Goal: Transaction & Acquisition: Purchase product/service

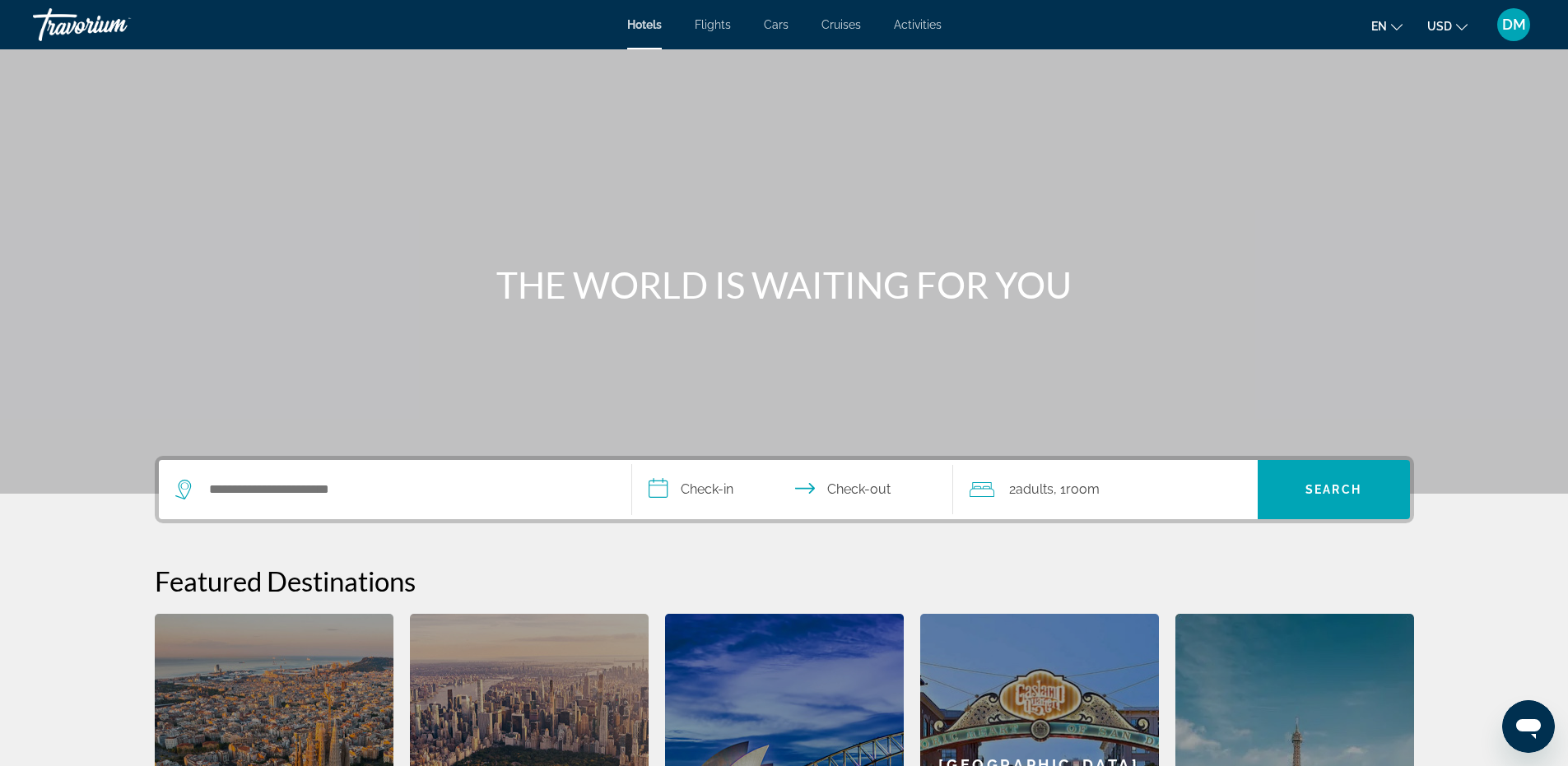
click at [1454, 25] on button "USD USD ($) MXN (Mex$) CAD (Can$) GBP (£) EUR (€) AUD (A$) NZD (NZ$) CNY (CN¥)" at bounding box center [1447, 26] width 40 height 24
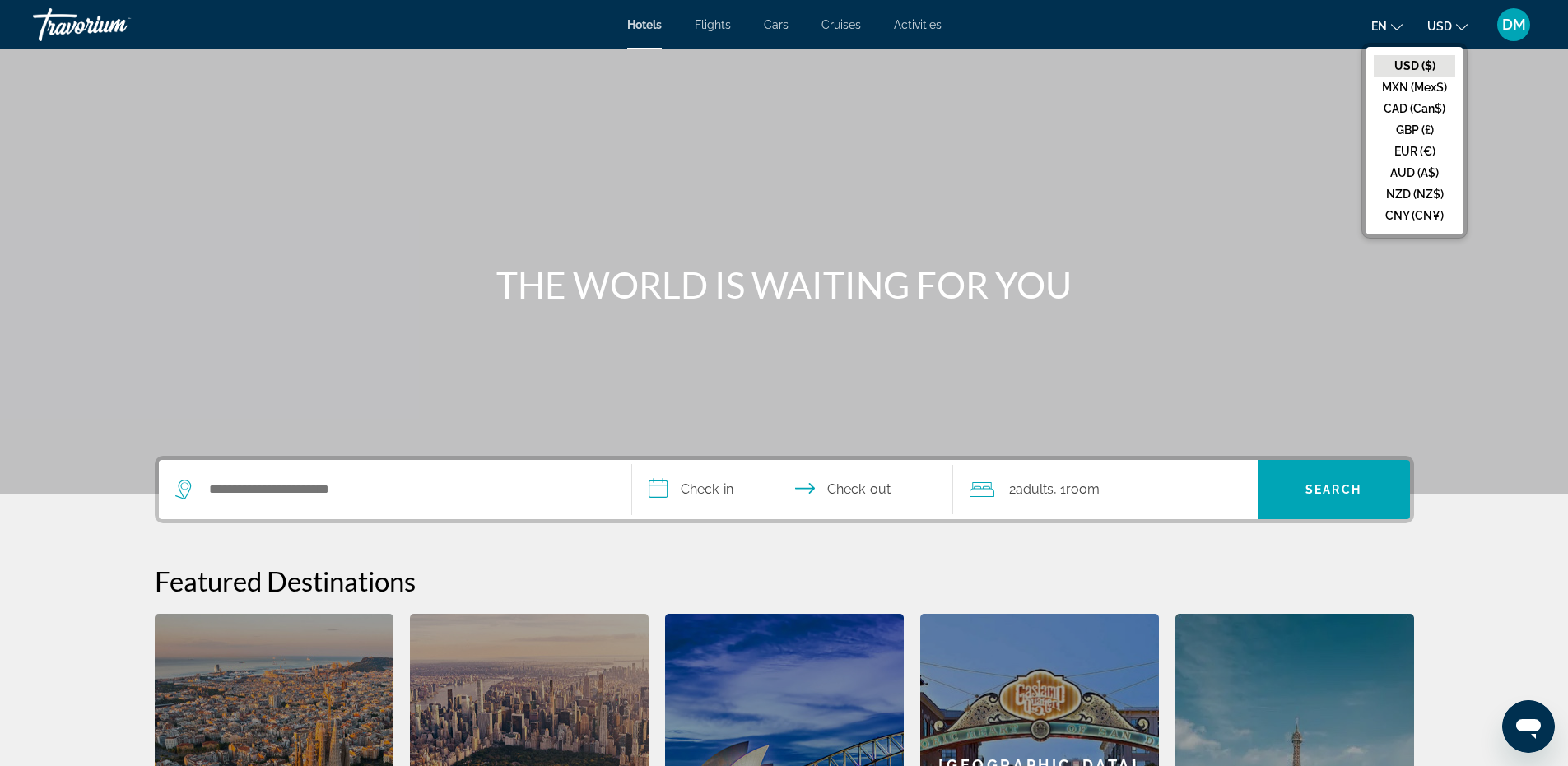
drag, startPoint x: 1308, startPoint y: 171, endPoint x: 1464, endPoint y: 9, distance: 224.9
click at [1310, 166] on div "Main content" at bounding box center [784, 247] width 1568 height 494
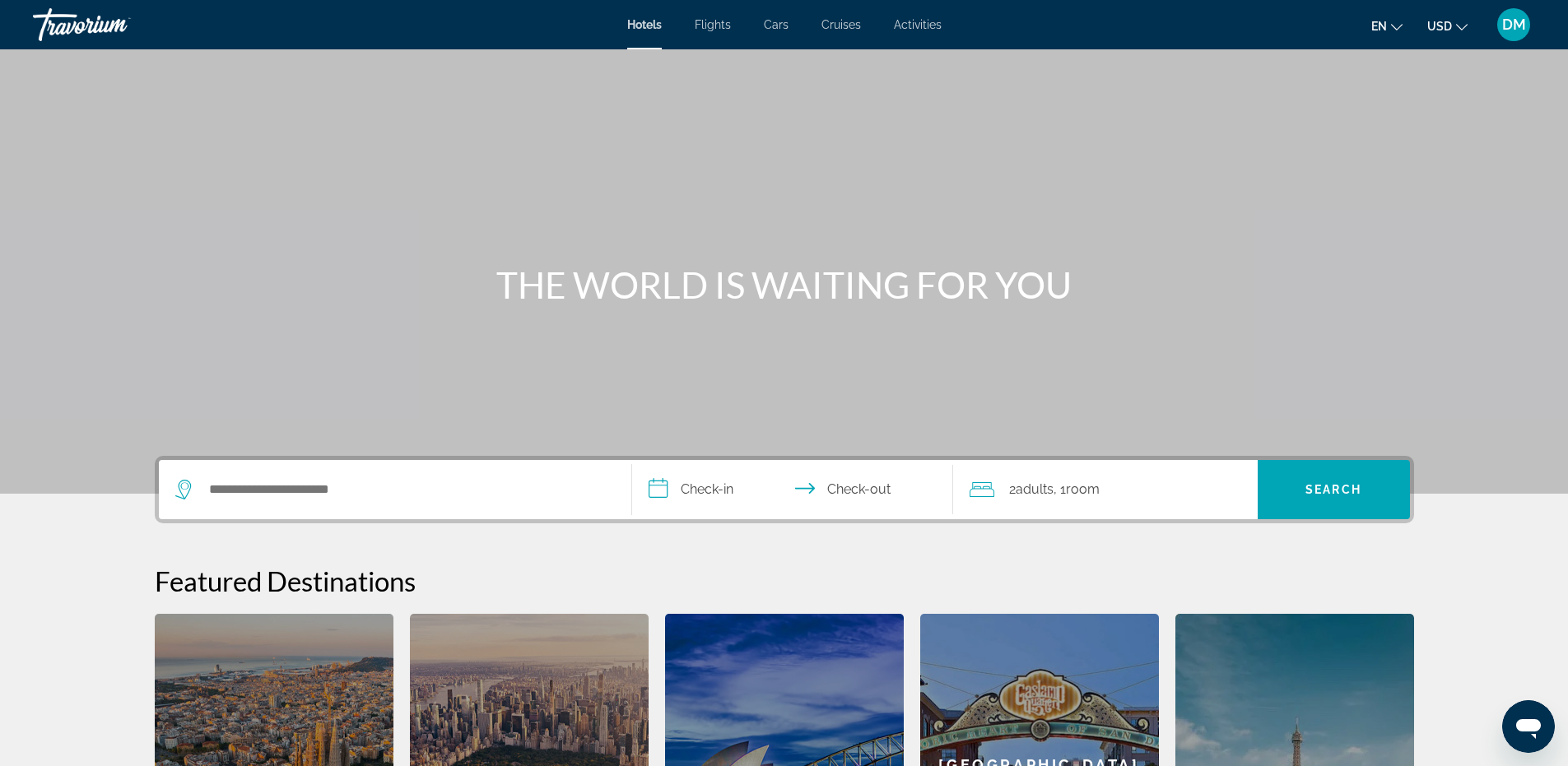
click at [1391, 27] on icon "Change language" at bounding box center [1397, 27] width 11 height 11
click at [1350, 81] on button "Español" at bounding box center [1354, 87] width 74 height 21
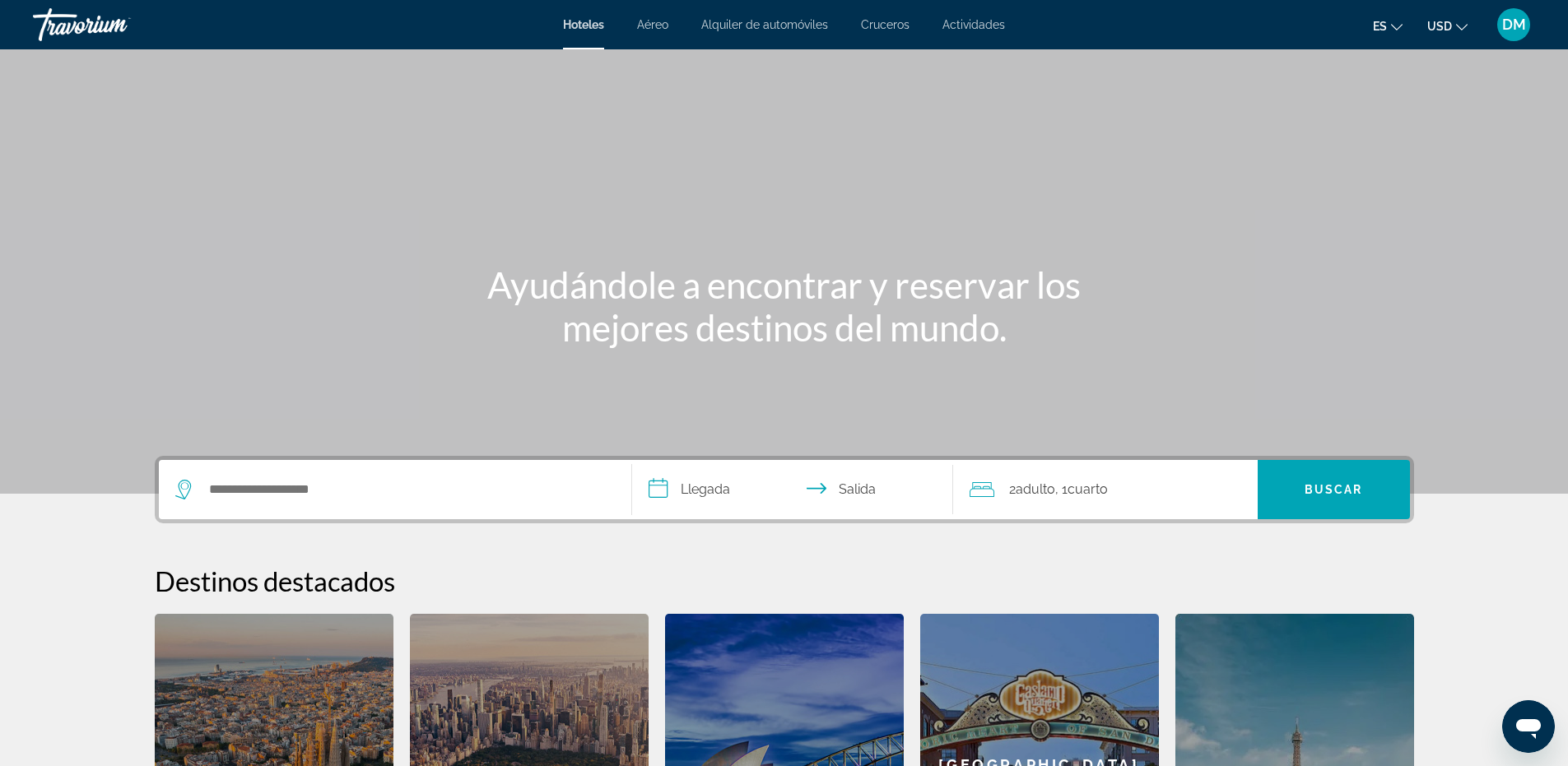
click at [603, 27] on span "Hoteles" at bounding box center [584, 24] width 41 height 13
click at [319, 492] on input "Search hotel destination" at bounding box center [407, 489] width 399 height 25
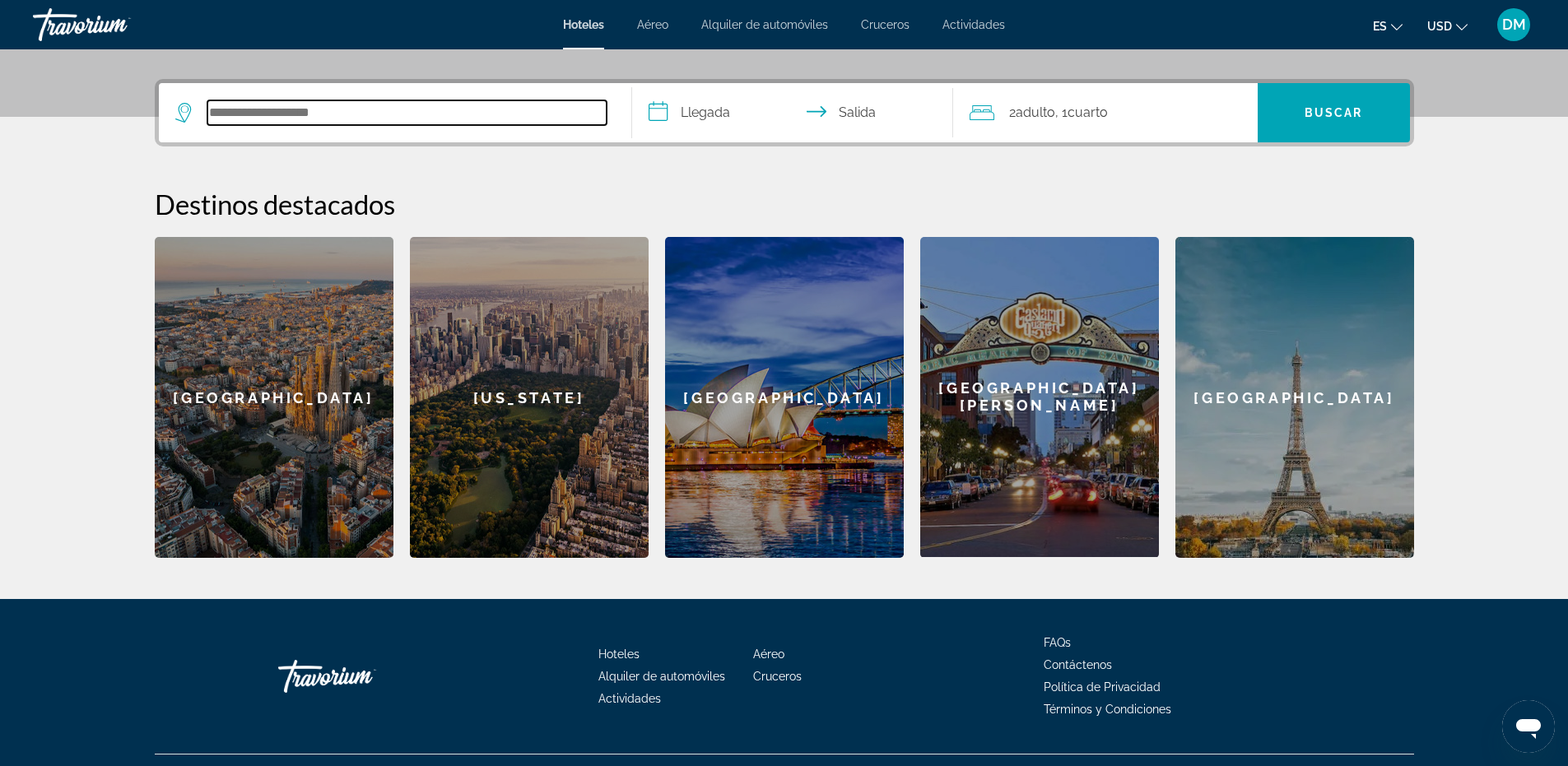
scroll to position [403, 0]
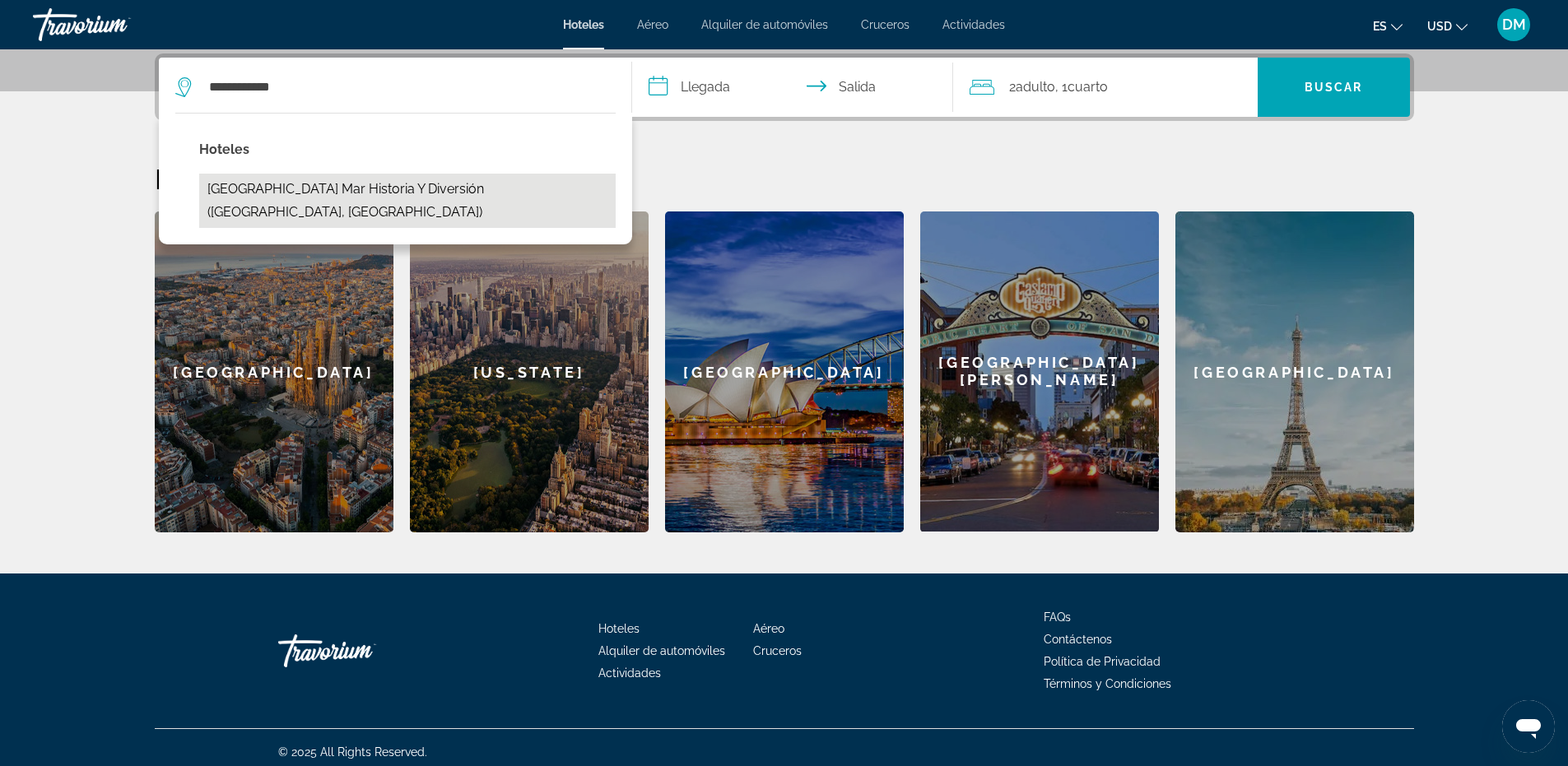
click at [333, 195] on button "[GEOGRAPHIC_DATA] Mar historia y diversión ([GEOGRAPHIC_DATA], [GEOGRAPHIC_DATA…" at bounding box center [408, 200] width 416 height 54
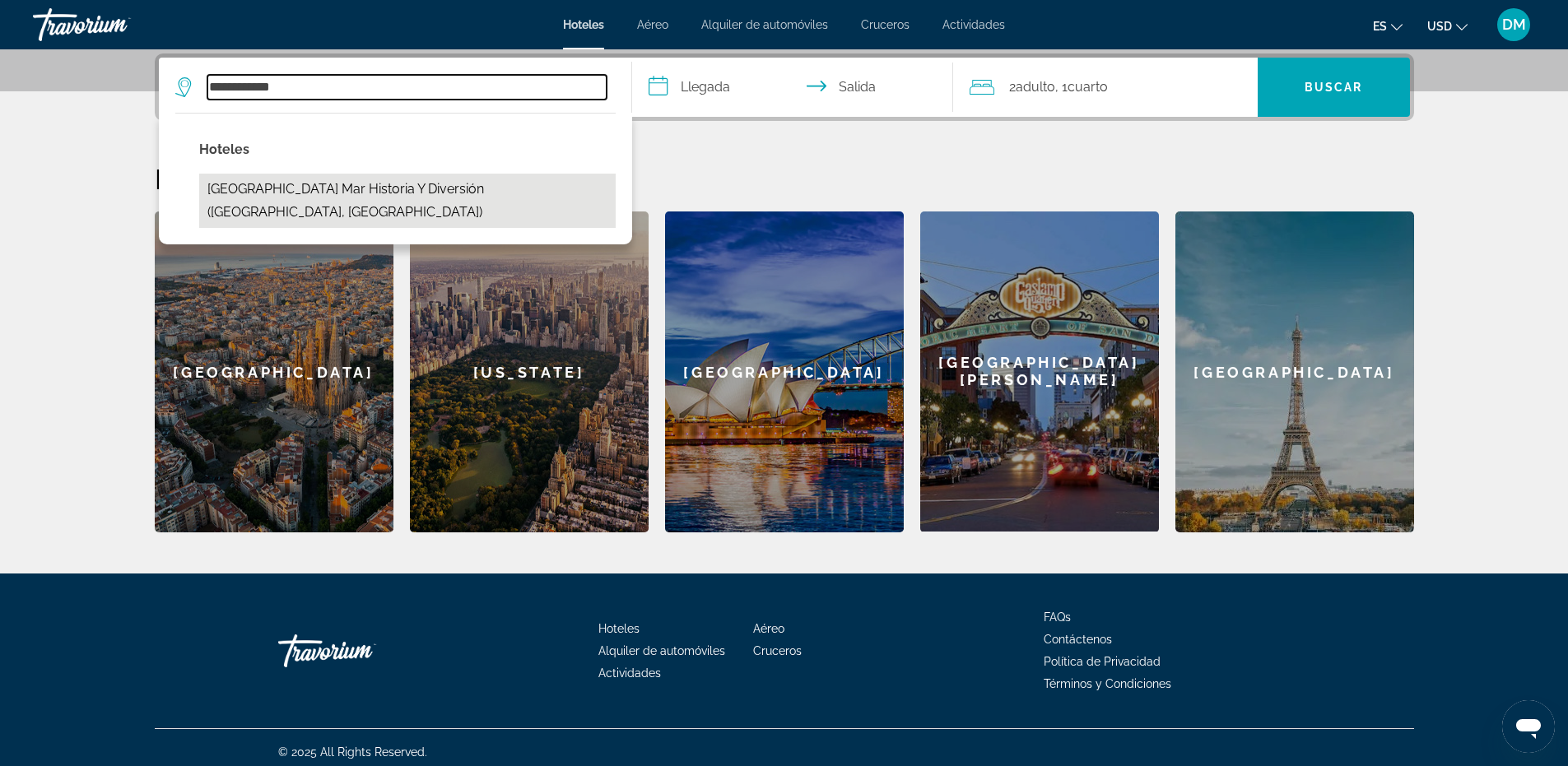
type input "**********"
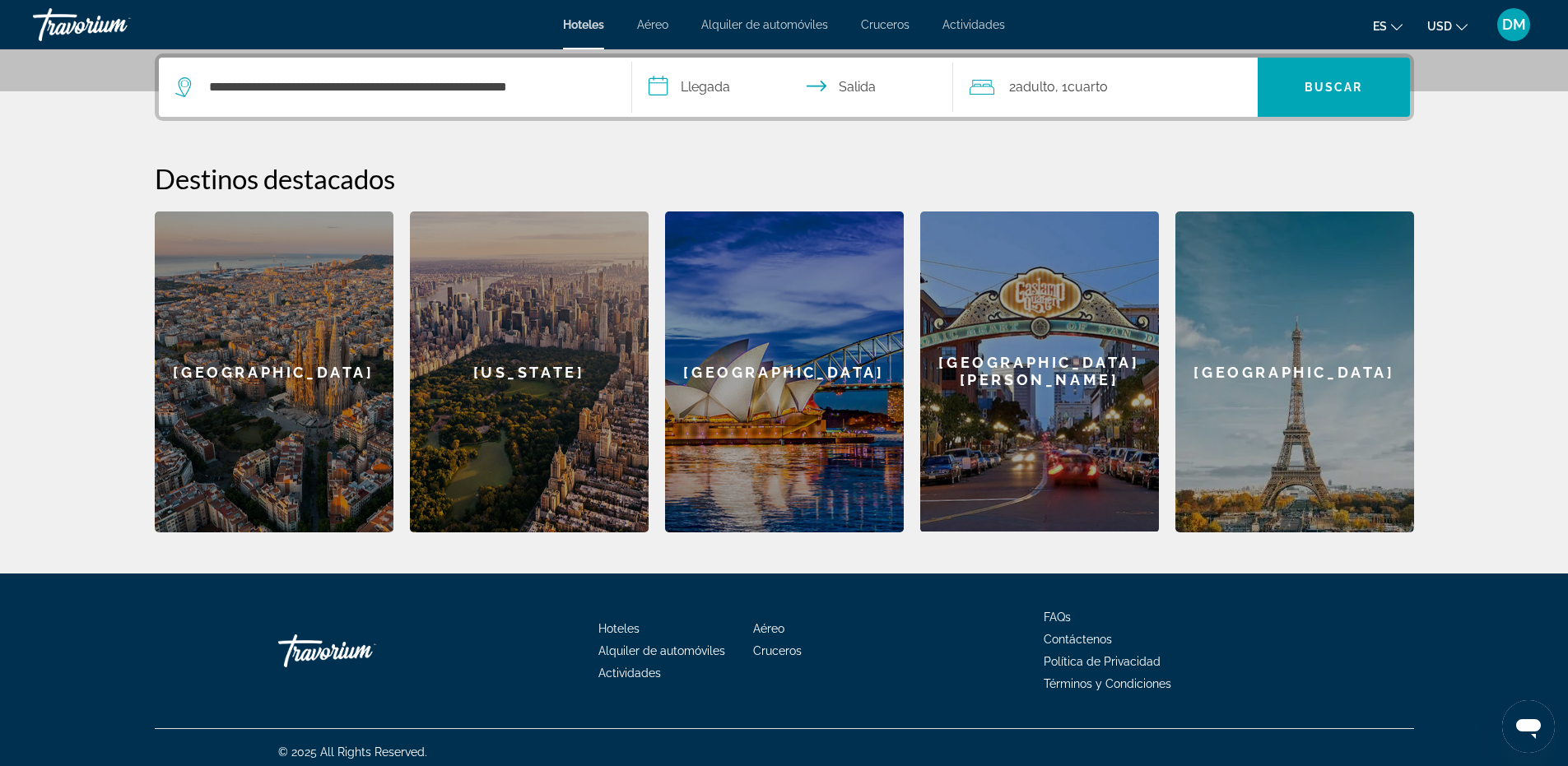
click at [687, 93] on input "**********" at bounding box center [796, 89] width 327 height 64
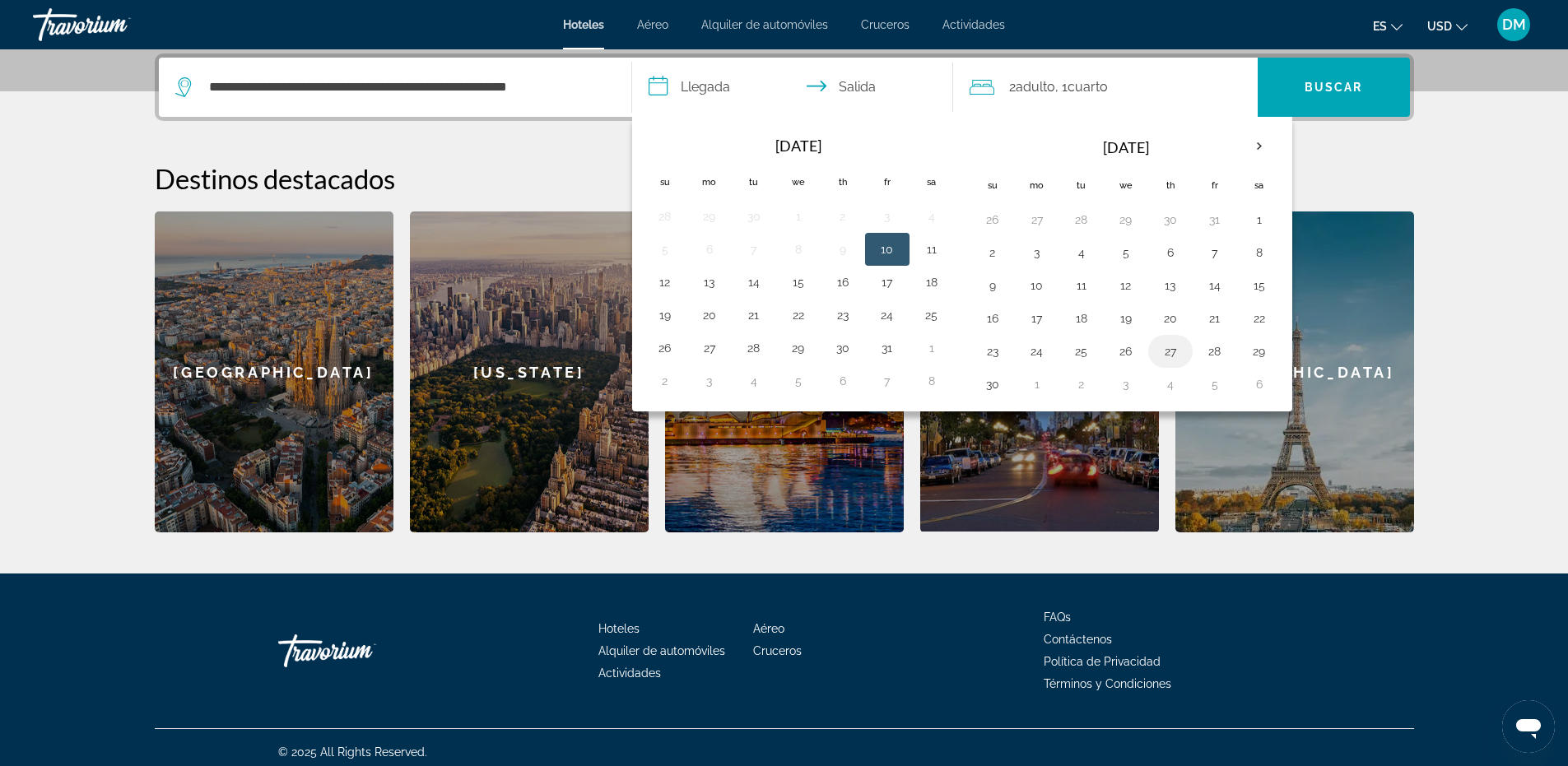
click at [1169, 354] on button "27" at bounding box center [1170, 351] width 27 height 23
click at [847, 87] on input "**********" at bounding box center [796, 89] width 327 height 64
click at [1255, 146] on th "Next month" at bounding box center [1260, 147] width 45 height 36
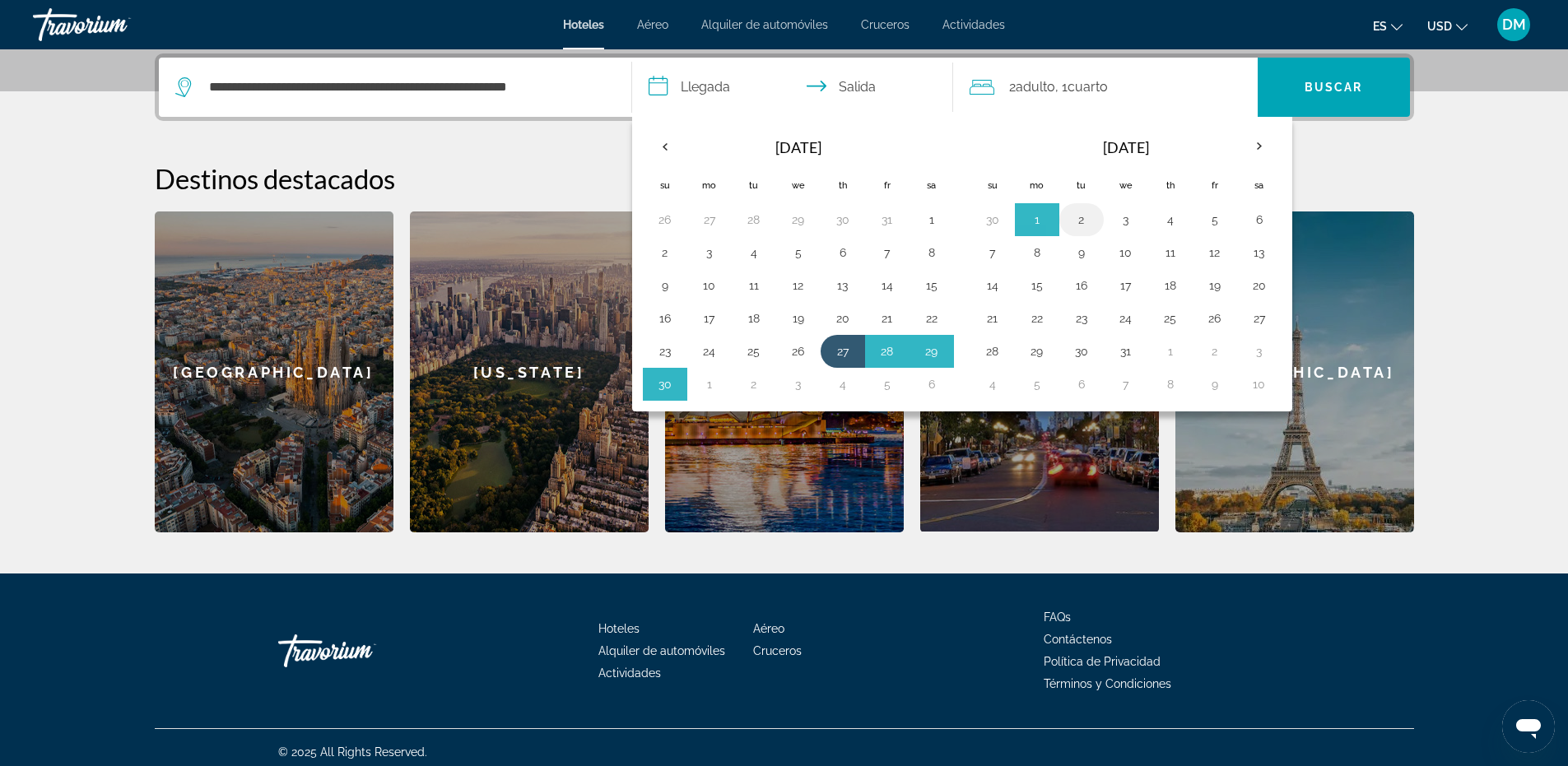
click at [1072, 219] on button "2" at bounding box center [1081, 219] width 27 height 23
type input "**********"
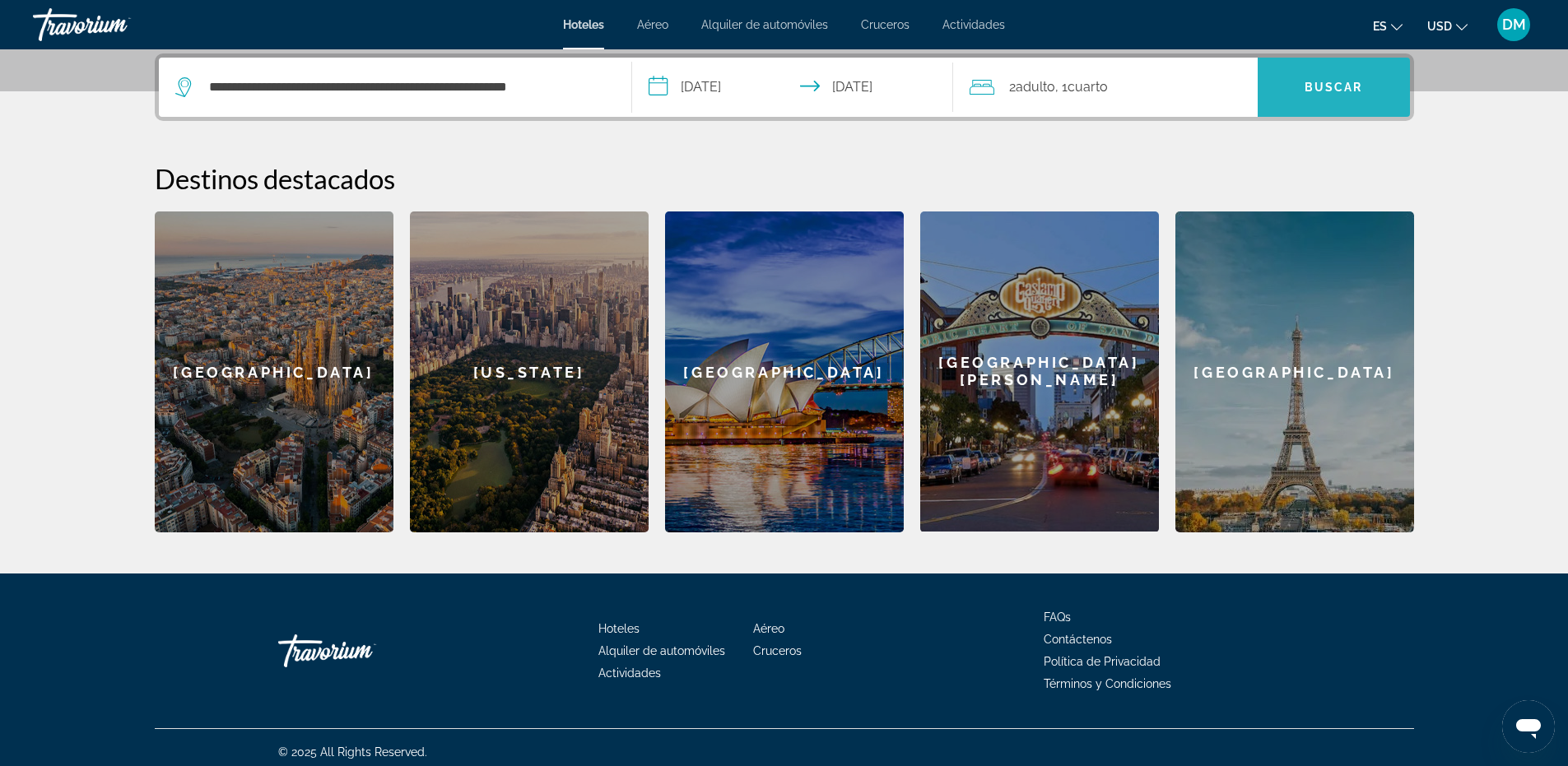
click at [1320, 84] on span "Buscar" at bounding box center [1334, 87] width 58 height 13
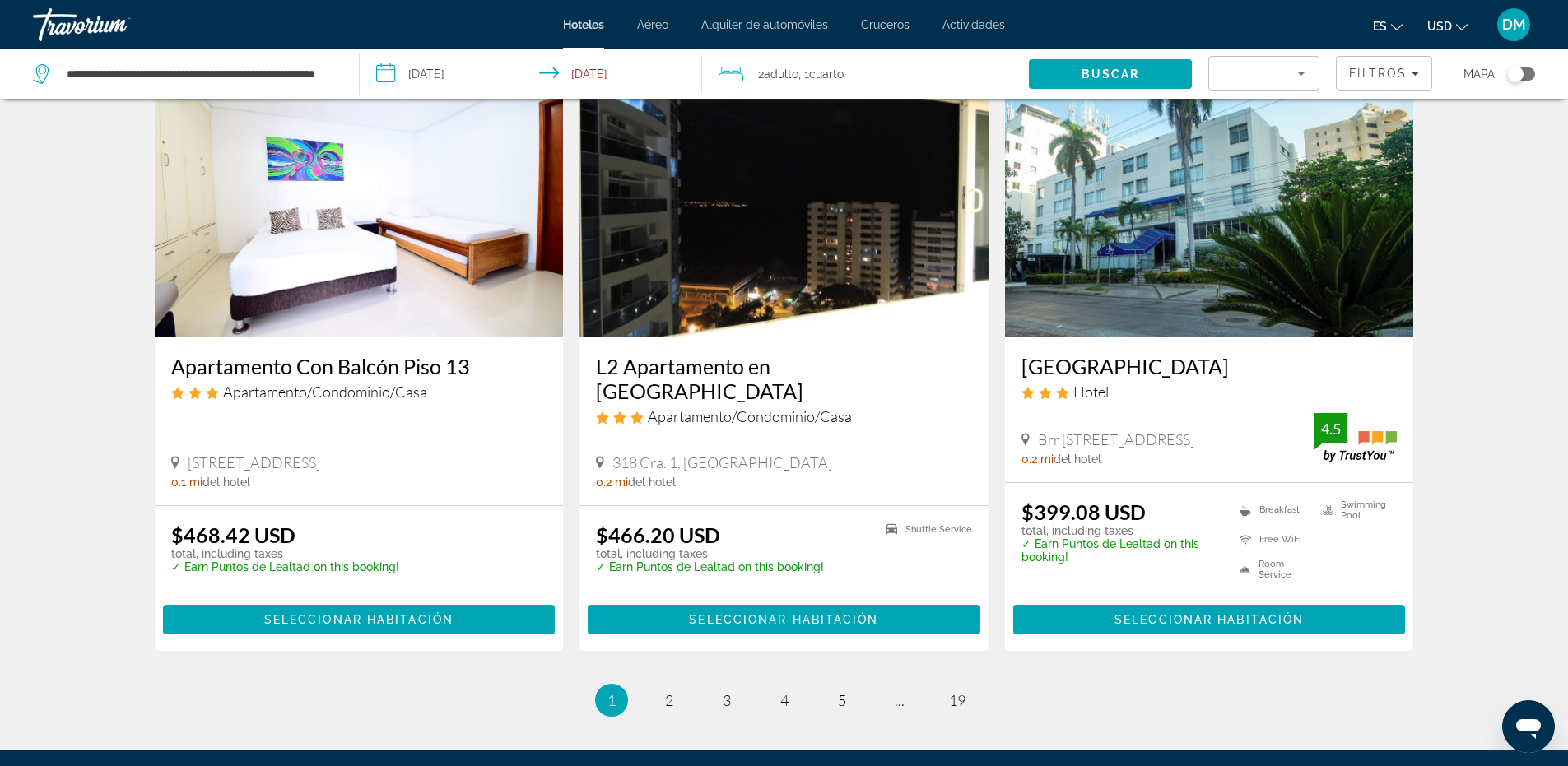
scroll to position [2103, 0]
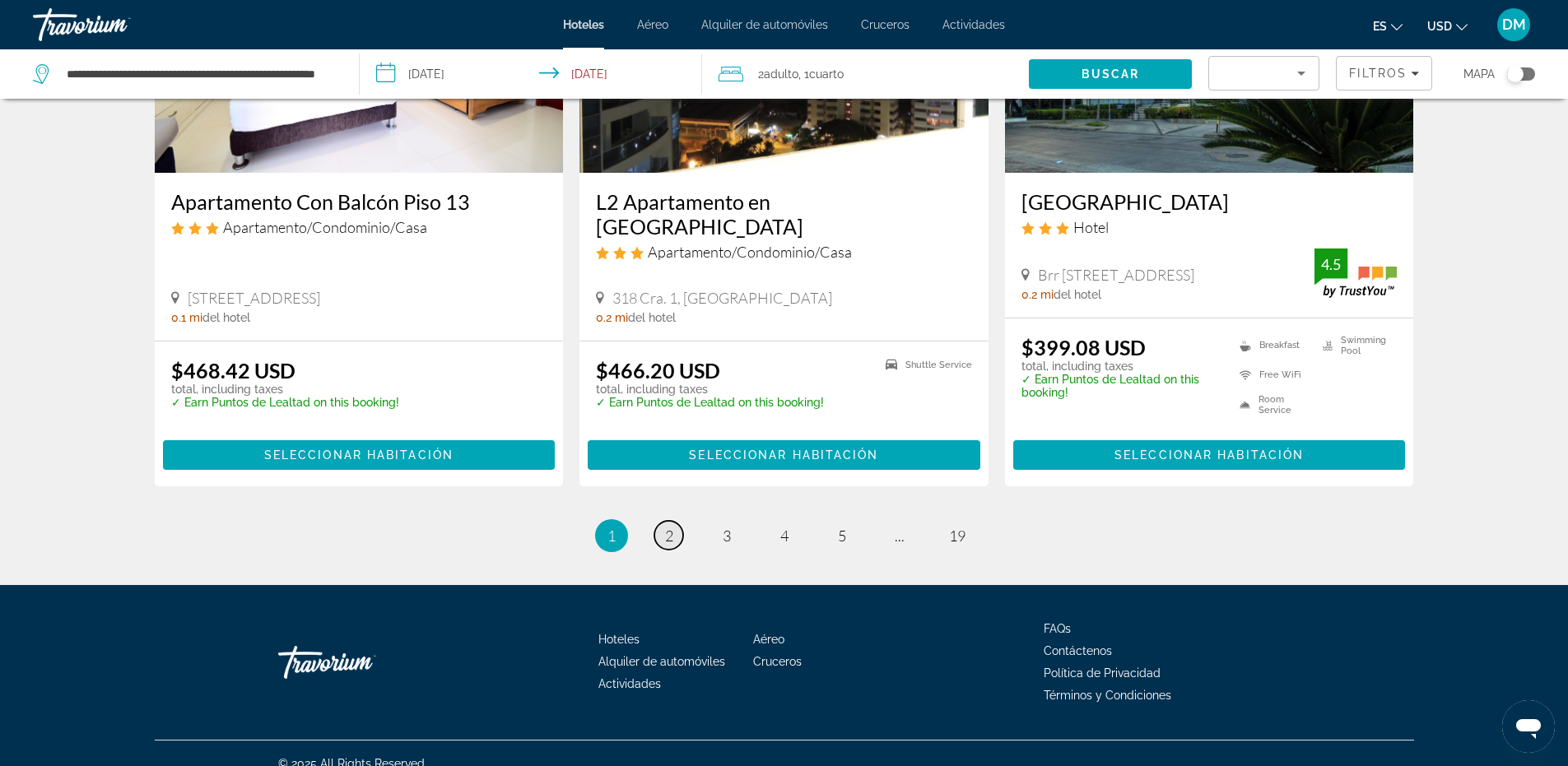
click at [673, 527] on span "2" at bounding box center [669, 536] width 9 height 18
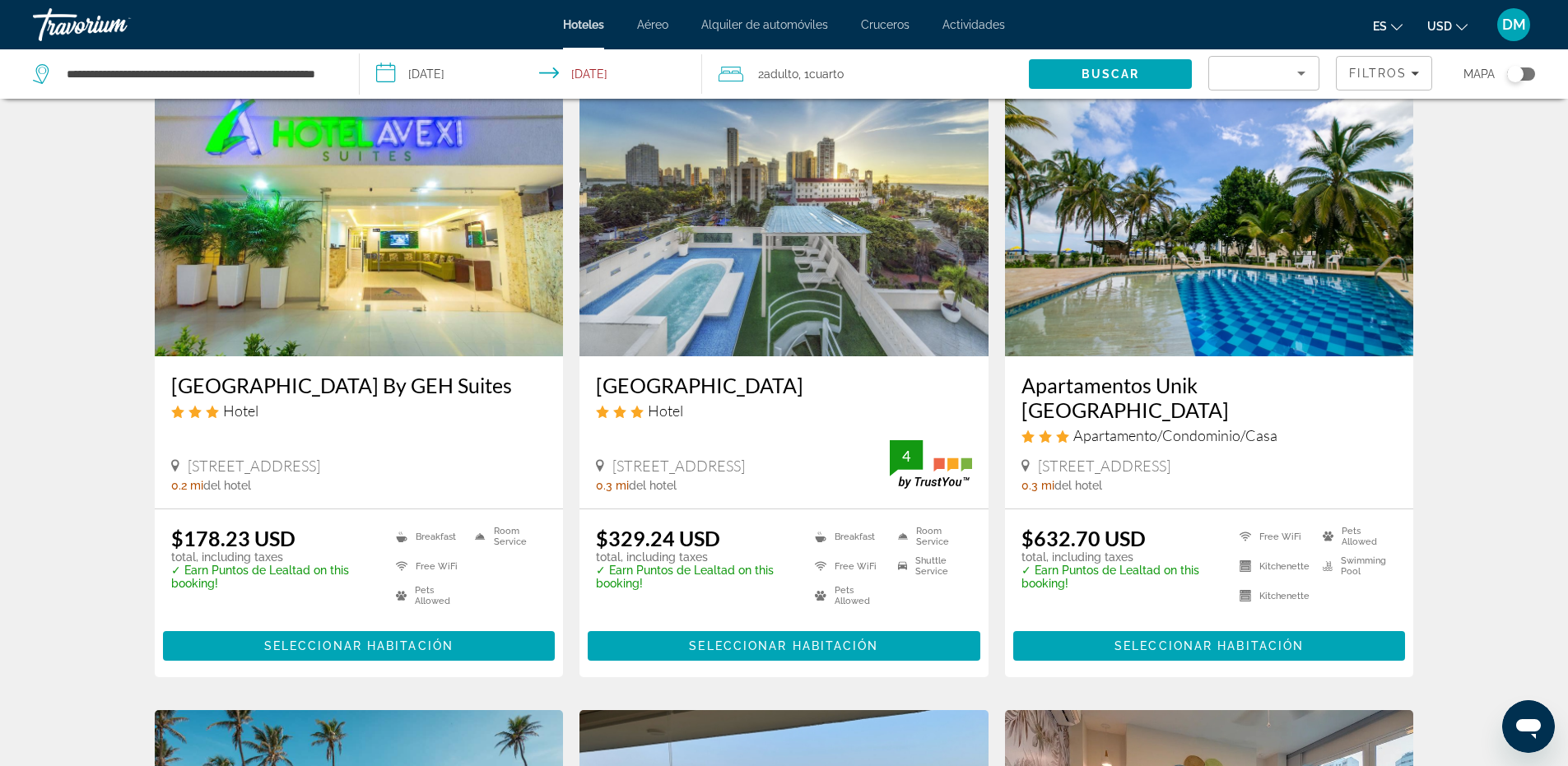
scroll to position [741, 0]
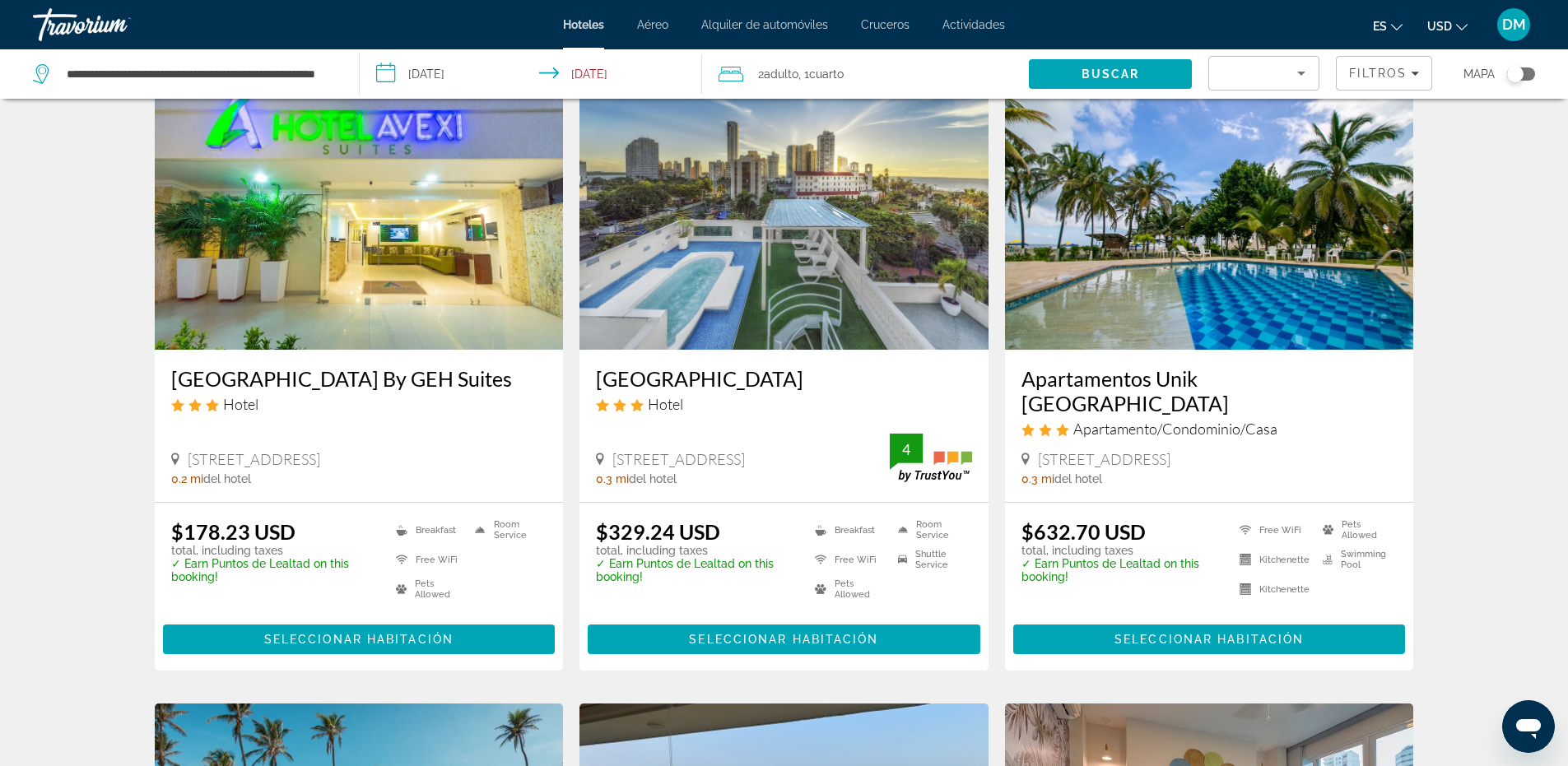
click at [345, 301] on img "Main content" at bounding box center [359, 218] width 409 height 263
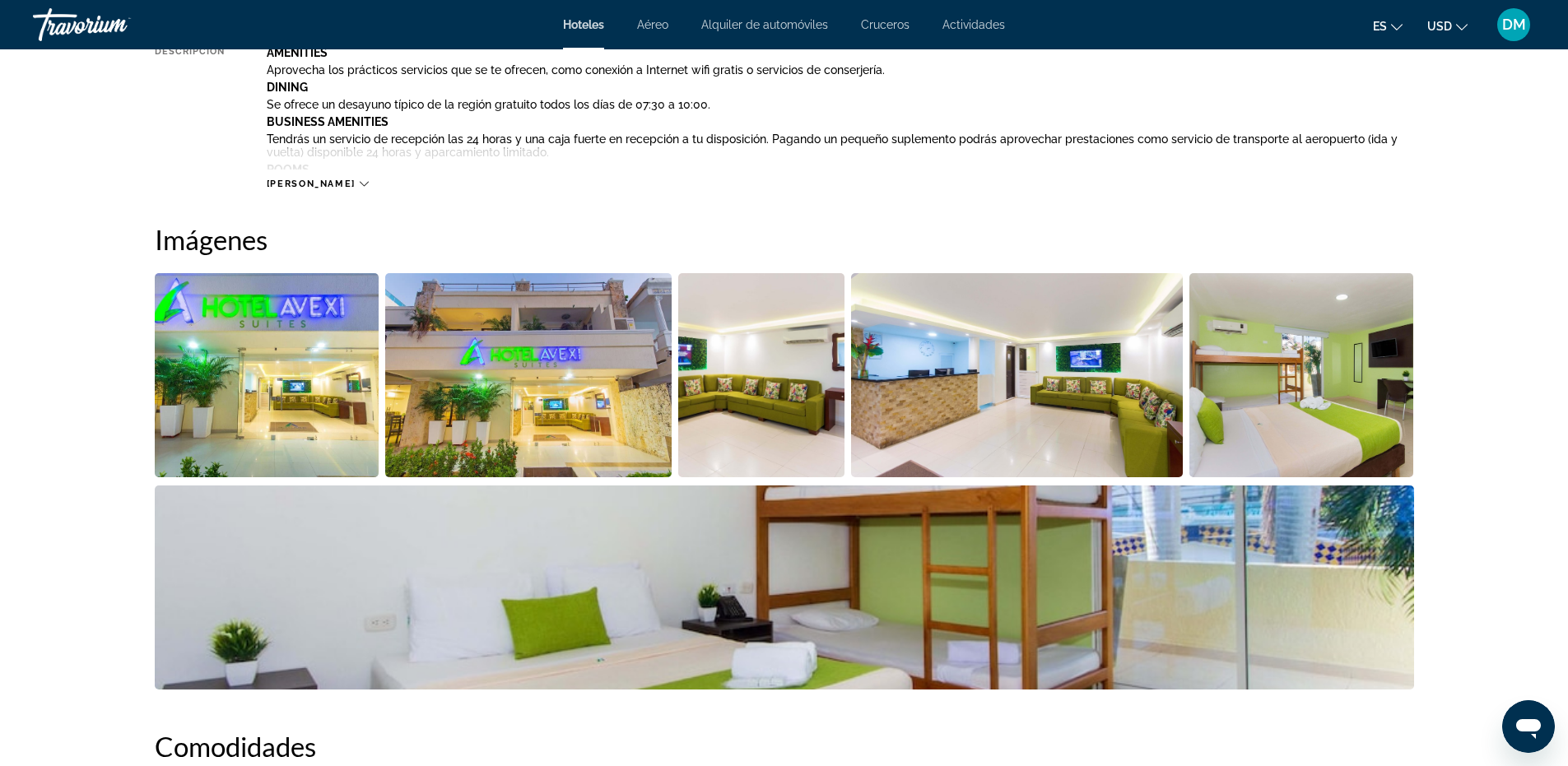
scroll to position [906, 0]
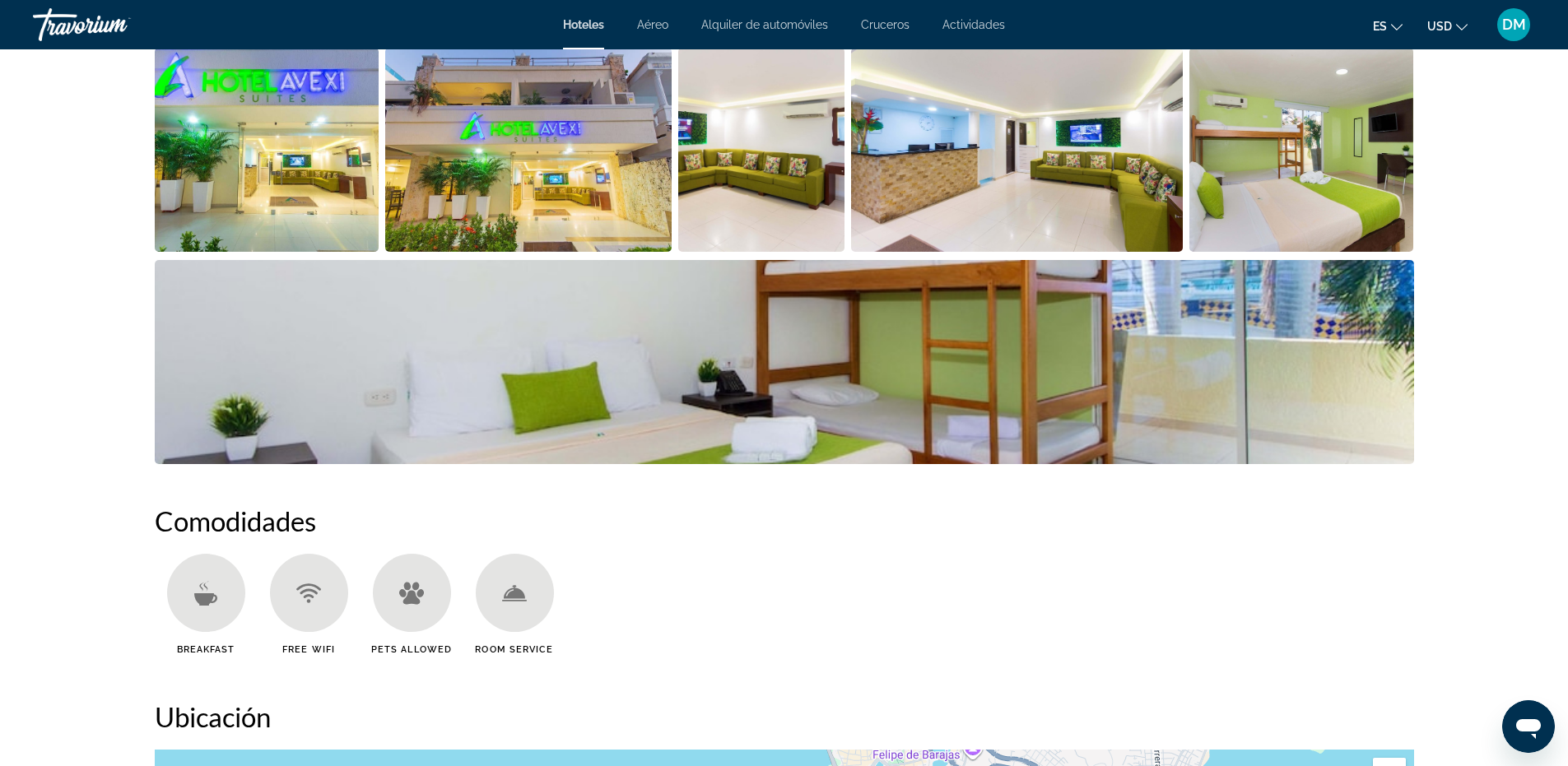
click at [280, 139] on img "Open full-screen image slider" at bounding box center [267, 150] width 224 height 204
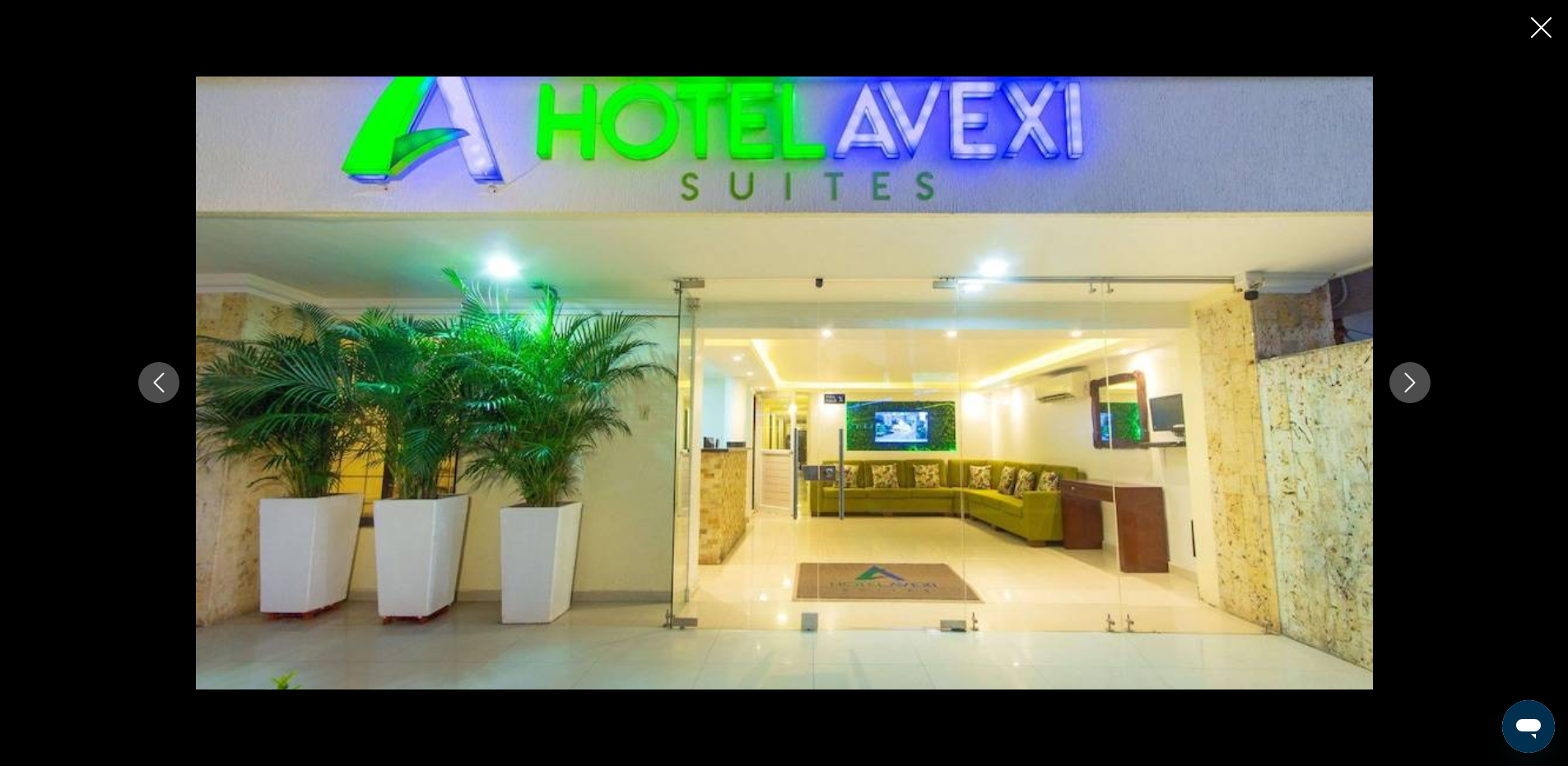
click at [1407, 386] on icon "Next image" at bounding box center [1409, 382] width 20 height 20
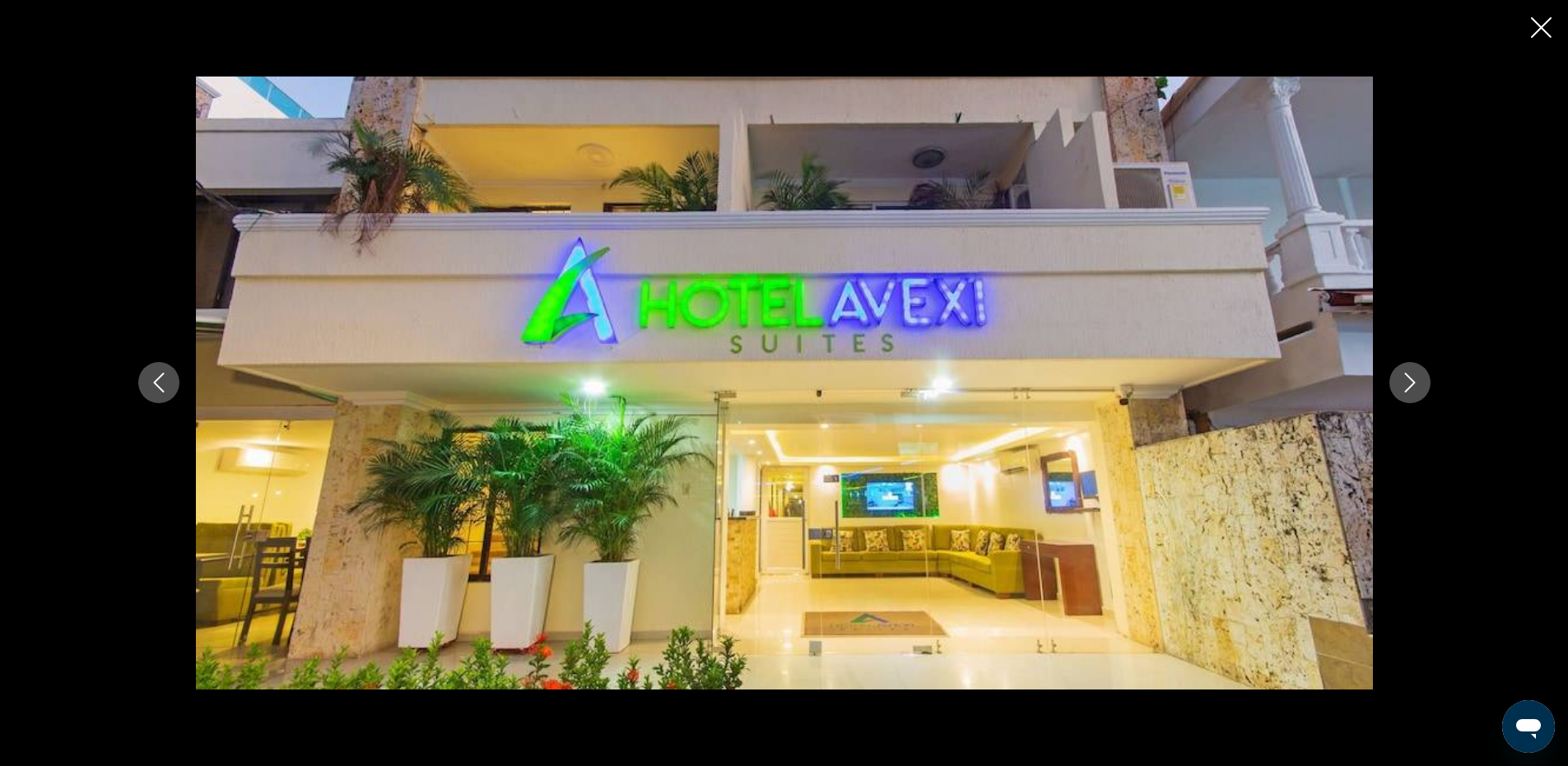
click at [1407, 386] on icon "Next image" at bounding box center [1409, 382] width 20 height 20
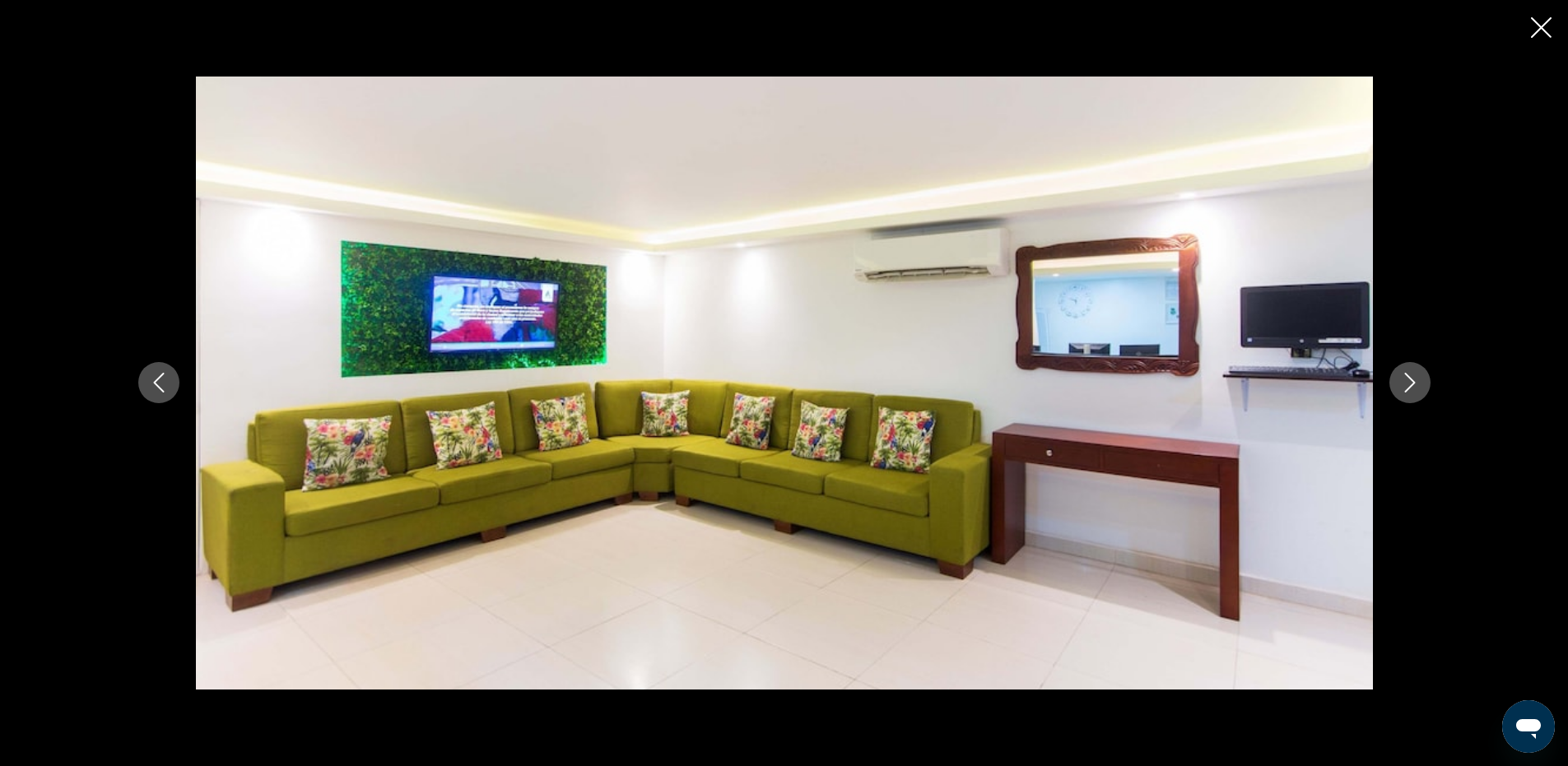
click at [1407, 386] on icon "Next image" at bounding box center [1409, 382] width 20 height 20
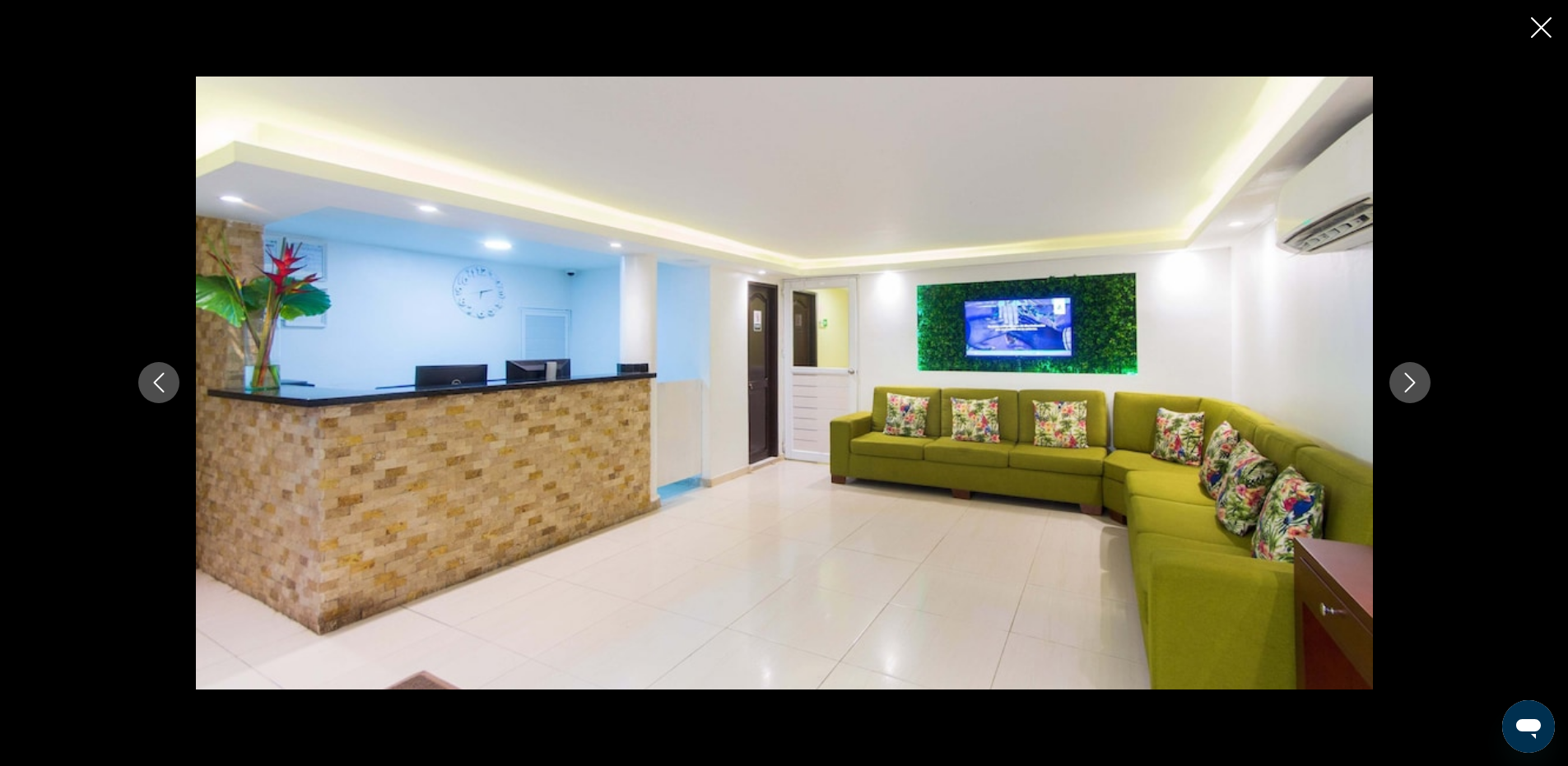
click at [1407, 386] on icon "Next image" at bounding box center [1409, 382] width 20 height 20
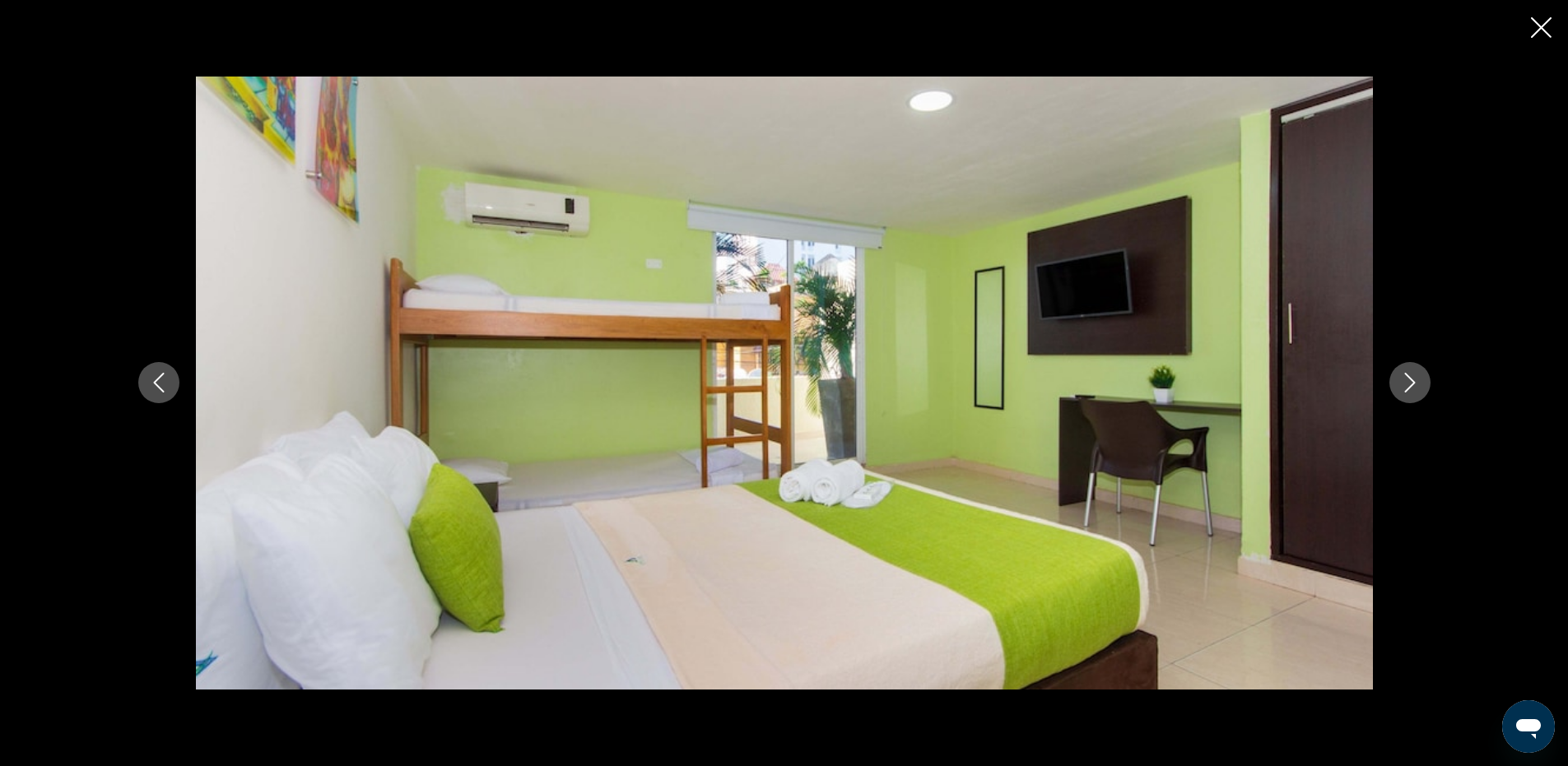
click at [1411, 378] on icon "Next image" at bounding box center [1409, 382] width 20 height 20
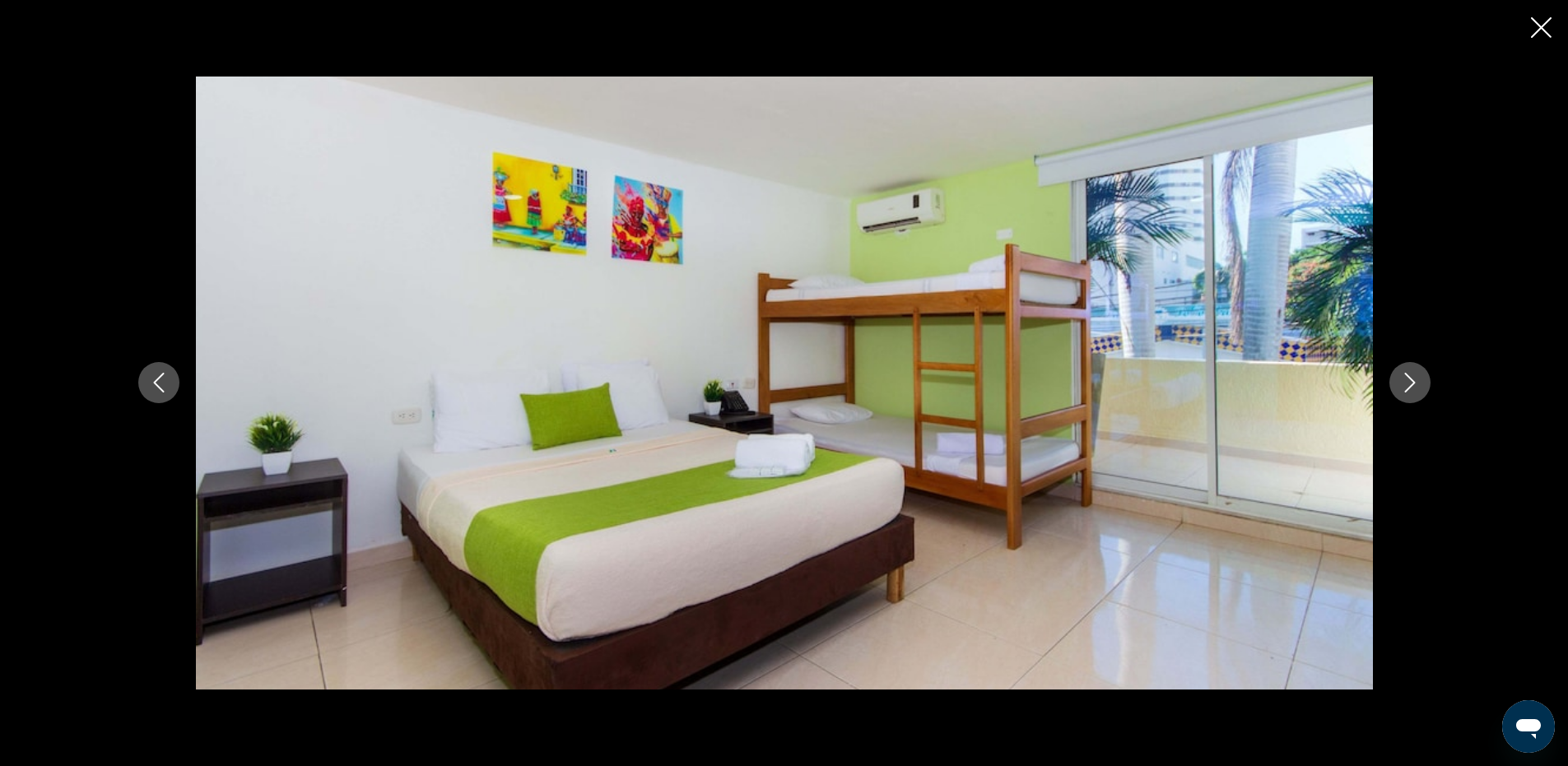
click at [1411, 378] on icon "Next image" at bounding box center [1409, 382] width 20 height 20
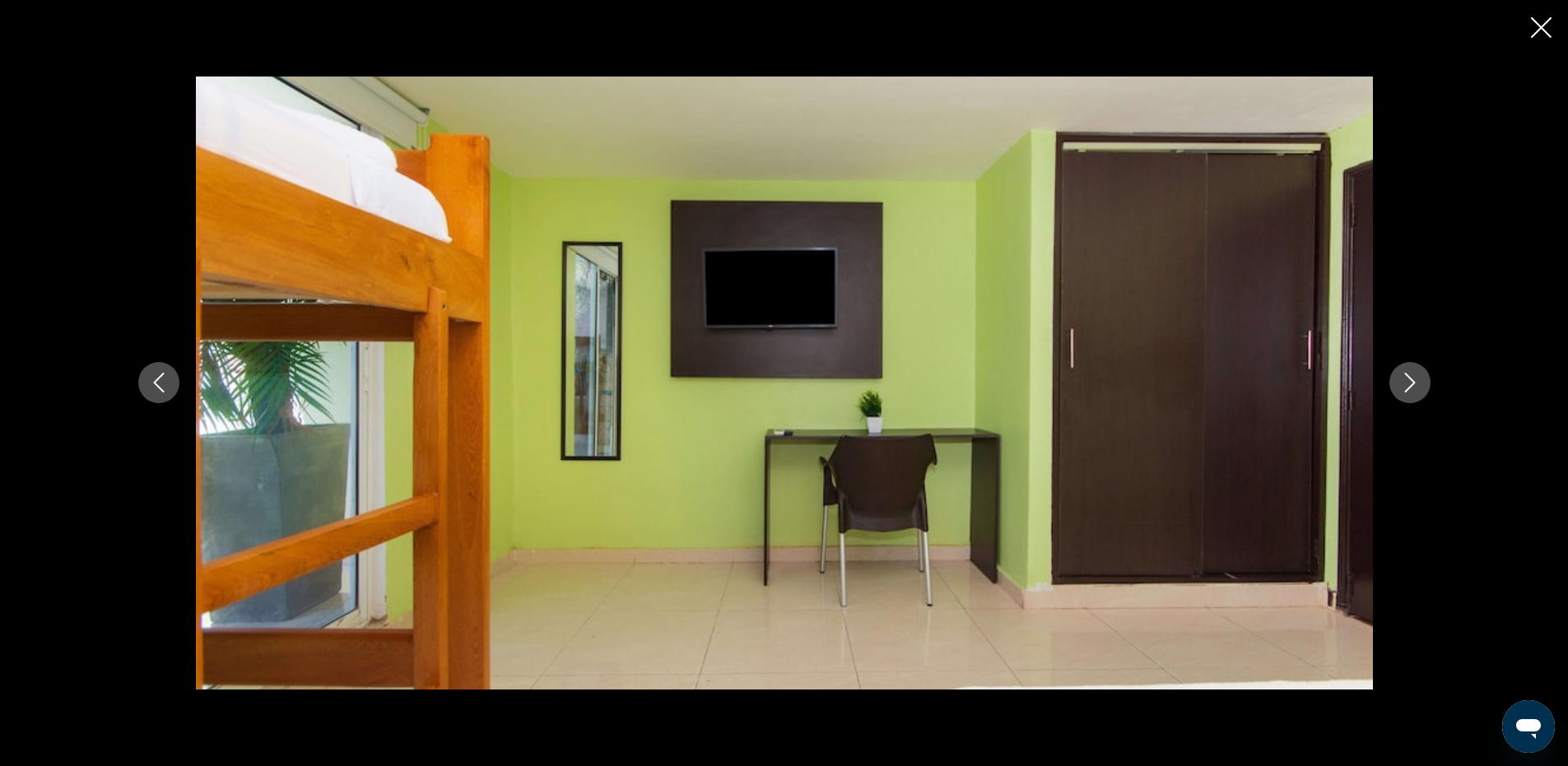
click at [1411, 378] on icon "Next image" at bounding box center [1409, 382] width 20 height 20
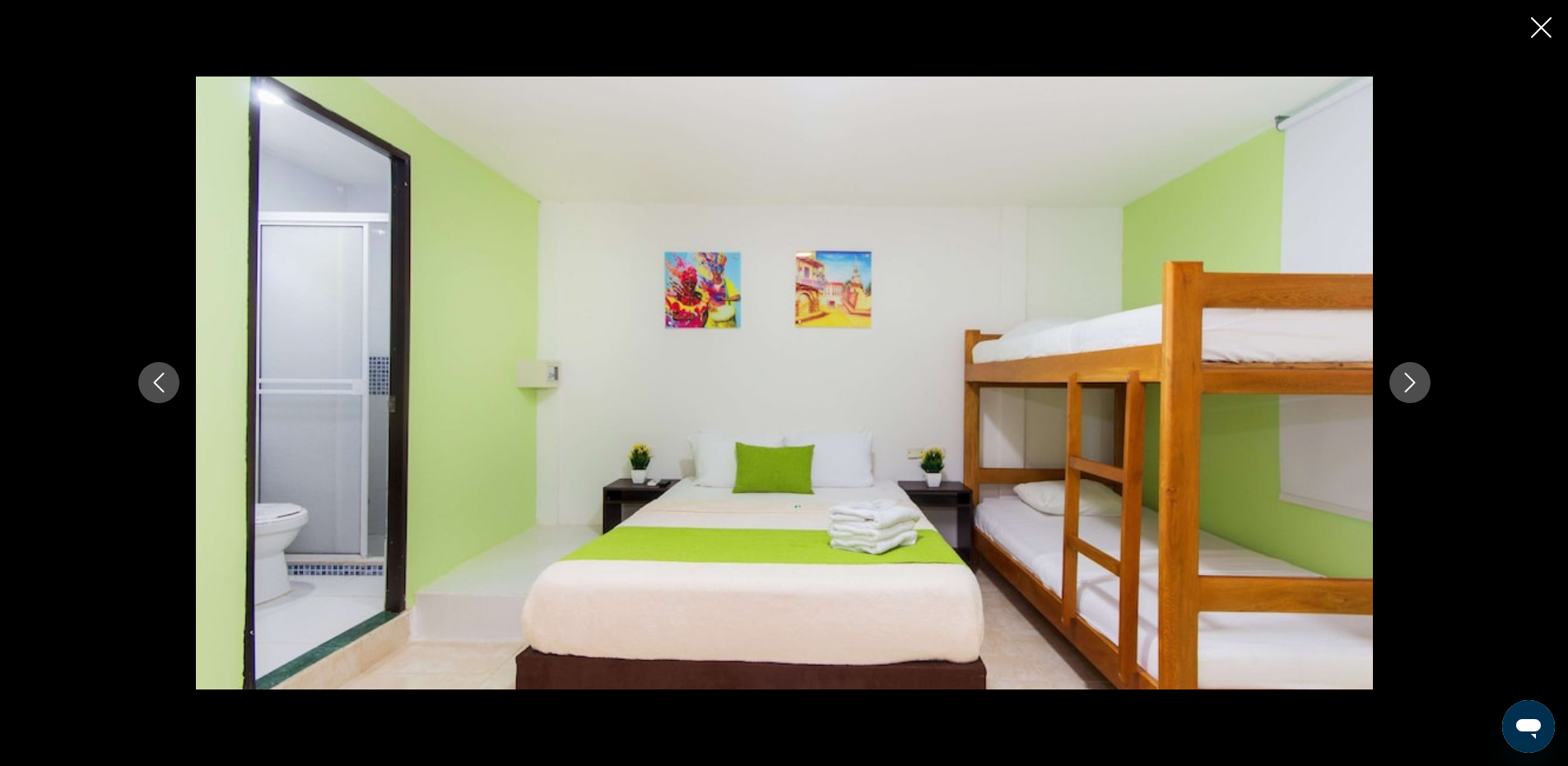
click at [1411, 378] on icon "Next image" at bounding box center [1409, 382] width 20 height 20
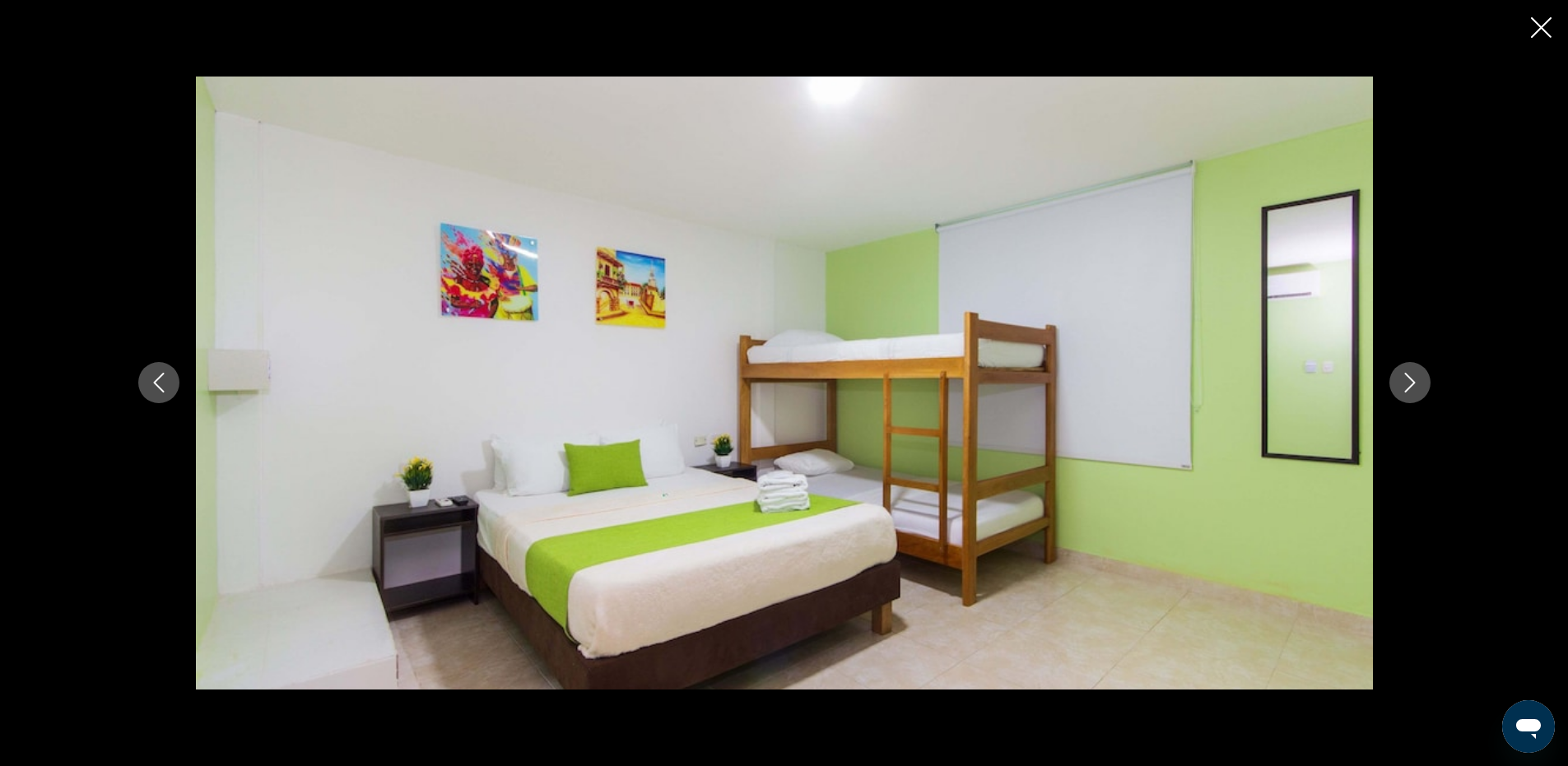
click at [1411, 378] on icon "Next image" at bounding box center [1409, 382] width 20 height 20
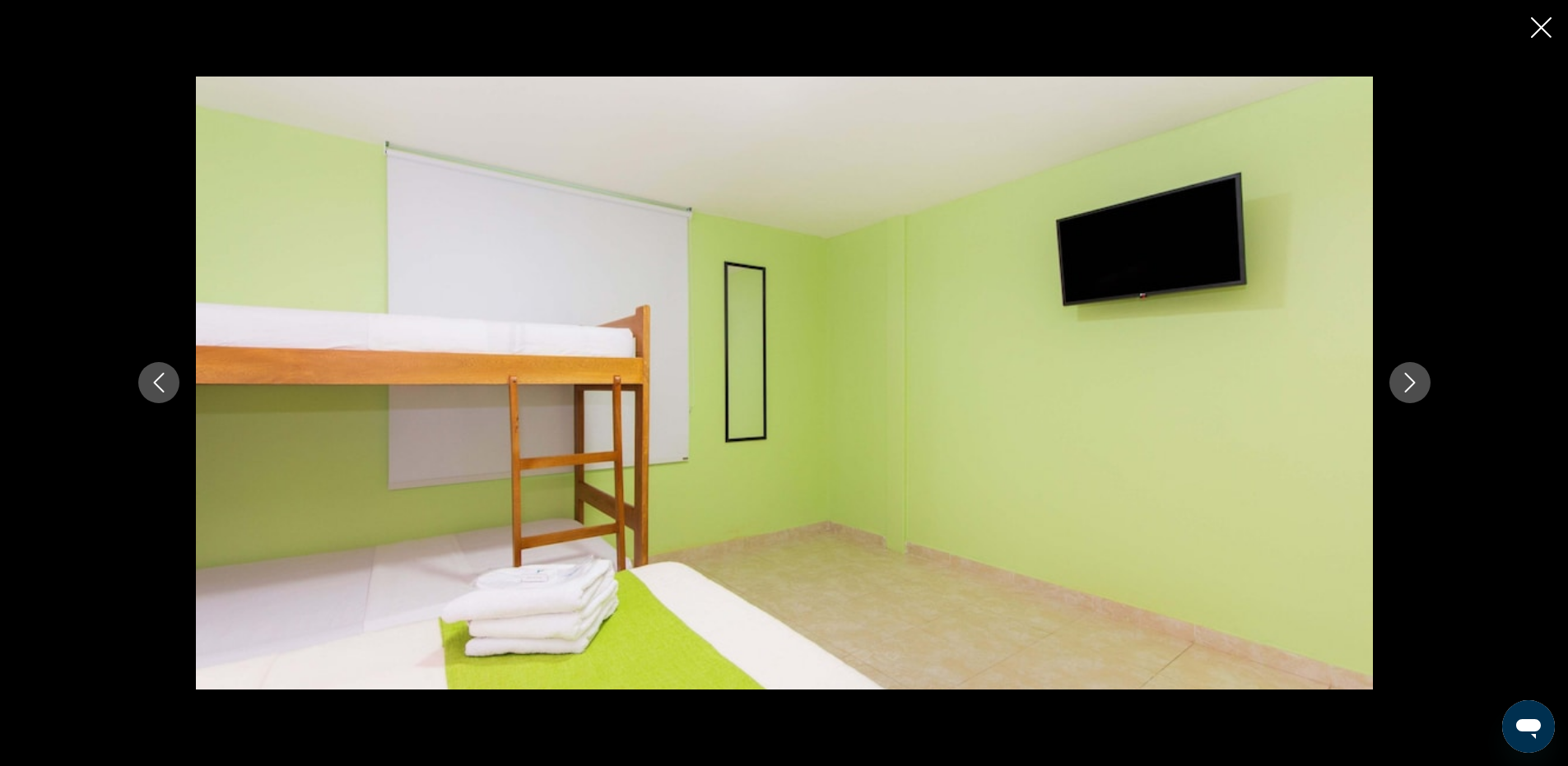
click at [1411, 378] on icon "Next image" at bounding box center [1409, 382] width 20 height 20
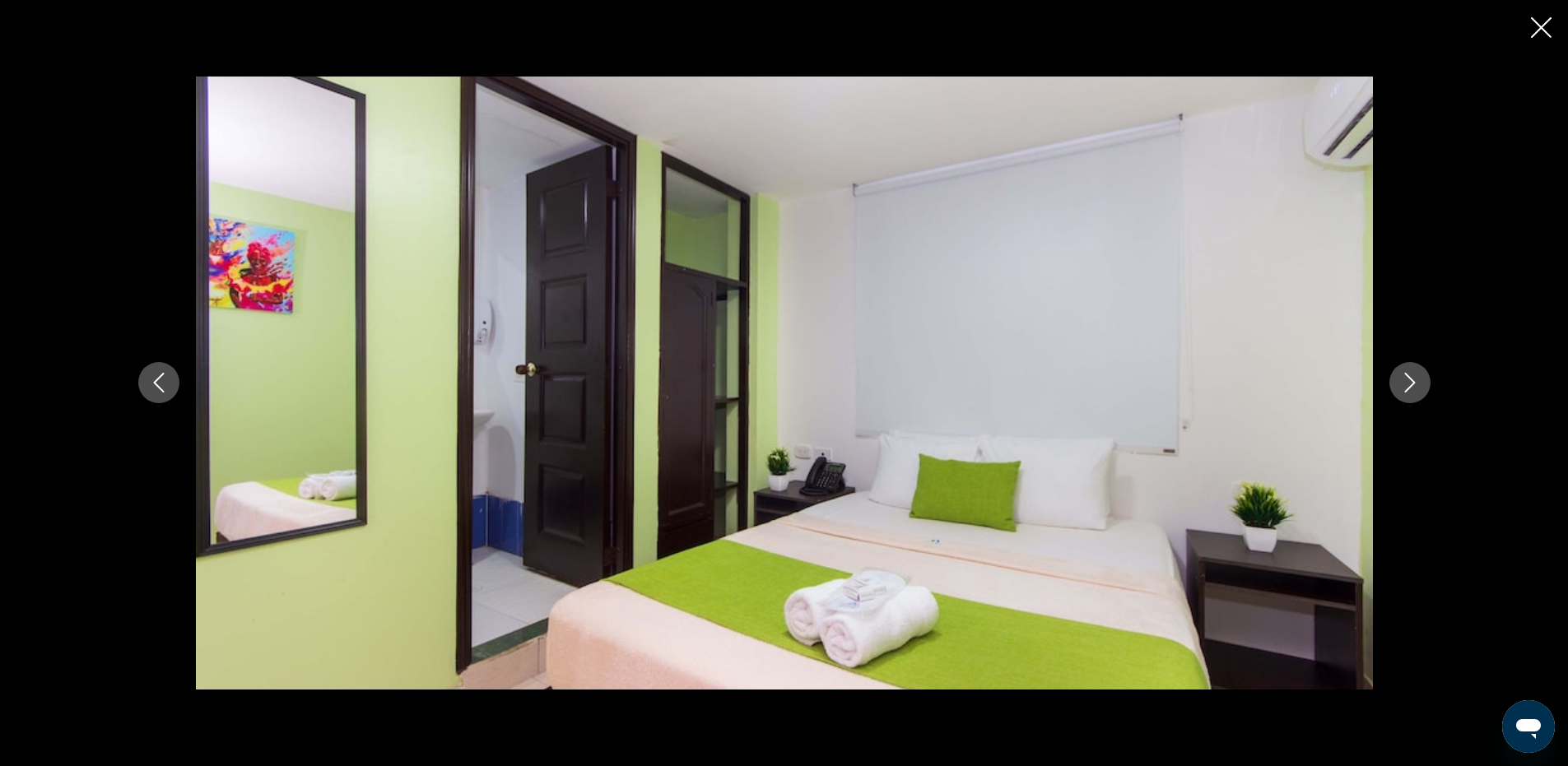
click at [1413, 387] on icon "Next image" at bounding box center [1409, 382] width 20 height 20
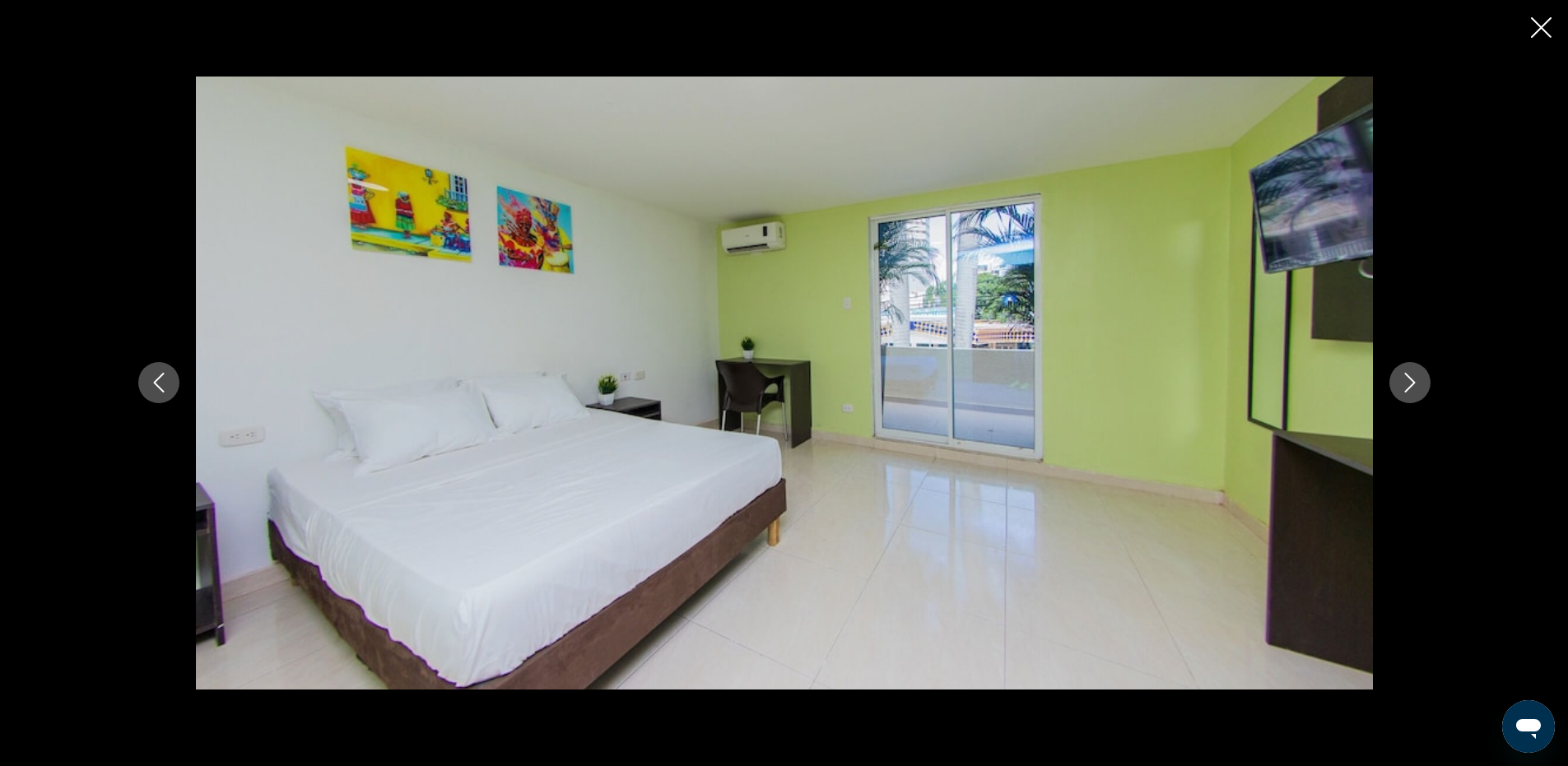
click at [1413, 387] on icon "Next image" at bounding box center [1409, 382] width 20 height 20
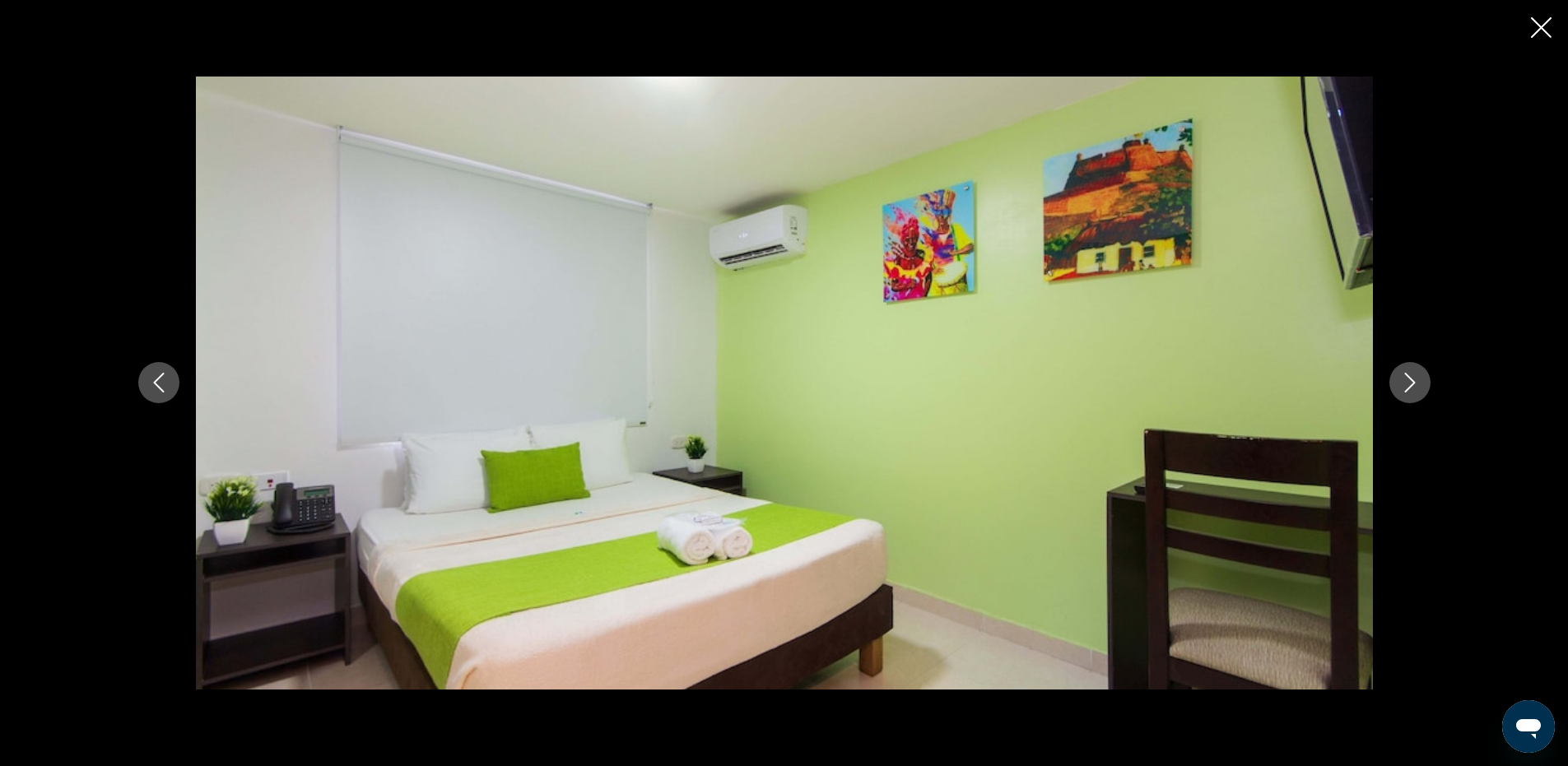
click at [1413, 387] on icon "Next image" at bounding box center [1409, 382] width 20 height 20
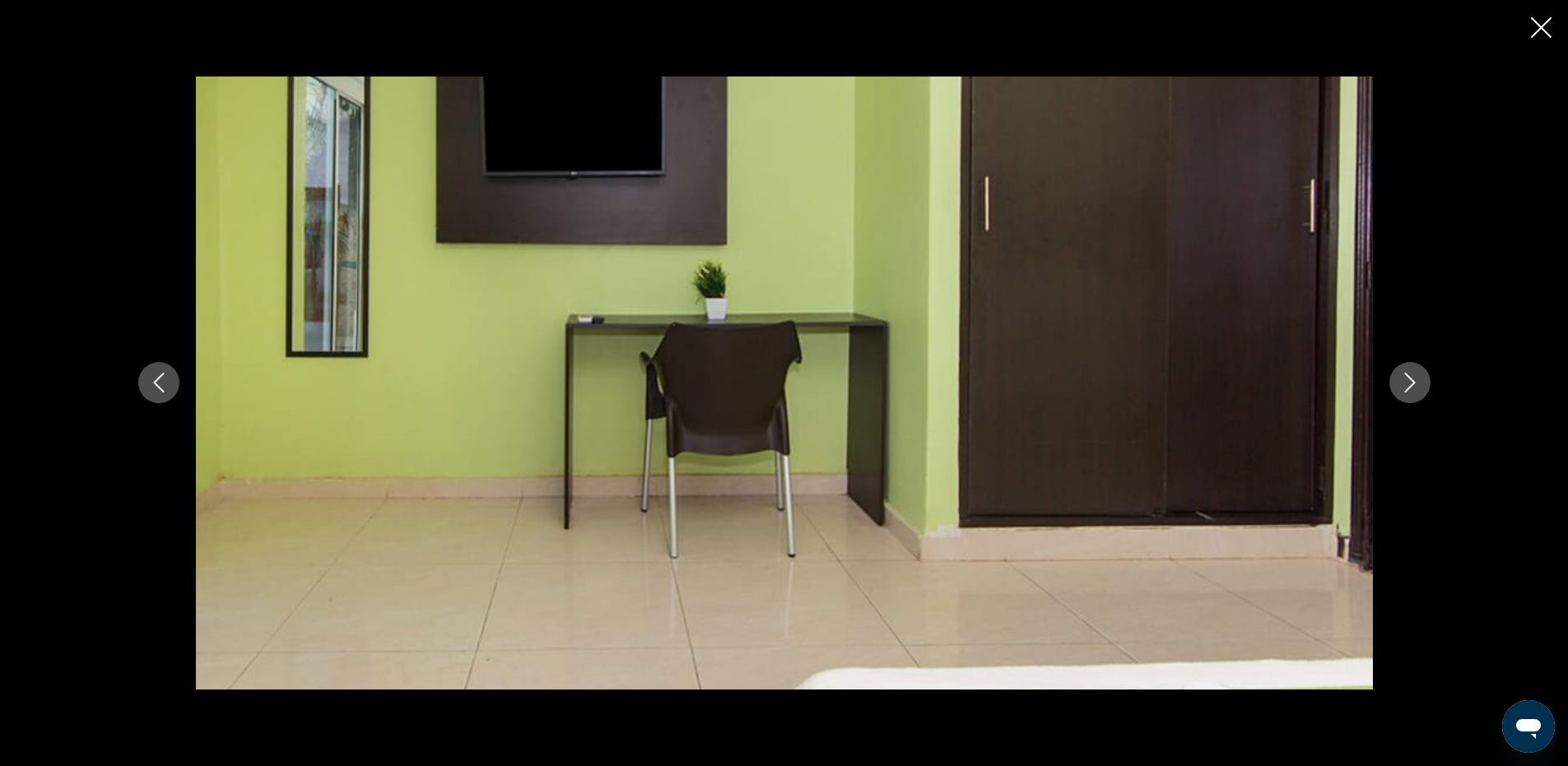
click at [1413, 387] on icon "Next image" at bounding box center [1409, 382] width 20 height 20
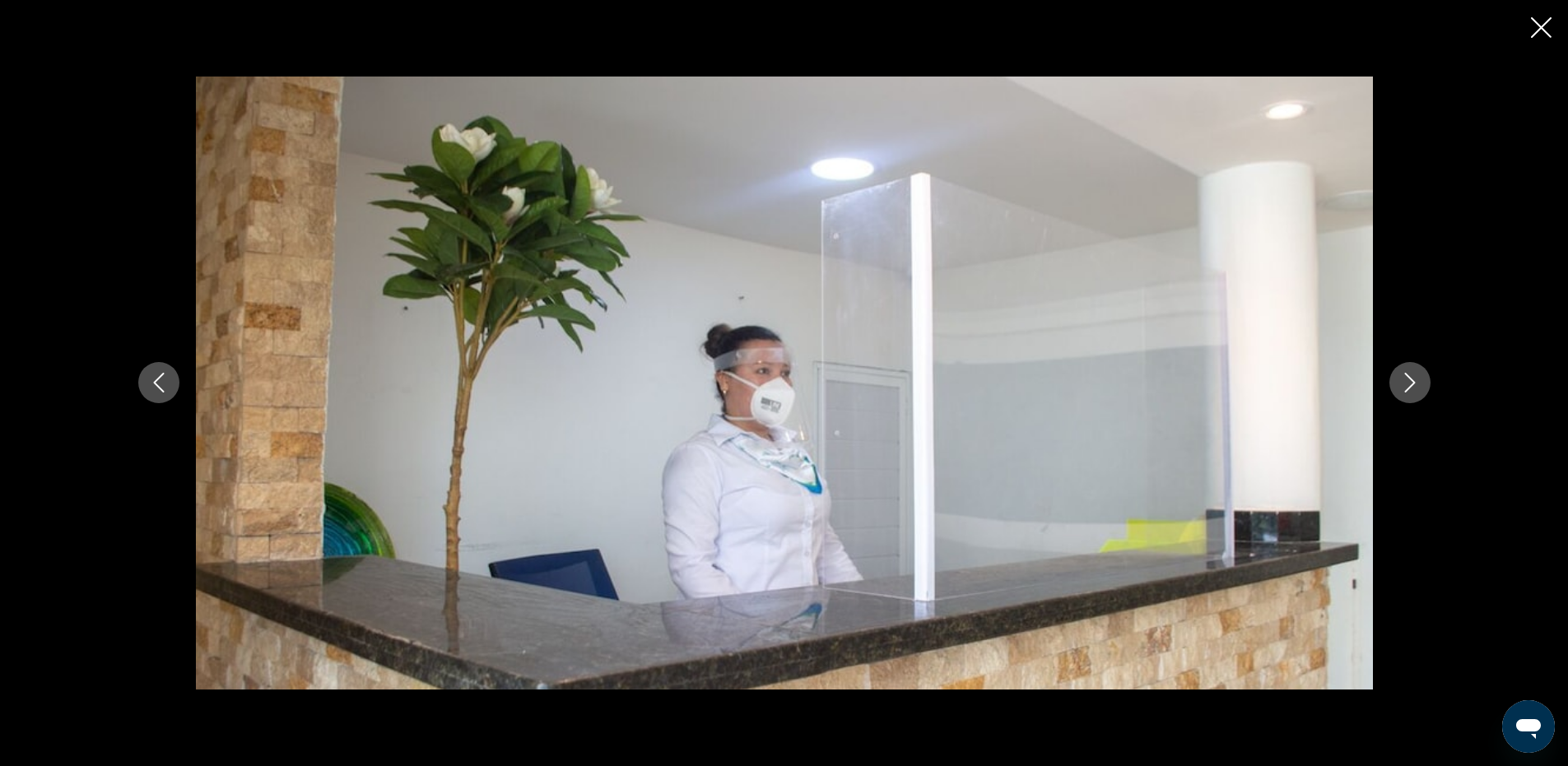
click at [1413, 387] on icon "Next image" at bounding box center [1409, 382] width 20 height 20
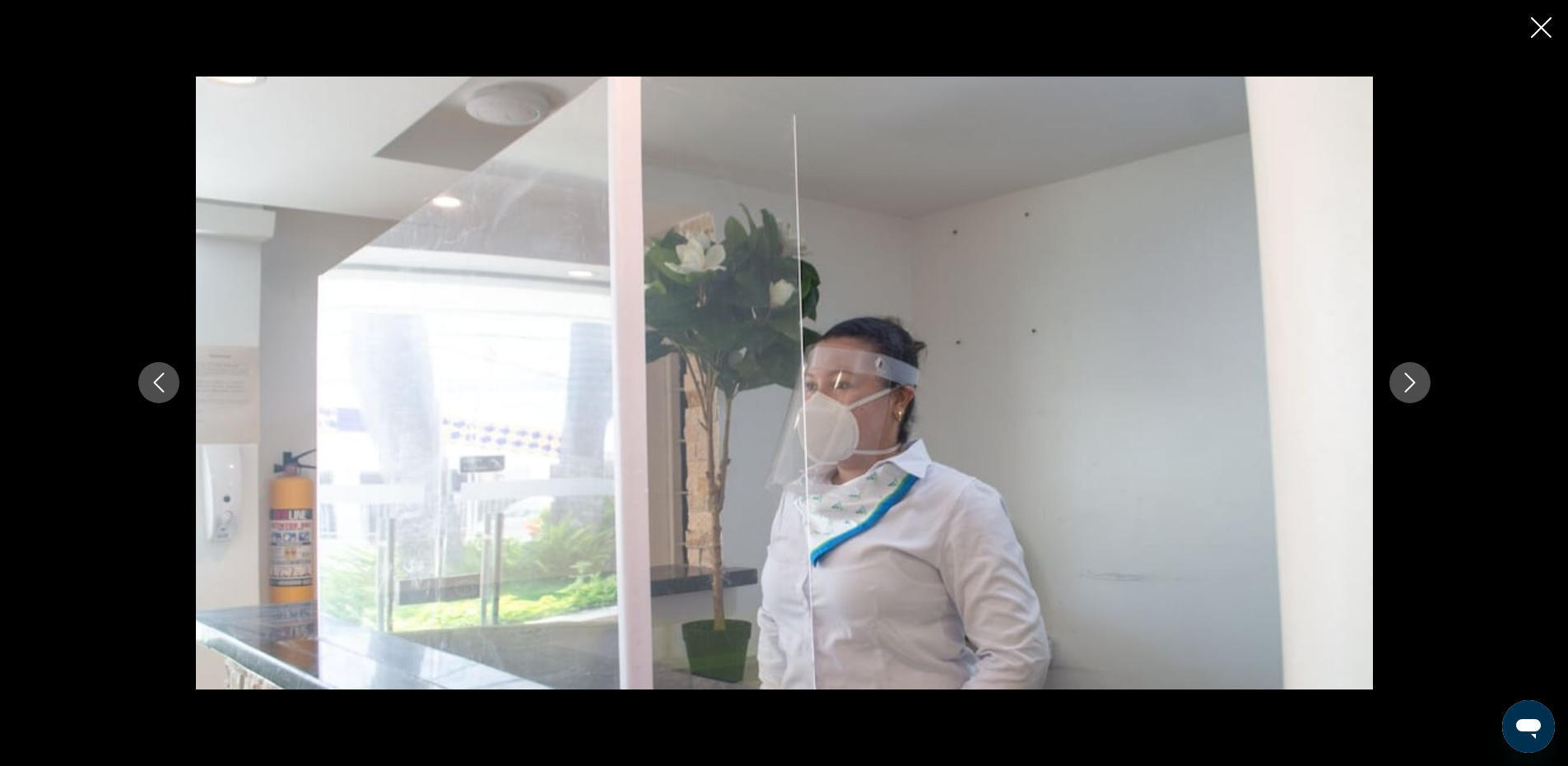
click at [1413, 387] on icon "Next image" at bounding box center [1409, 382] width 20 height 20
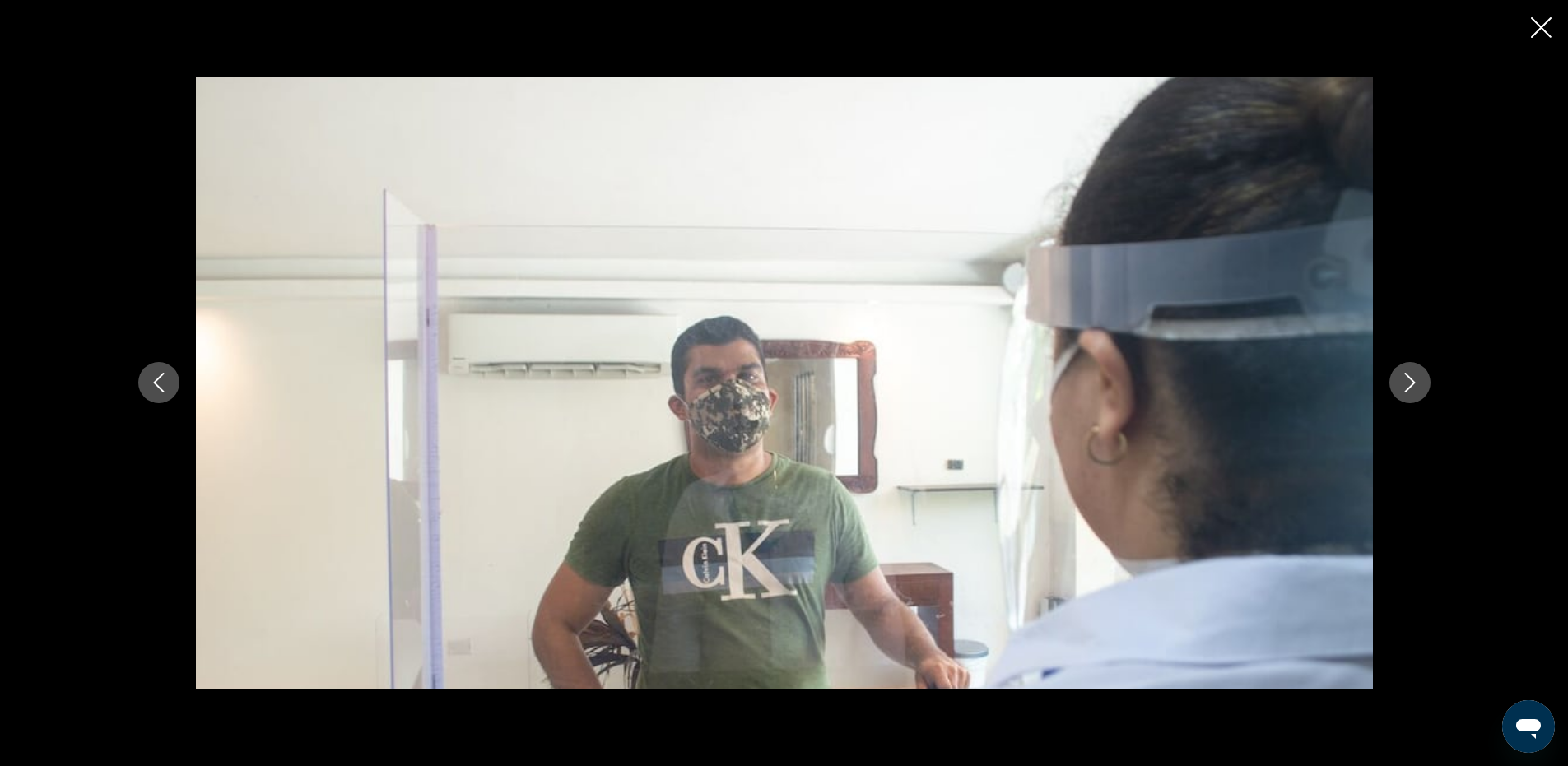
click at [1413, 387] on icon "Next image" at bounding box center [1409, 382] width 20 height 20
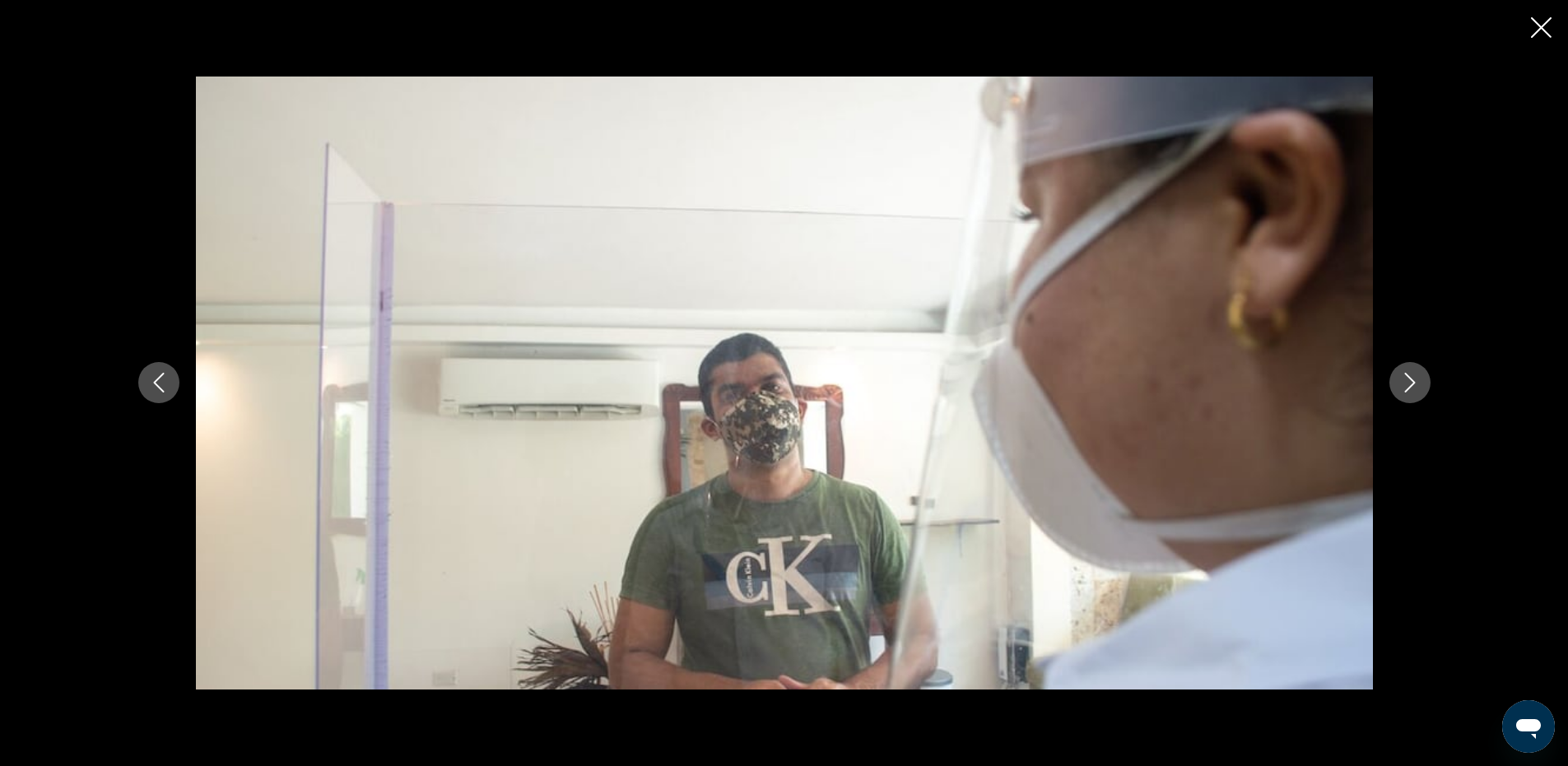
click at [1413, 387] on icon "Next image" at bounding box center [1409, 382] width 20 height 20
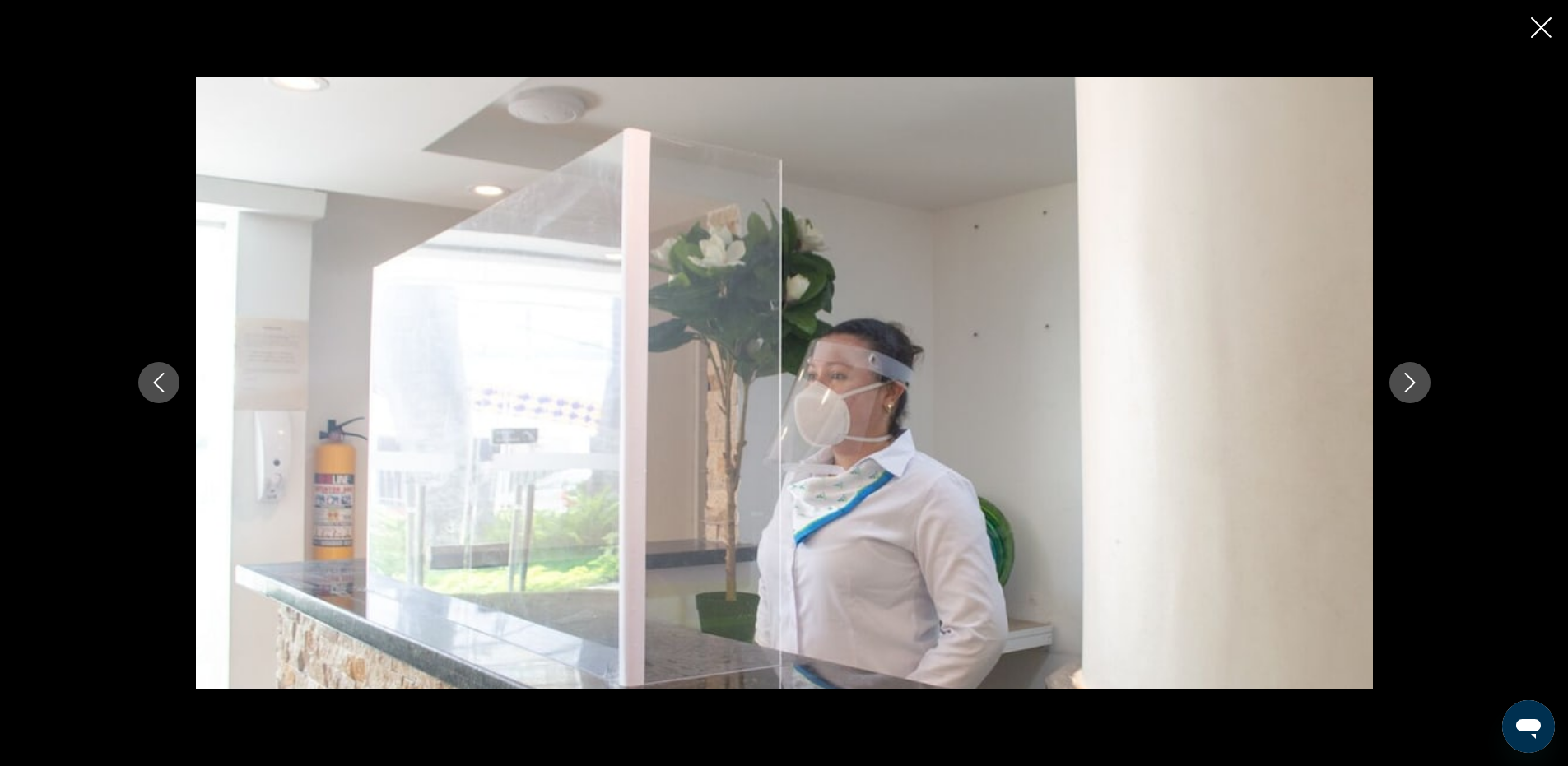
click at [1413, 387] on icon "Next image" at bounding box center [1409, 382] width 20 height 20
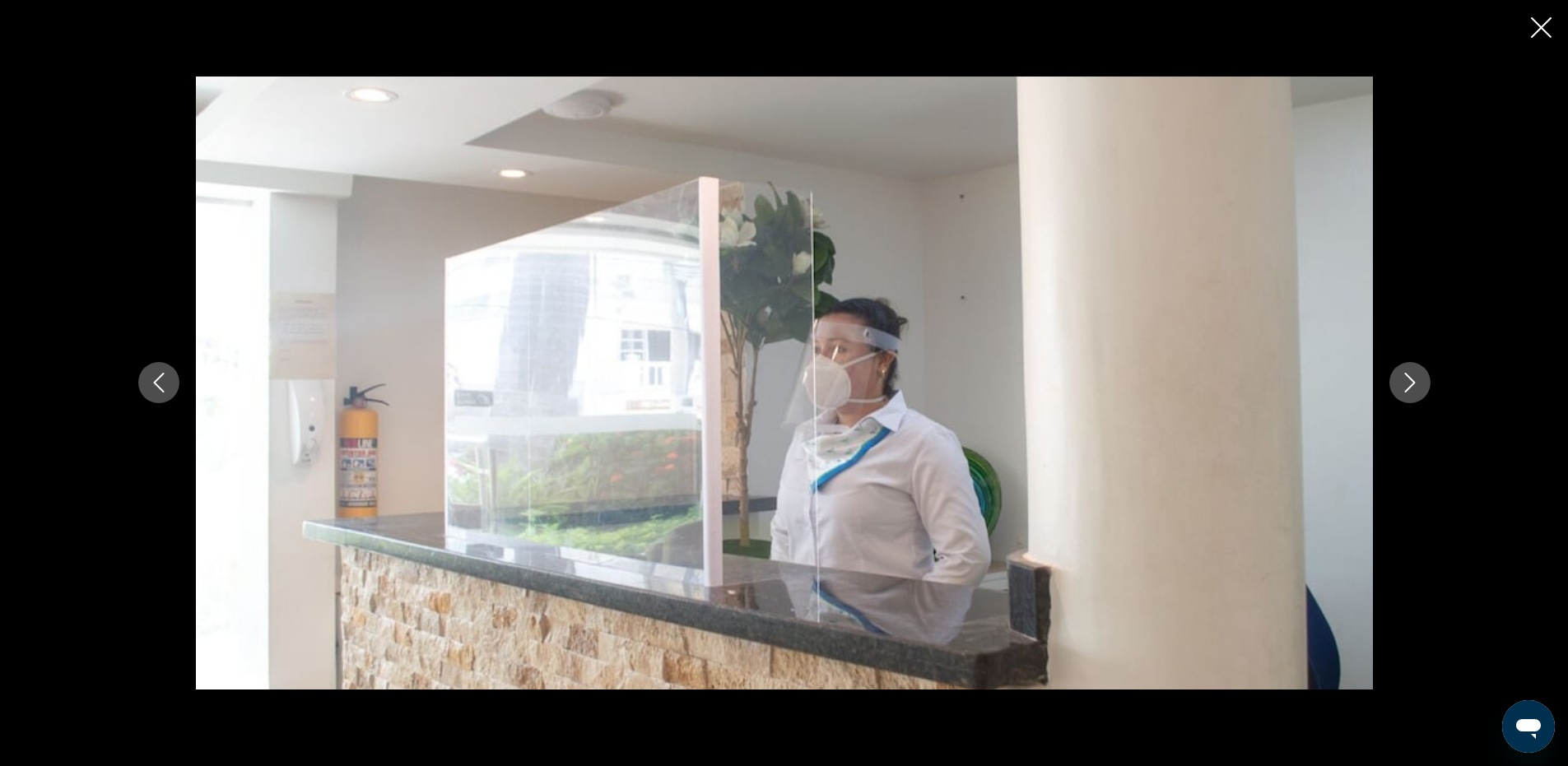
click at [1413, 387] on icon "Next image" at bounding box center [1409, 382] width 20 height 20
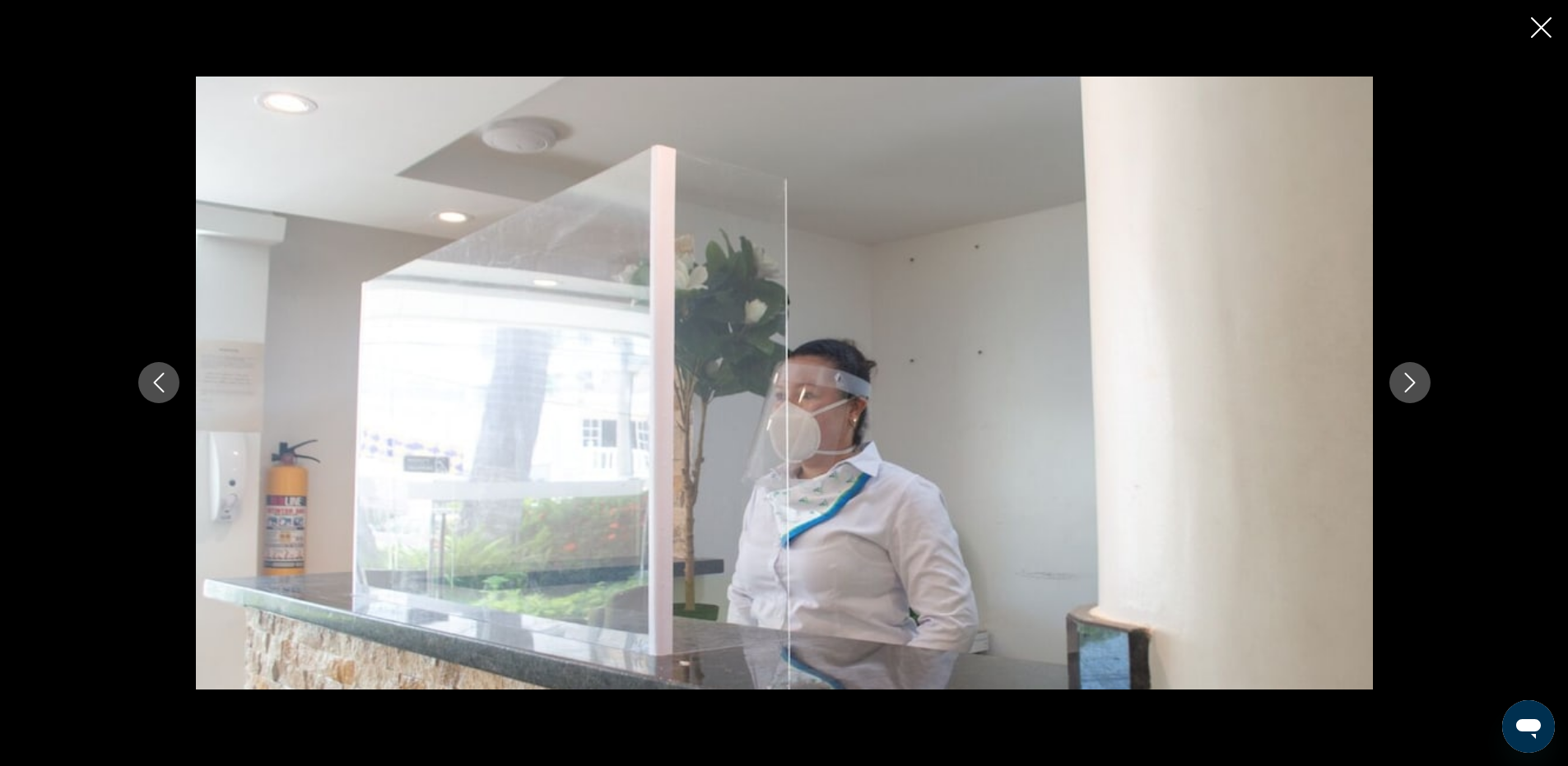
click at [1413, 388] on icon "Next image" at bounding box center [1409, 382] width 20 height 20
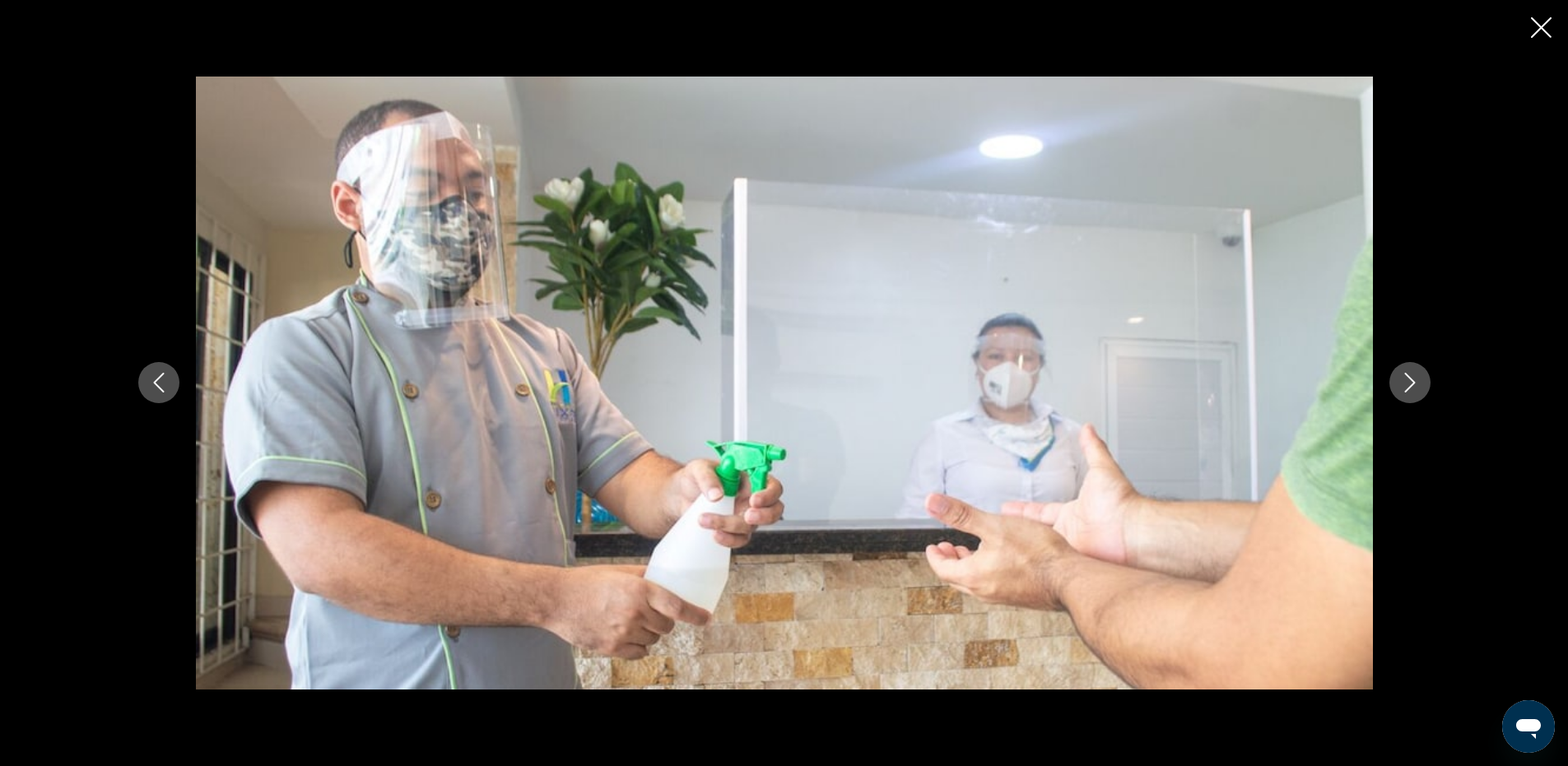
click at [1413, 388] on icon "Next image" at bounding box center [1409, 382] width 20 height 20
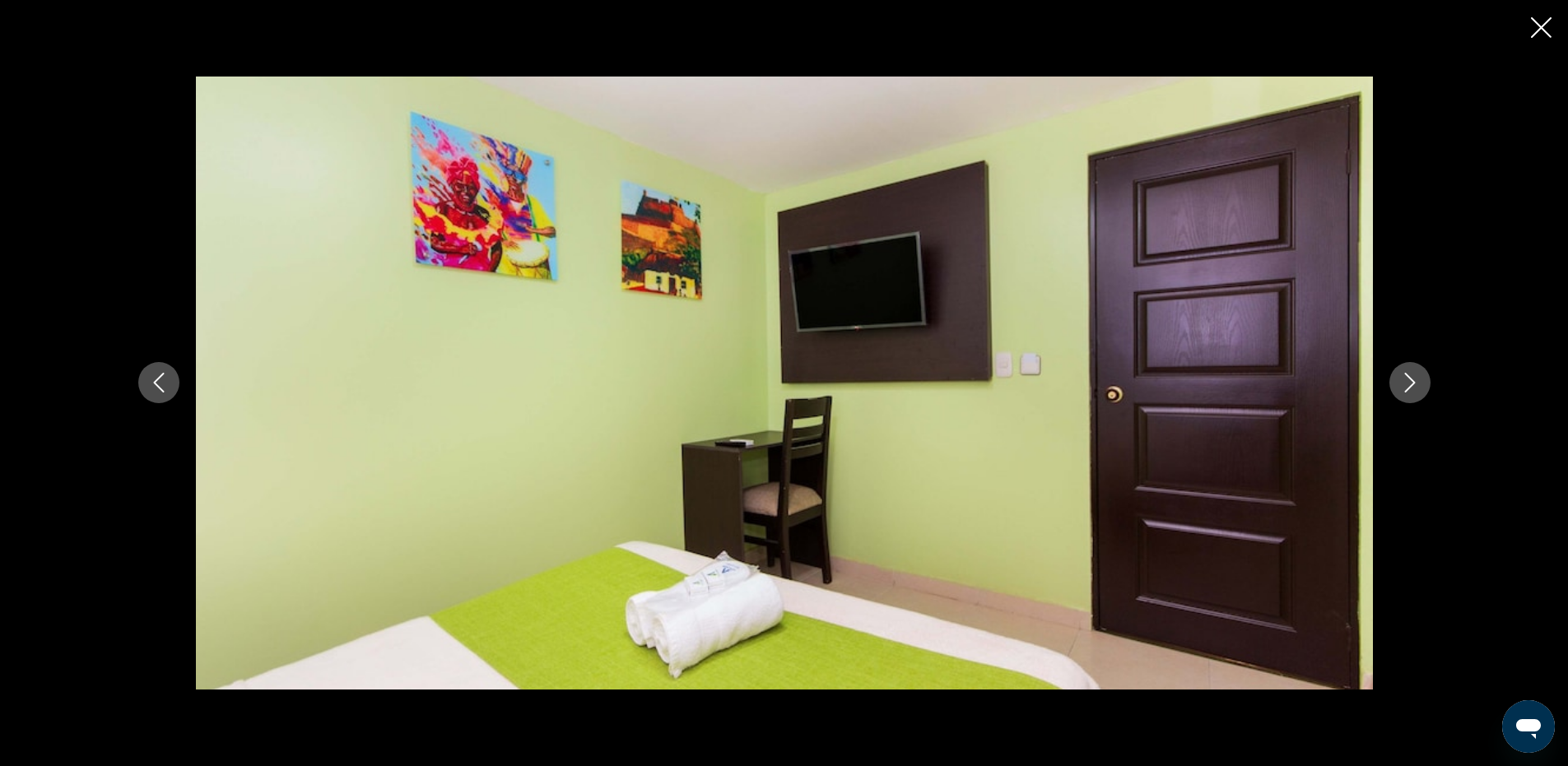
click at [1416, 391] on icon "Next image" at bounding box center [1409, 382] width 20 height 20
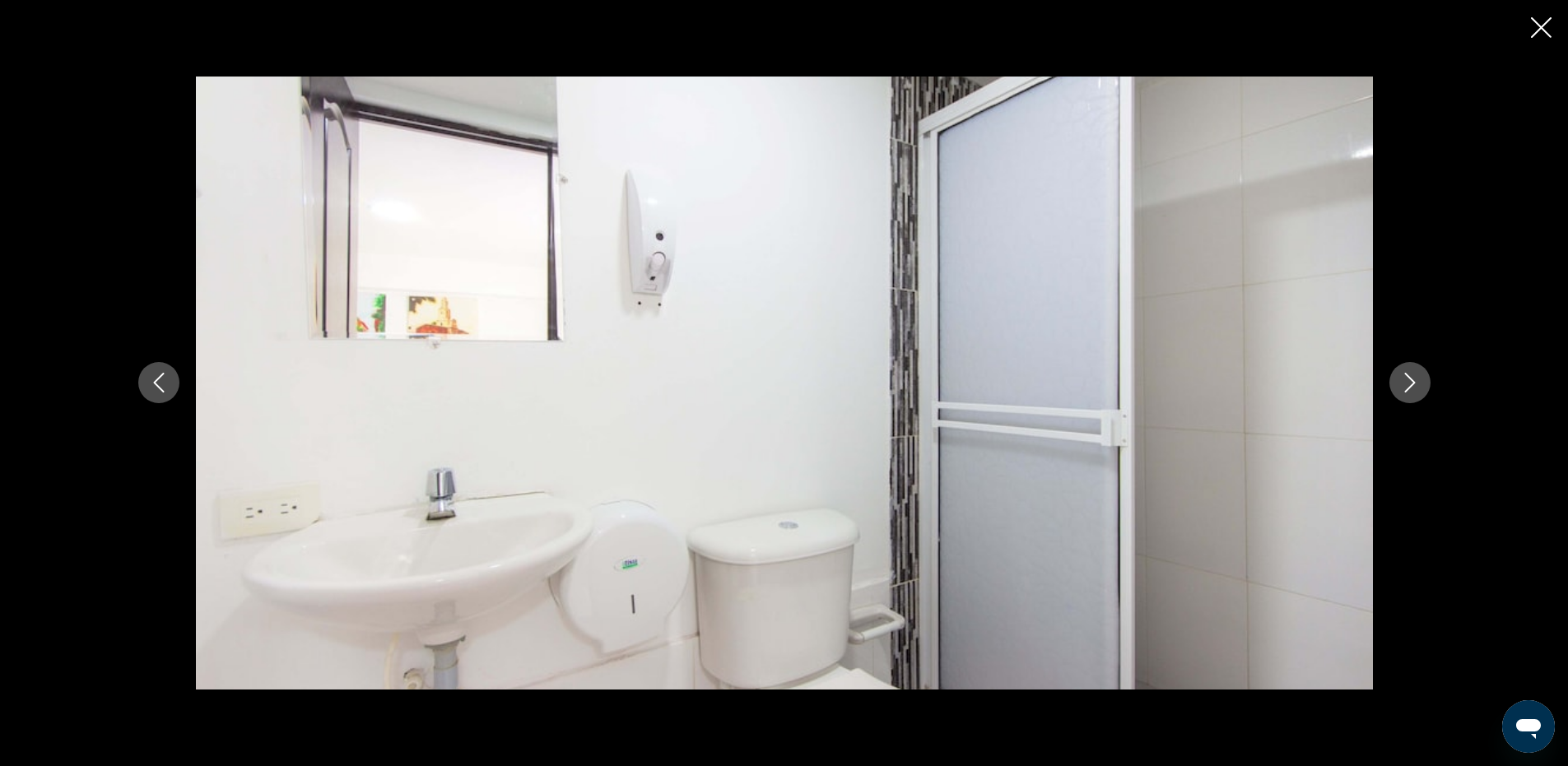
click at [1401, 380] on icon "Next image" at bounding box center [1409, 382] width 20 height 20
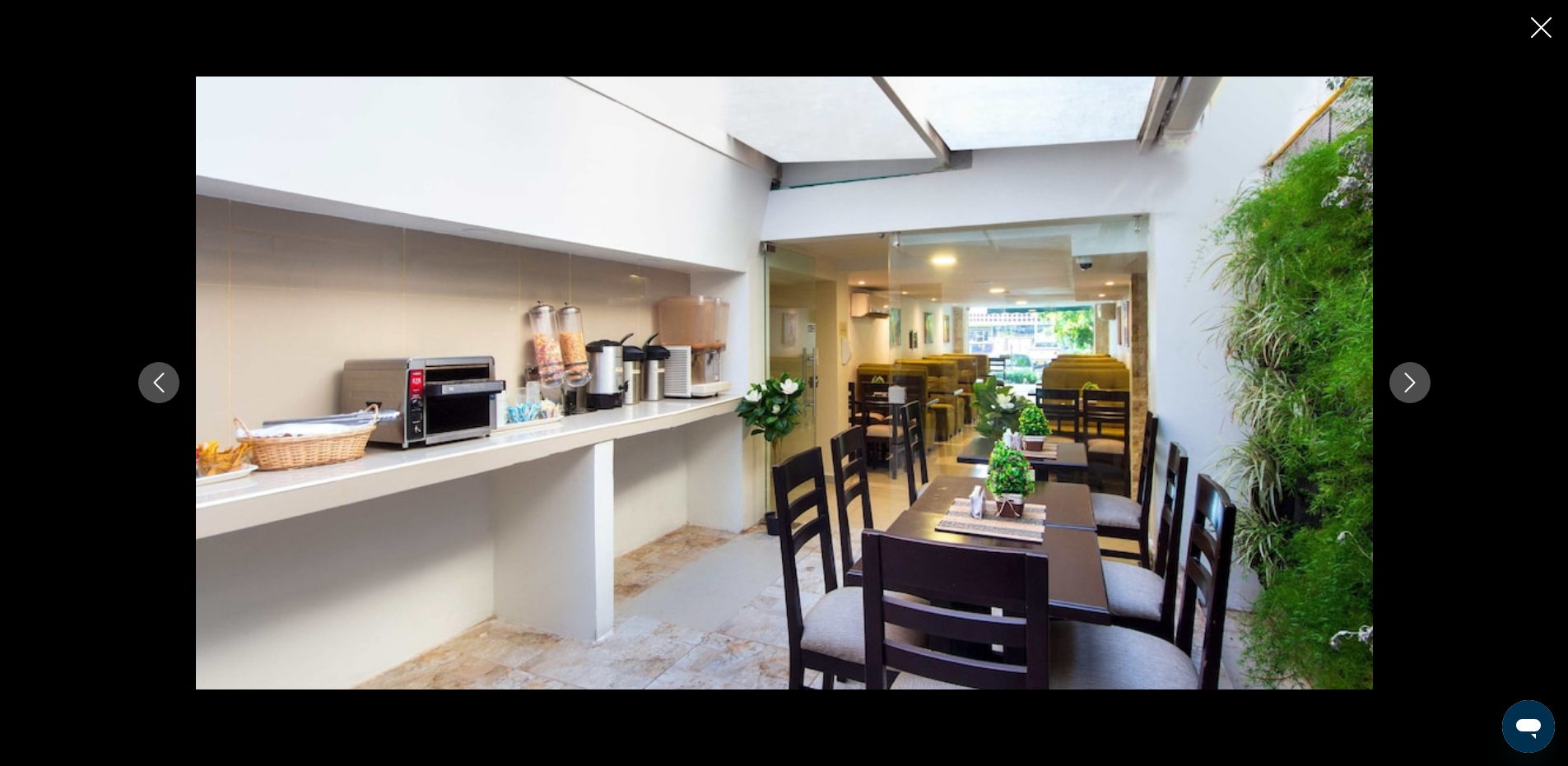
click at [1409, 380] on icon "Next image" at bounding box center [1409, 382] width 20 height 20
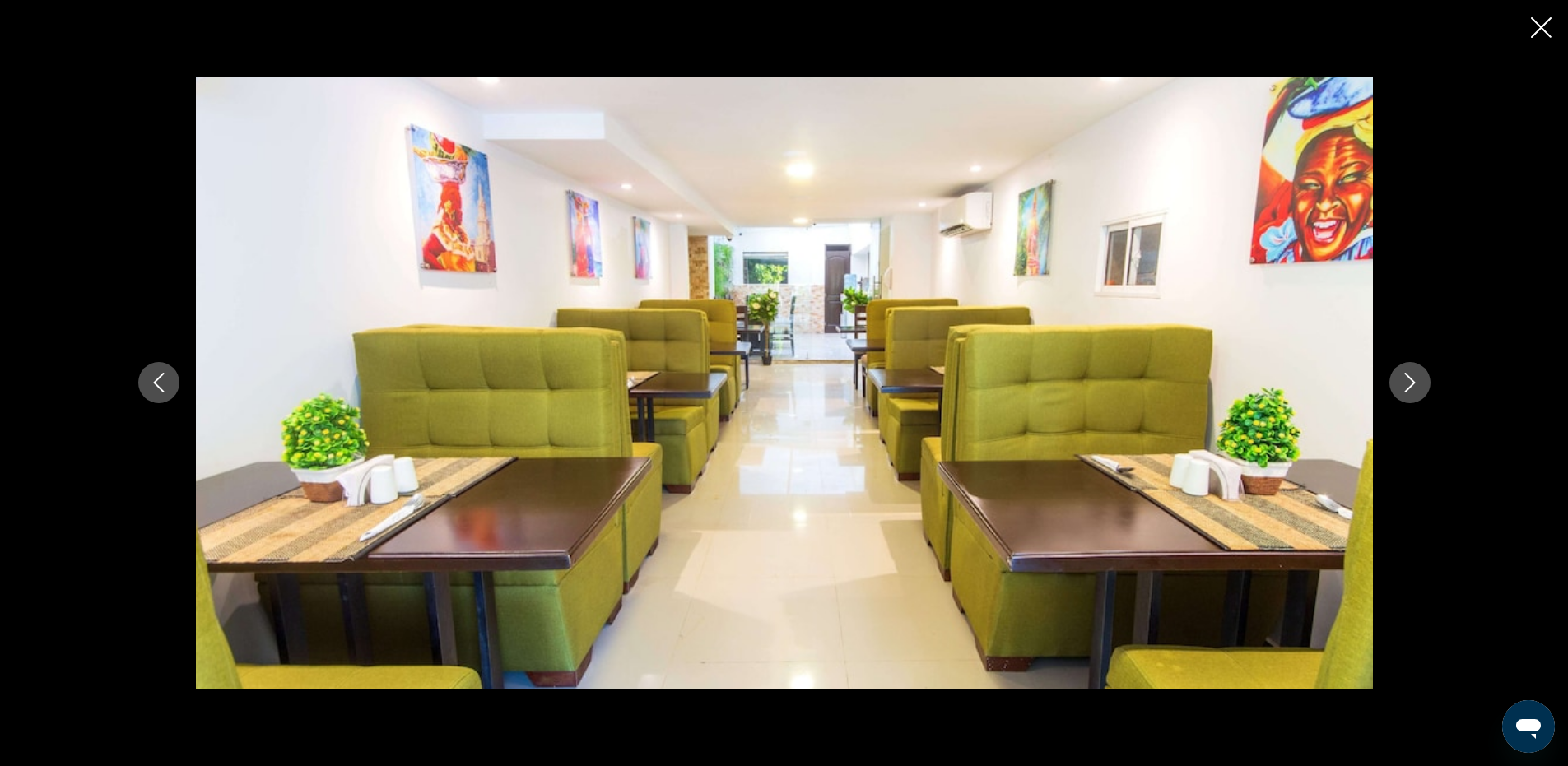
click at [1415, 380] on icon "Next image" at bounding box center [1409, 382] width 20 height 20
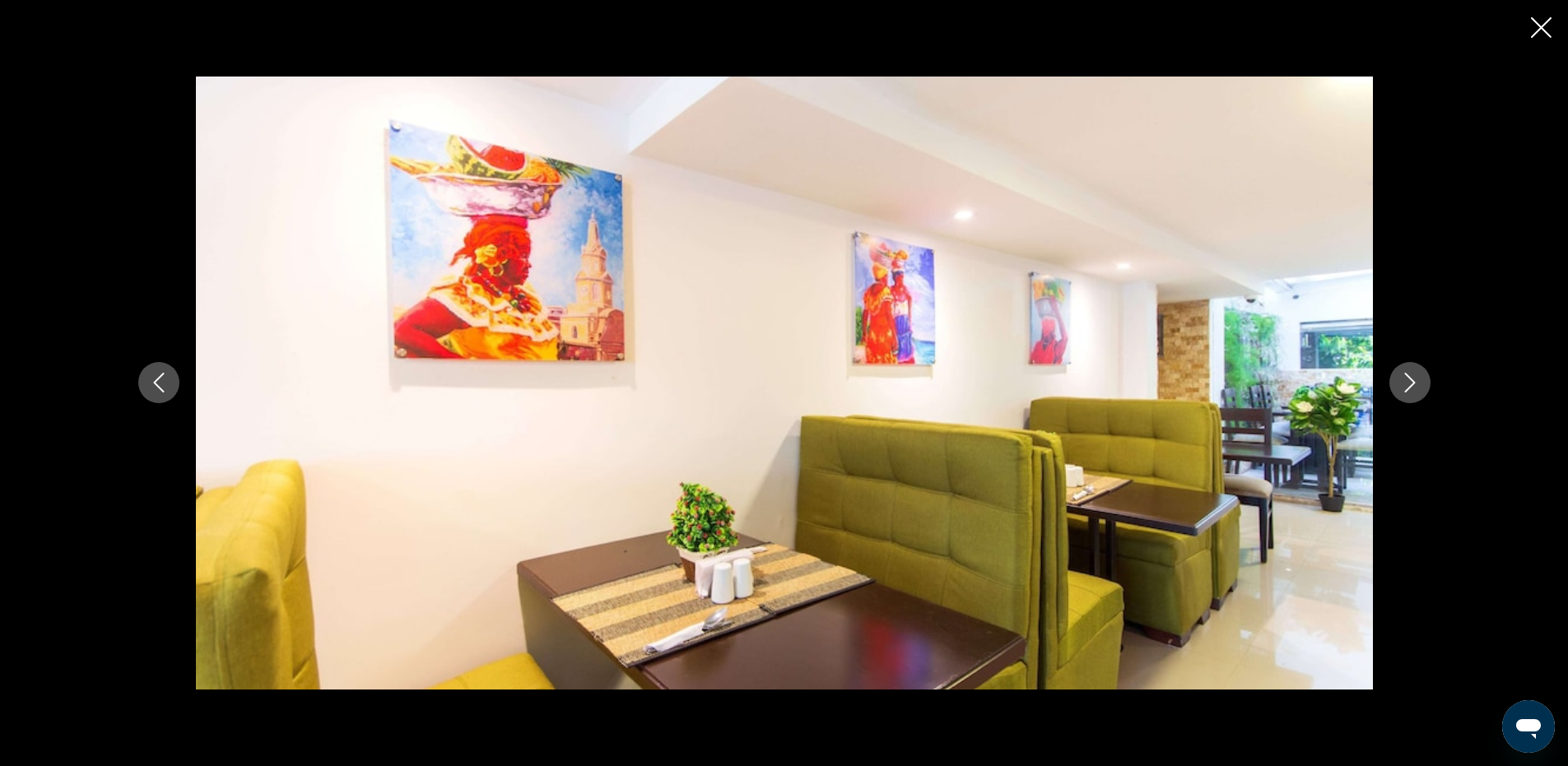
click at [1408, 385] on icon "Next image" at bounding box center [1409, 382] width 20 height 20
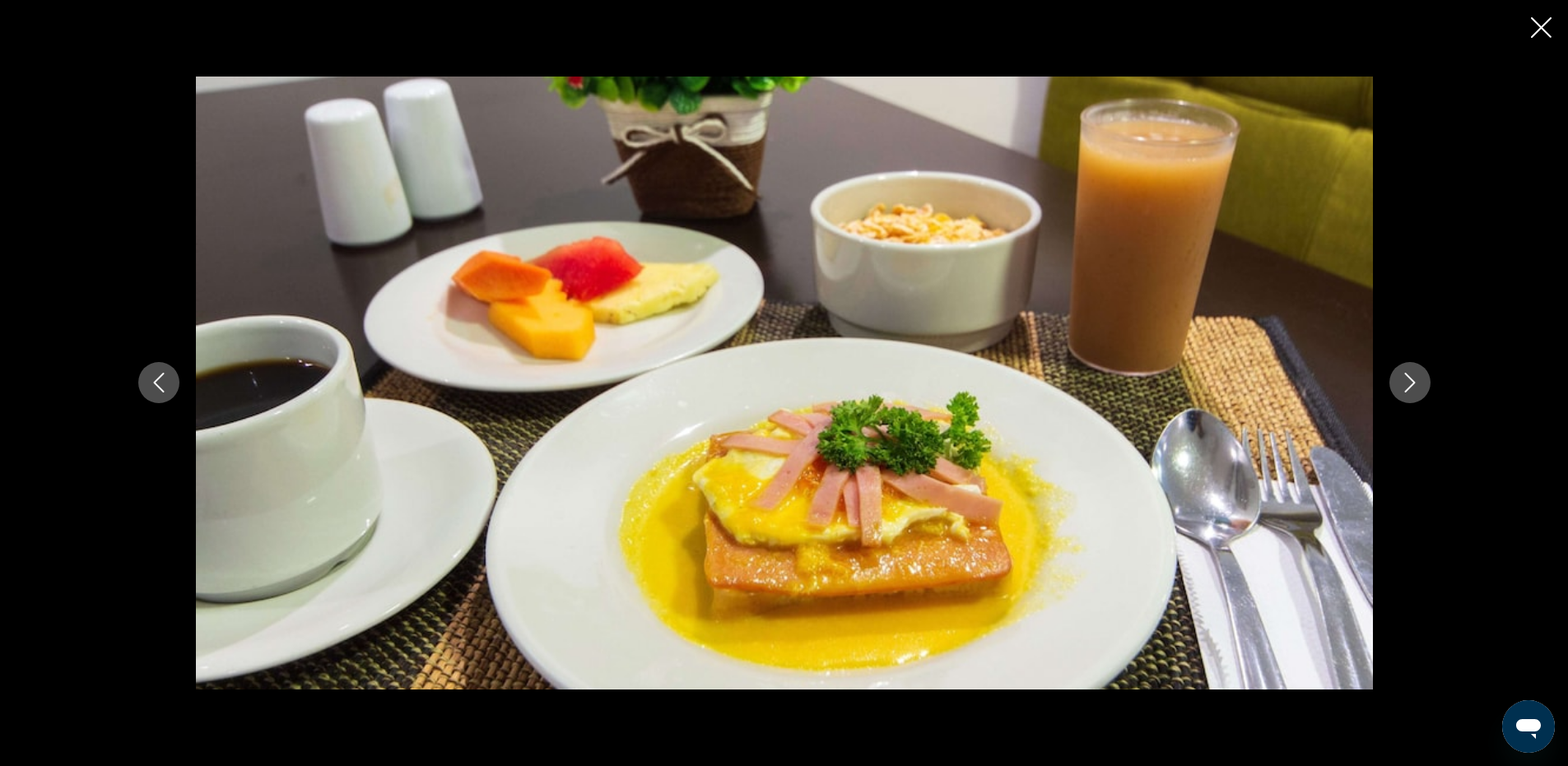
click at [1407, 392] on icon "Next image" at bounding box center [1409, 382] width 20 height 20
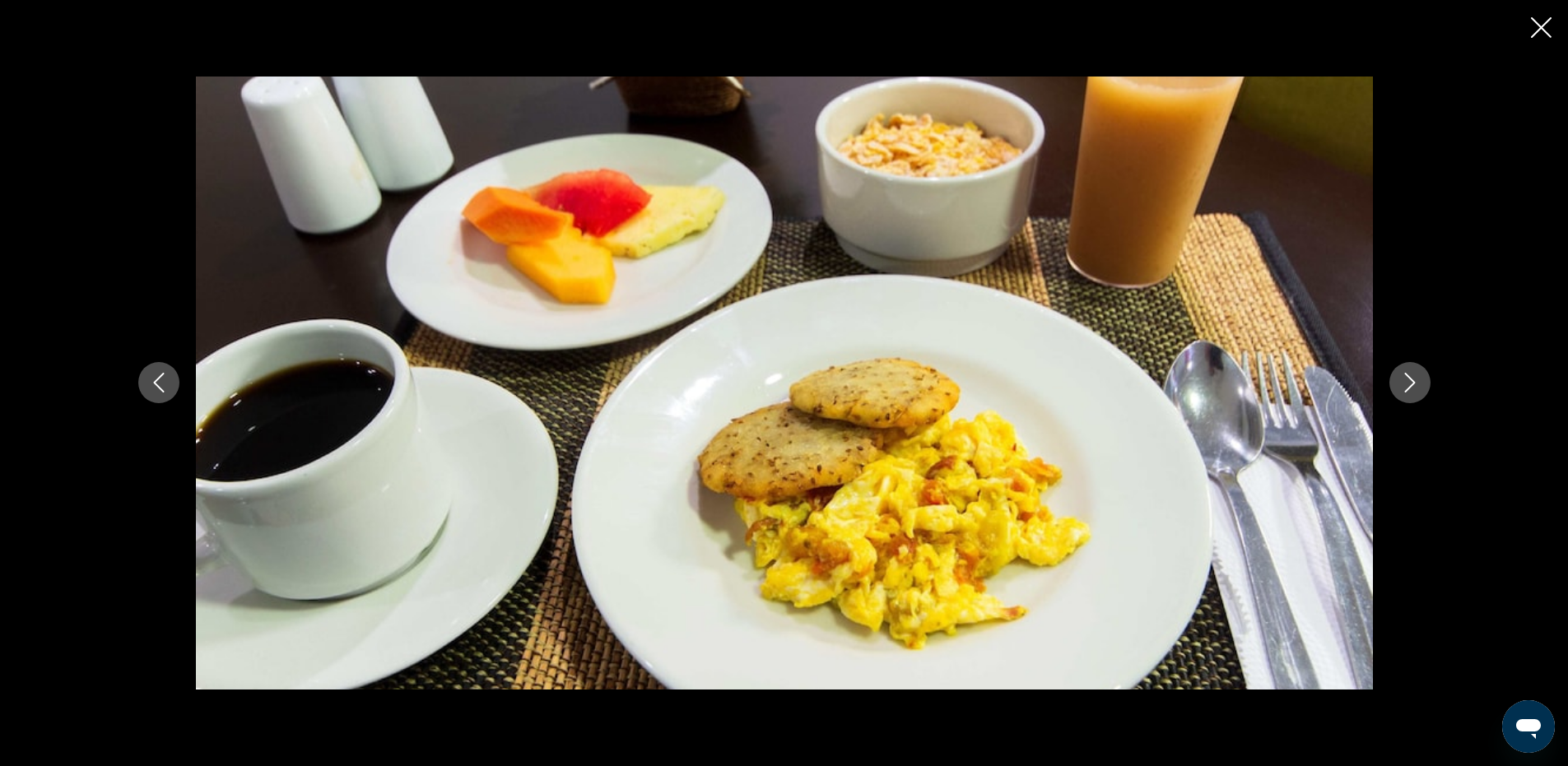
click at [1407, 392] on icon "Next image" at bounding box center [1409, 382] width 20 height 20
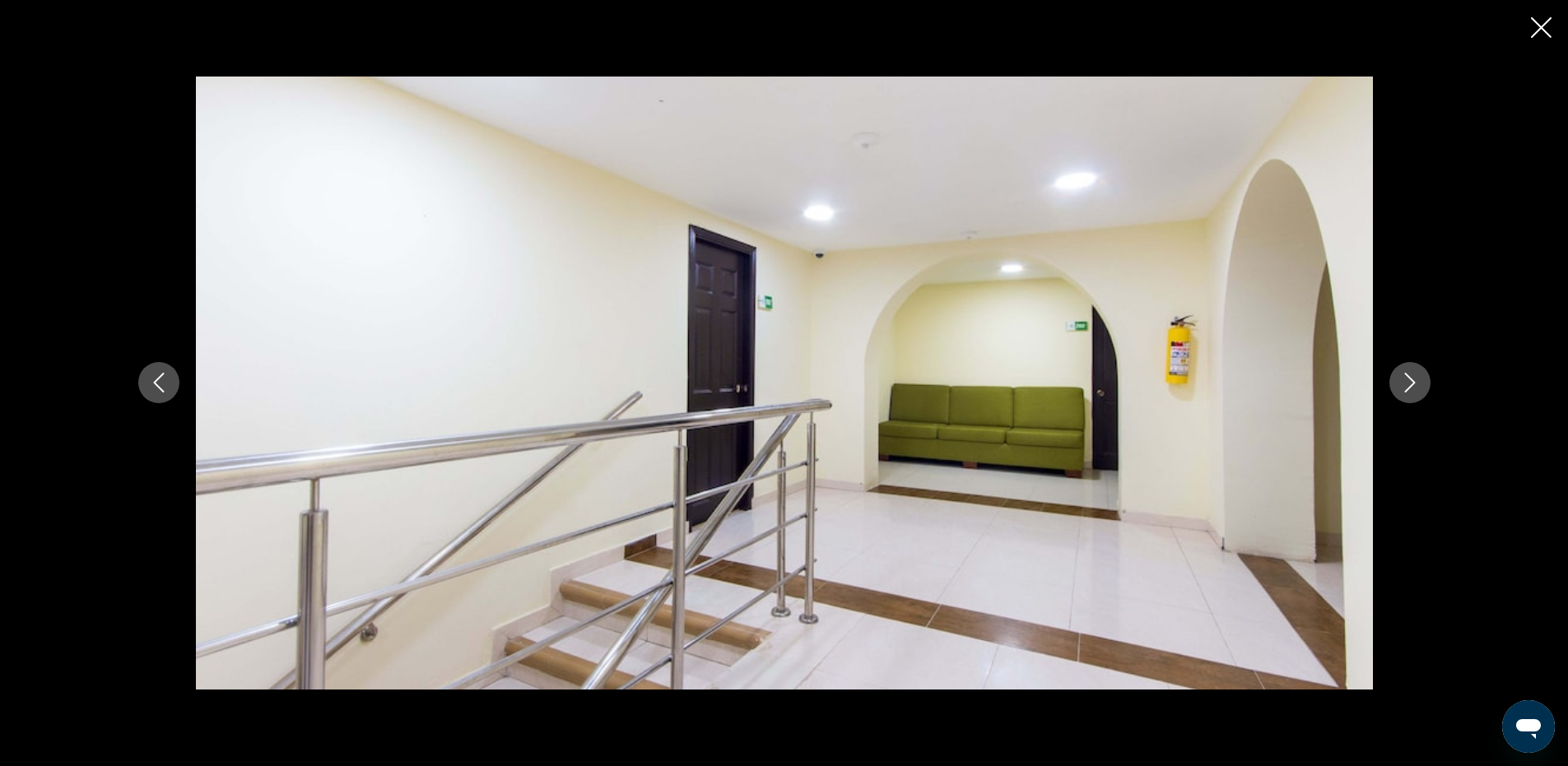
click at [1407, 392] on icon "Next image" at bounding box center [1409, 382] width 20 height 20
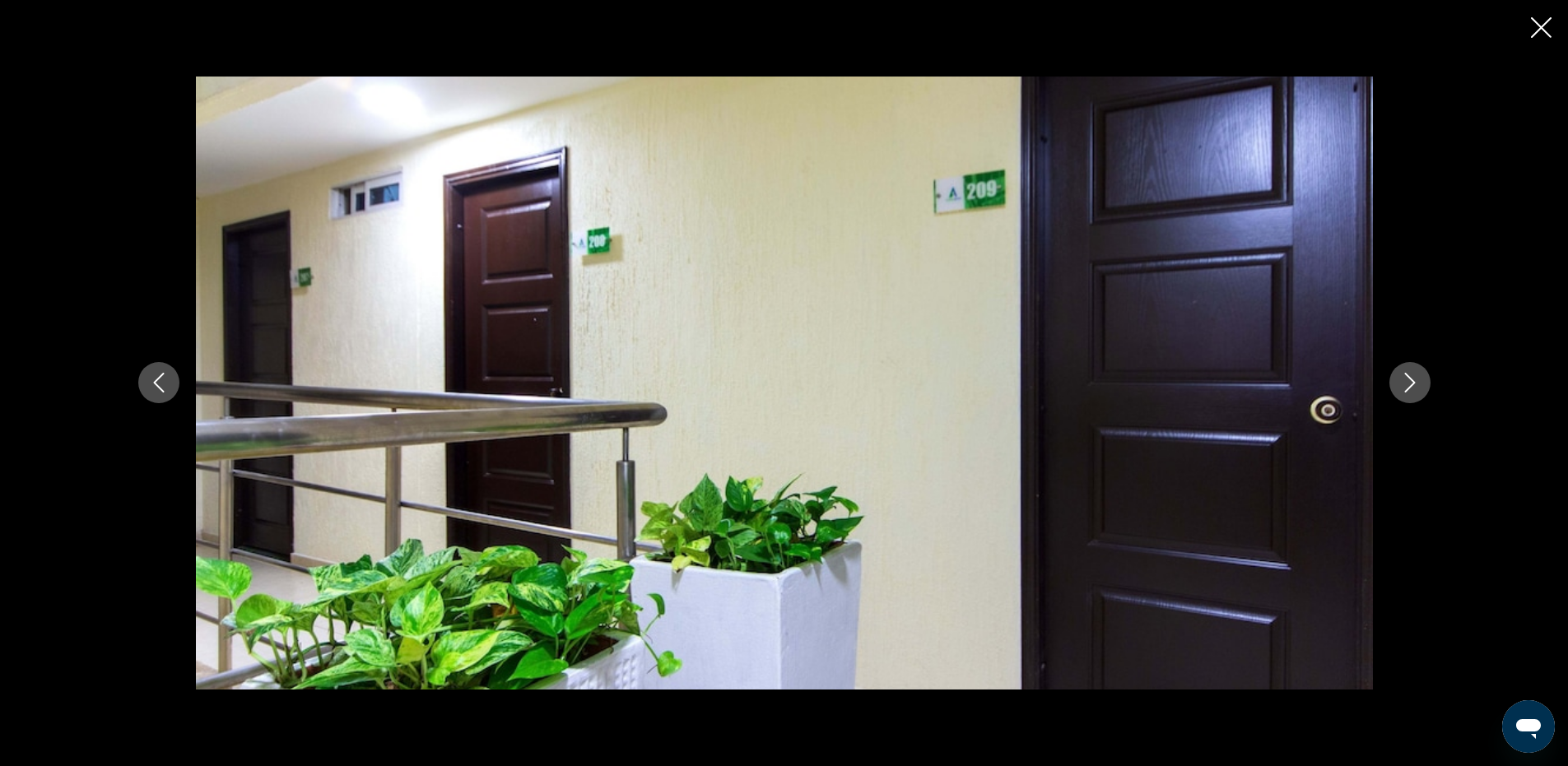
click at [1407, 392] on icon "Next image" at bounding box center [1409, 382] width 20 height 20
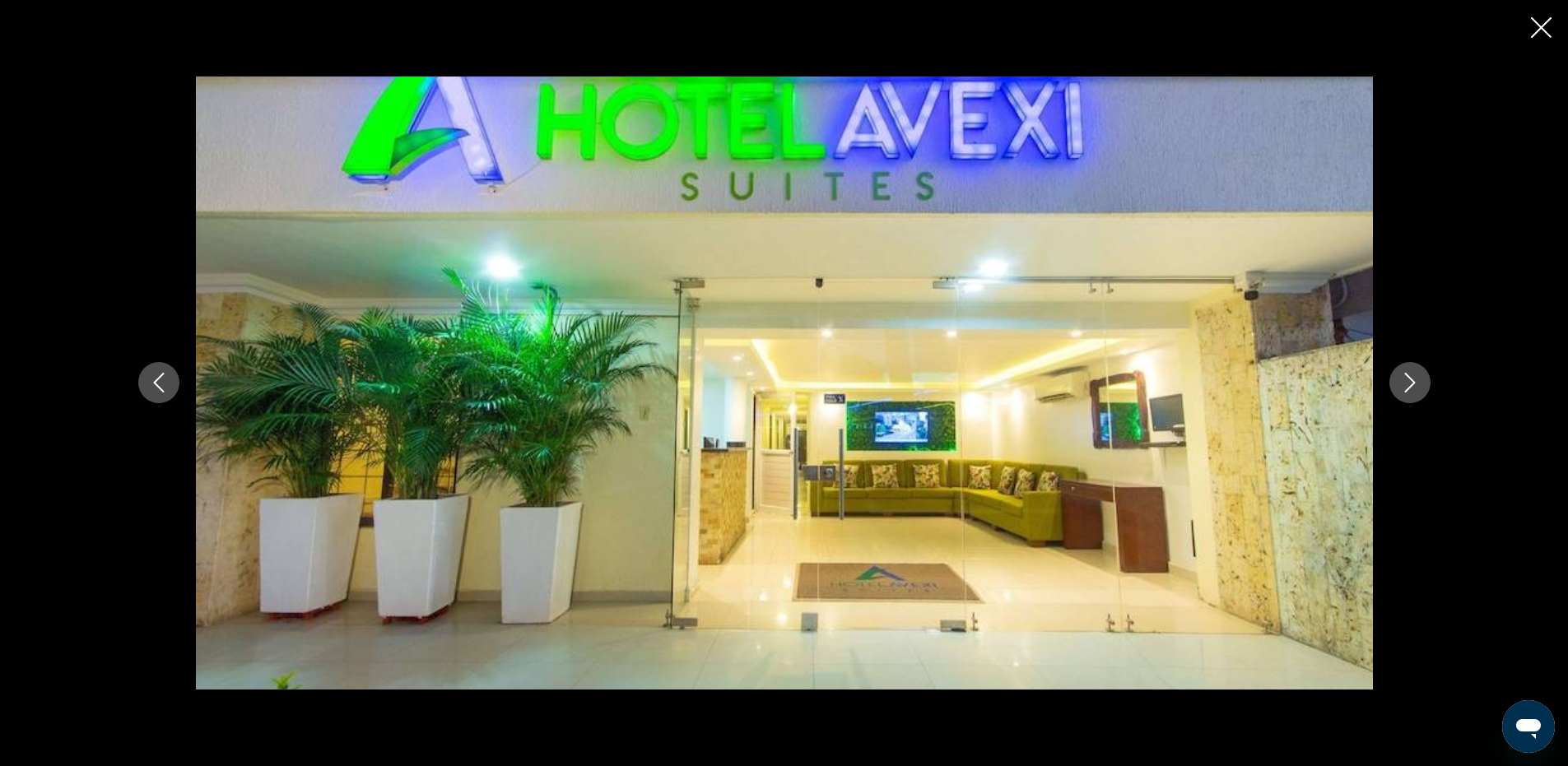
click at [1406, 392] on icon "Next image" at bounding box center [1409, 383] width 10 height 20
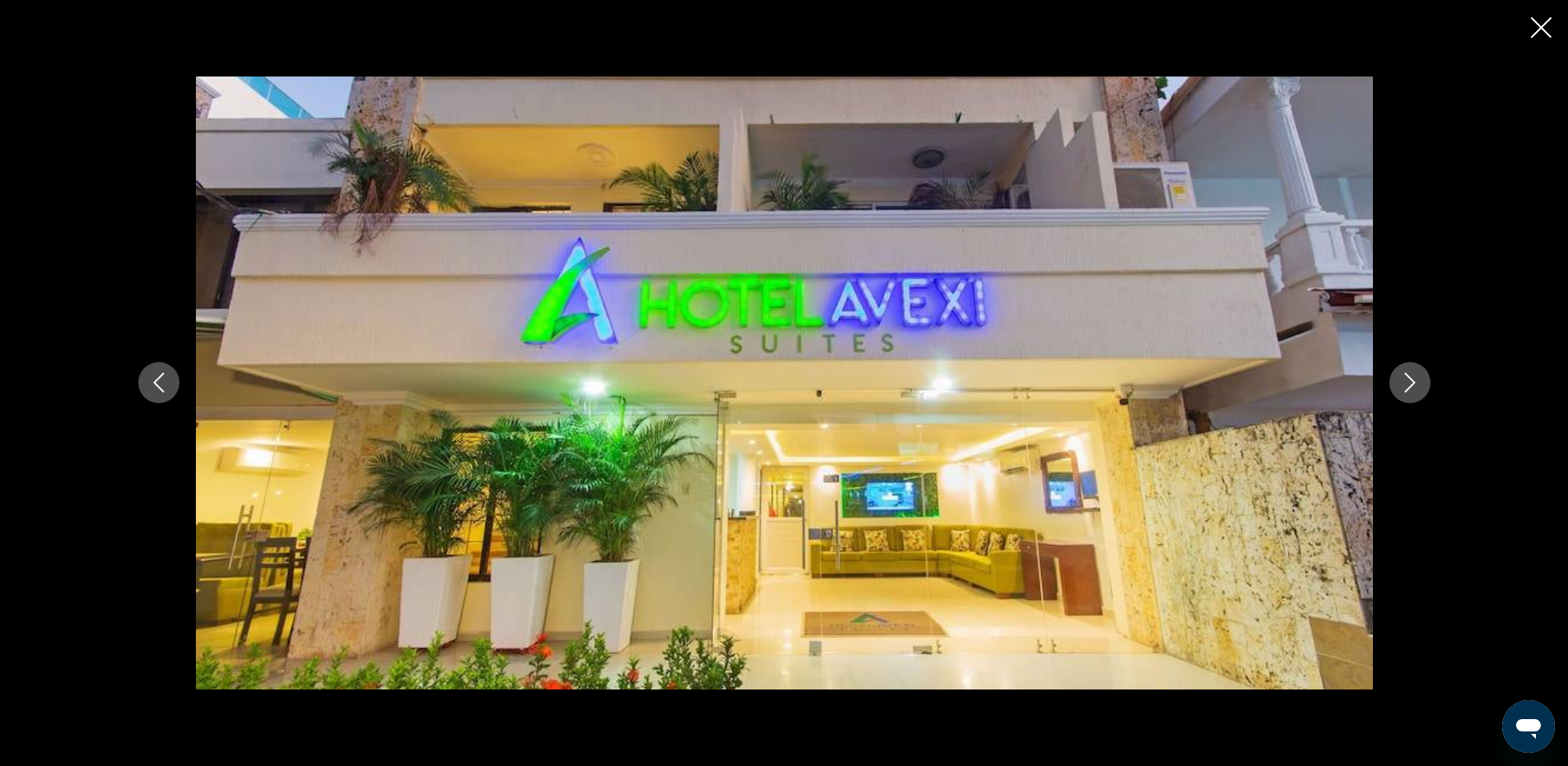
click at [1542, 30] on icon "Close slideshow" at bounding box center [1541, 27] width 21 height 21
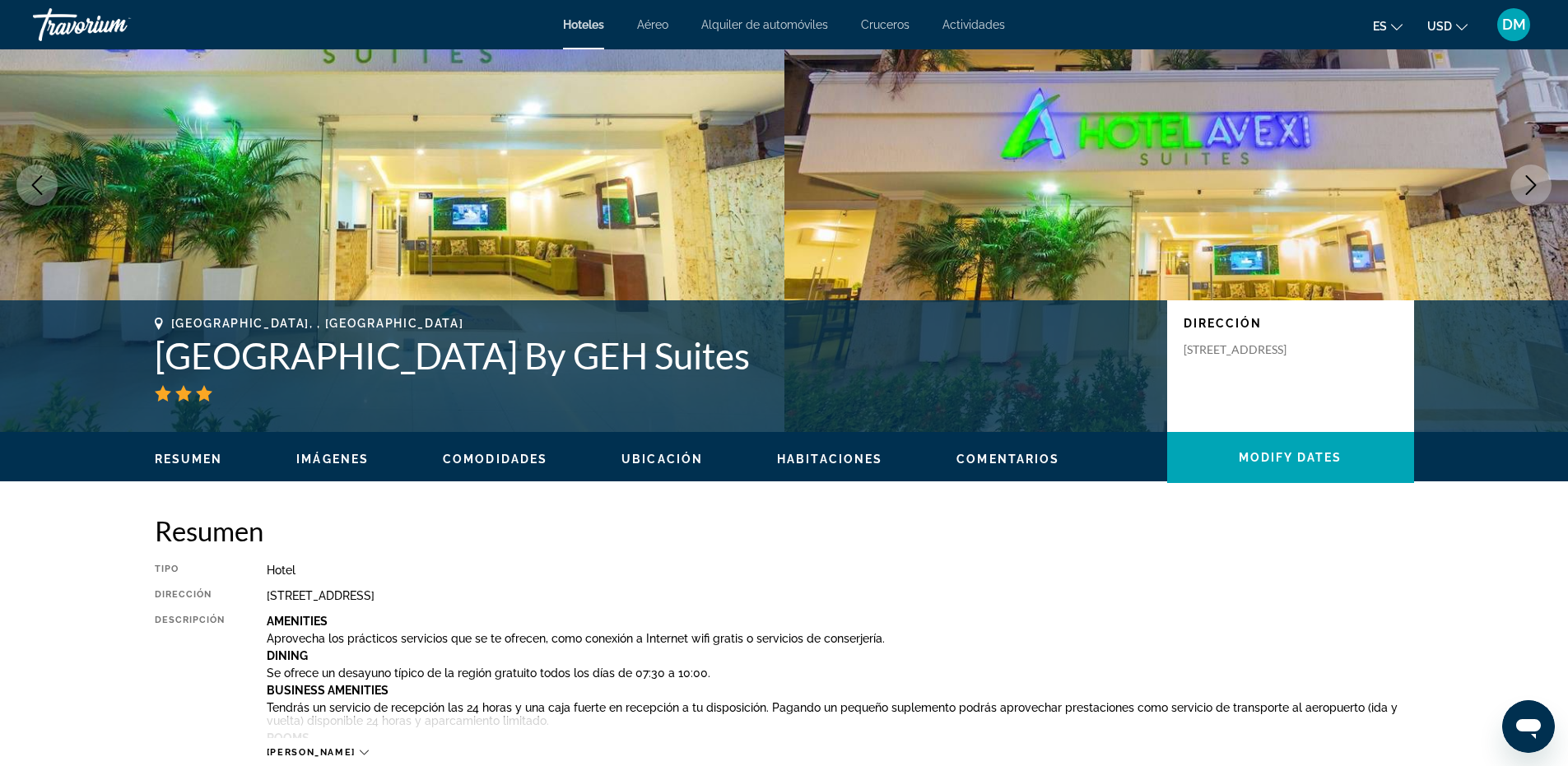
scroll to position [0, 0]
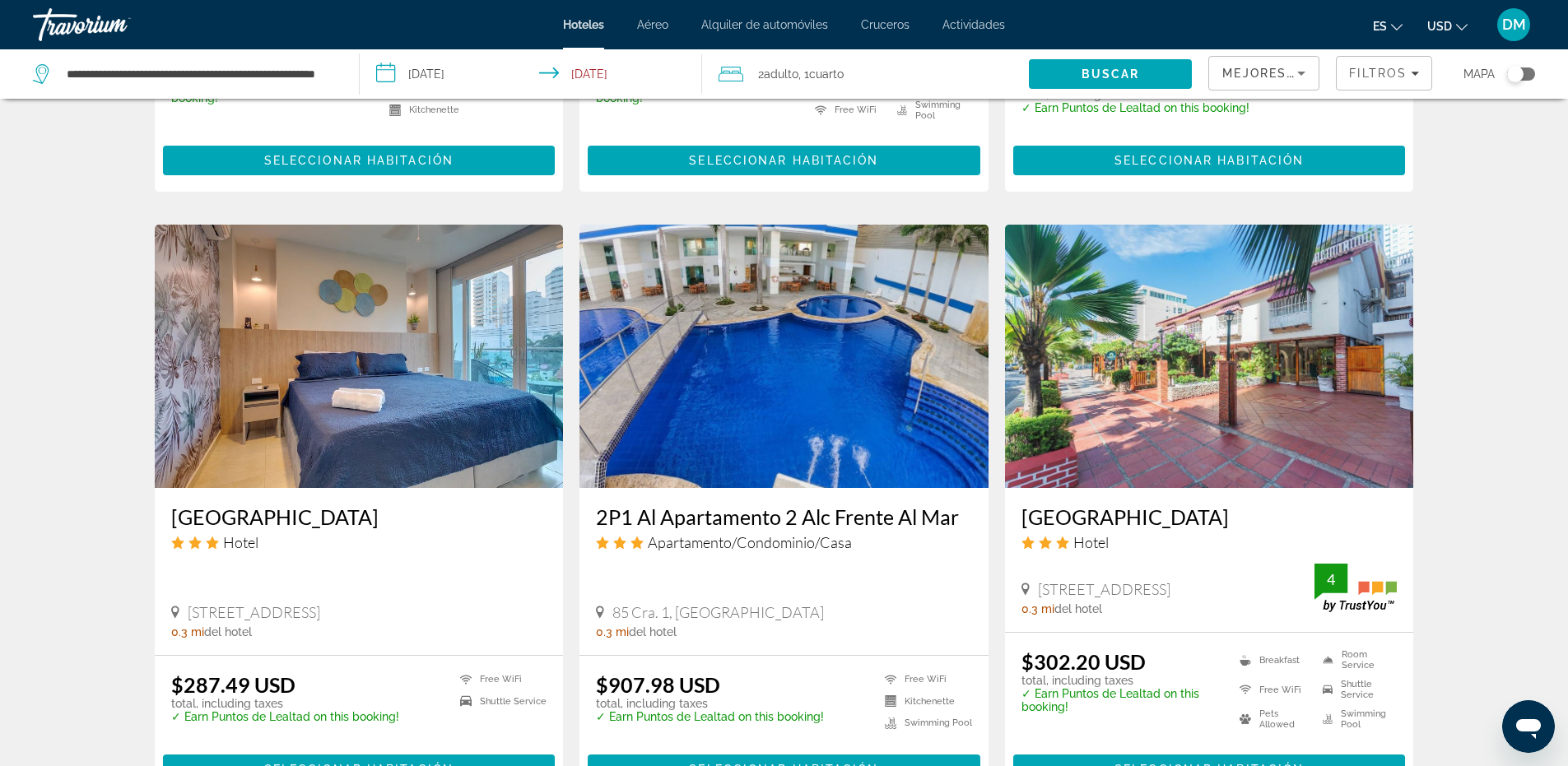
scroll to position [1810, 0]
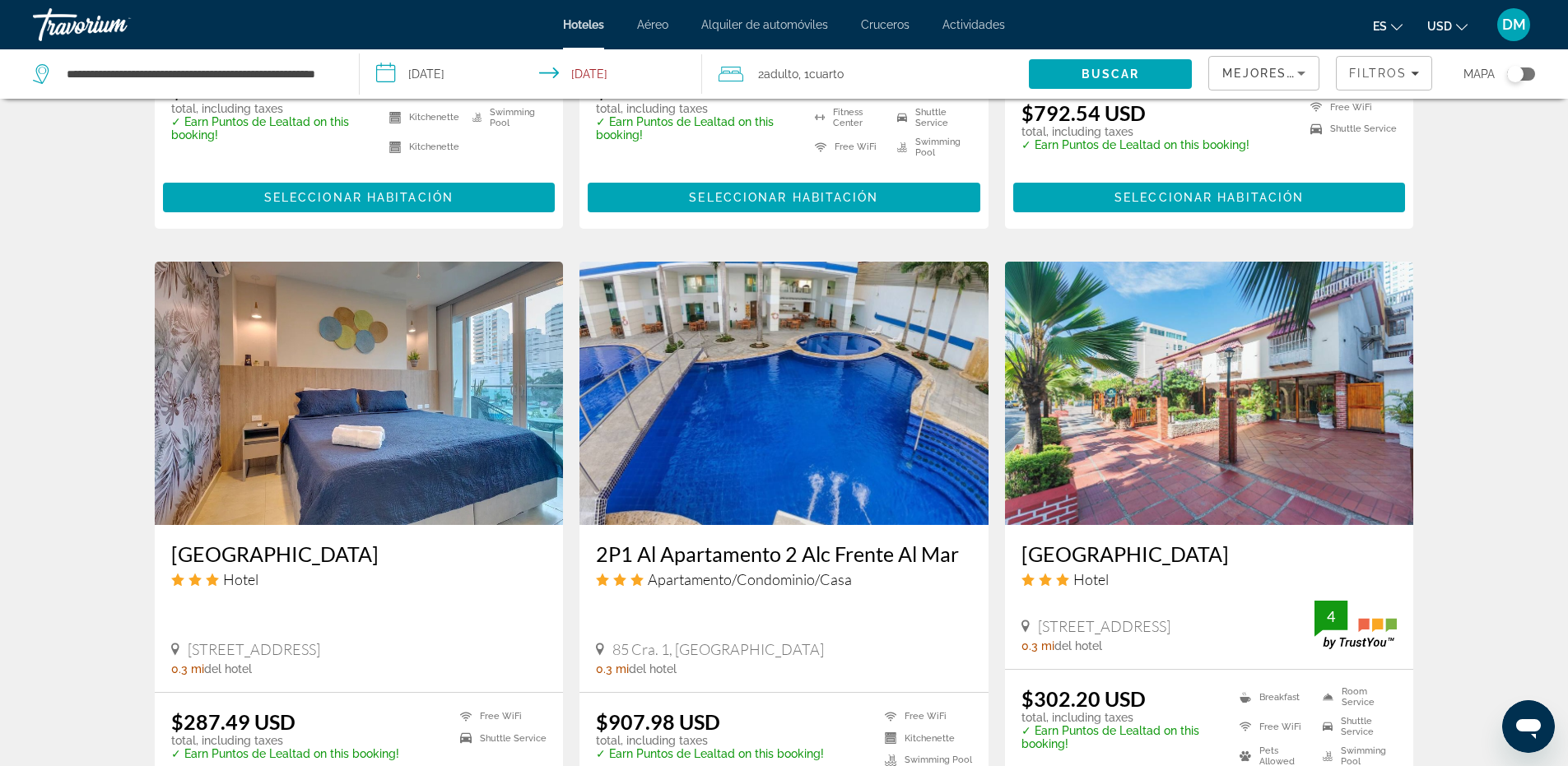
click at [353, 359] on img "Main content" at bounding box center [359, 393] width 409 height 263
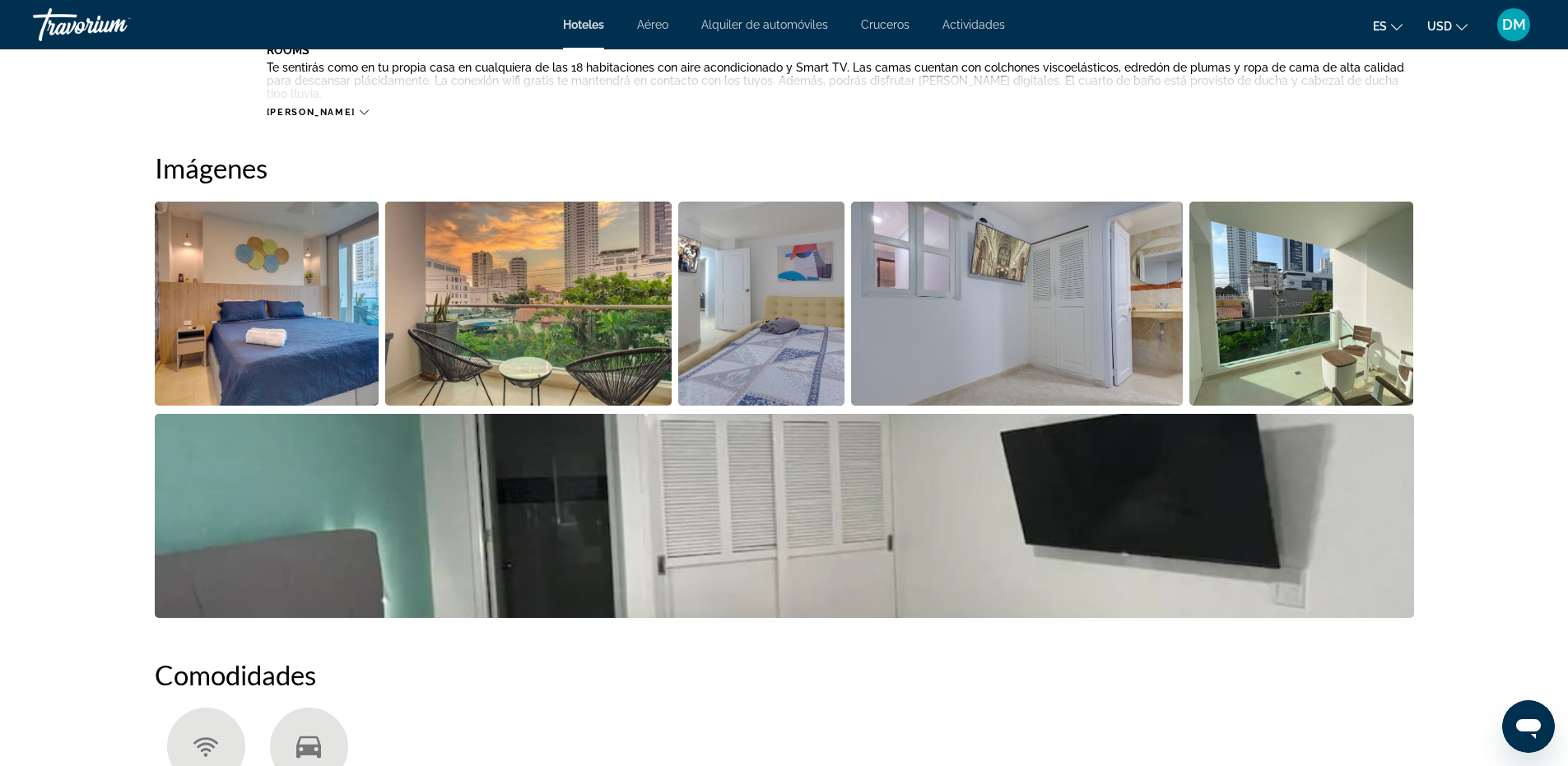
scroll to position [659, 0]
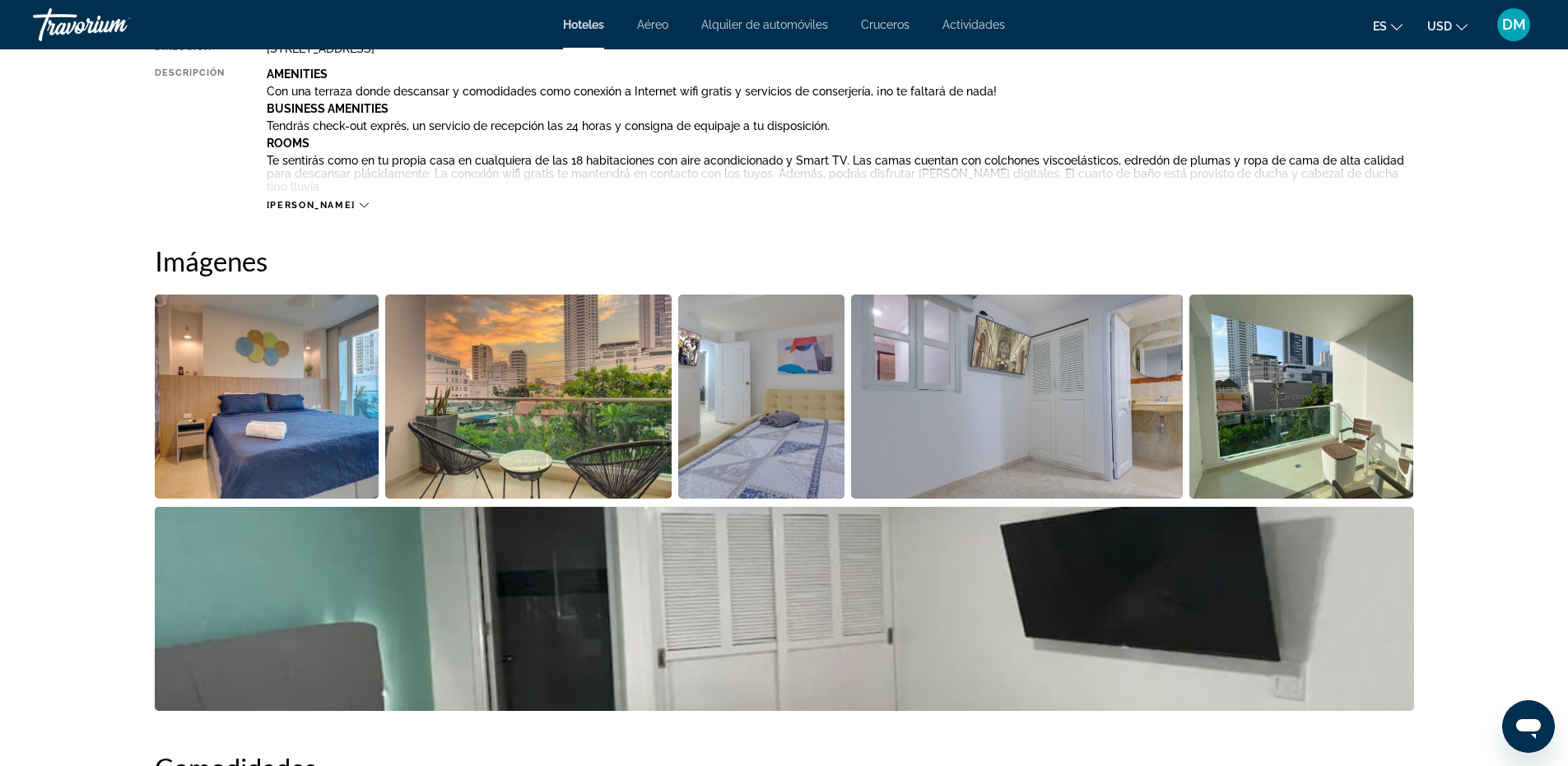
click at [285, 401] on img "Open full-screen image slider" at bounding box center [267, 397] width 224 height 204
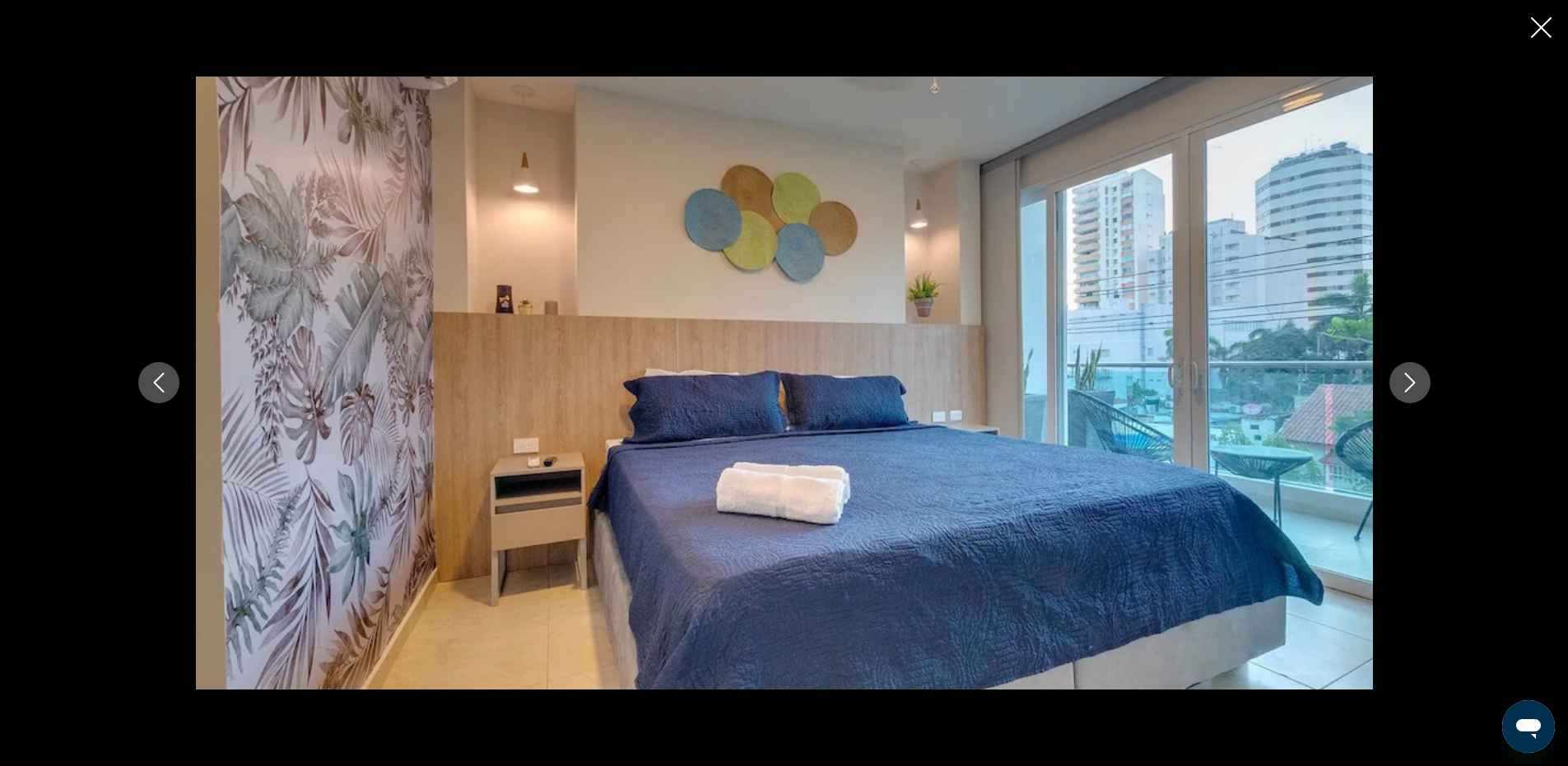
click at [1406, 386] on icon "Next image" at bounding box center [1409, 382] width 20 height 20
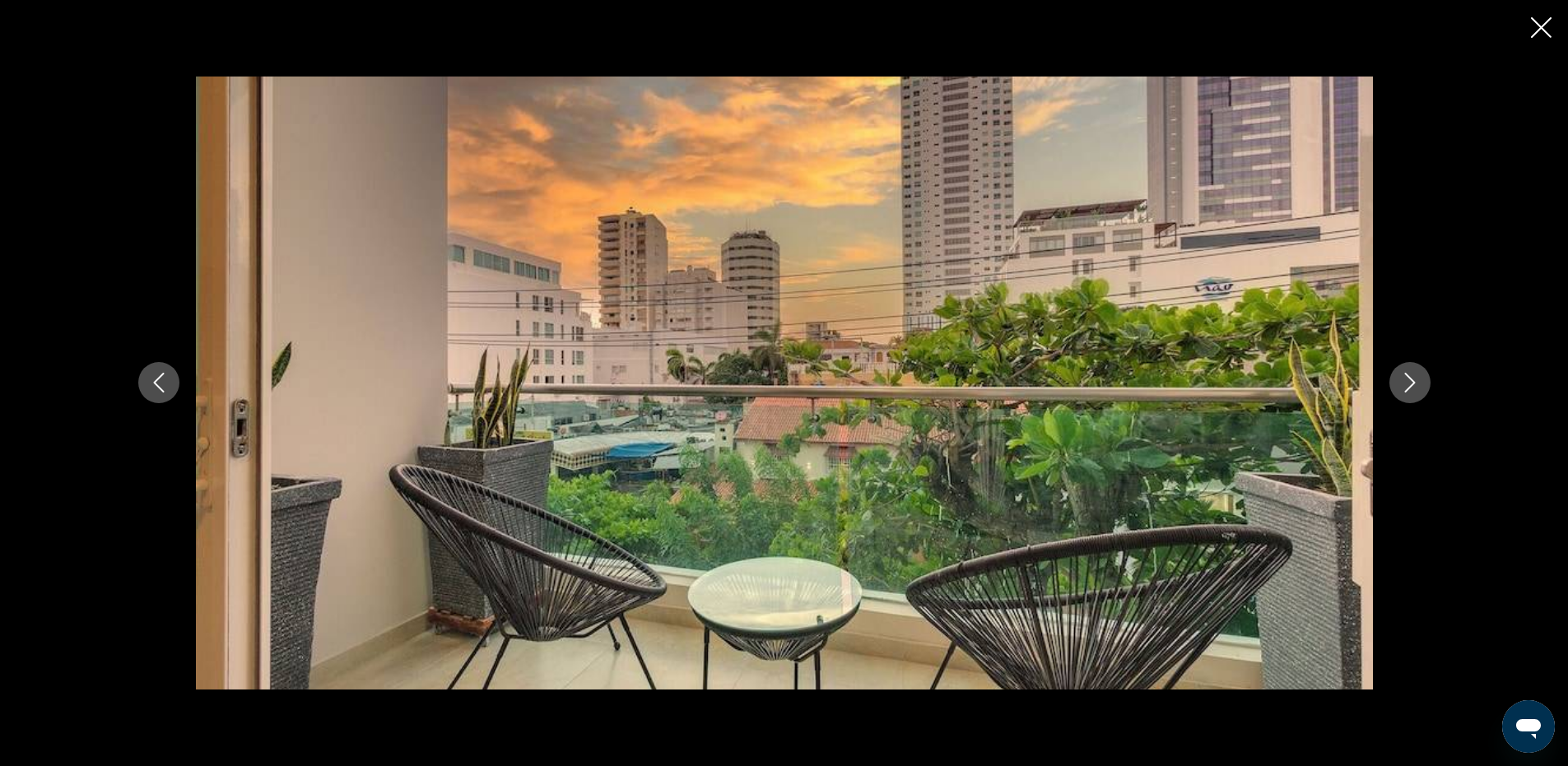
click at [1406, 386] on icon "Next image" at bounding box center [1409, 382] width 20 height 20
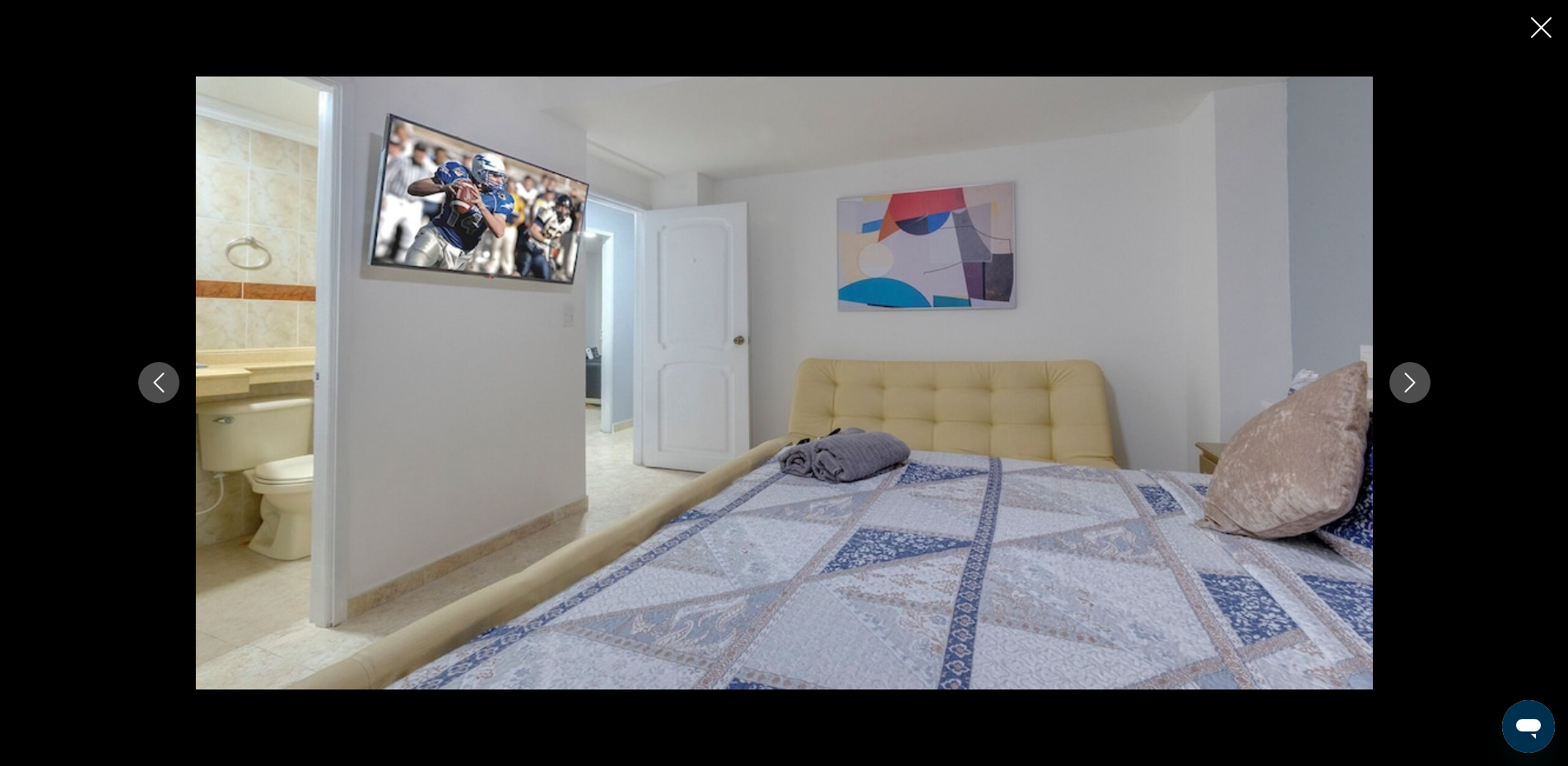
click at [1402, 385] on icon "Next image" at bounding box center [1409, 382] width 20 height 20
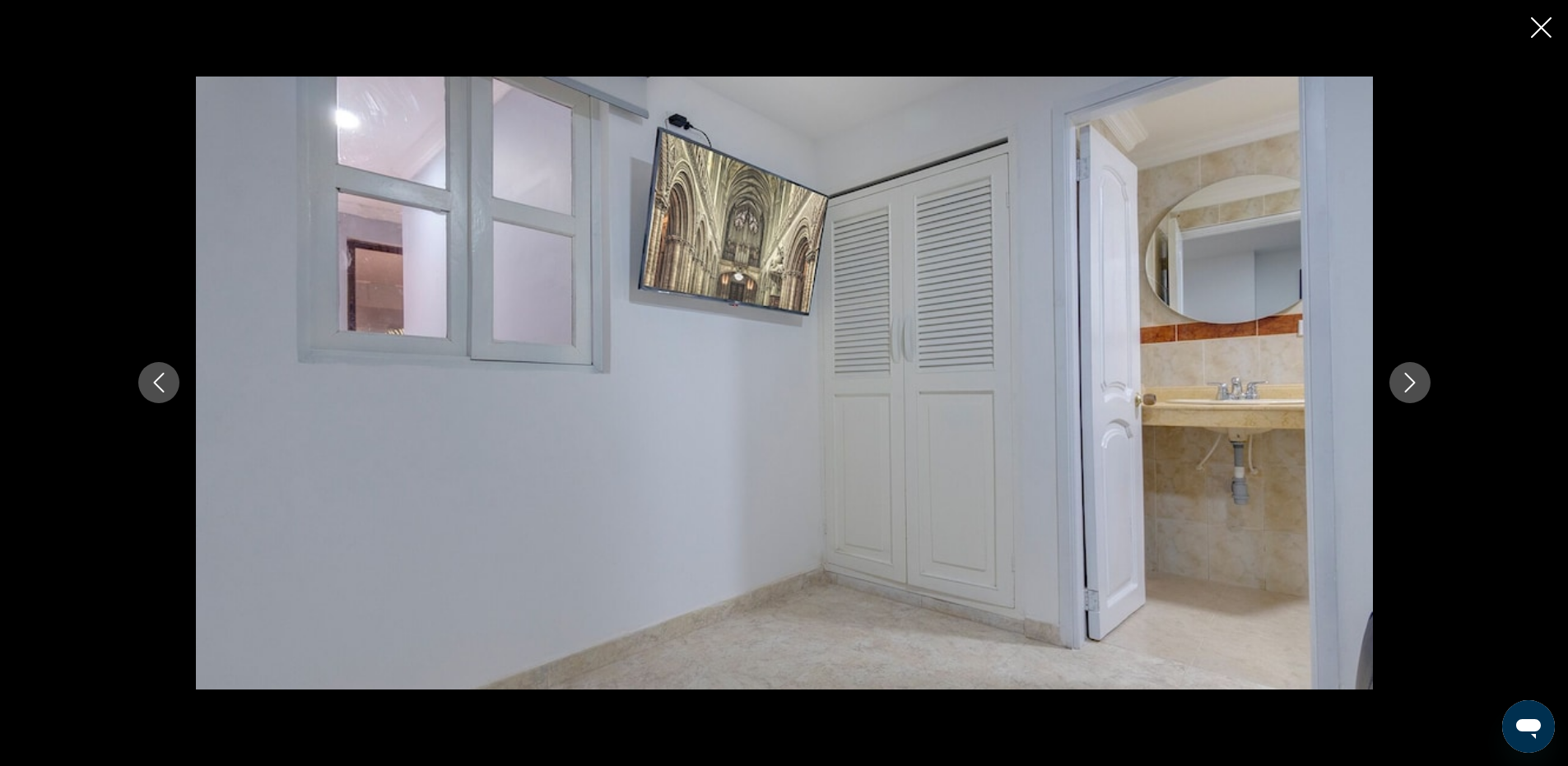
click at [1395, 378] on button "Next image" at bounding box center [1410, 383] width 41 height 41
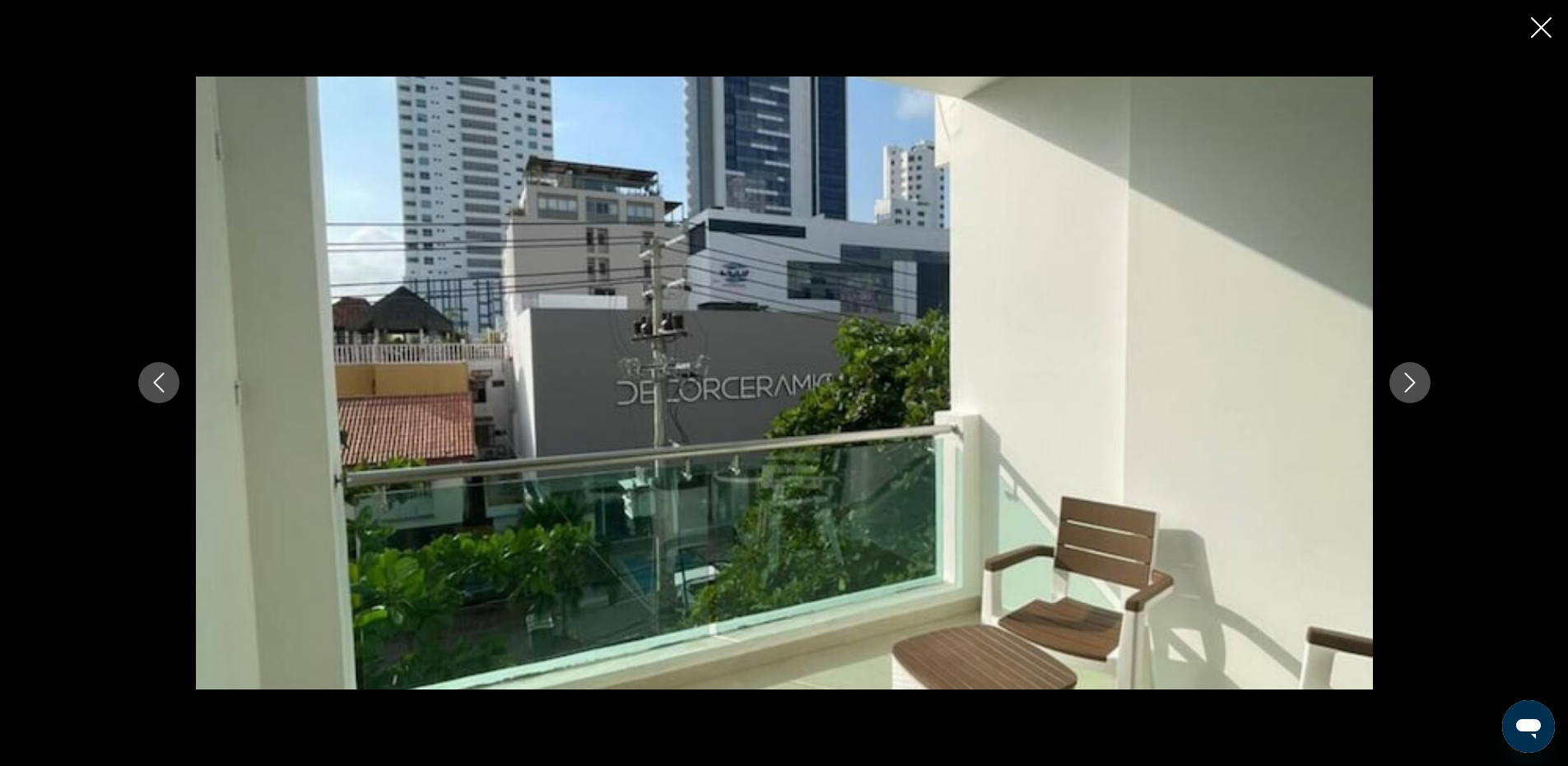
click at [1395, 378] on button "Next image" at bounding box center [1410, 383] width 41 height 41
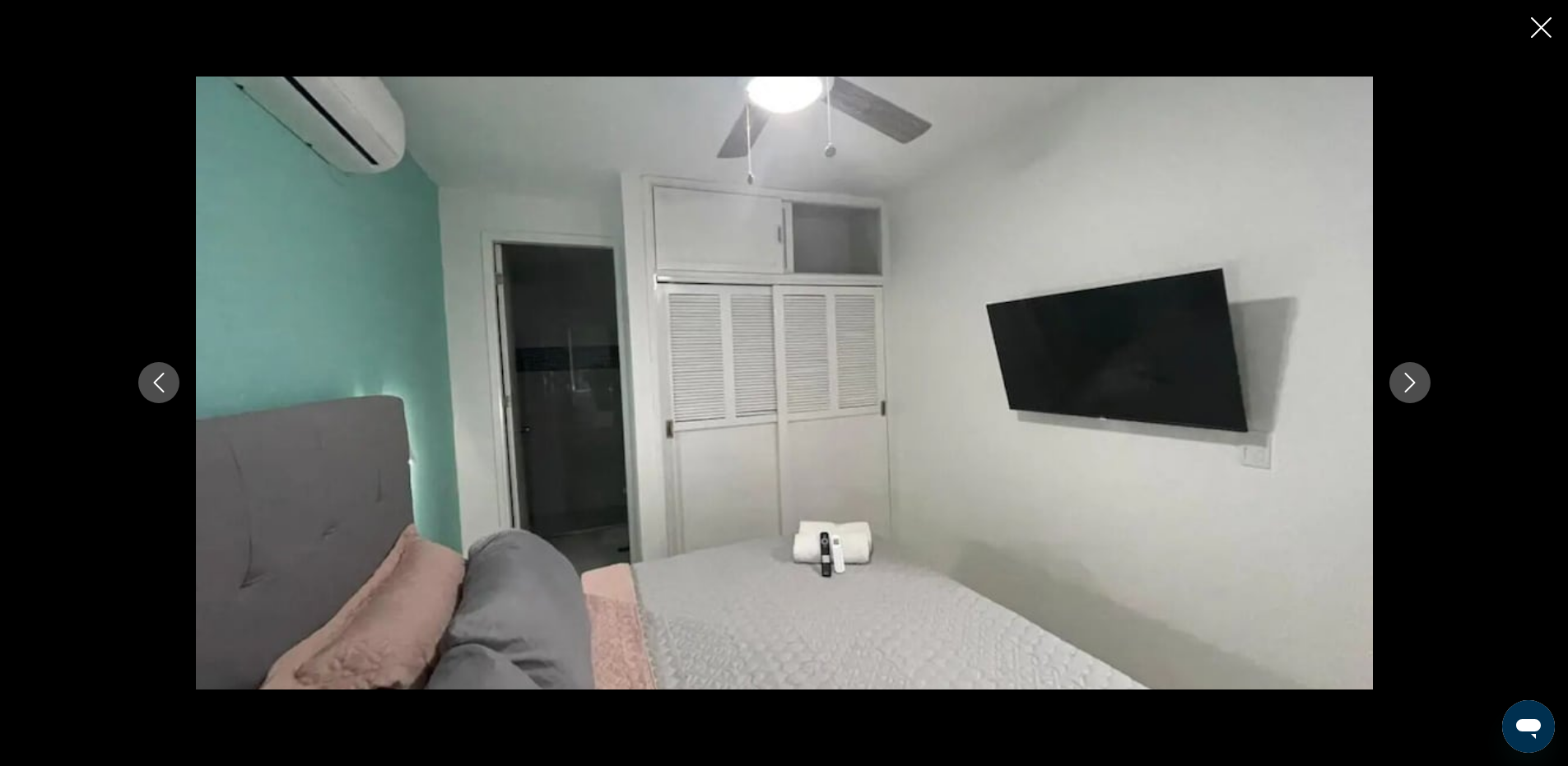
click at [1395, 378] on button "Next image" at bounding box center [1410, 383] width 41 height 41
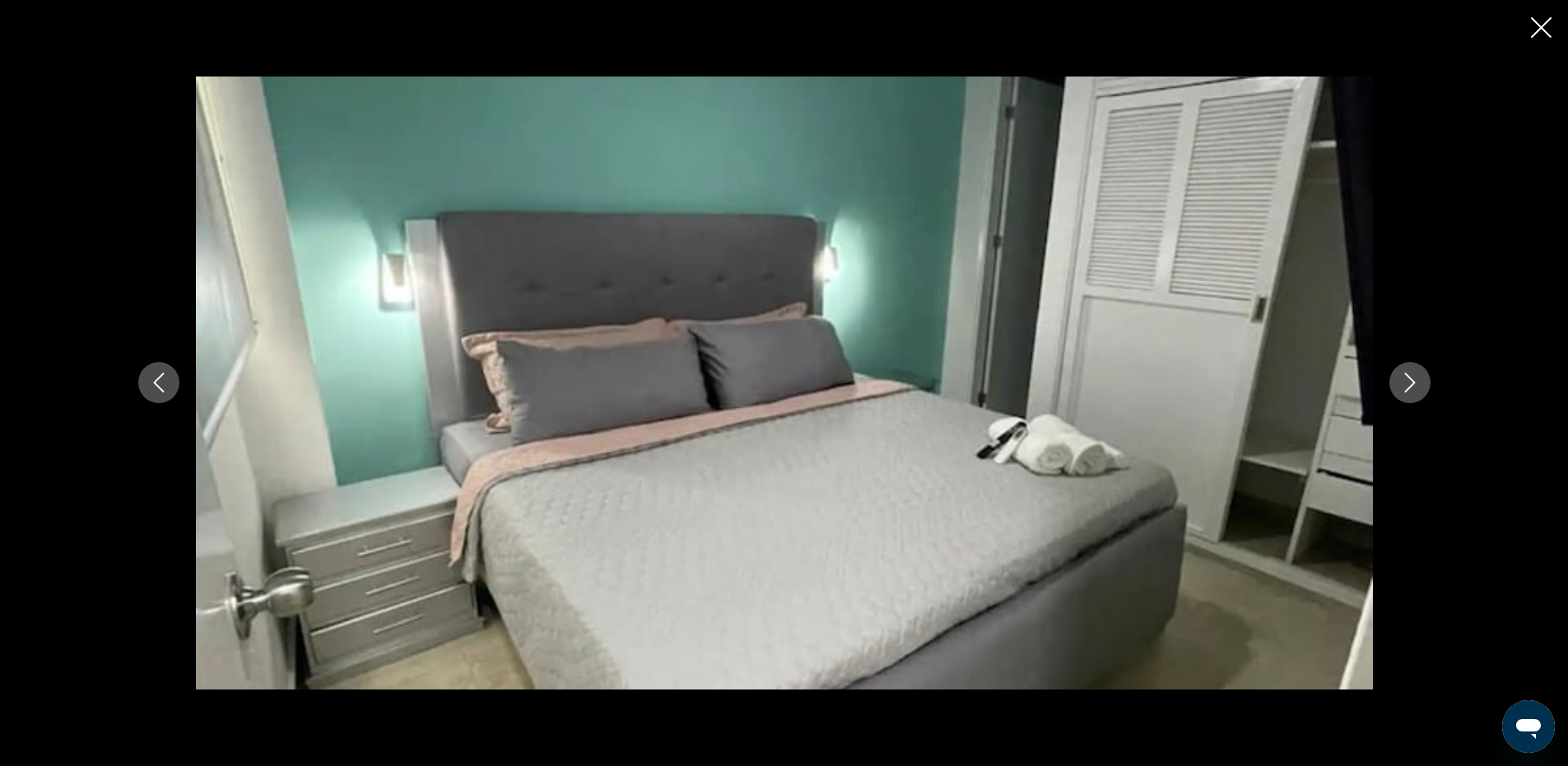
click at [1395, 378] on button "Next image" at bounding box center [1410, 383] width 41 height 41
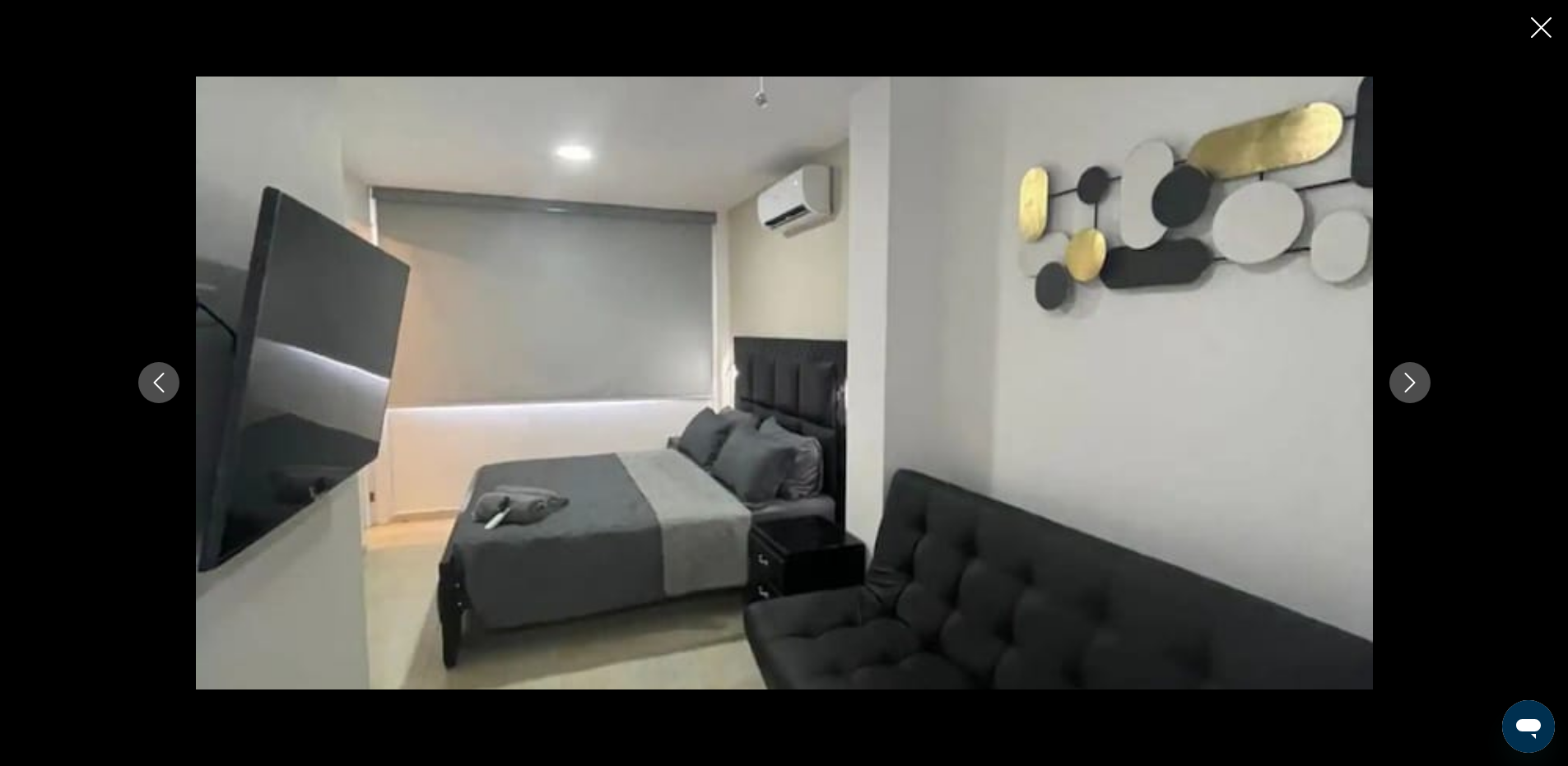
click at [1395, 378] on button "Next image" at bounding box center [1410, 383] width 41 height 41
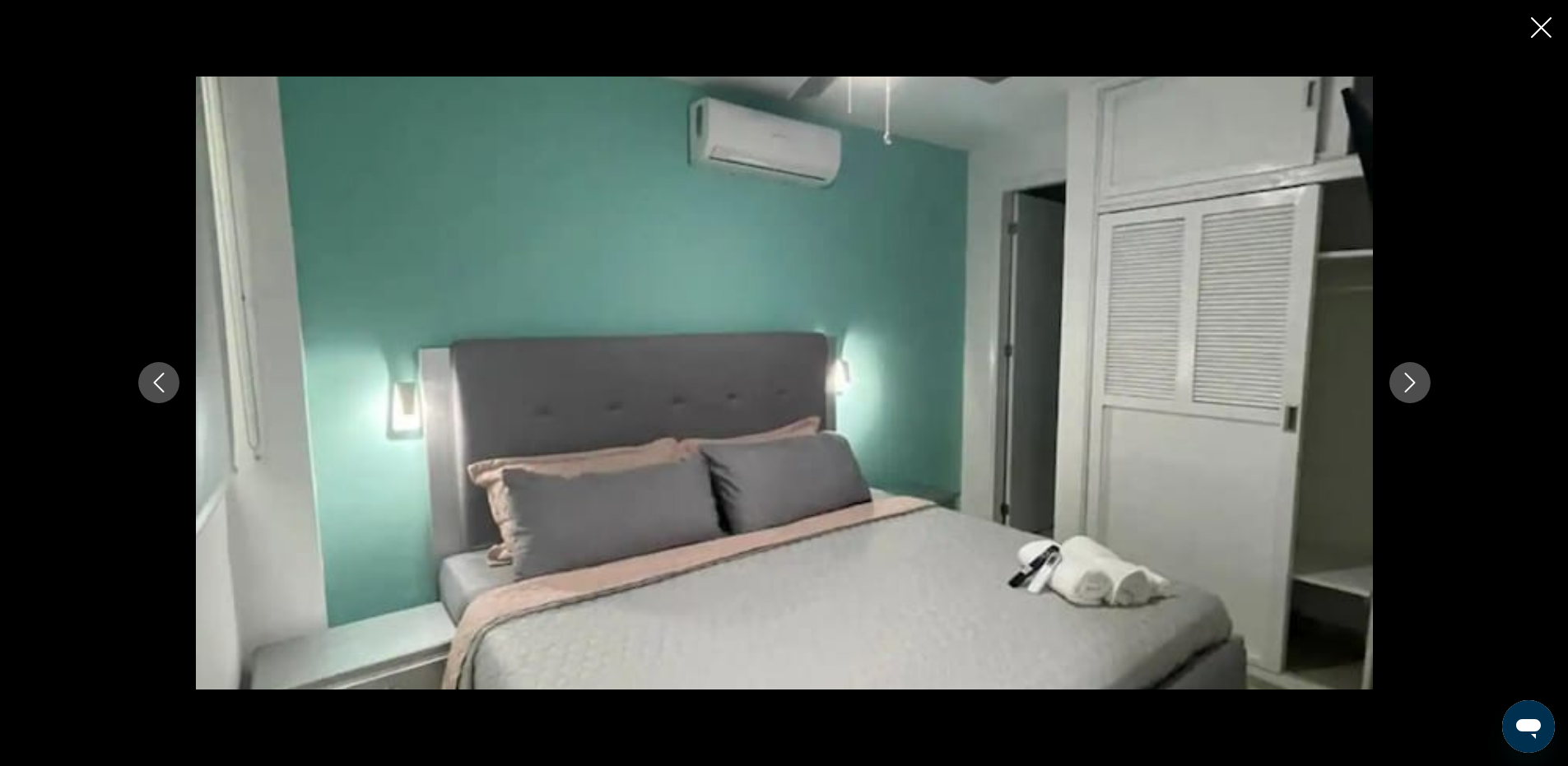
click at [1395, 378] on button "Next image" at bounding box center [1410, 383] width 41 height 41
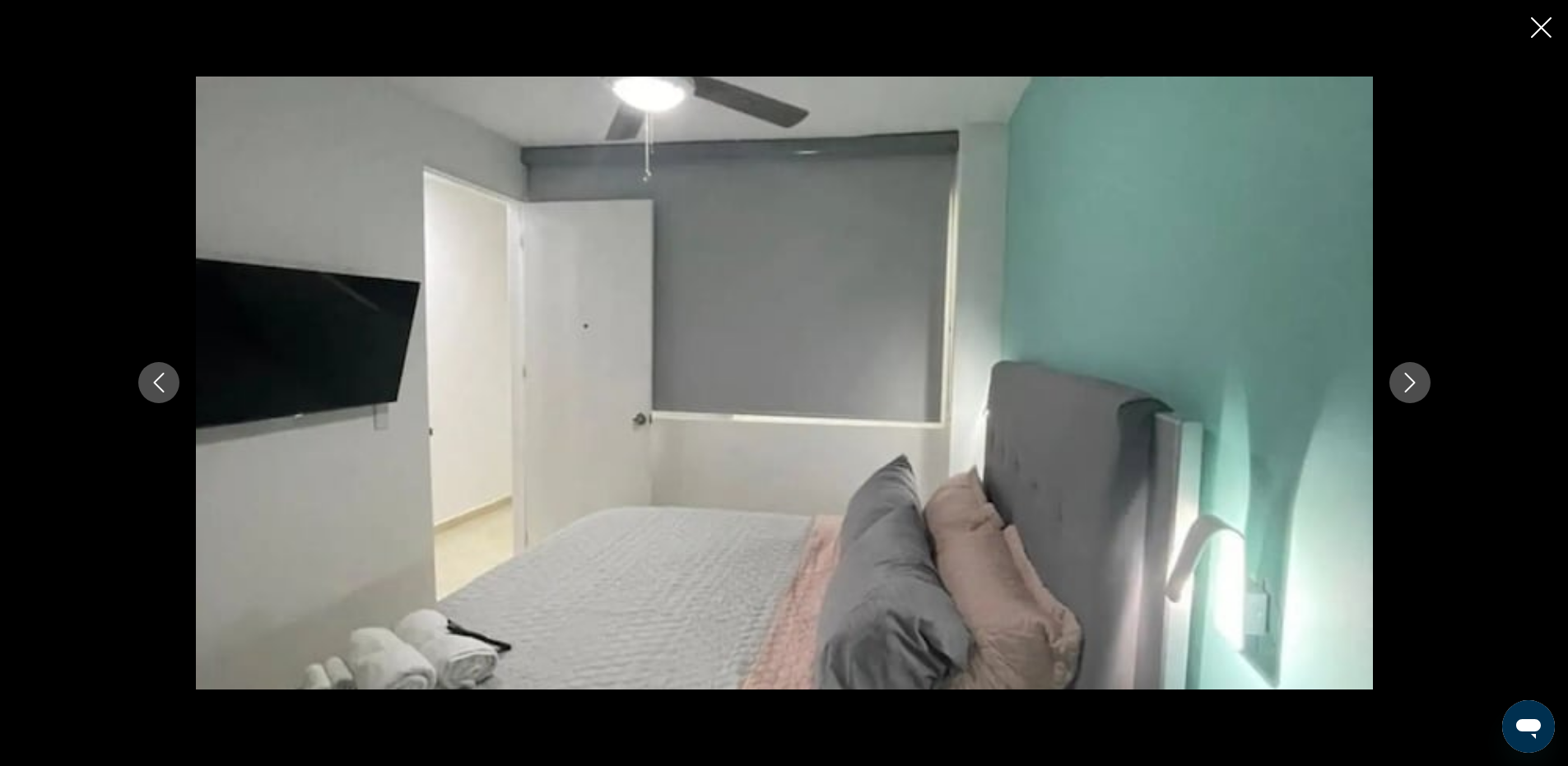
click at [1395, 379] on button "Next image" at bounding box center [1410, 383] width 41 height 41
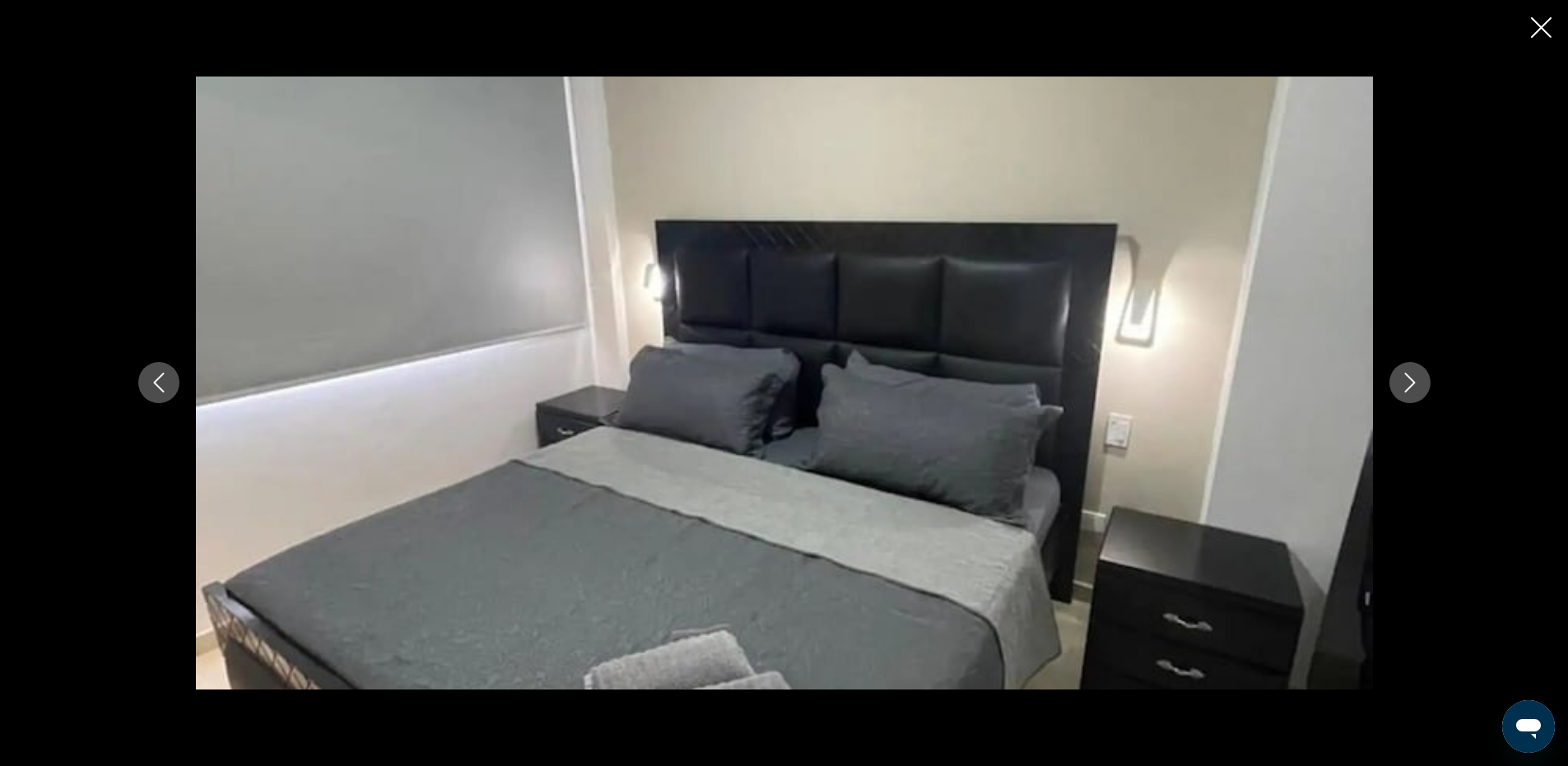
click at [1395, 379] on button "Next image" at bounding box center [1410, 383] width 41 height 41
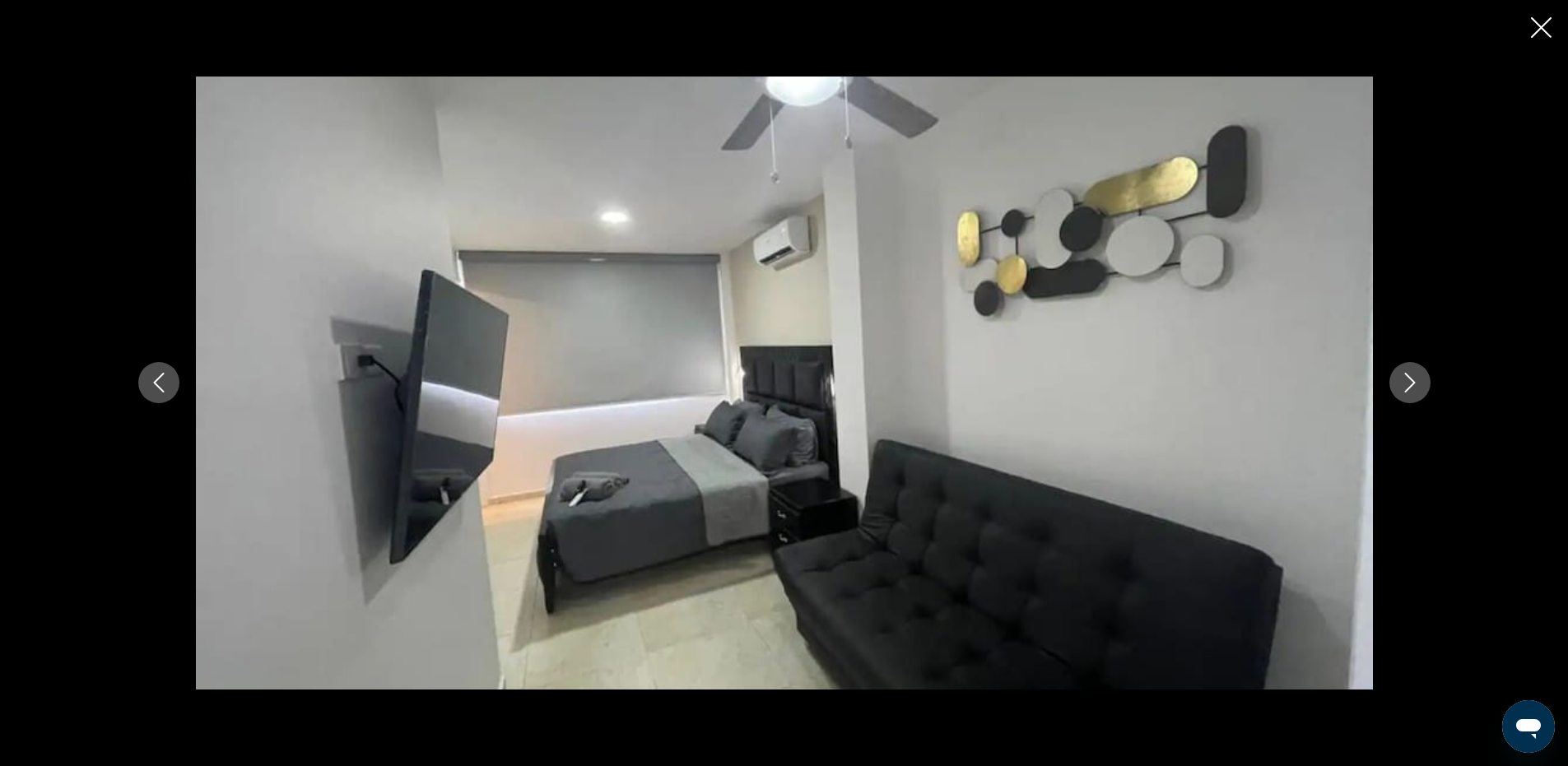
click at [1395, 379] on button "Next image" at bounding box center [1410, 383] width 41 height 41
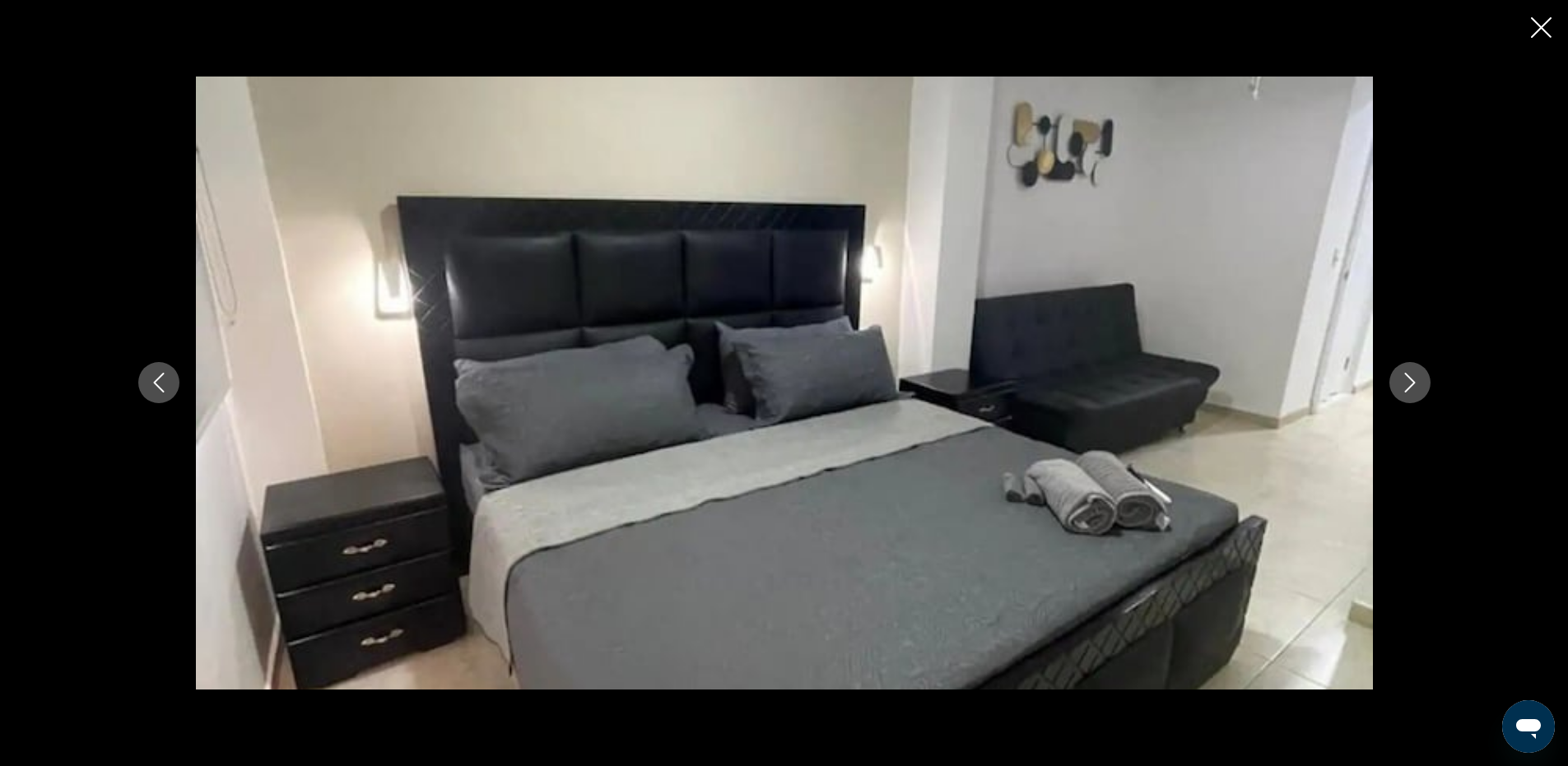
click at [1395, 380] on button "Next image" at bounding box center [1410, 383] width 41 height 41
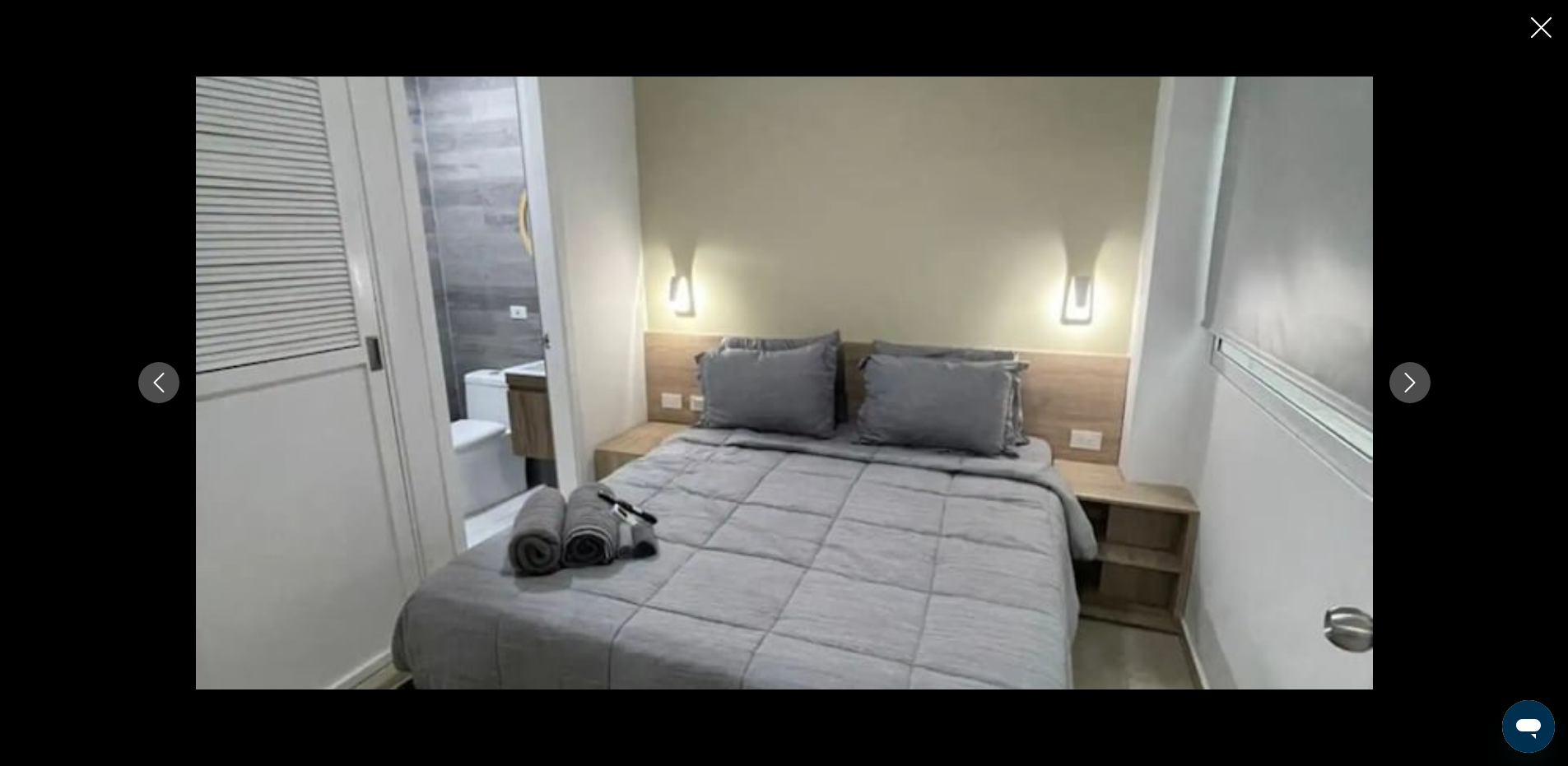
click at [1395, 380] on button "Next image" at bounding box center [1410, 383] width 41 height 41
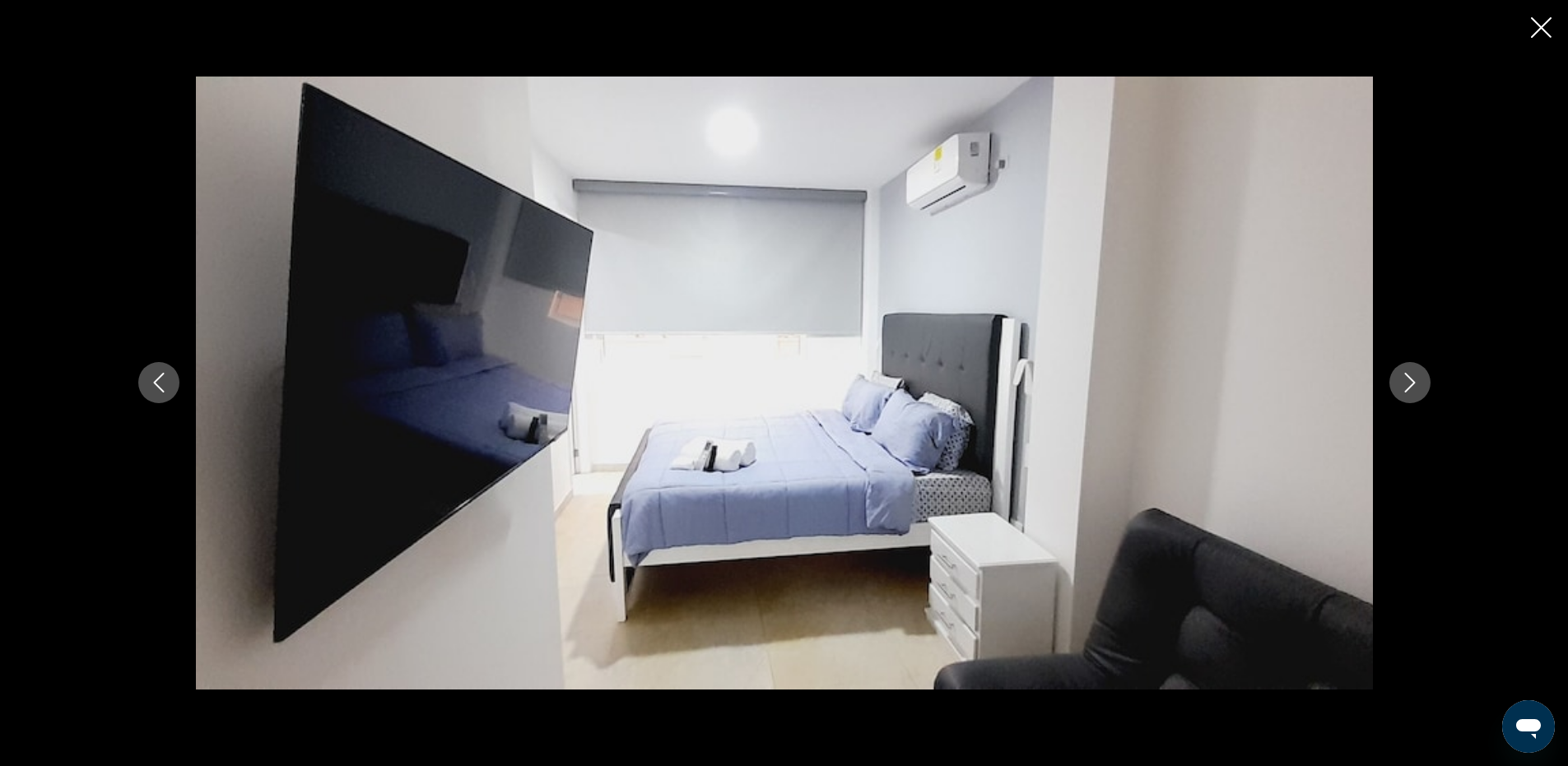
click at [1395, 380] on button "Next image" at bounding box center [1410, 383] width 41 height 41
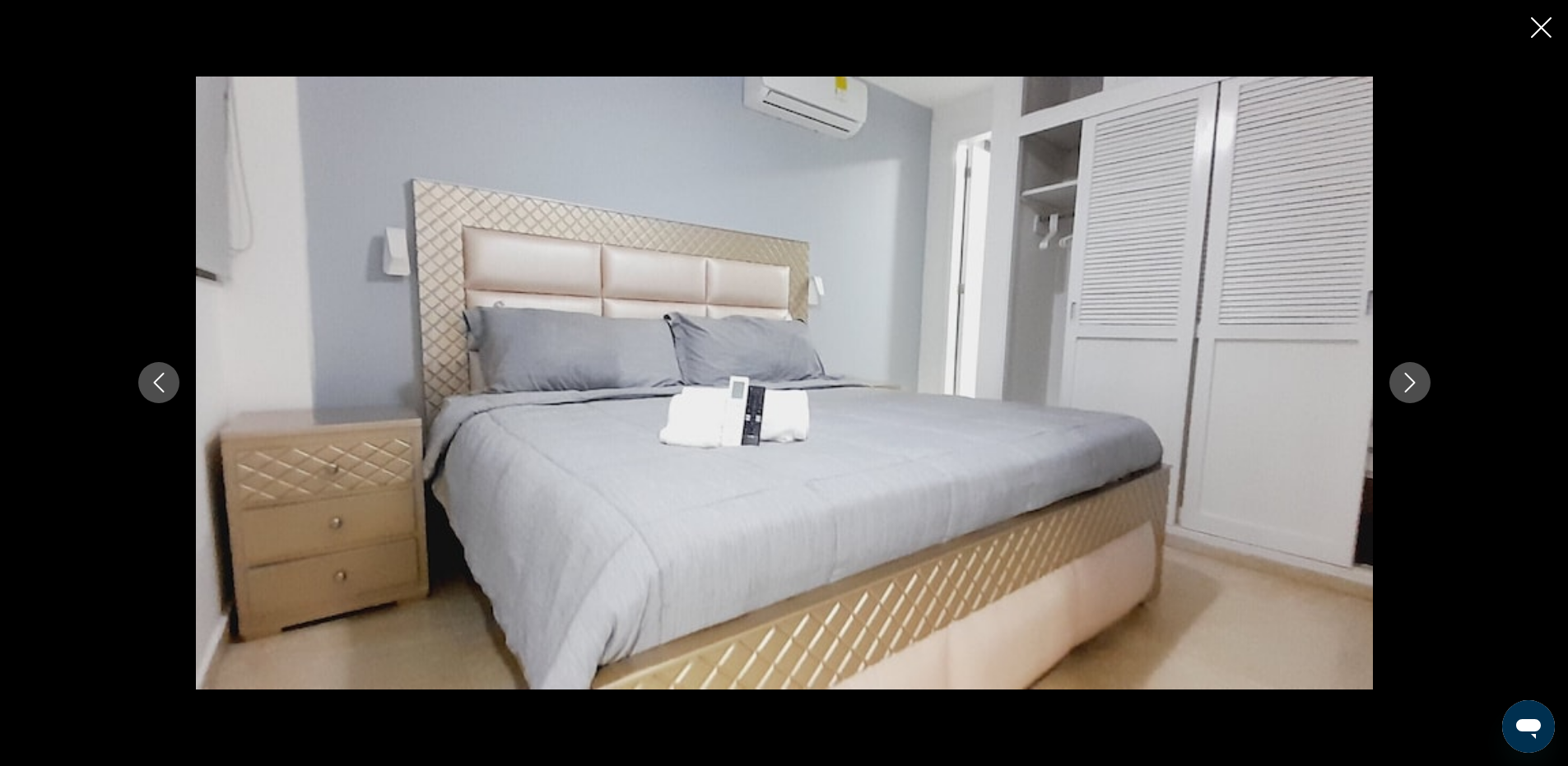
click at [1395, 380] on button "Next image" at bounding box center [1410, 383] width 41 height 41
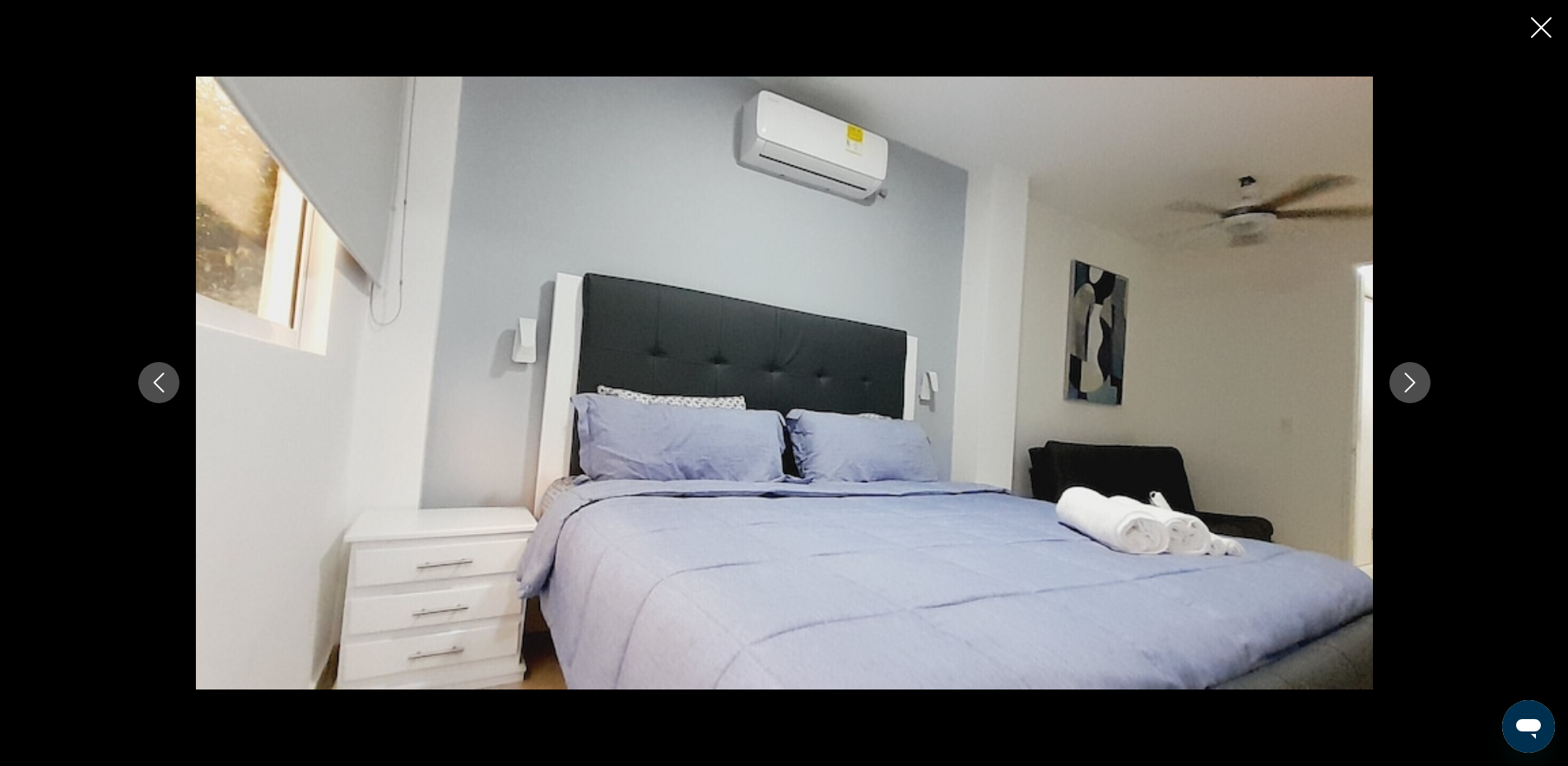
click at [1395, 380] on button "Next image" at bounding box center [1410, 383] width 41 height 41
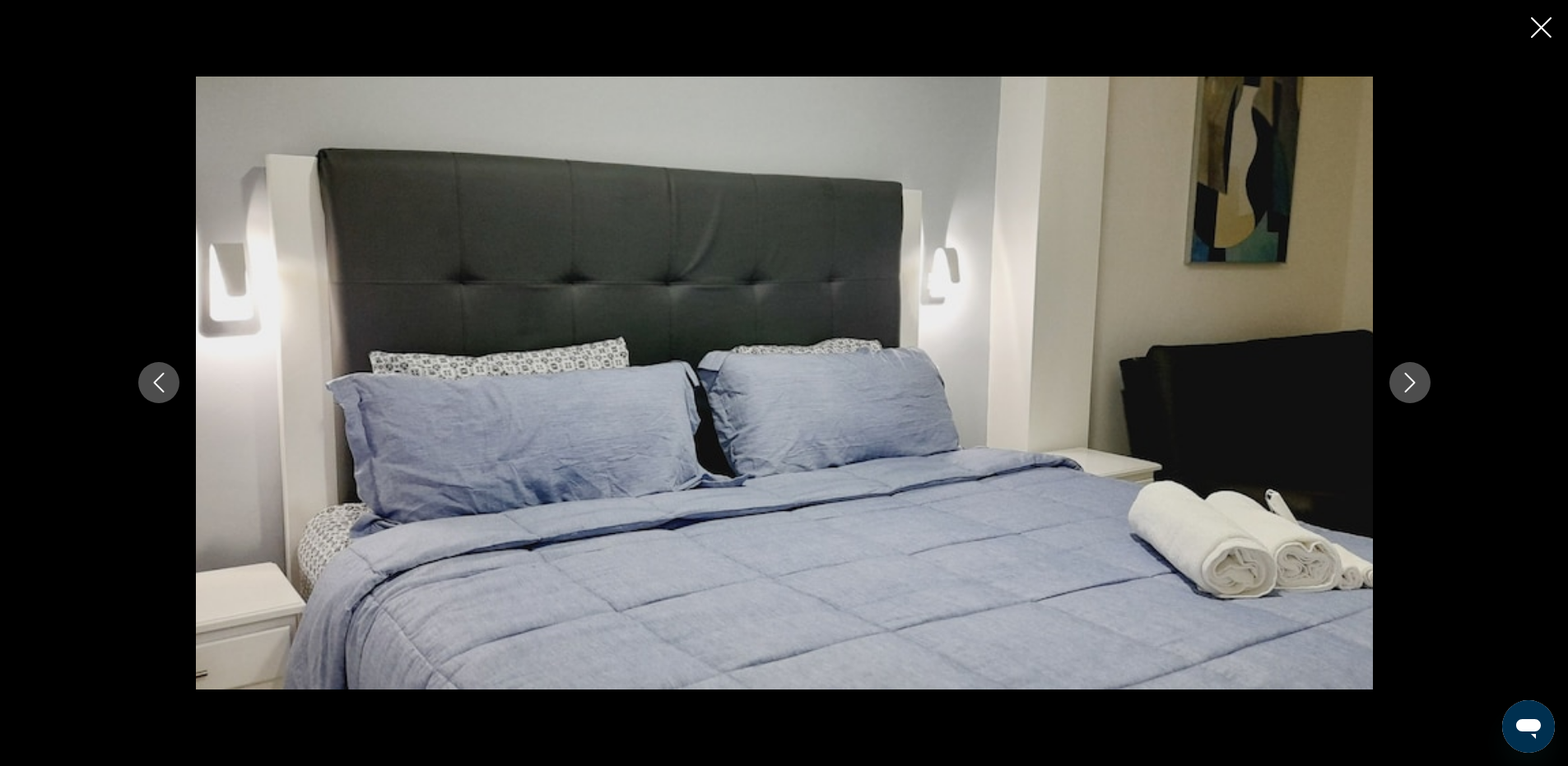
click at [1395, 380] on button "Next image" at bounding box center [1410, 383] width 41 height 41
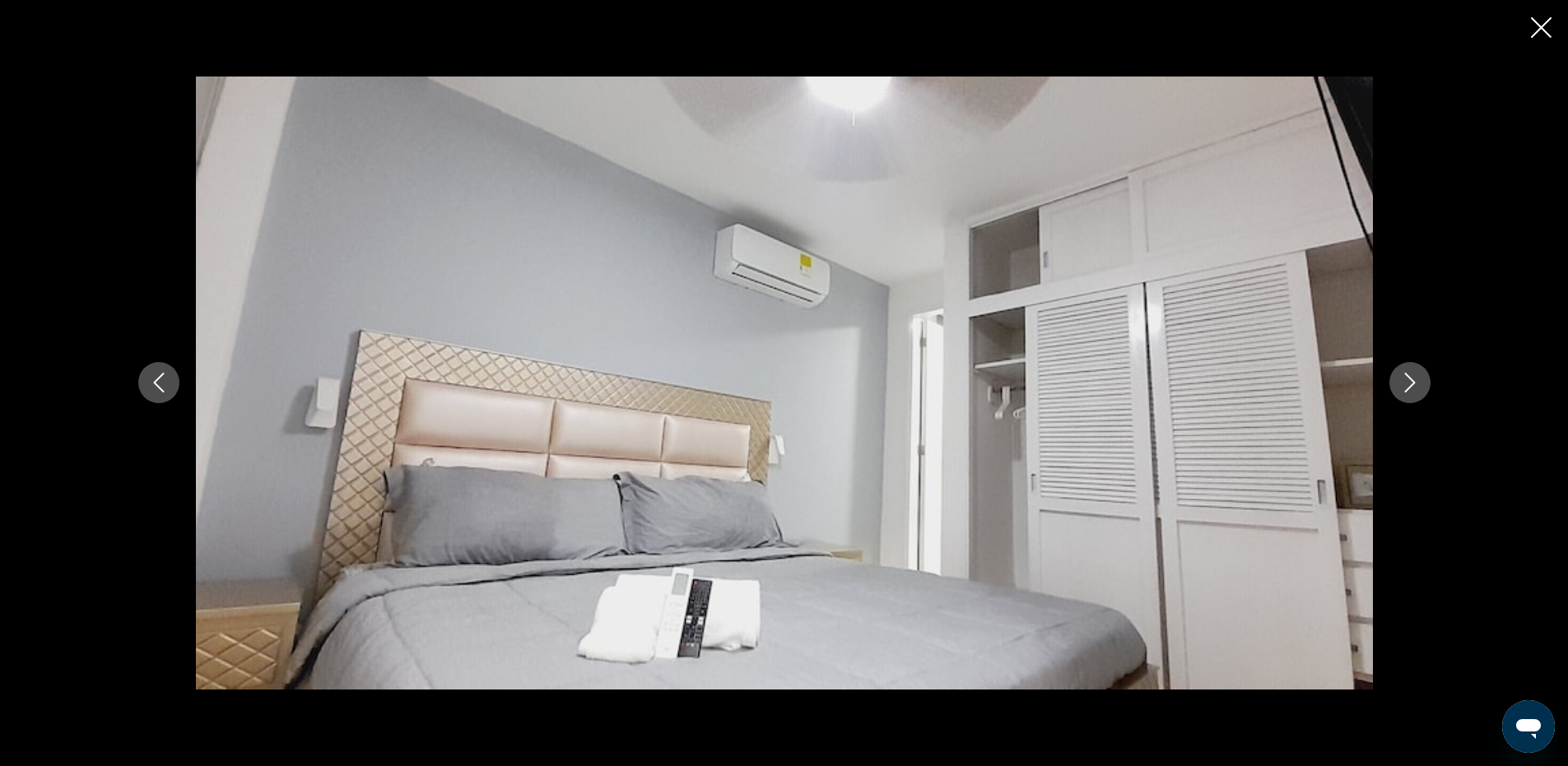
click at [1395, 380] on button "Next image" at bounding box center [1410, 383] width 41 height 41
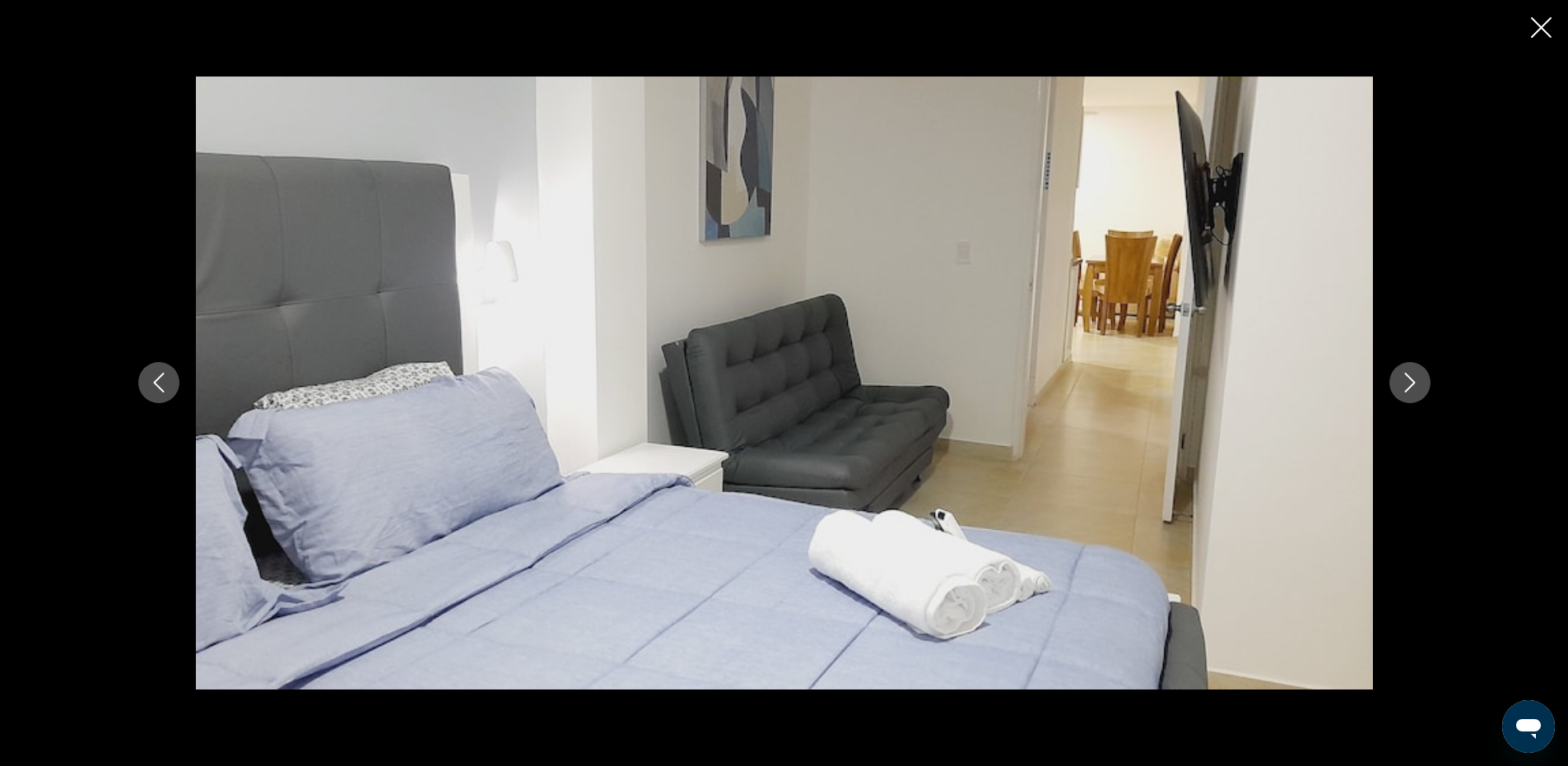
click at [1395, 380] on button "Next image" at bounding box center [1410, 383] width 41 height 41
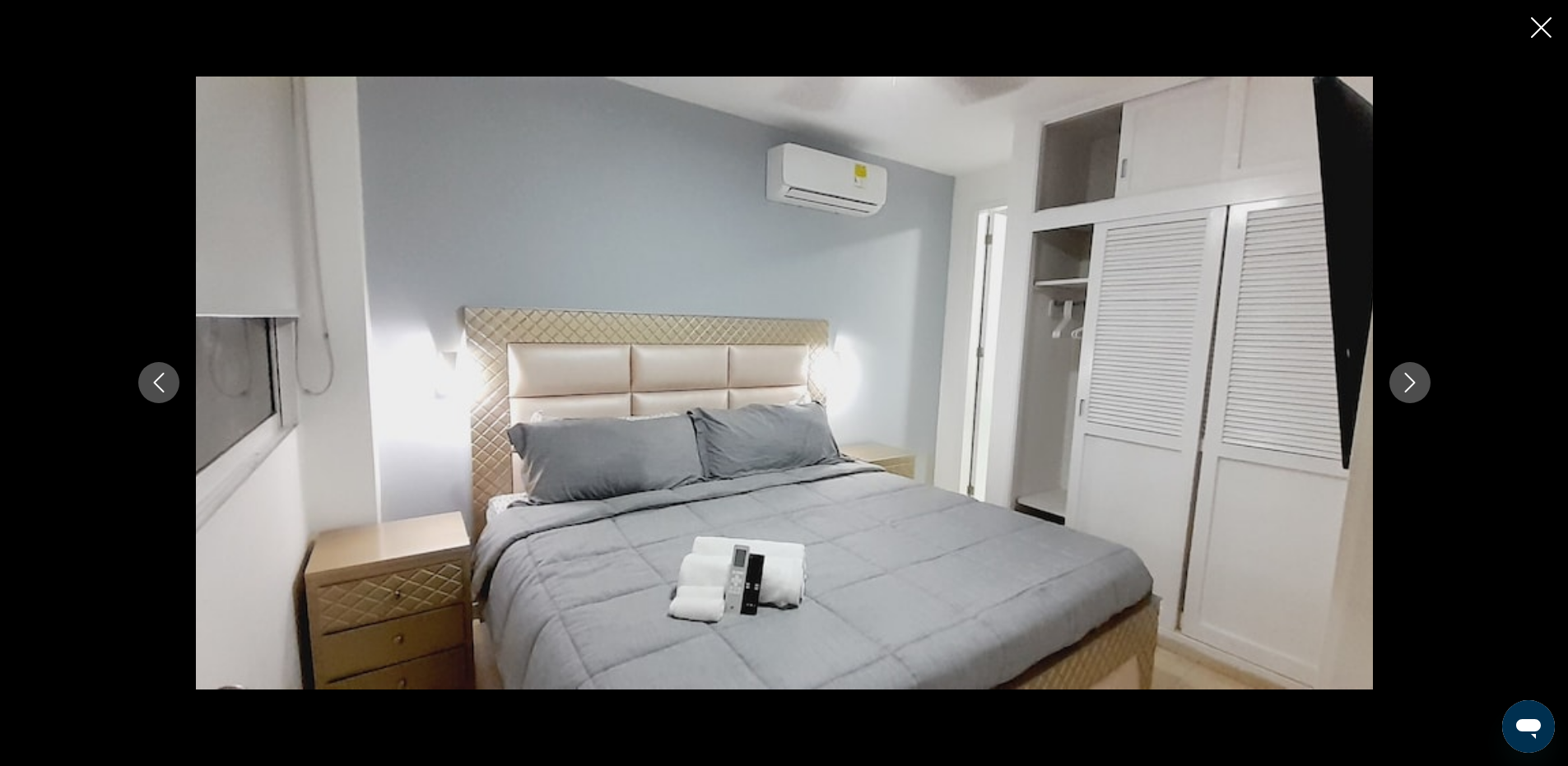
click at [1395, 380] on button "Next image" at bounding box center [1410, 383] width 41 height 41
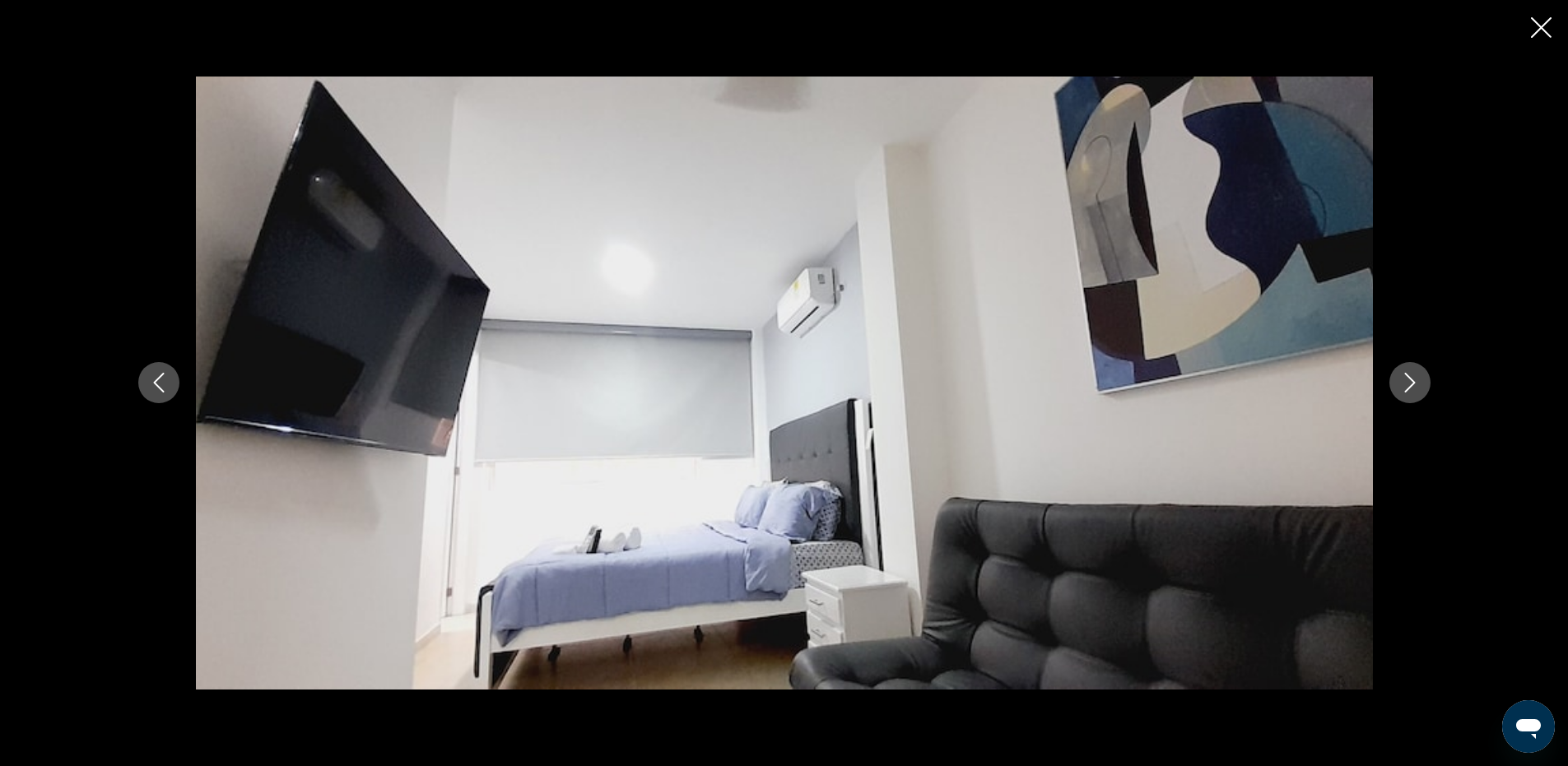
click at [1395, 380] on button "Next image" at bounding box center [1410, 383] width 41 height 41
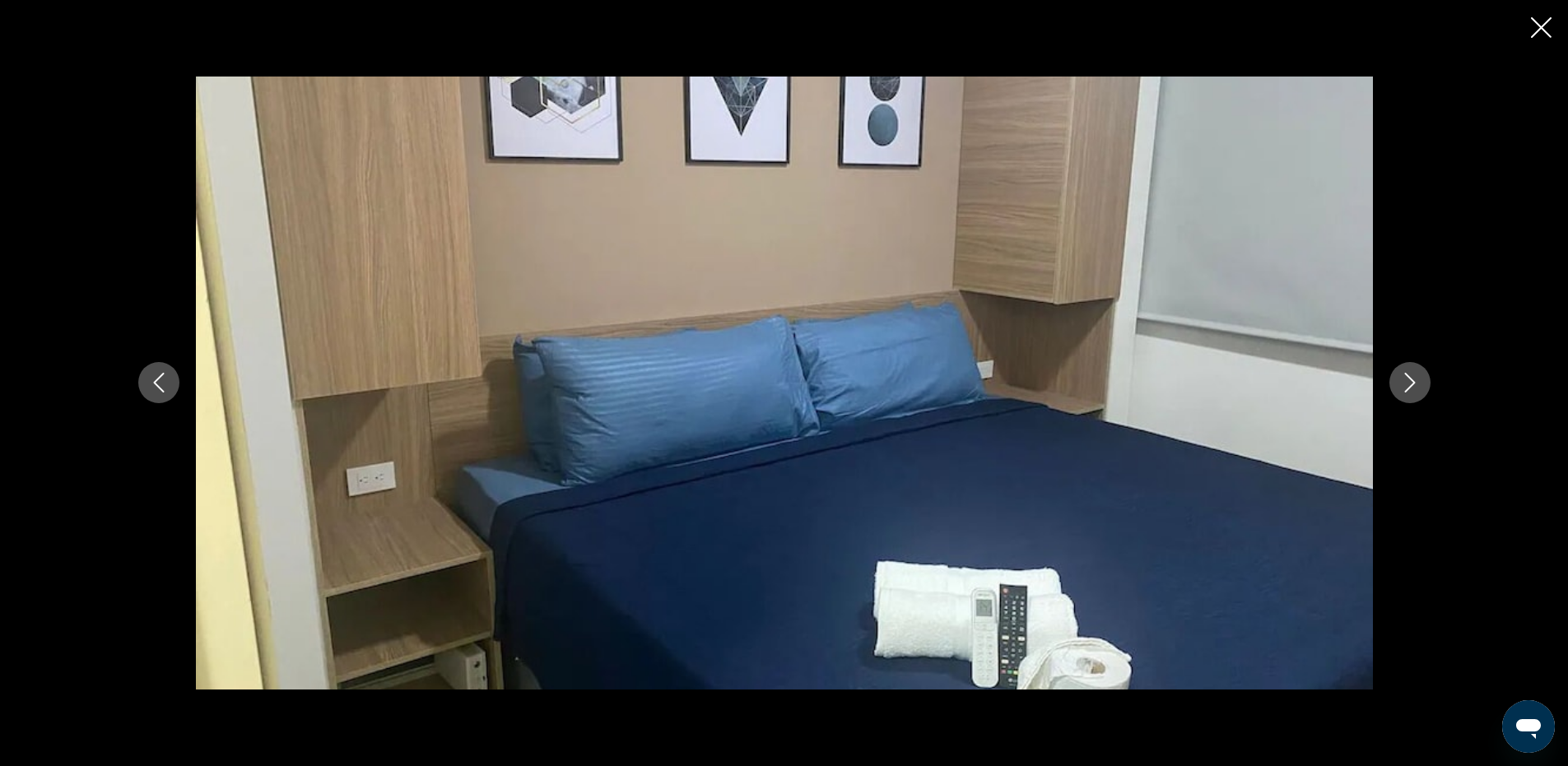
click at [1395, 380] on button "Next image" at bounding box center [1410, 383] width 41 height 41
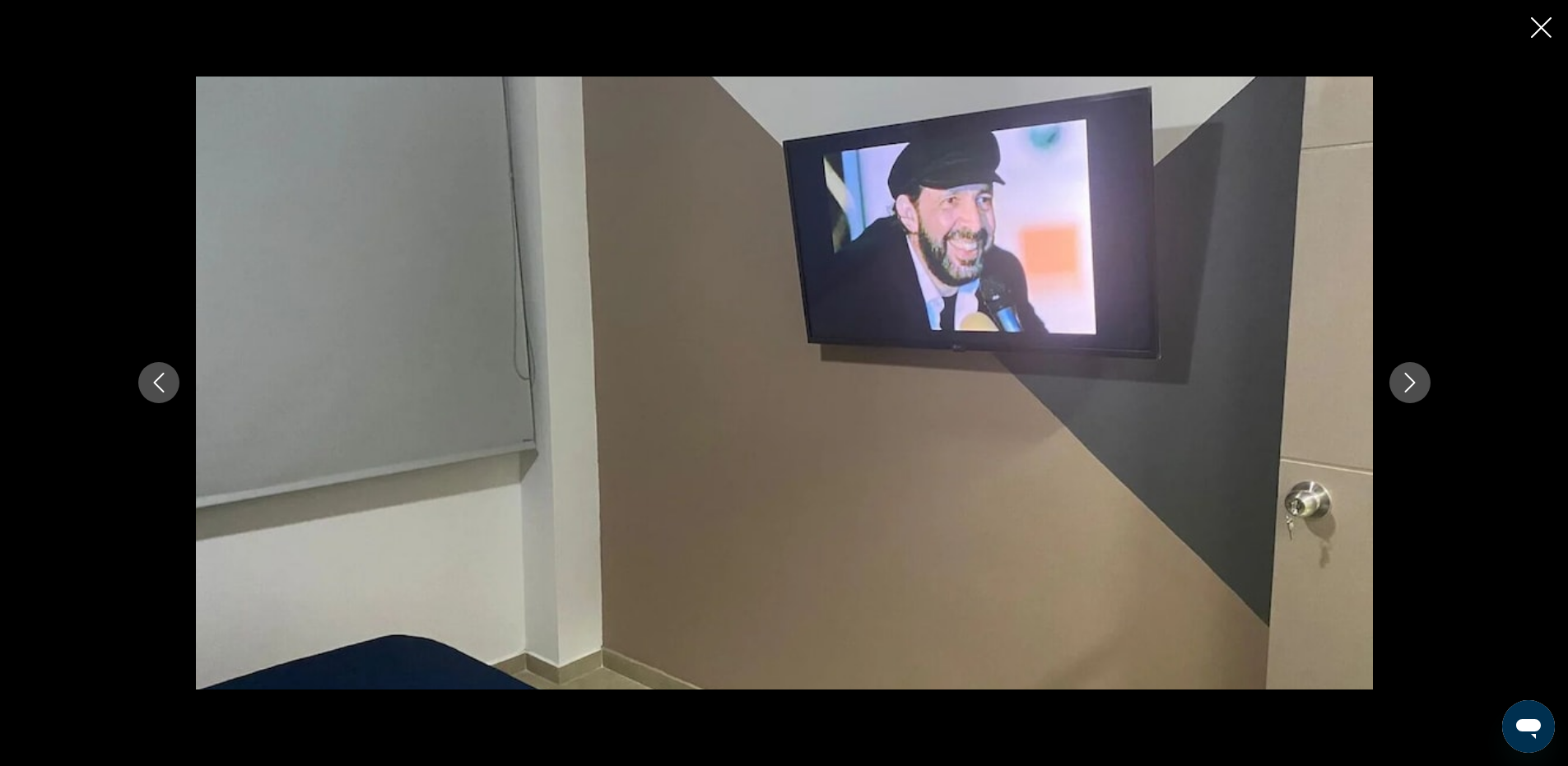
click at [1395, 380] on button "Next image" at bounding box center [1410, 383] width 41 height 41
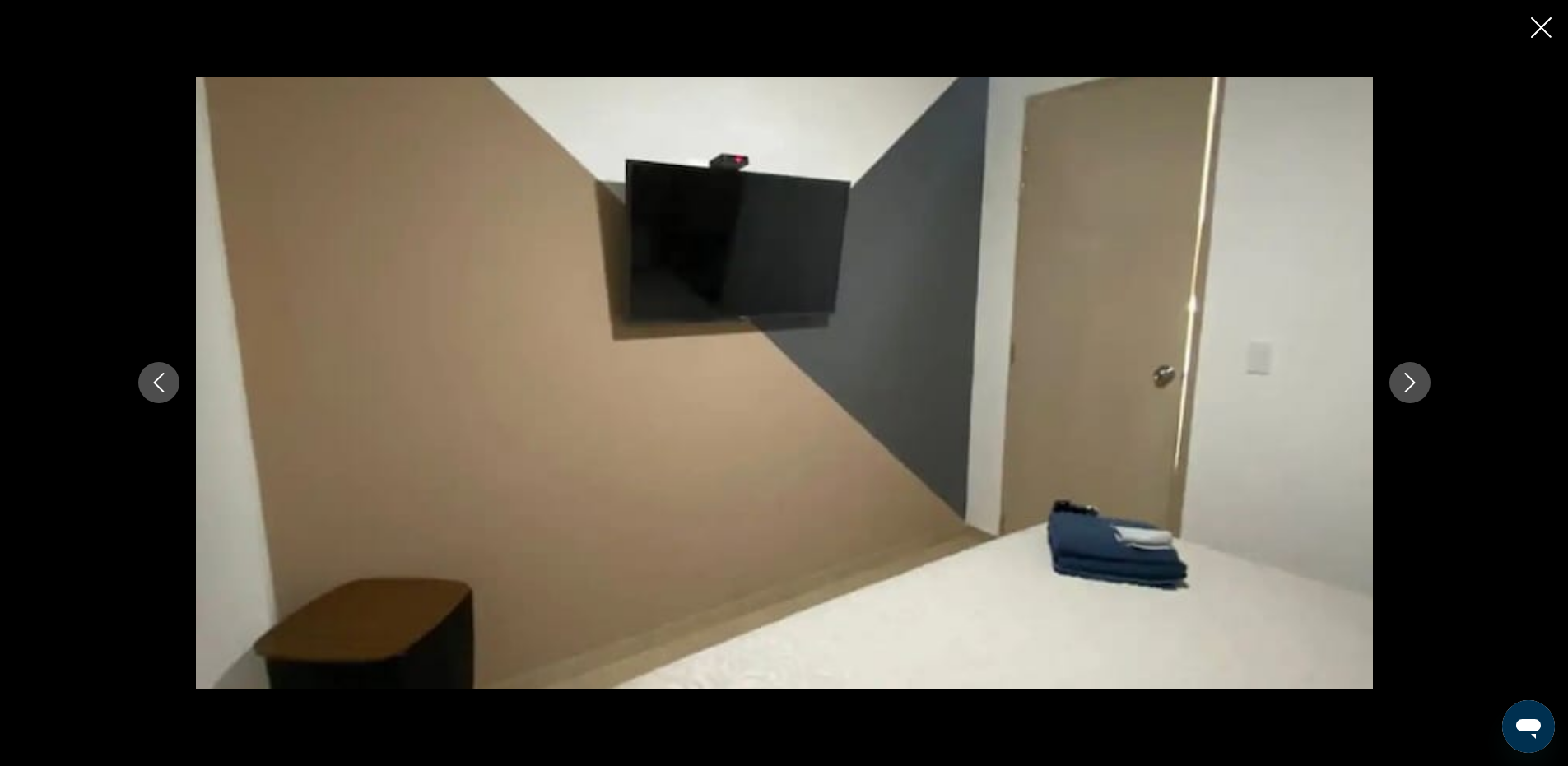
click at [1549, 29] on icon "Close slideshow" at bounding box center [1541, 27] width 21 height 21
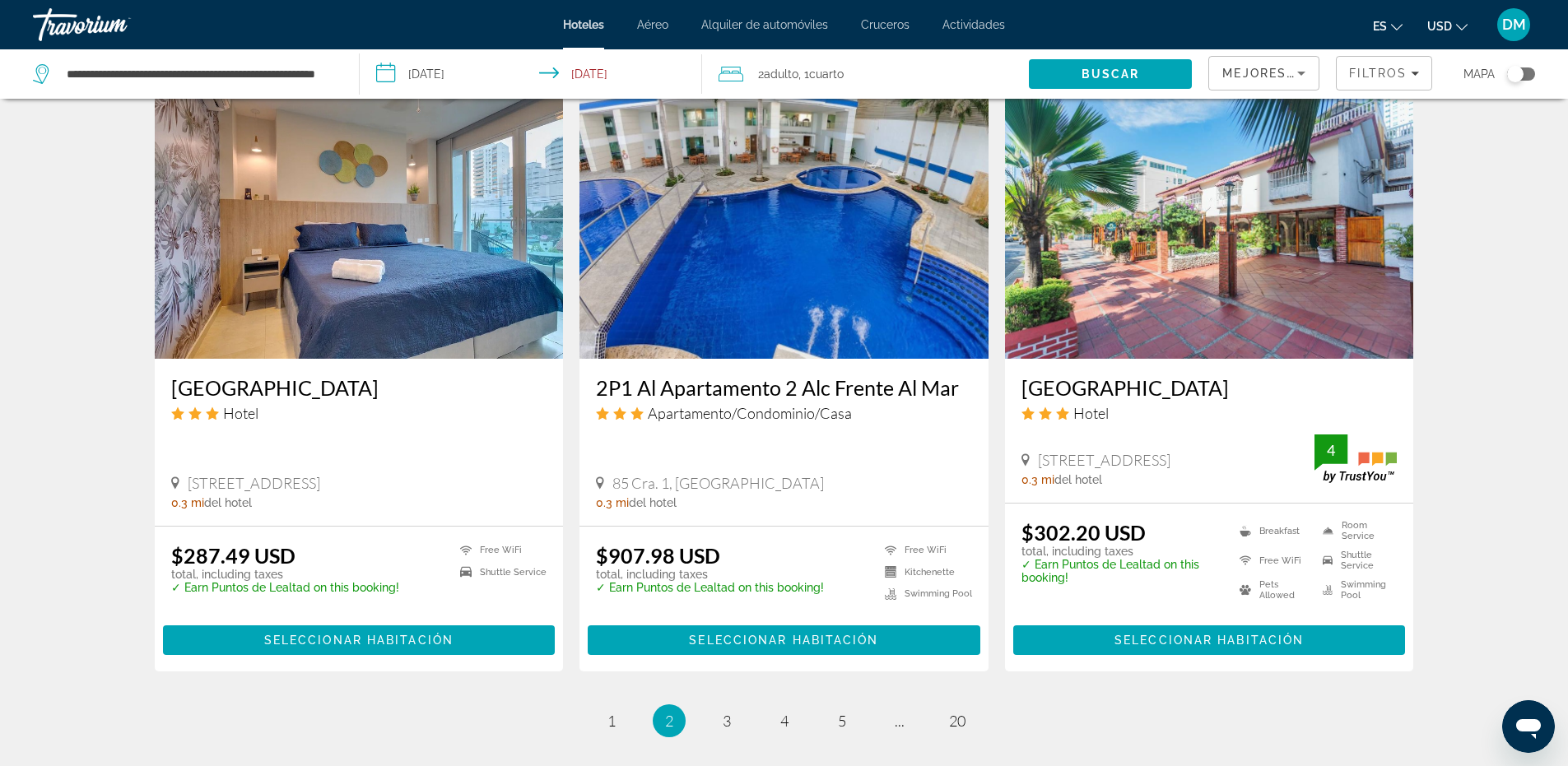
scroll to position [2139, 0]
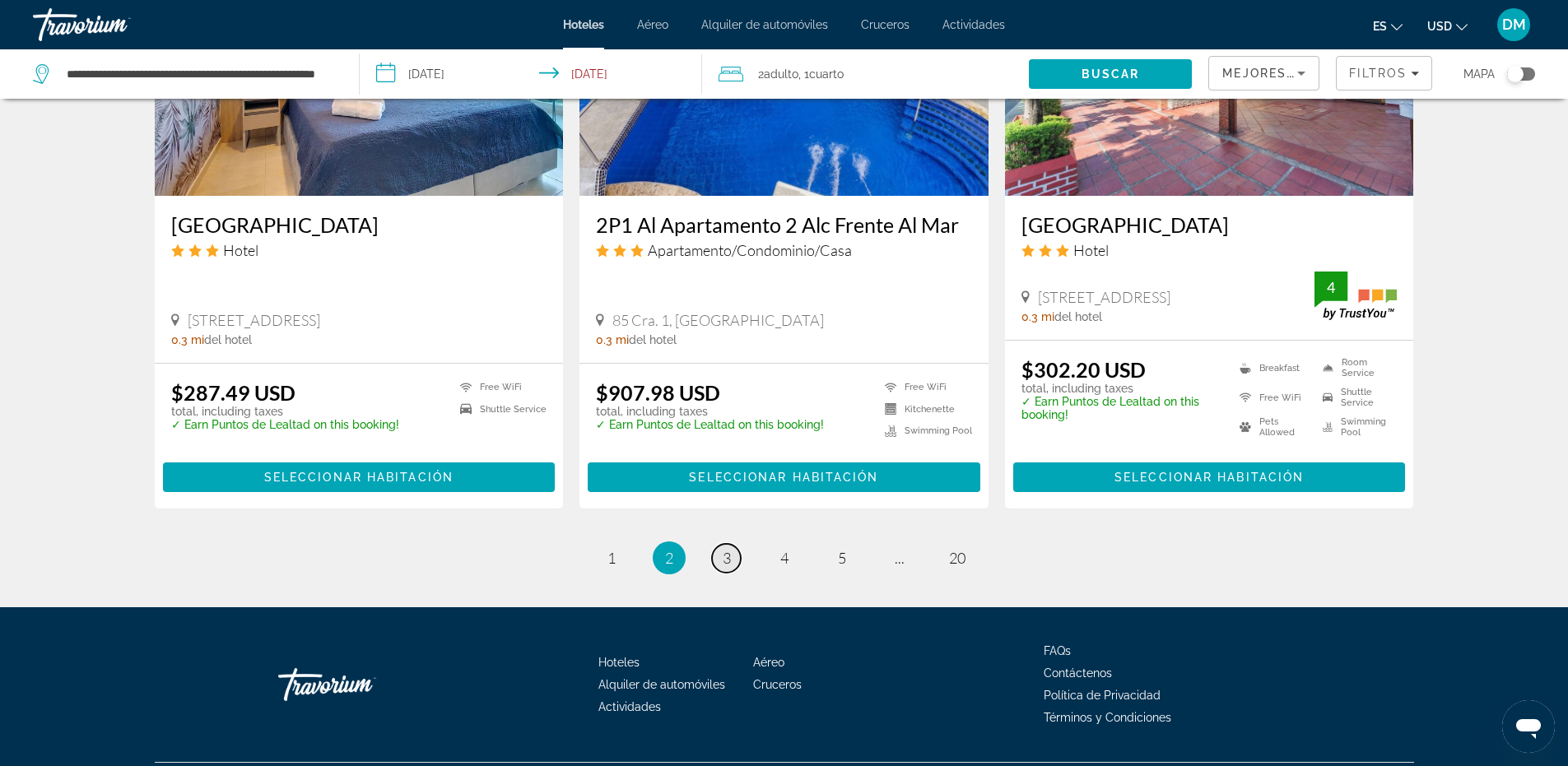
click at [731, 544] on link "page 3" at bounding box center [727, 559] width 29 height 29
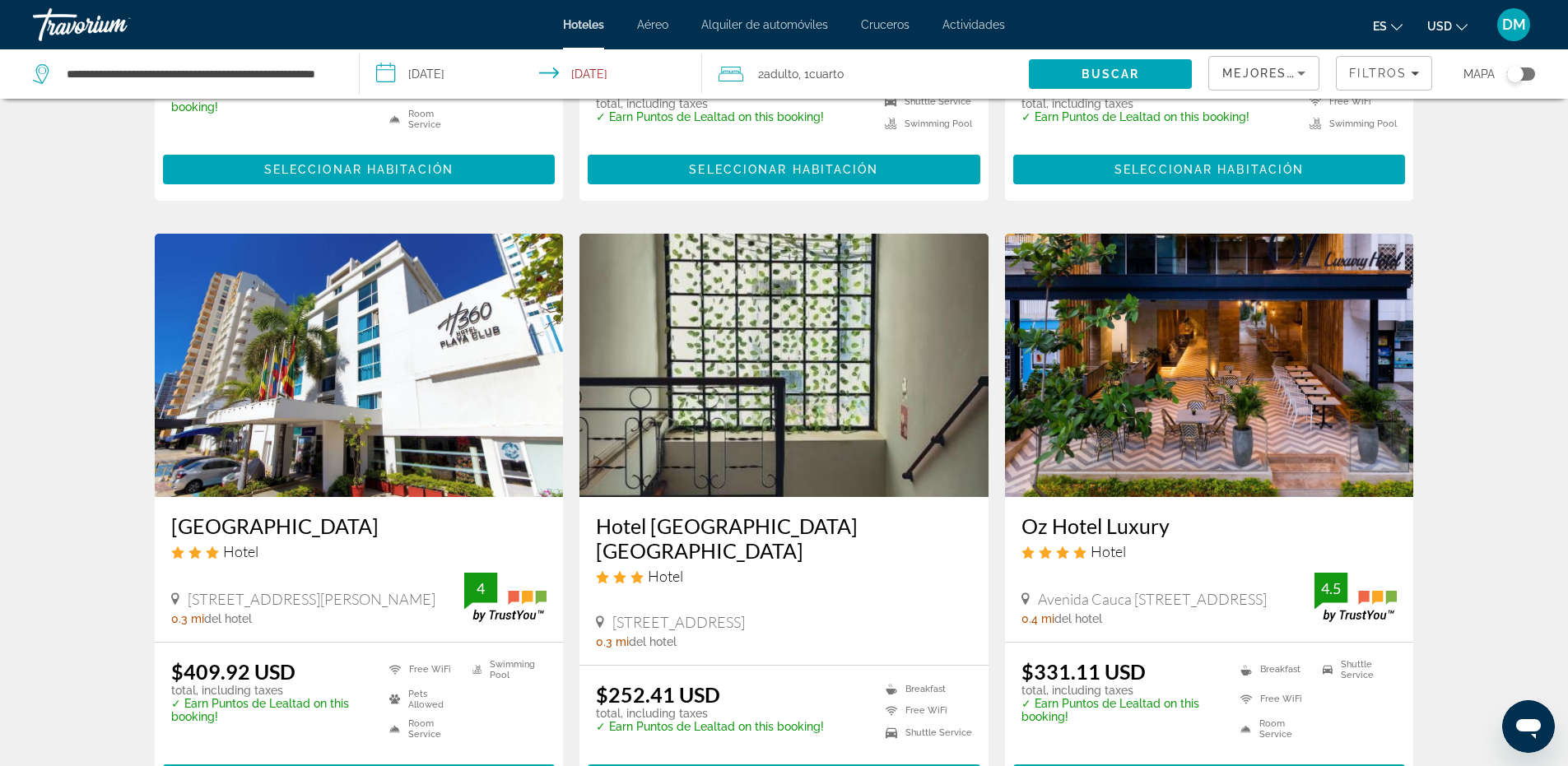
scroll to position [577, 0]
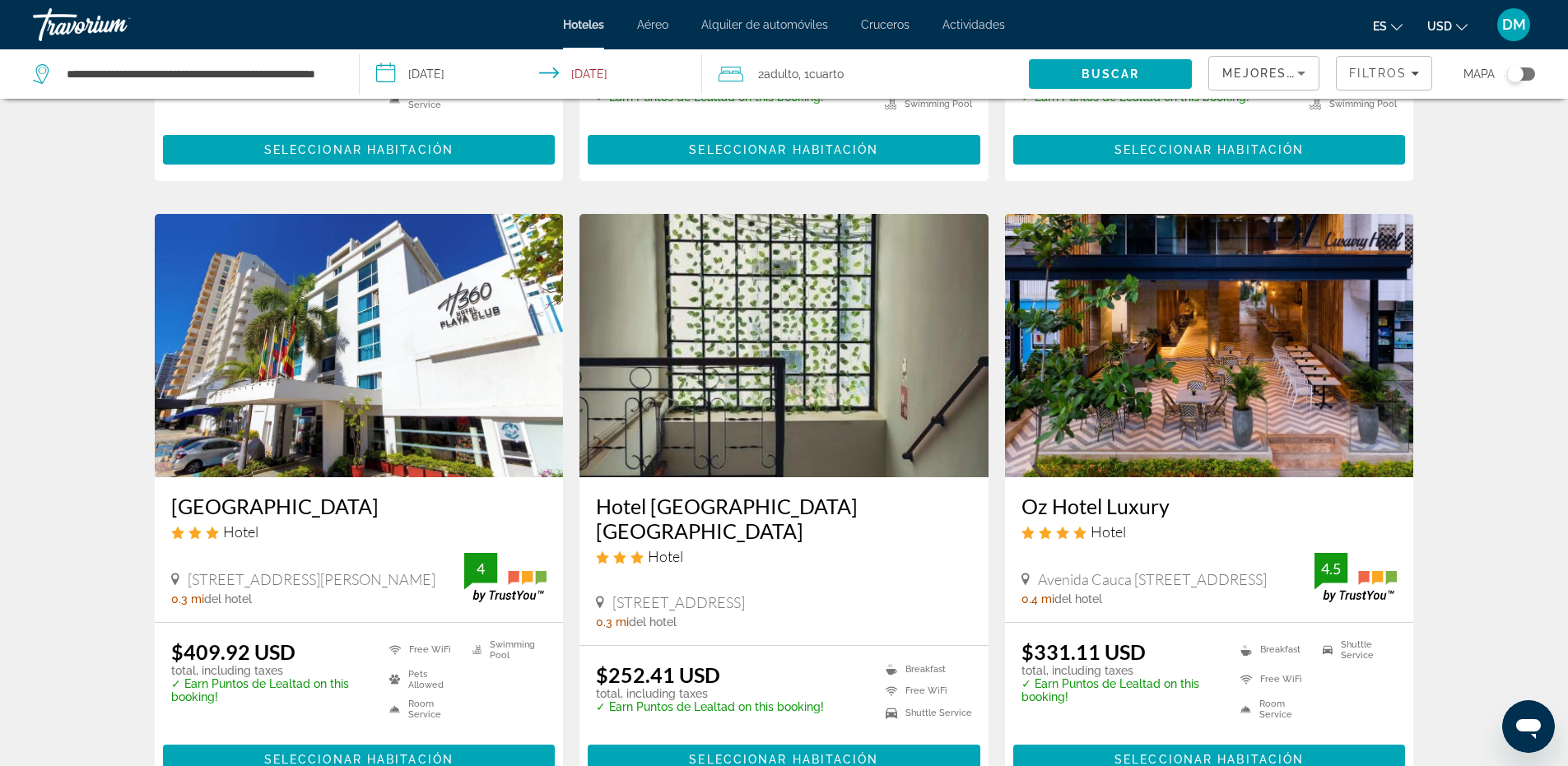
click at [360, 338] on img "Main content" at bounding box center [359, 345] width 409 height 263
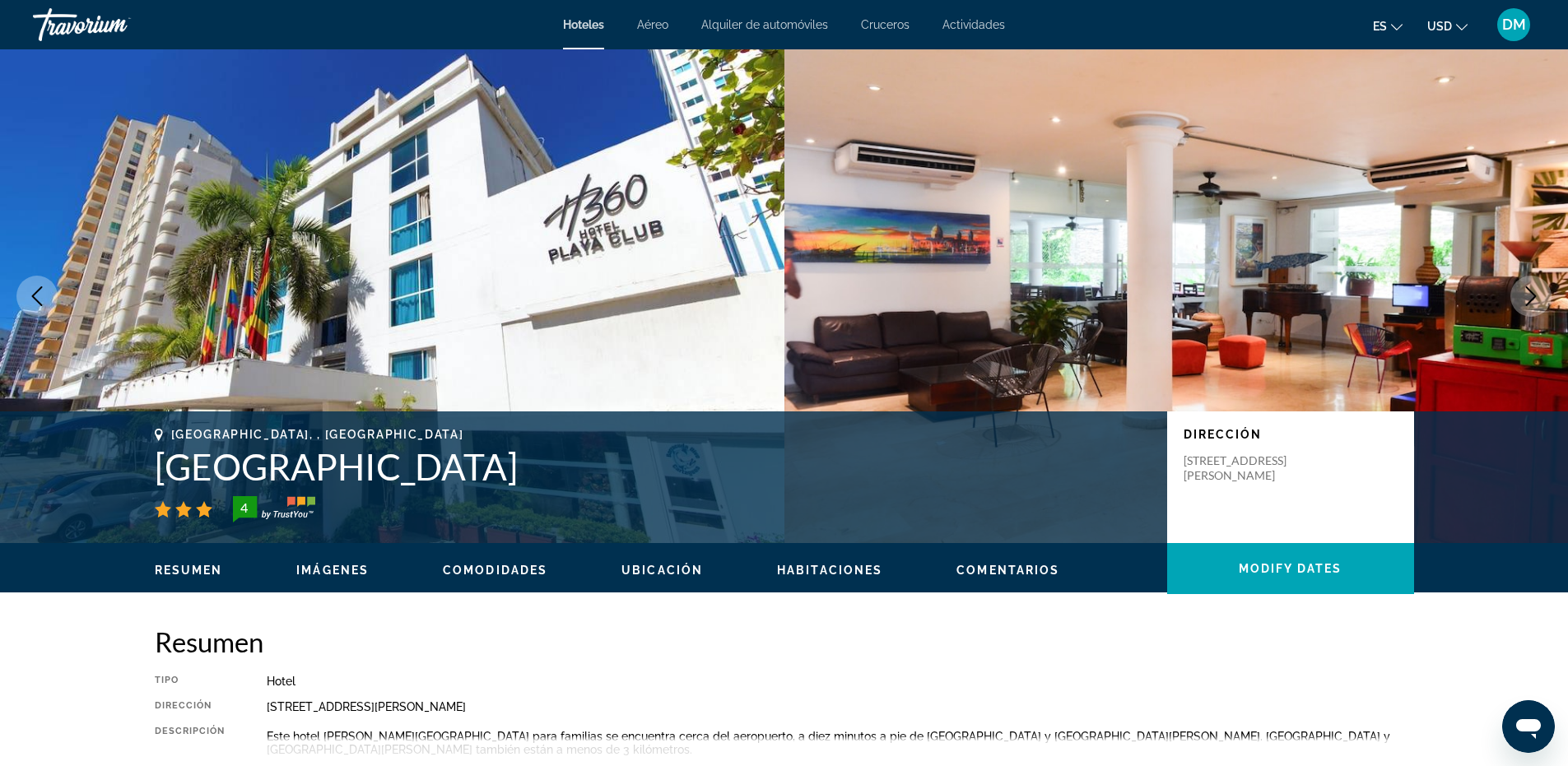
click at [1533, 296] on icon "Next image" at bounding box center [1530, 296] width 20 height 20
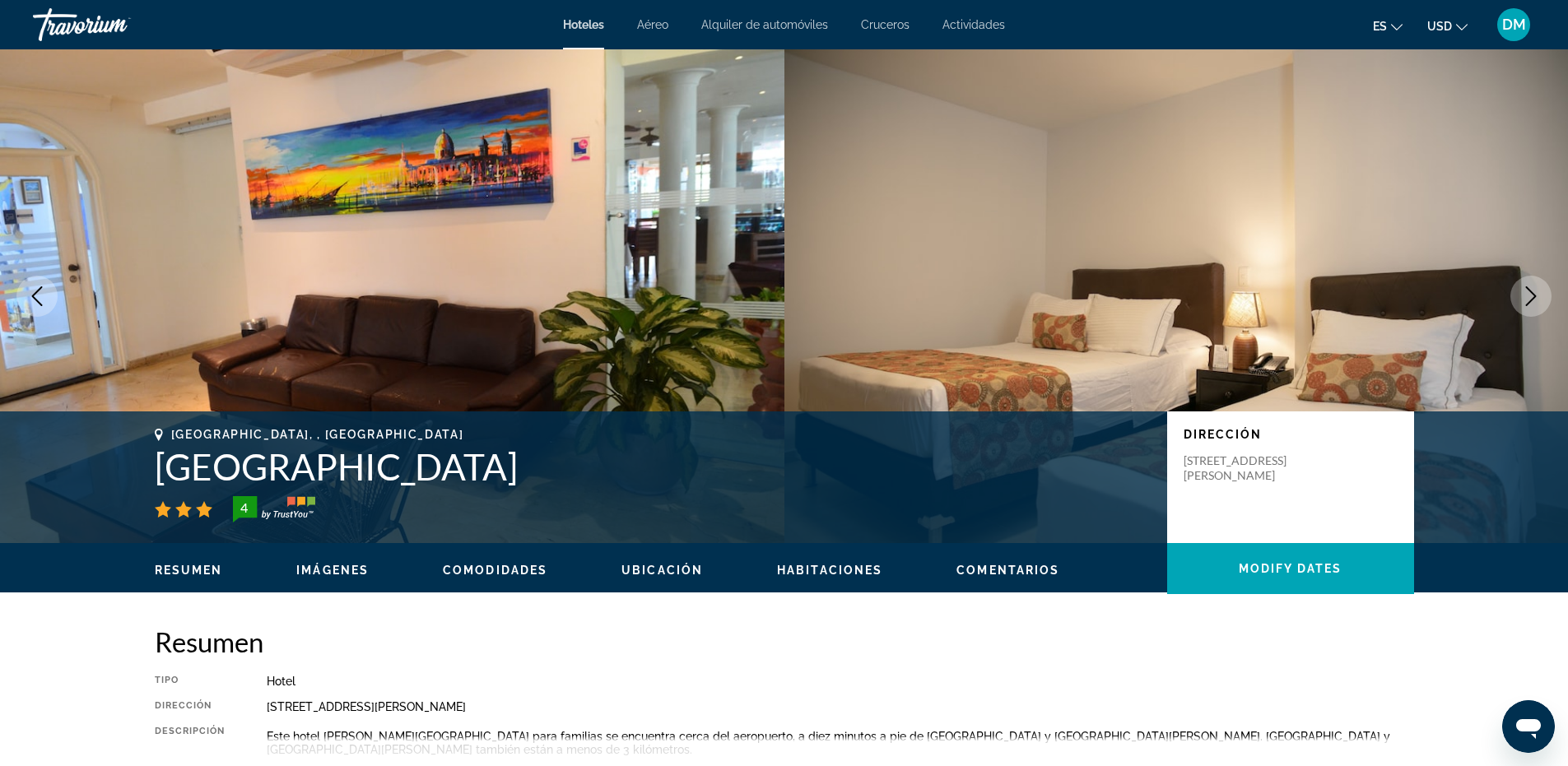
click at [484, 265] on img "Main content" at bounding box center [392, 296] width 785 height 494
click at [1525, 292] on icon "Next image" at bounding box center [1530, 296] width 20 height 20
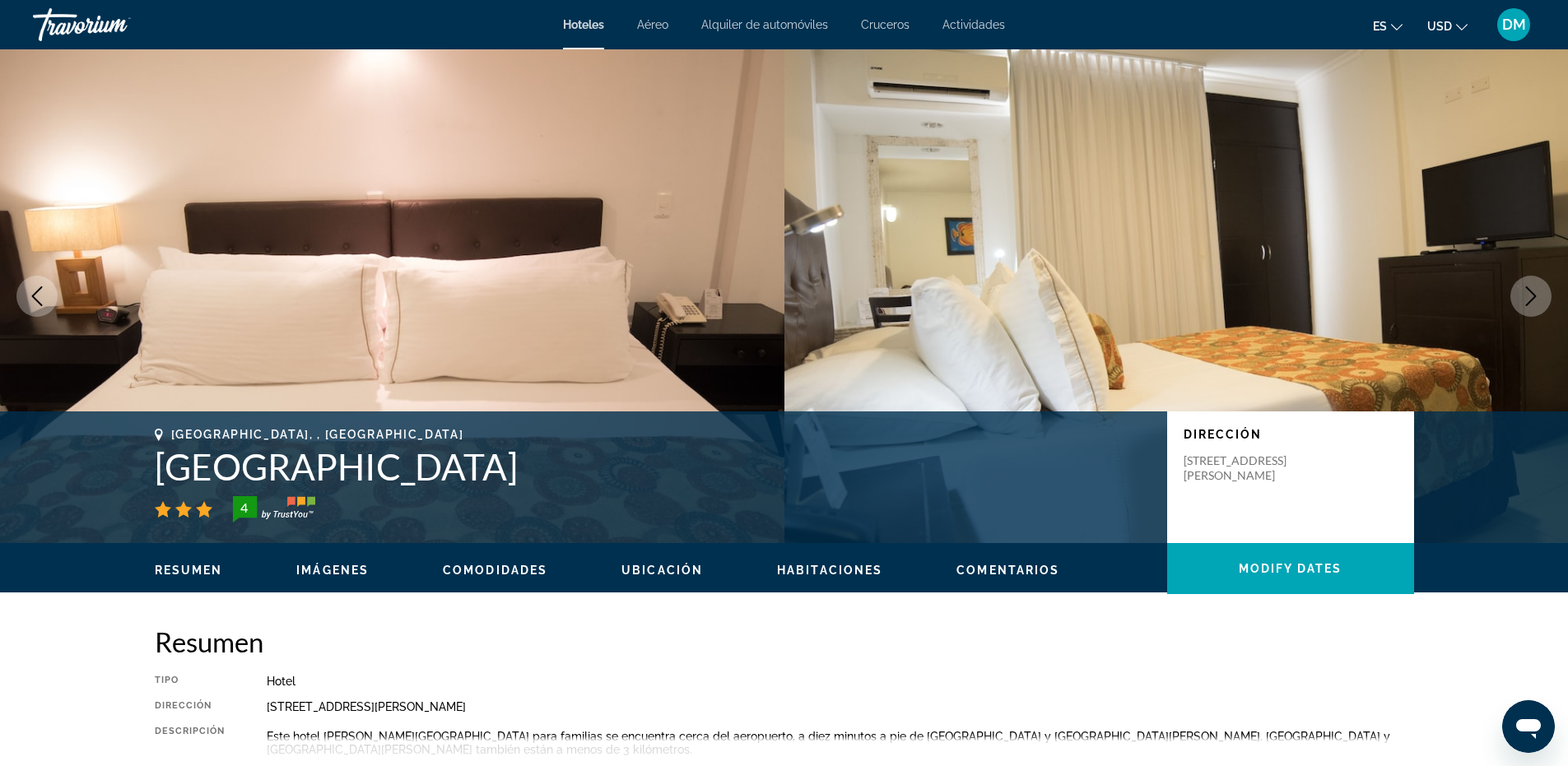
click at [1525, 292] on icon "Next image" at bounding box center [1530, 296] width 20 height 20
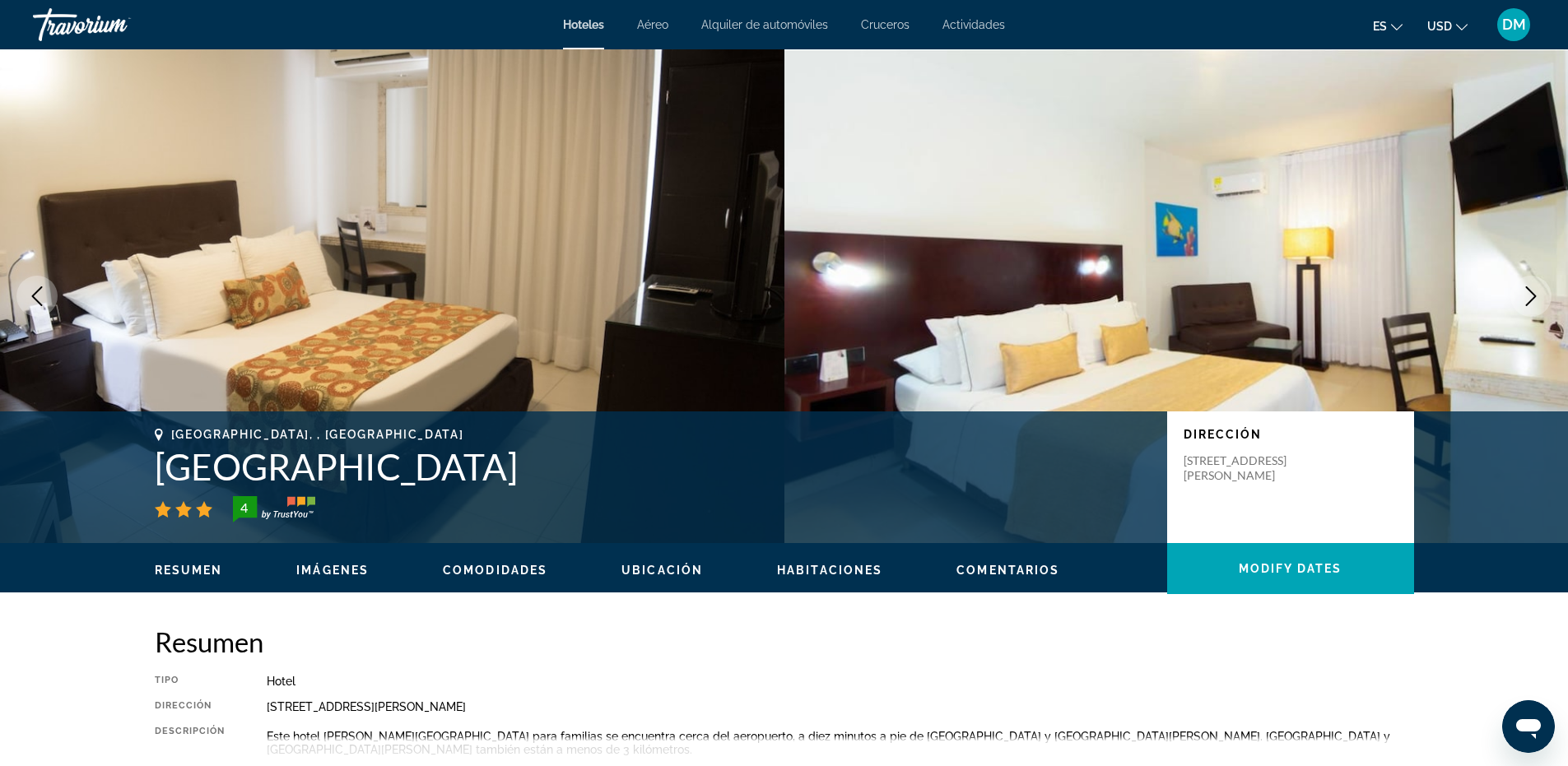
click at [1523, 292] on icon "Next image" at bounding box center [1530, 296] width 20 height 20
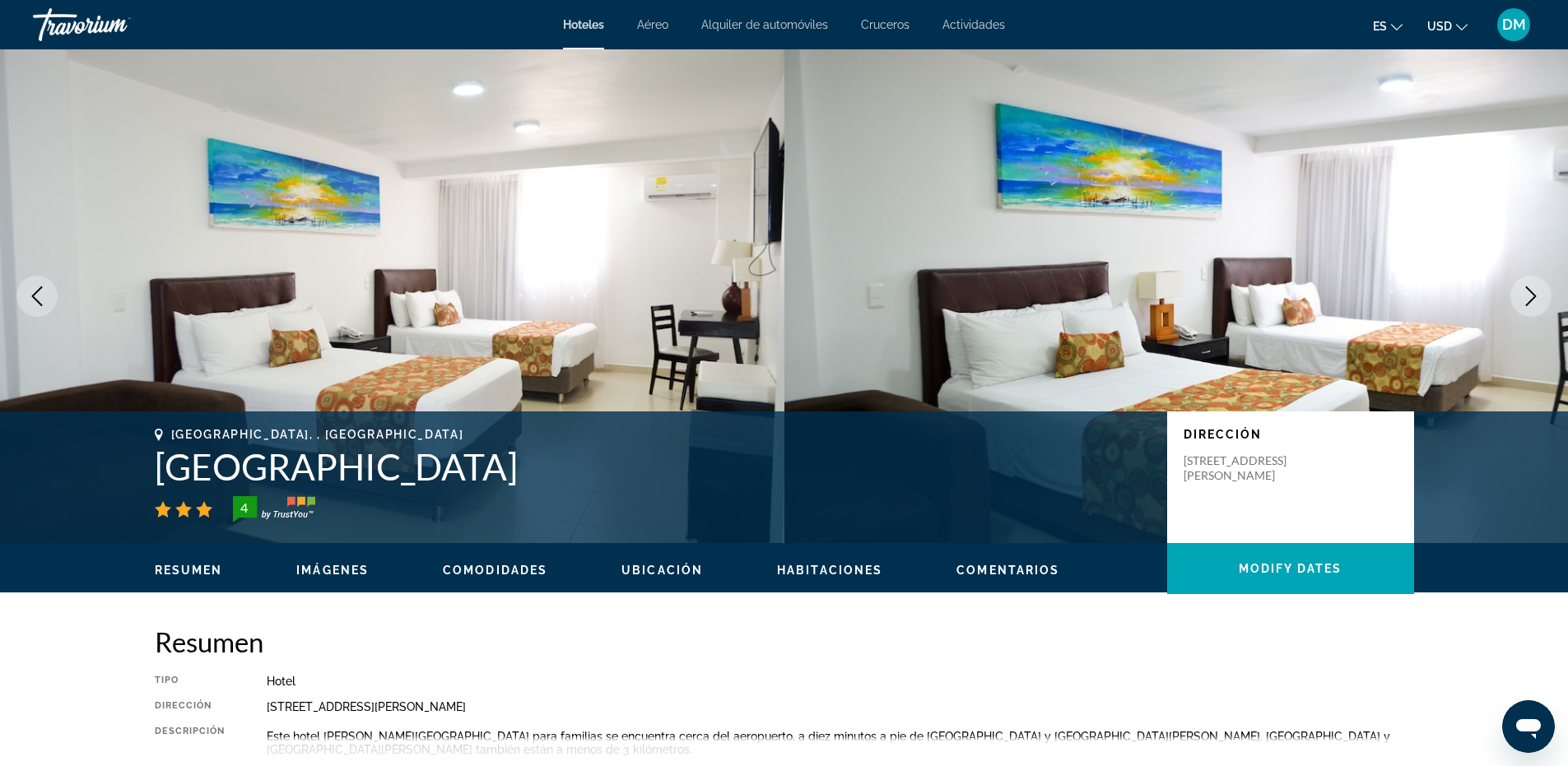
click at [1523, 292] on icon "Next image" at bounding box center [1530, 296] width 20 height 20
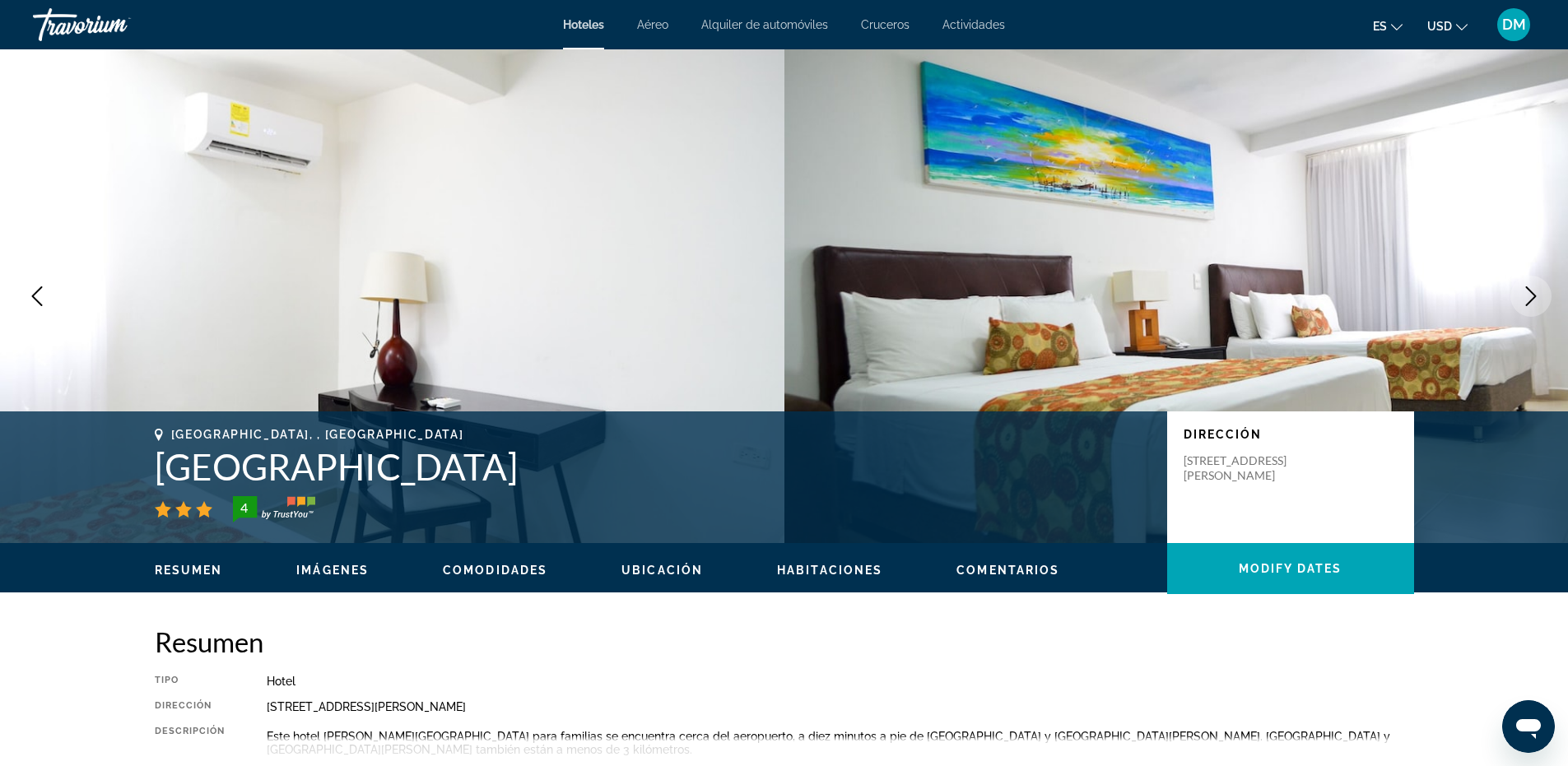
click at [1523, 292] on icon "Next image" at bounding box center [1530, 296] width 20 height 20
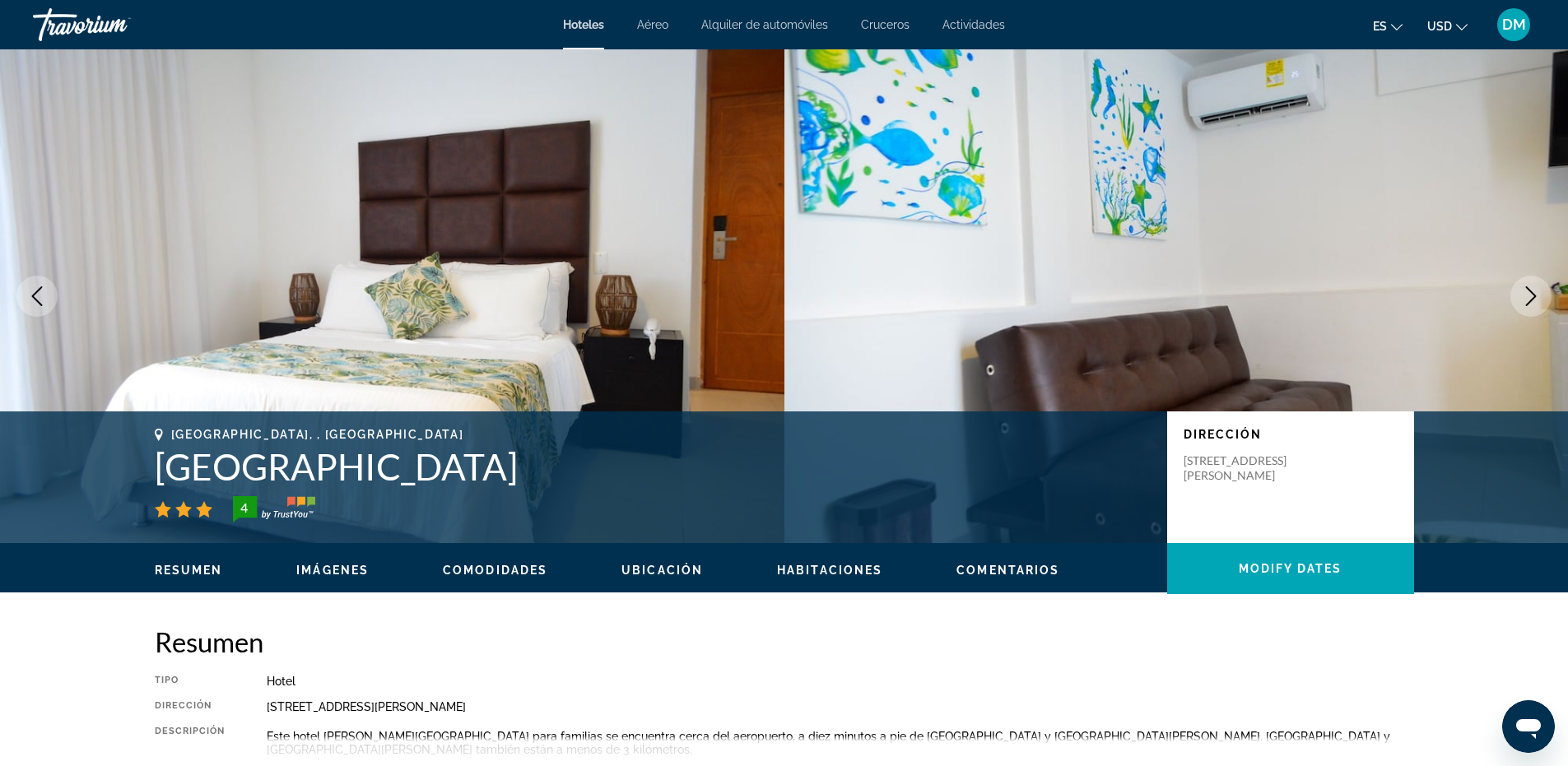
click at [1523, 292] on icon "Next image" at bounding box center [1530, 296] width 20 height 20
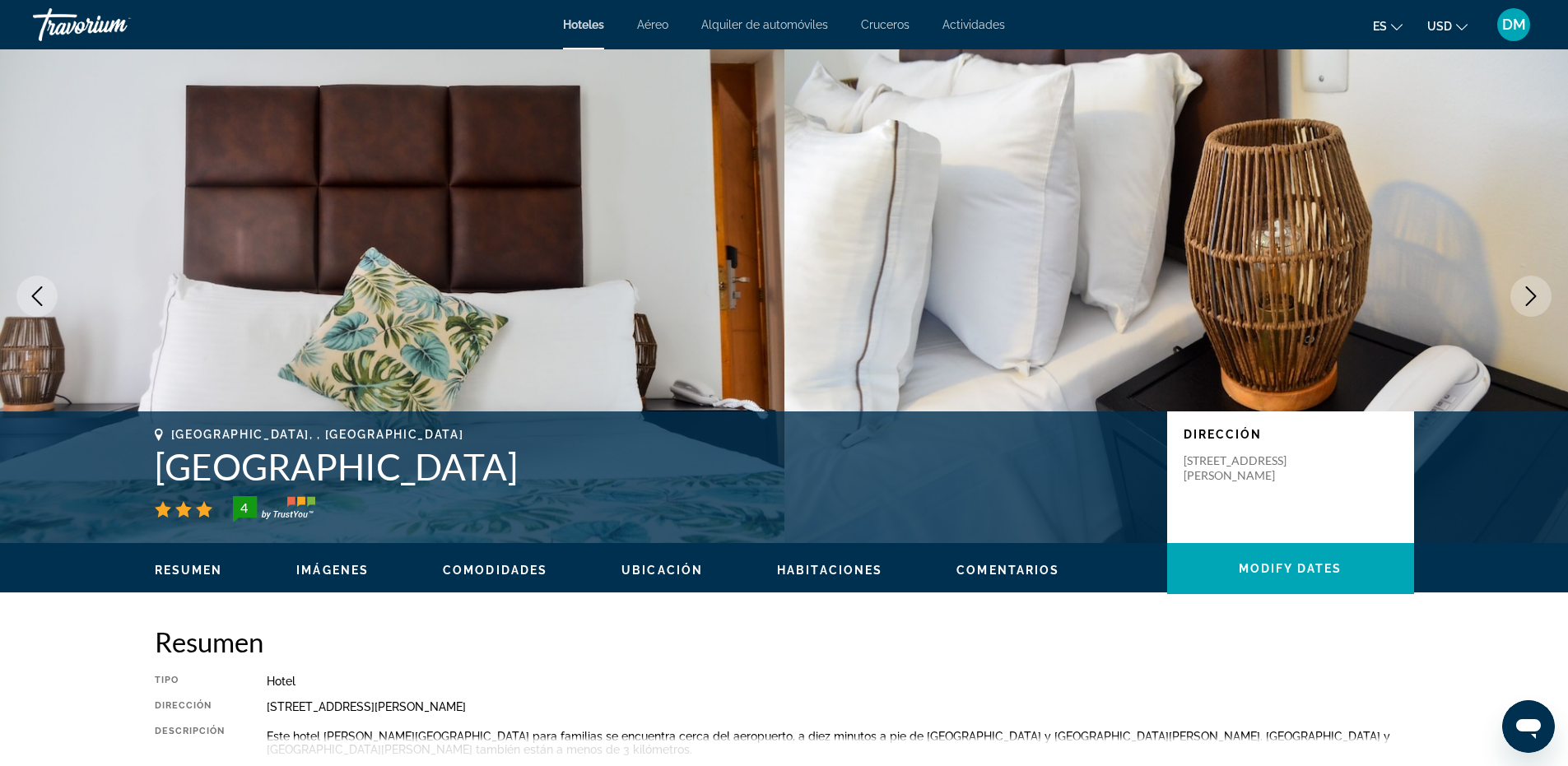
click at [1523, 292] on icon "Next image" at bounding box center [1530, 296] width 20 height 20
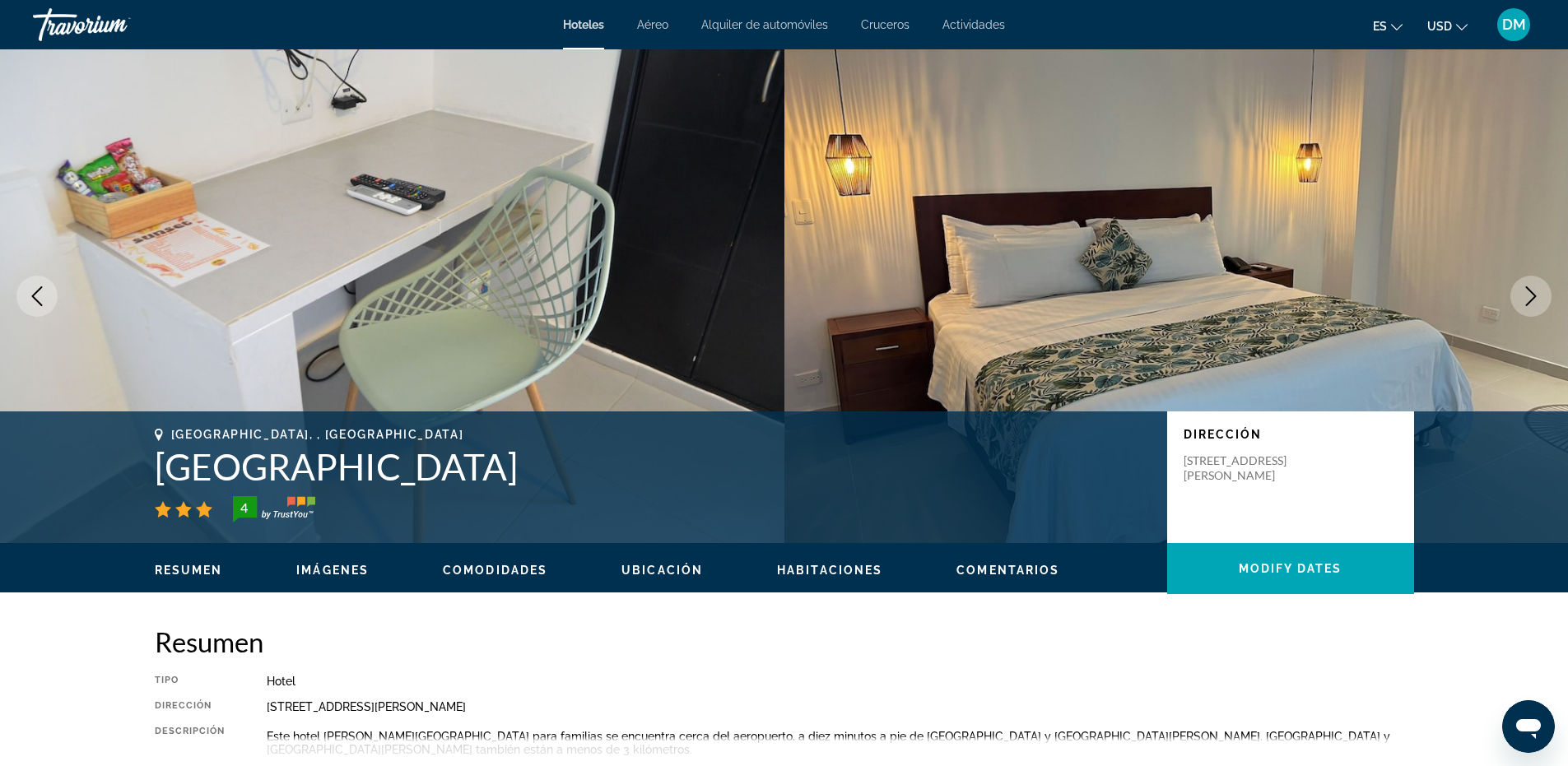
click at [1523, 292] on icon "Next image" at bounding box center [1530, 296] width 20 height 20
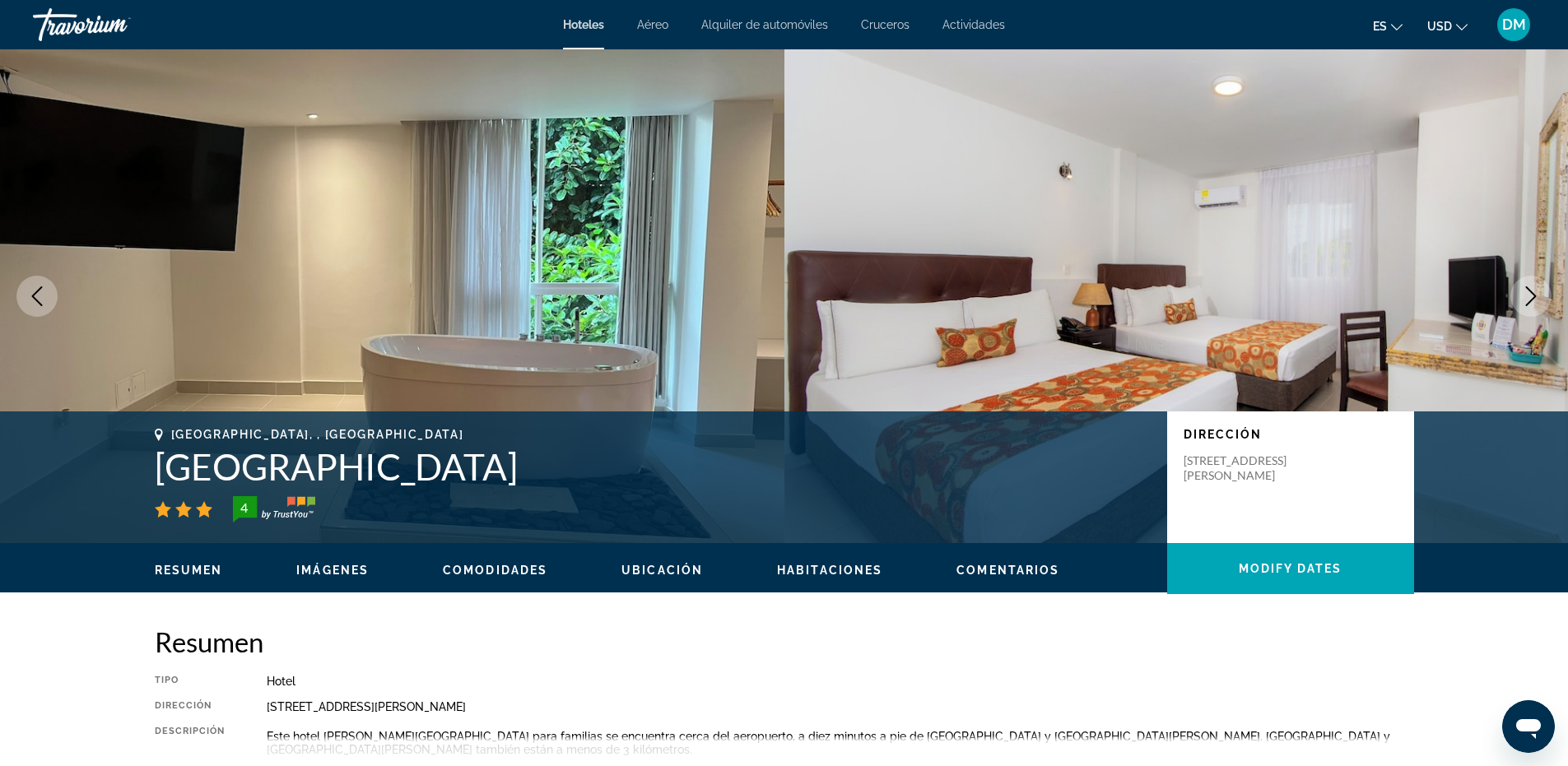
click at [1517, 300] on button "Next image" at bounding box center [1531, 296] width 41 height 41
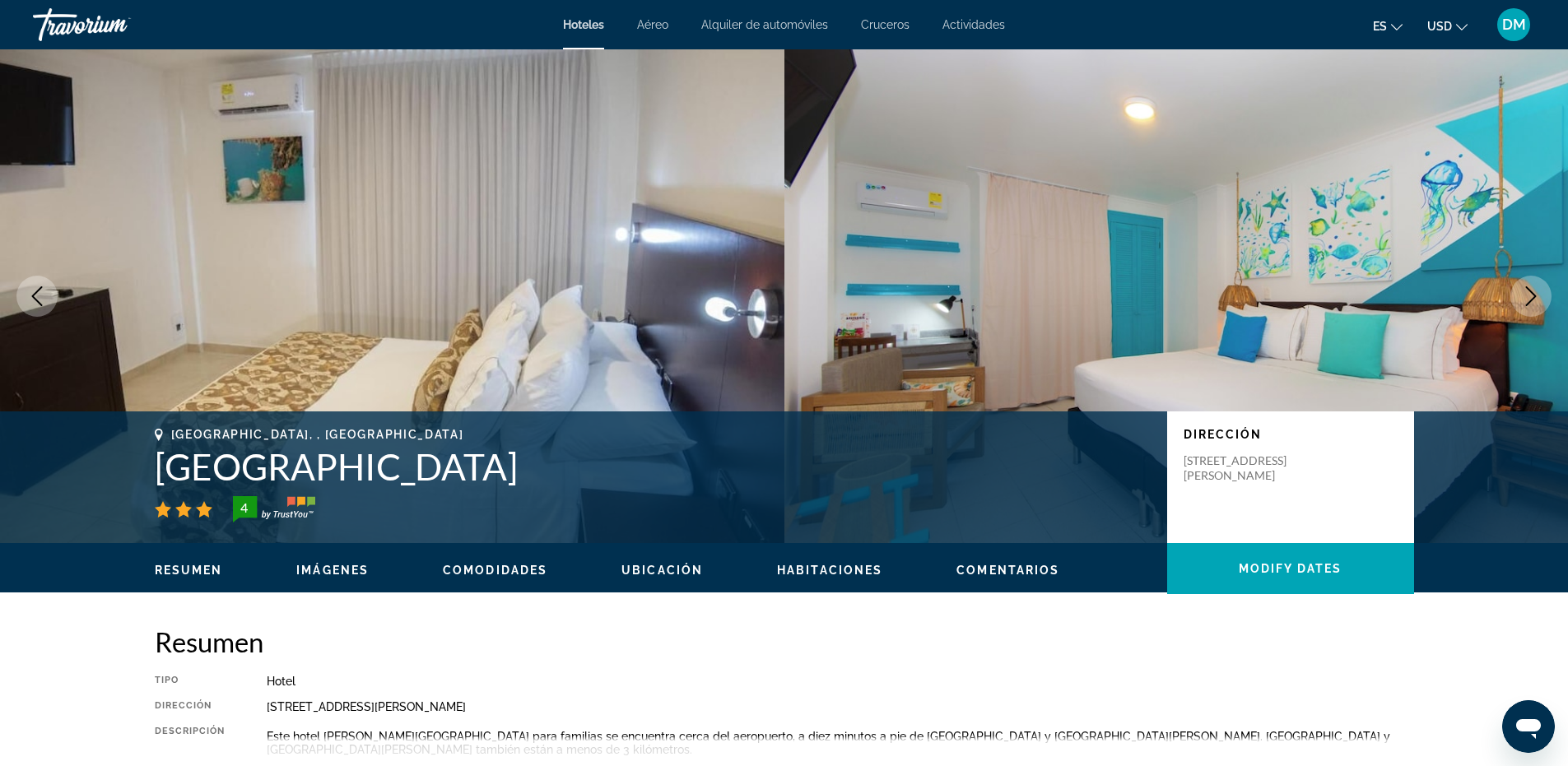
click at [1515, 299] on button "Next image" at bounding box center [1531, 296] width 41 height 41
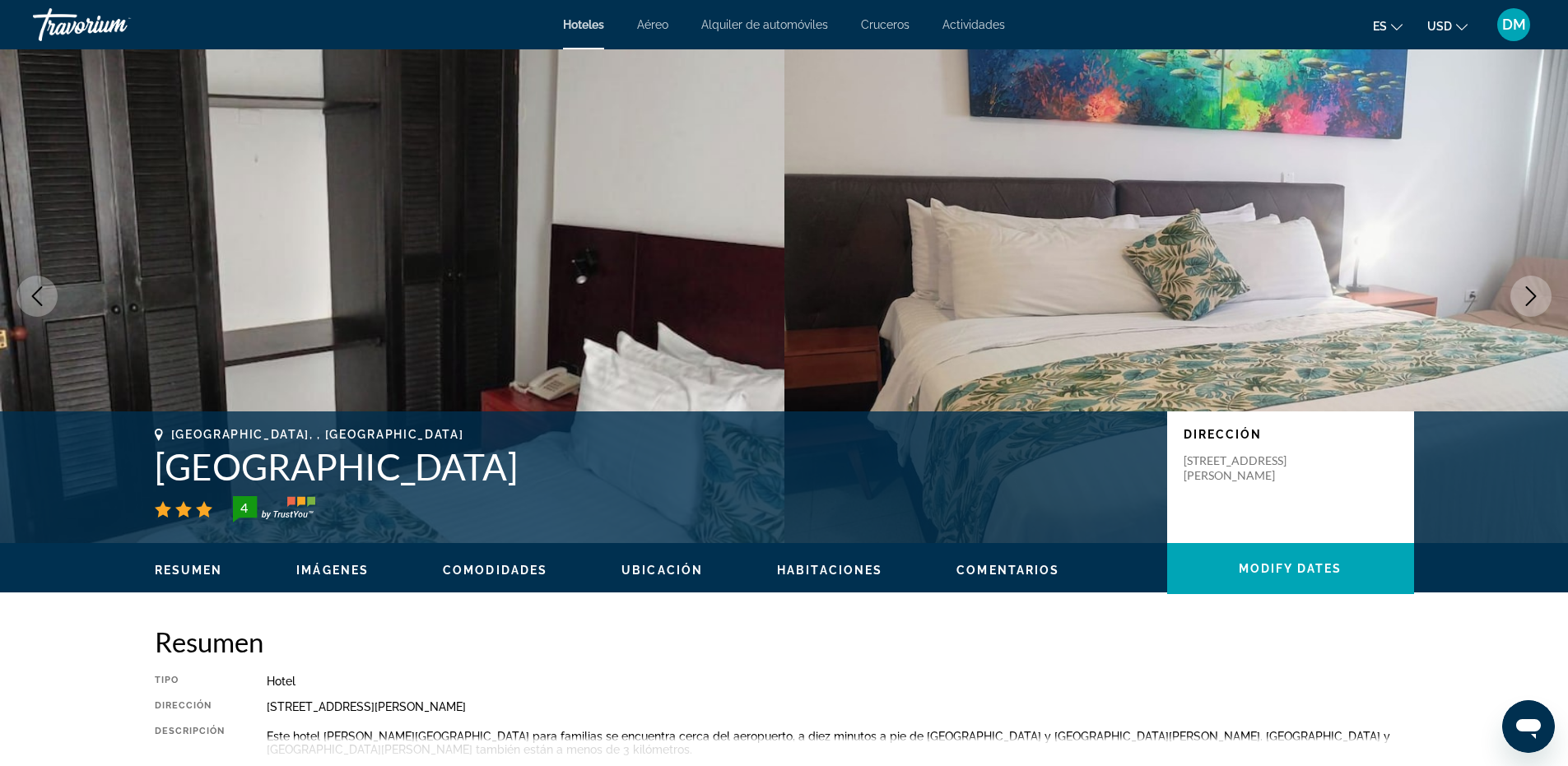
click at [1515, 299] on button "Next image" at bounding box center [1531, 296] width 41 height 41
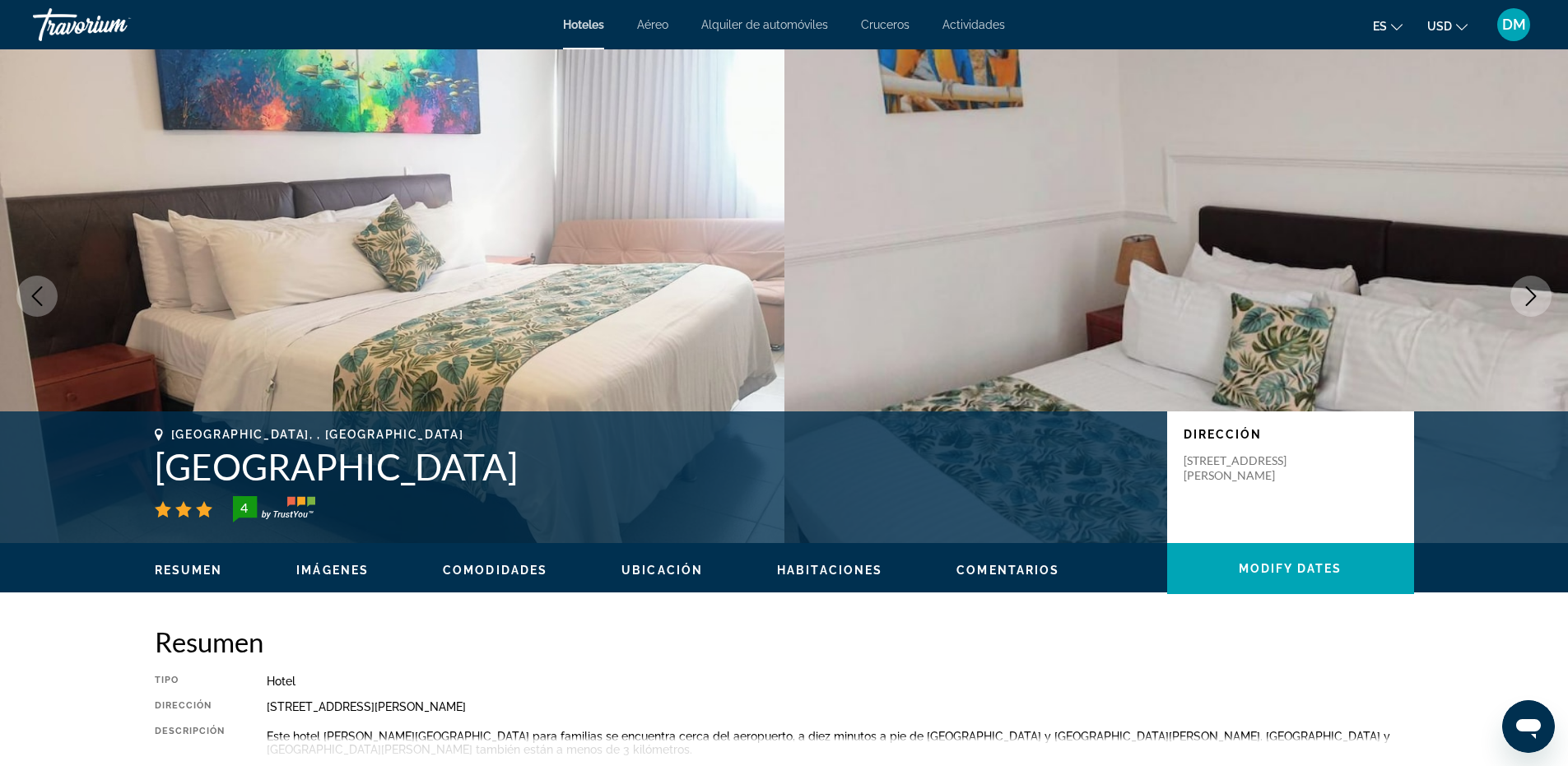
click at [1515, 299] on button "Next image" at bounding box center [1531, 296] width 41 height 41
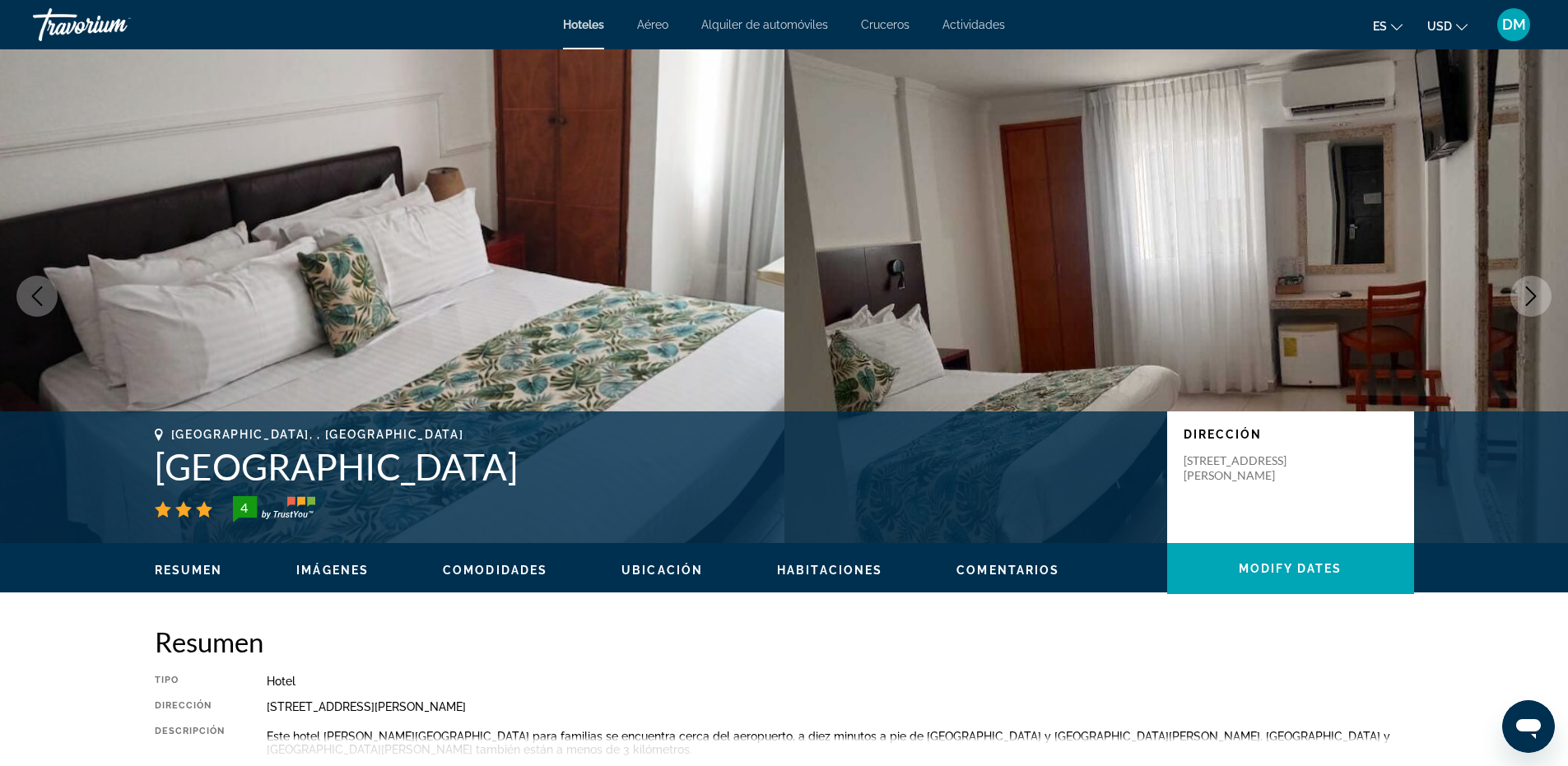
click at [1528, 296] on icon "Next image" at bounding box center [1530, 296] width 20 height 20
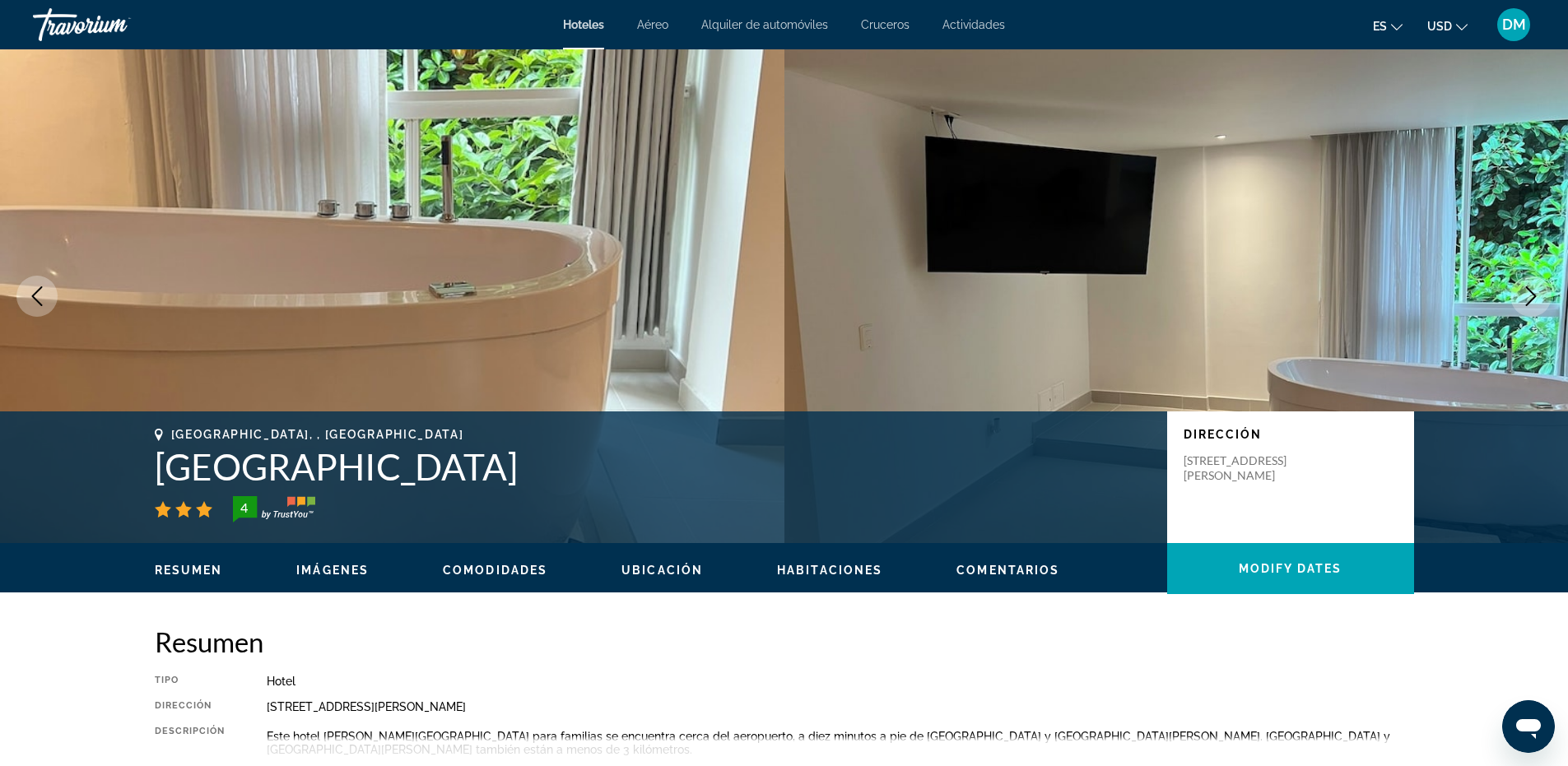
click at [1524, 308] on button "Next image" at bounding box center [1531, 296] width 41 height 41
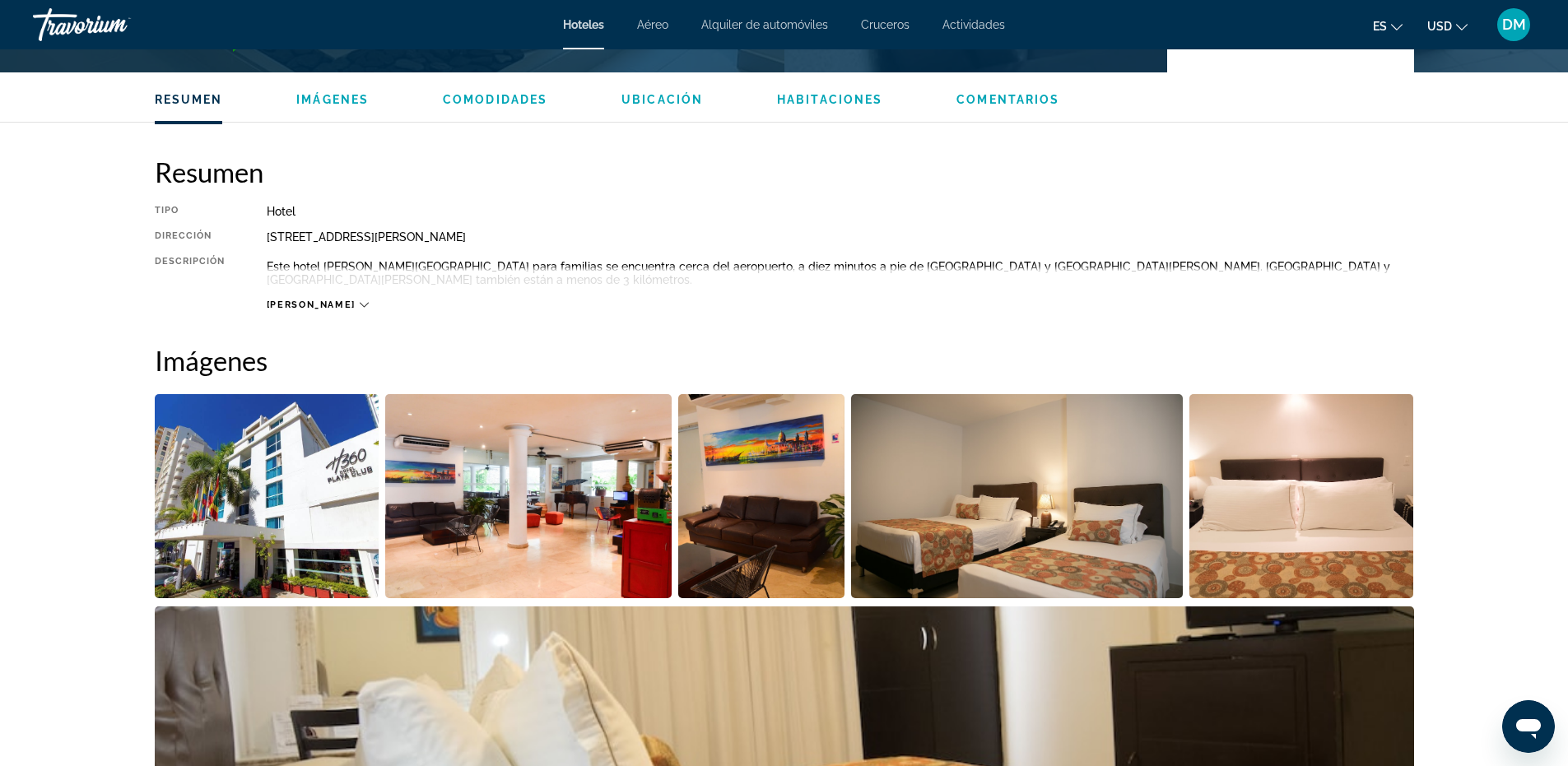
scroll to position [494, 0]
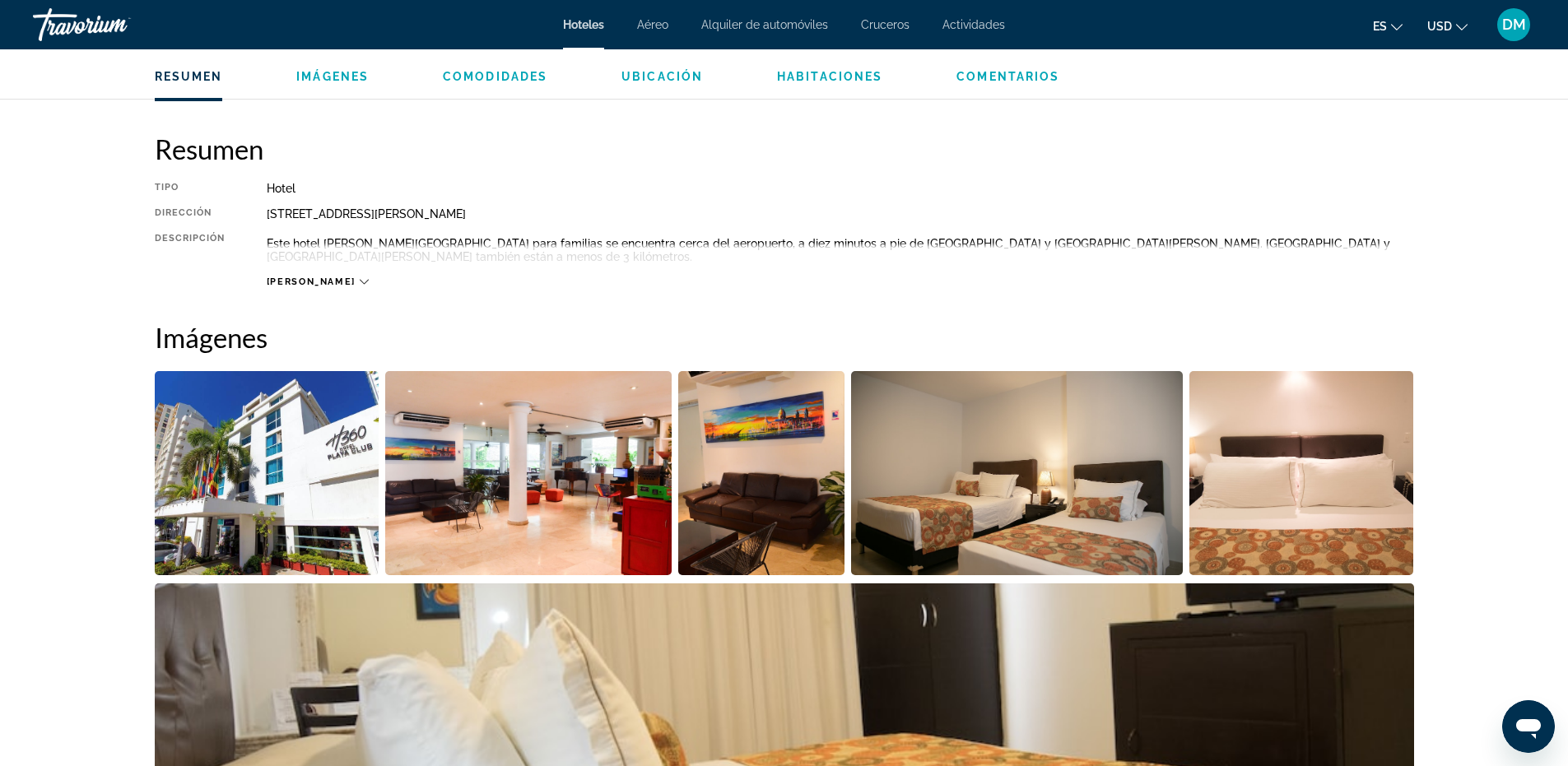
click at [313, 275] on div "[PERSON_NAME]" at bounding box center [840, 265] width 1147 height 45
click at [360, 281] on icon "Main content" at bounding box center [364, 282] width 9 height 9
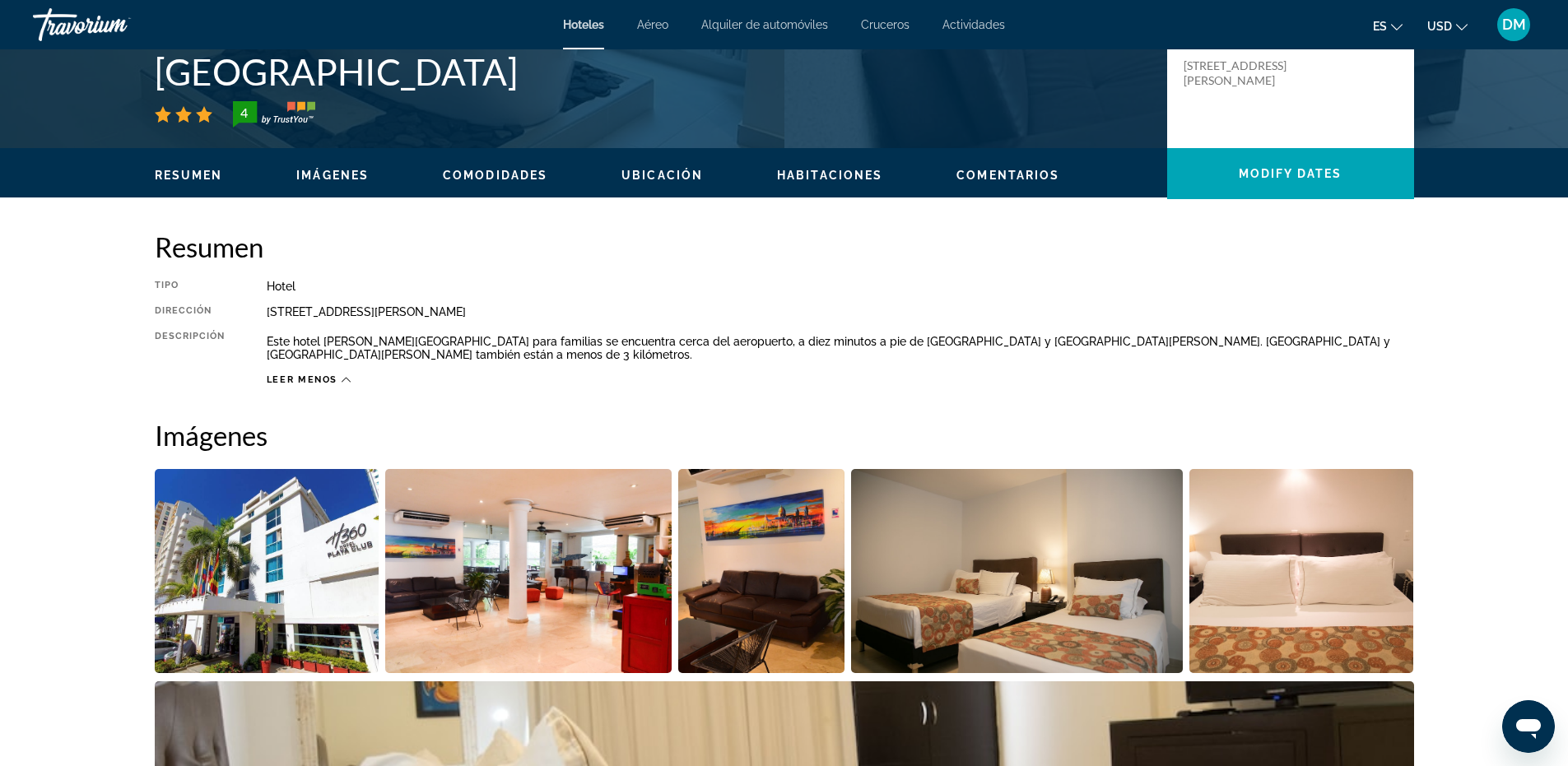
scroll to position [165, 0]
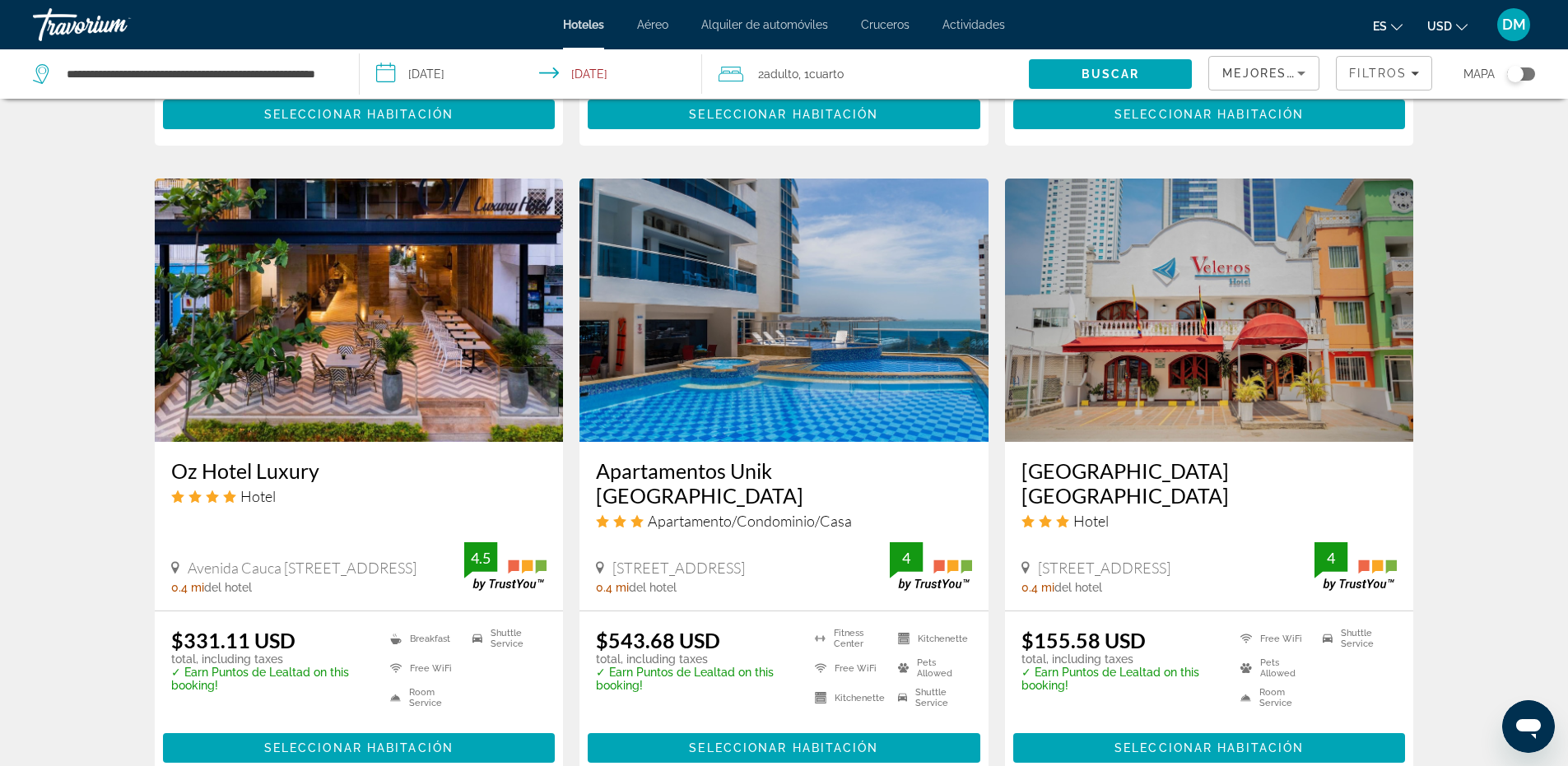
scroll to position [1235, 0]
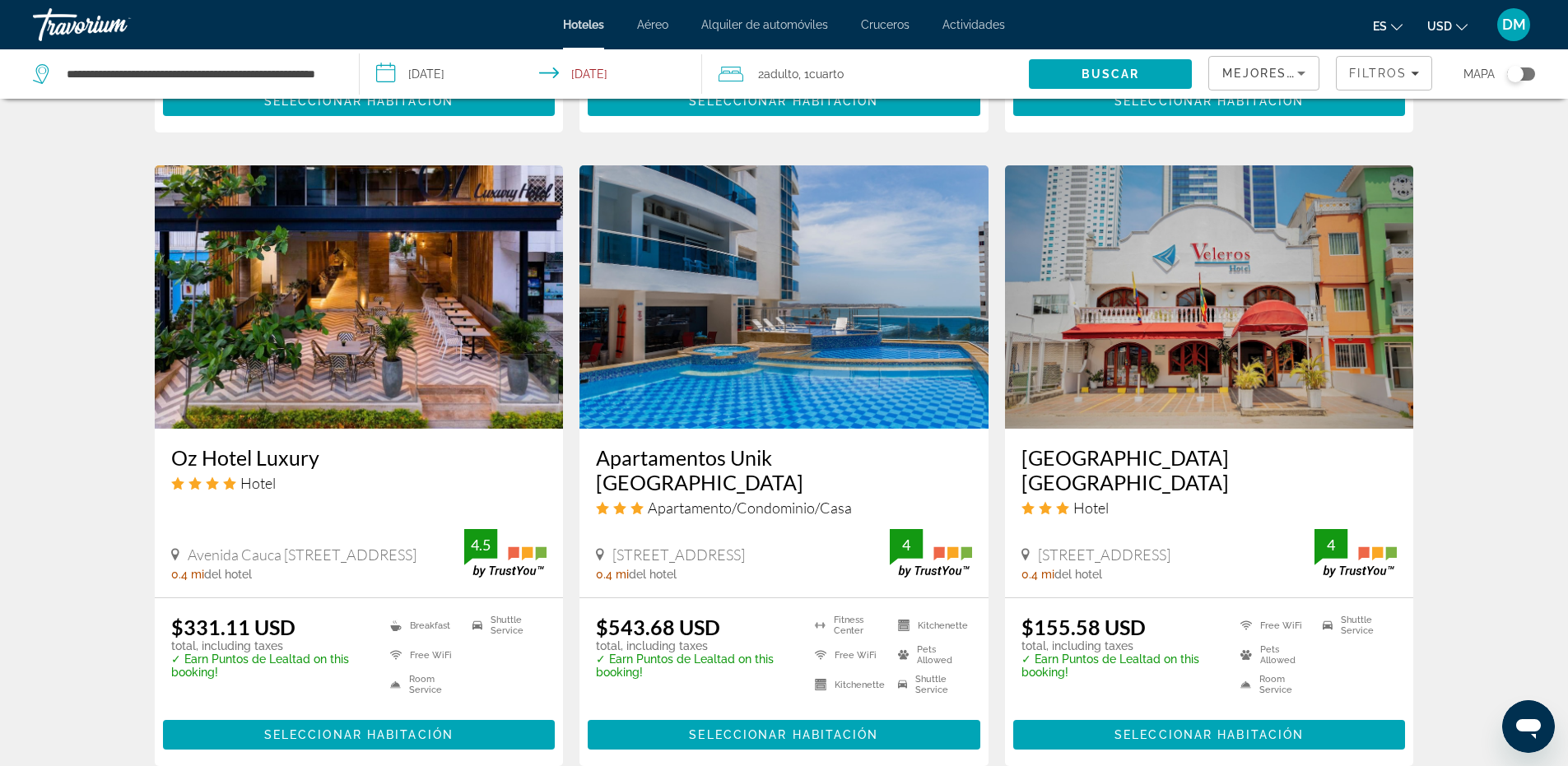
click at [372, 274] on img "Main content" at bounding box center [359, 296] width 409 height 263
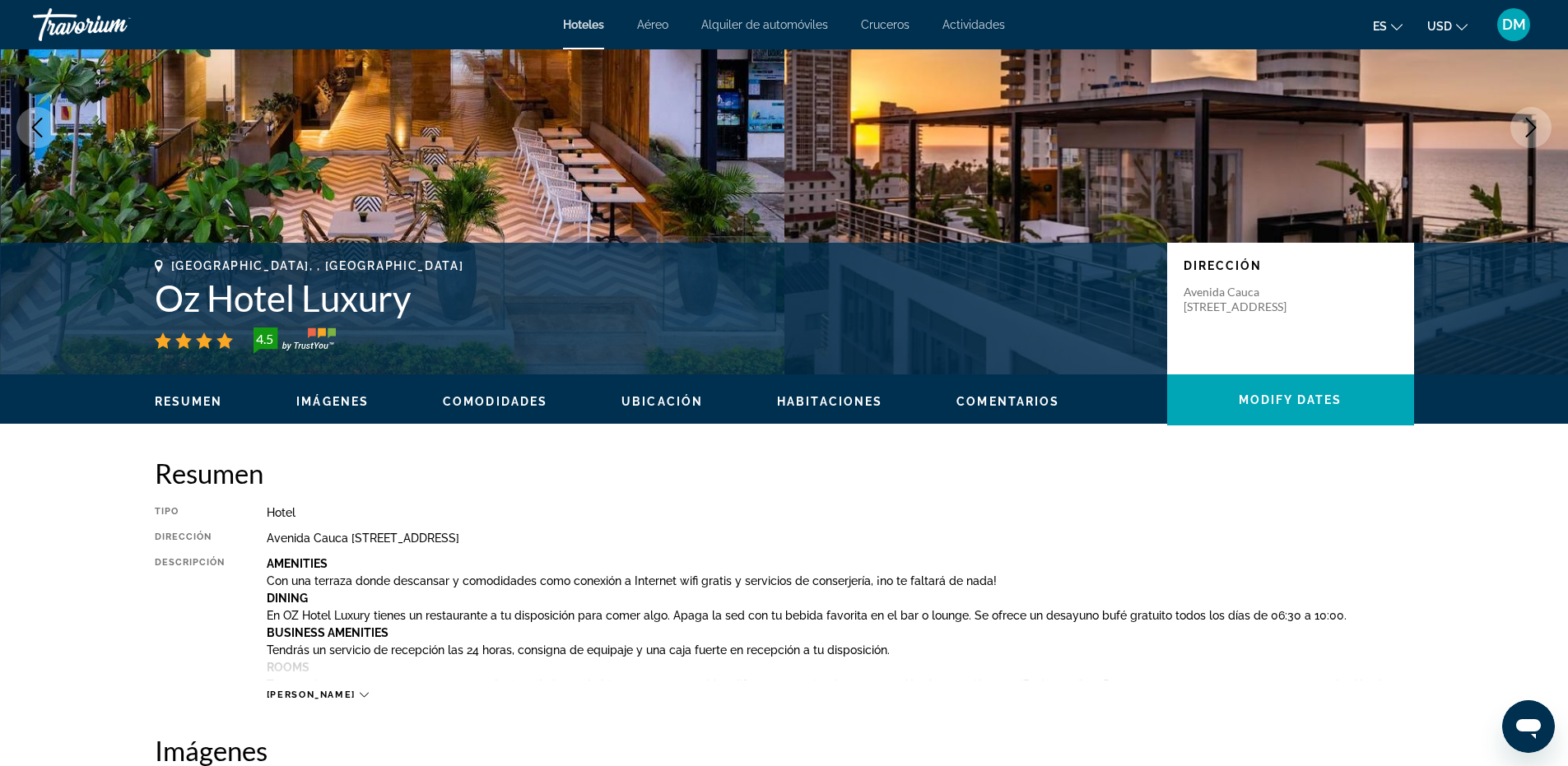
scroll to position [165, 0]
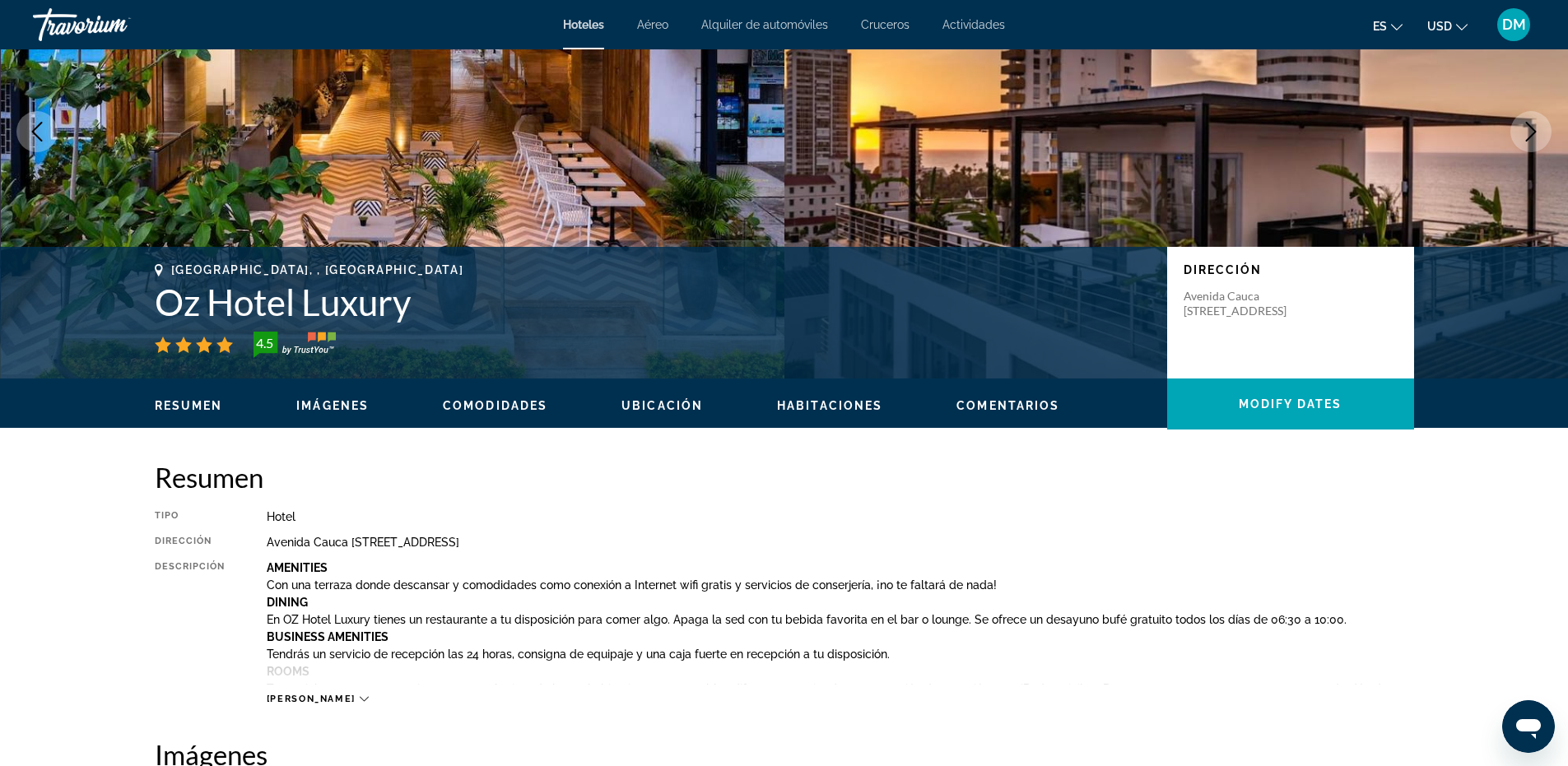
click at [655, 408] on span "Ubicación" at bounding box center [661, 405] width 81 height 13
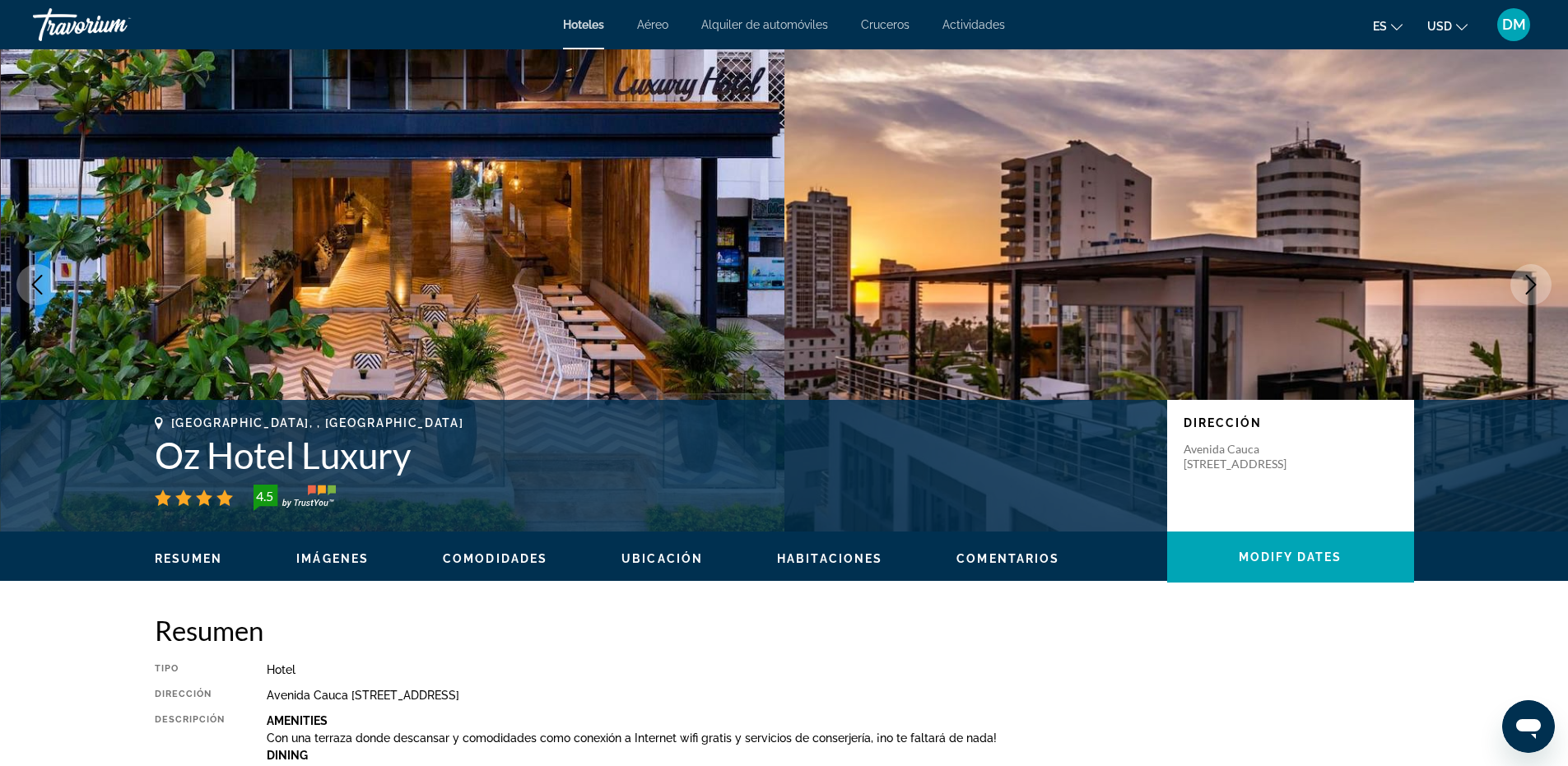
scroll to position [0, 0]
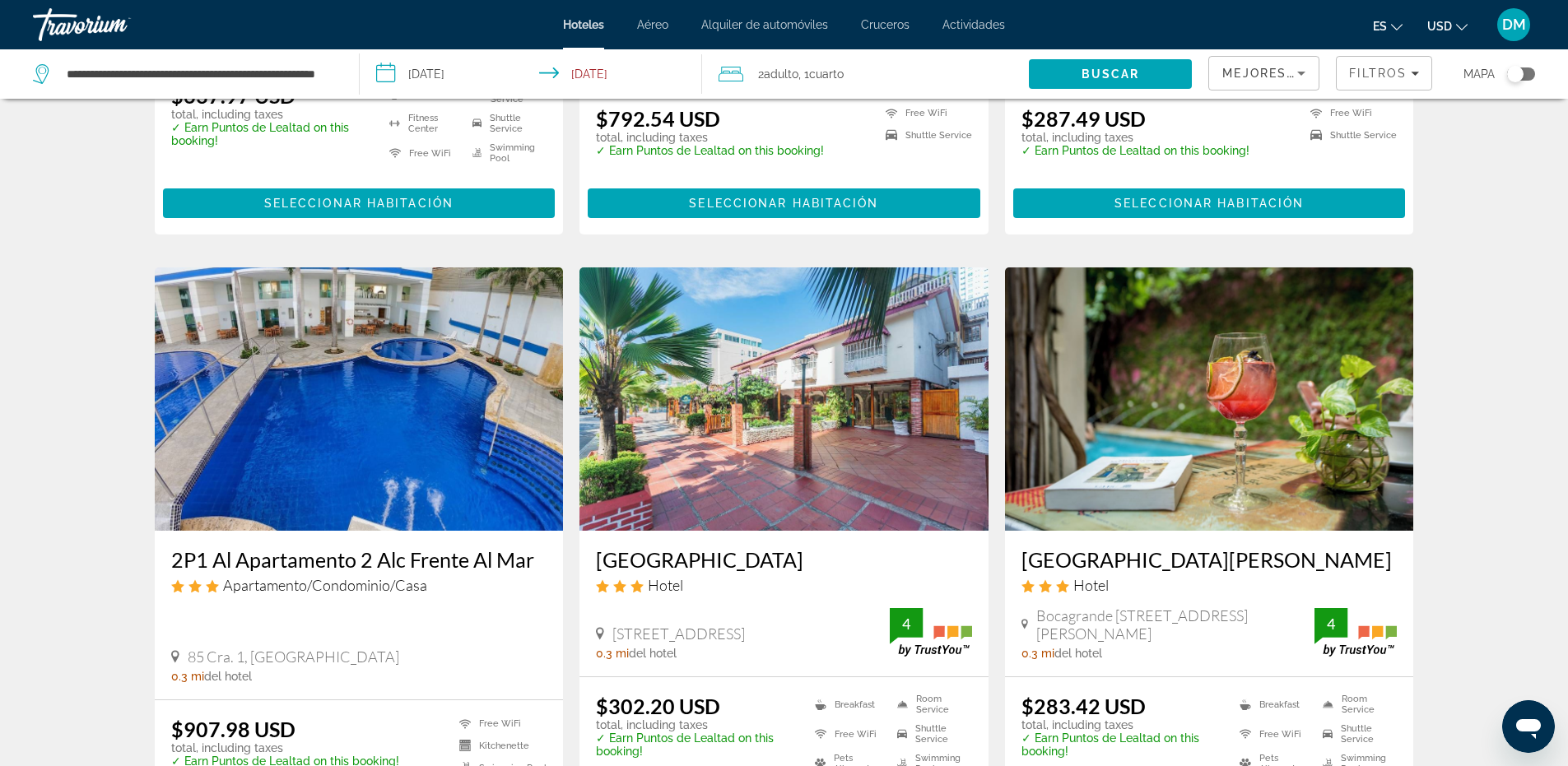
scroll to position [2140, 0]
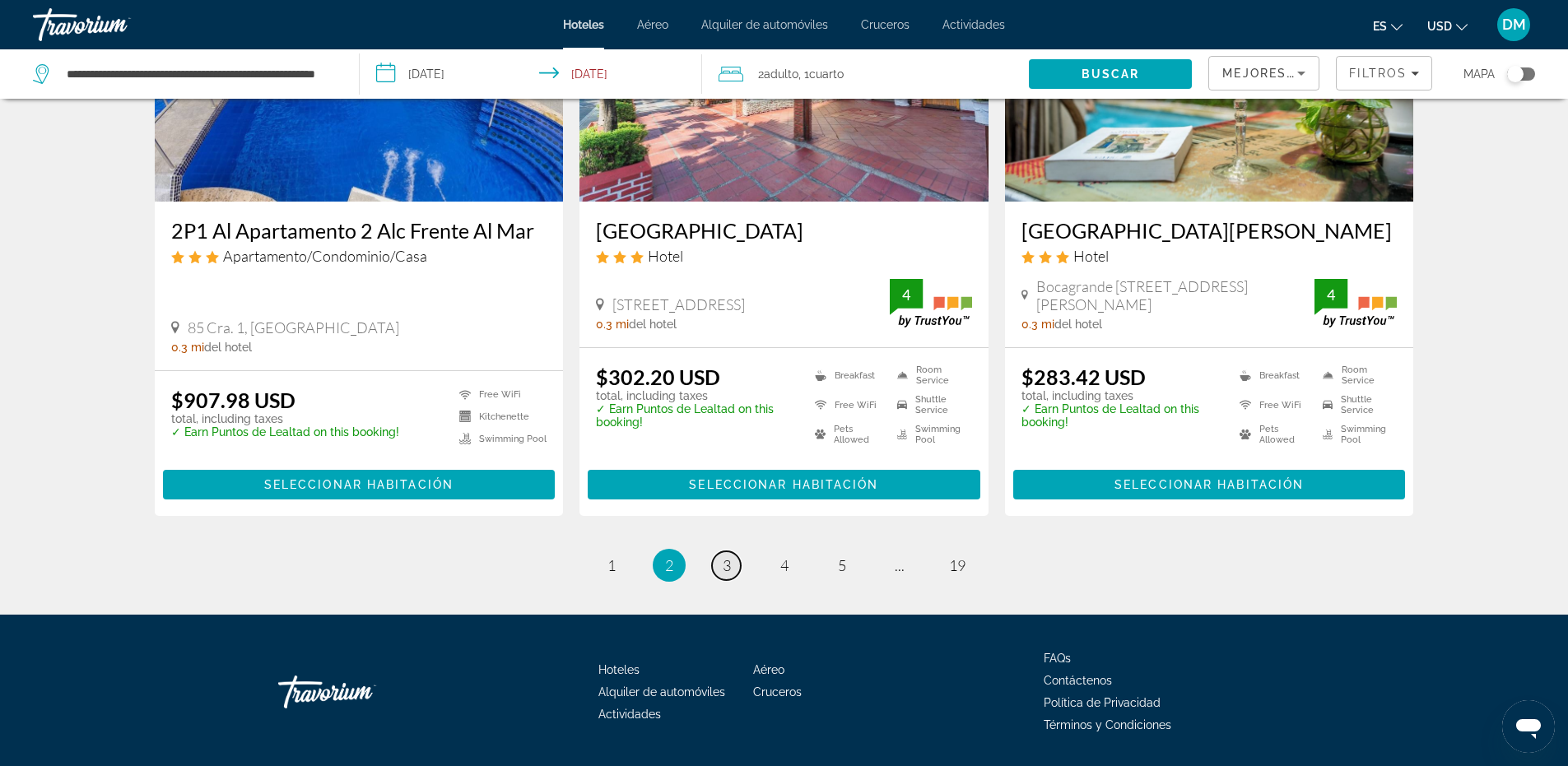
click at [728, 556] on span "3" at bounding box center [727, 565] width 9 height 18
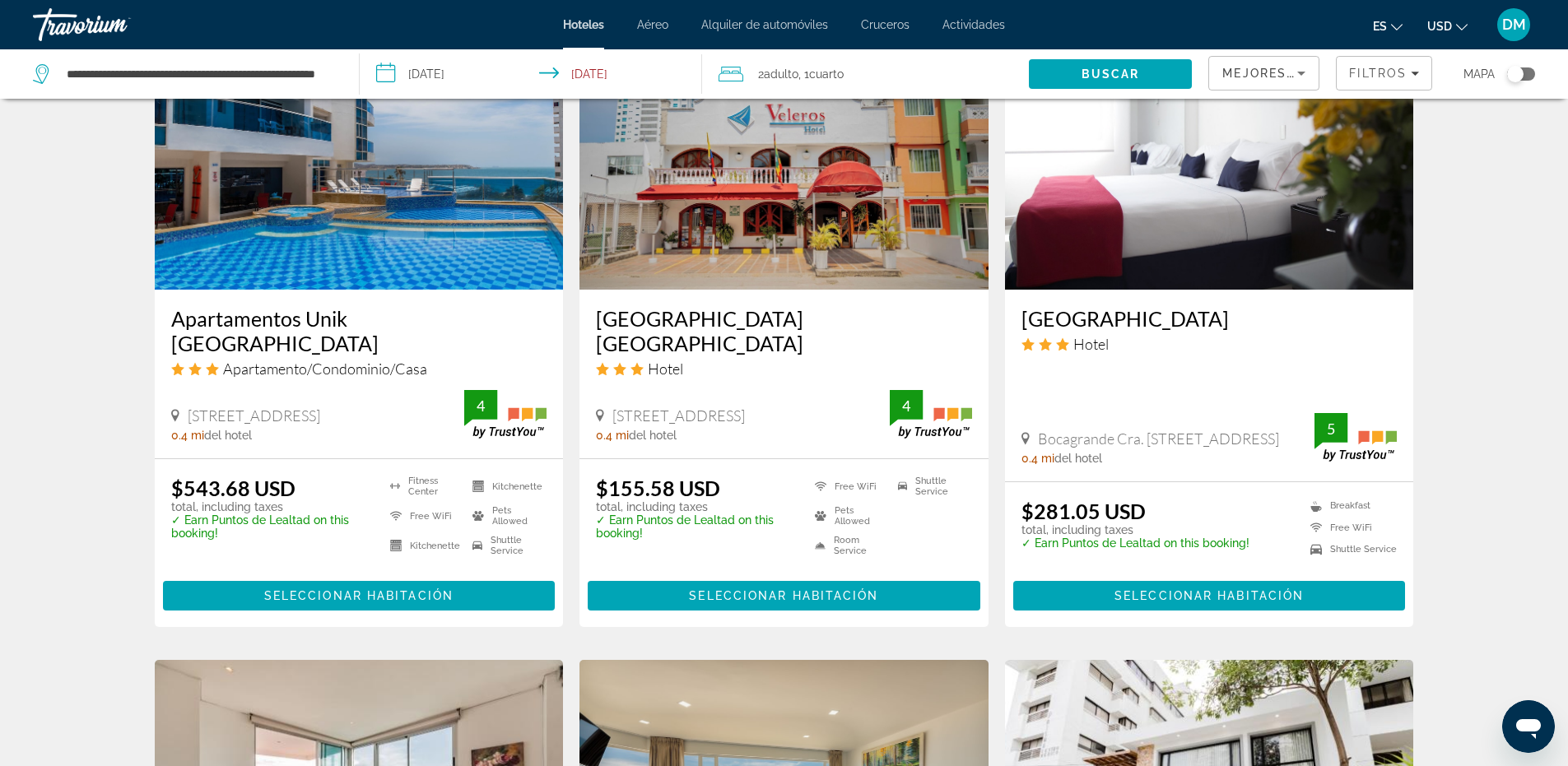
scroll to position [1399, 0]
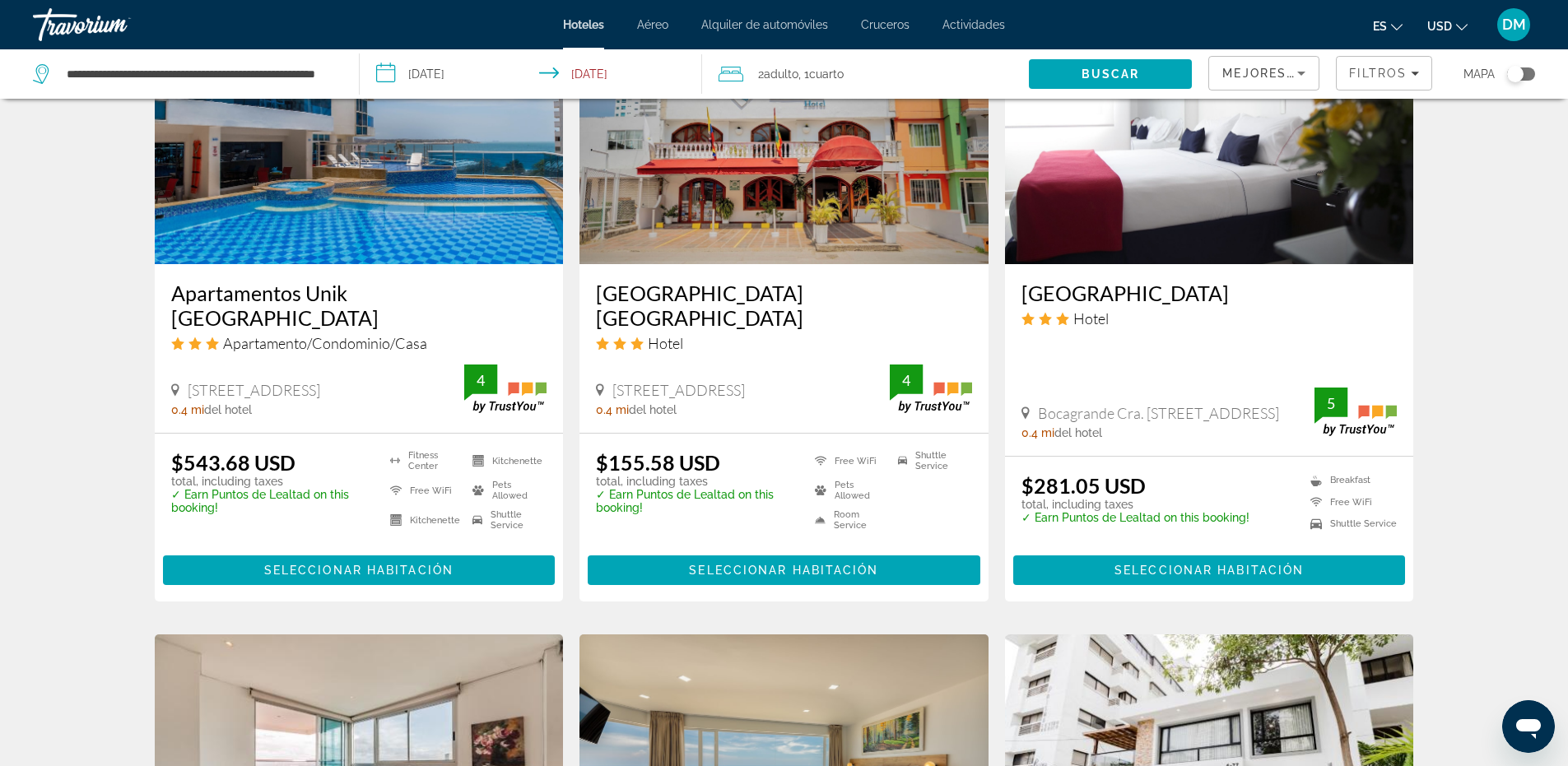
click at [782, 207] on img "Main content" at bounding box center [783, 132] width 409 height 263
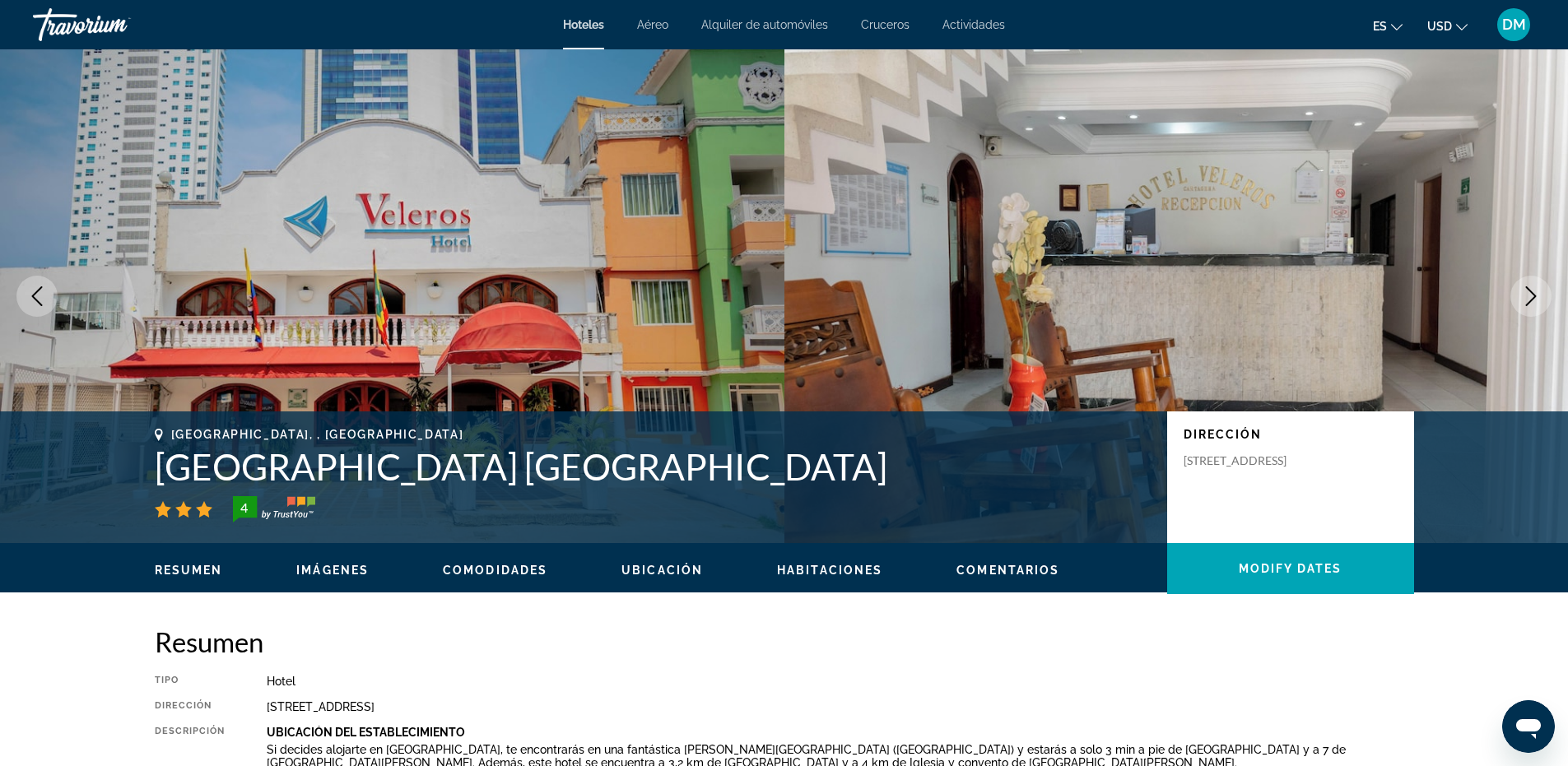
click at [538, 263] on img "Main content" at bounding box center [392, 296] width 785 height 494
click at [1530, 306] on button "Next image" at bounding box center [1531, 296] width 41 height 41
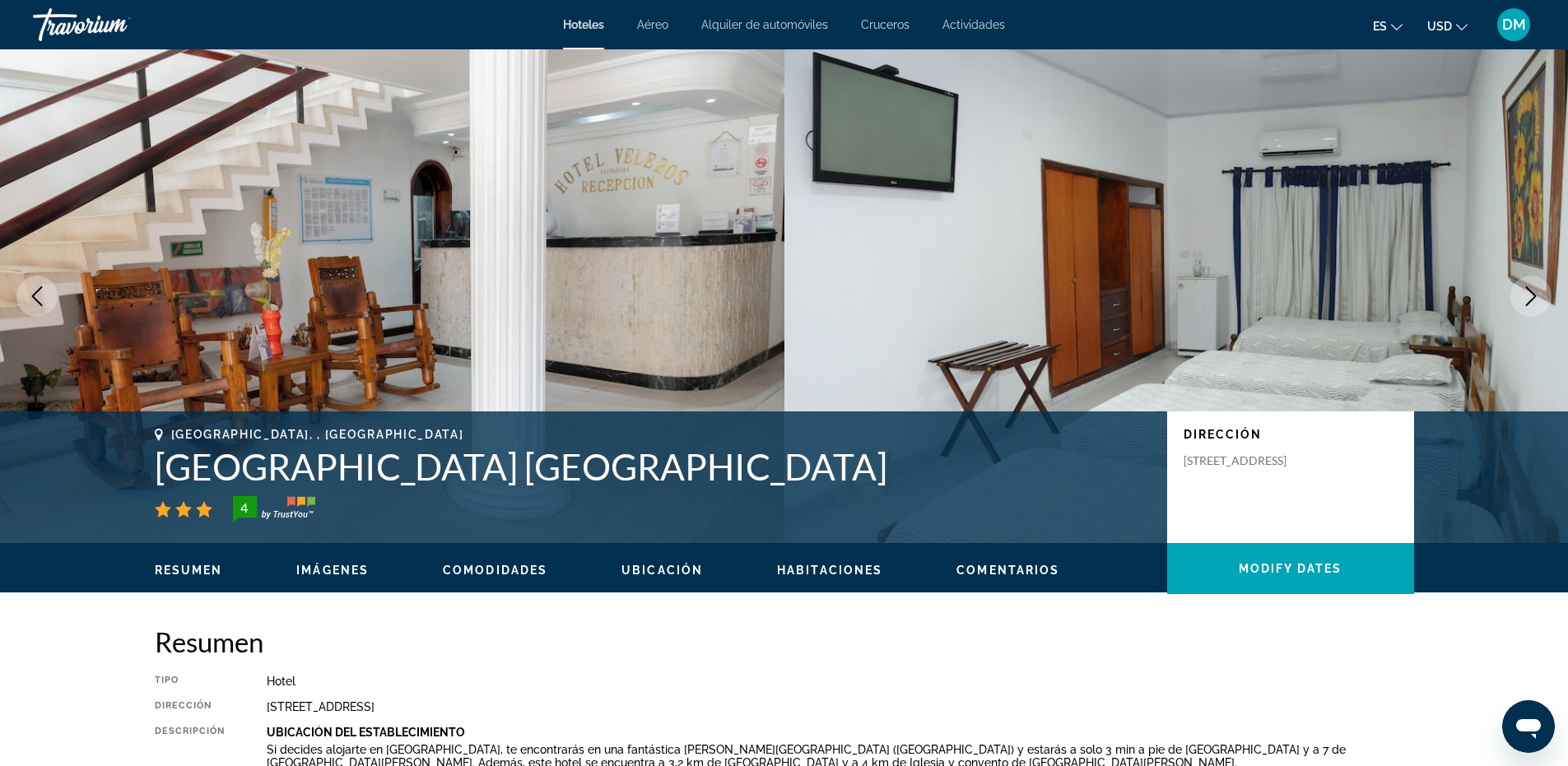
click at [1530, 306] on button "Next image" at bounding box center [1531, 296] width 41 height 41
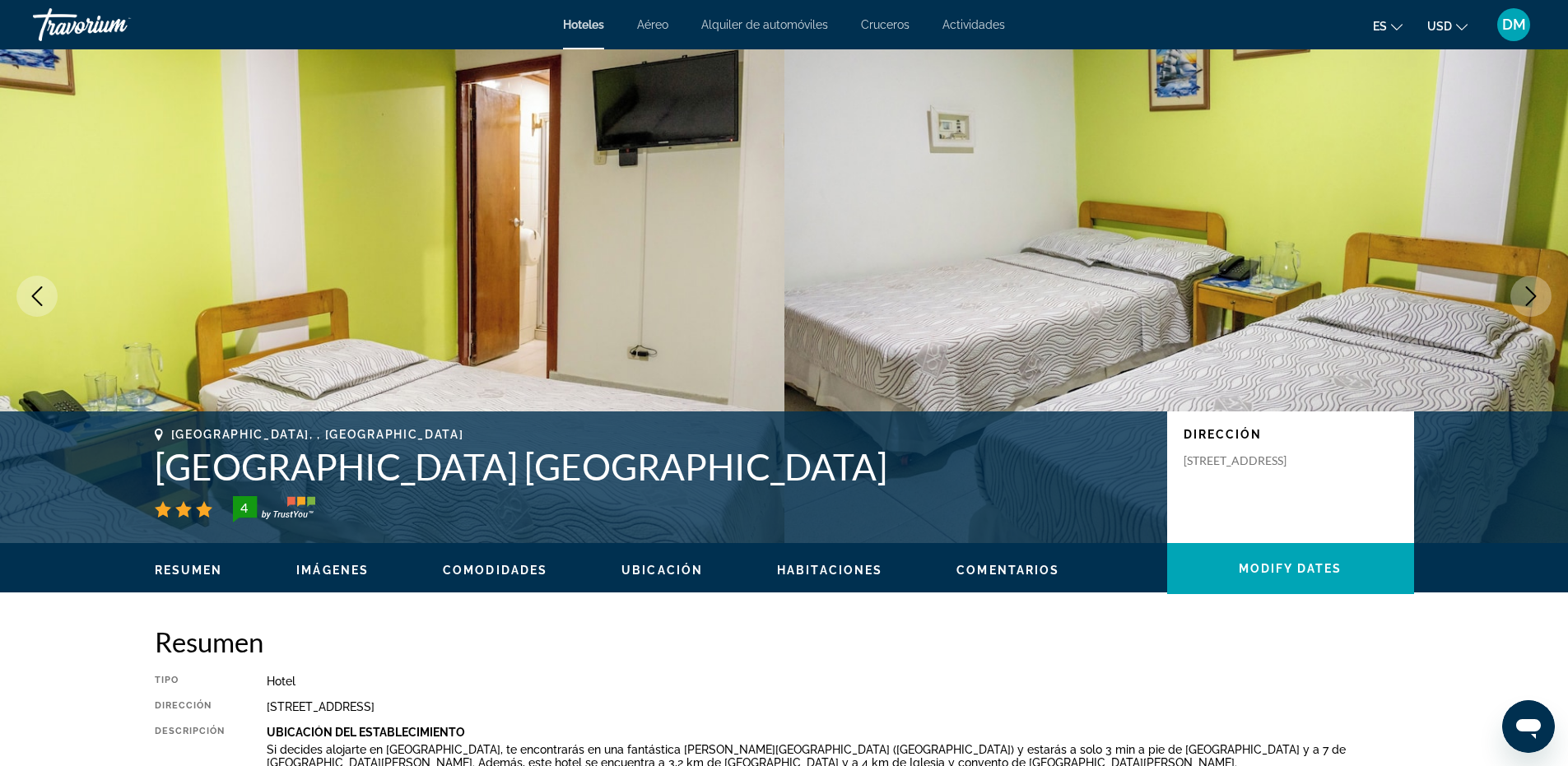
click at [1523, 296] on icon "Next image" at bounding box center [1530, 296] width 20 height 20
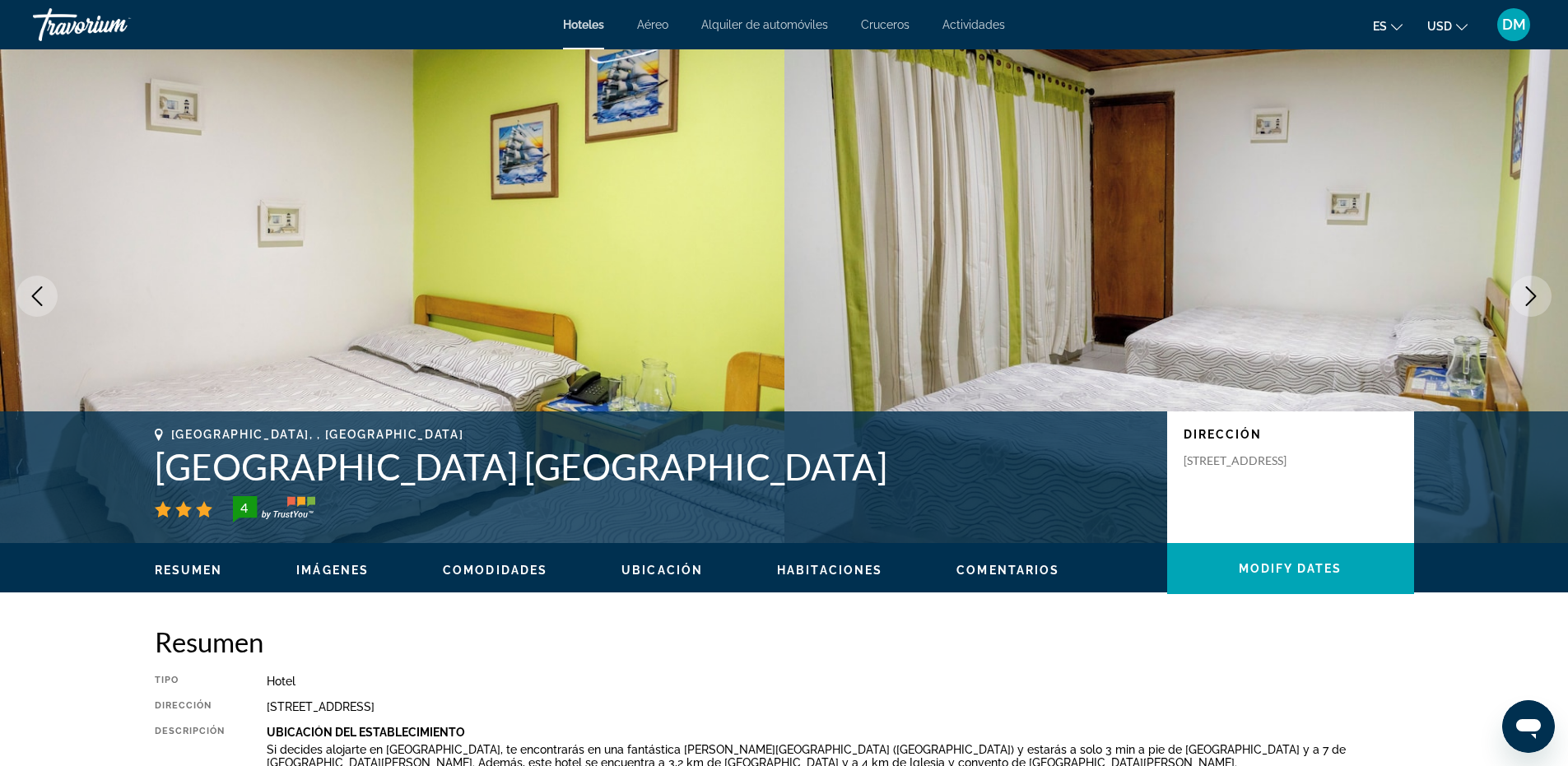
click at [1523, 296] on icon "Next image" at bounding box center [1530, 296] width 20 height 20
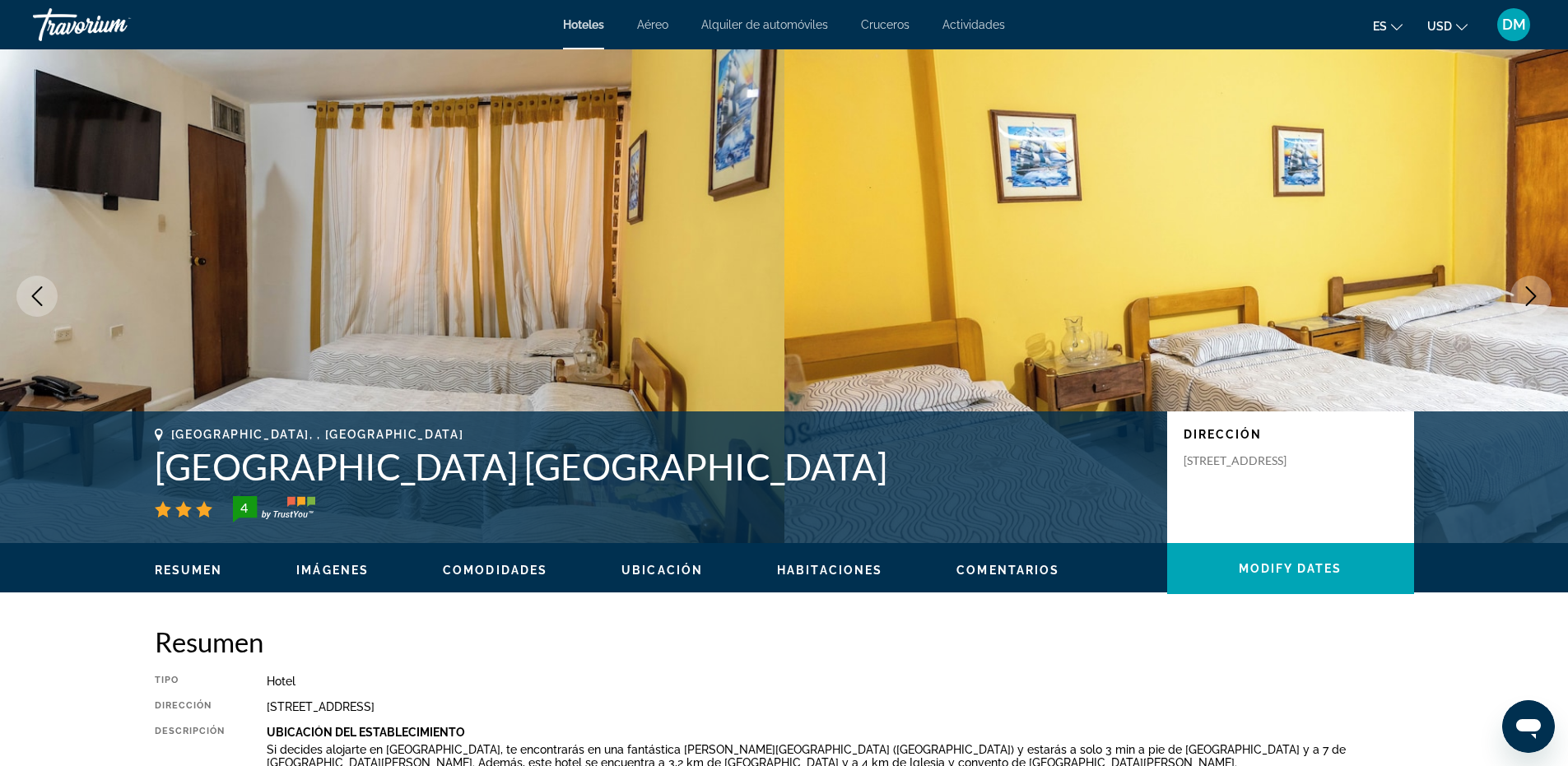
click at [1517, 306] on button "Next image" at bounding box center [1531, 296] width 41 height 41
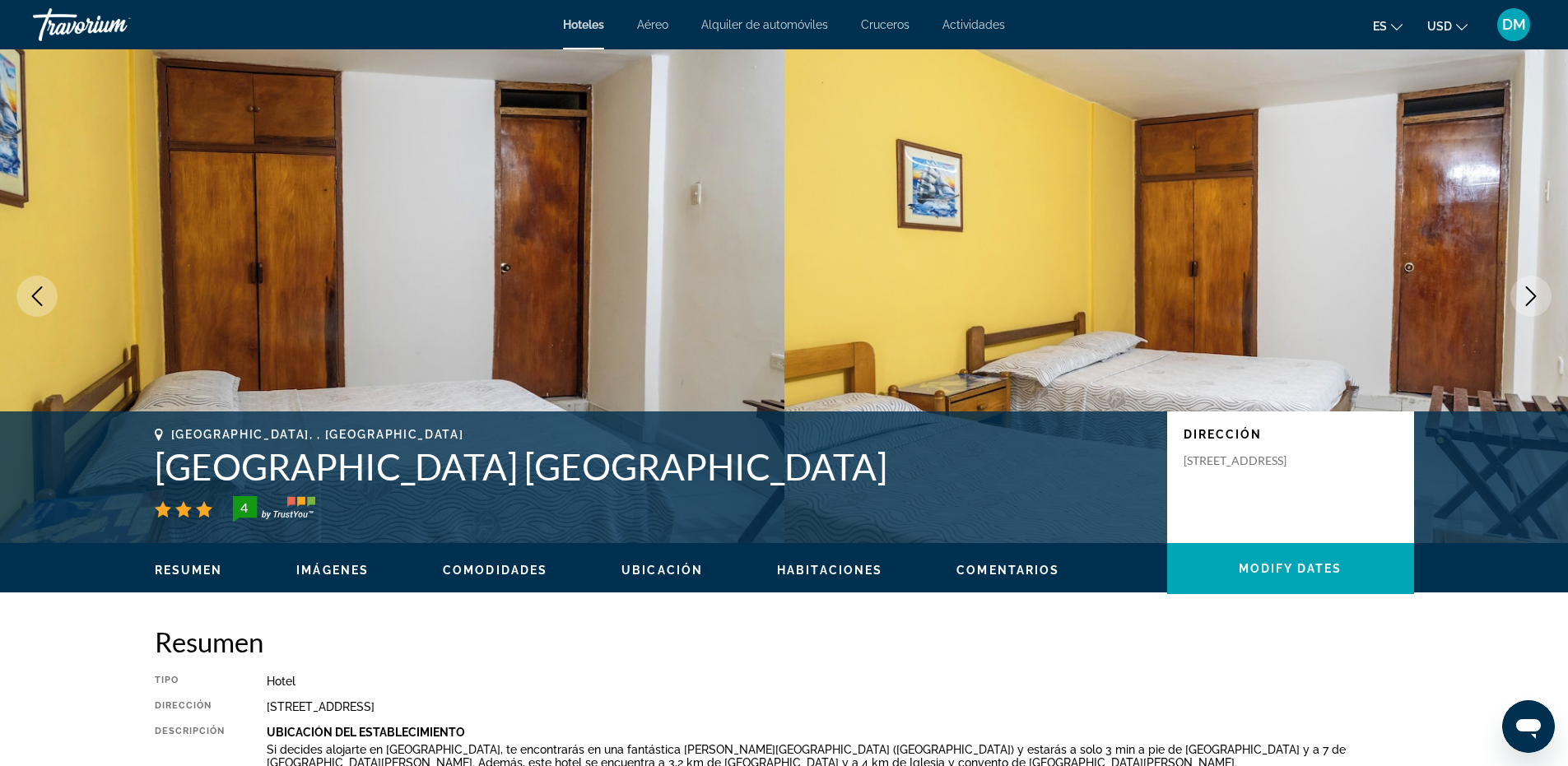
click at [41, 297] on icon "Previous image" at bounding box center [37, 296] width 20 height 20
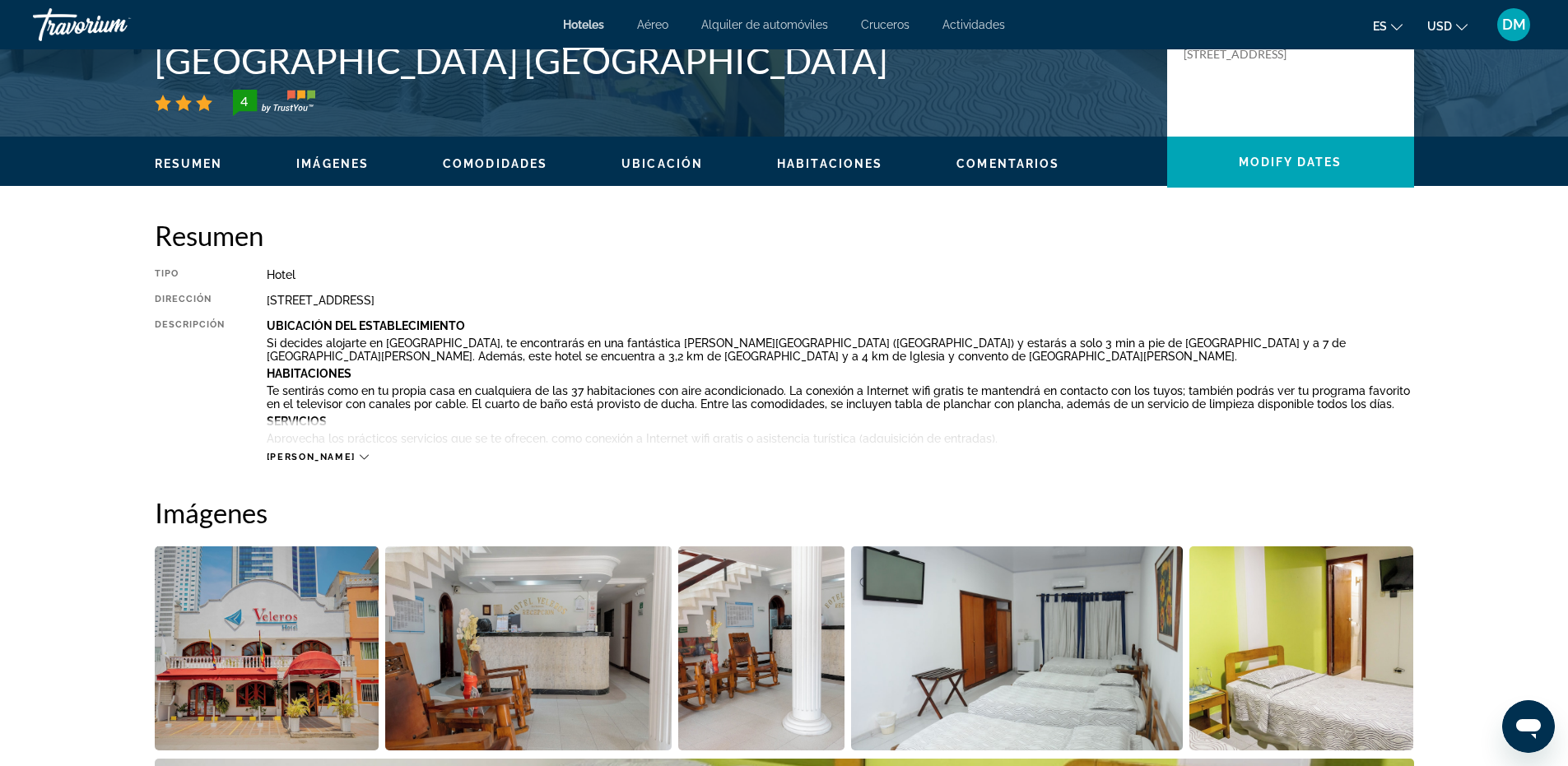
scroll to position [82, 0]
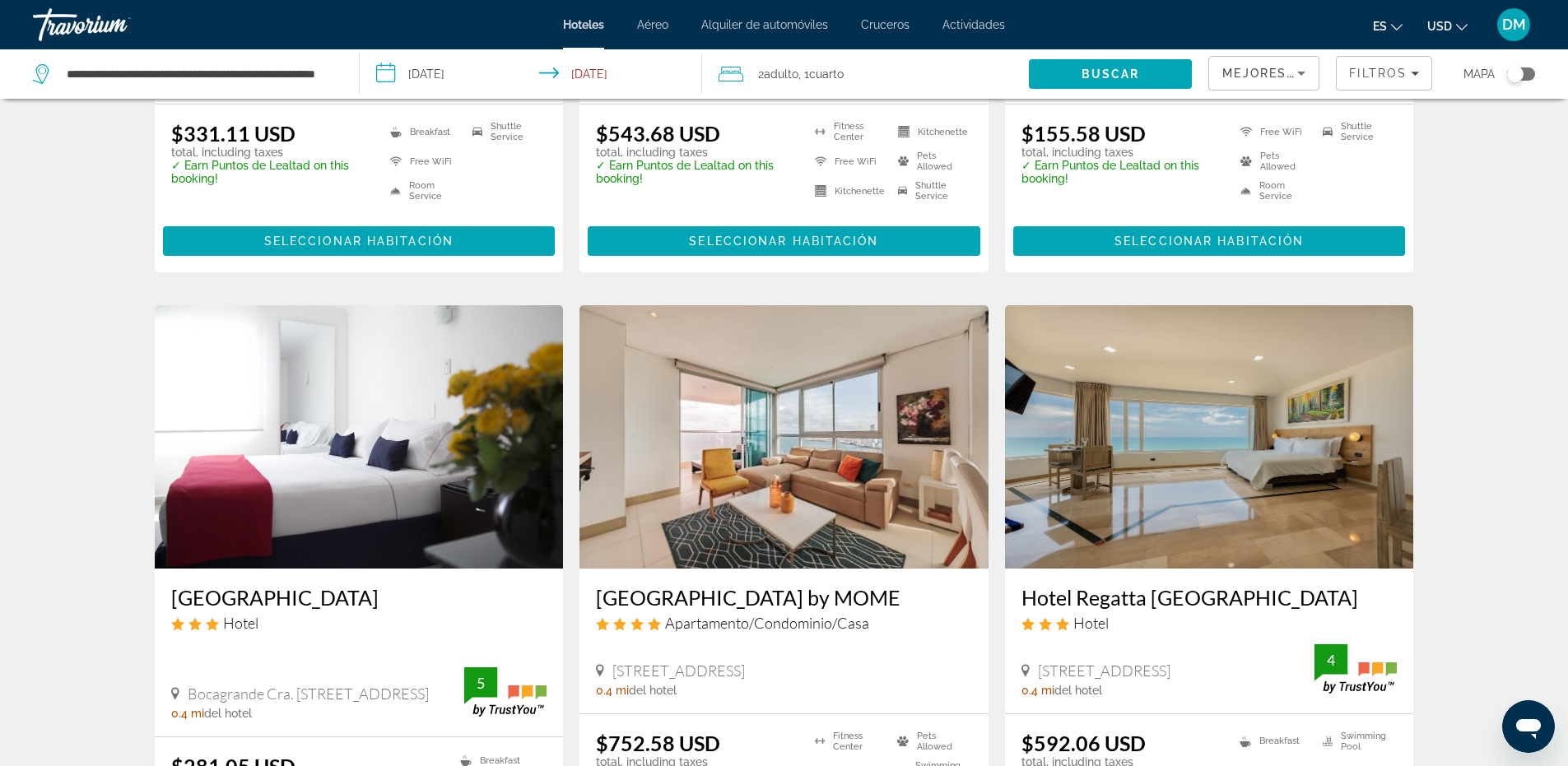
scroll to position [2123, 0]
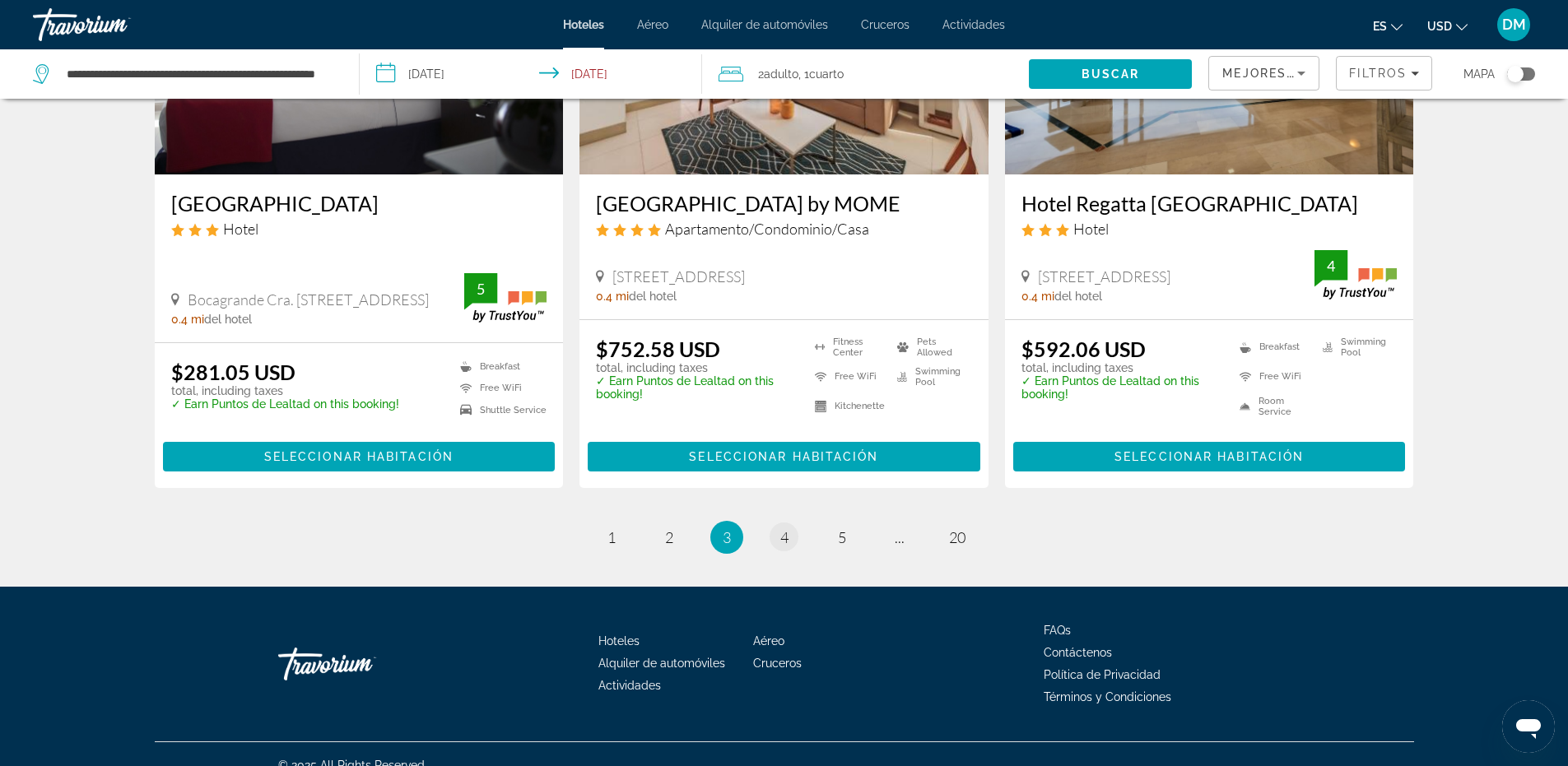
click at [789, 529] on li "page 4" at bounding box center [784, 537] width 33 height 33
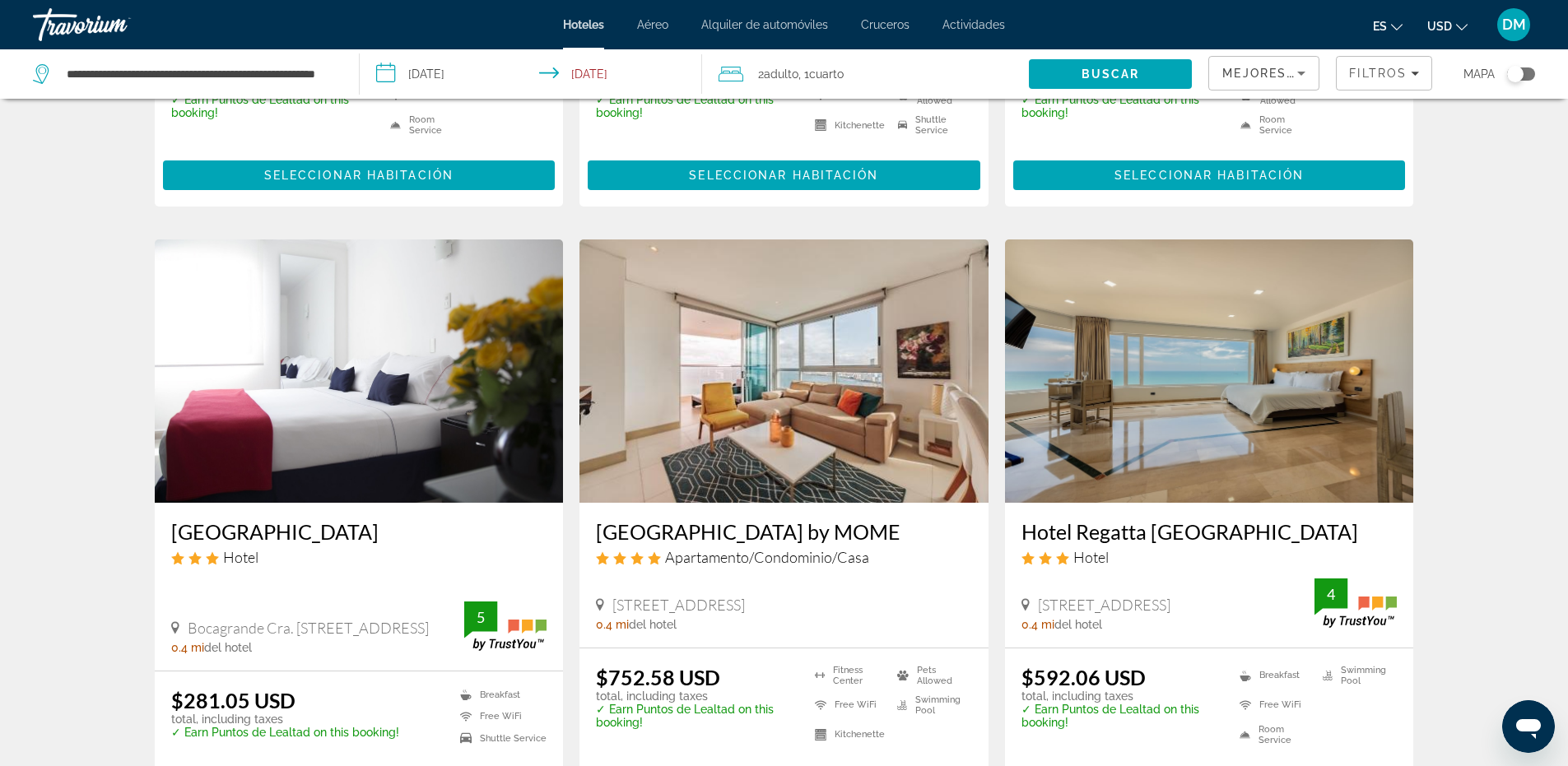
scroll to position [1793, 0]
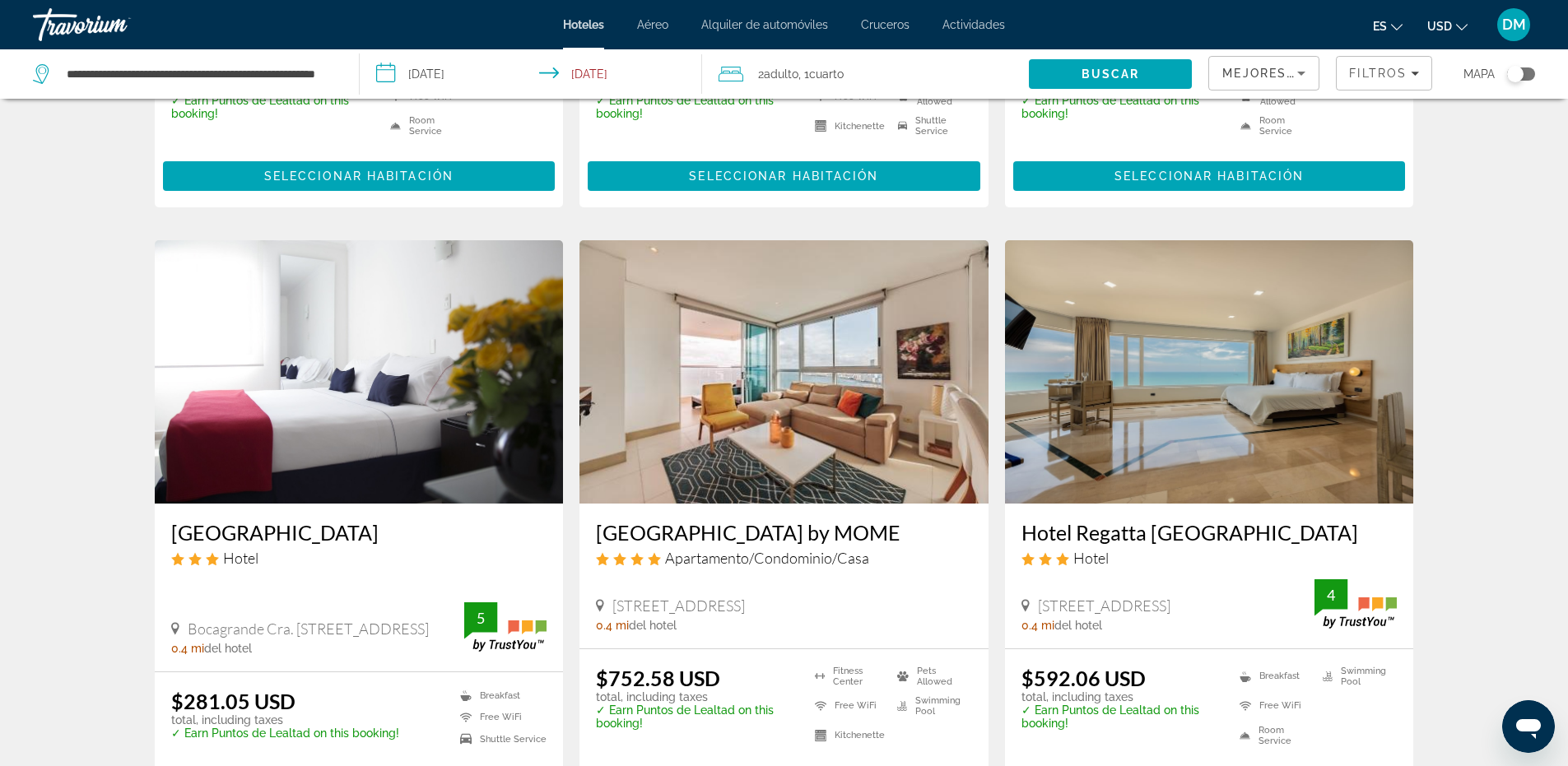
click at [285, 368] on img "Main content" at bounding box center [359, 372] width 409 height 263
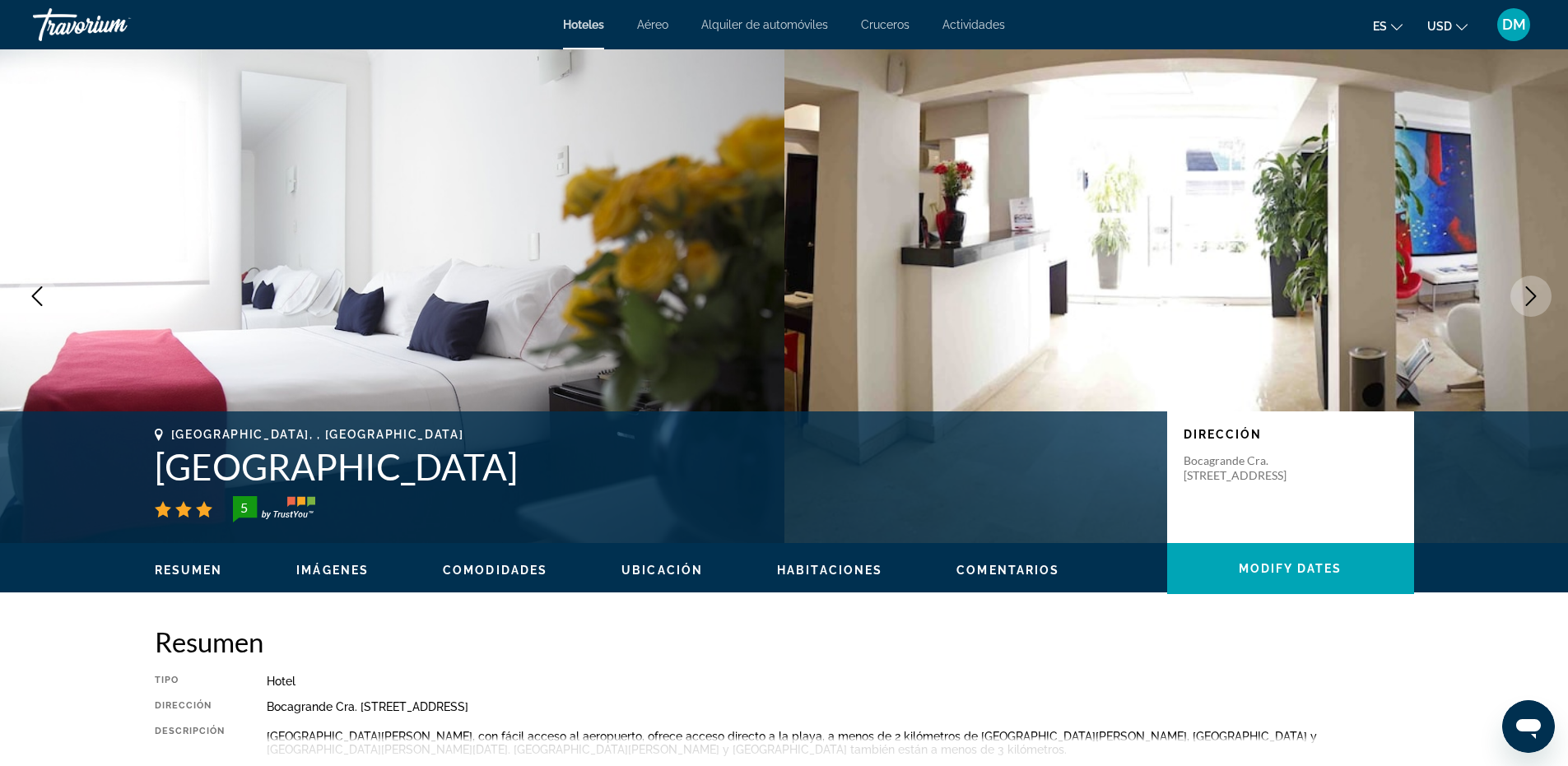
click at [1525, 299] on icon "Next image" at bounding box center [1530, 296] width 20 height 20
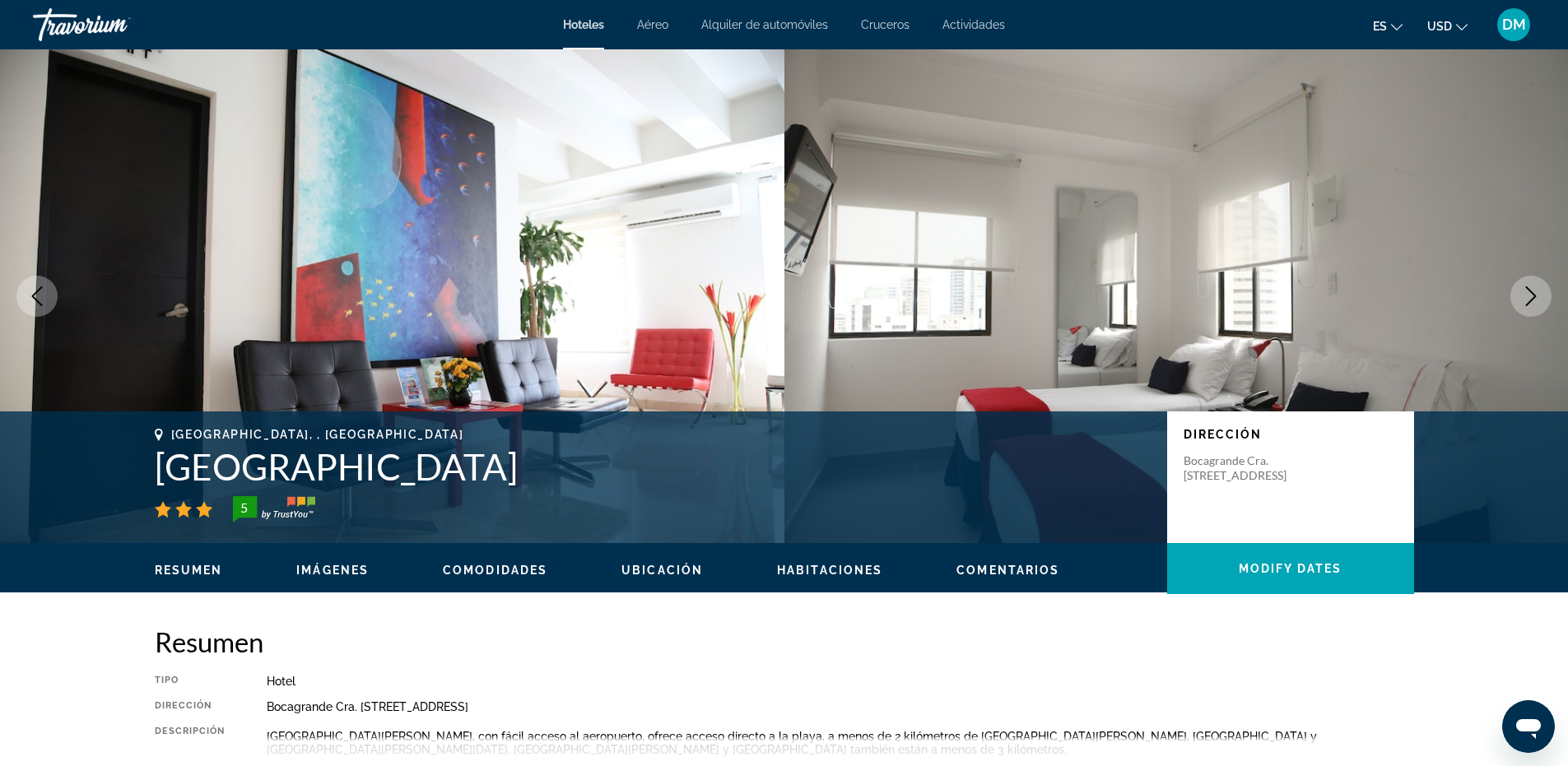
click at [1525, 299] on icon "Next image" at bounding box center [1530, 296] width 20 height 20
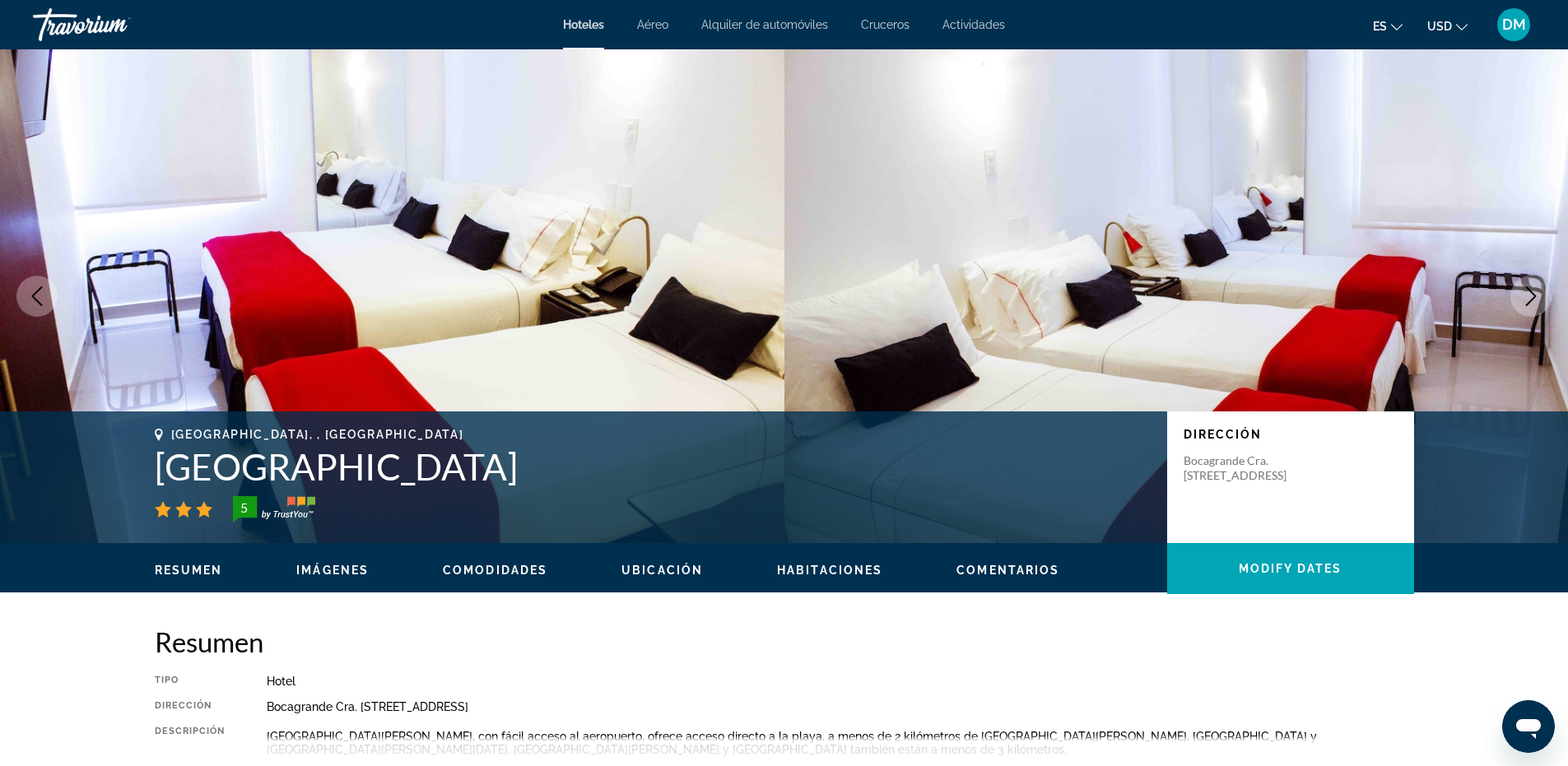
click at [1525, 299] on icon "Next image" at bounding box center [1530, 296] width 20 height 20
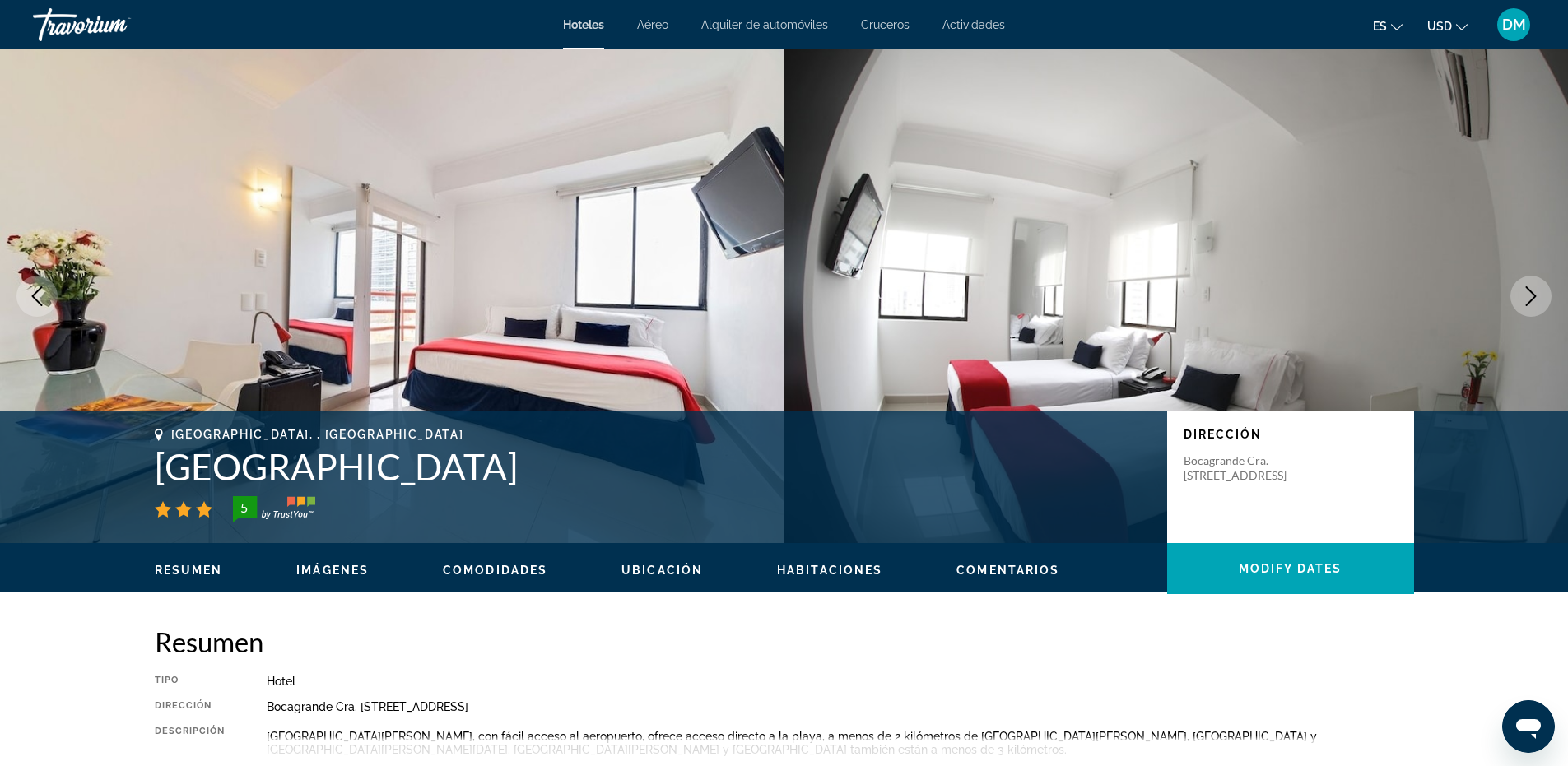
click at [1512, 308] on img "Main content" at bounding box center [1177, 296] width 785 height 494
click at [1524, 305] on icon "Next image" at bounding box center [1530, 296] width 20 height 20
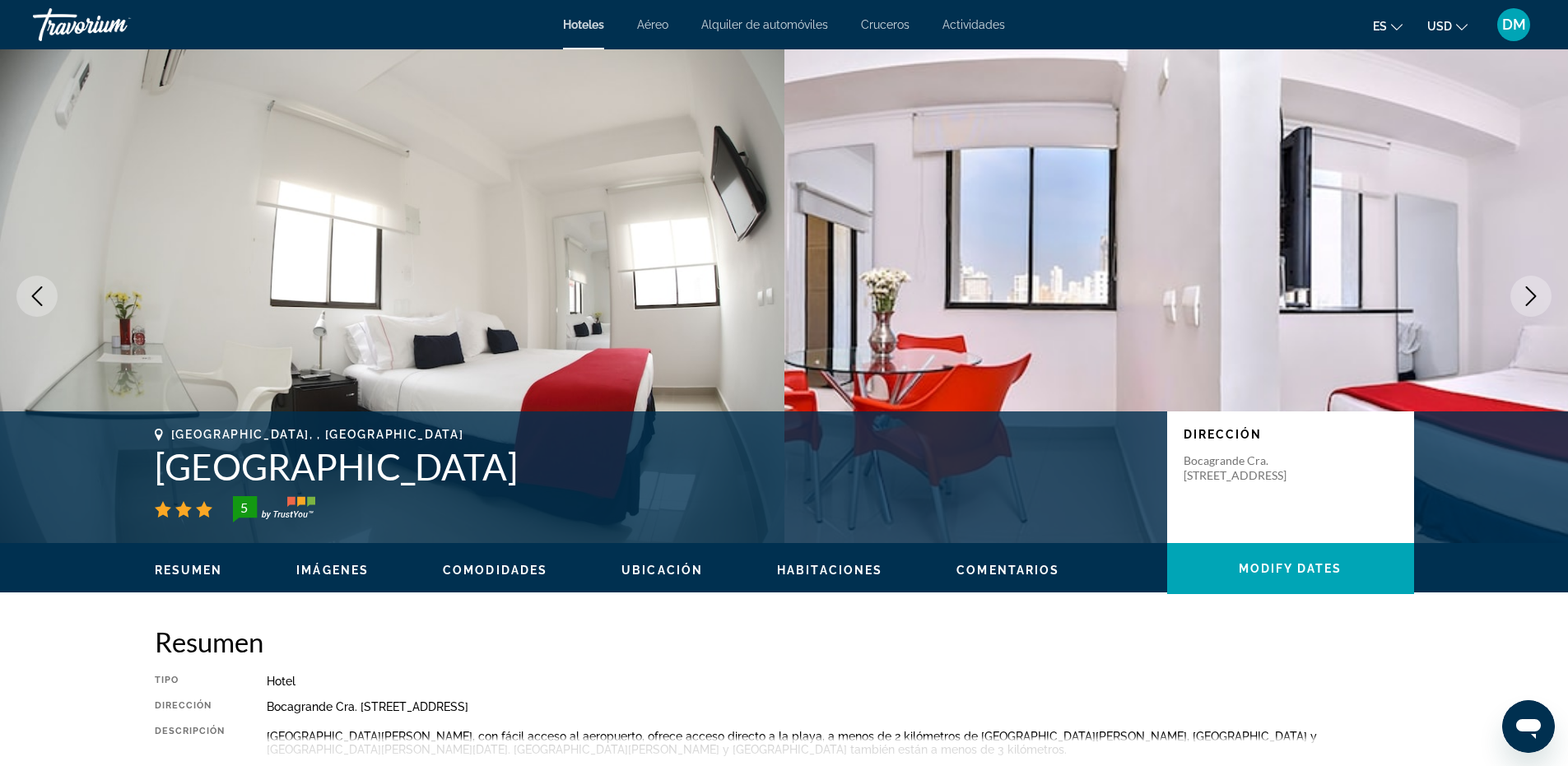
click at [1528, 305] on icon "Next image" at bounding box center [1530, 296] width 20 height 20
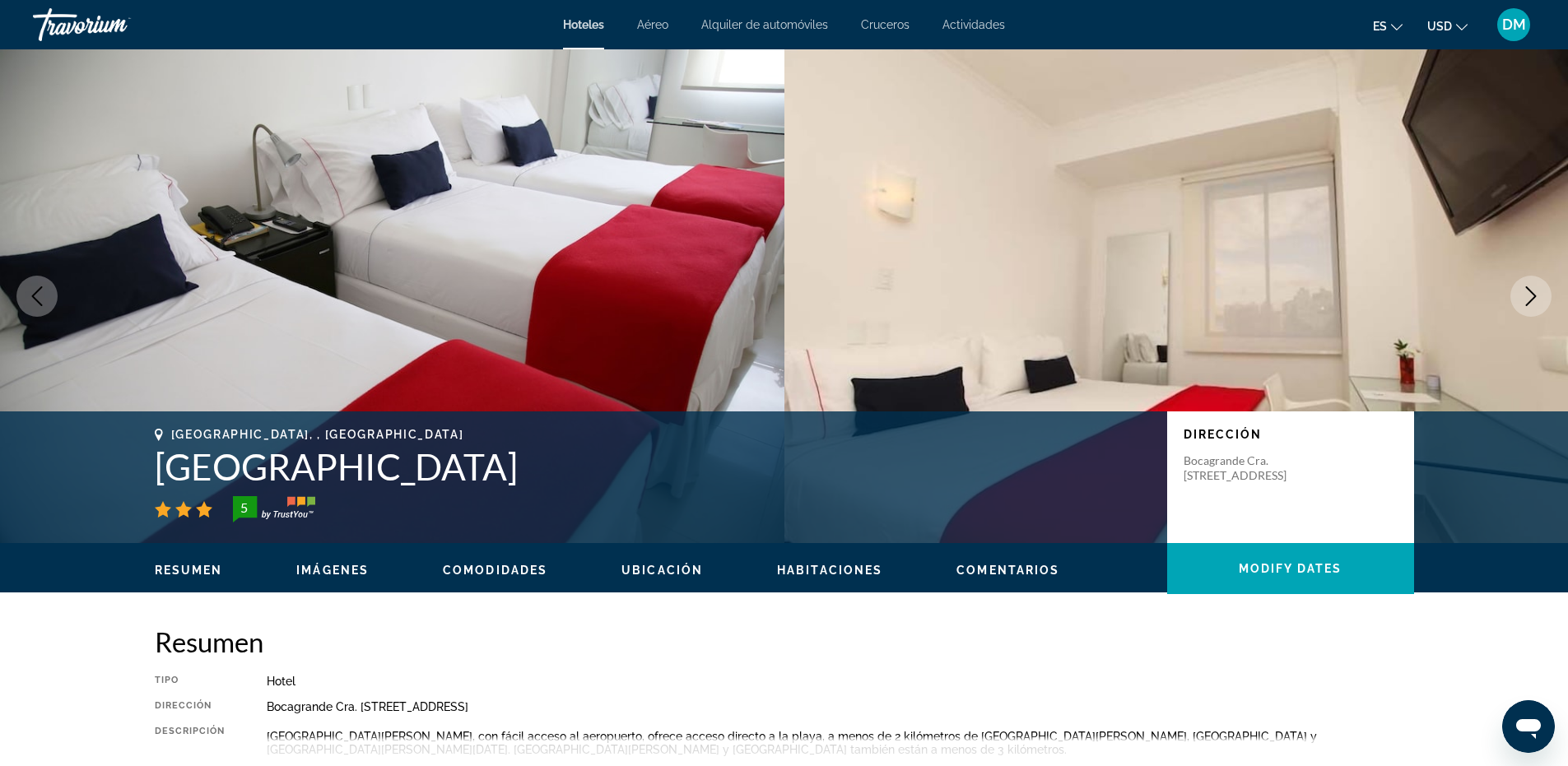
click at [1528, 305] on icon "Next image" at bounding box center [1530, 296] width 20 height 20
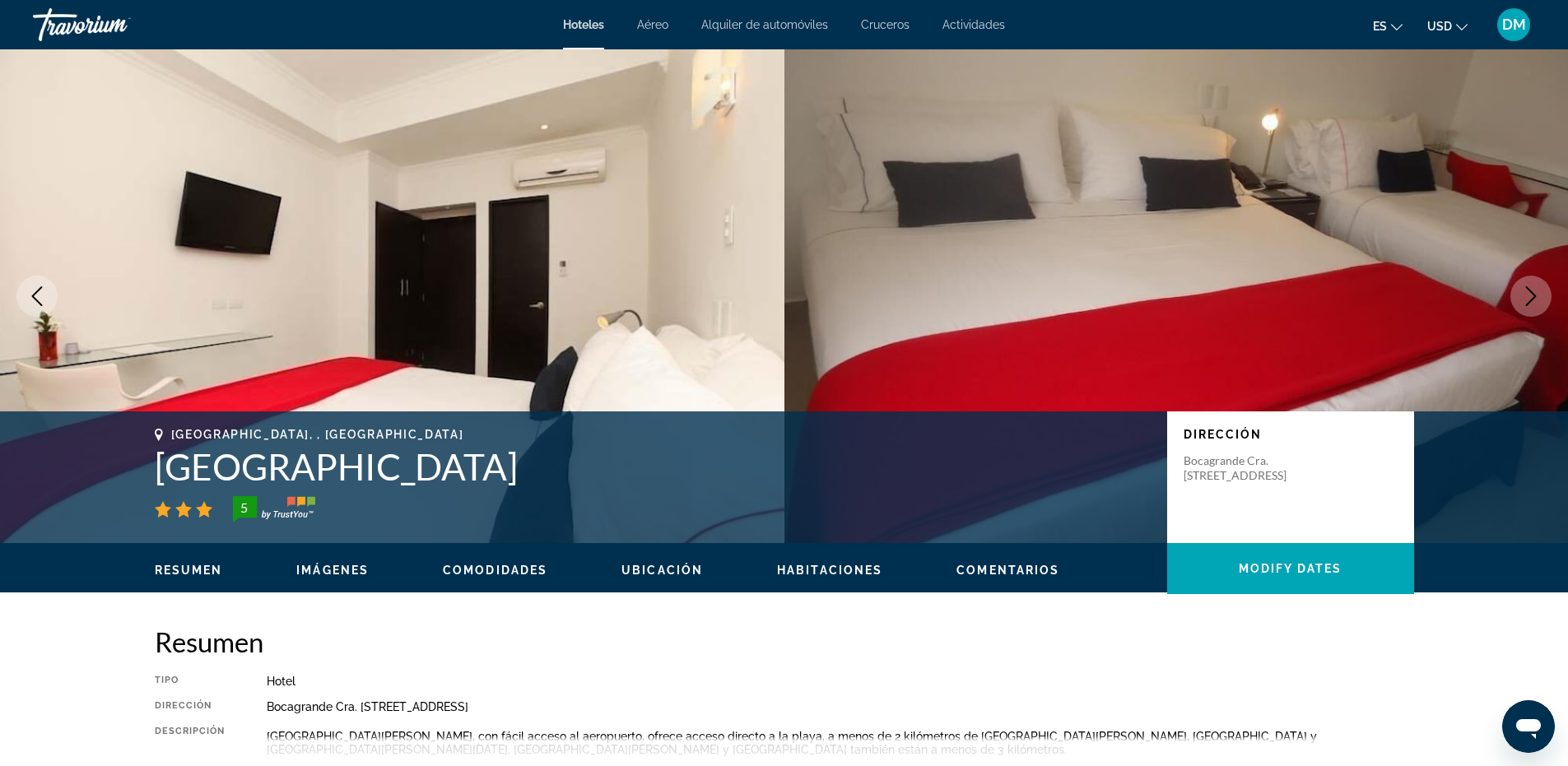
click at [1528, 305] on icon "Next image" at bounding box center [1530, 296] width 20 height 20
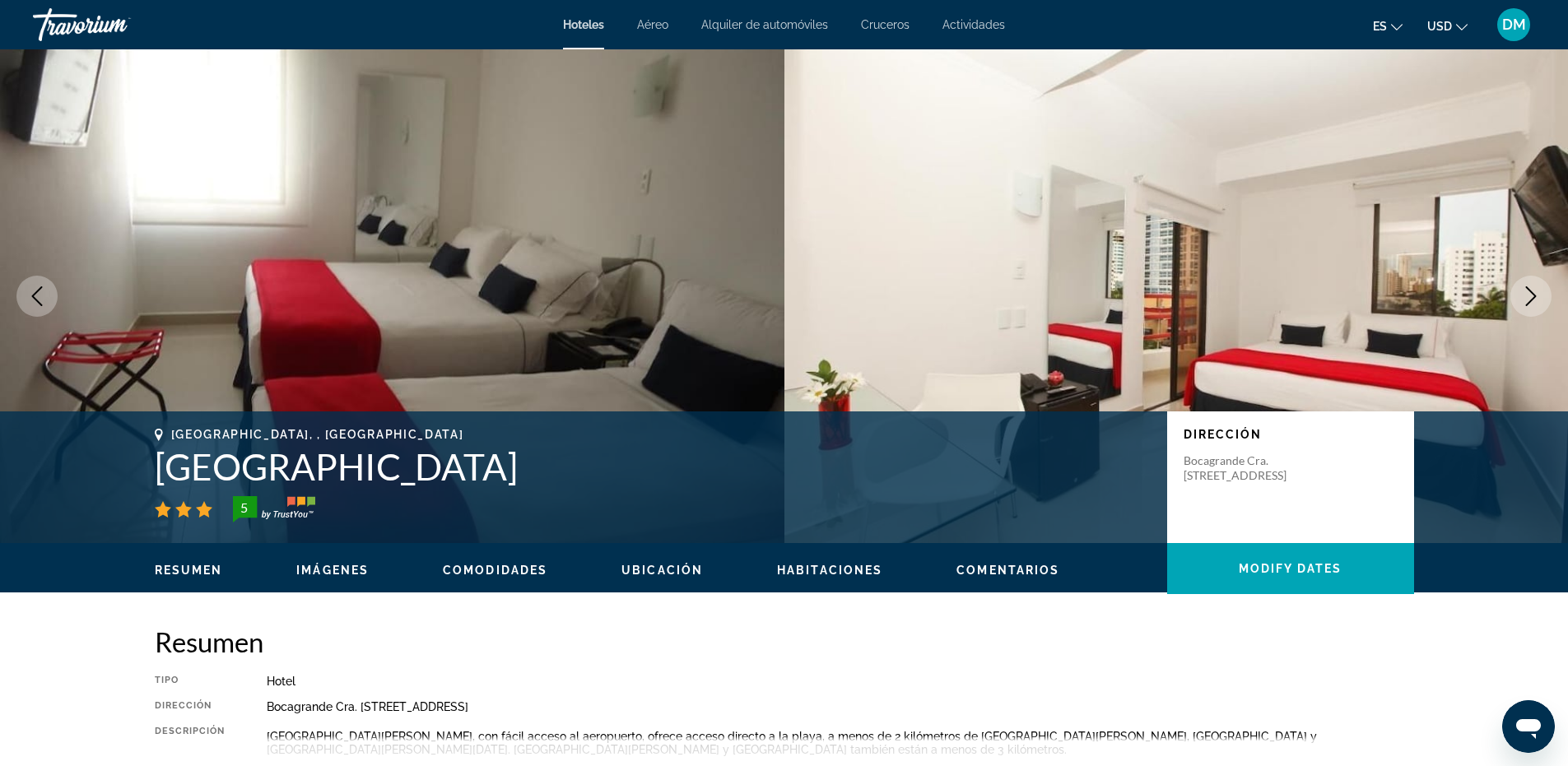
click at [1528, 305] on icon "Next image" at bounding box center [1530, 296] width 20 height 20
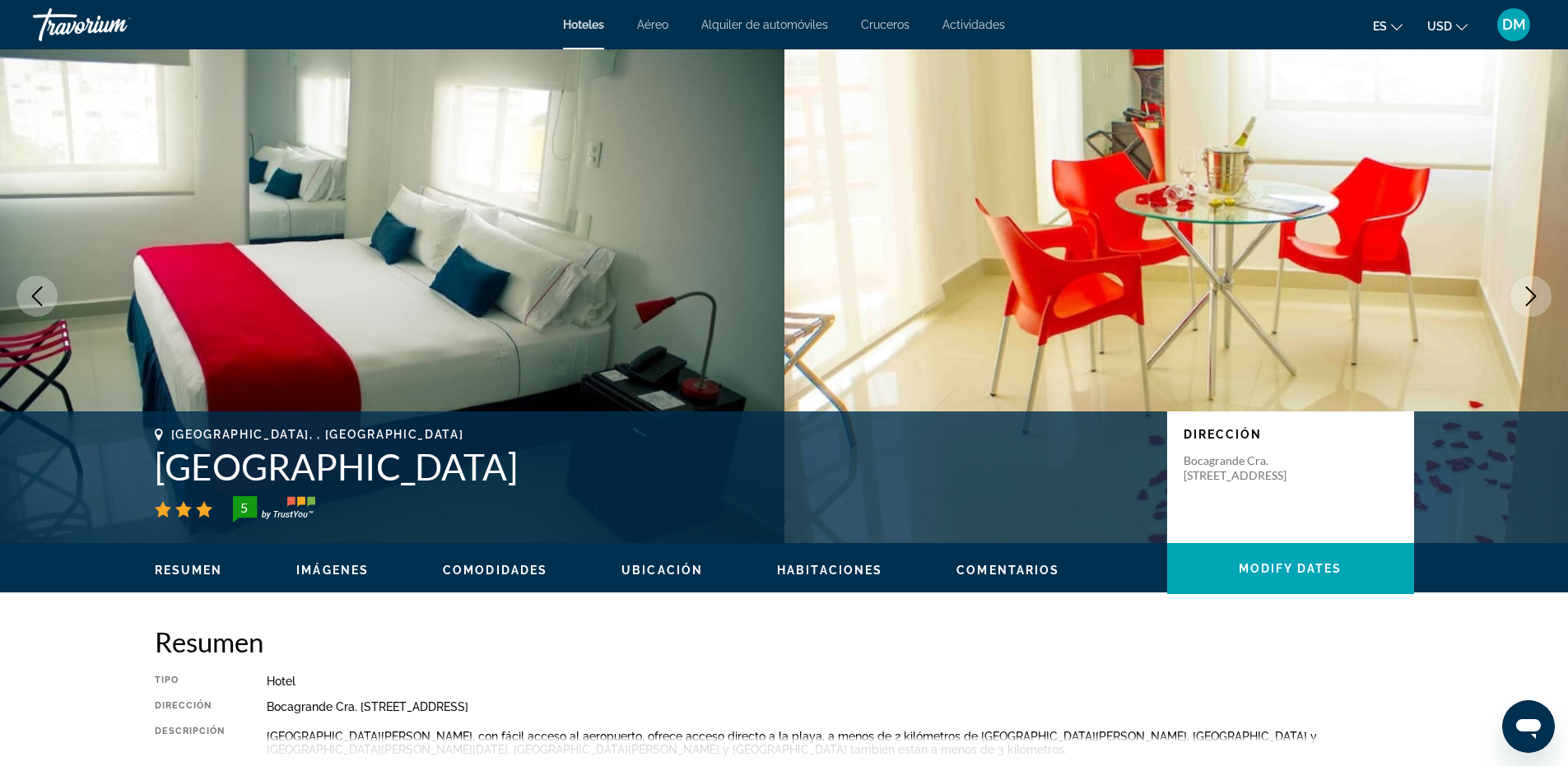
click at [1528, 305] on icon "Next image" at bounding box center [1530, 296] width 20 height 20
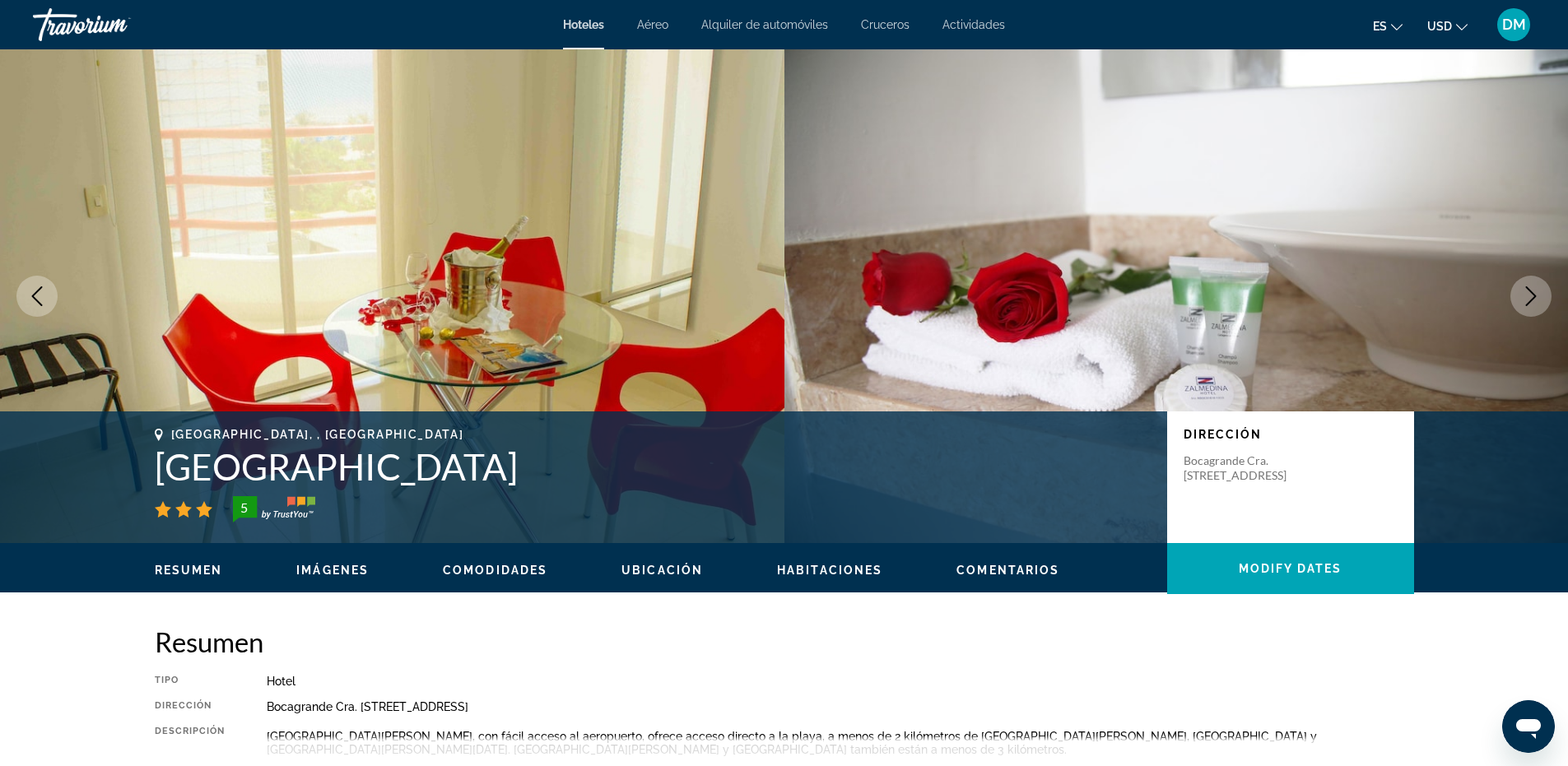
click at [1528, 305] on icon "Next image" at bounding box center [1530, 296] width 20 height 20
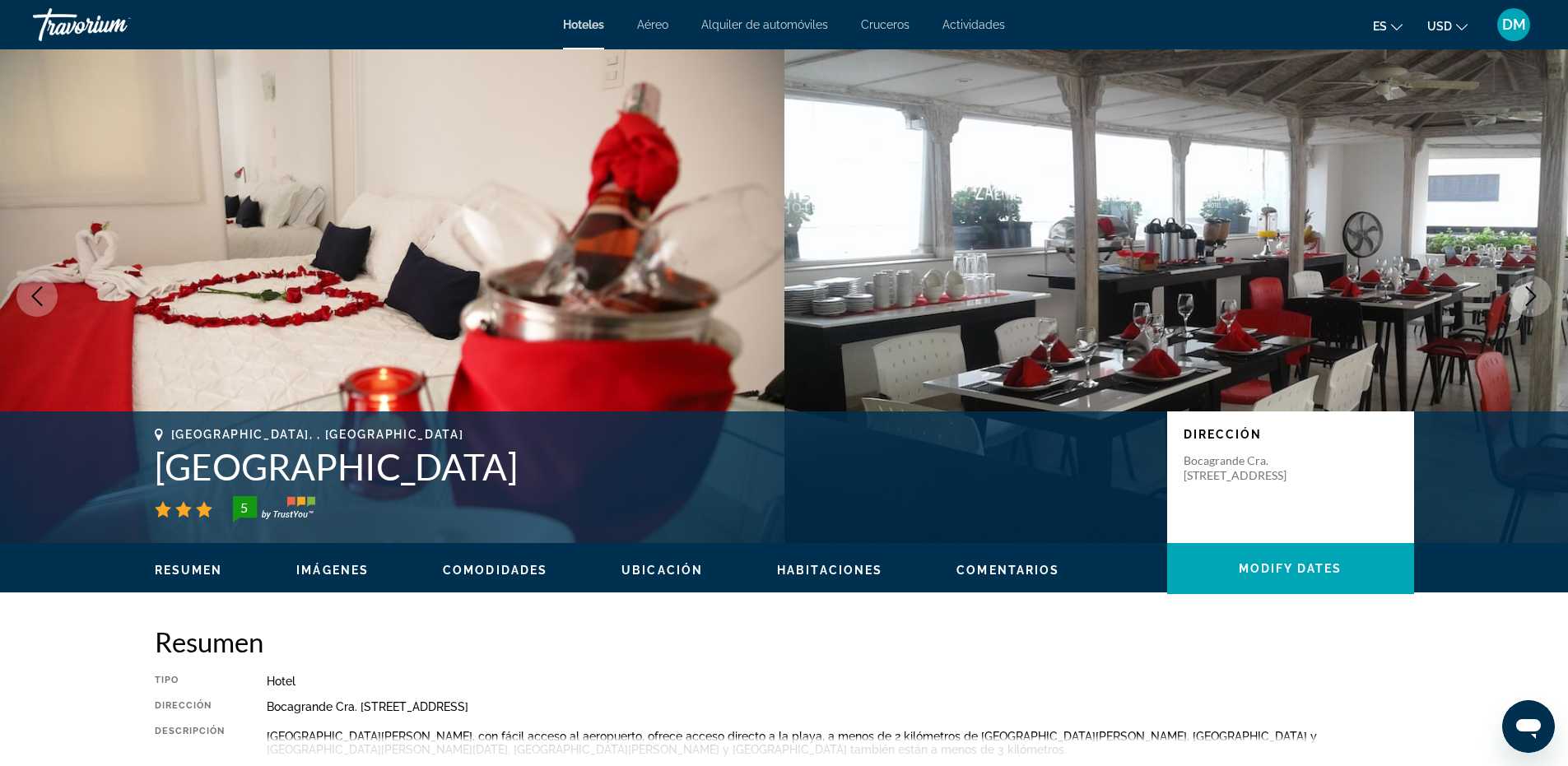
click at [1530, 295] on icon "Next image" at bounding box center [1530, 296] width 20 height 20
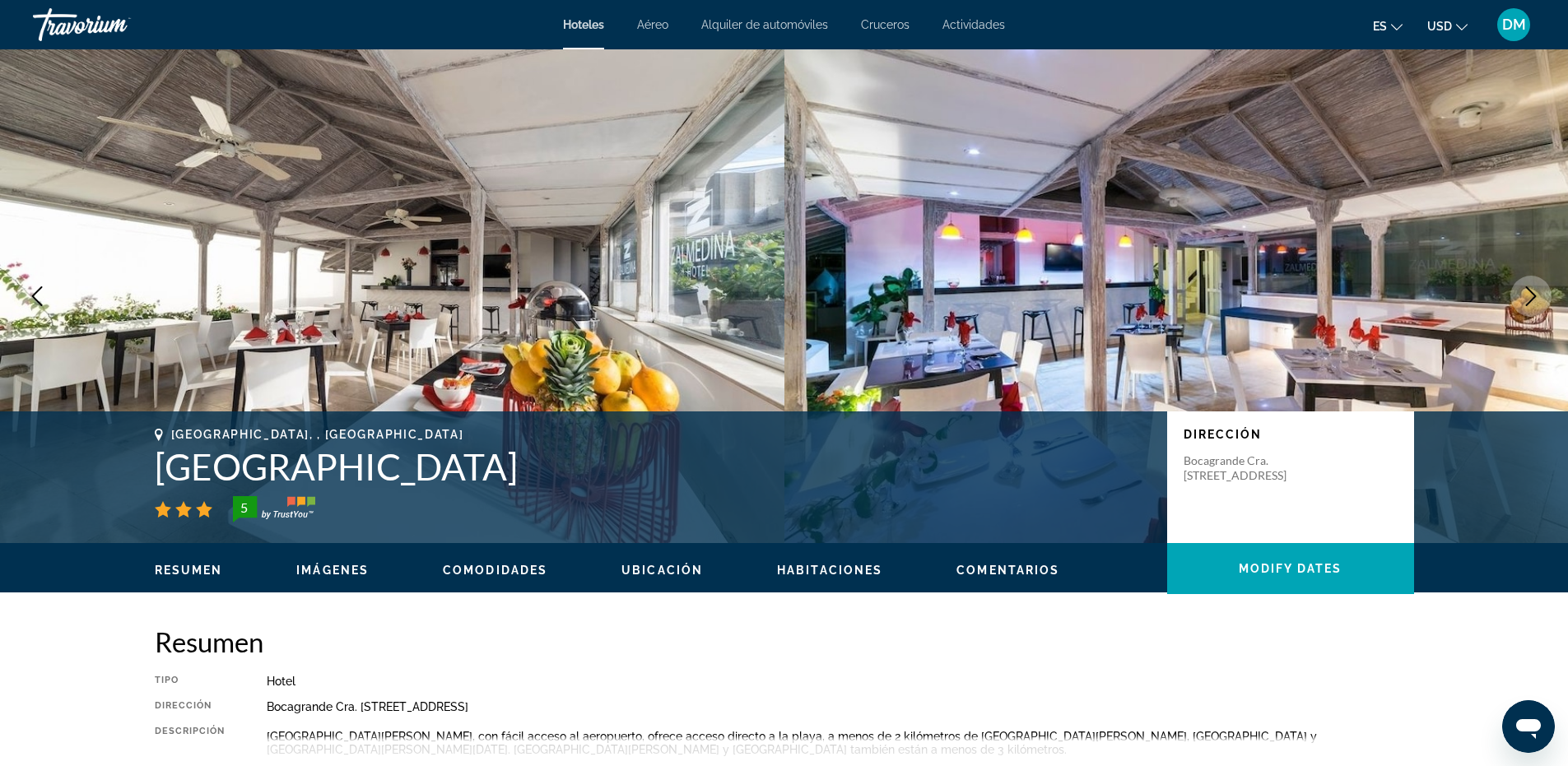
click at [1530, 295] on icon "Next image" at bounding box center [1530, 296] width 20 height 20
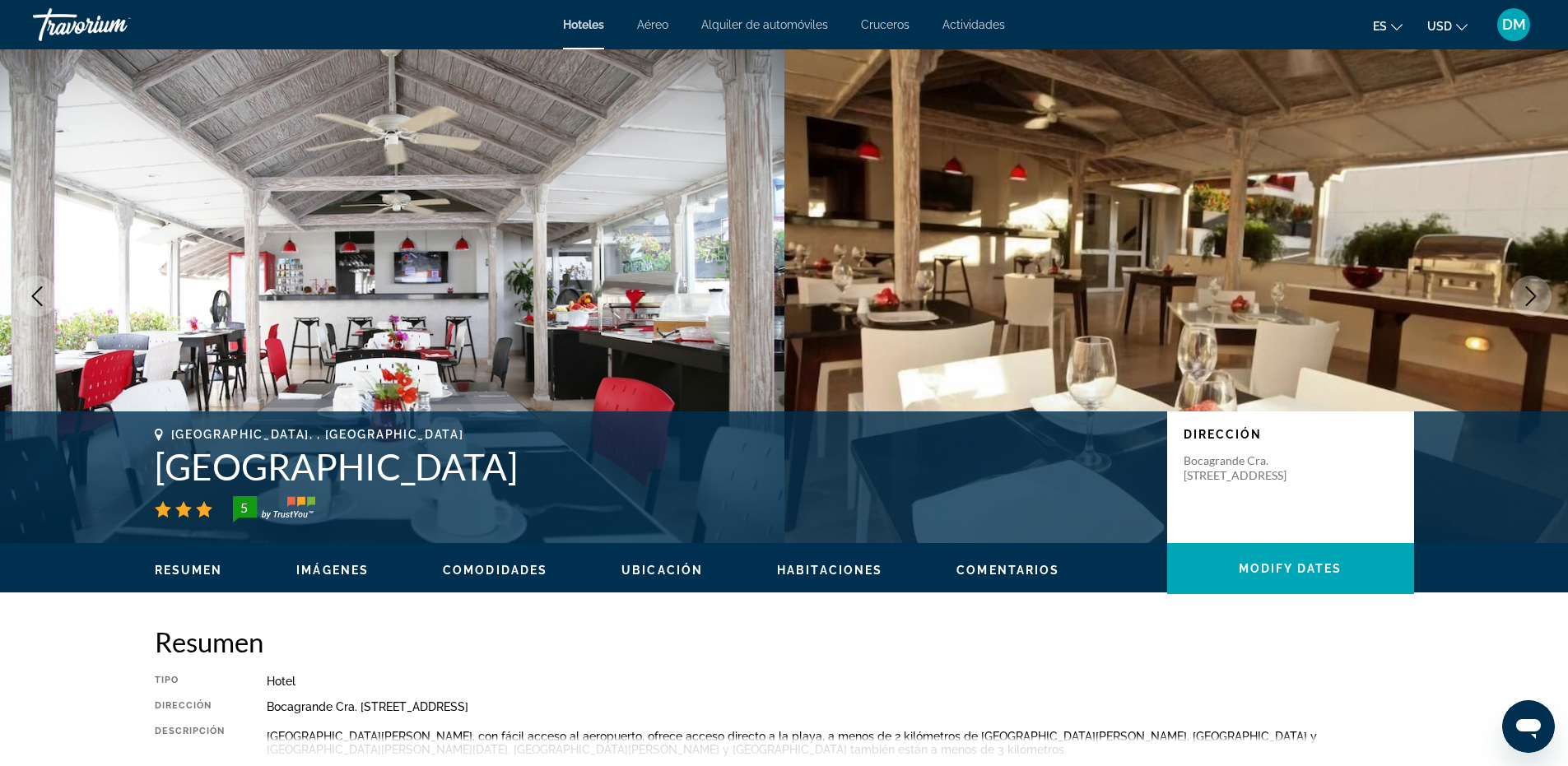
click at [1529, 294] on icon "Next image" at bounding box center [1530, 296] width 20 height 20
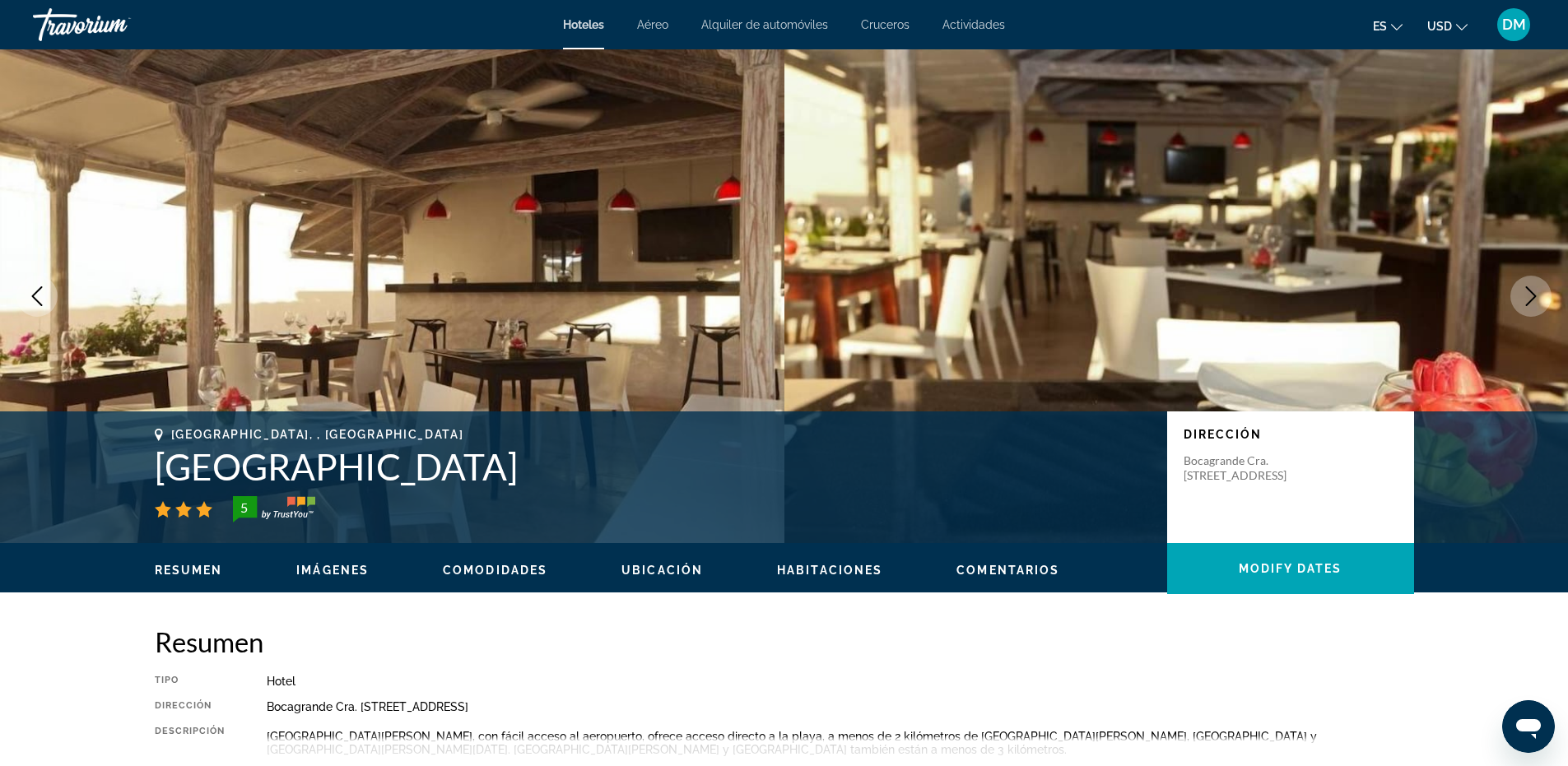
click at [1529, 294] on icon "Next image" at bounding box center [1530, 296] width 20 height 20
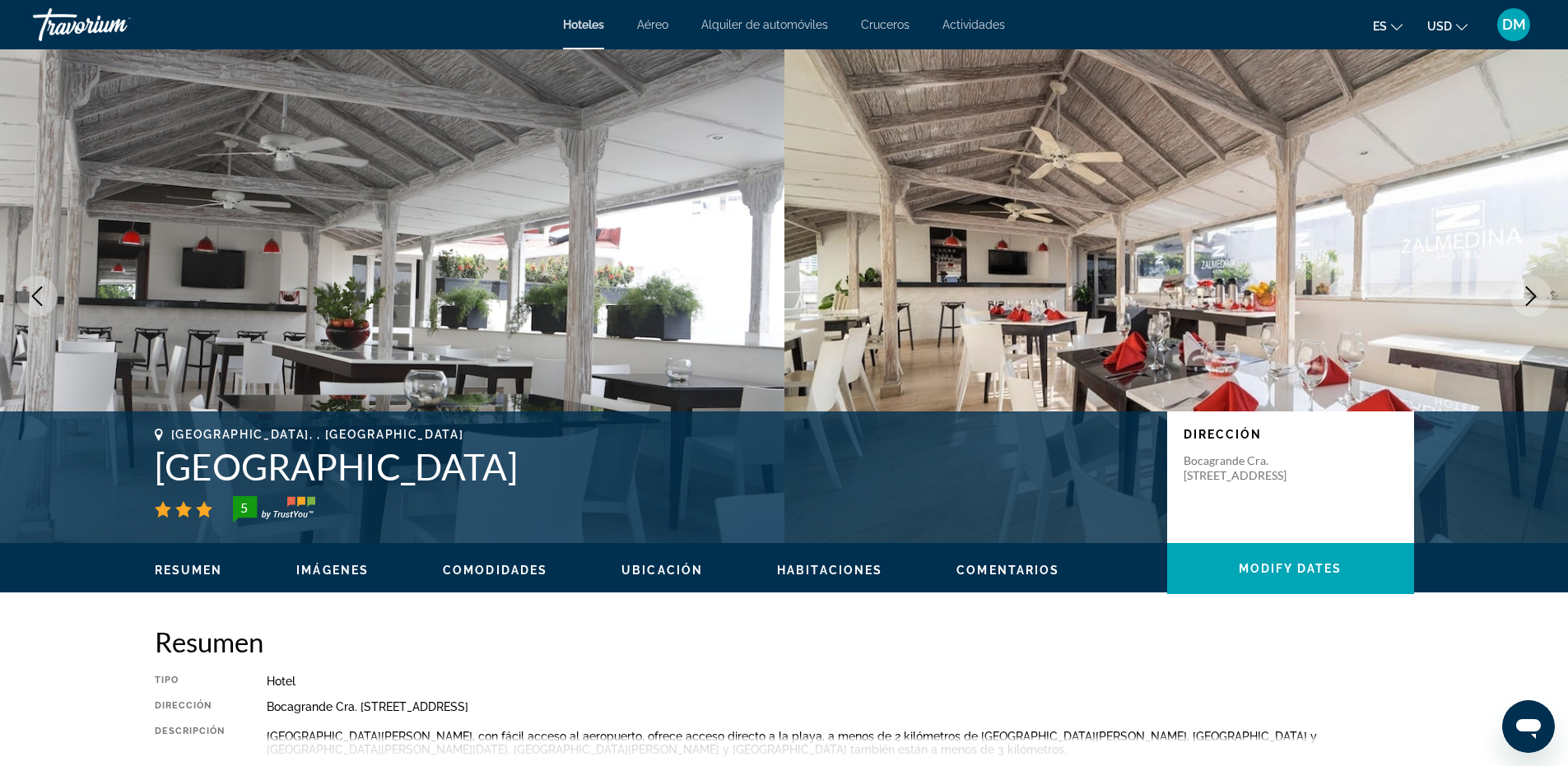
click at [1523, 294] on icon "Next image" at bounding box center [1530, 296] width 20 height 20
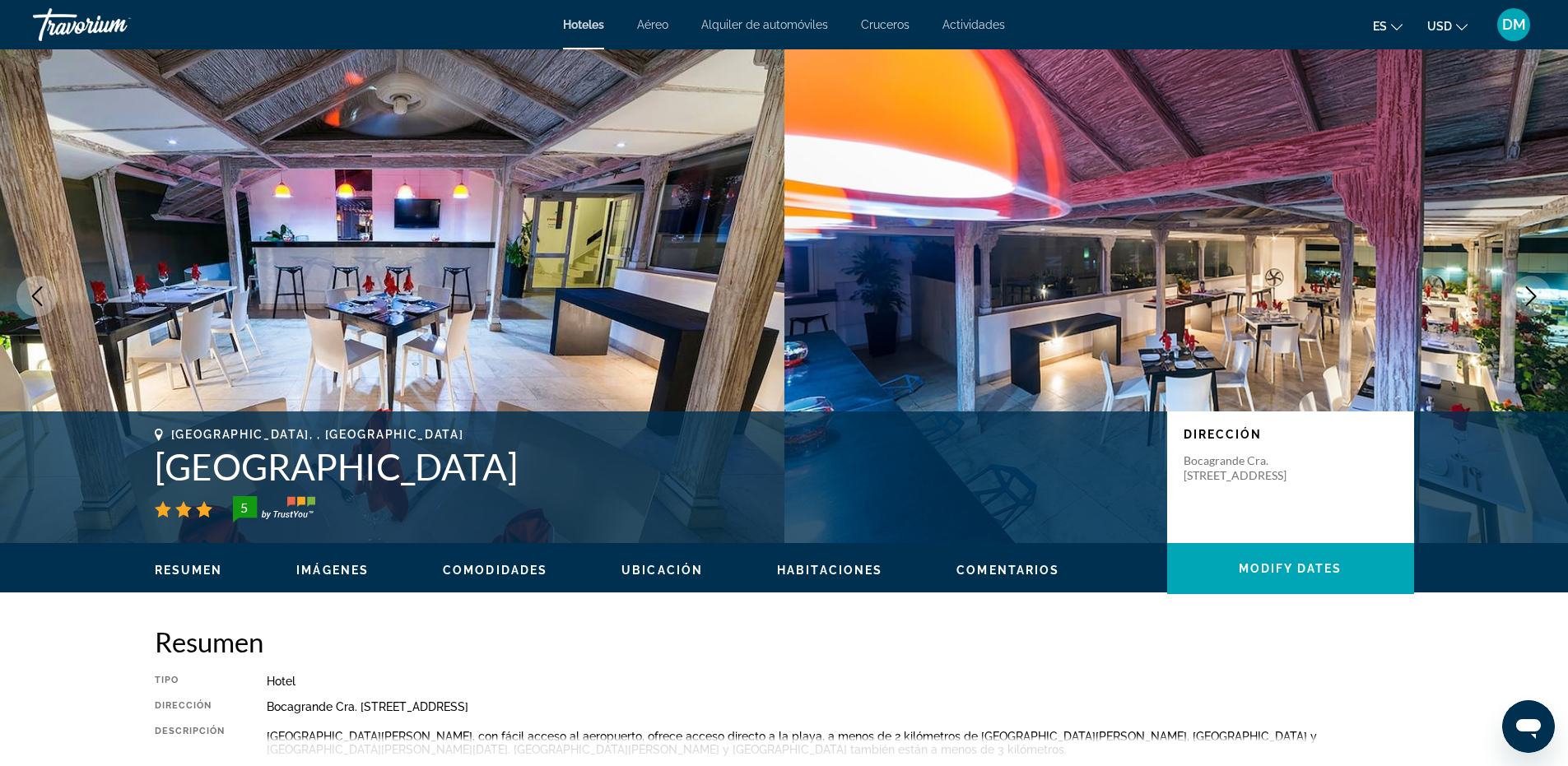
click at [1523, 294] on icon "Next image" at bounding box center [1530, 296] width 20 height 20
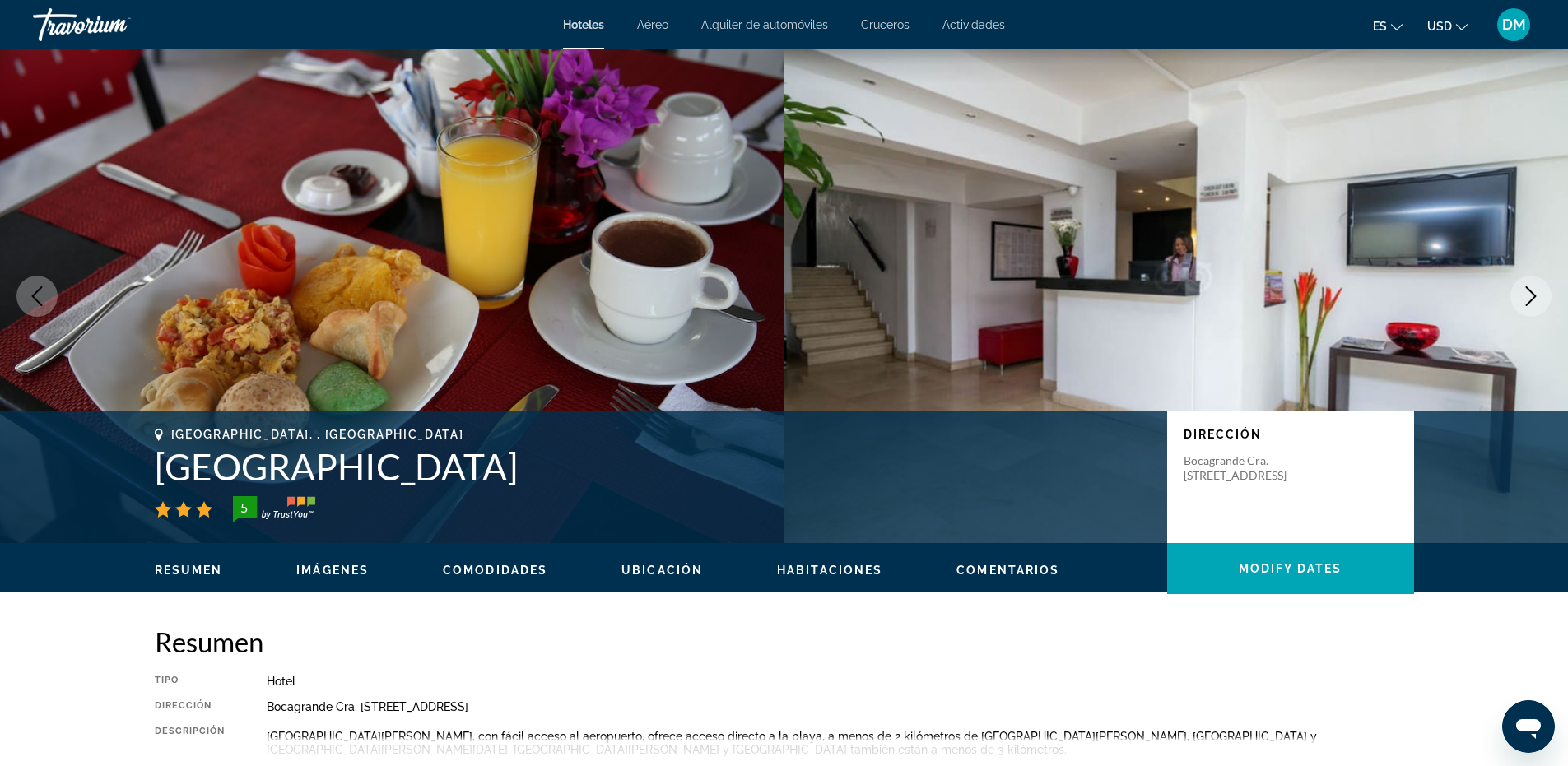
click at [1523, 294] on icon "Next image" at bounding box center [1530, 296] width 20 height 20
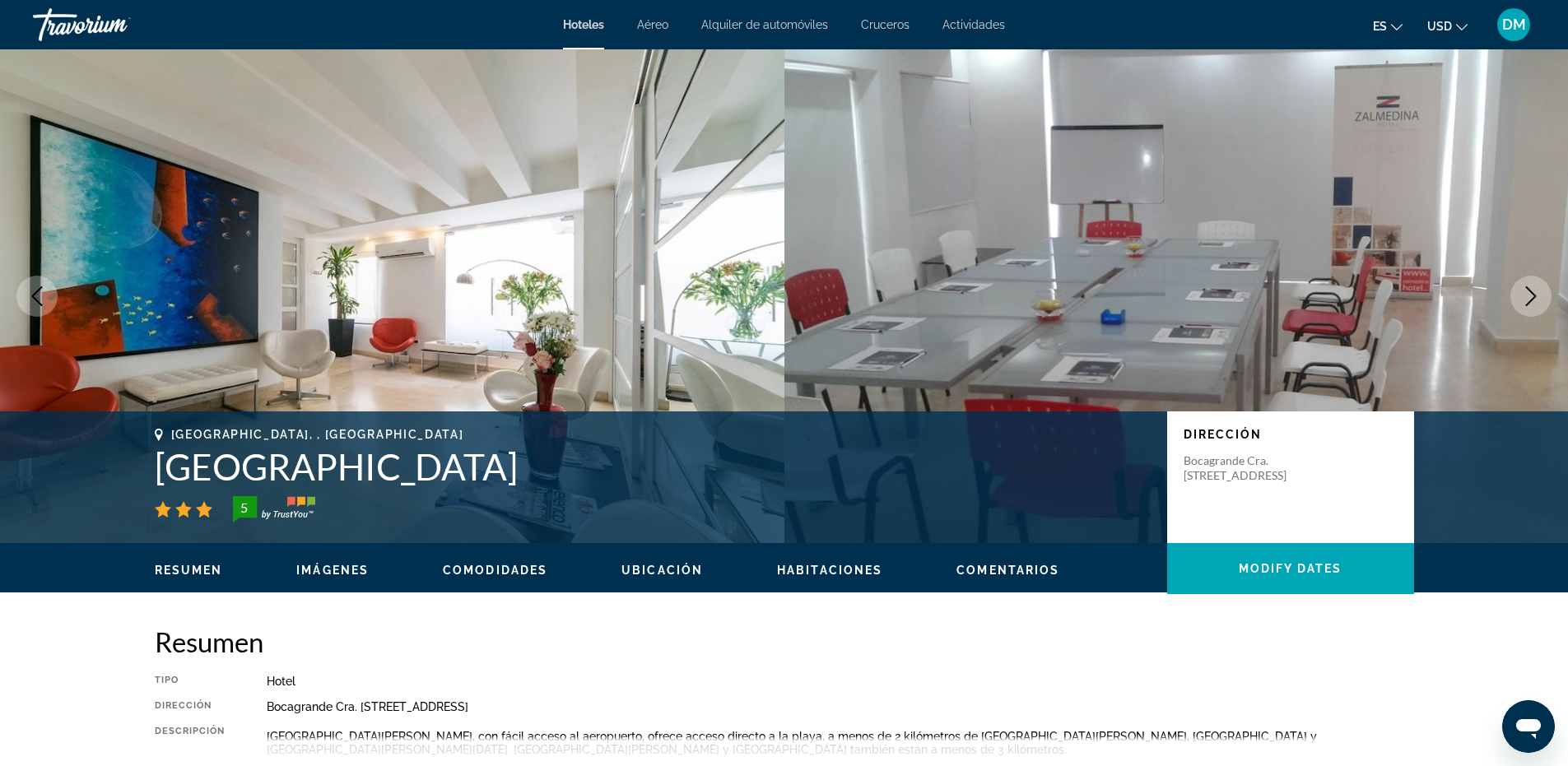
click at [1523, 294] on icon "Next image" at bounding box center [1530, 296] width 20 height 20
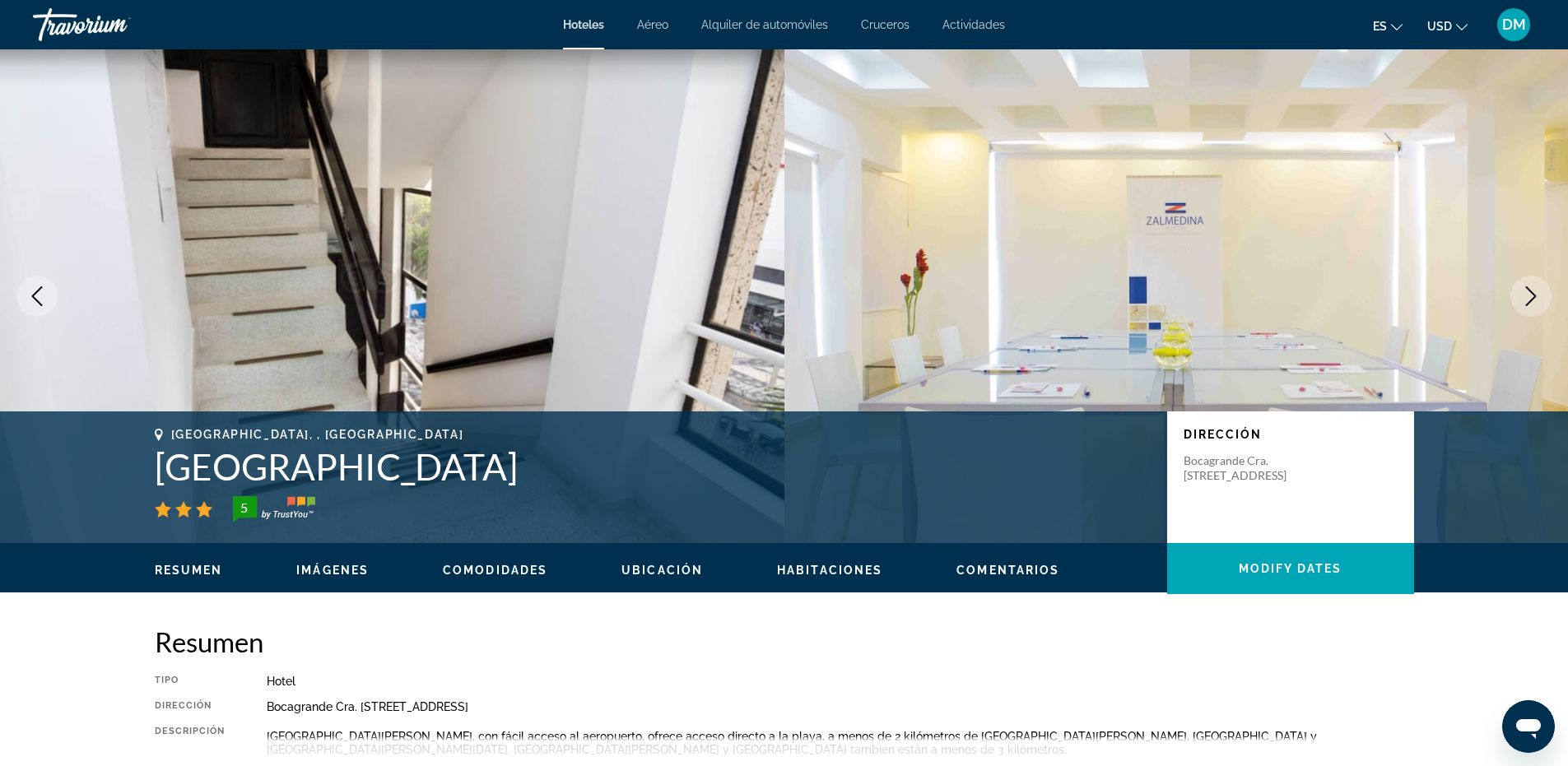
click at [1535, 298] on icon "Next image" at bounding box center [1530, 296] width 20 height 20
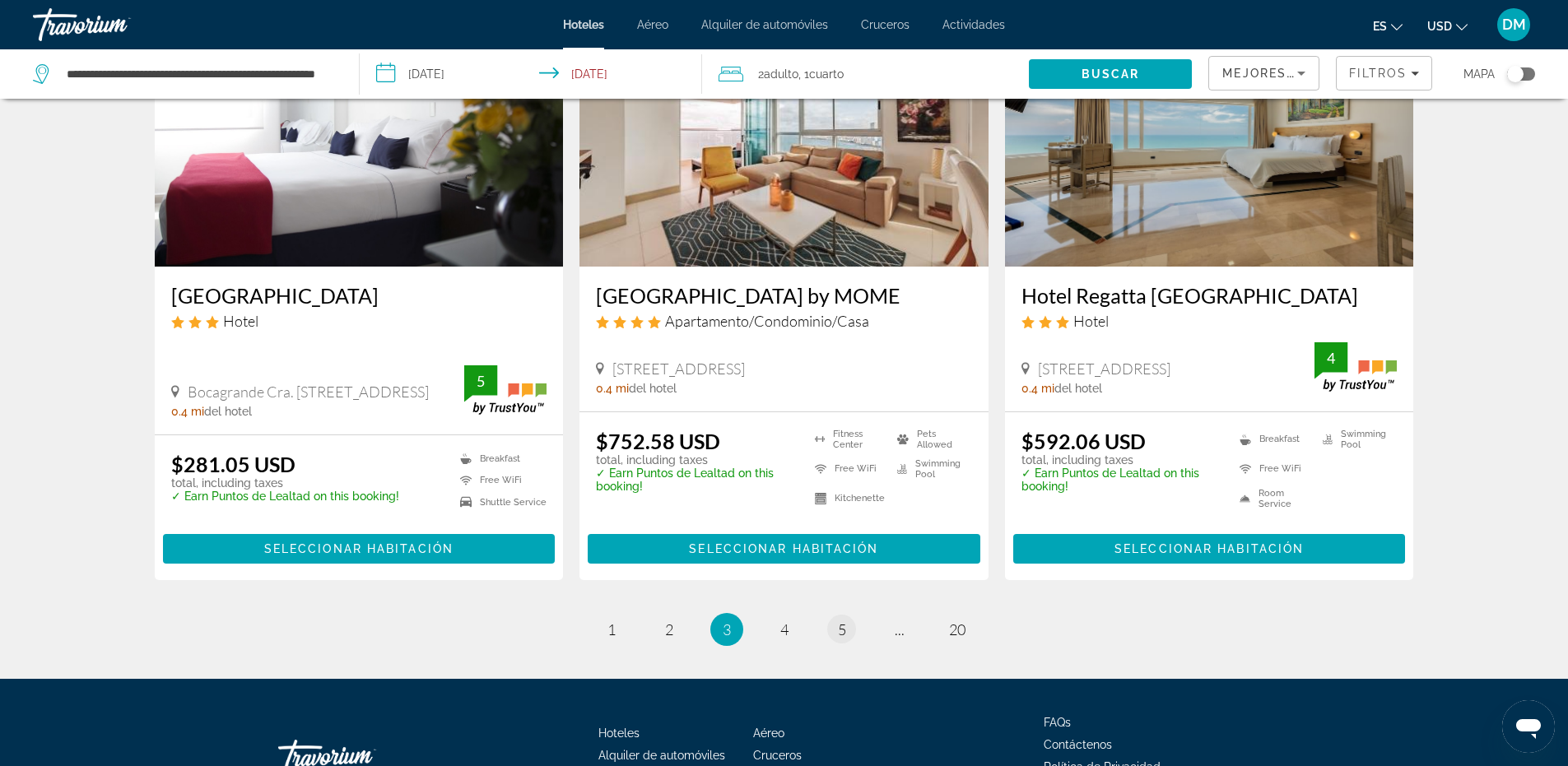
scroll to position [1959, 0]
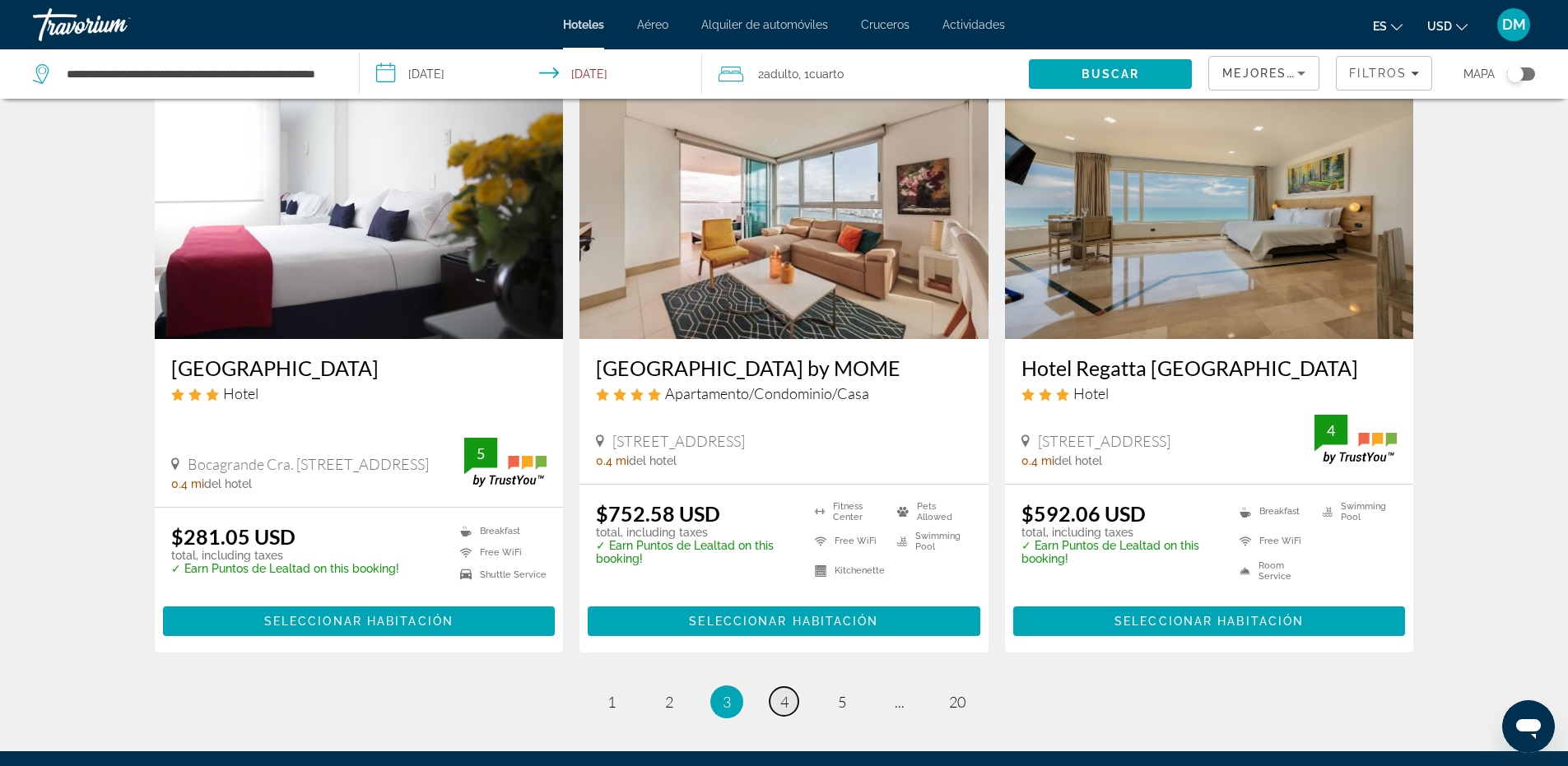
click at [792, 687] on link "page 4" at bounding box center [784, 702] width 29 height 29
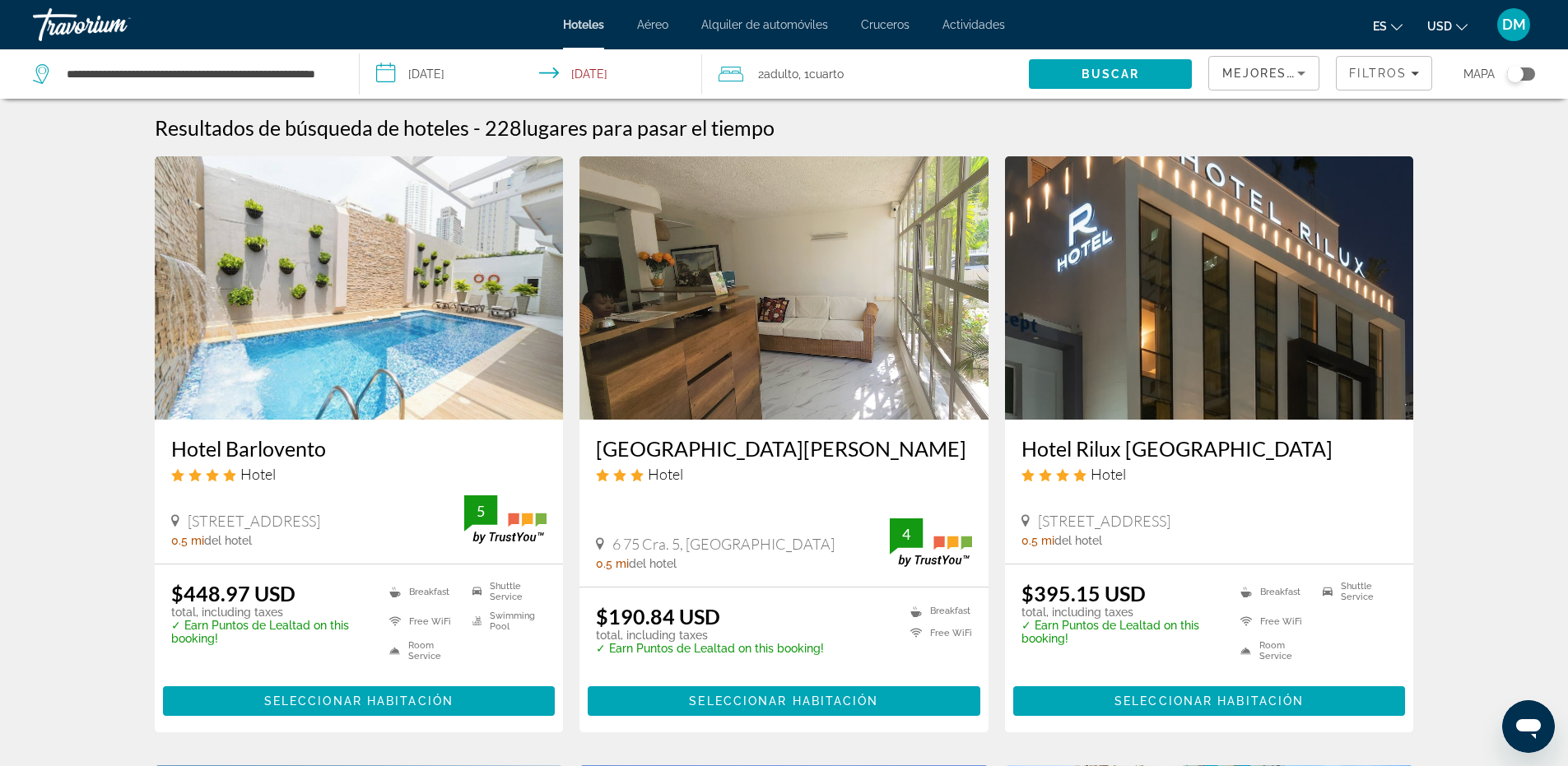
click at [818, 312] on img "Main content" at bounding box center [783, 288] width 409 height 263
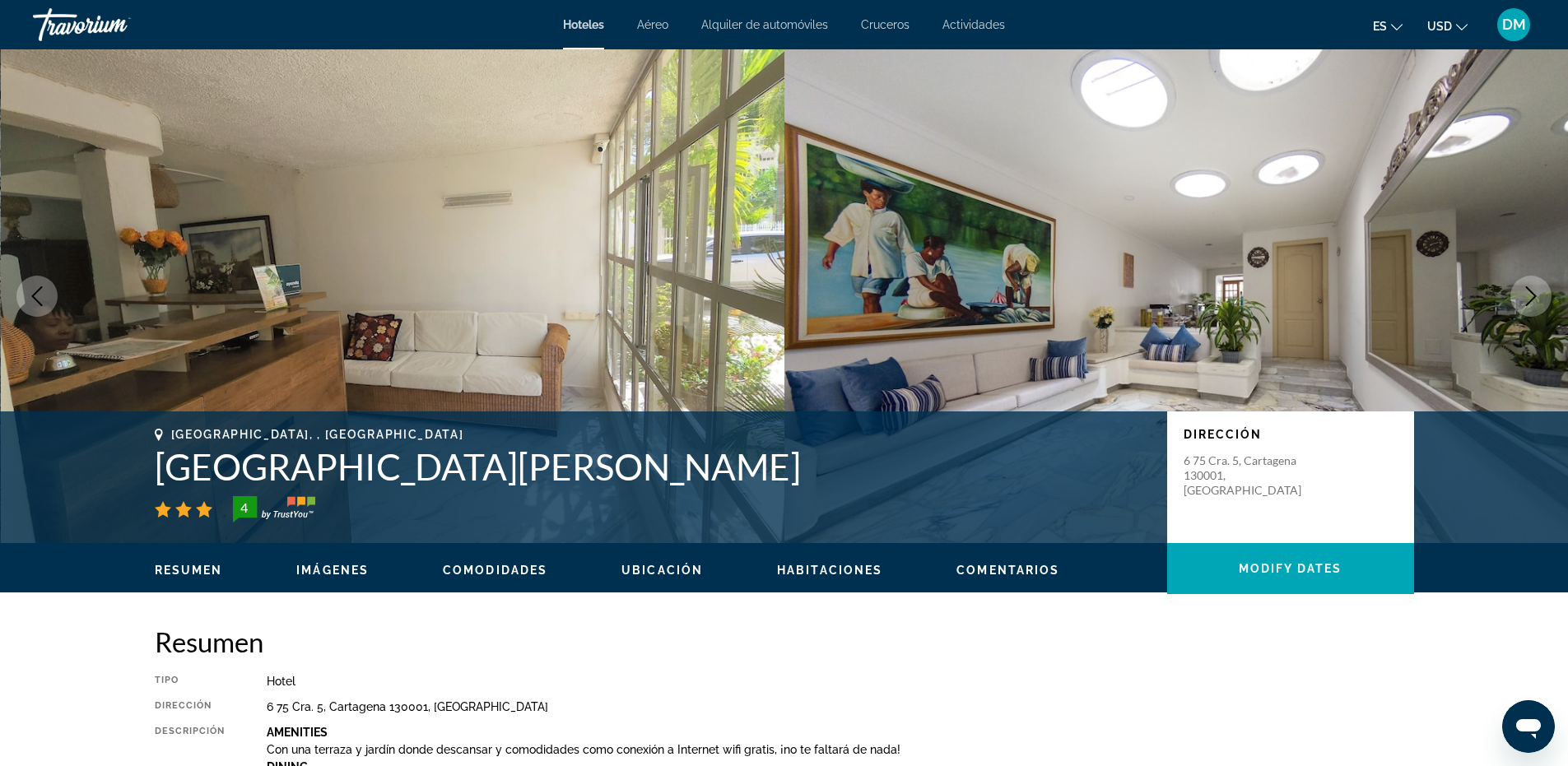
drag, startPoint x: 647, startPoint y: 306, endPoint x: 599, endPoint y: 290, distance: 50.6
click at [599, 290] on img "Main content" at bounding box center [393, 296] width 785 height 494
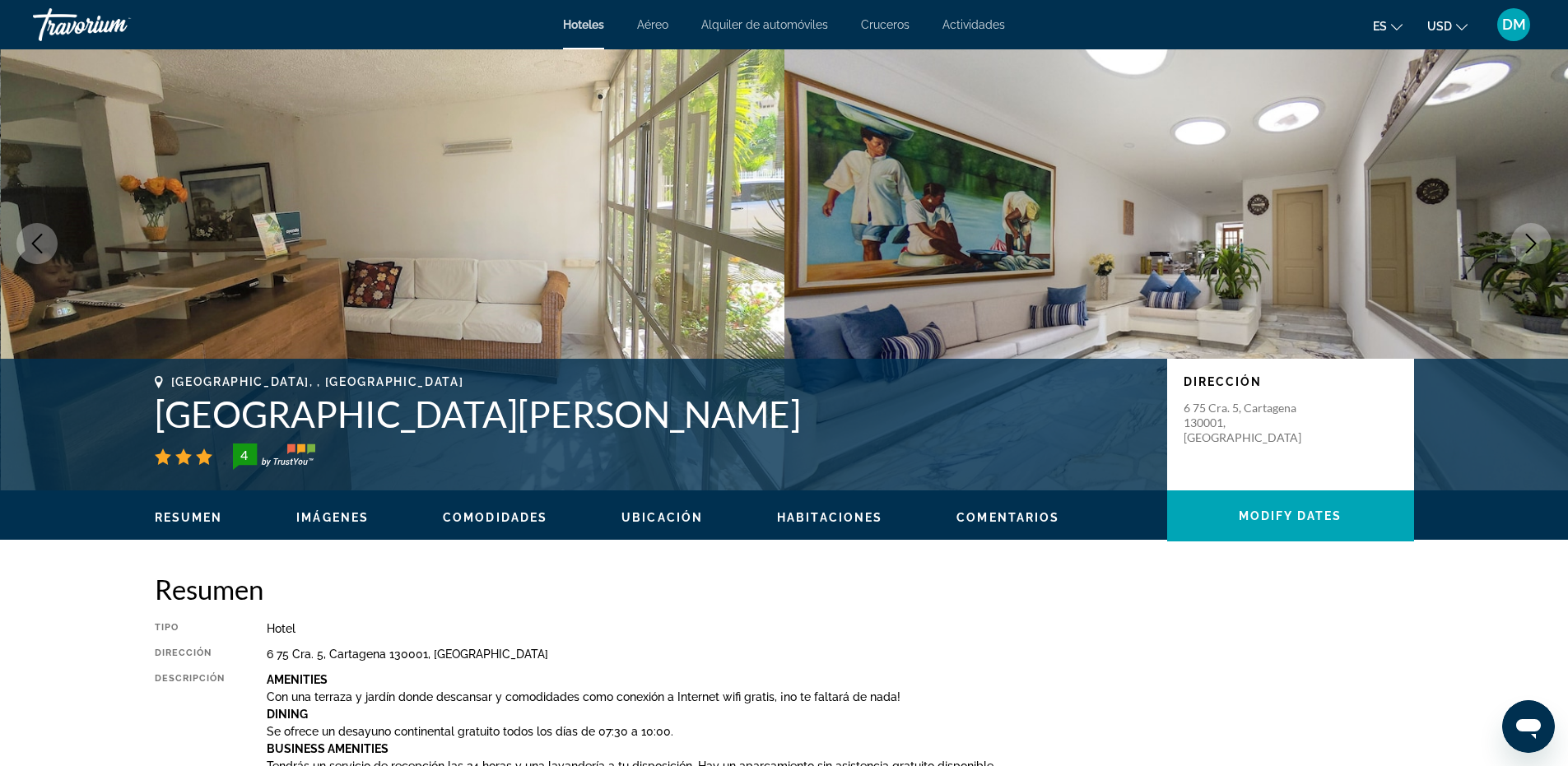
scroll to position [82, 0]
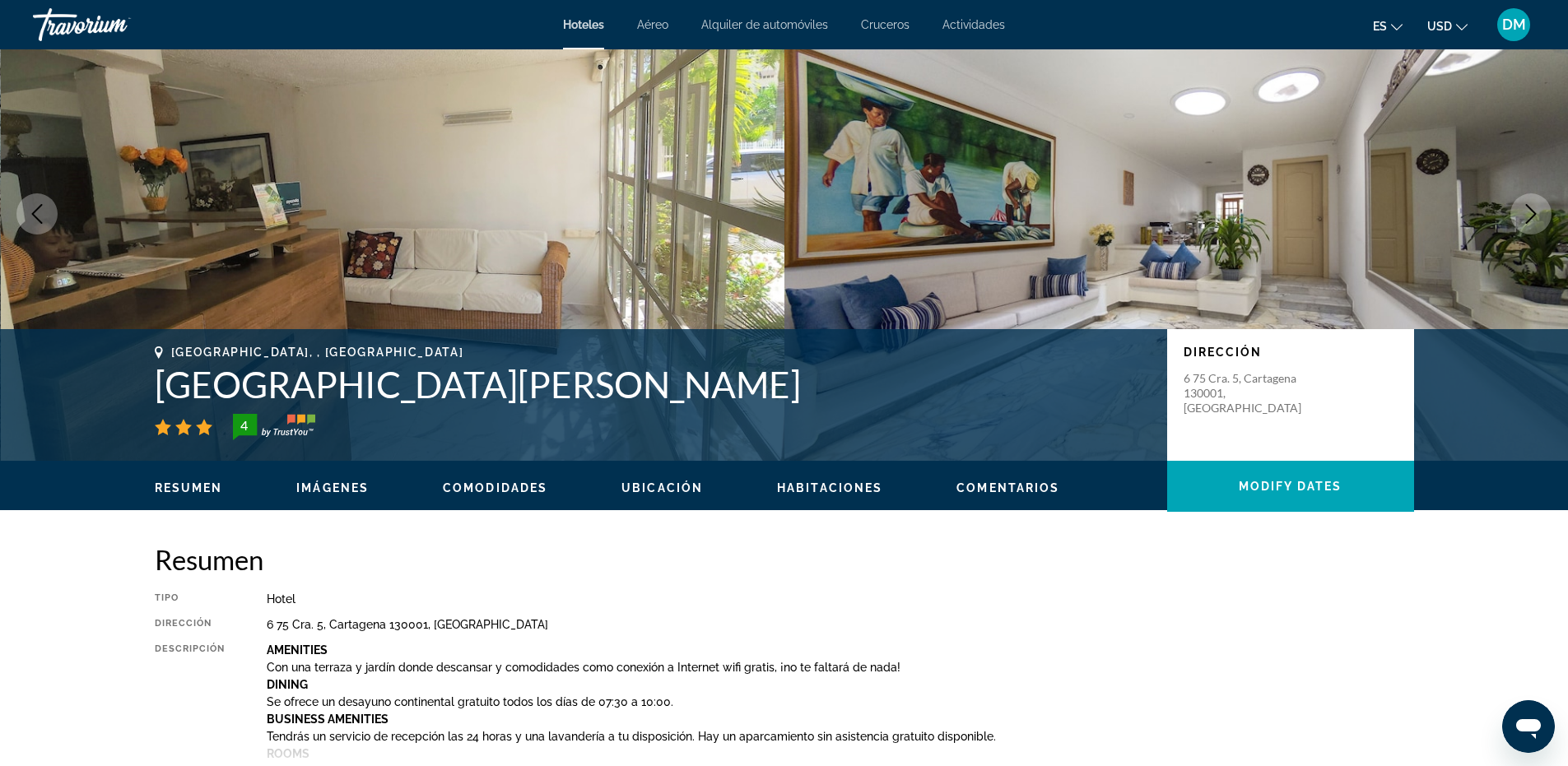
click at [1524, 213] on icon "Next image" at bounding box center [1530, 213] width 20 height 20
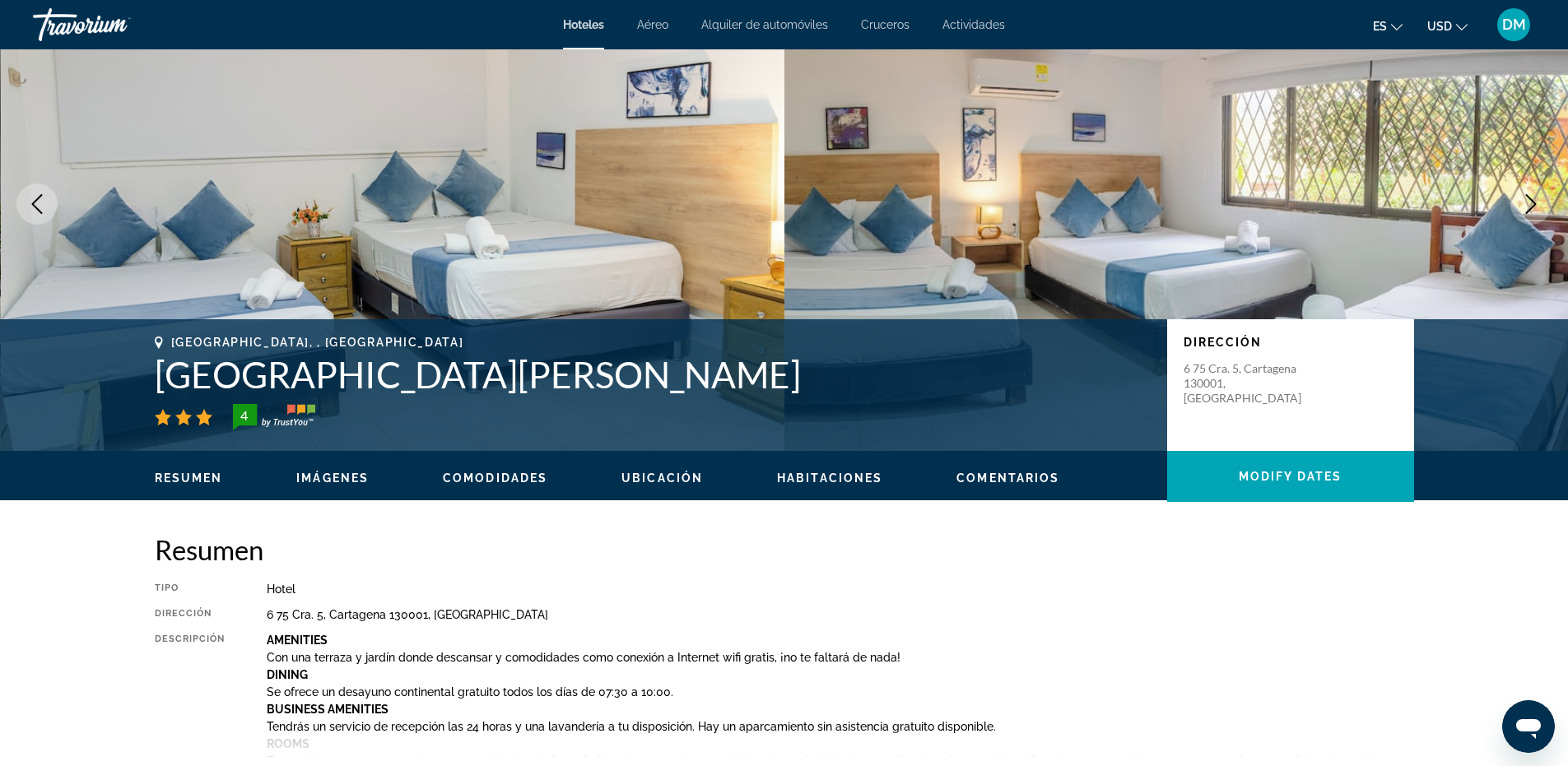
scroll to position [0, 0]
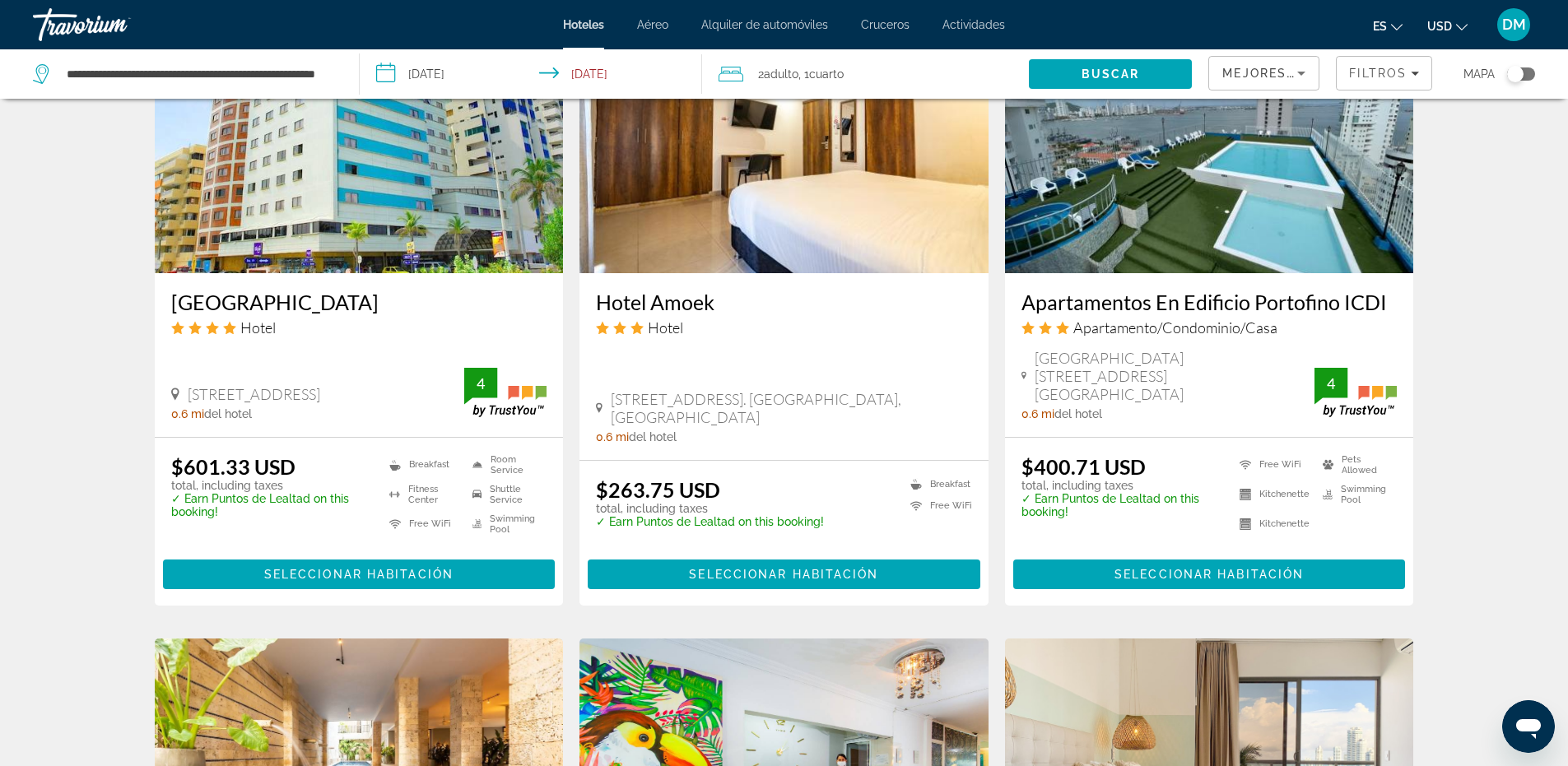
scroll to position [1275, 0]
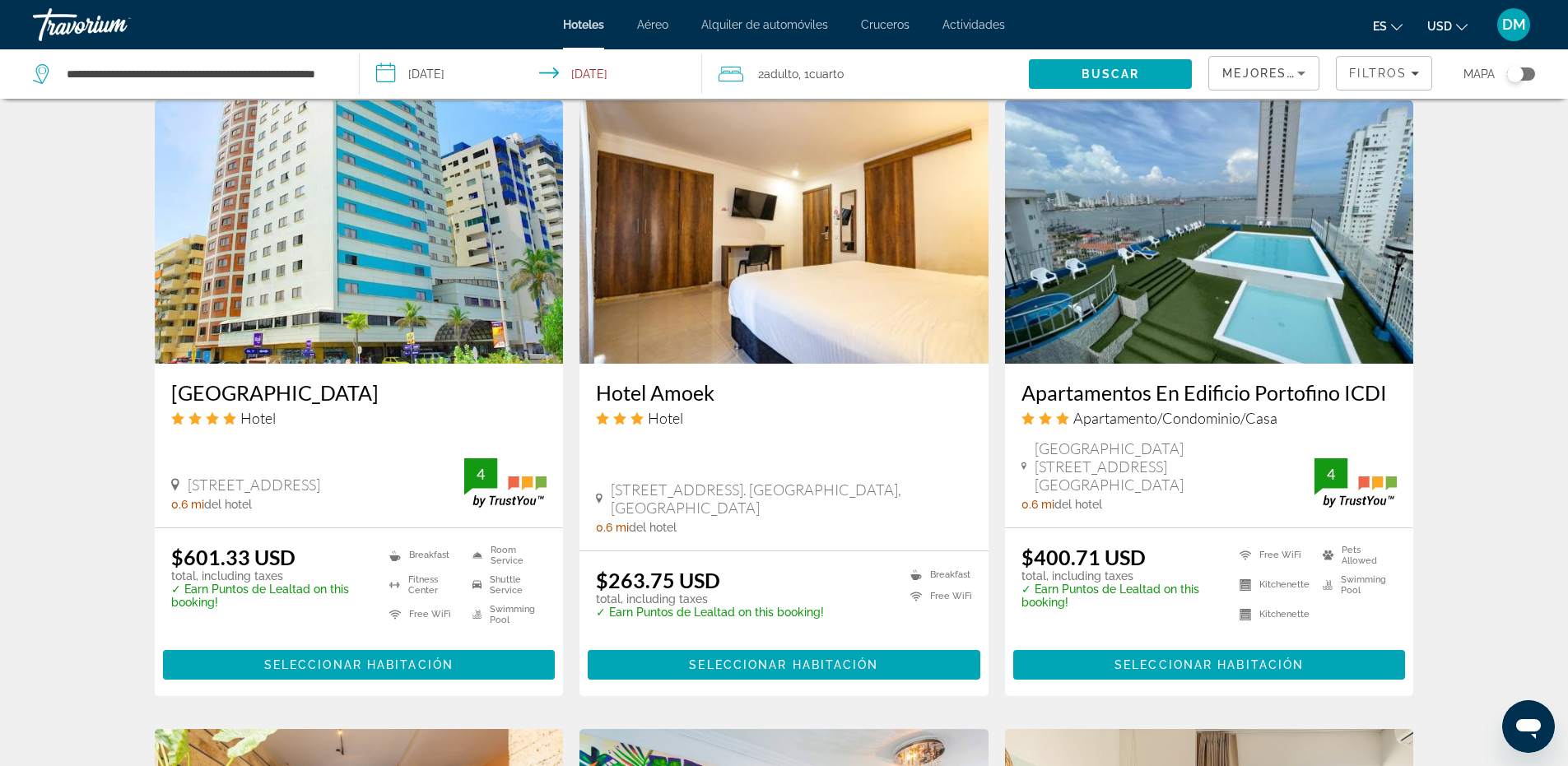
click at [847, 286] on img "Main content" at bounding box center [783, 231] width 409 height 263
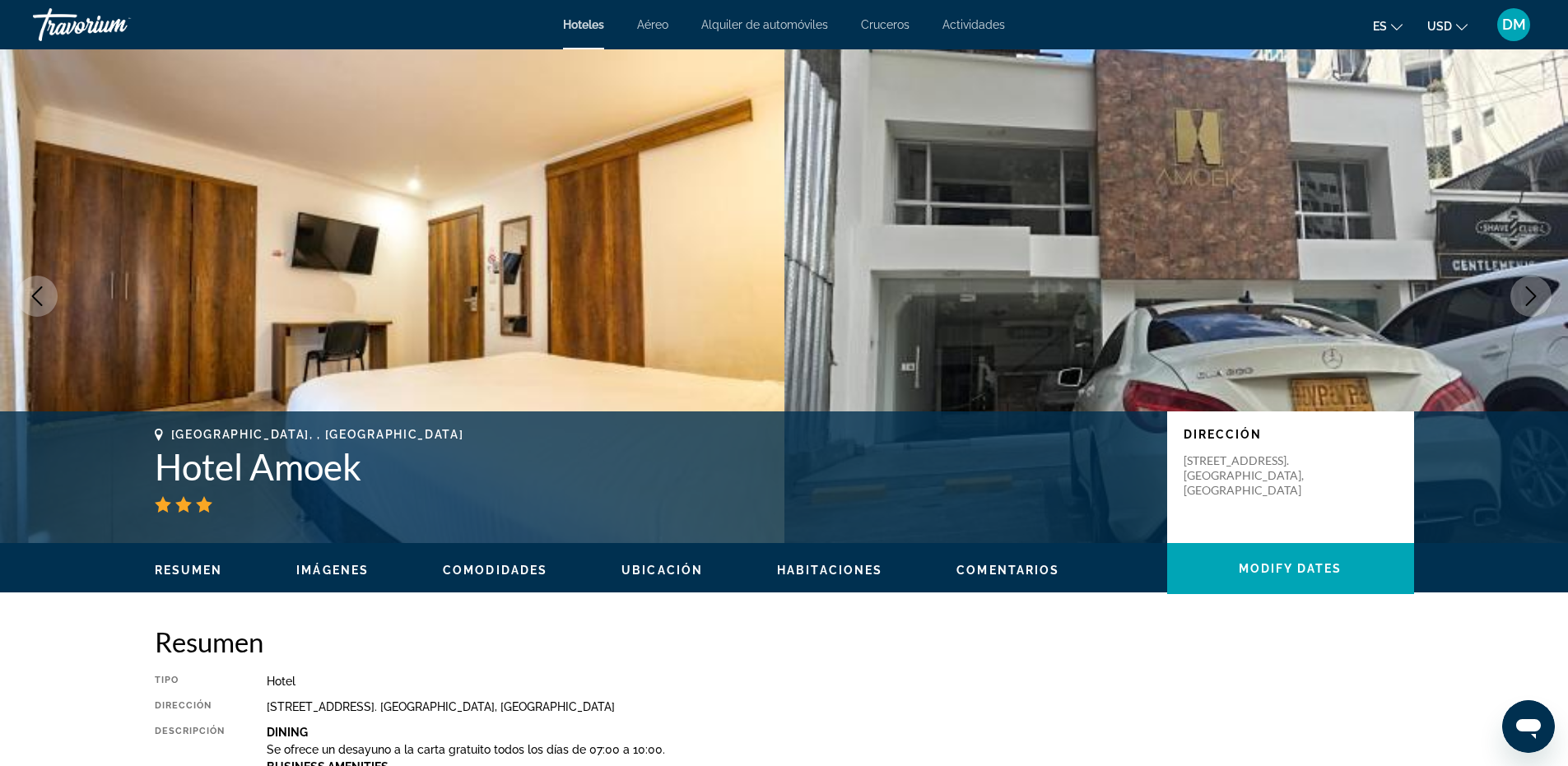
click at [1539, 298] on icon "Next image" at bounding box center [1530, 296] width 20 height 20
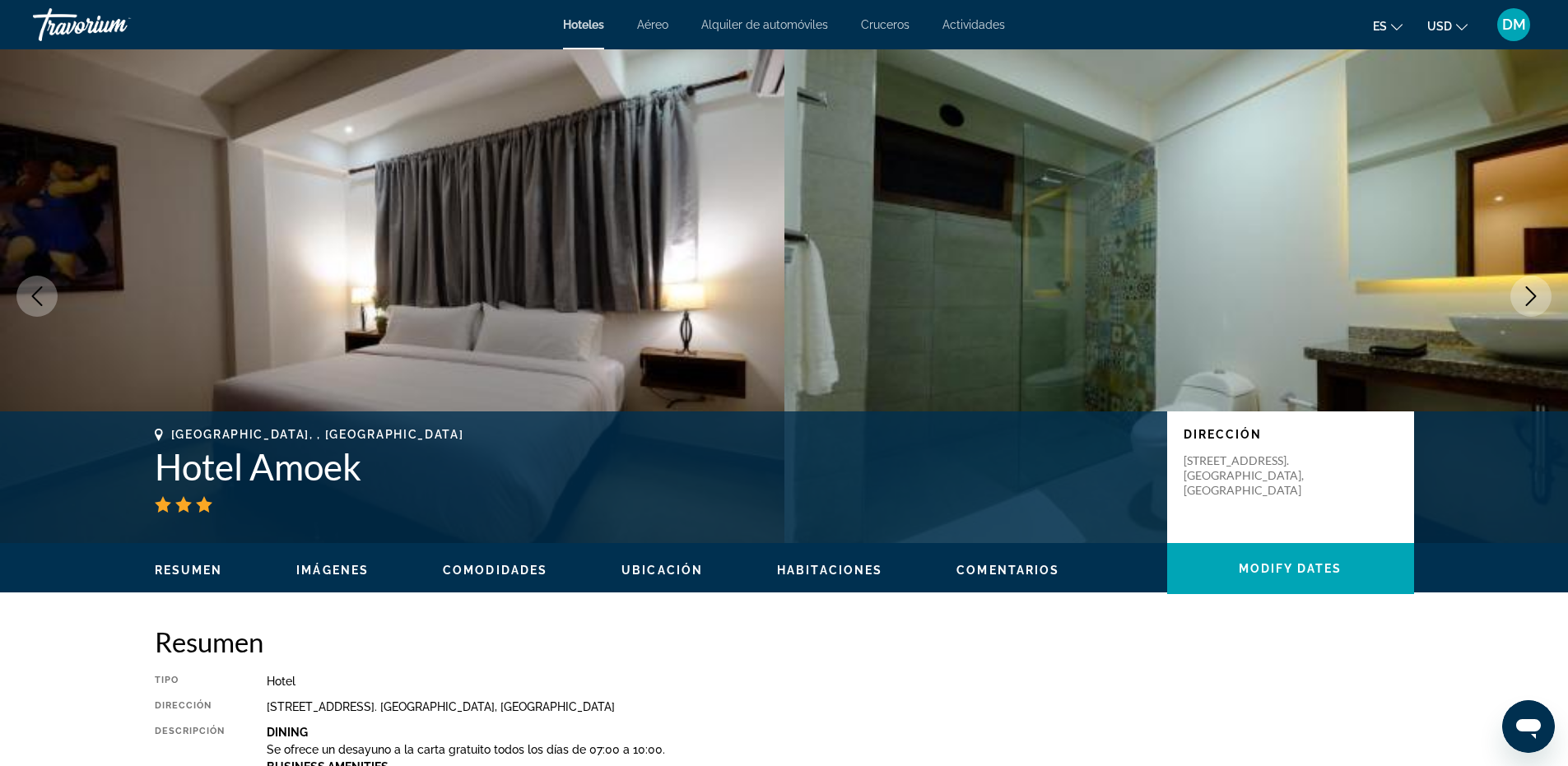
click at [1539, 299] on icon "Next image" at bounding box center [1530, 296] width 20 height 20
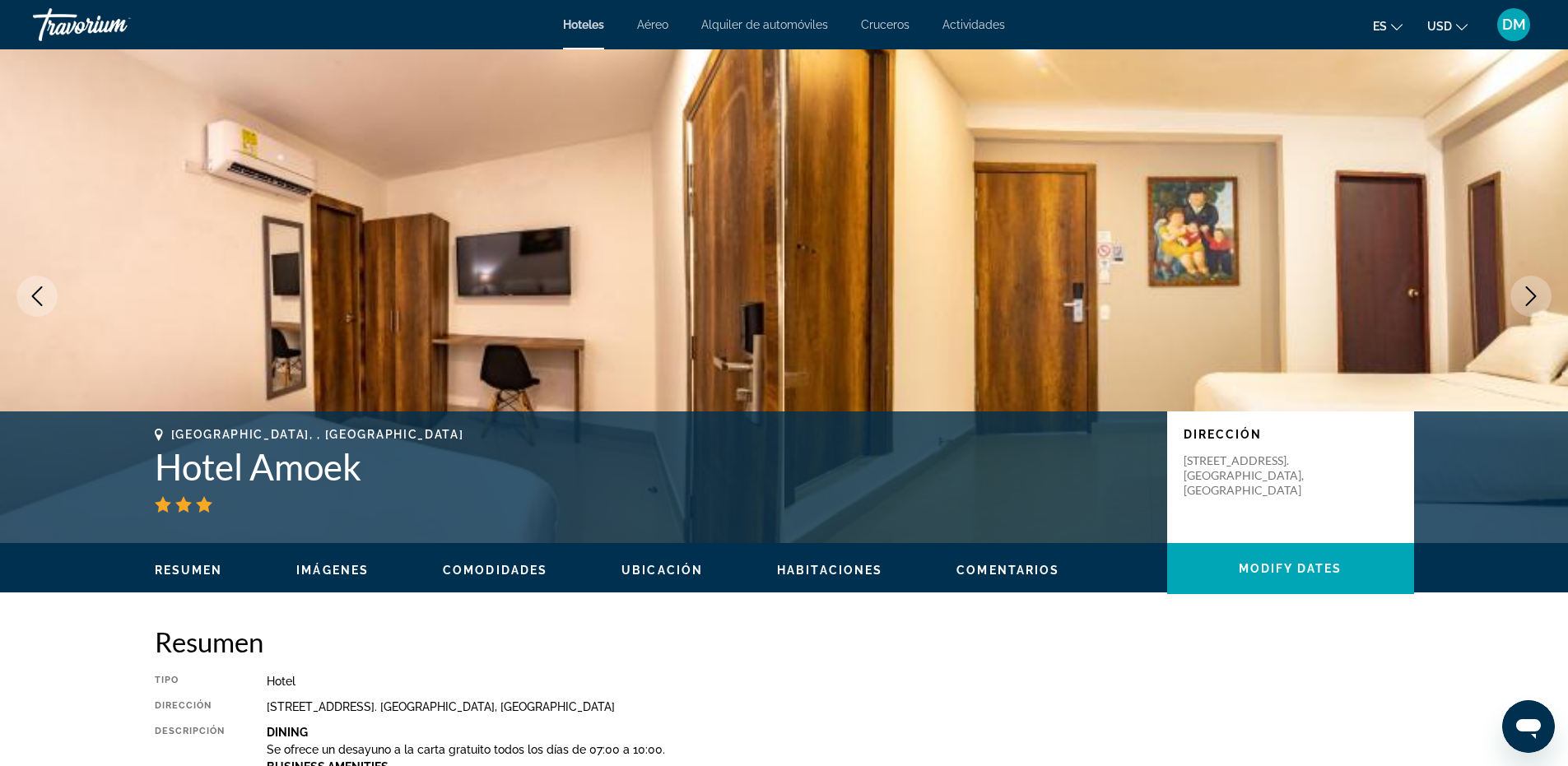
click at [1539, 299] on icon "Next image" at bounding box center [1530, 296] width 20 height 20
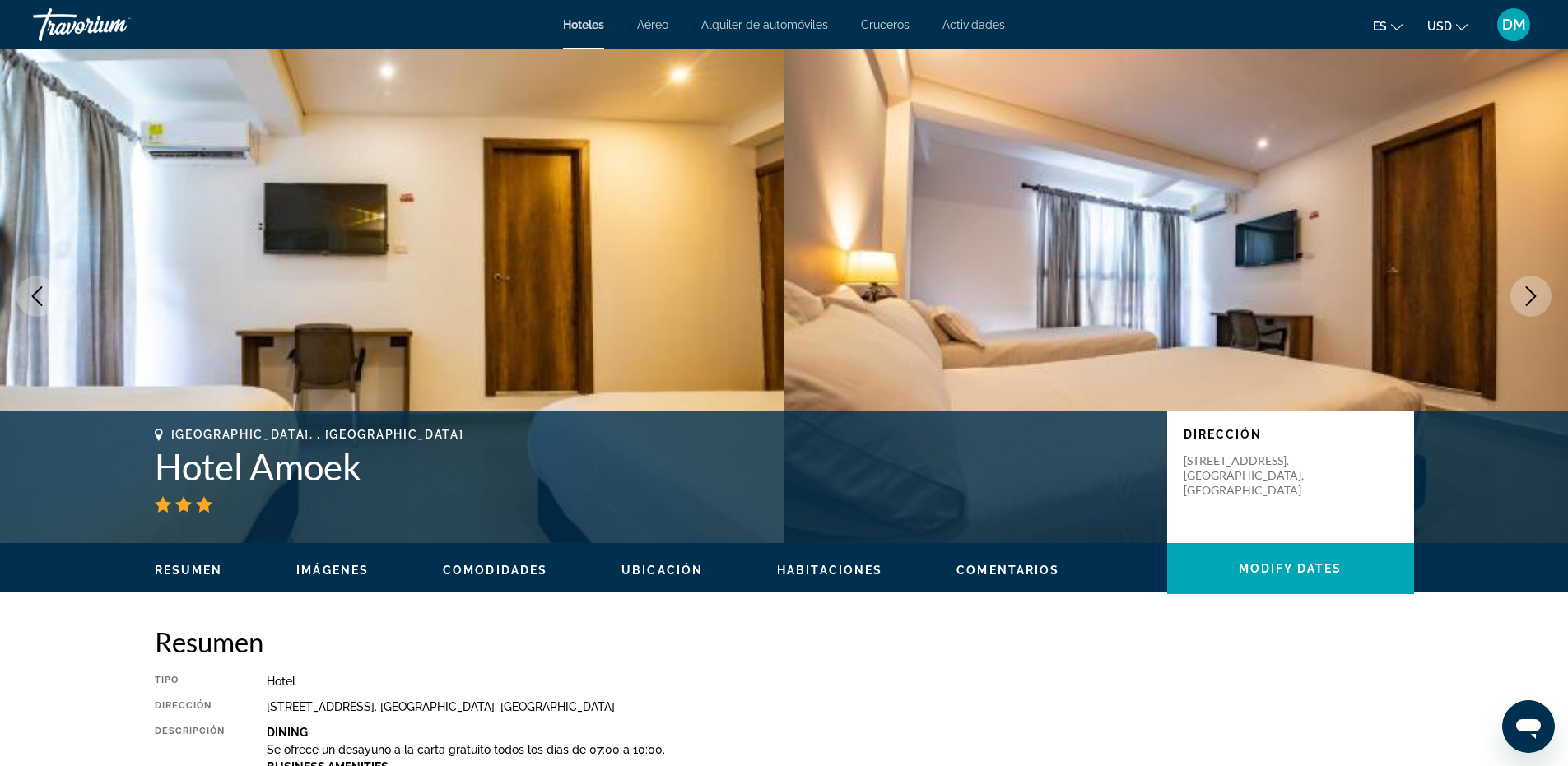
click at [1539, 299] on icon "Next image" at bounding box center [1530, 296] width 20 height 20
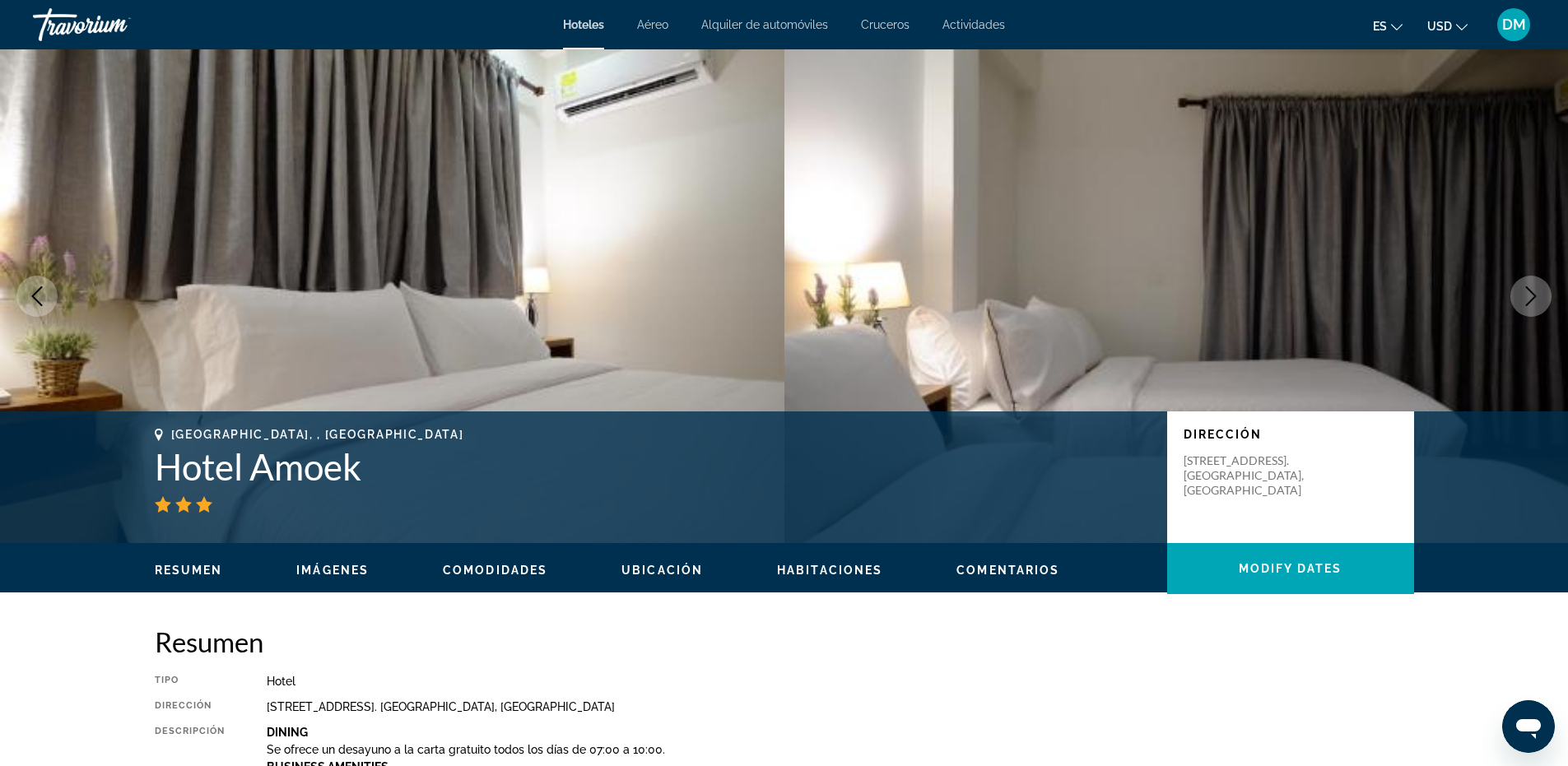
click at [1539, 299] on icon "Next image" at bounding box center [1530, 296] width 20 height 20
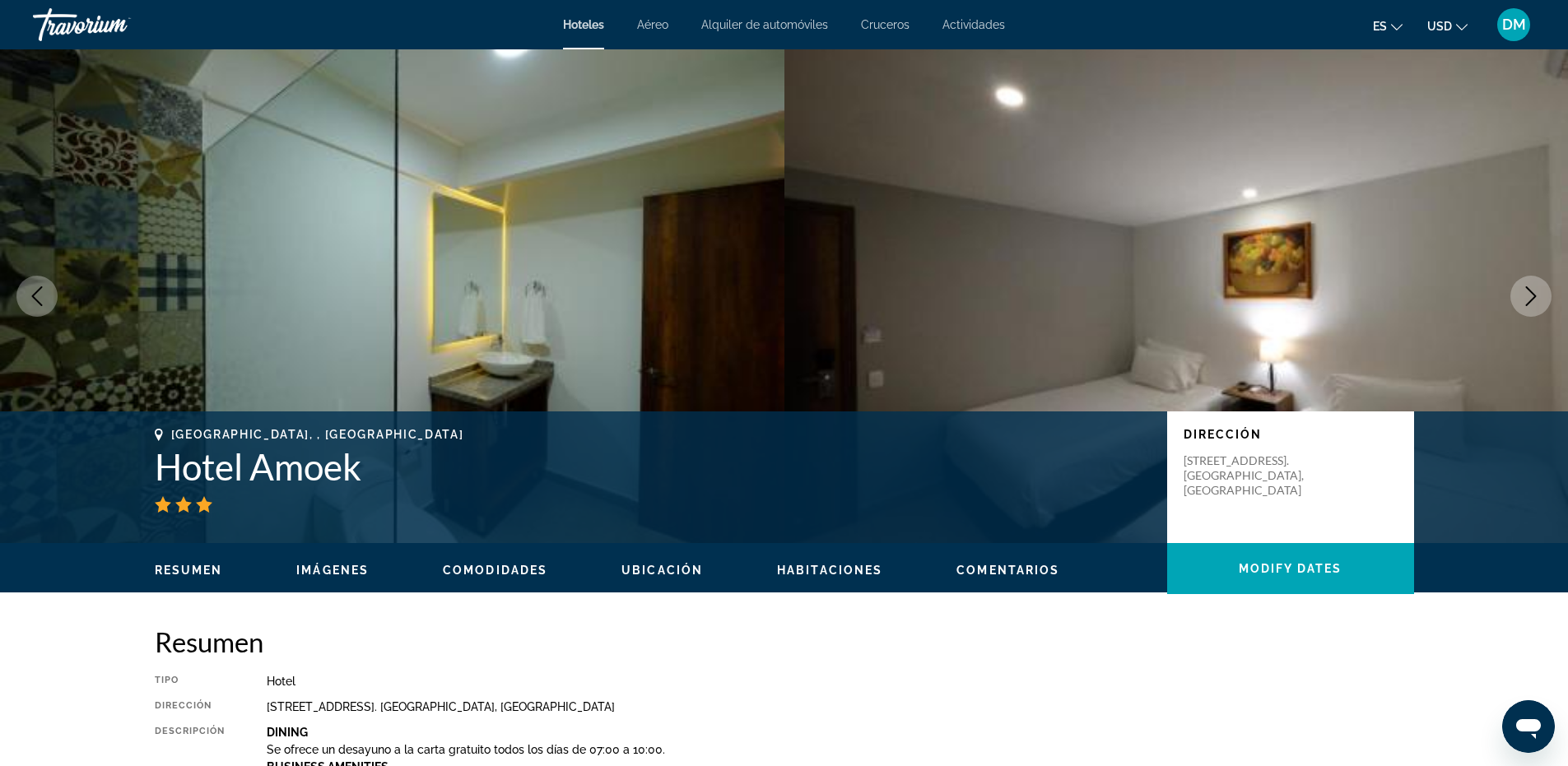
click at [1538, 301] on icon "Next image" at bounding box center [1530, 296] width 20 height 20
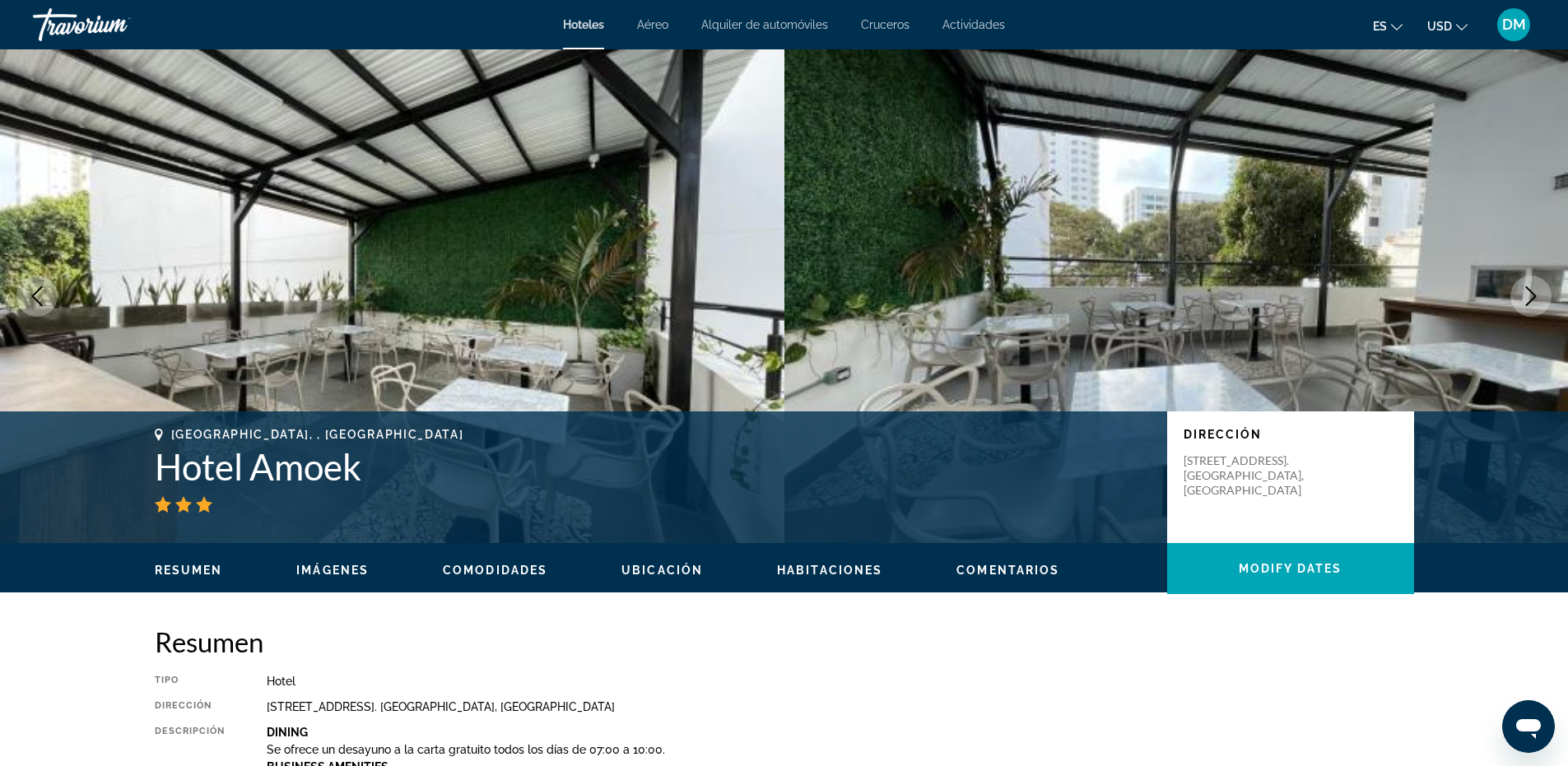
click at [1538, 301] on icon "Next image" at bounding box center [1530, 296] width 20 height 20
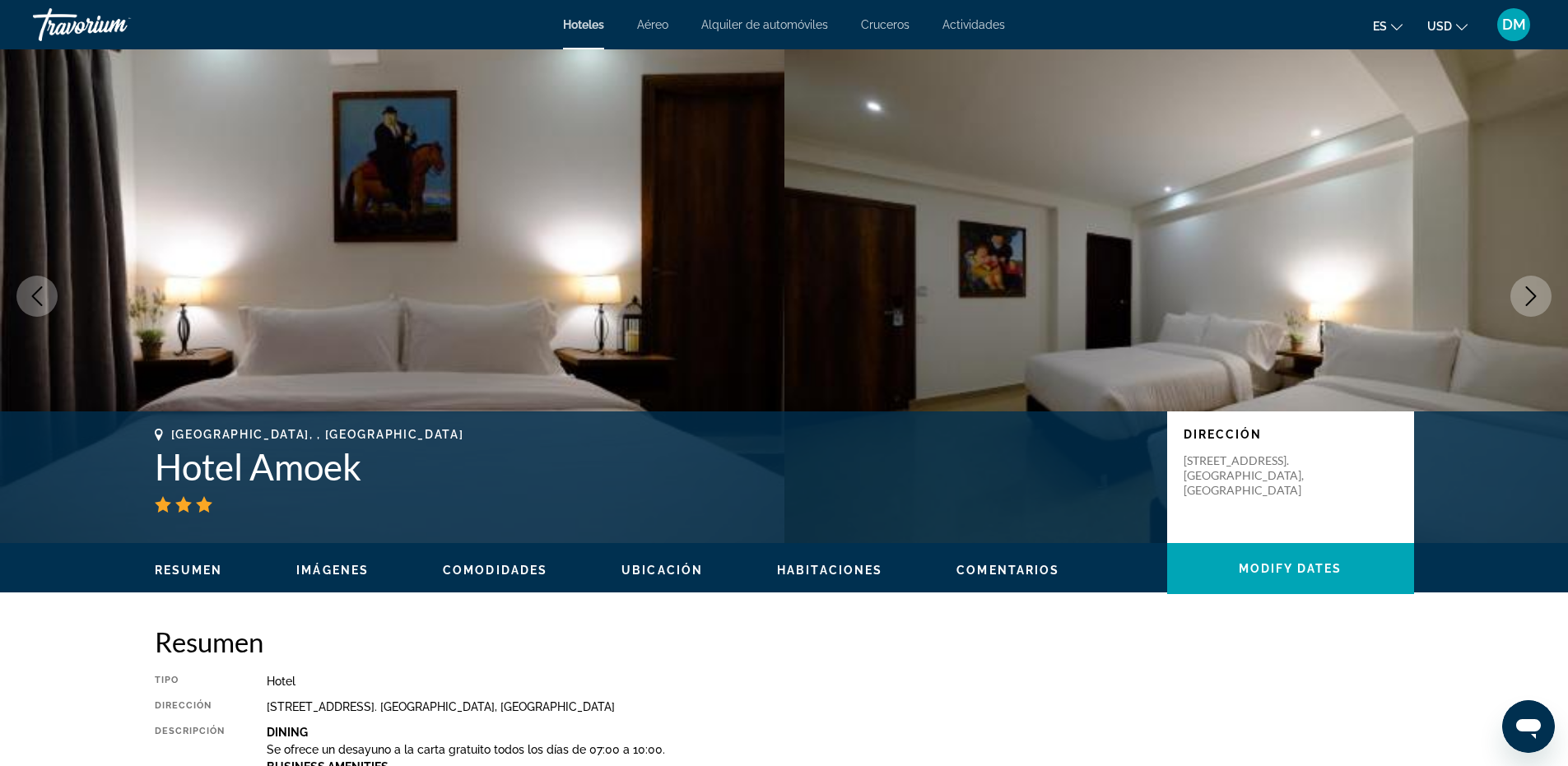
click at [1538, 301] on icon "Next image" at bounding box center [1530, 296] width 20 height 20
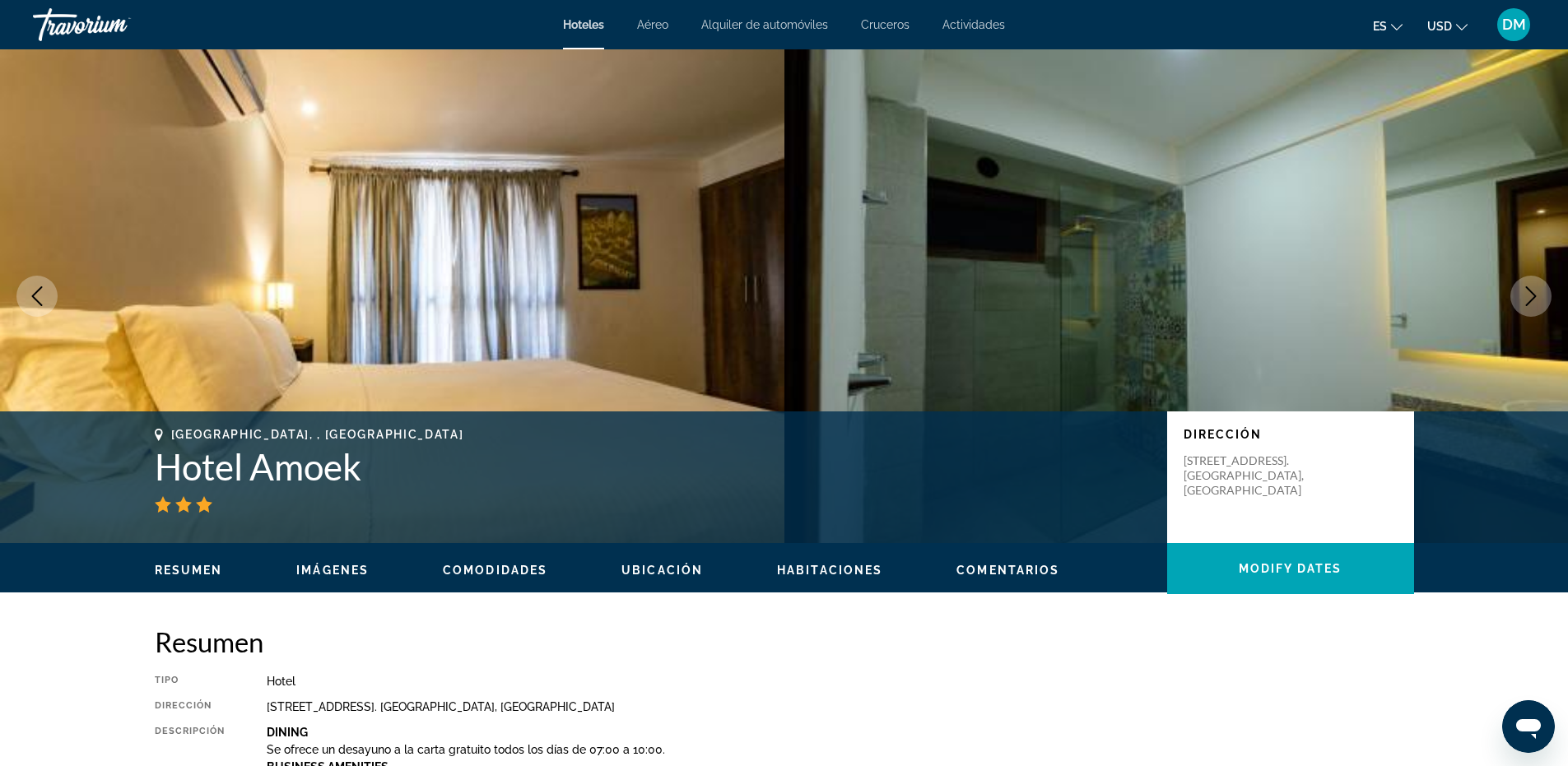
click at [1538, 301] on icon "Next image" at bounding box center [1530, 296] width 20 height 20
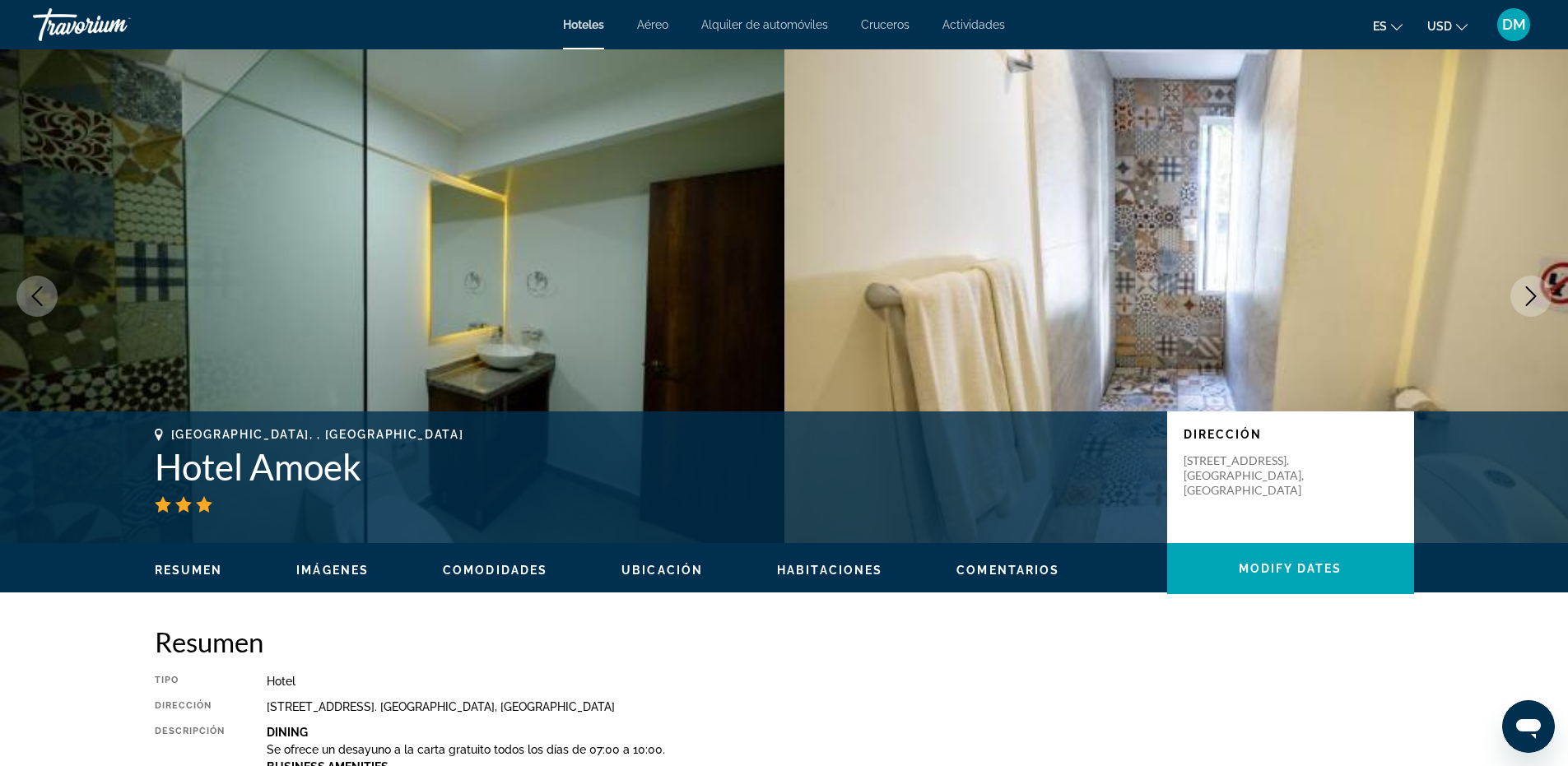
click at [1538, 301] on icon "Next image" at bounding box center [1530, 296] width 20 height 20
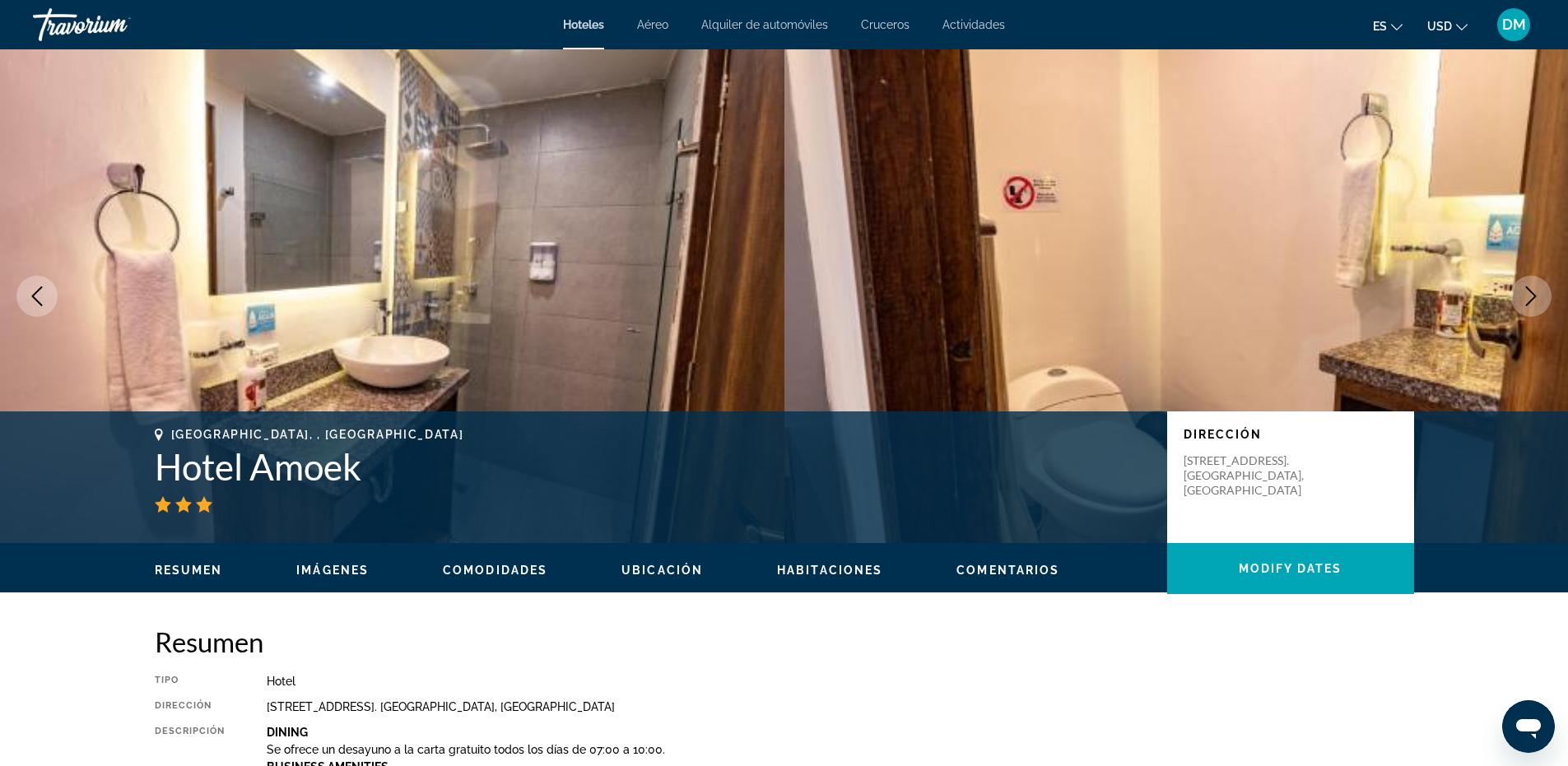
click at [1538, 301] on icon "Next image" at bounding box center [1530, 296] width 20 height 20
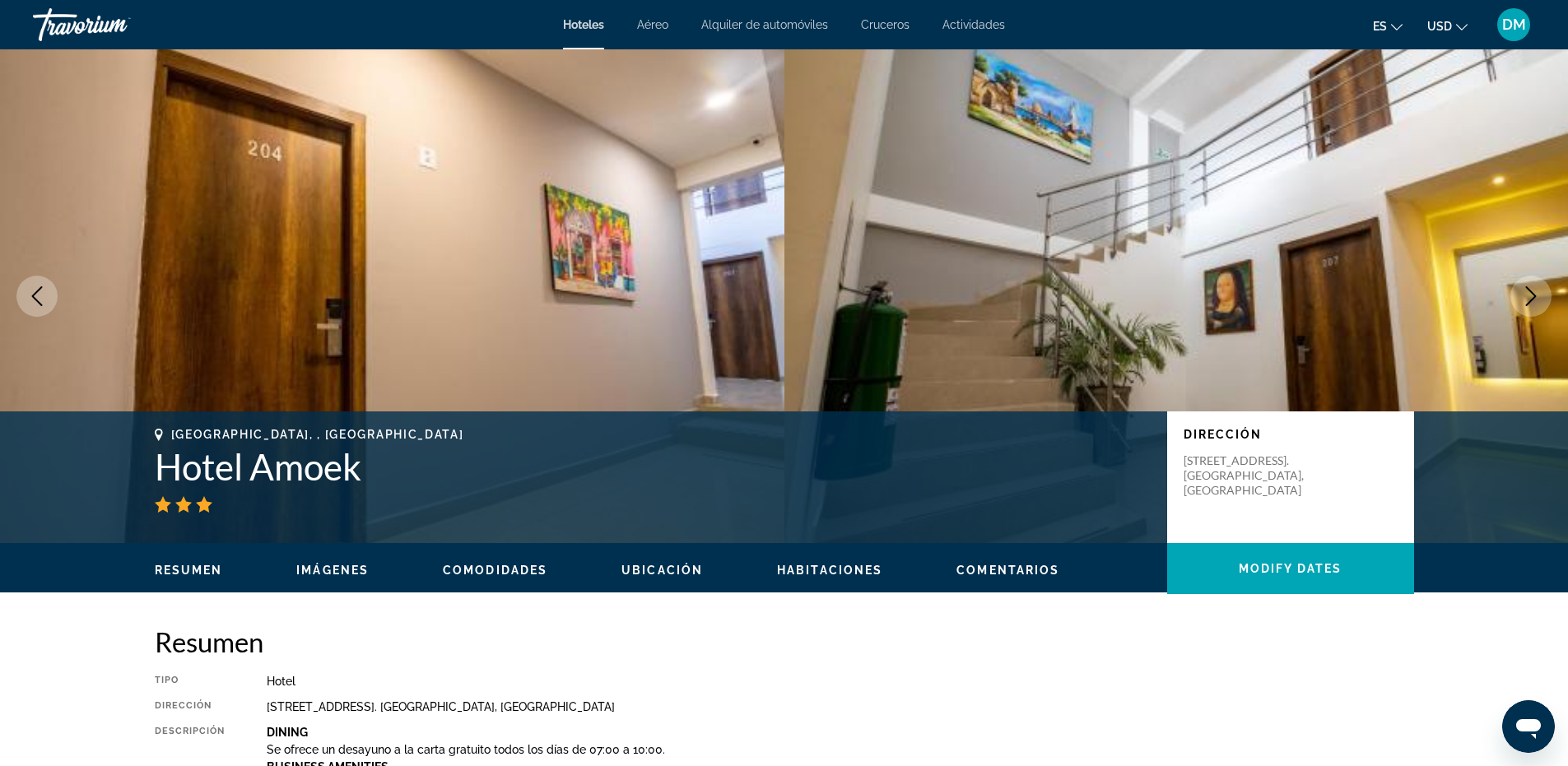
click at [1538, 301] on icon "Next image" at bounding box center [1530, 296] width 20 height 20
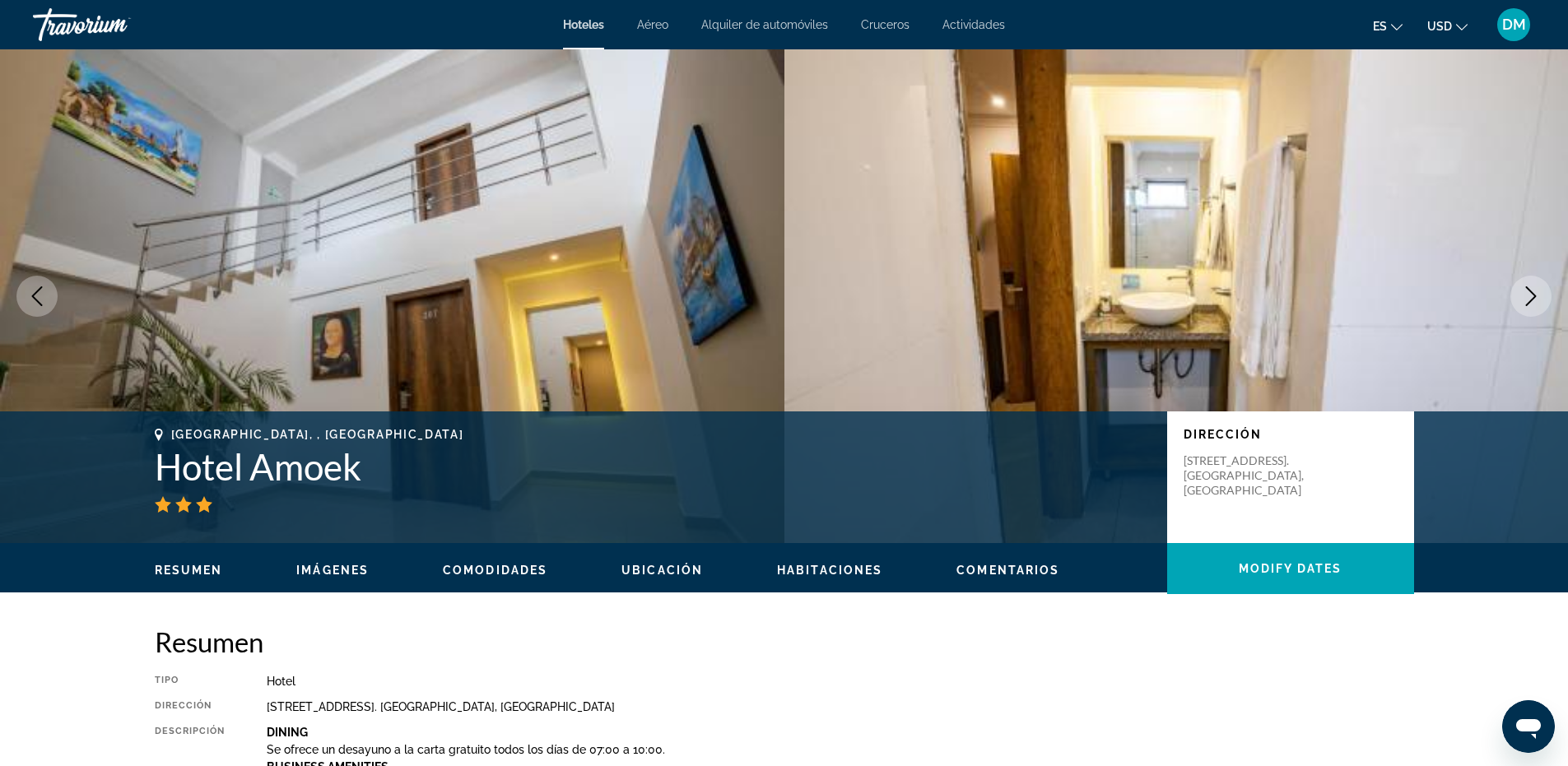
click at [1538, 301] on icon "Next image" at bounding box center [1530, 296] width 20 height 20
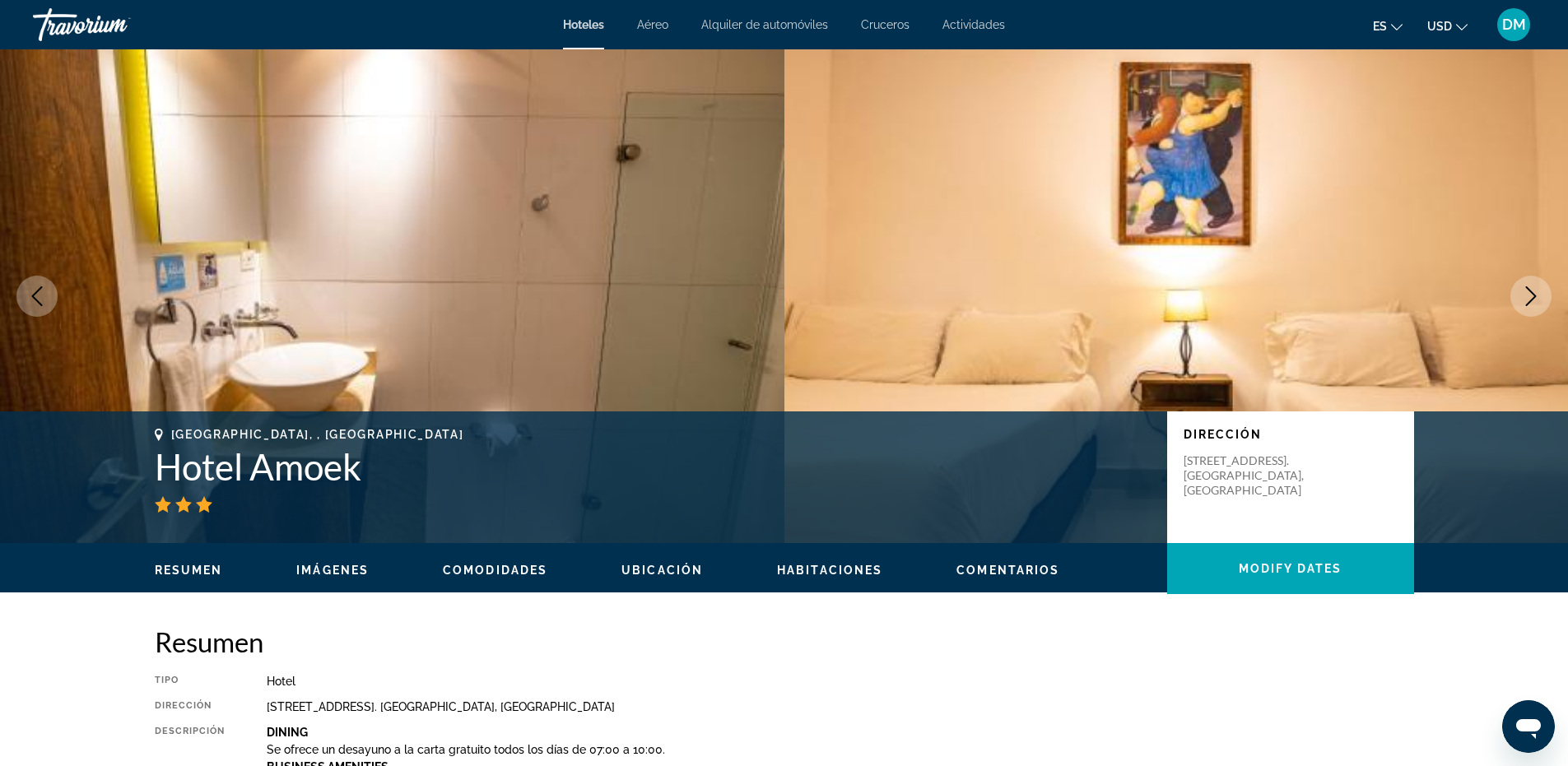
click at [1538, 301] on icon "Next image" at bounding box center [1530, 296] width 20 height 20
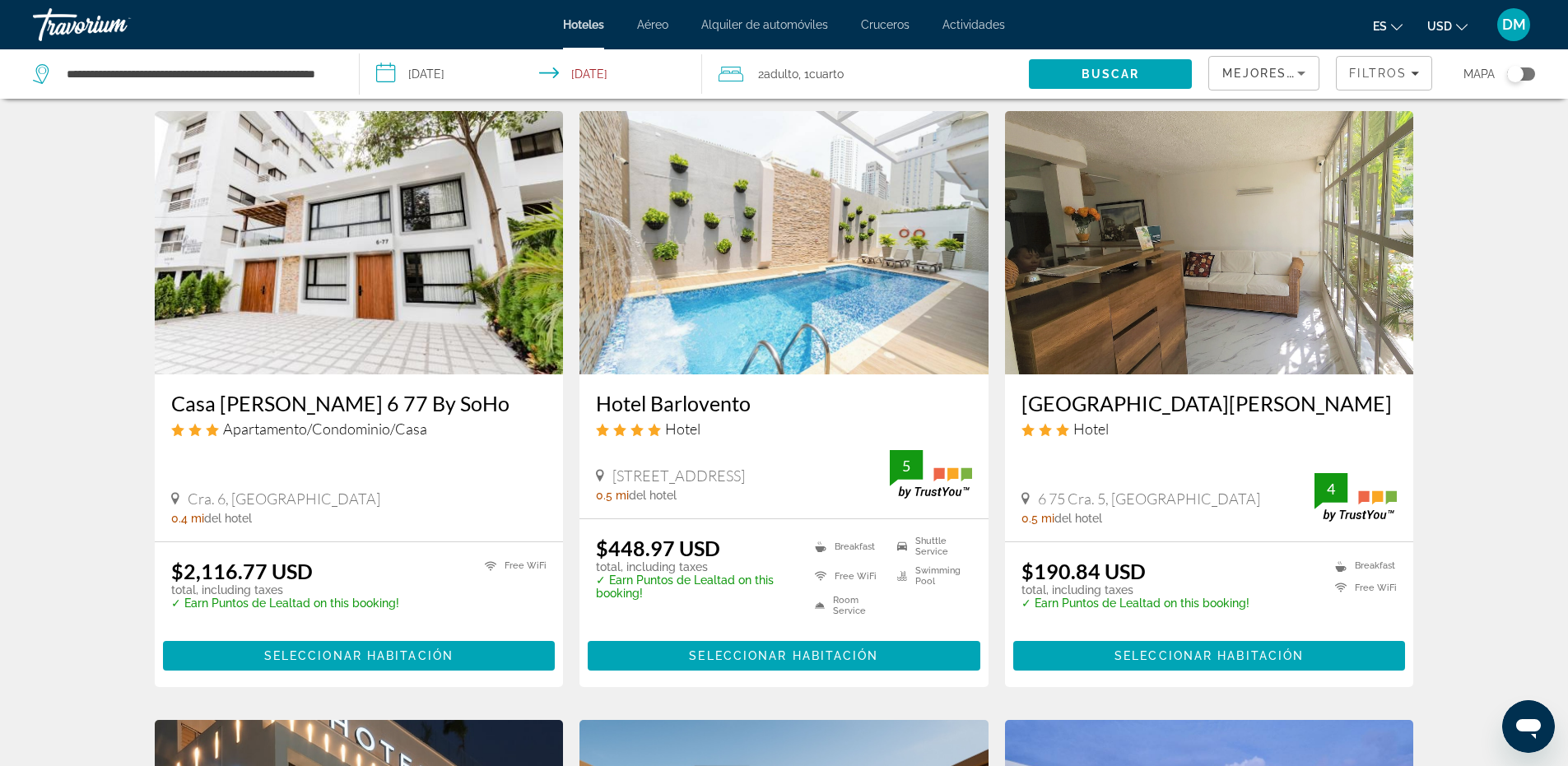
scroll to position [82, 0]
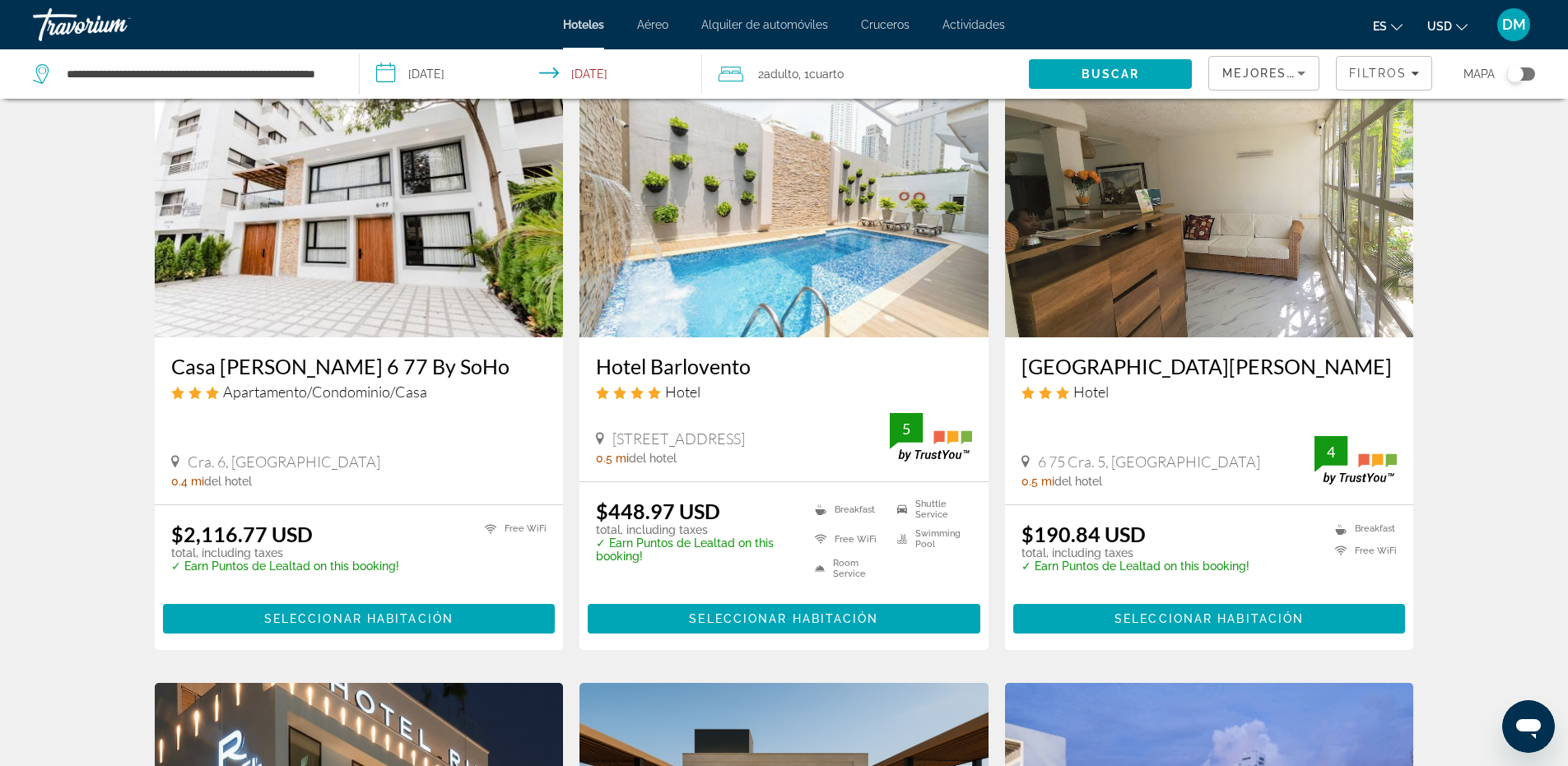
click at [1189, 300] on img "Main content" at bounding box center [1209, 205] width 409 height 263
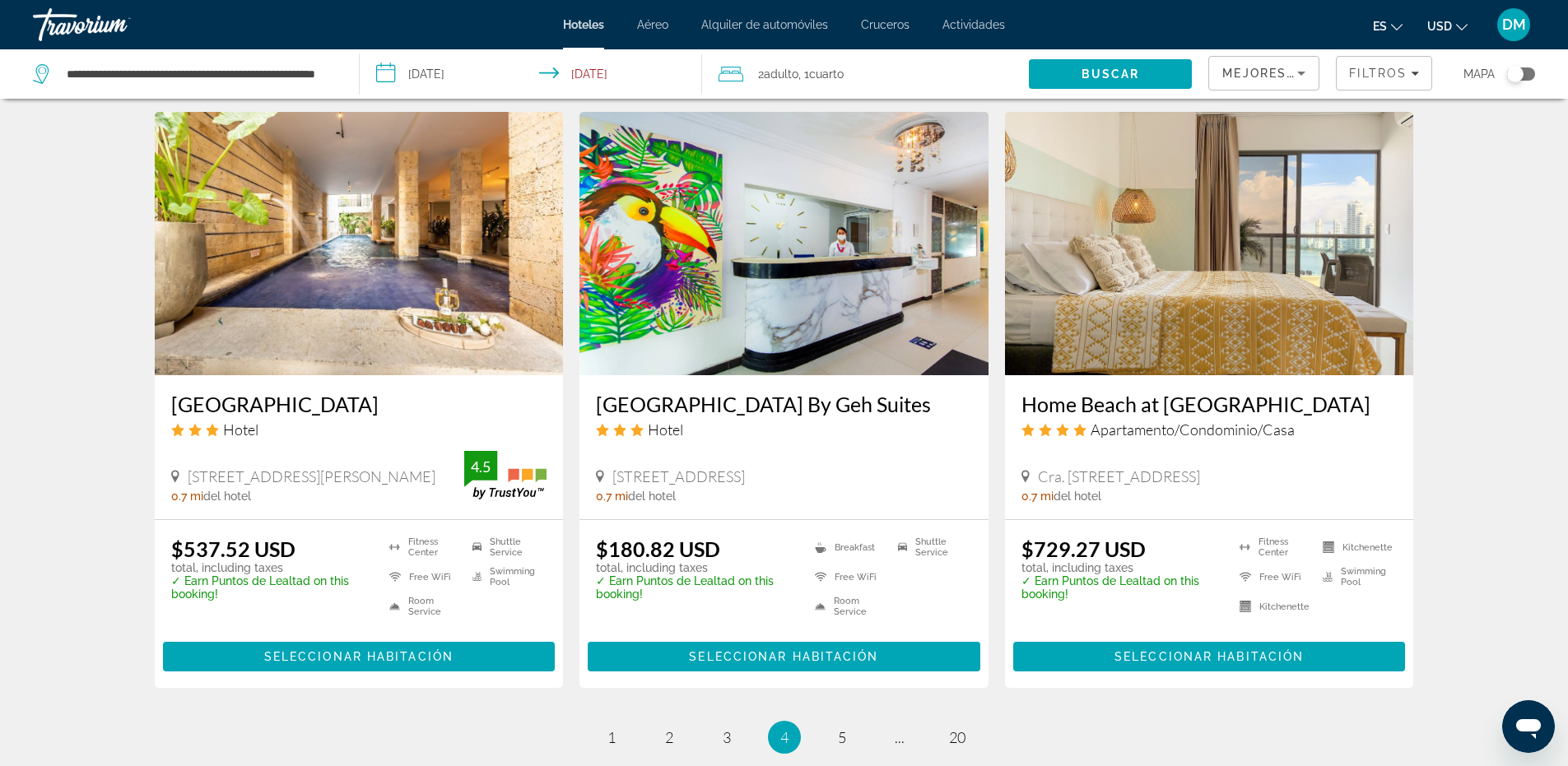
scroll to position [1894, 0]
click at [783, 274] on img "Main content" at bounding box center [783, 242] width 409 height 263
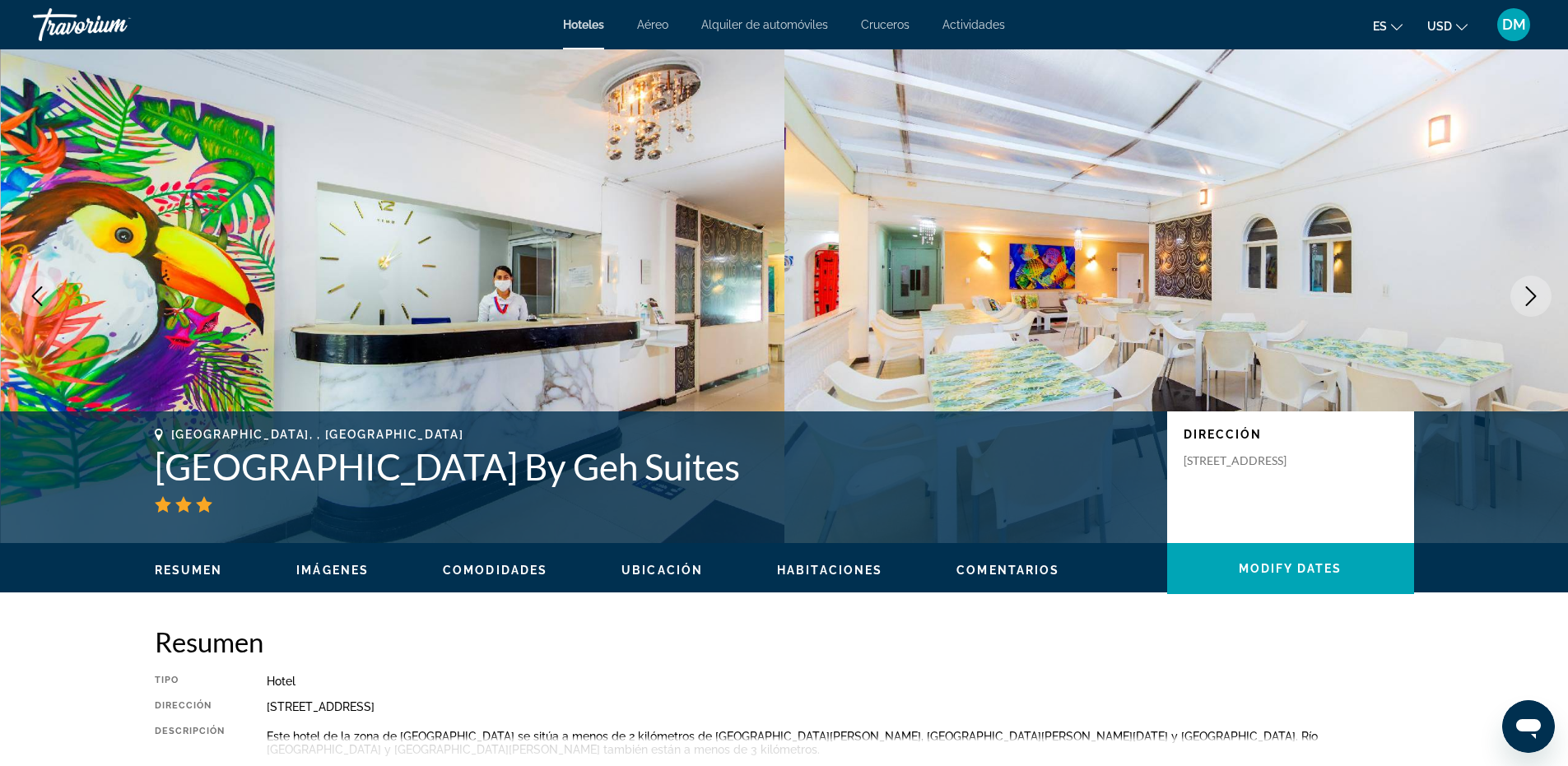
click at [1528, 297] on icon "Next image" at bounding box center [1530, 296] width 20 height 20
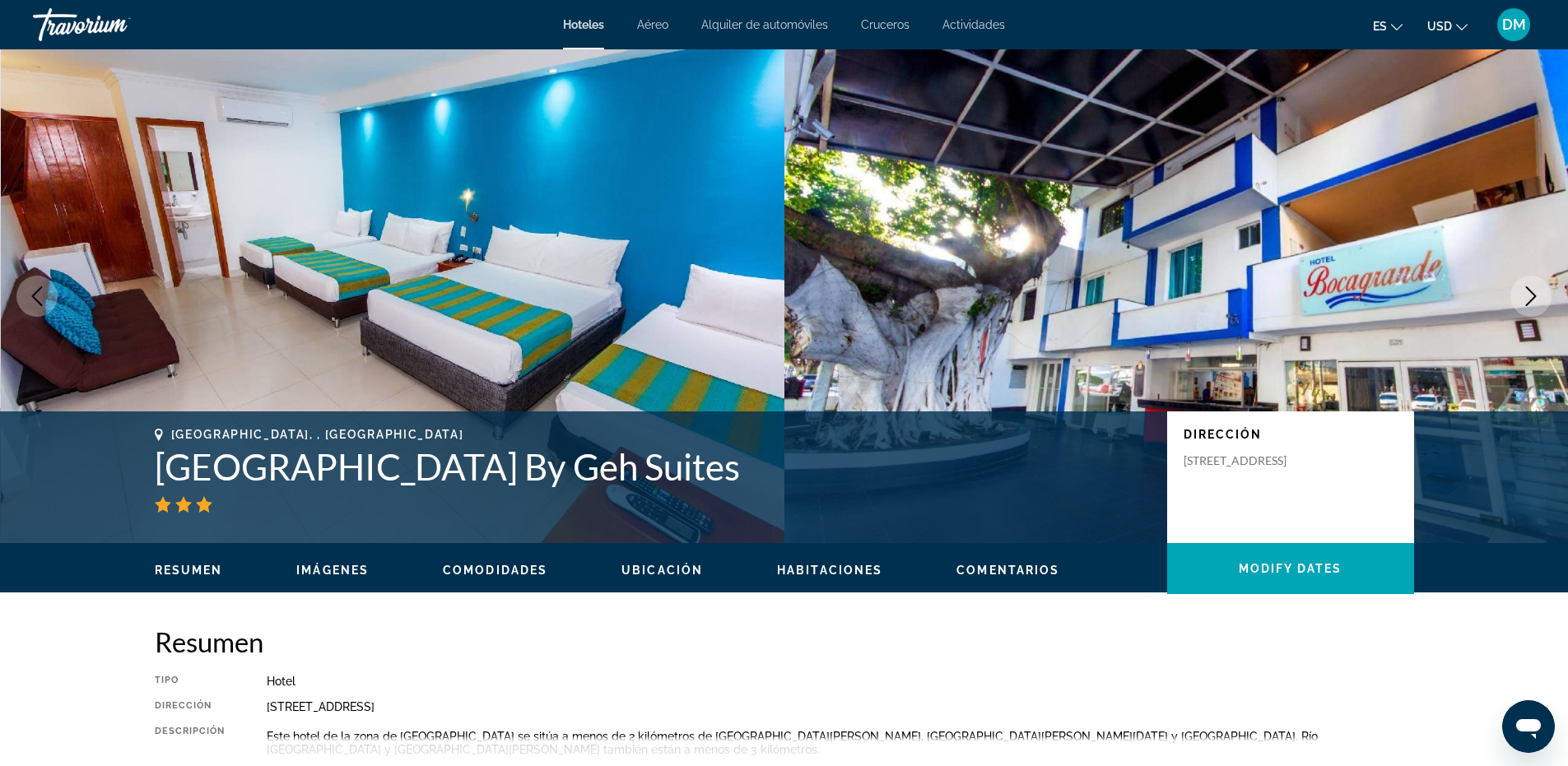
click at [1523, 296] on icon "Next image" at bounding box center [1530, 296] width 20 height 20
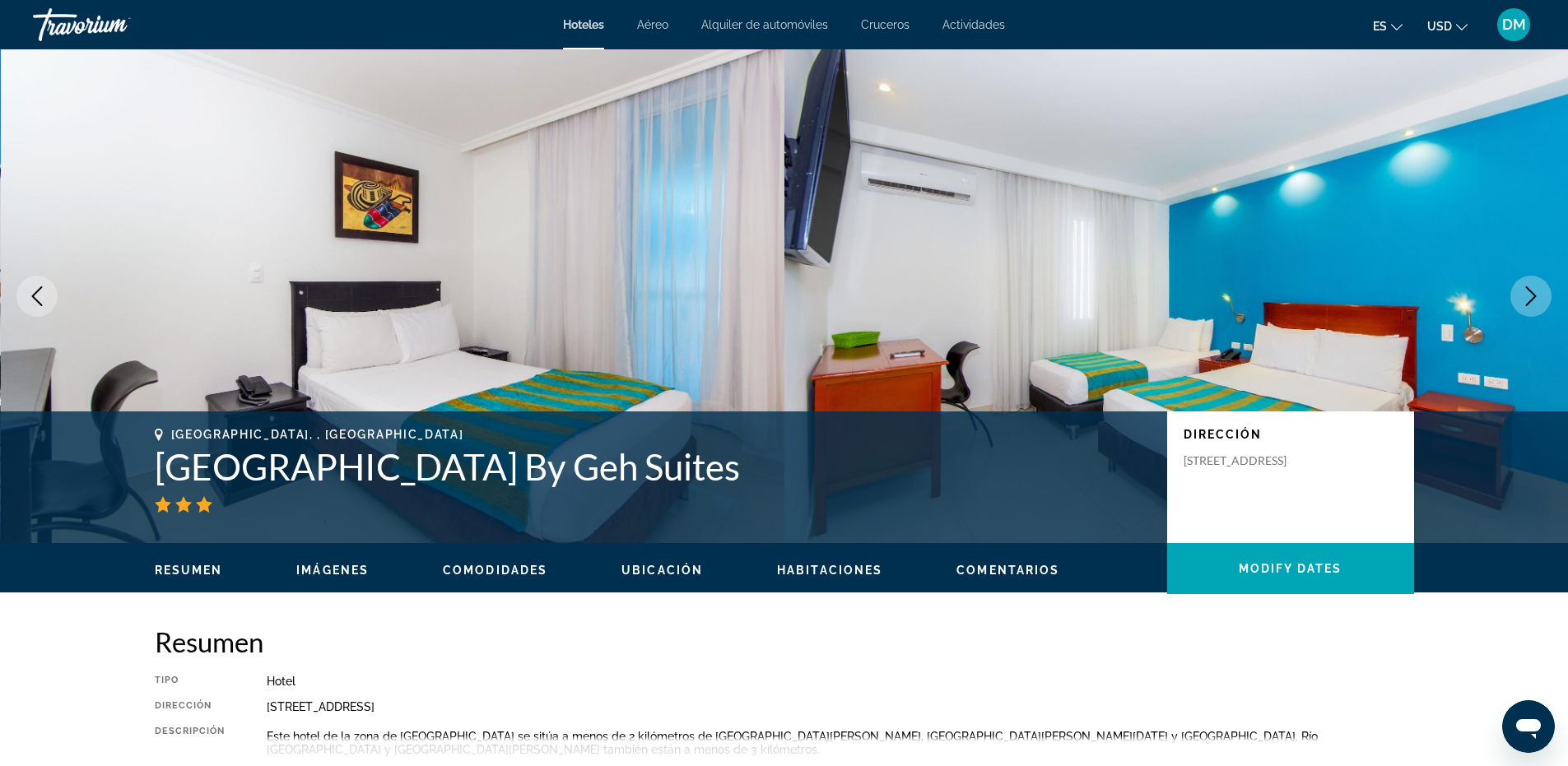
click at [1523, 296] on icon "Next image" at bounding box center [1530, 296] width 20 height 20
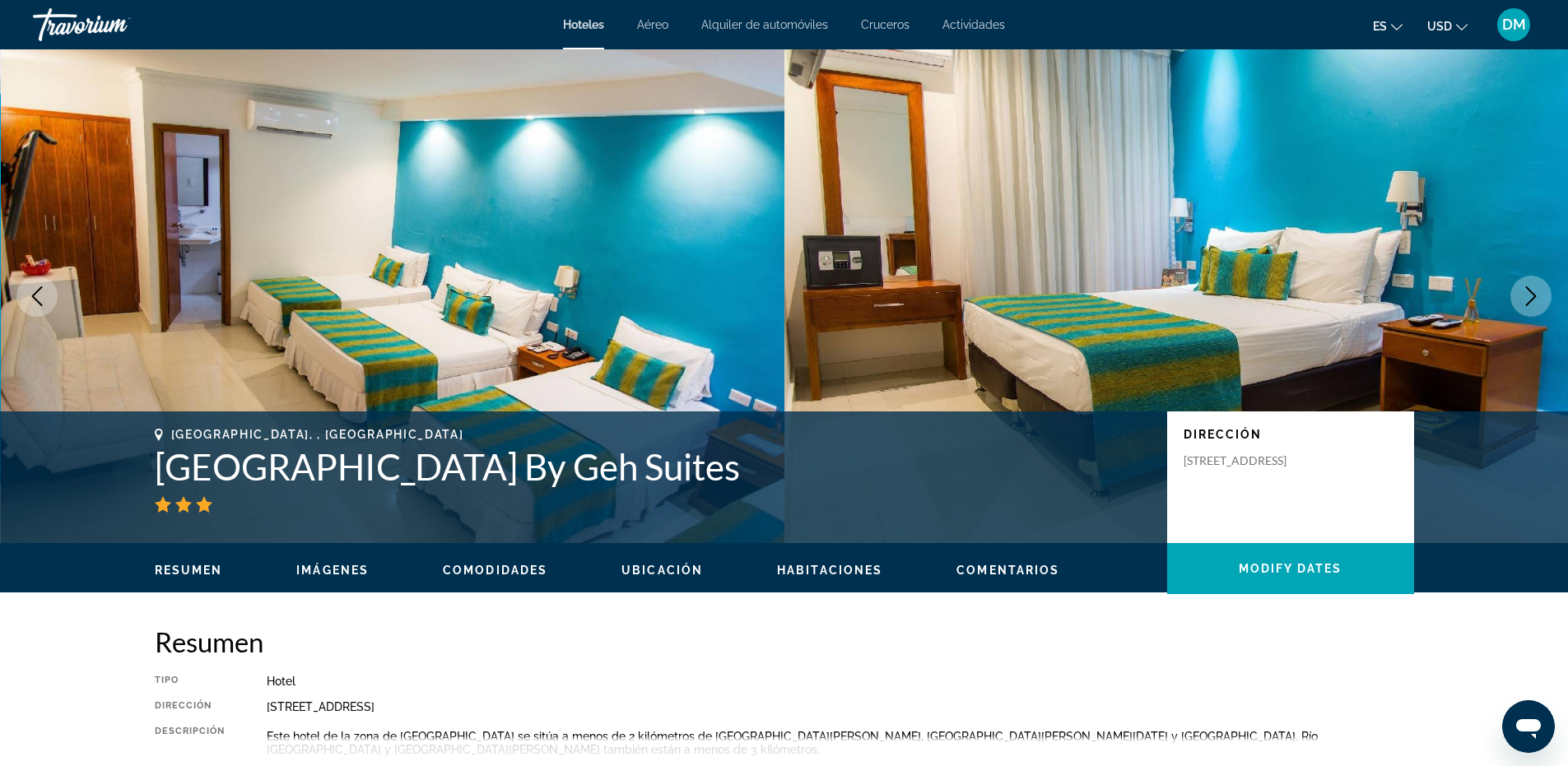
click at [1523, 296] on icon "Next image" at bounding box center [1530, 296] width 20 height 20
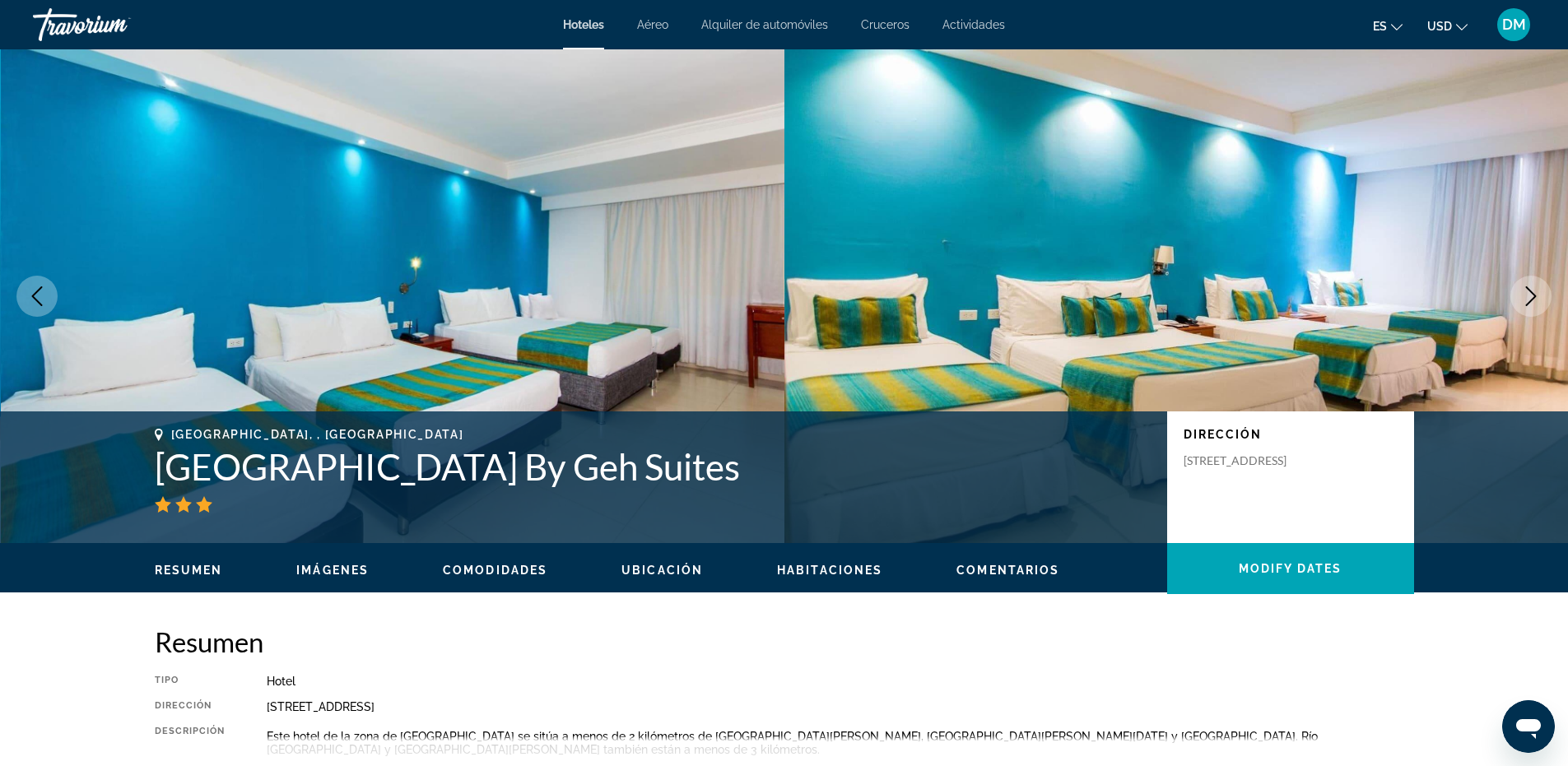
click at [1523, 296] on icon "Next image" at bounding box center [1530, 296] width 20 height 20
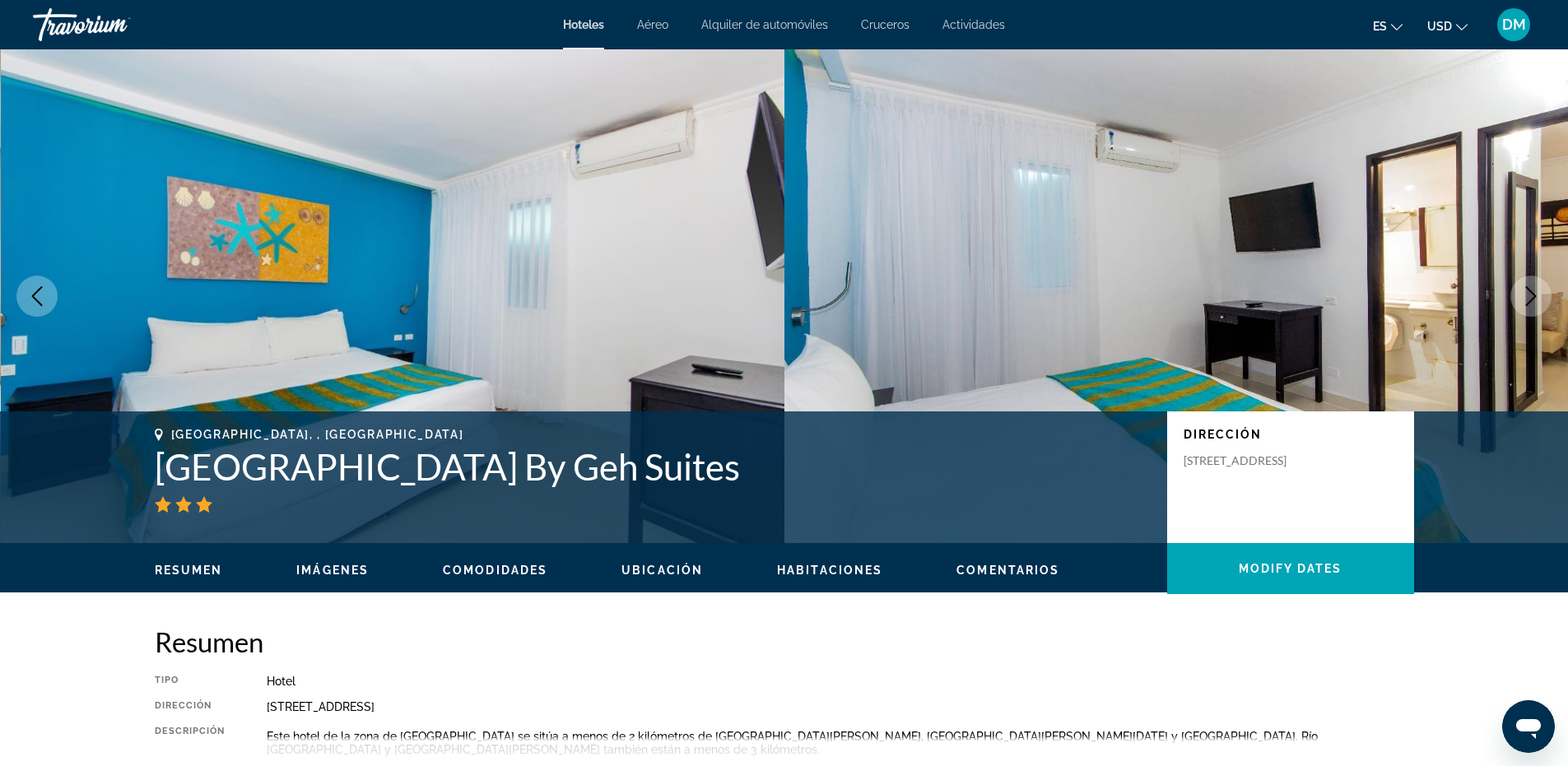
click at [1523, 296] on icon "Next image" at bounding box center [1530, 296] width 20 height 20
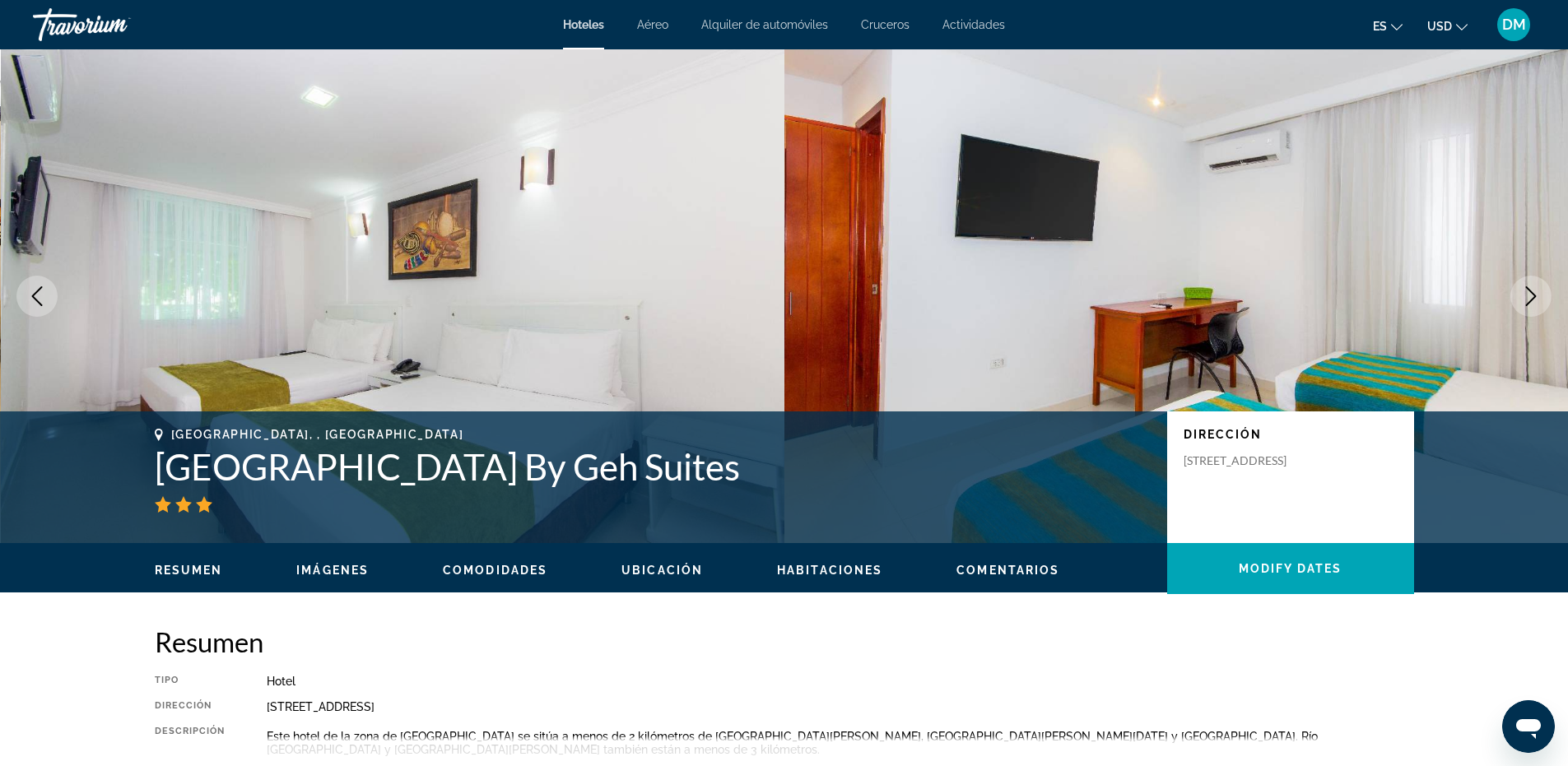
click at [1523, 296] on icon "Next image" at bounding box center [1530, 296] width 20 height 20
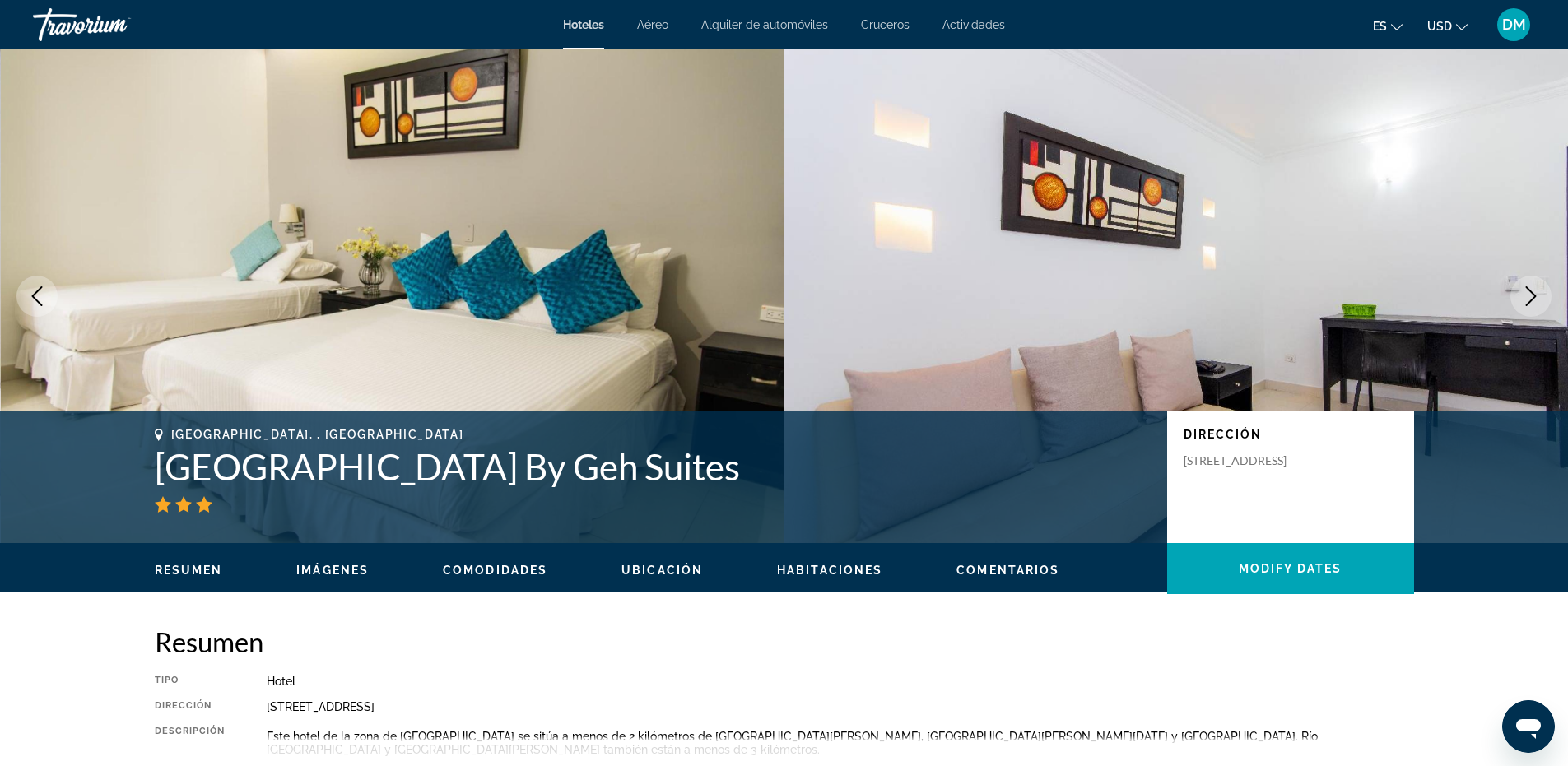
click at [1523, 296] on icon "Next image" at bounding box center [1530, 296] width 20 height 20
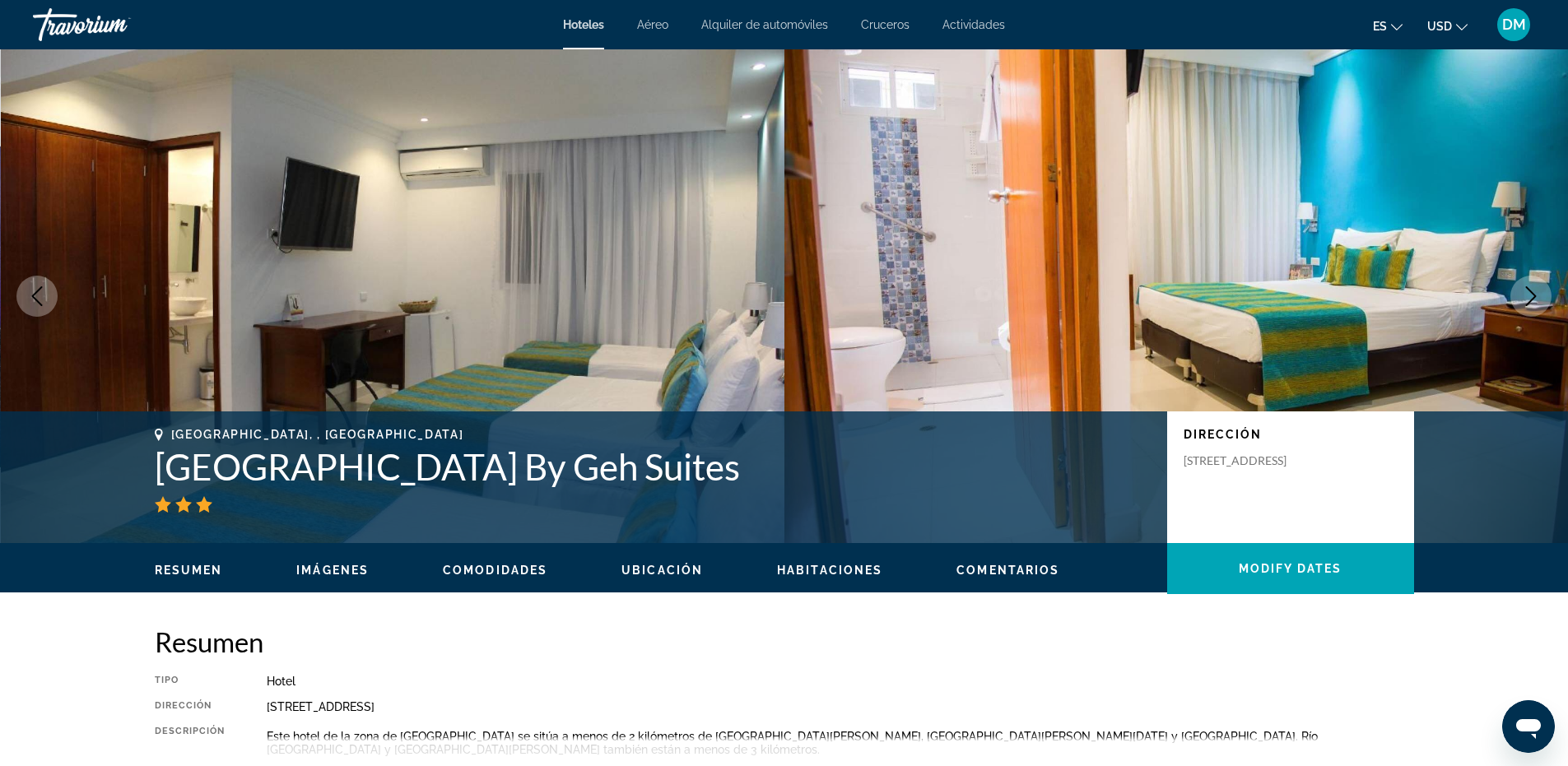
click at [1523, 296] on icon "Next image" at bounding box center [1530, 296] width 20 height 20
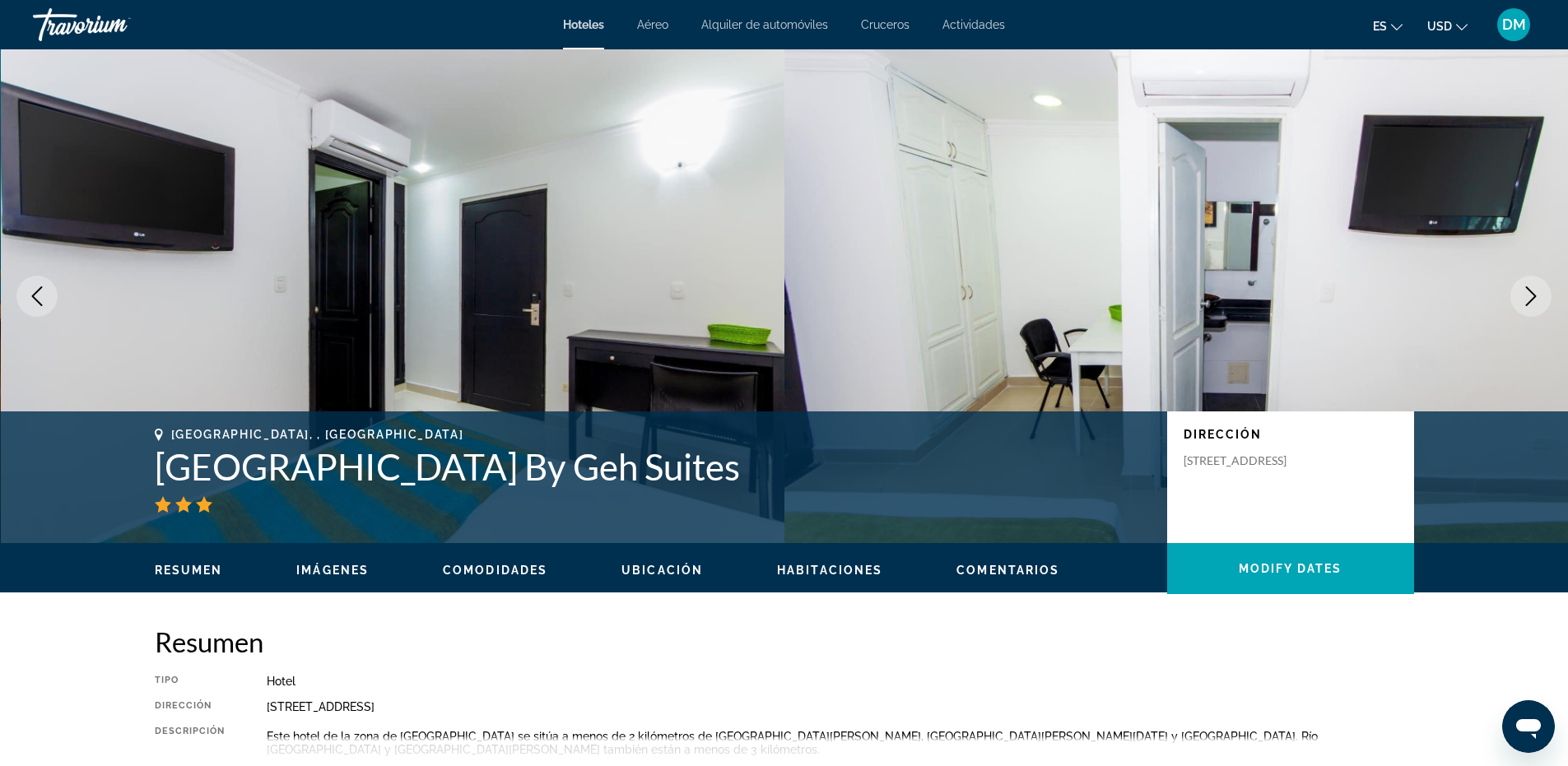
click at [1523, 296] on icon "Next image" at bounding box center [1530, 296] width 20 height 20
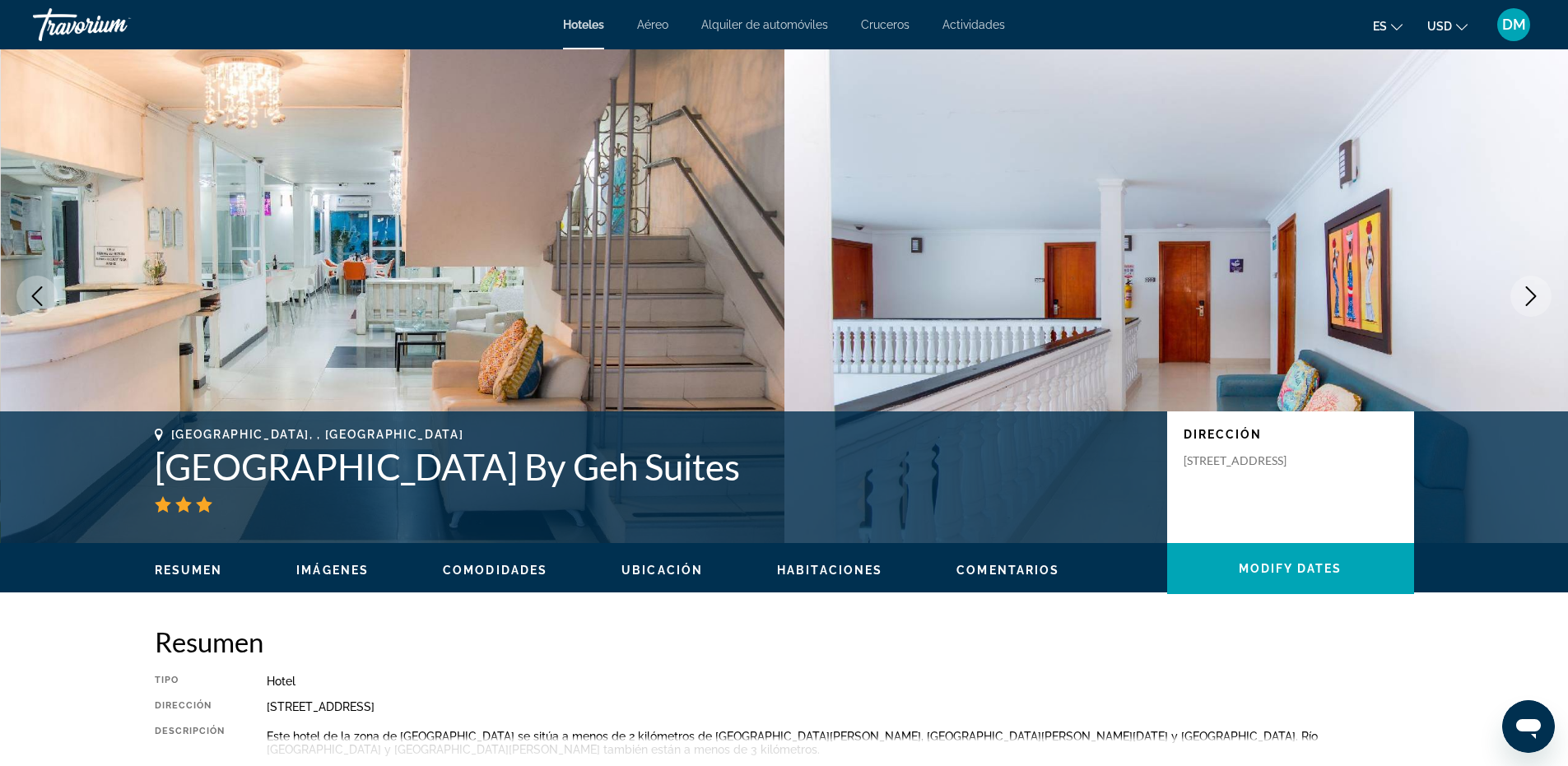
click at [1523, 296] on icon "Next image" at bounding box center [1530, 296] width 20 height 20
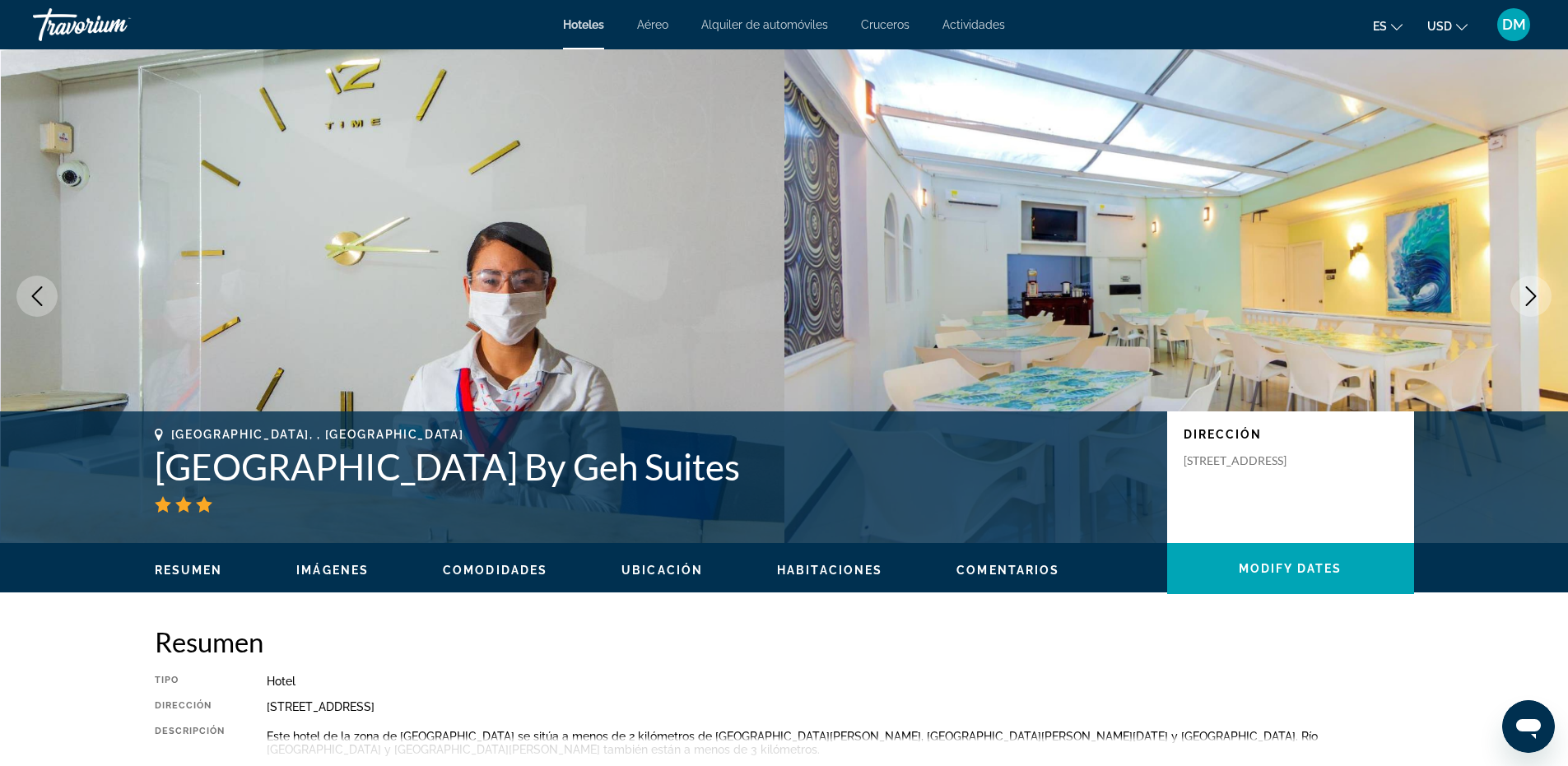
click at [1523, 296] on icon "Next image" at bounding box center [1530, 296] width 20 height 20
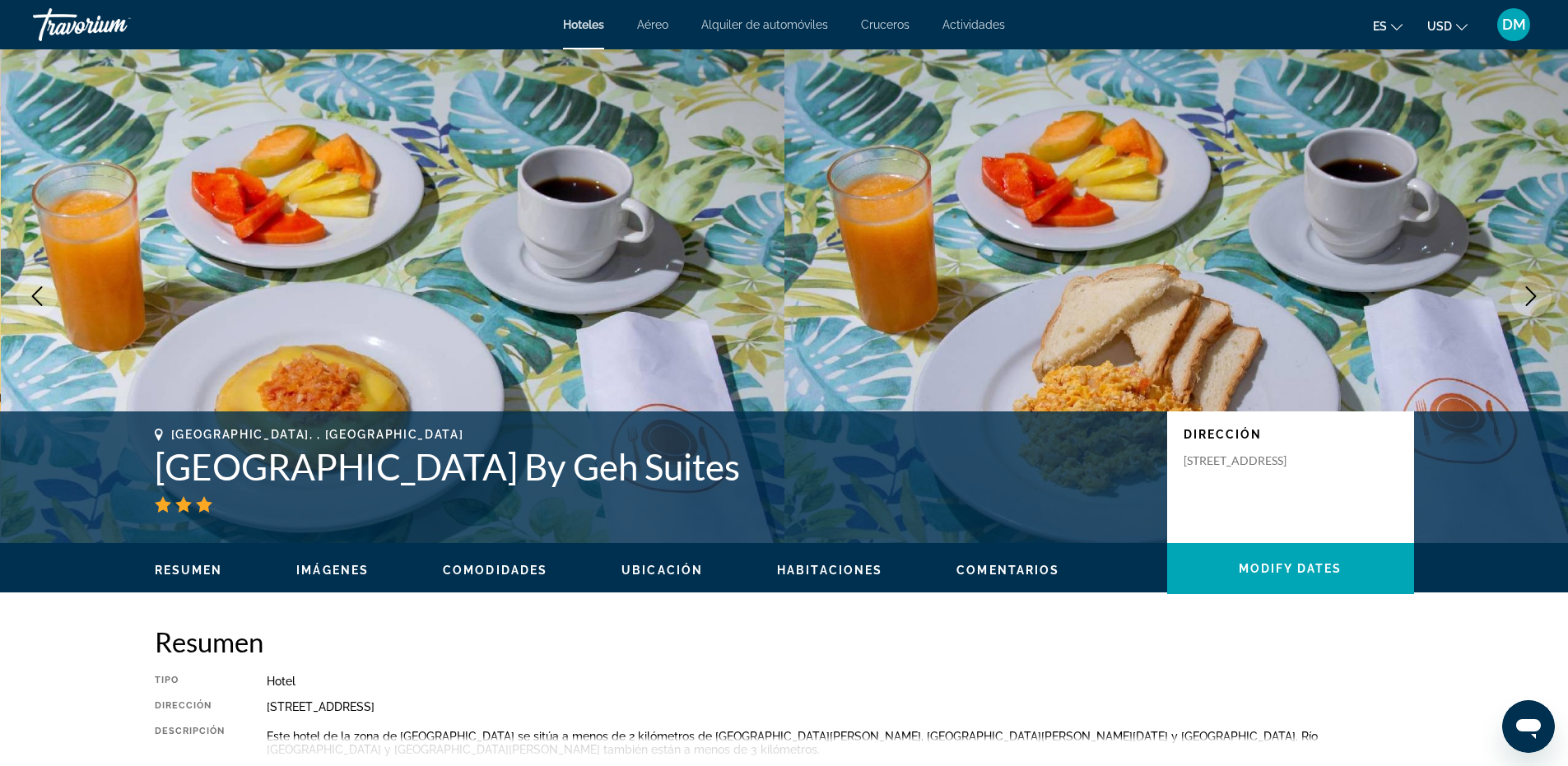
click at [1524, 290] on icon "Next image" at bounding box center [1530, 296] width 20 height 20
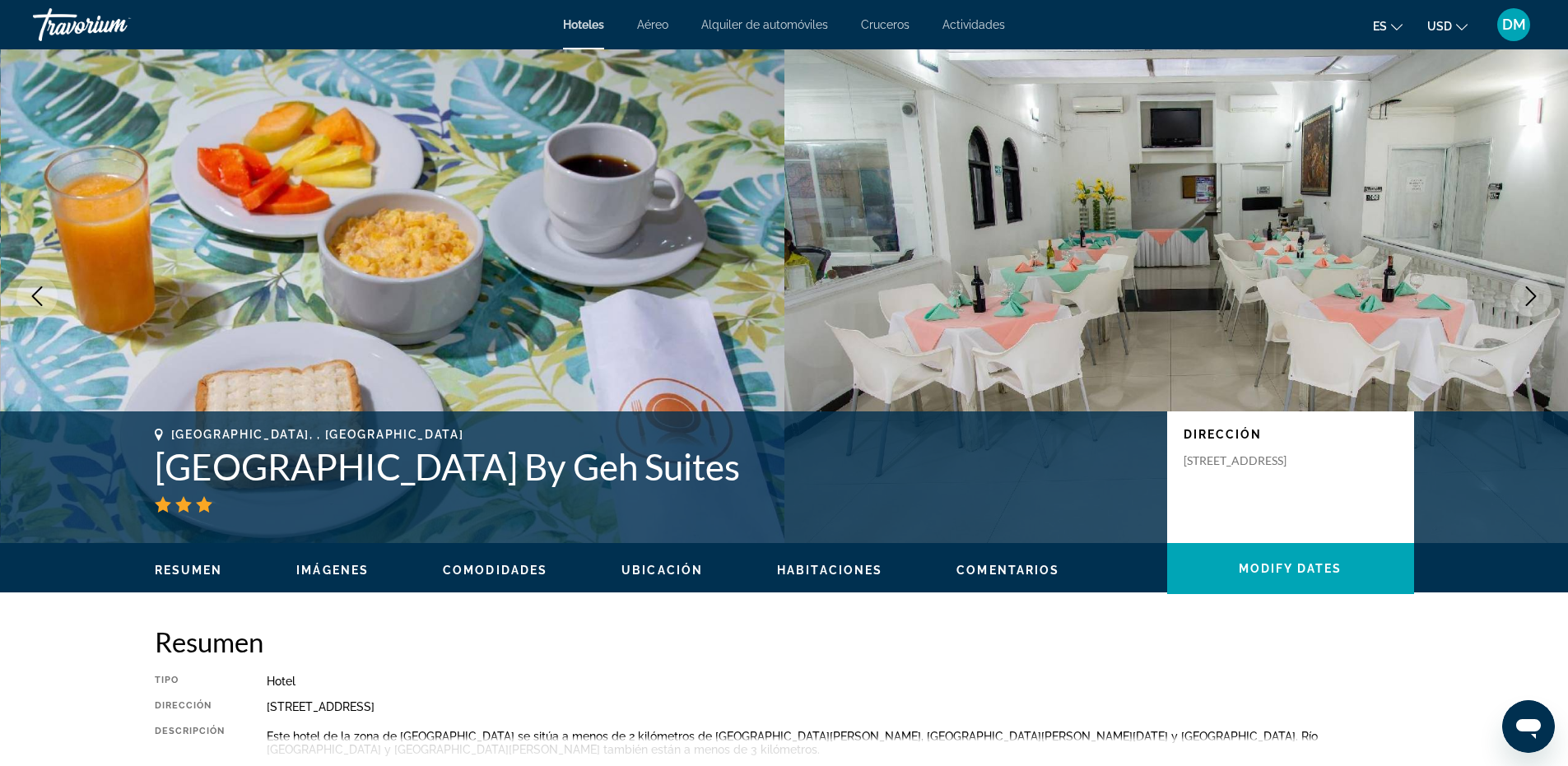
click at [1524, 290] on icon "Next image" at bounding box center [1530, 296] width 20 height 20
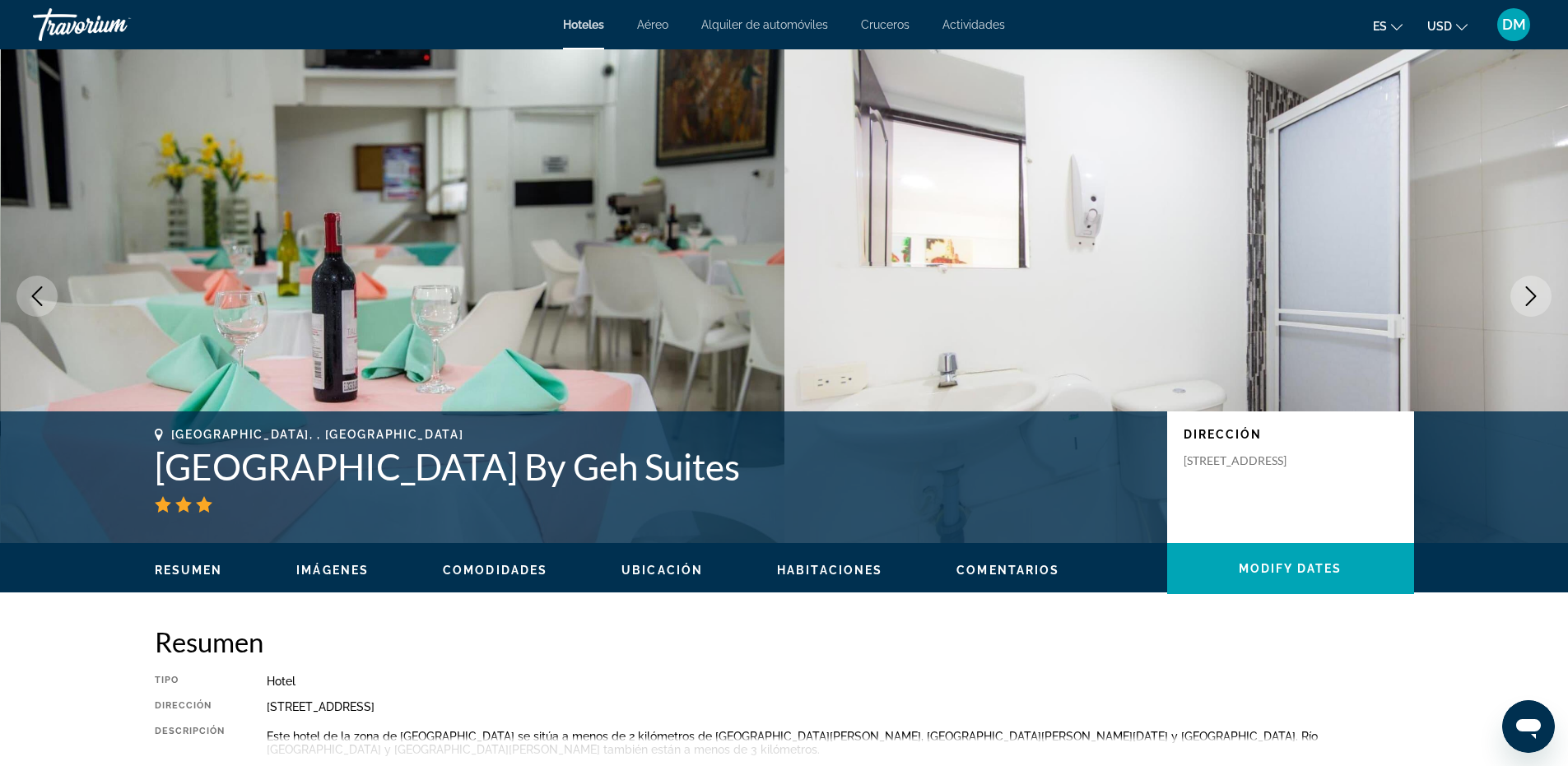
click at [1524, 290] on icon "Next image" at bounding box center [1530, 296] width 20 height 20
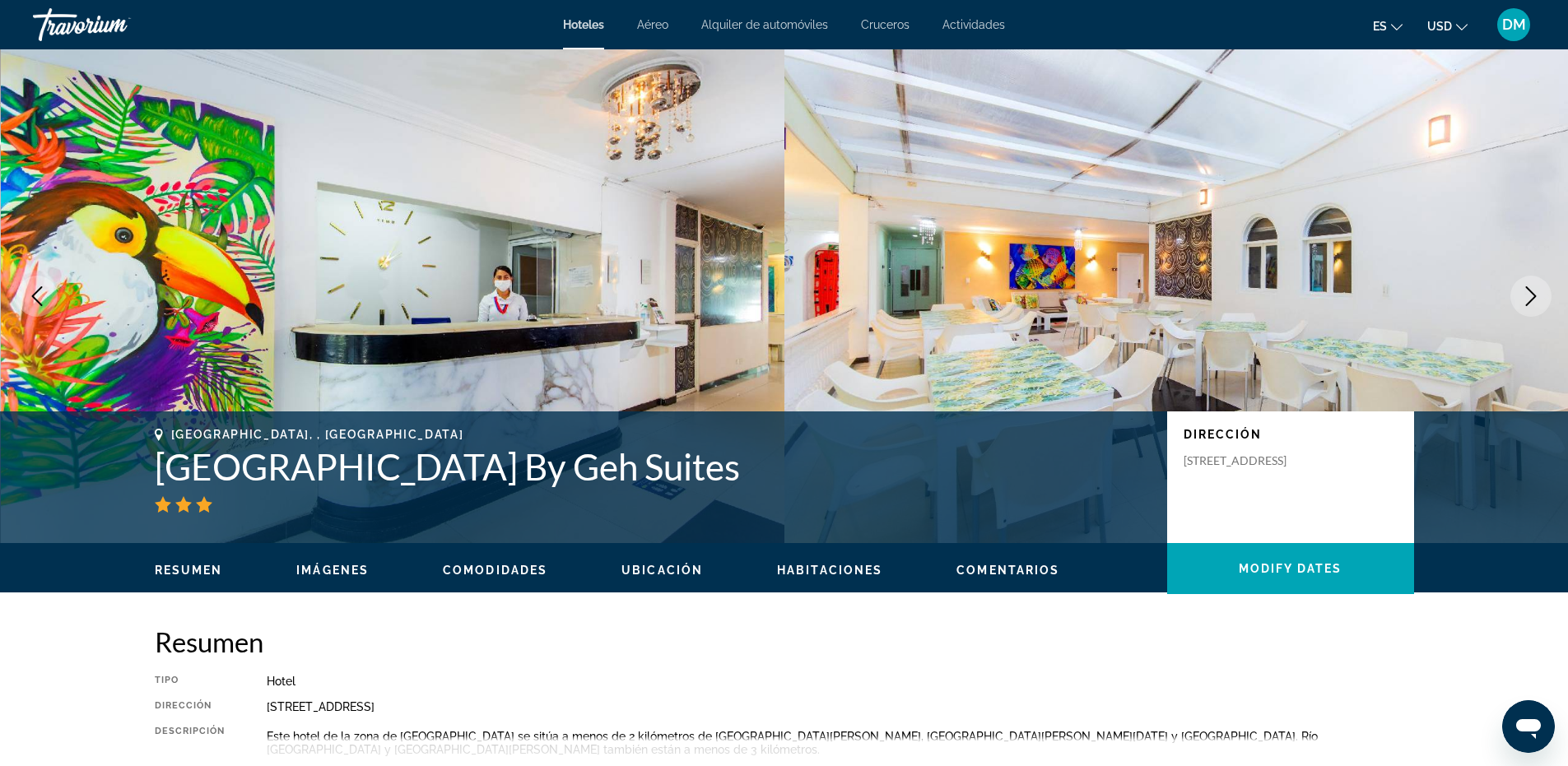
click at [1524, 290] on icon "Next image" at bounding box center [1530, 296] width 20 height 20
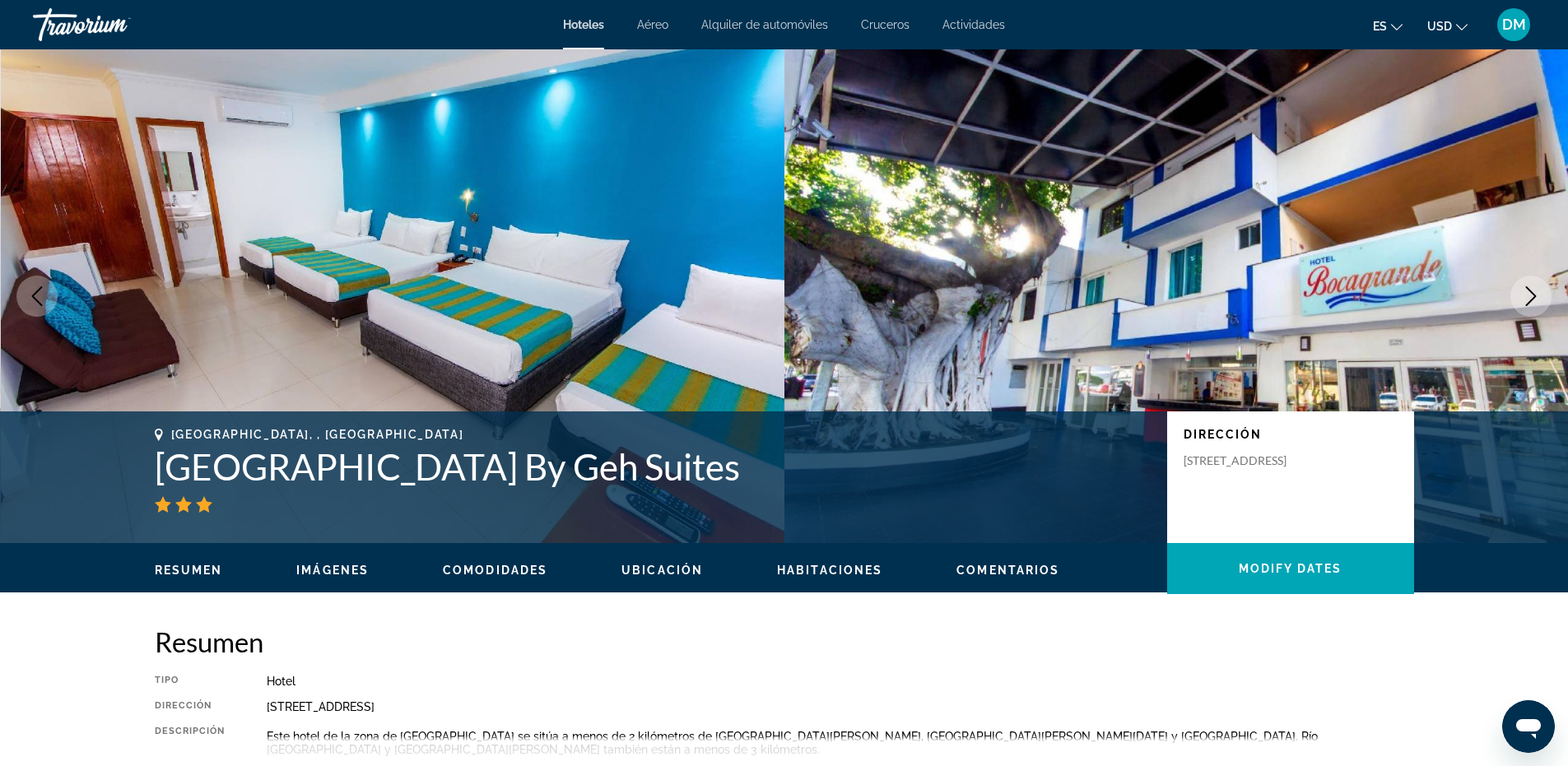
click at [1524, 290] on icon "Next image" at bounding box center [1530, 296] width 20 height 20
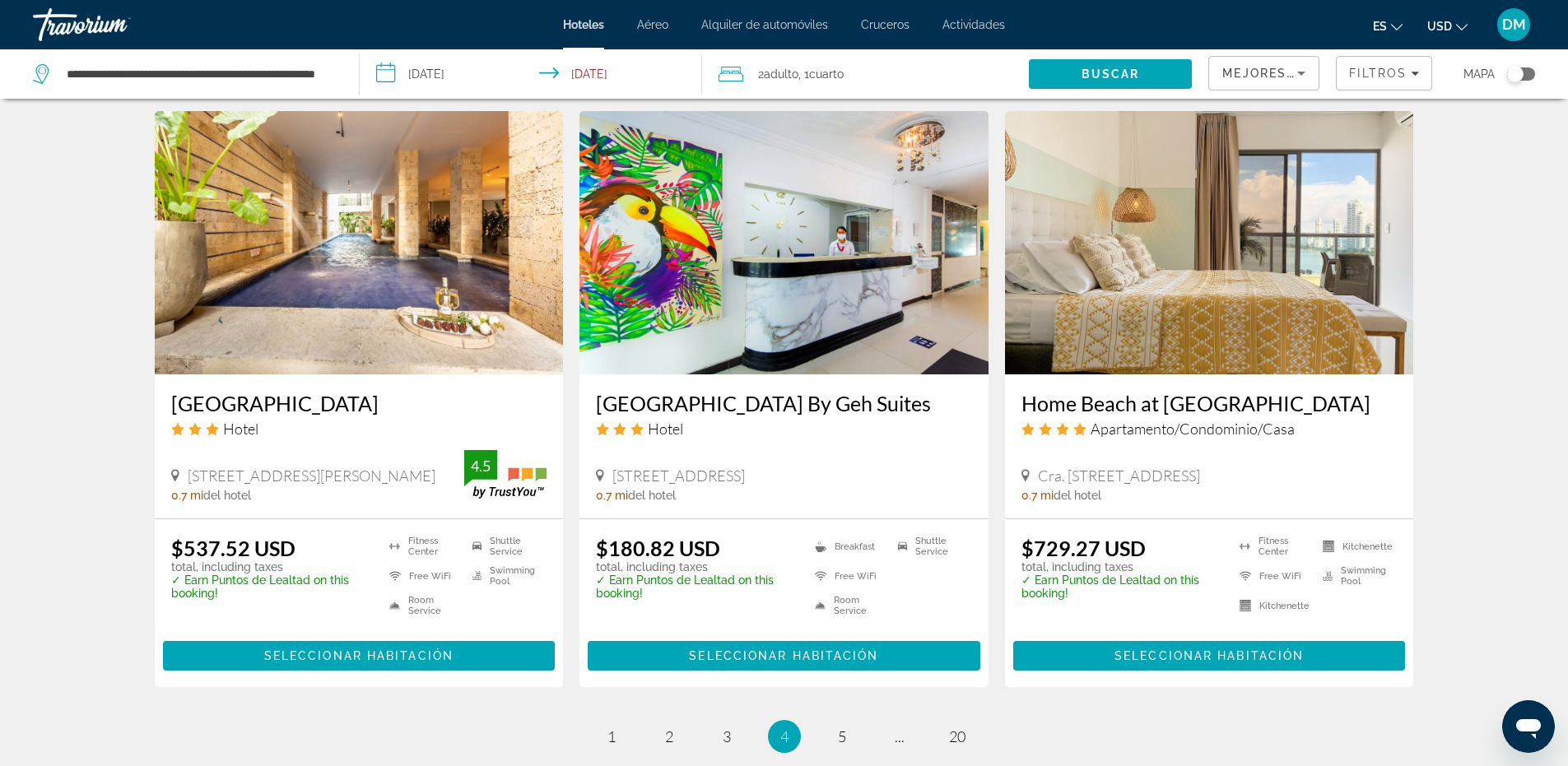
scroll to position [2098, 0]
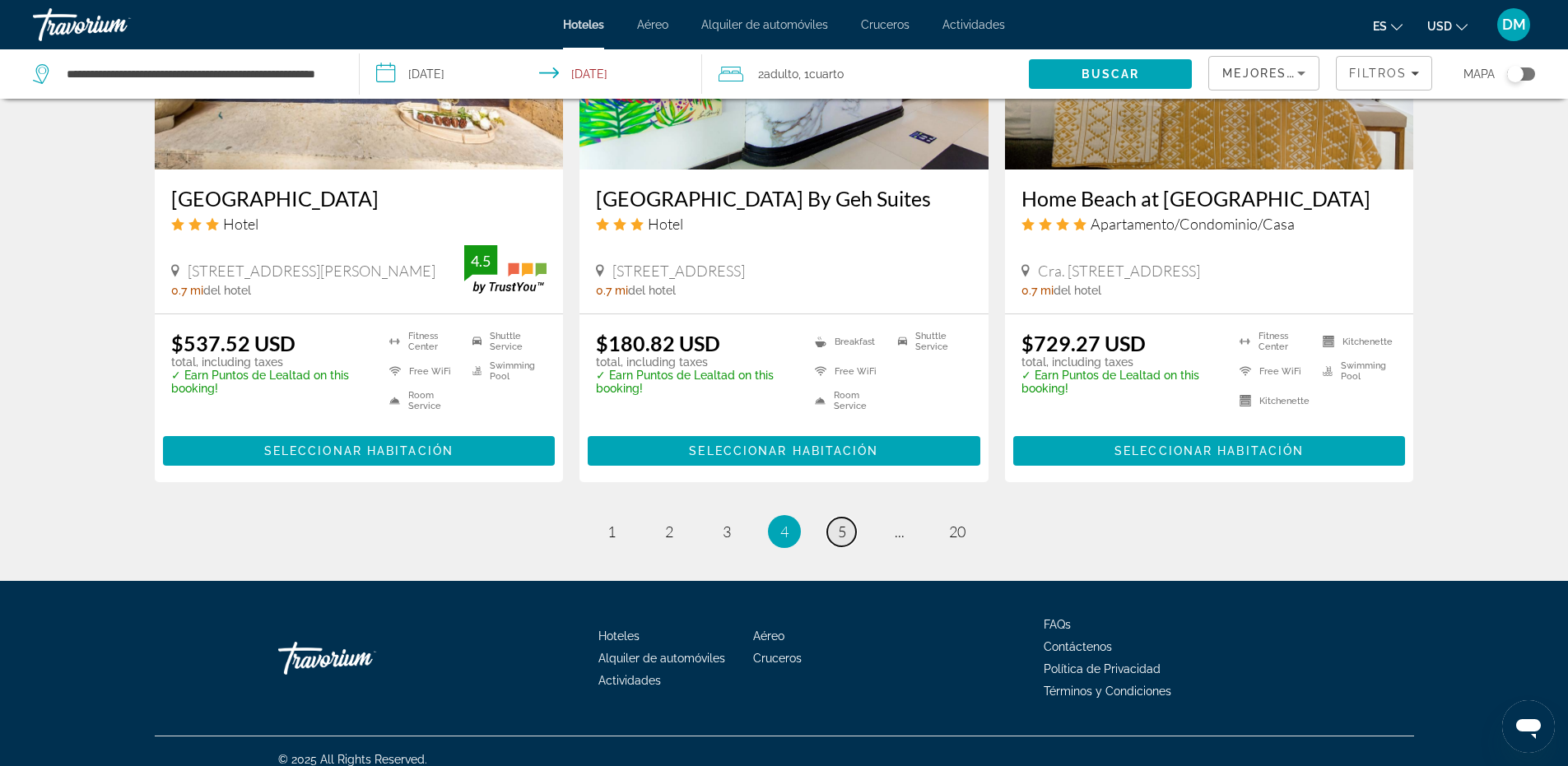
click at [838, 523] on span "5" at bounding box center [842, 531] width 9 height 18
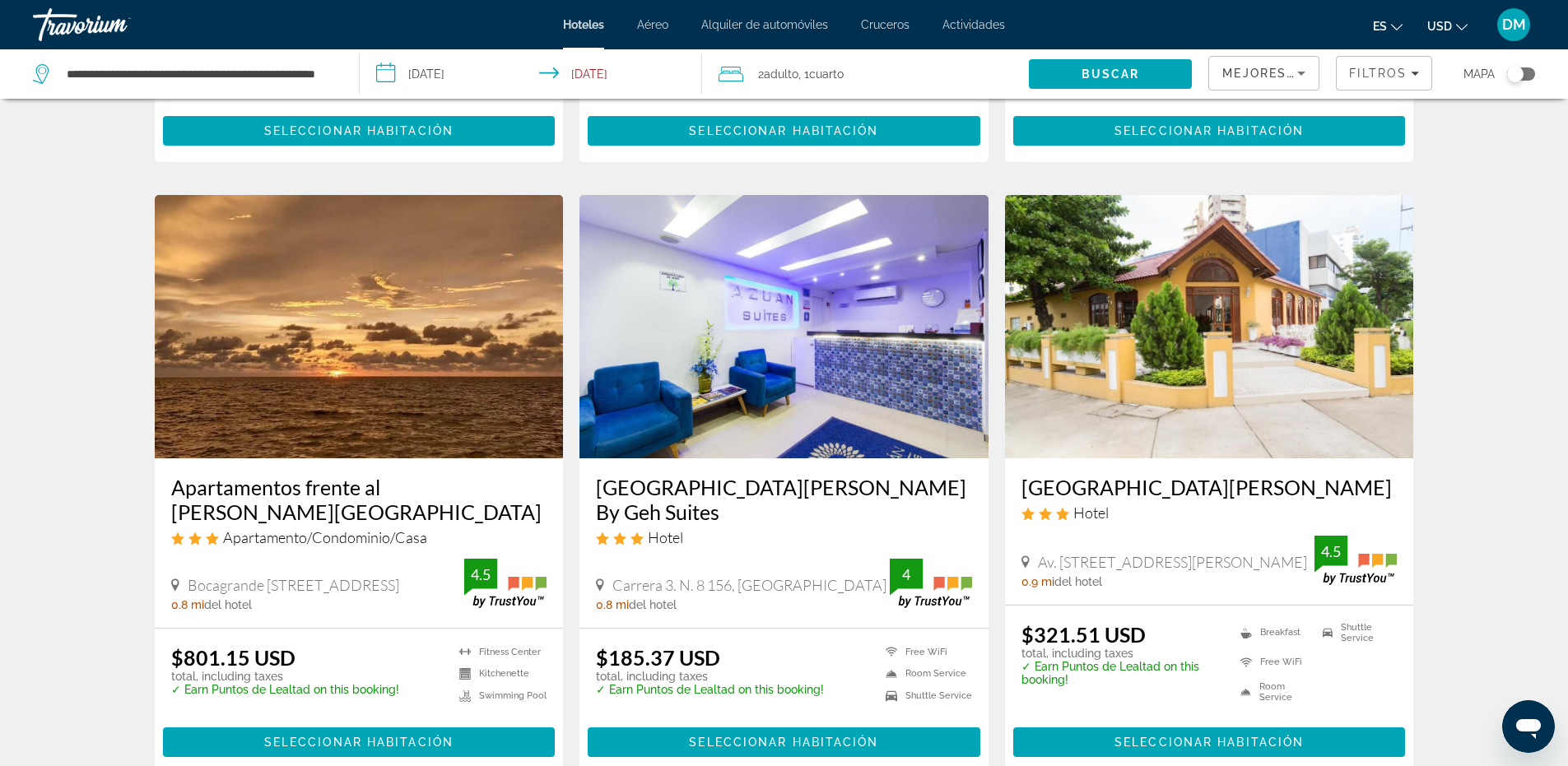
scroll to position [577, 0]
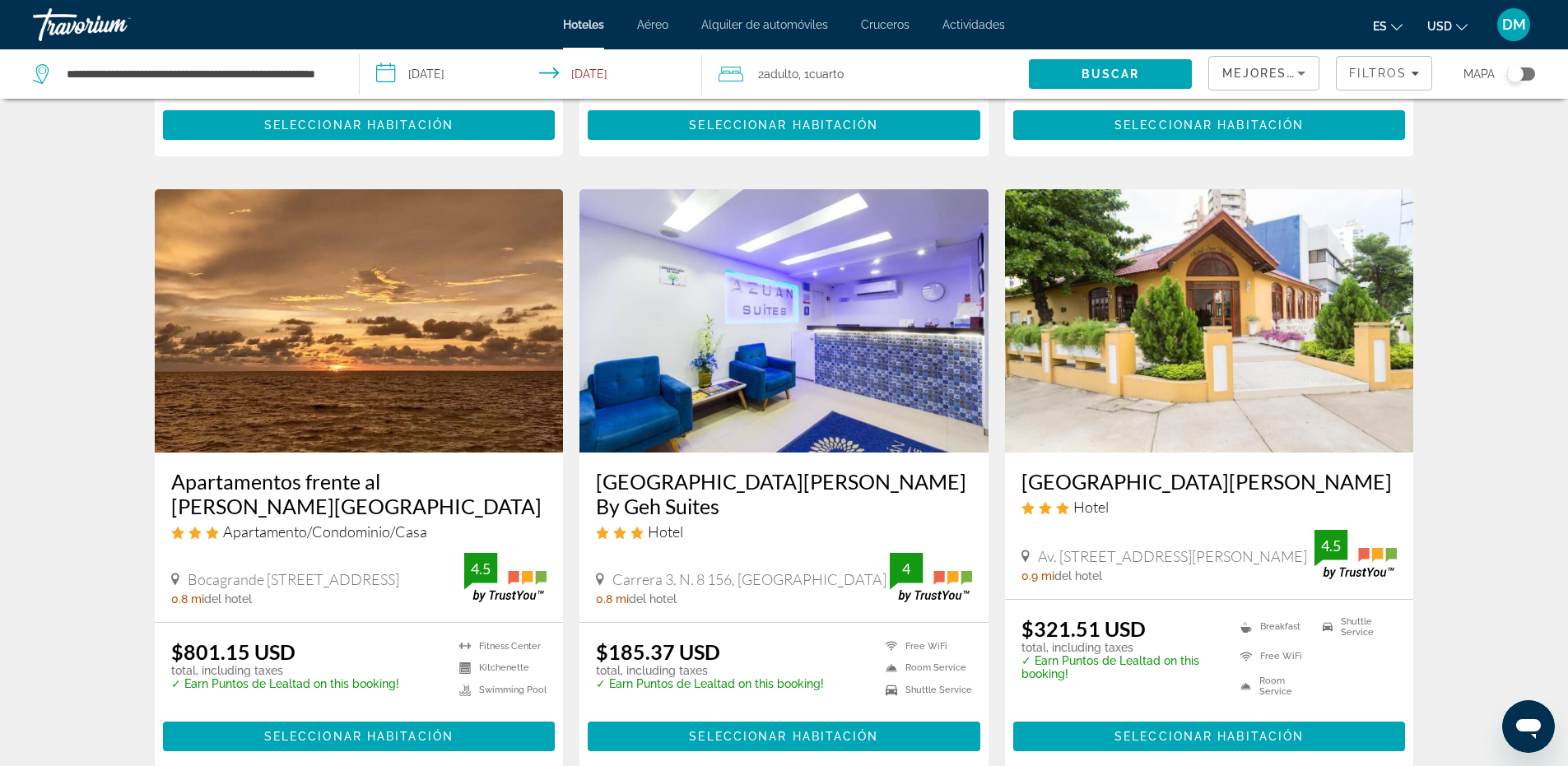
click at [756, 409] on img "Main content" at bounding box center [783, 320] width 409 height 263
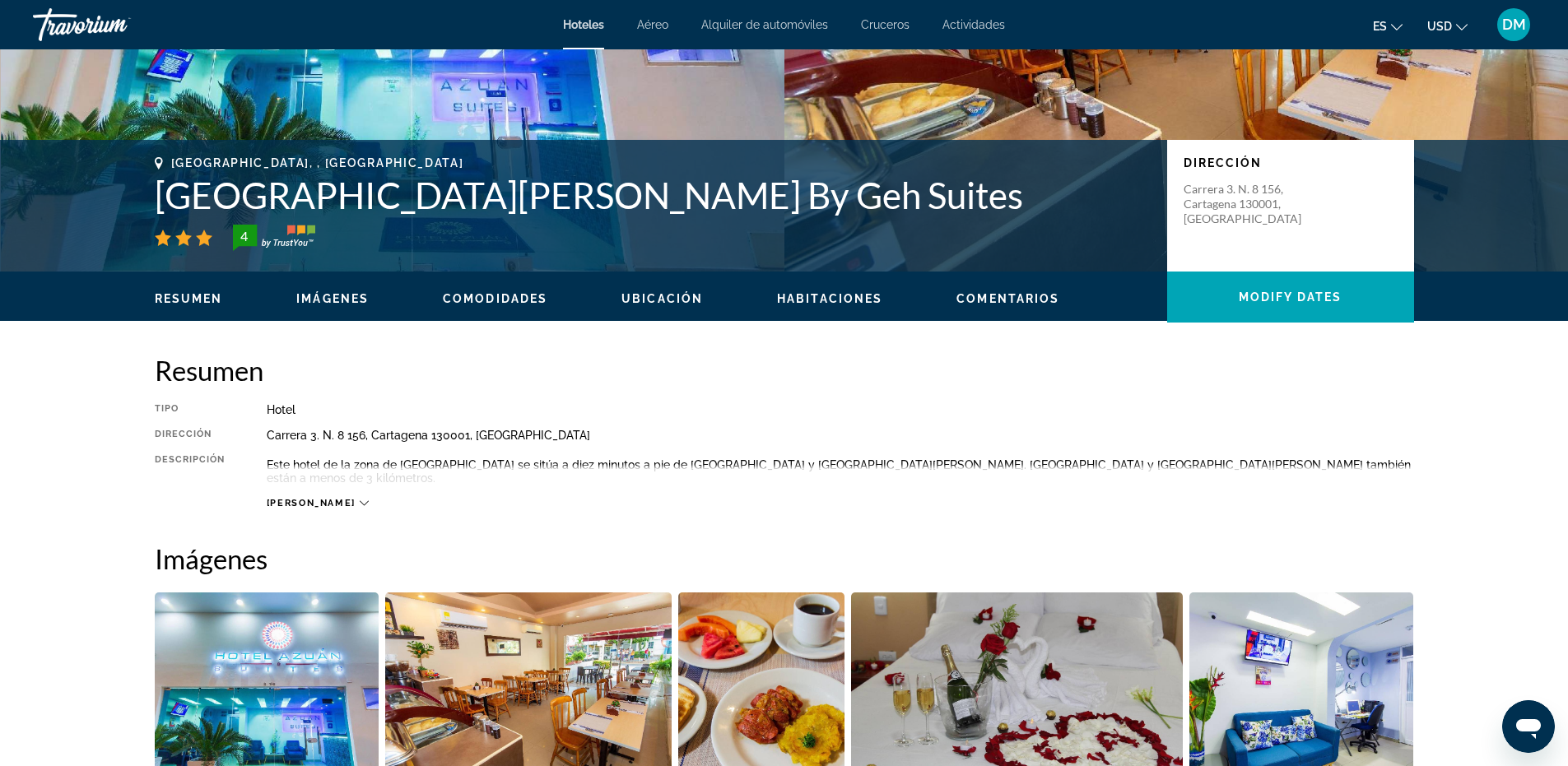
scroll to position [329, 0]
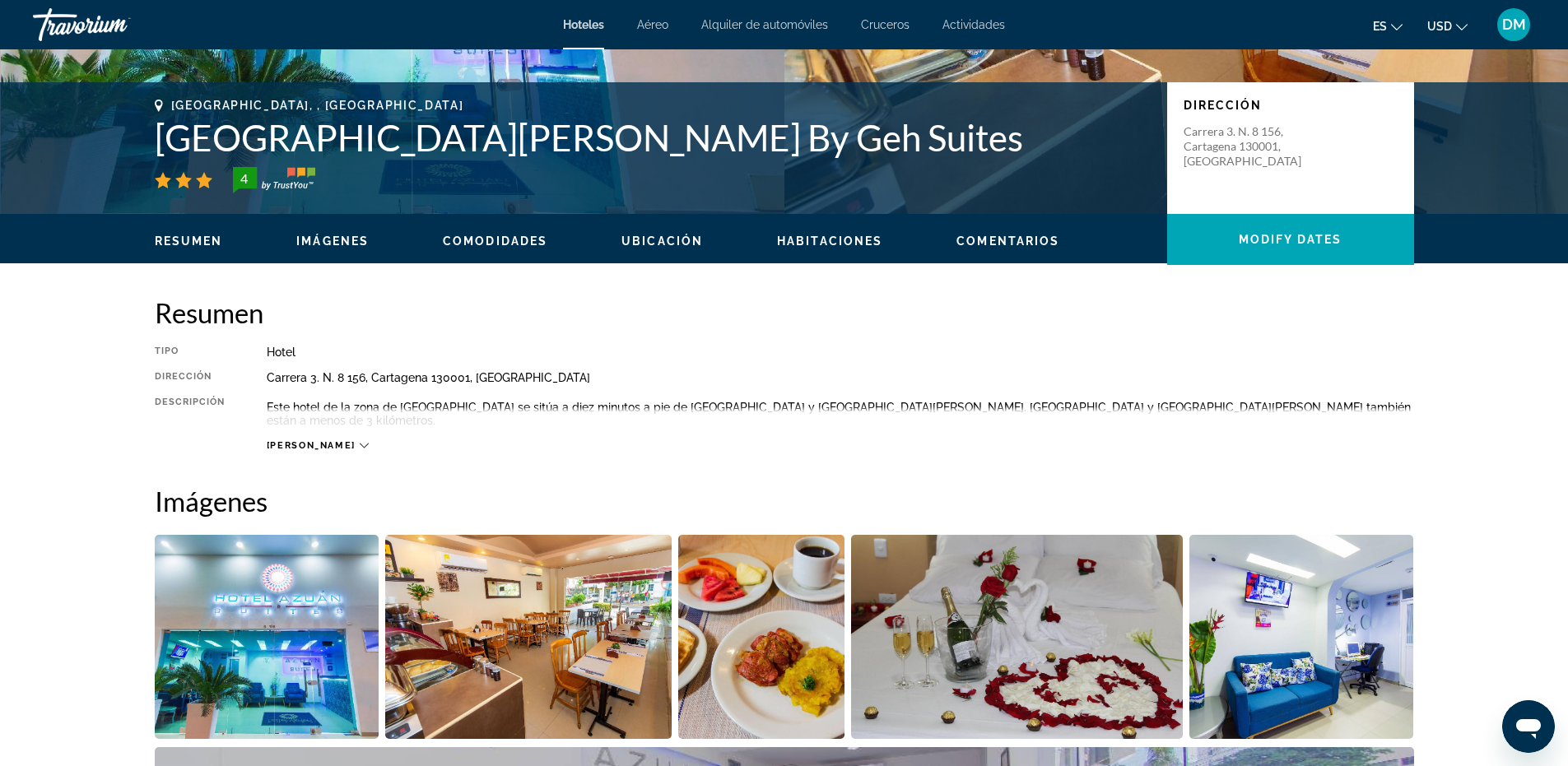
click at [360, 441] on icon "Main content" at bounding box center [364, 446] width 9 height 9
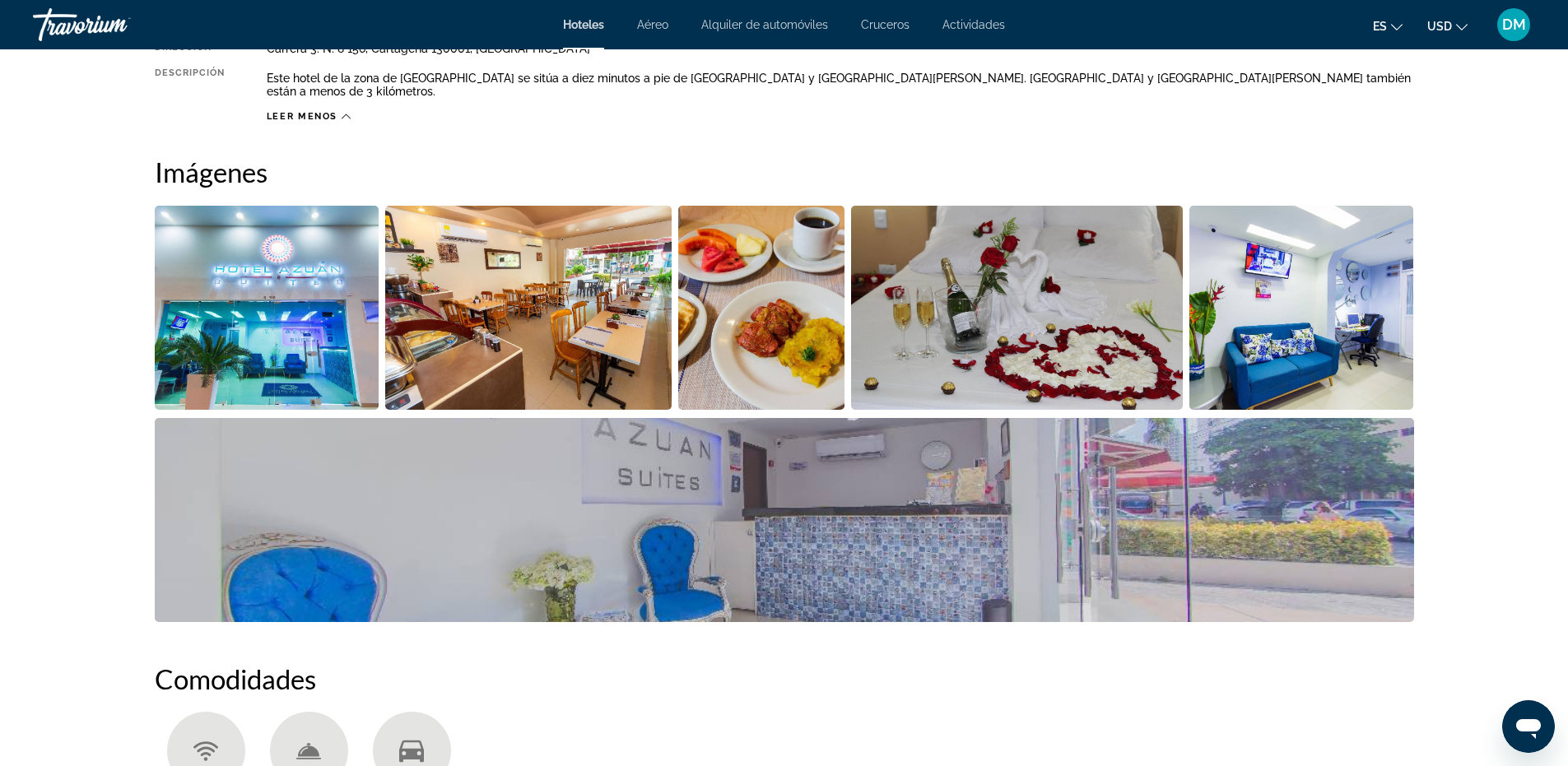
scroll to position [577, 0]
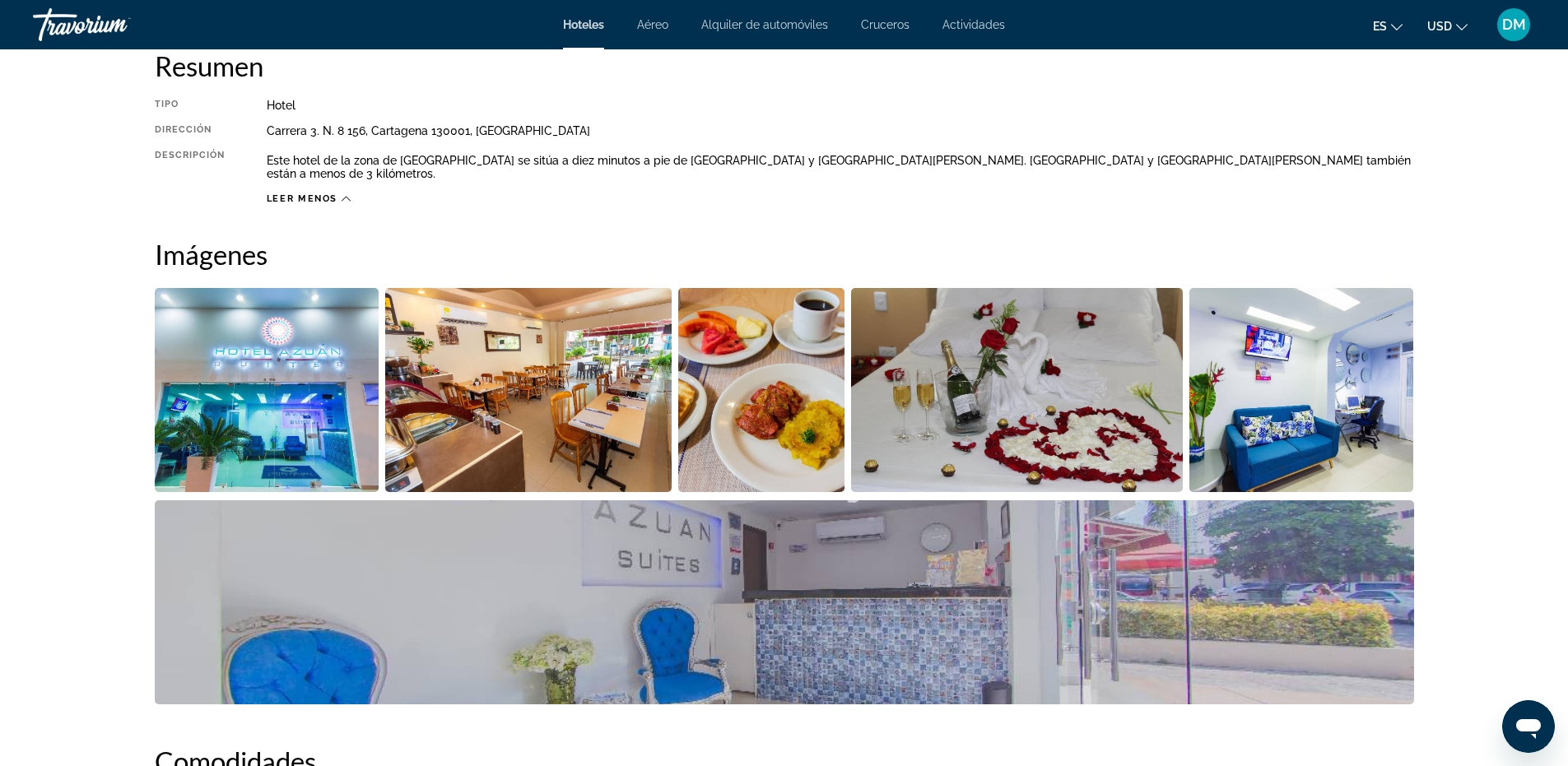
click at [258, 337] on img "Open full-screen image slider" at bounding box center [267, 390] width 224 height 204
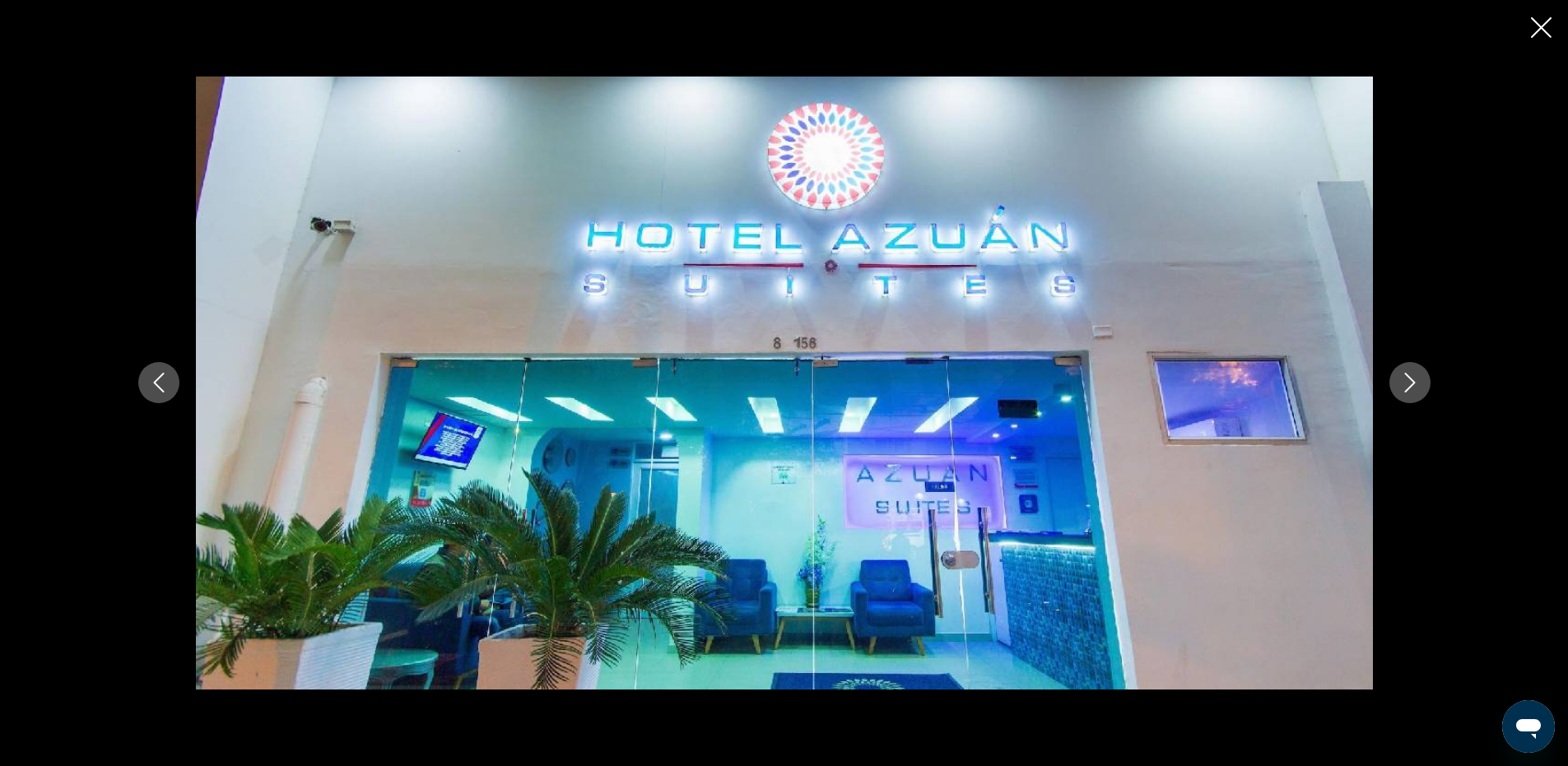
click at [1415, 383] on icon "Next image" at bounding box center [1409, 383] width 10 height 20
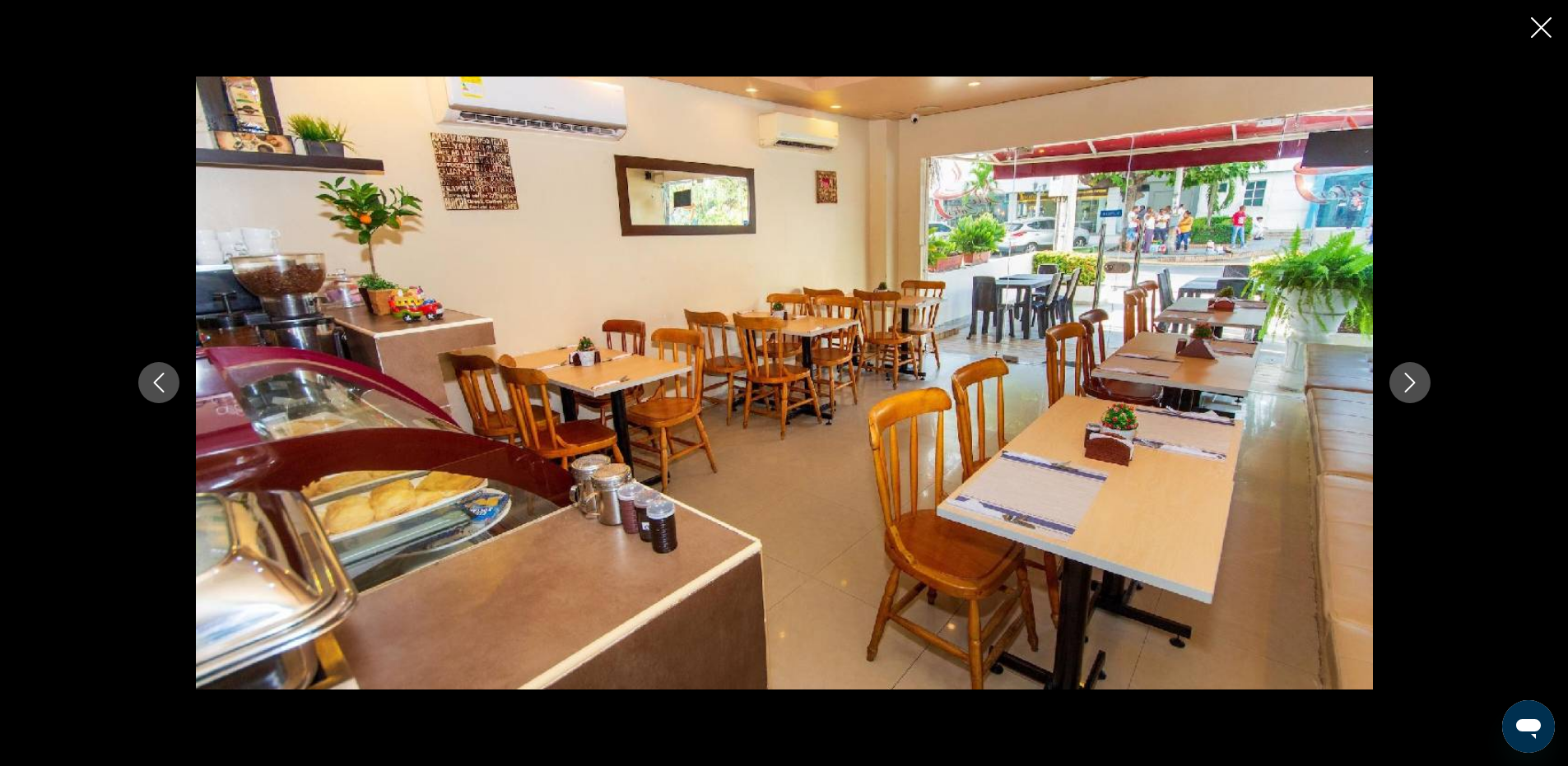
click at [1419, 389] on icon "Next image" at bounding box center [1409, 382] width 20 height 20
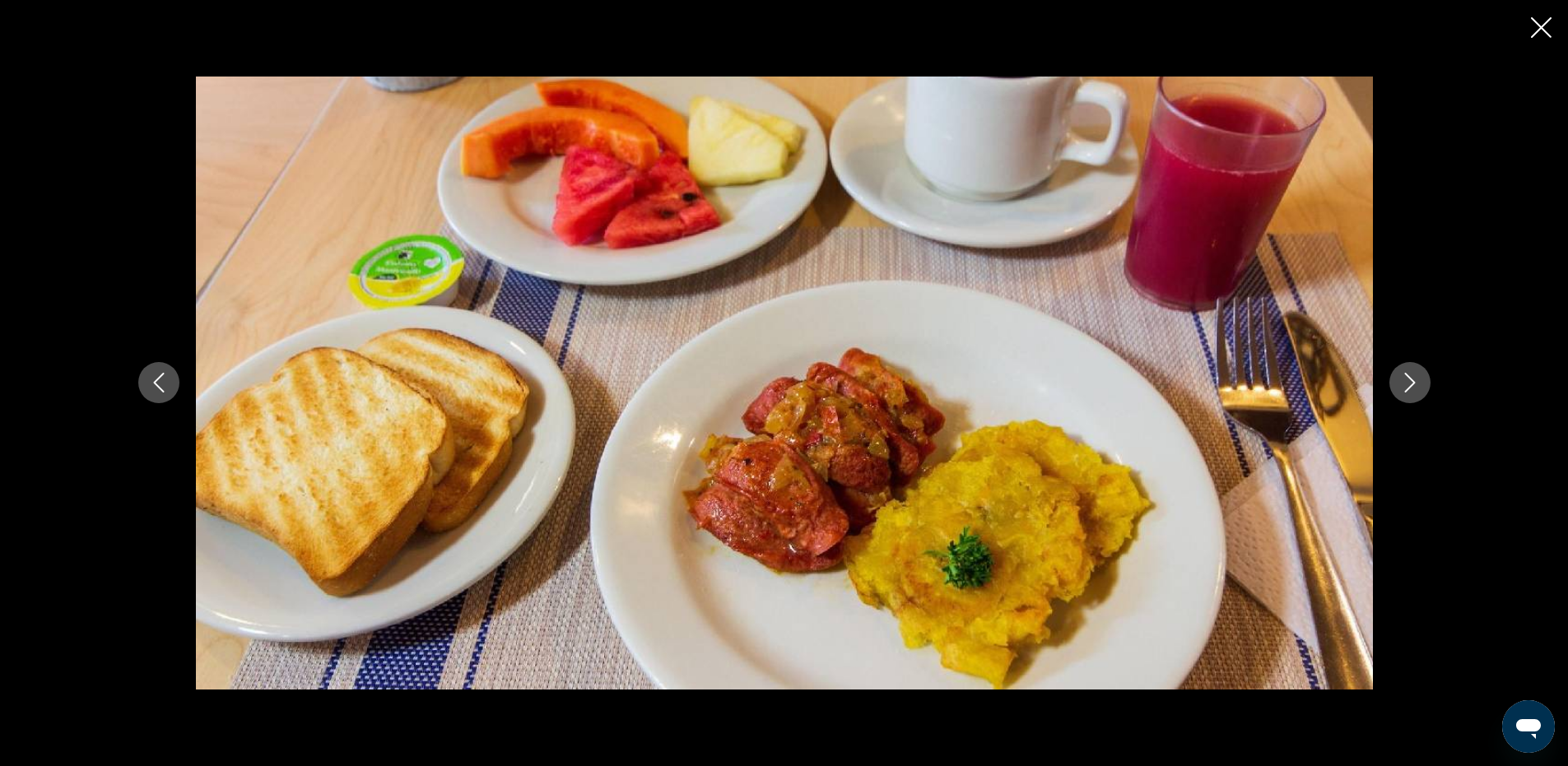
click at [1419, 389] on icon "Next image" at bounding box center [1409, 382] width 20 height 20
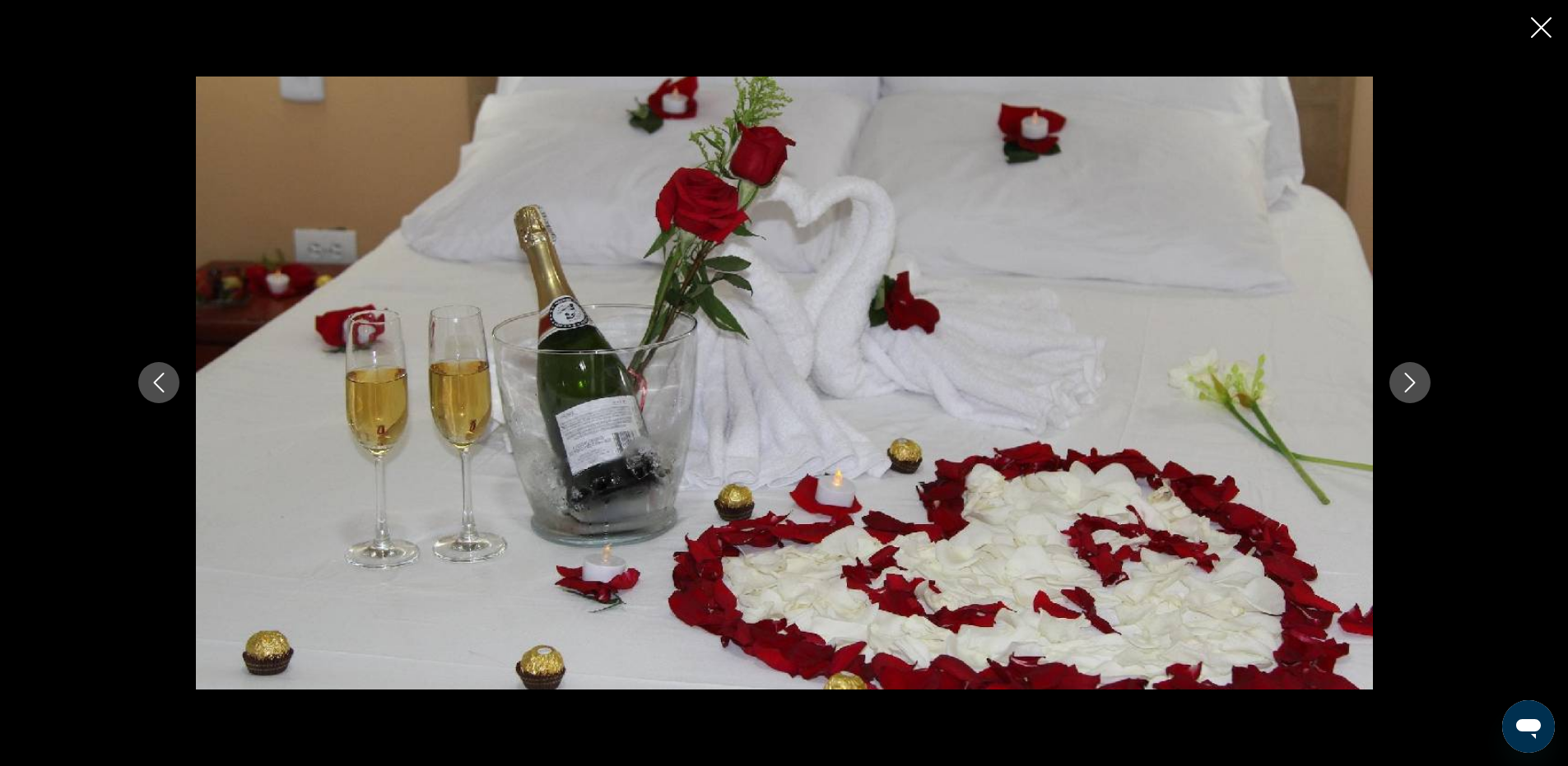
click at [1419, 389] on icon "Next image" at bounding box center [1409, 382] width 20 height 20
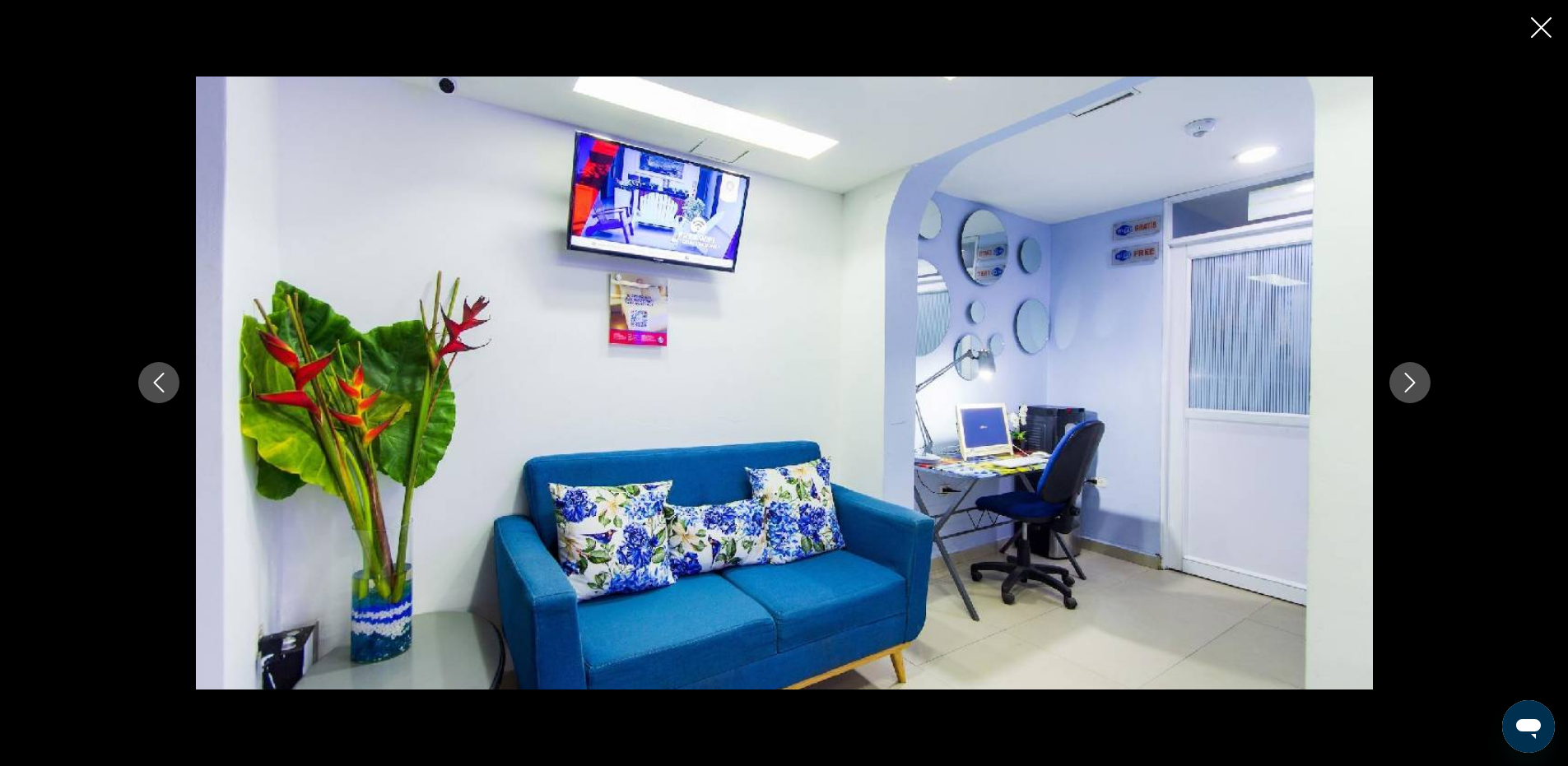
click at [1419, 388] on icon "Next image" at bounding box center [1409, 382] width 20 height 20
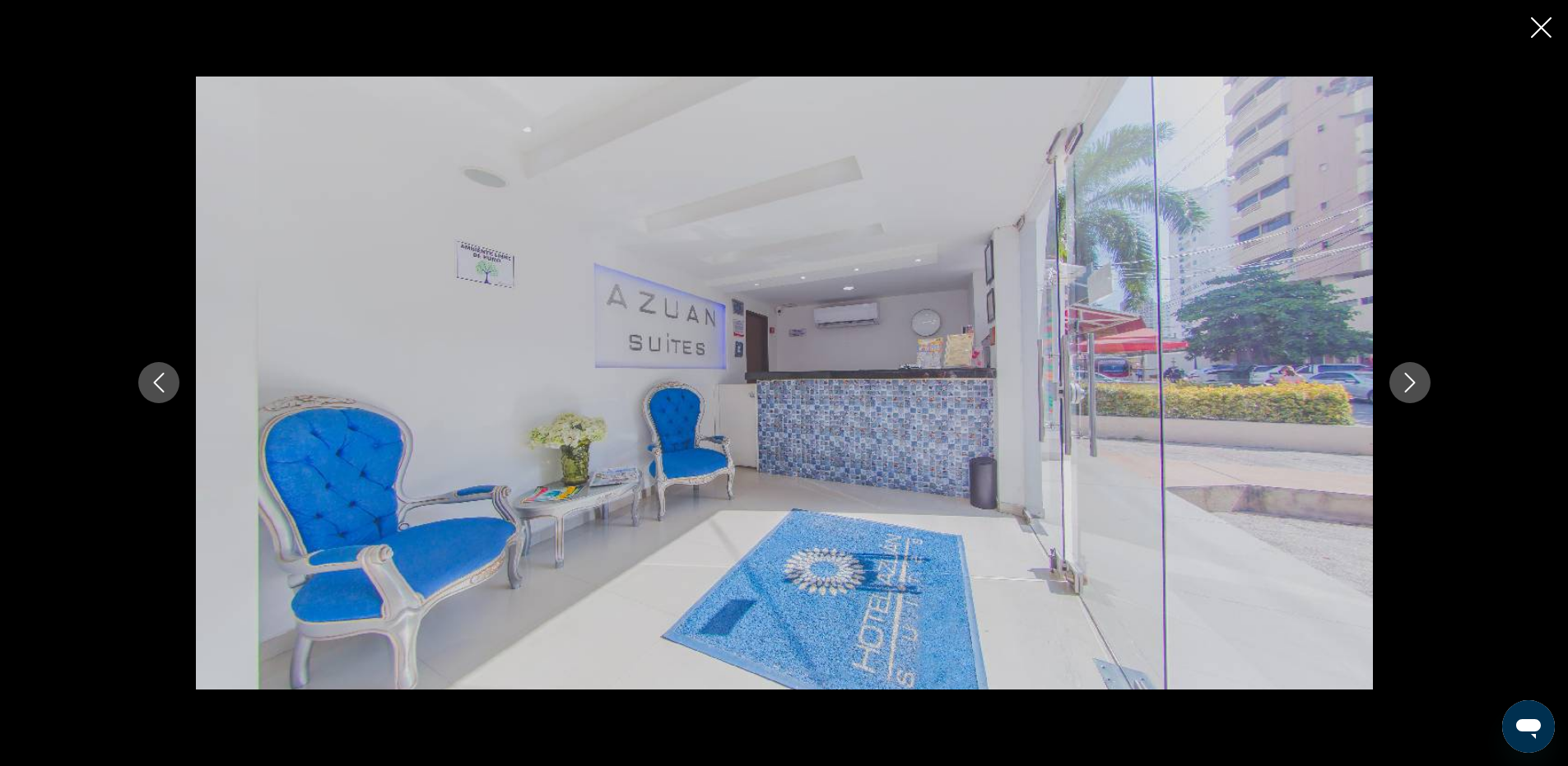
click at [1419, 388] on icon "Next image" at bounding box center [1409, 382] width 20 height 20
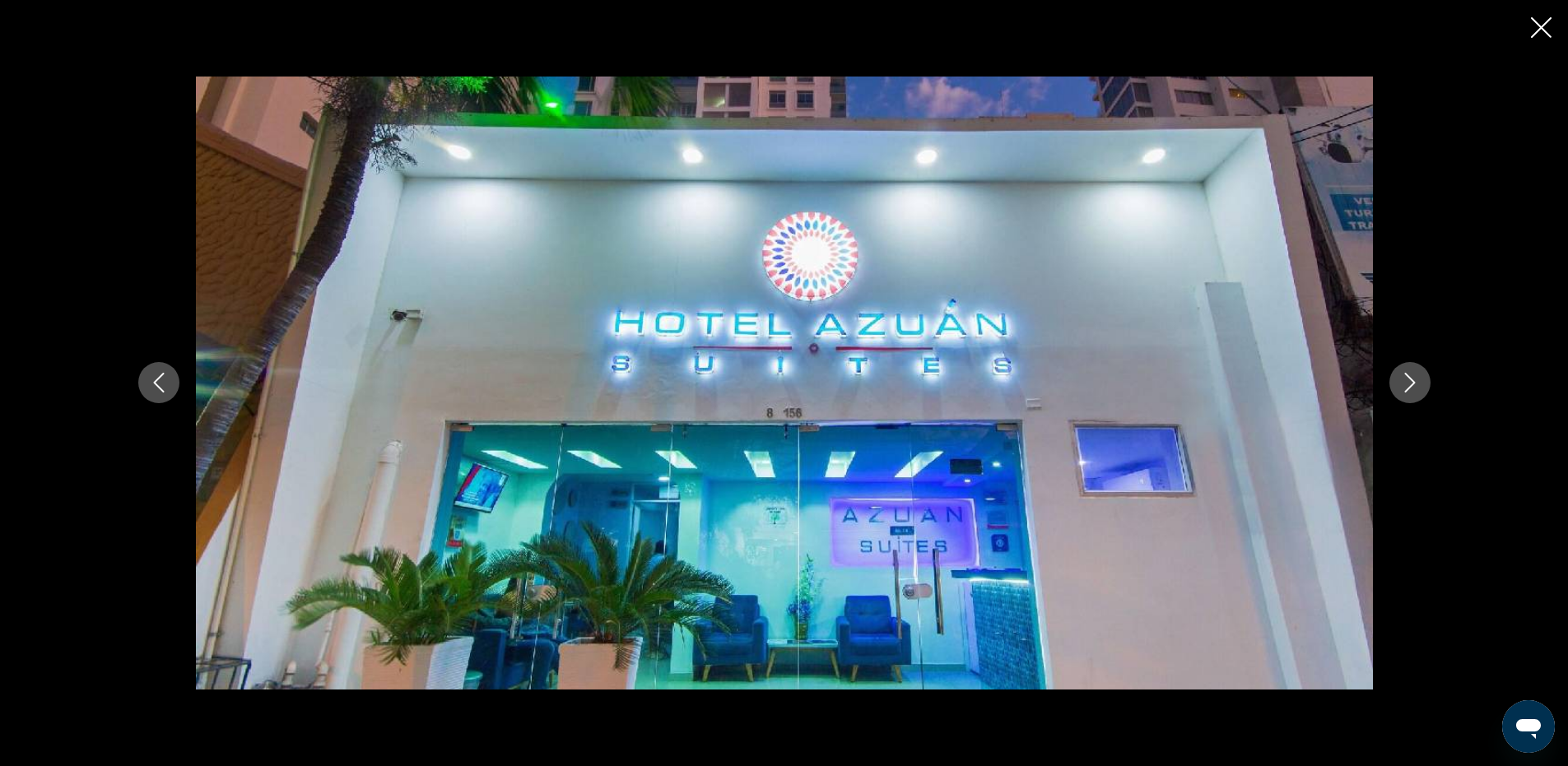
click at [1419, 388] on icon "Next image" at bounding box center [1409, 382] width 20 height 20
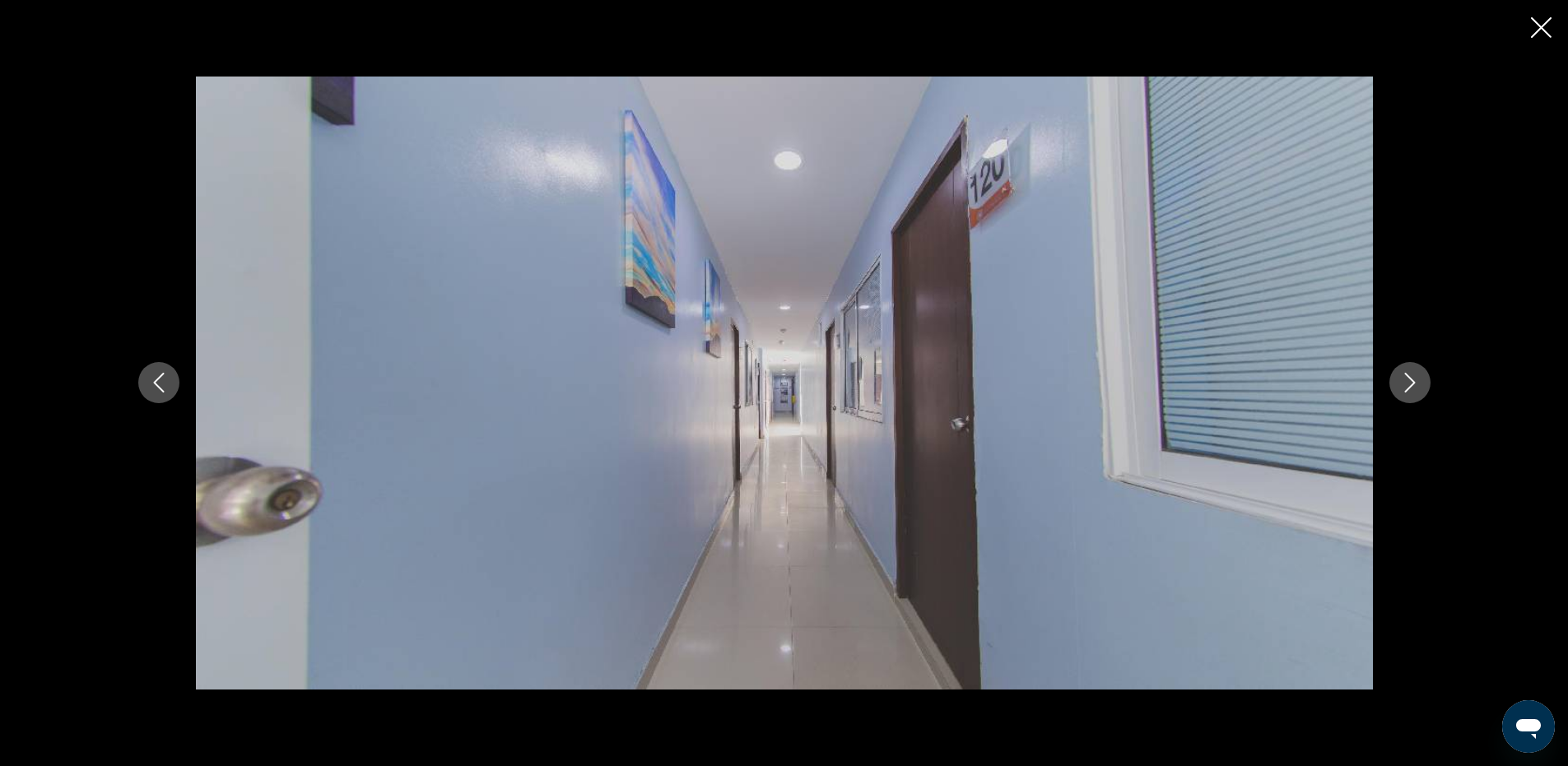
click at [1419, 388] on icon "Next image" at bounding box center [1409, 382] width 20 height 20
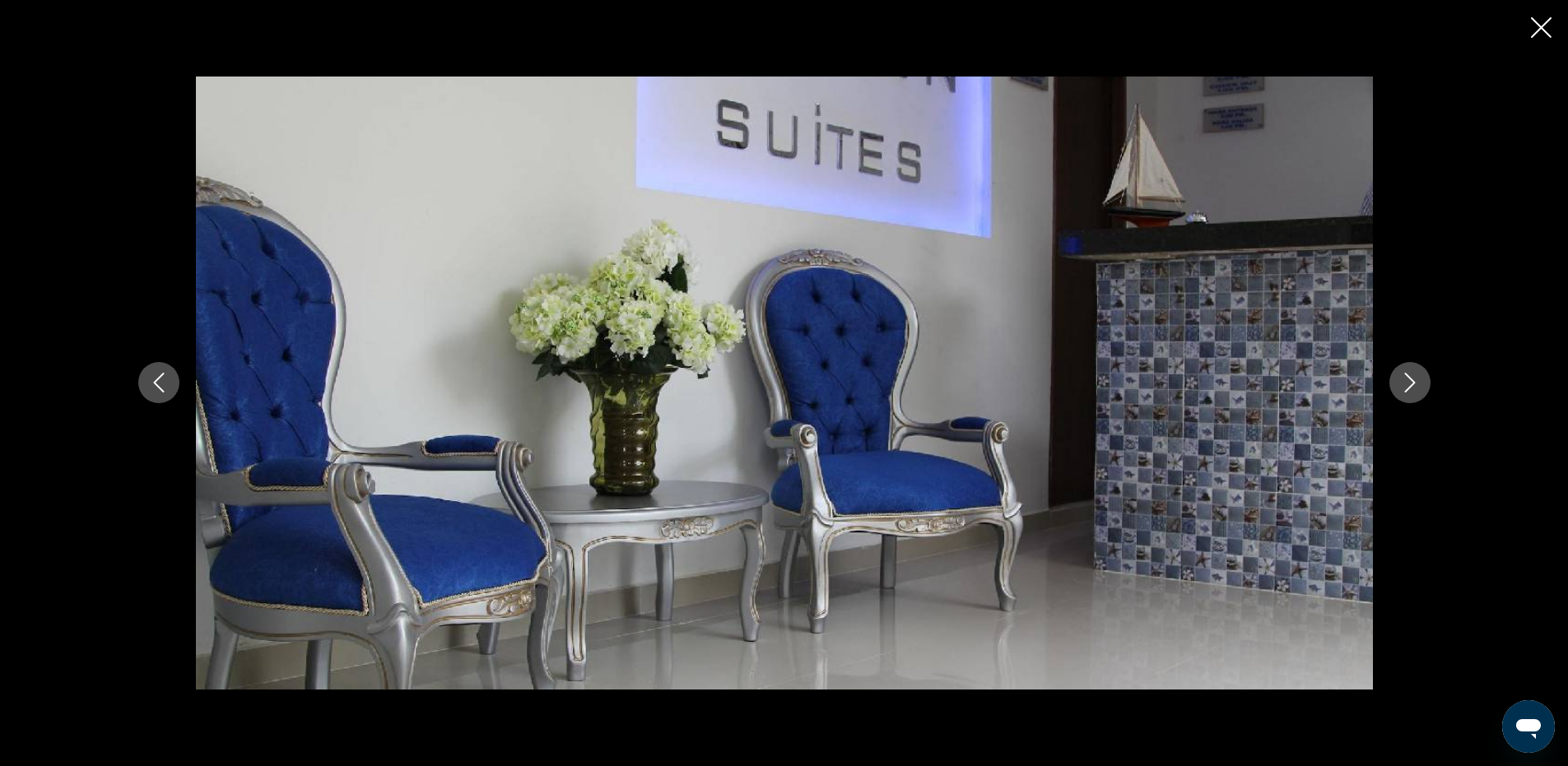
click at [1419, 388] on icon "Next image" at bounding box center [1409, 382] width 20 height 20
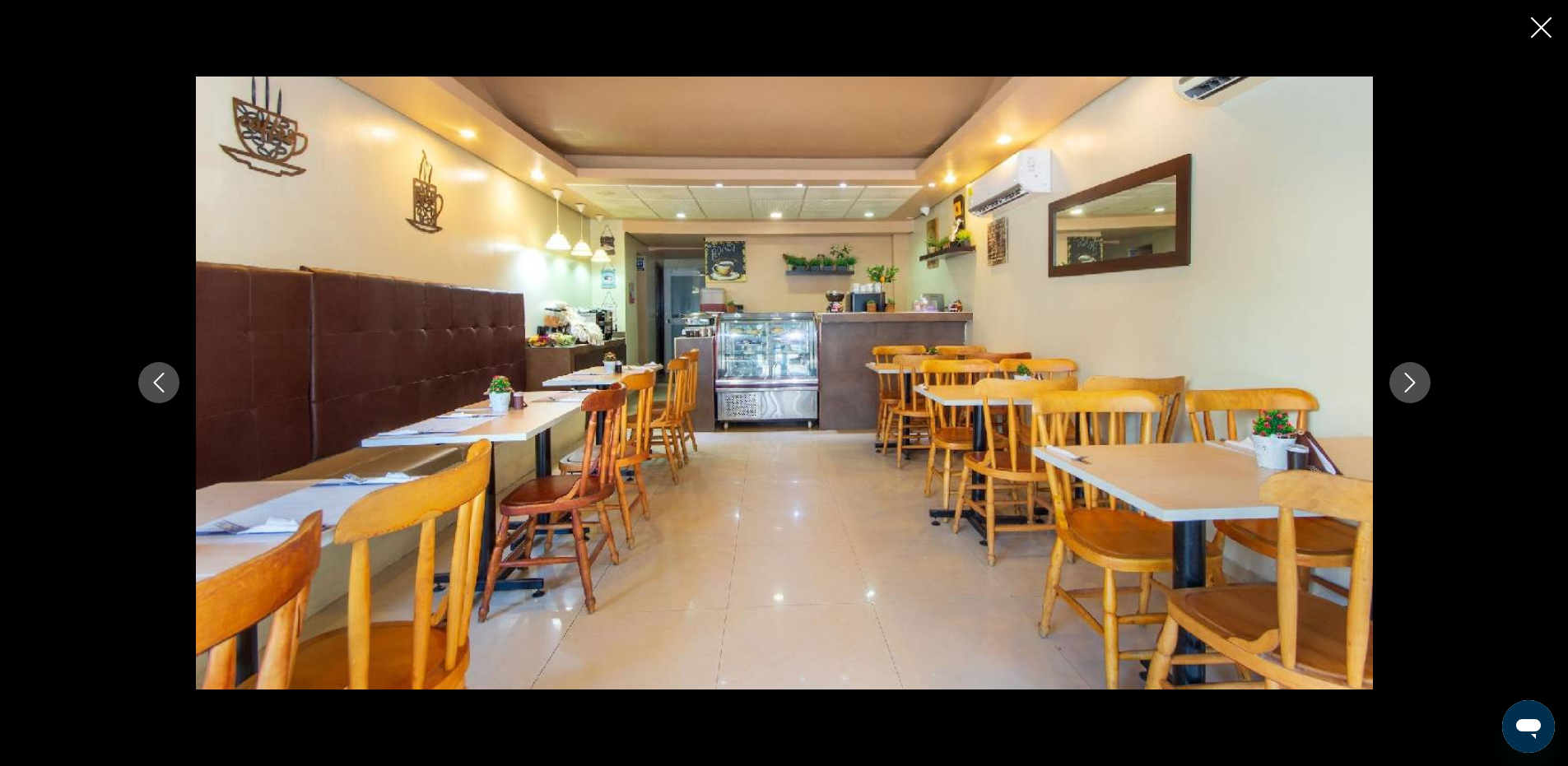
click at [1419, 388] on icon "Next image" at bounding box center [1409, 382] width 20 height 20
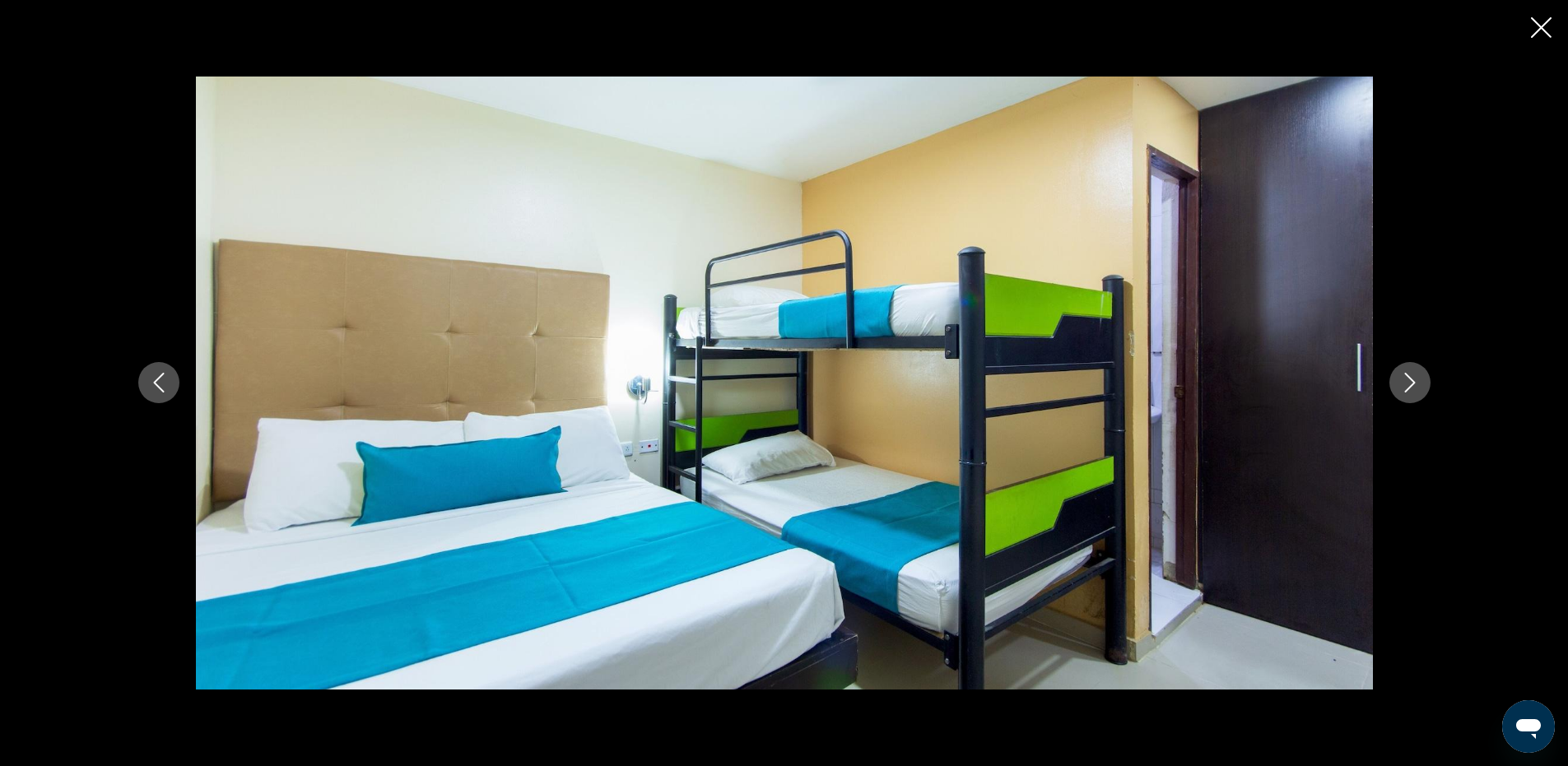
click at [1419, 389] on icon "Next image" at bounding box center [1409, 382] width 20 height 20
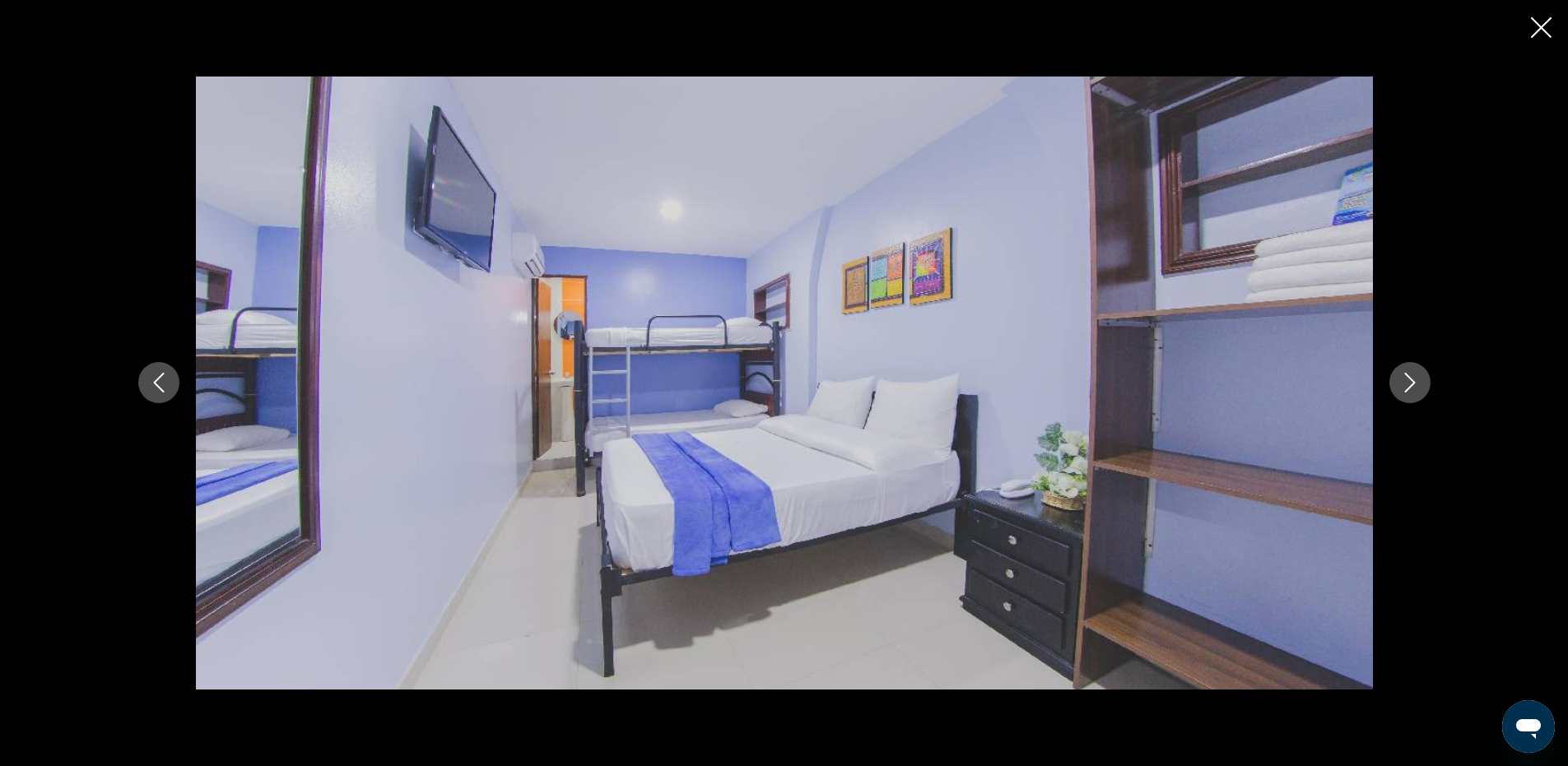
click at [1541, 34] on icon "Close slideshow" at bounding box center [1541, 27] width 21 height 21
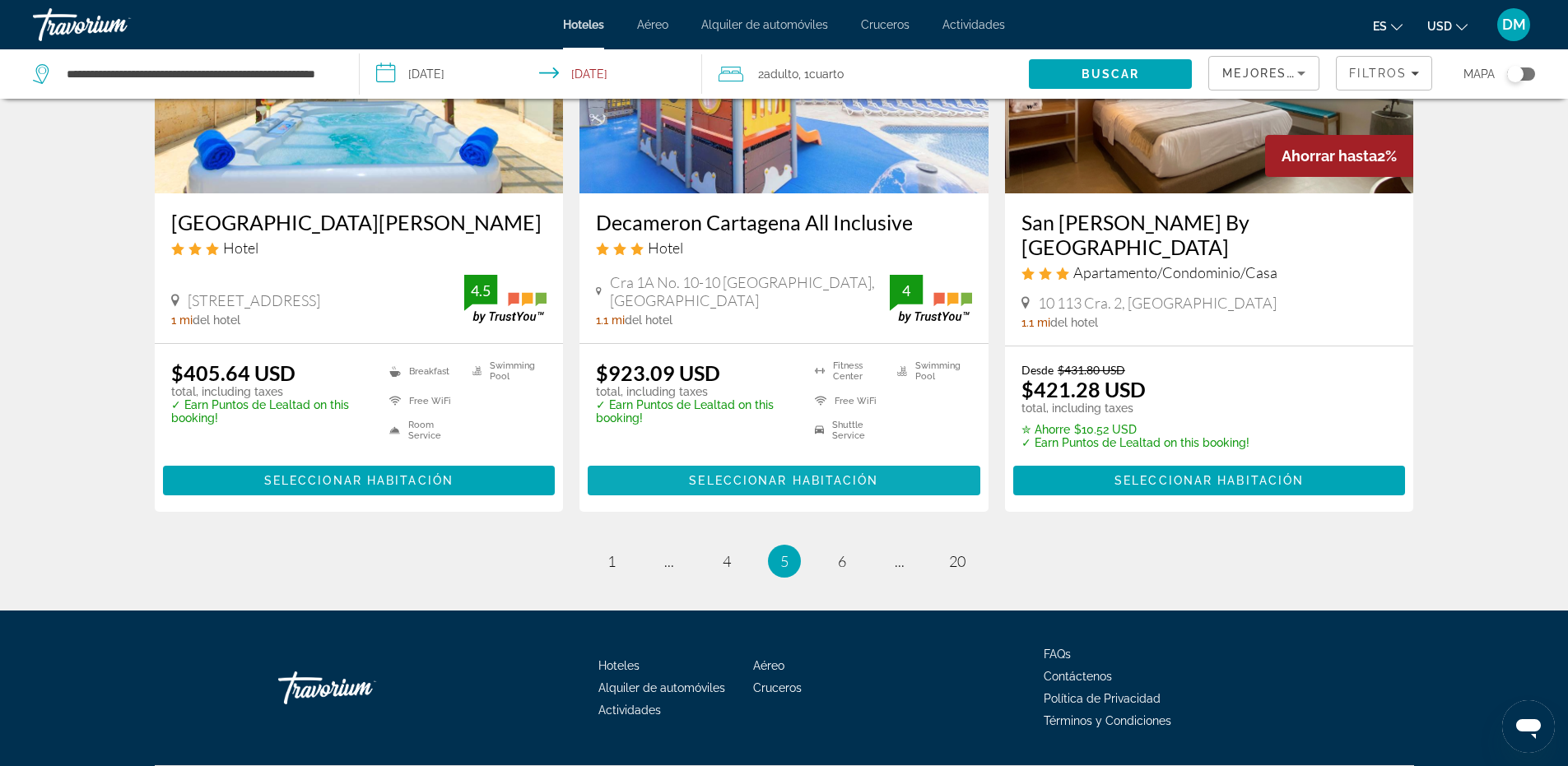
scroll to position [2145, 0]
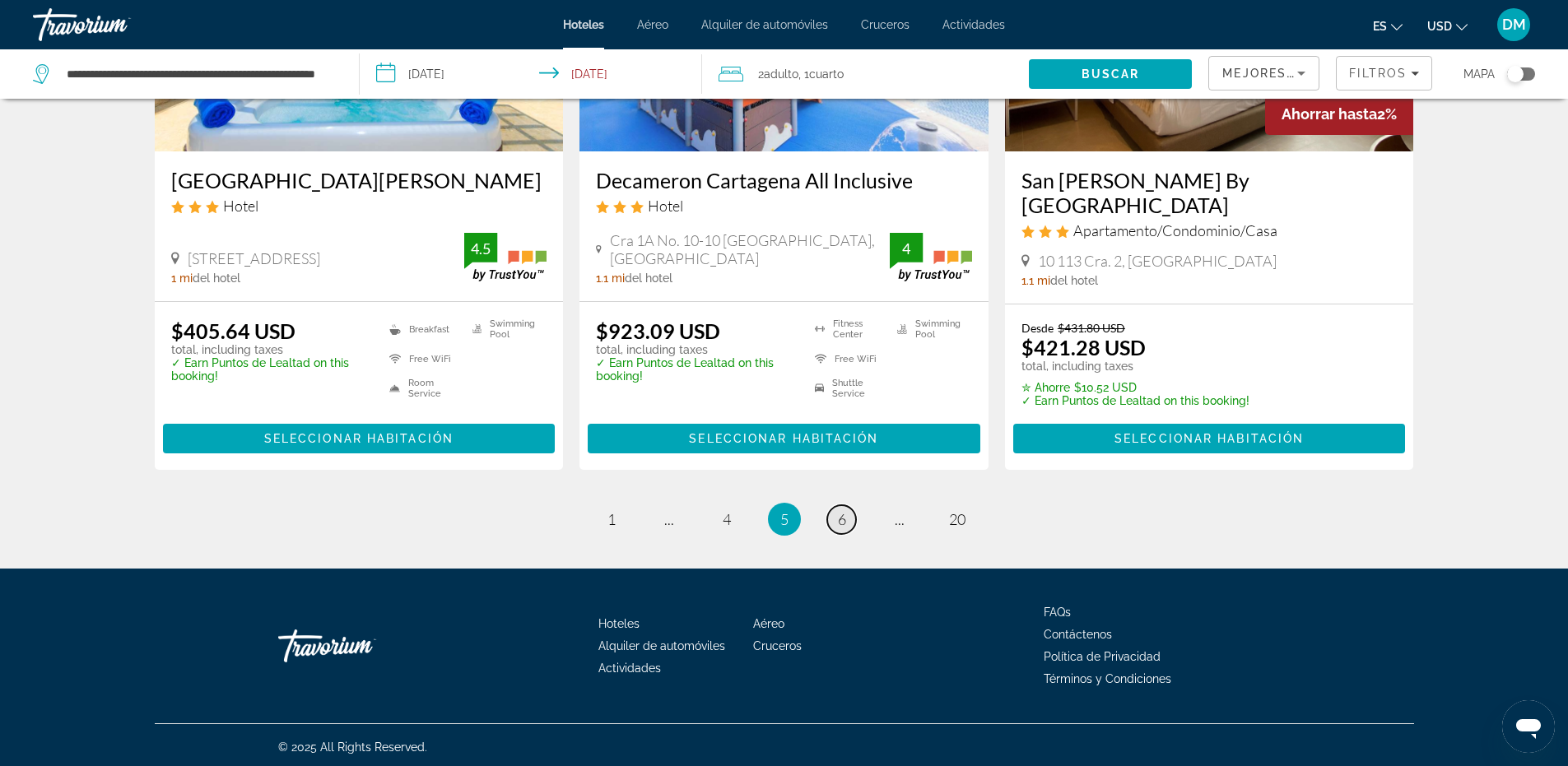
click at [835, 519] on link "page 6" at bounding box center [842, 520] width 29 height 29
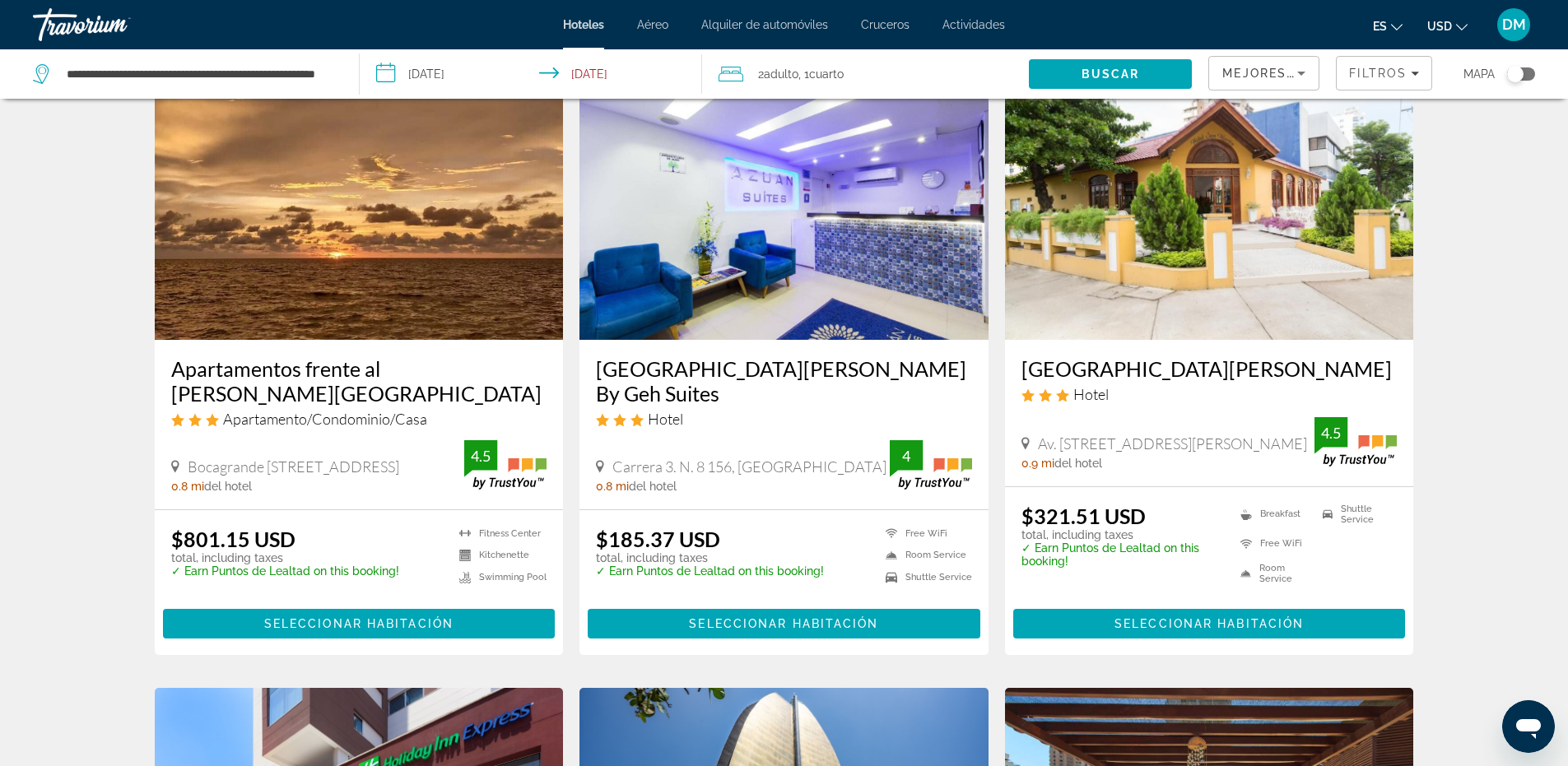
scroll to position [659, 0]
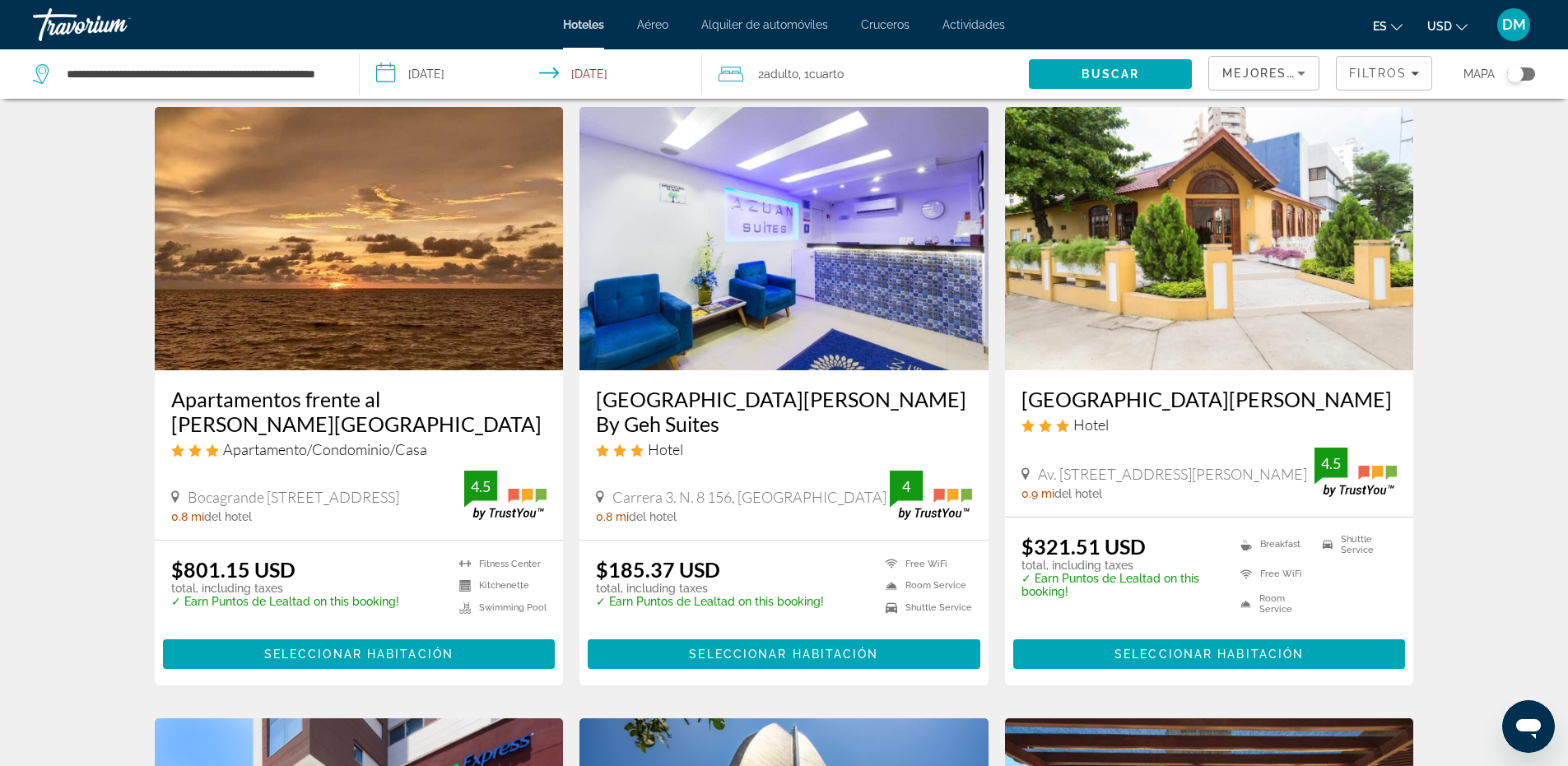
click at [364, 224] on img "Main content" at bounding box center [359, 238] width 409 height 263
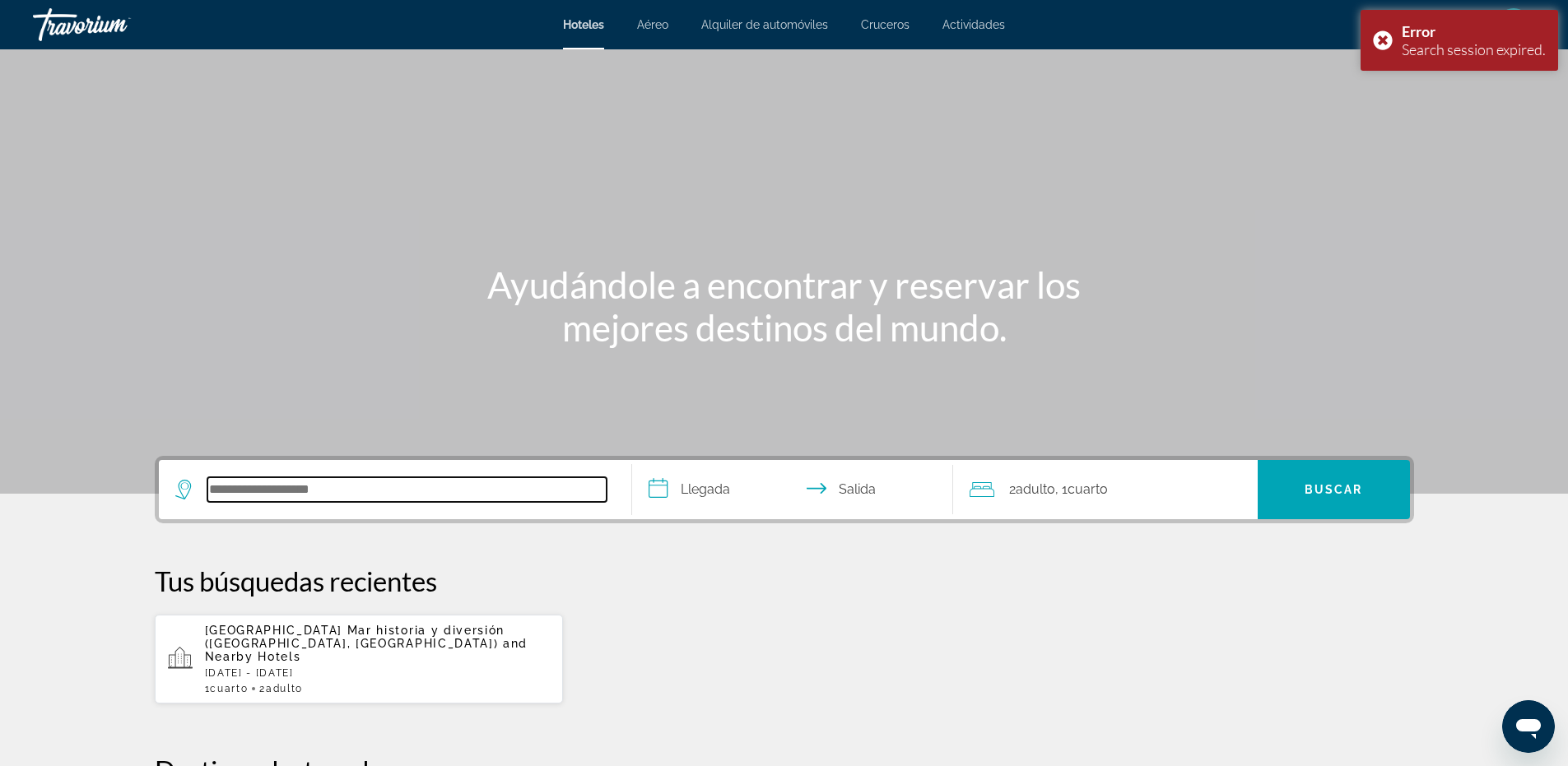
click at [384, 500] on input "Search hotel destination" at bounding box center [407, 489] width 399 height 25
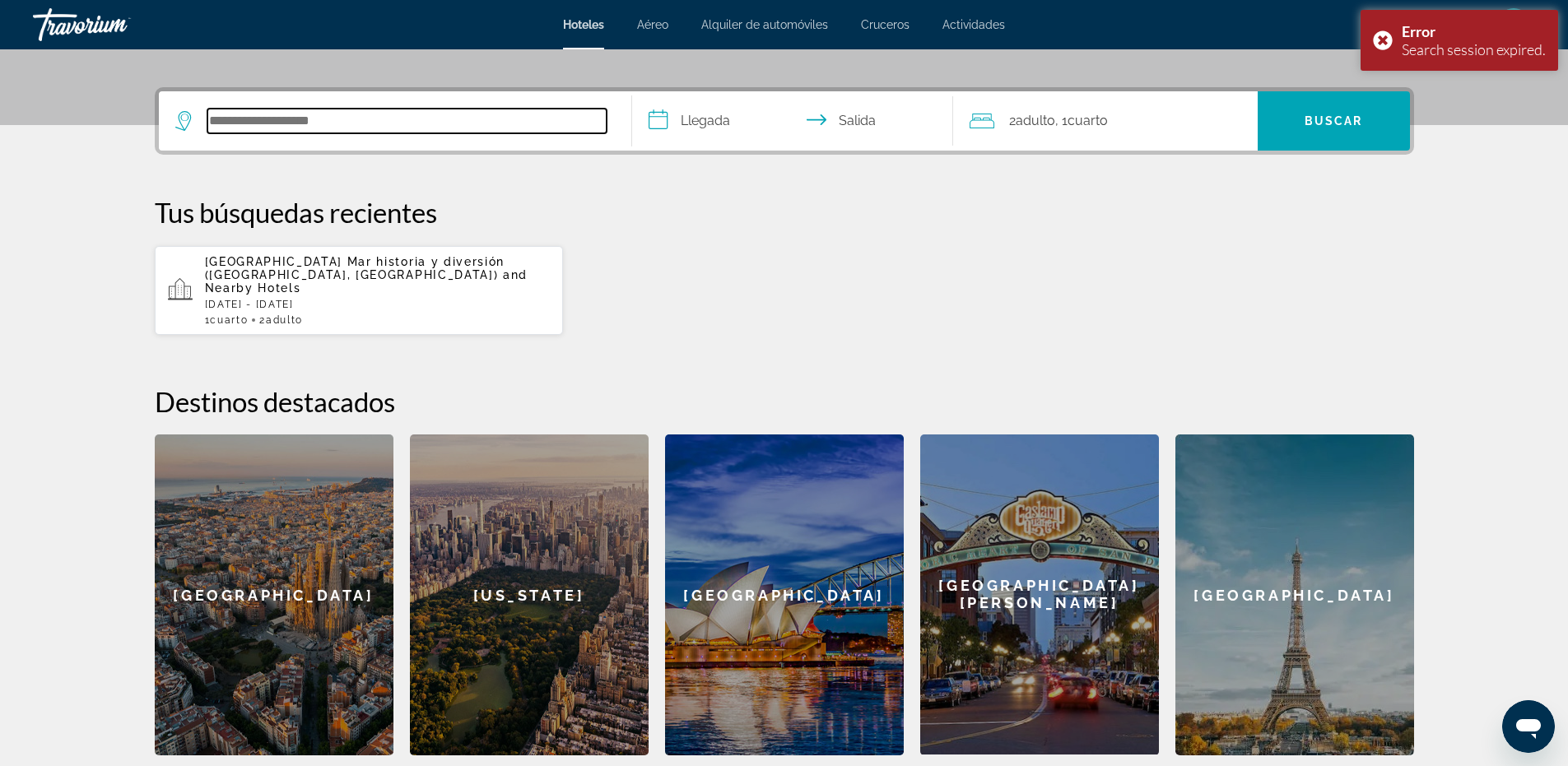
scroll to position [403, 0]
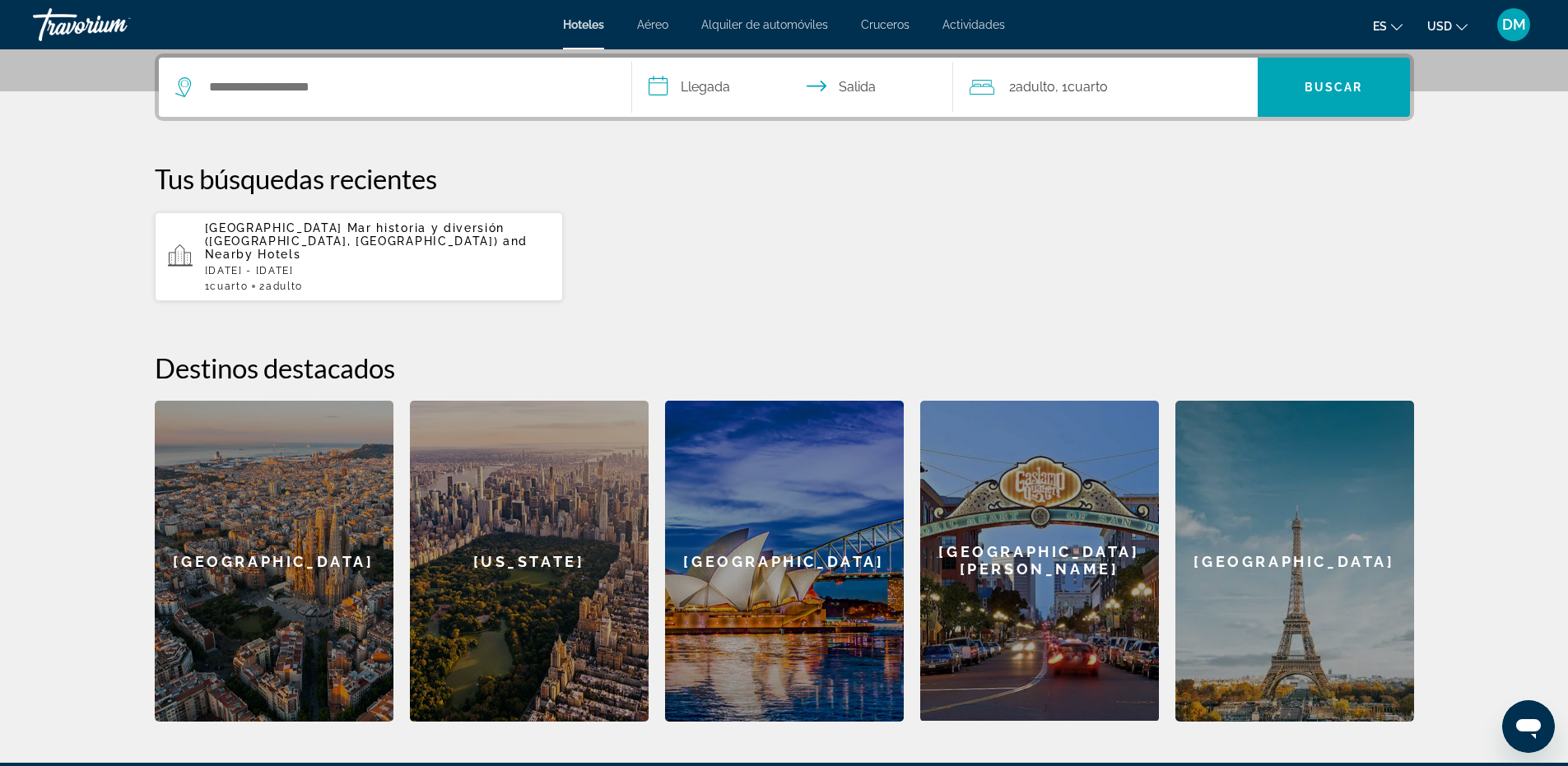
click at [334, 265] on p "[DATE] - [DATE]" at bounding box center [378, 270] width 346 height 11
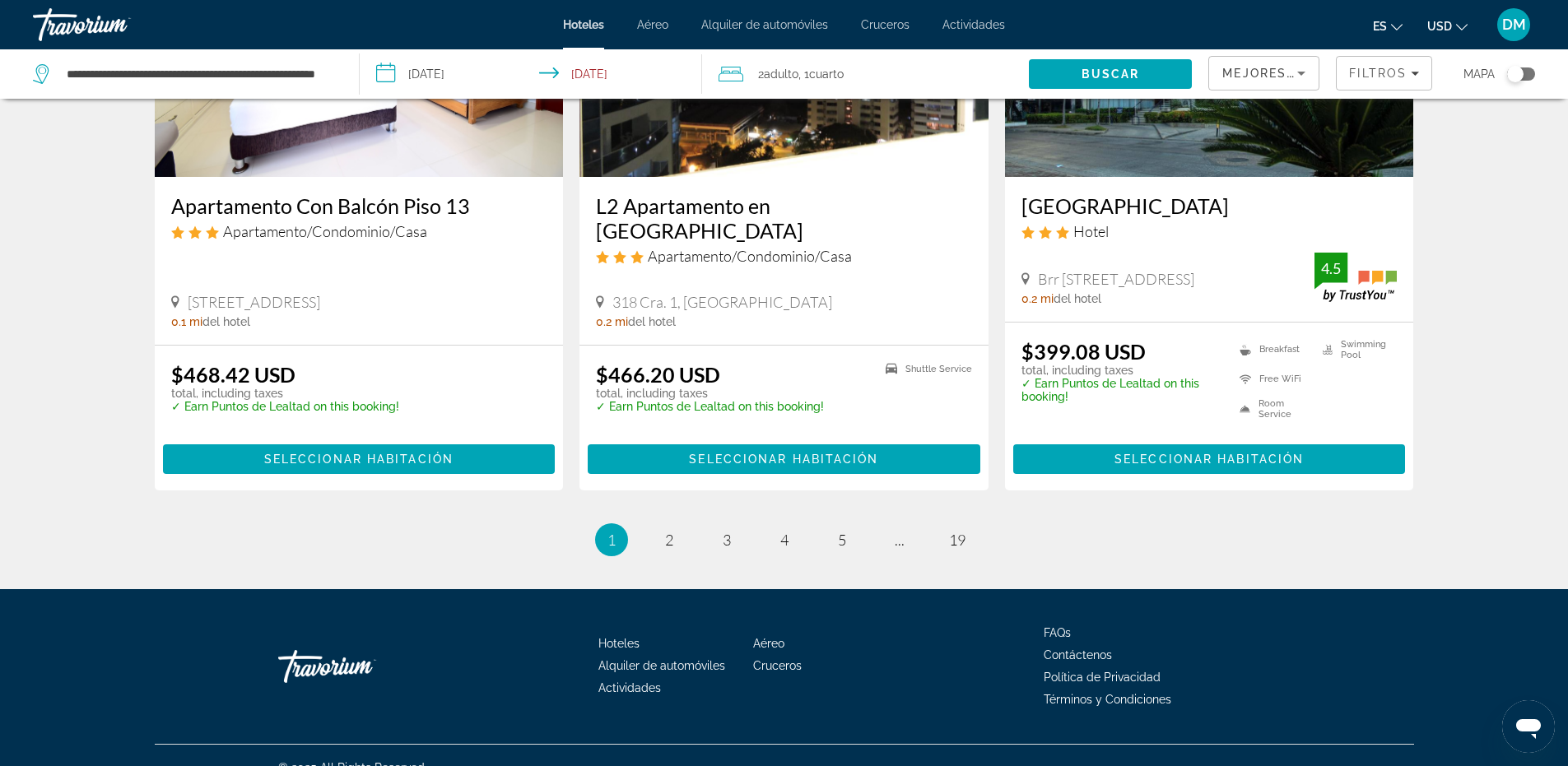
scroll to position [2103, 0]
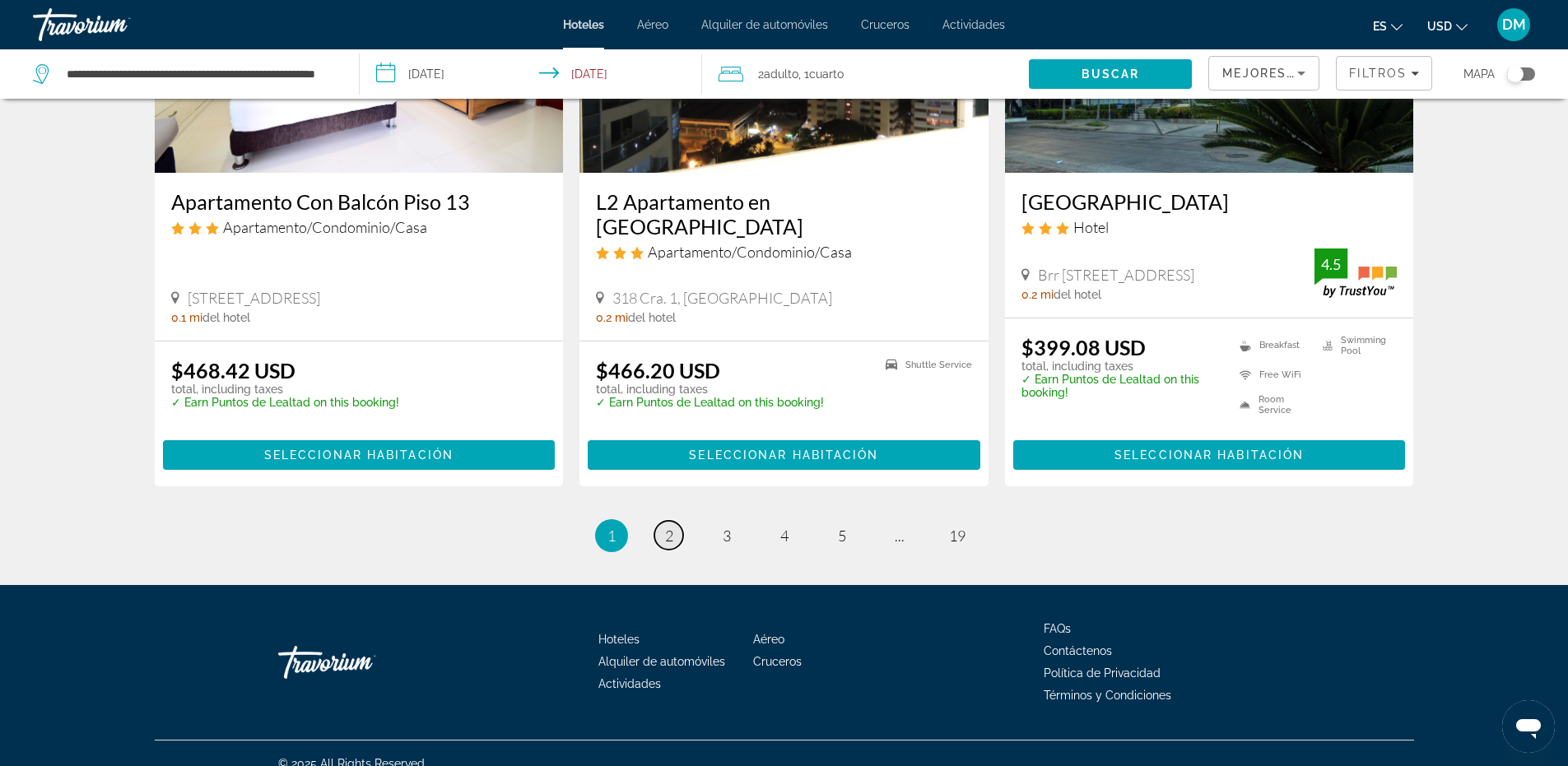
click at [672, 527] on span "2" at bounding box center [669, 536] width 9 height 18
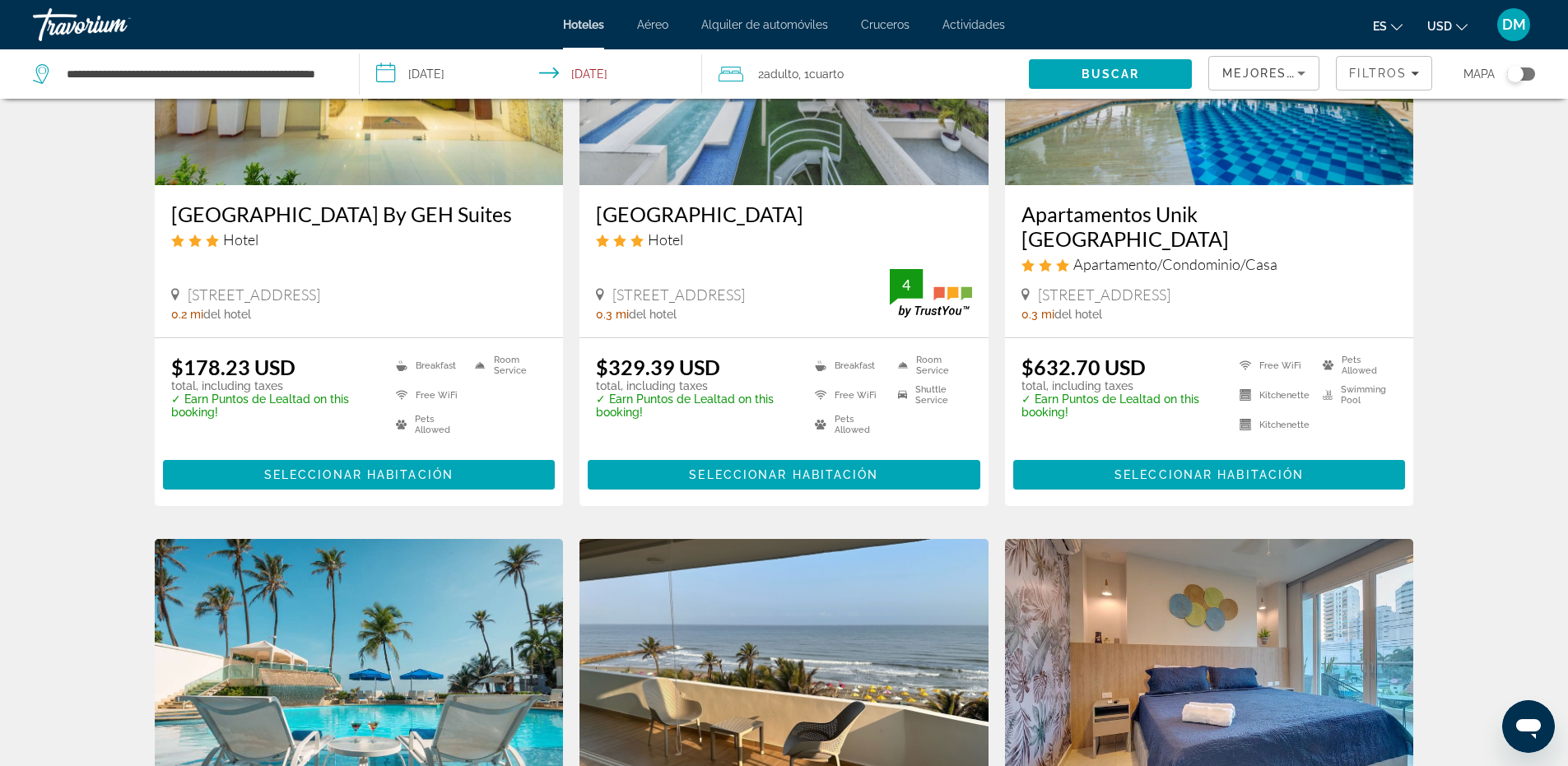
scroll to position [823, 0]
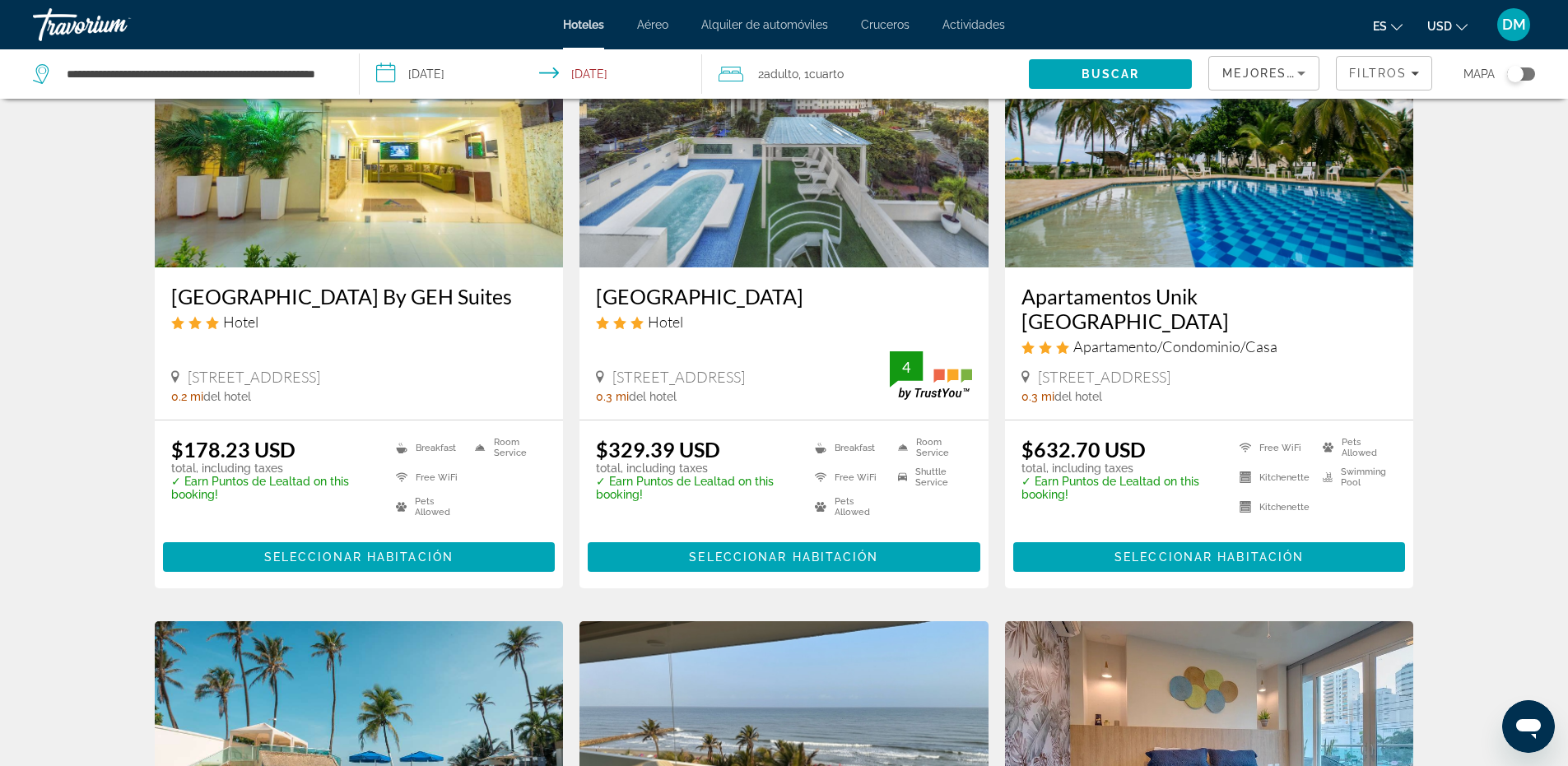
click at [785, 179] on img "Main content" at bounding box center [783, 135] width 409 height 263
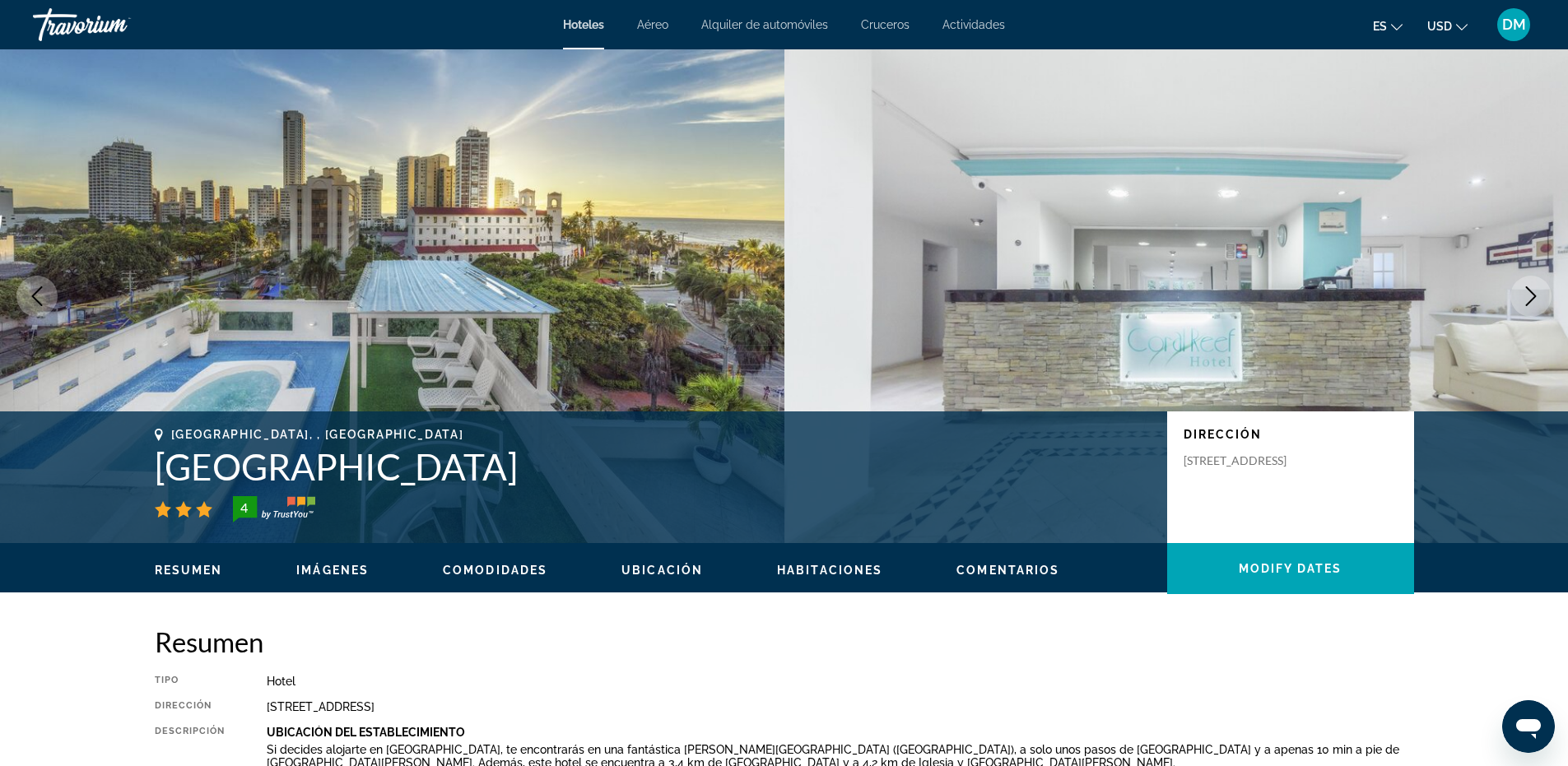
click at [1525, 301] on icon "Next image" at bounding box center [1530, 296] width 20 height 20
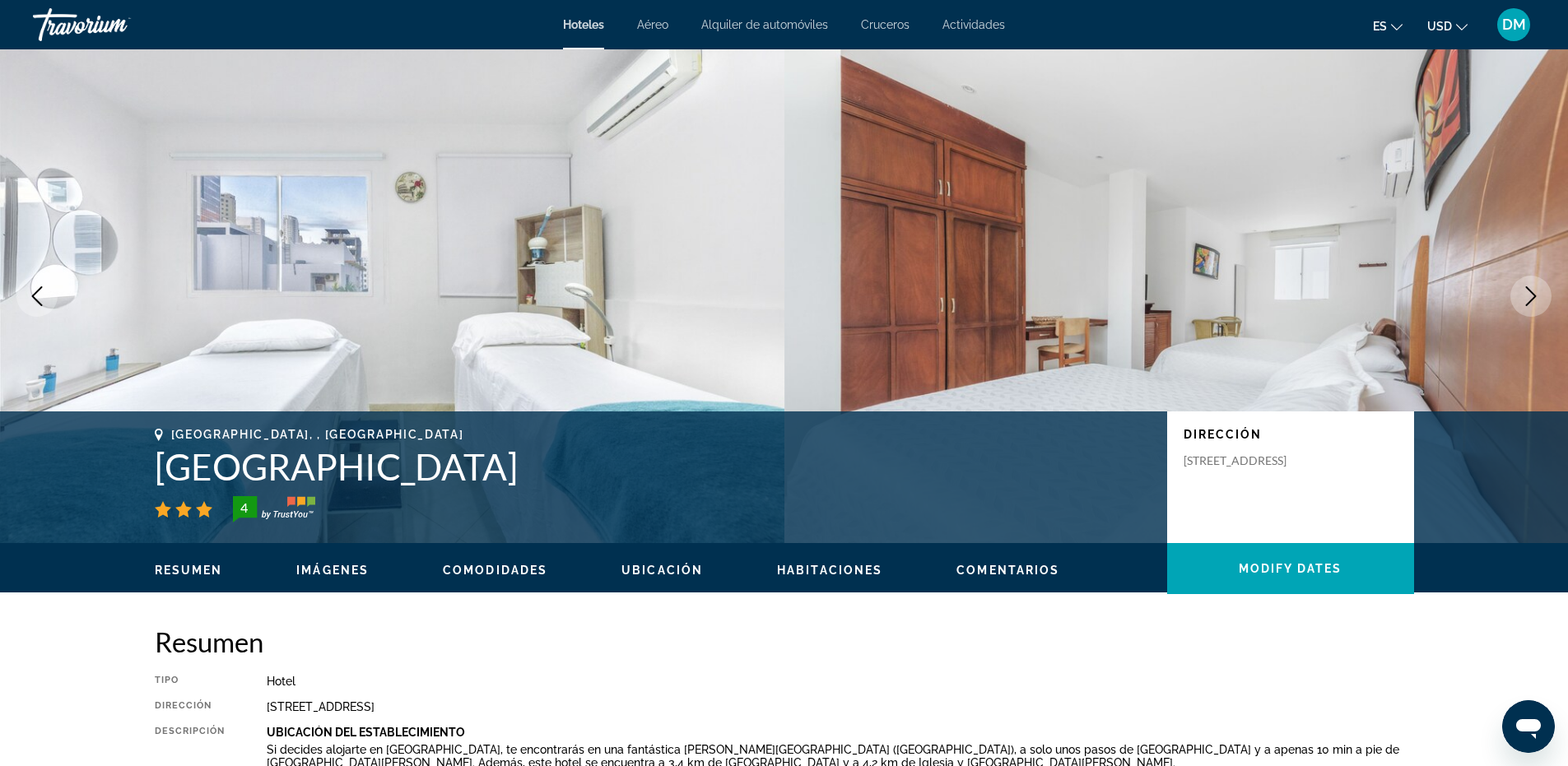
click at [1525, 302] on icon "Next image" at bounding box center [1530, 296] width 20 height 20
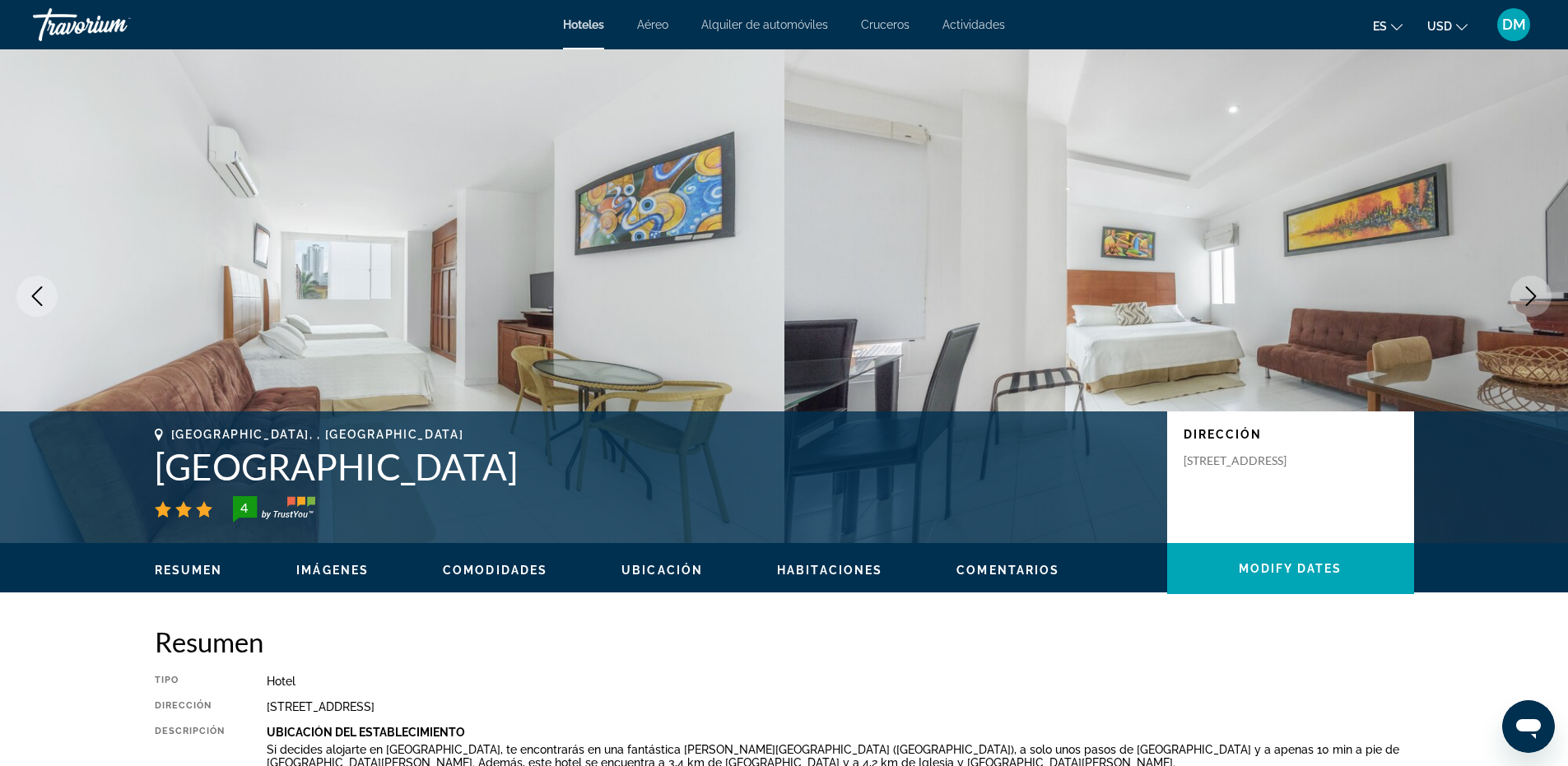
click at [1525, 302] on icon "Next image" at bounding box center [1530, 296] width 20 height 20
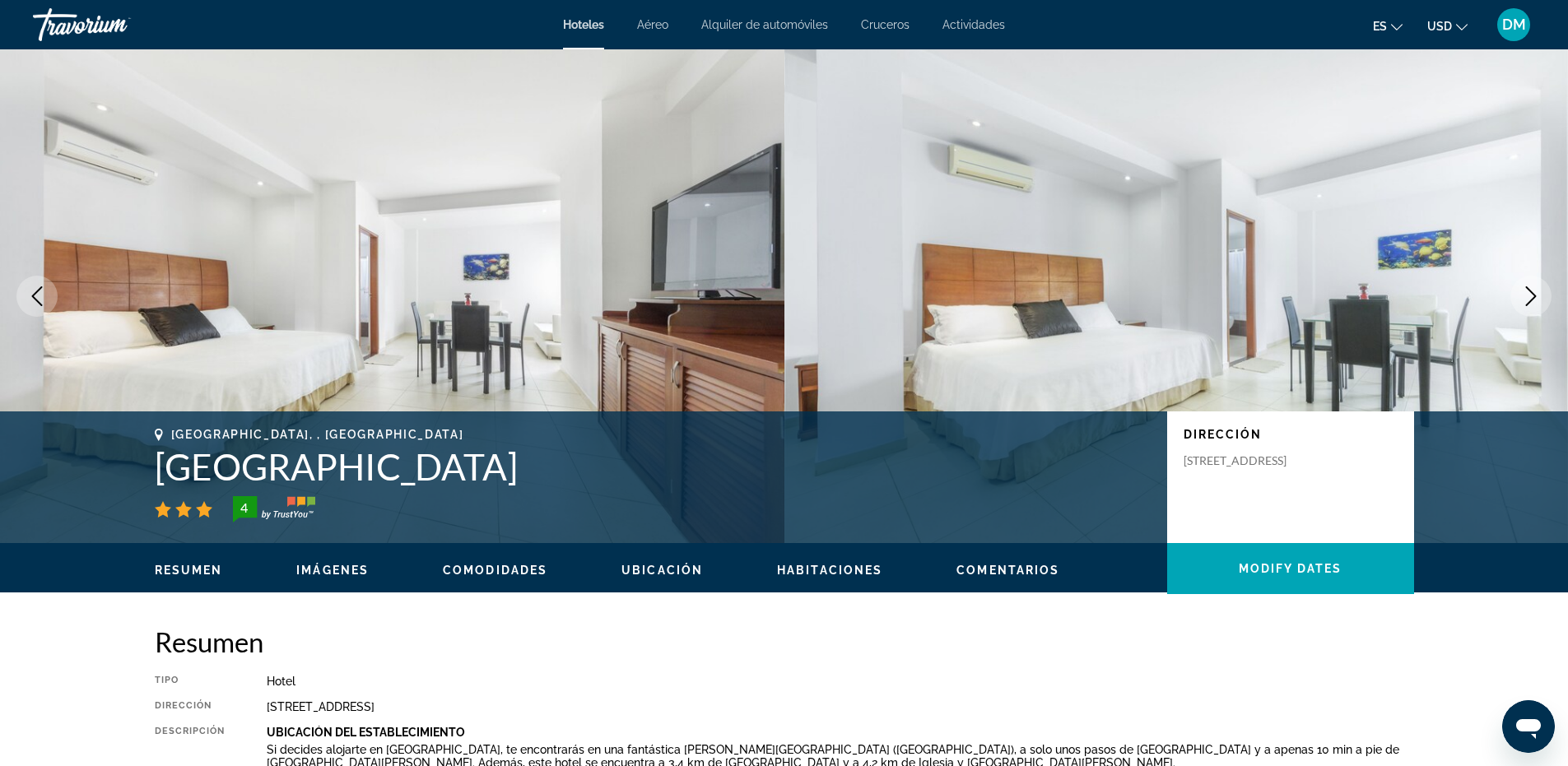
click at [1525, 302] on icon "Next image" at bounding box center [1530, 296] width 20 height 20
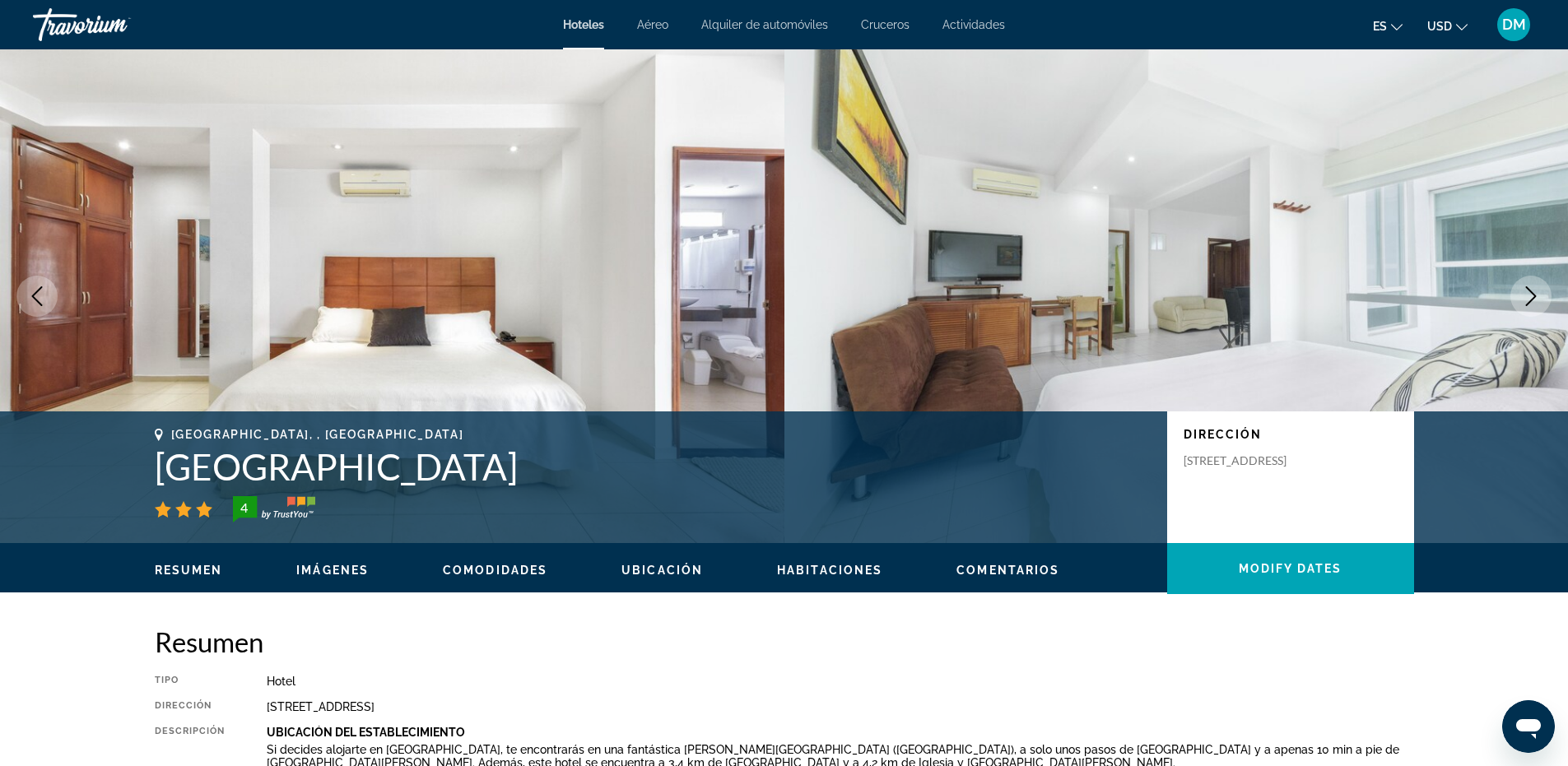
click at [1525, 302] on icon "Next image" at bounding box center [1530, 296] width 20 height 20
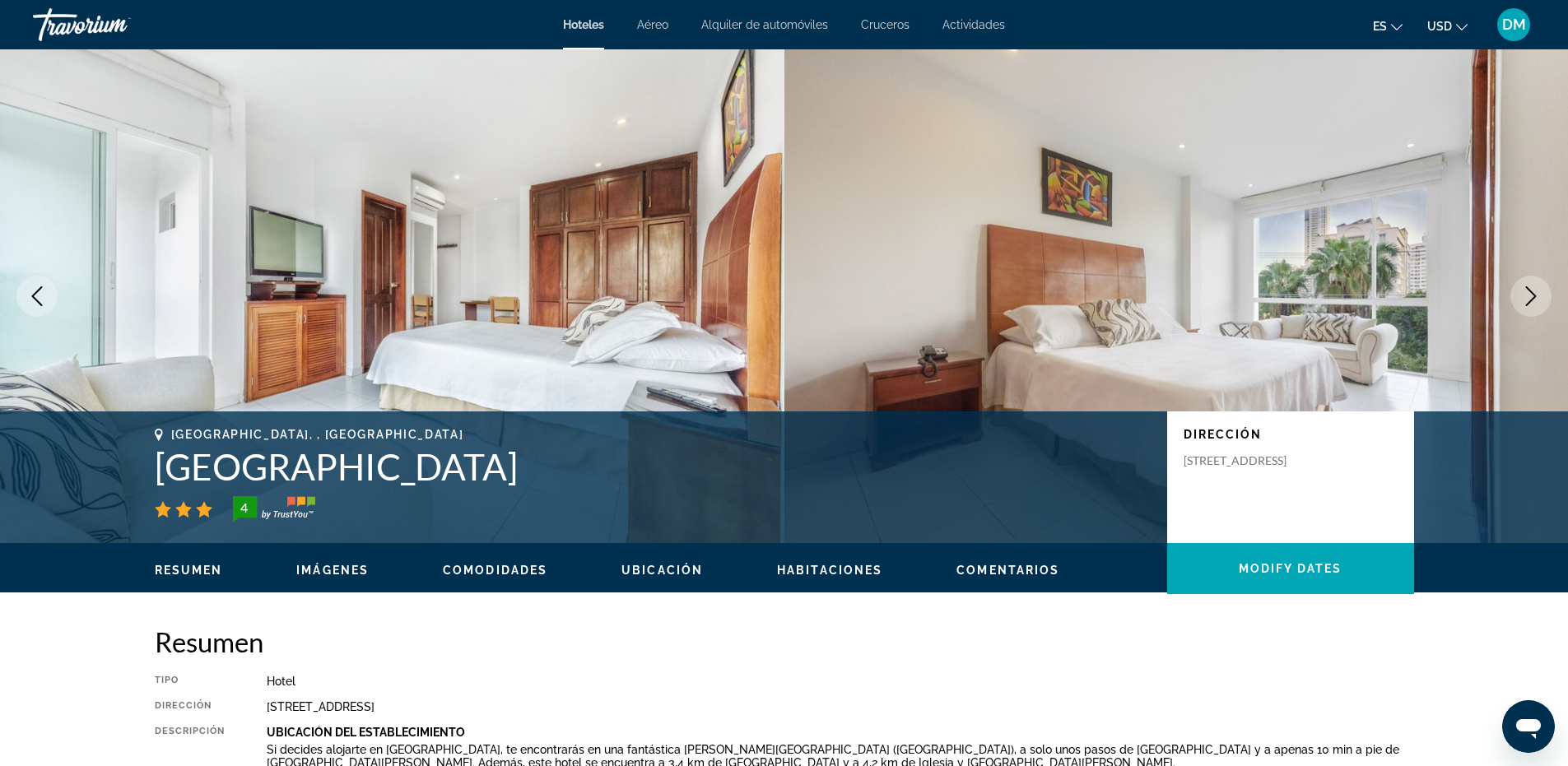
click at [1525, 302] on icon "Next image" at bounding box center [1530, 296] width 20 height 20
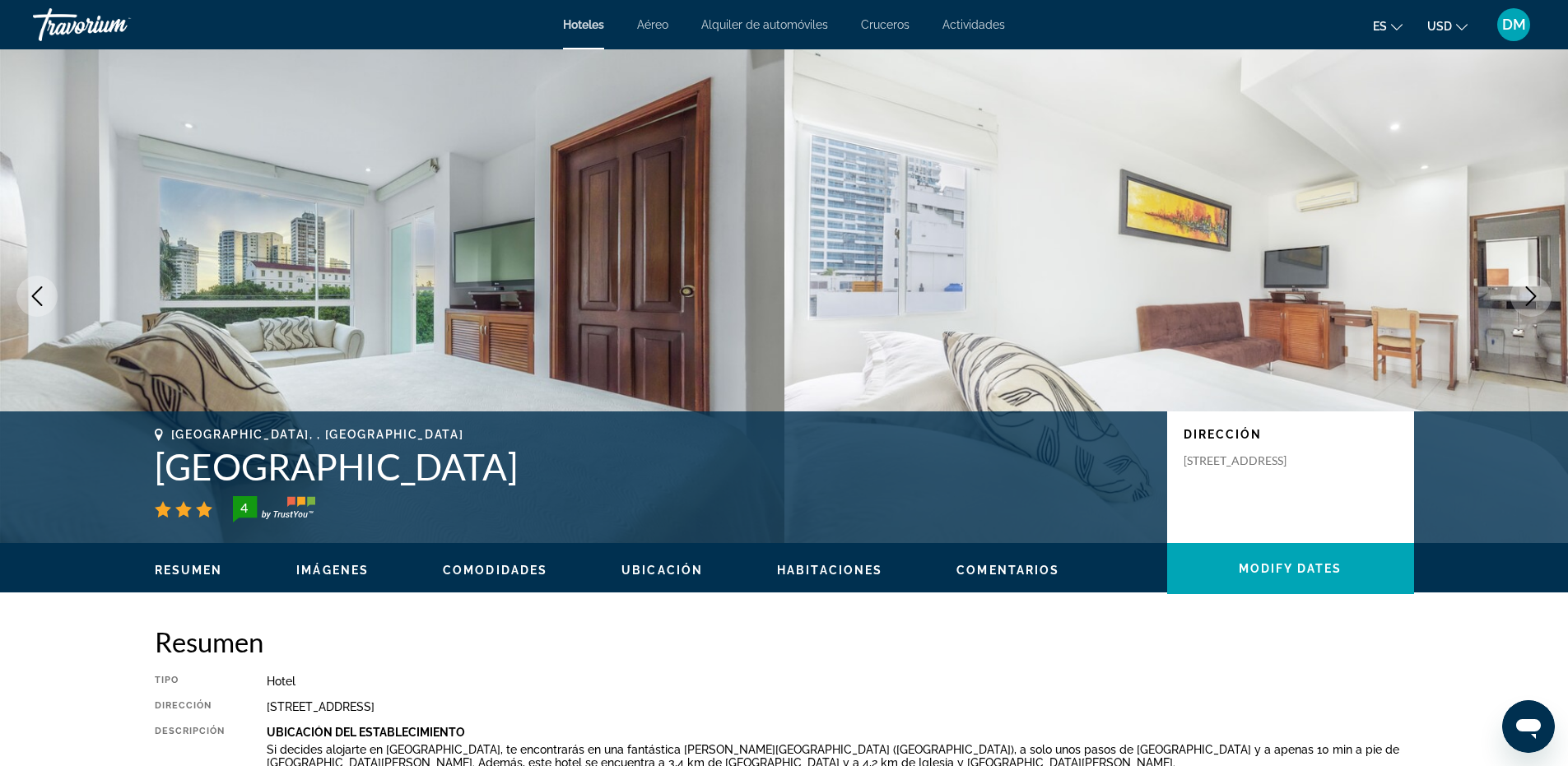
click at [1525, 302] on icon "Next image" at bounding box center [1530, 296] width 20 height 20
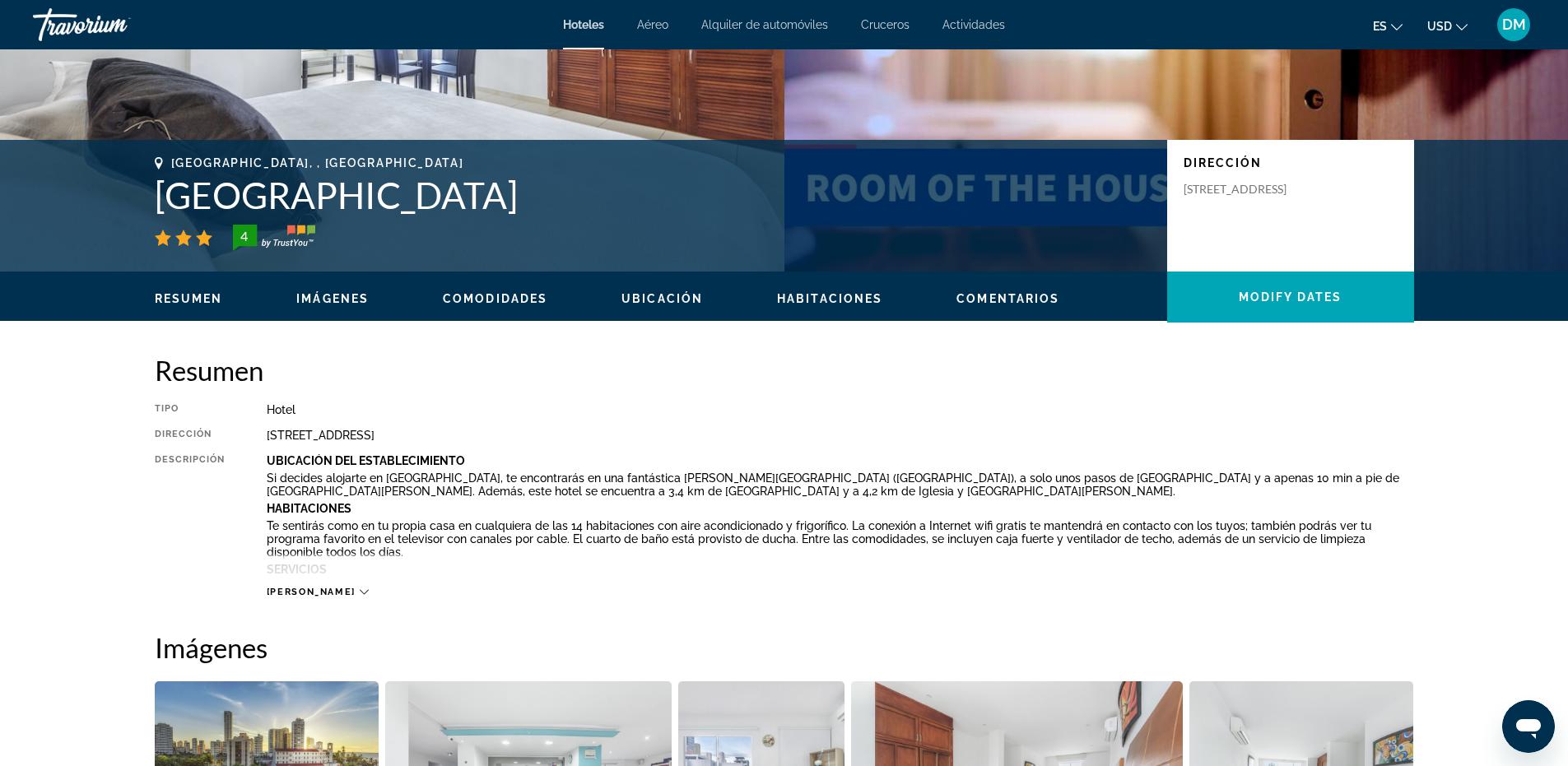
scroll to position [411, 0]
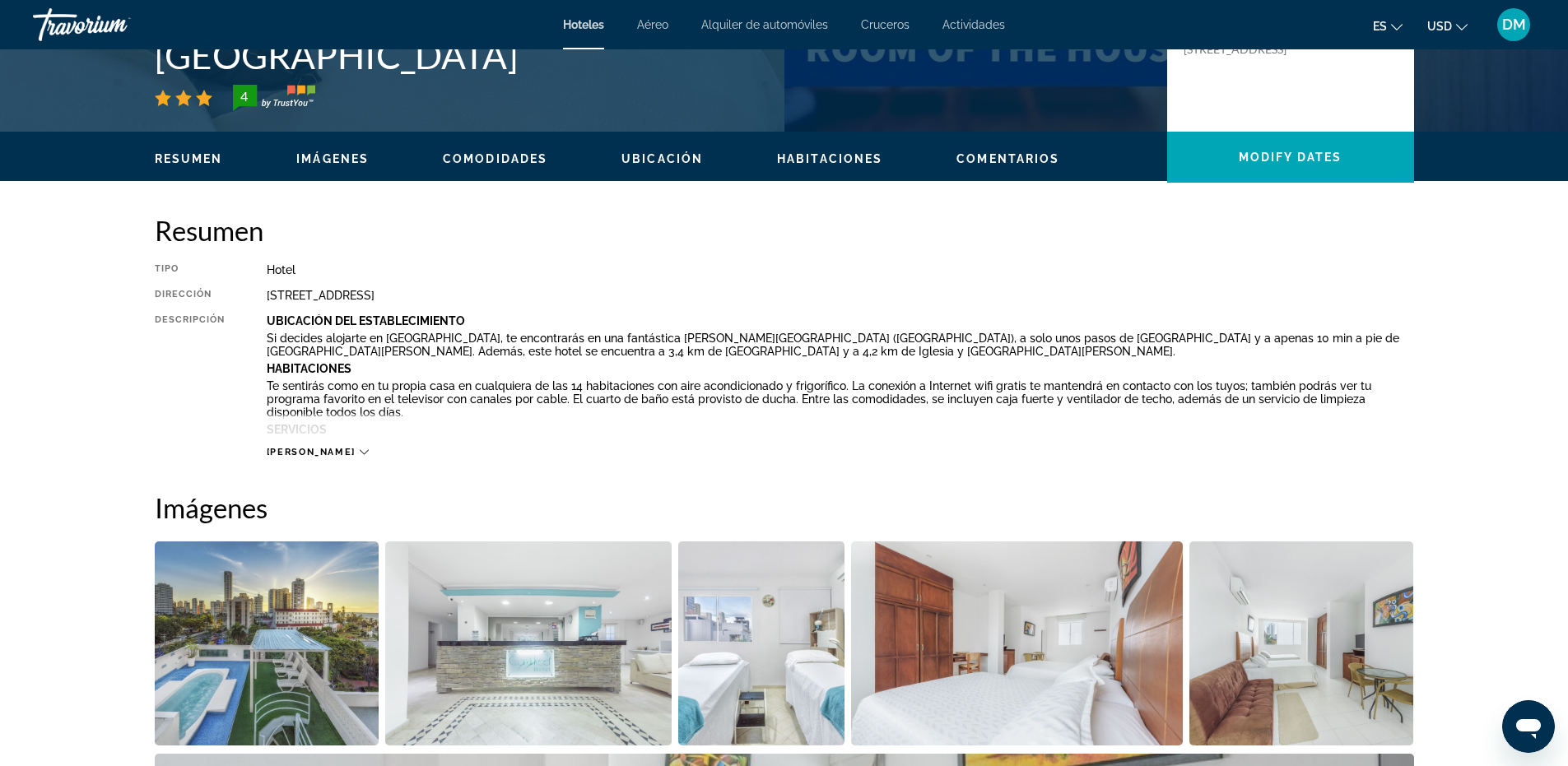
click at [360, 450] on icon "Main content" at bounding box center [364, 452] width 9 height 9
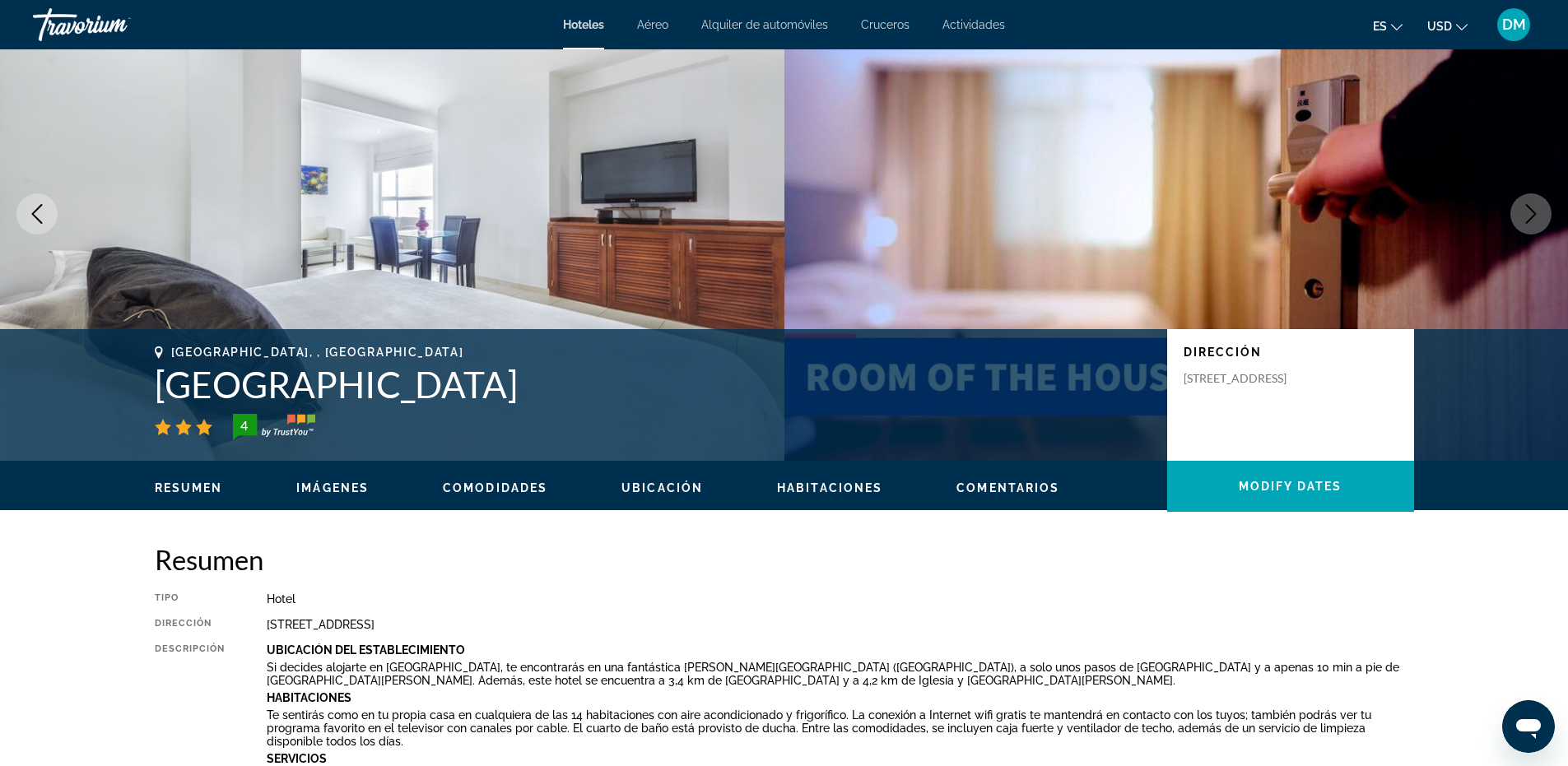
scroll to position [0, 0]
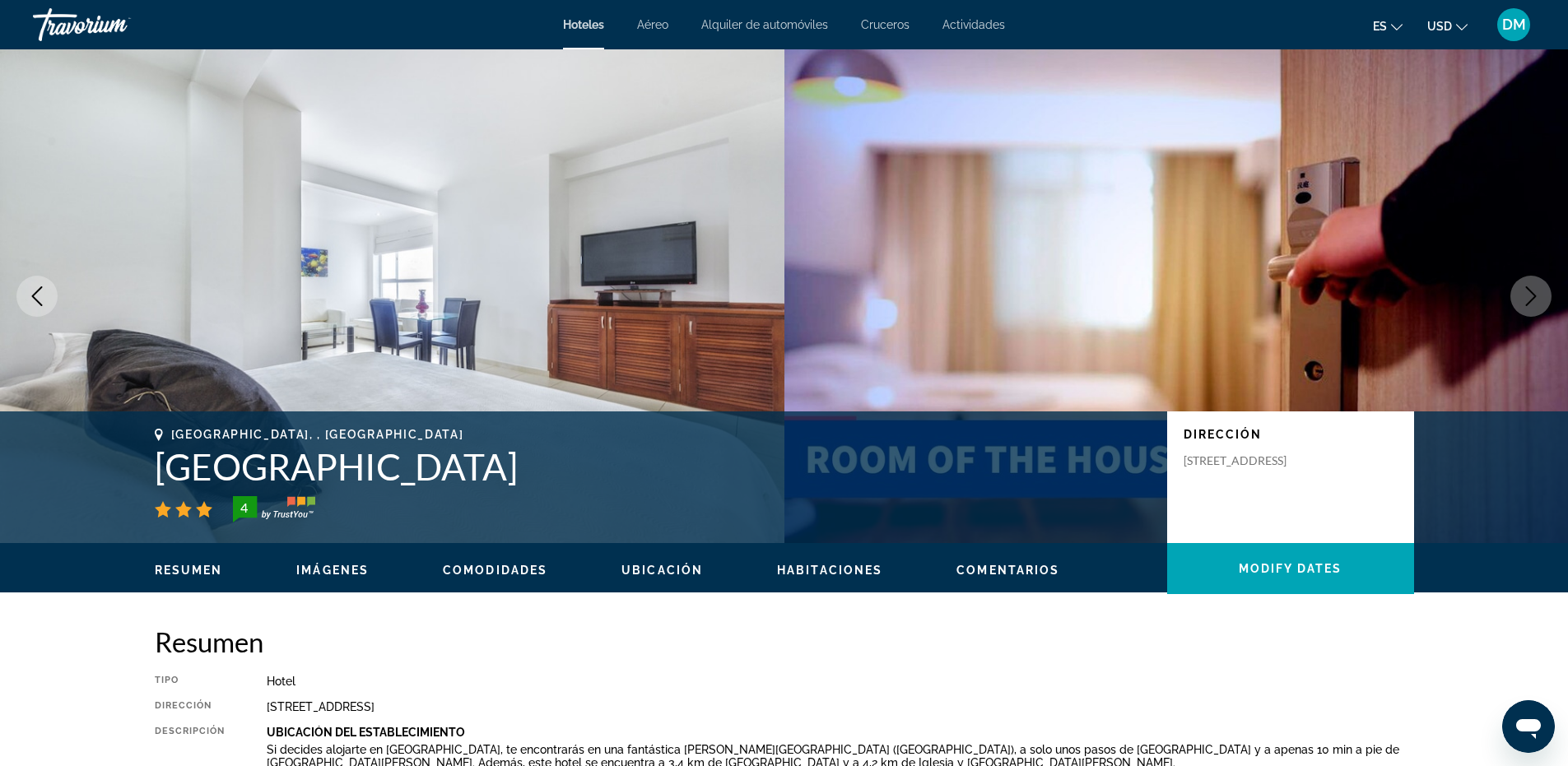
click at [1534, 296] on icon "Next image" at bounding box center [1530, 296] width 20 height 20
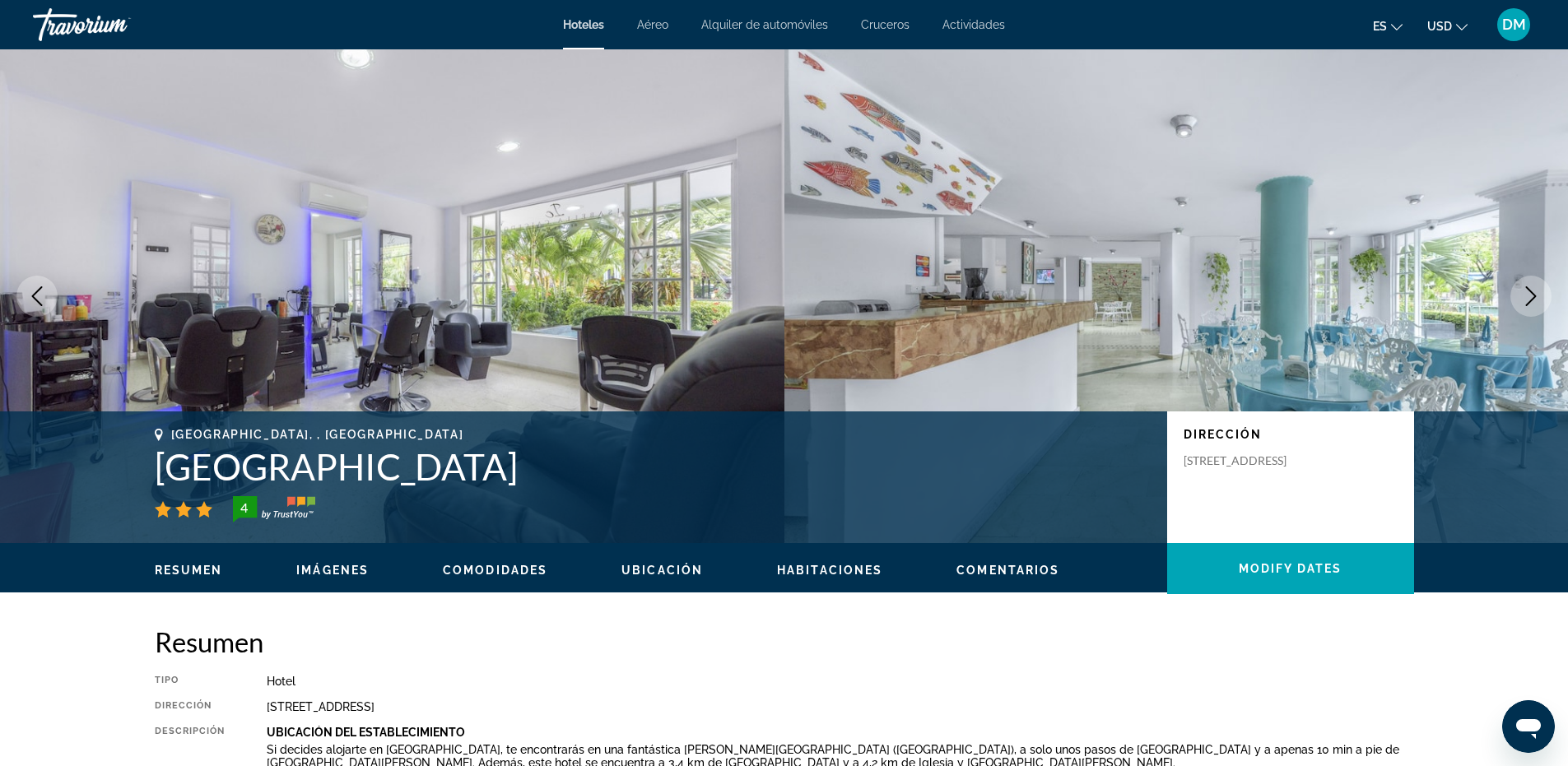
click at [1534, 296] on icon "Next image" at bounding box center [1530, 296] width 20 height 20
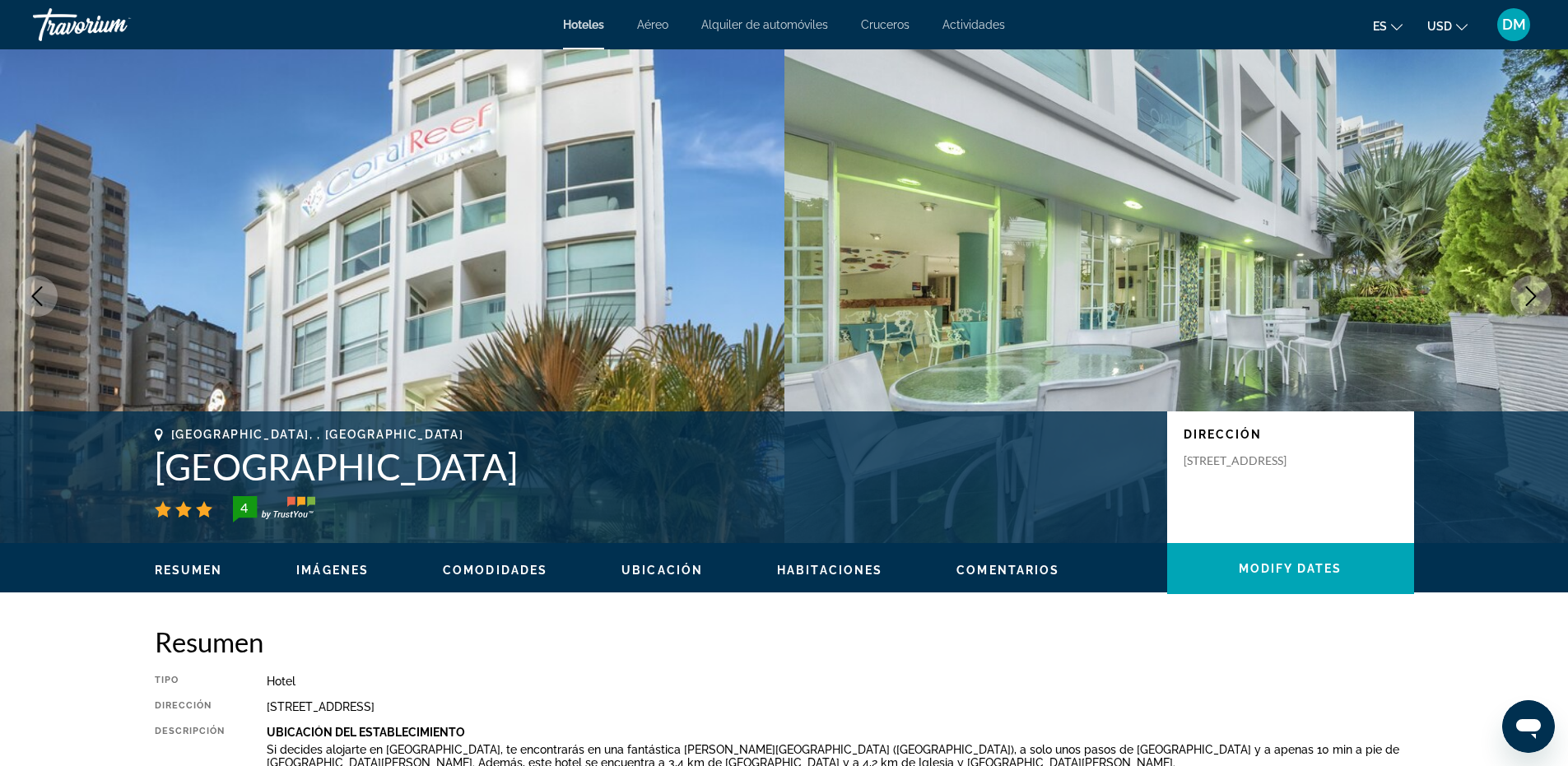
click at [1539, 299] on icon "Next image" at bounding box center [1530, 296] width 20 height 20
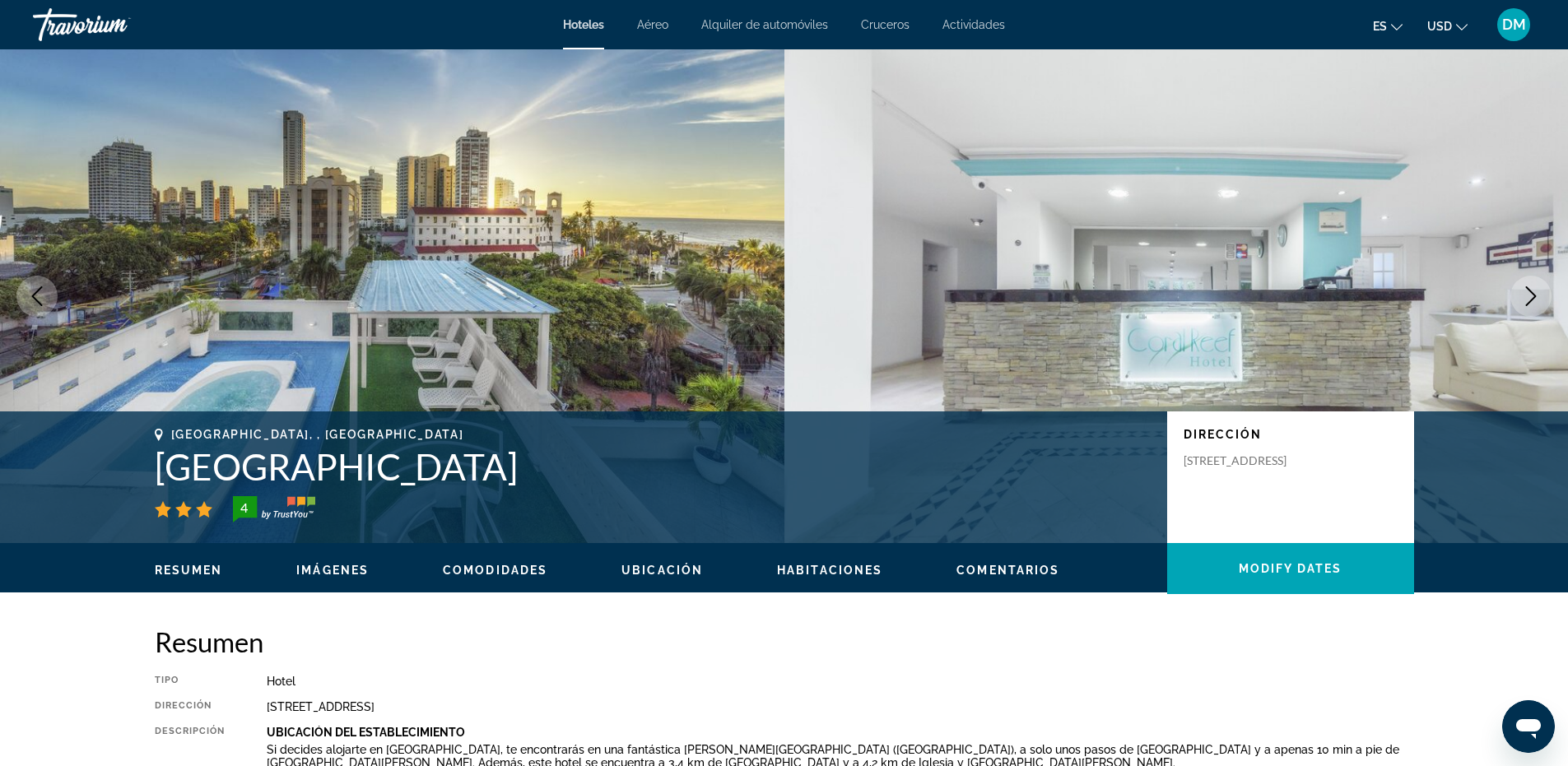
click at [1538, 300] on icon "Next image" at bounding box center [1530, 296] width 20 height 20
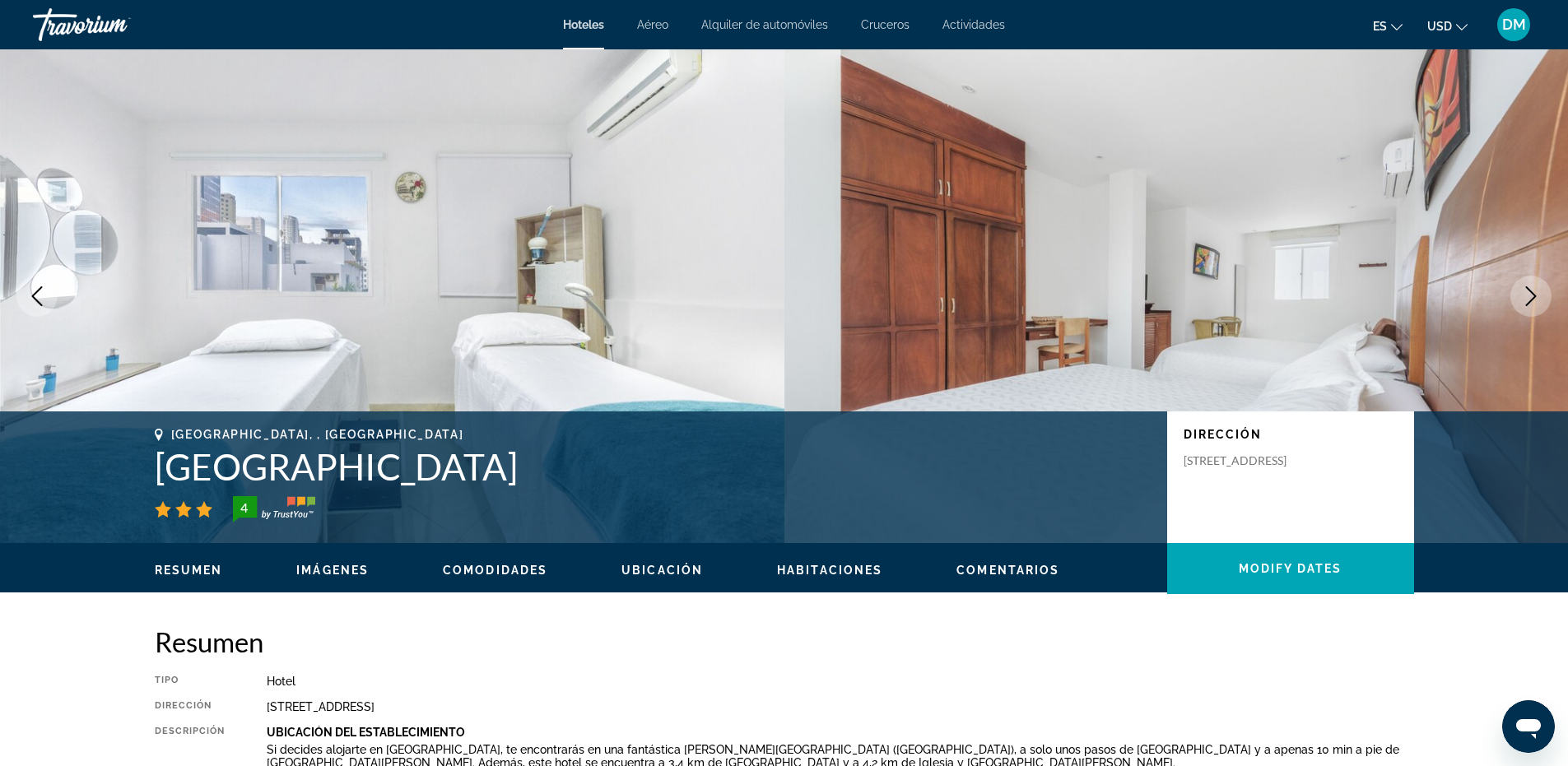
click at [1538, 300] on icon "Next image" at bounding box center [1530, 296] width 20 height 20
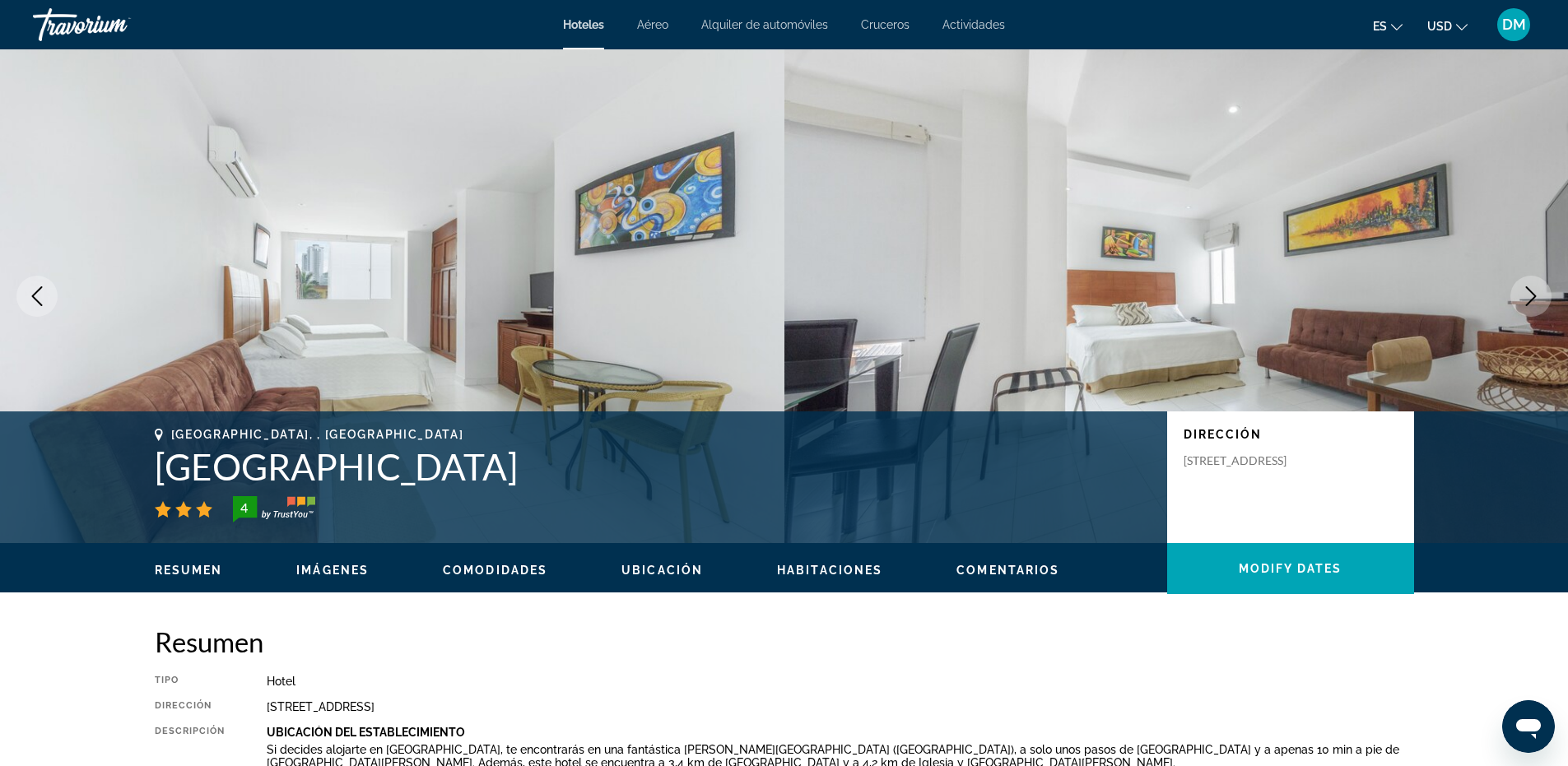
click at [1538, 300] on icon "Next image" at bounding box center [1530, 296] width 20 height 20
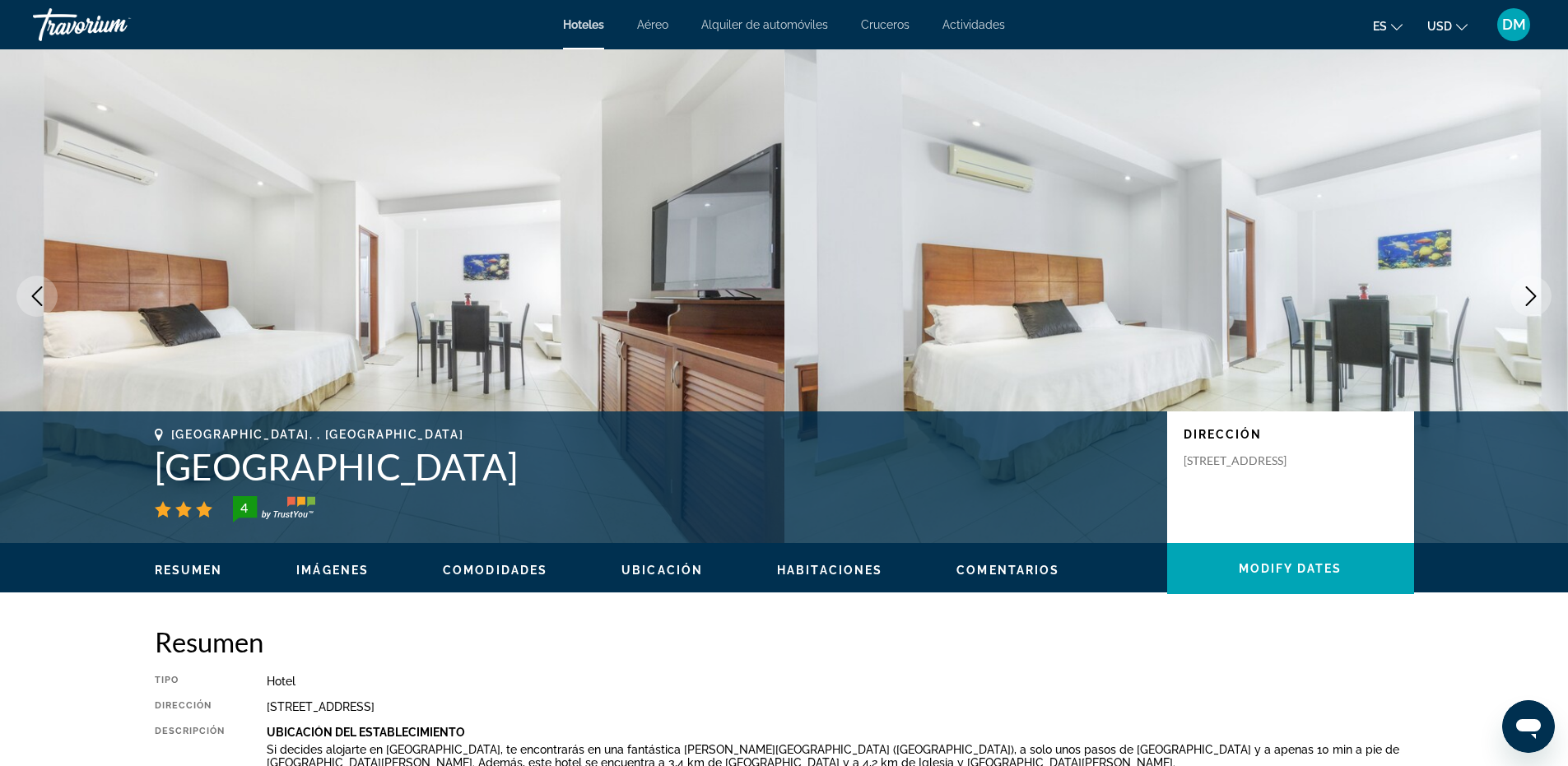
click at [1538, 300] on icon "Next image" at bounding box center [1530, 296] width 20 height 20
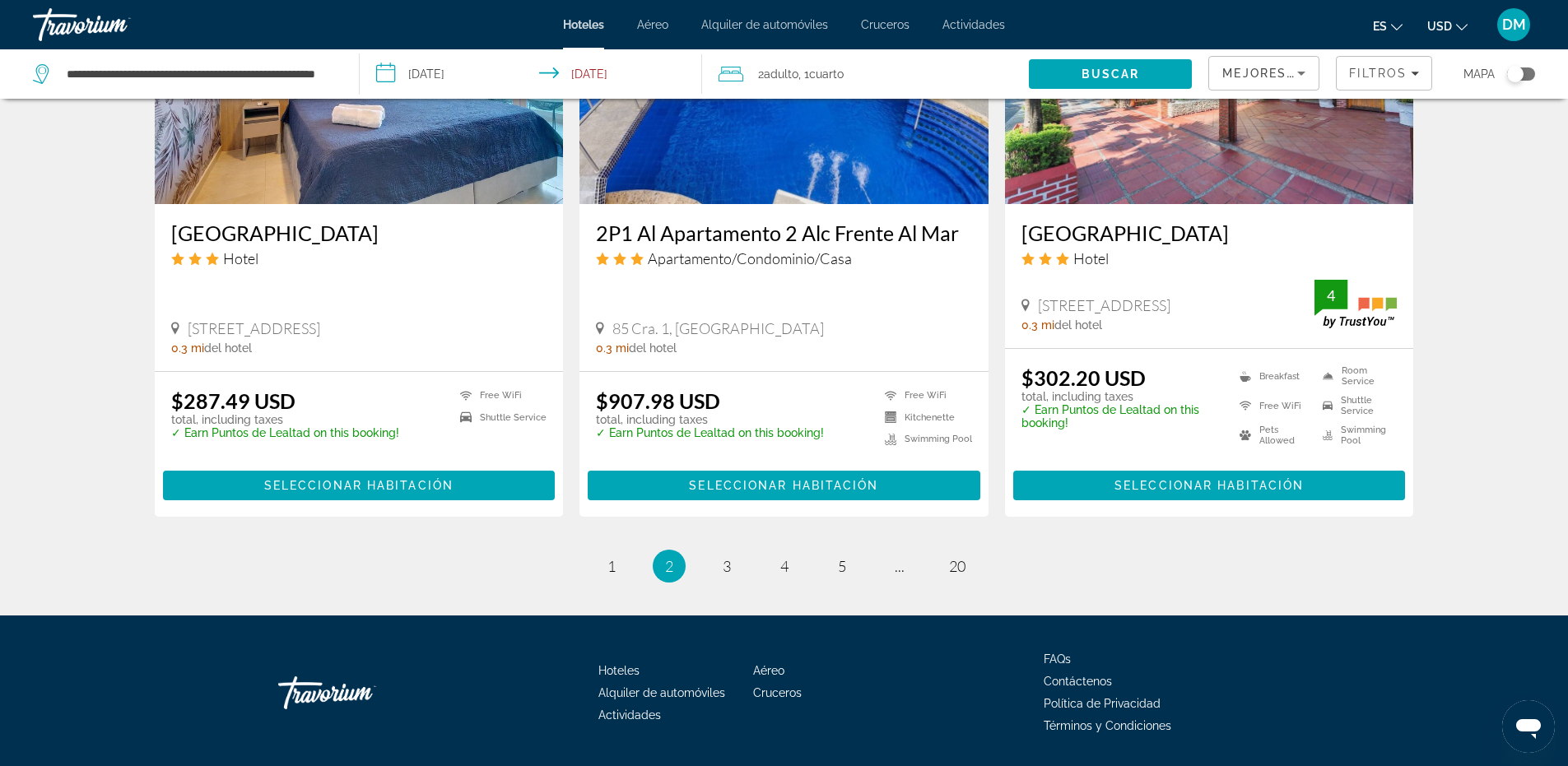
scroll to position [2139, 0]
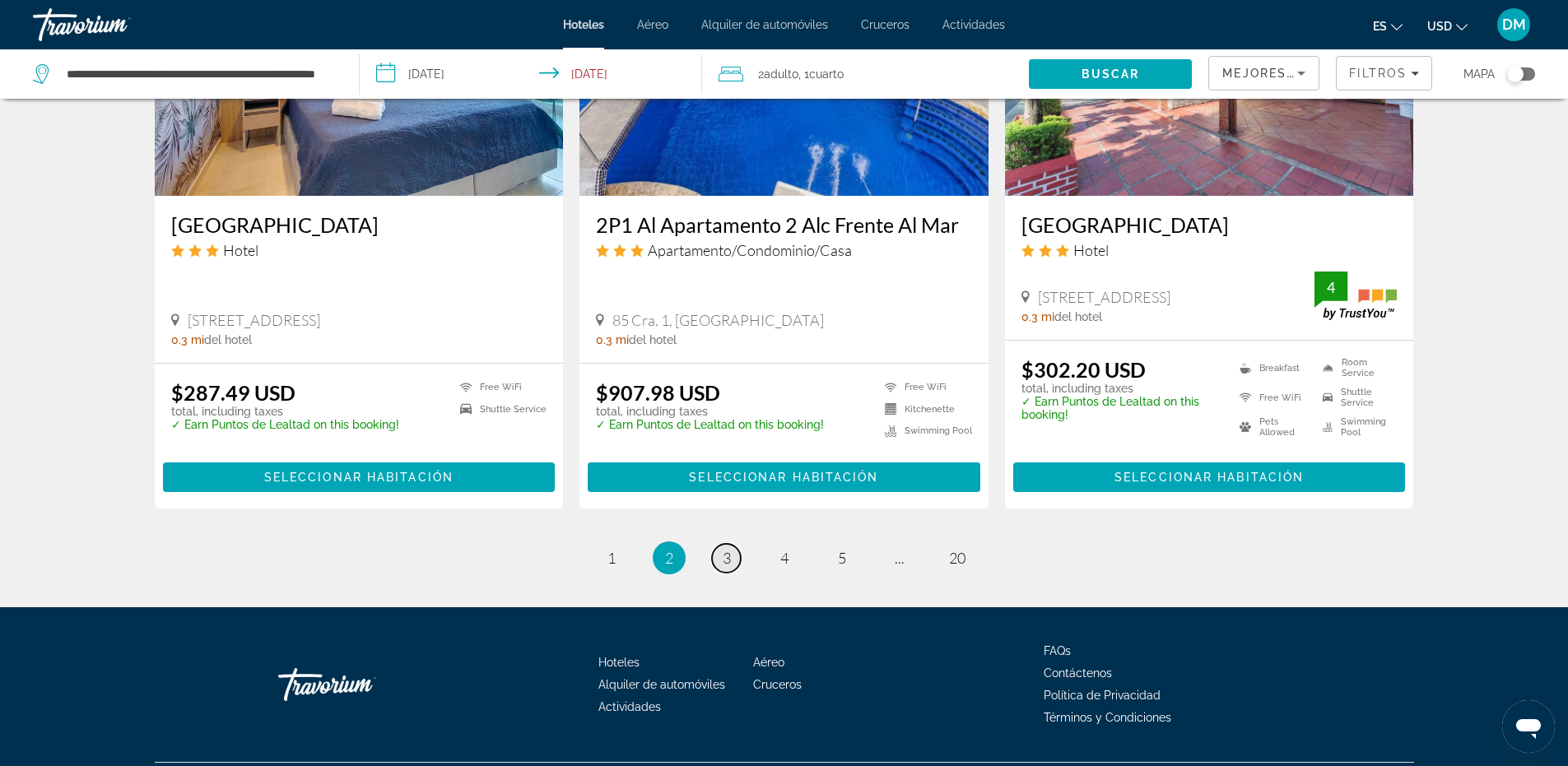
click at [723, 549] on span "3" at bounding box center [727, 558] width 9 height 18
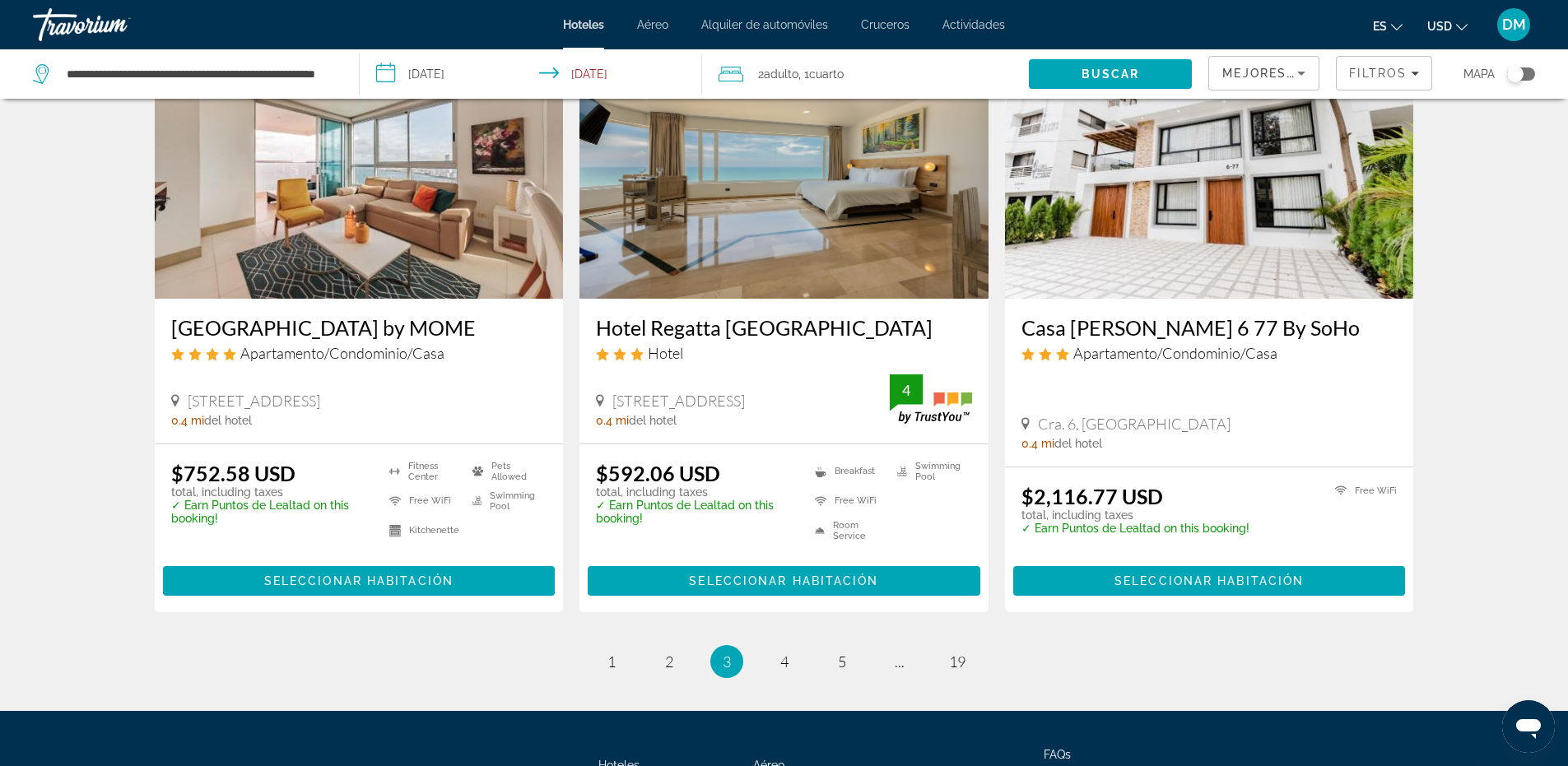
scroll to position [2058, 0]
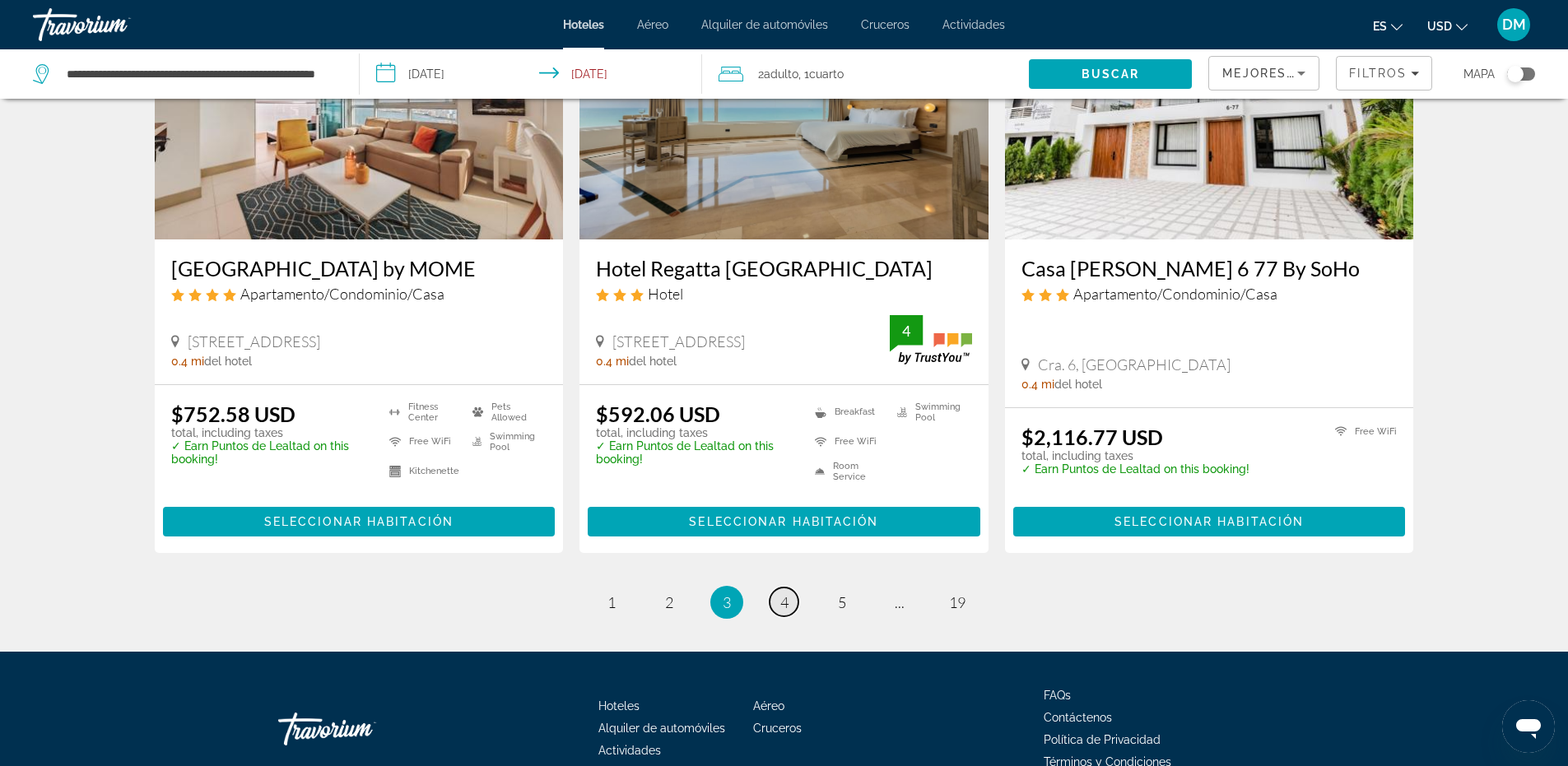
click at [784, 594] on span "4" at bounding box center [785, 602] width 9 height 18
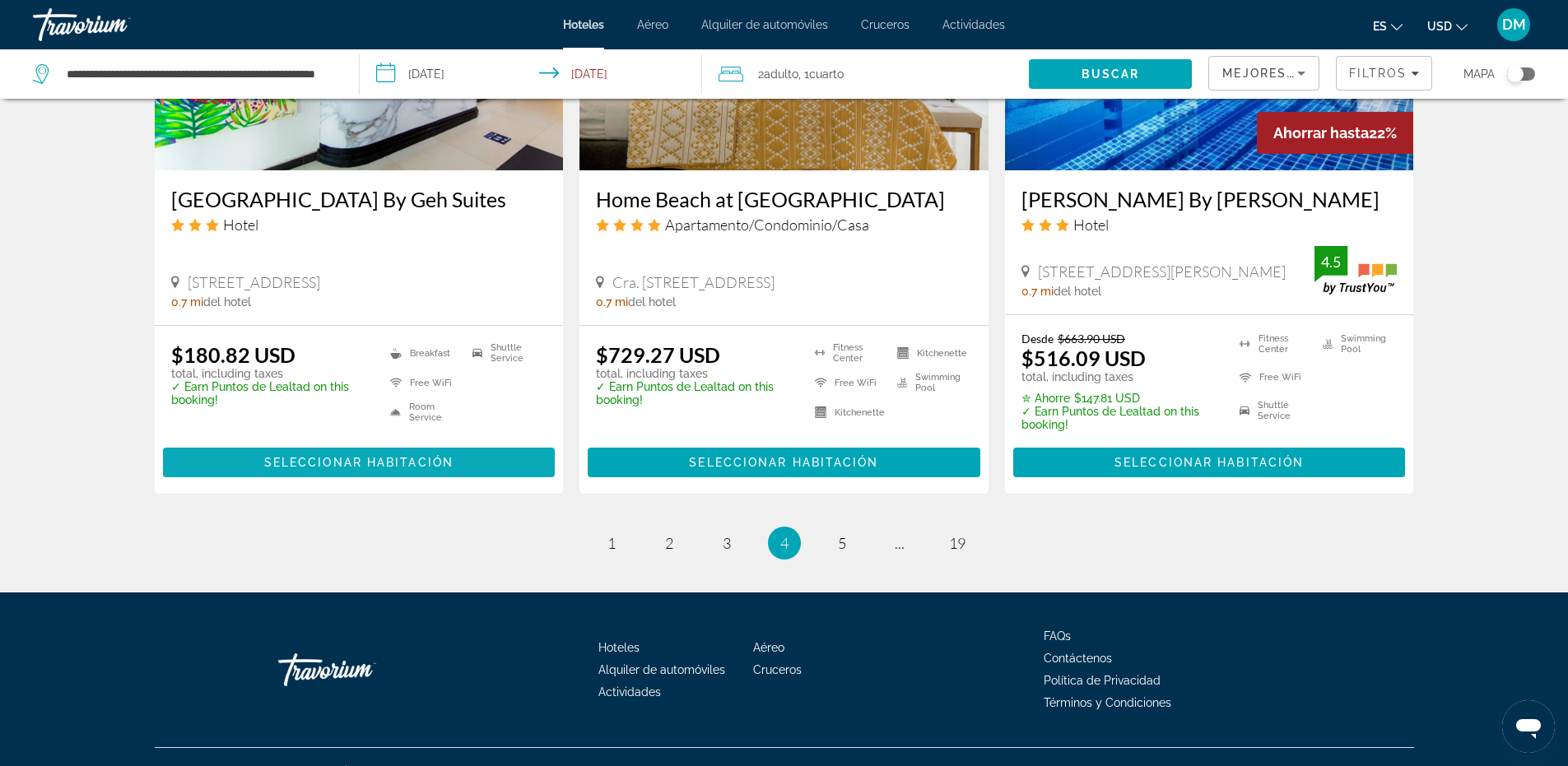
scroll to position [2109, 0]
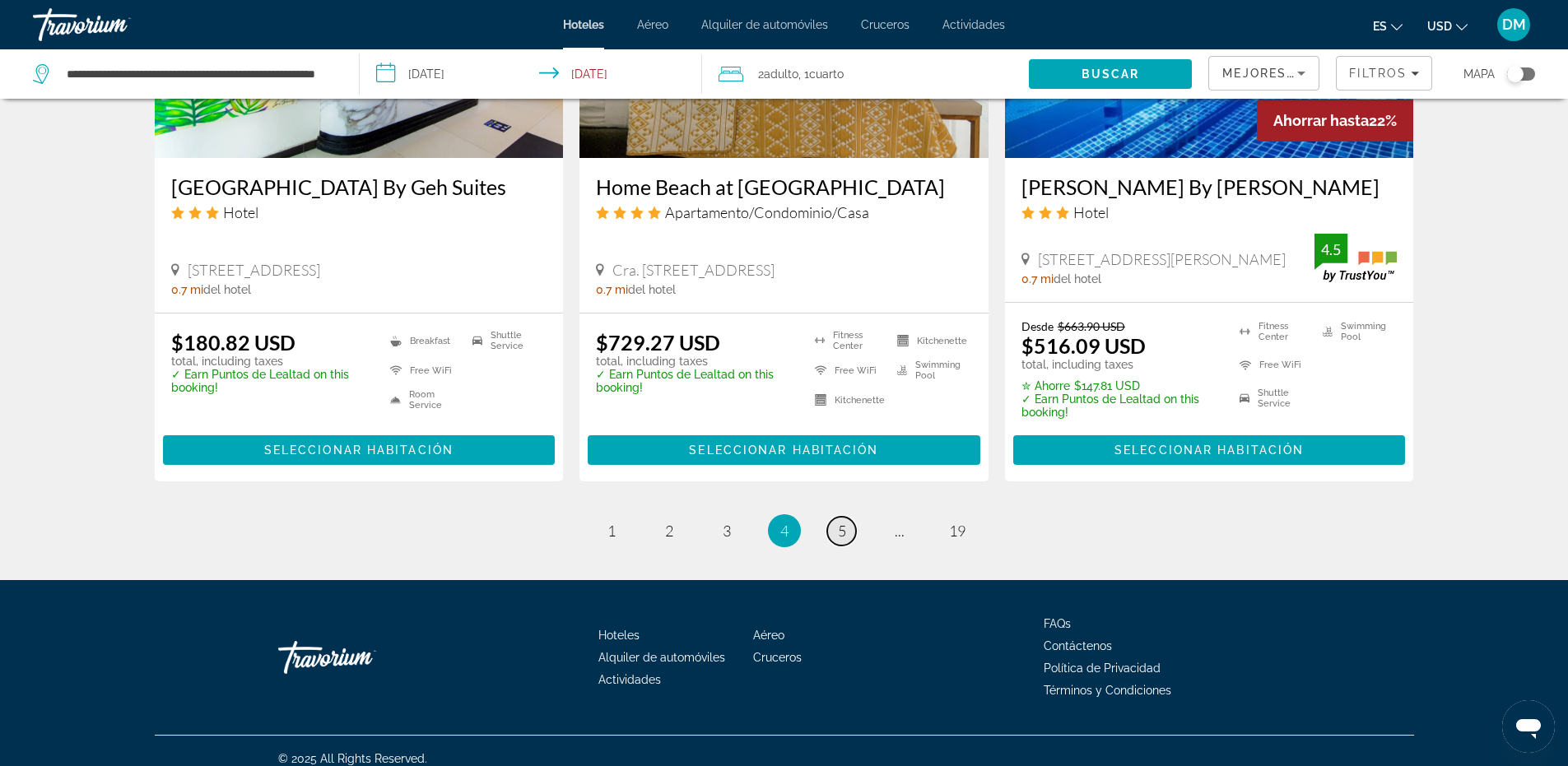
click at [841, 522] on span "5" at bounding box center [842, 530] width 9 height 18
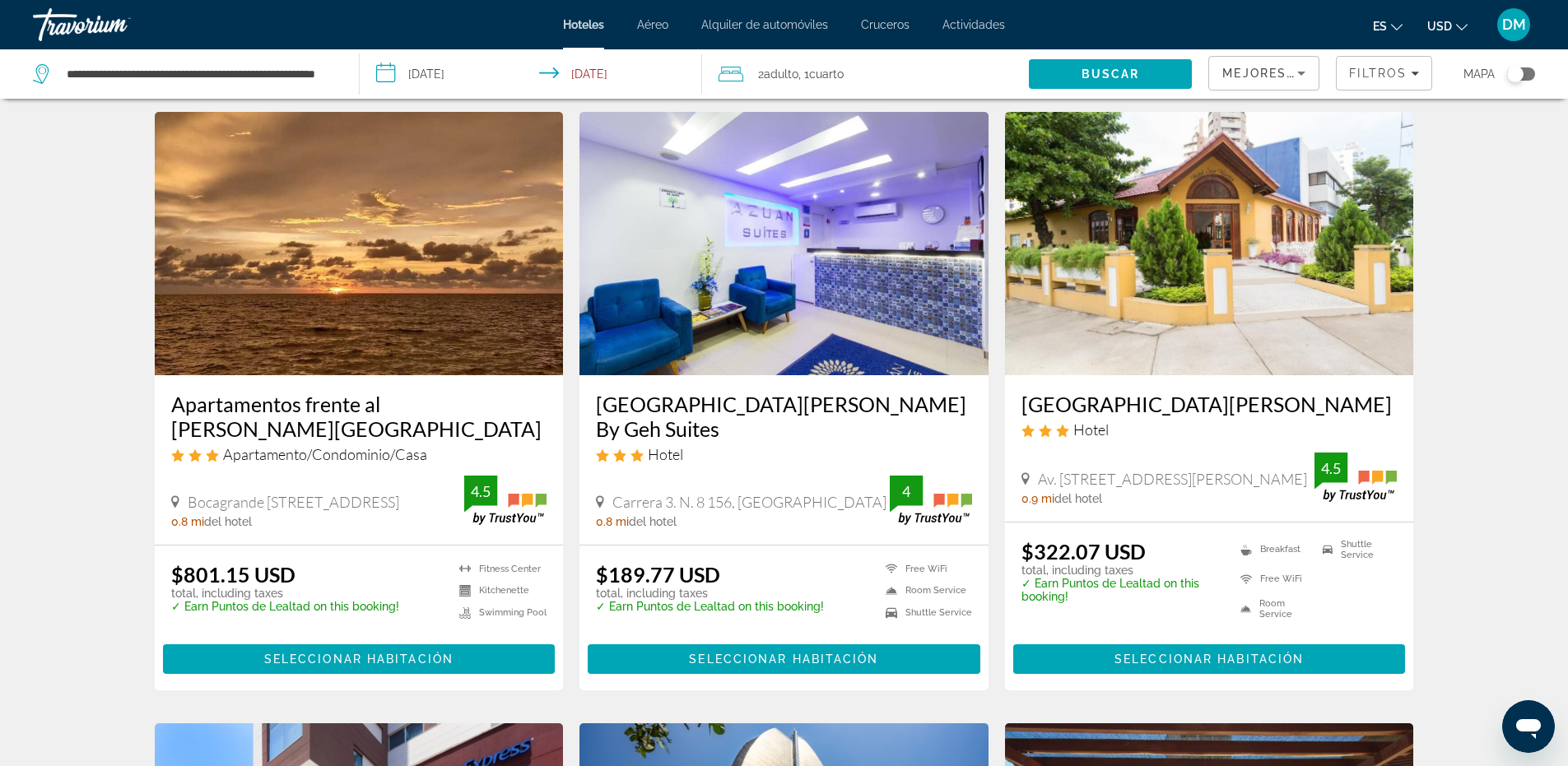
scroll to position [659, 0]
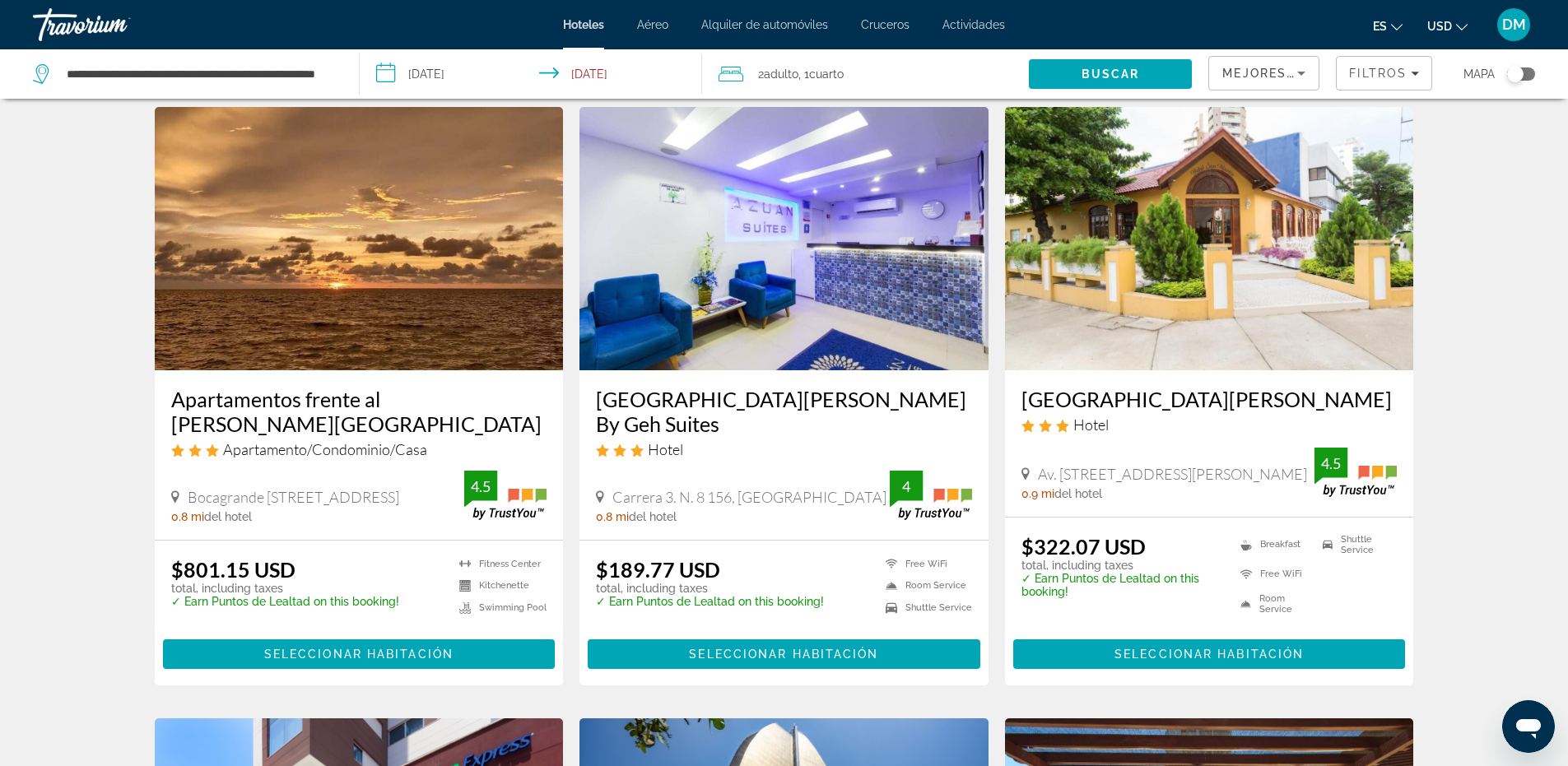
click at [350, 392] on h3 "Apartamentos frente al [PERSON_NAME][GEOGRAPHIC_DATA]" at bounding box center [359, 412] width 376 height 50
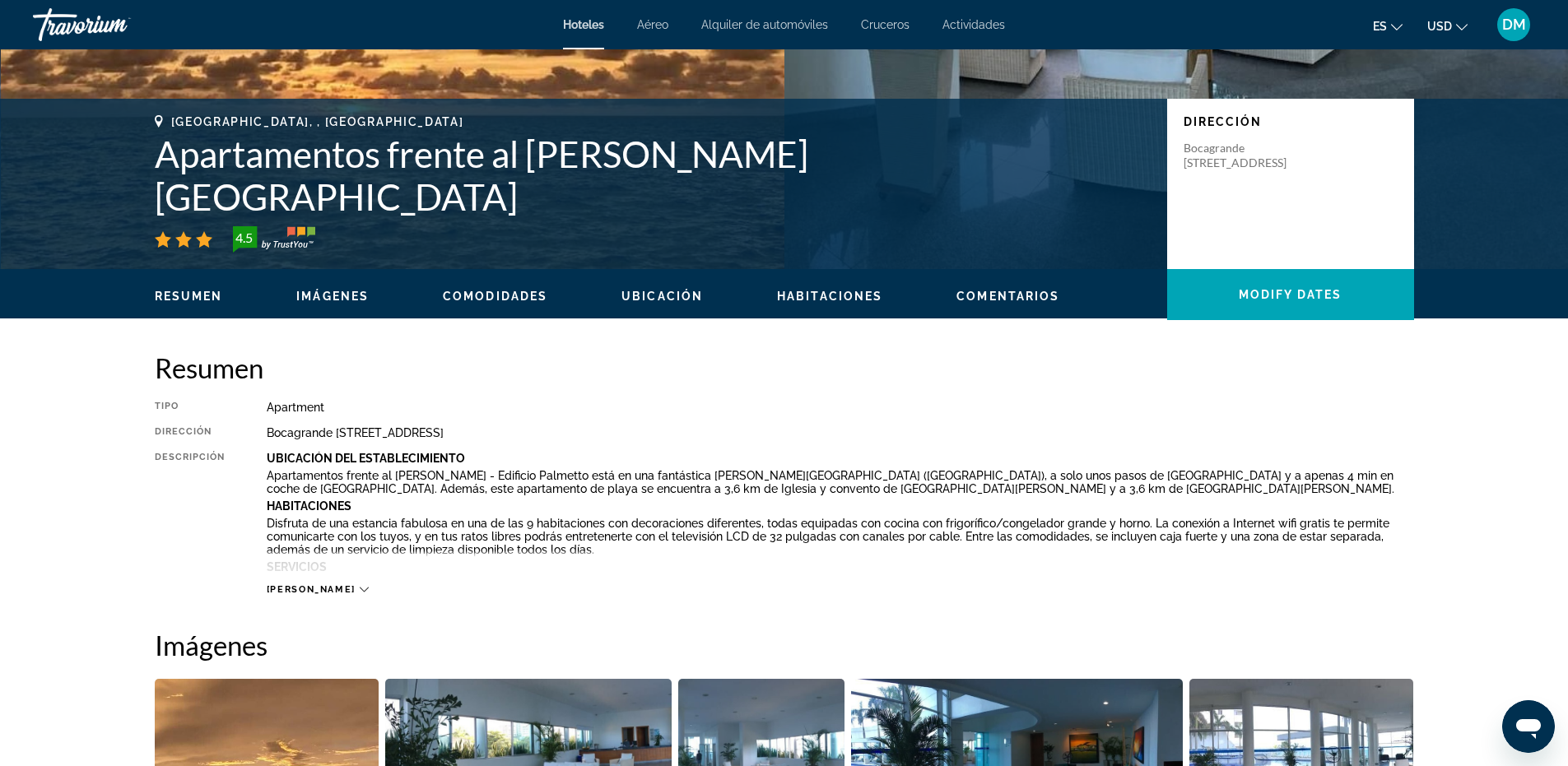
scroll to position [247, 0]
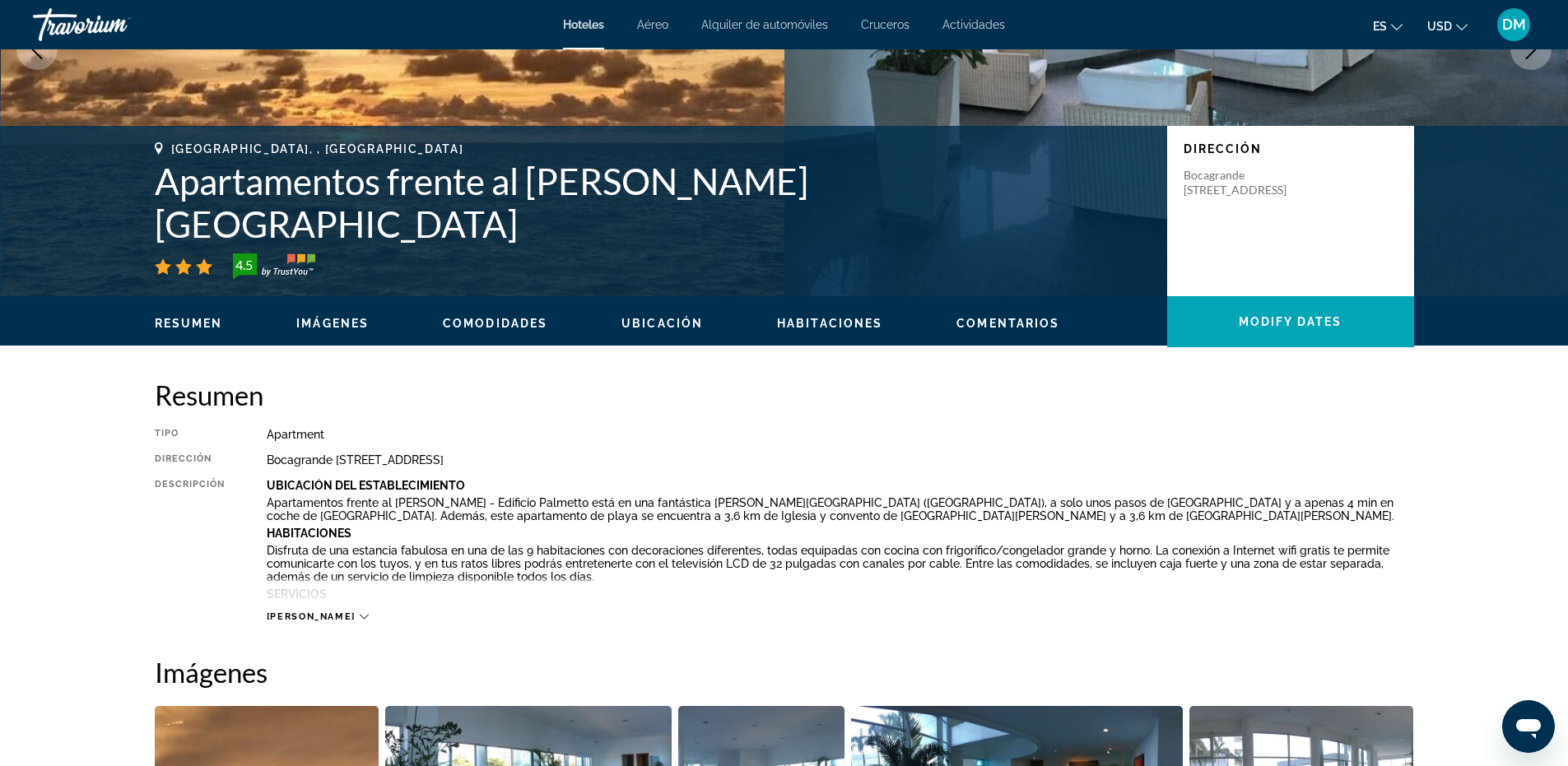
drag, startPoint x: 312, startPoint y: 618, endPoint x: 316, endPoint y: 606, distance: 12.6
click at [312, 617] on span "[PERSON_NAME]" at bounding box center [311, 617] width 89 height 10
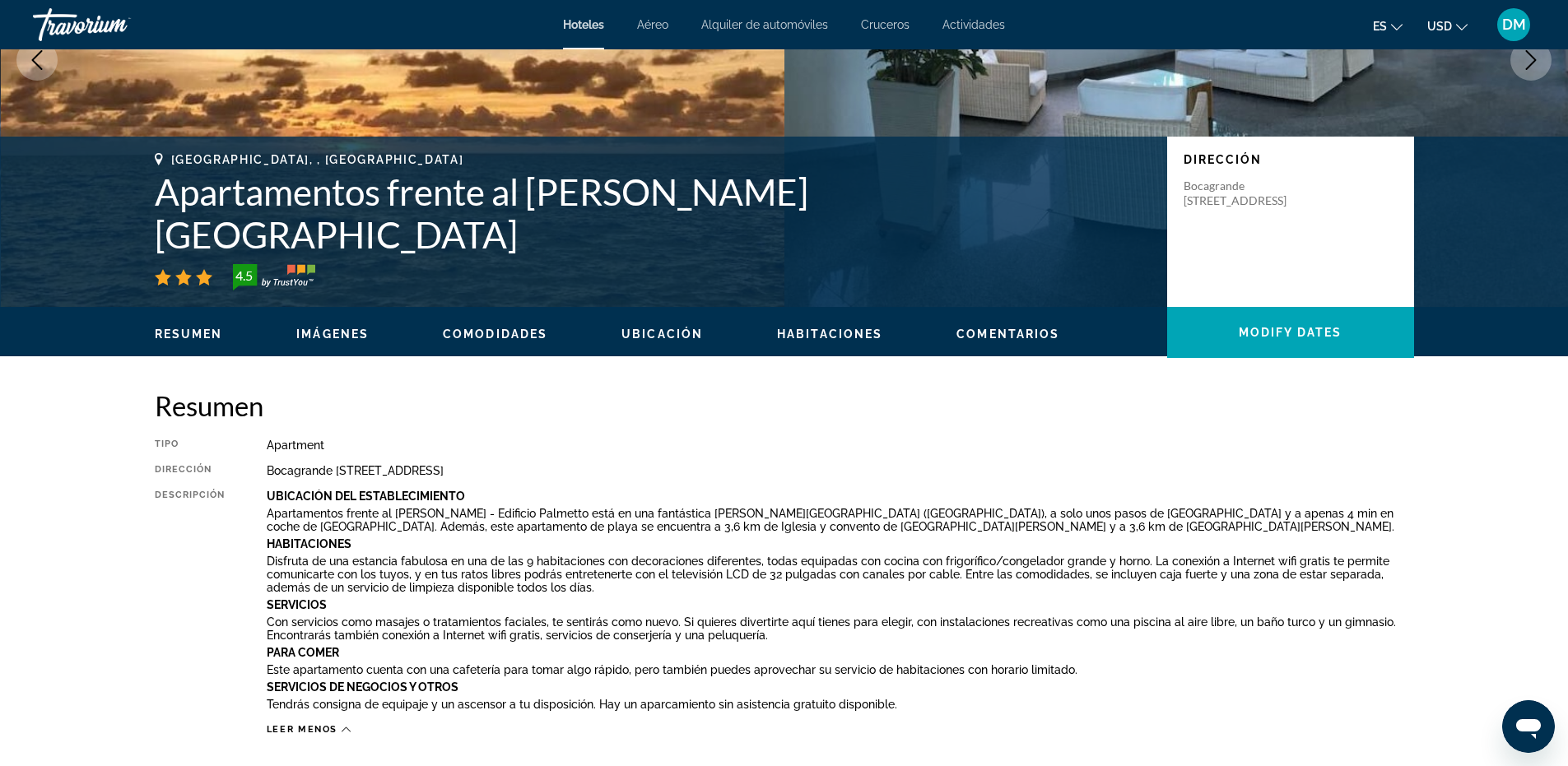
scroll to position [411, 0]
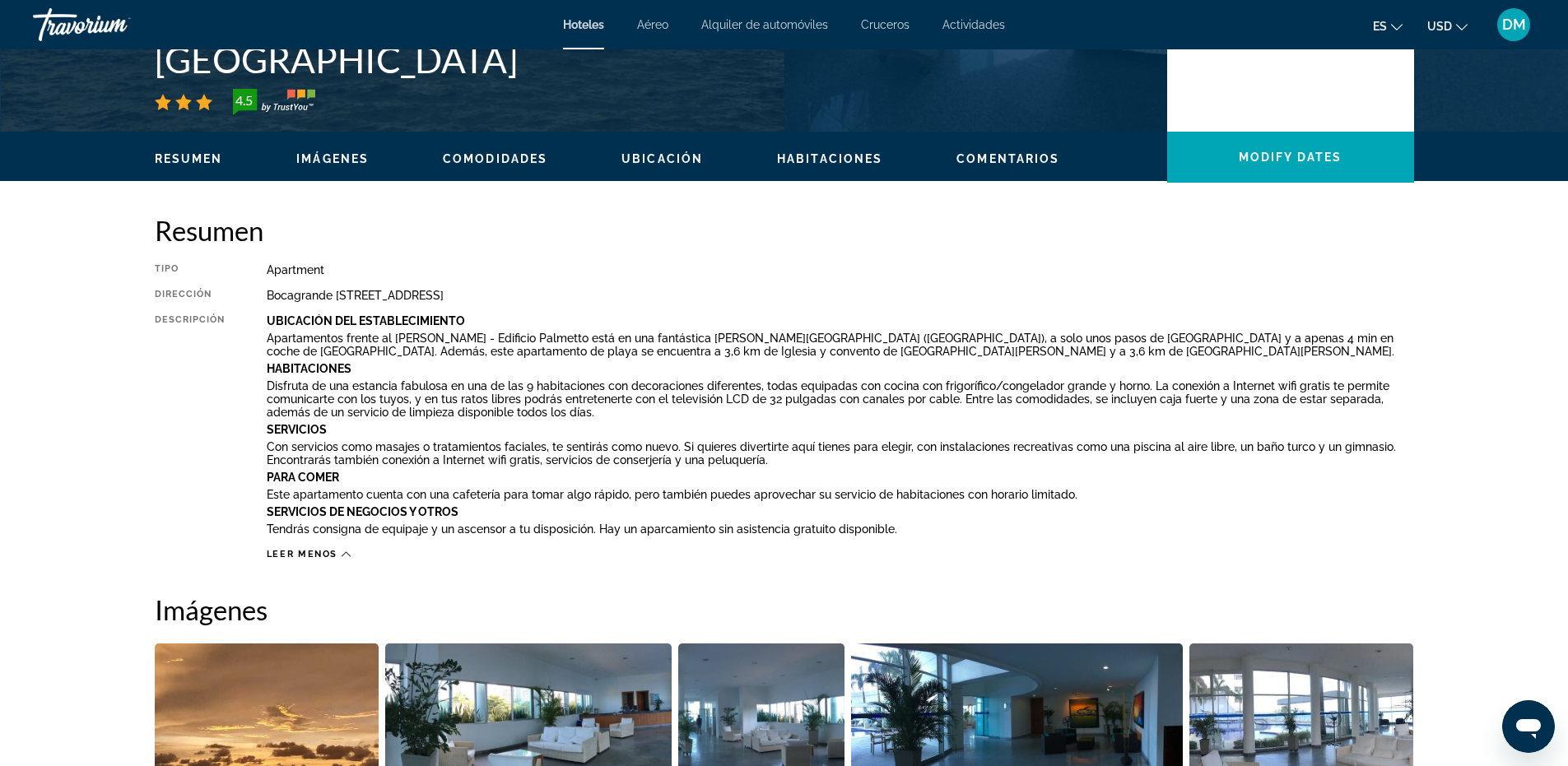
click at [820, 154] on span "Habitaciones" at bounding box center [829, 159] width 105 height 13
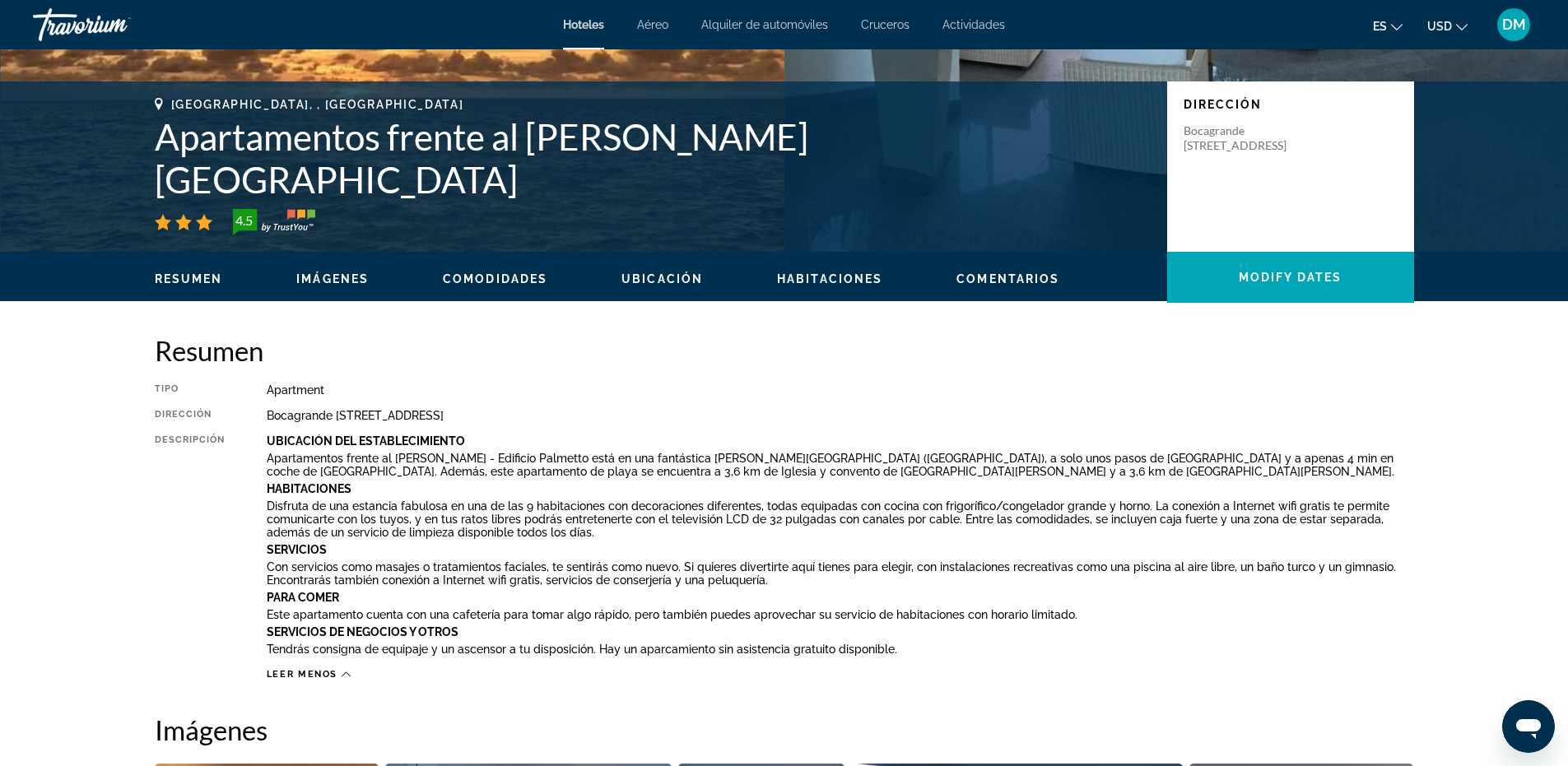
scroll to position [210, 0]
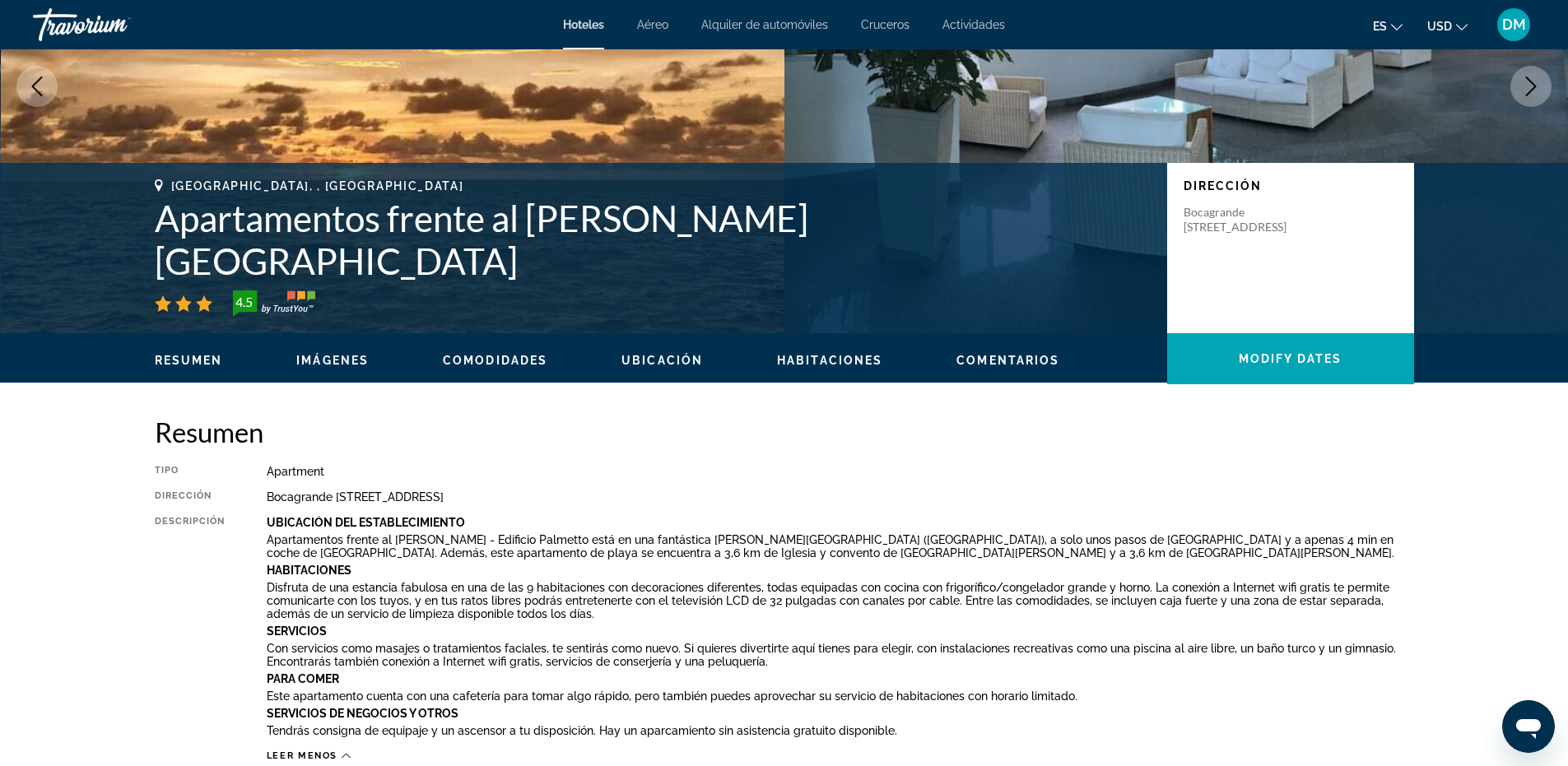
click at [524, 352] on ul "Resumen Imágenes Comodidades Ubicación Habitaciones Comentarios Modify Dates" at bounding box center [785, 358] width 1260 height 18
click at [486, 353] on button "Comodidades" at bounding box center [495, 360] width 105 height 15
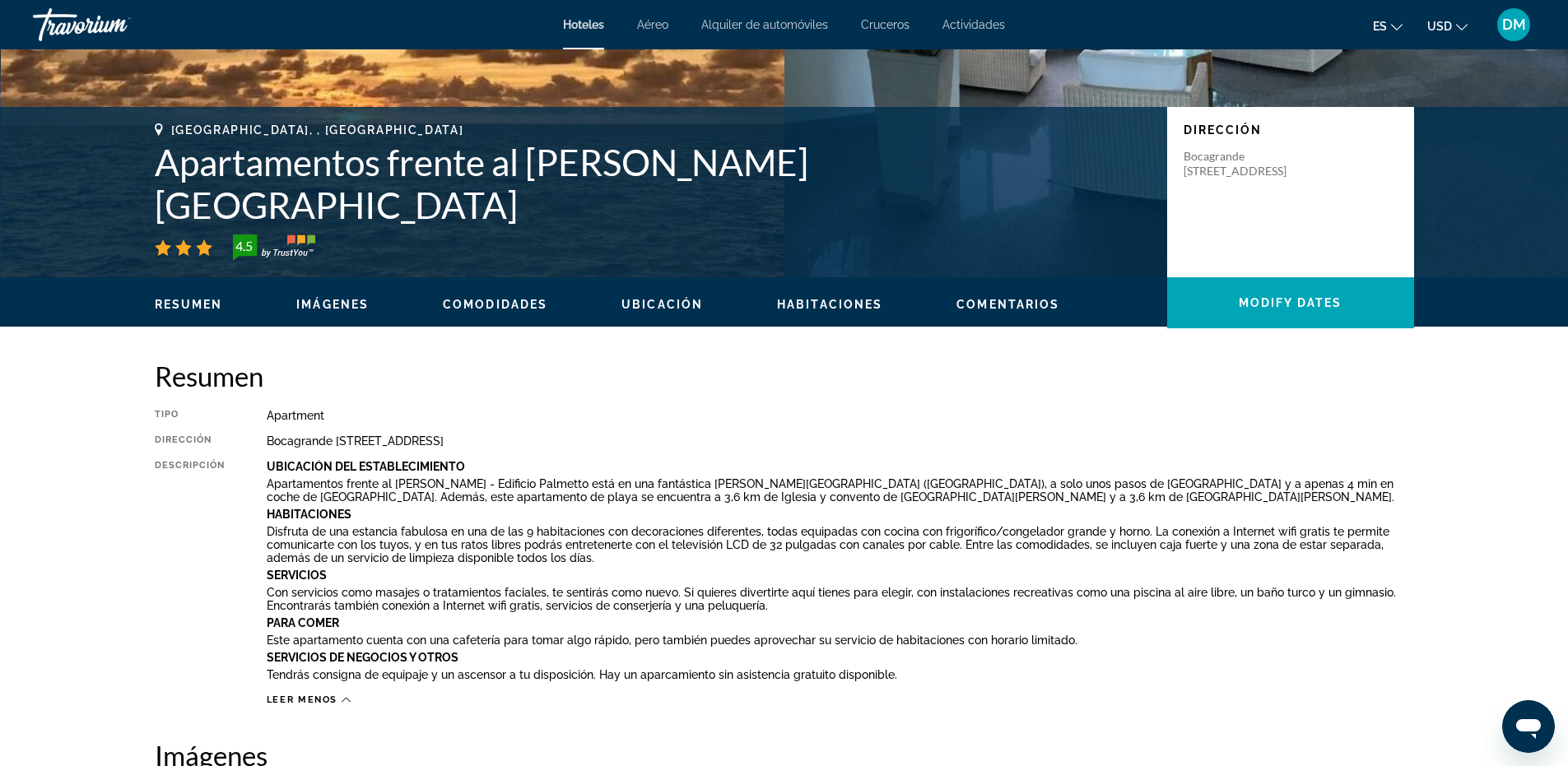
scroll to position [261, 0]
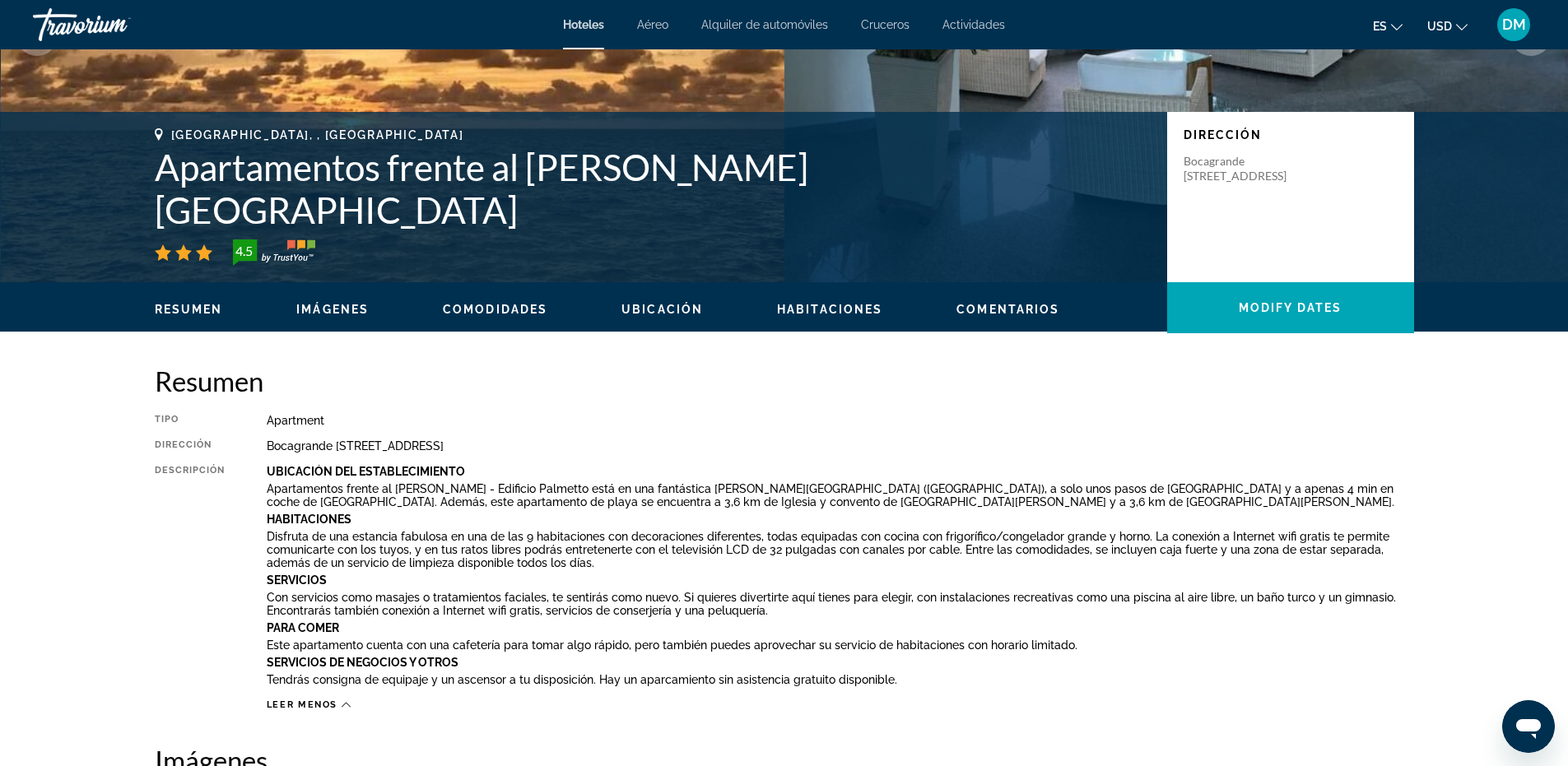
click at [829, 312] on span "Habitaciones" at bounding box center [829, 309] width 105 height 13
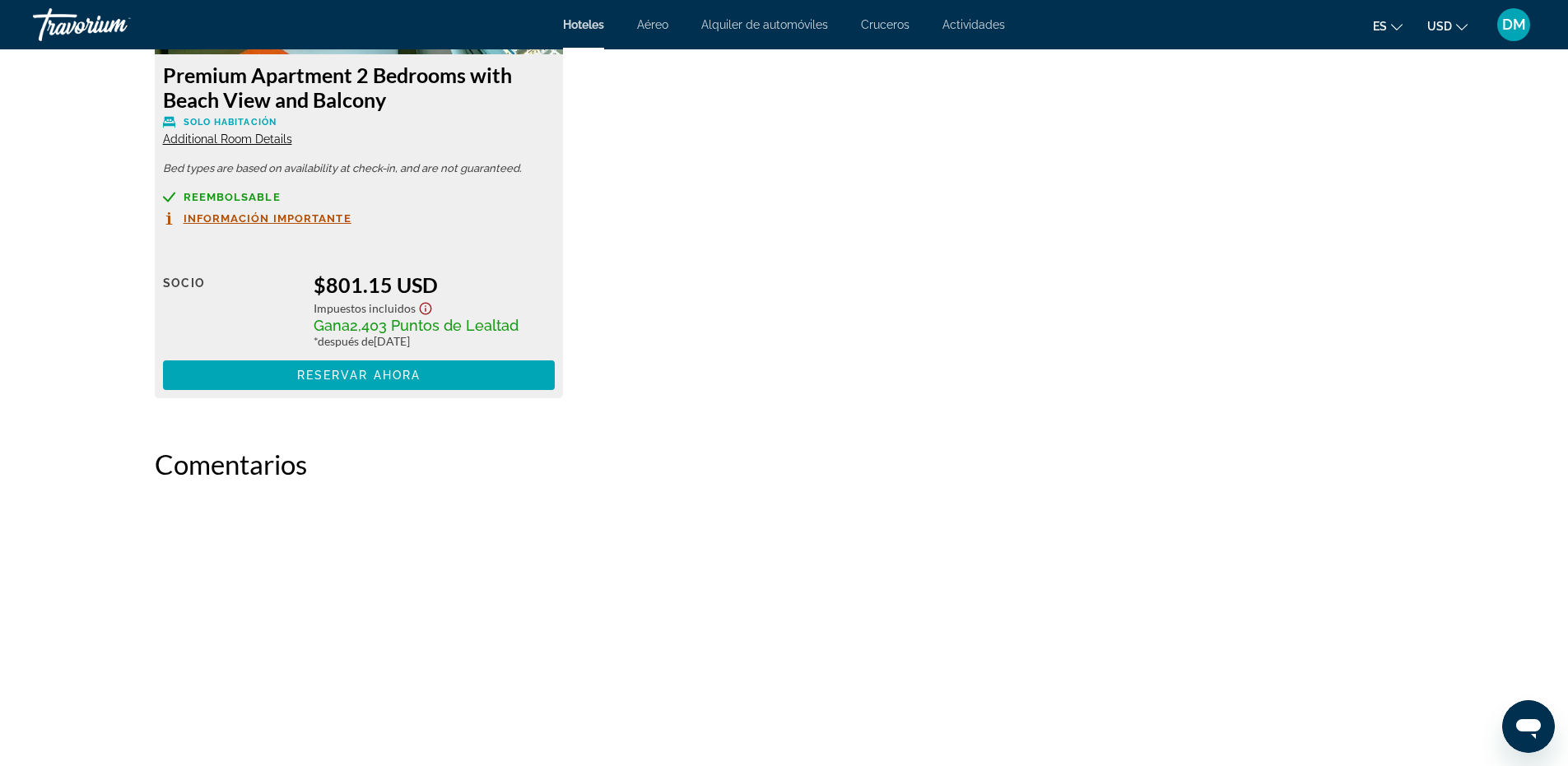
scroll to position [2350, 0]
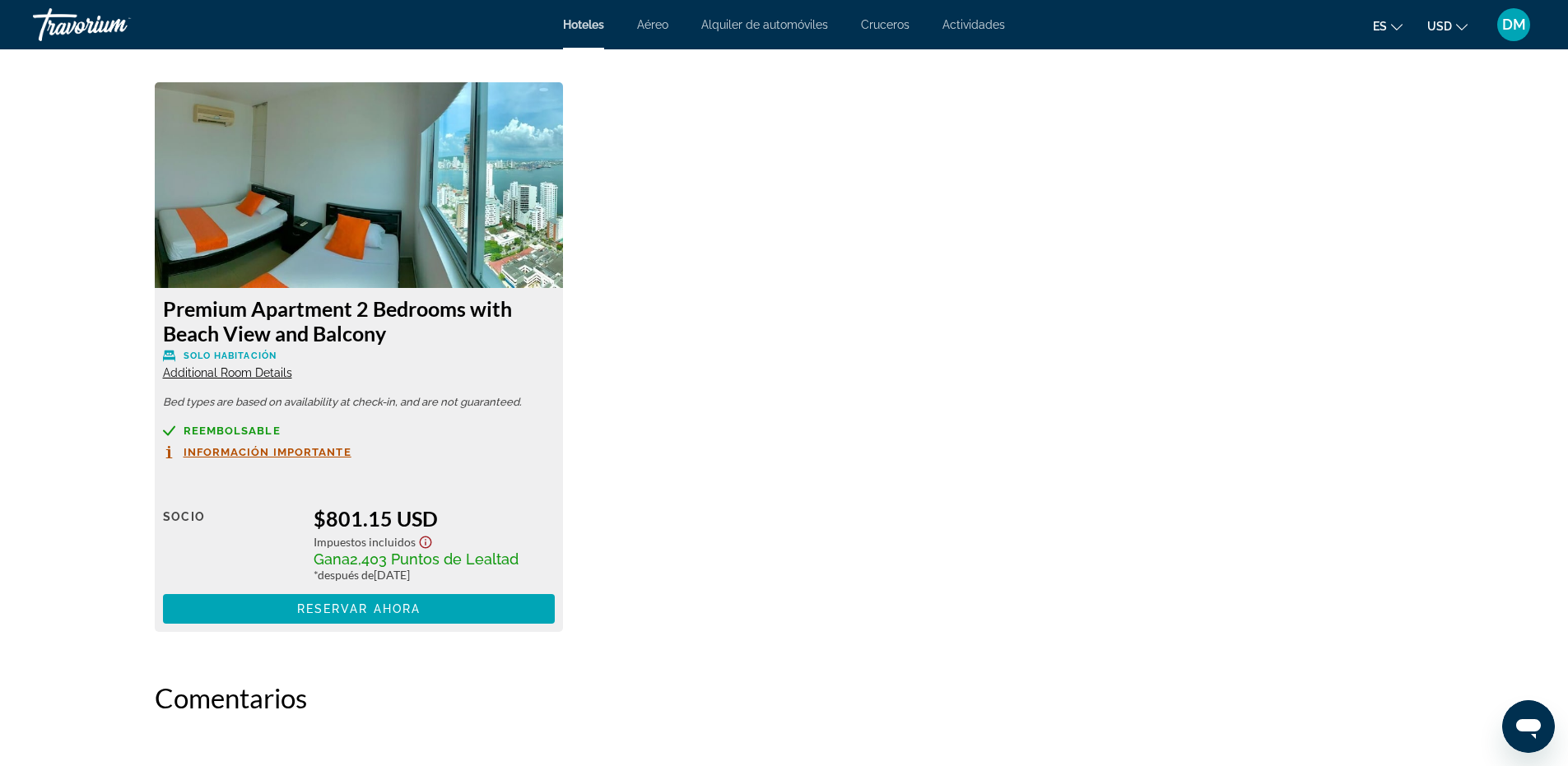
click at [354, 244] on img "Main content" at bounding box center [359, 185] width 409 height 206
click at [350, 249] on img "Main content" at bounding box center [359, 185] width 409 height 206
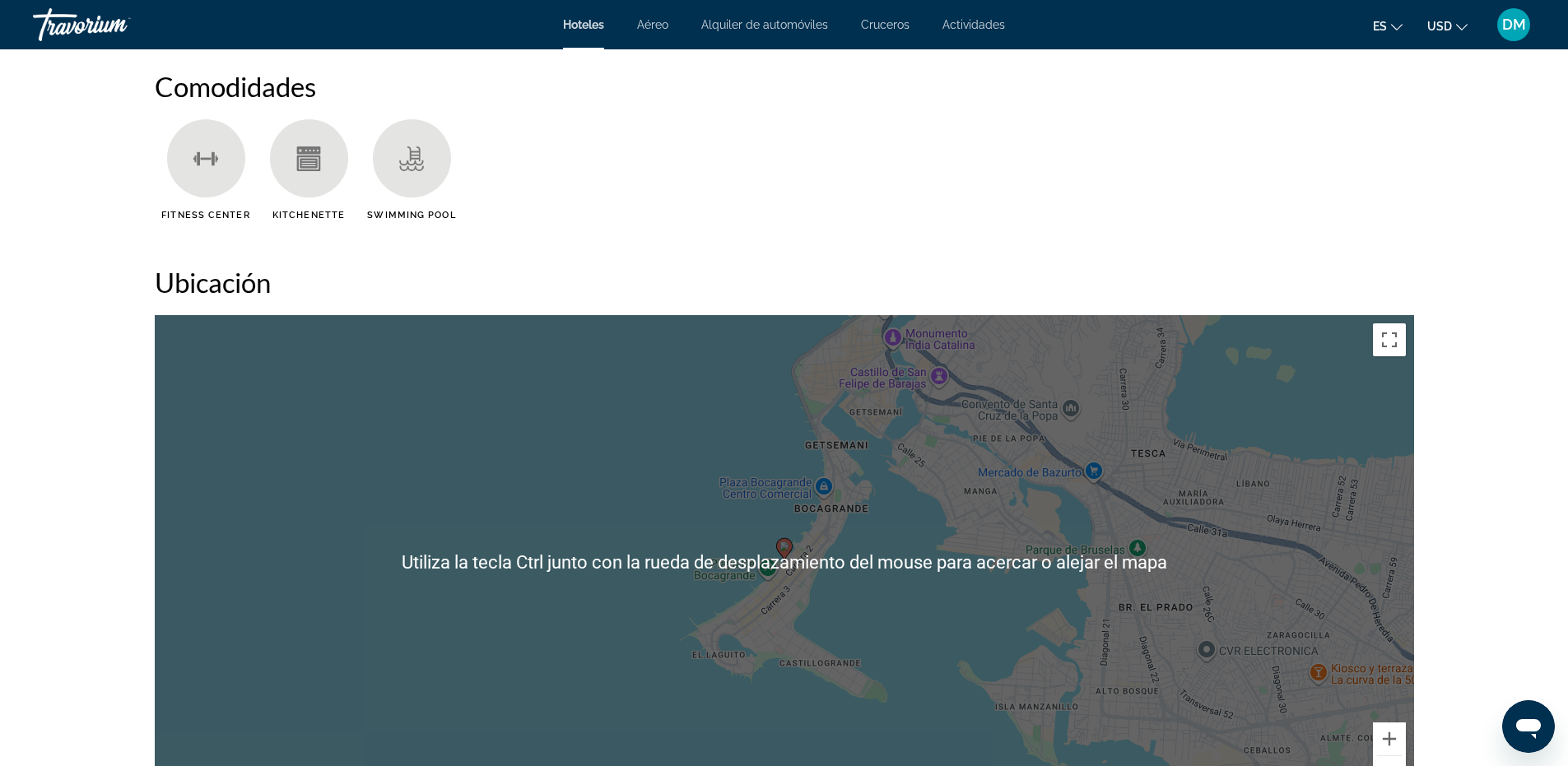
scroll to position [1280, 0]
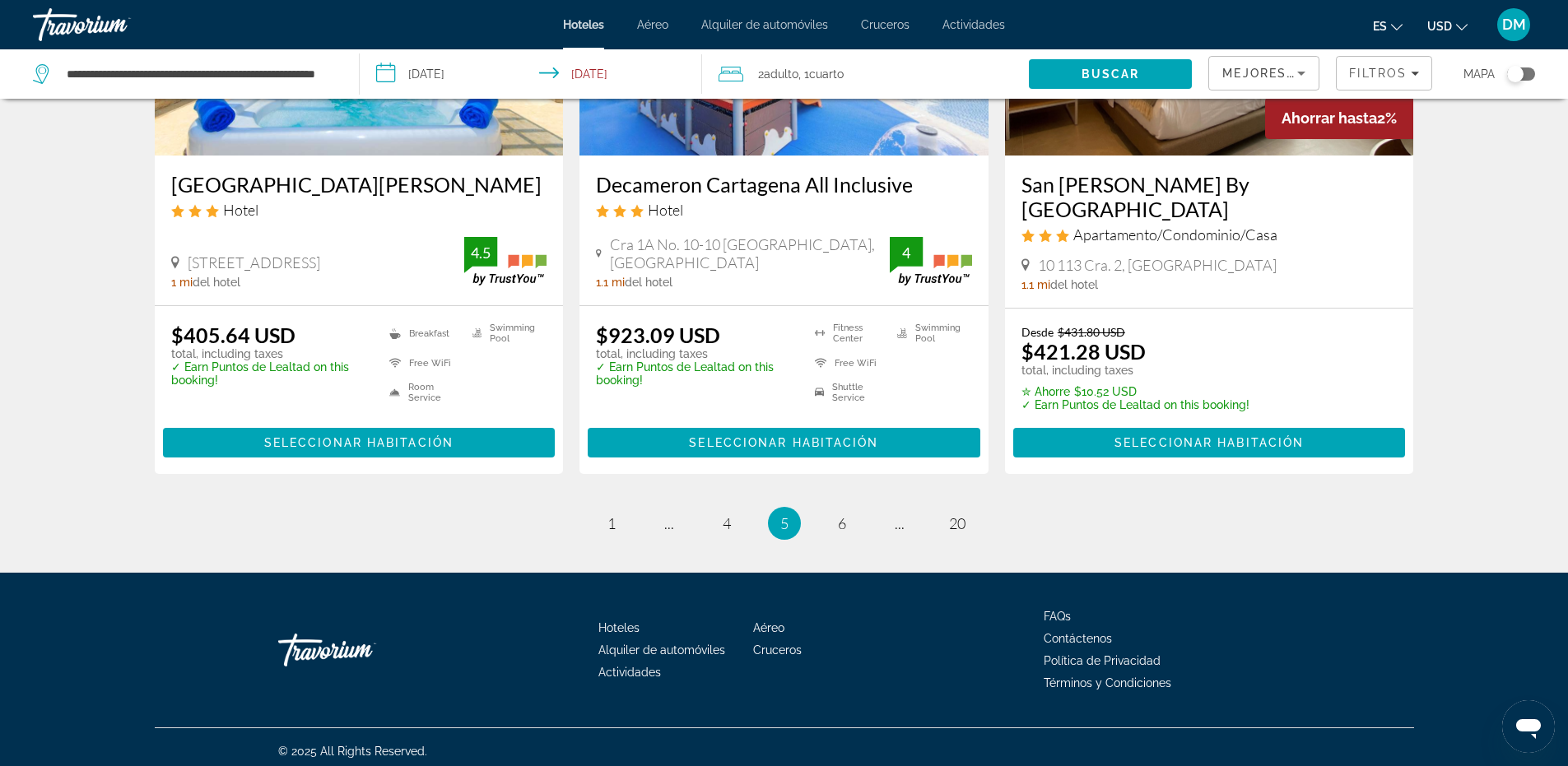
scroll to position [2145, 0]
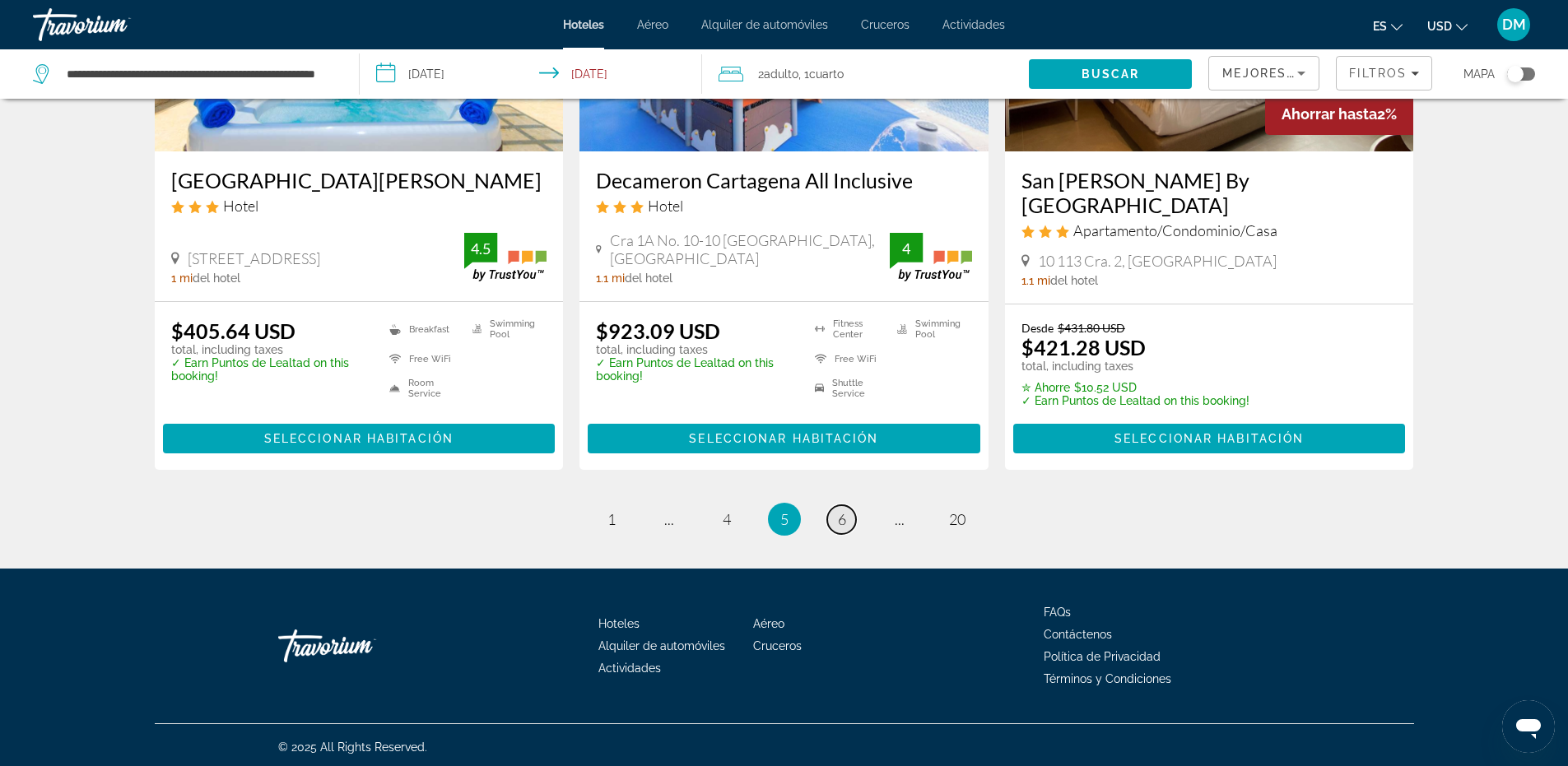
click at [835, 514] on link "page 6" at bounding box center [842, 520] width 29 height 29
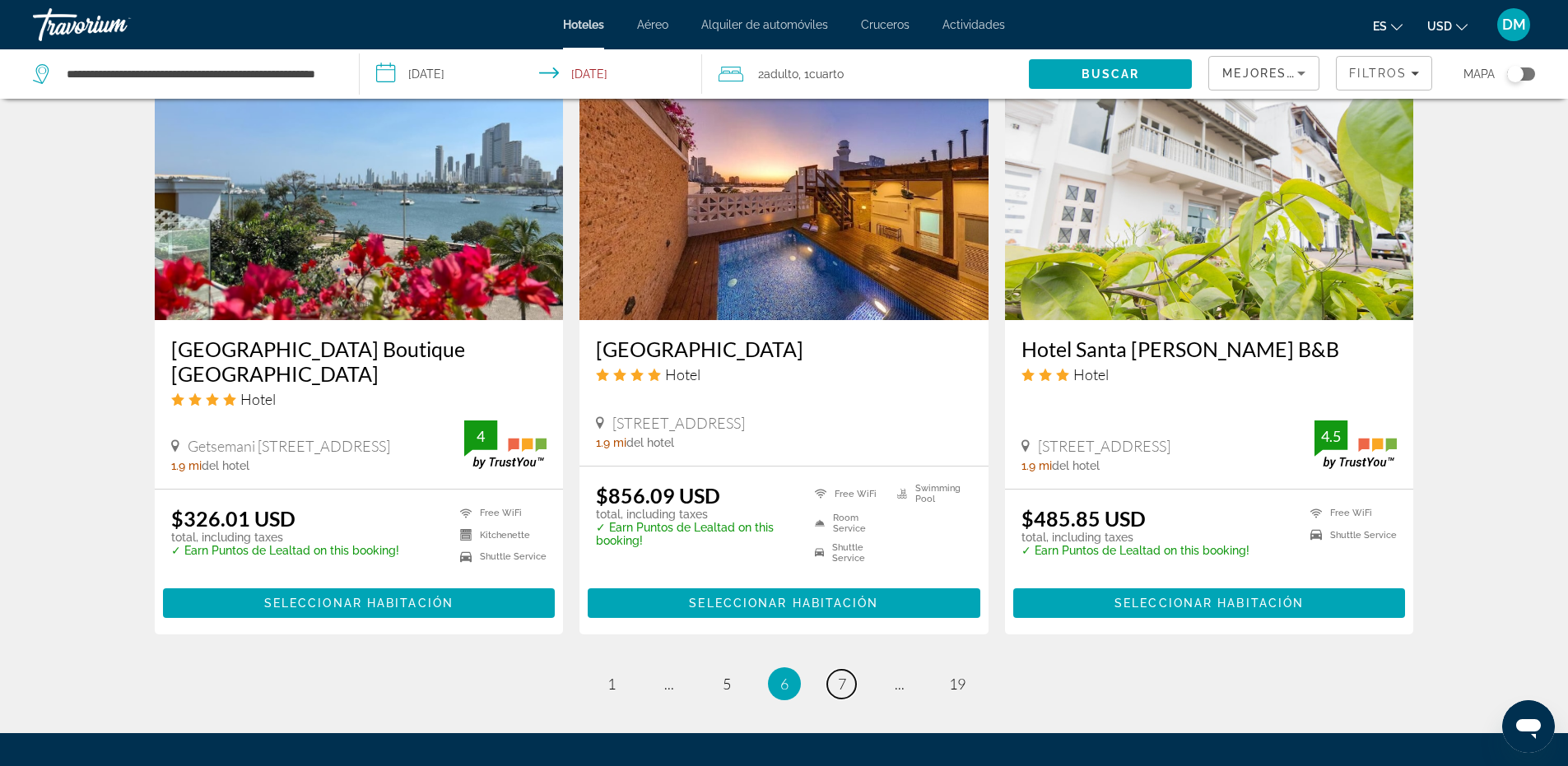
scroll to position [2110, 0]
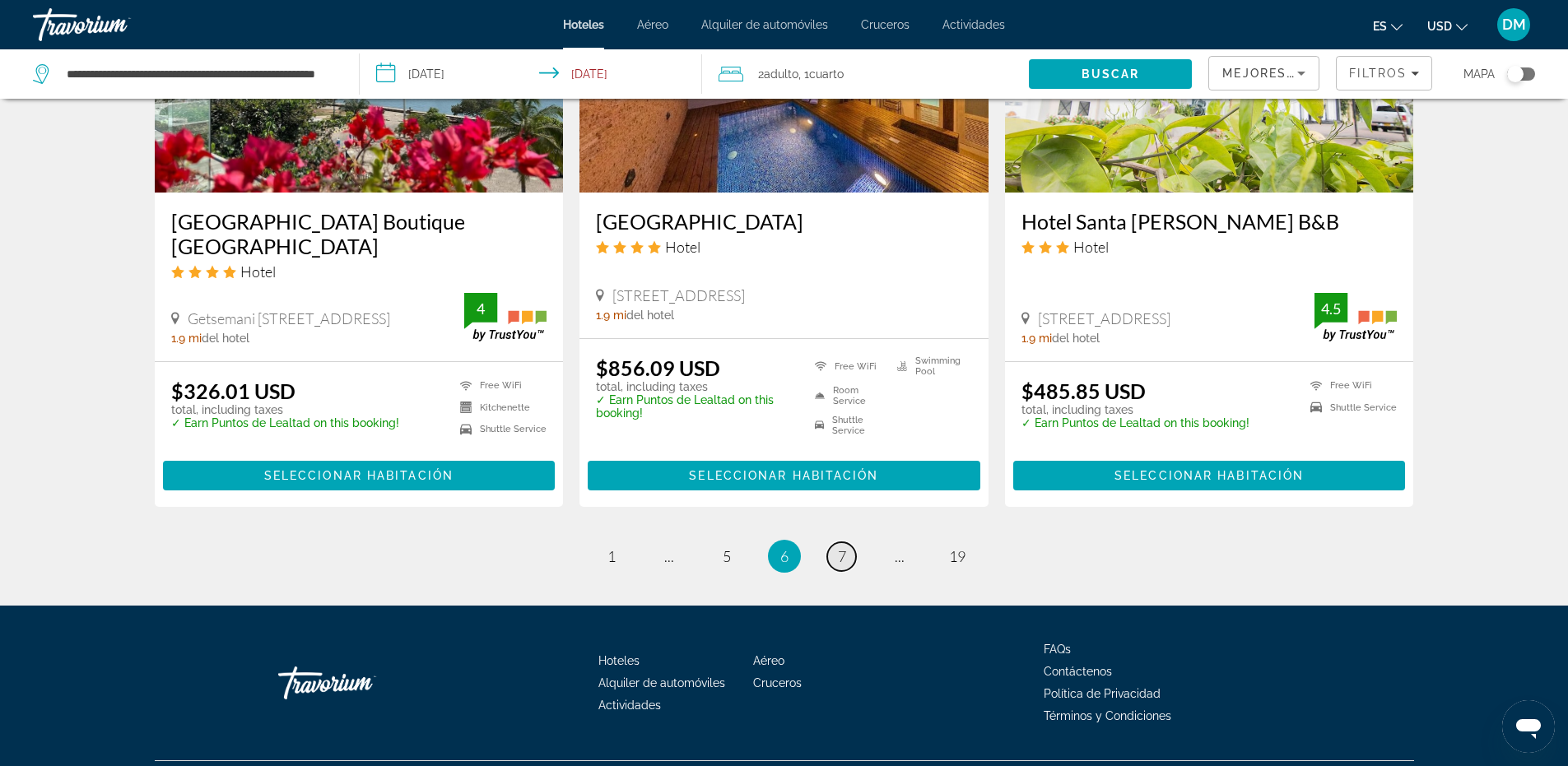
click at [851, 542] on link "page 7" at bounding box center [842, 557] width 29 height 29
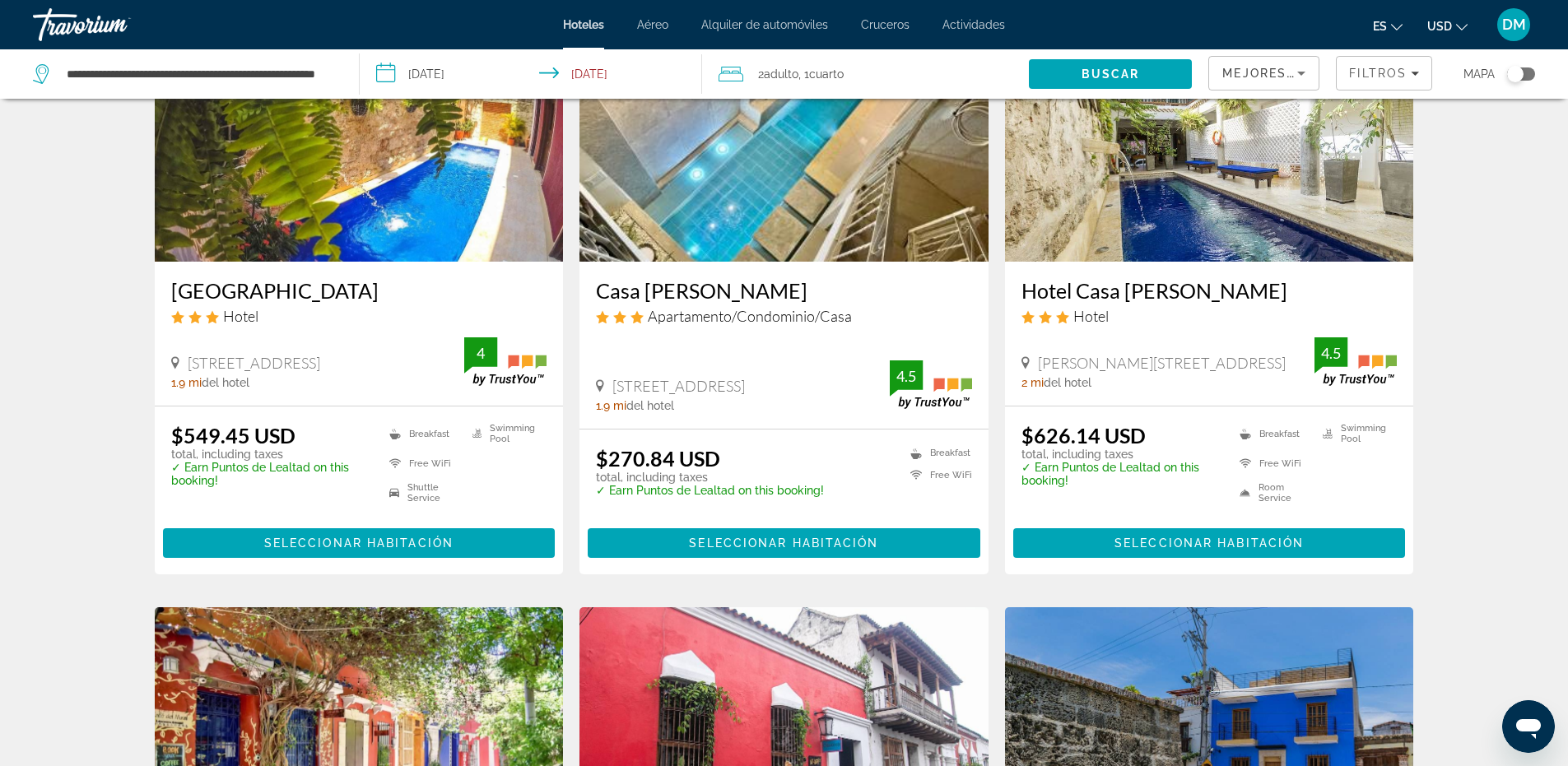
scroll to position [165, 0]
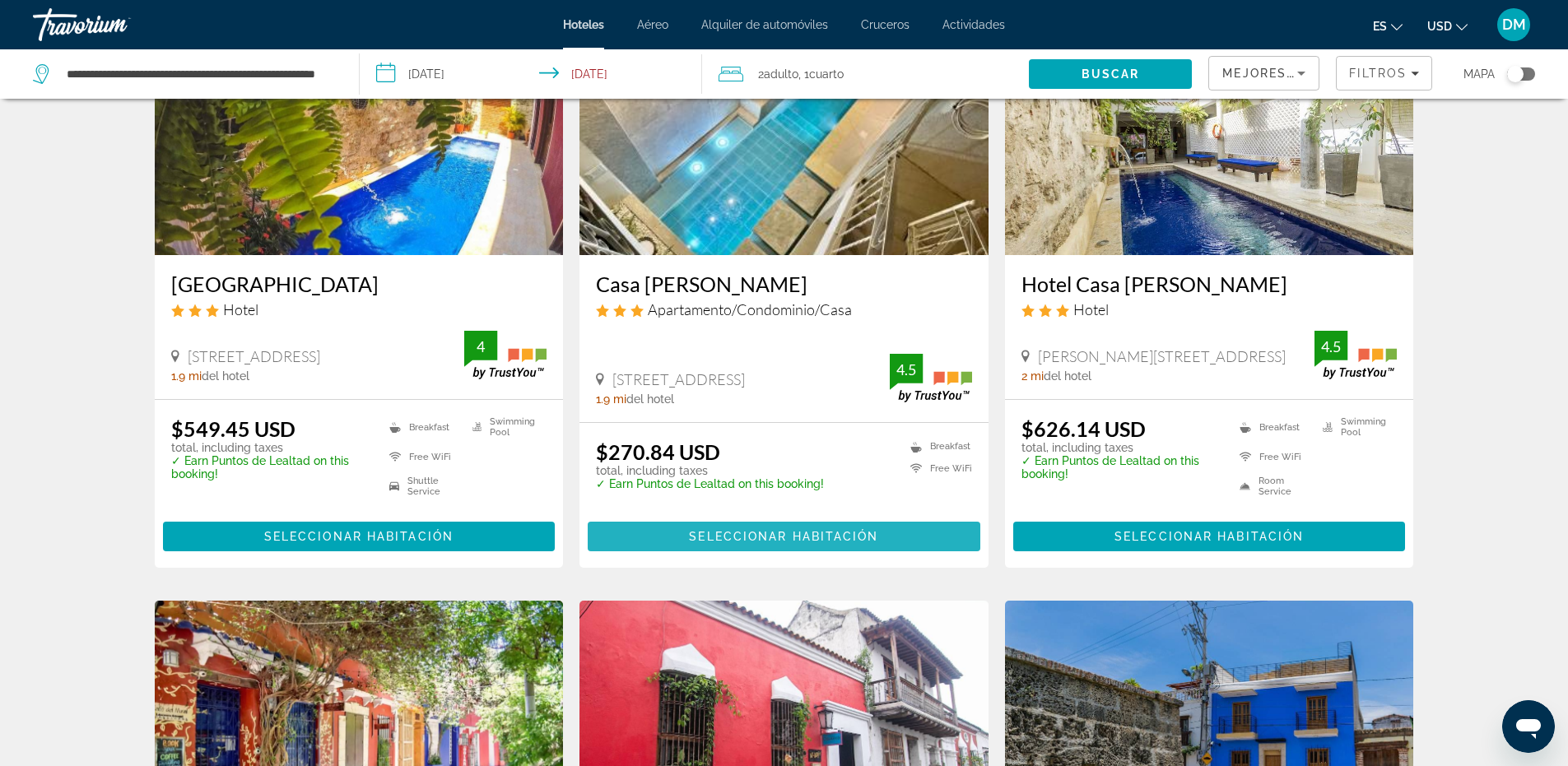
click at [780, 531] on span "Seleccionar habitación" at bounding box center [783, 536] width 189 height 13
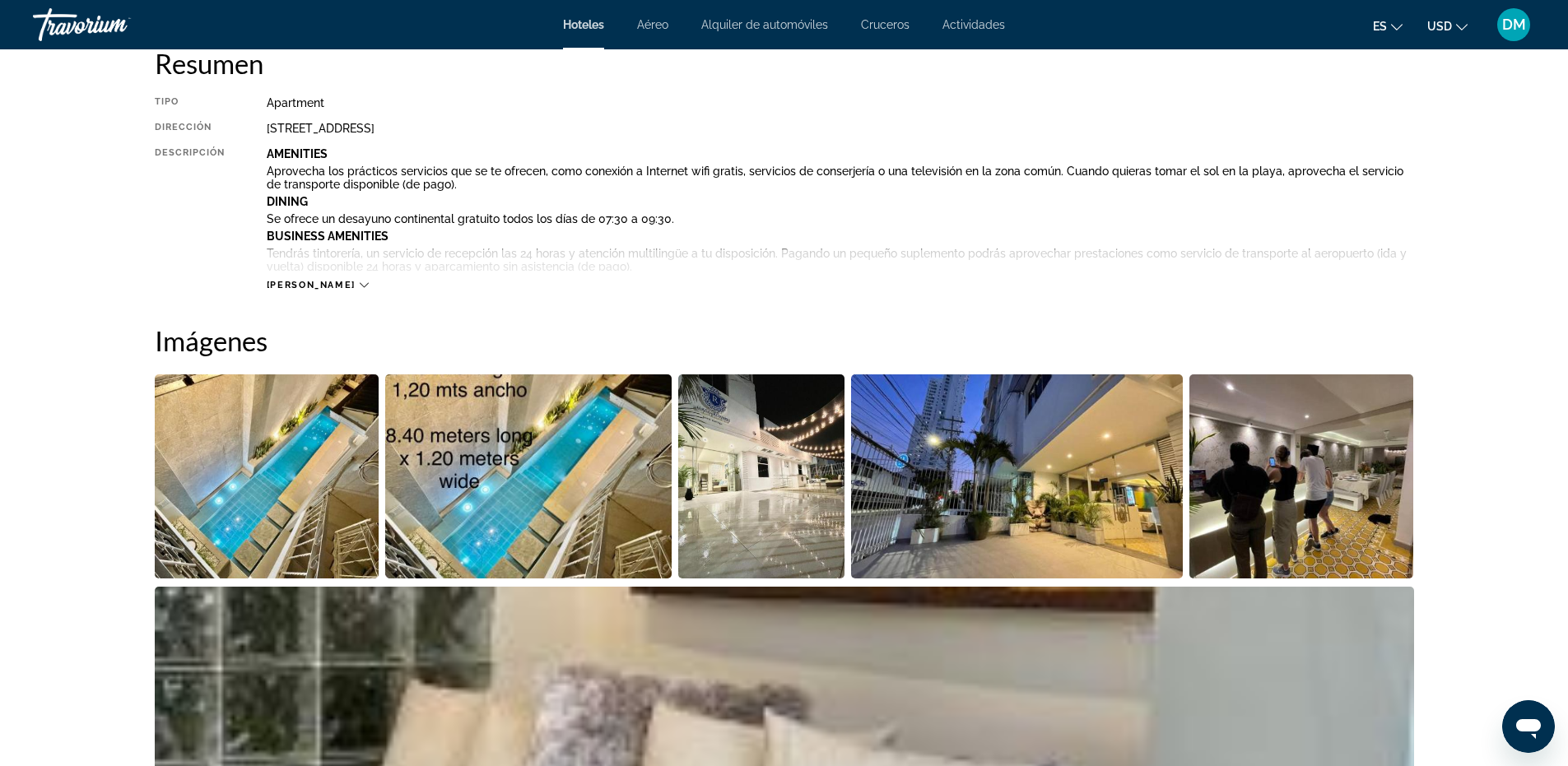
scroll to position [411, 0]
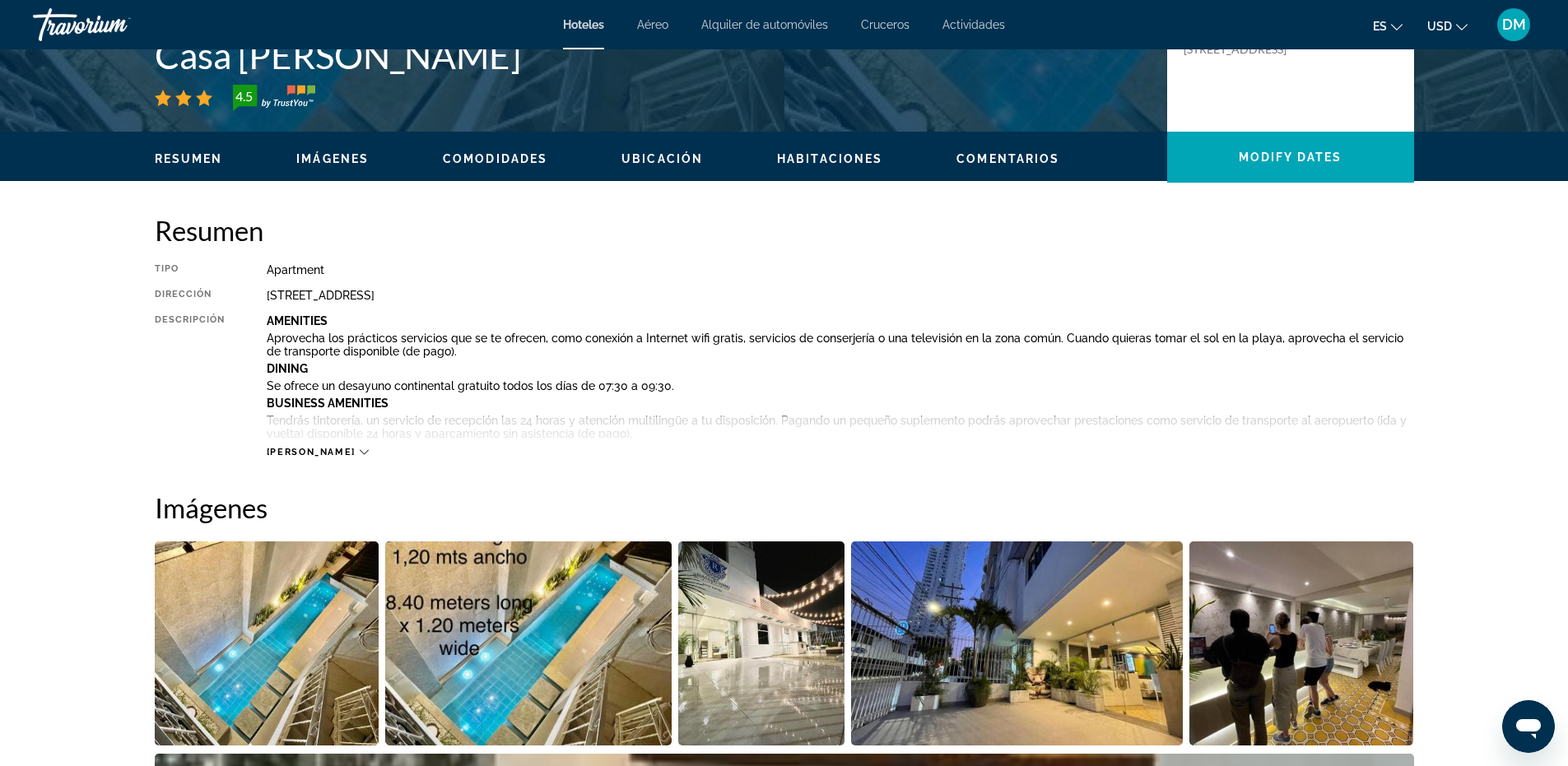
click at [360, 451] on icon "Main content" at bounding box center [364, 452] width 9 height 9
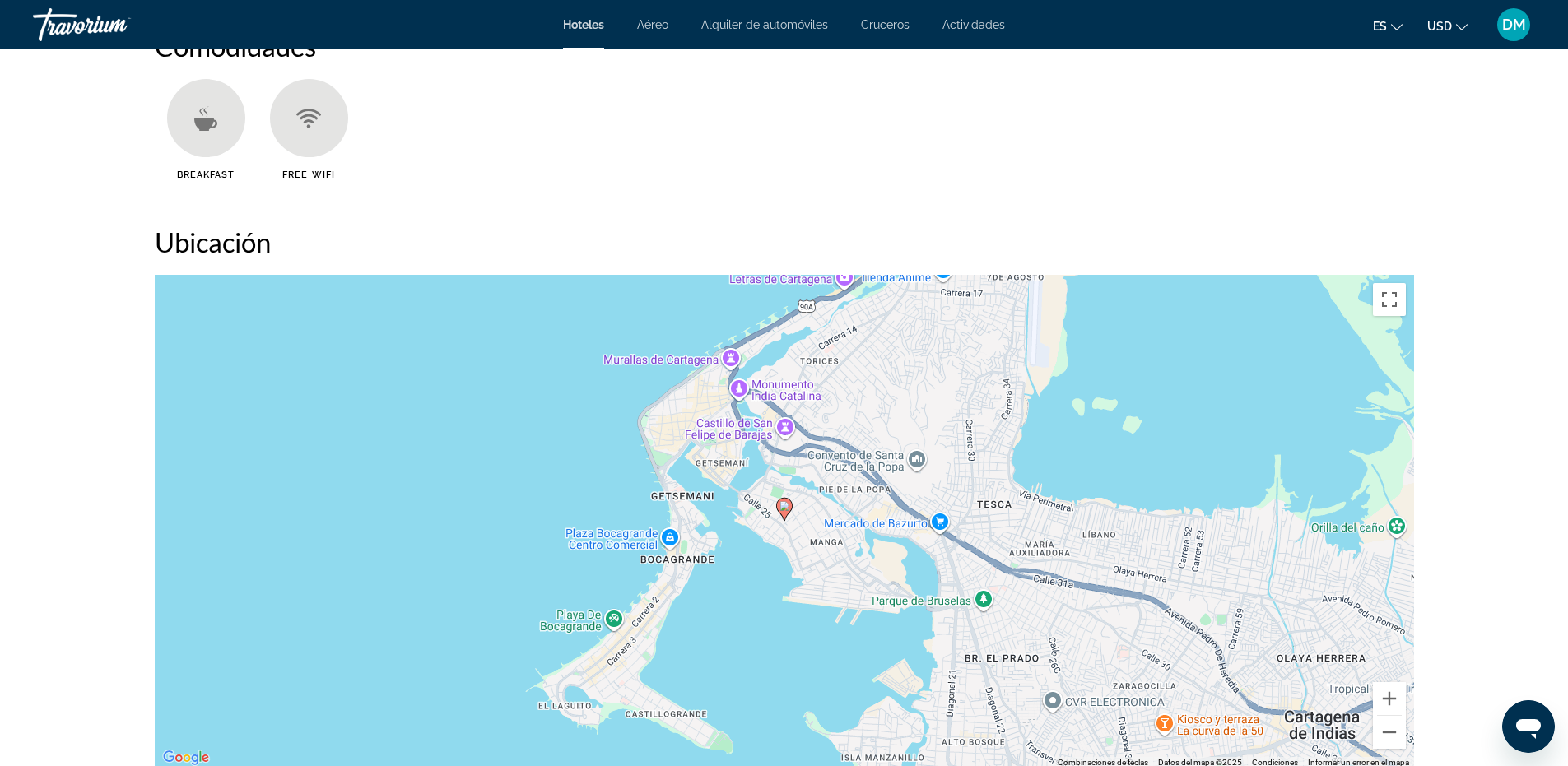
scroll to position [1811, 0]
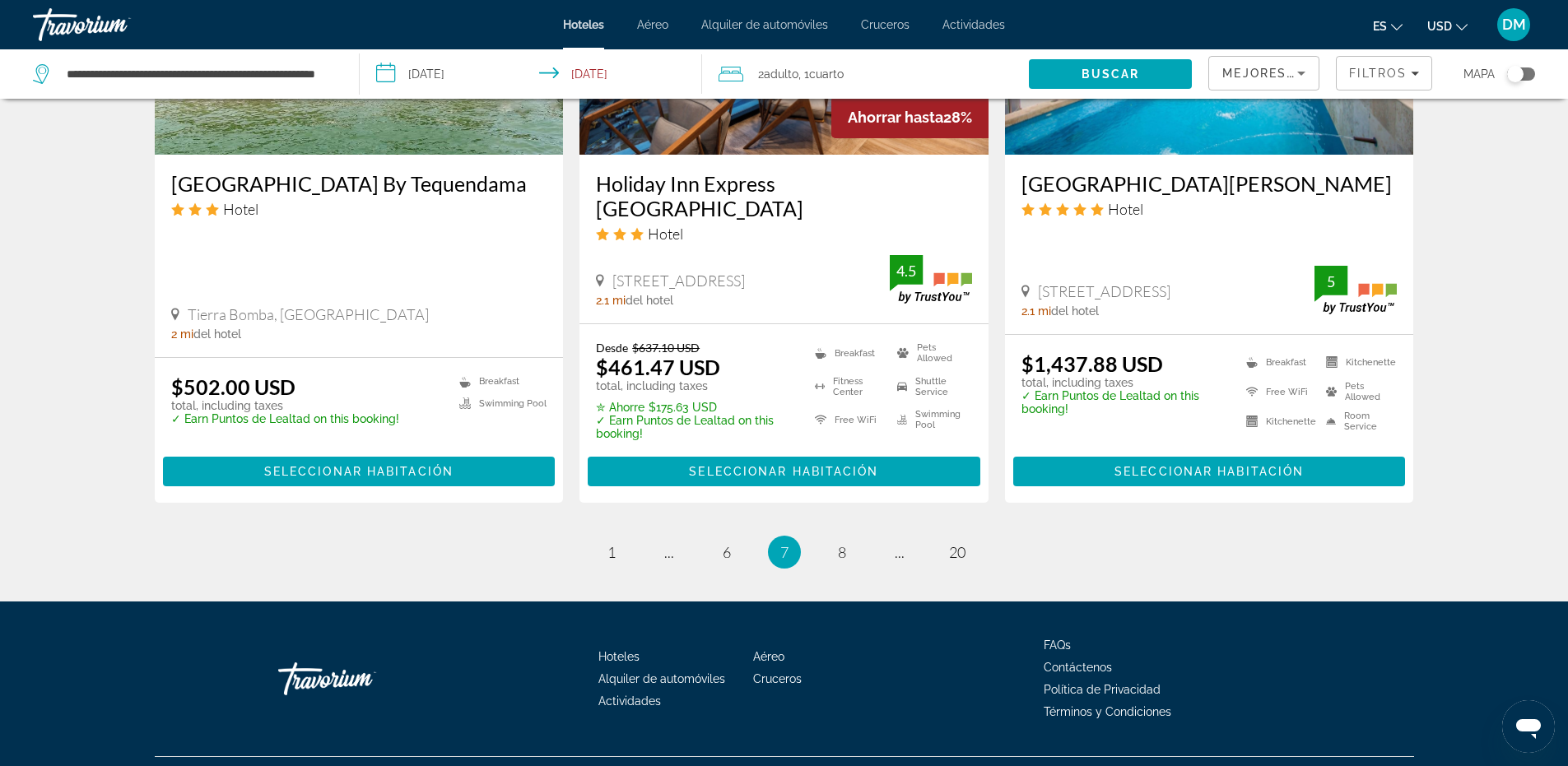
scroll to position [2091, 0]
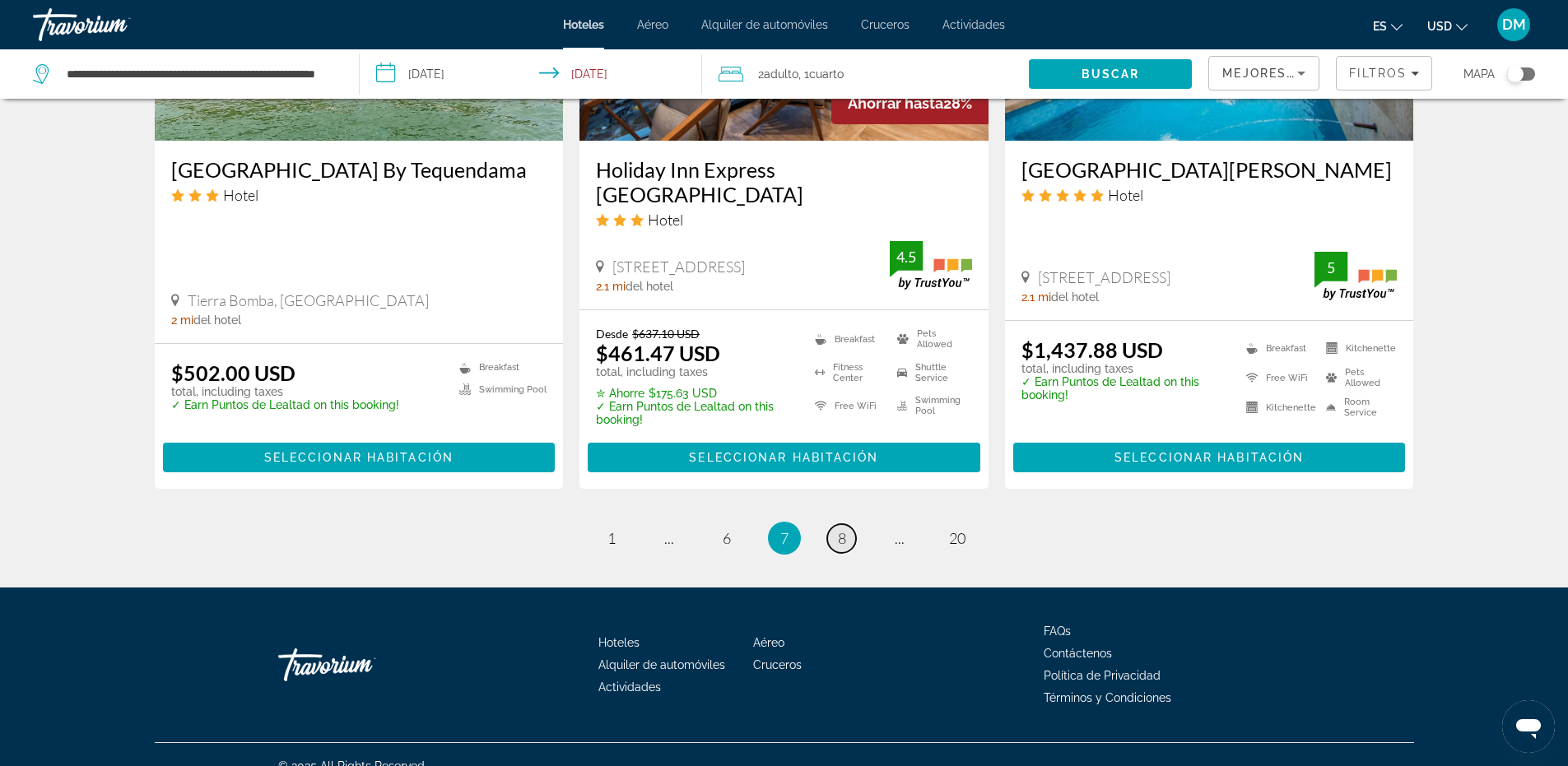
click at [838, 530] on span "8" at bounding box center [842, 538] width 9 height 18
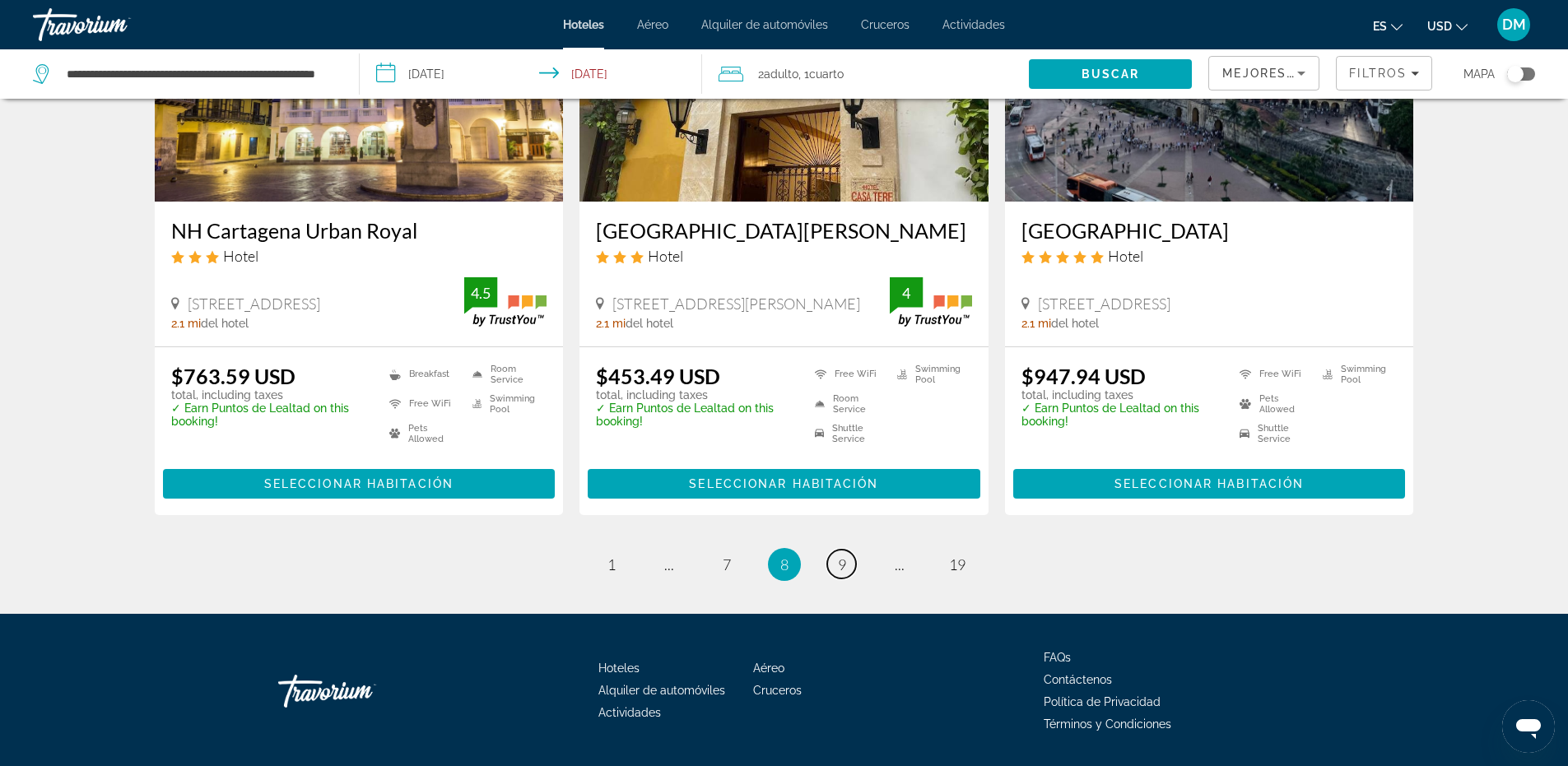
scroll to position [2108, 0]
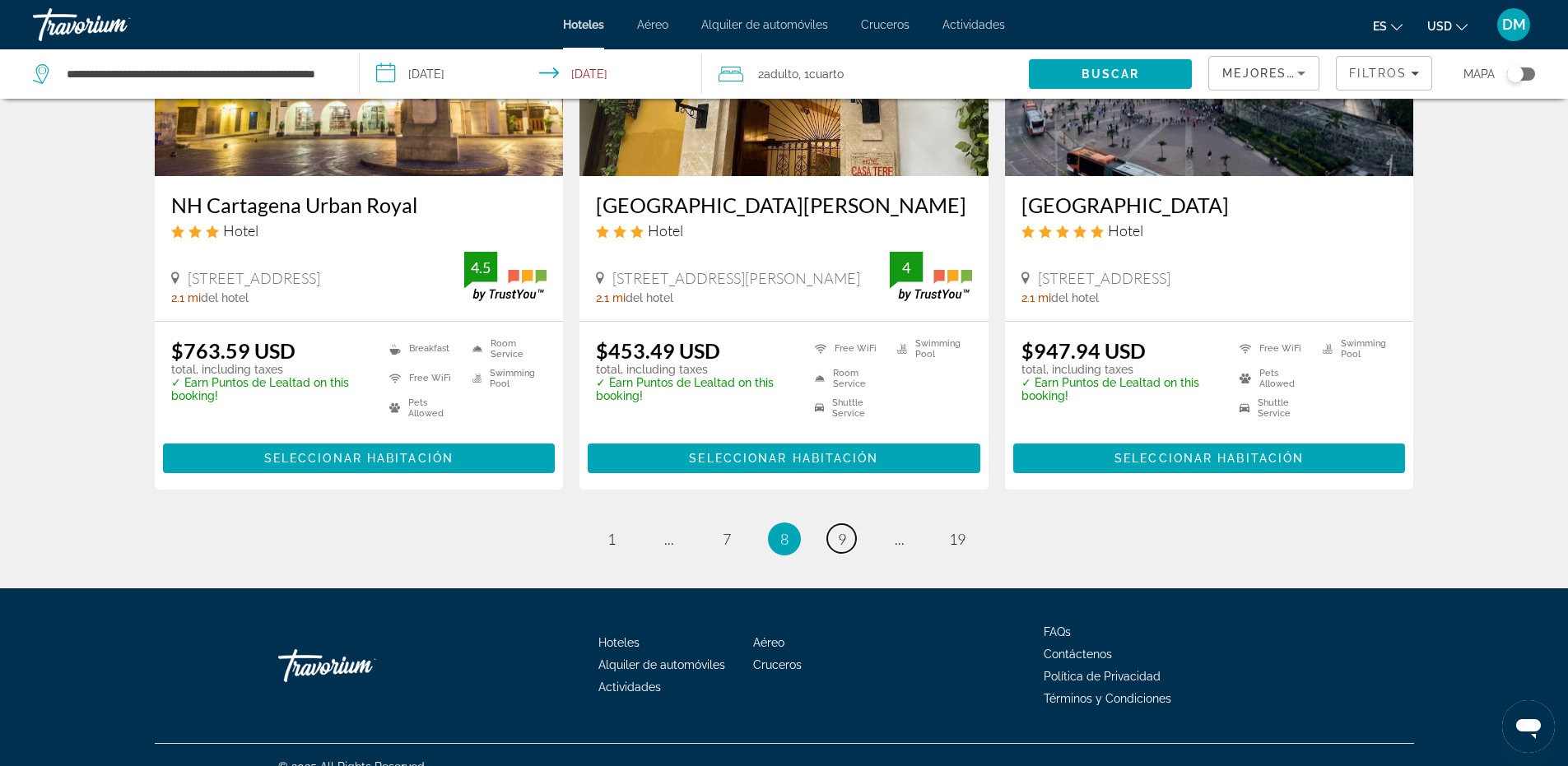
click at [833, 524] on link "page 9" at bounding box center [842, 539] width 29 height 29
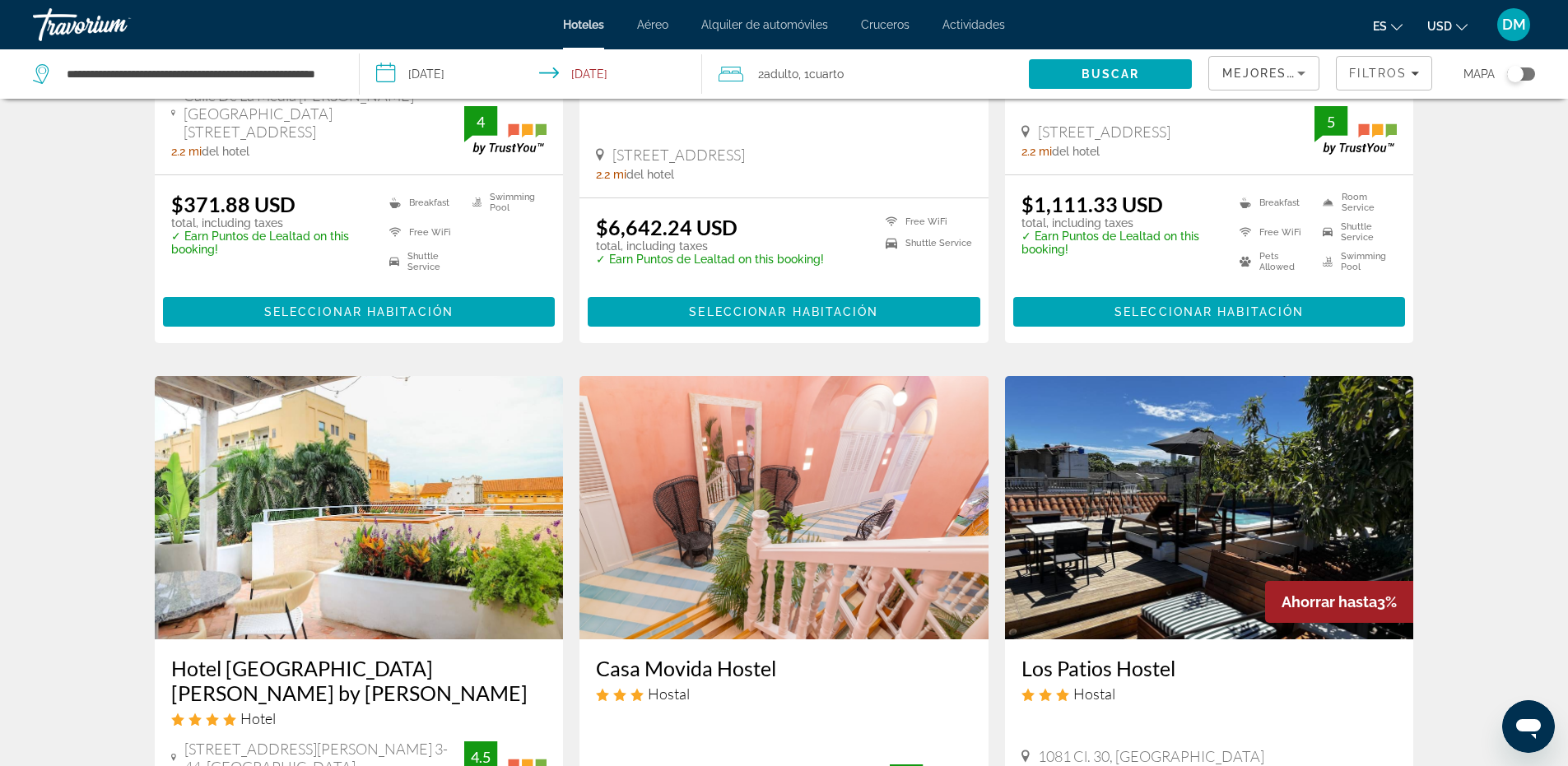
scroll to position [1811, 0]
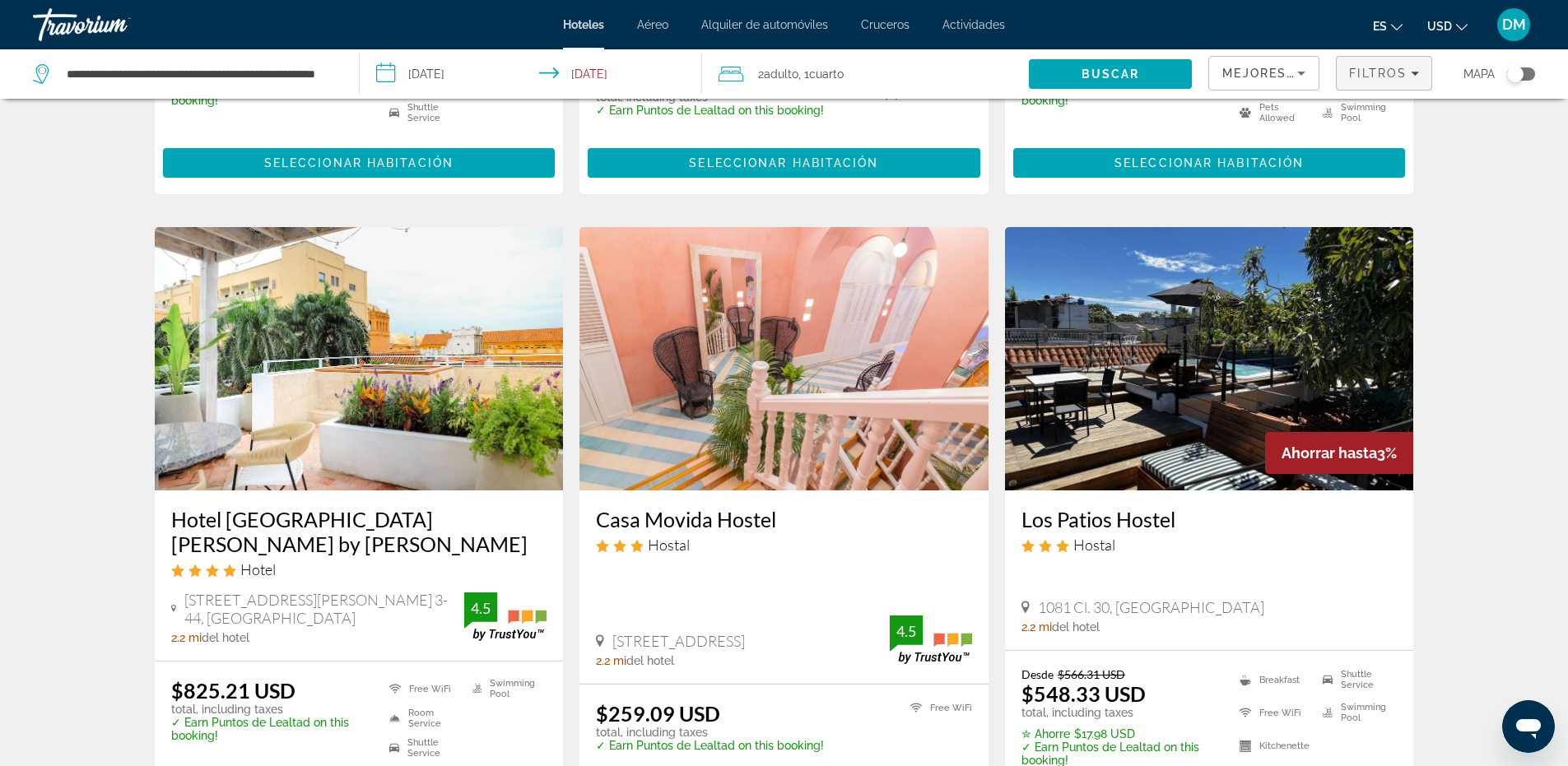
click at [1407, 81] on span "Filters" at bounding box center [1384, 73] width 94 height 39
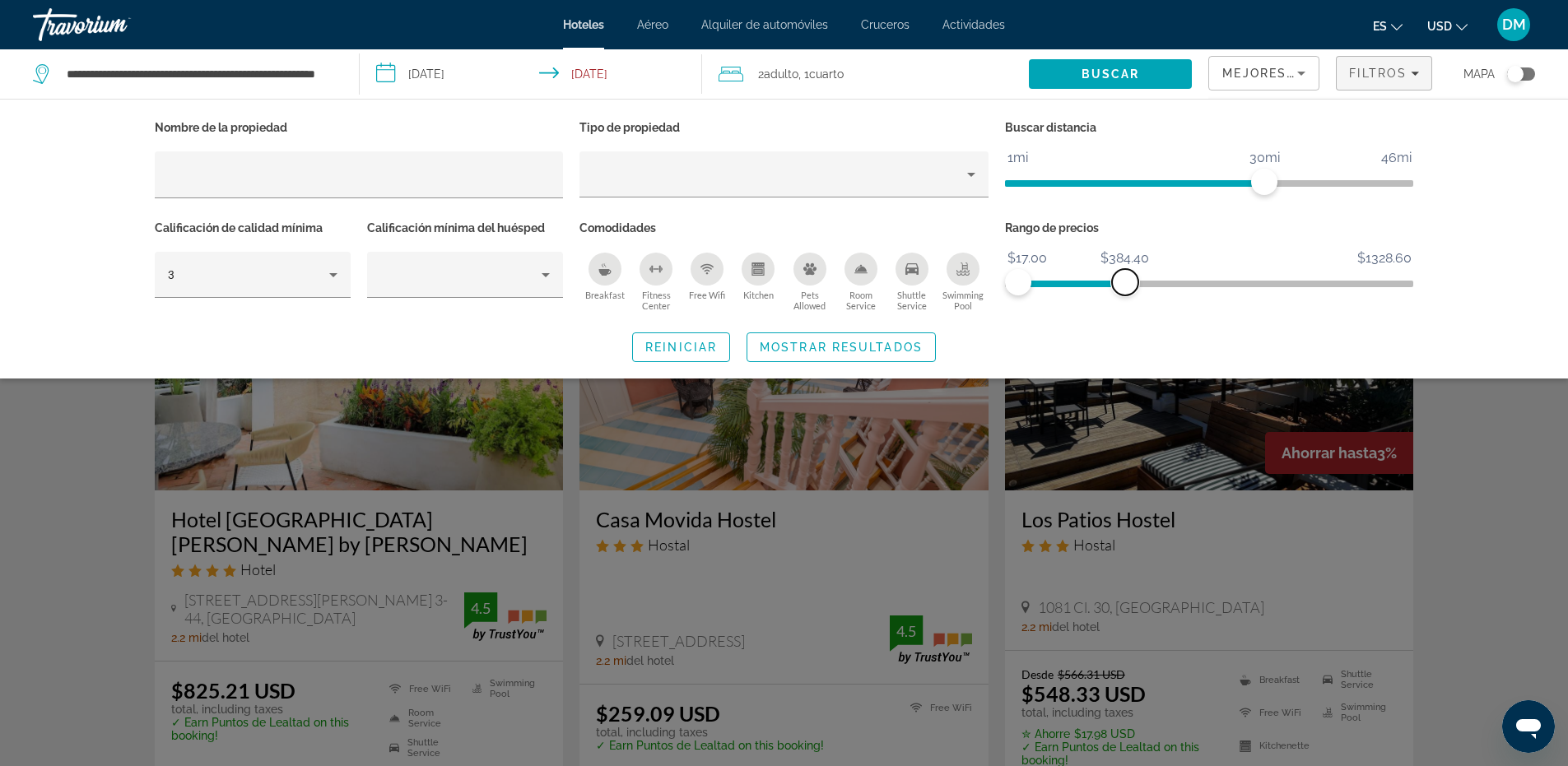
drag, startPoint x: 1402, startPoint y: 283, endPoint x: 1125, endPoint y: 308, distance: 278.1
click at [1125, 308] on div "Rango de precios $17.00 $1328.60 $17.00 $384.40" at bounding box center [1209, 266] width 426 height 99
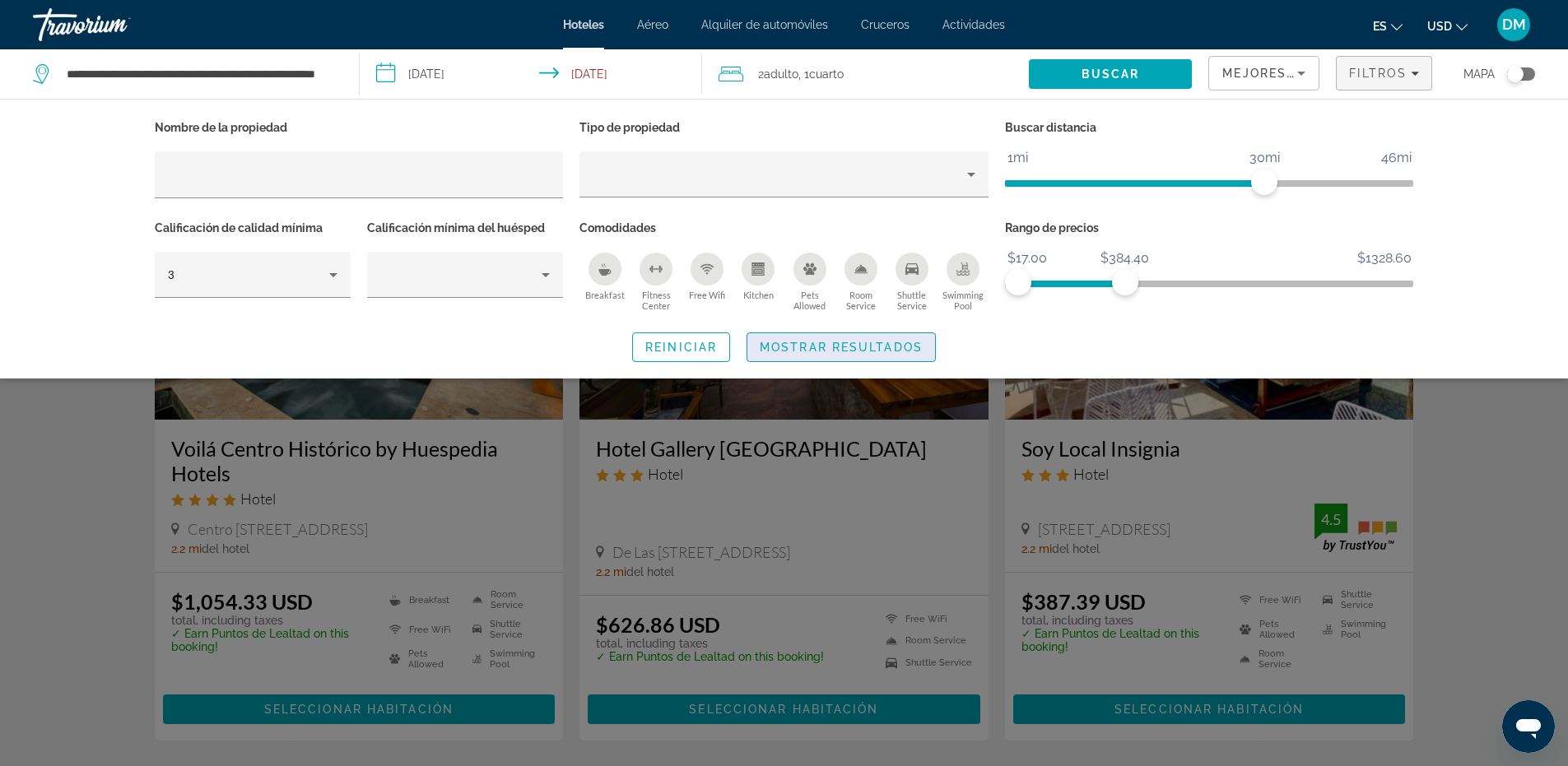
click at [825, 338] on span "Search widget" at bounding box center [841, 347] width 188 height 39
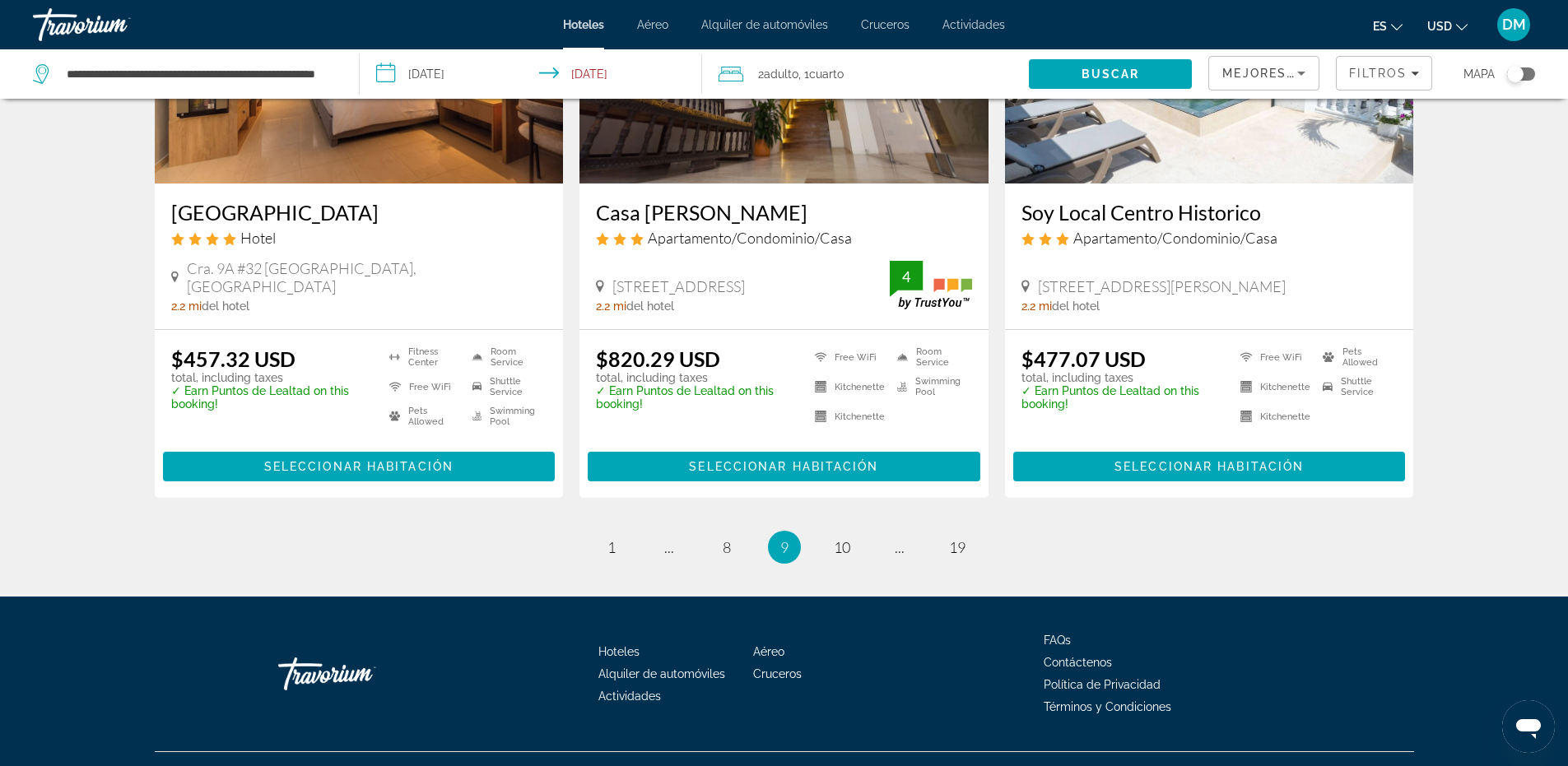
scroll to position [2122, 0]
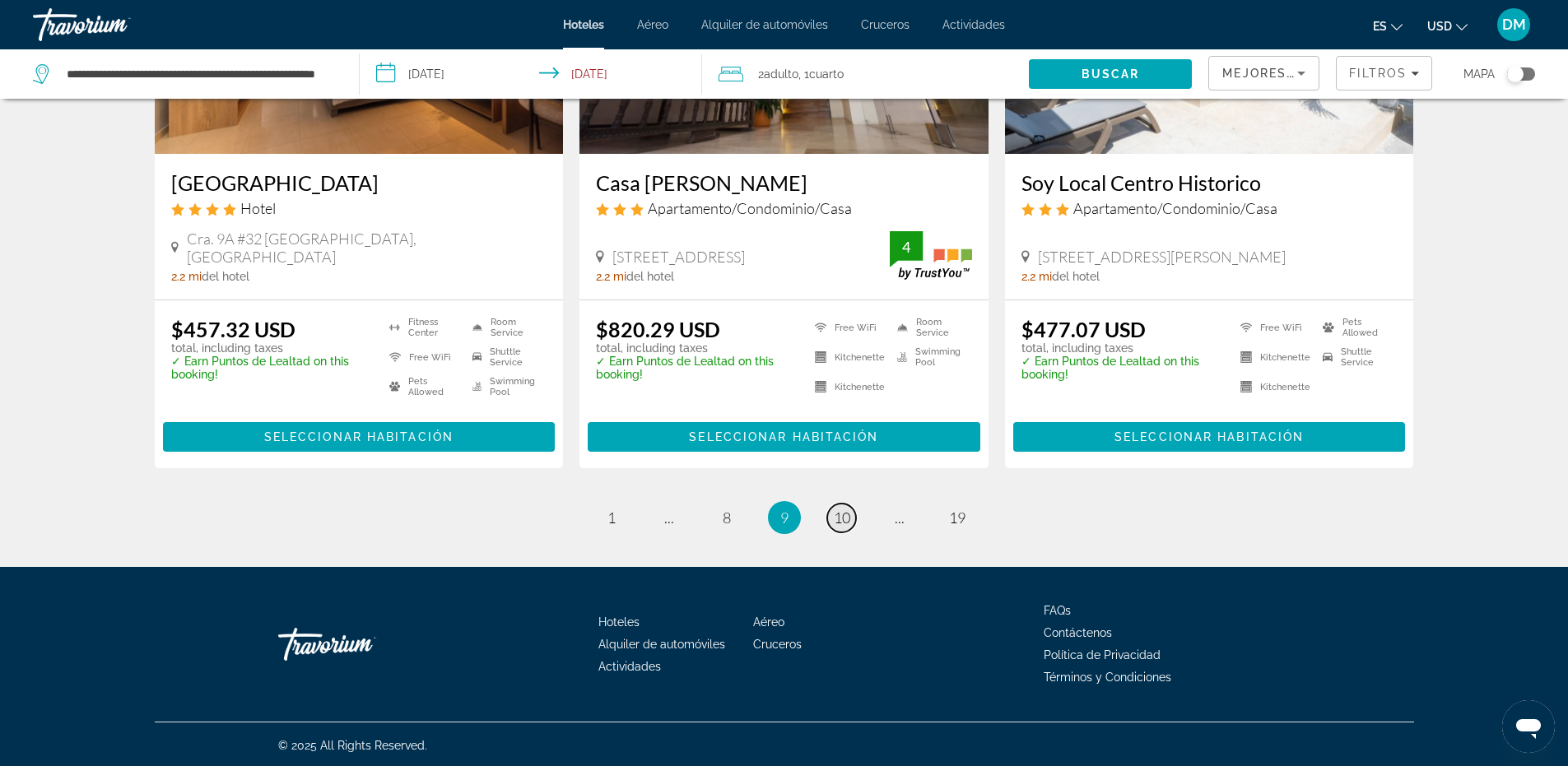
click at [847, 518] on span "10" at bounding box center [841, 518] width 16 height 18
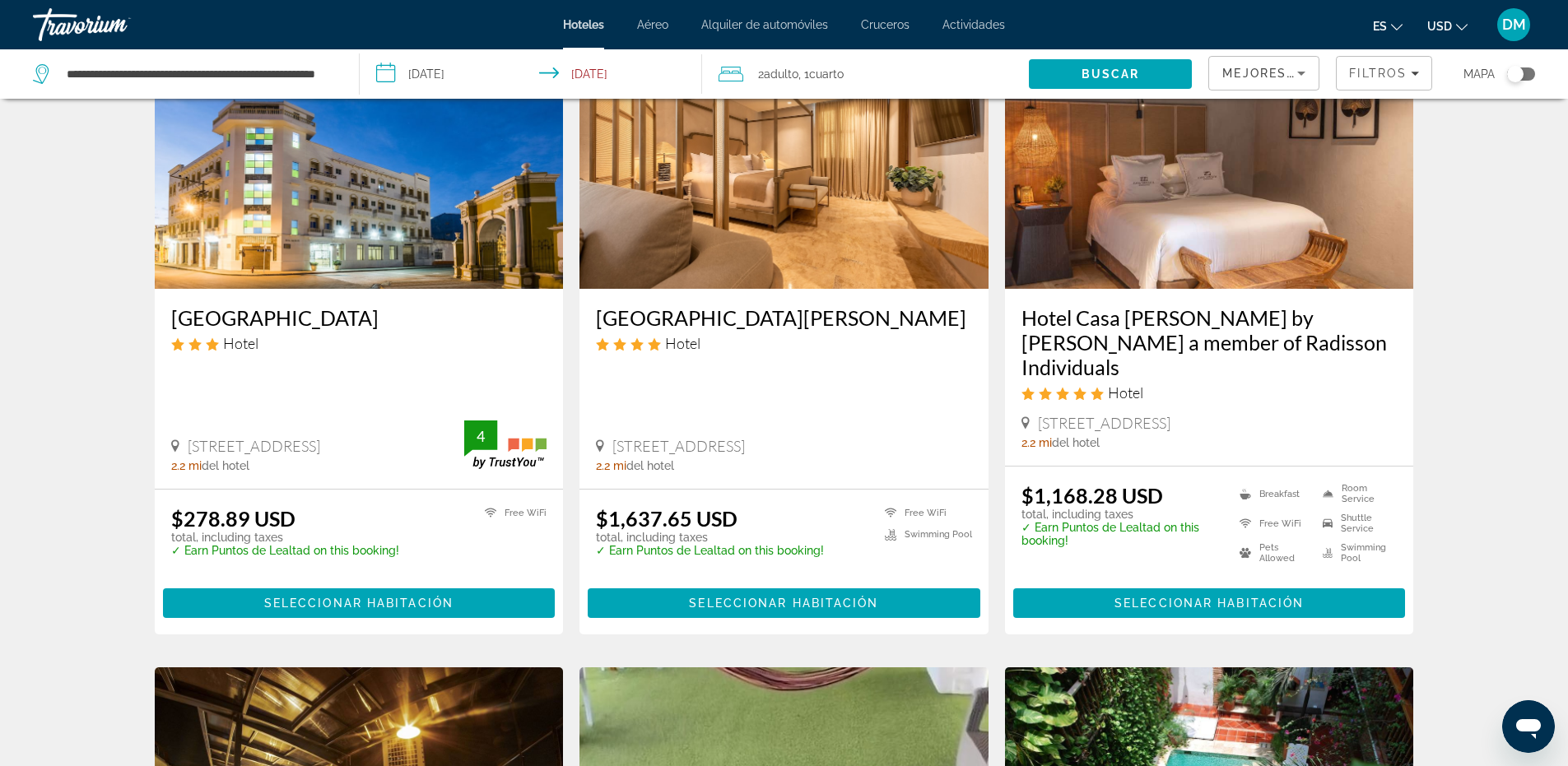
scroll to position [165, 0]
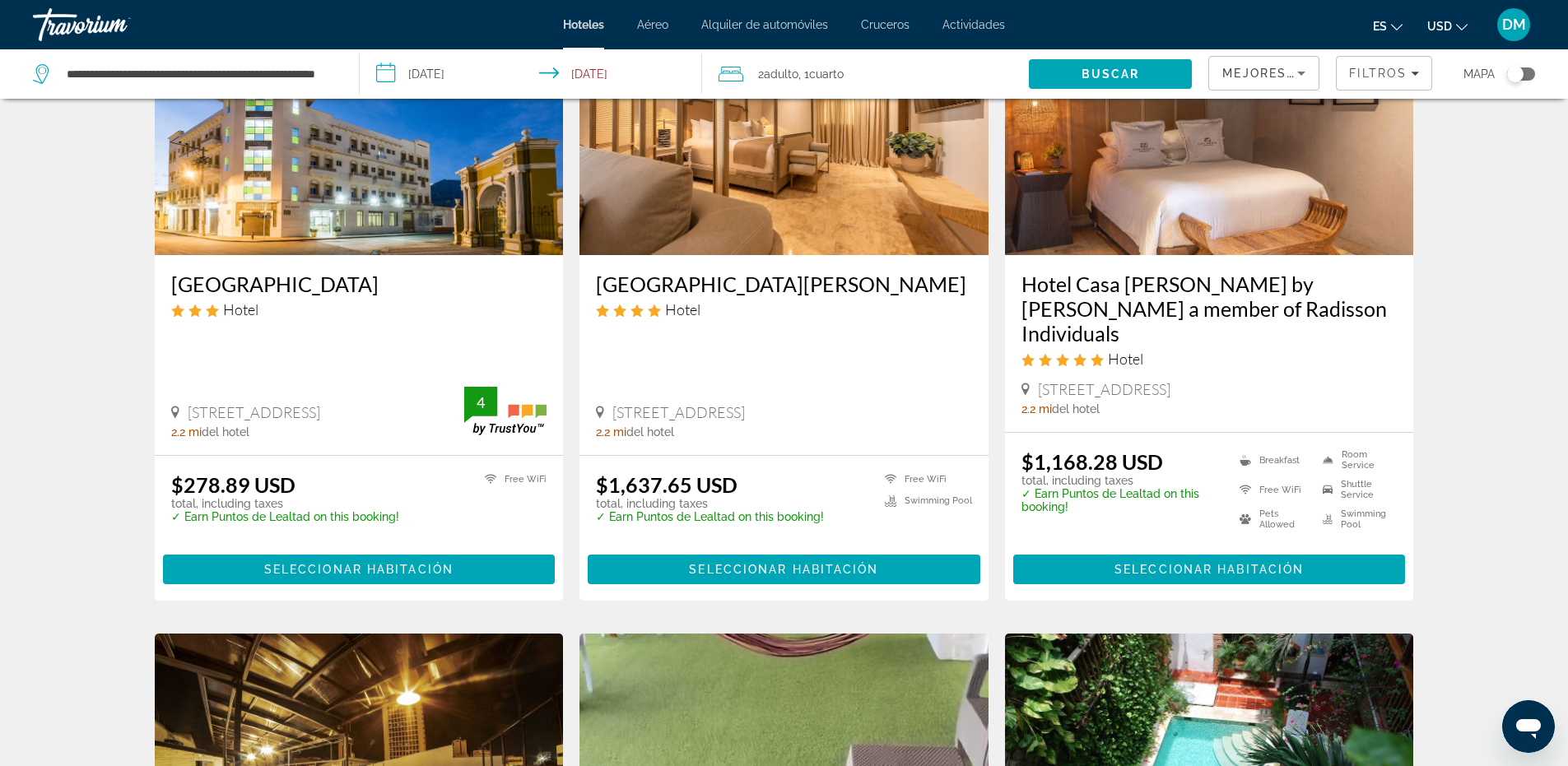
click at [384, 177] on img "Main content" at bounding box center [359, 123] width 409 height 263
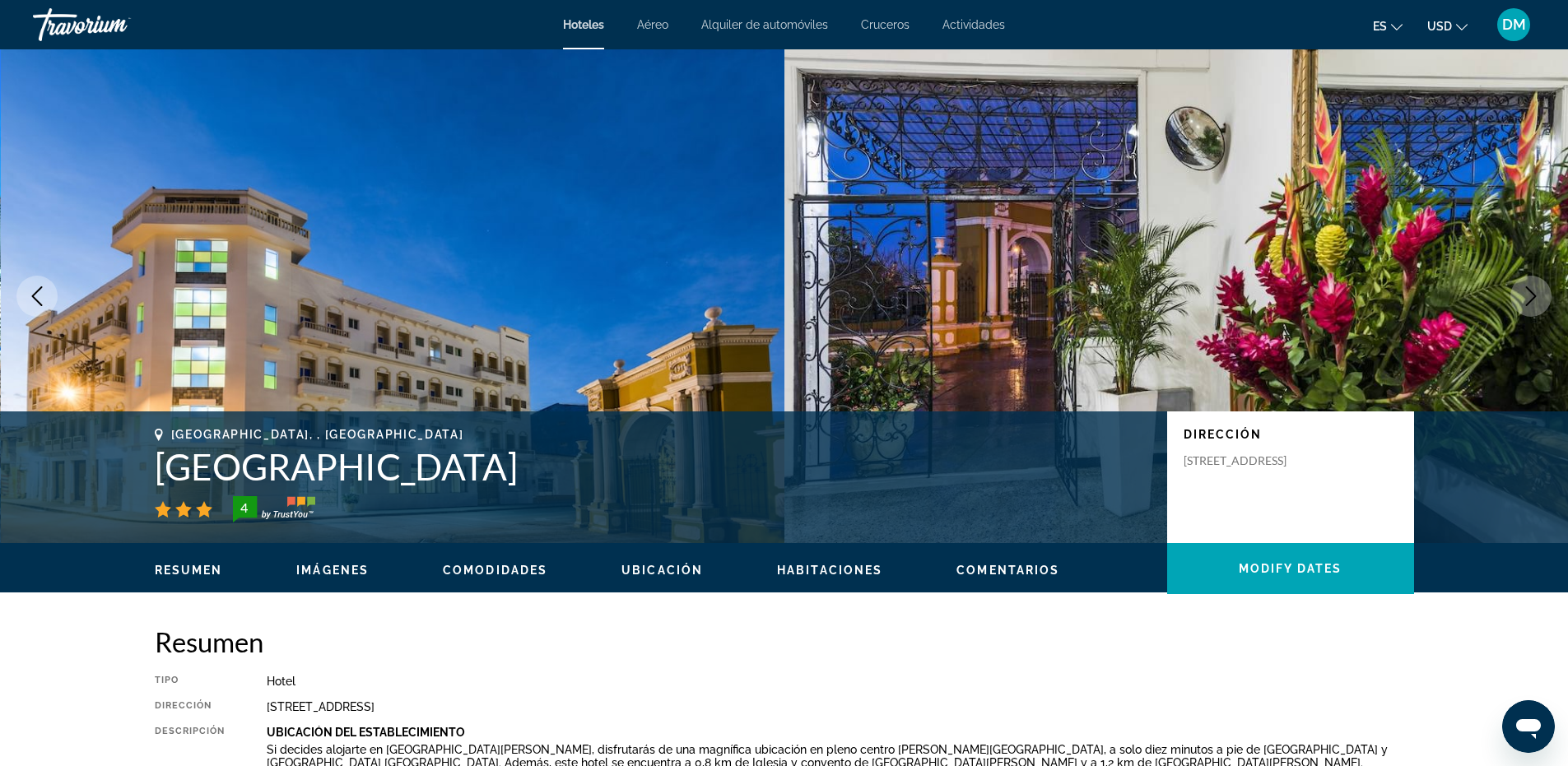
click at [1536, 299] on icon "Next image" at bounding box center [1530, 296] width 20 height 20
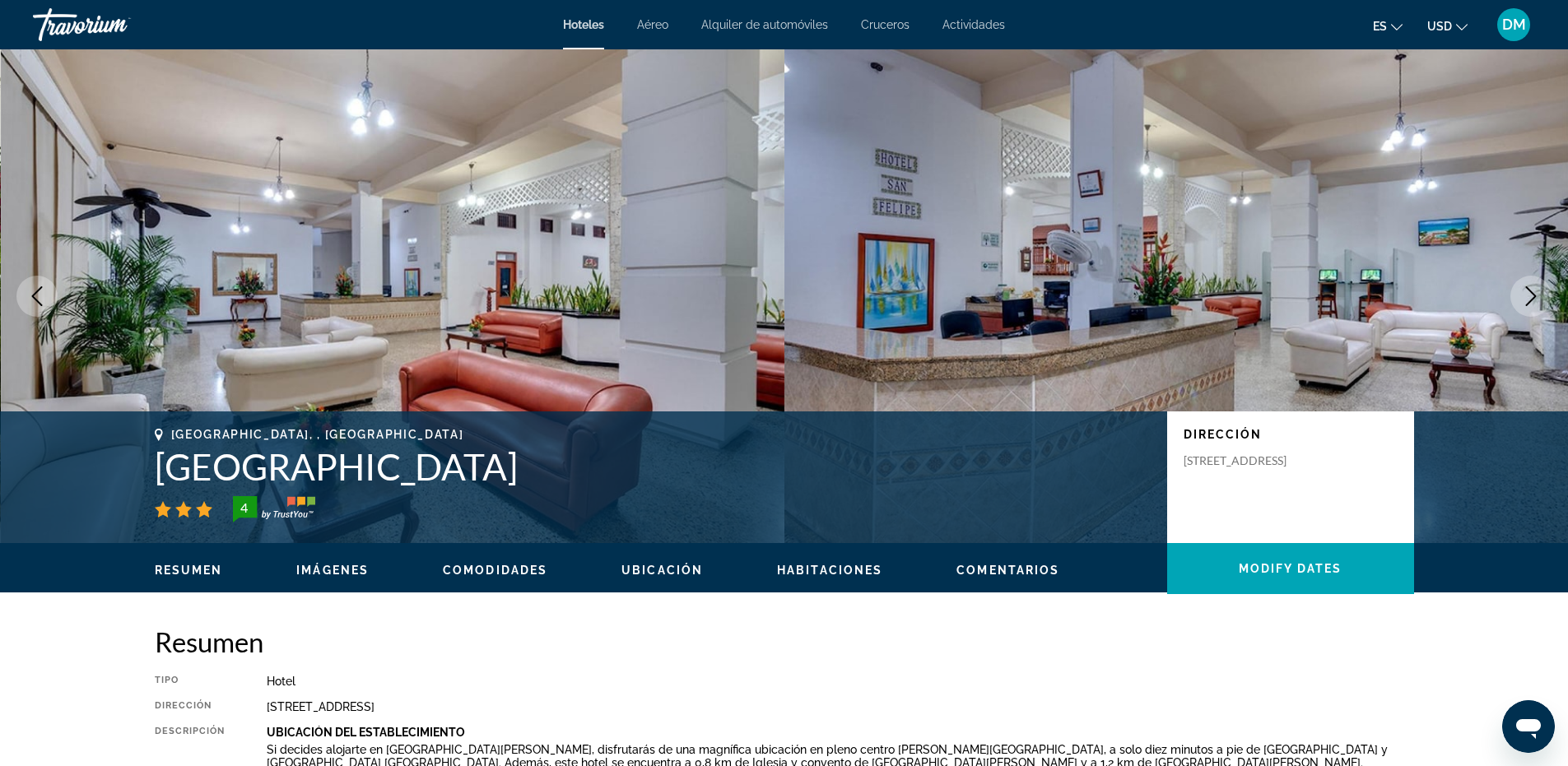
click at [1536, 299] on icon "Next image" at bounding box center [1530, 296] width 20 height 20
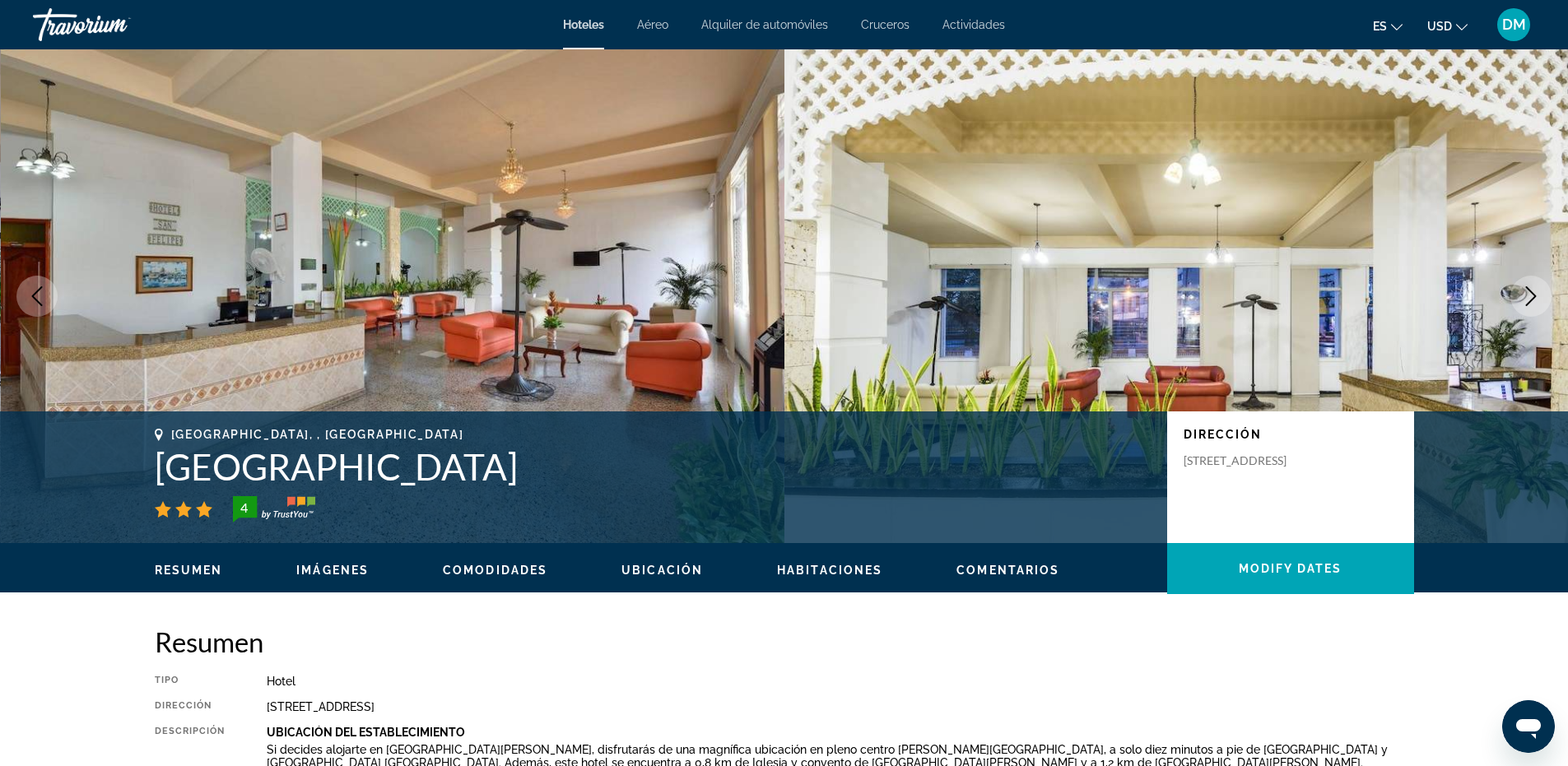
click at [1536, 299] on icon "Next image" at bounding box center [1530, 296] width 20 height 20
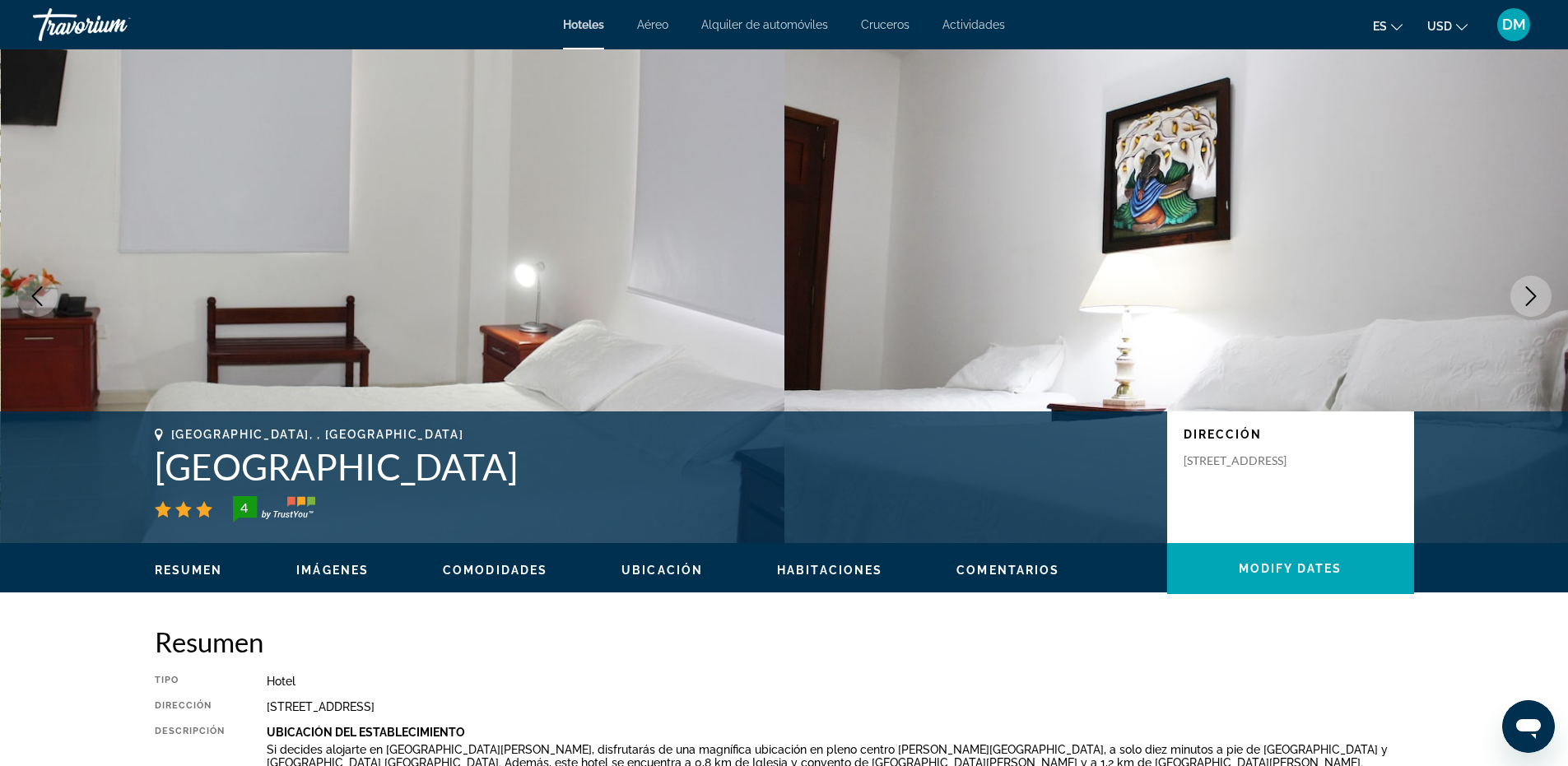
click at [1536, 299] on icon "Next image" at bounding box center [1530, 296] width 20 height 20
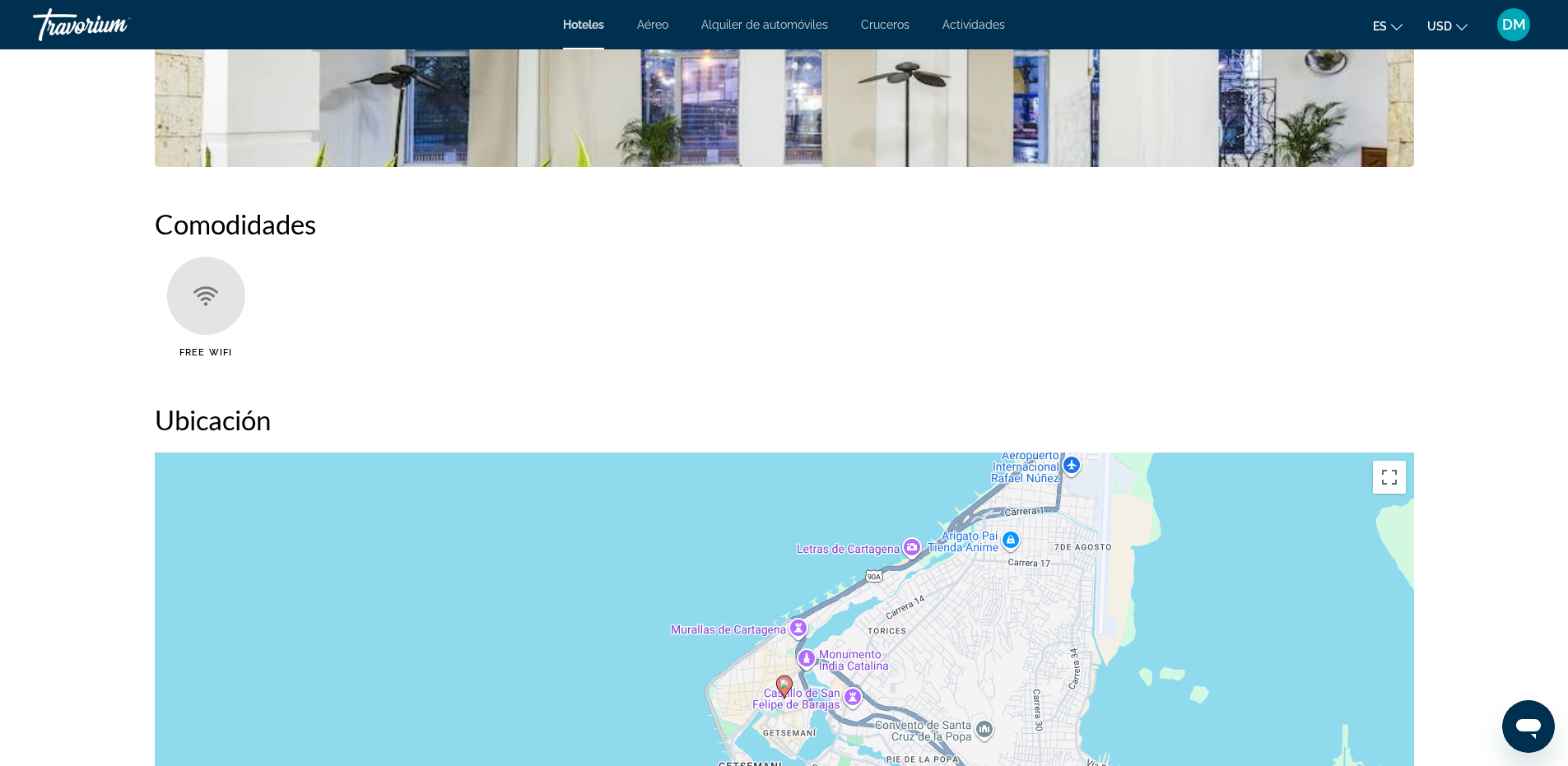
scroll to position [1481, 0]
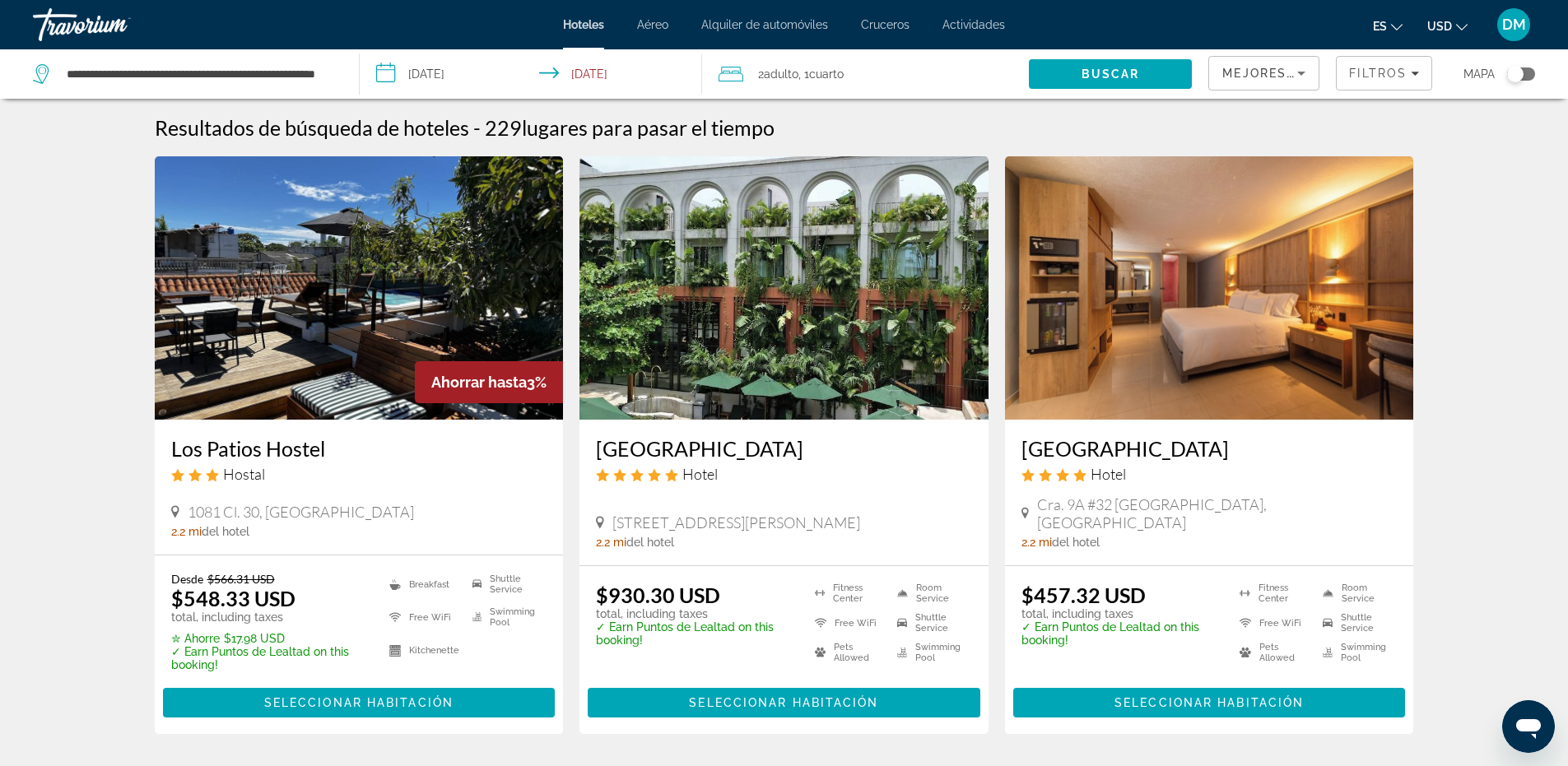
click at [1290, 57] on div "Mejores descuentos" at bounding box center [1264, 80] width 83 height 46
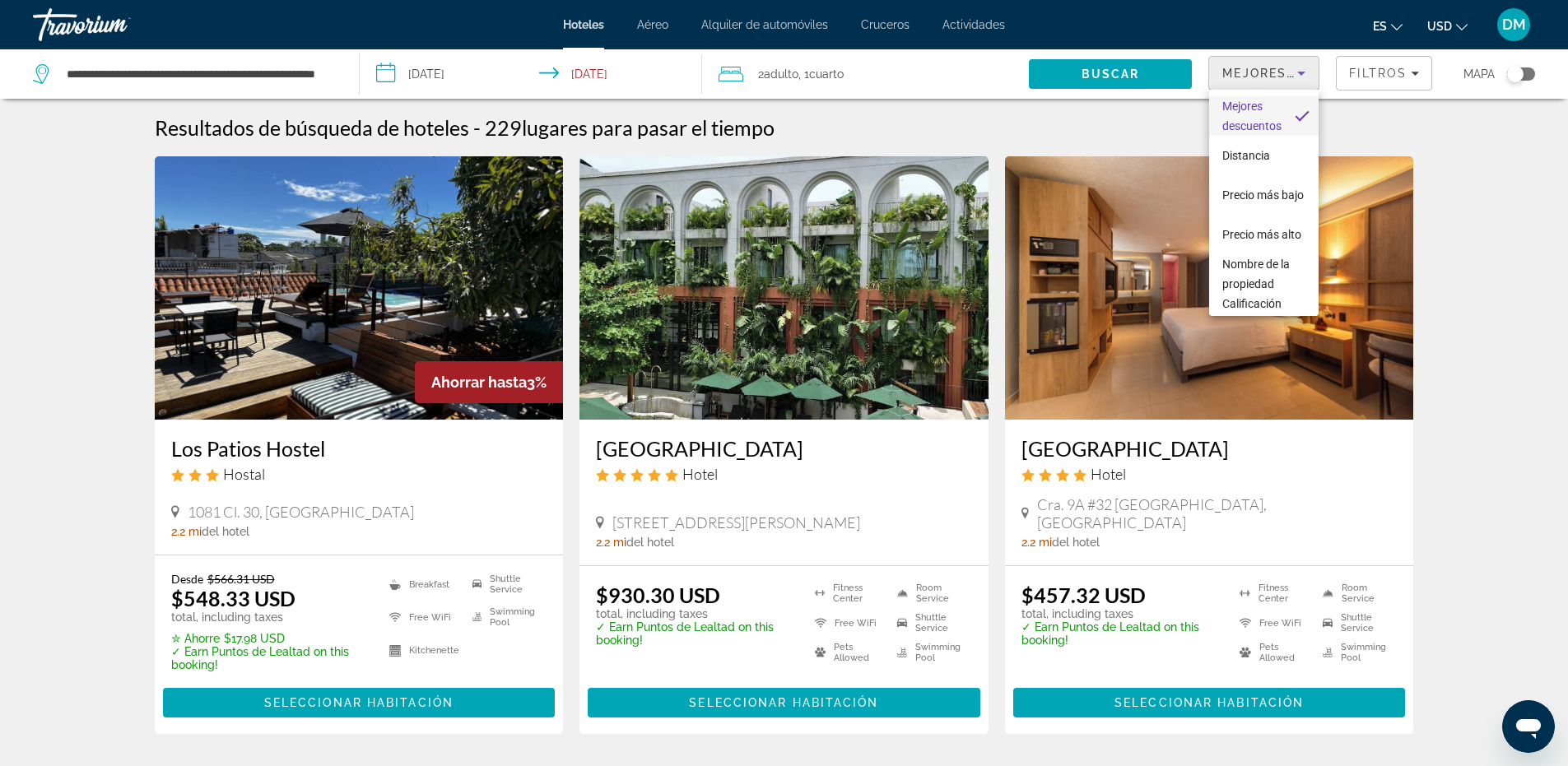
click at [1412, 77] on div at bounding box center [784, 383] width 1568 height 766
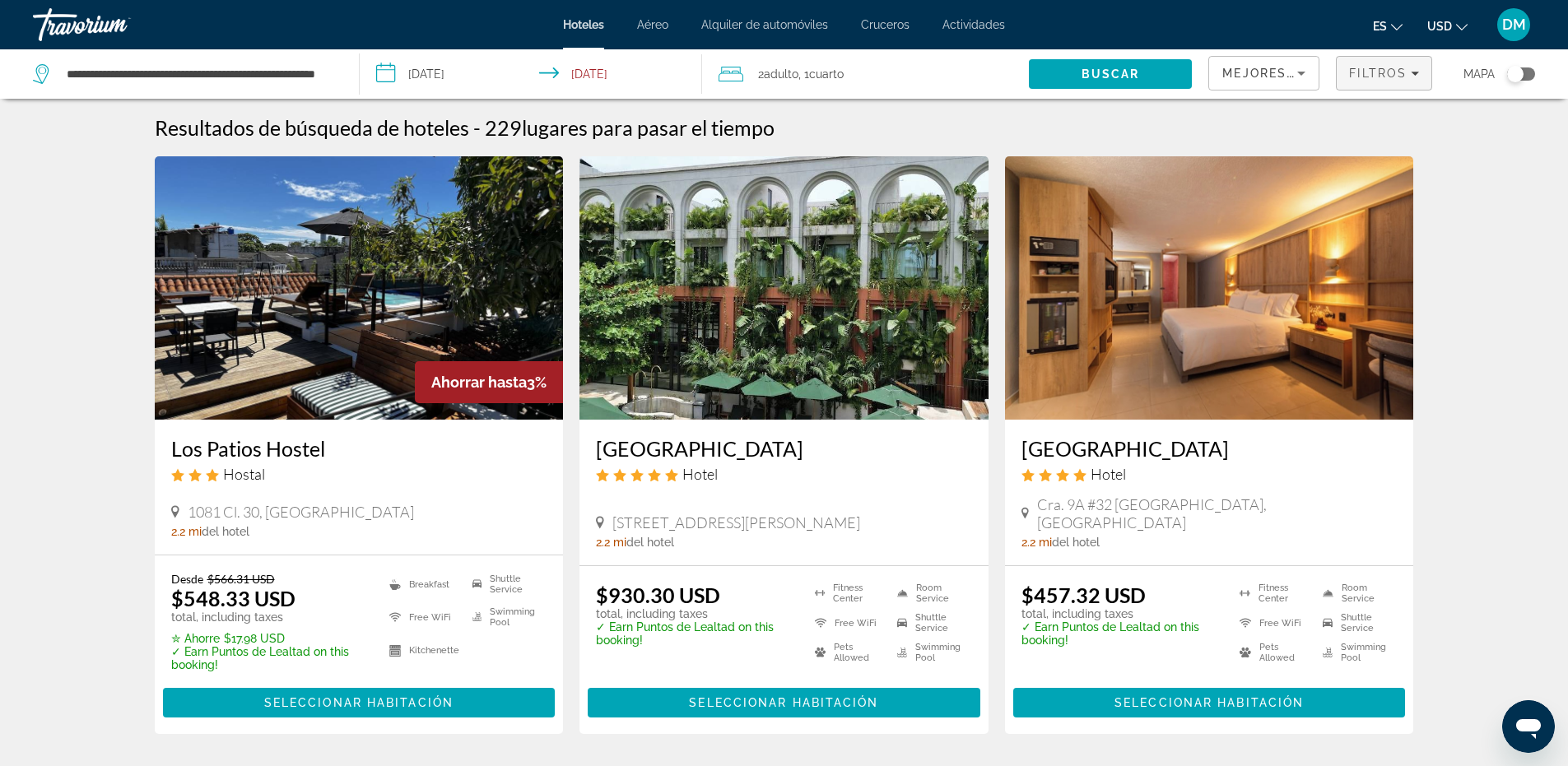
click at [1409, 72] on div "Filtros" at bounding box center [1385, 73] width 70 height 13
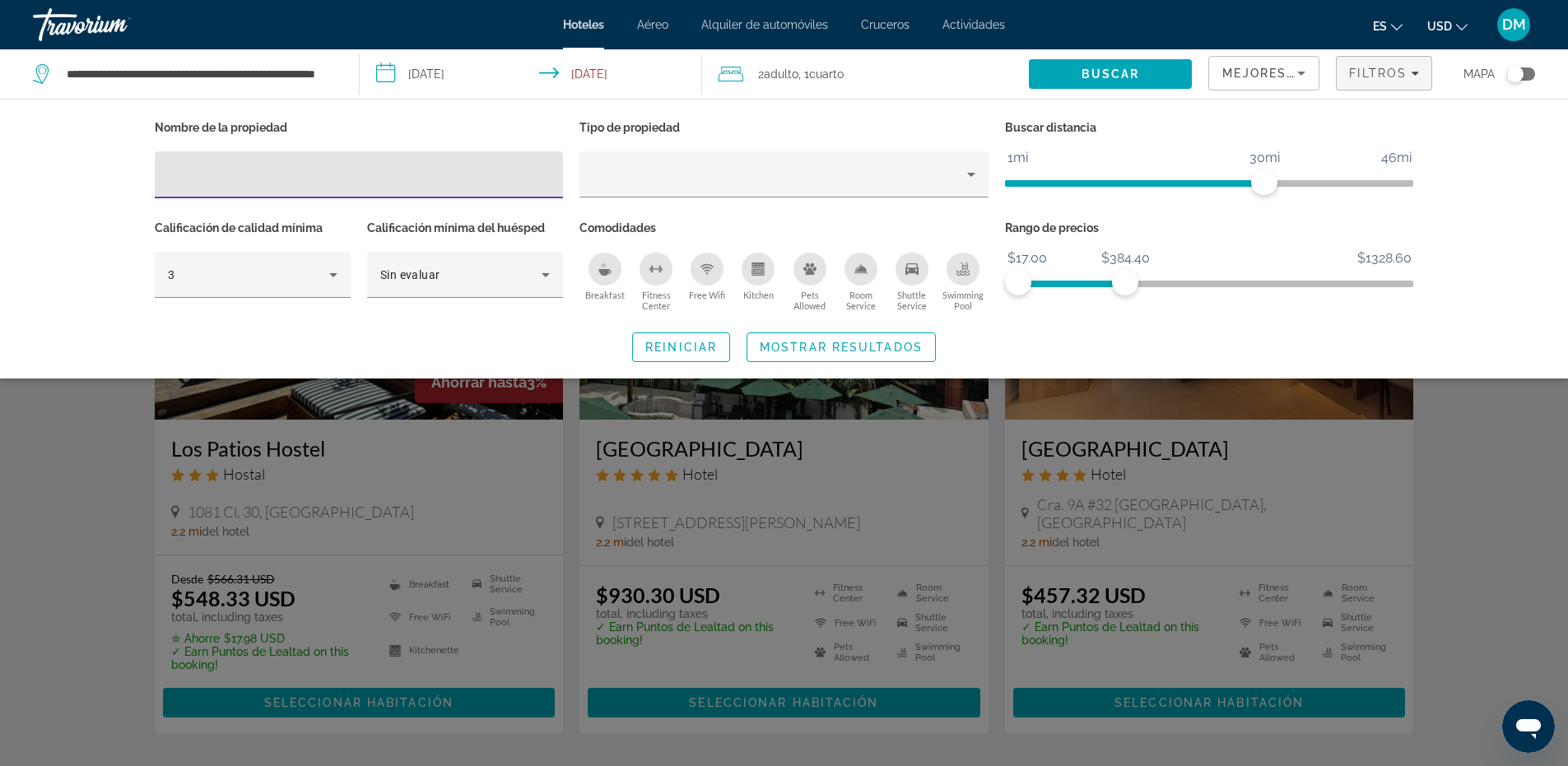
click at [1482, 561] on div "Search widget" at bounding box center [784, 506] width 1568 height 519
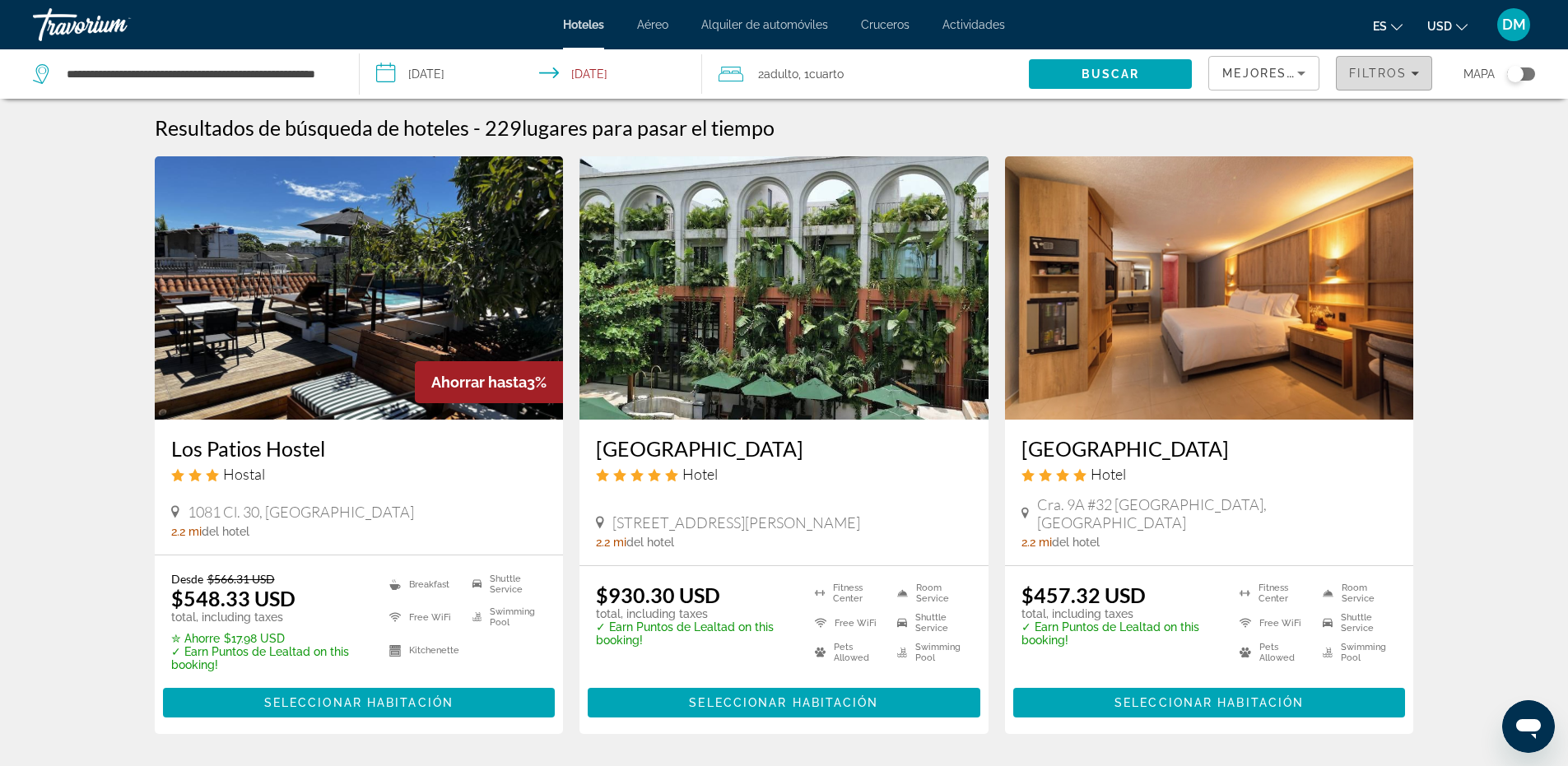
click at [1418, 75] on icon "Filters" at bounding box center [1415, 74] width 9 height 9
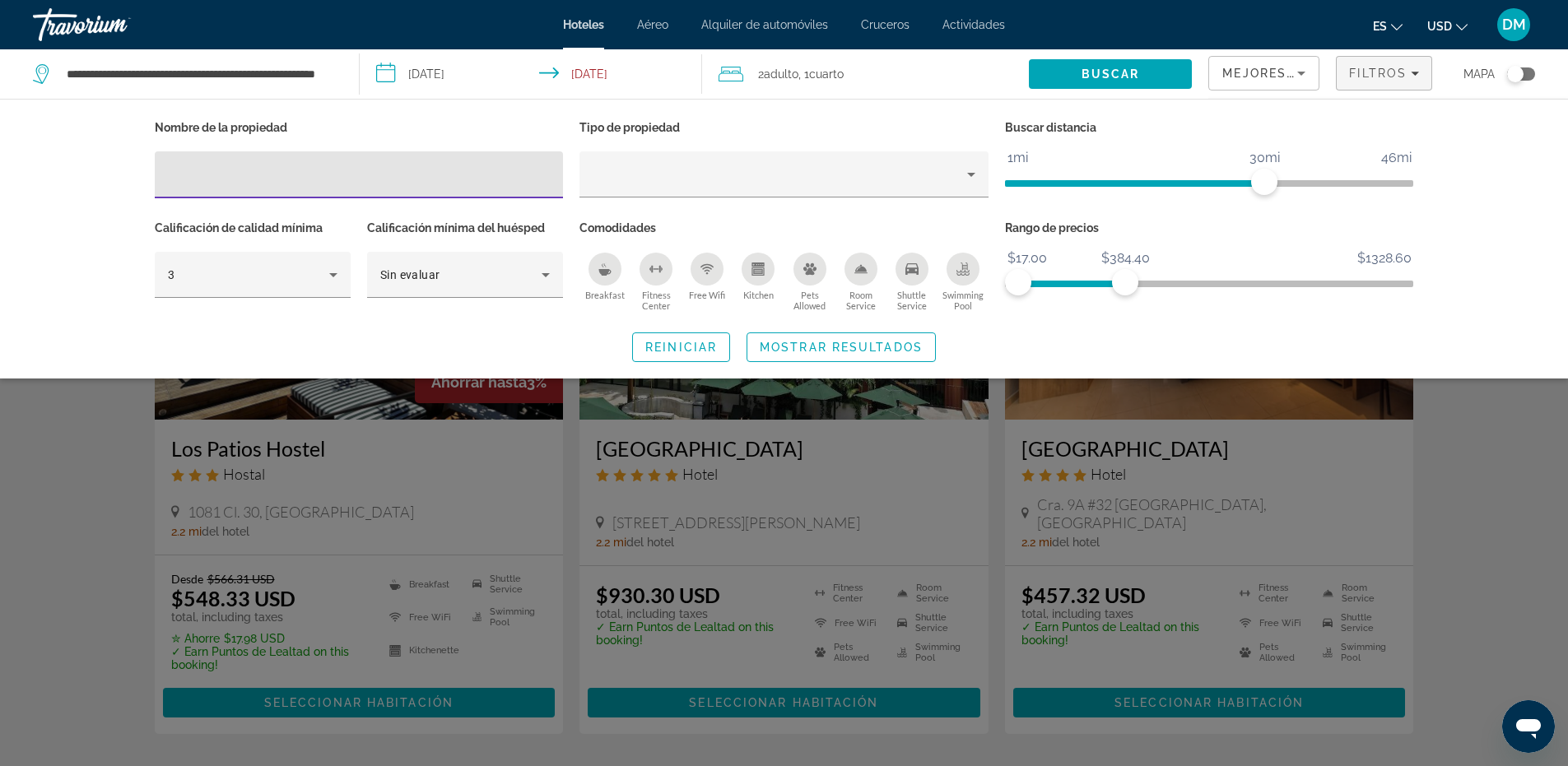
click at [272, 165] on input "Hotel Filters" at bounding box center [359, 175] width 383 height 20
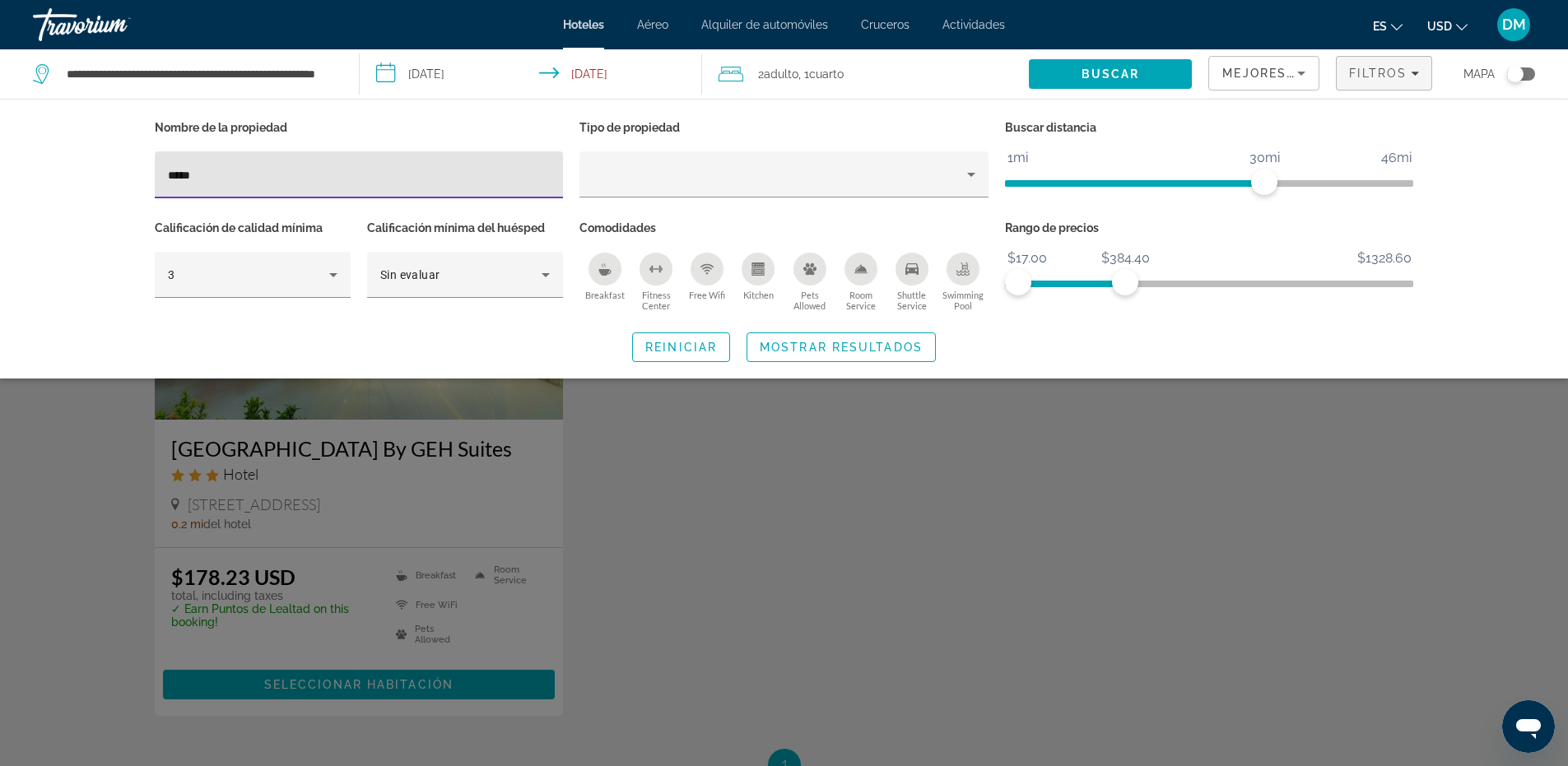
type input "*****"
click at [891, 346] on span "Mostrar resultados" at bounding box center [841, 347] width 163 height 13
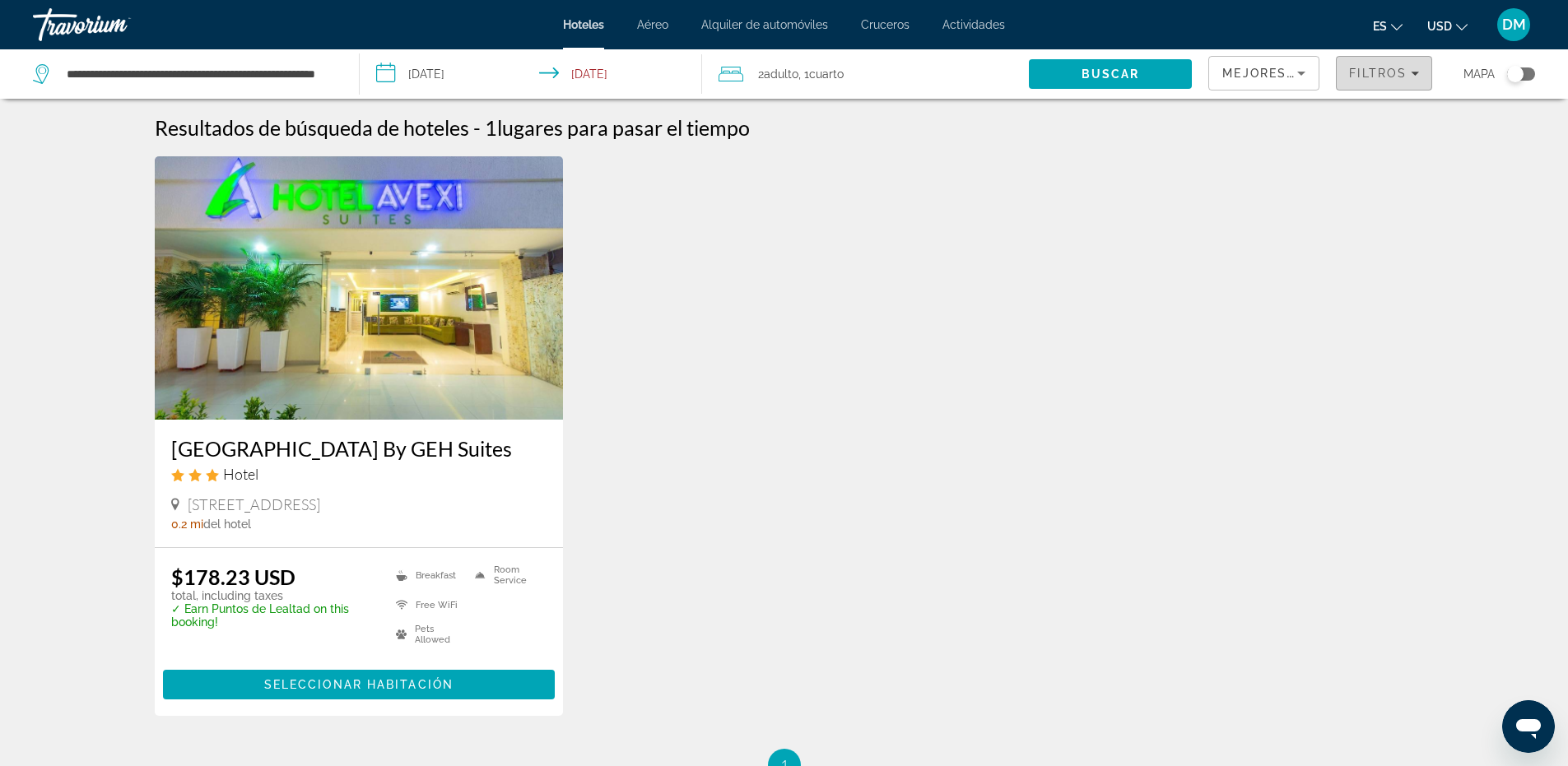
click at [1371, 71] on span "Filtros" at bounding box center [1378, 73] width 57 height 13
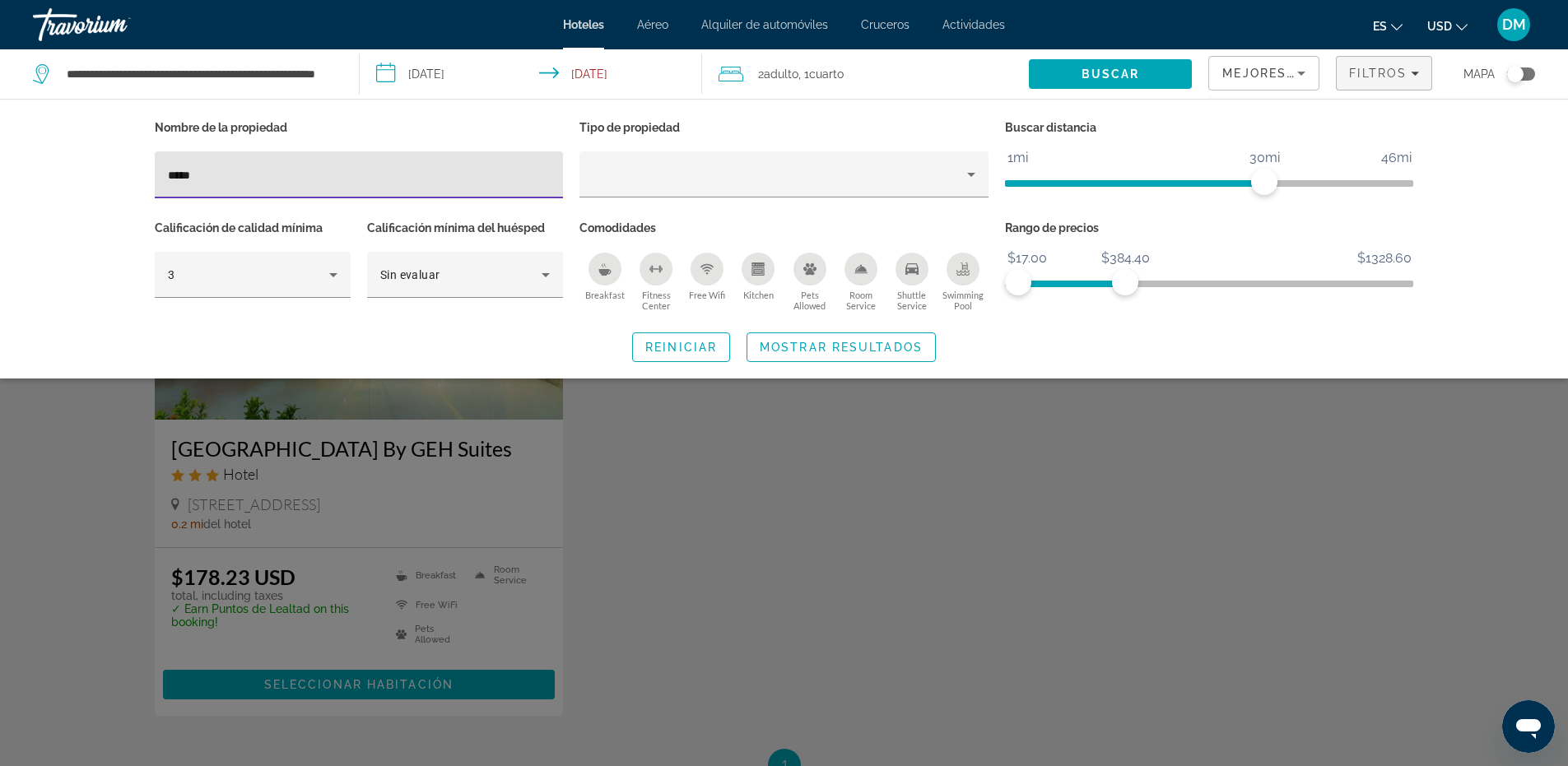
drag, startPoint x: 176, startPoint y: 166, endPoint x: 140, endPoint y: 173, distance: 36.7
click at [140, 173] on div "Nombre de la propiedad ***** Tipo de propiedad Buscar distancia 1mi 46mi 30mi C…" at bounding box center [784, 238] width 1326 height 246
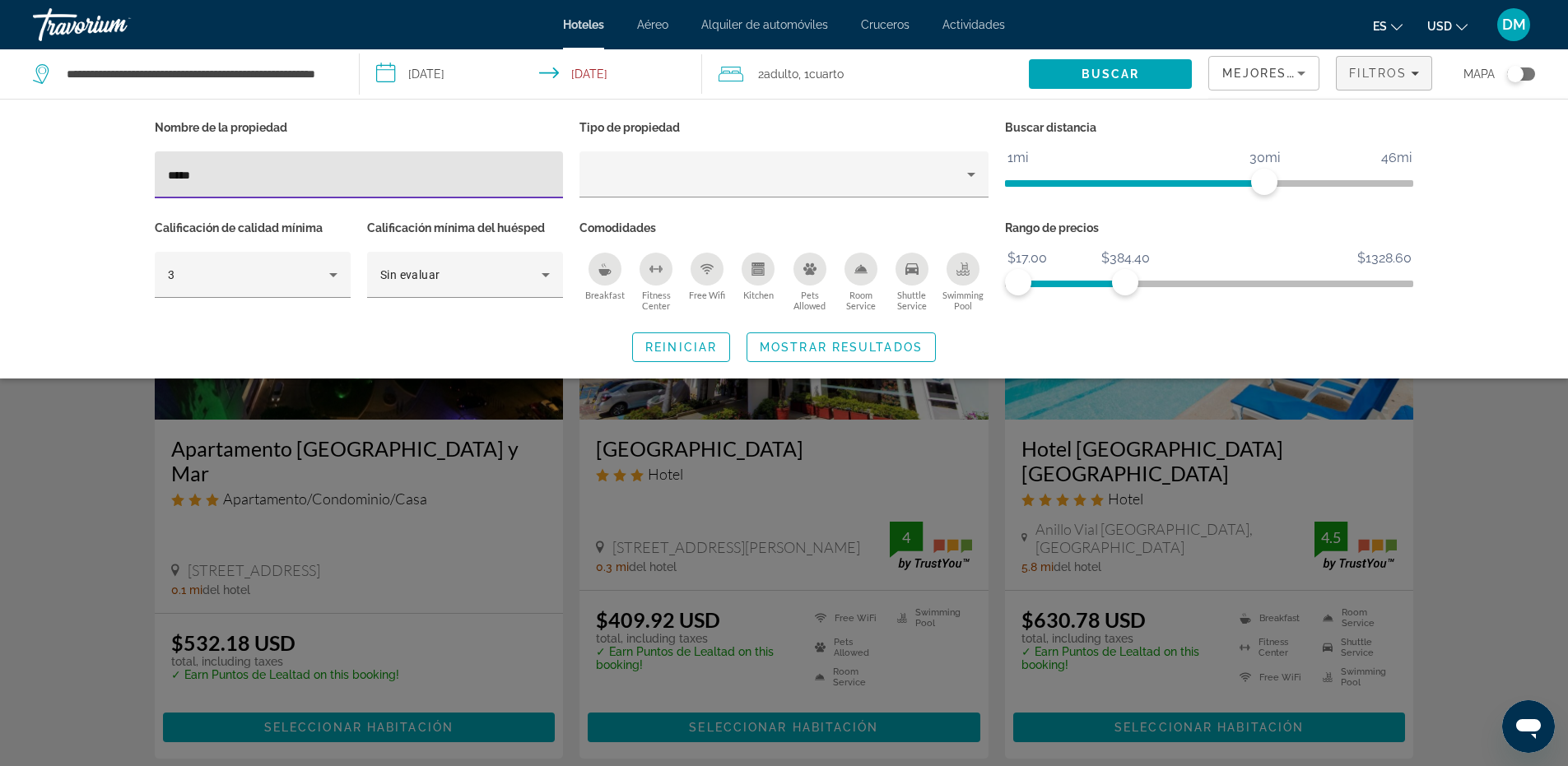
type input "*****"
click at [775, 595] on div "Search widget" at bounding box center [784, 506] width 1568 height 519
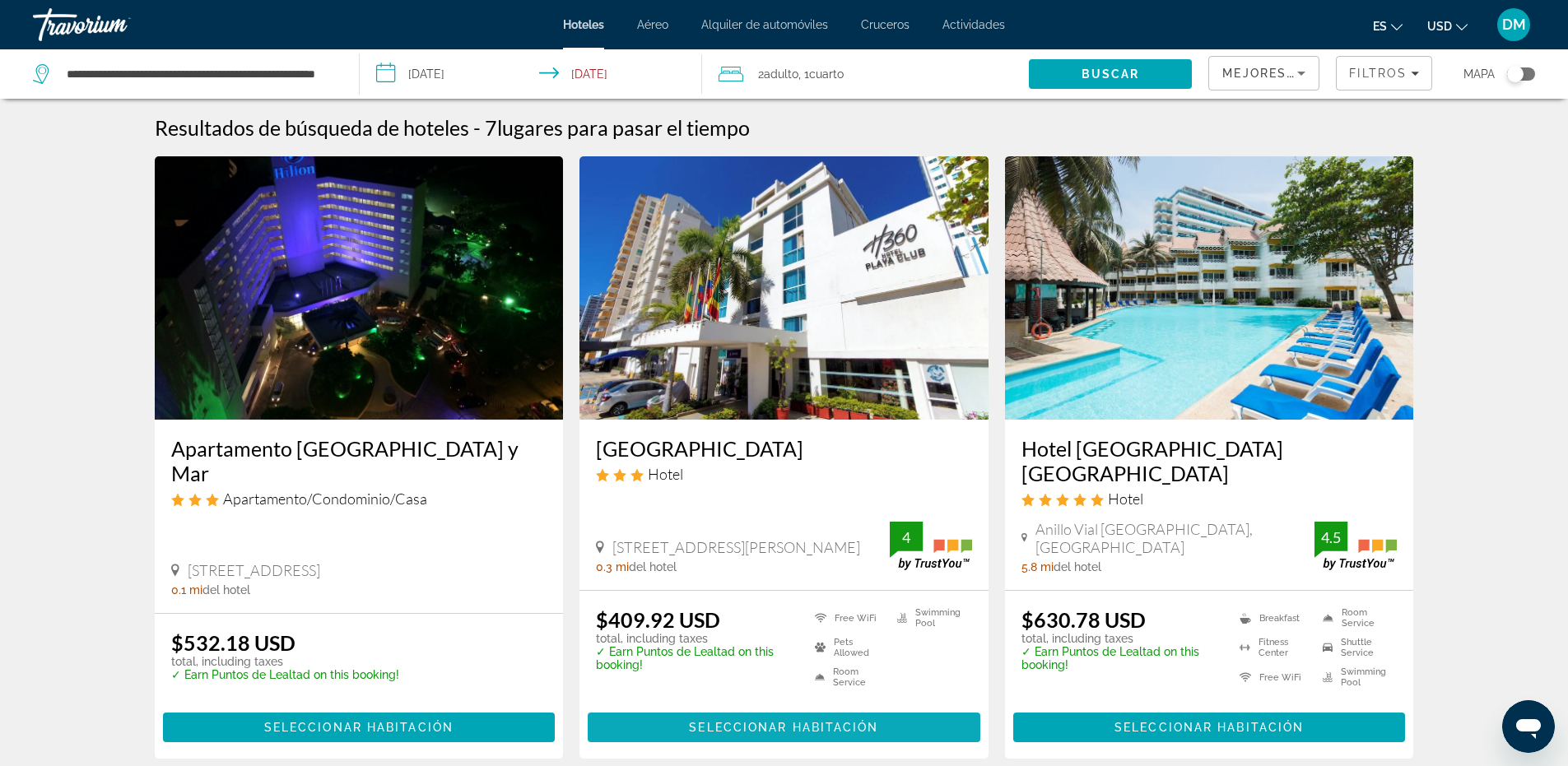
click at [761, 724] on span "Seleccionar habitación" at bounding box center [783, 727] width 189 height 13
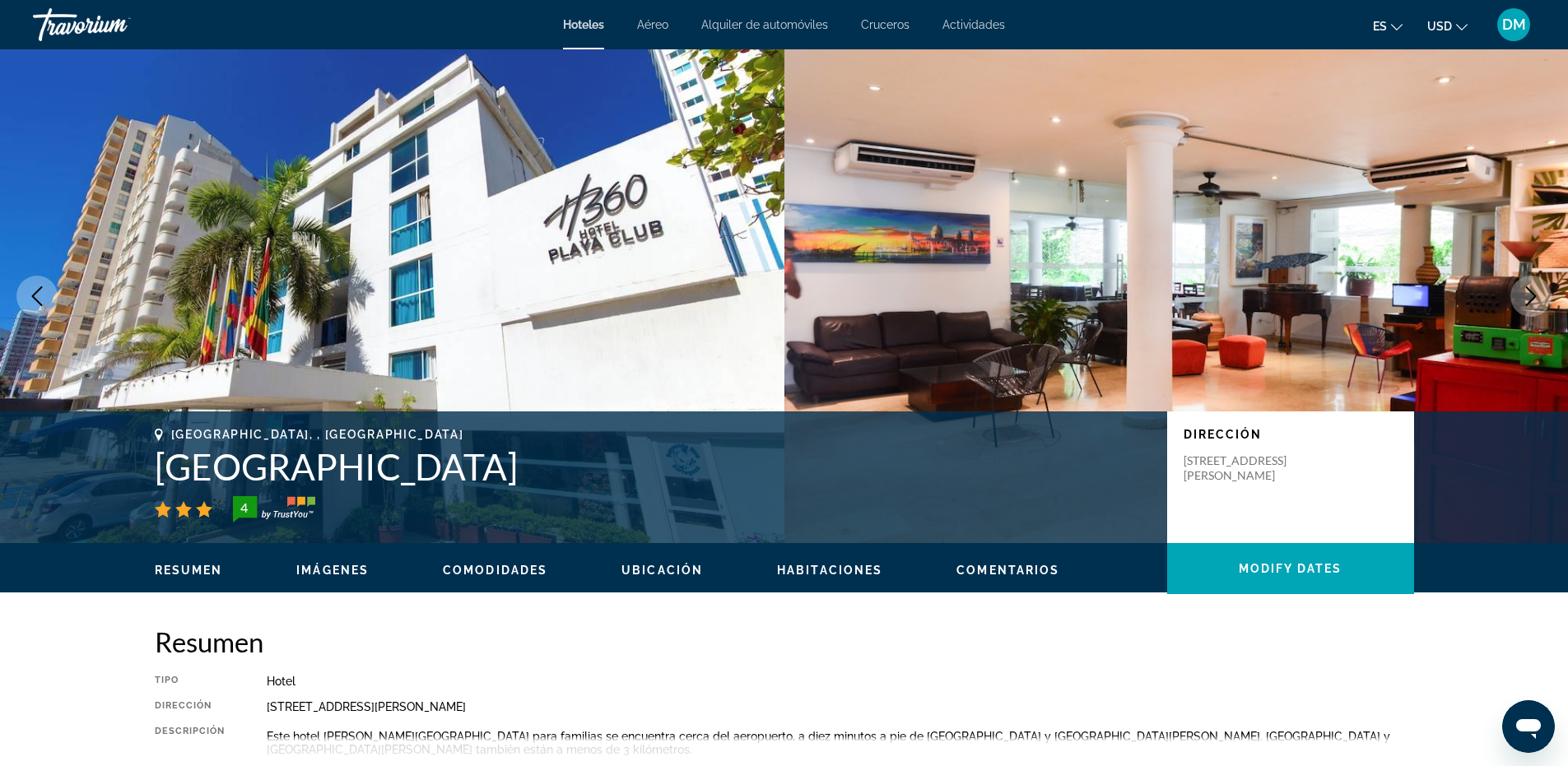
click at [1530, 304] on icon "Next image" at bounding box center [1530, 296] width 20 height 20
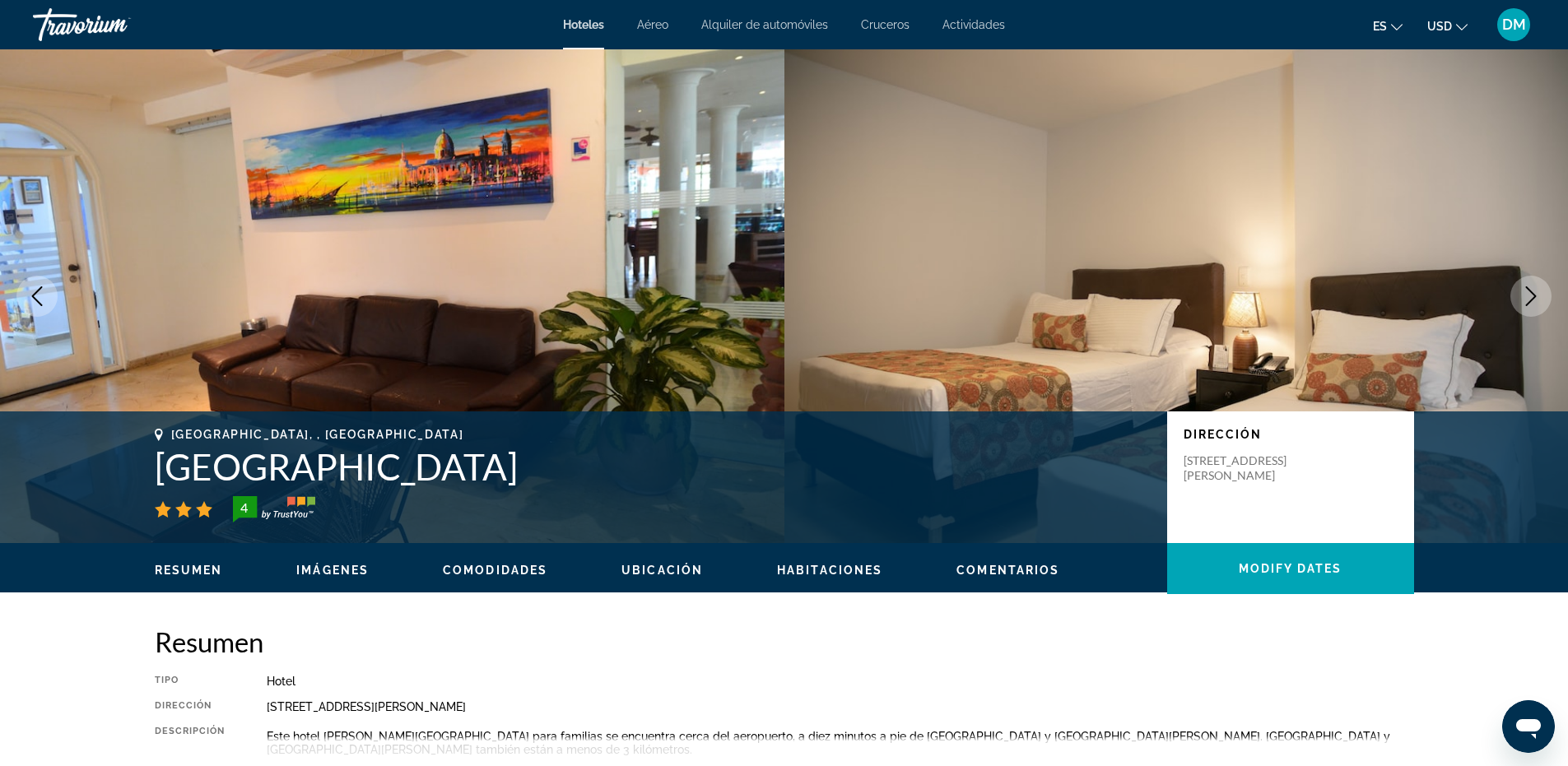
click at [1532, 307] on button "Next image" at bounding box center [1531, 296] width 41 height 41
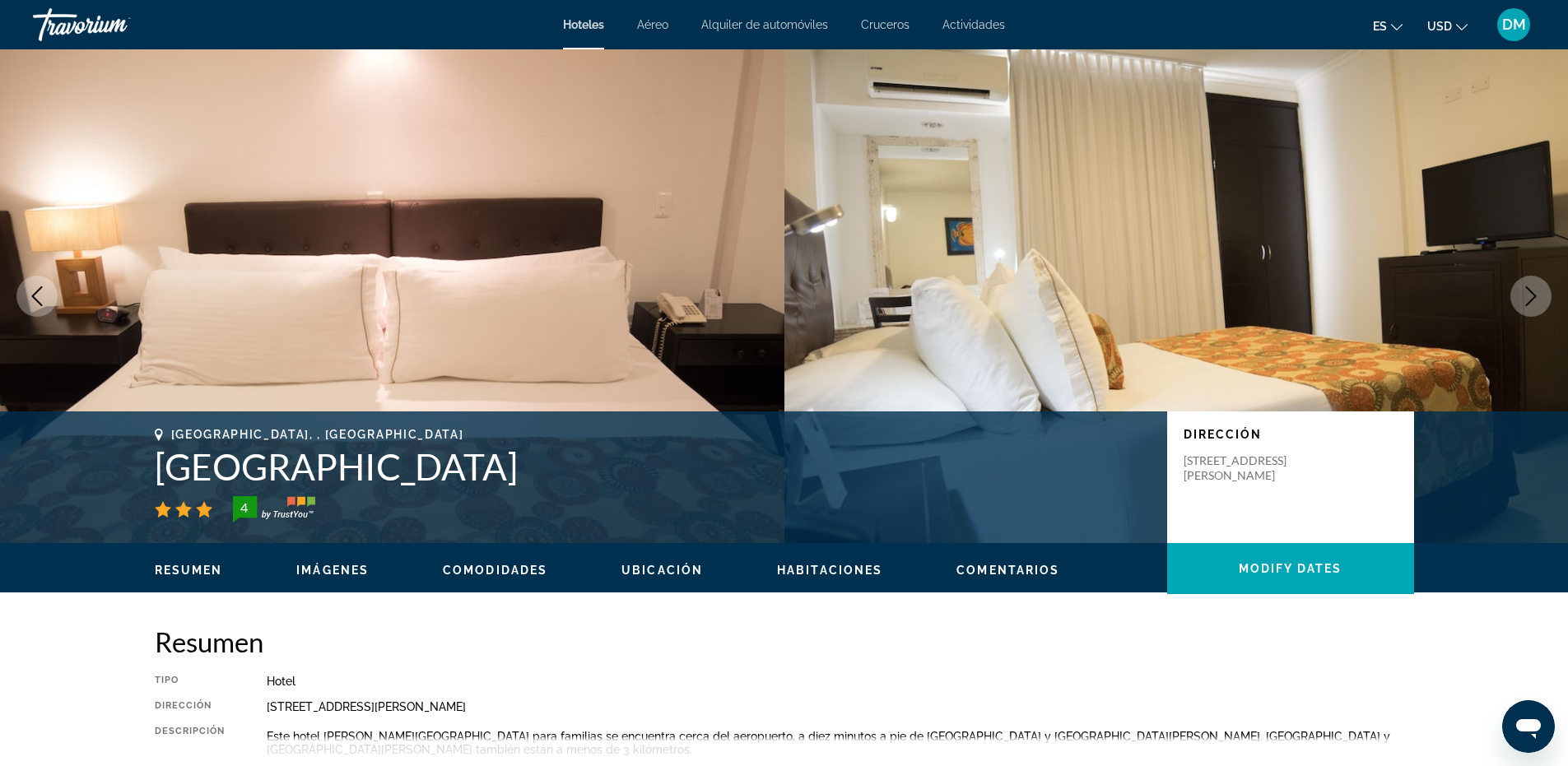
click at [1533, 308] on button "Next image" at bounding box center [1531, 296] width 41 height 41
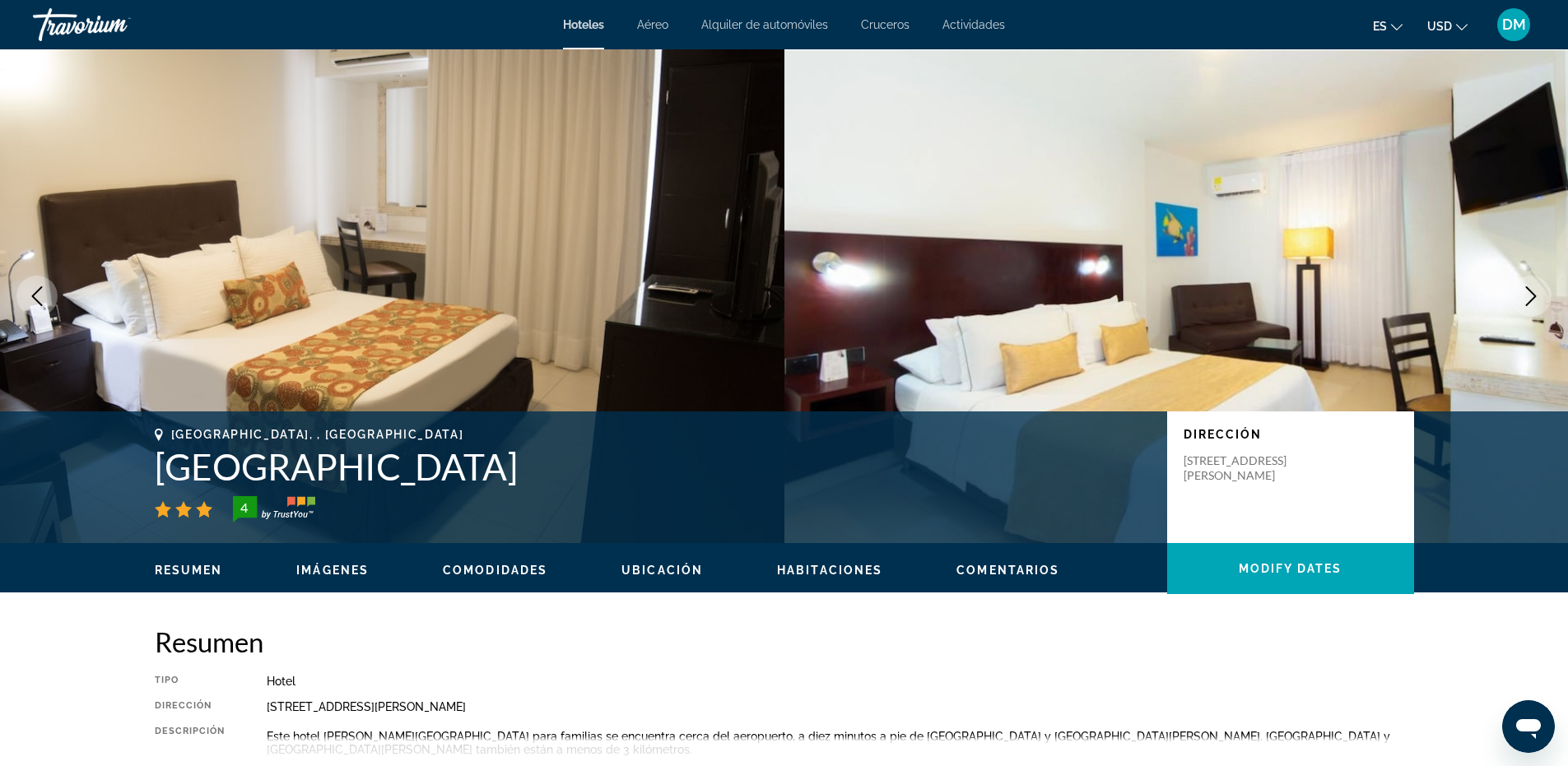
click at [1533, 308] on button "Next image" at bounding box center [1531, 296] width 41 height 41
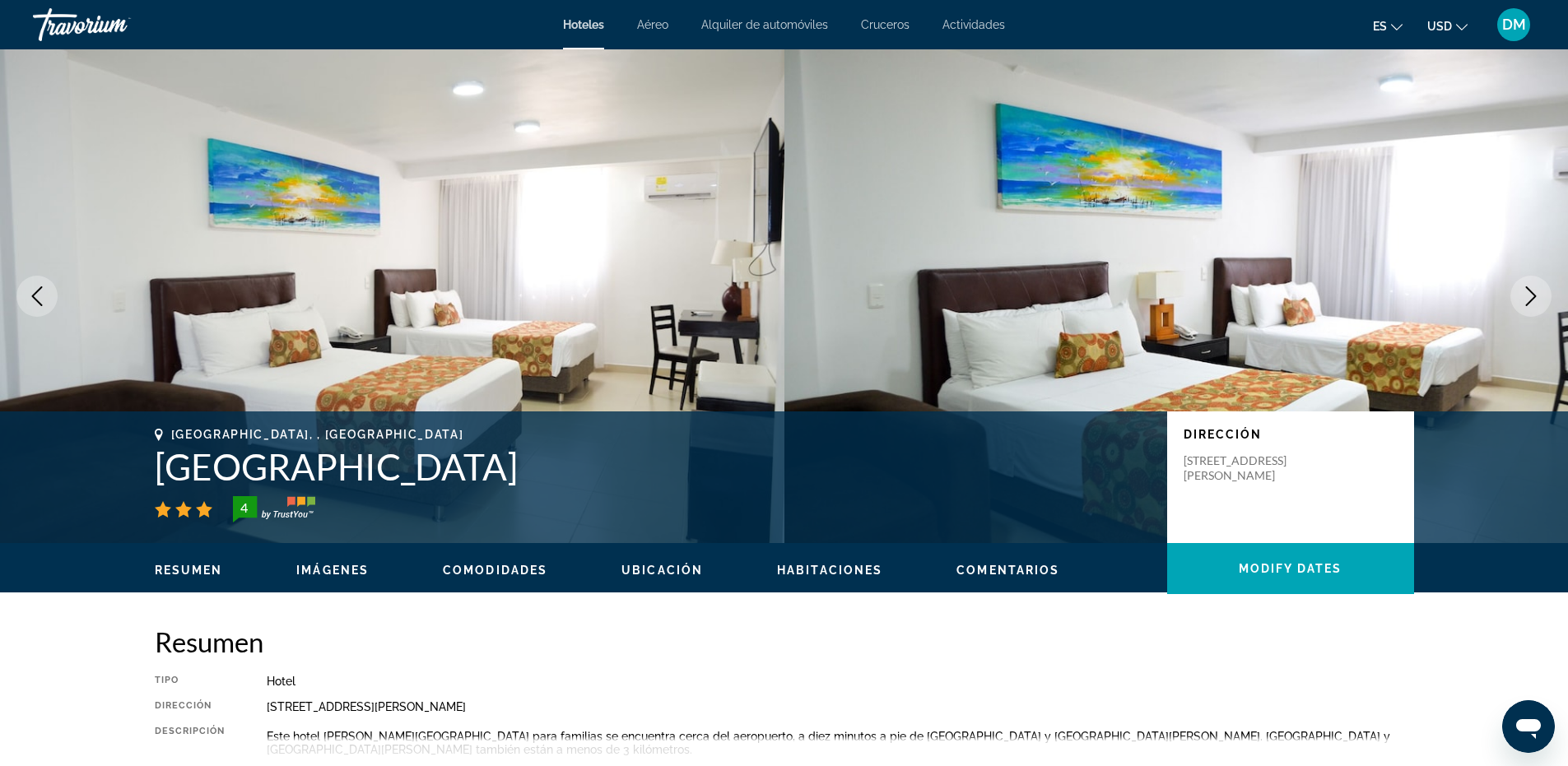
click at [1533, 308] on button "Next image" at bounding box center [1531, 296] width 41 height 41
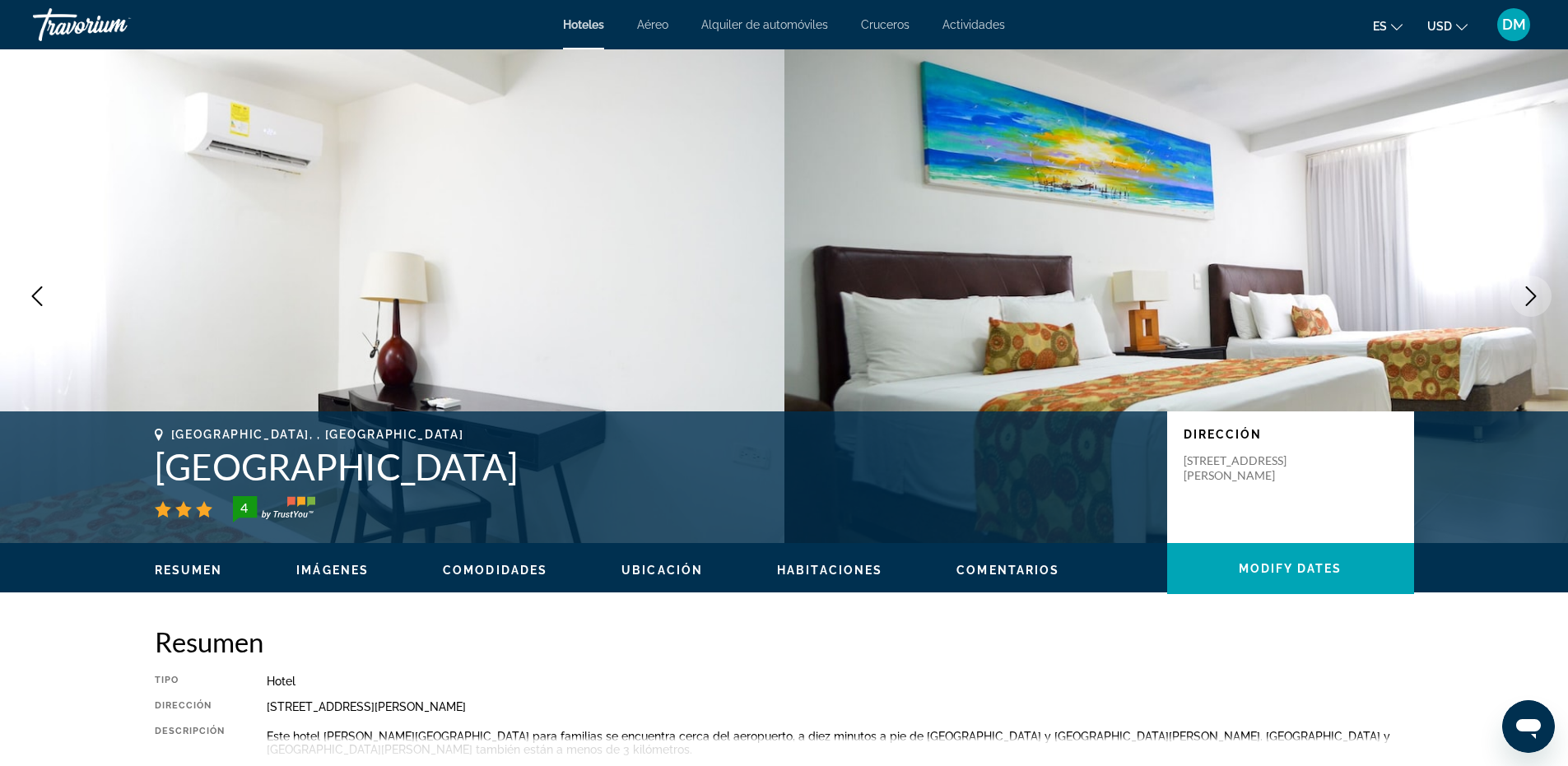
click at [1533, 308] on button "Next image" at bounding box center [1531, 296] width 41 height 41
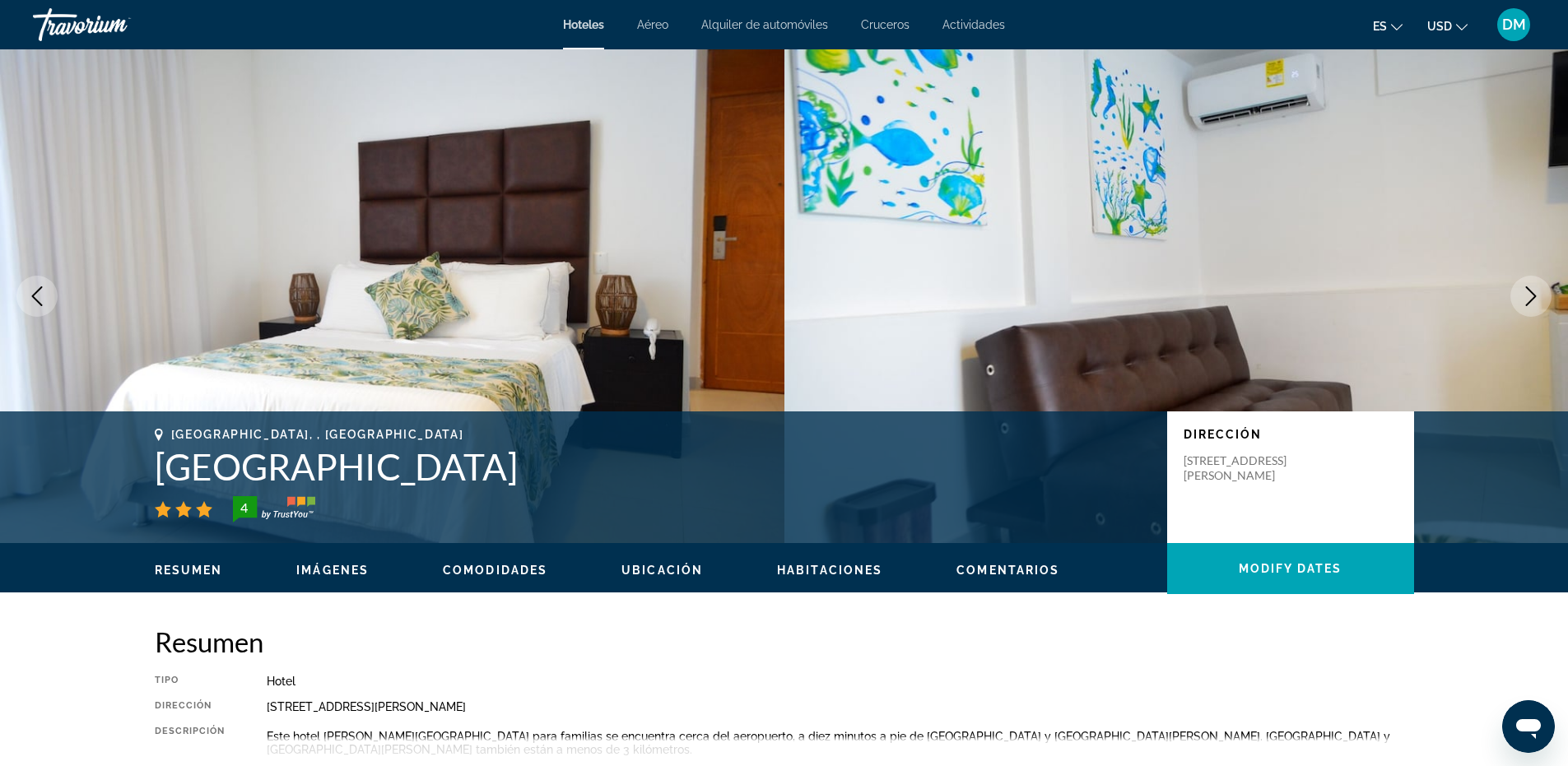
click at [1533, 308] on button "Next image" at bounding box center [1531, 296] width 41 height 41
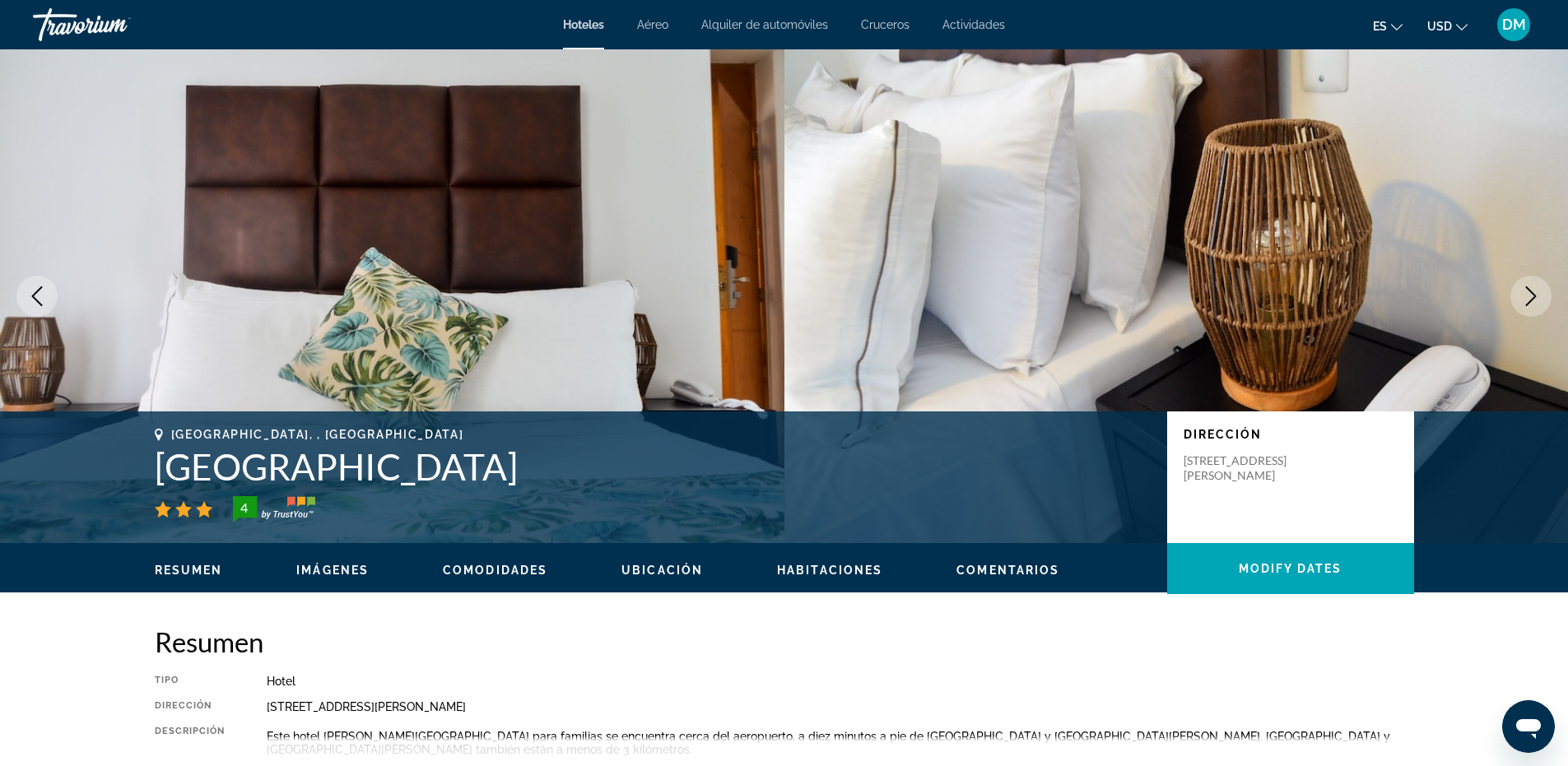
click at [1533, 311] on button "Next image" at bounding box center [1531, 296] width 41 height 41
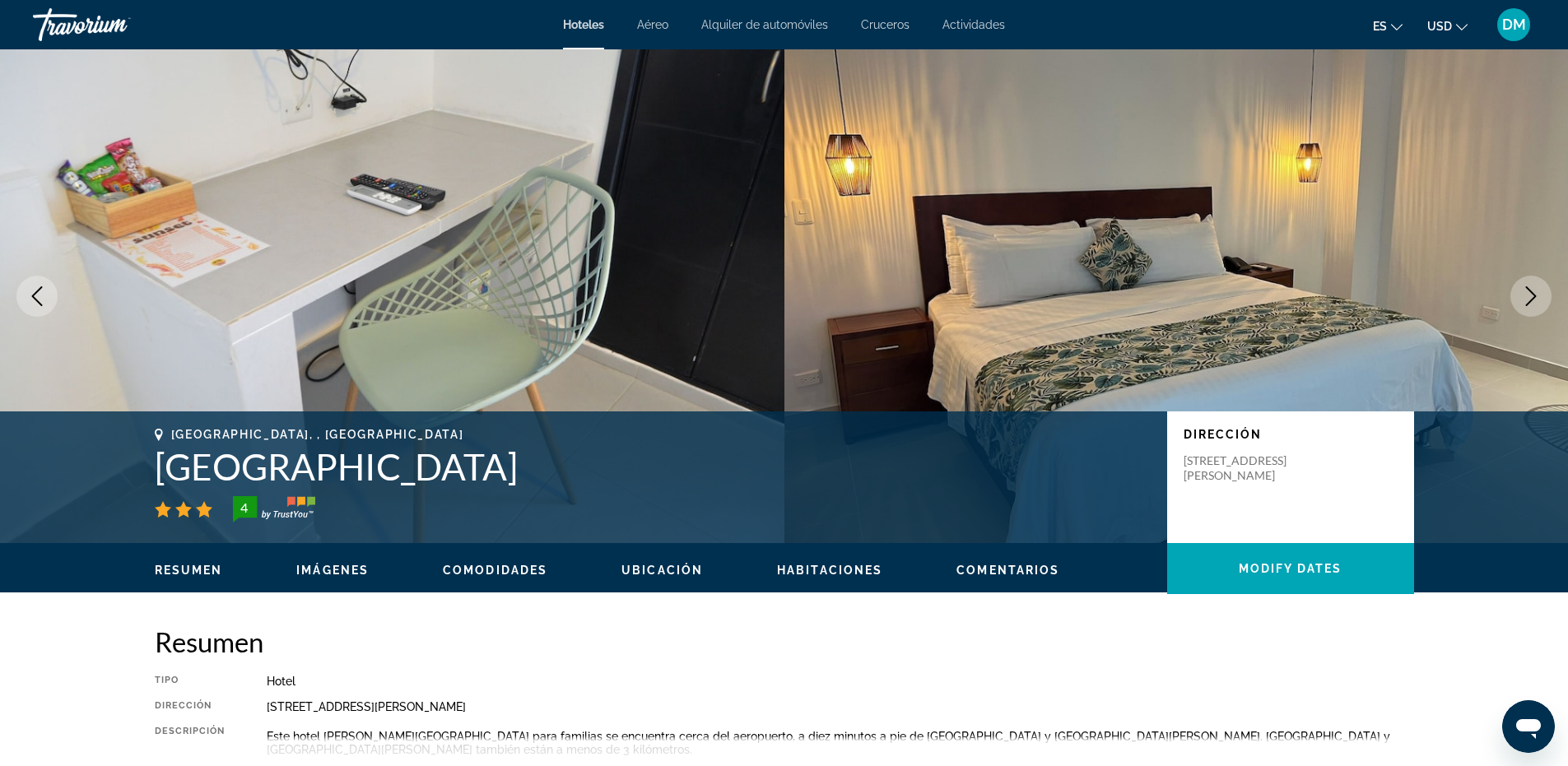
click at [1533, 311] on button "Next image" at bounding box center [1531, 296] width 41 height 41
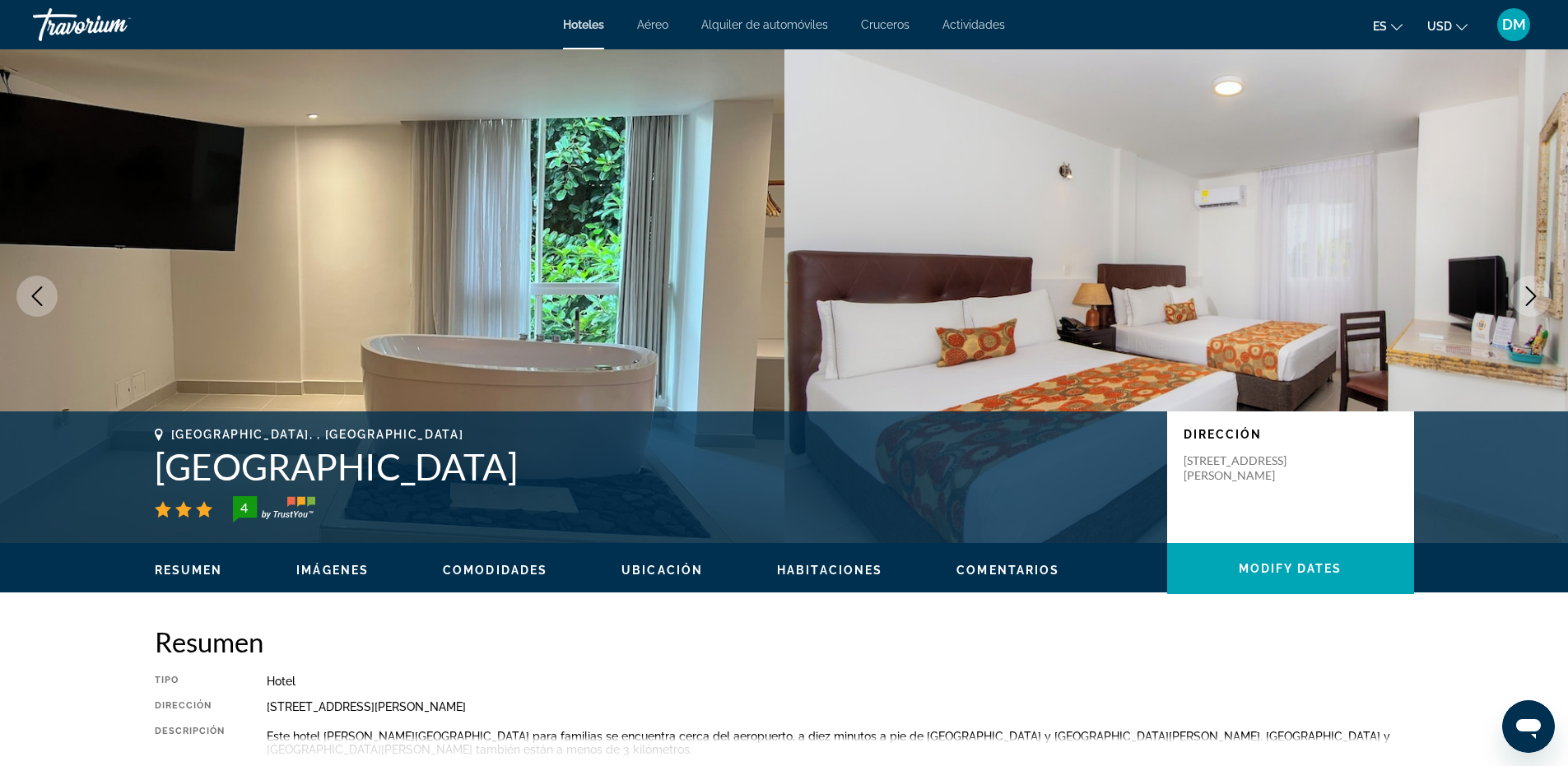
click at [1533, 311] on button "Next image" at bounding box center [1531, 296] width 41 height 41
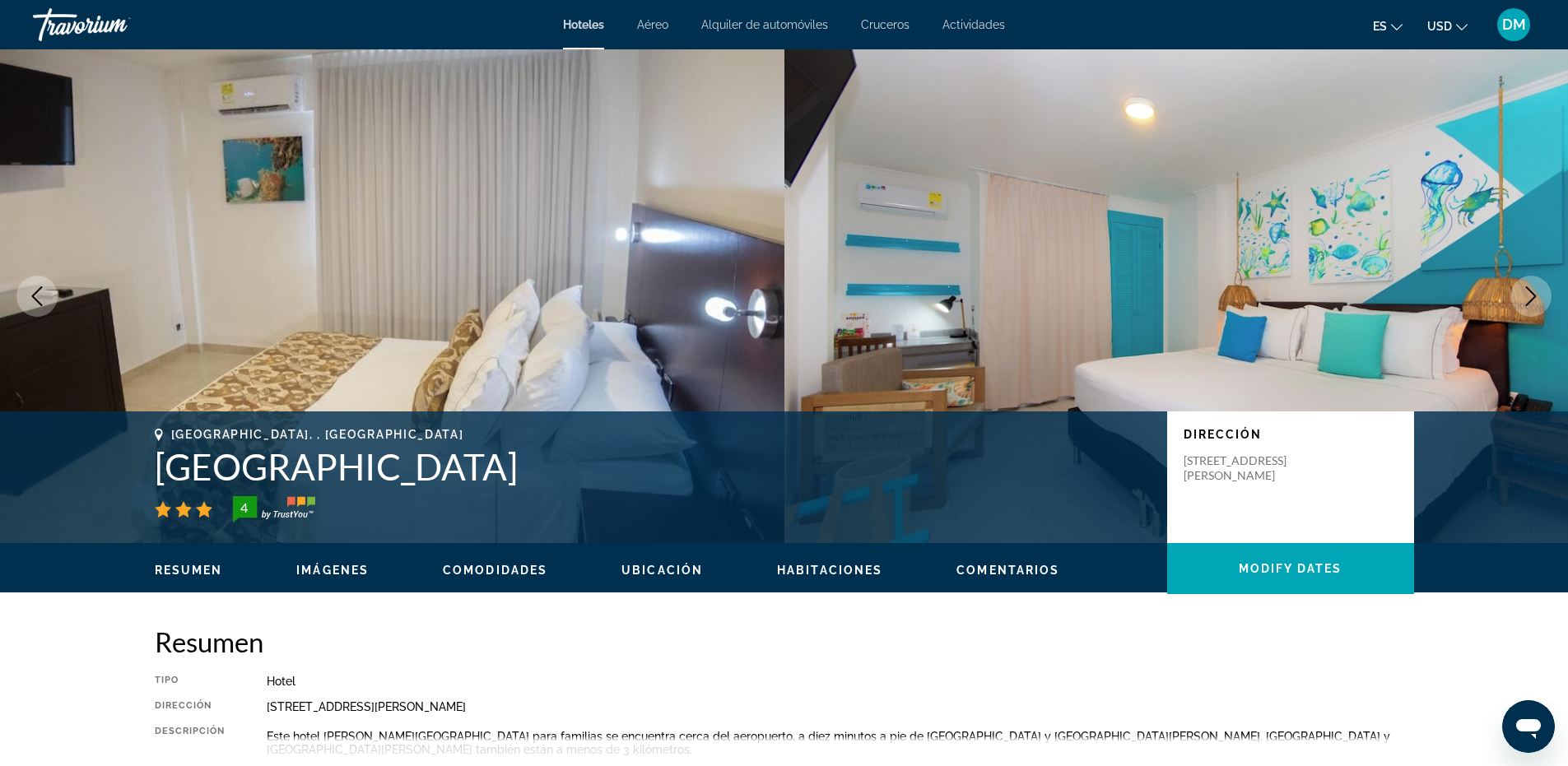
click at [1533, 311] on button "Next image" at bounding box center [1531, 296] width 41 height 41
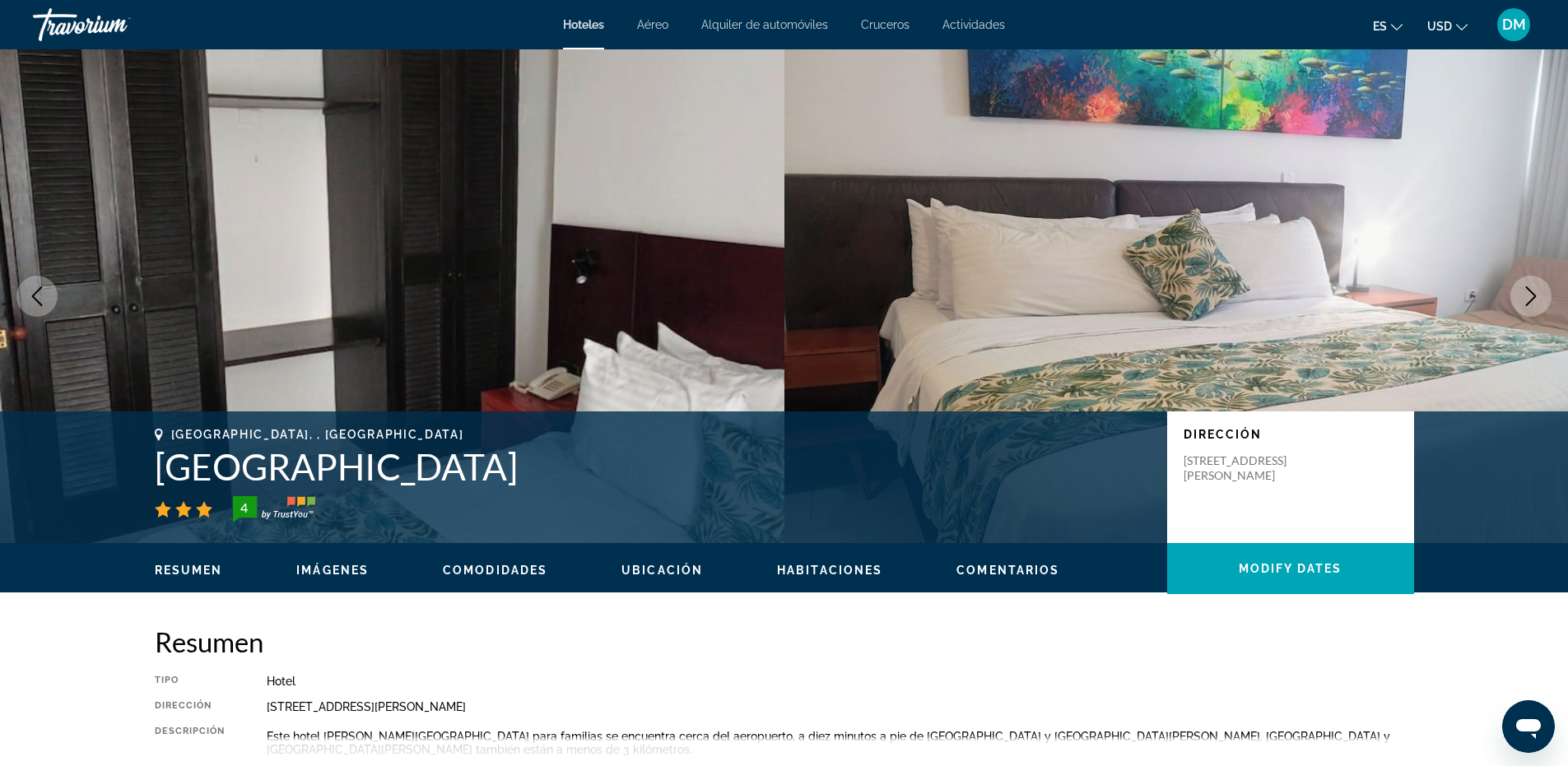
click at [1533, 311] on button "Next image" at bounding box center [1531, 296] width 41 height 41
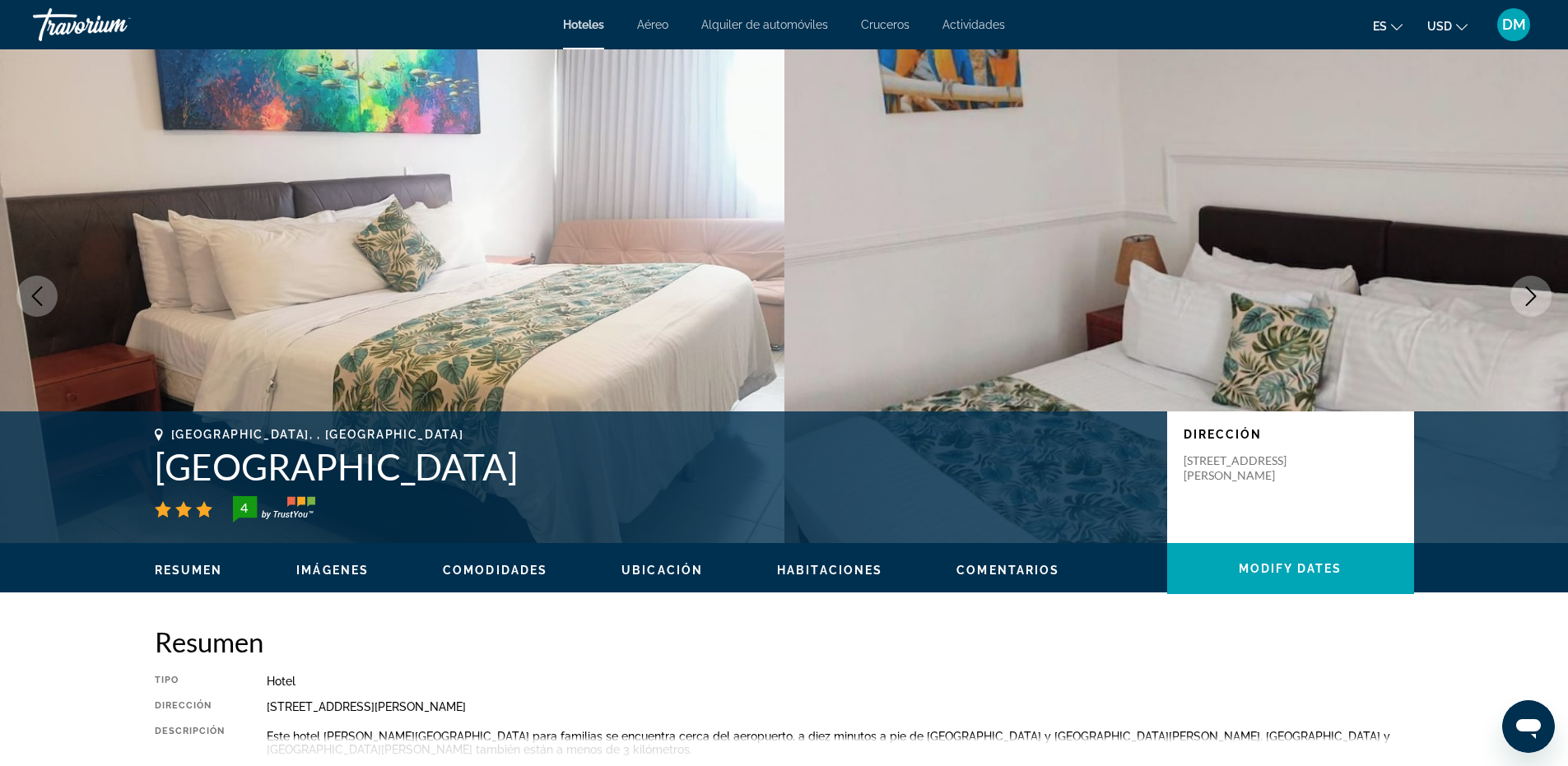
click at [1533, 311] on button "Next image" at bounding box center [1531, 296] width 41 height 41
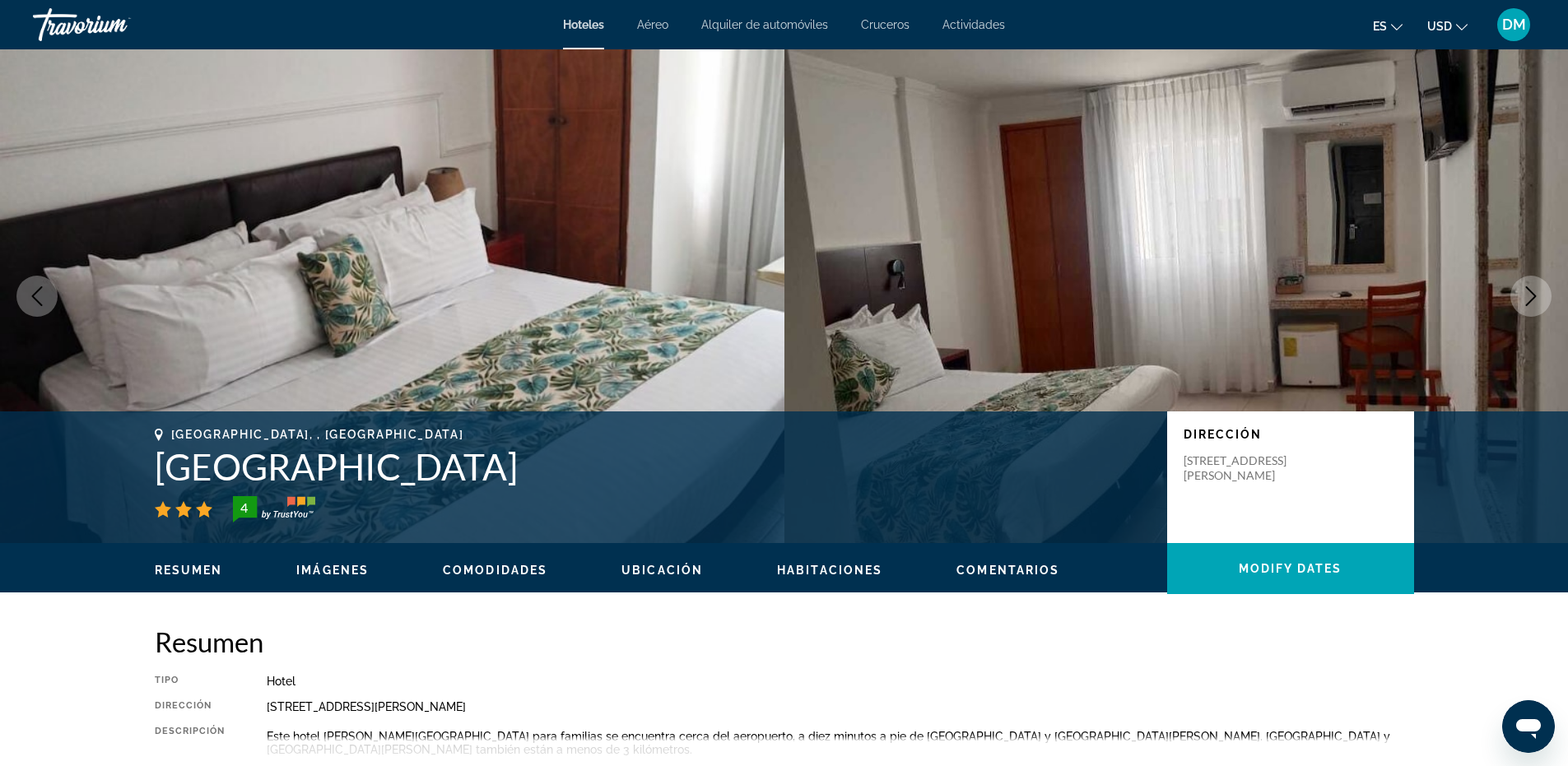
click at [1535, 314] on button "Next image" at bounding box center [1531, 296] width 41 height 41
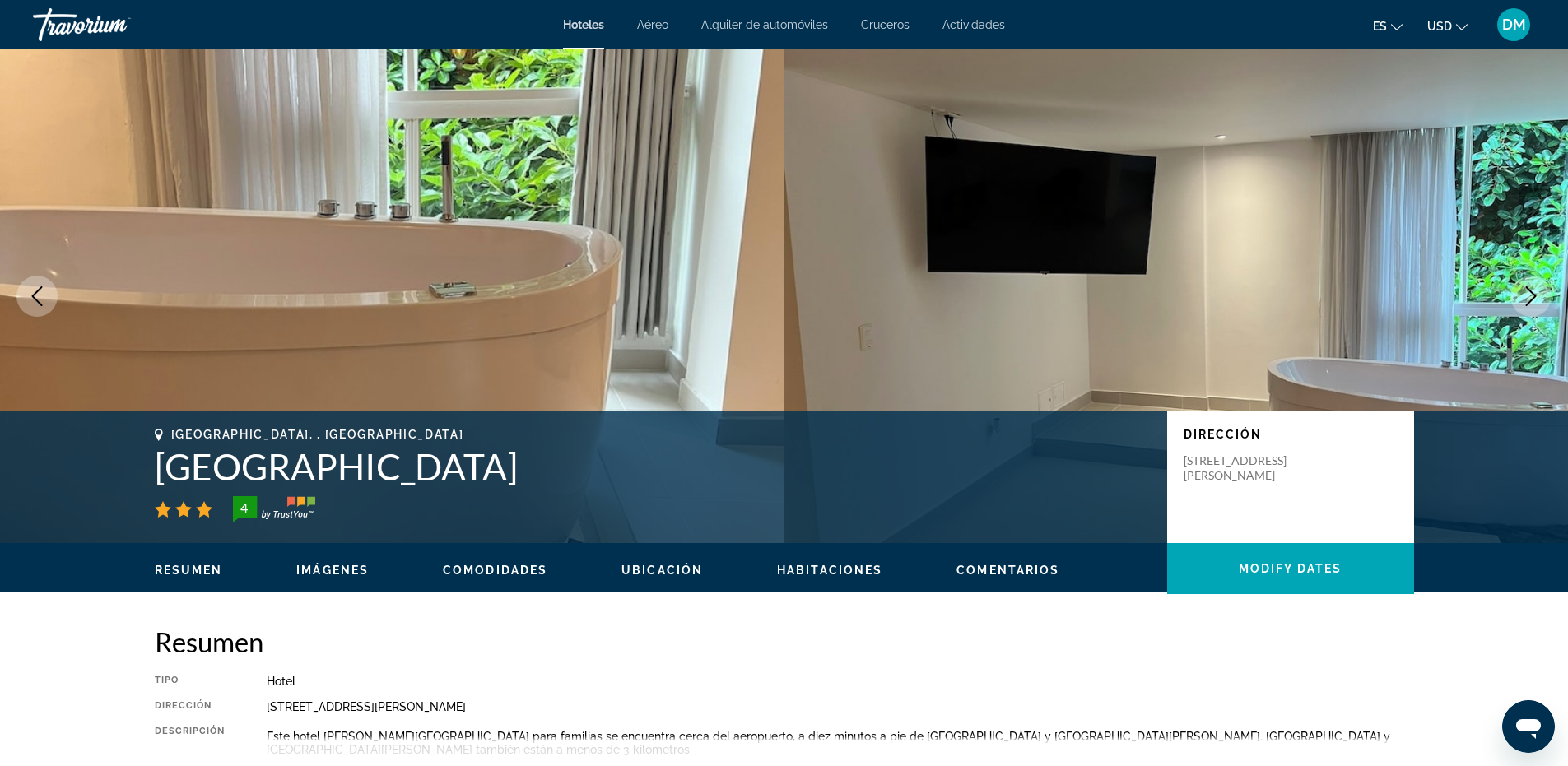
click at [1535, 314] on button "Next image" at bounding box center [1531, 296] width 41 height 41
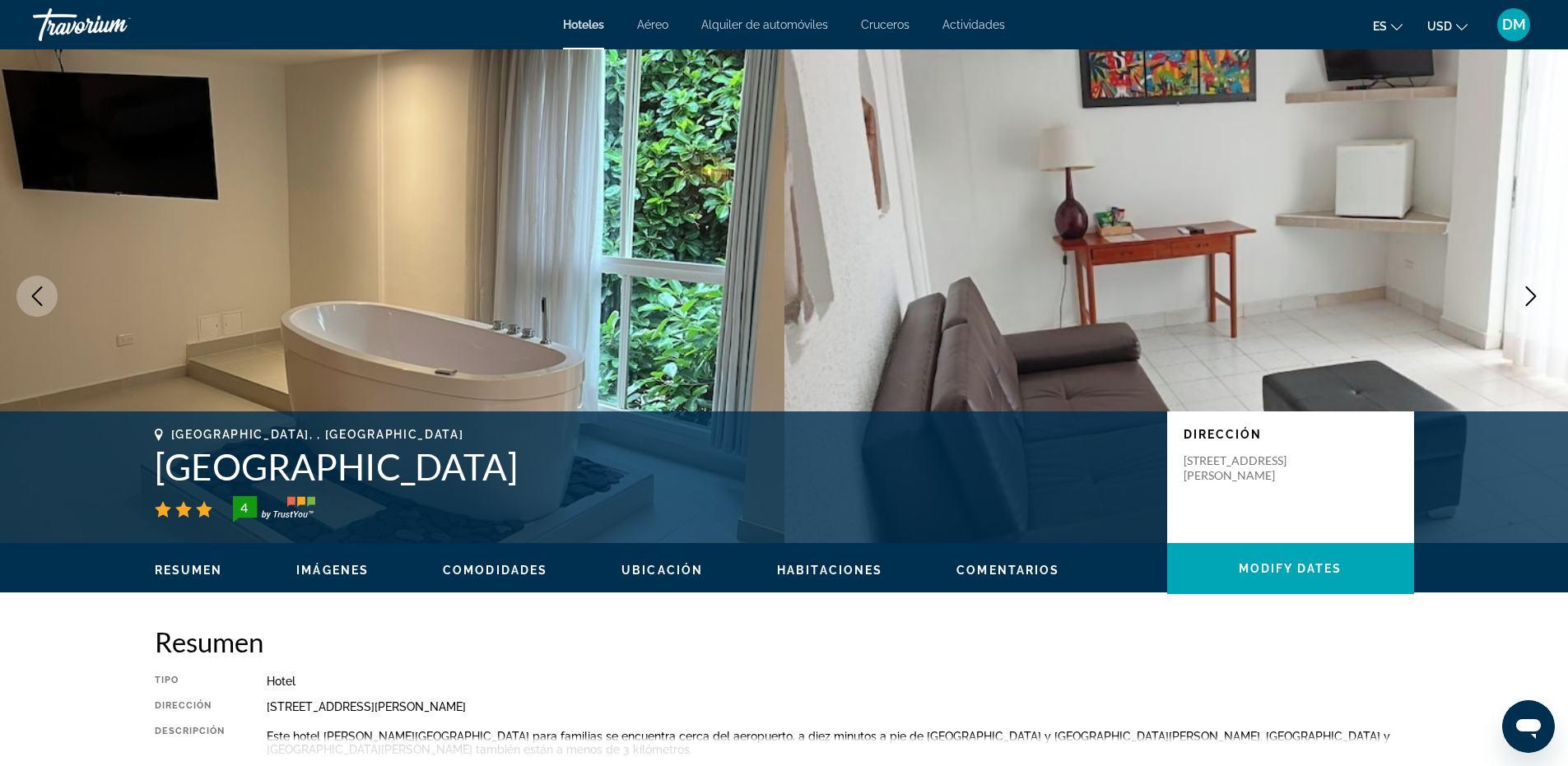
click at [1535, 314] on button "Next image" at bounding box center [1531, 296] width 41 height 41
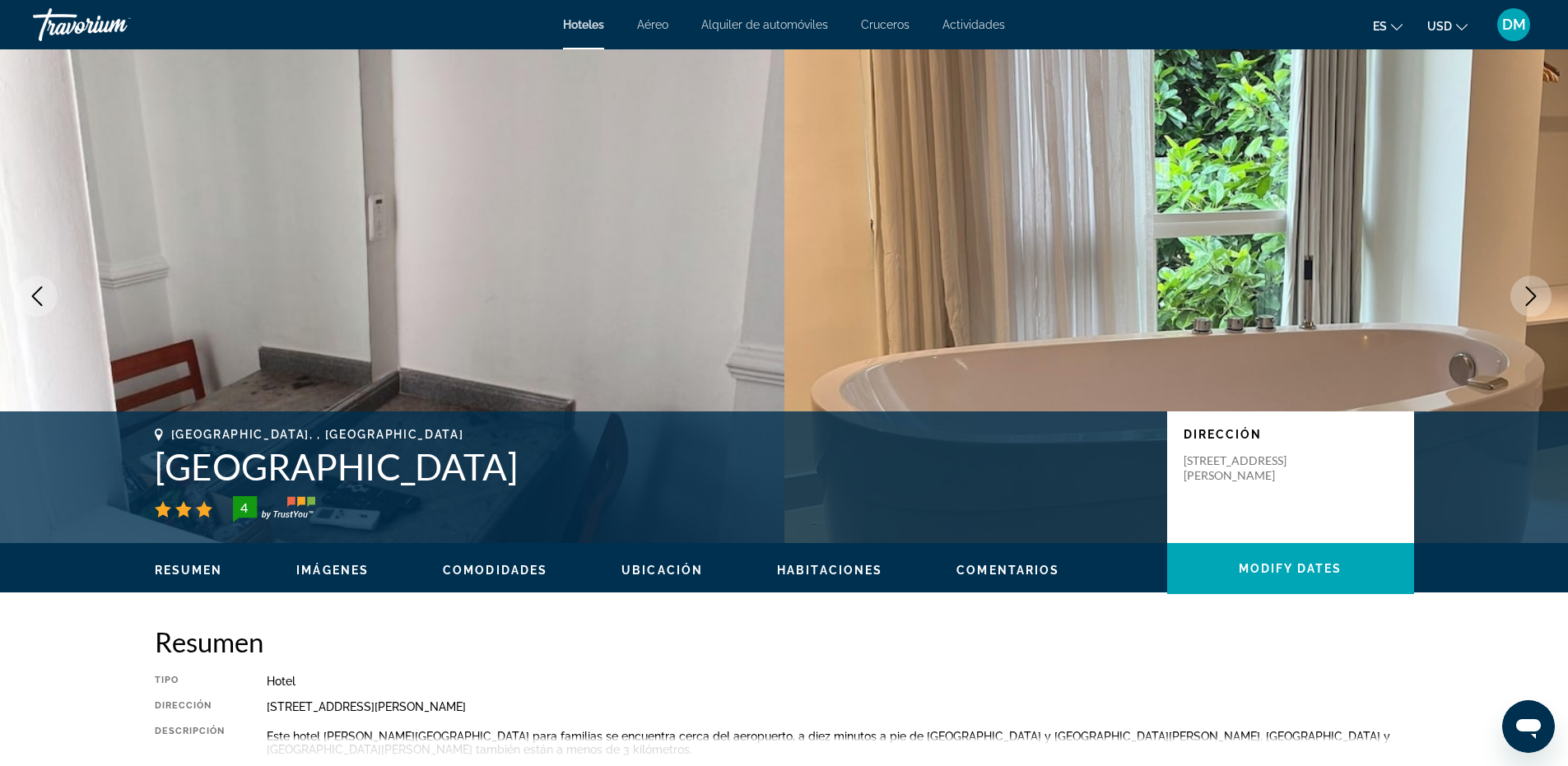
click at [1535, 314] on button "Next image" at bounding box center [1531, 296] width 41 height 41
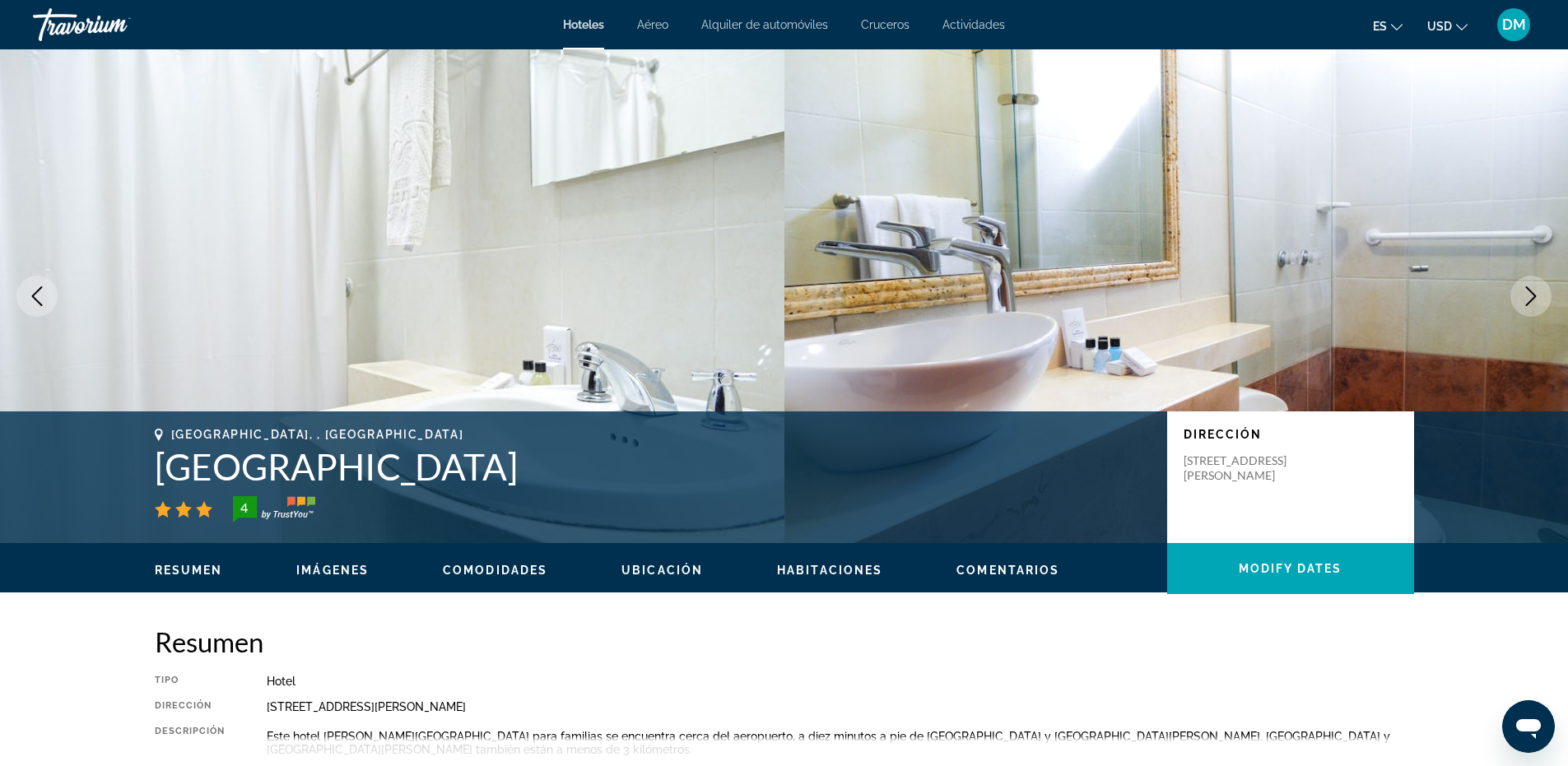
click at [1535, 314] on button "Next image" at bounding box center [1531, 296] width 41 height 41
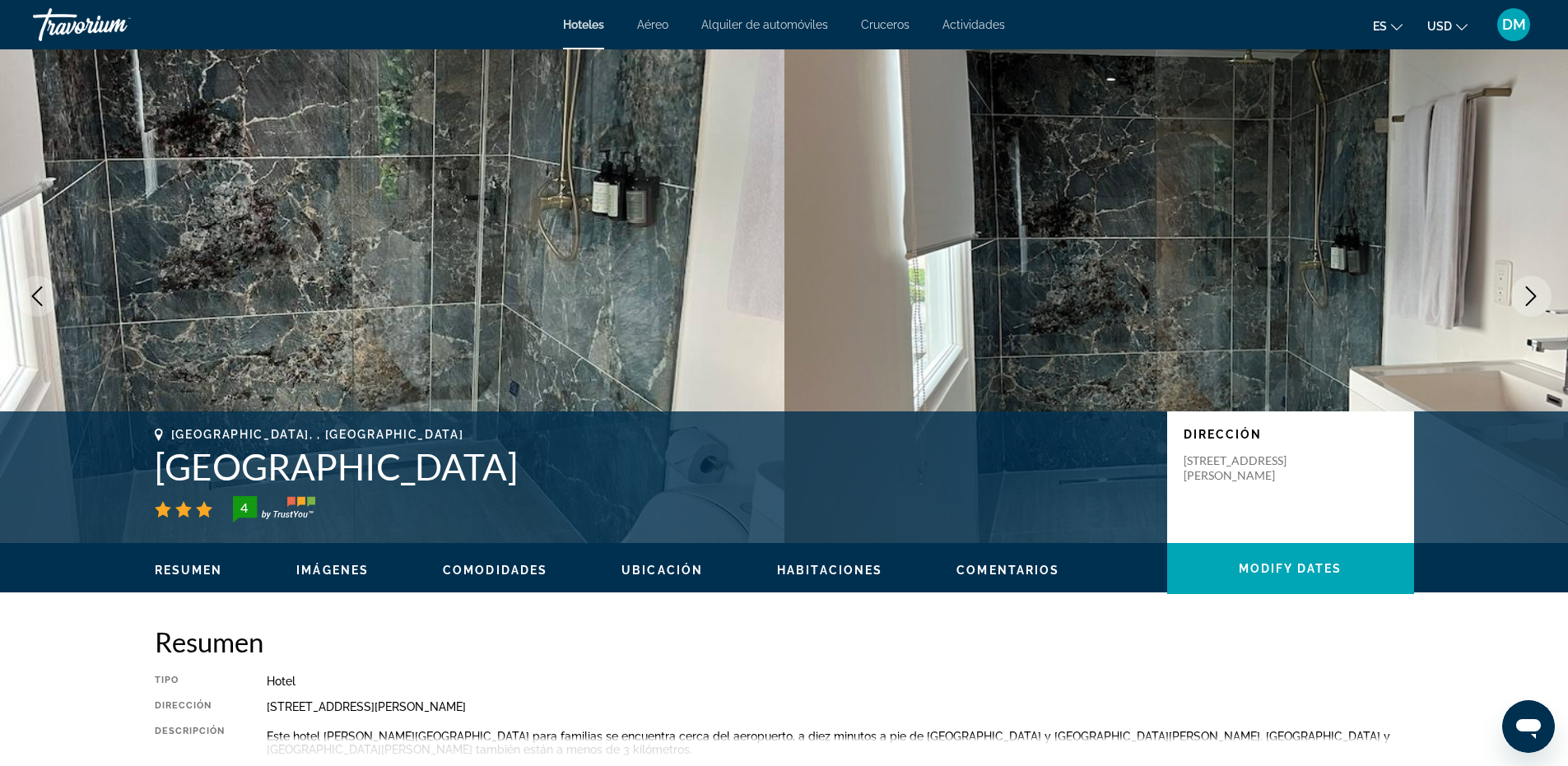
click at [1535, 314] on button "Next image" at bounding box center [1531, 296] width 41 height 41
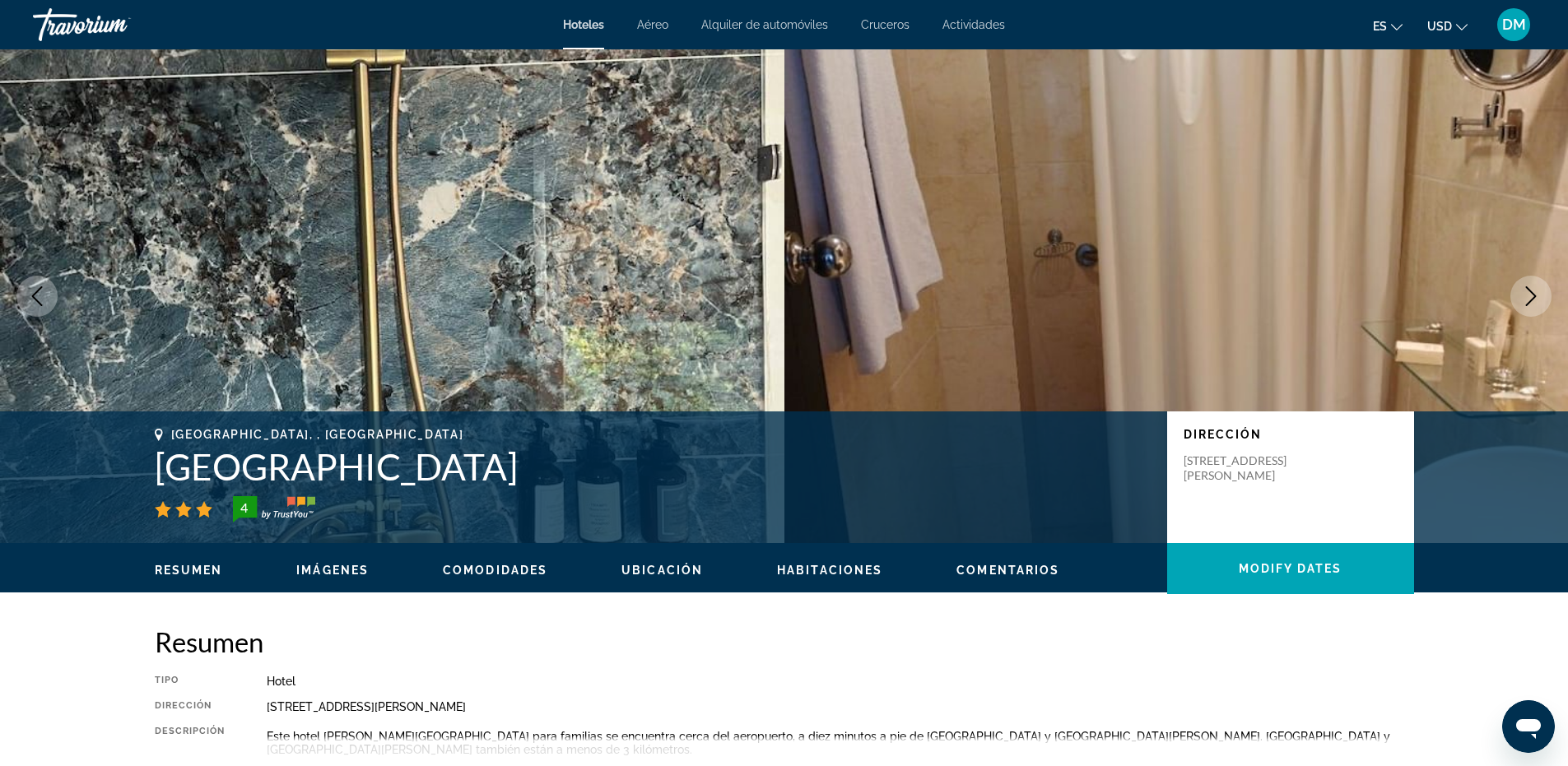
click at [1535, 314] on button "Next image" at bounding box center [1531, 296] width 41 height 41
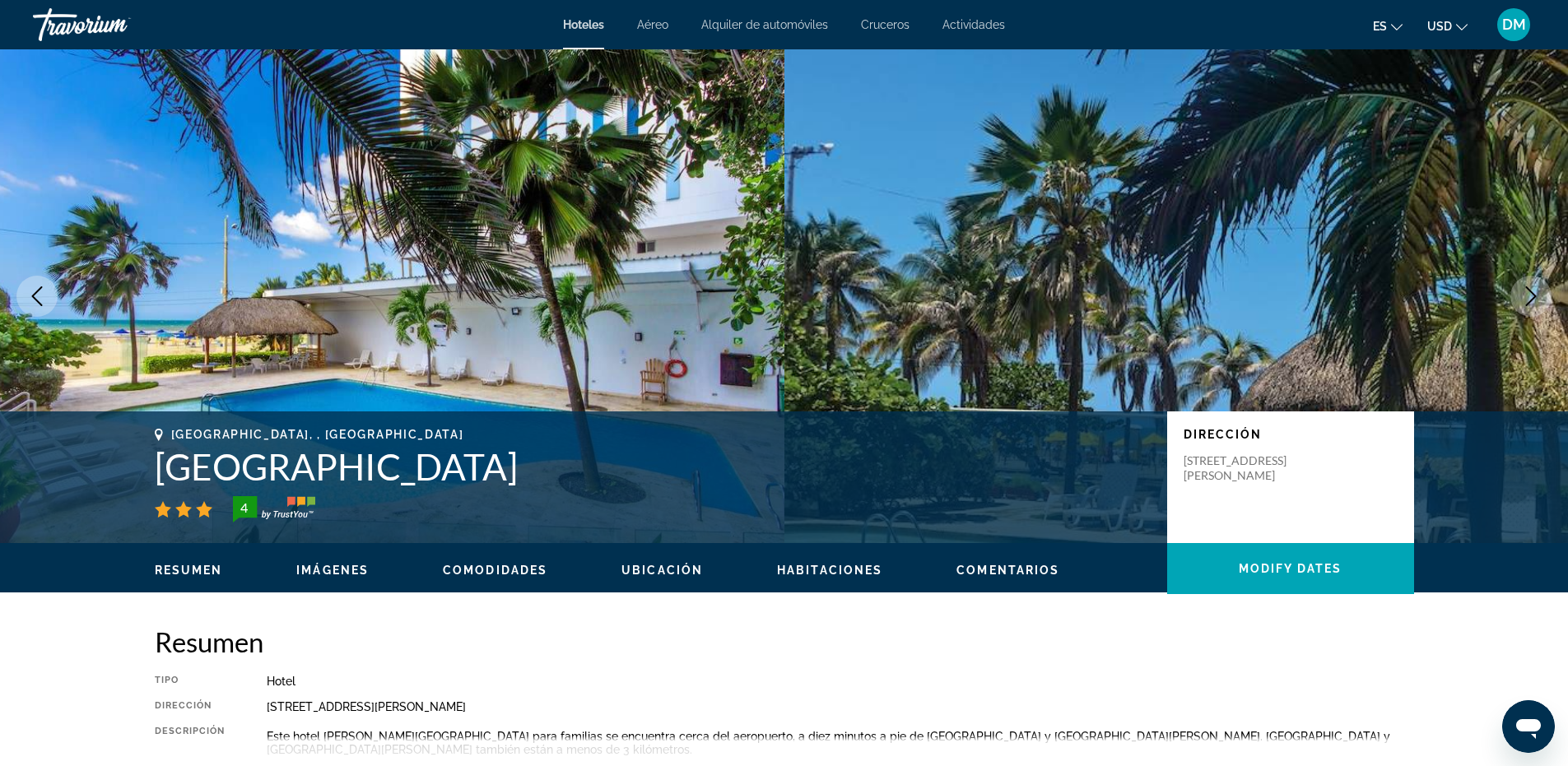
click at [41, 302] on icon "Previous image" at bounding box center [37, 296] width 20 height 20
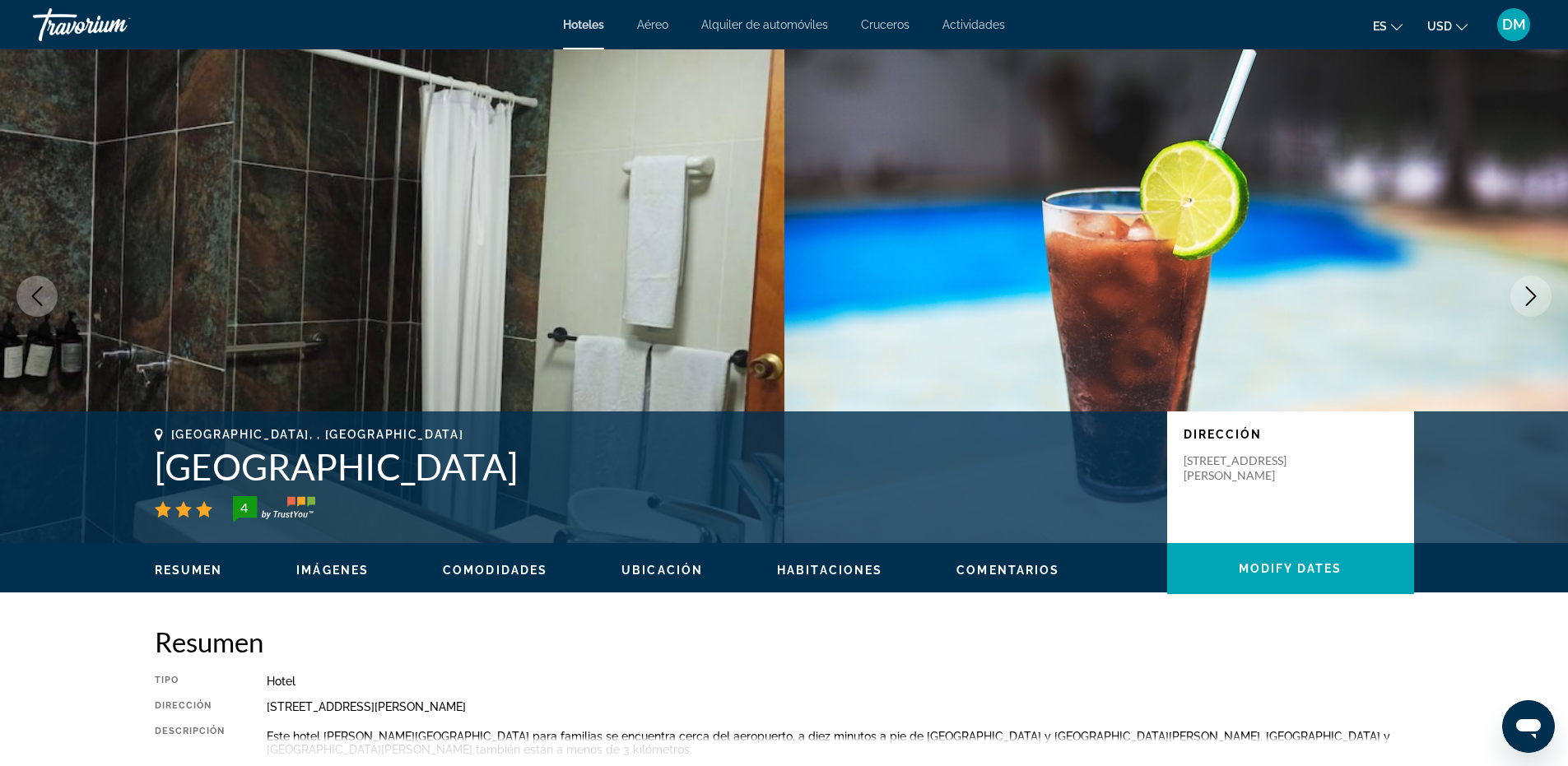
click at [1539, 294] on icon "Next image" at bounding box center [1530, 296] width 20 height 20
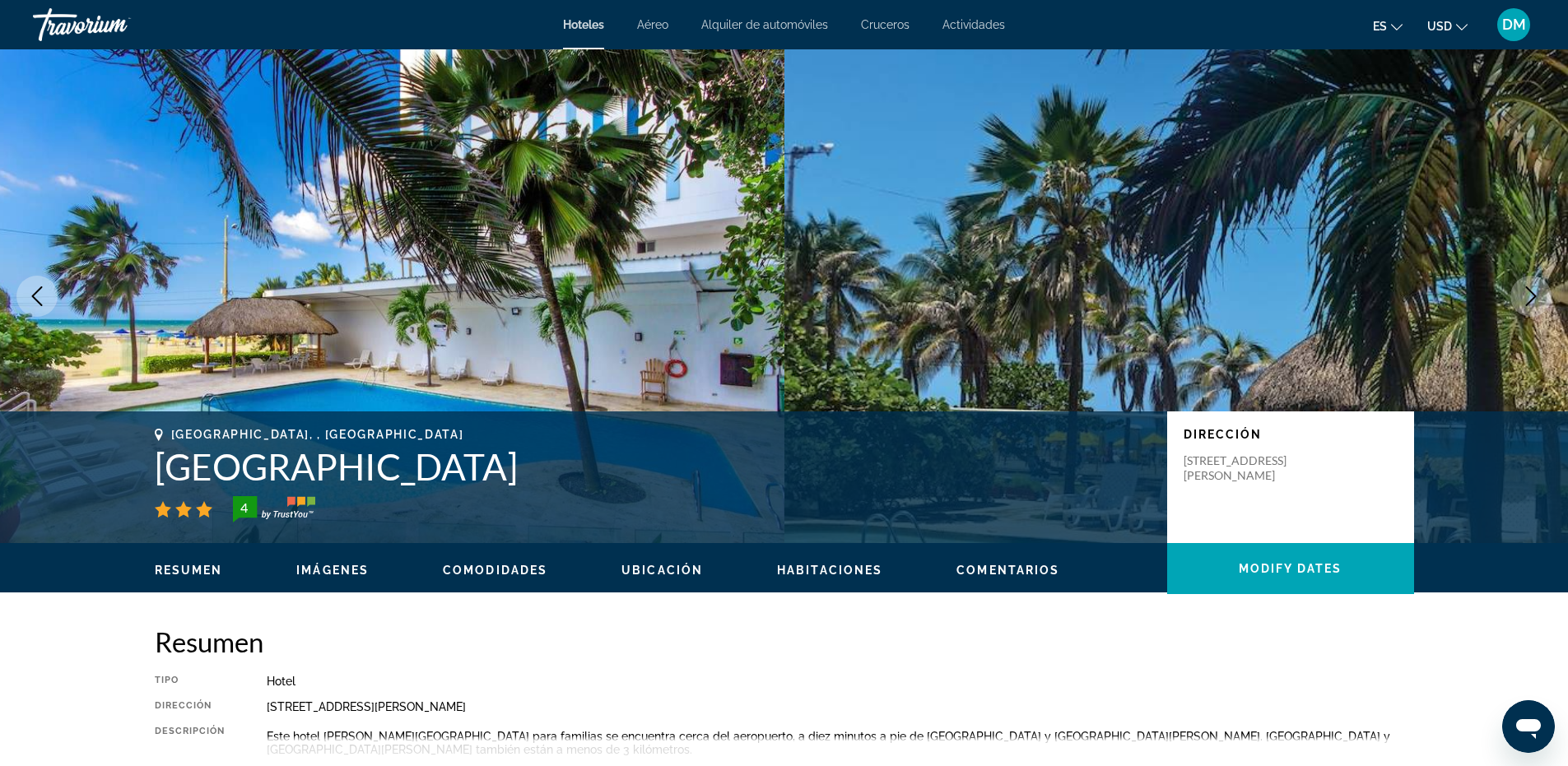
click at [1539, 294] on icon "Next image" at bounding box center [1530, 296] width 20 height 20
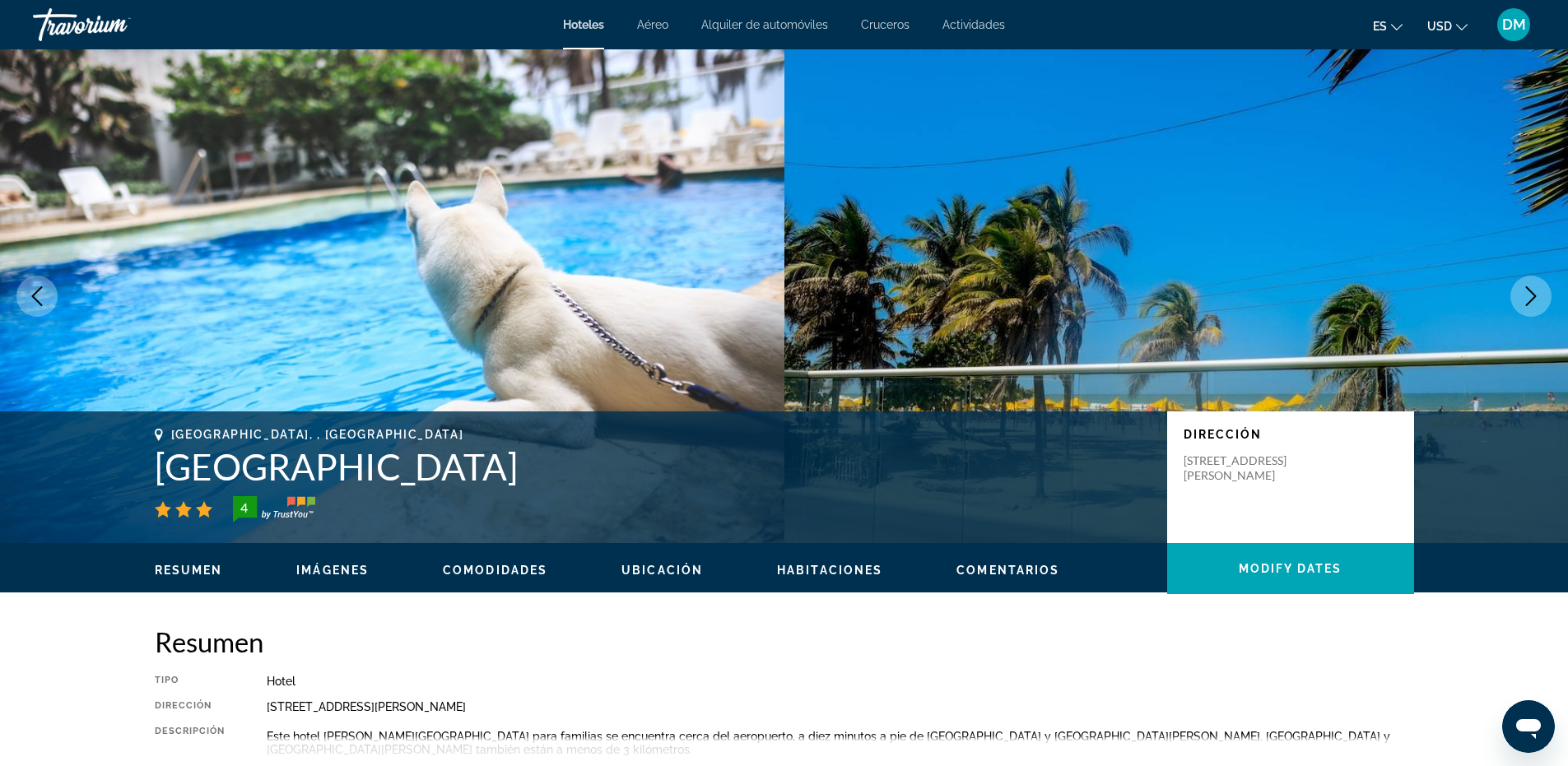
click at [1539, 294] on icon "Next image" at bounding box center [1530, 296] width 20 height 20
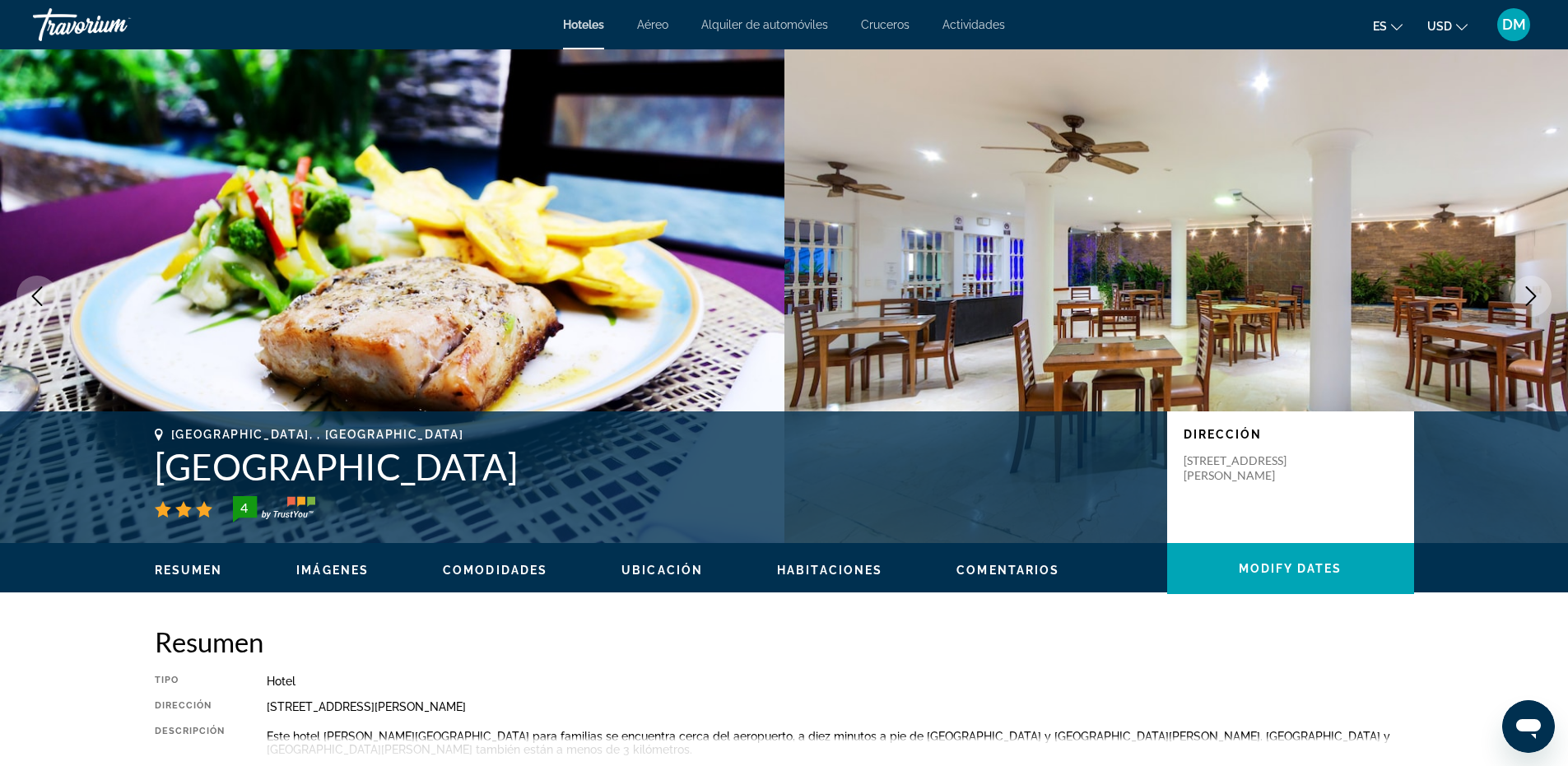
click at [1539, 294] on icon "Next image" at bounding box center [1530, 296] width 20 height 20
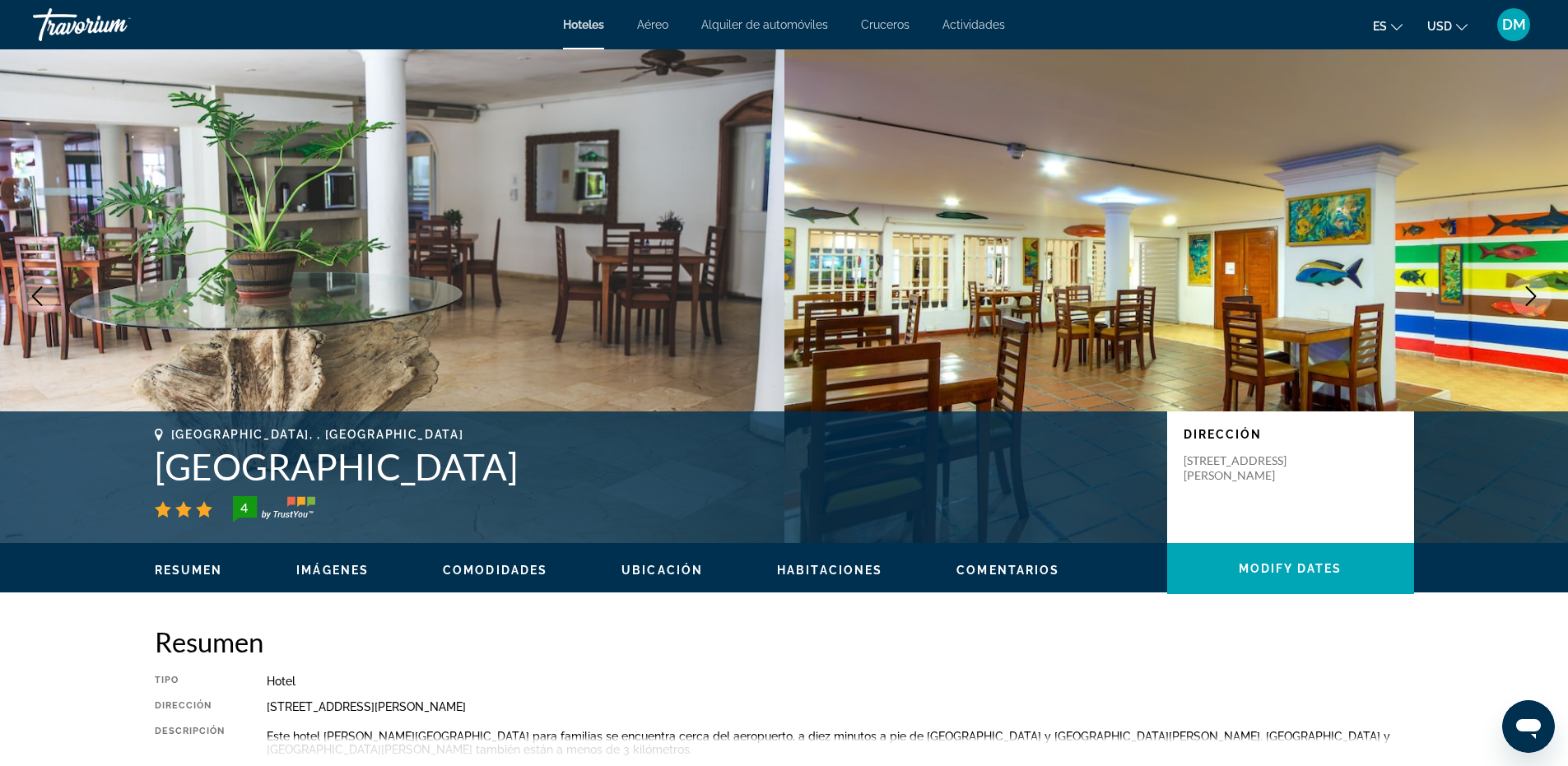
click at [1539, 294] on icon "Next image" at bounding box center [1530, 296] width 20 height 20
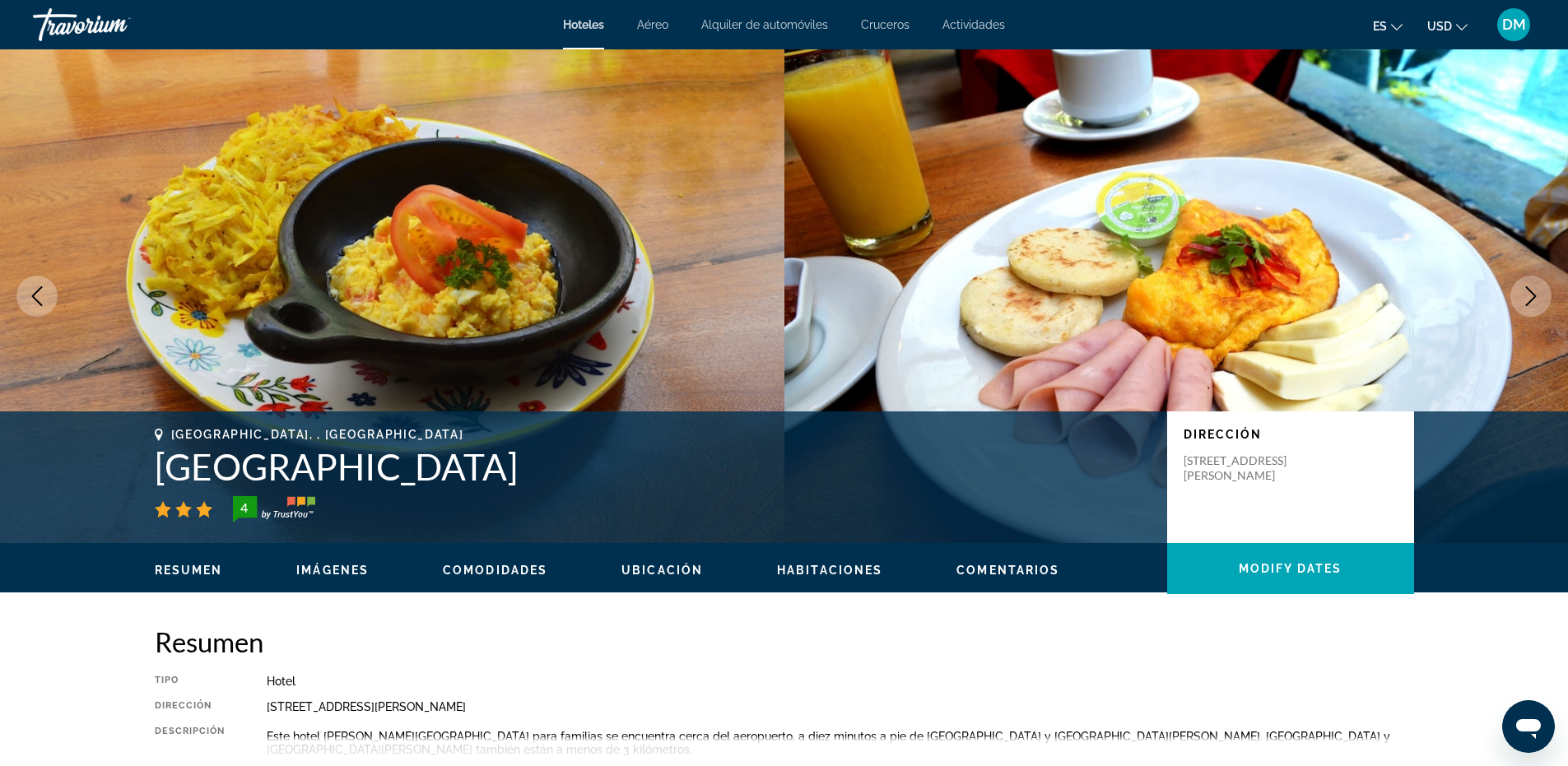
click at [1539, 294] on icon "Next image" at bounding box center [1530, 296] width 20 height 20
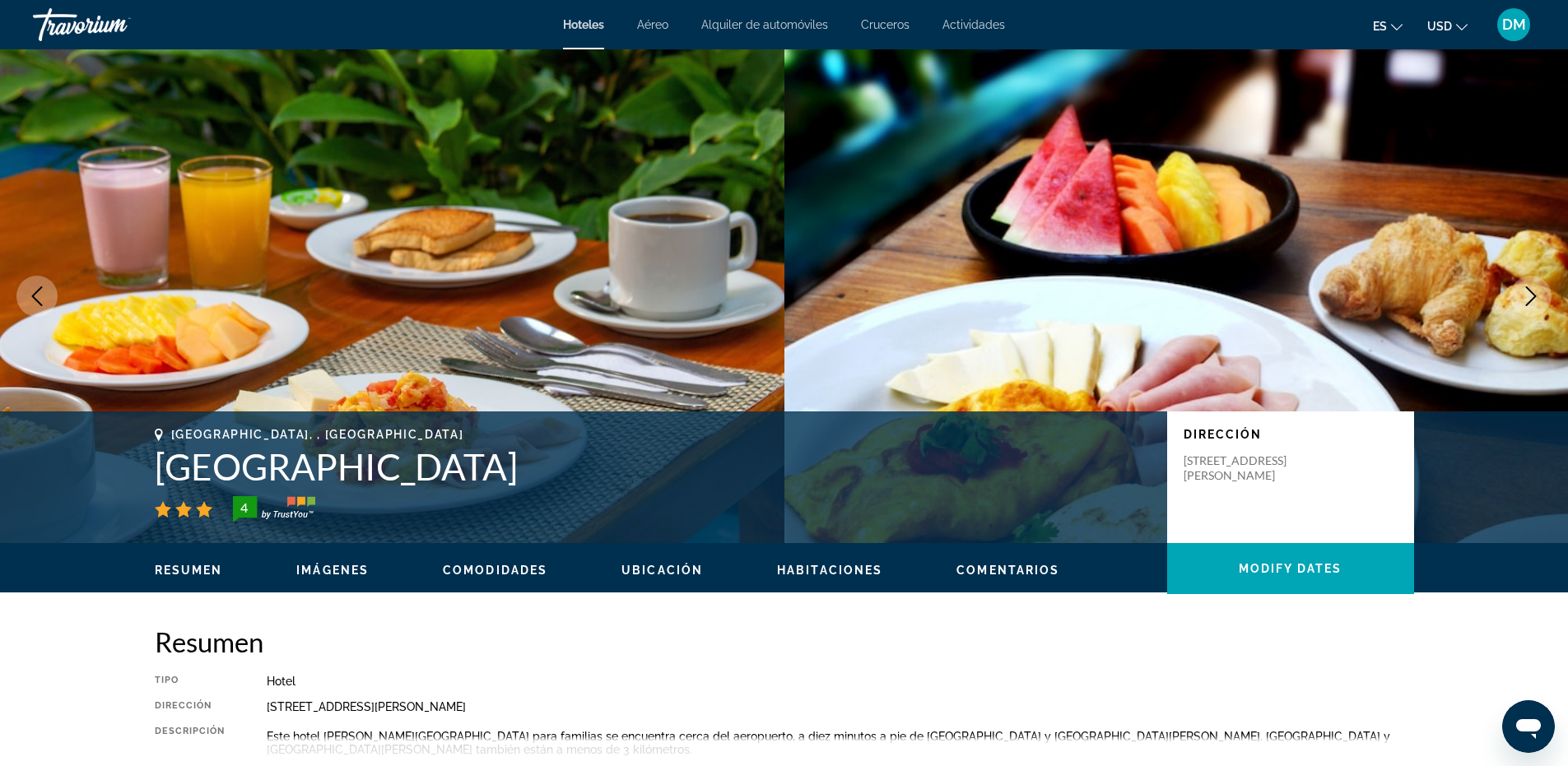
click at [1539, 294] on icon "Next image" at bounding box center [1530, 296] width 20 height 20
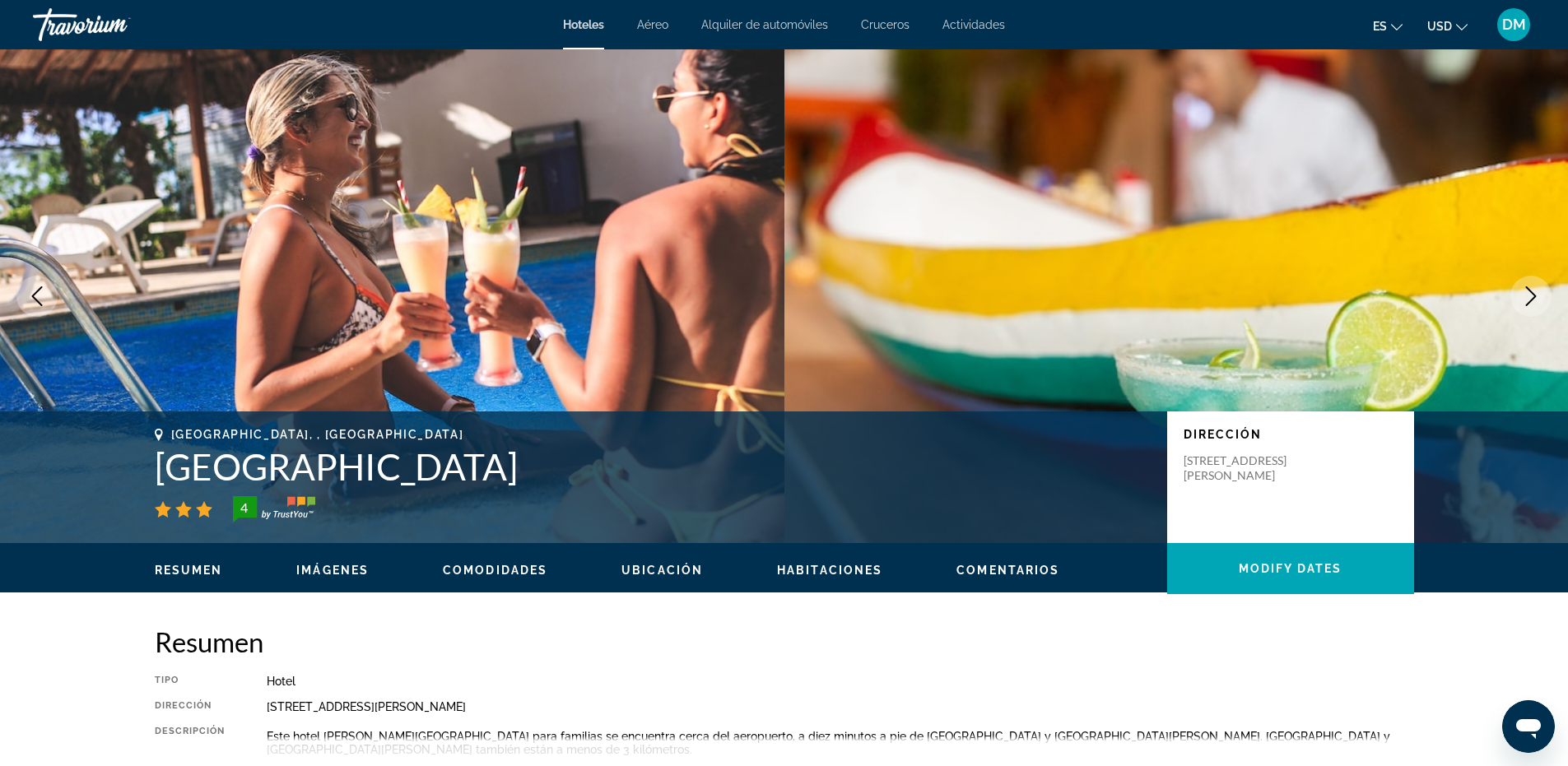
click at [1539, 294] on icon "Next image" at bounding box center [1530, 296] width 20 height 20
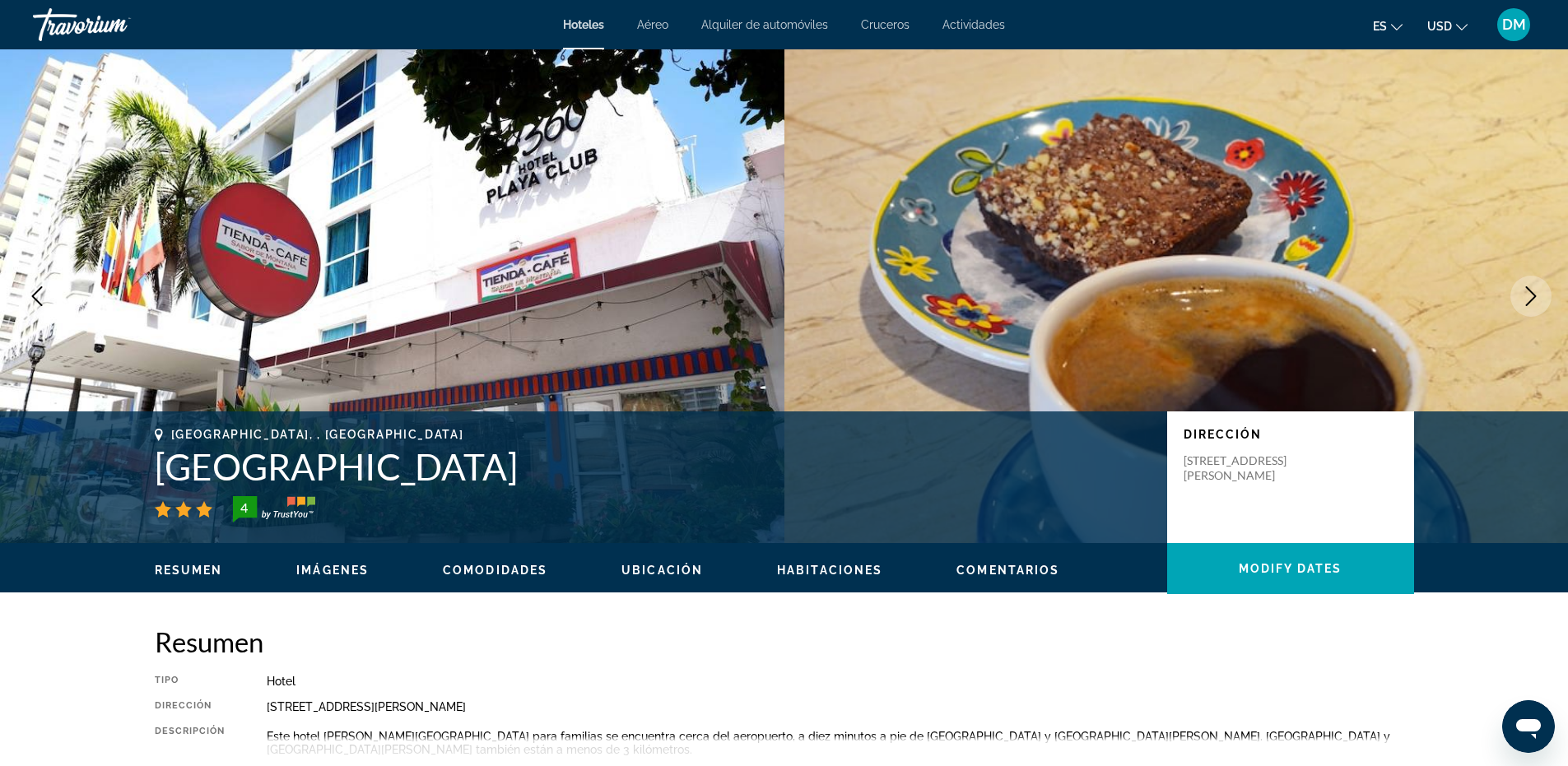
click at [1539, 294] on icon "Next image" at bounding box center [1530, 296] width 20 height 20
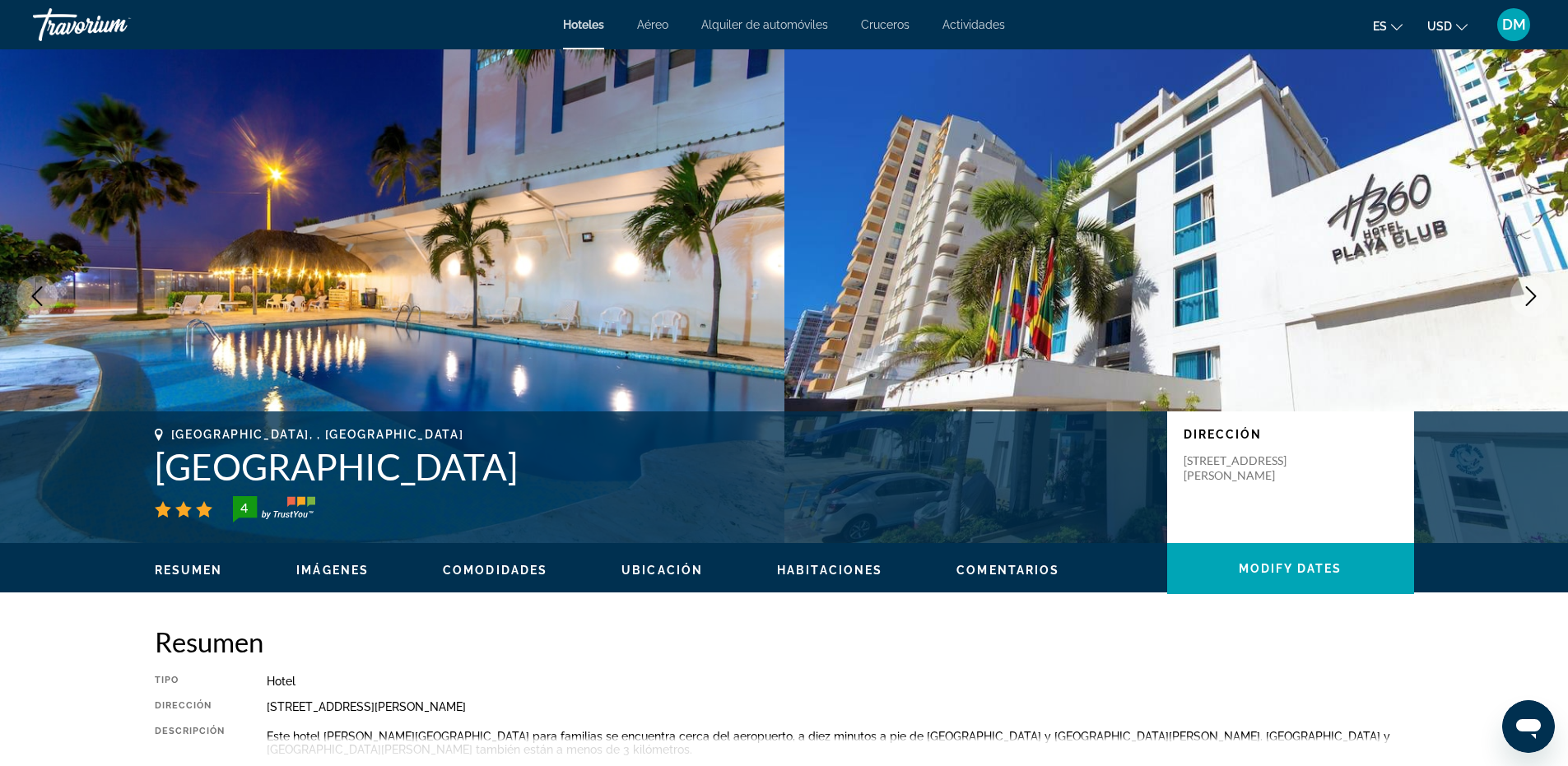
click at [1528, 290] on icon "Next image" at bounding box center [1530, 296] width 20 height 20
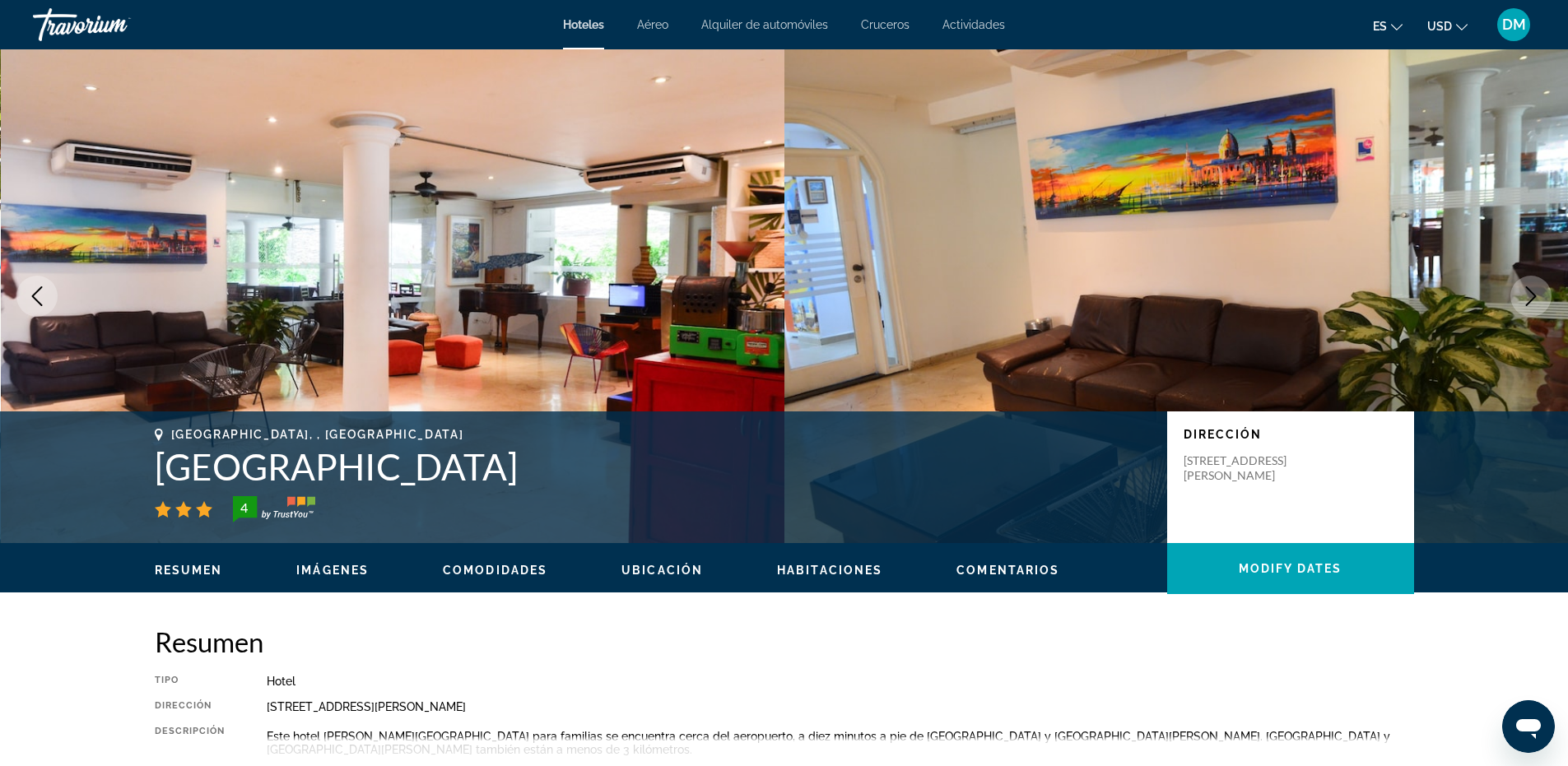
click at [1525, 290] on icon "Next image" at bounding box center [1530, 296] width 20 height 20
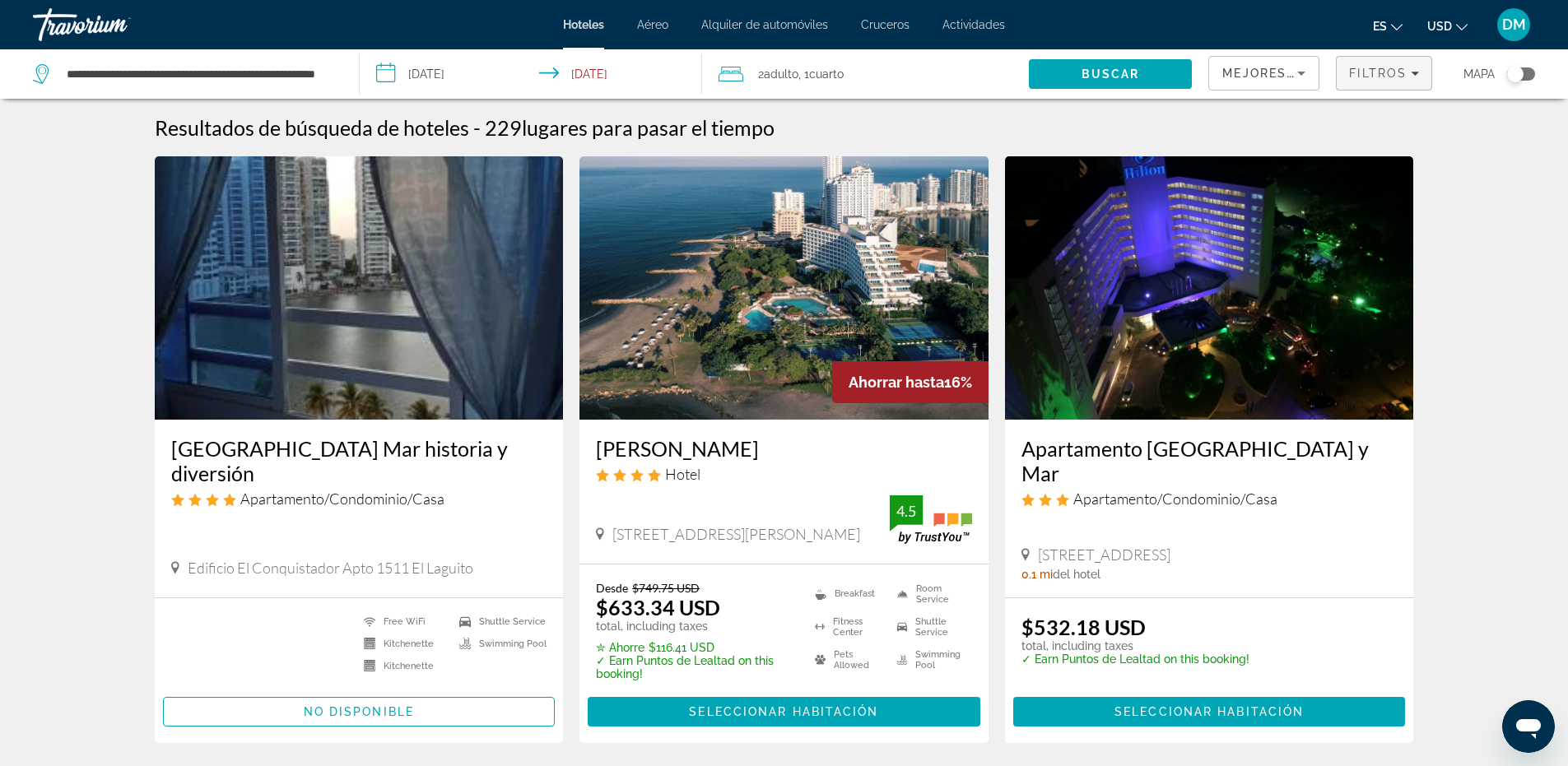
click at [1358, 71] on span "Filtros" at bounding box center [1378, 73] width 57 height 13
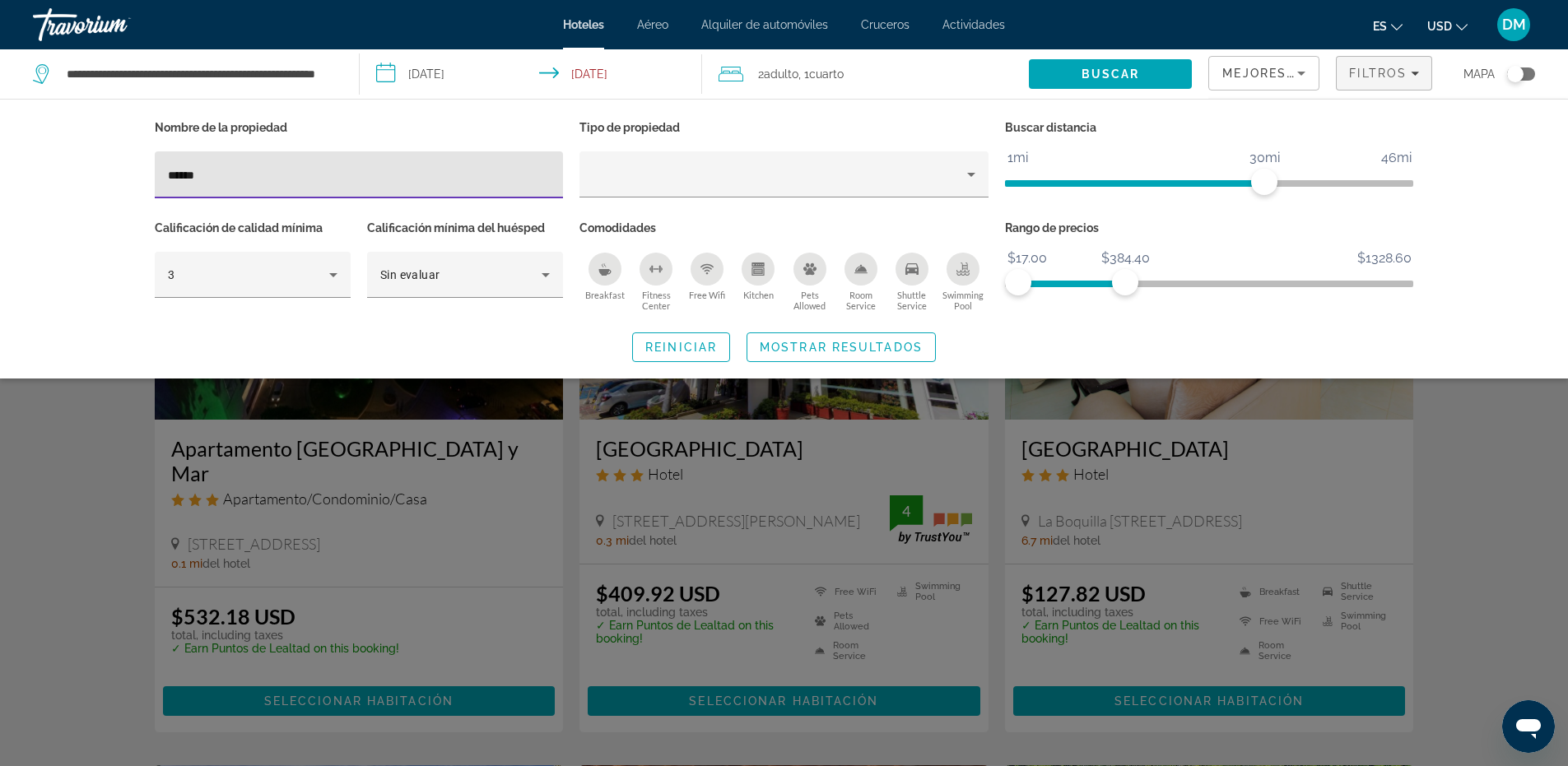
type input "*****"
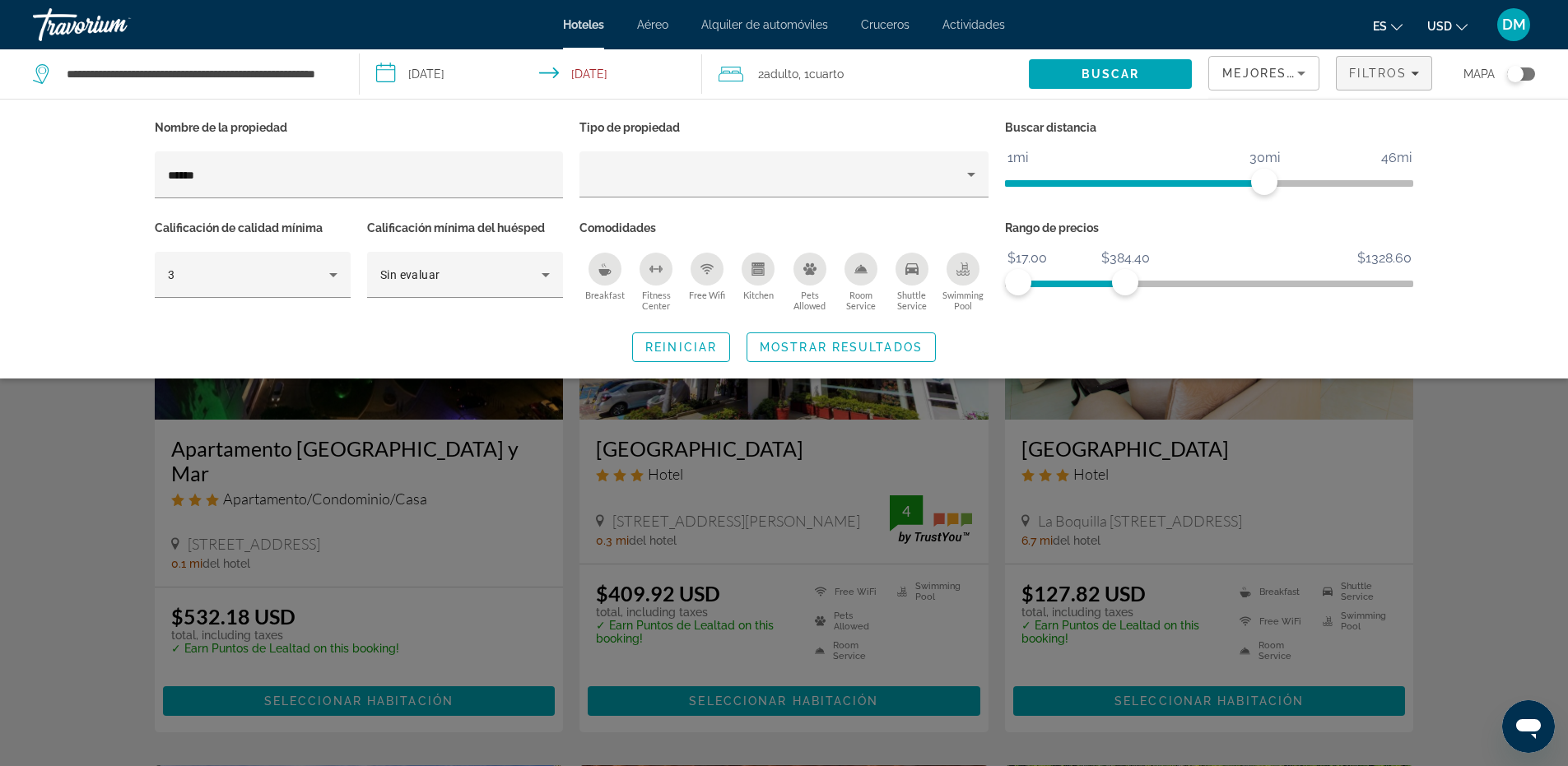
click at [763, 511] on div "Search widget" at bounding box center [784, 506] width 1568 height 519
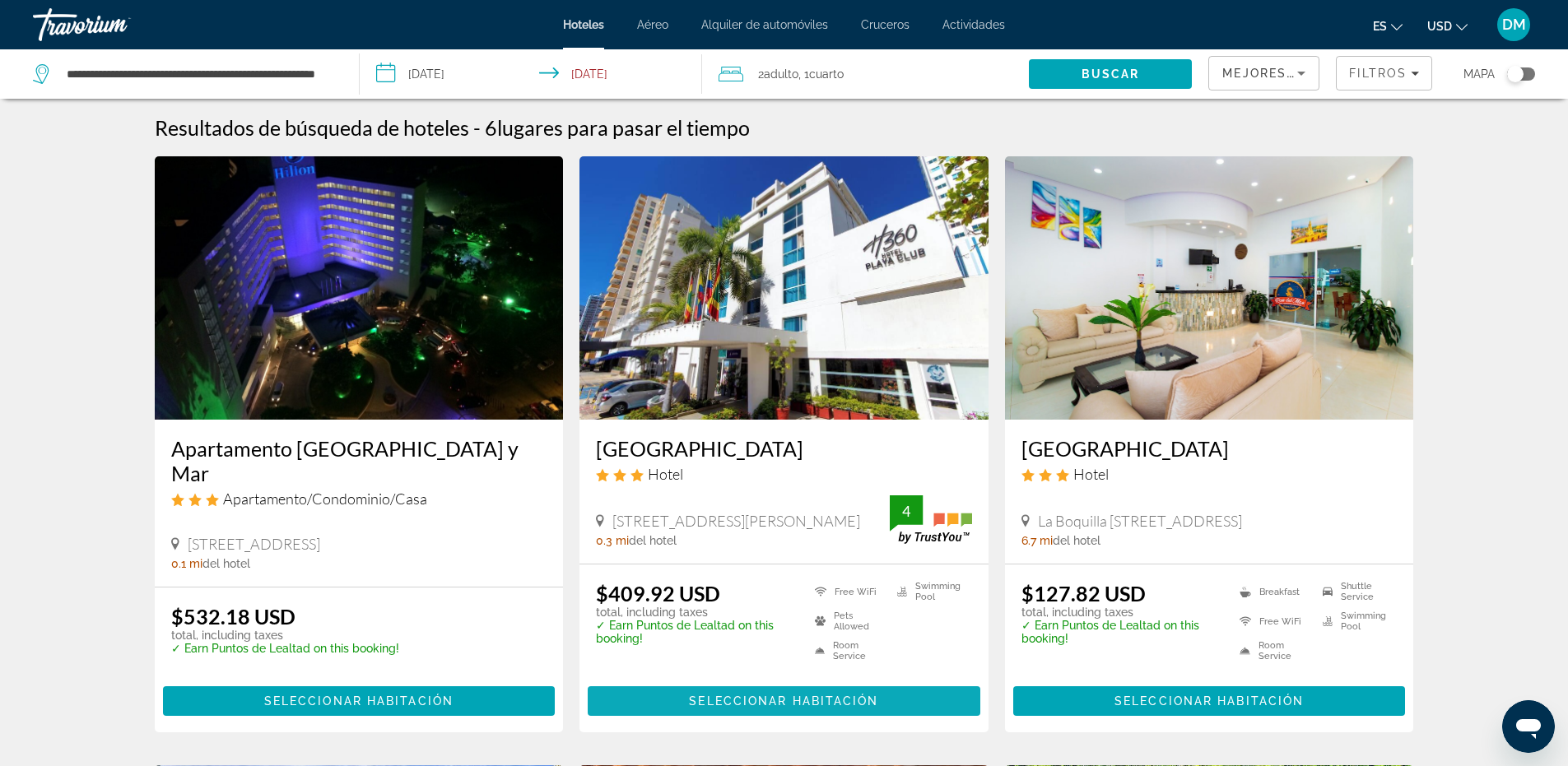
click at [748, 708] on span "Seleccionar habitación" at bounding box center [783, 701] width 189 height 13
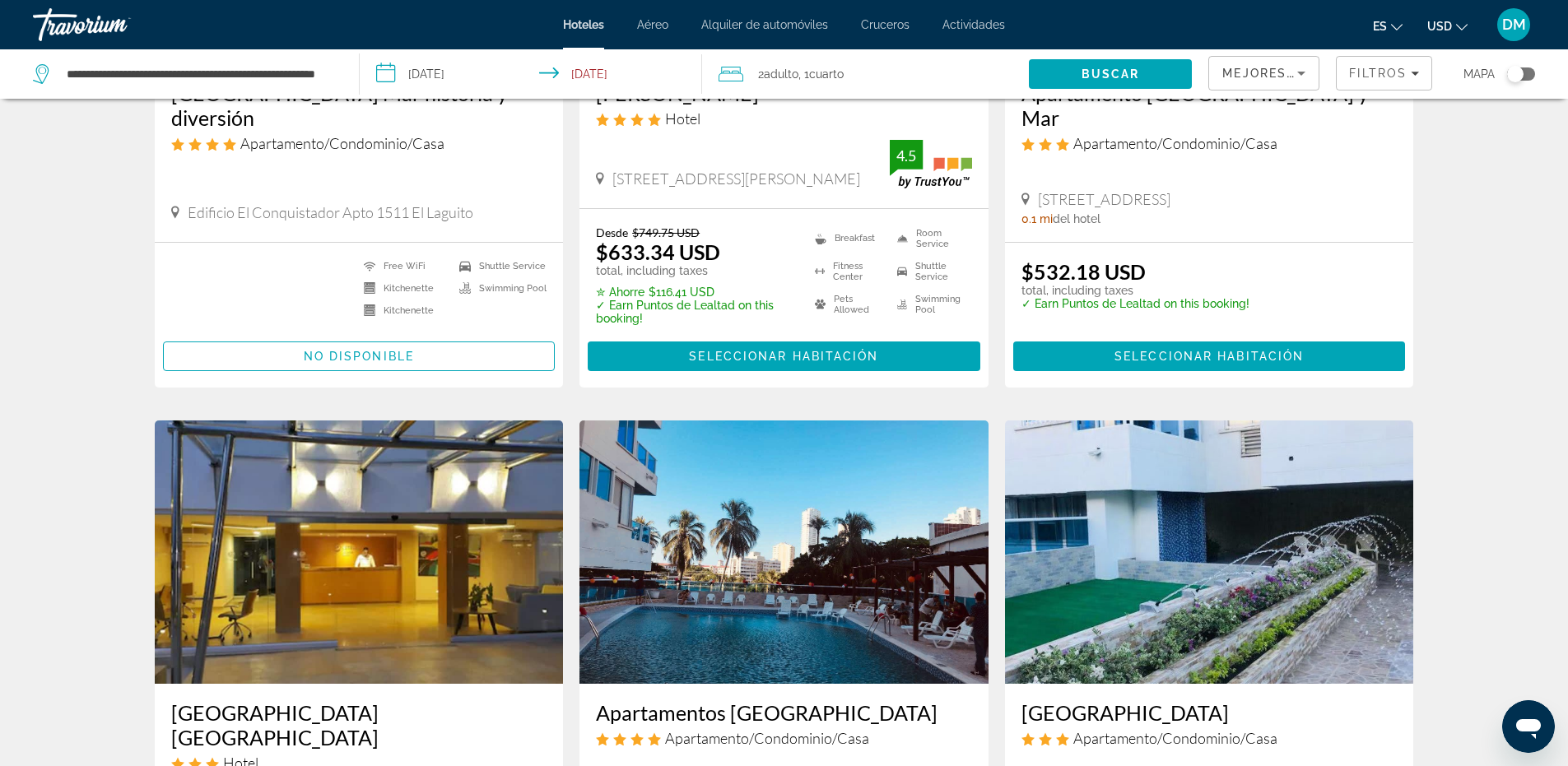
scroll to position [329, 0]
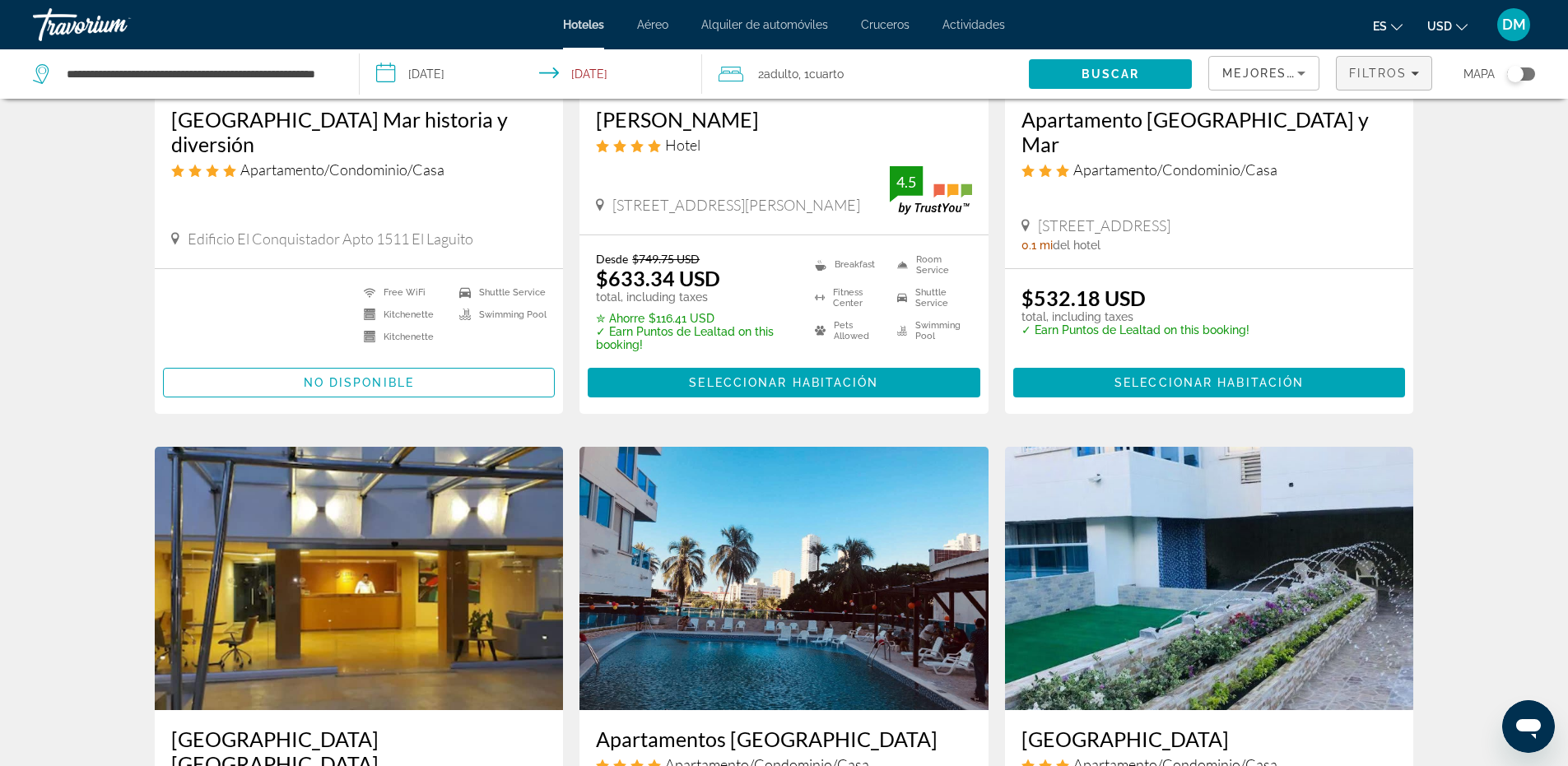
drag, startPoint x: 1401, startPoint y: 68, endPoint x: 1164, endPoint y: 69, distance: 237.0
click at [1397, 69] on span "Filtros" at bounding box center [1378, 73] width 57 height 13
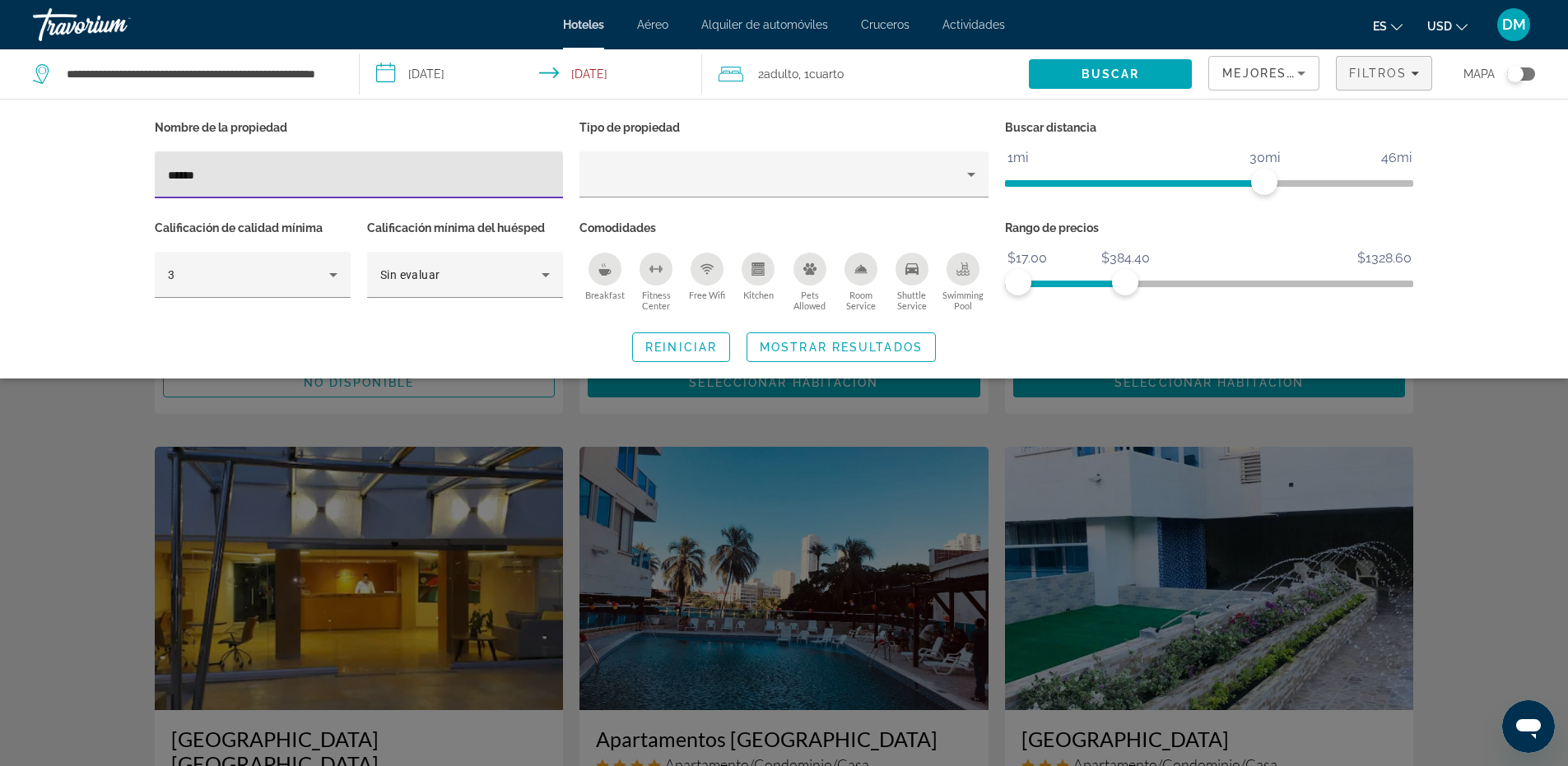
click at [285, 171] on input "*****" at bounding box center [359, 175] width 383 height 20
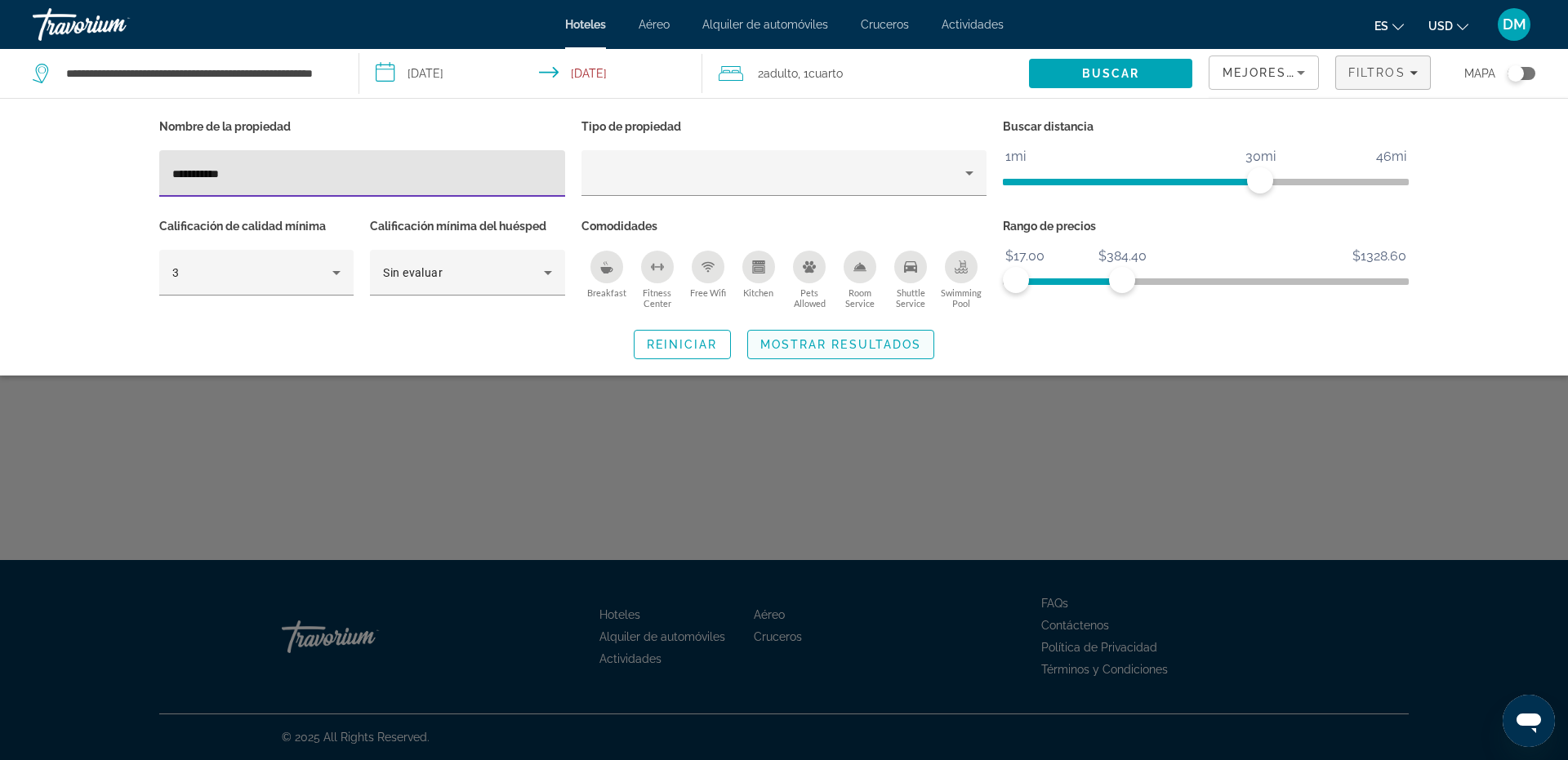
type input "**********"
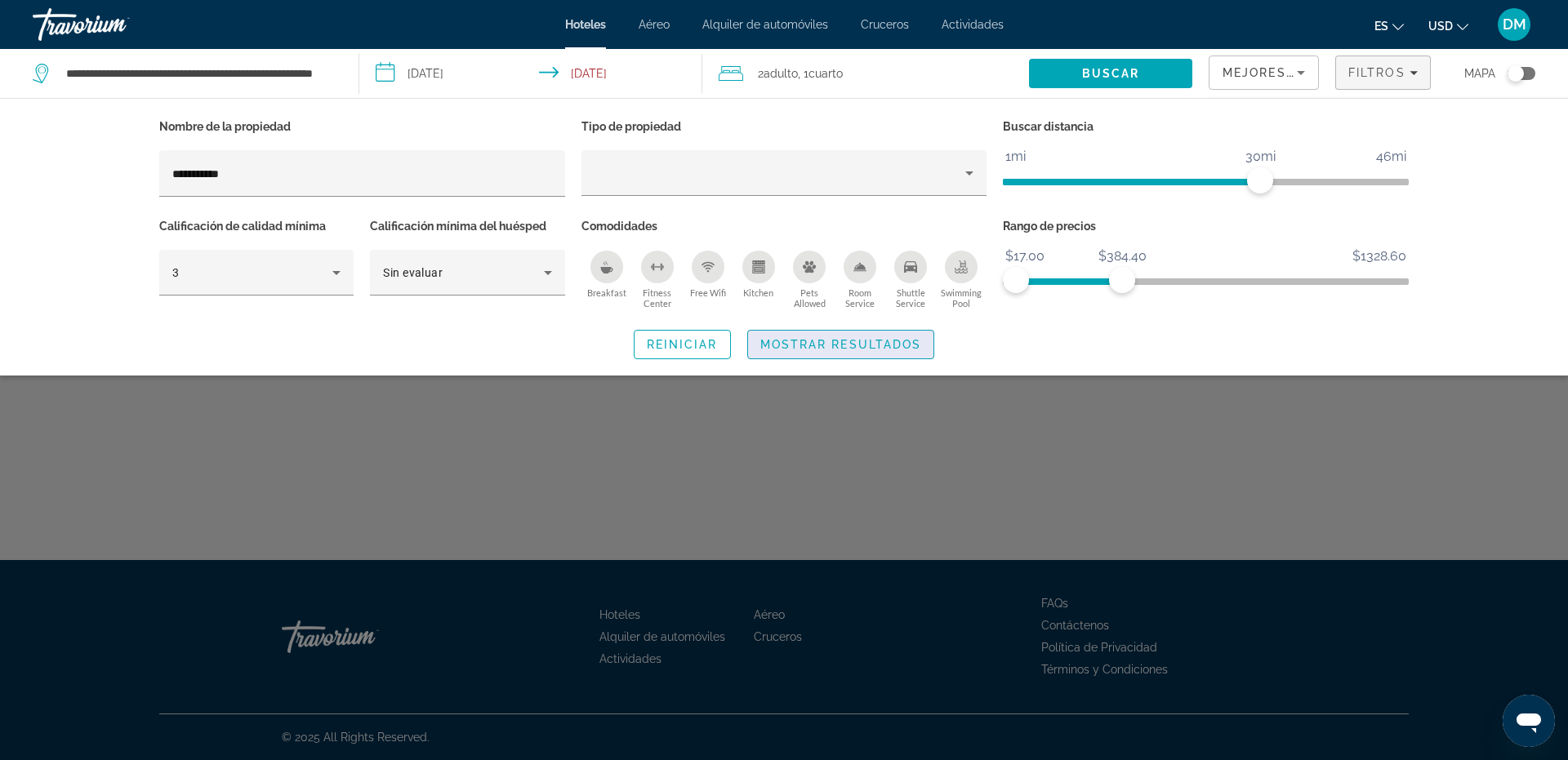
click at [888, 350] on span "Search widget" at bounding box center [841, 344] width 186 height 39
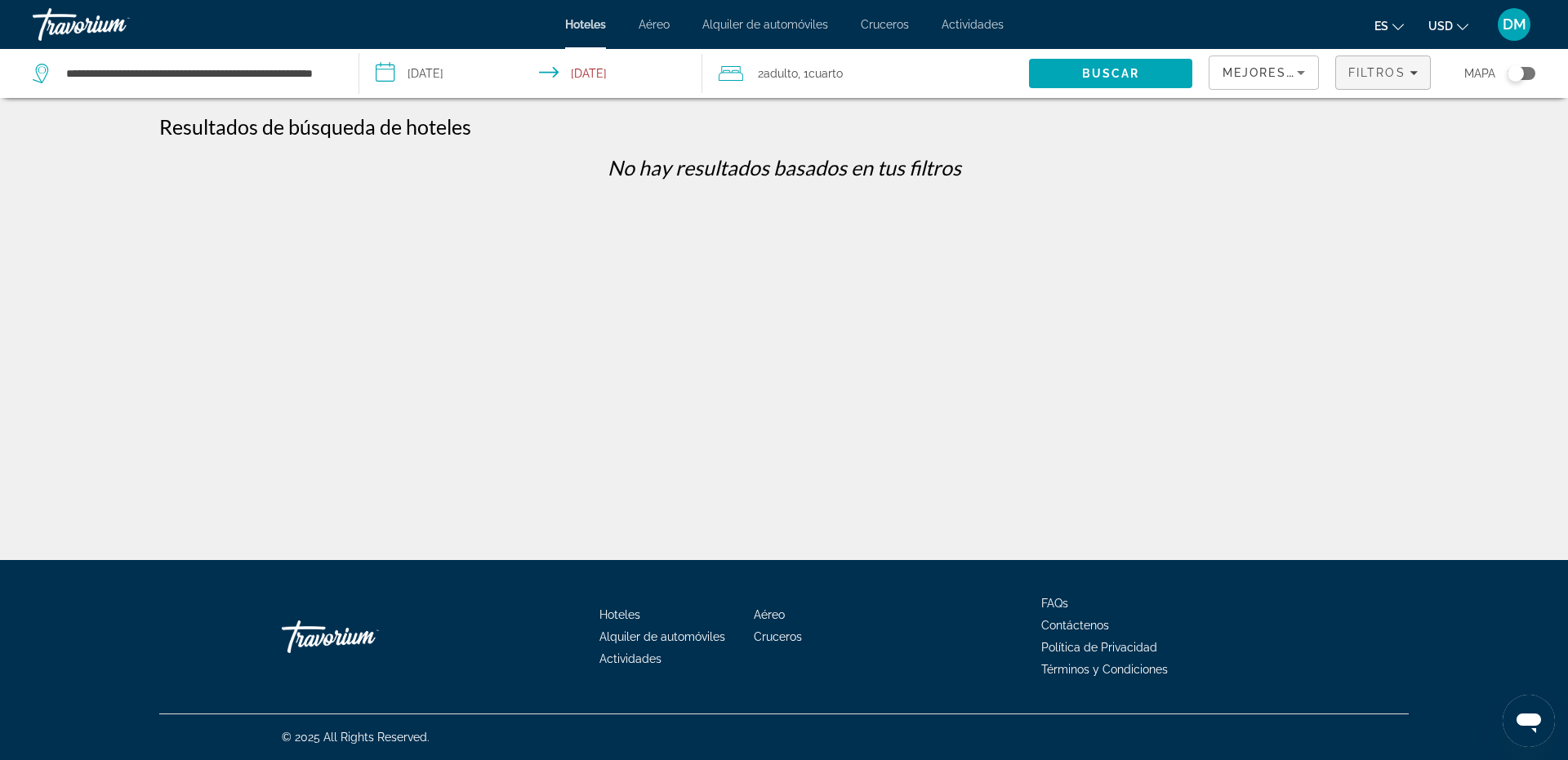
click at [1374, 65] on span "Filters" at bounding box center [1383, 72] width 93 height 39
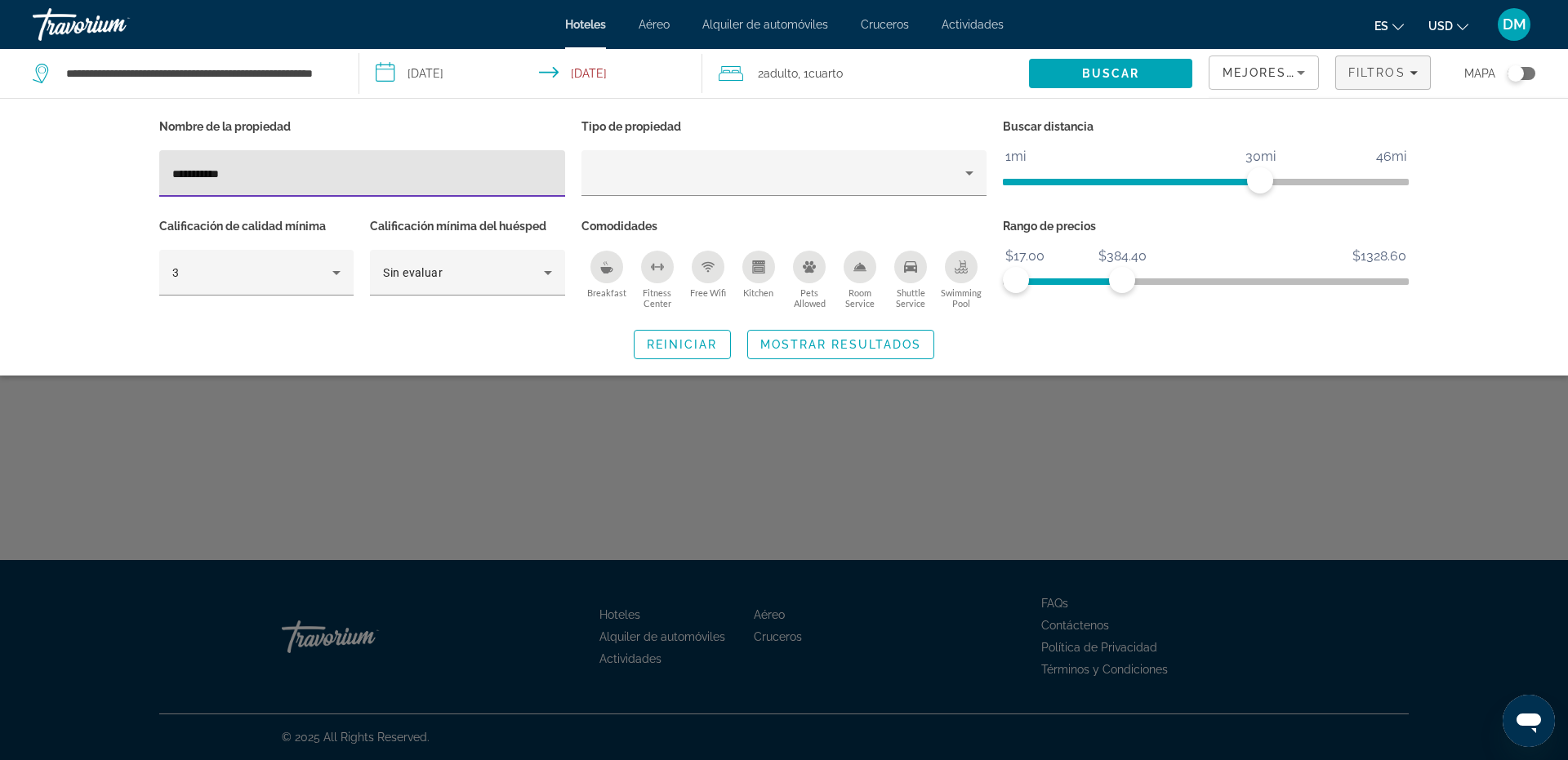
click at [209, 167] on input "**********" at bounding box center [362, 173] width 380 height 20
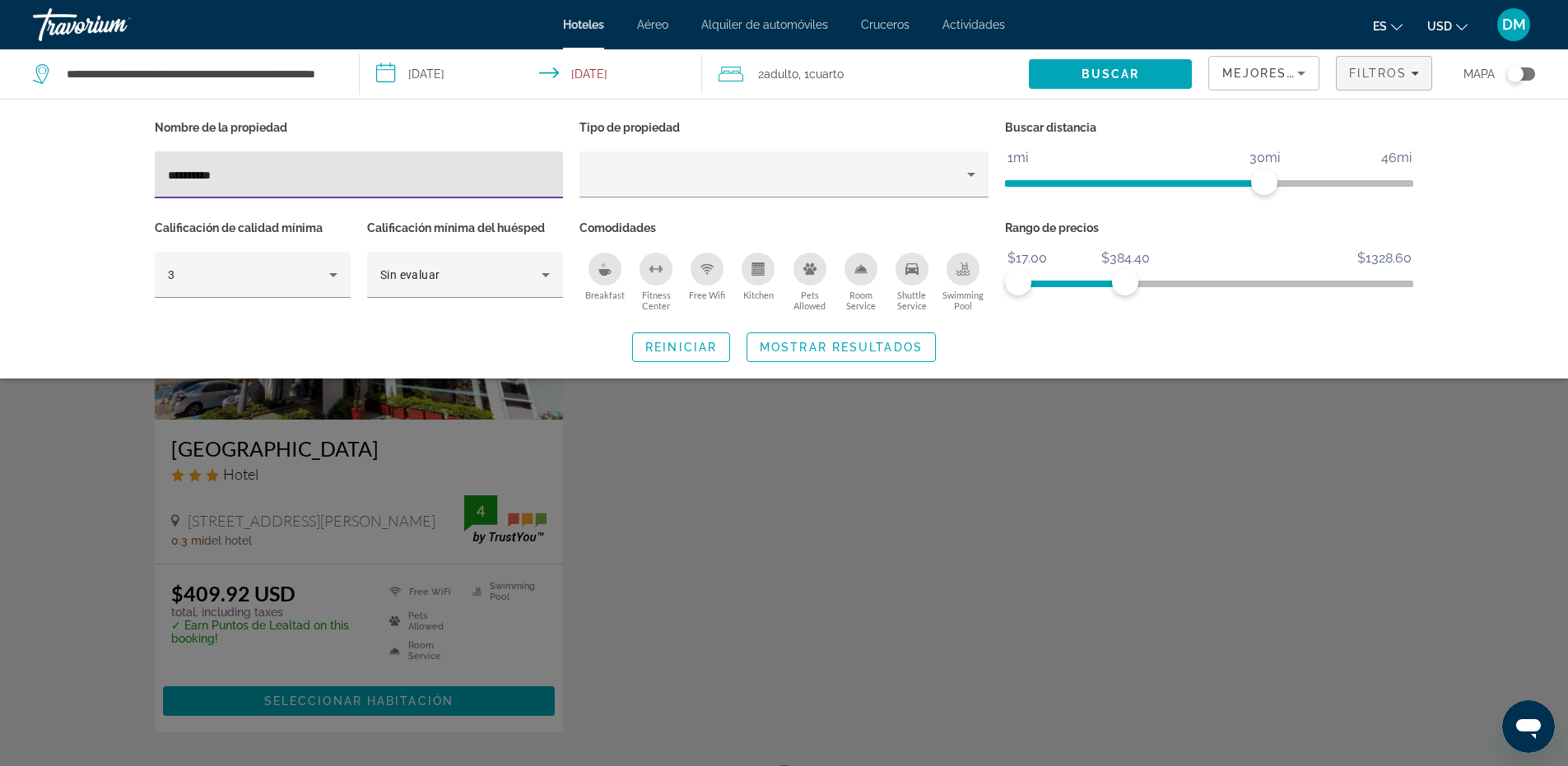
drag, startPoint x: 198, startPoint y: 172, endPoint x: 150, endPoint y: 182, distance: 49.0
click at [150, 182] on div "**********" at bounding box center [359, 165] width 426 height 100
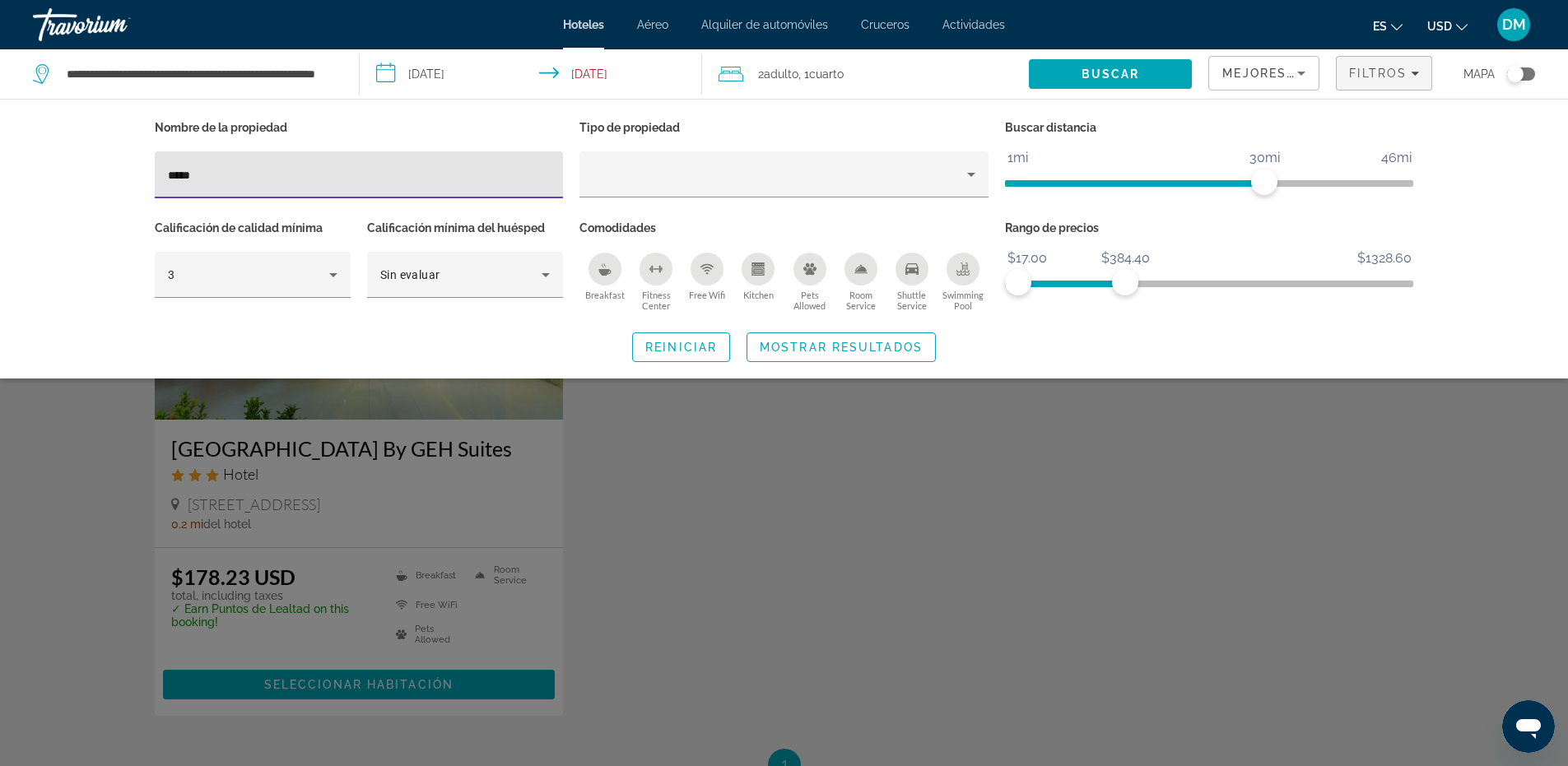
type input "*****"
click at [852, 338] on span "Search widget" at bounding box center [841, 347] width 188 height 39
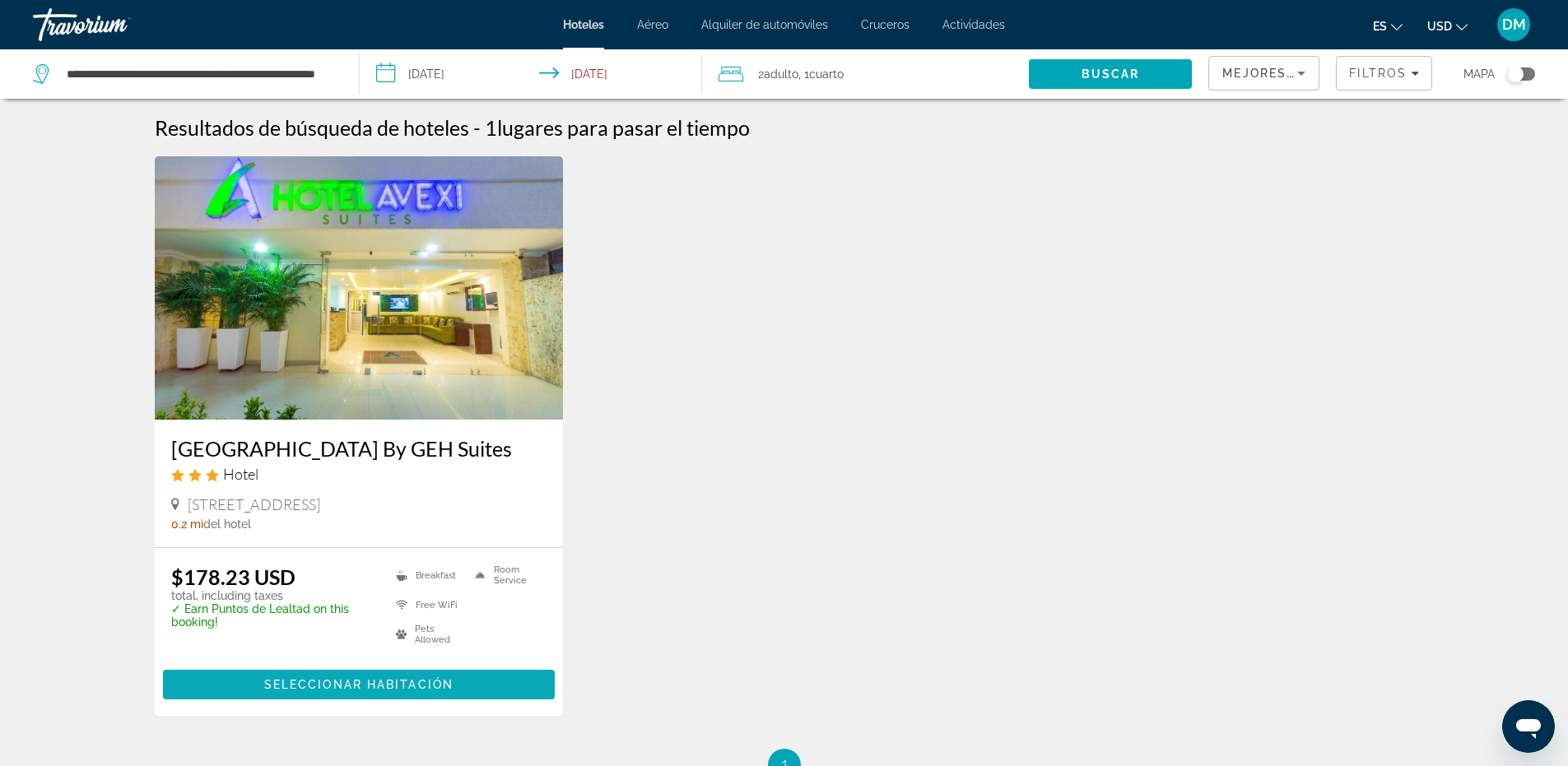
click at [318, 683] on span "Seleccionar habitación" at bounding box center [358, 685] width 189 height 13
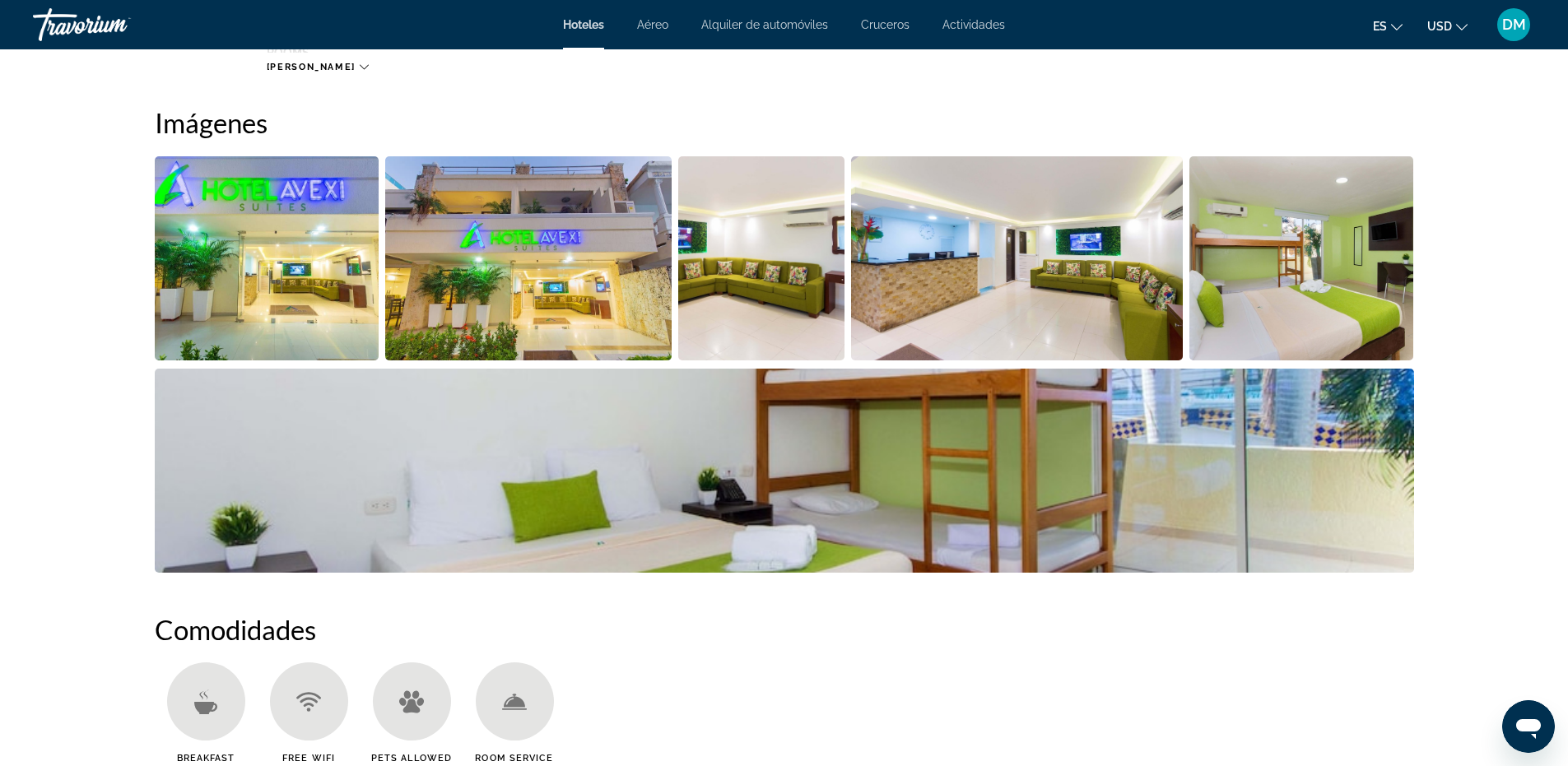
scroll to position [823, 0]
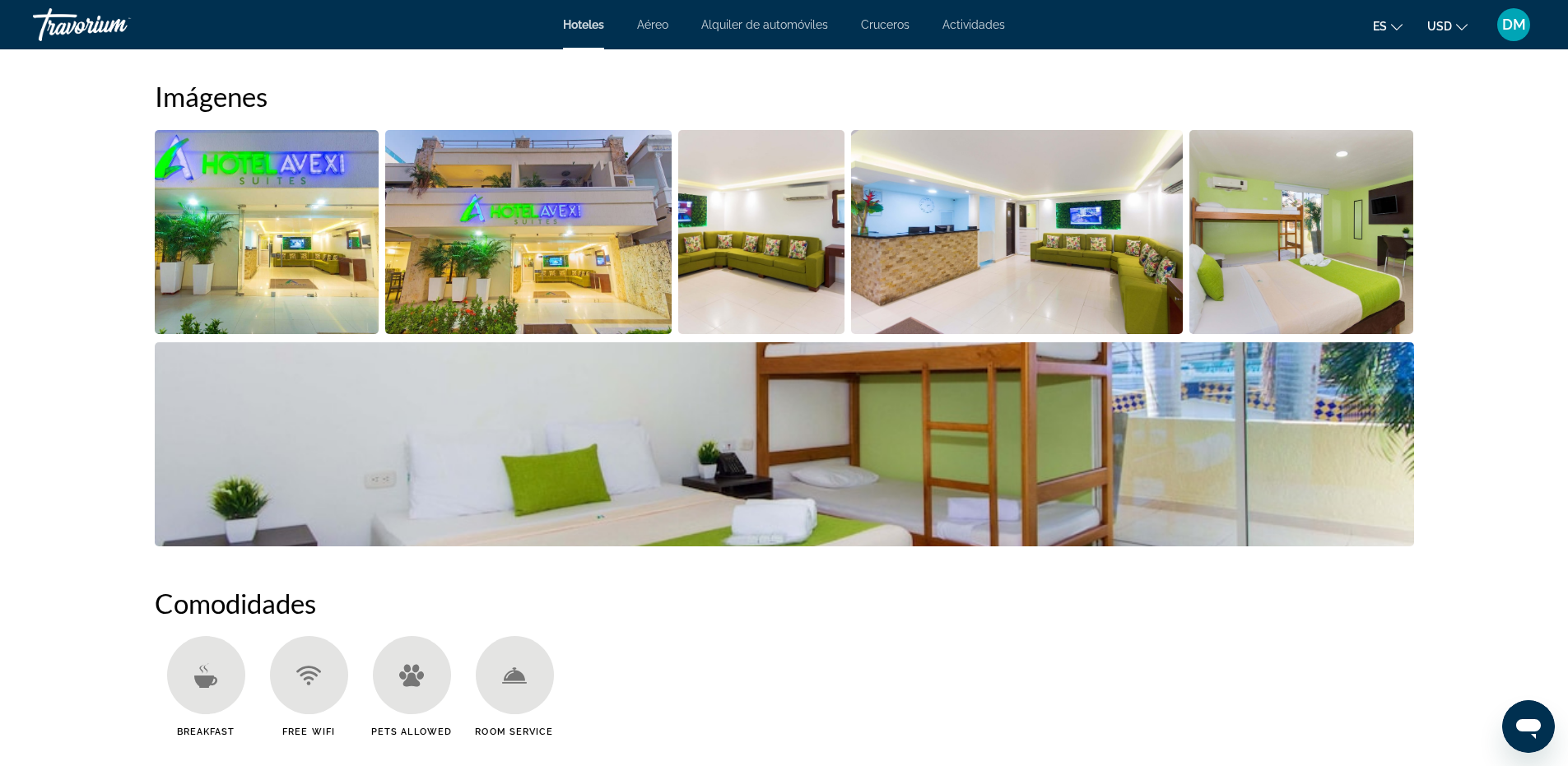
click at [1302, 236] on img "Open full-screen image slider" at bounding box center [1302, 232] width 224 height 204
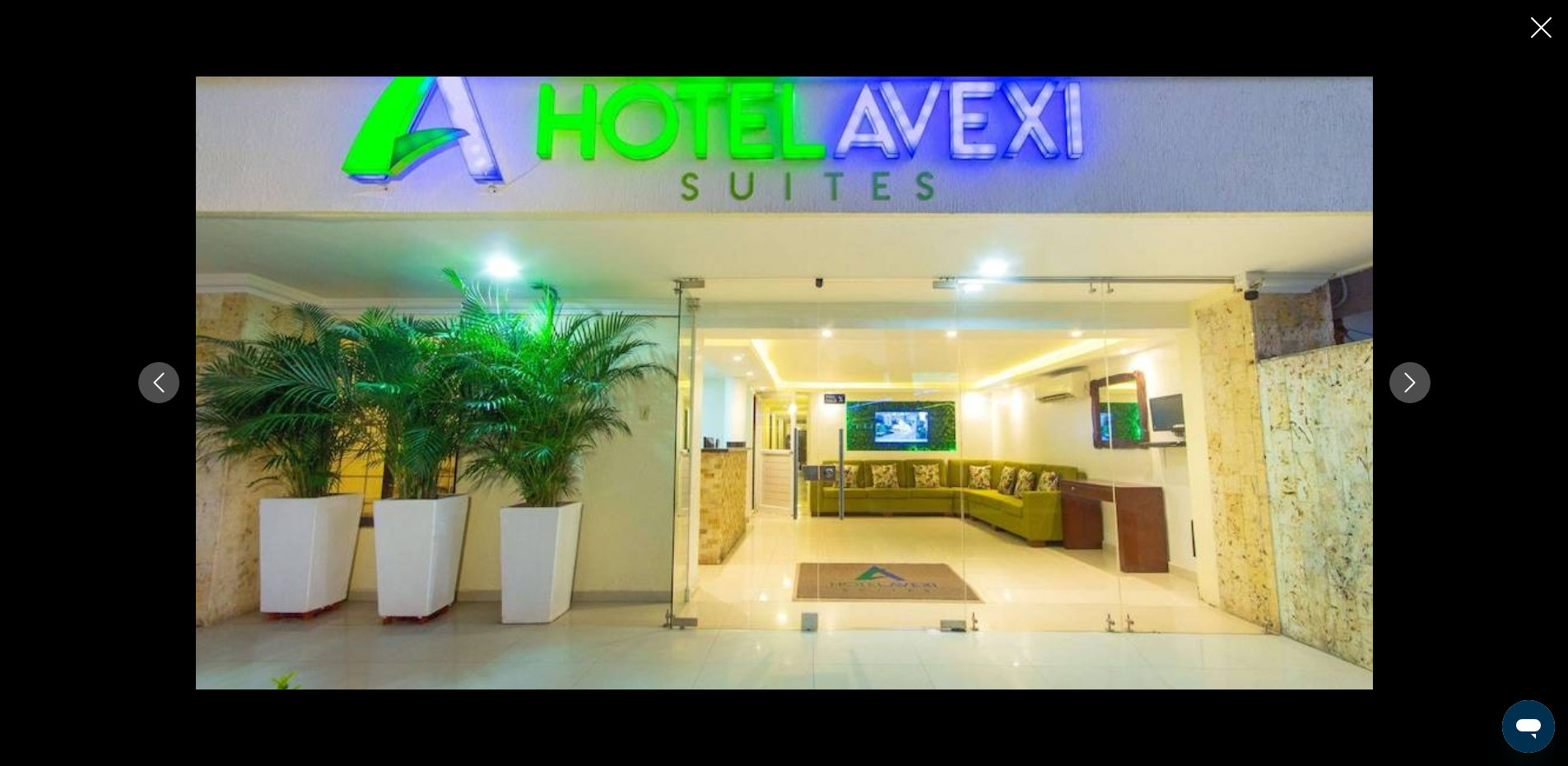
drag, startPoint x: 1421, startPoint y: 373, endPoint x: 1421, endPoint y: 363, distance: 10.0
click at [1421, 368] on button "Next image" at bounding box center [1410, 383] width 41 height 41
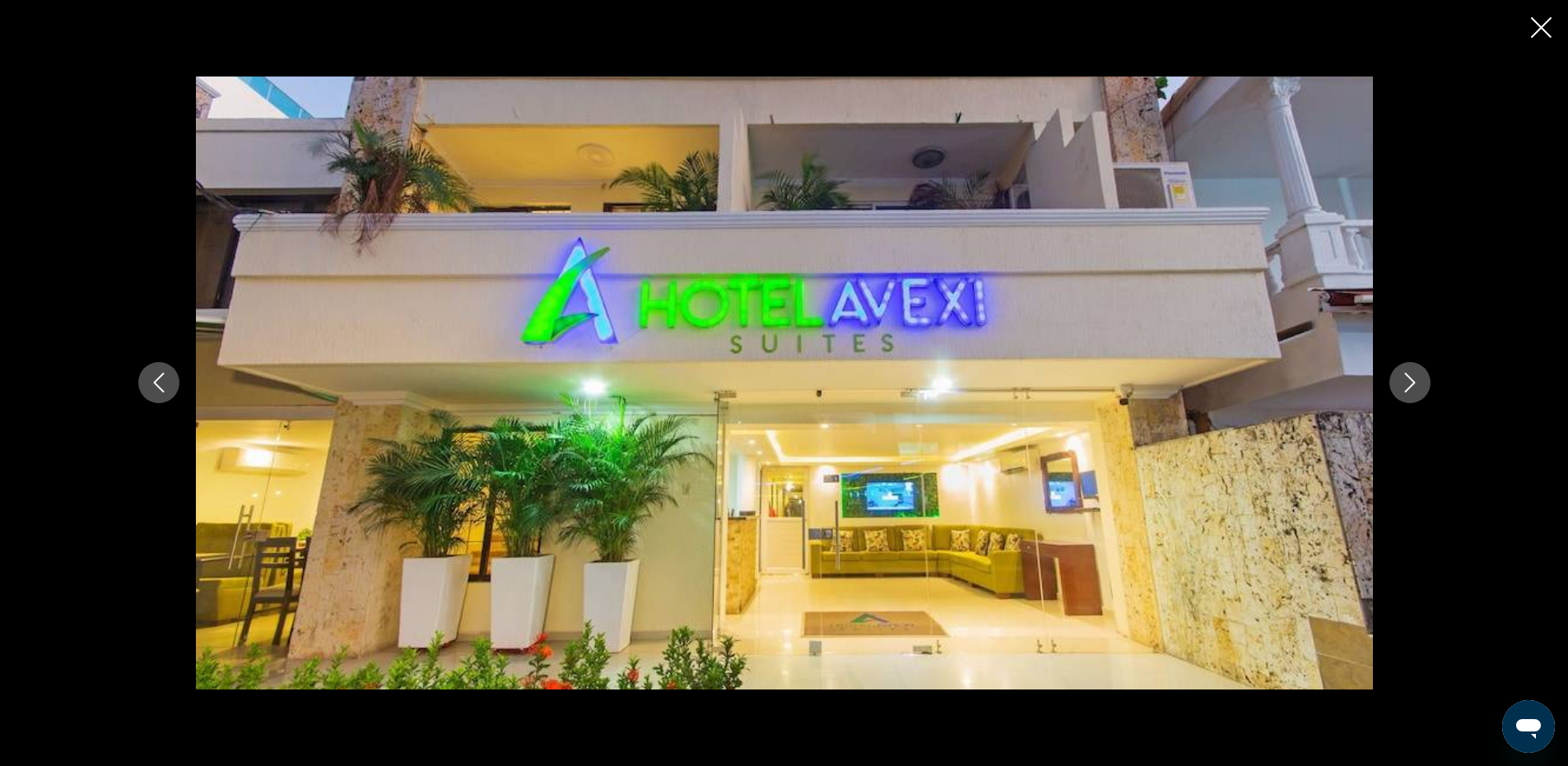
click at [1421, 363] on div "prev next" at bounding box center [784, 383] width 1326 height 613
click at [1412, 379] on icon "Next image" at bounding box center [1409, 382] width 20 height 20
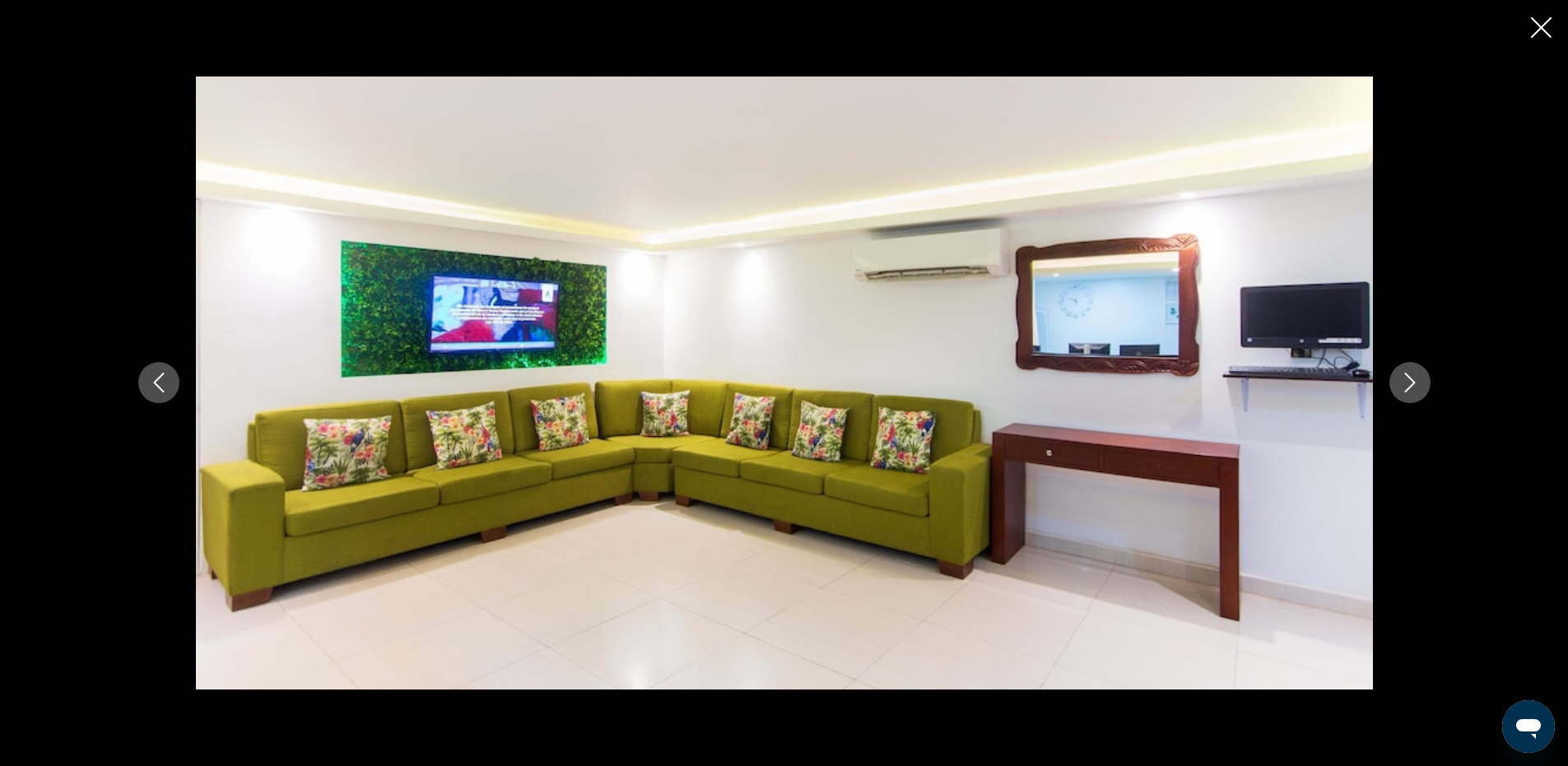
click at [1412, 379] on icon "Next image" at bounding box center [1409, 382] width 20 height 20
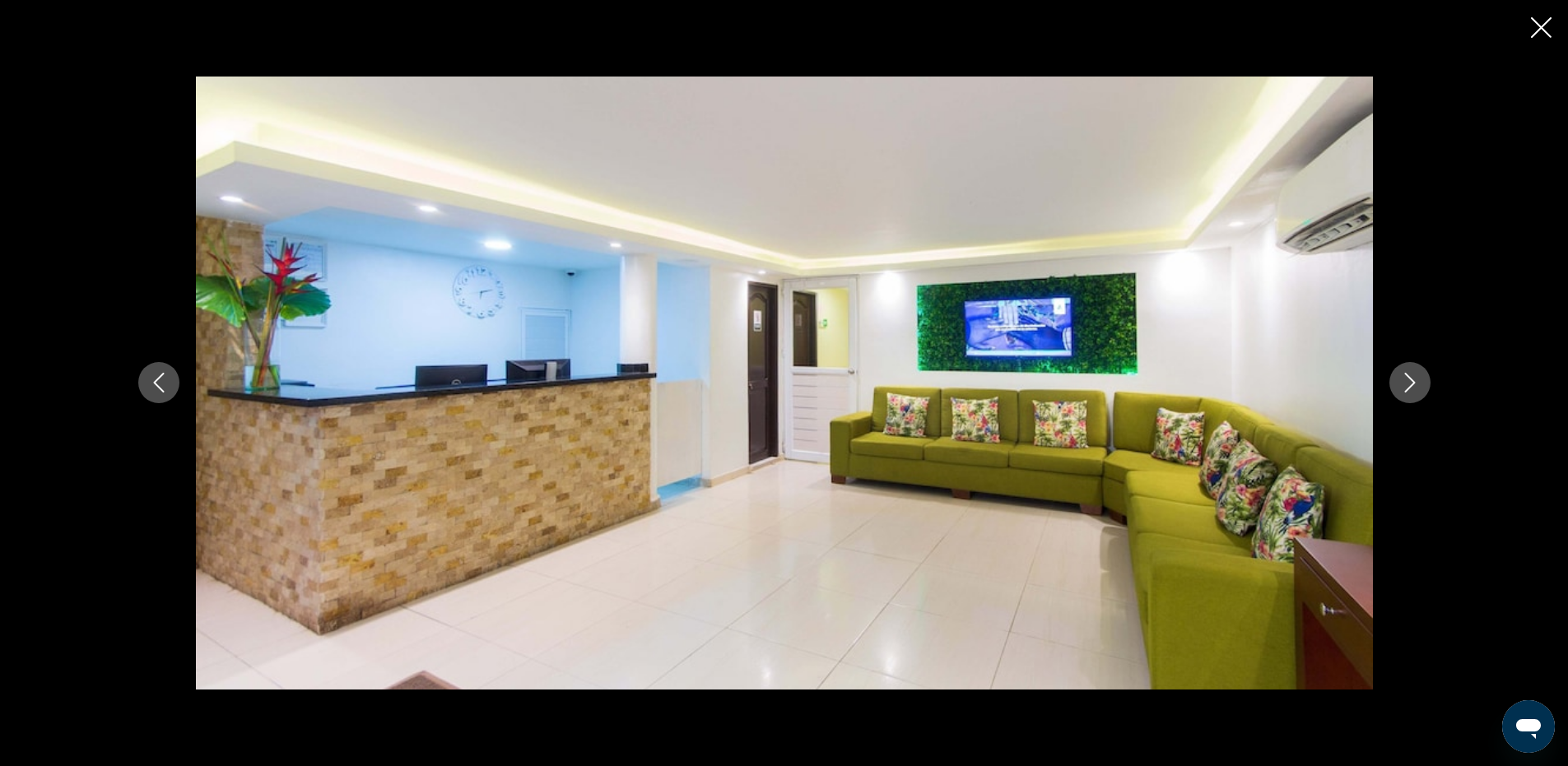
click at [1412, 378] on icon "Next image" at bounding box center [1409, 382] width 20 height 20
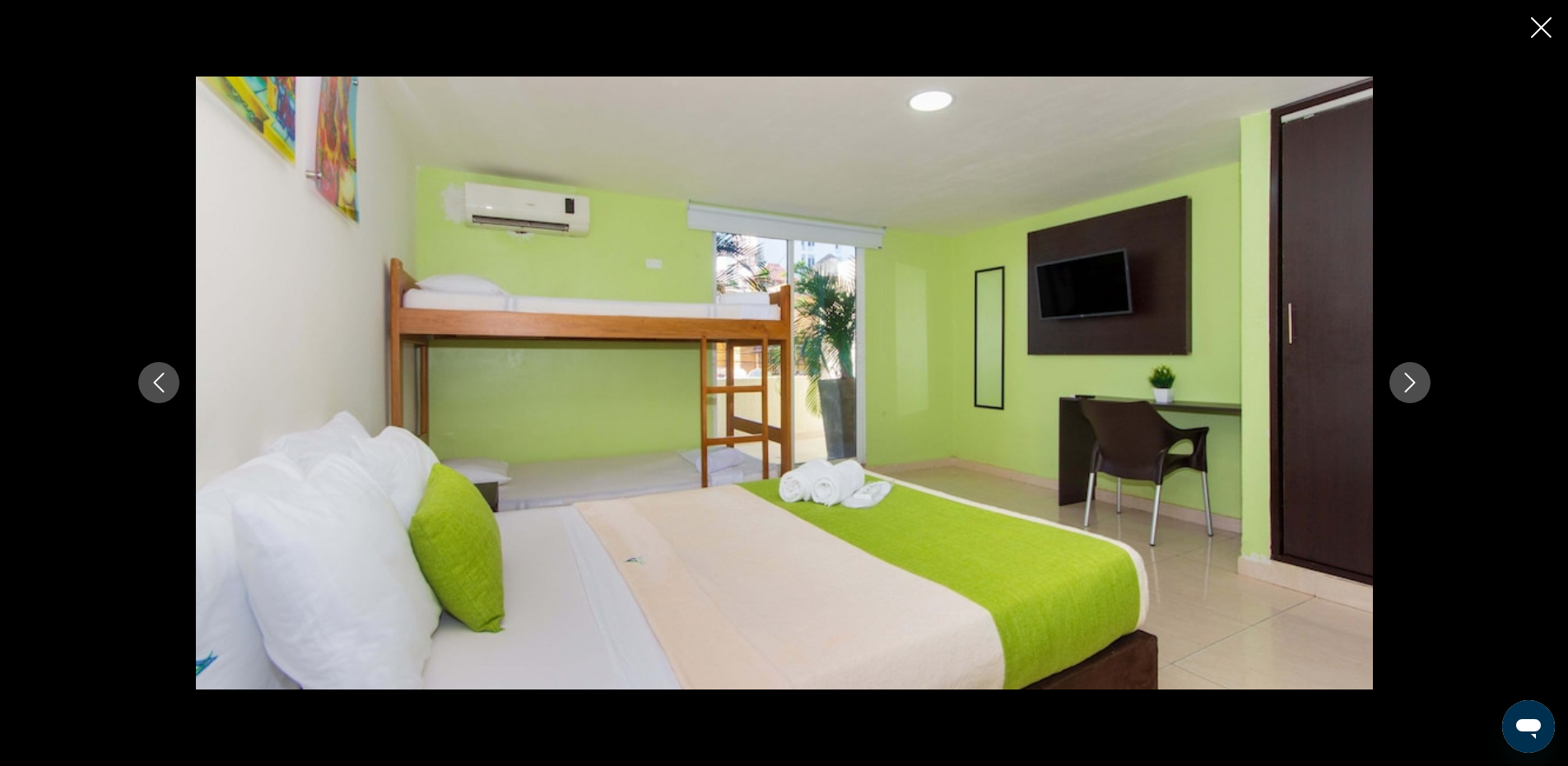
click at [1413, 367] on button "Next image" at bounding box center [1410, 383] width 41 height 41
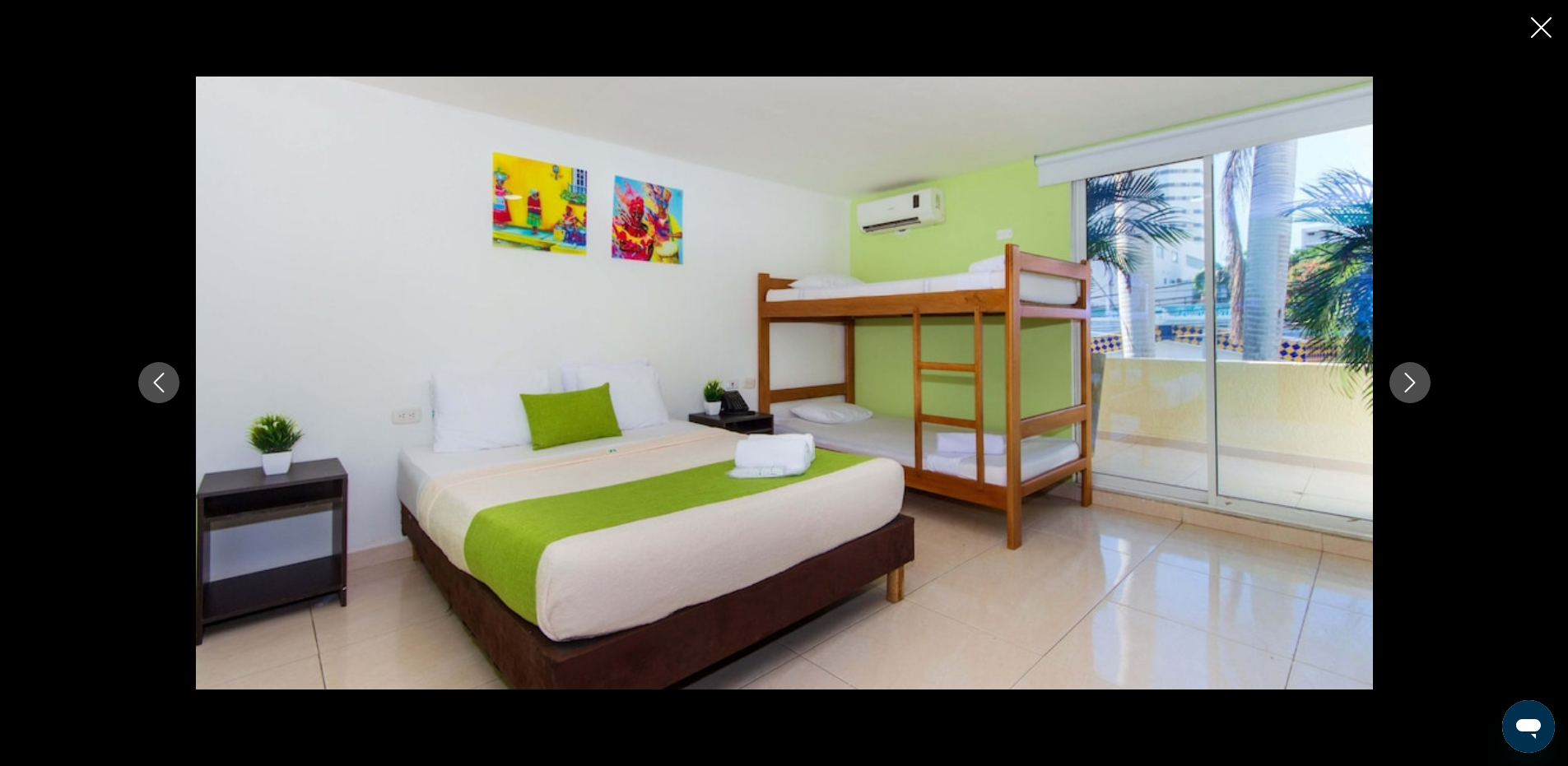
click at [123, 381] on div "prev next" at bounding box center [784, 383] width 1326 height 613
click at [149, 386] on icon "Previous image" at bounding box center [159, 382] width 20 height 20
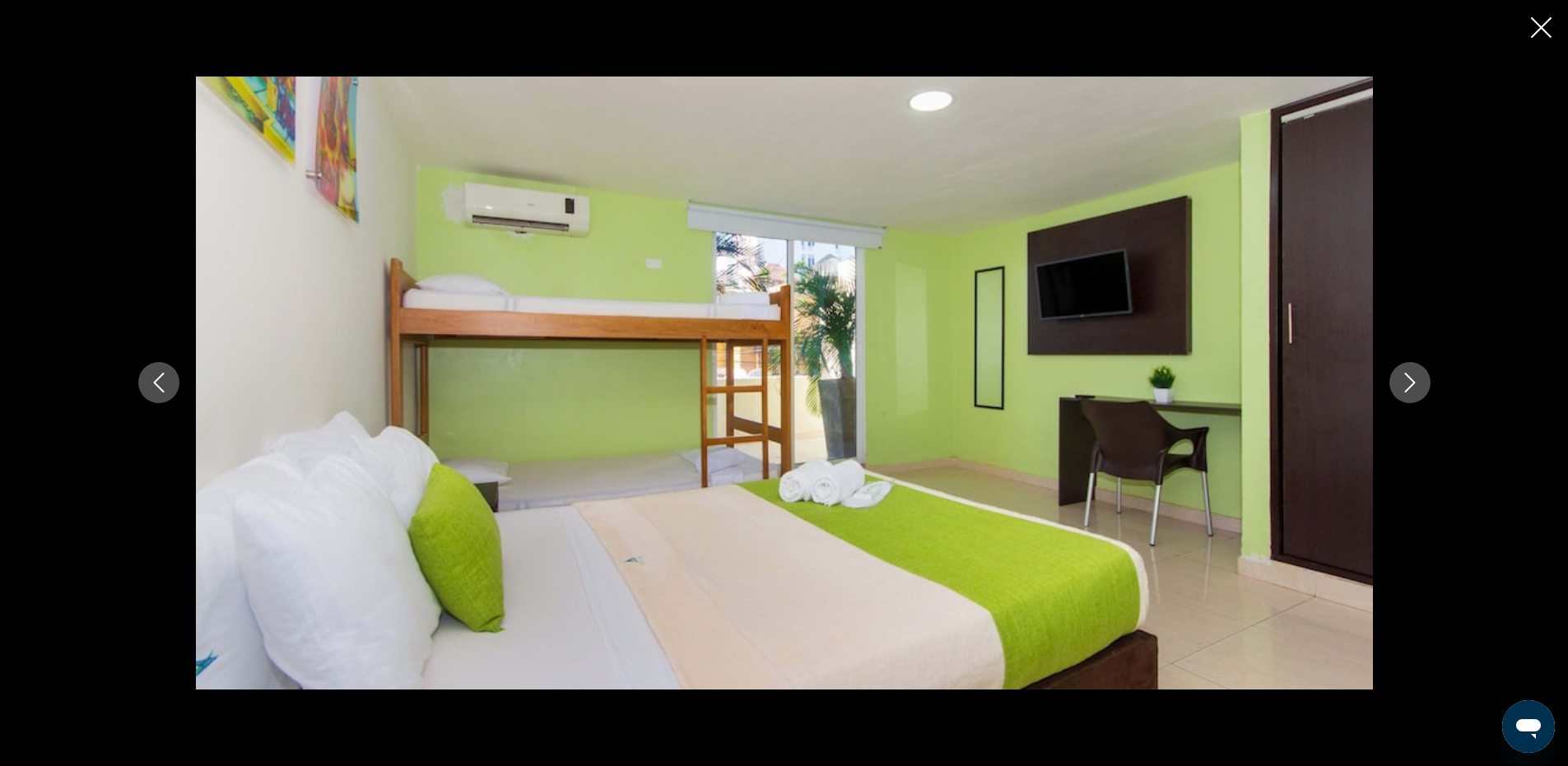
click at [1412, 380] on icon "Next image" at bounding box center [1409, 383] width 10 height 20
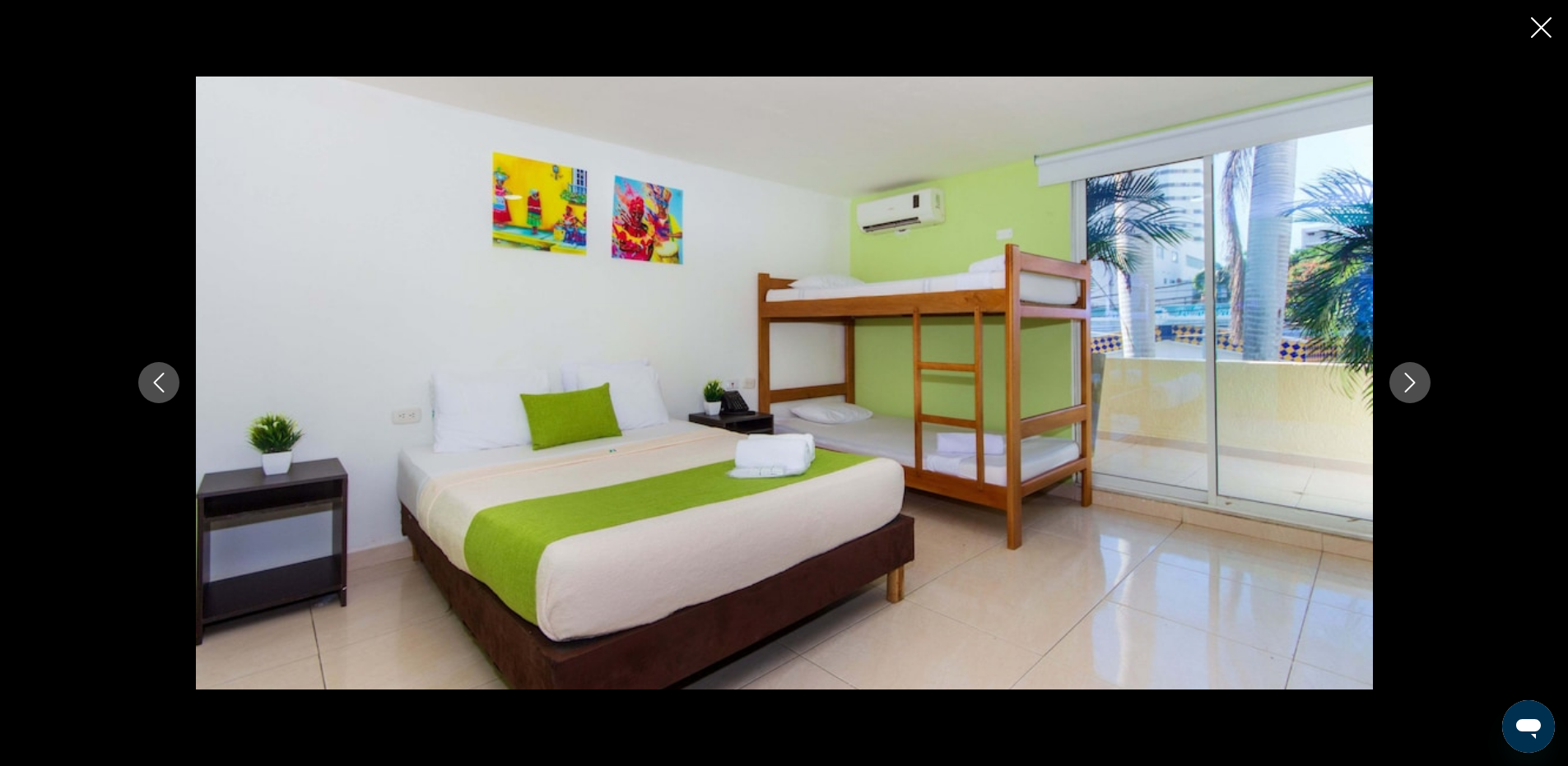
click at [1412, 380] on icon "Next image" at bounding box center [1409, 383] width 10 height 20
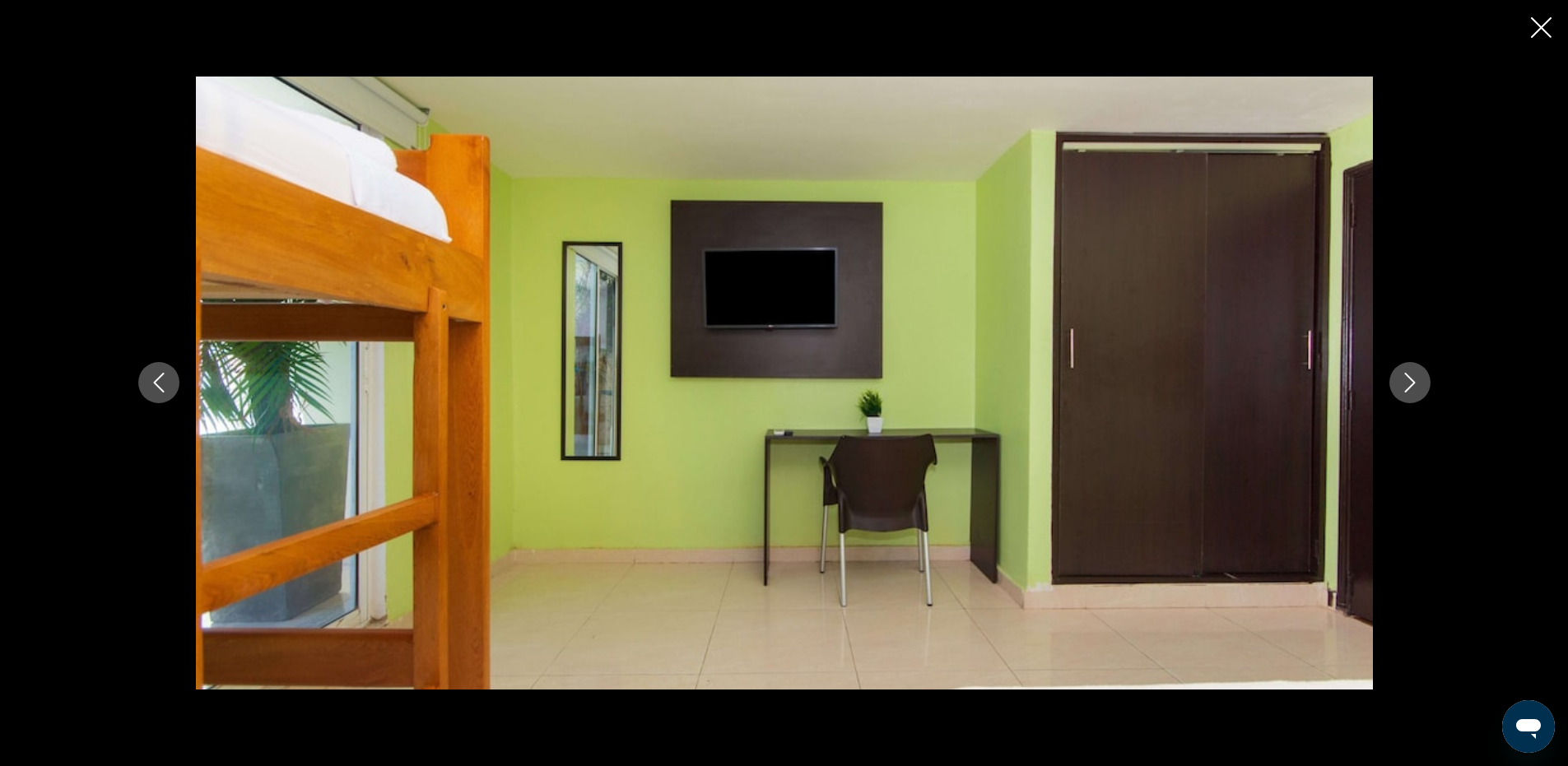
click at [1412, 380] on icon "Next image" at bounding box center [1409, 383] width 10 height 20
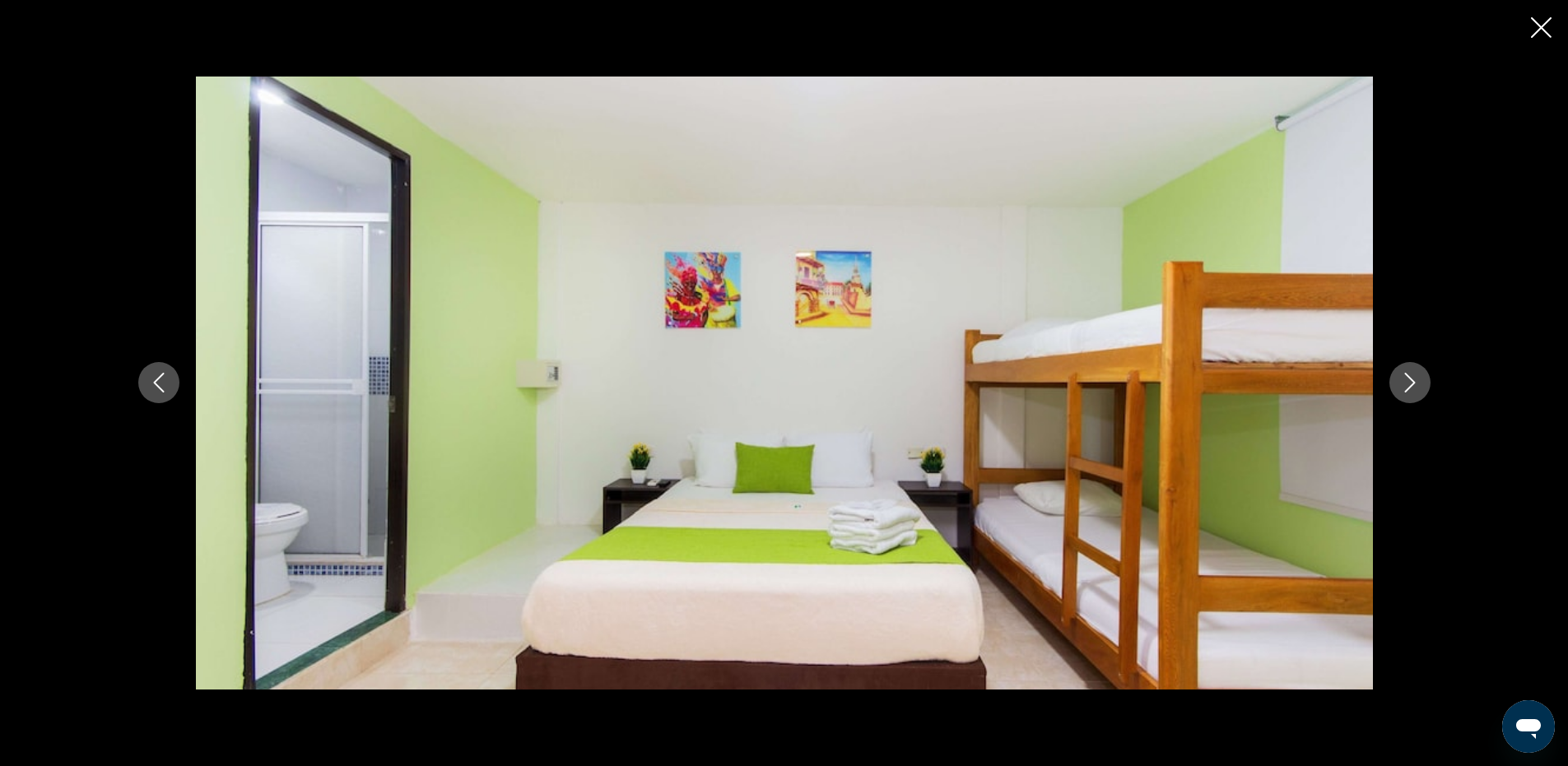
click at [1412, 380] on icon "Next image" at bounding box center [1409, 383] width 10 height 20
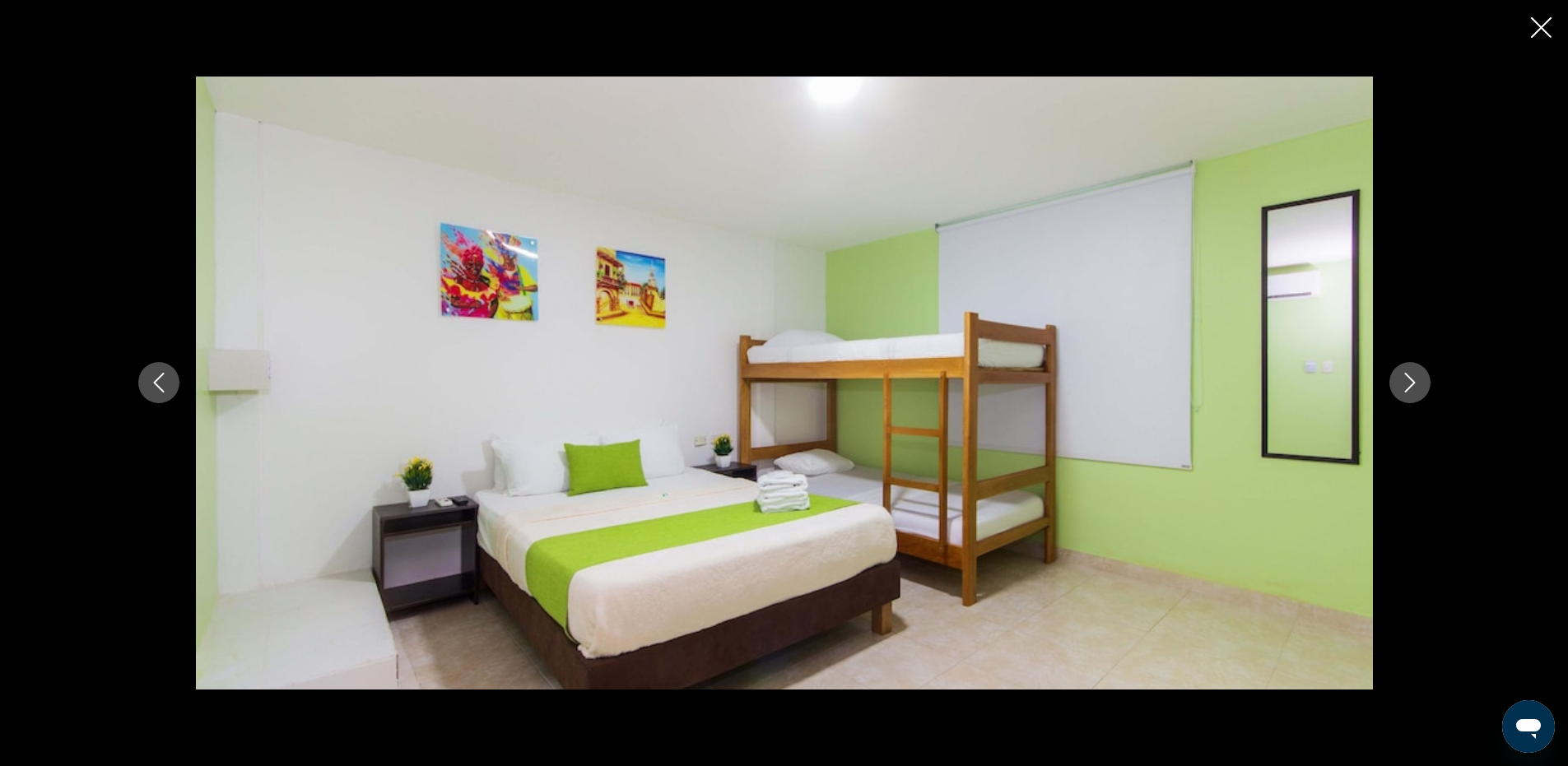
click at [1412, 380] on icon "Next image" at bounding box center [1409, 383] width 10 height 20
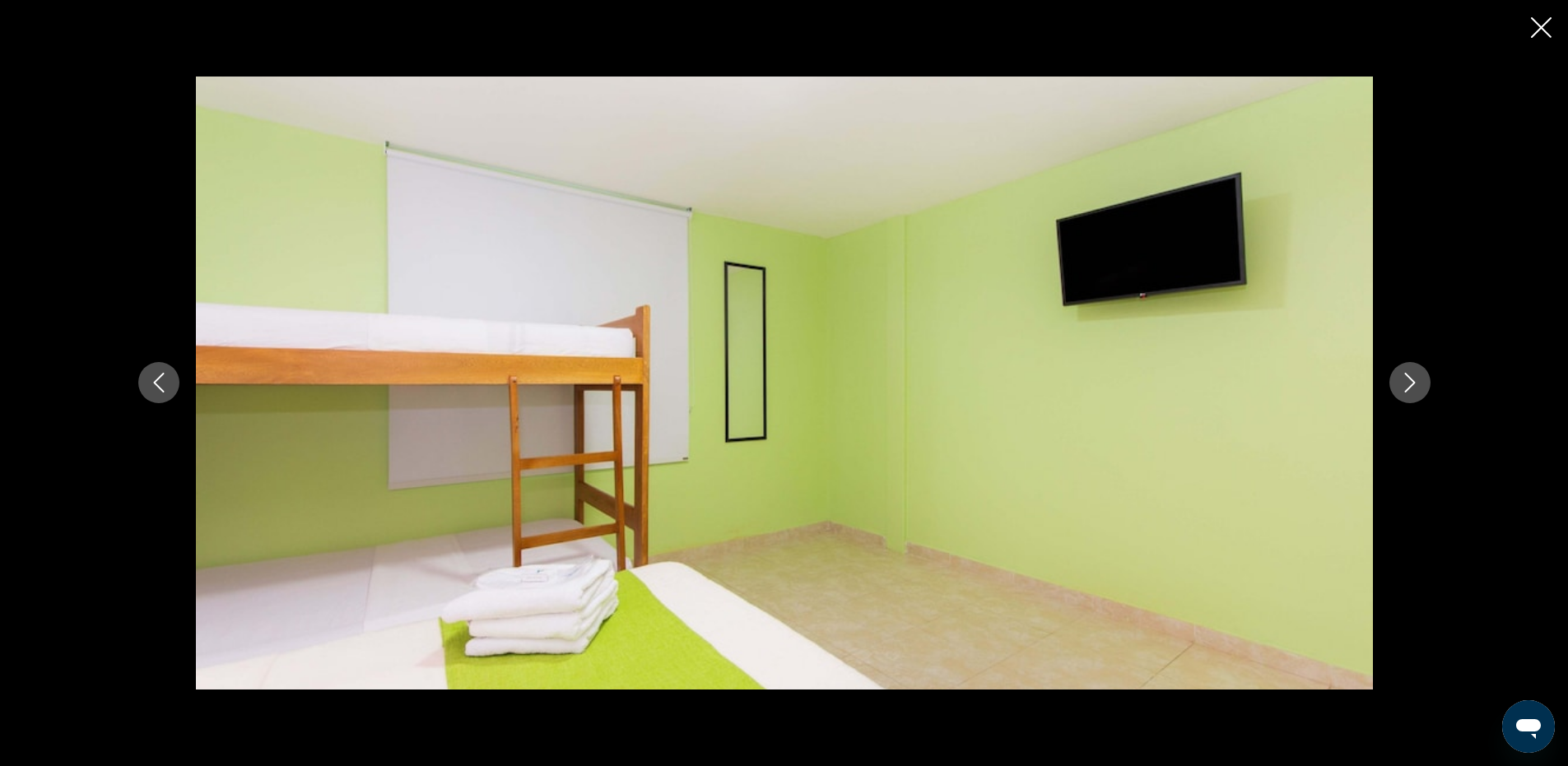
click at [1412, 380] on icon "Next image" at bounding box center [1409, 383] width 10 height 20
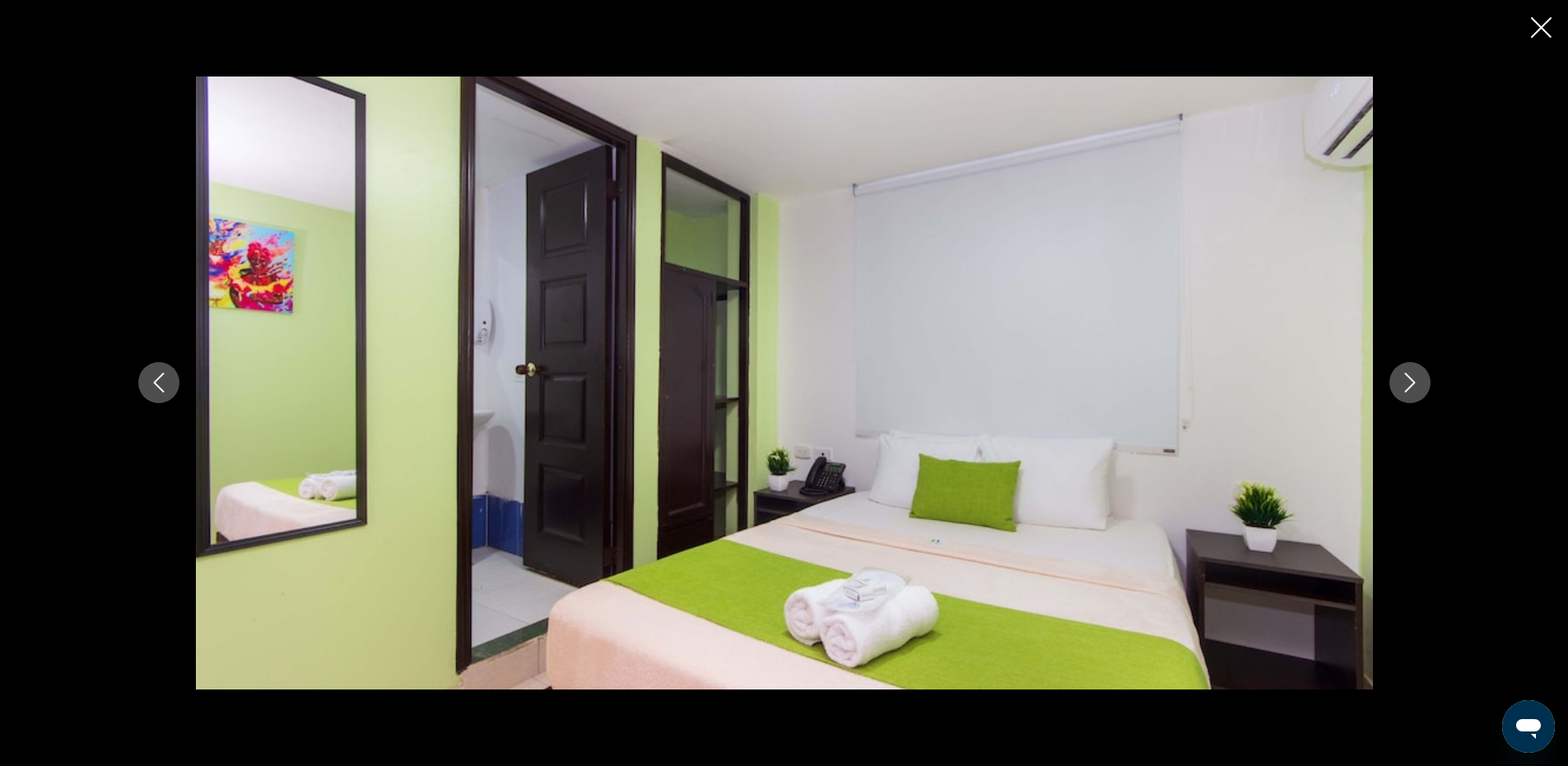
click at [1412, 380] on icon "Next image" at bounding box center [1409, 383] width 10 height 20
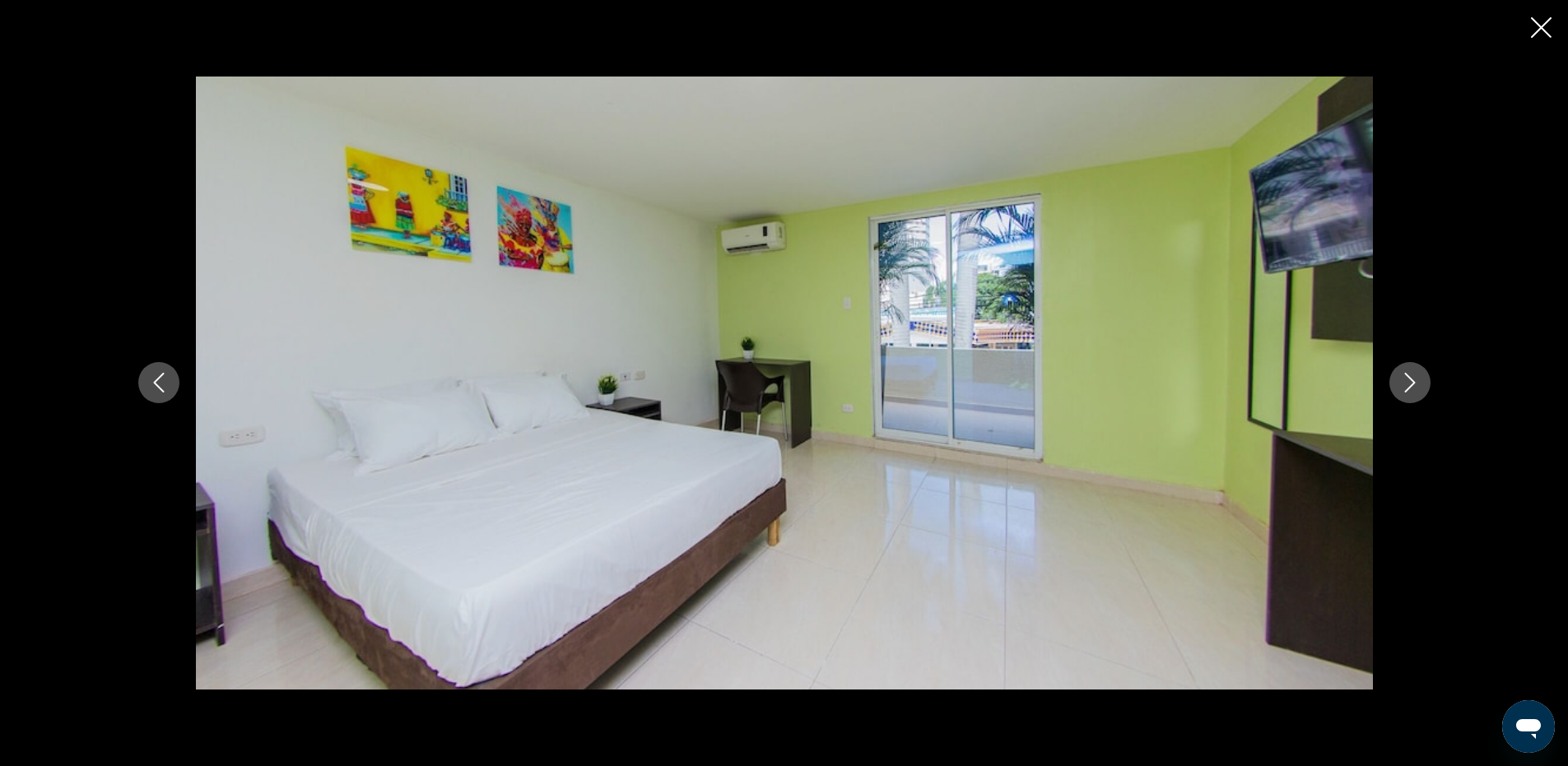
click at [1412, 380] on icon "Next image" at bounding box center [1409, 383] width 10 height 20
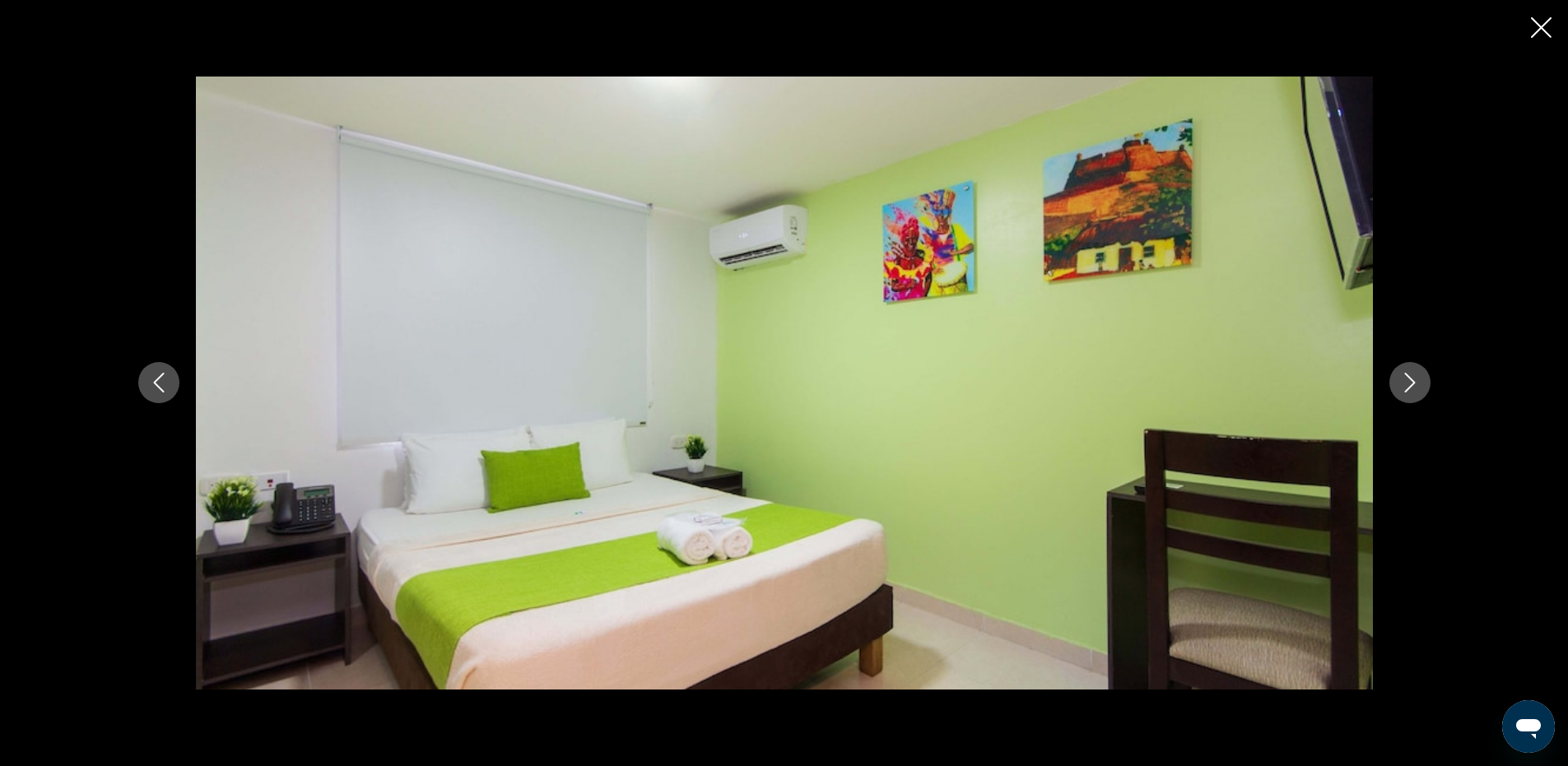
click at [1417, 389] on icon "Next image" at bounding box center [1409, 382] width 20 height 20
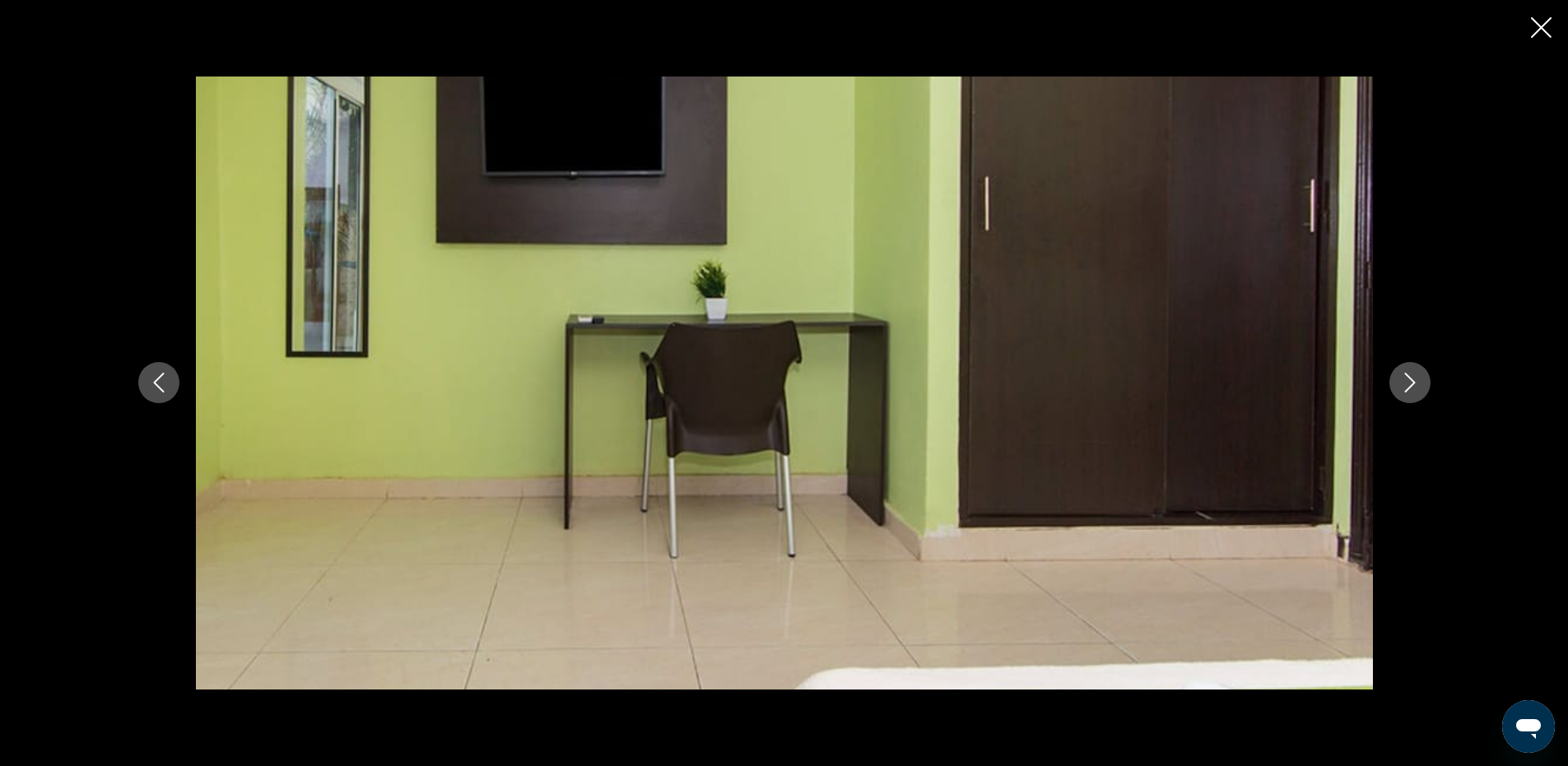
click at [1417, 389] on icon "Next image" at bounding box center [1409, 382] width 20 height 20
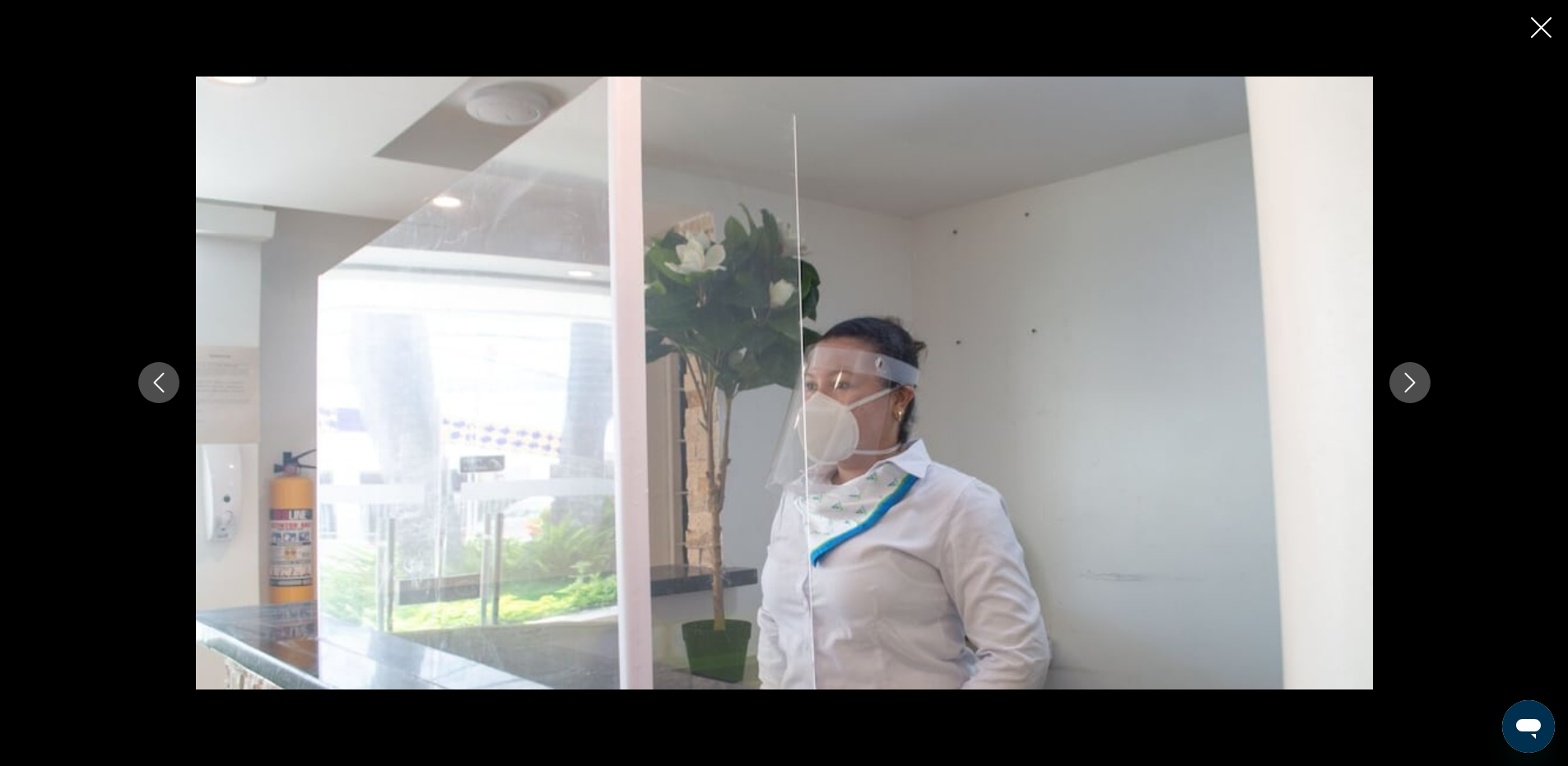
click at [1553, 28] on div "prev next" at bounding box center [784, 383] width 1568 height 766
click at [1537, 31] on icon "Close slideshow" at bounding box center [1541, 27] width 21 height 21
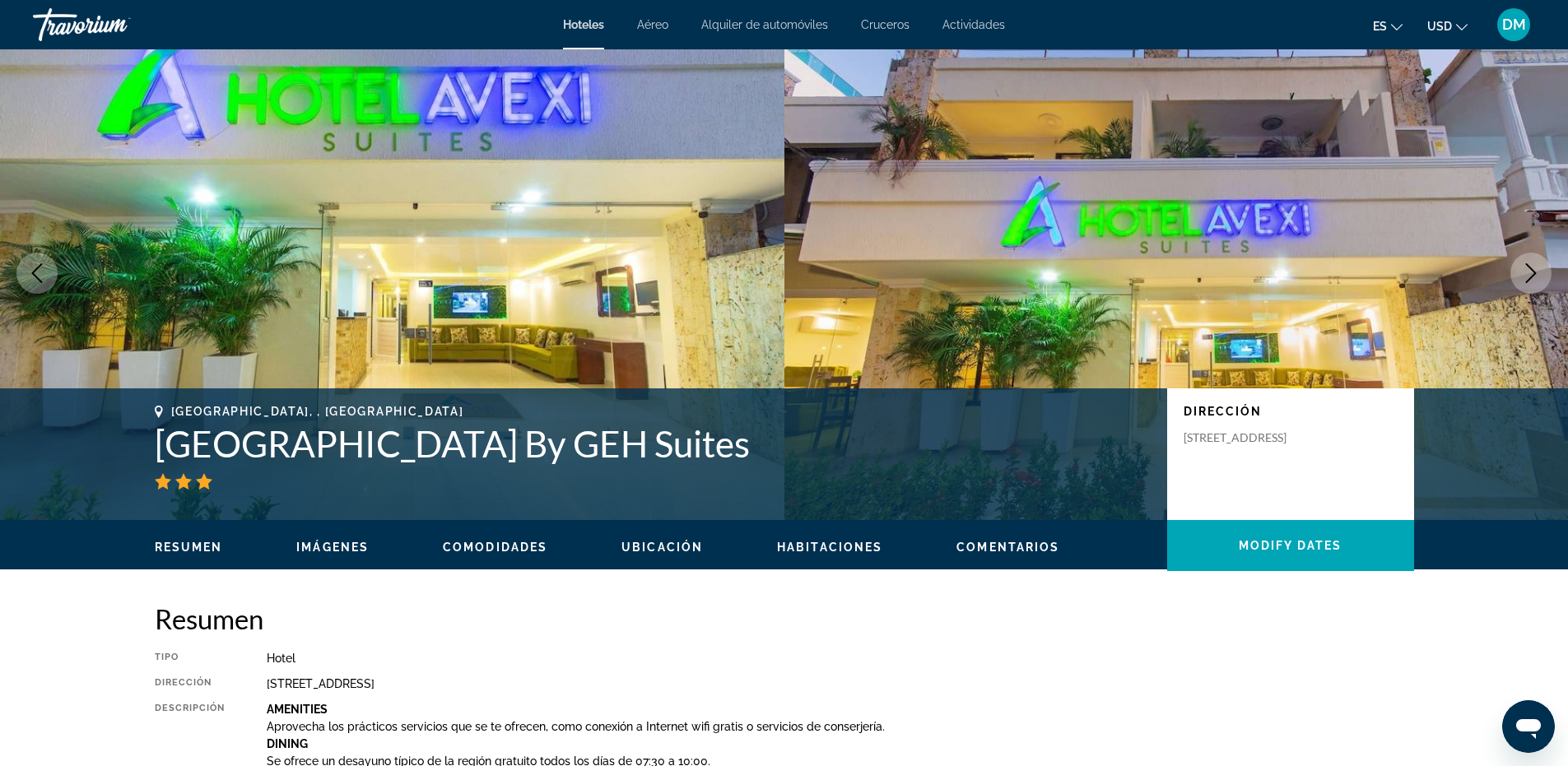
scroll to position [0, 0]
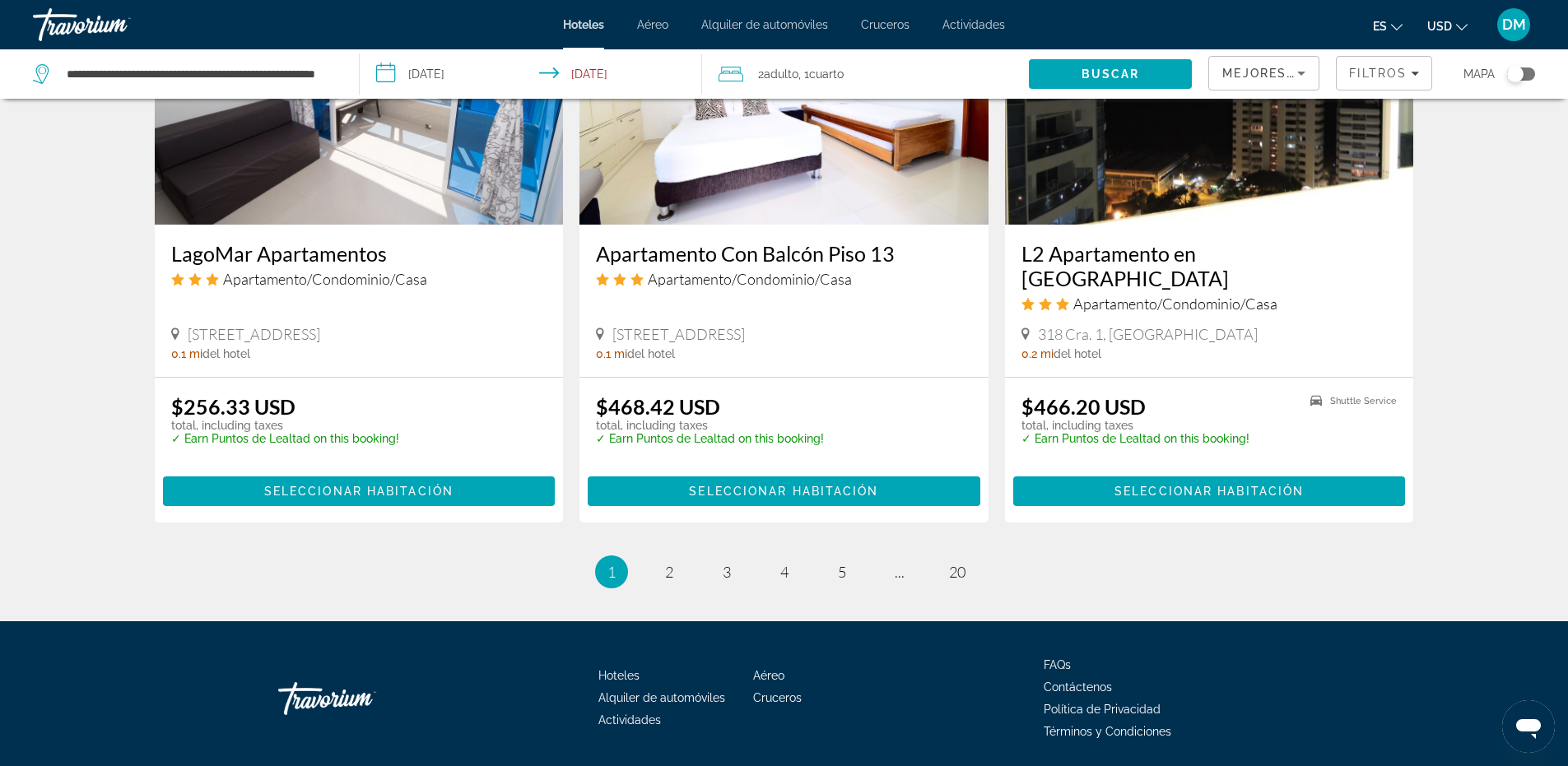
scroll to position [2103, 0]
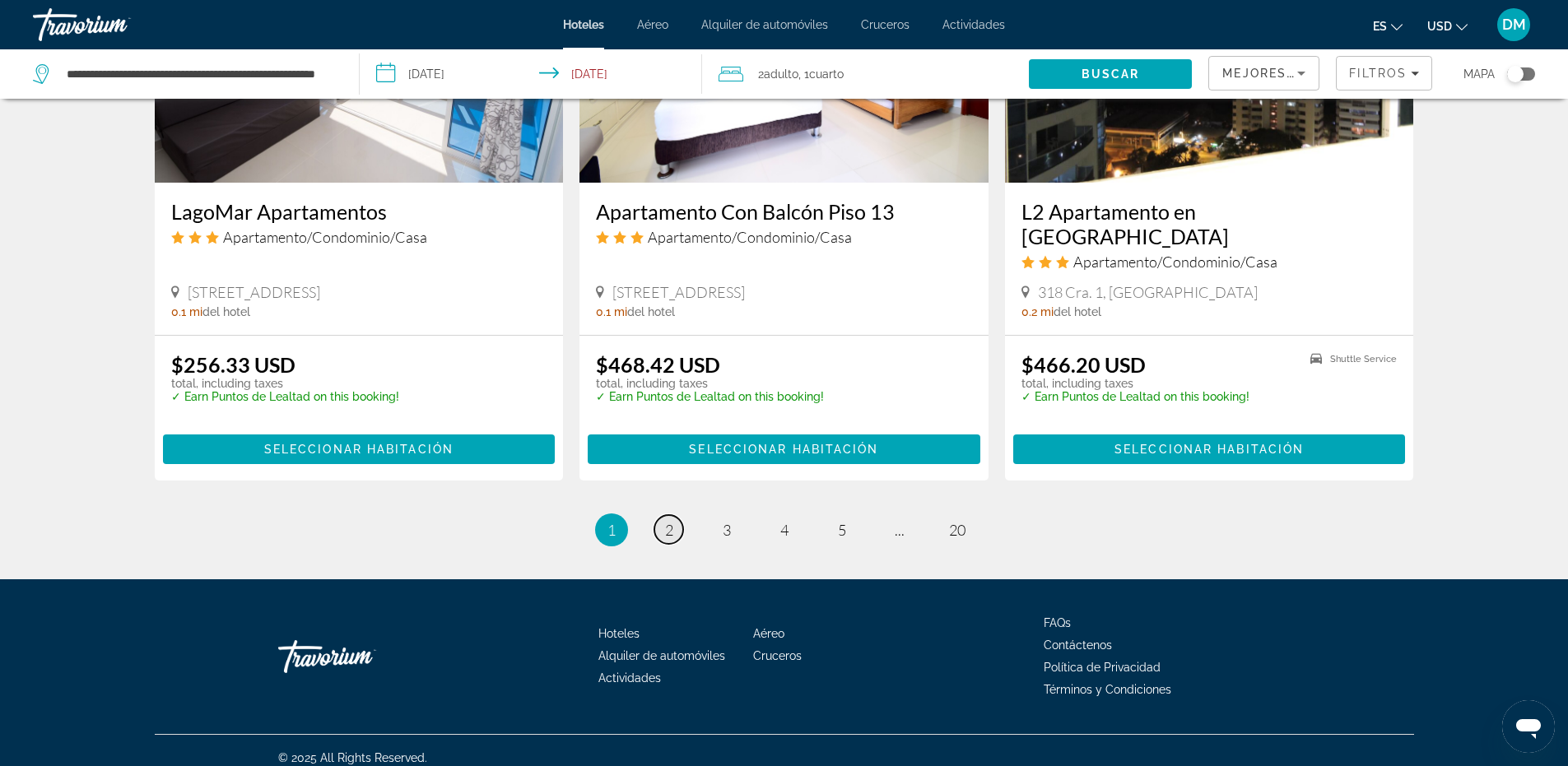
click at [666, 524] on span "2" at bounding box center [669, 530] width 9 height 18
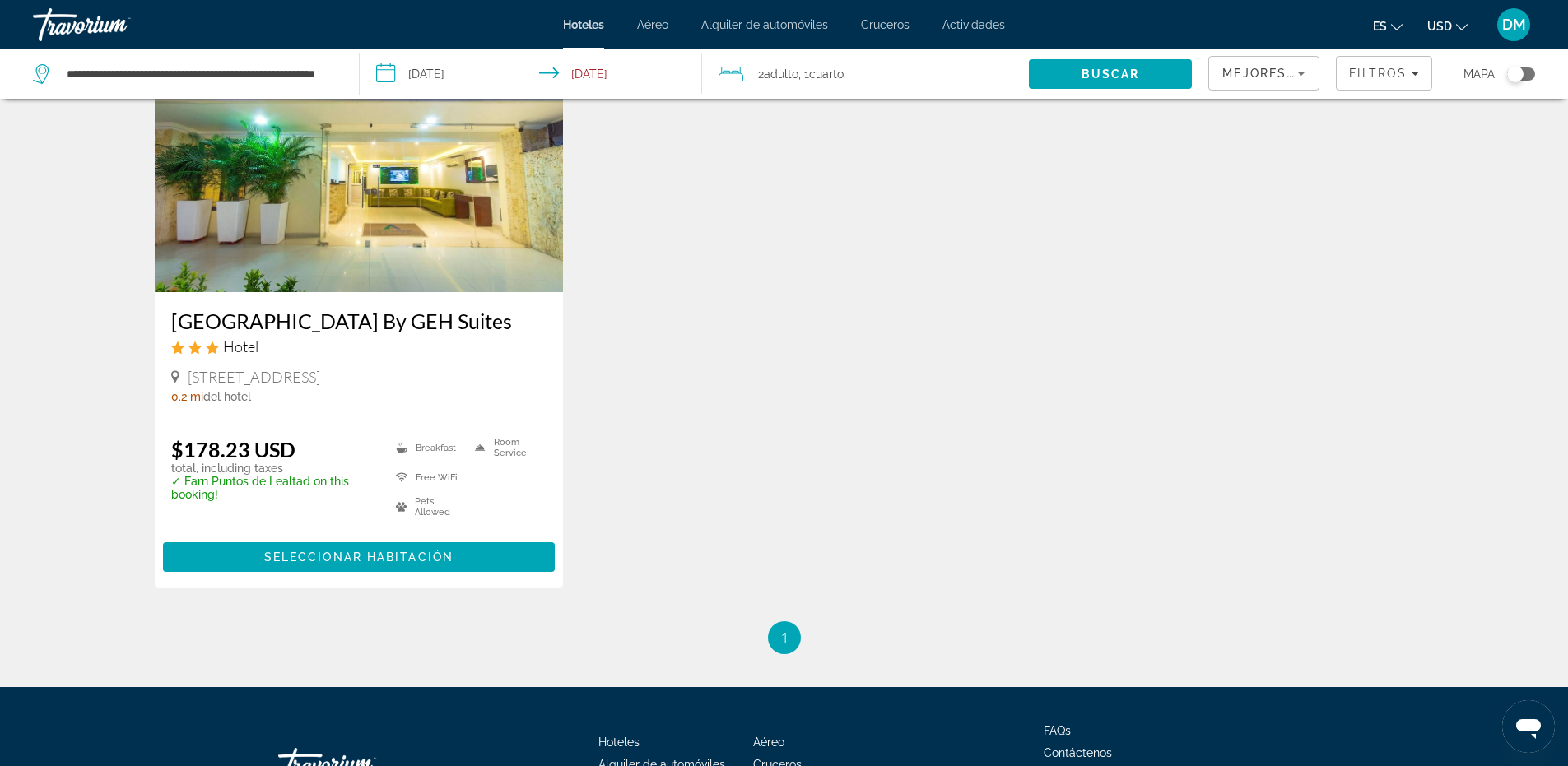
scroll to position [165, 0]
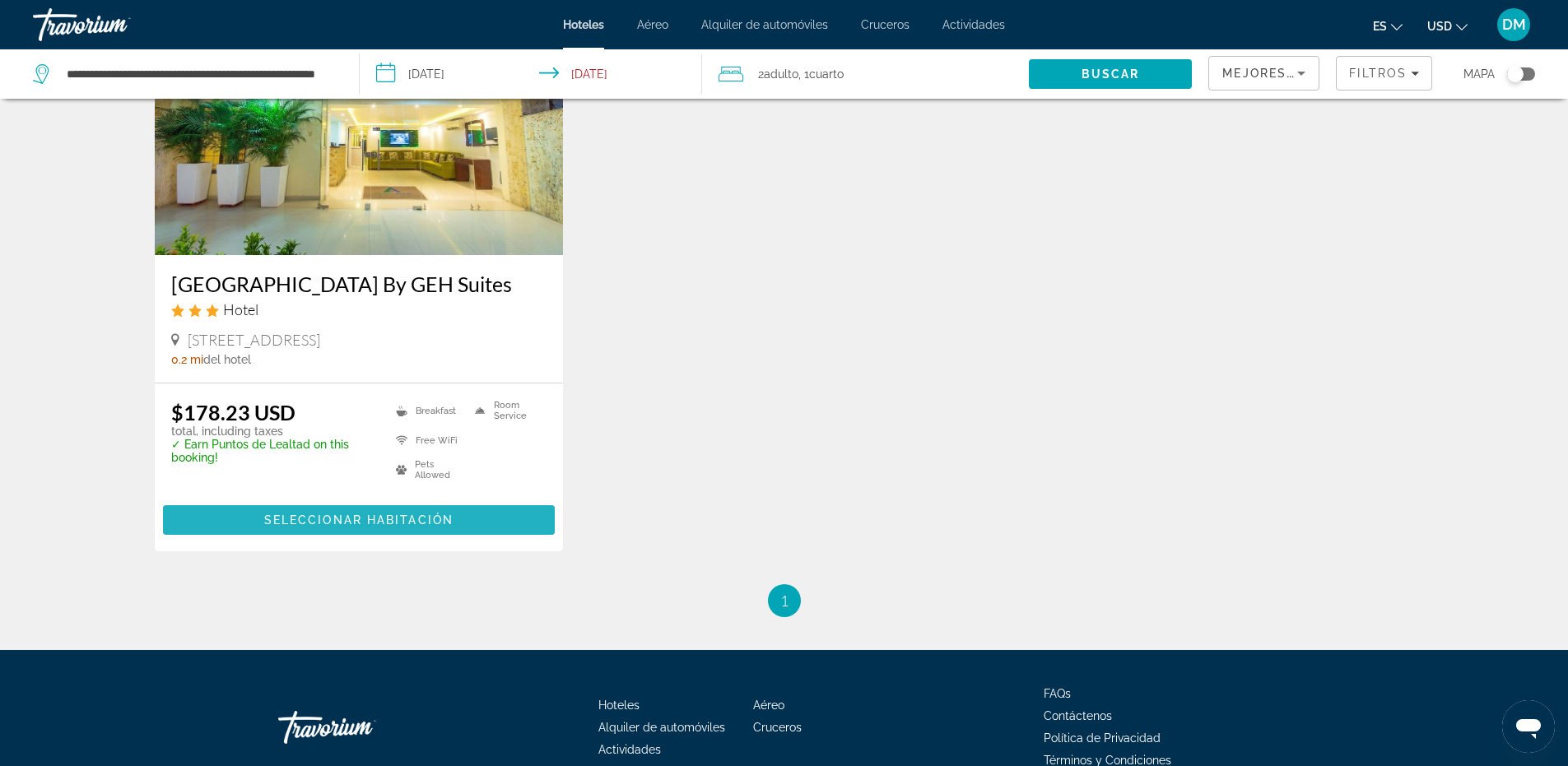
click at [374, 521] on span "Seleccionar habitación" at bounding box center [358, 520] width 189 height 13
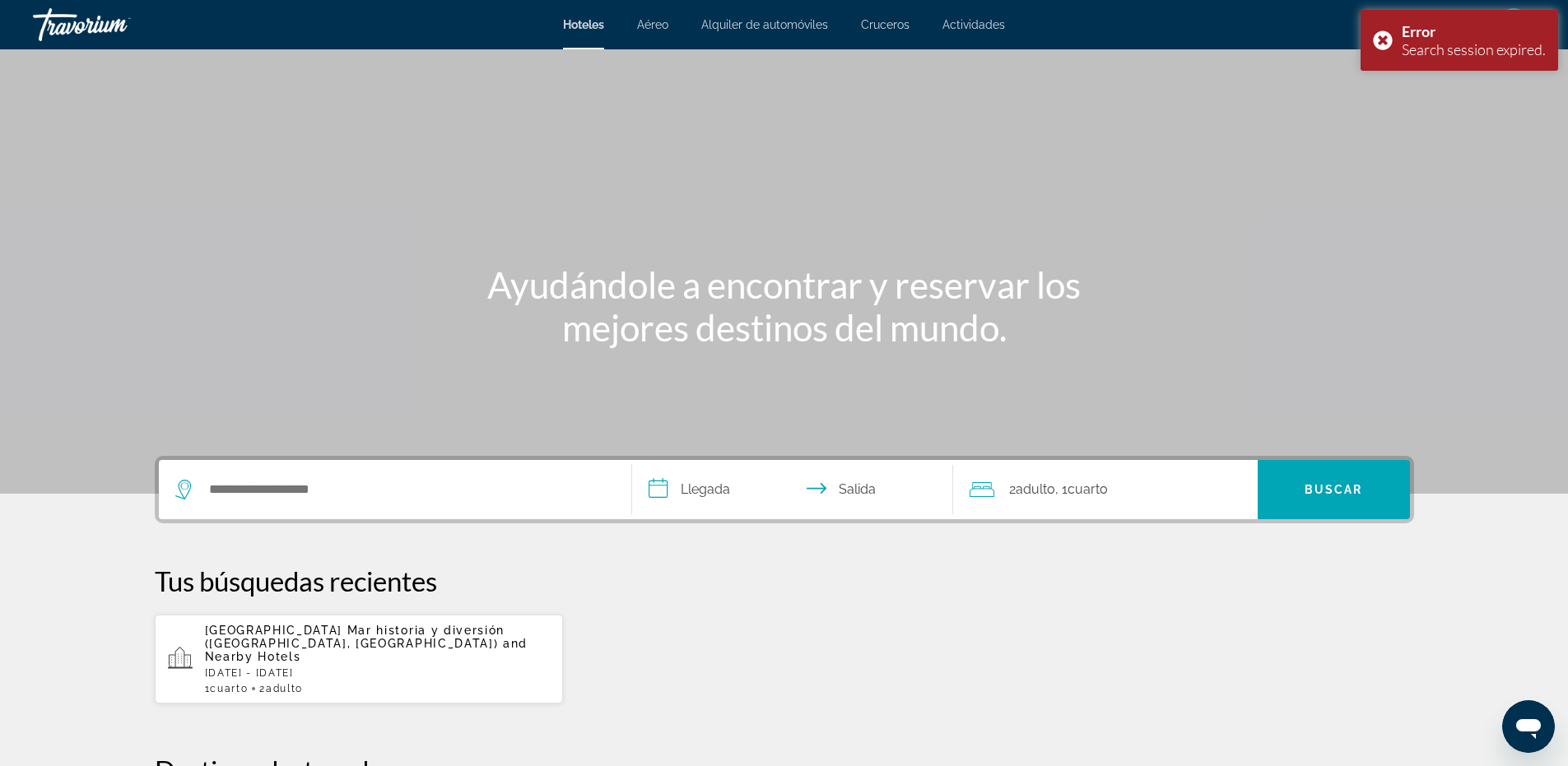
click at [457, 503] on div "Search widget" at bounding box center [395, 489] width 440 height 59
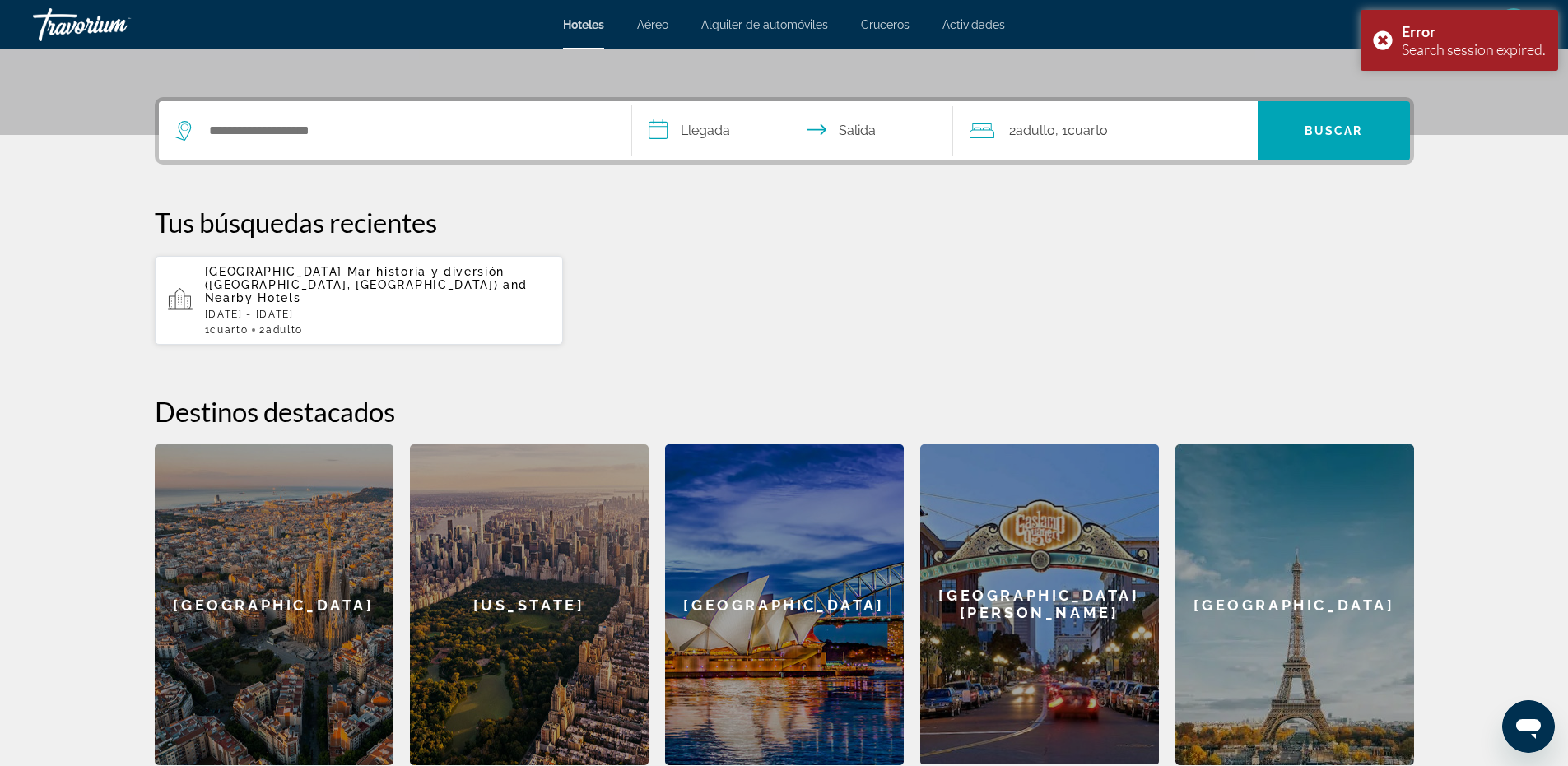
scroll to position [403, 0]
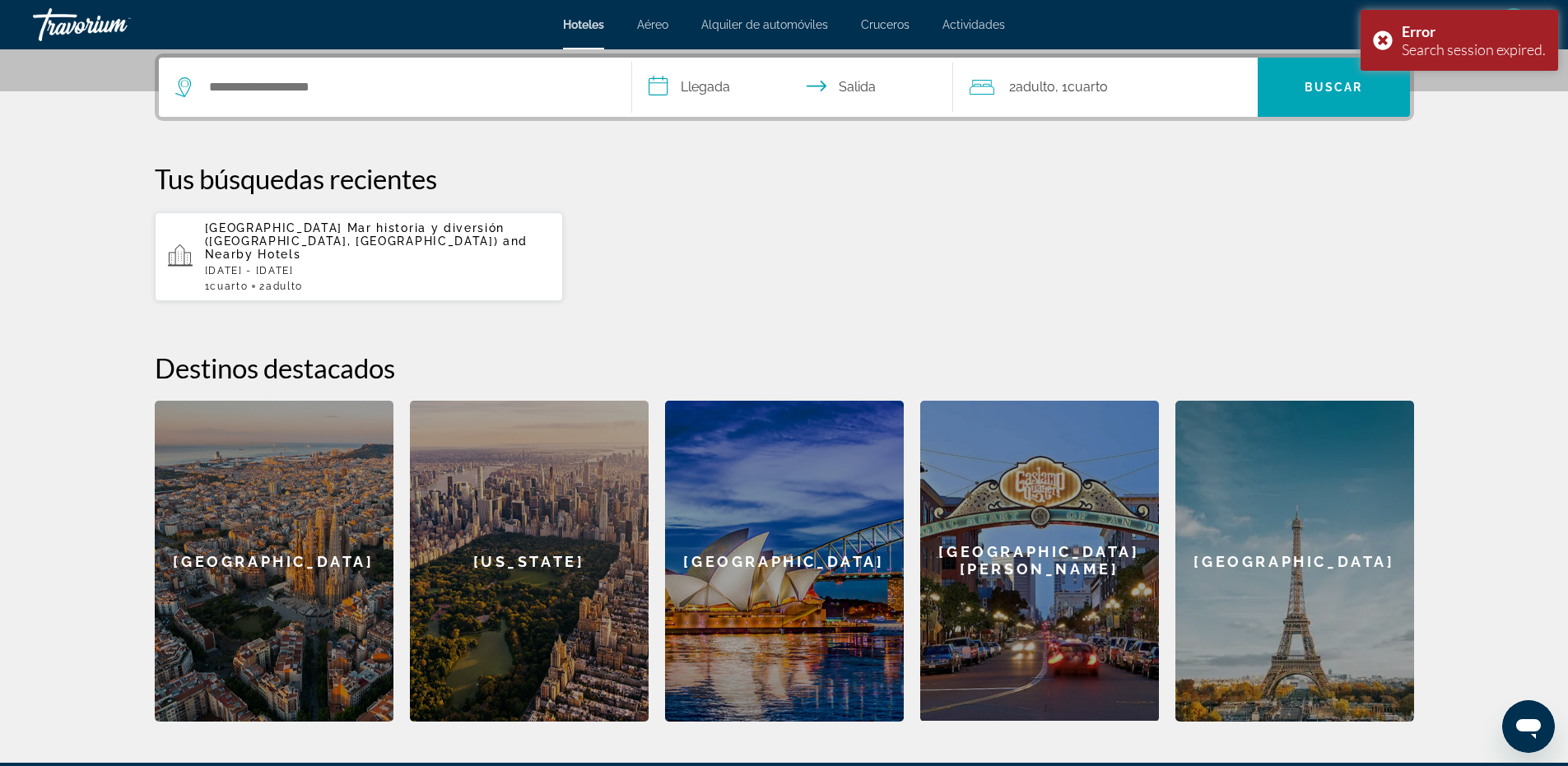
click at [365, 217] on app-hotels-recent-search "[GEOGRAPHIC_DATA] Mar historia y diversión ([GEOGRAPHIC_DATA], [GEOGRAPHIC_DATA…" at bounding box center [359, 257] width 409 height 89
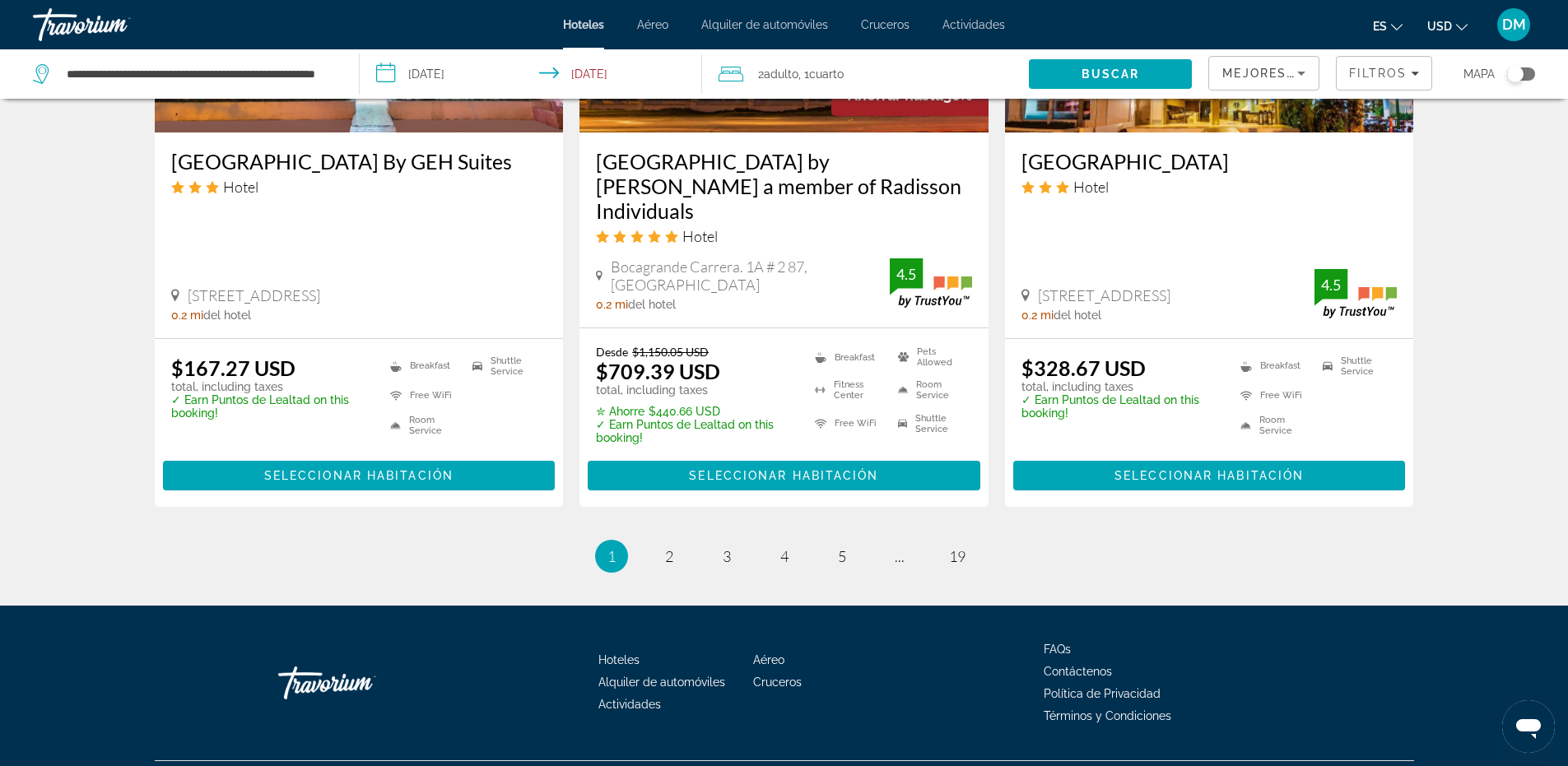
scroll to position [2143, 0]
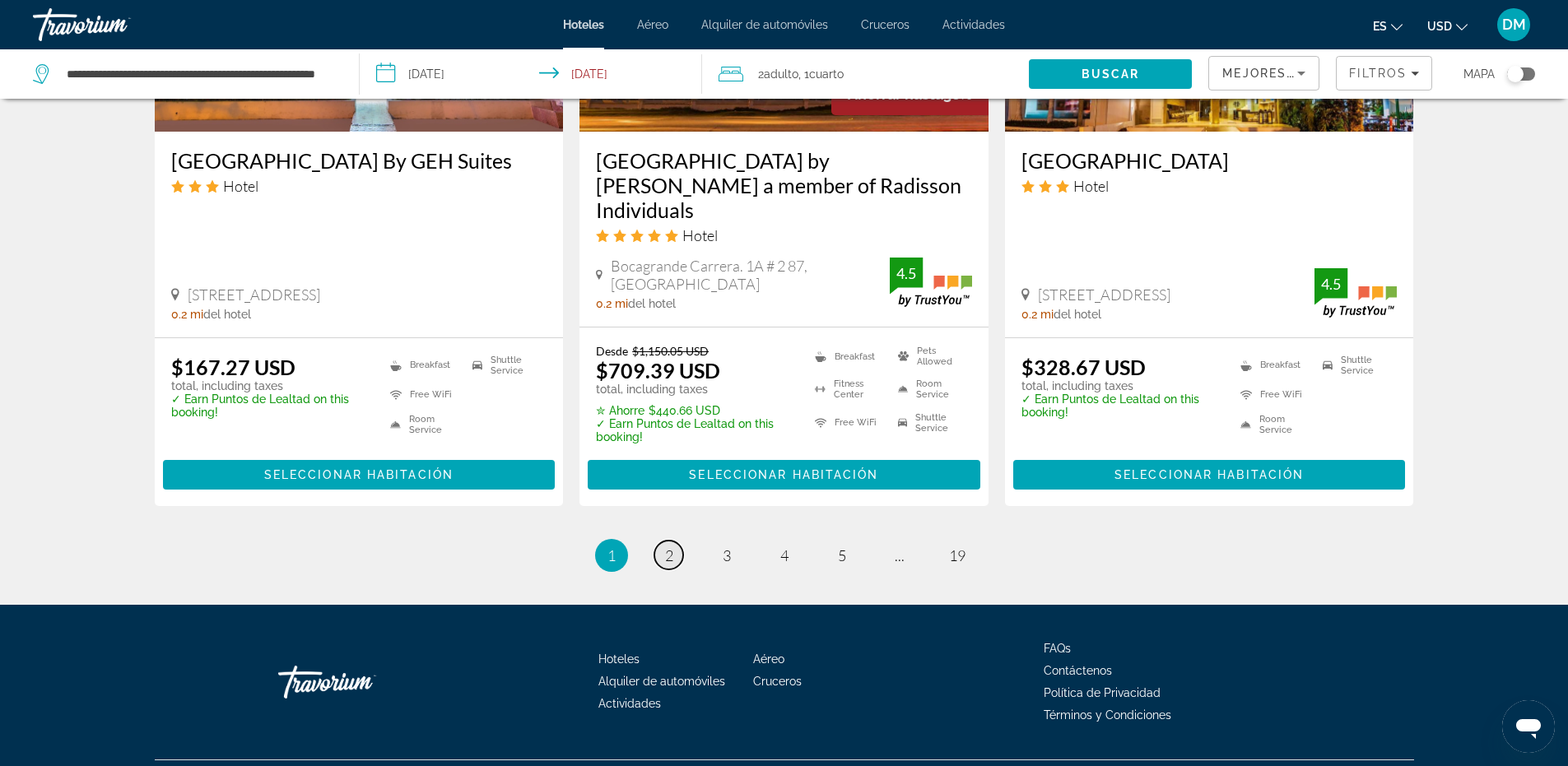
click at [661, 541] on link "page 2" at bounding box center [669, 555] width 29 height 29
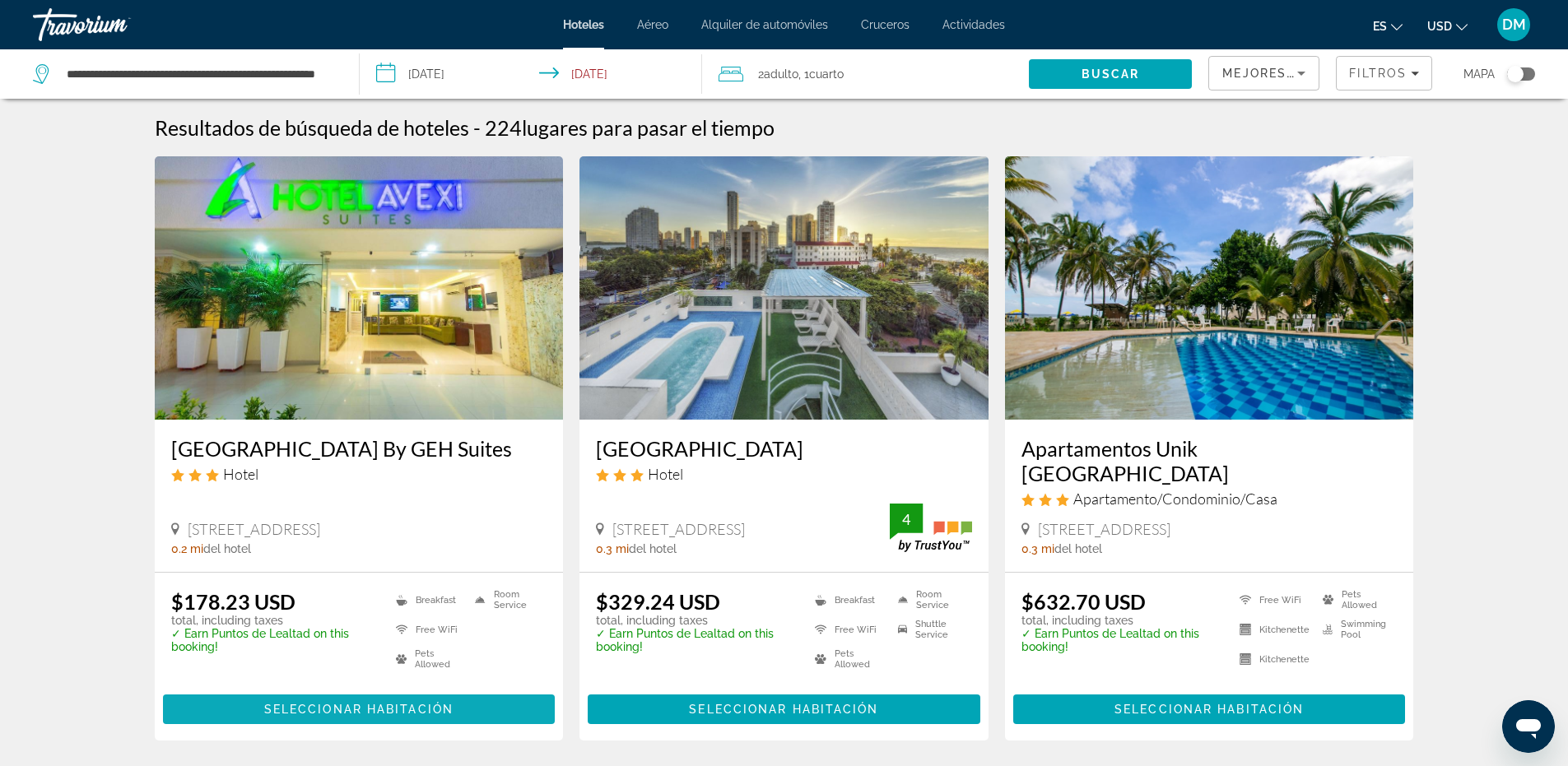
click at [336, 703] on span "Seleccionar habitación" at bounding box center [358, 709] width 189 height 13
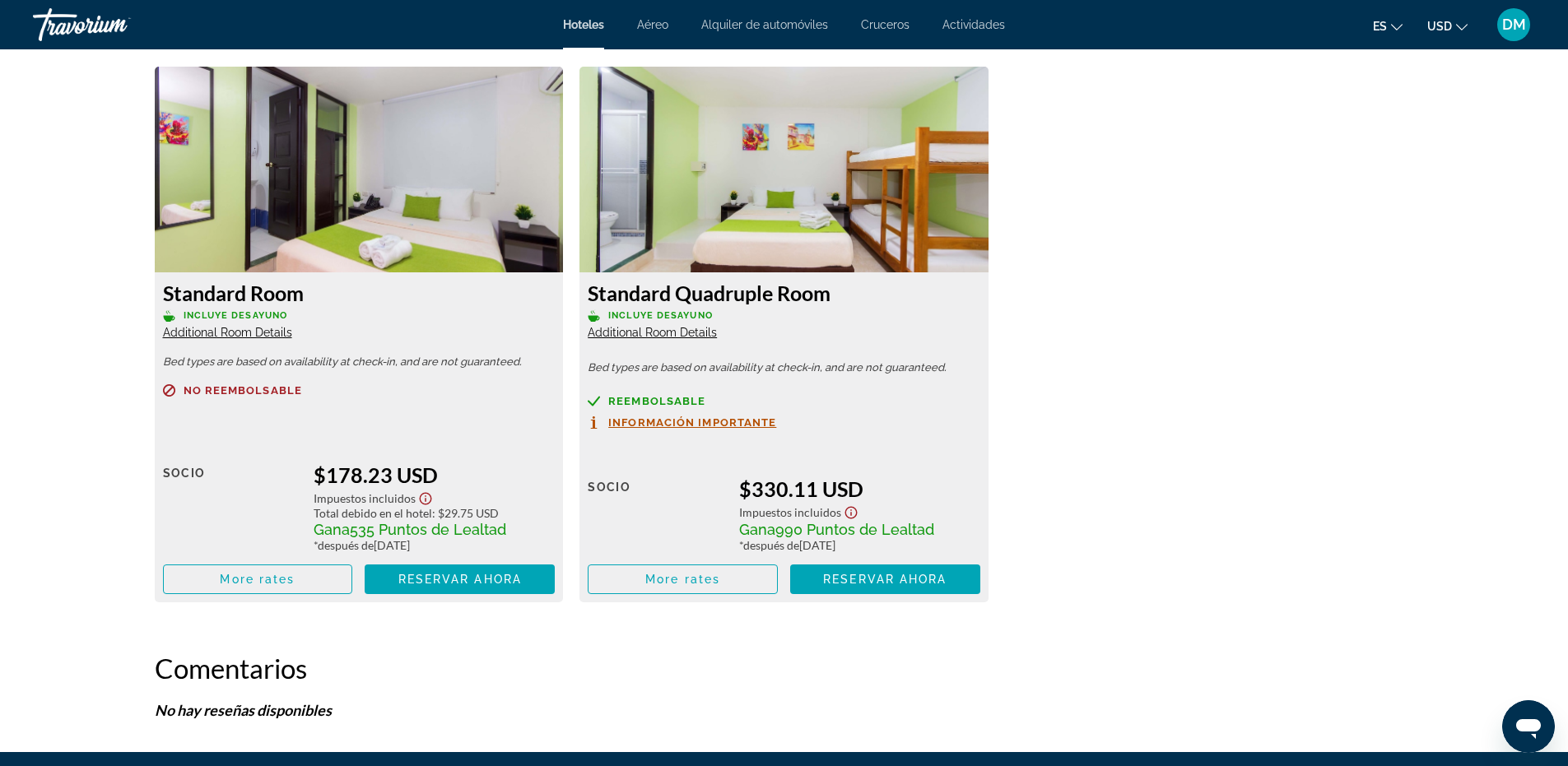
scroll to position [2223, 0]
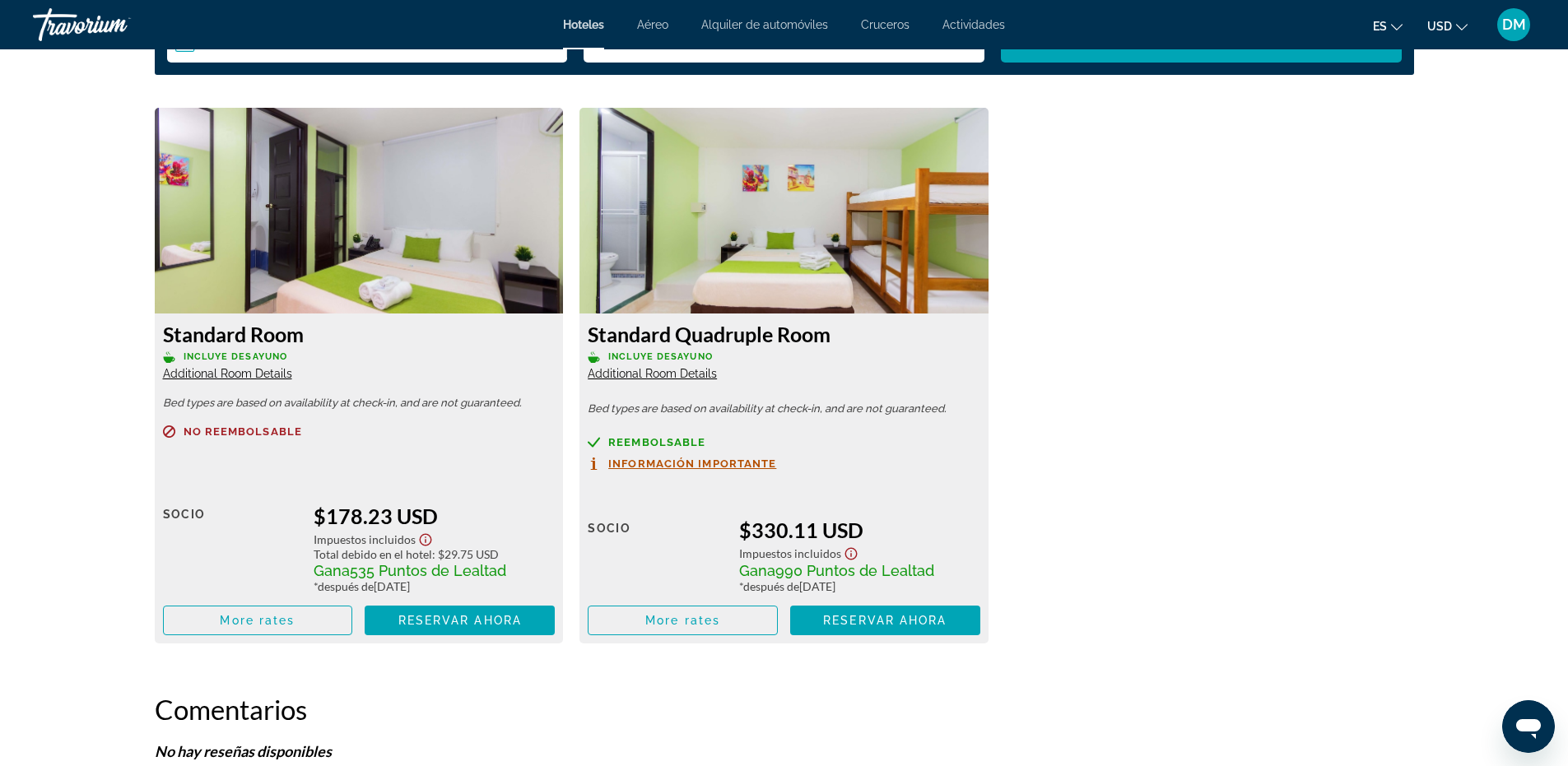
click at [237, 371] on span "Additional Room Details" at bounding box center [227, 373] width 129 height 13
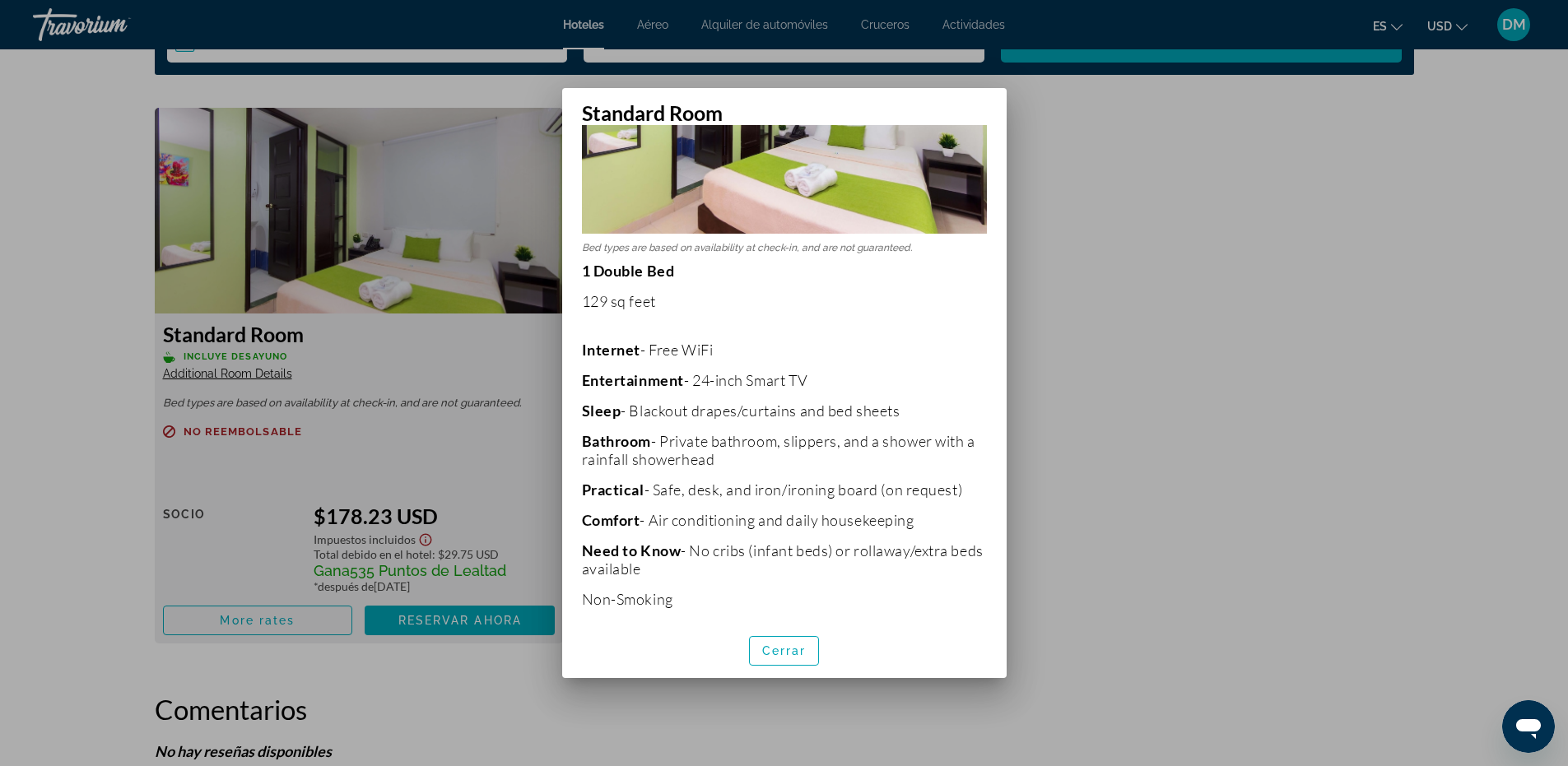
scroll to position [192, 0]
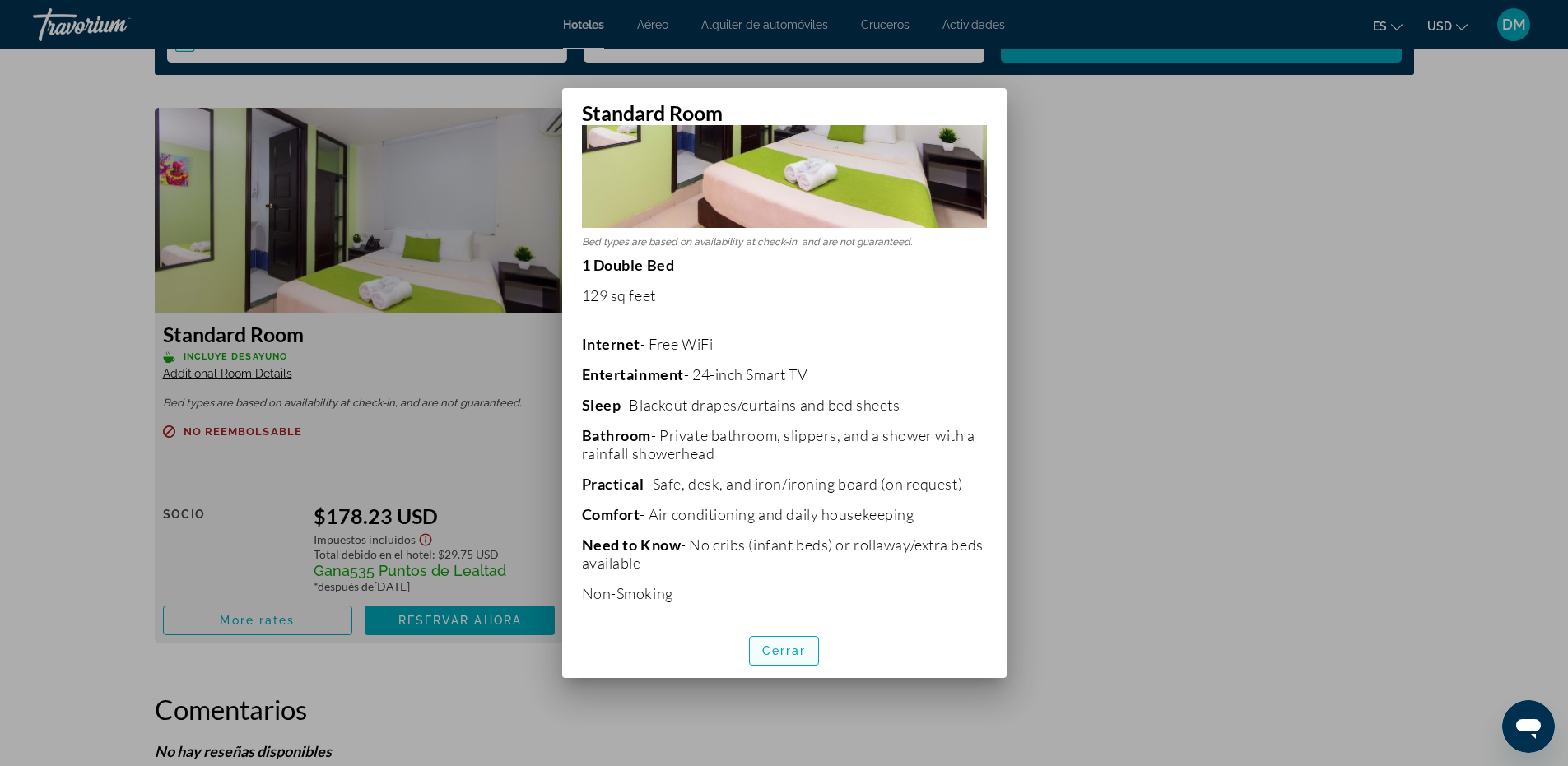
click at [785, 661] on span "button" at bounding box center [784, 651] width 69 height 39
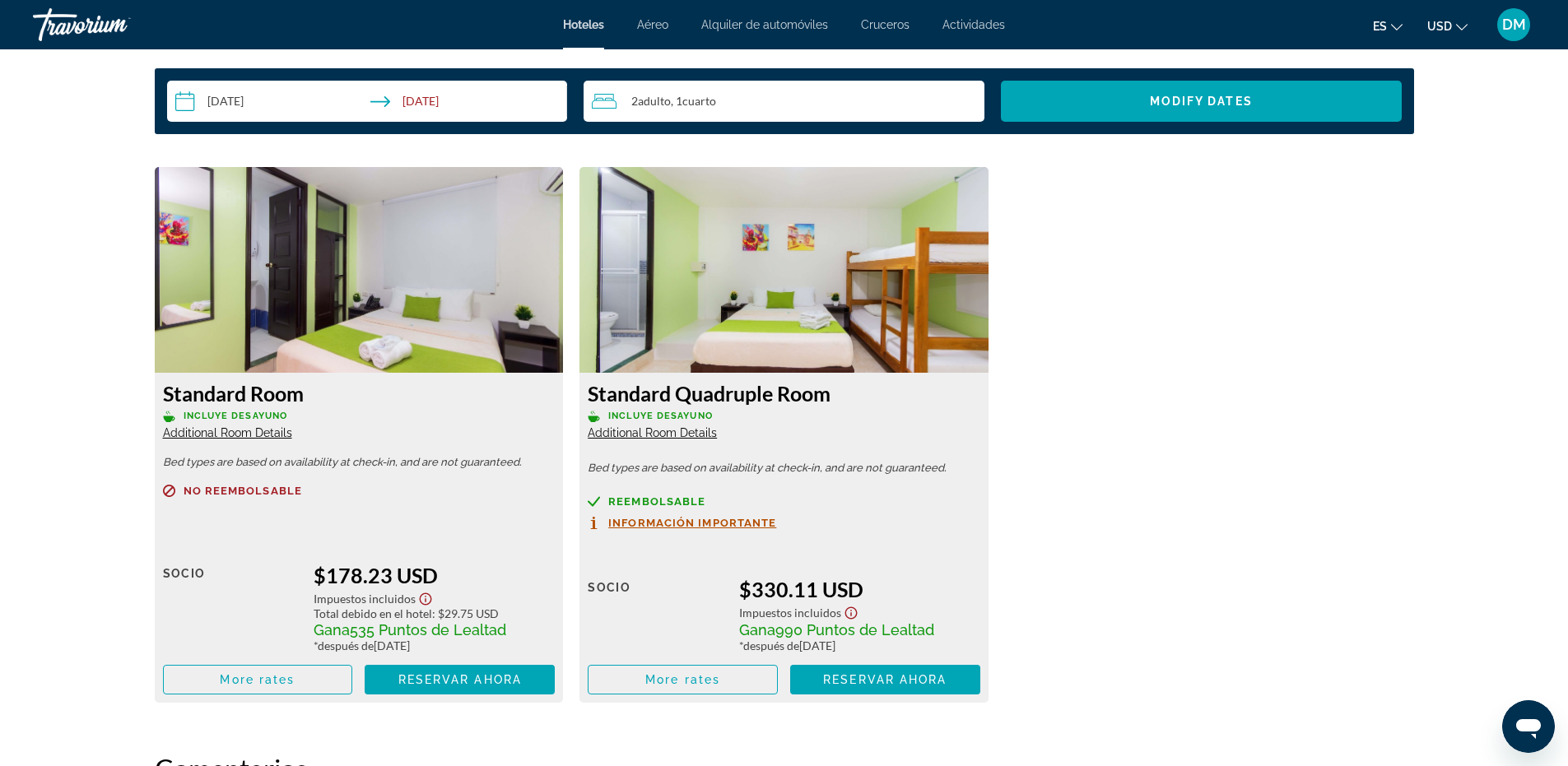
scroll to position [2140, 0]
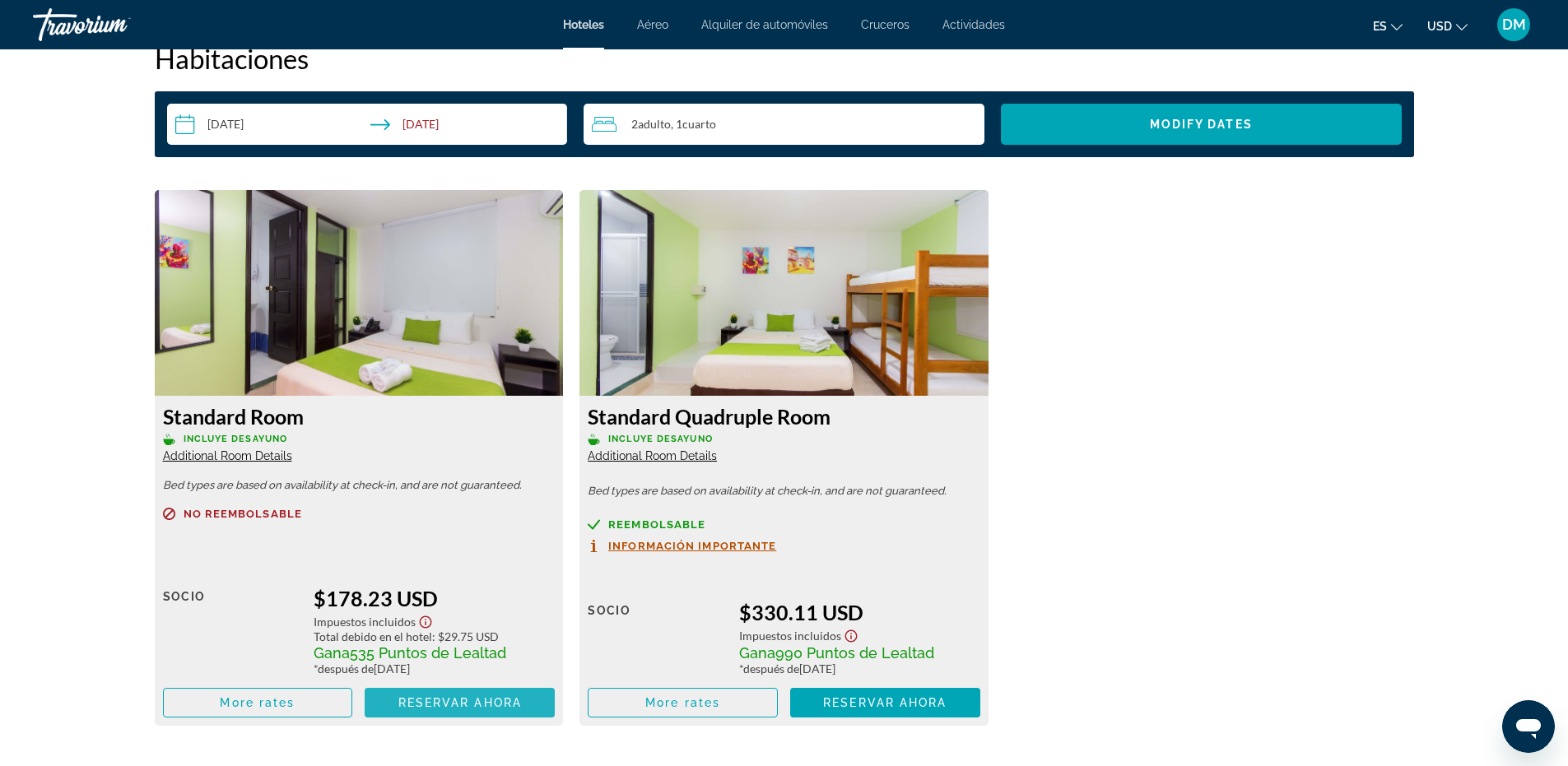
click at [461, 703] on span "Reservar ahora" at bounding box center [460, 703] width 123 height 13
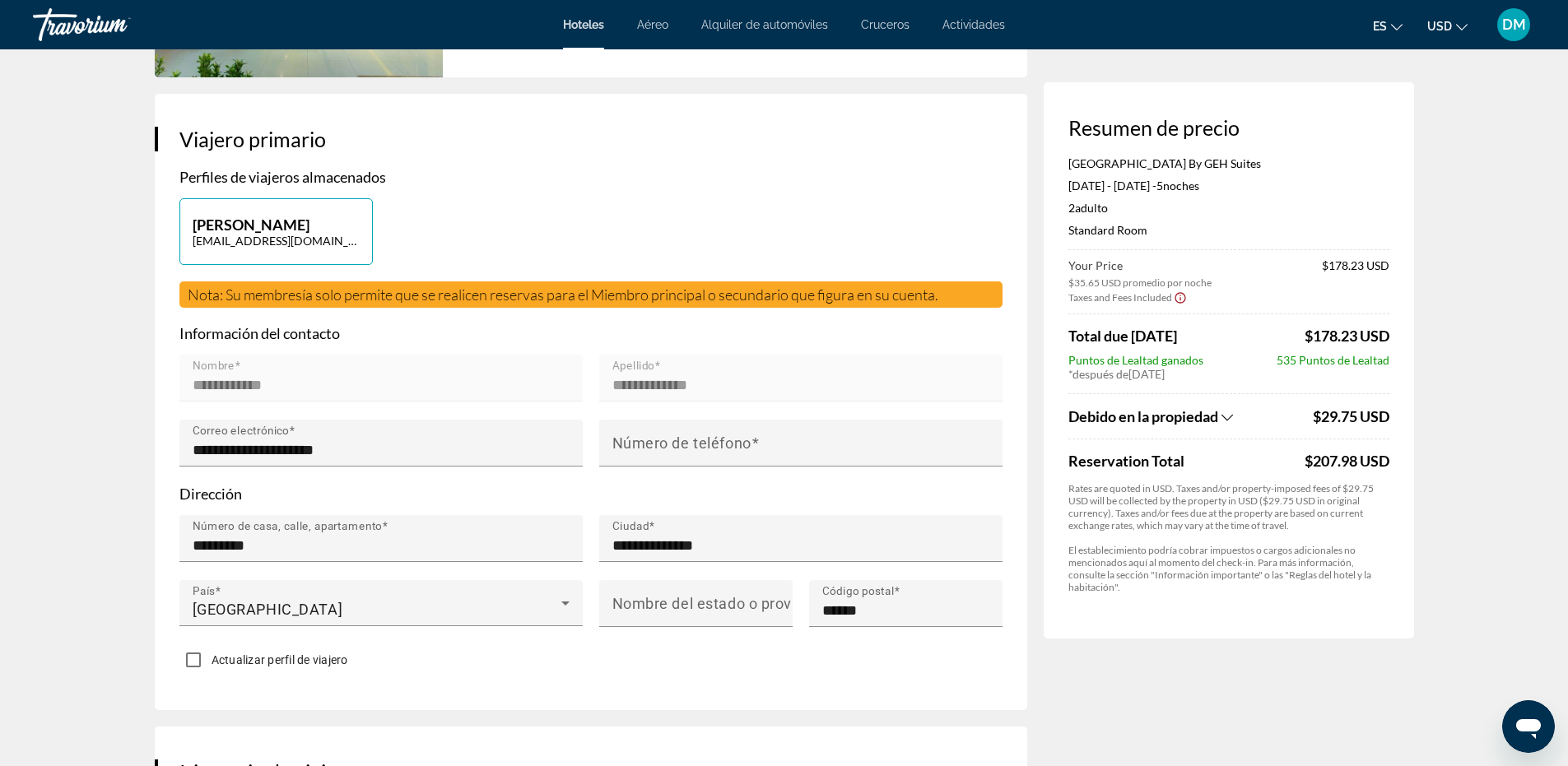
scroll to position [165, 0]
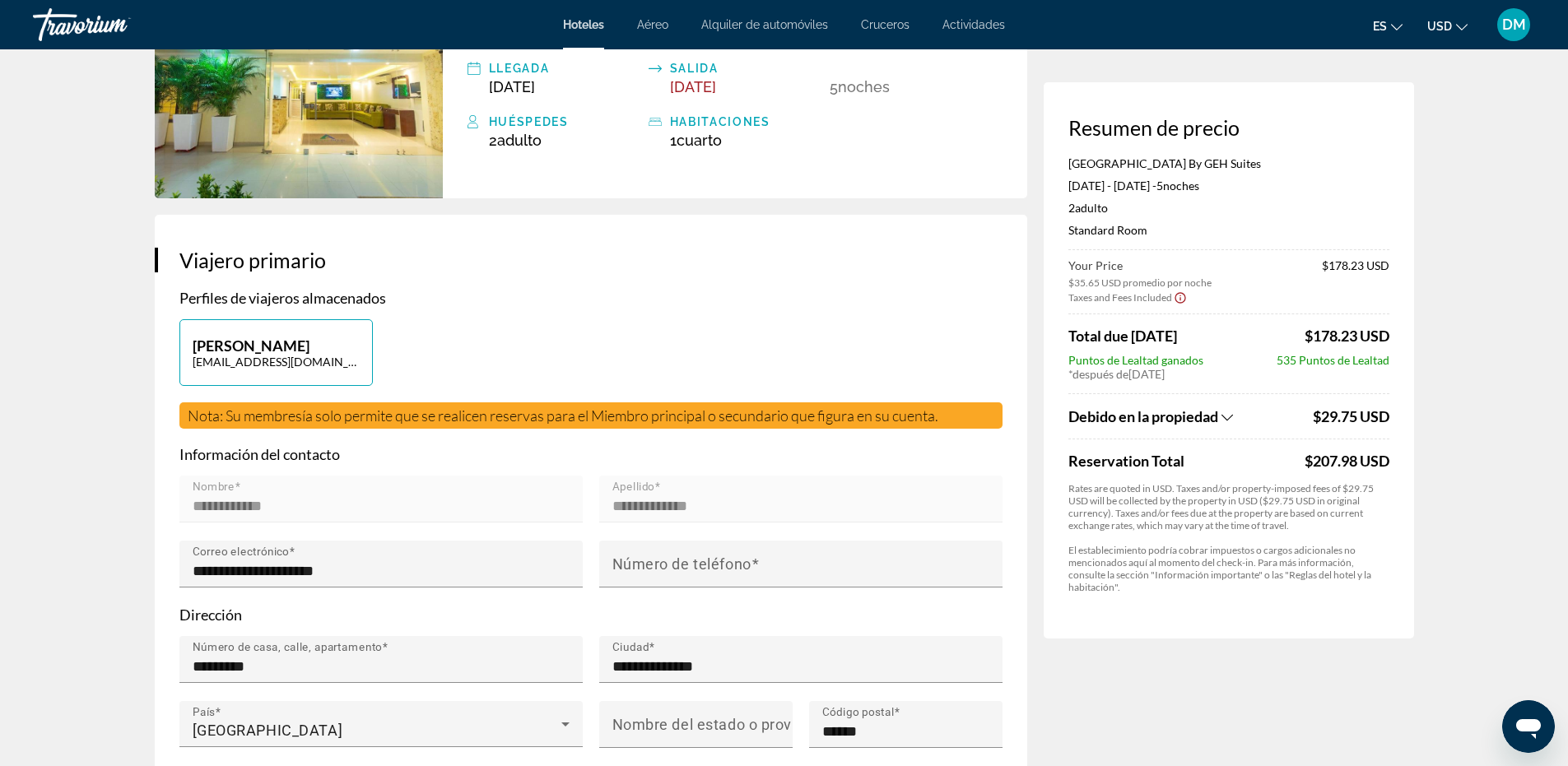
click at [1226, 415] on icon "Show Taxes and Fees breakdown" at bounding box center [1227, 417] width 11 height 14
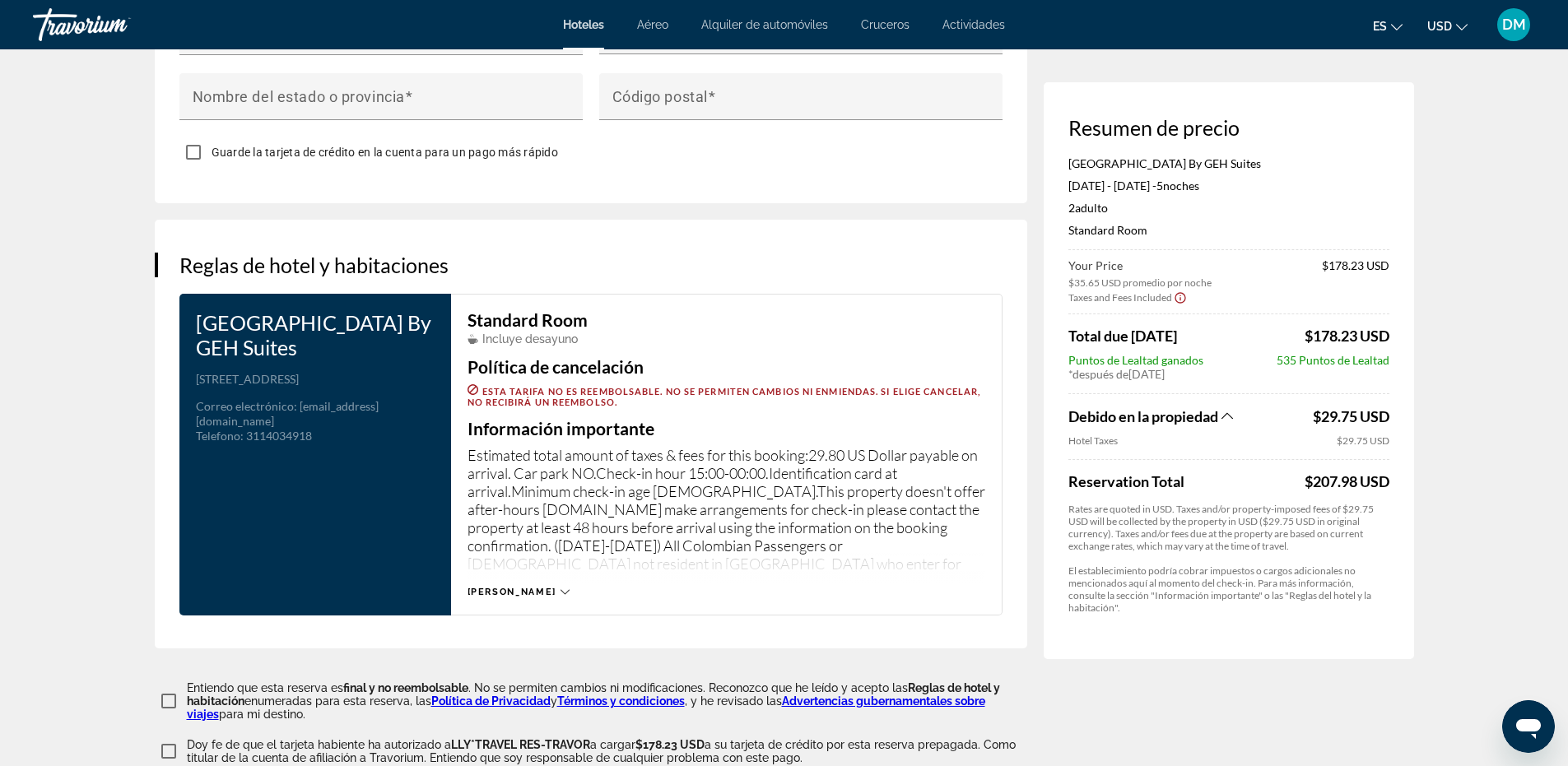
scroll to position [1894, 0]
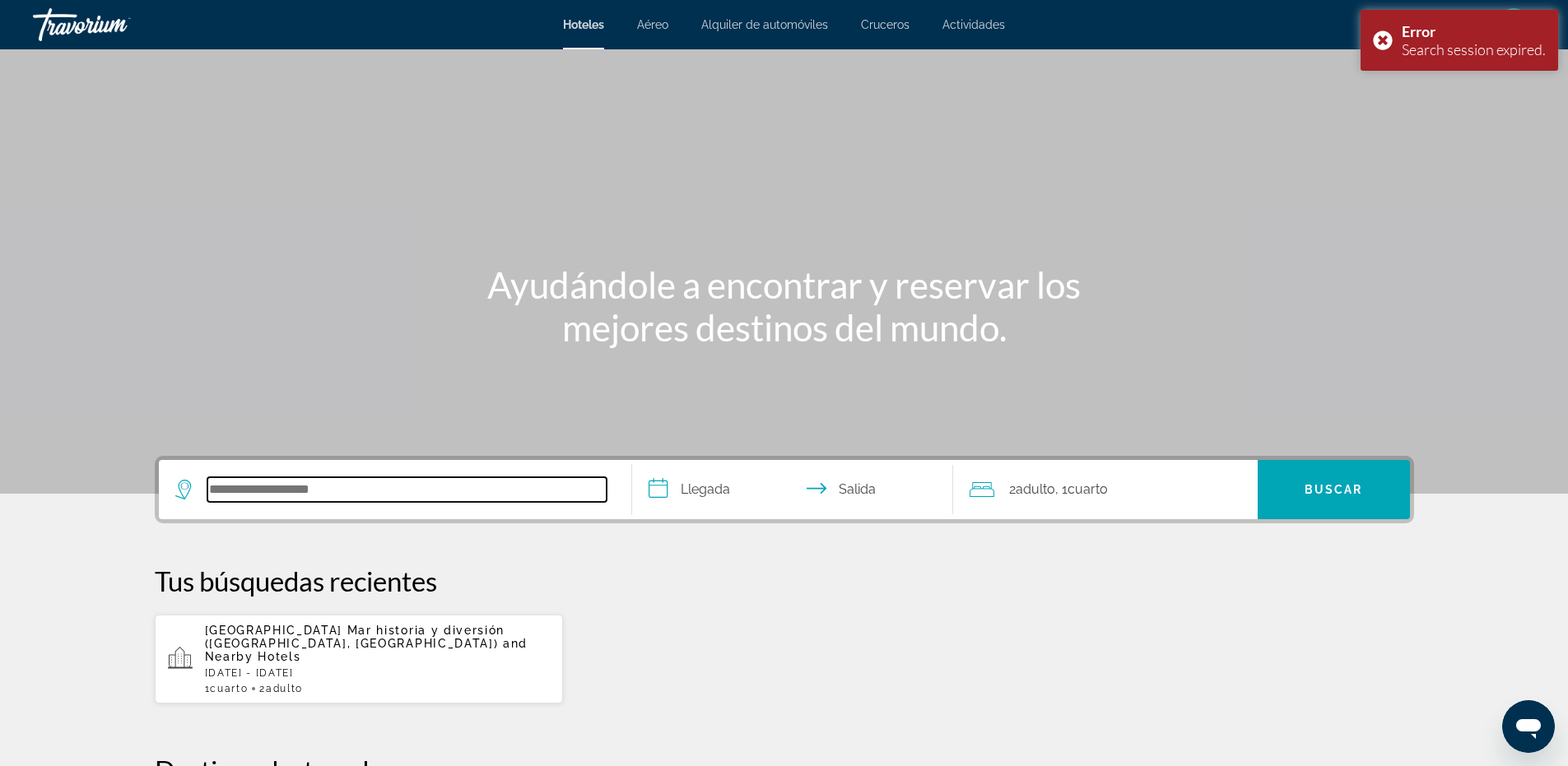
click at [425, 482] on input "Search hotel destination" at bounding box center [407, 489] width 399 height 25
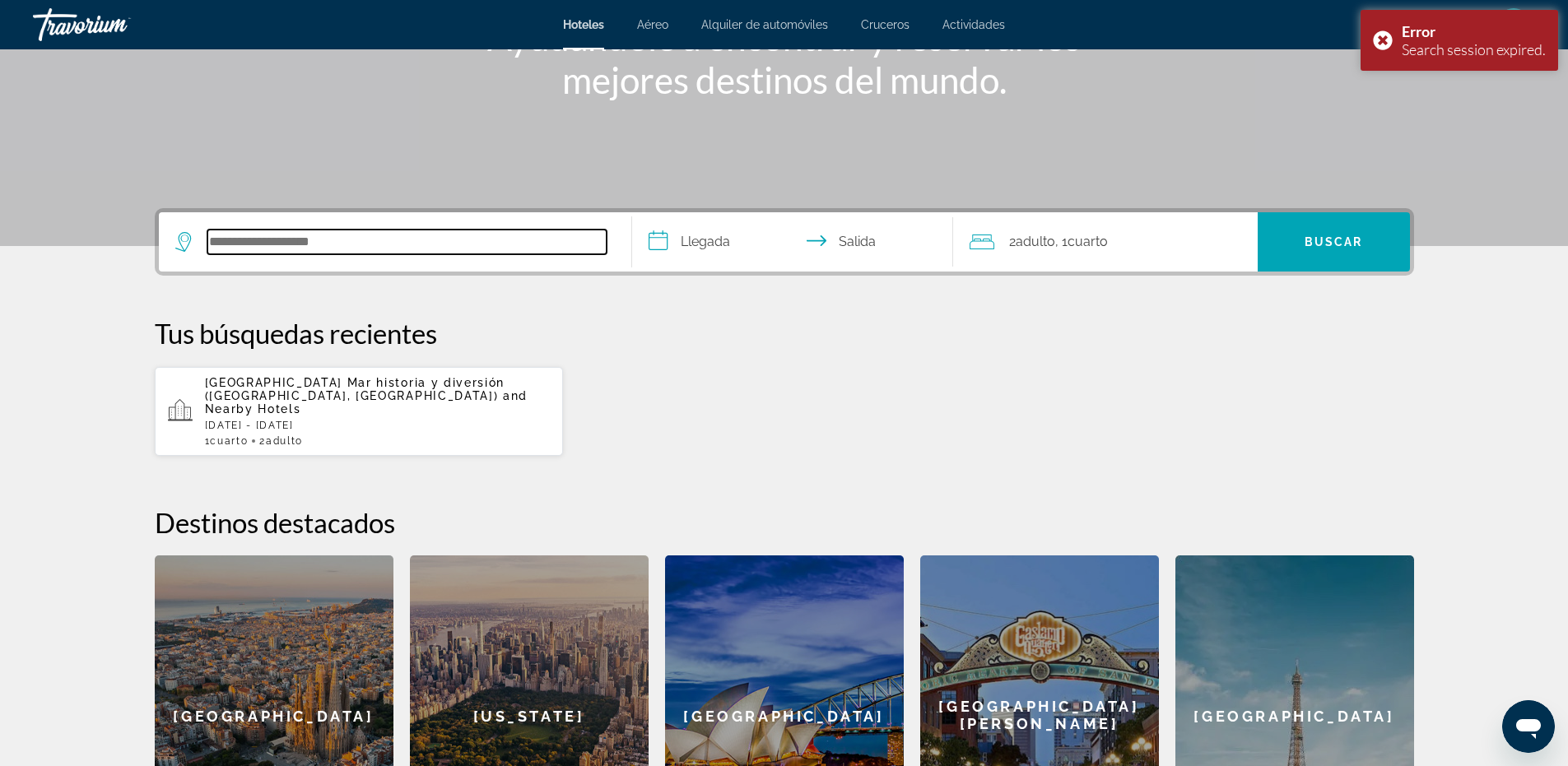
scroll to position [403, 0]
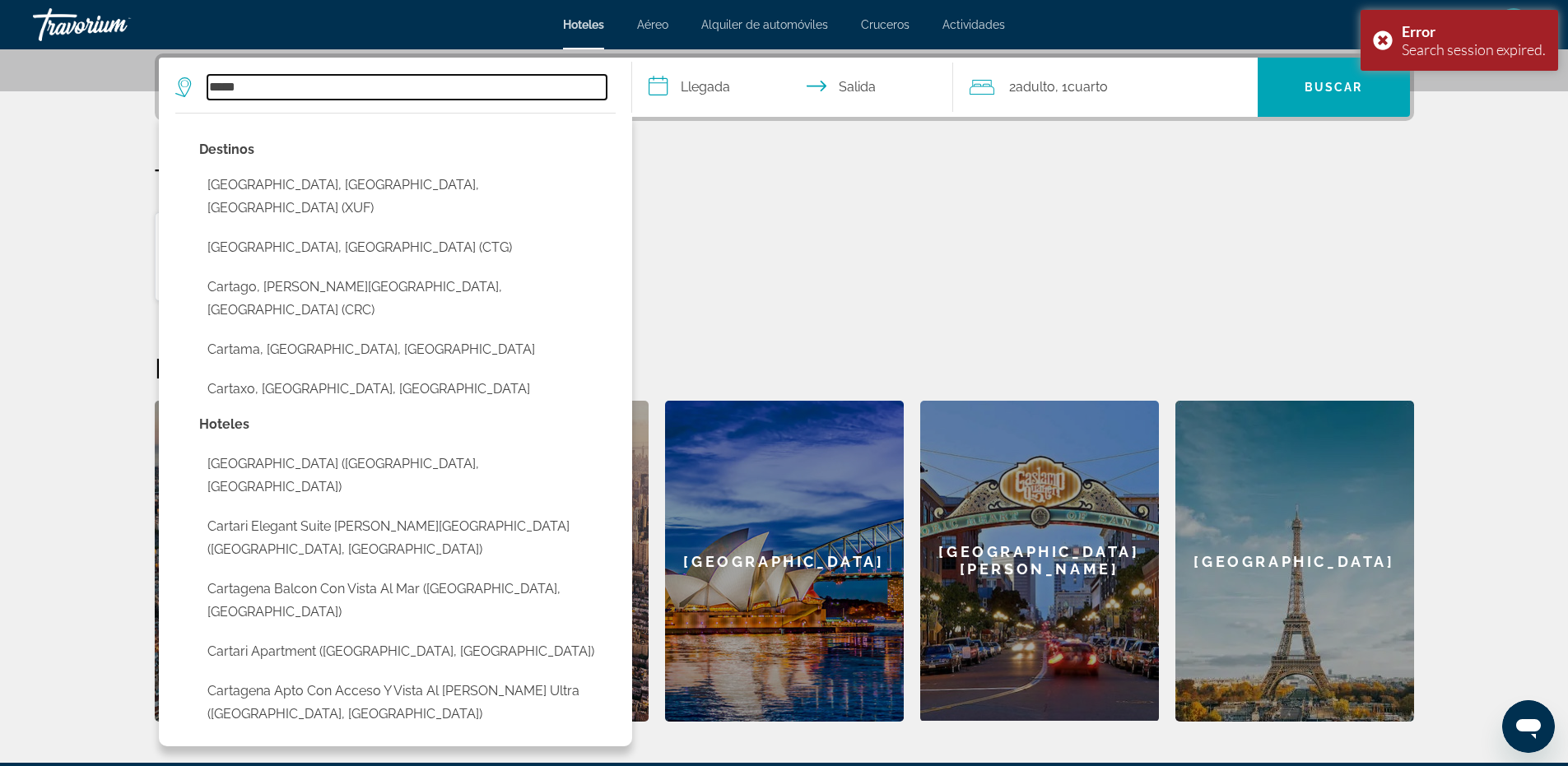
type input "*****"
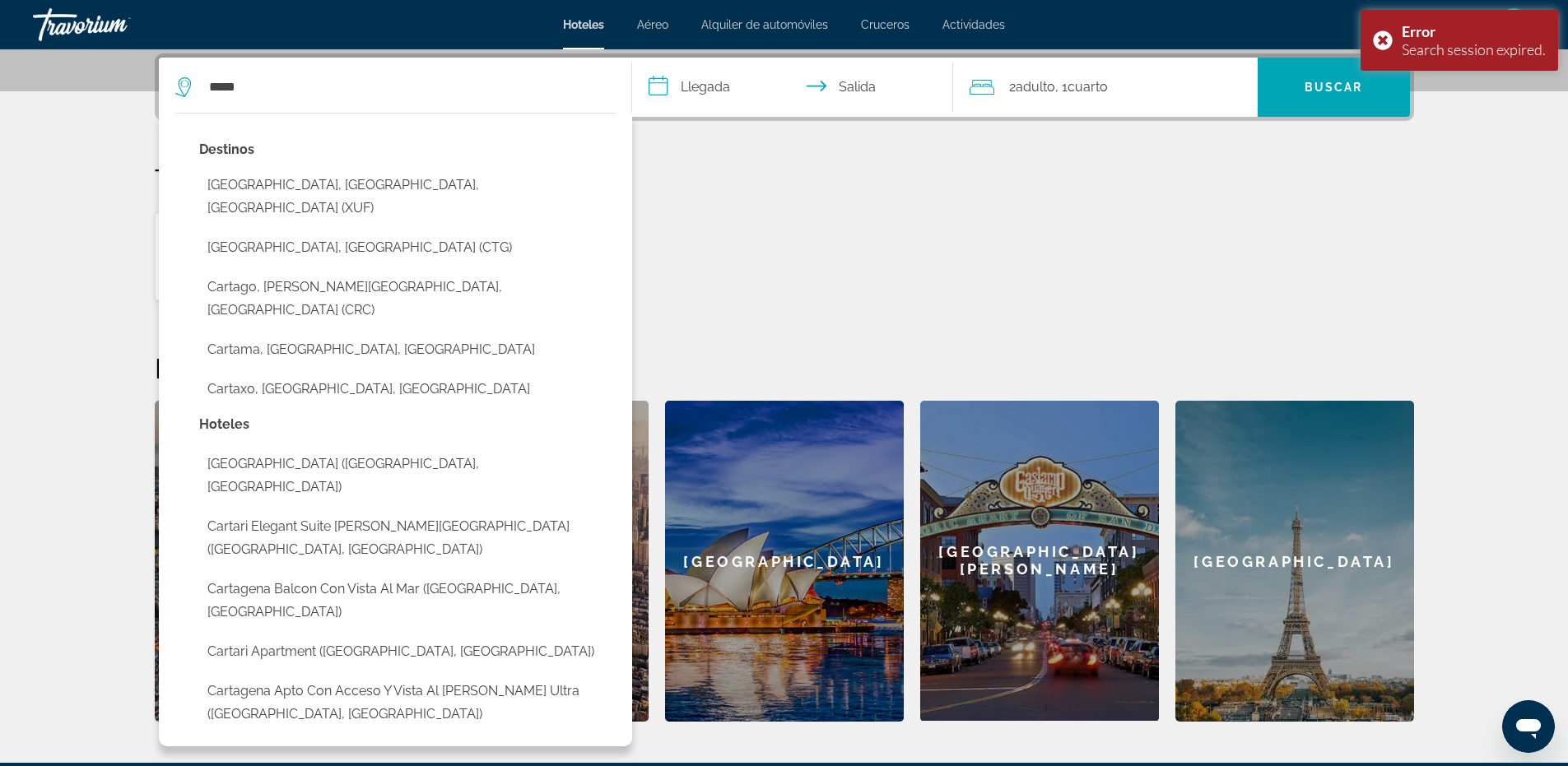
click at [718, 221] on div "[GEOGRAPHIC_DATA] Mar historia y diversión ([GEOGRAPHIC_DATA], [GEOGRAPHIC_DATA…" at bounding box center [785, 257] width 1260 height 91
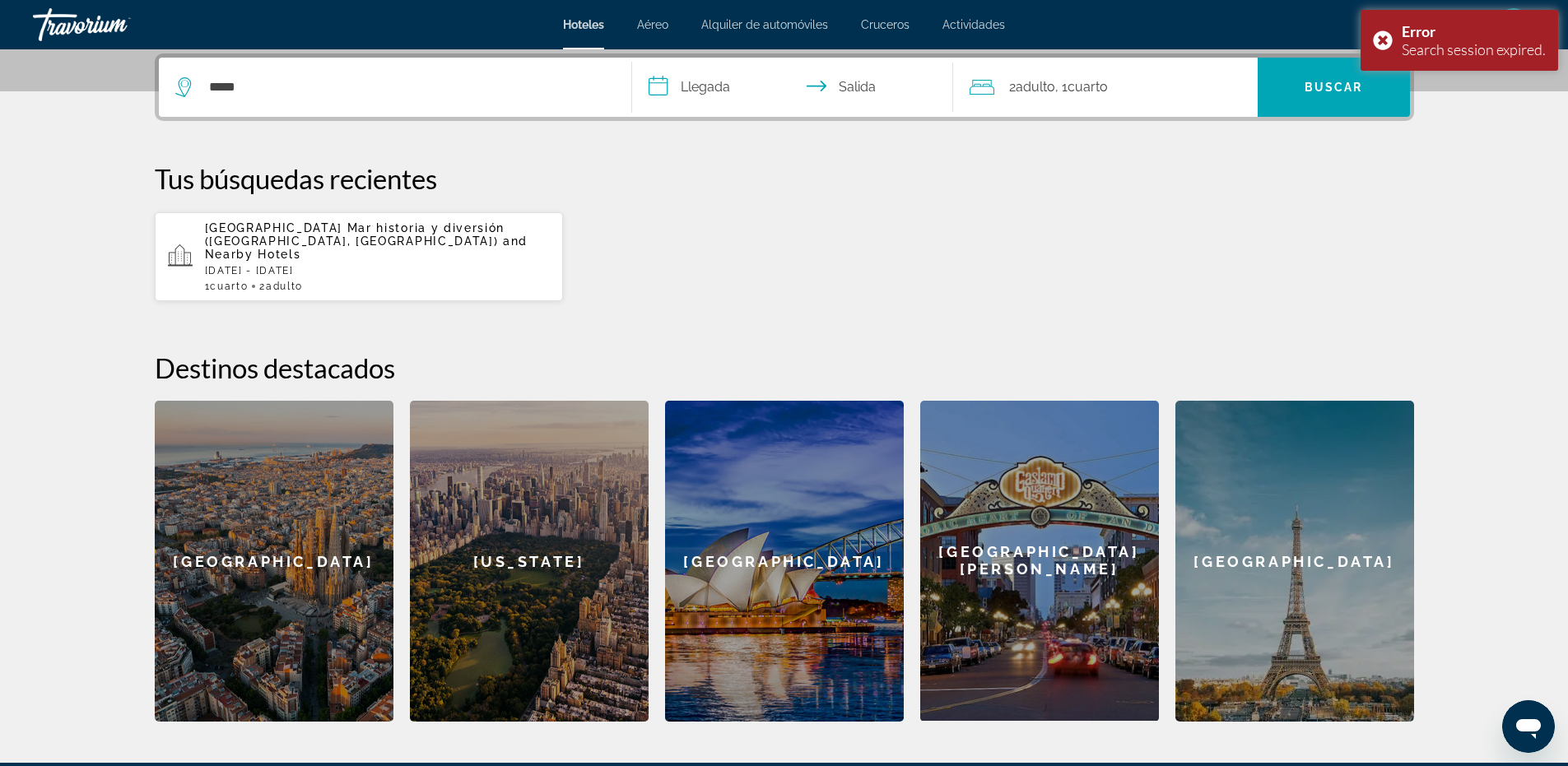
click at [354, 245] on span "and Nearby Hotels" at bounding box center [367, 248] width 324 height 27
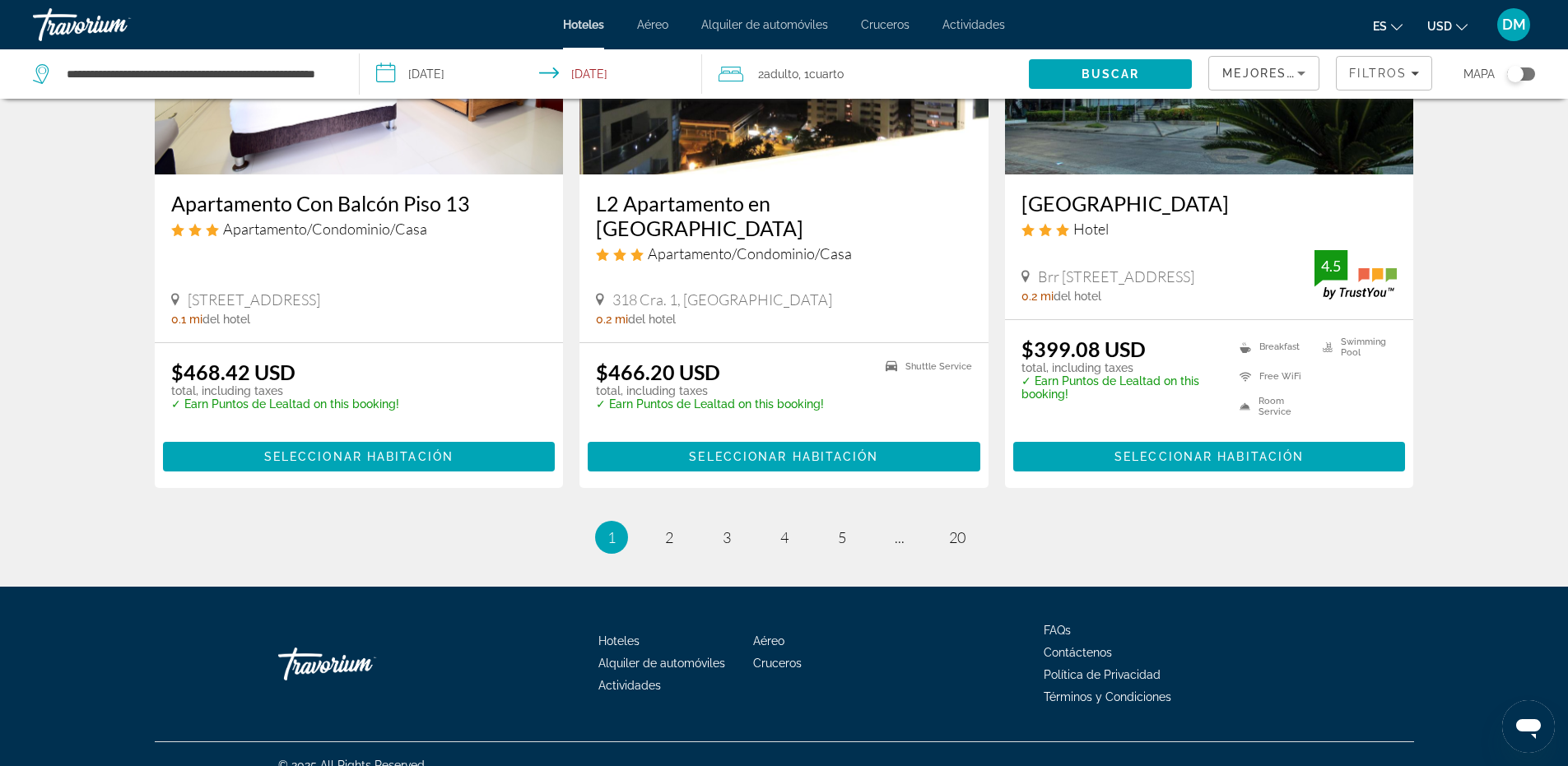
scroll to position [2103, 0]
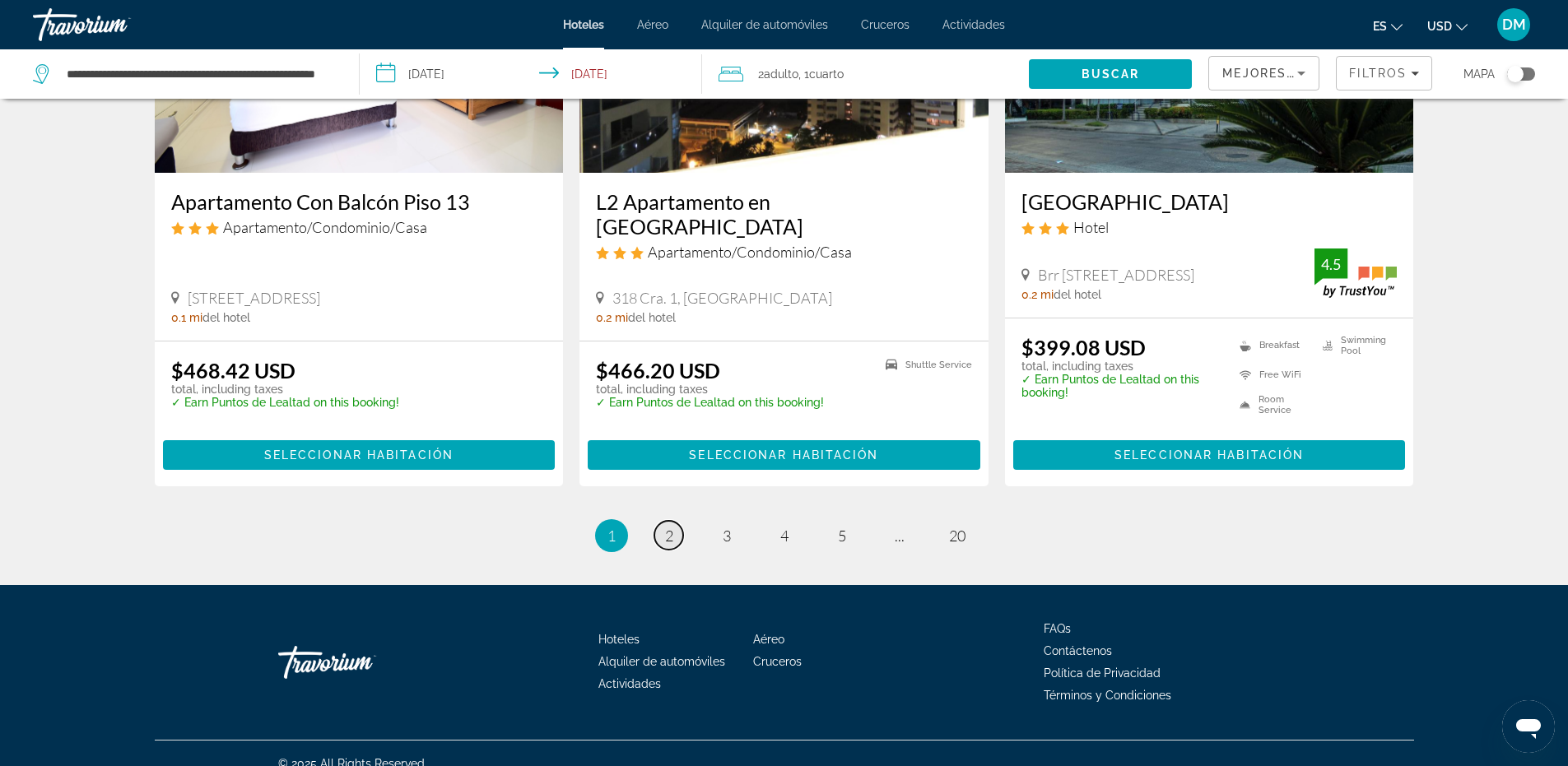
click at [670, 527] on span "2" at bounding box center [669, 536] width 9 height 18
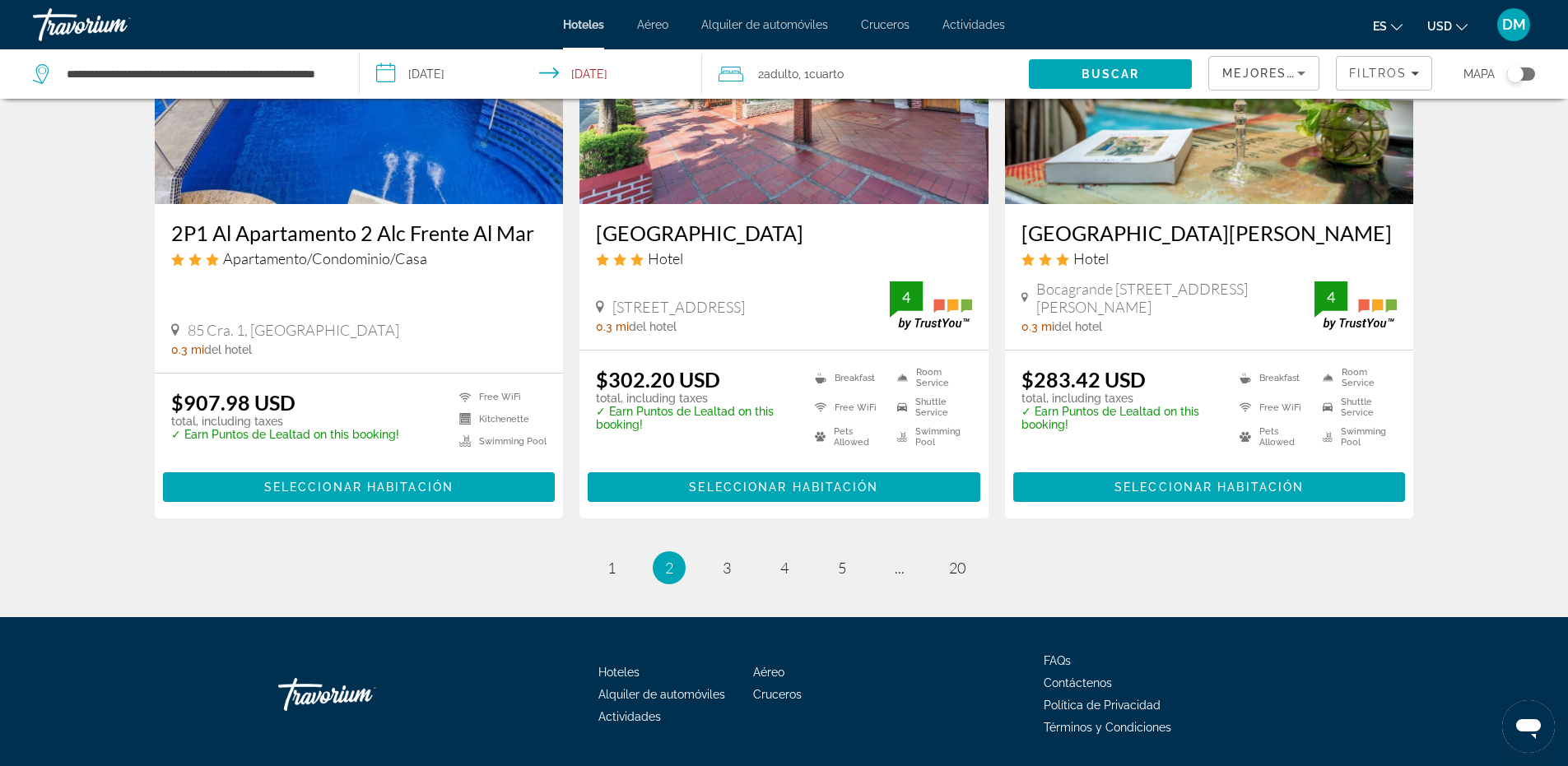
scroll to position [2140, 0]
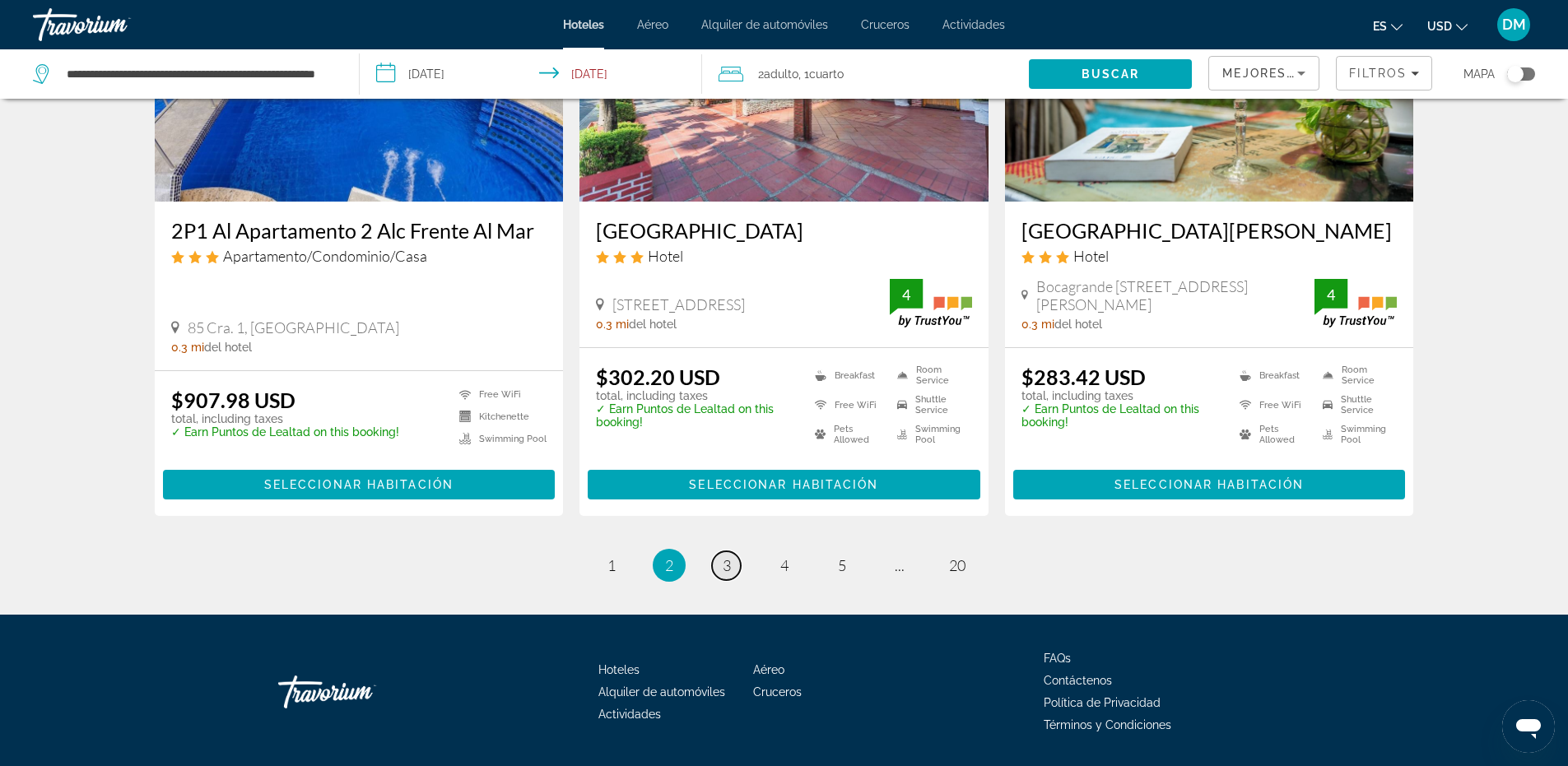
click at [733, 552] on link "page 3" at bounding box center [727, 566] width 29 height 29
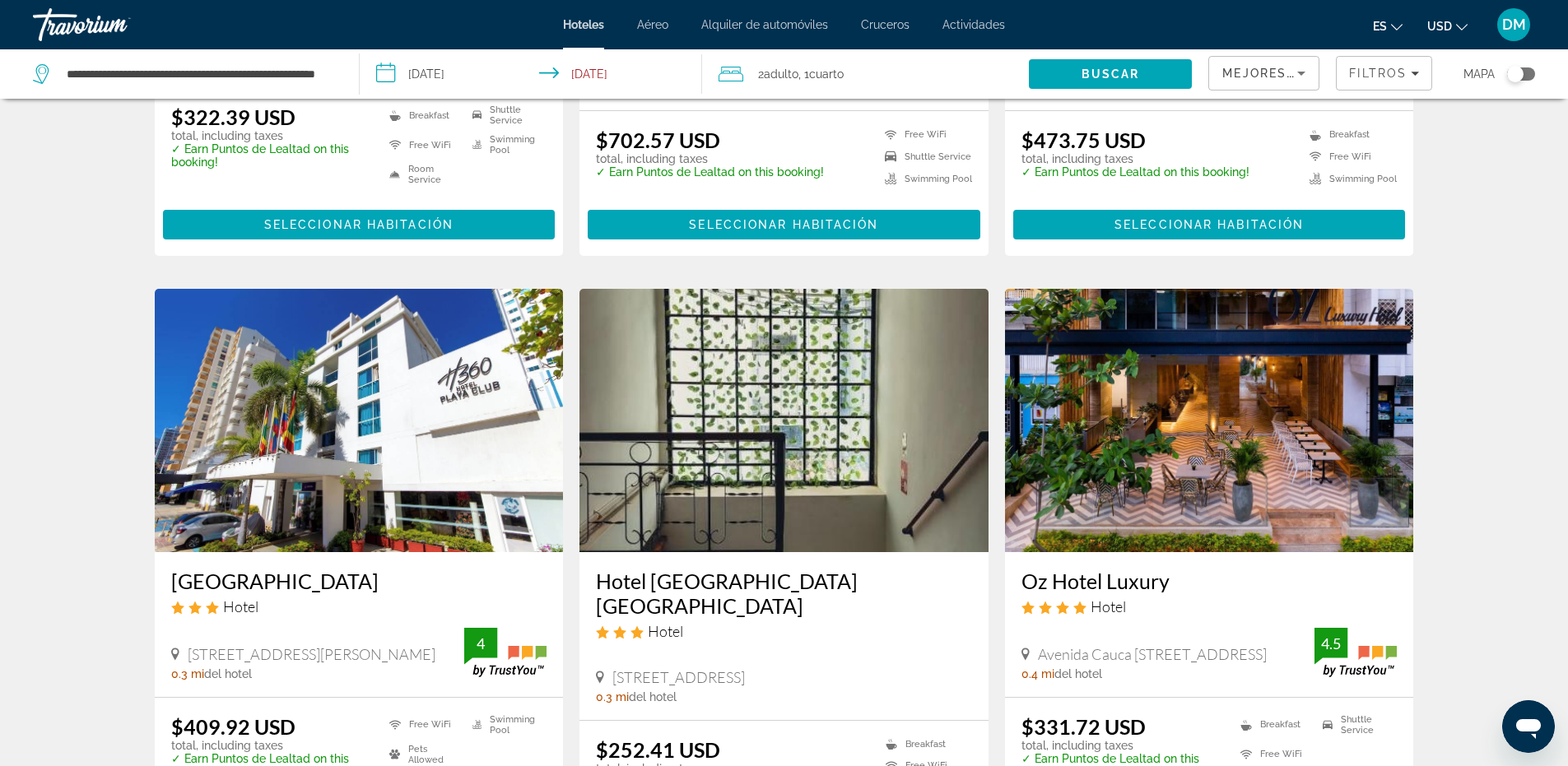
scroll to position [823, 0]
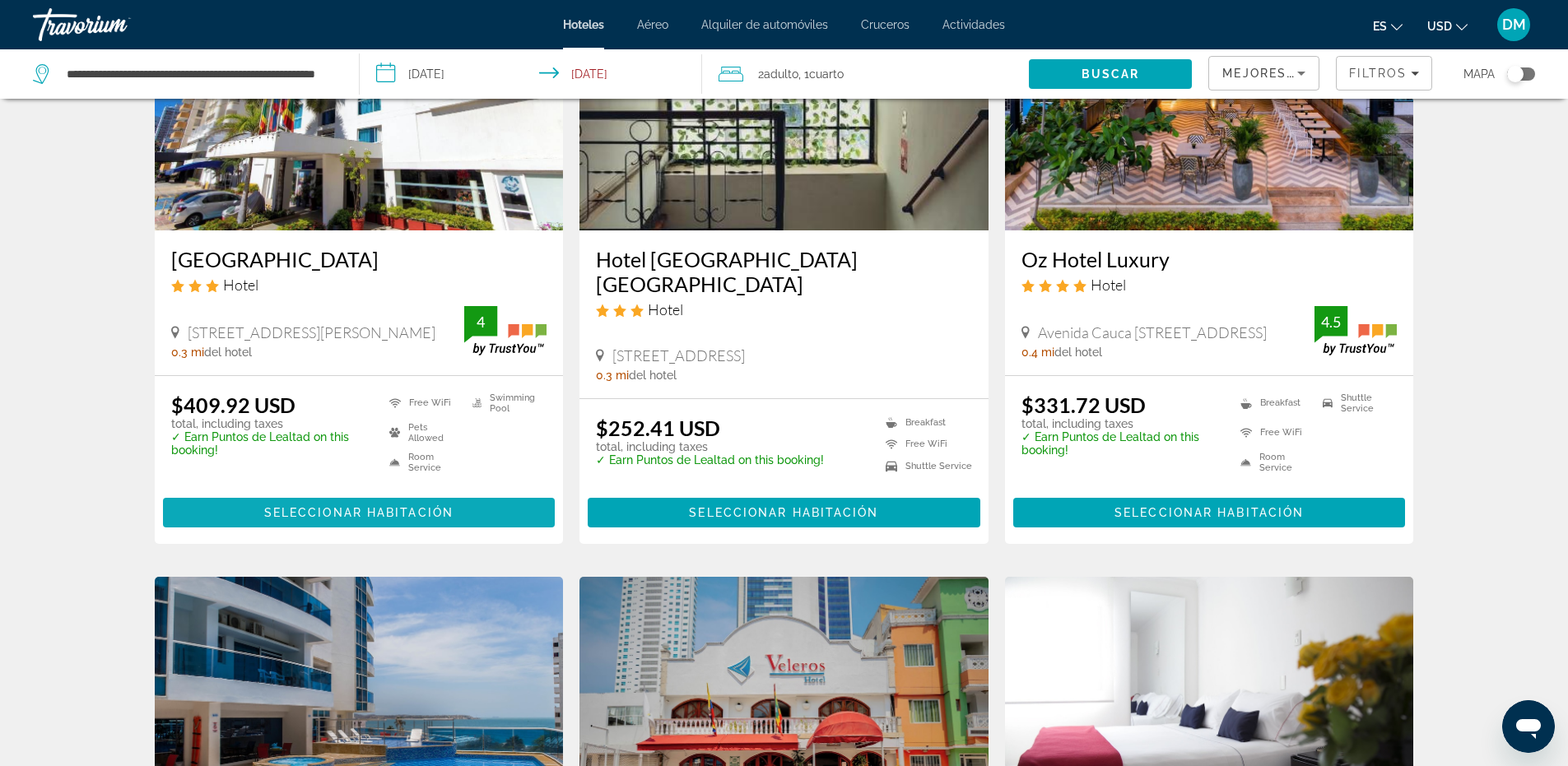
click at [417, 506] on span "Seleccionar habitación" at bounding box center [358, 512] width 189 height 13
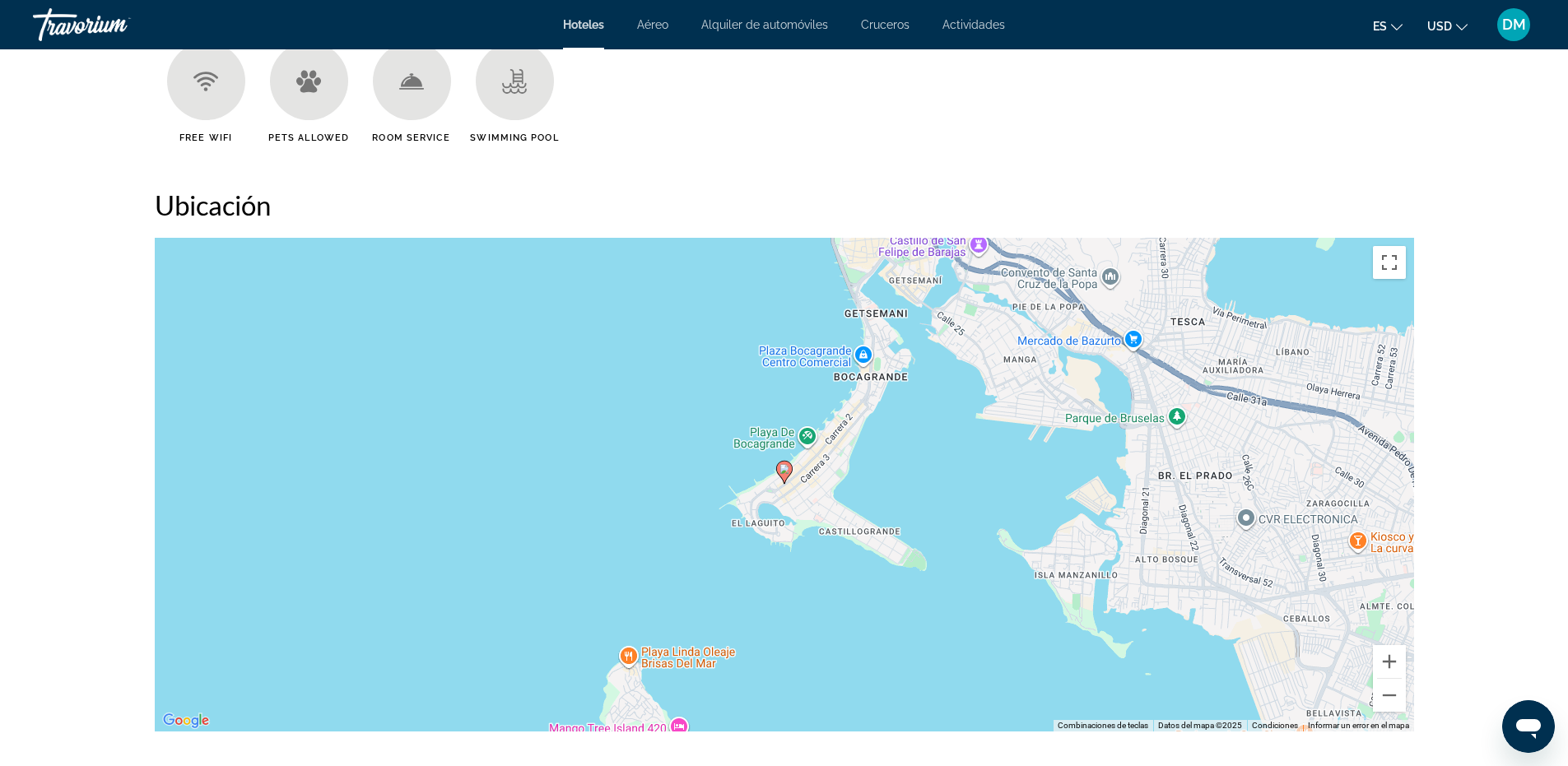
scroll to position [1481, 0]
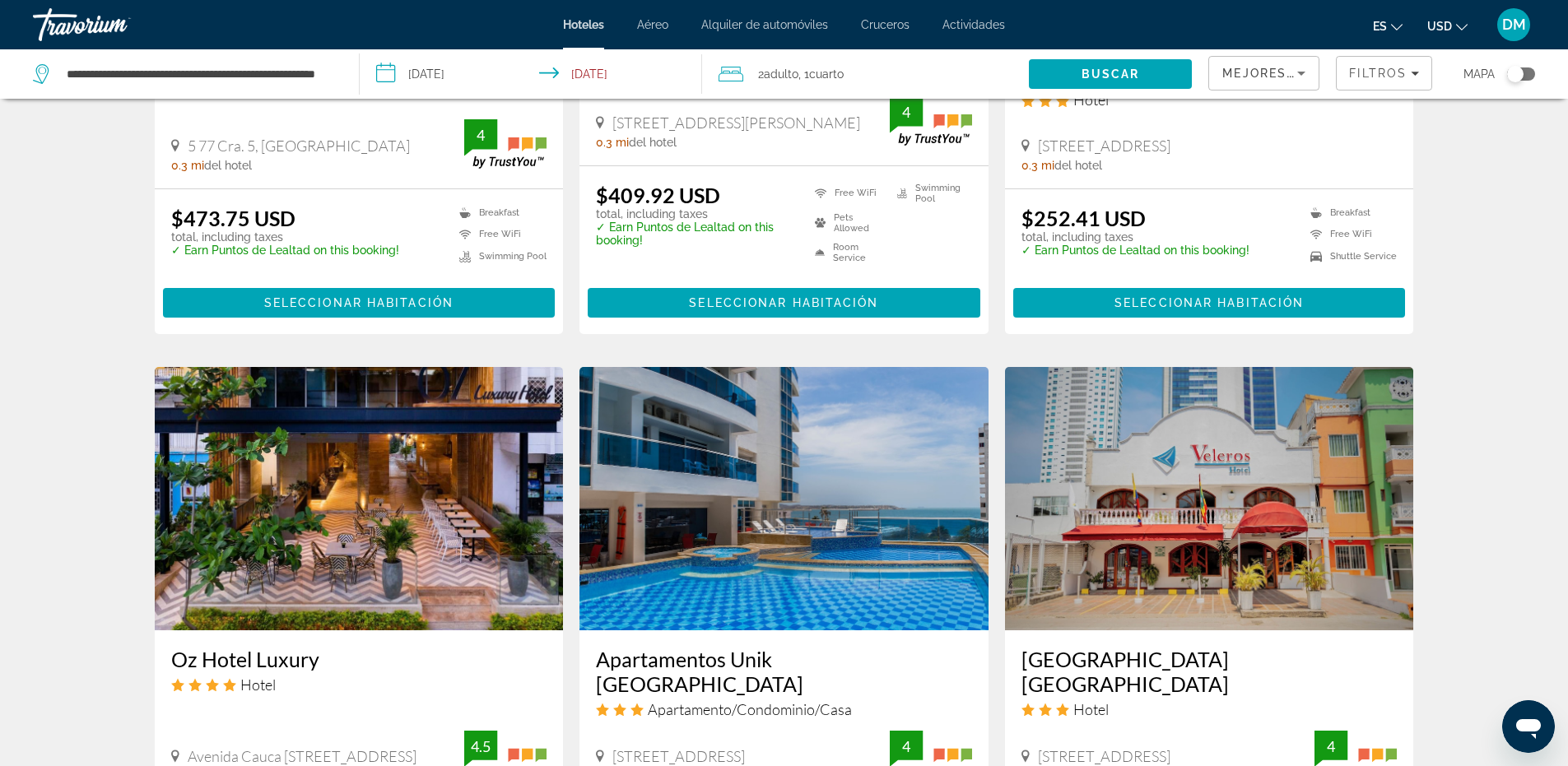
scroll to position [724, 0]
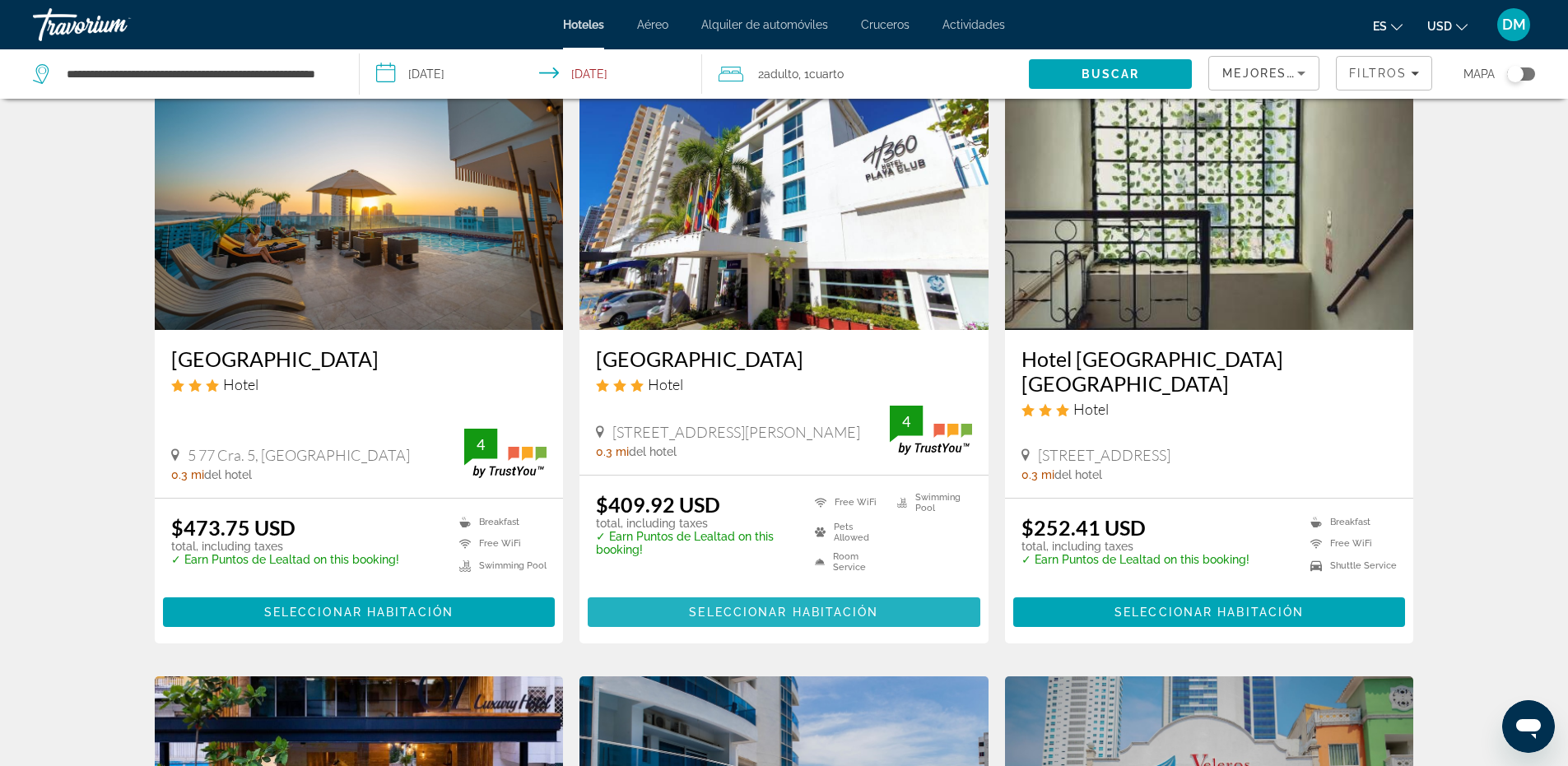
click at [772, 606] on span "Seleccionar habitación" at bounding box center [783, 612] width 189 height 13
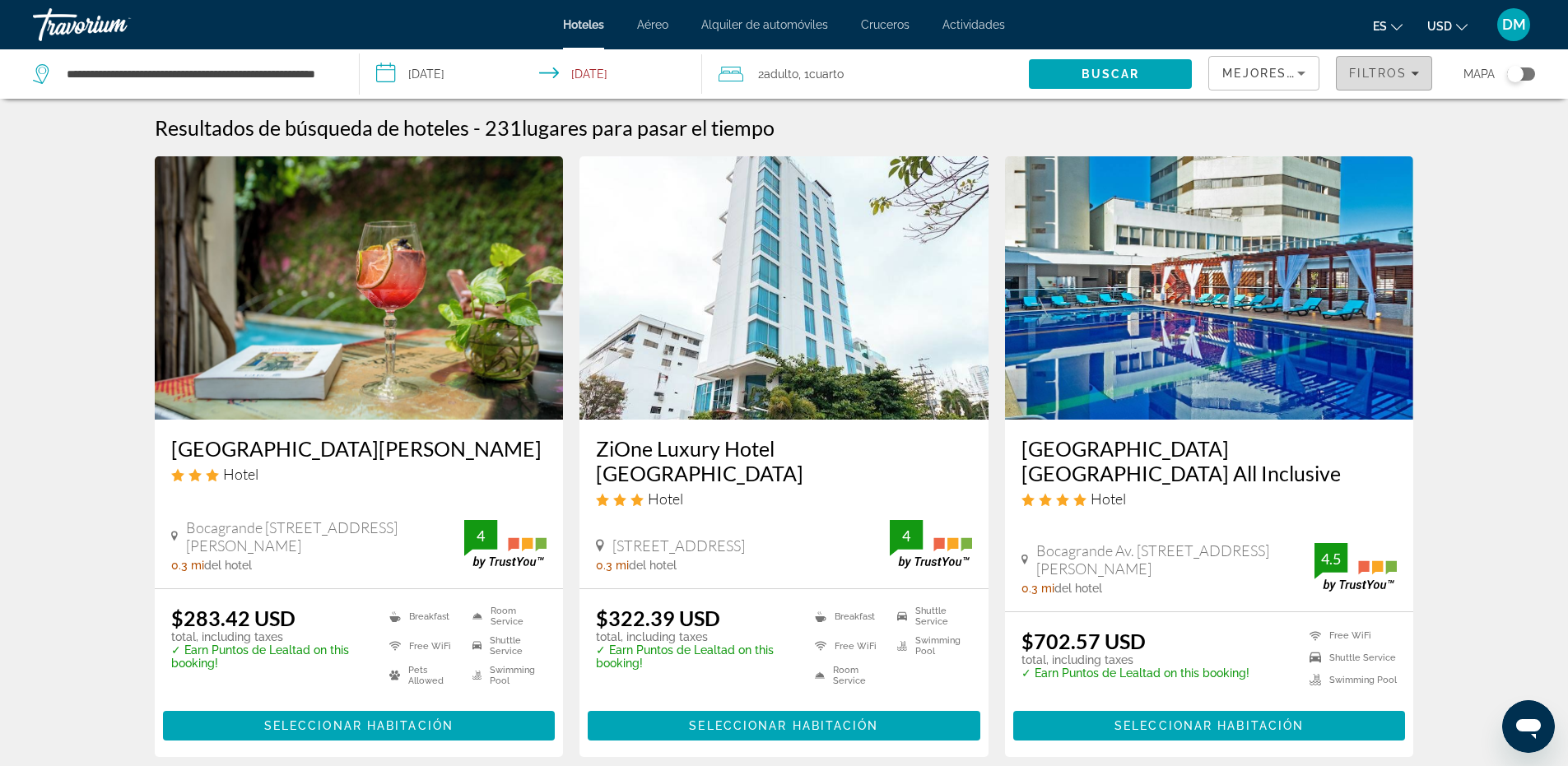
click at [1379, 84] on span "Filters" at bounding box center [1384, 73] width 94 height 39
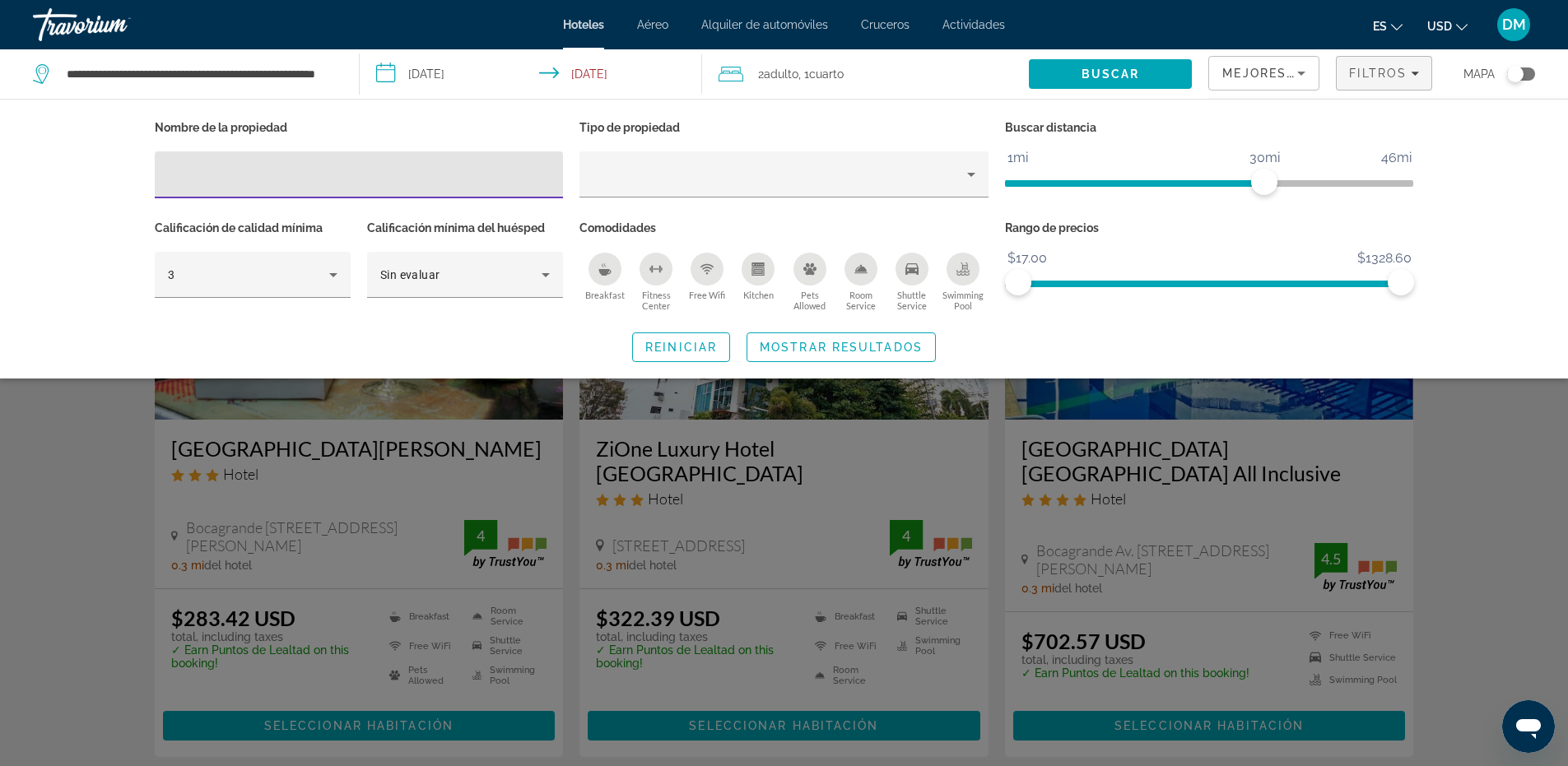
click at [473, 175] on input "Hotel Filters" at bounding box center [359, 175] width 383 height 20
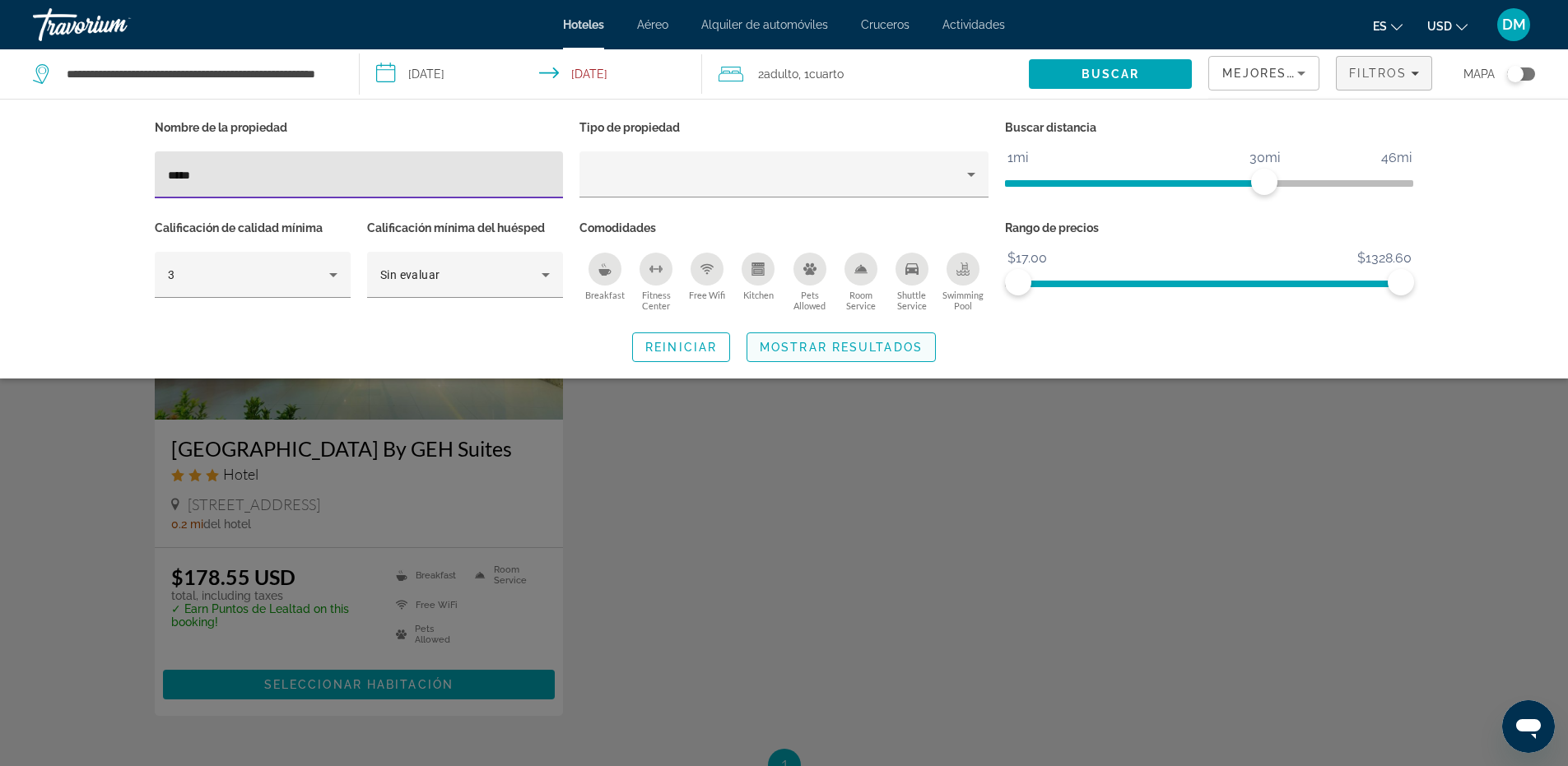
type input "*****"
click at [809, 350] on span "Mostrar resultados" at bounding box center [841, 347] width 163 height 13
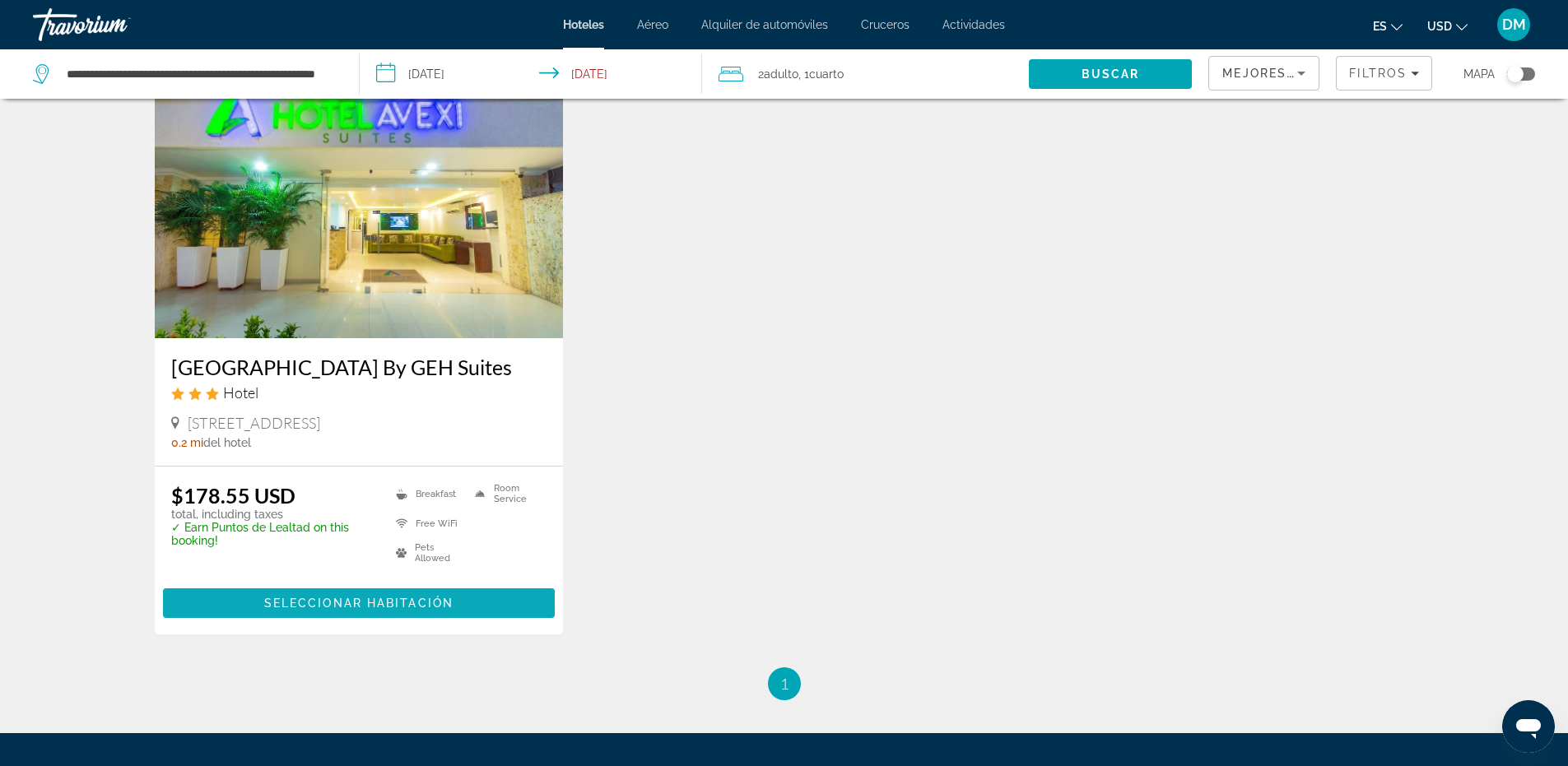
scroll to position [82, 0]
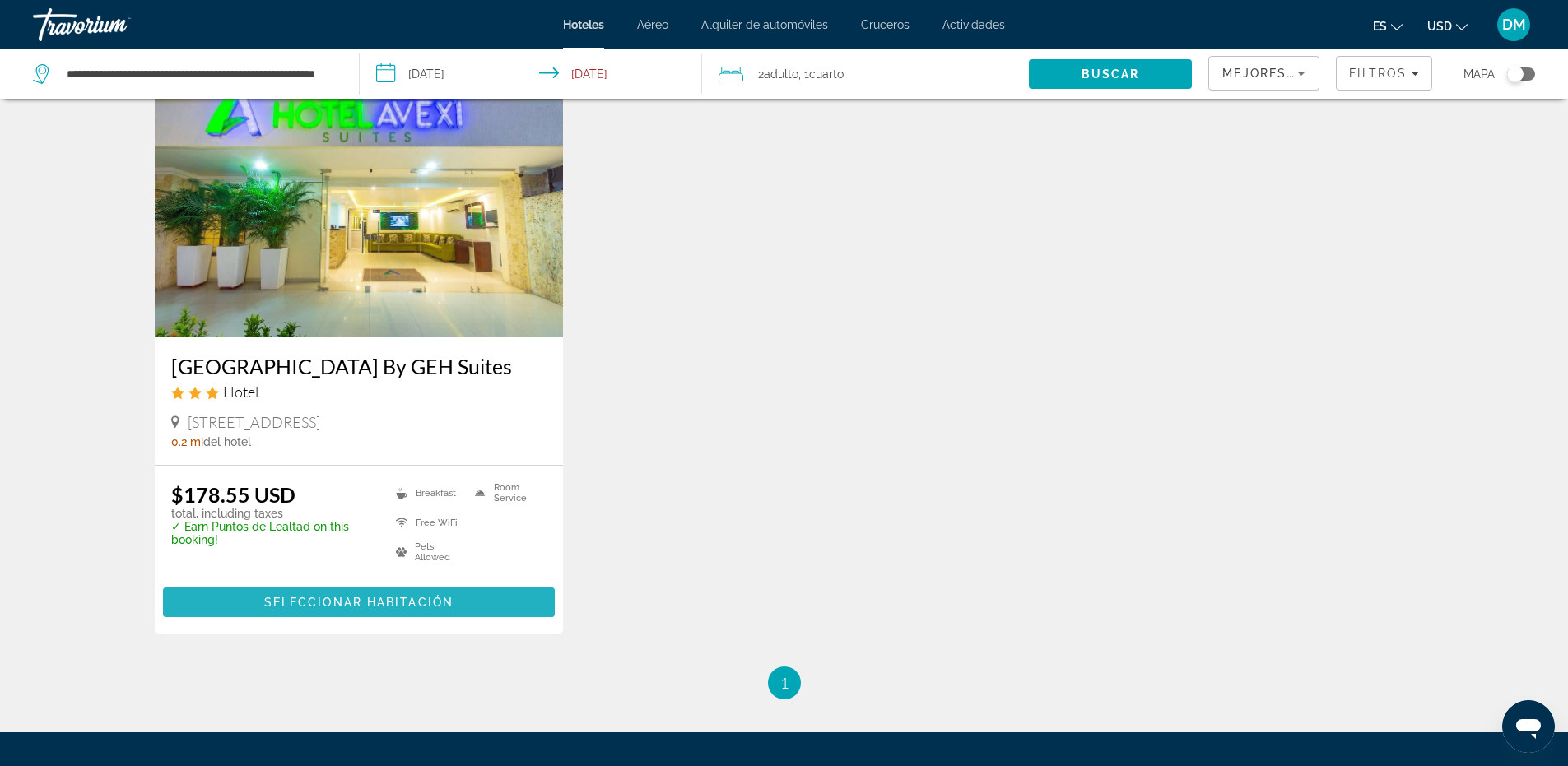
click at [298, 596] on span "Seleccionar habitación" at bounding box center [358, 602] width 189 height 13
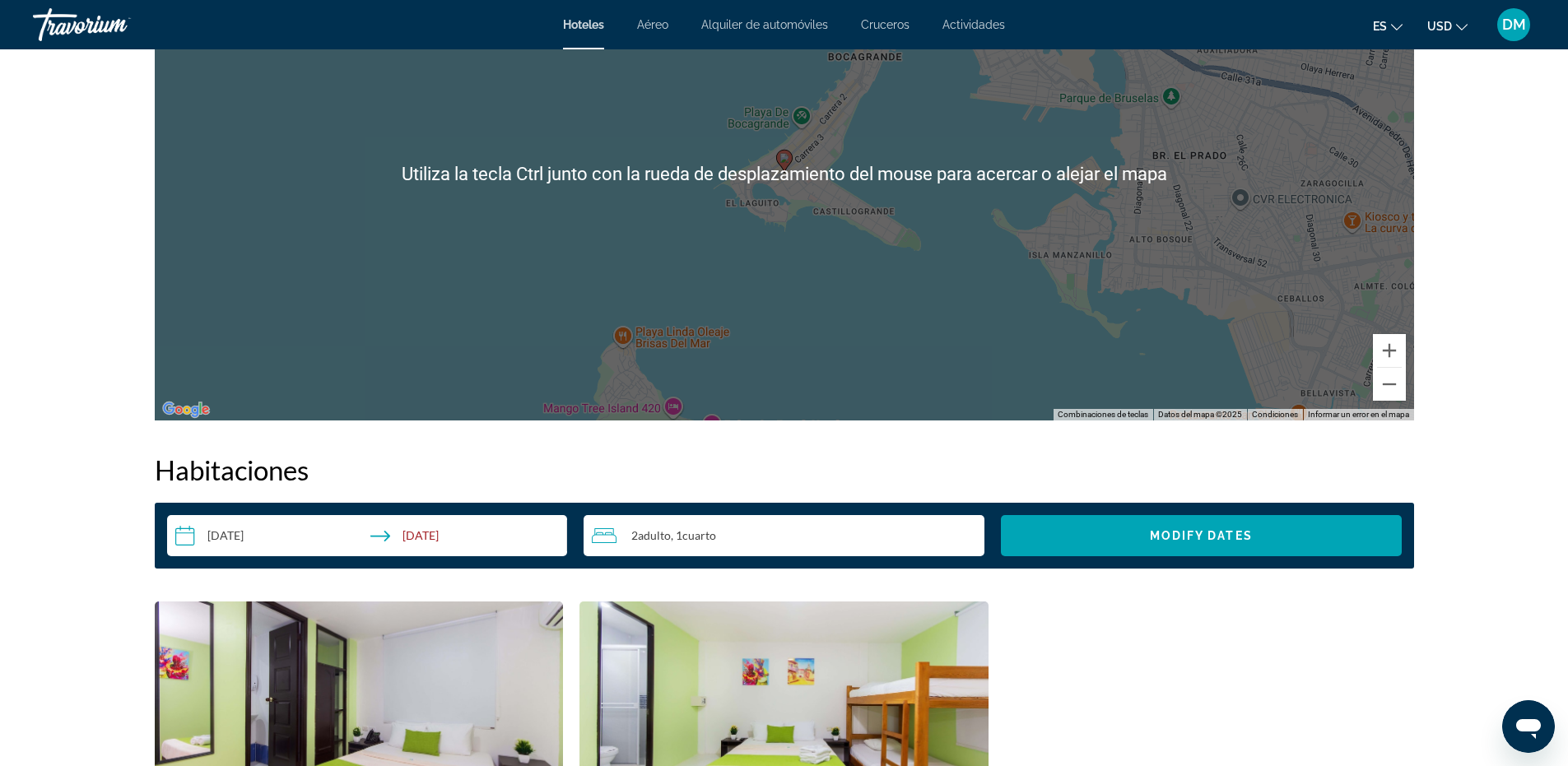
scroll to position [1976, 0]
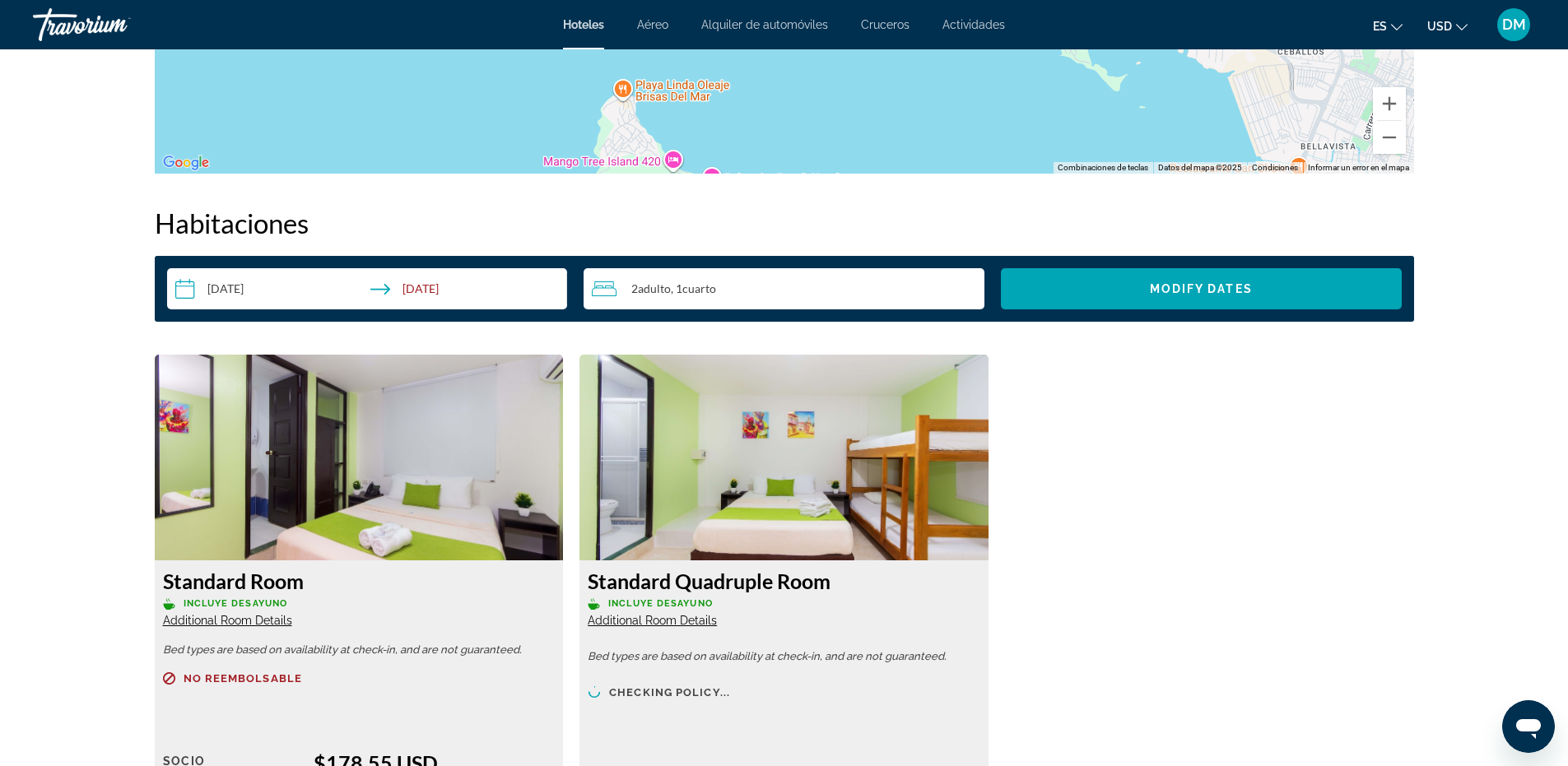
click at [656, 290] on span "Adulto" at bounding box center [655, 289] width 33 height 14
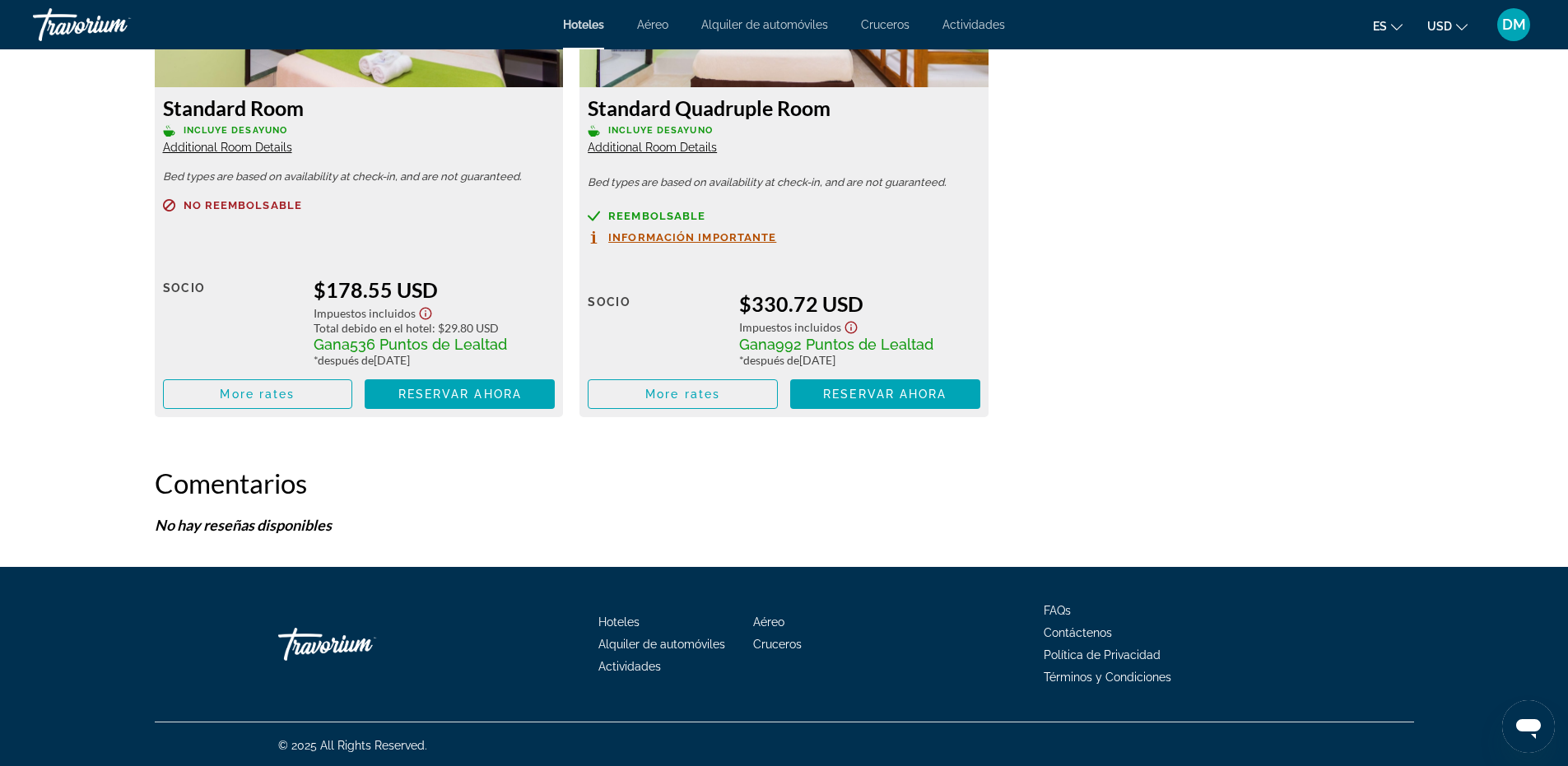
scroll to position [2451, 0]
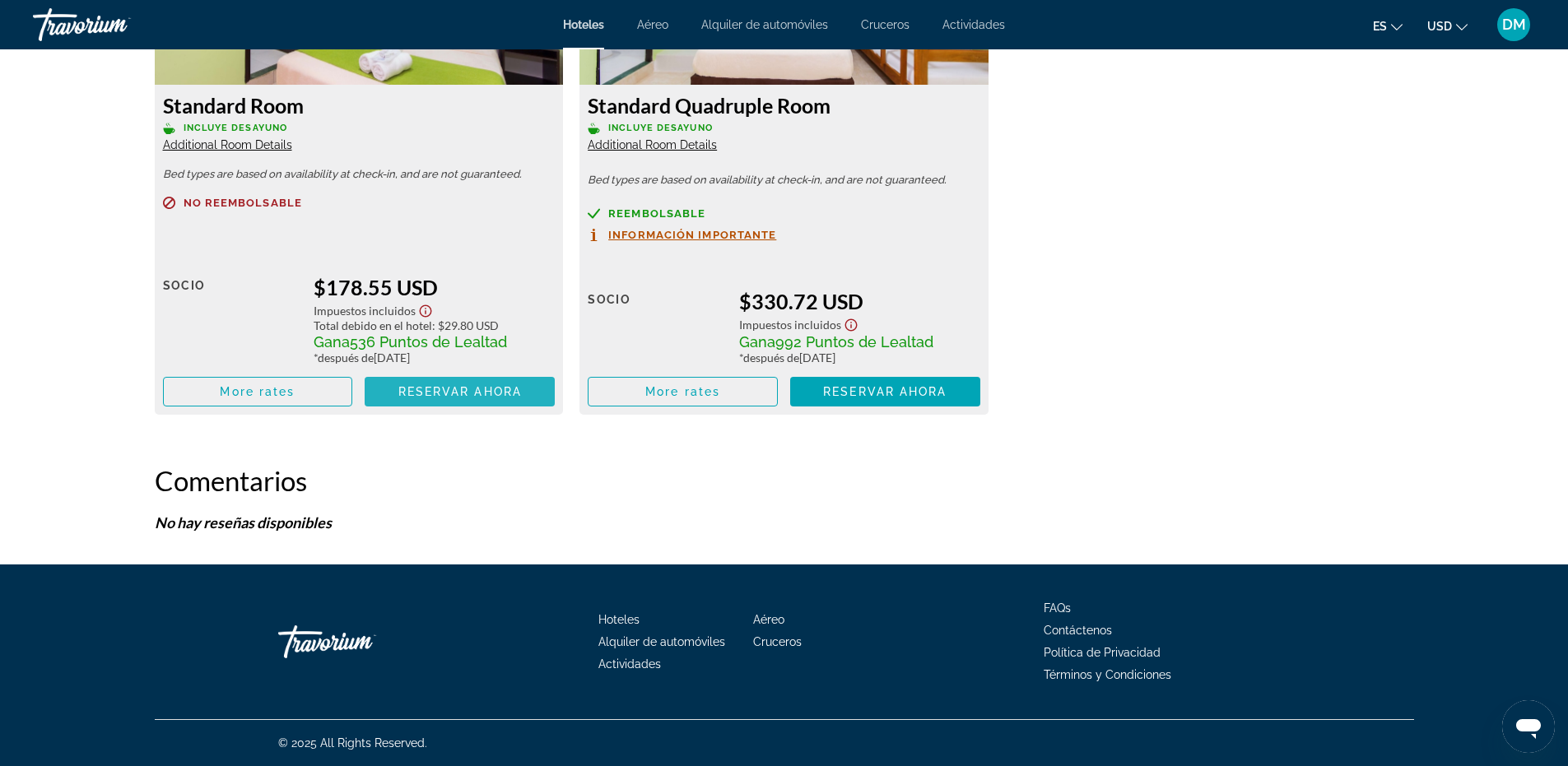
click at [427, 386] on span "Reservar ahora" at bounding box center [460, 392] width 123 height 13
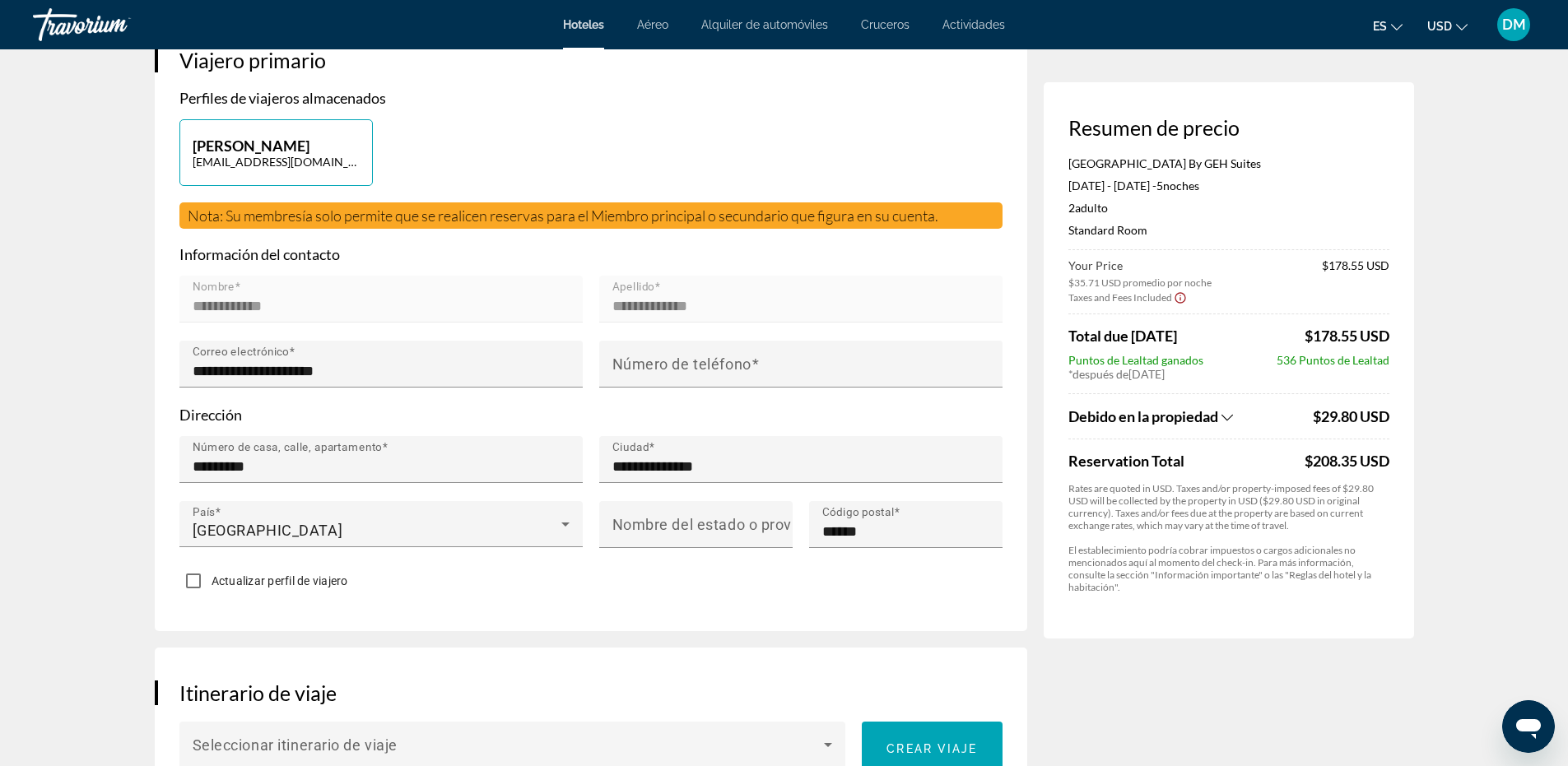
scroll to position [329, 0]
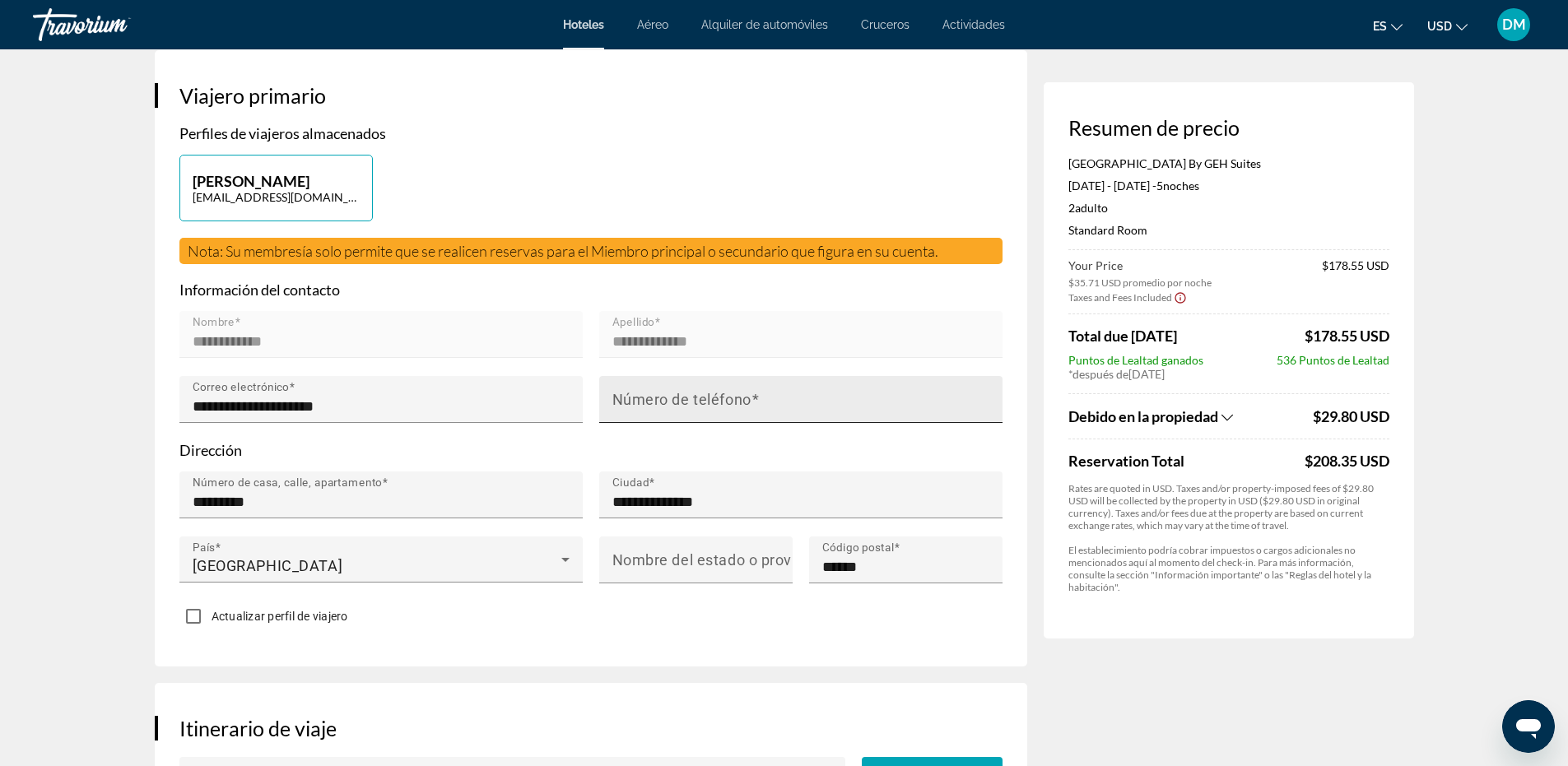
click at [665, 409] on mat-label "Número de teléfono" at bounding box center [682, 399] width 139 height 17
click at [665, 416] on input "Número de teléfono" at bounding box center [806, 406] width 387 height 20
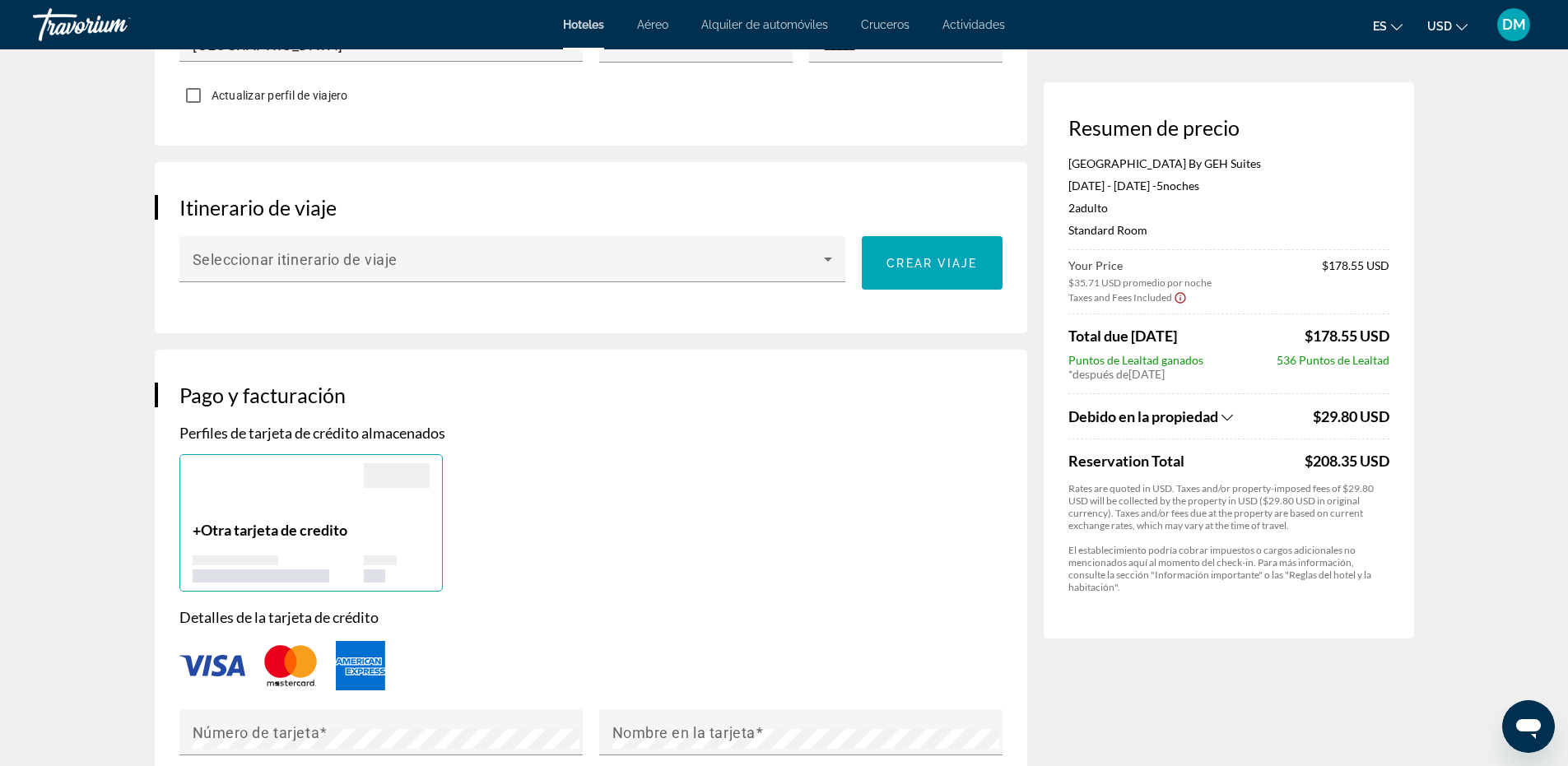
scroll to position [906, 0]
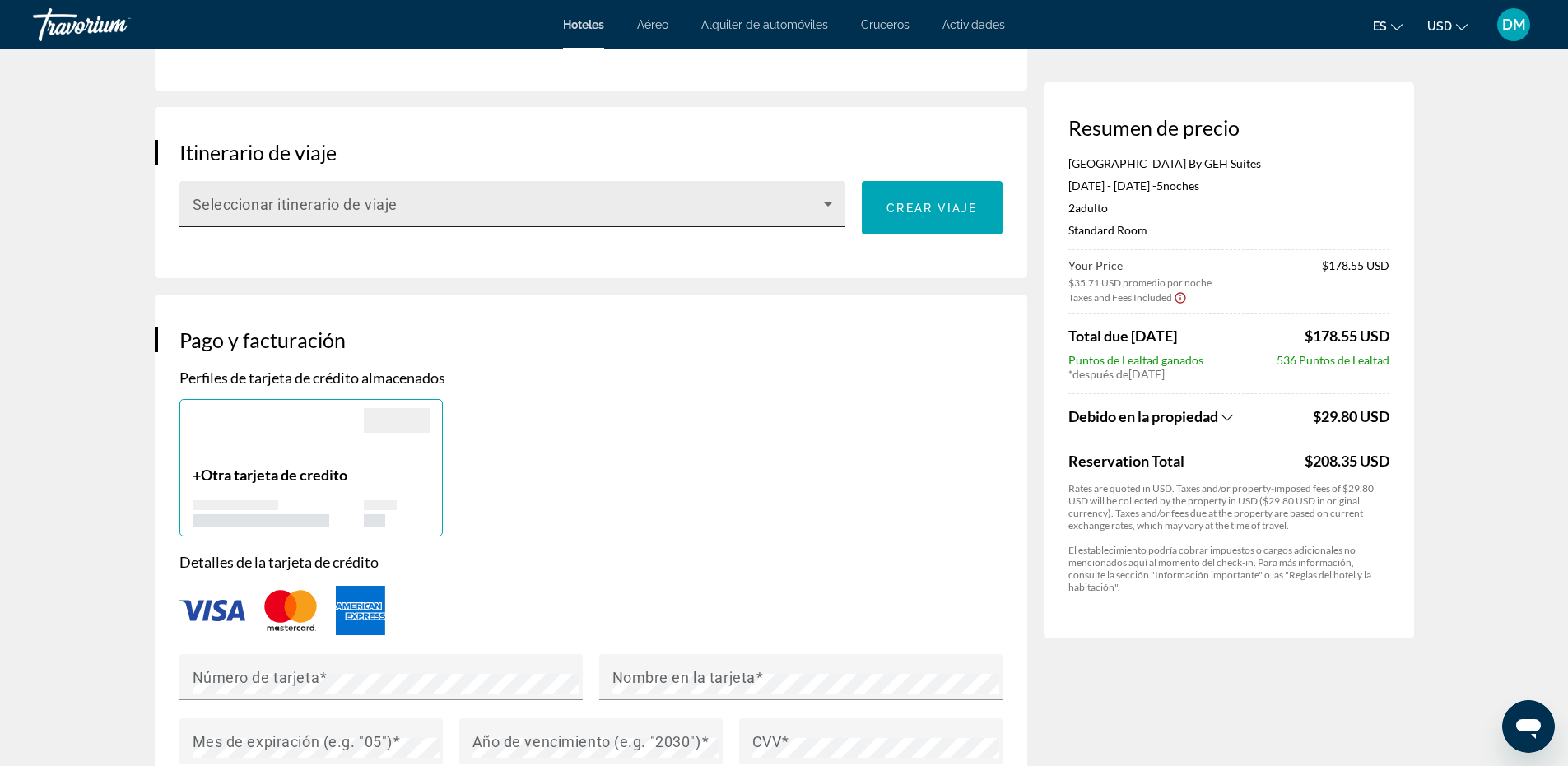
type input "**********"
click at [813, 218] on span "Main content" at bounding box center [509, 210] width 632 height 20
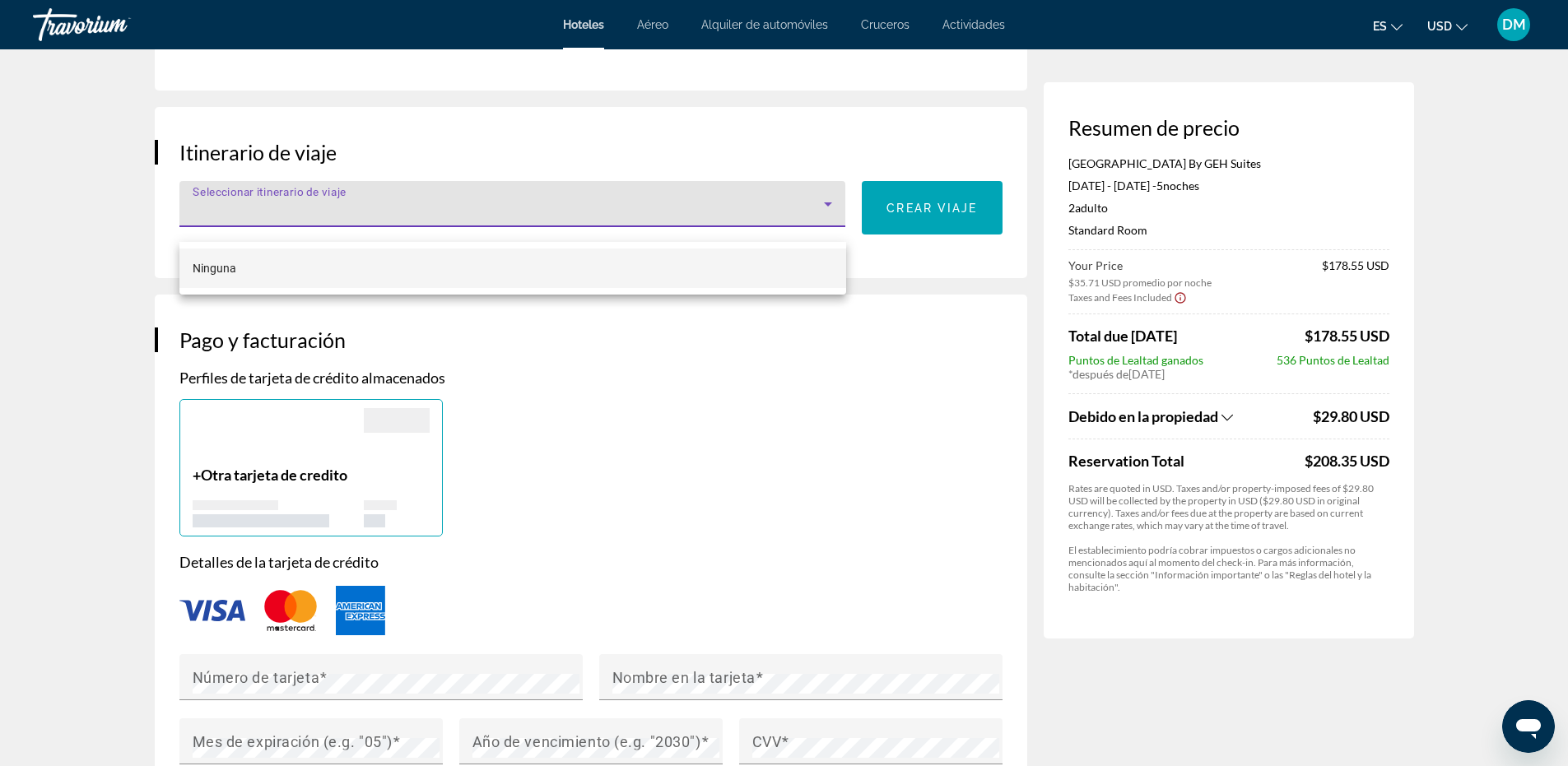
click at [700, 266] on mat-option "Ninguna" at bounding box center [512, 268] width 667 height 39
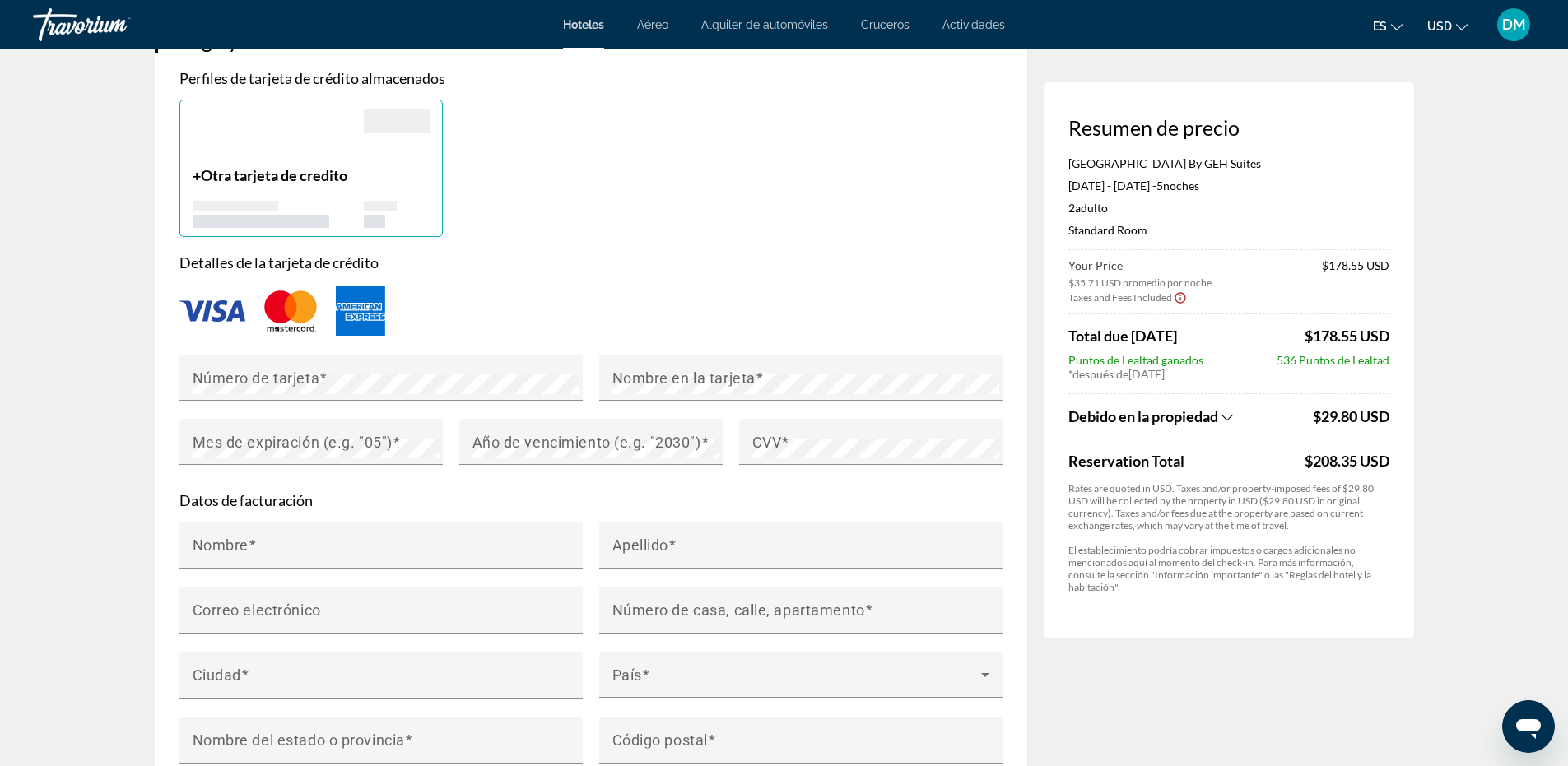
scroll to position [1235, 0]
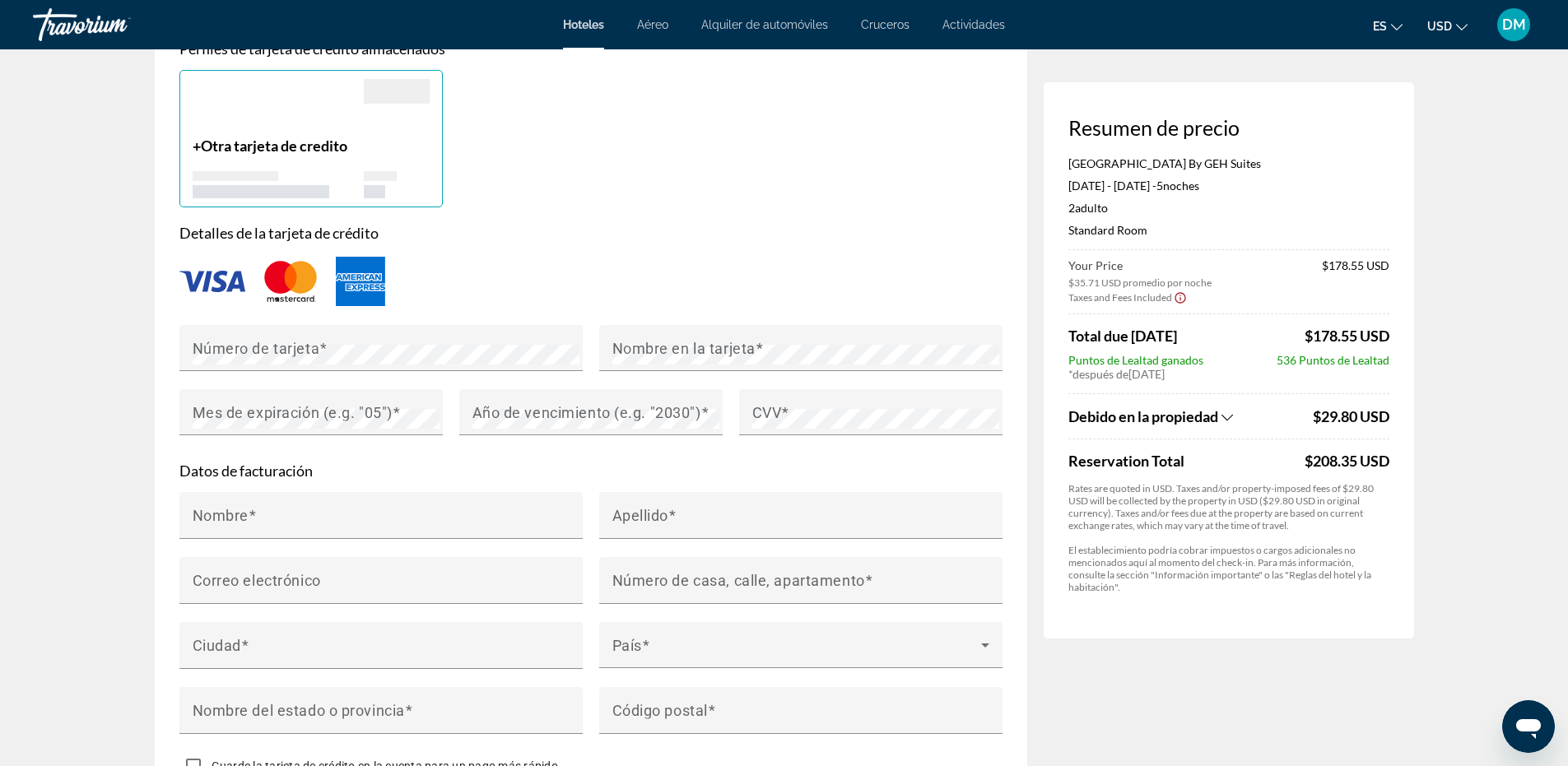
click at [1233, 416] on icon "Show Taxes and Fees breakdown" at bounding box center [1227, 417] width 11 height 14
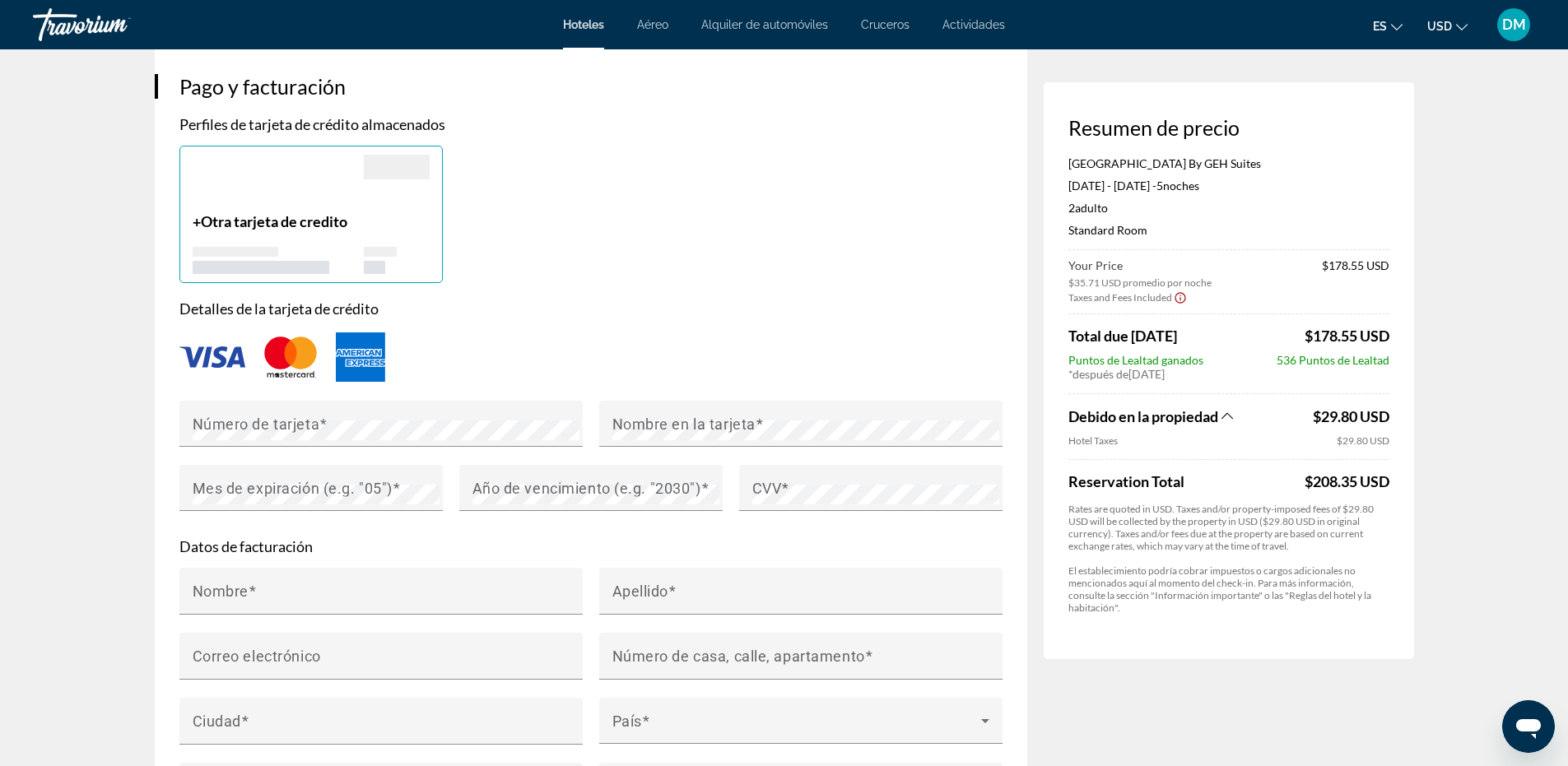
scroll to position [1152, 0]
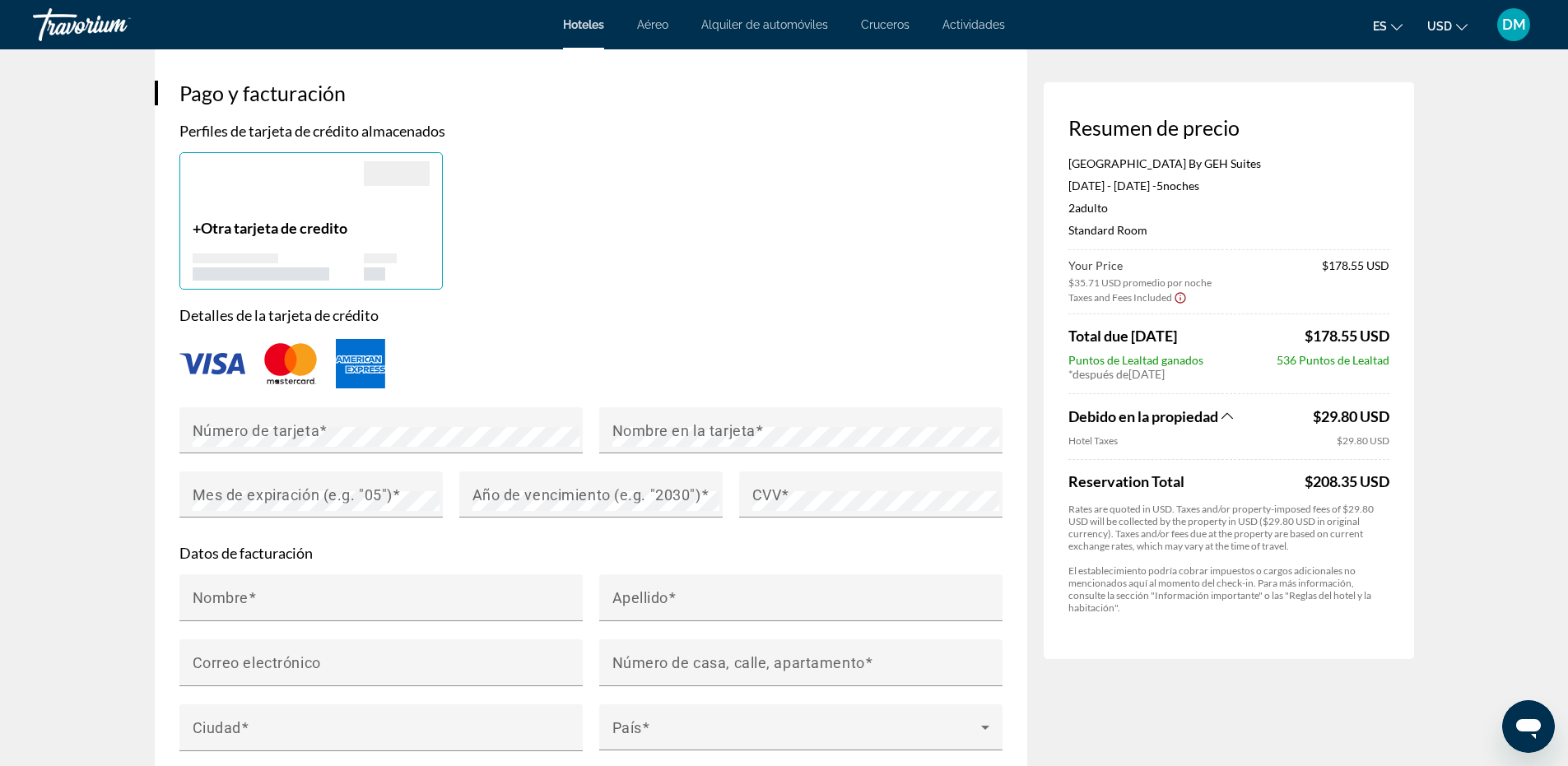
click at [286, 384] on img "Main content" at bounding box center [290, 363] width 66 height 54
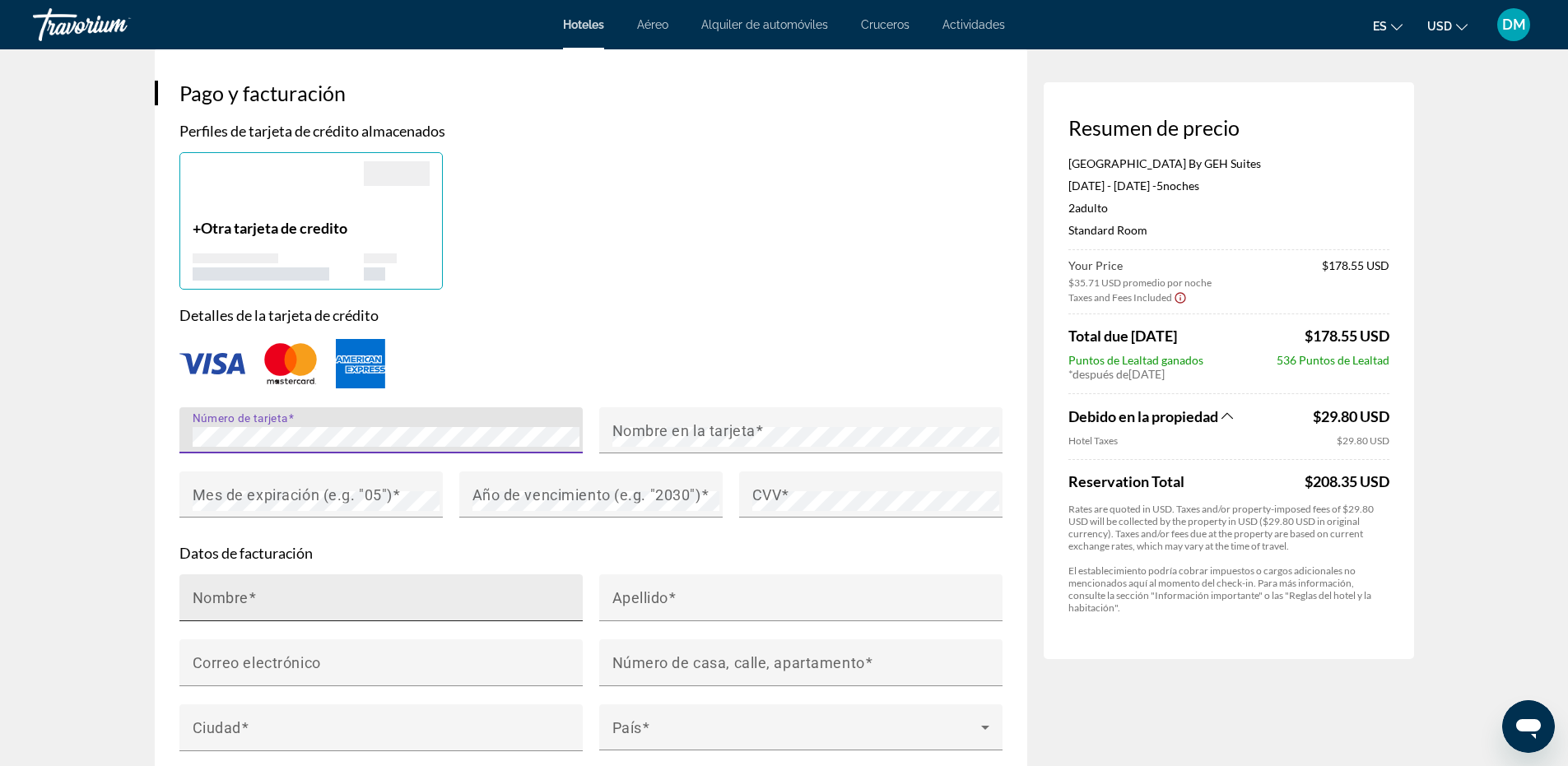
click at [344, 615] on input "Nombre" at bounding box center [386, 605] width 387 height 20
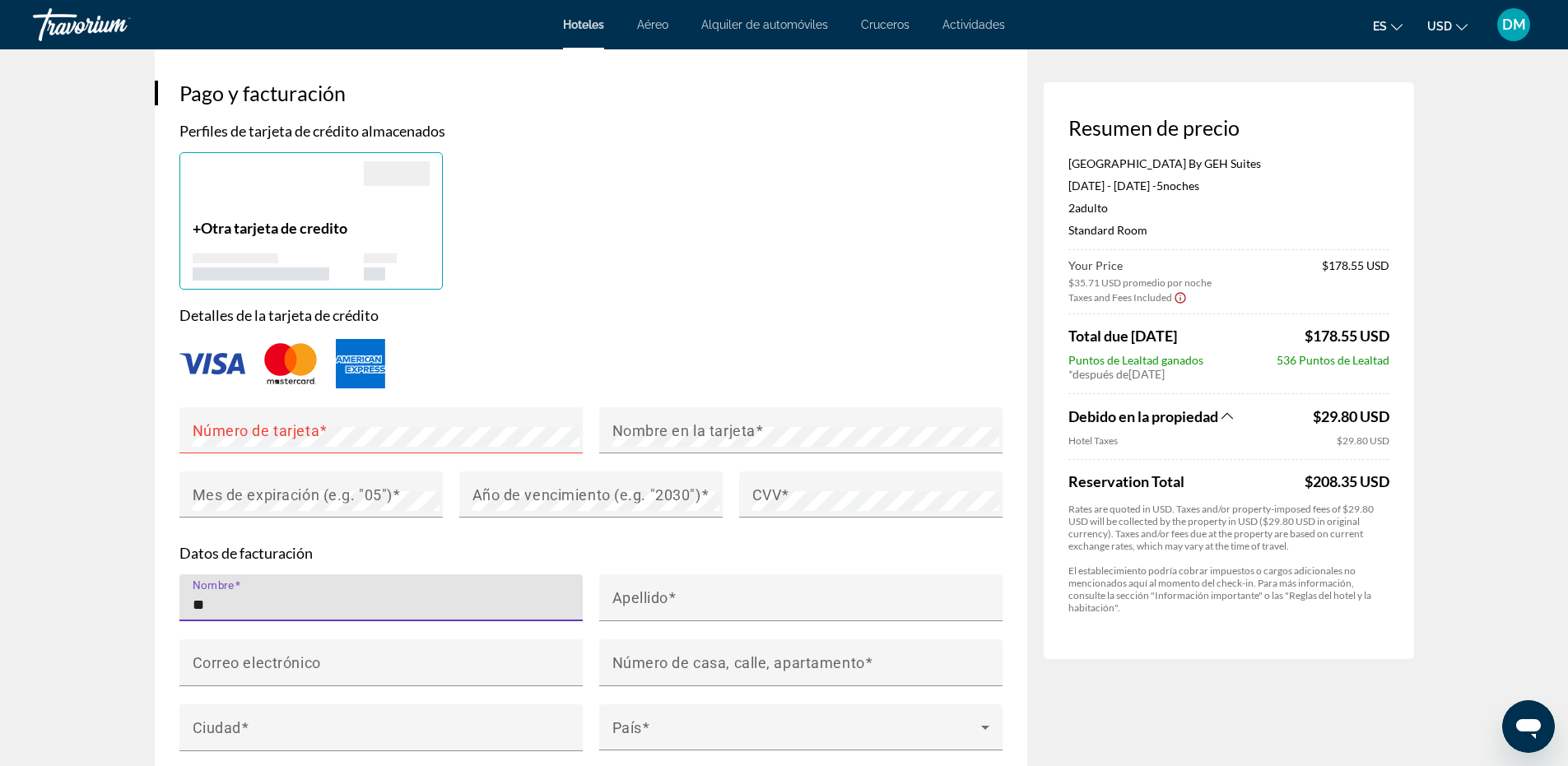
type input "*"
type input "*****"
click at [877, 613] on input "Apellido" at bounding box center [806, 605] width 387 height 20
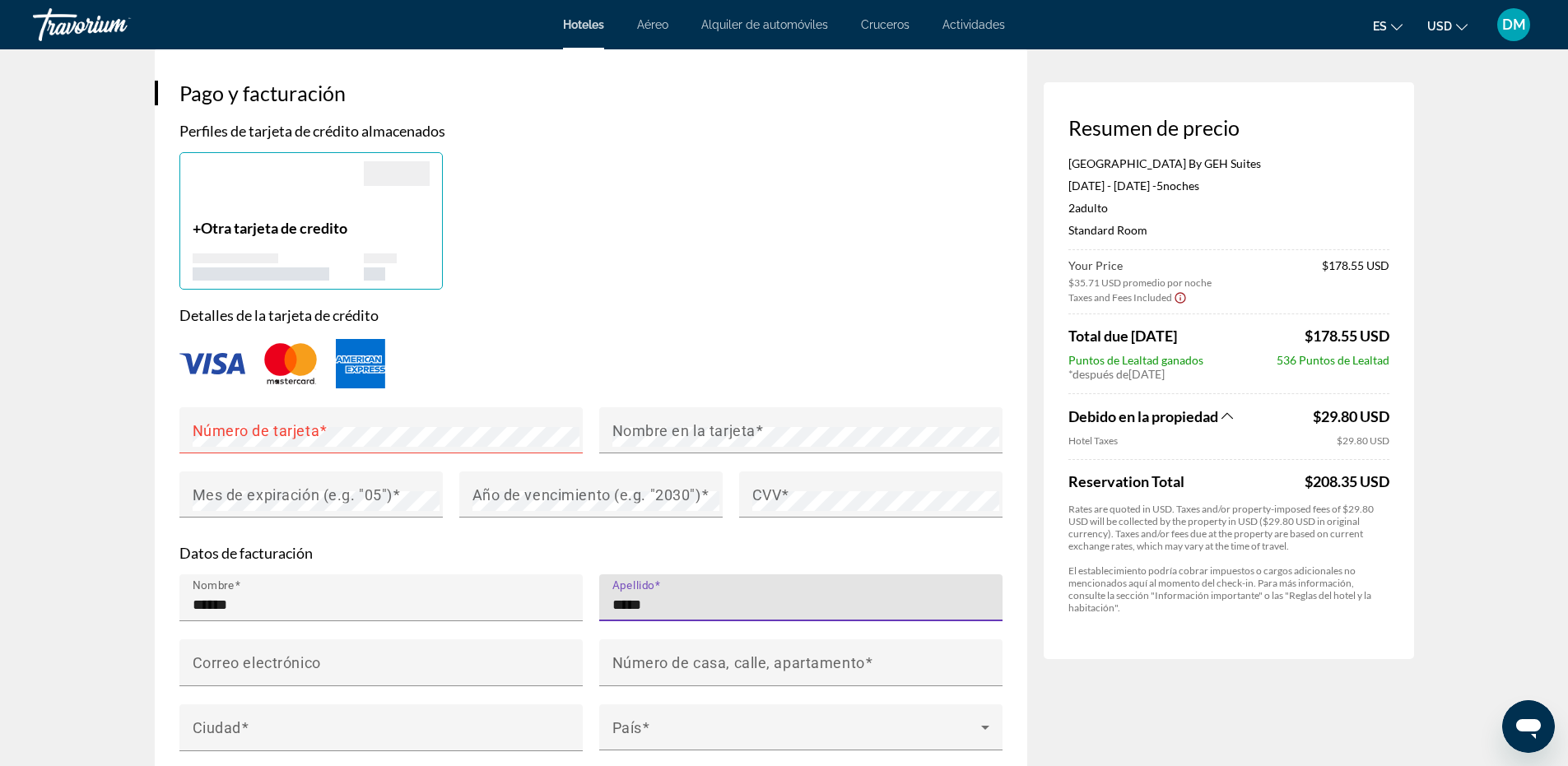
type input "*****"
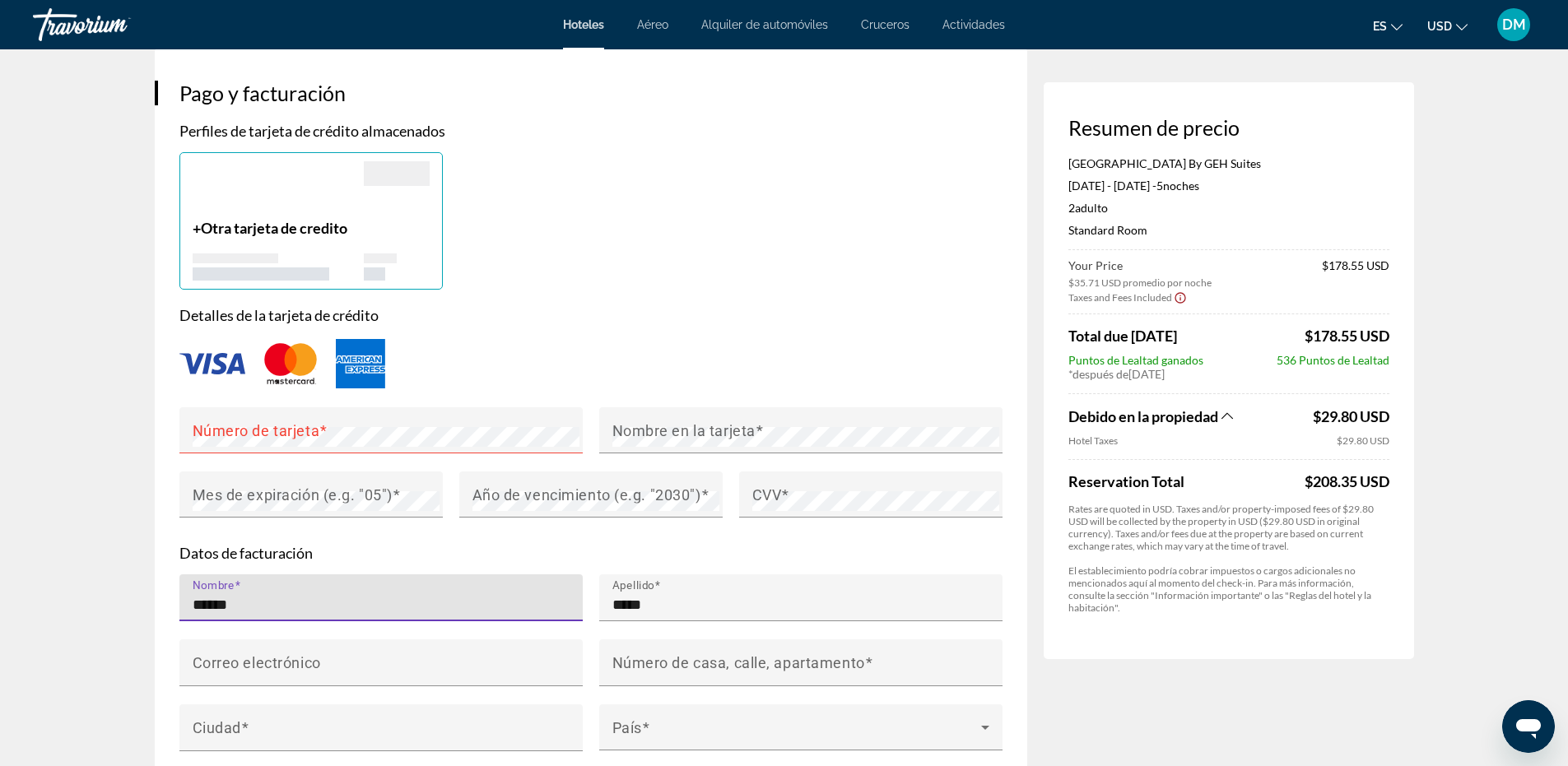
click at [326, 612] on input "*****" at bounding box center [386, 605] width 387 height 20
type input "**********"
click at [685, 615] on input "*****" at bounding box center [806, 605] width 387 height 20
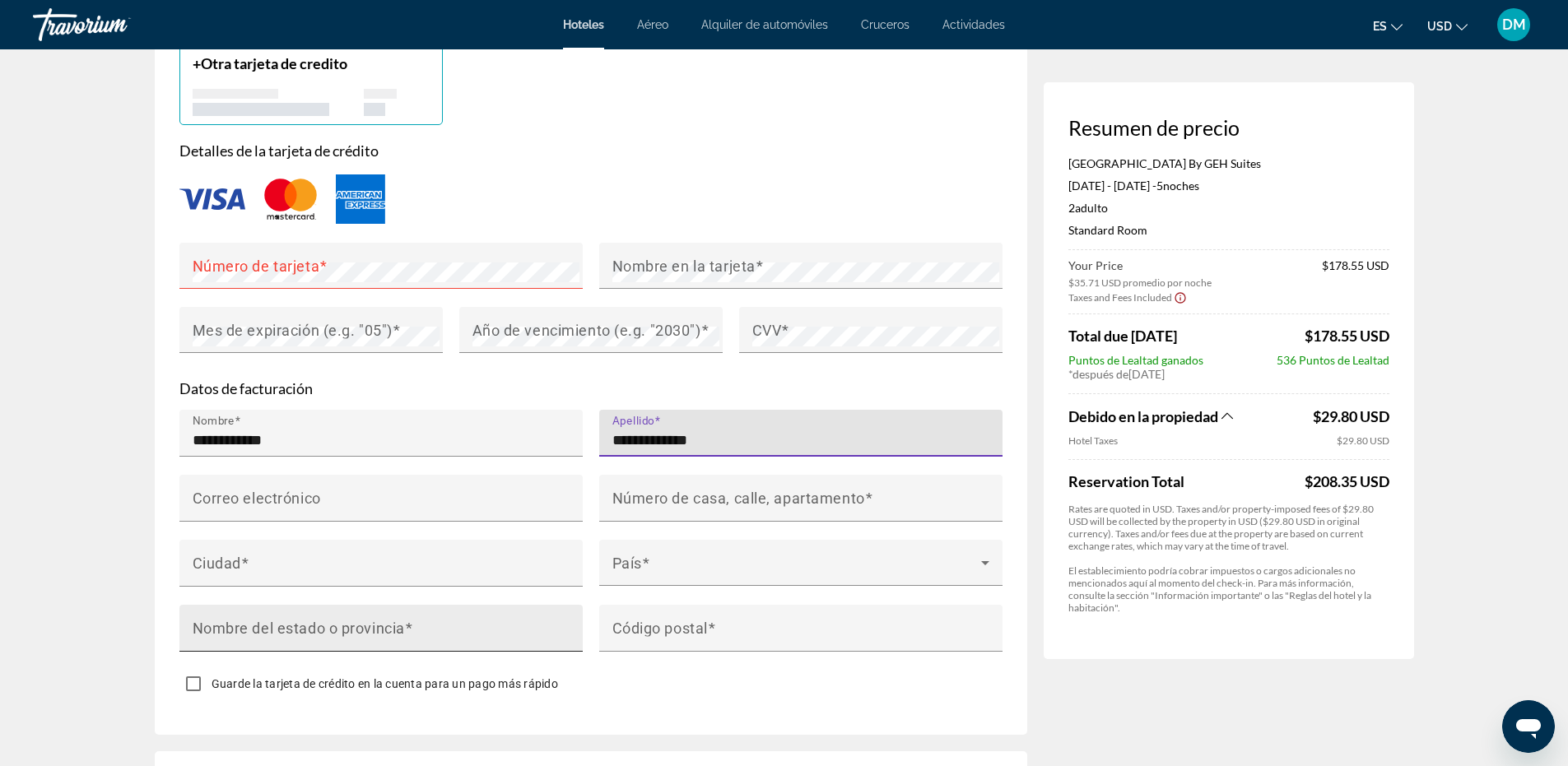
scroll to position [1399, 0]
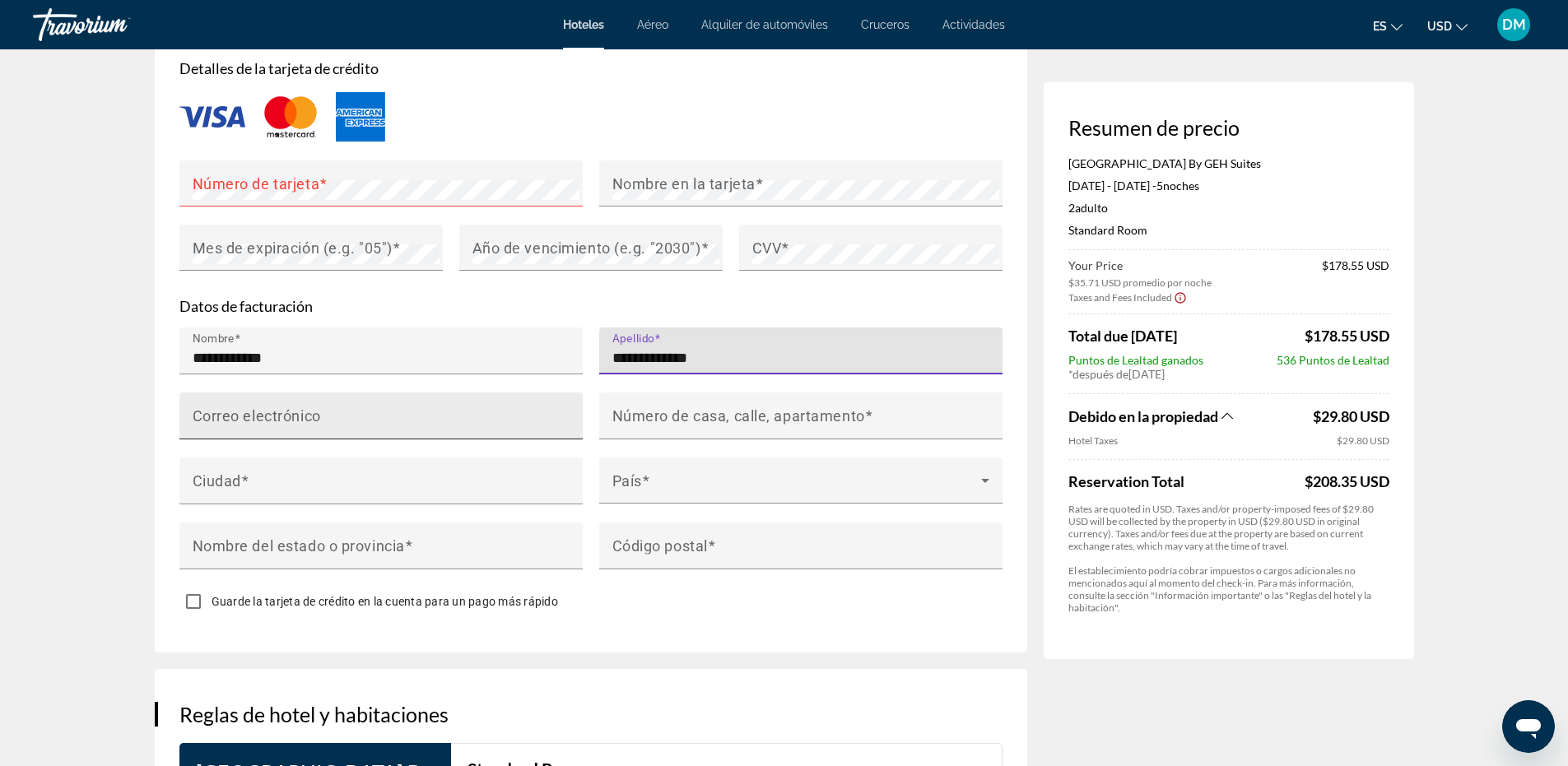
type input "**********"
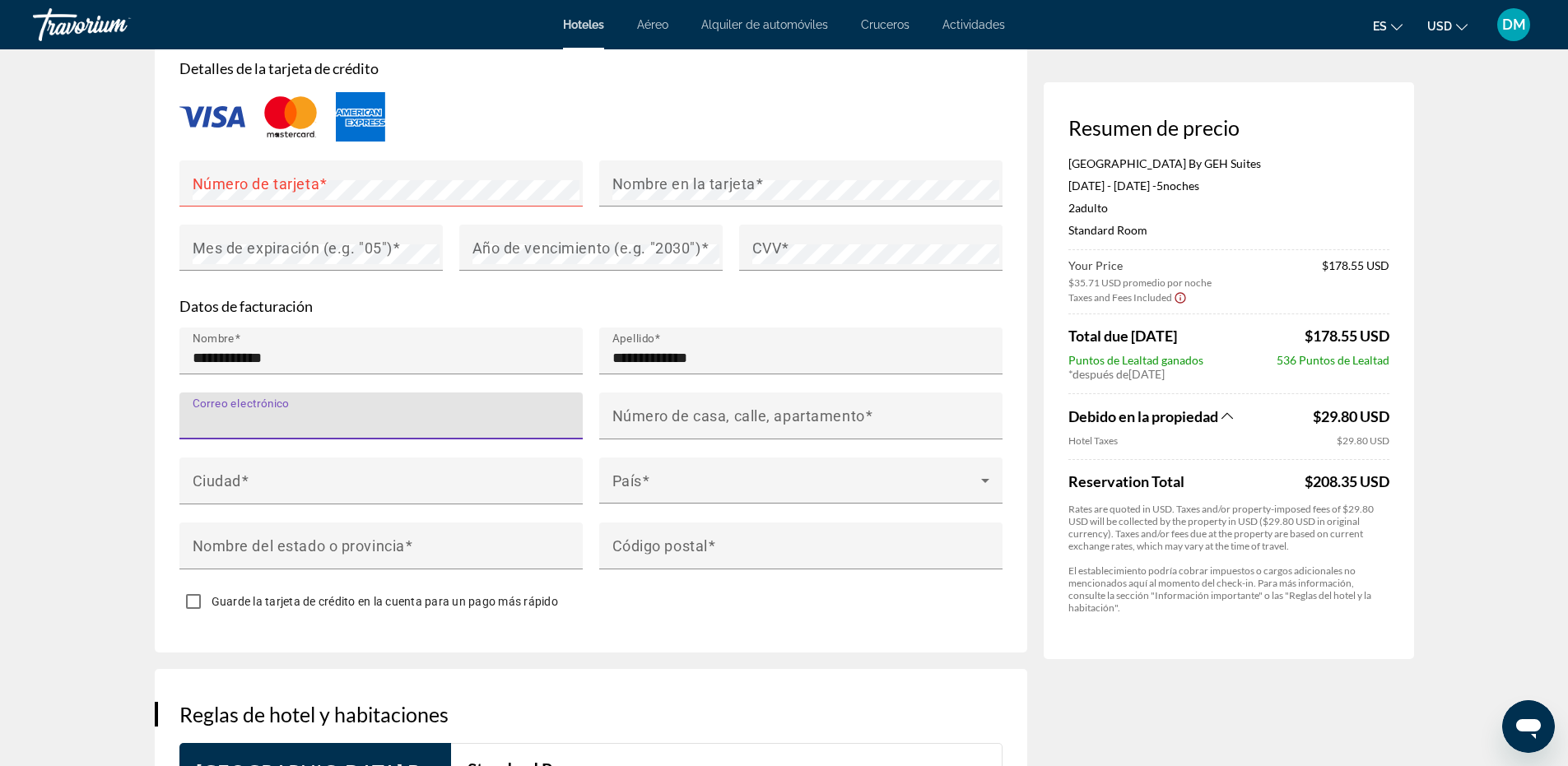
click at [330, 431] on input "Correo electrónico" at bounding box center [386, 422] width 387 height 20
type input "**********"
click at [710, 424] on mat-label "Número de casa, calle, apartamento" at bounding box center [739, 416] width 253 height 17
click at [710, 433] on input "Número de casa, calle, apartamento" at bounding box center [806, 422] width 387 height 20
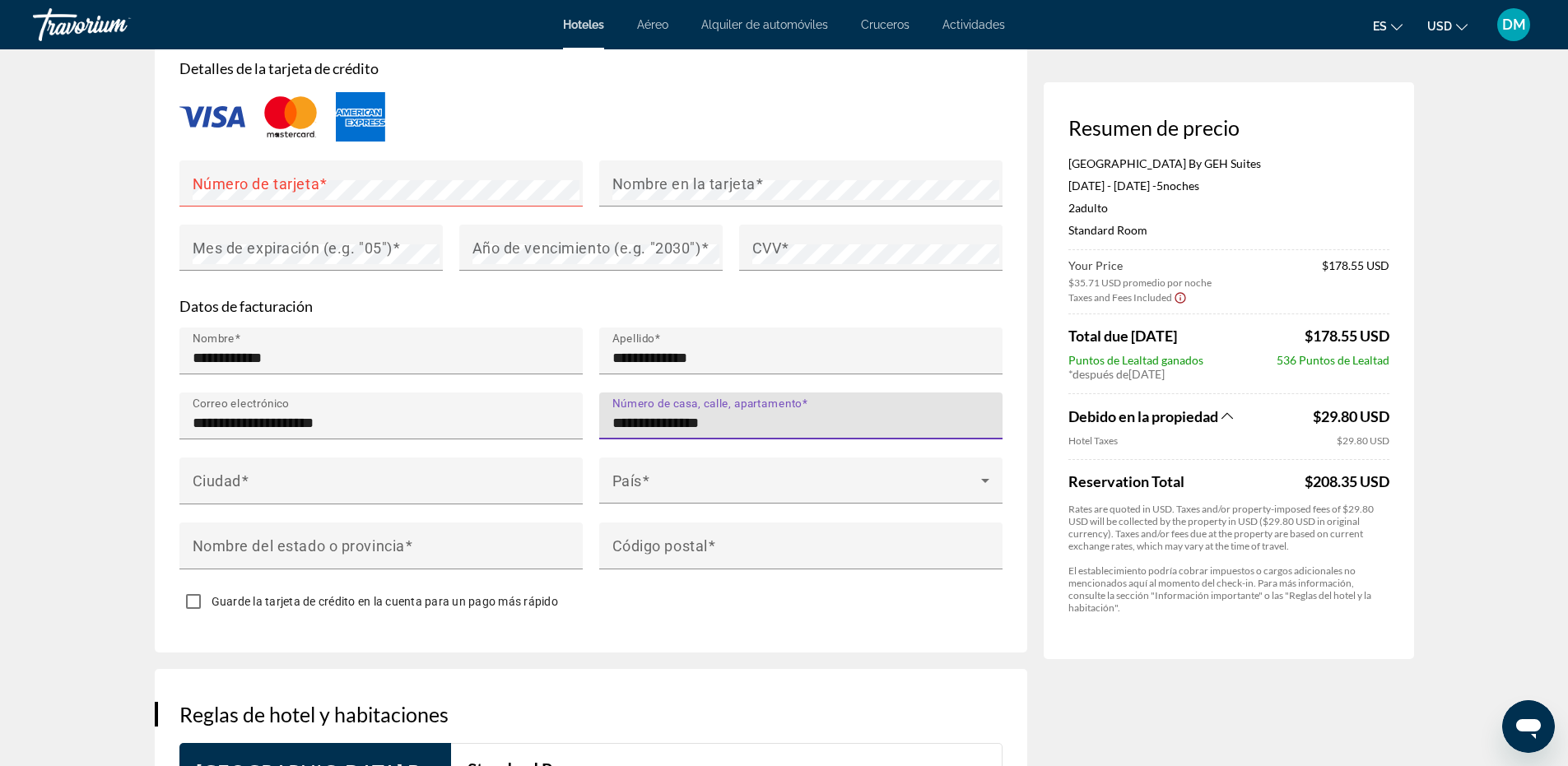
click at [685, 433] on input "**********" at bounding box center [806, 422] width 387 height 20
click at [710, 433] on input "**********" at bounding box center [806, 422] width 387 height 20
type input "**********"
click at [392, 486] on div "Ciudad" at bounding box center [386, 481] width 387 height 47
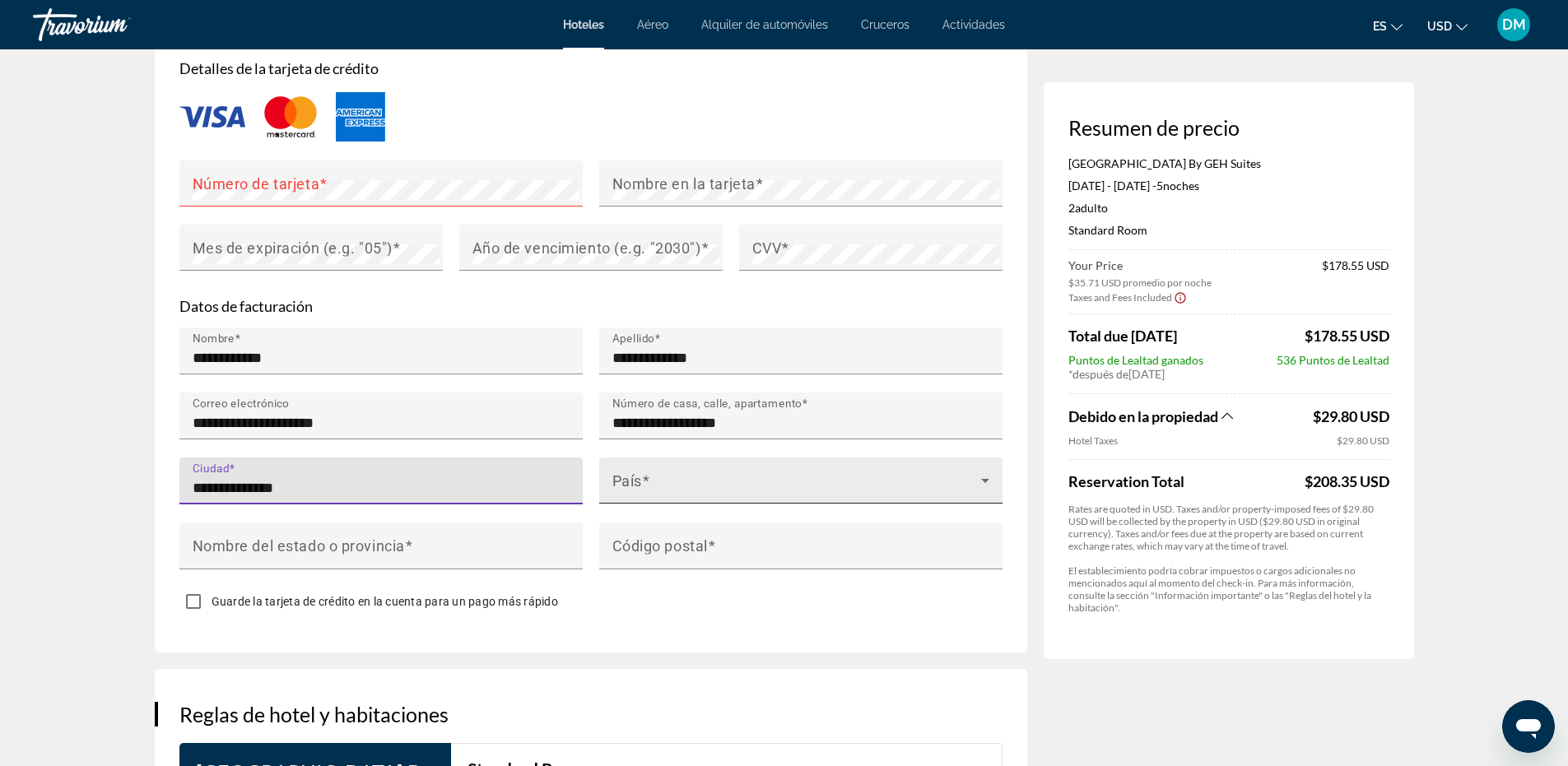
type input "**********"
click at [733, 497] on span "Main content" at bounding box center [797, 487] width 368 height 20
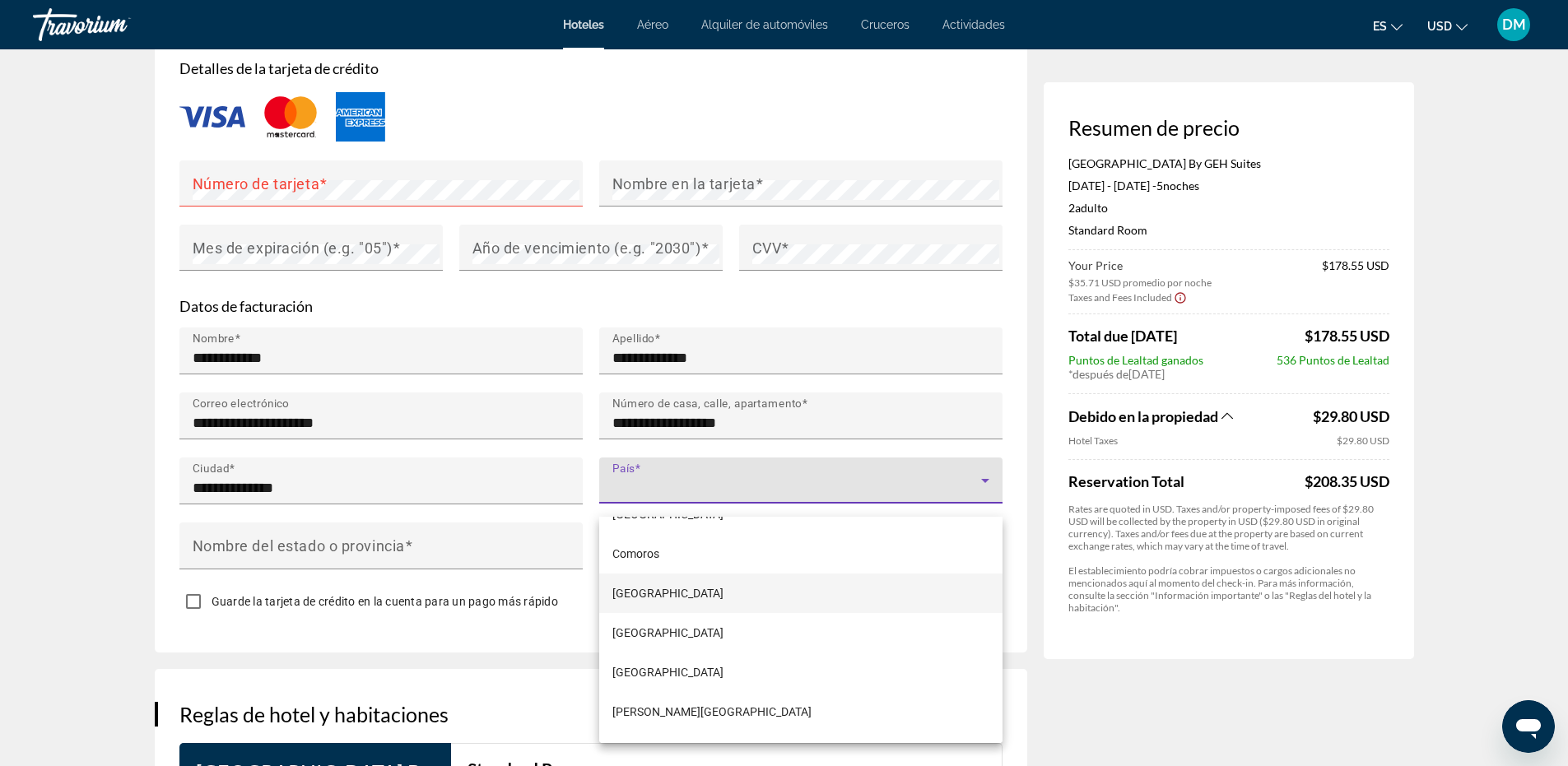
scroll to position [1976, 0]
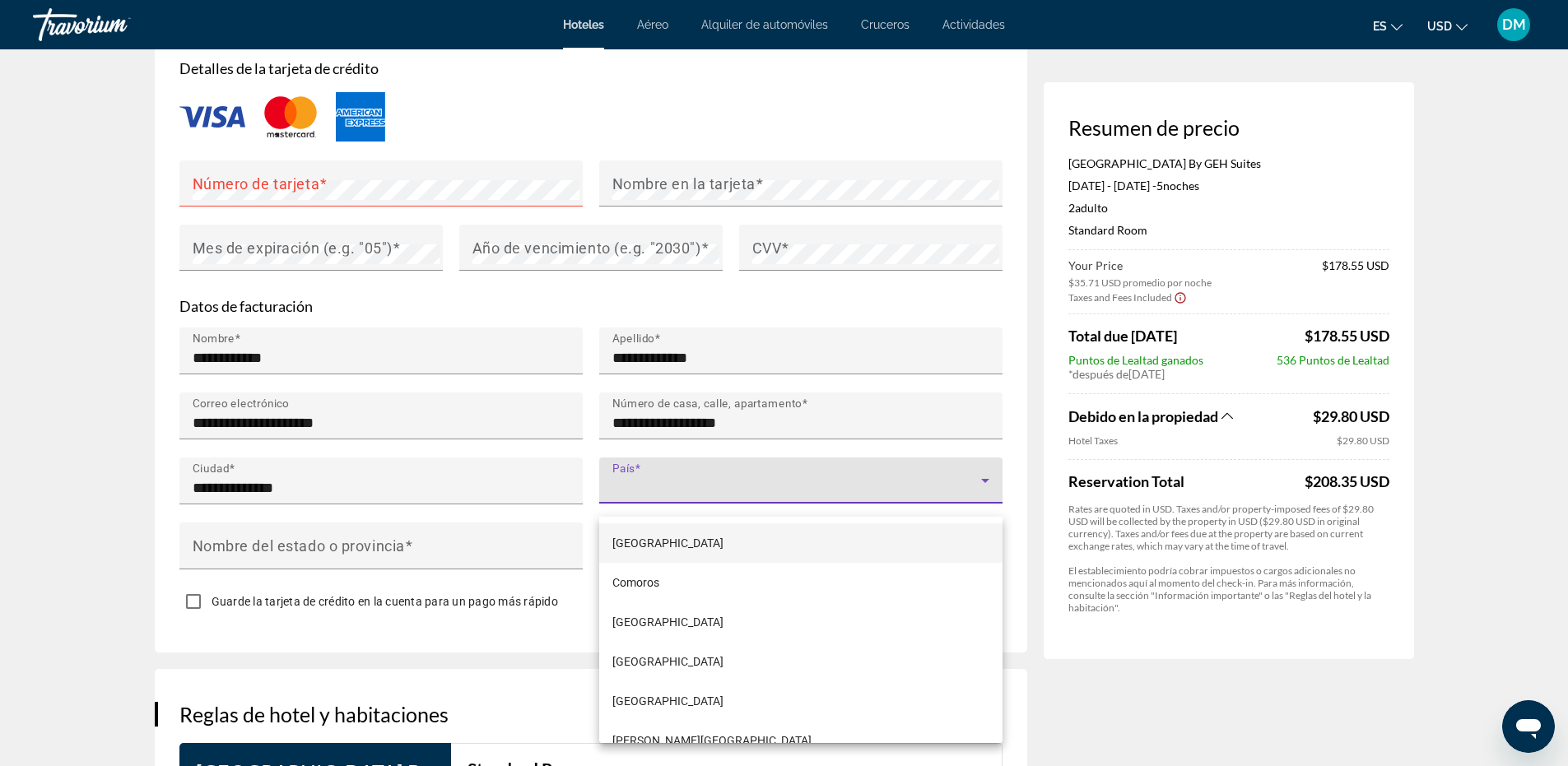
click at [662, 541] on mat-option "[GEOGRAPHIC_DATA]" at bounding box center [800, 543] width 404 height 39
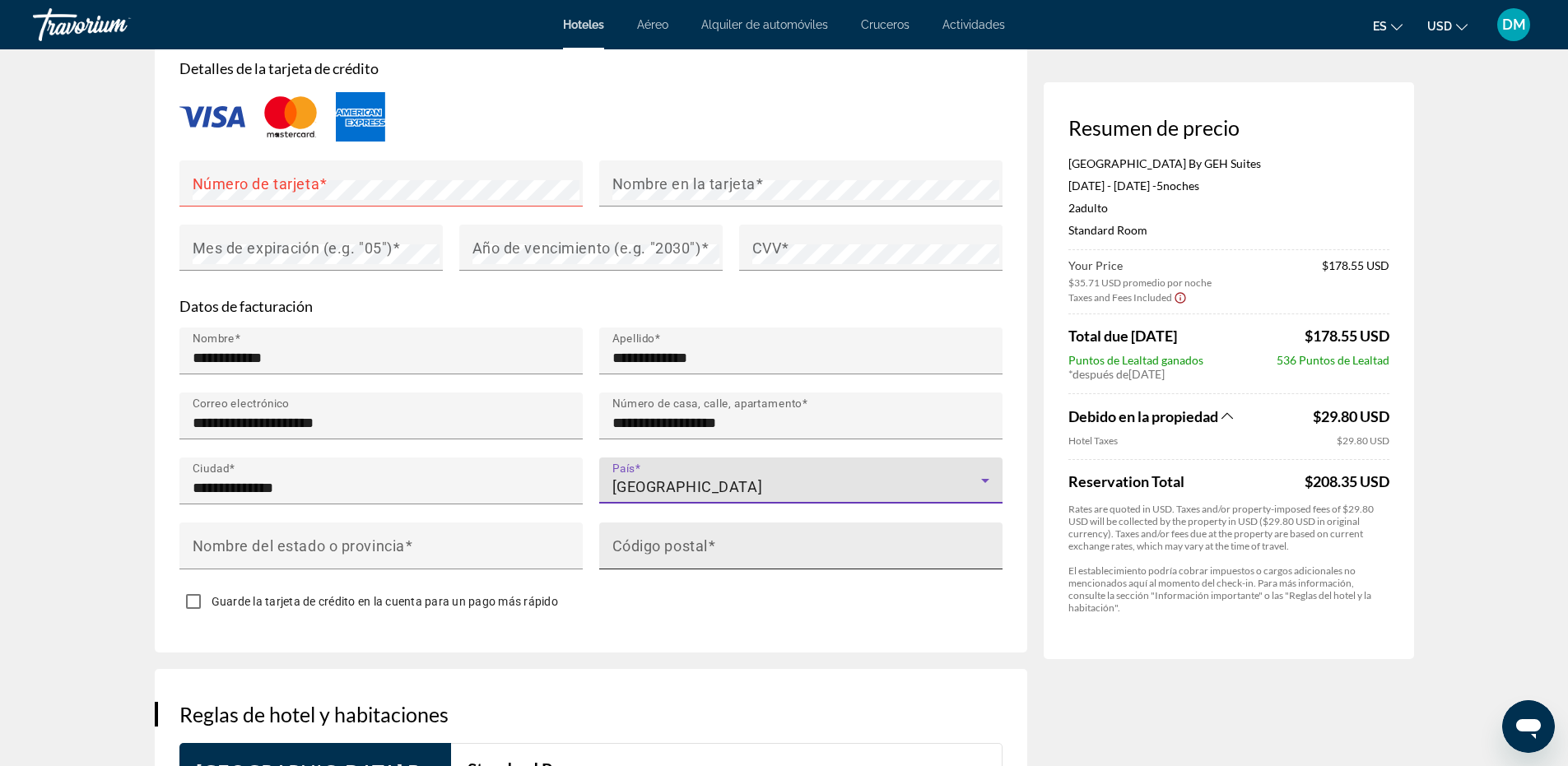
click at [743, 563] on input "Código postal" at bounding box center [806, 553] width 387 height 20
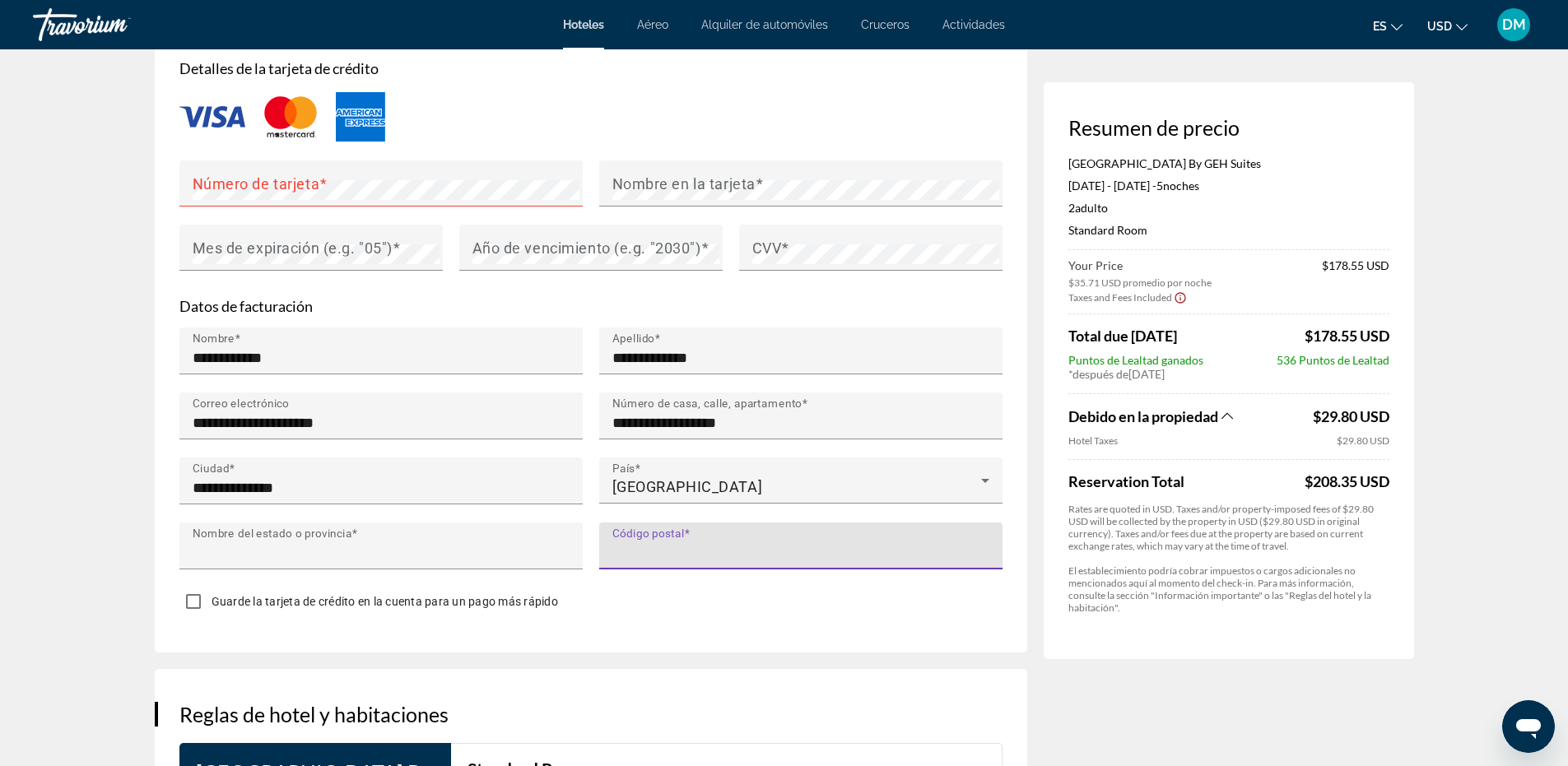
type input "******"
type input "*****"
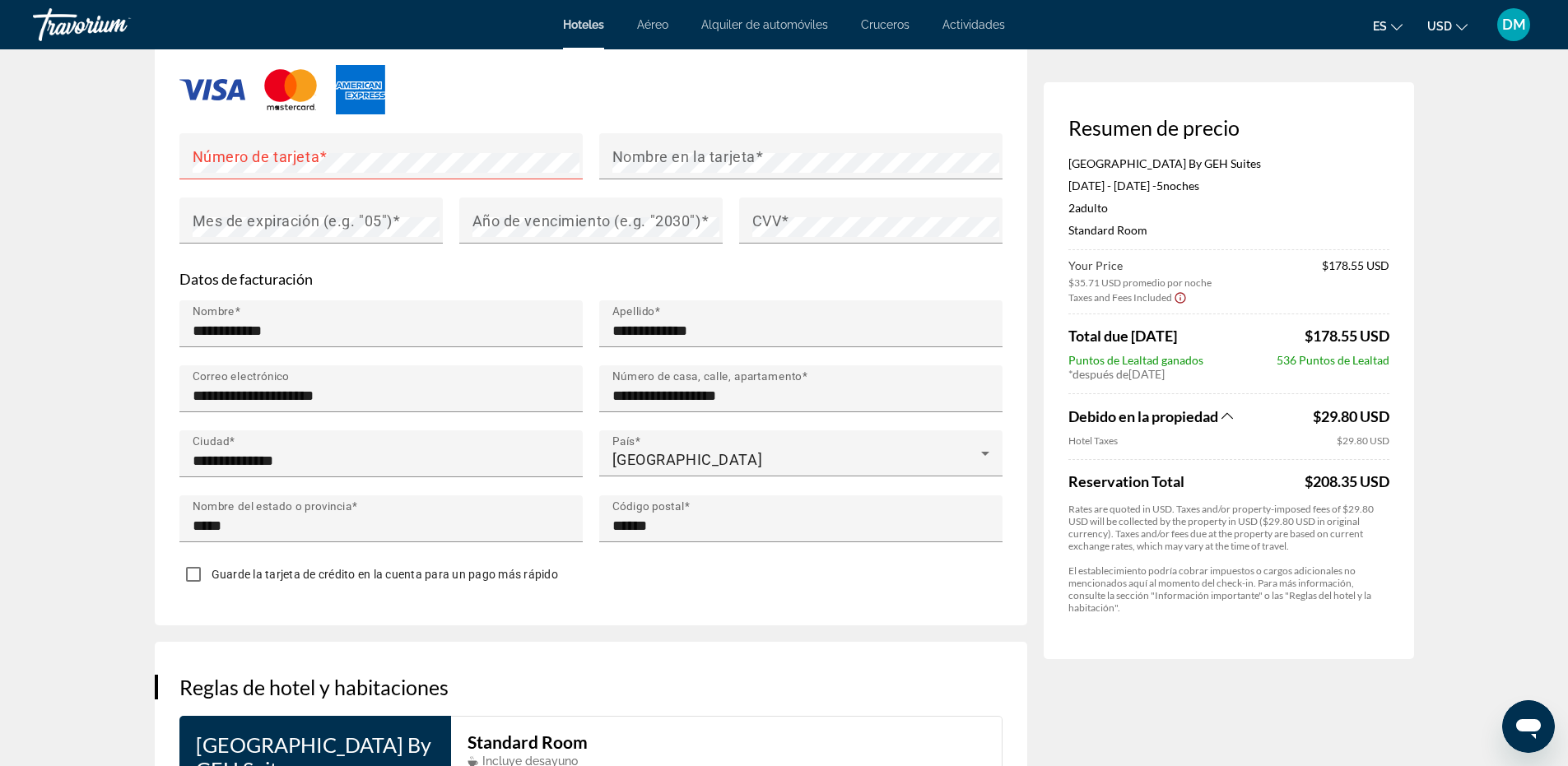
scroll to position [1317, 0]
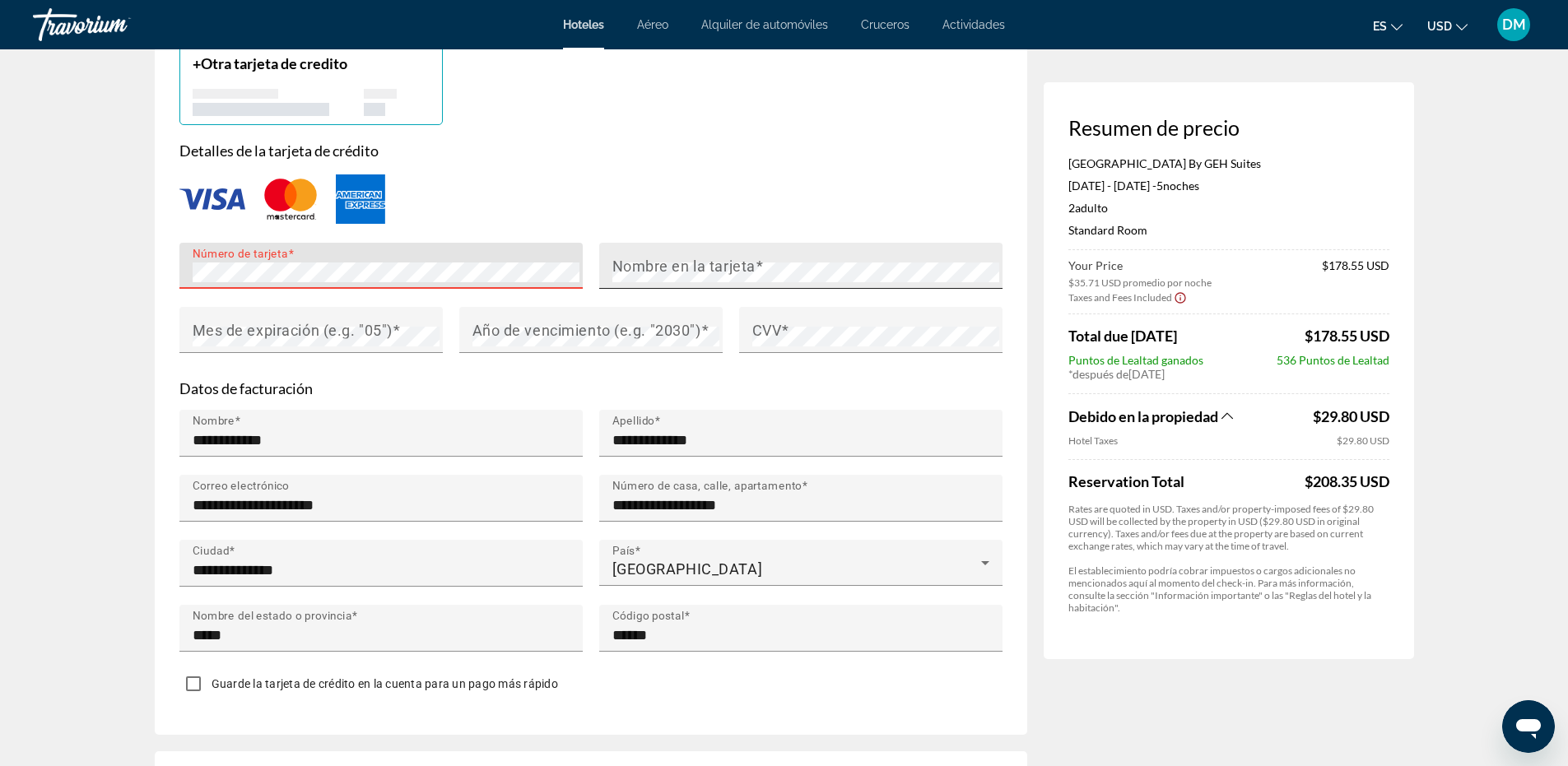
click at [685, 274] on mat-label "Nombre en la tarjeta" at bounding box center [684, 266] width 143 height 17
click at [220, 338] on mat-label "Mes de expiración (e.g. "05")" at bounding box center [292, 330] width 200 height 17
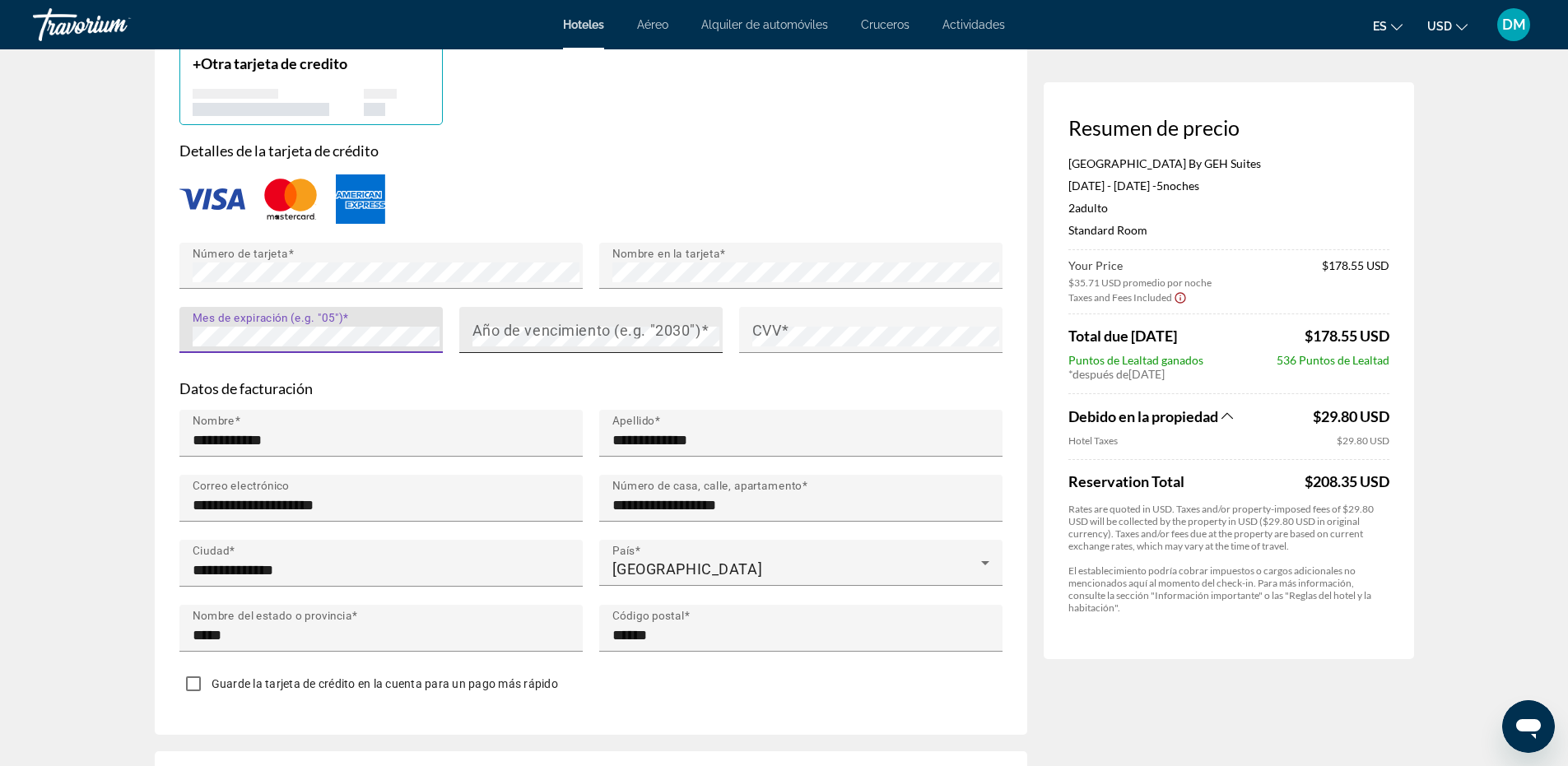
click at [599, 338] on mat-label "Año de vencimiento (e.g. "2030")" at bounding box center [586, 330] width 229 height 17
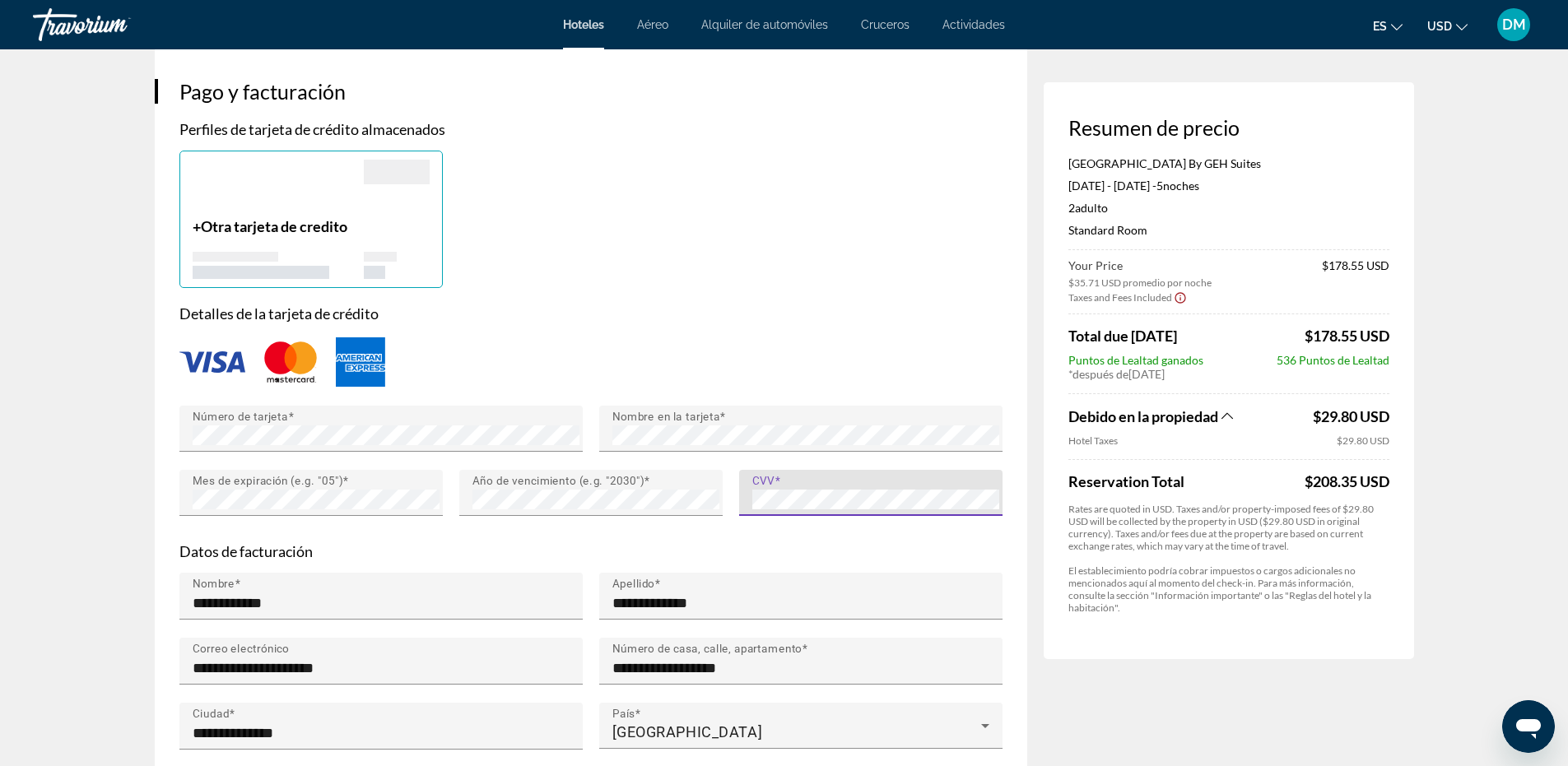
scroll to position [1152, 0]
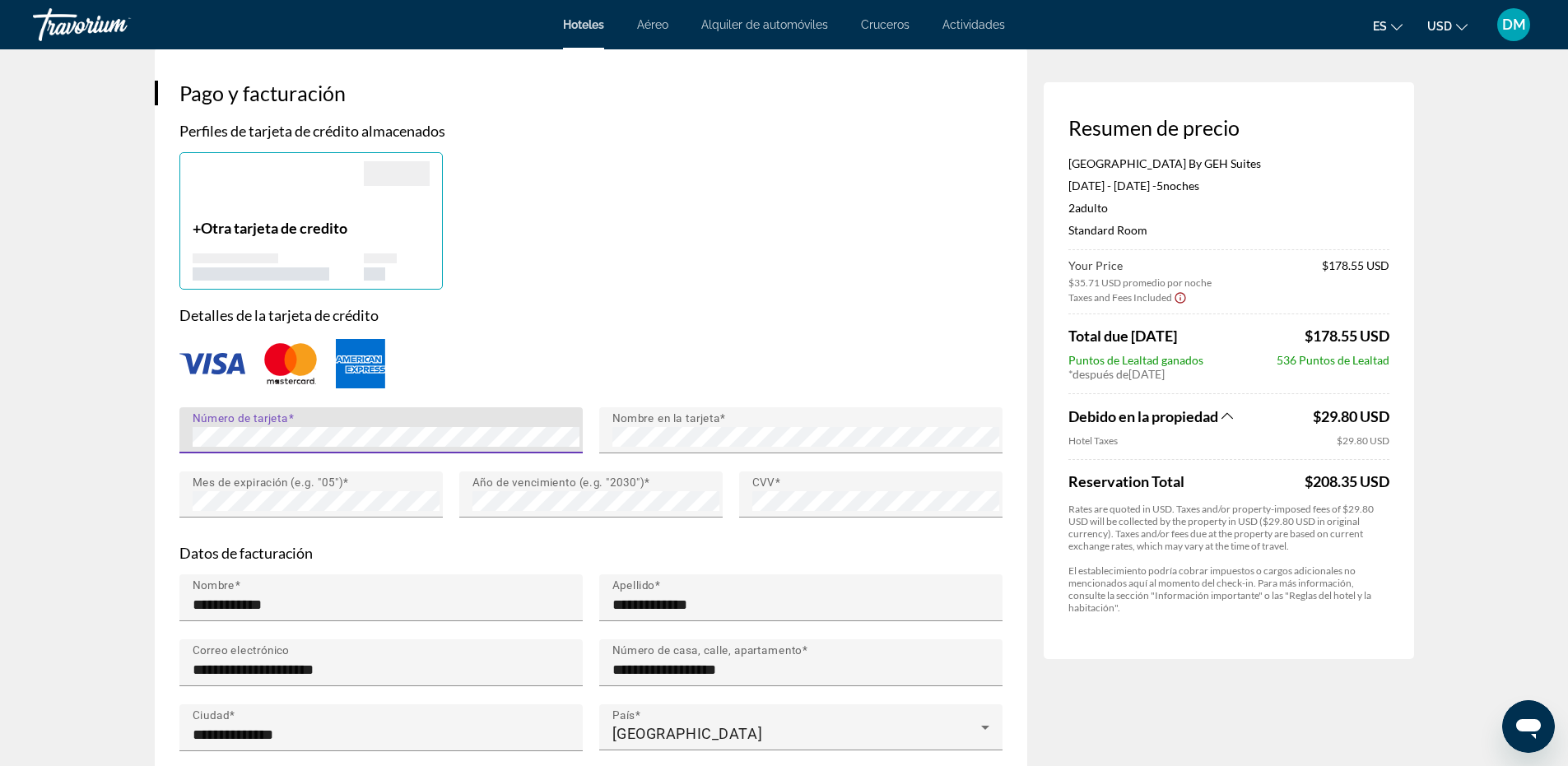
click at [180, 452] on div "Número de tarjeta" at bounding box center [380, 431] width 404 height 46
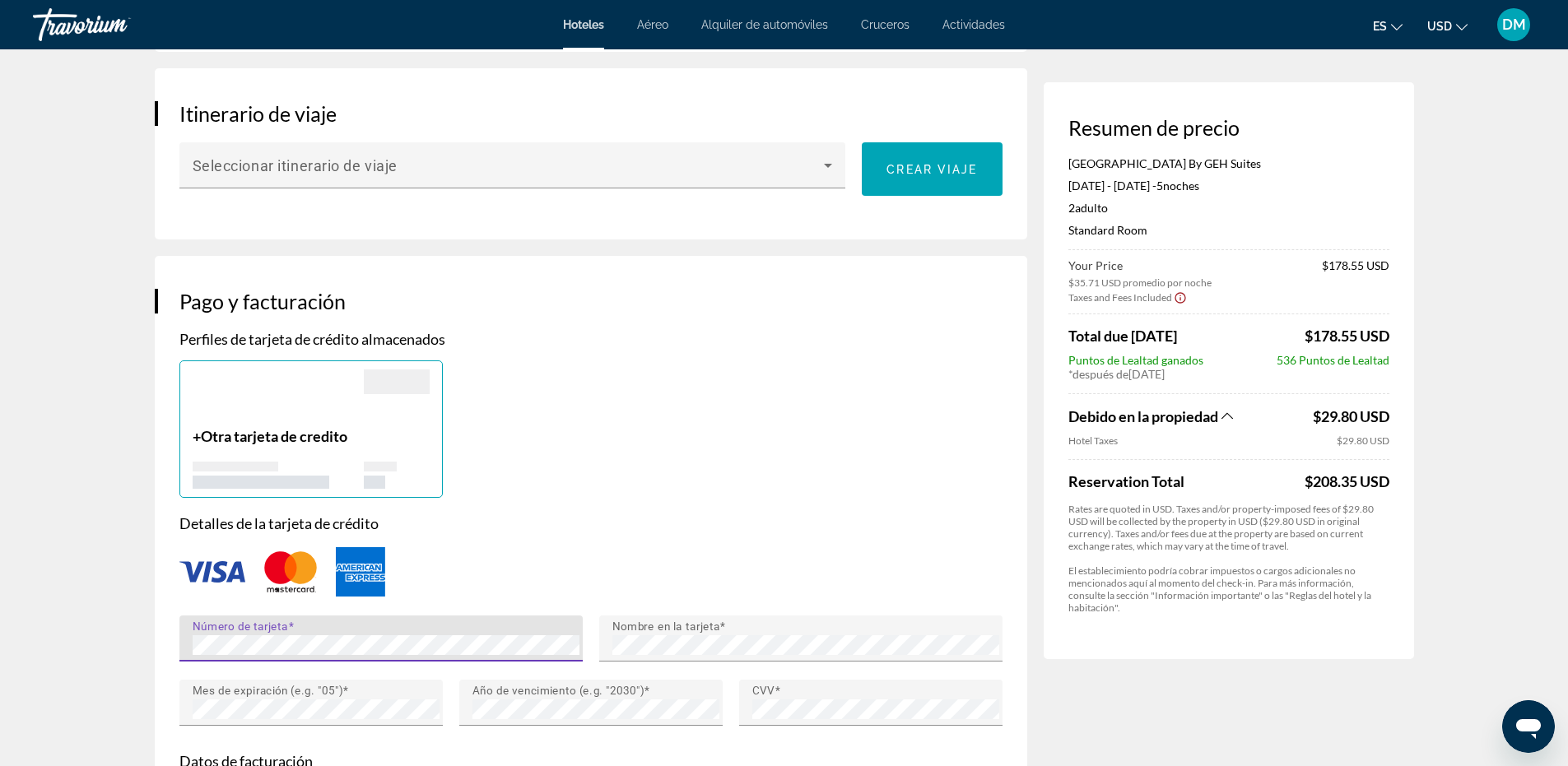
scroll to position [906, 0]
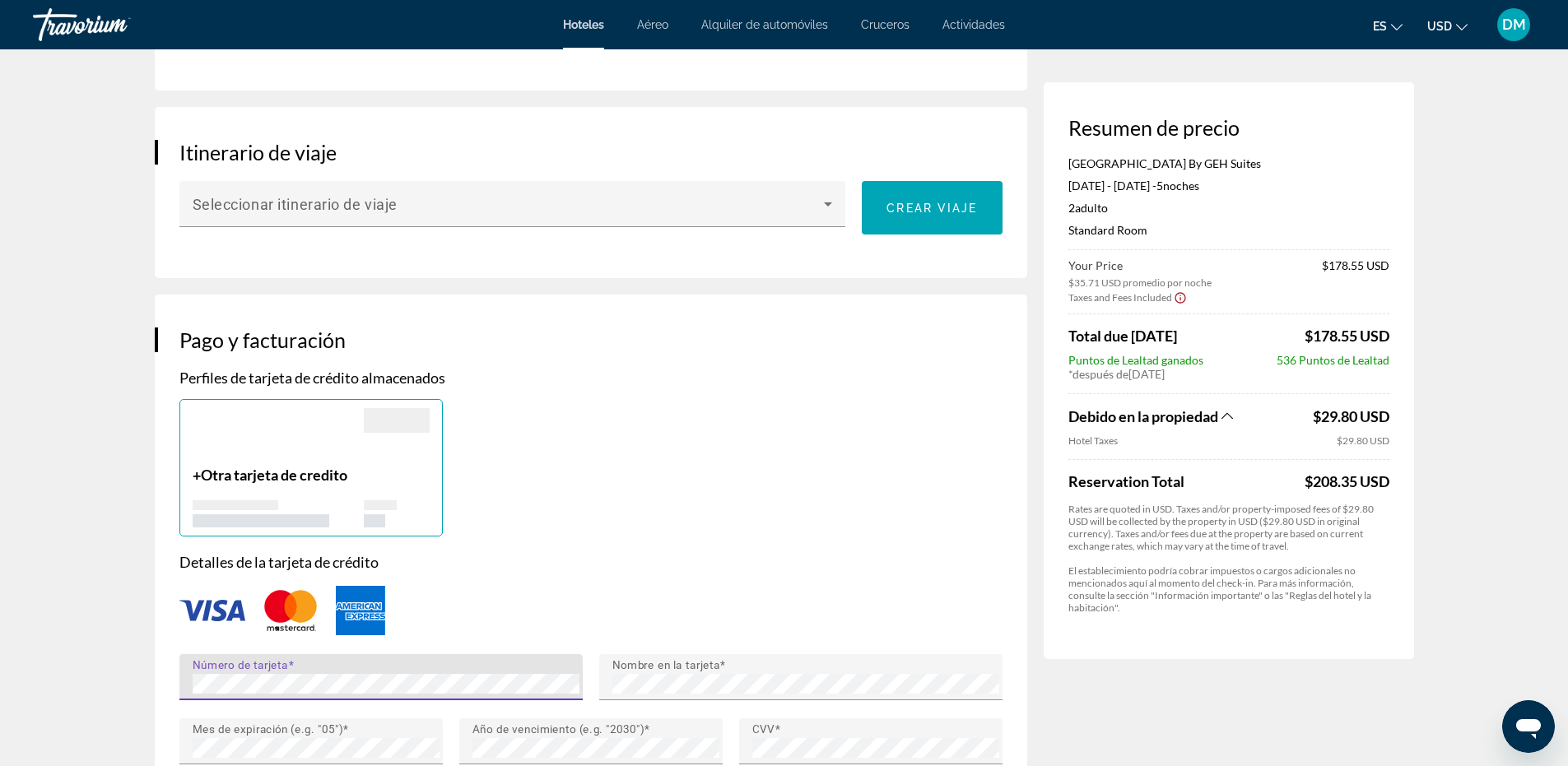
click at [284, 620] on img "Main content" at bounding box center [290, 610] width 66 height 54
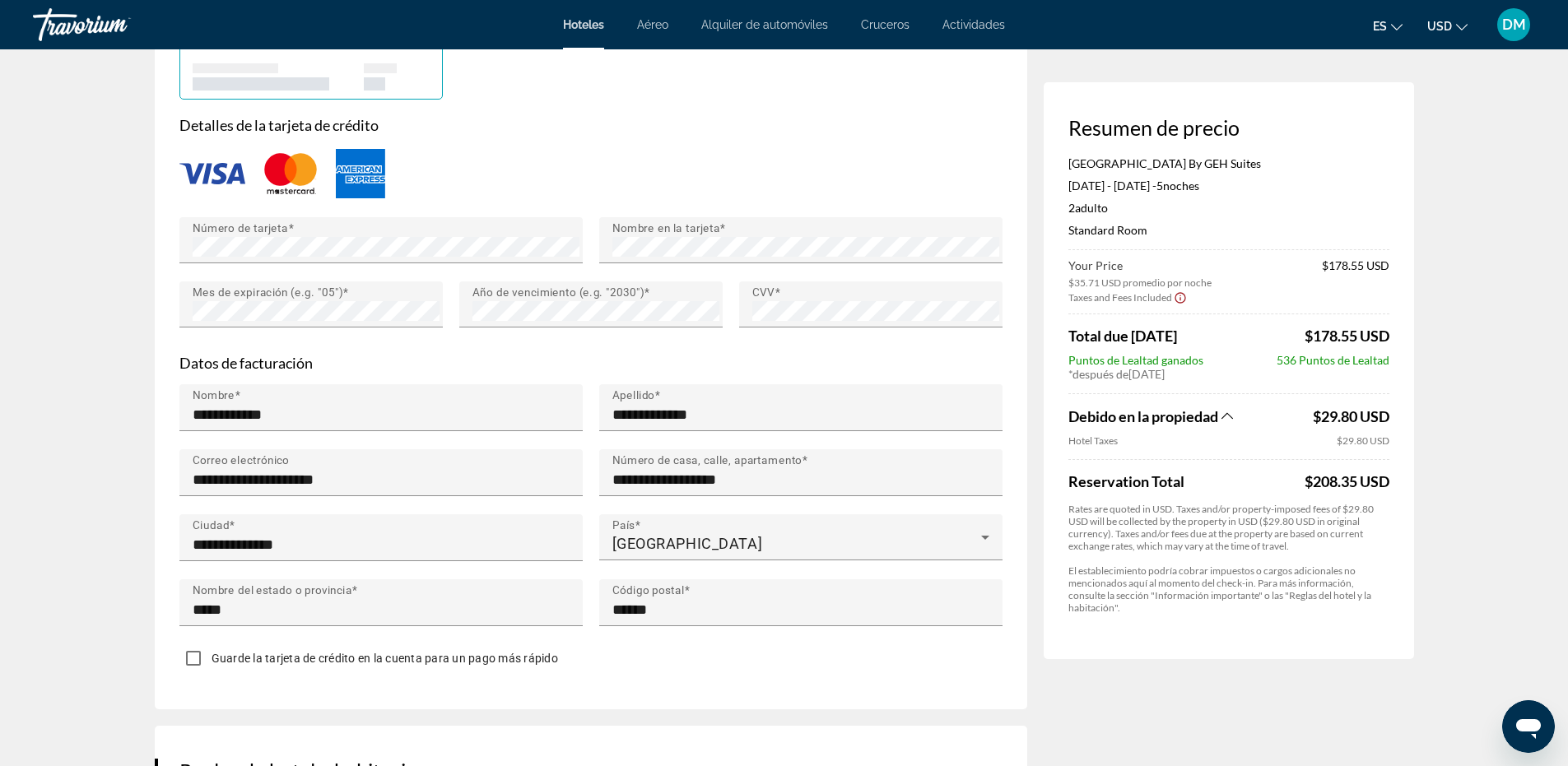
scroll to position [1425, 0]
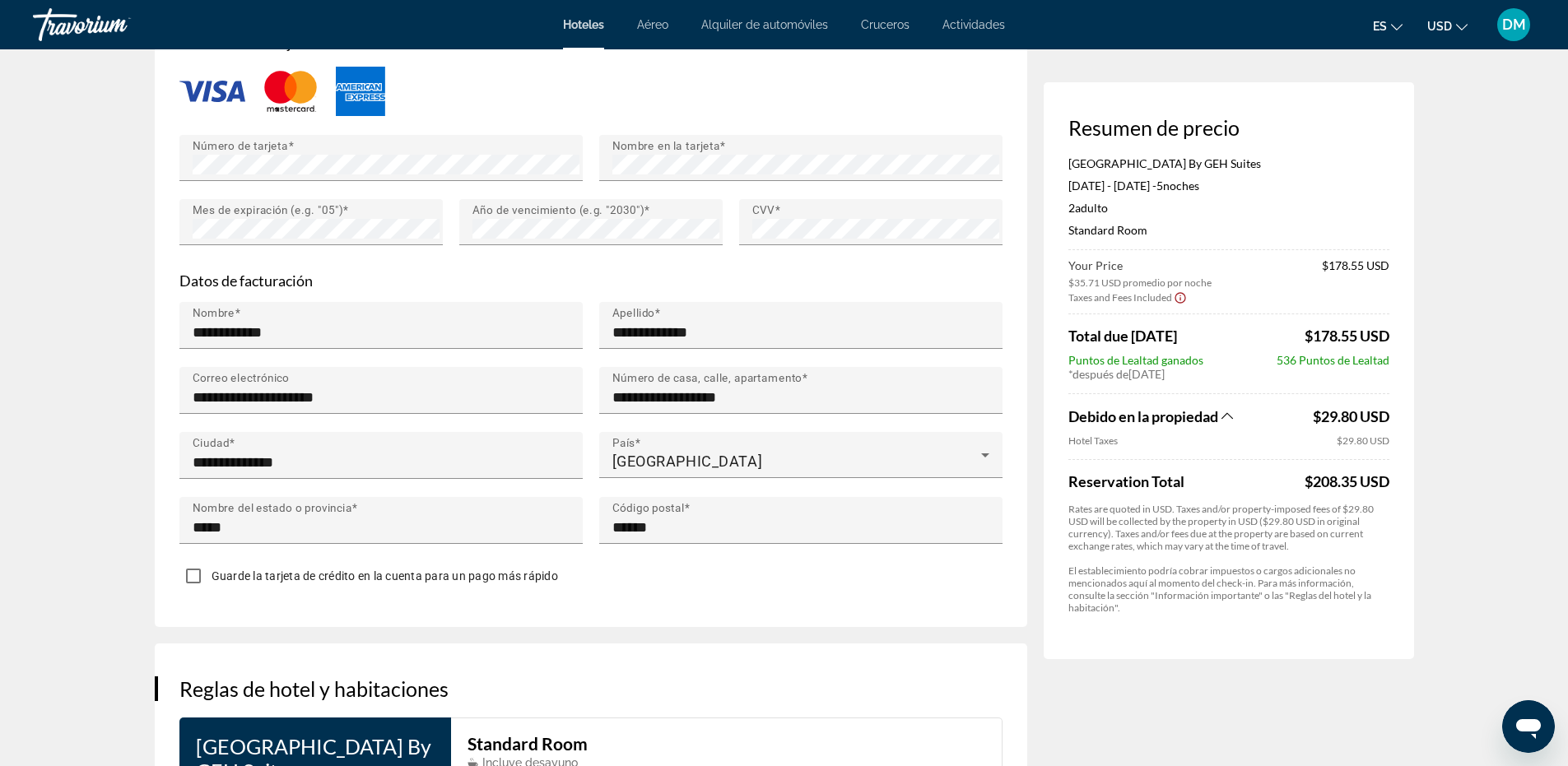
click at [214, 101] on img "Main content" at bounding box center [212, 91] width 66 height 21
click at [284, 102] on img "Main content" at bounding box center [290, 91] width 66 height 54
click at [350, 102] on img "Main content" at bounding box center [361, 92] width 50 height 50
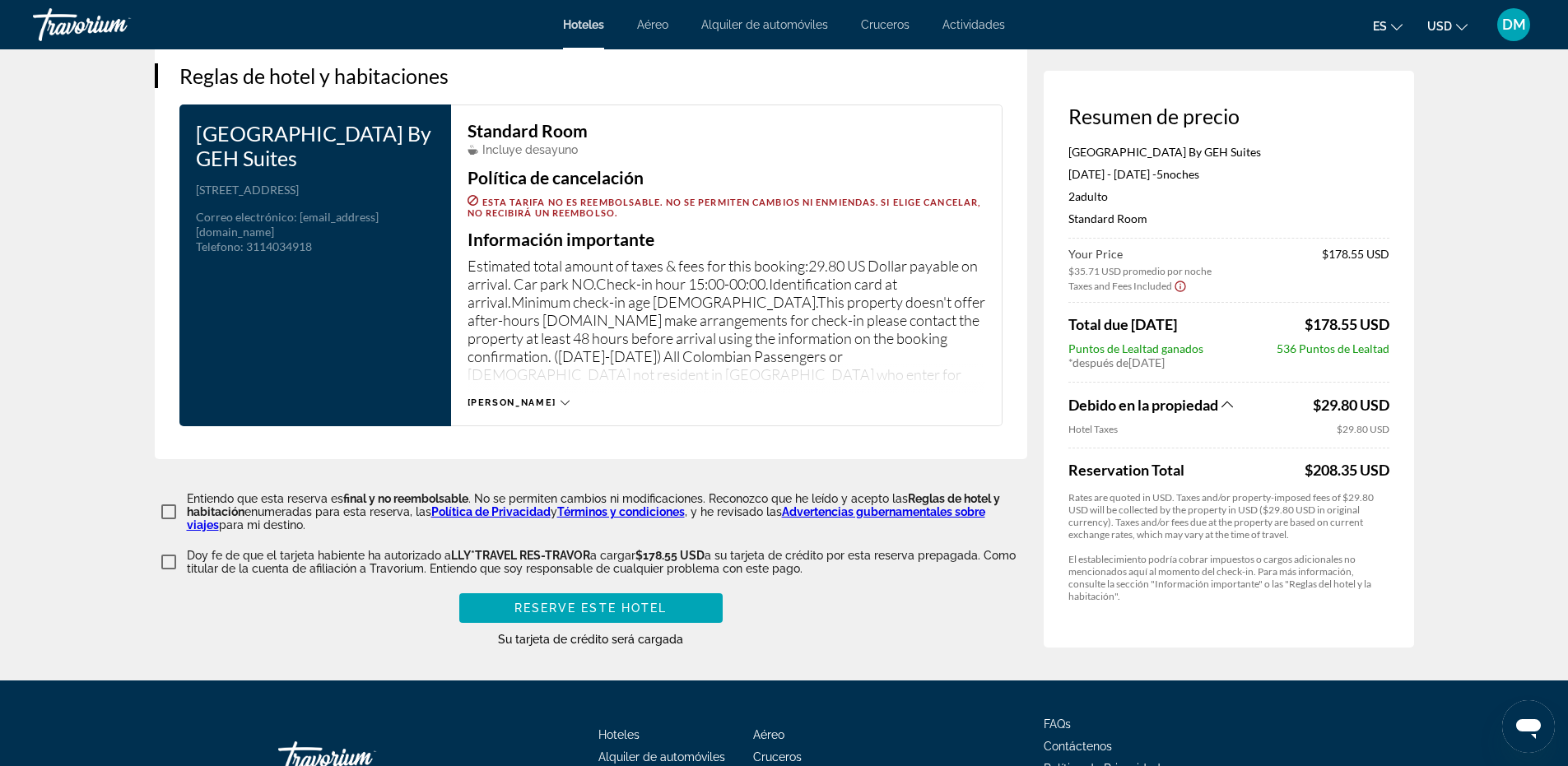
scroll to position [2166, 0]
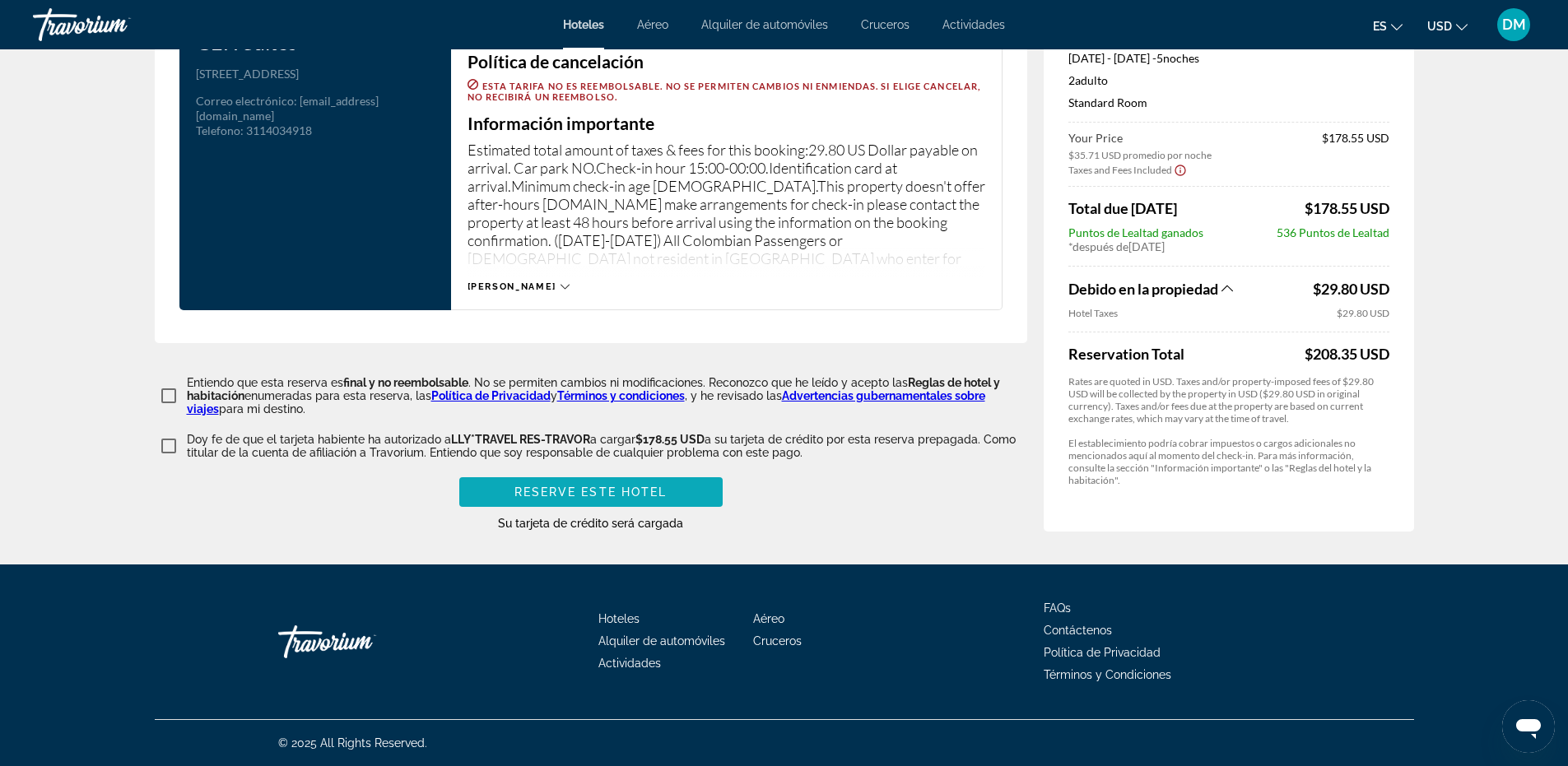
click at [546, 481] on span "Main content" at bounding box center [590, 492] width 263 height 39
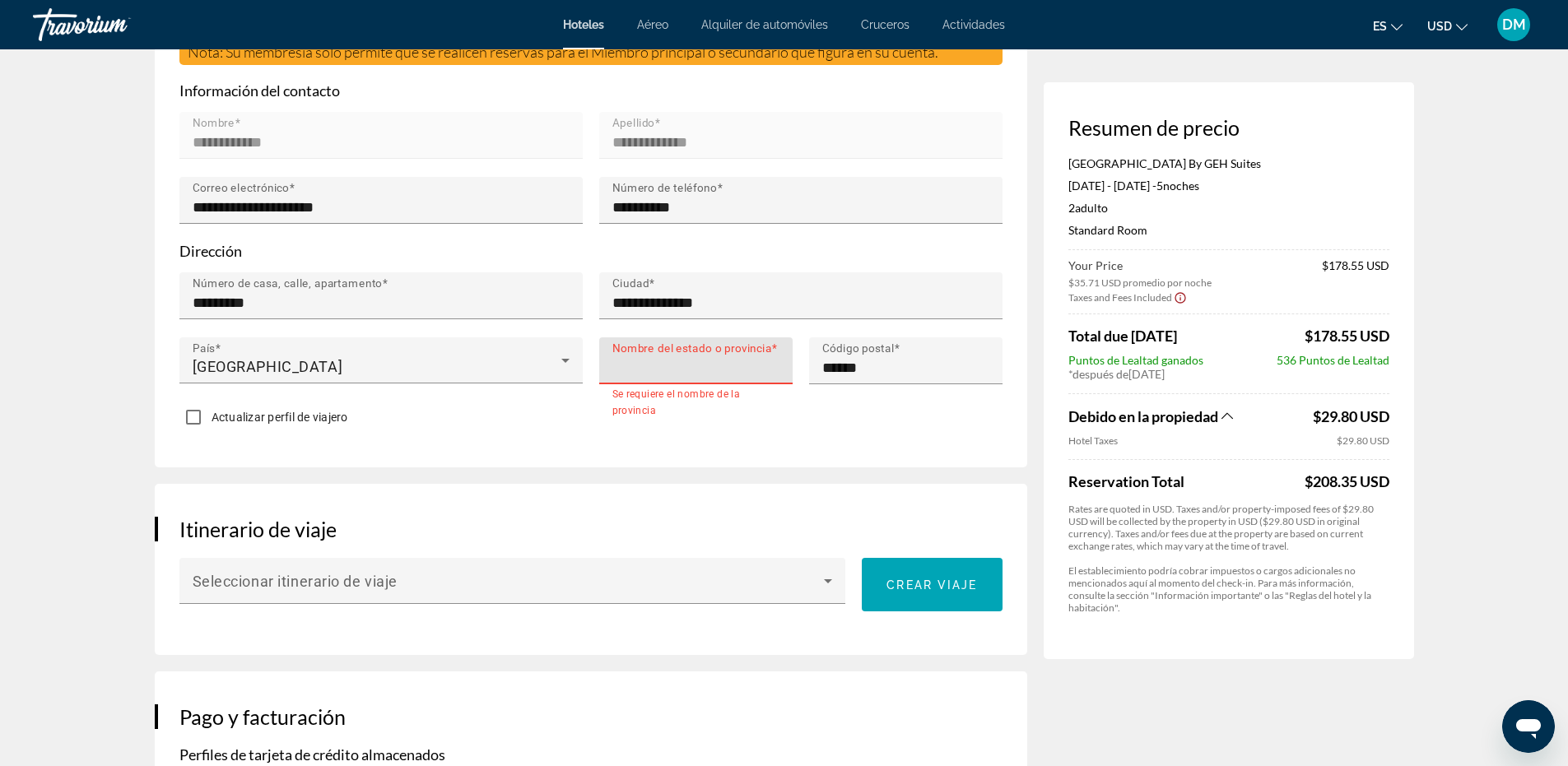
click at [650, 378] on input "Nombre del estado o provincia" at bounding box center [701, 368] width 177 height 20
type input "*****"
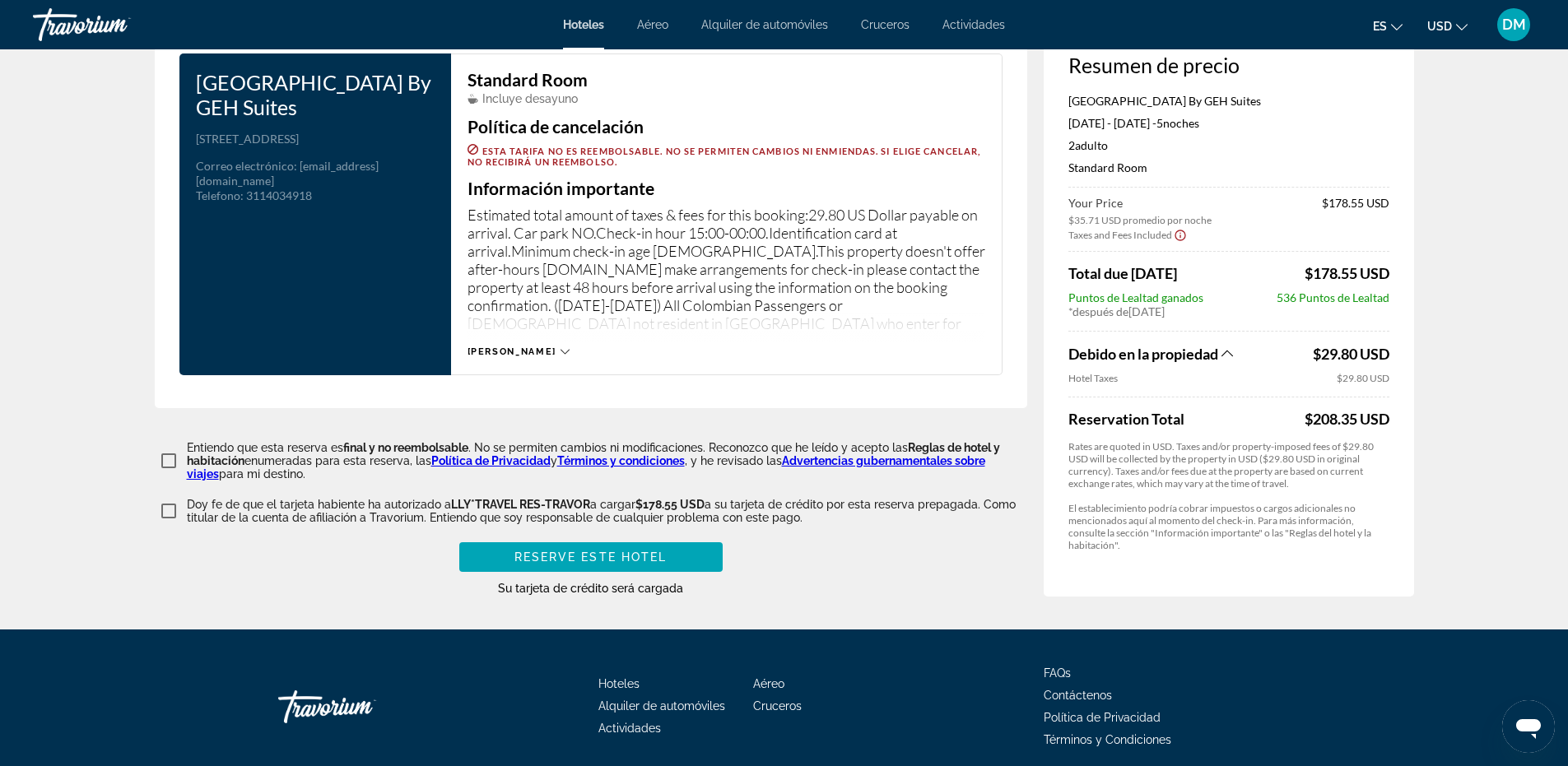
scroll to position [2166, 0]
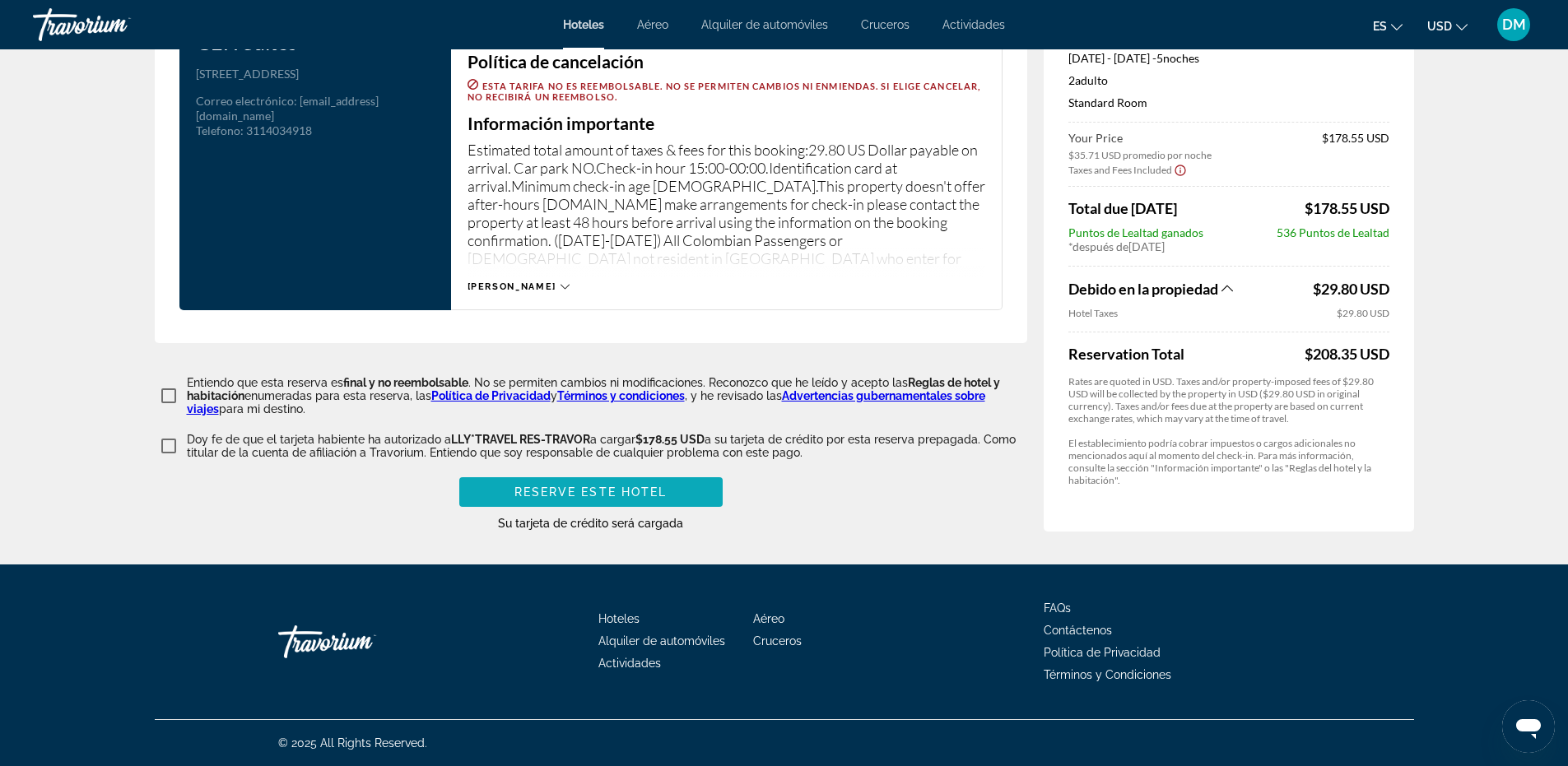
click at [619, 500] on span "Main content" at bounding box center [590, 492] width 263 height 39
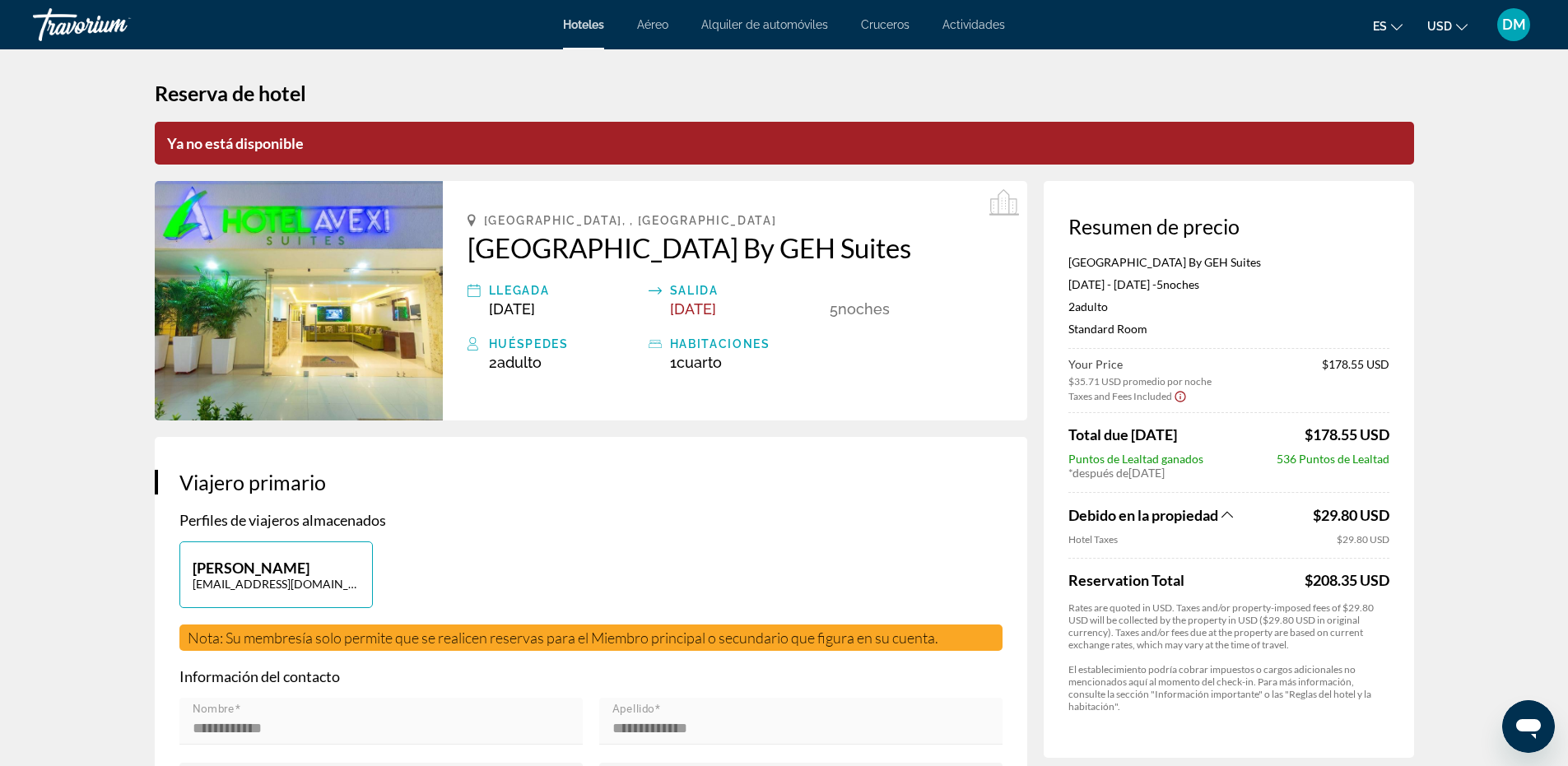
scroll to position [0, 0]
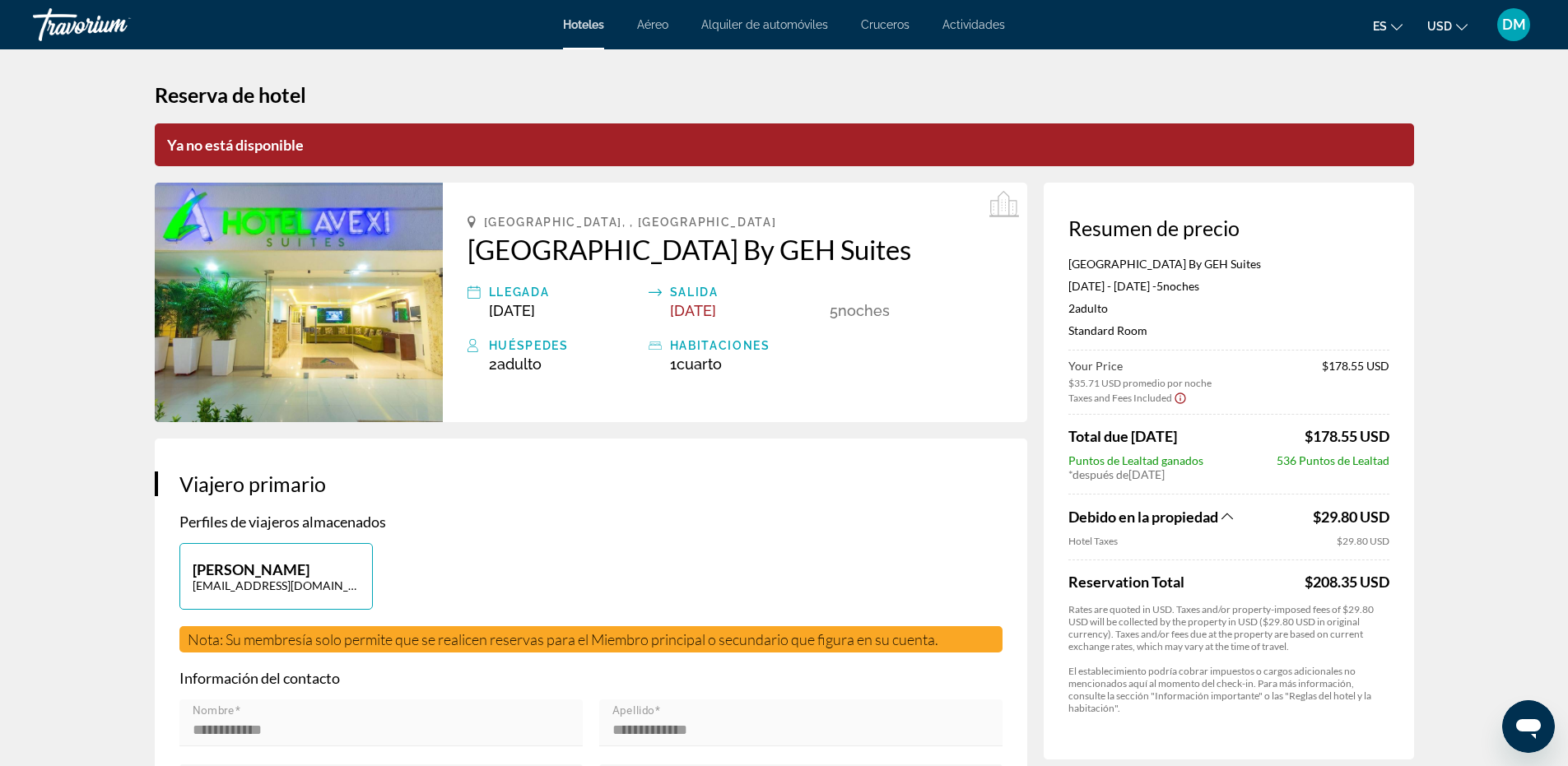
click at [575, 34] on div "Hoteles Aéreo Alquiler de automóviles Cruceros Actividades Hoteles Aéreo Alquil…" at bounding box center [784, 25] width 1568 height 43
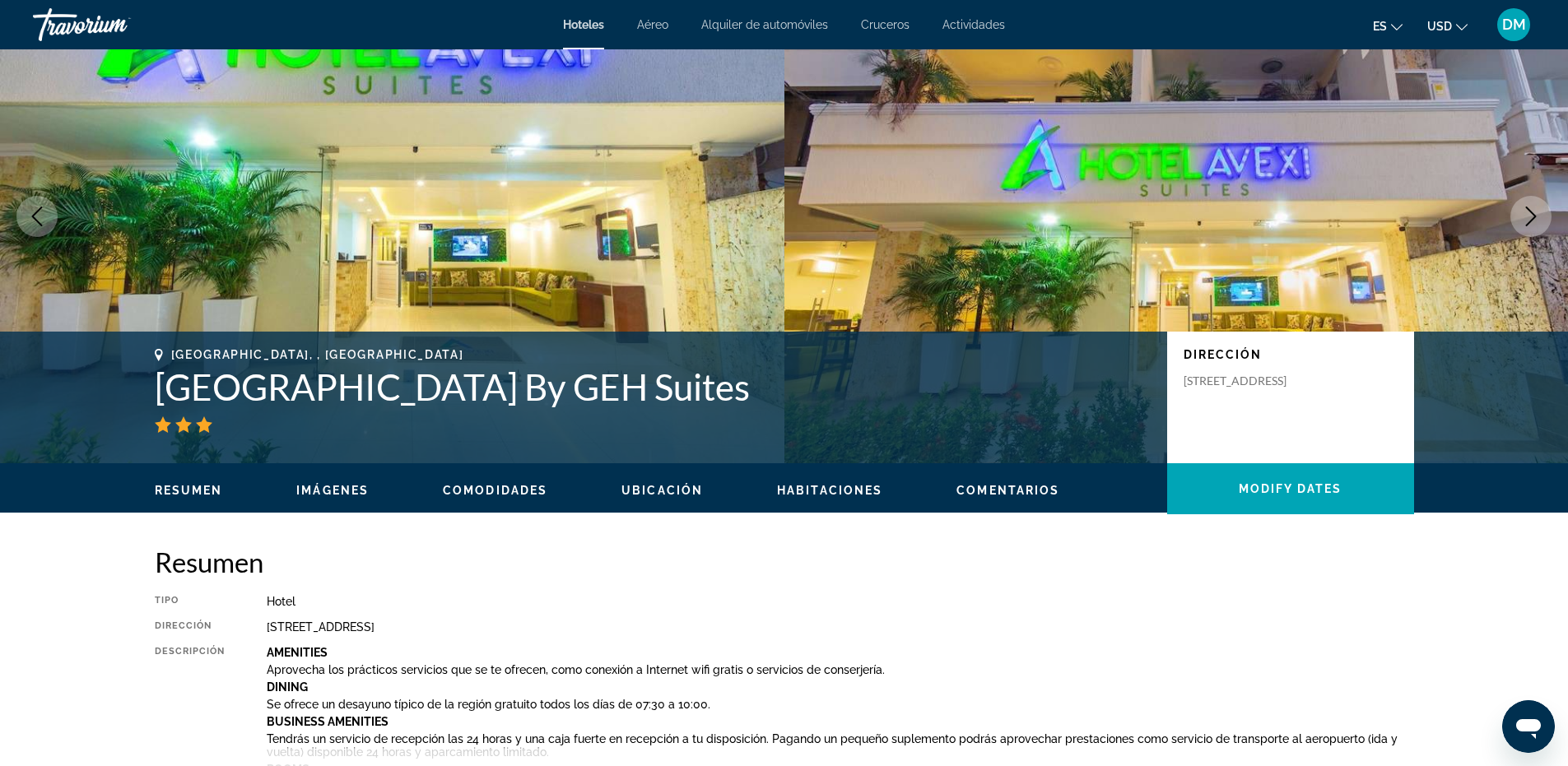
scroll to position [123, 0]
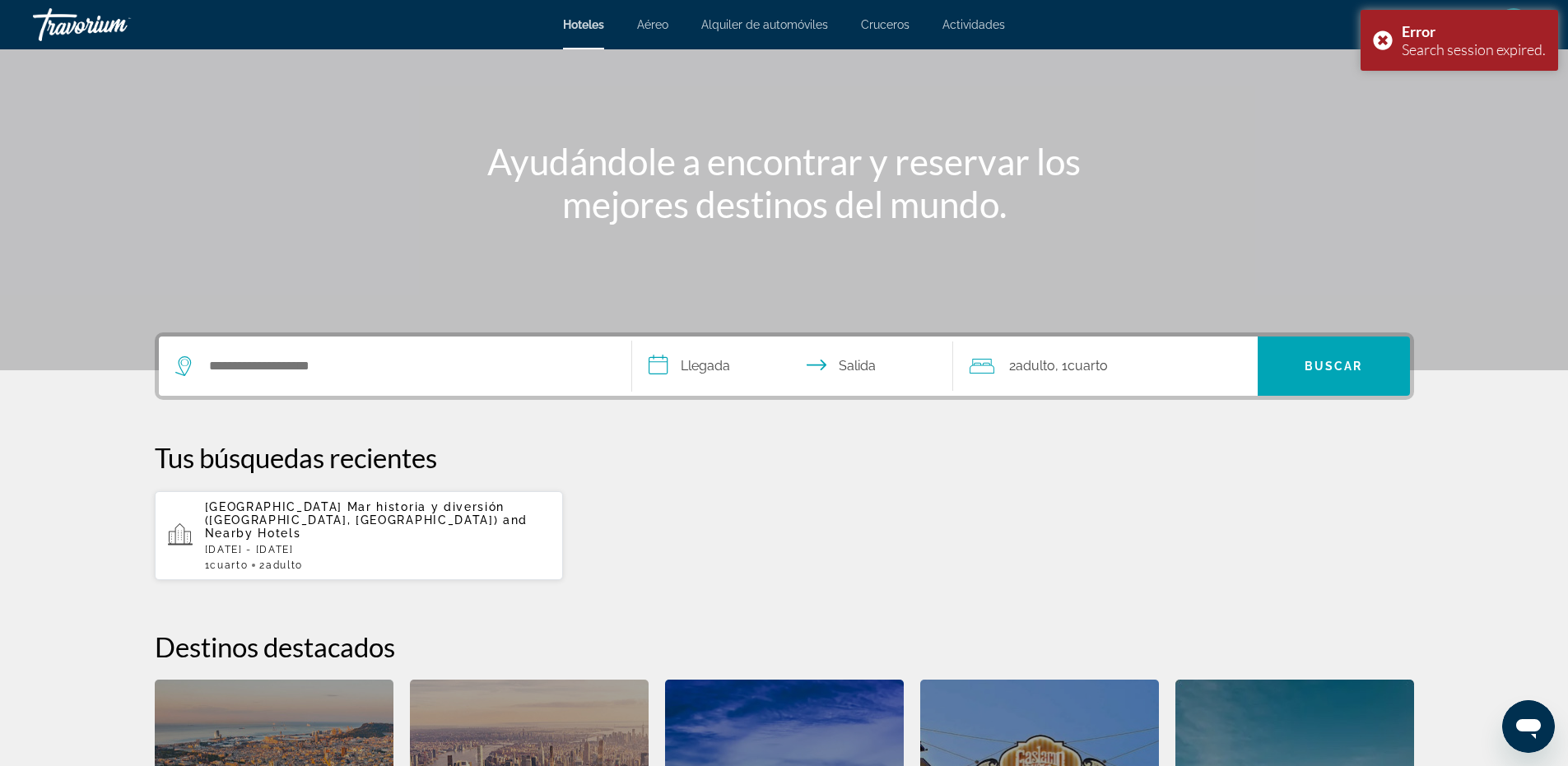
click at [381, 529] on div "[GEOGRAPHIC_DATA] Mar historia y diversión ([GEOGRAPHIC_DATA], [GEOGRAPHIC_DATA…" at bounding box center [378, 536] width 346 height 71
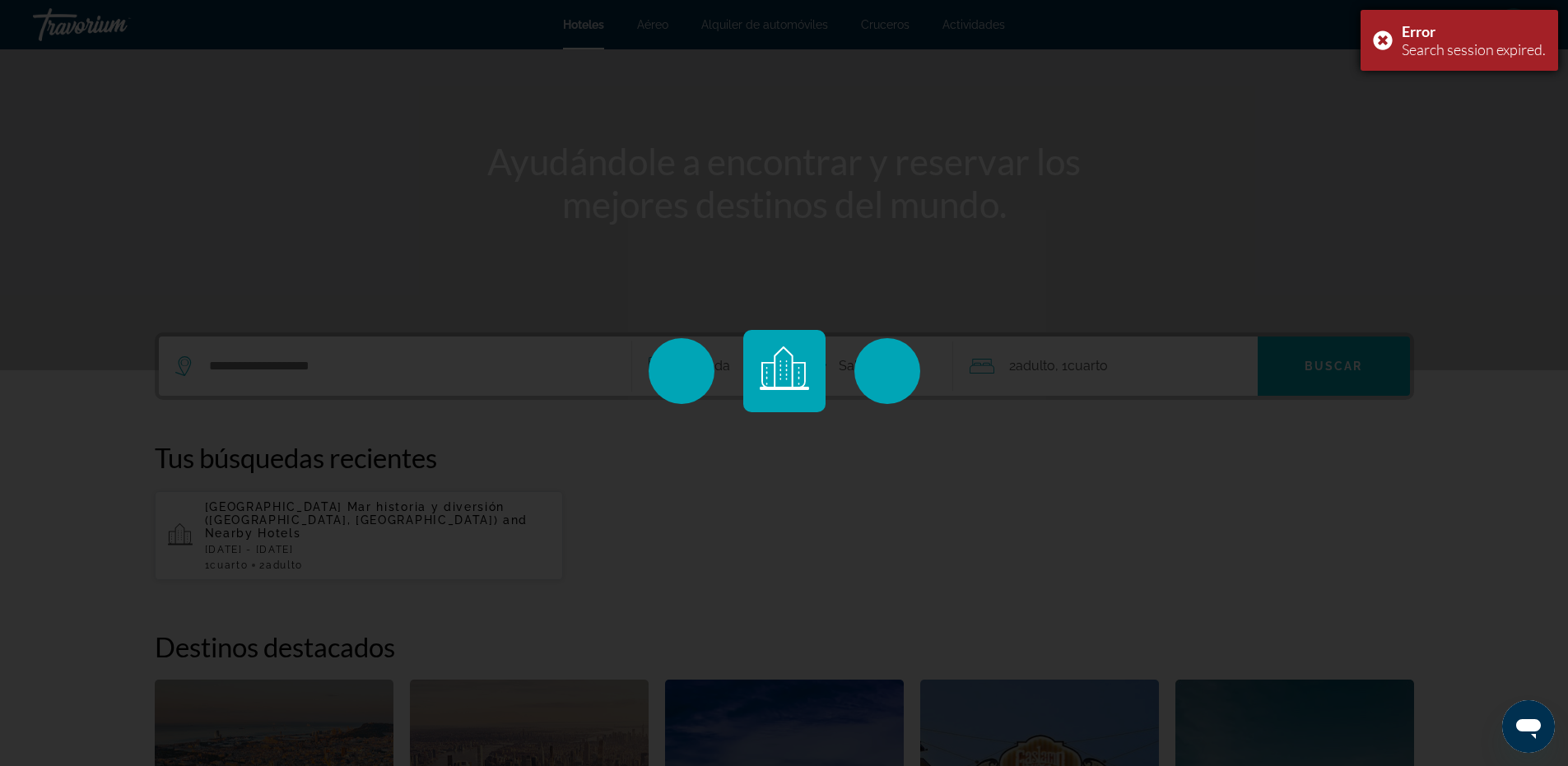
click at [1384, 38] on div "Error Search session expired." at bounding box center [1459, 40] width 198 height 61
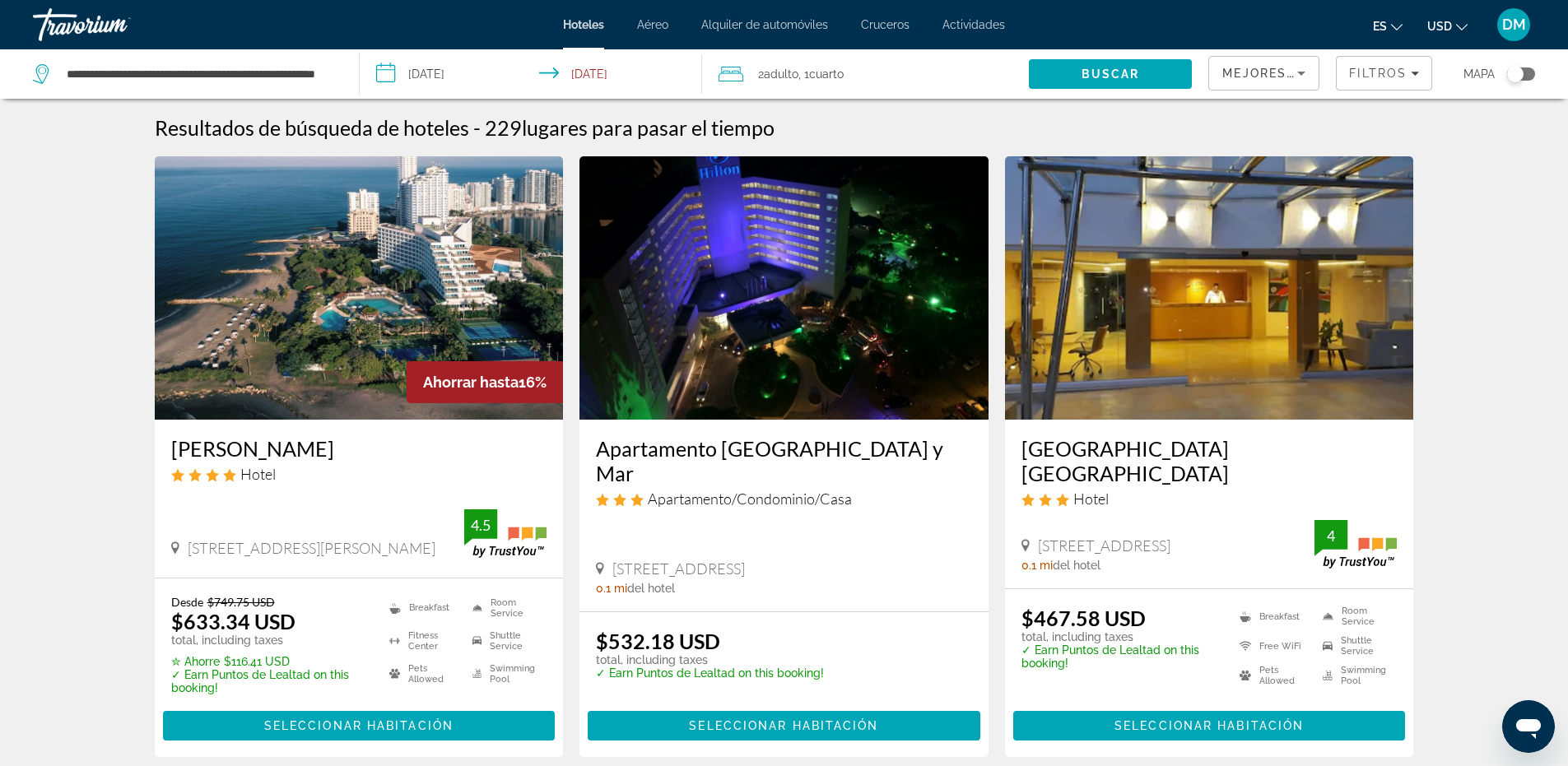
click at [1461, 33] on button "USD USD ($) MXN (Mex$) CAD (Can$) GBP (£) EUR (€) AUD (A$) NZD (NZ$) CNY (CN¥)" at bounding box center [1447, 26] width 40 height 24
click at [1308, 73] on icon "Sort by" at bounding box center [1301, 73] width 20 height 20
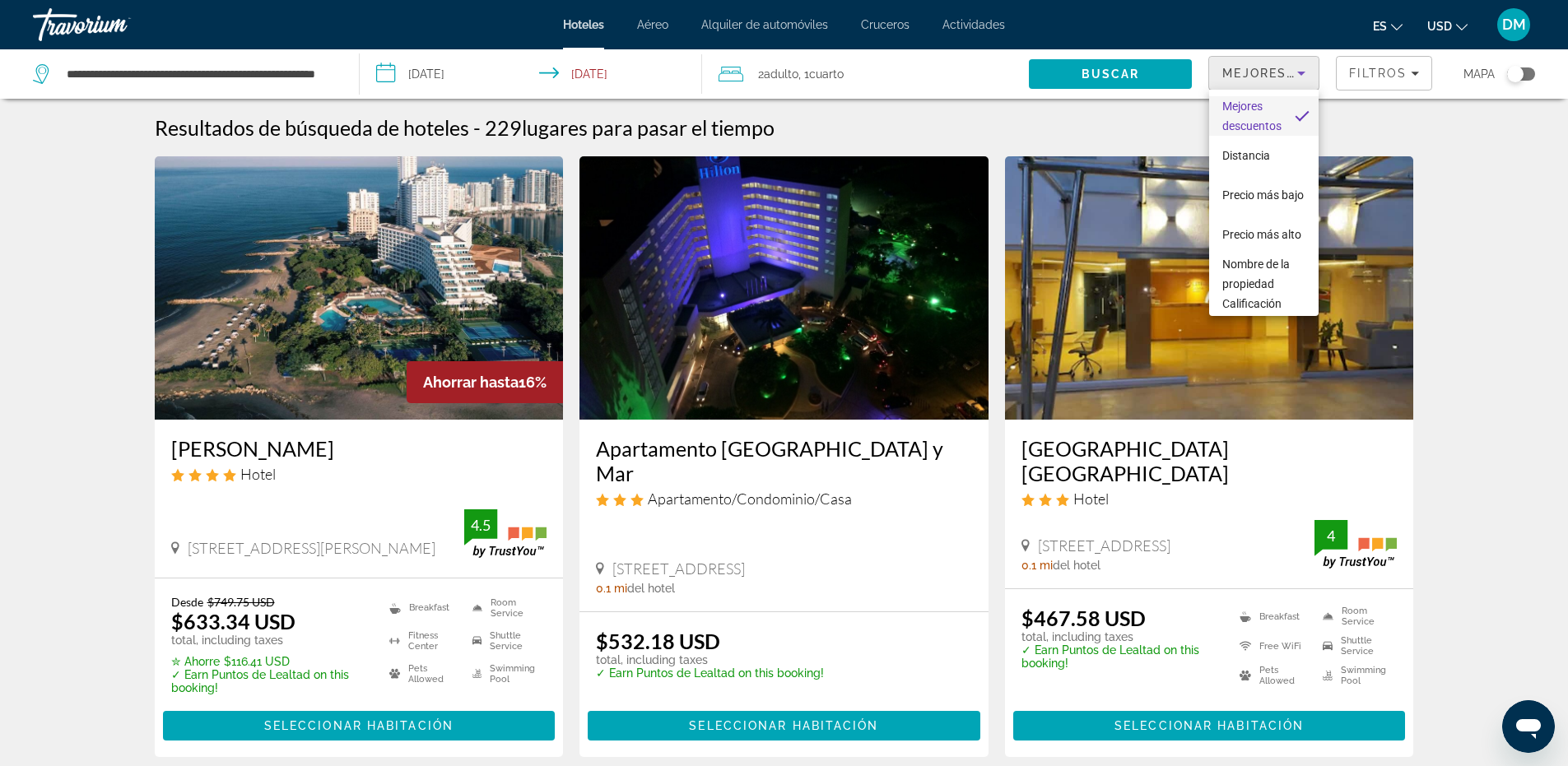
click at [1511, 276] on div at bounding box center [784, 383] width 1568 height 766
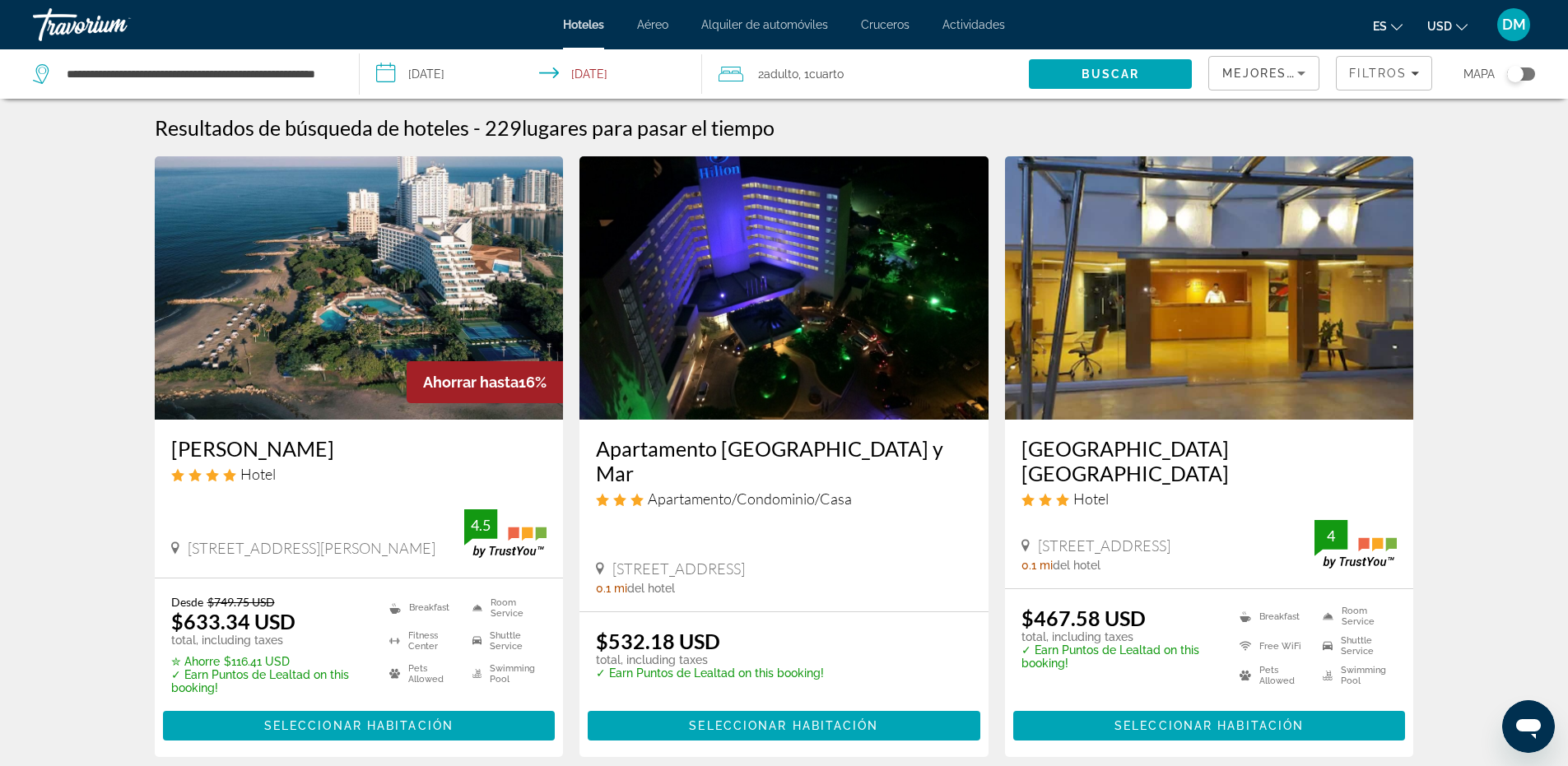
click at [1457, 19] on mat-icon "Change currency" at bounding box center [1462, 24] width 11 height 11
click at [1404, 24] on ul "es English Español Français Italiano Português русский USD USD ($) MXN (Mex$) C…" at bounding box center [1433, 24] width 119 height 27
click at [1393, 26] on icon "Change language" at bounding box center [1397, 27] width 11 height 7
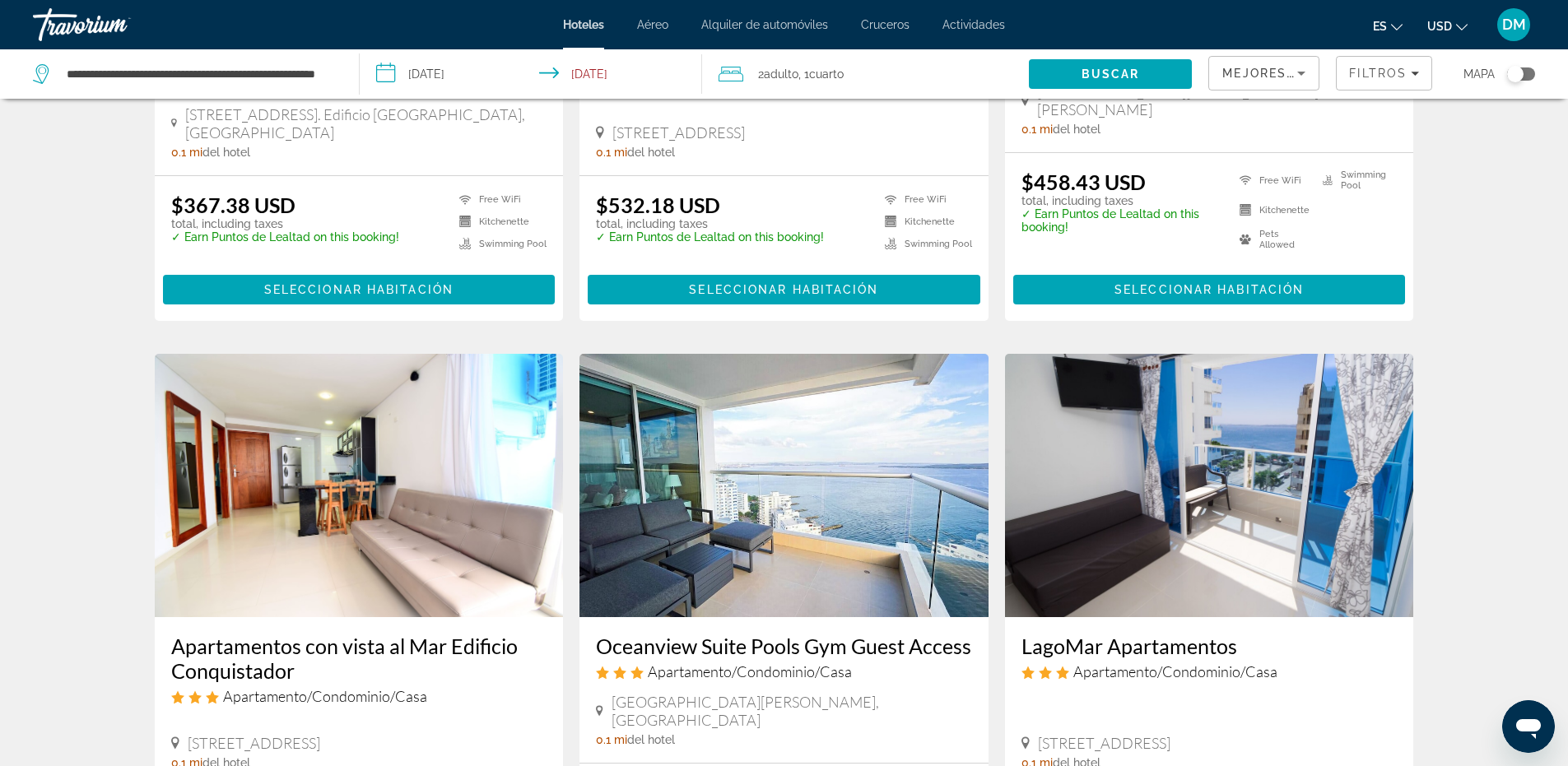
scroll to position [906, 0]
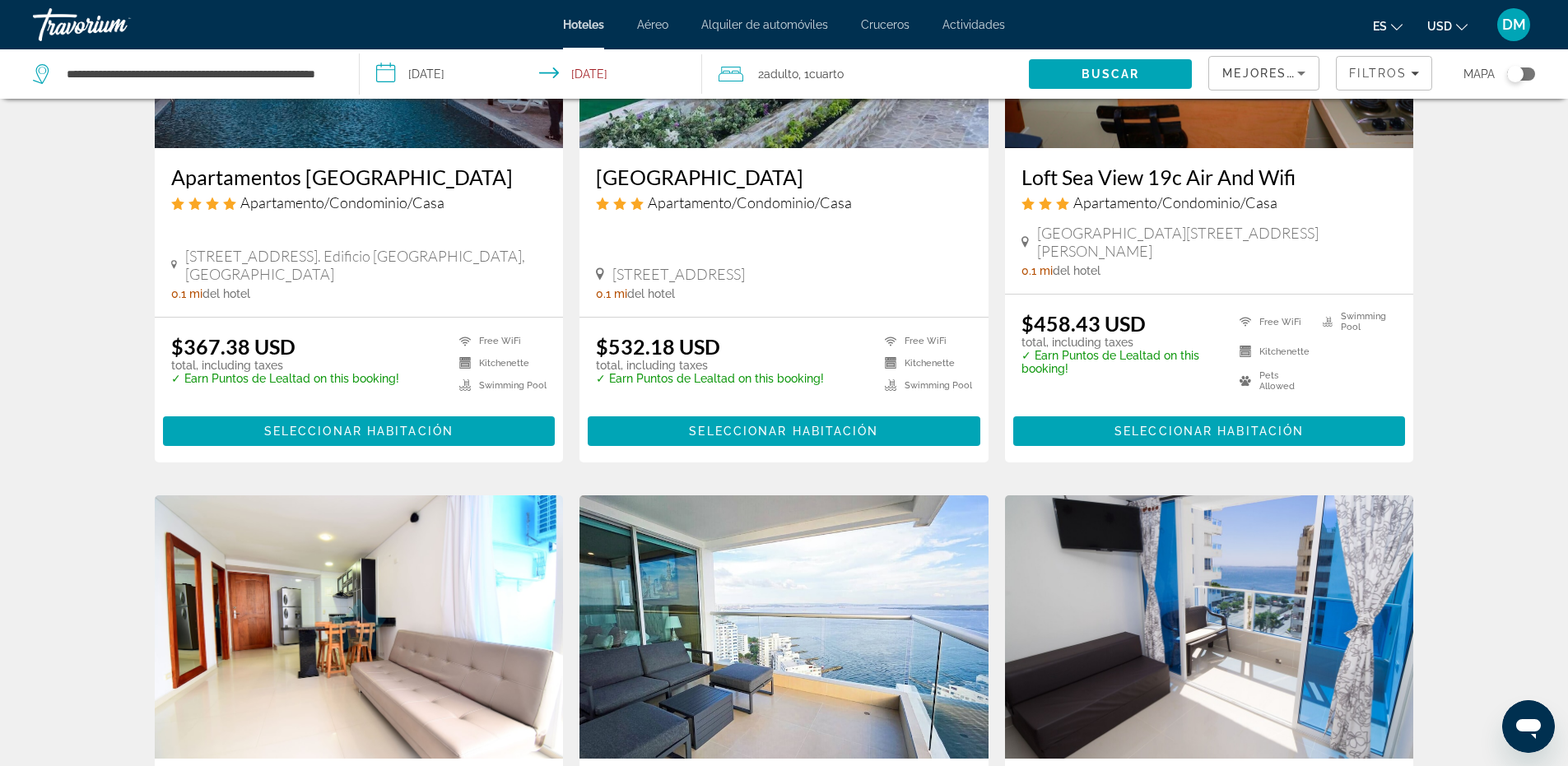
click at [1469, 24] on ul "es English Español Français Italiano Português русский USD USD ($) MXN (Mex$) C…" at bounding box center [1433, 24] width 119 height 27
click at [1511, 24] on span "DM" at bounding box center [1514, 24] width 24 height 16
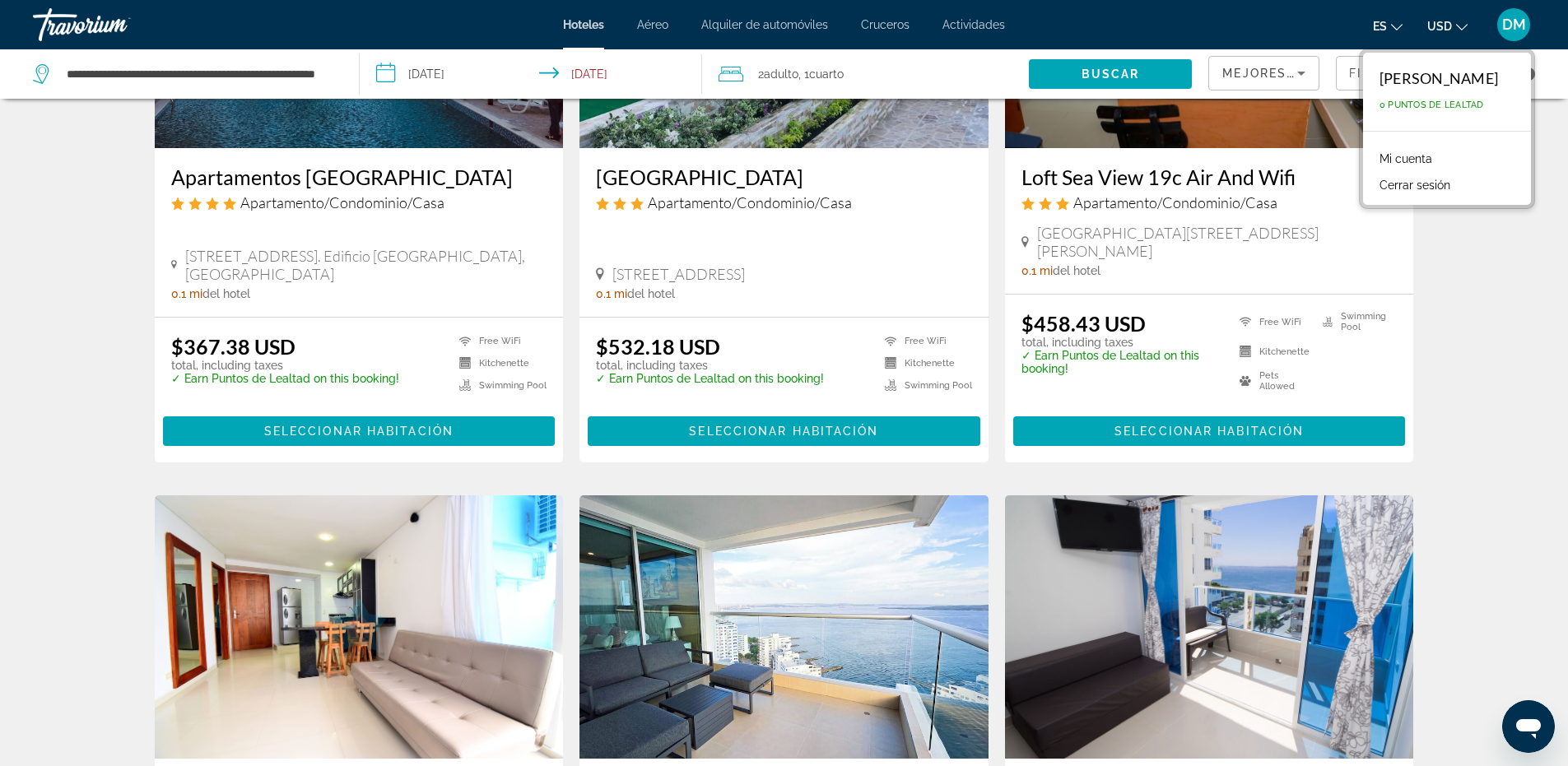
click at [1372, 185] on button "Cerrar sesión" at bounding box center [1415, 185] width 87 height 21
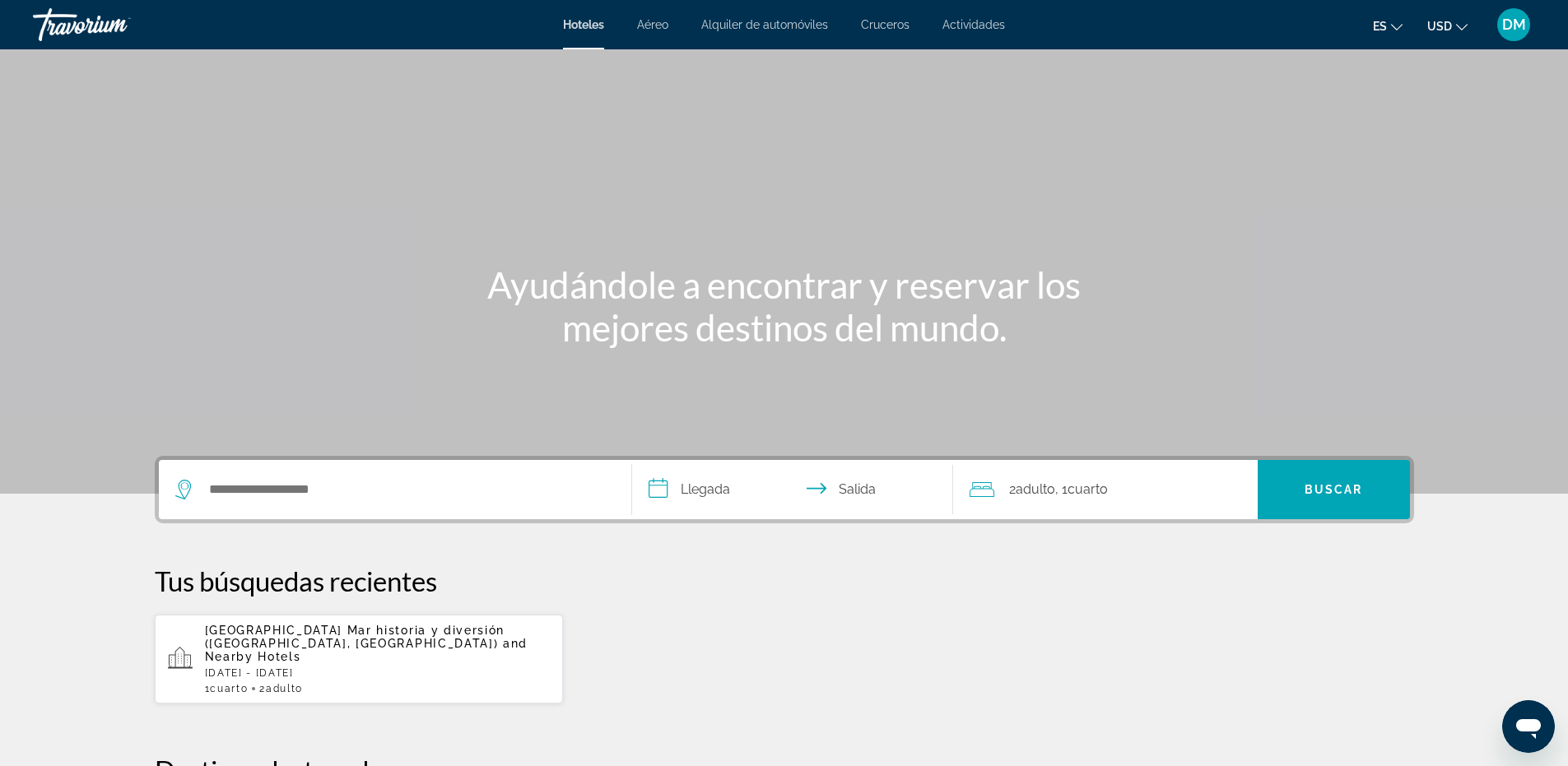
click at [306, 647] on span "[GEOGRAPHIC_DATA] Mar historia y diversión ([GEOGRAPHIC_DATA], [GEOGRAPHIC_DATA…" at bounding box center [355, 637] width 301 height 27
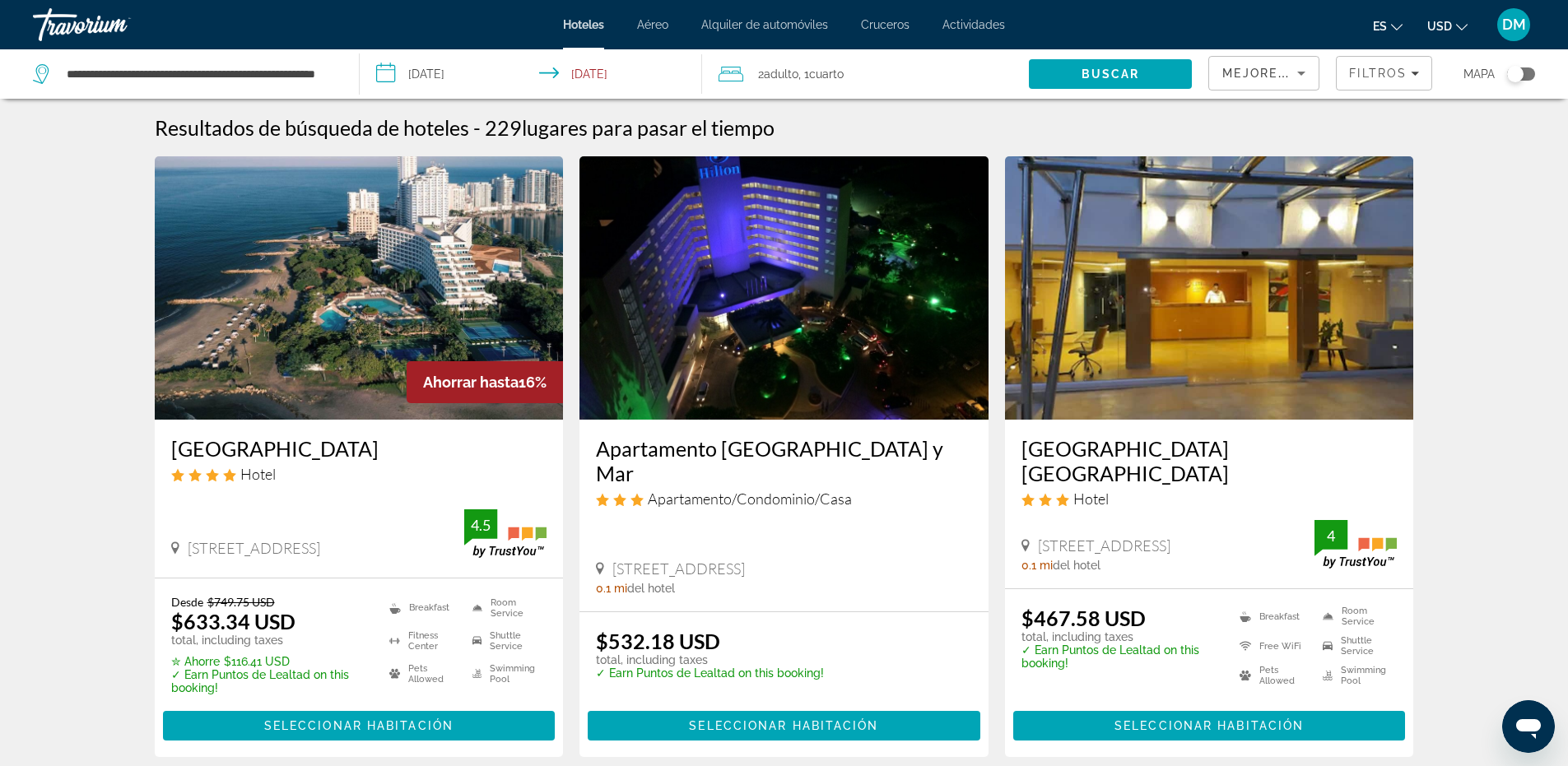
click at [1294, 75] on icon "Sort by" at bounding box center [1301, 73] width 20 height 20
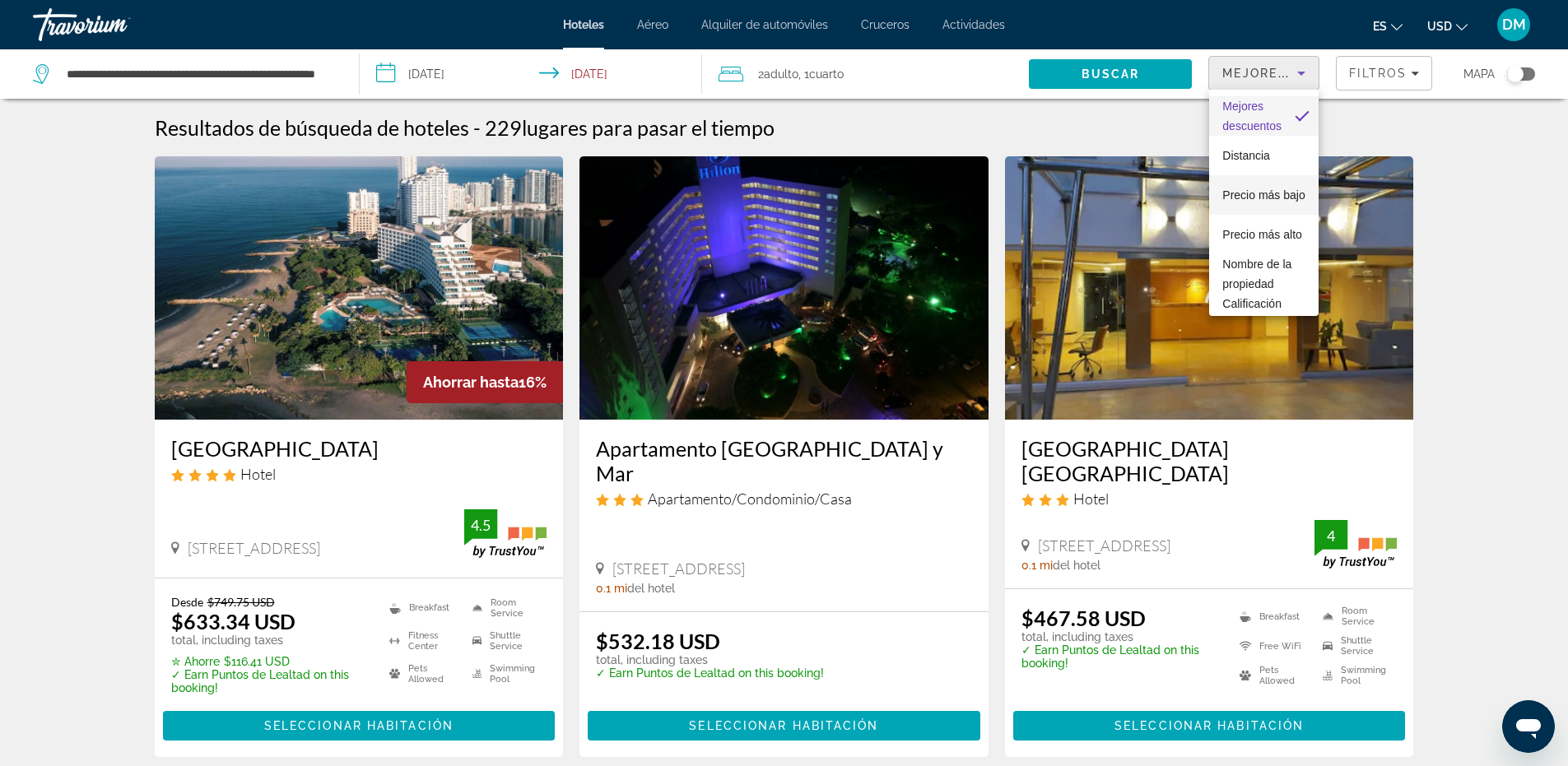
click at [1243, 189] on span "Precio más bajo" at bounding box center [1264, 194] width 82 height 13
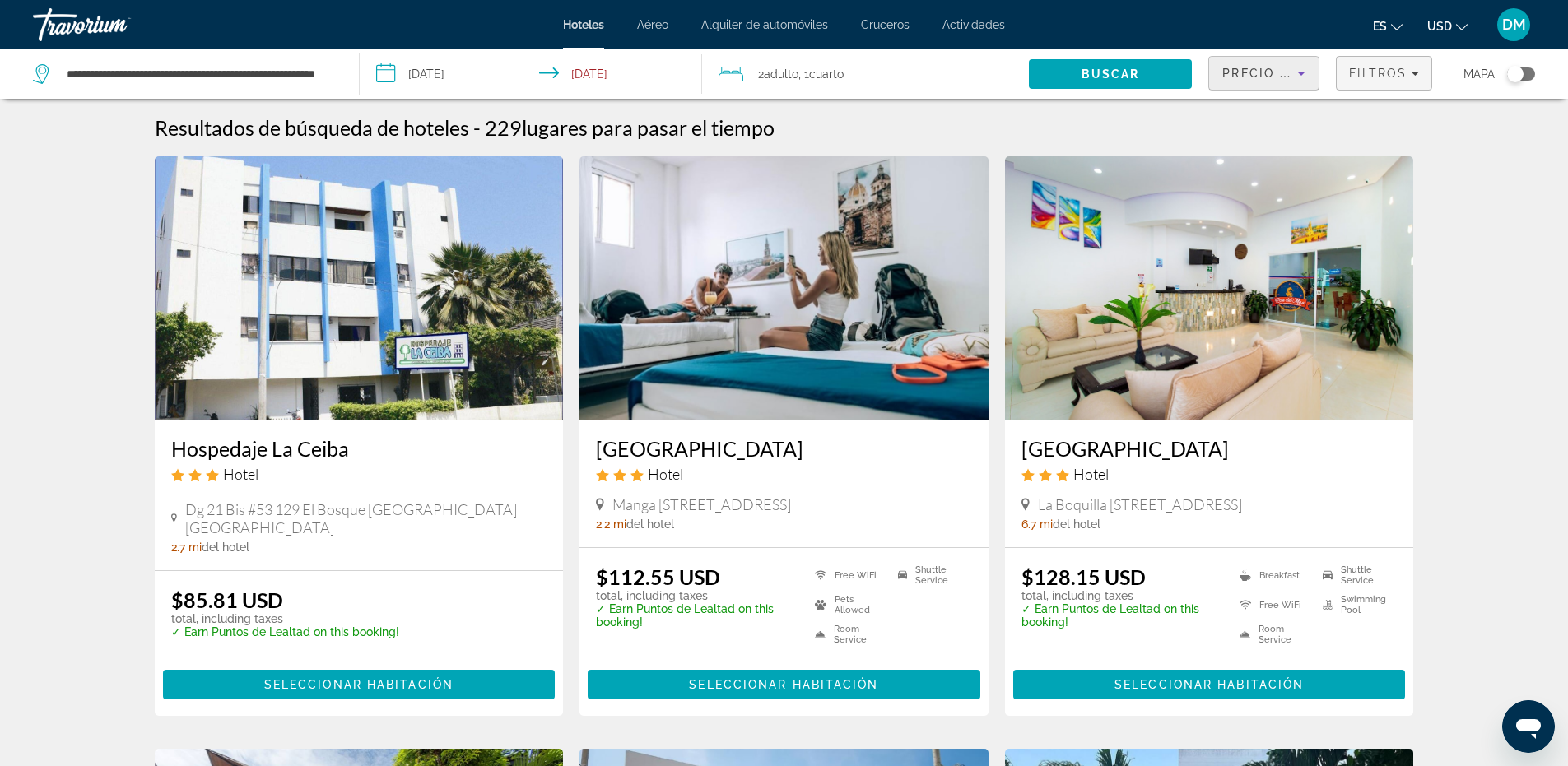
click at [1382, 75] on span "Filtros" at bounding box center [1378, 73] width 57 height 13
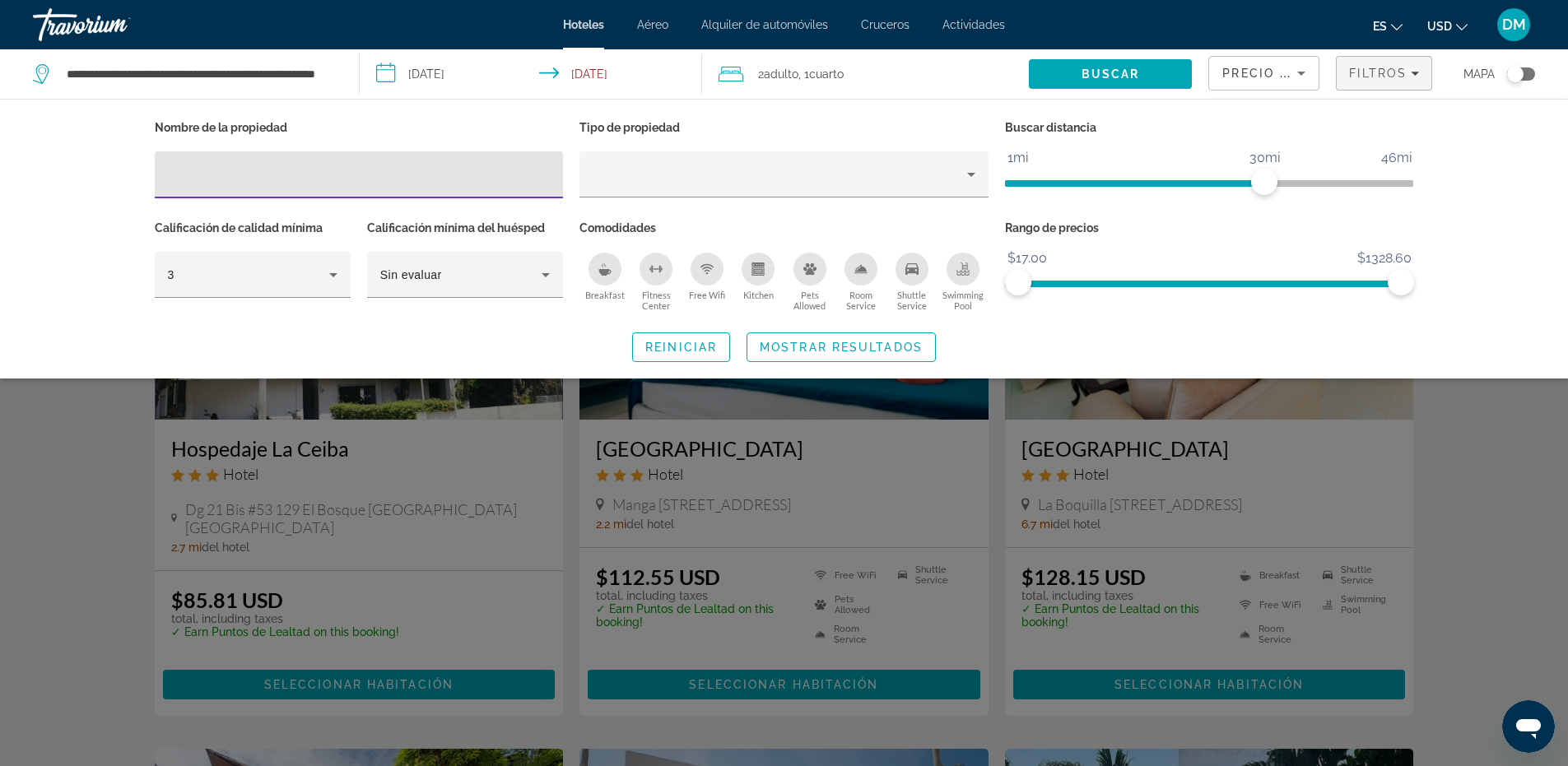
click at [1265, 70] on span "Precio más bajo" at bounding box center [1286, 73] width 128 height 13
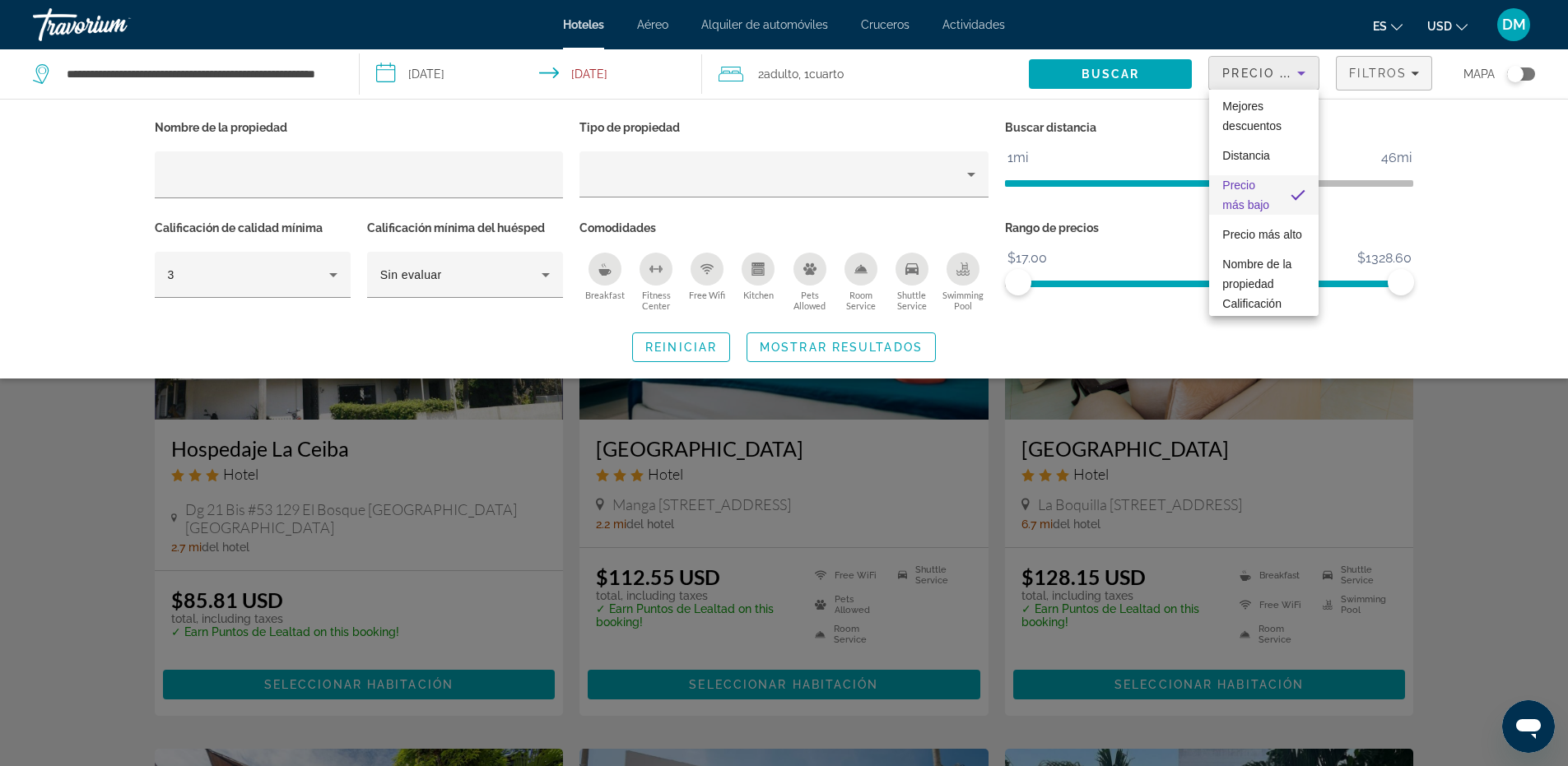
click at [1373, 63] on div at bounding box center [784, 383] width 1568 height 766
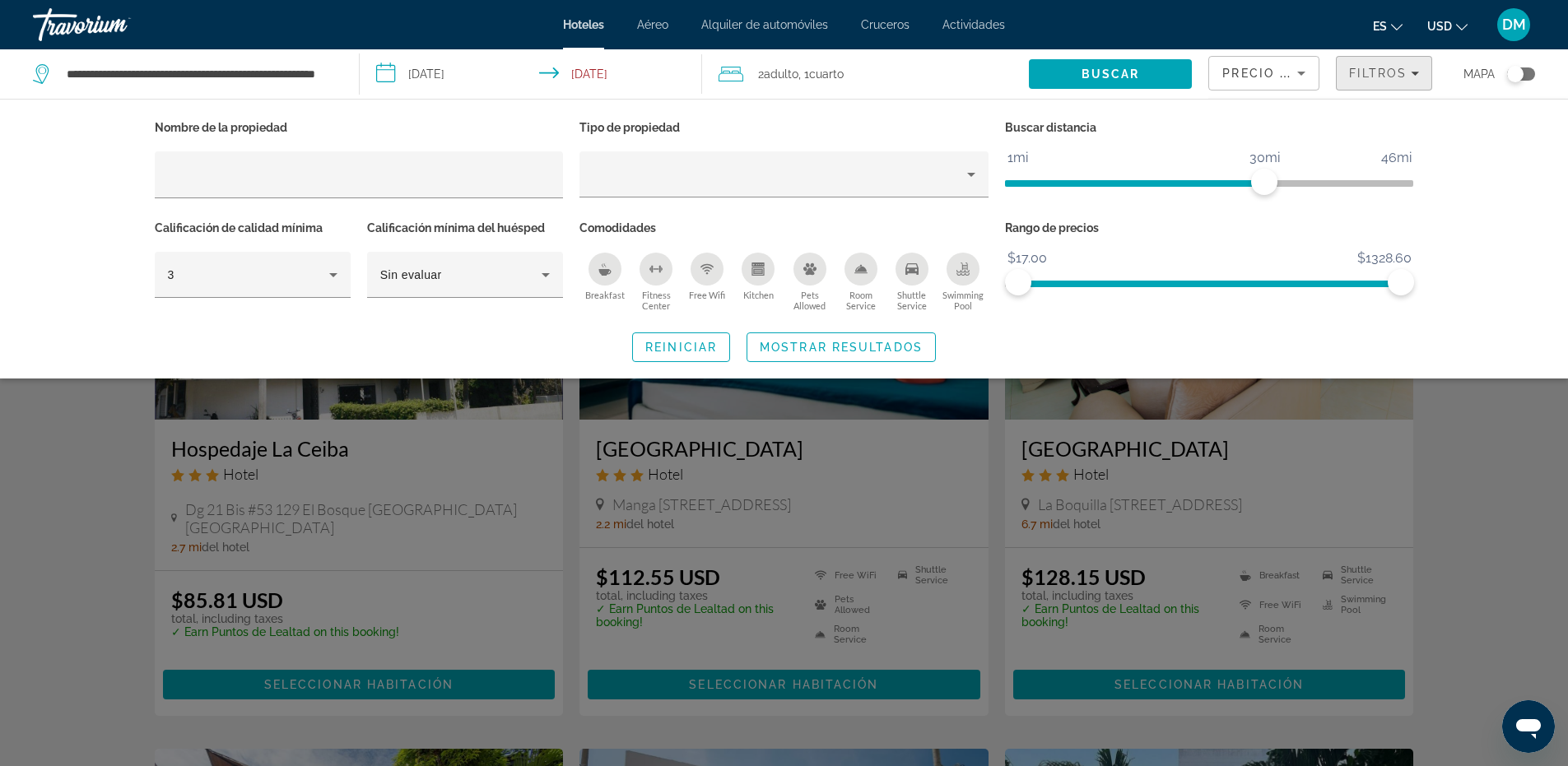
click at [1406, 82] on span "Filters" at bounding box center [1384, 73] width 94 height 39
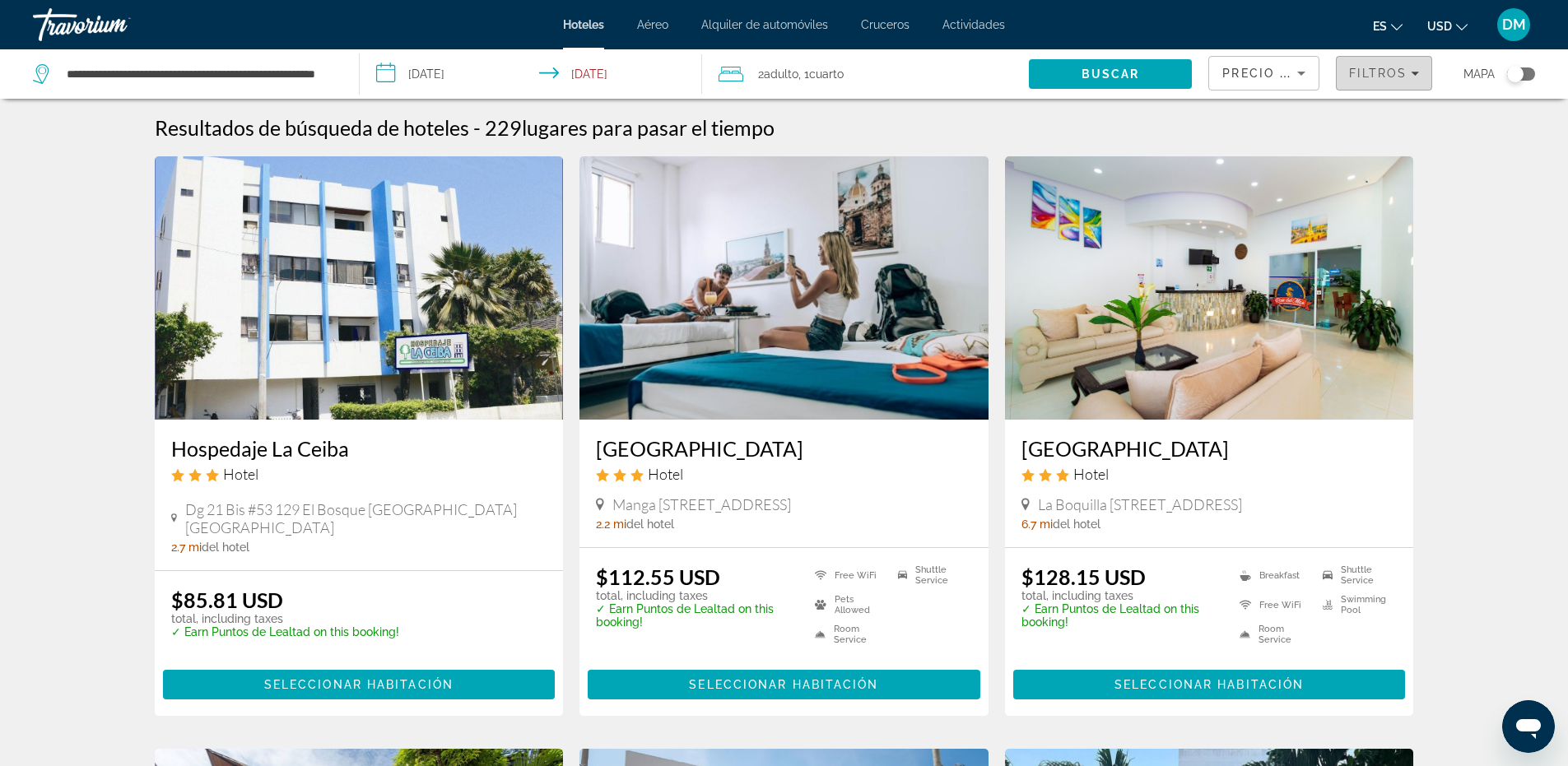
click at [1409, 79] on div "Filtros" at bounding box center [1385, 73] width 70 height 13
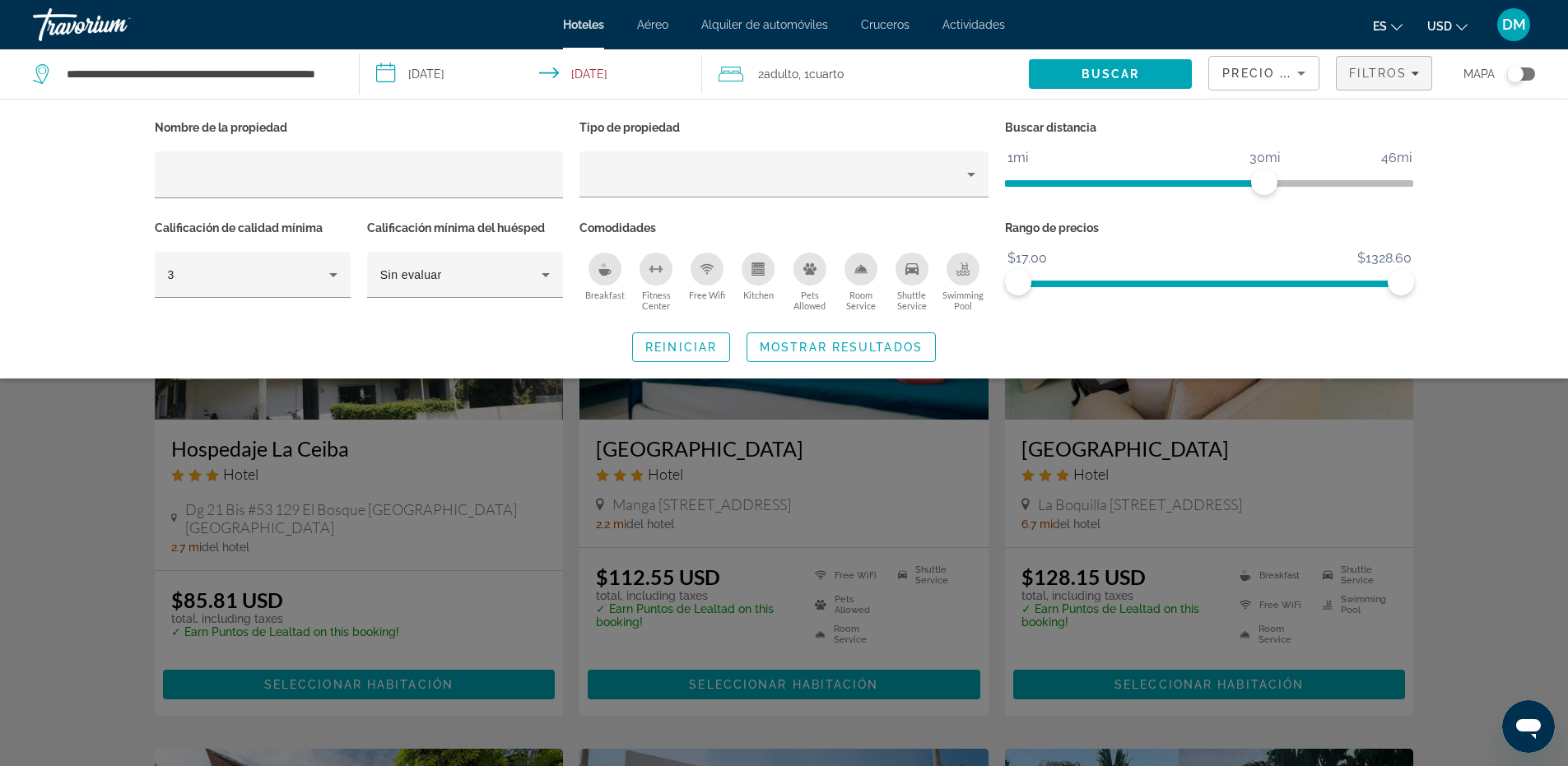
click at [952, 267] on div "Swimming Pool" at bounding box center [963, 269] width 33 height 33
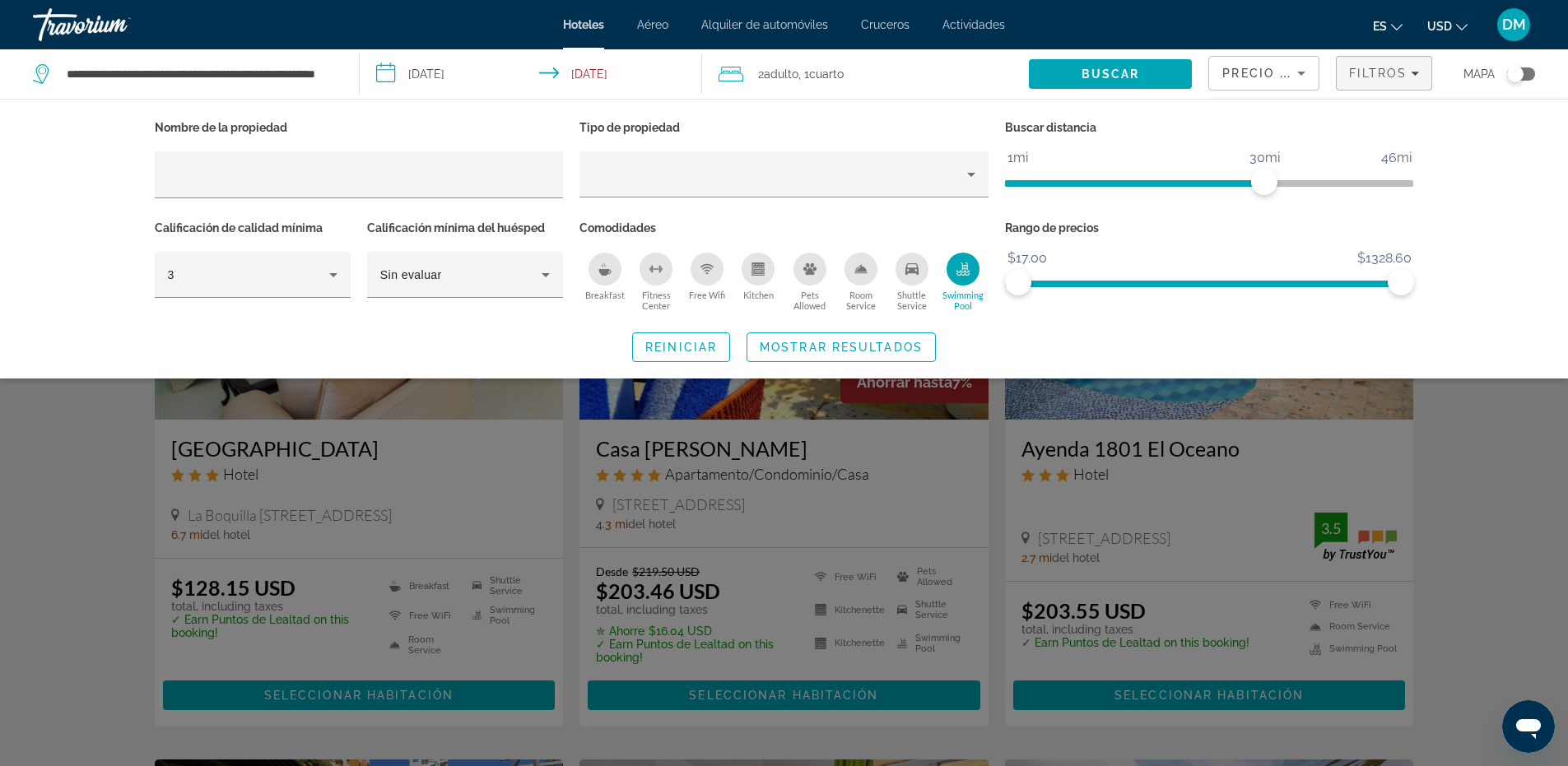
click at [608, 267] on icon "Breakfast" at bounding box center [604, 268] width 13 height 13
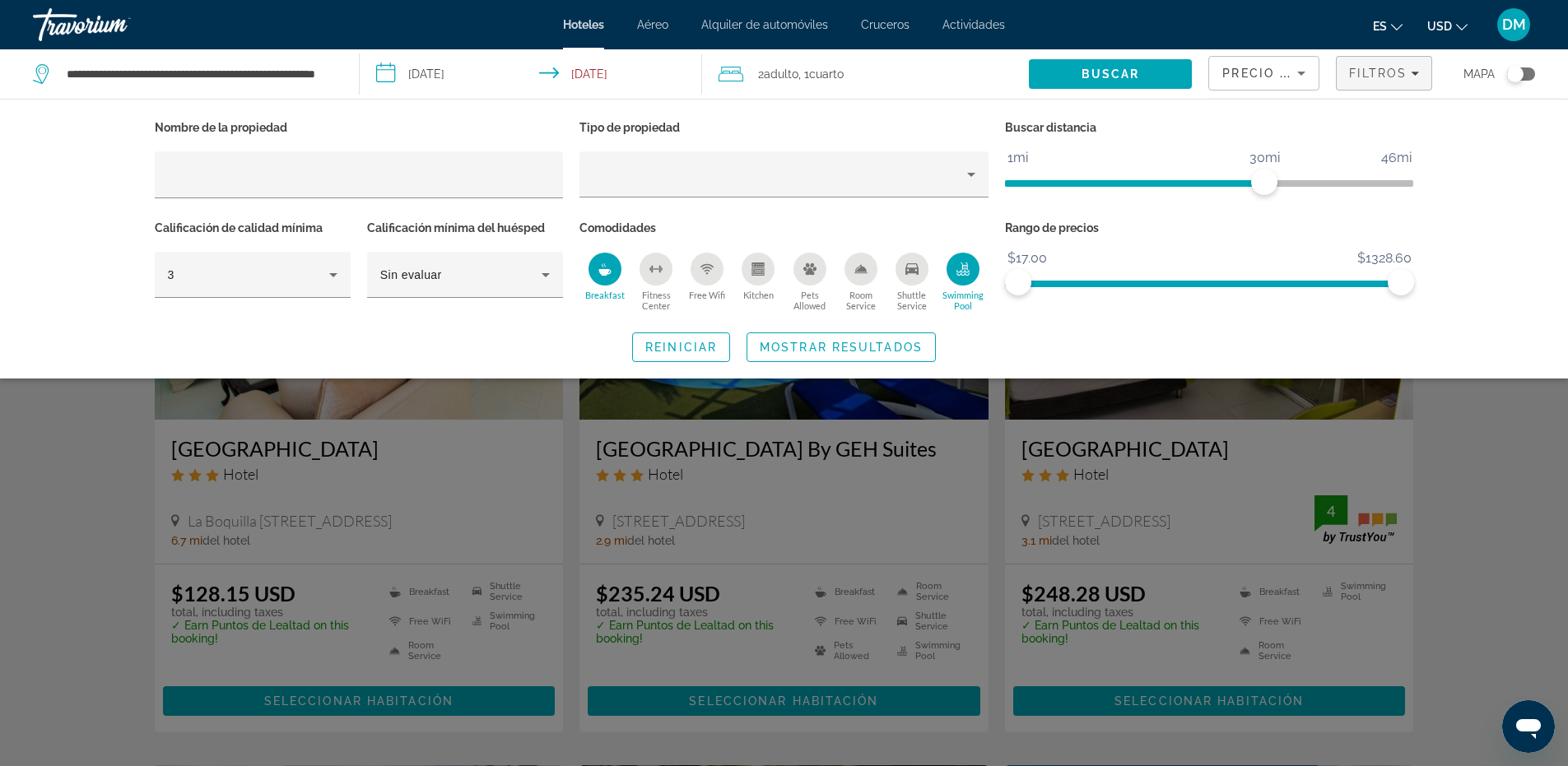
click at [721, 261] on div "Free Wifi" at bounding box center [707, 269] width 33 height 33
click at [796, 350] on span "Mostrar resultados" at bounding box center [841, 347] width 163 height 13
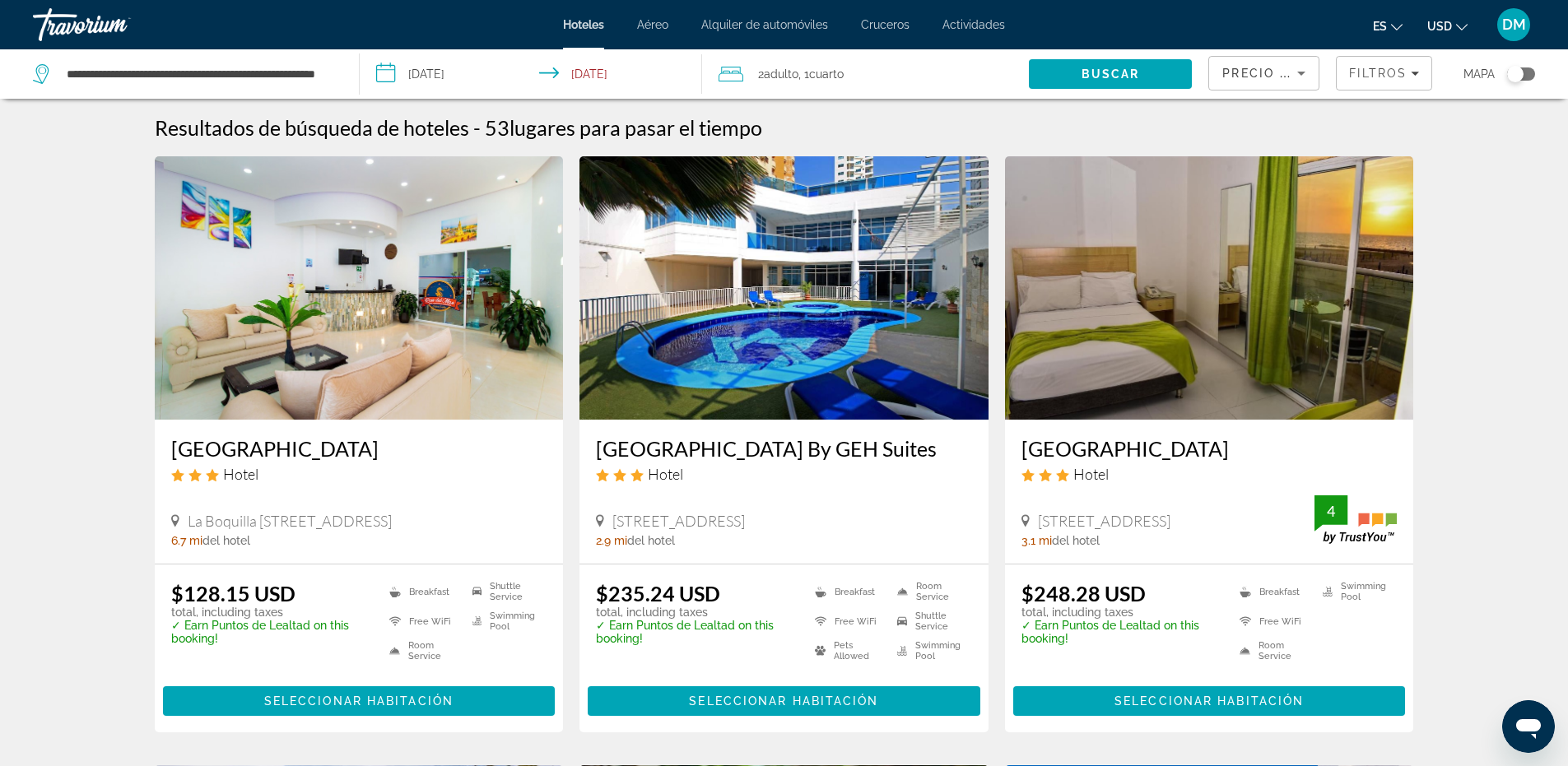
click at [1520, 72] on div "Toggle map" at bounding box center [1515, 74] width 16 height 16
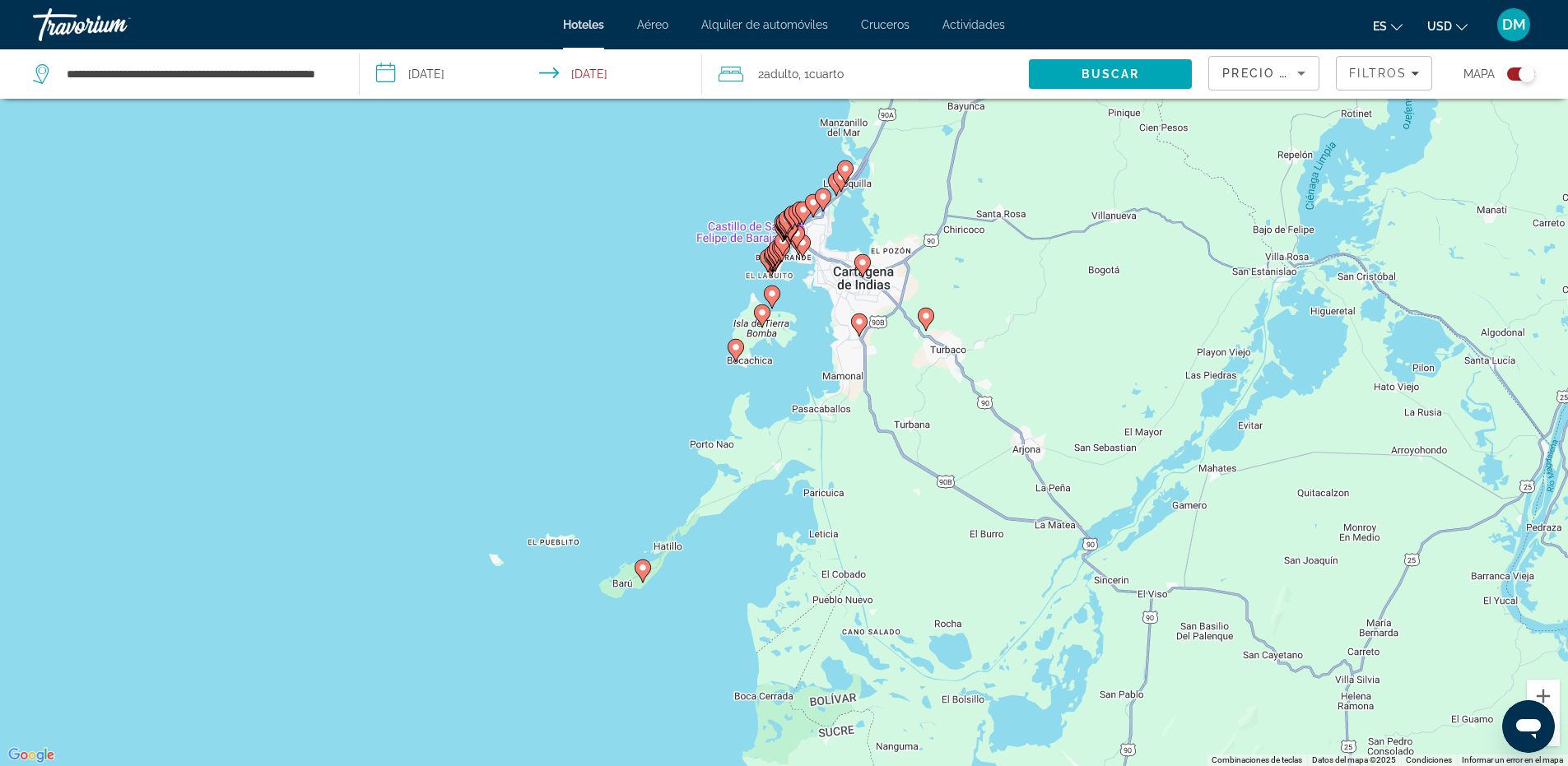
click at [1511, 72] on div "Toggle map" at bounding box center [1521, 74] width 28 height 13
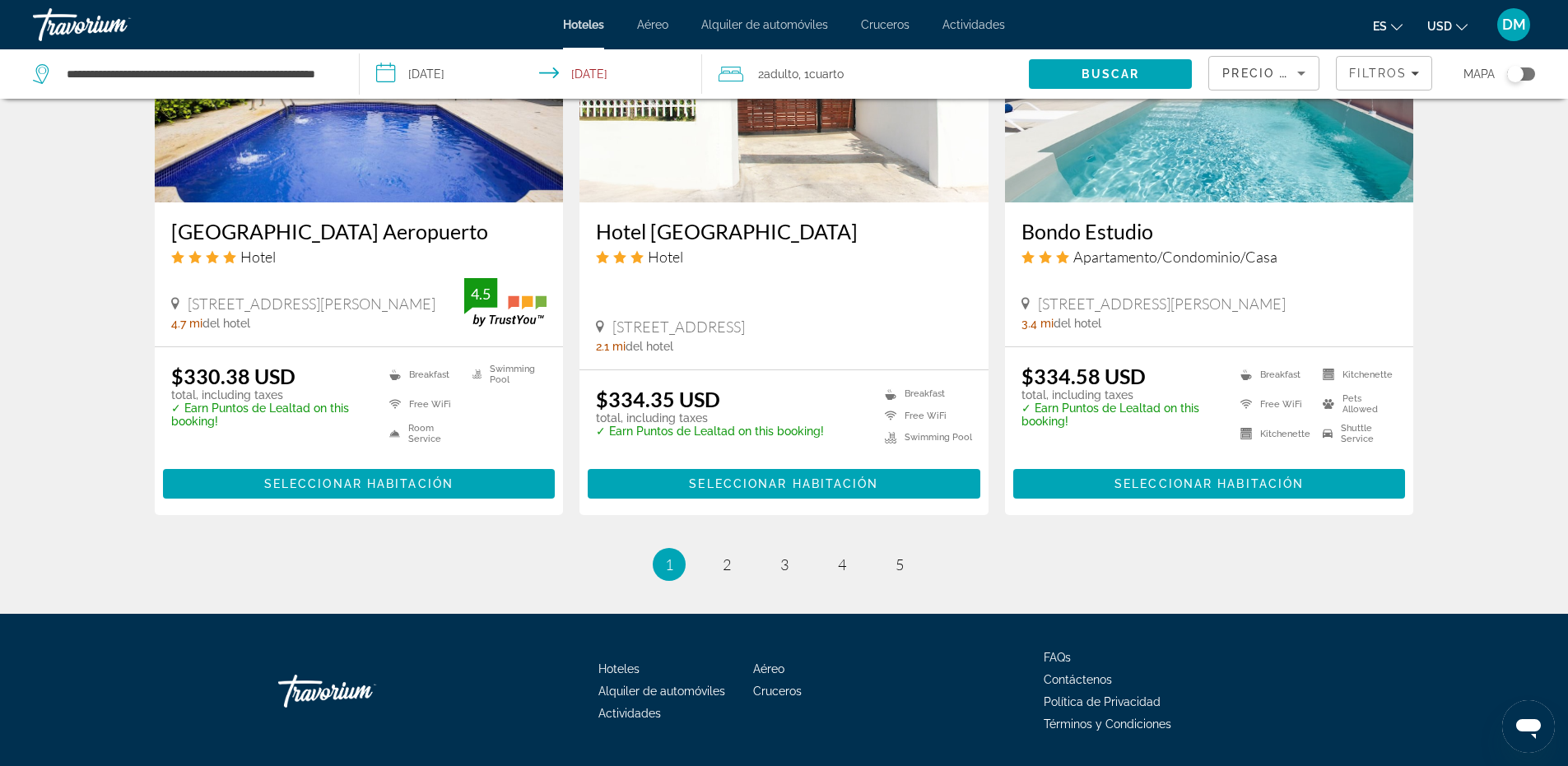
scroll to position [2098, 0]
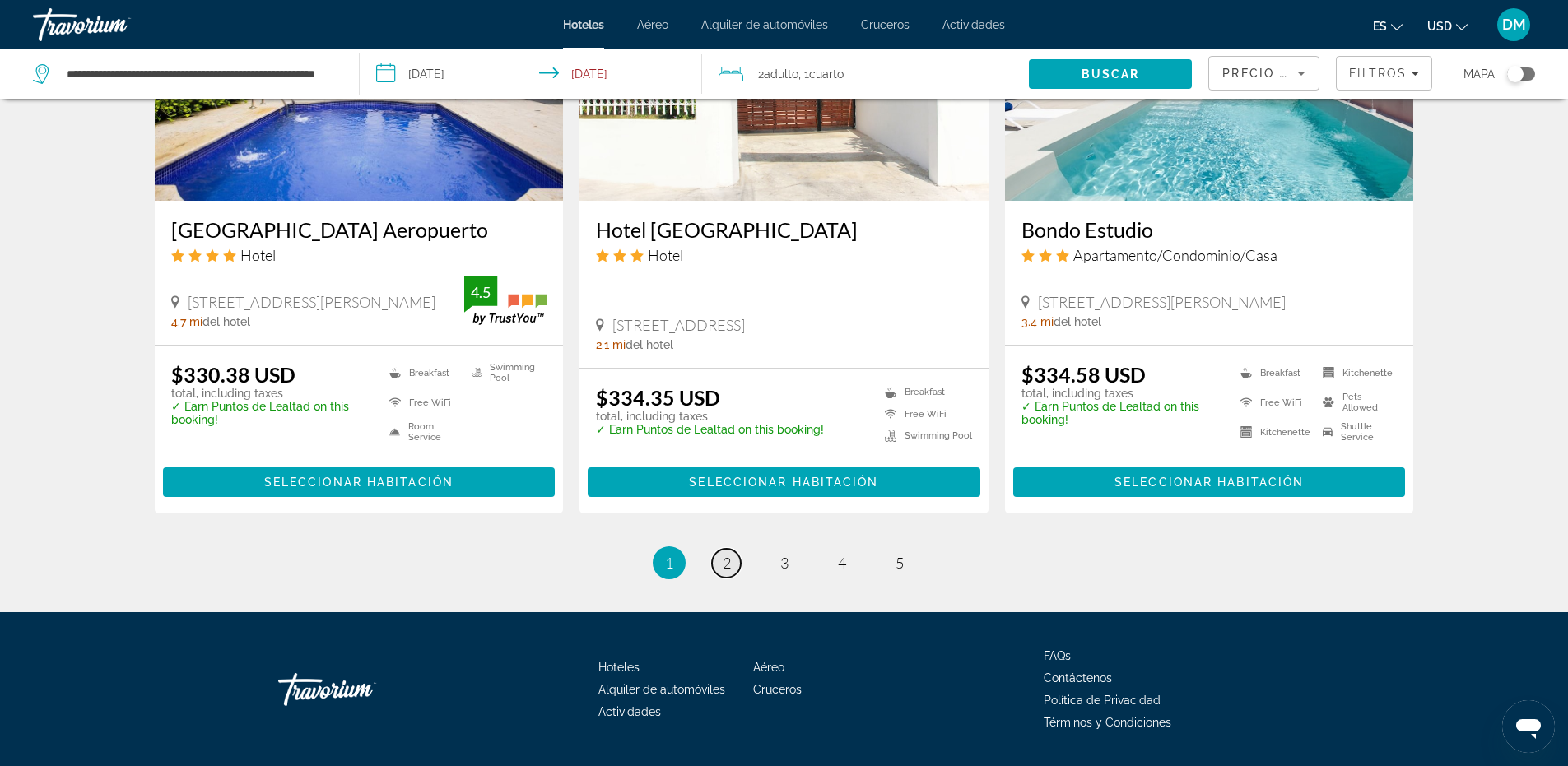
click at [730, 554] on span "2" at bounding box center [727, 563] width 9 height 18
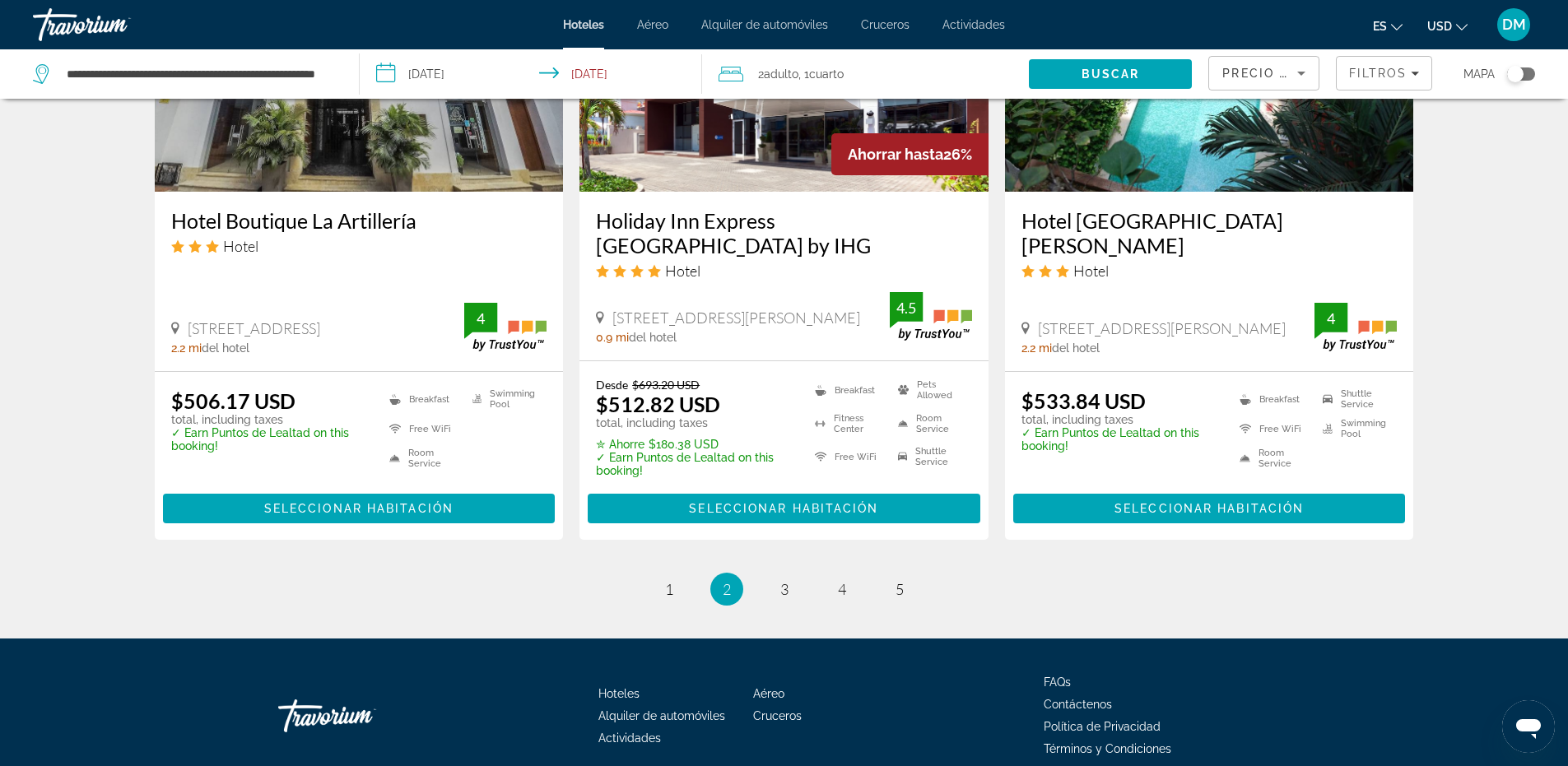
scroll to position [2140, 0]
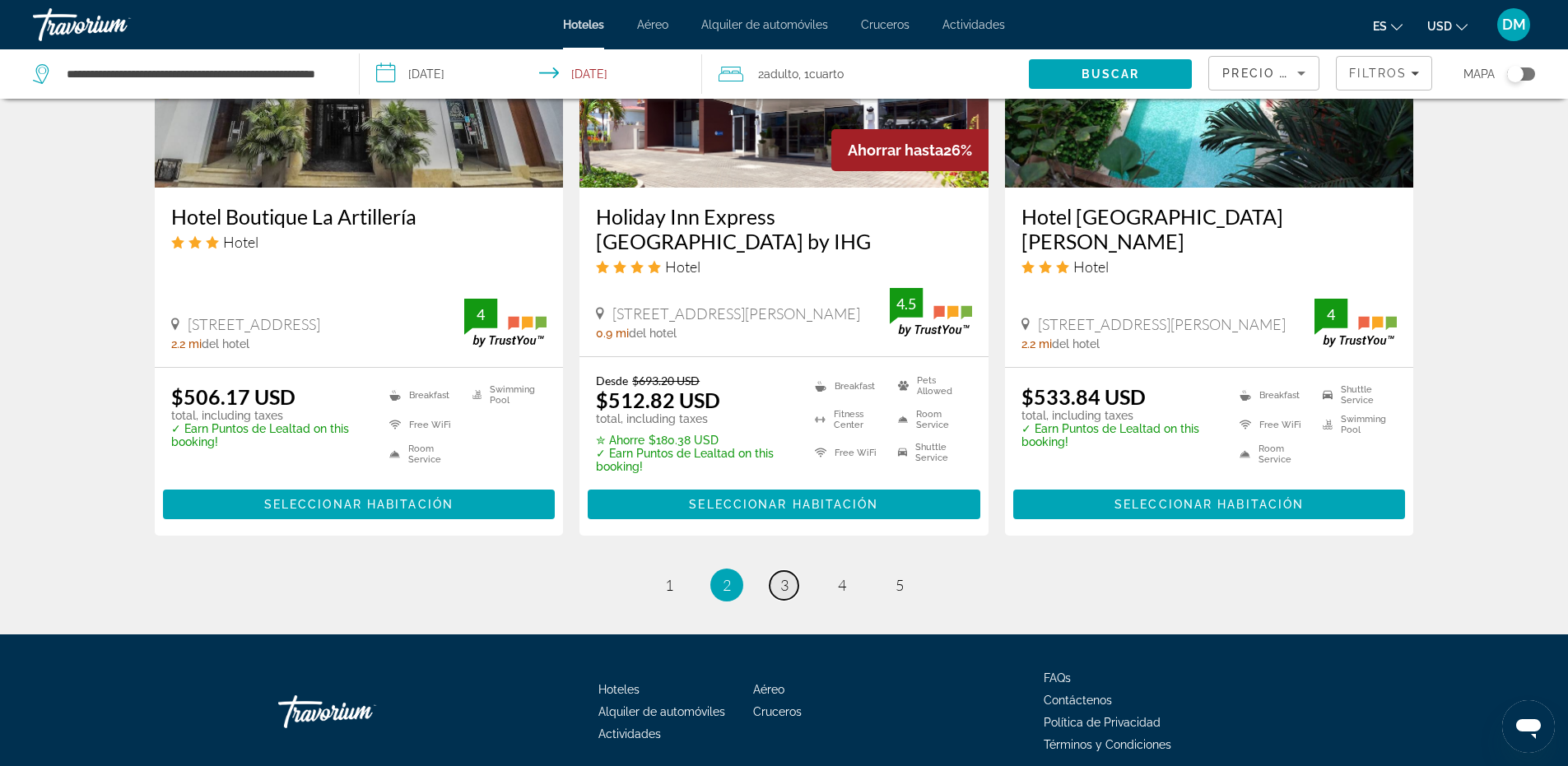
click at [793, 572] on link "page 3" at bounding box center [784, 586] width 29 height 29
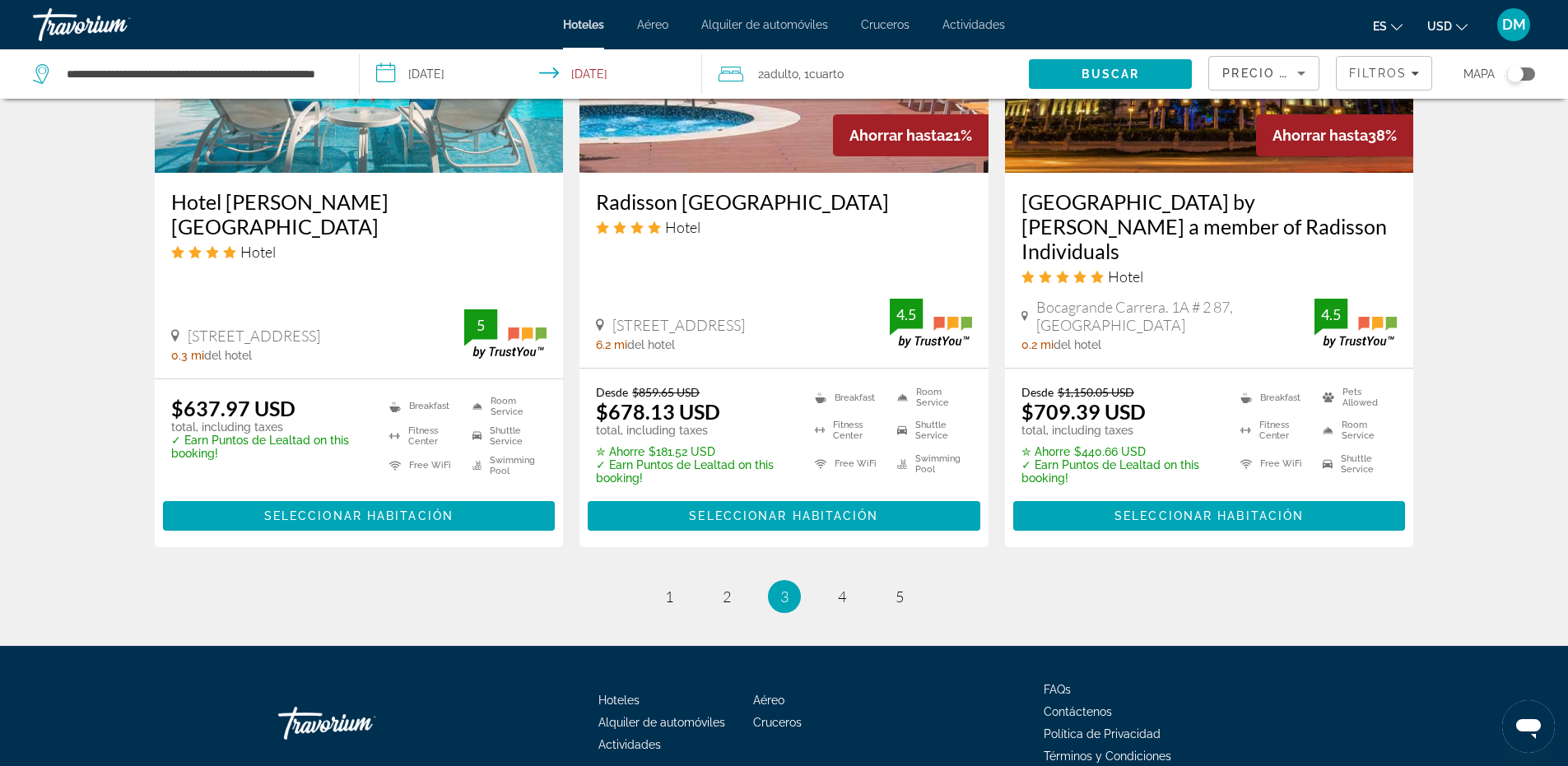
scroll to position [2132, 0]
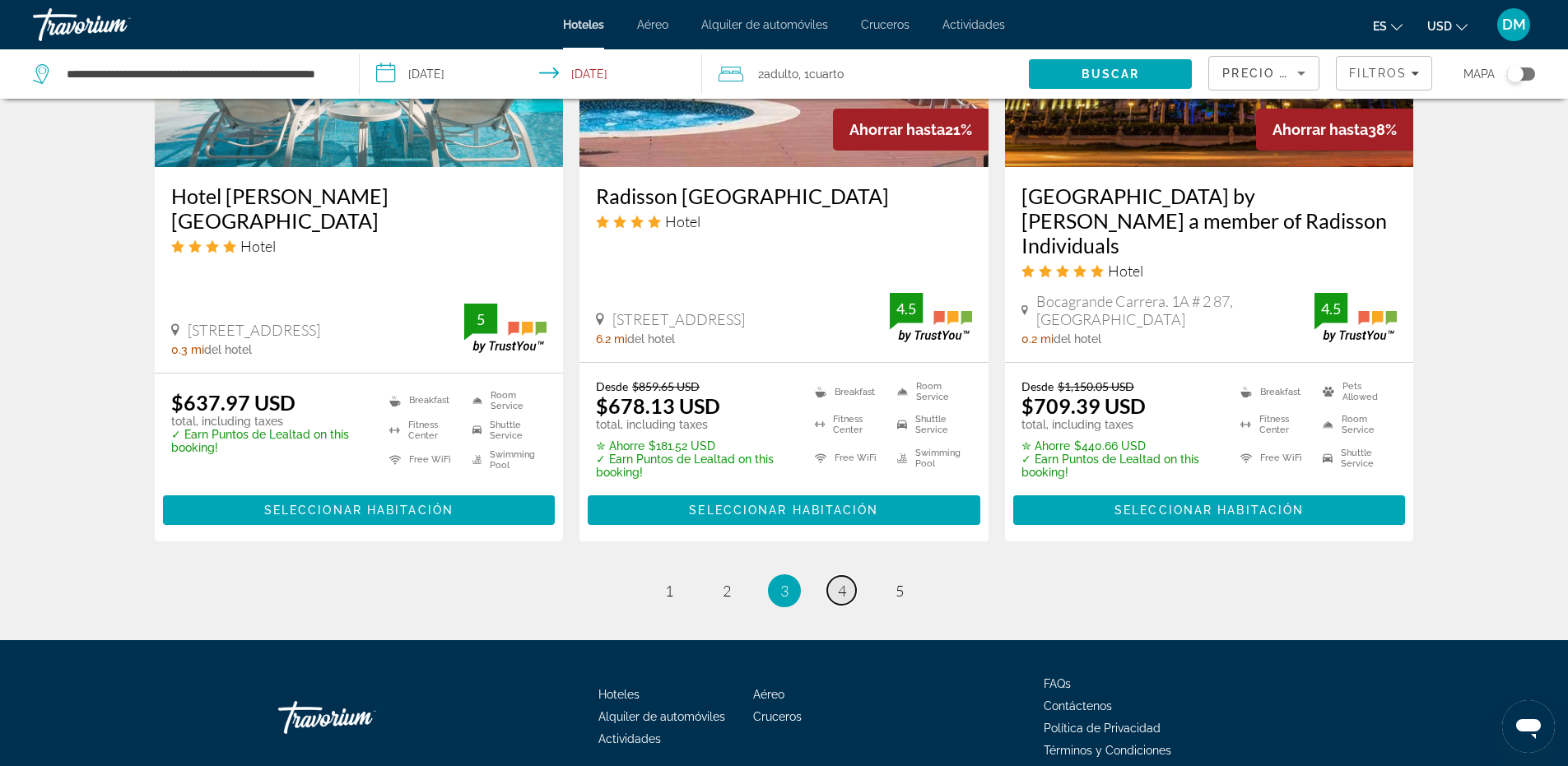
click at [846, 582] on span "4" at bounding box center [842, 590] width 9 height 18
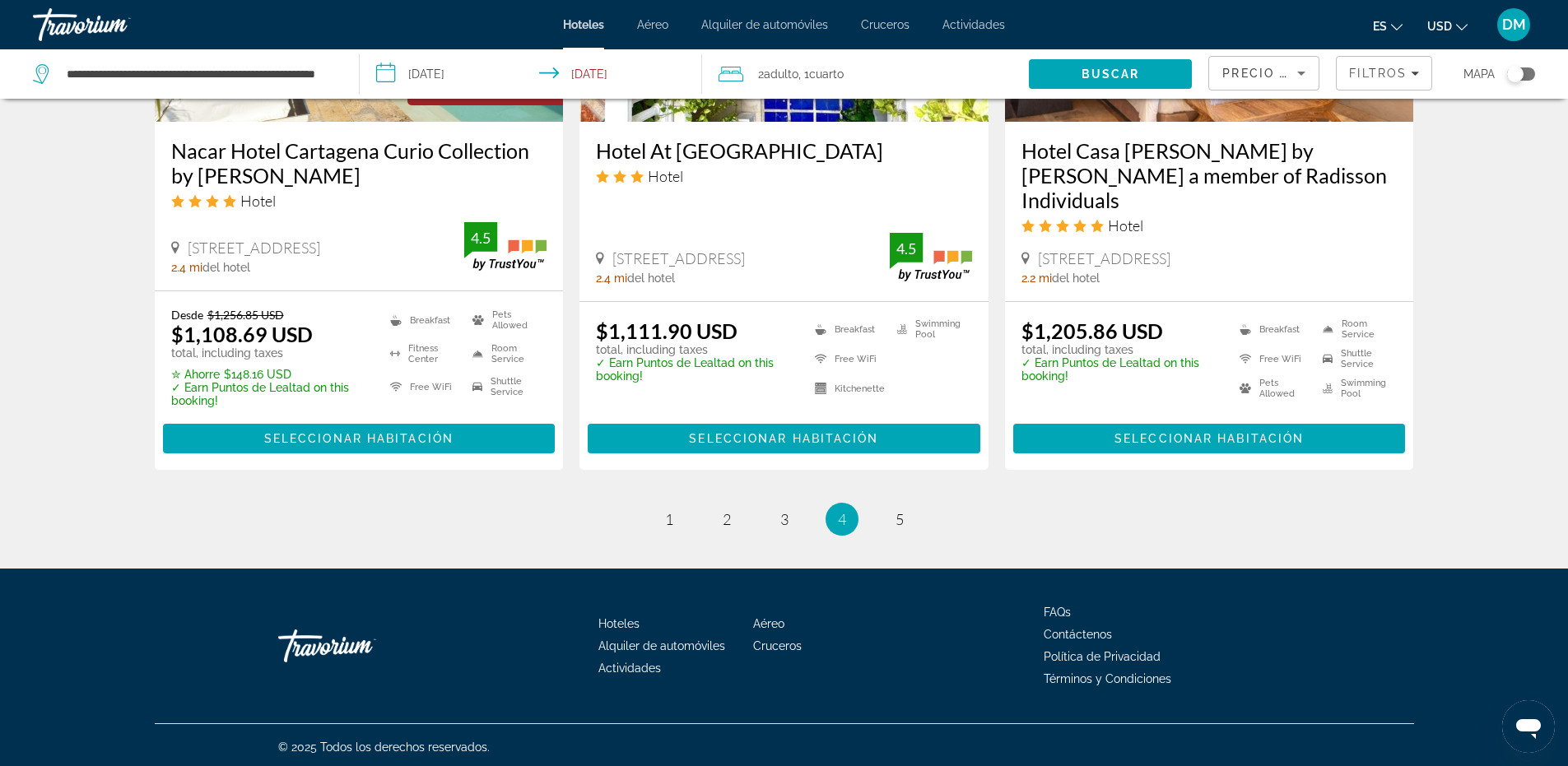
scroll to position [2202, 0]
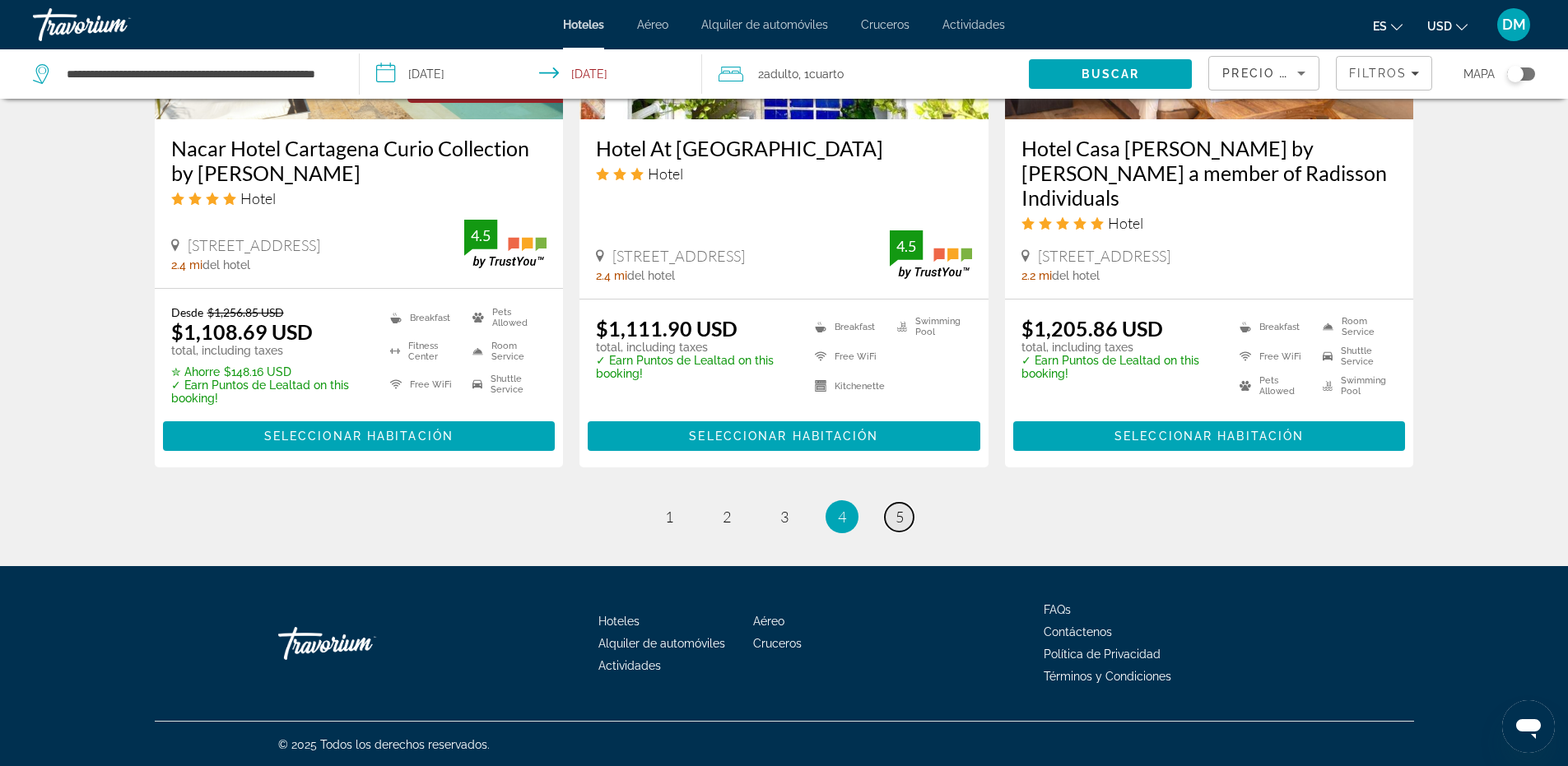
click at [897, 514] on span "5" at bounding box center [900, 517] width 9 height 18
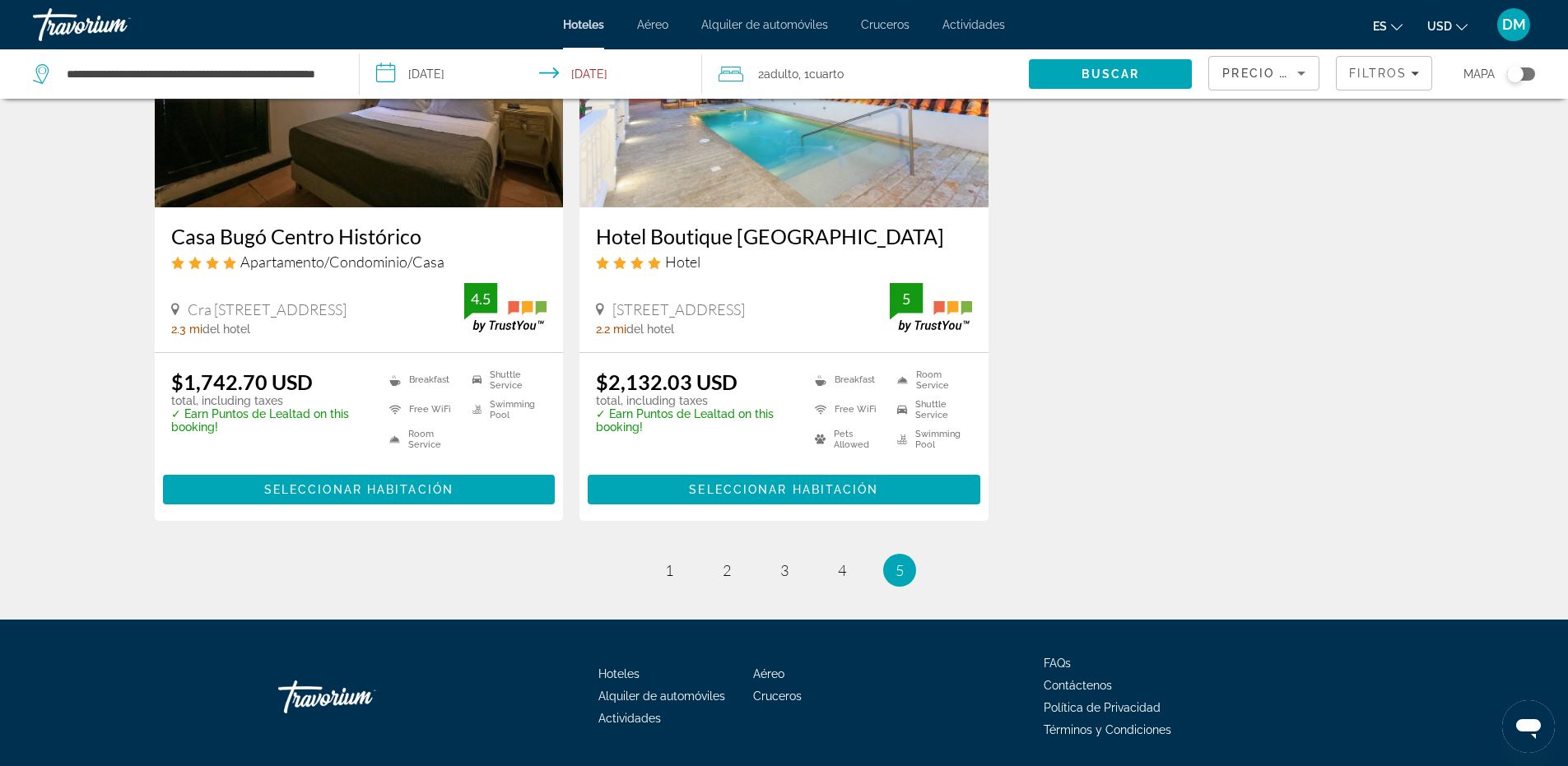
scroll to position [823, 0]
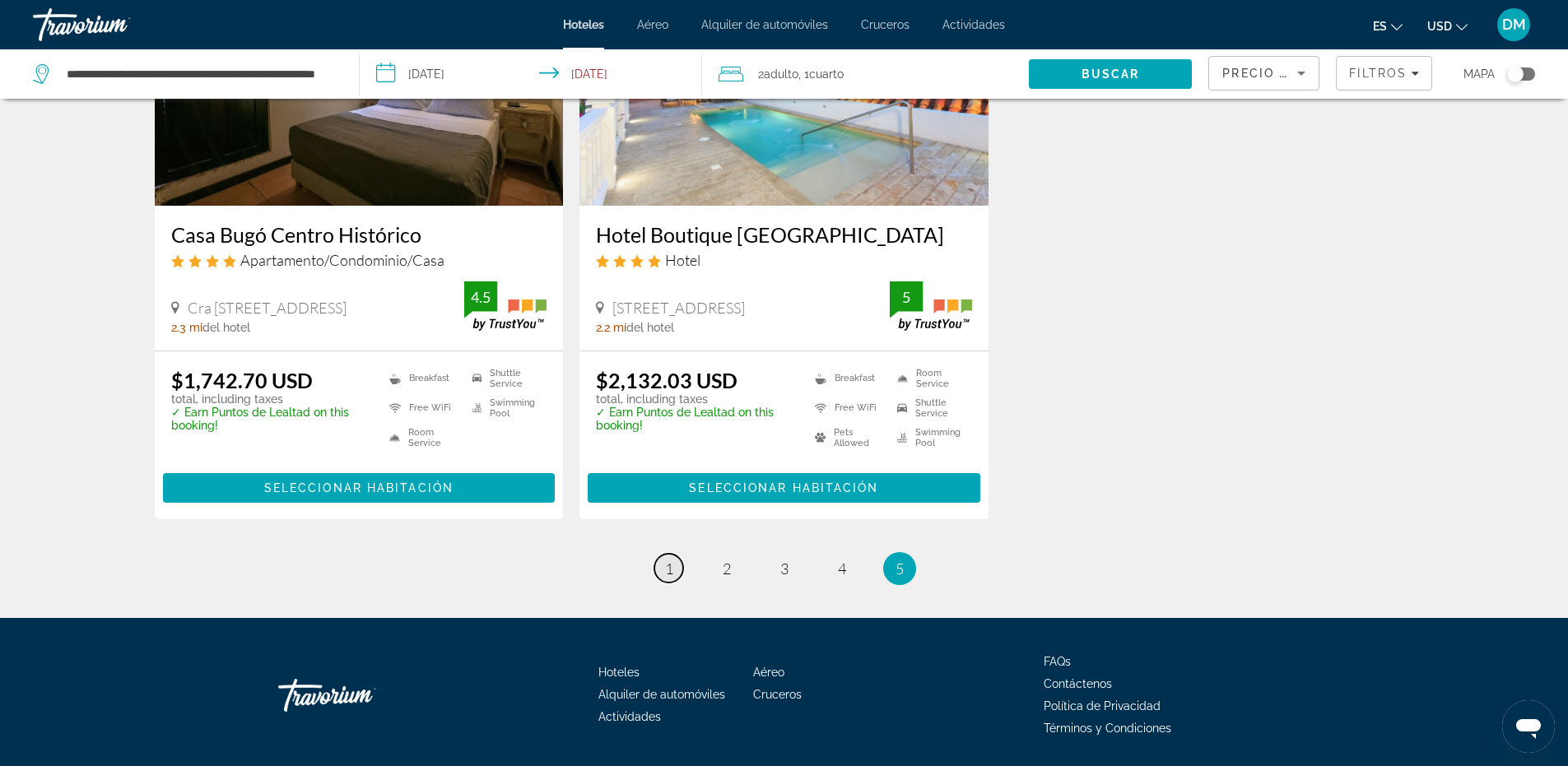
click at [665, 573] on span "1" at bounding box center [669, 568] width 9 height 18
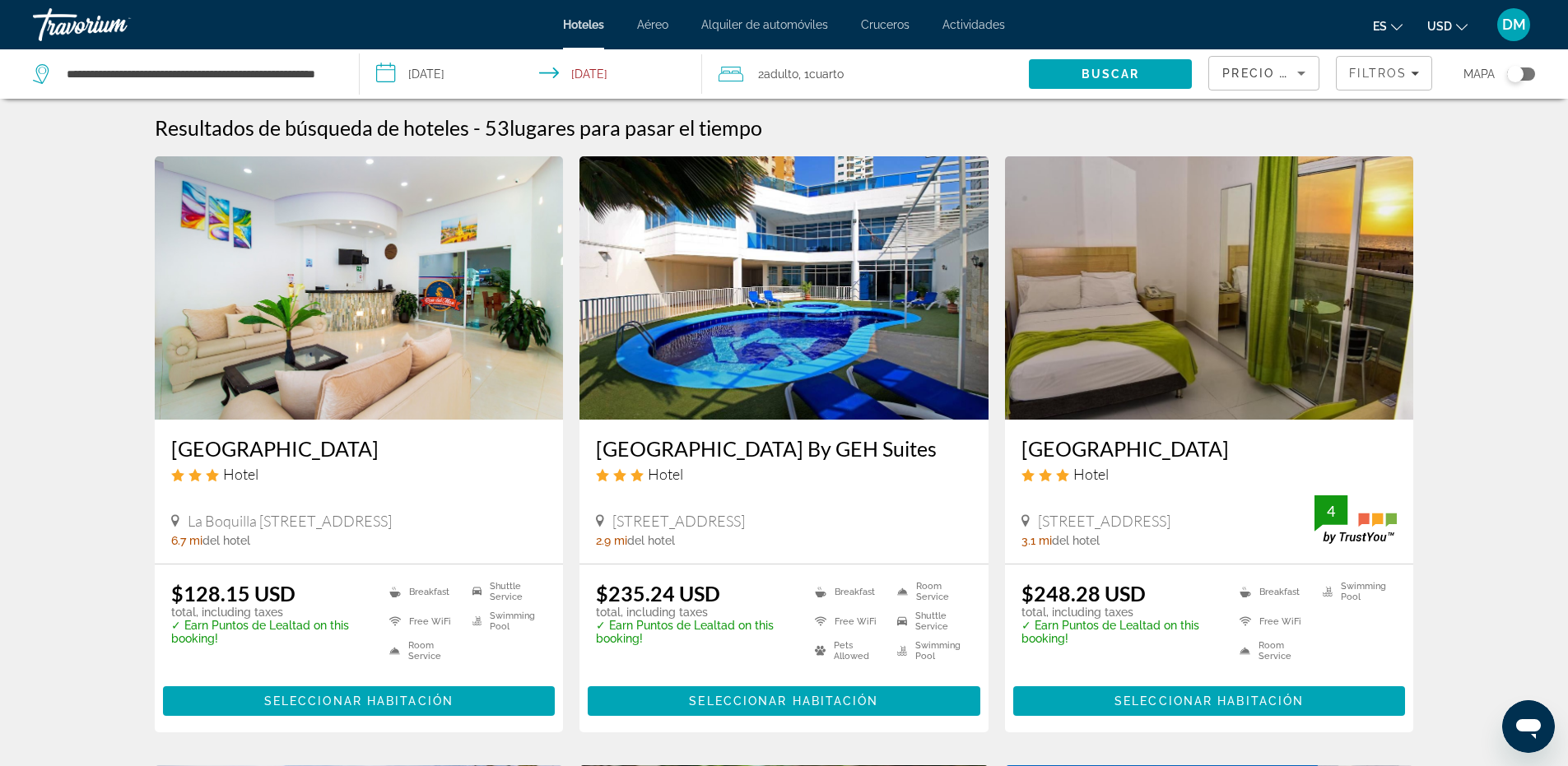
click at [388, 349] on img "Main content" at bounding box center [359, 288] width 409 height 263
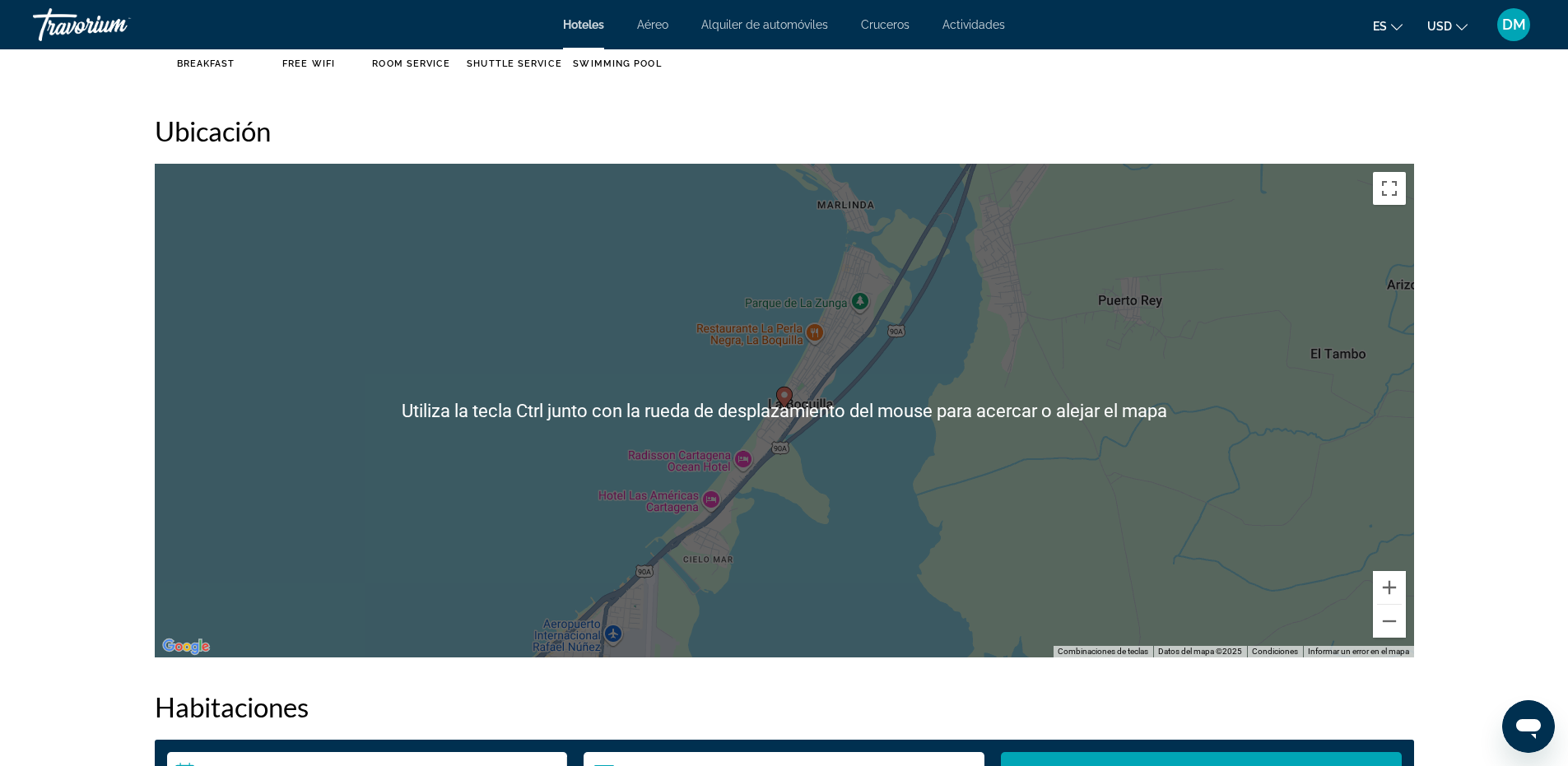
scroll to position [1563, 0]
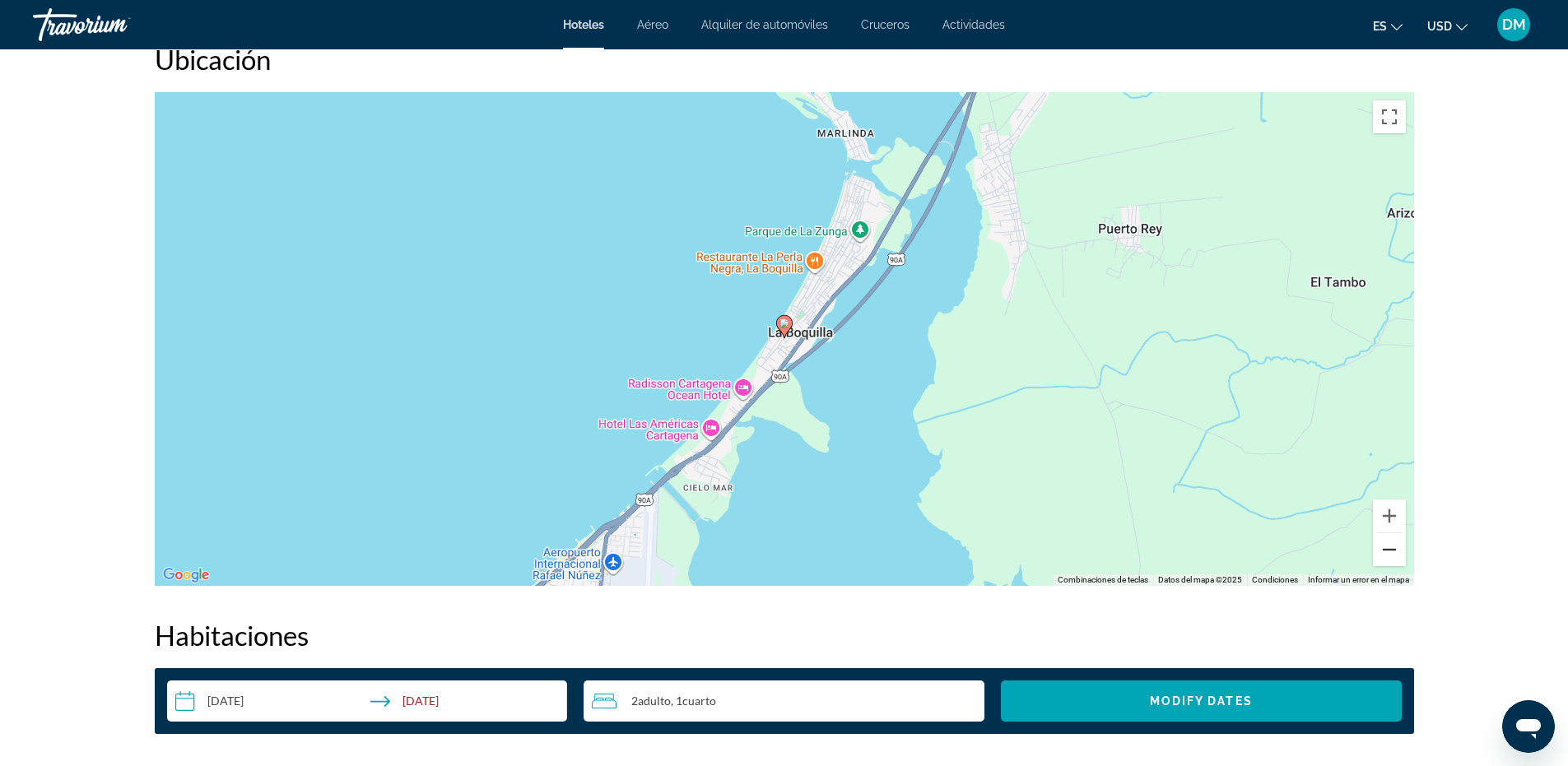
click at [1397, 559] on button "Alejar" at bounding box center [1390, 550] width 33 height 33
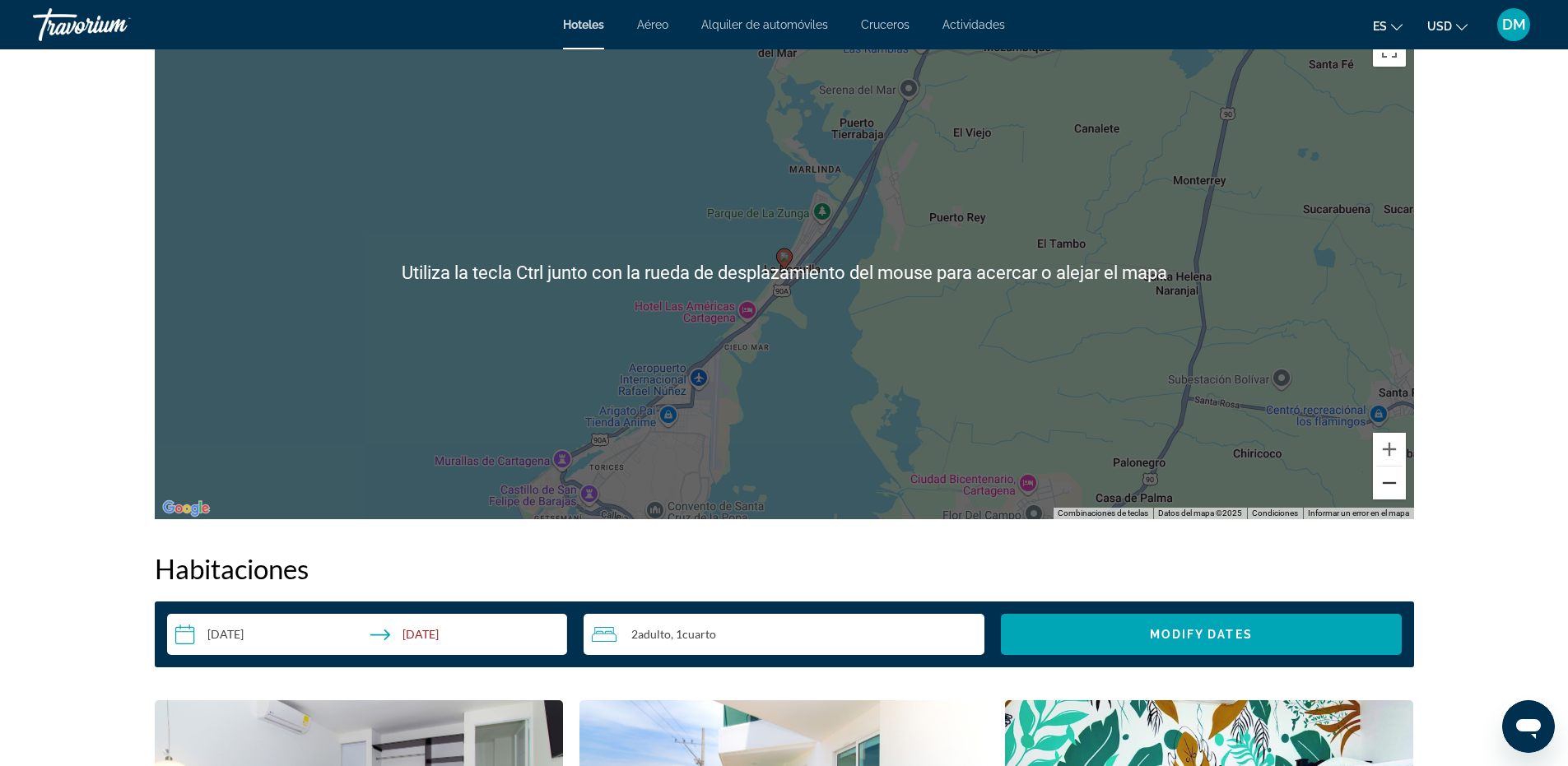
scroll to position [1646, 0]
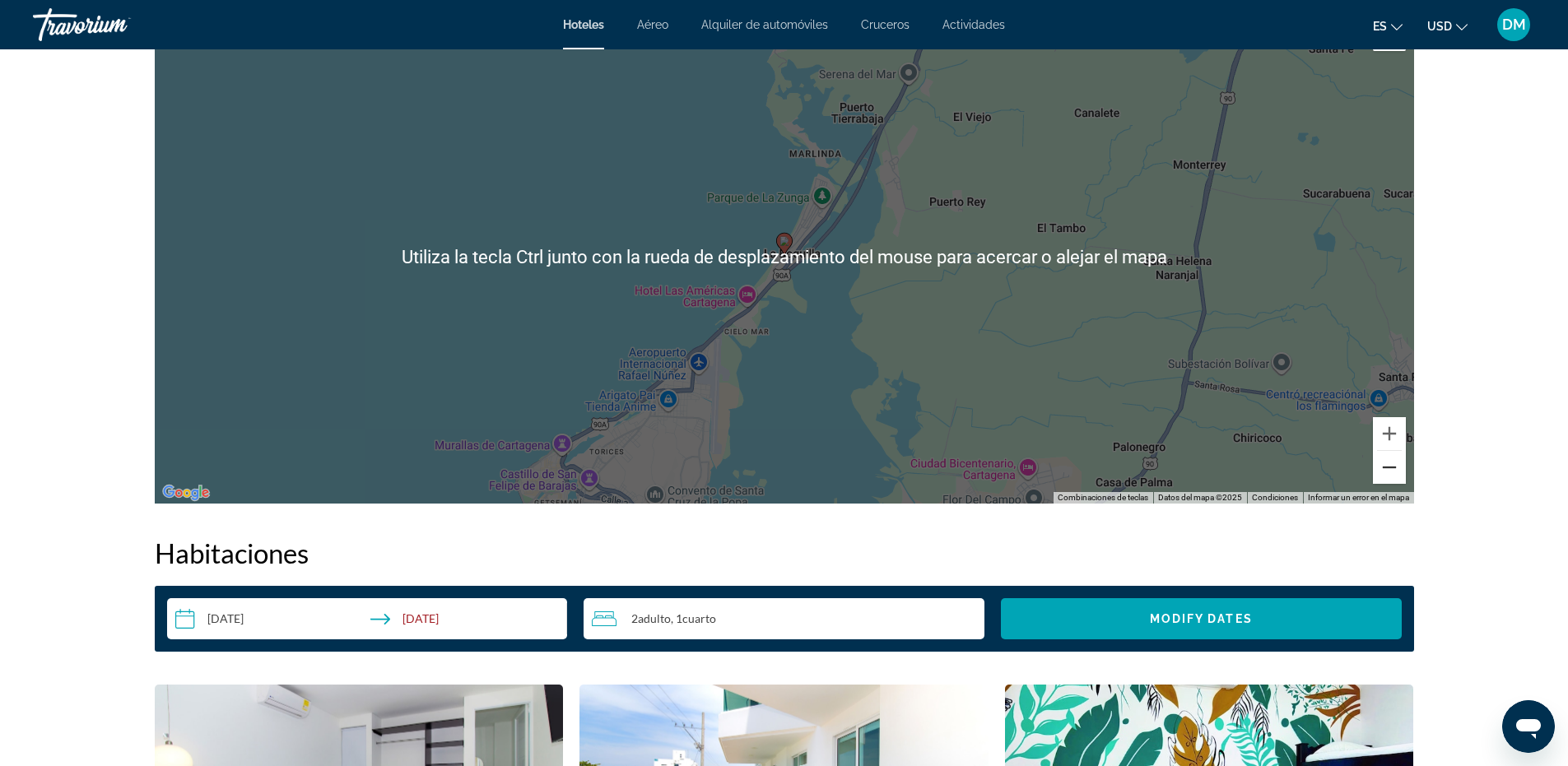
click at [1386, 464] on button "Alejar" at bounding box center [1390, 467] width 33 height 33
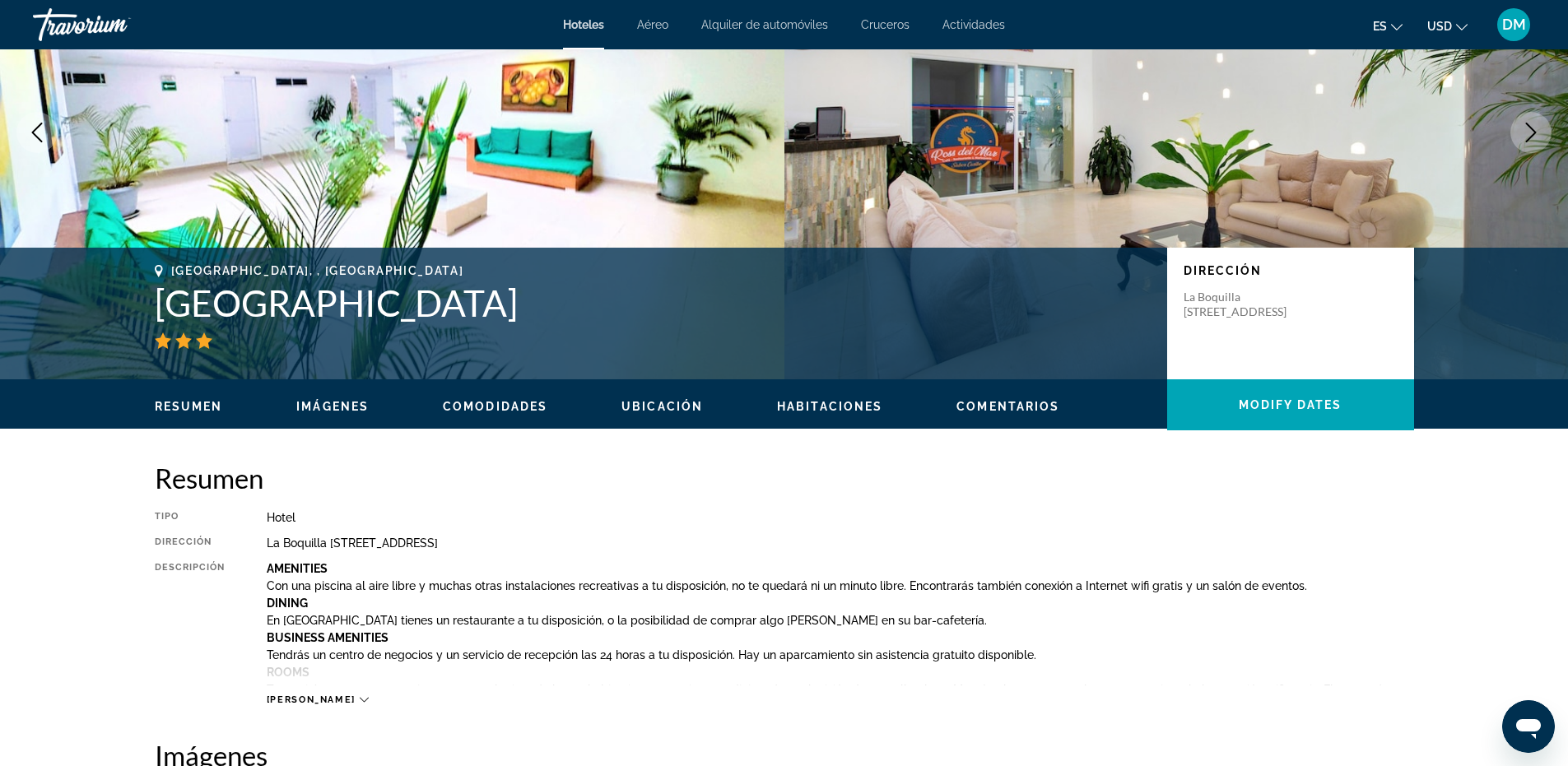
scroll to position [0, 0]
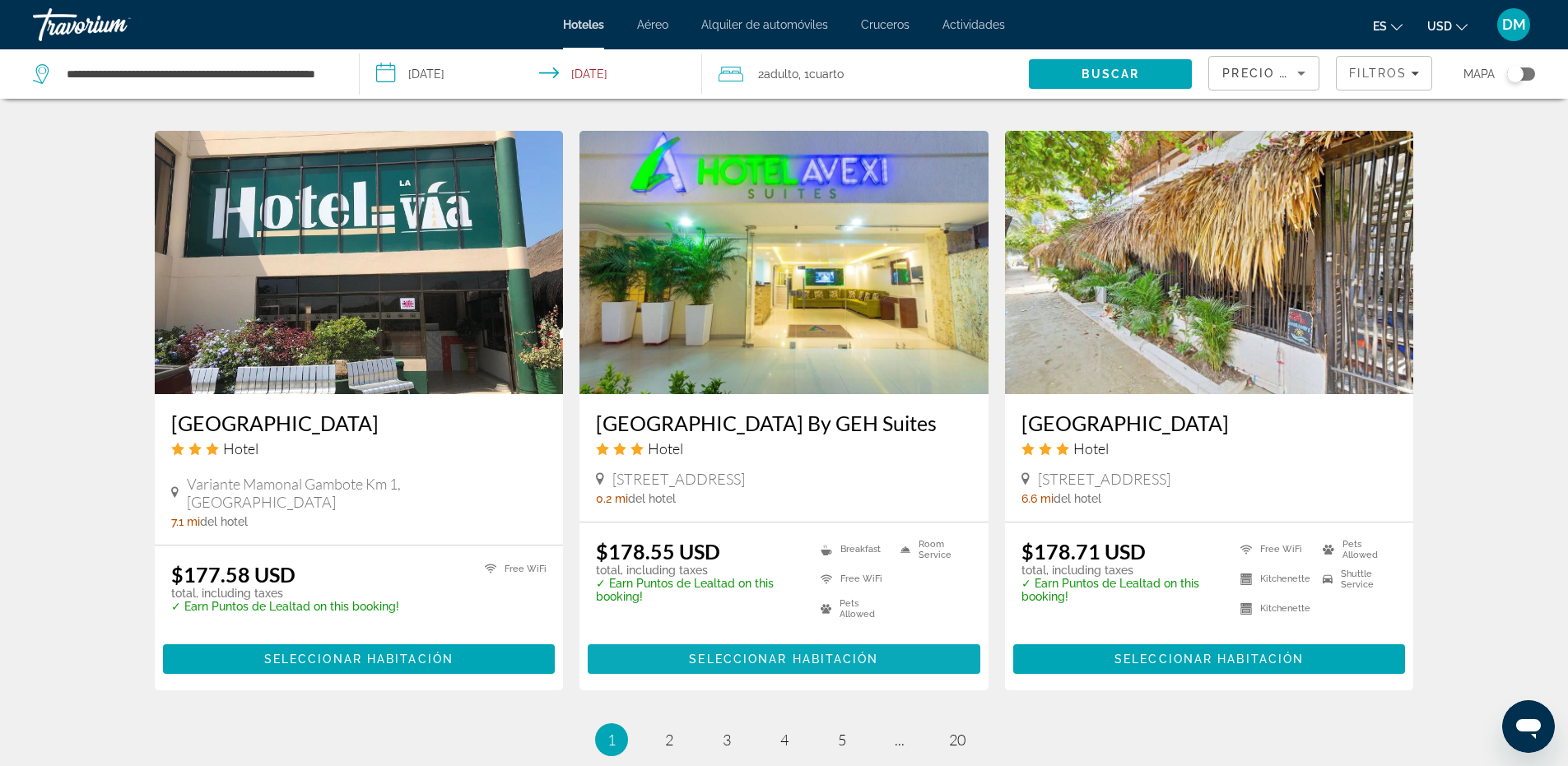
scroll to position [1894, 0]
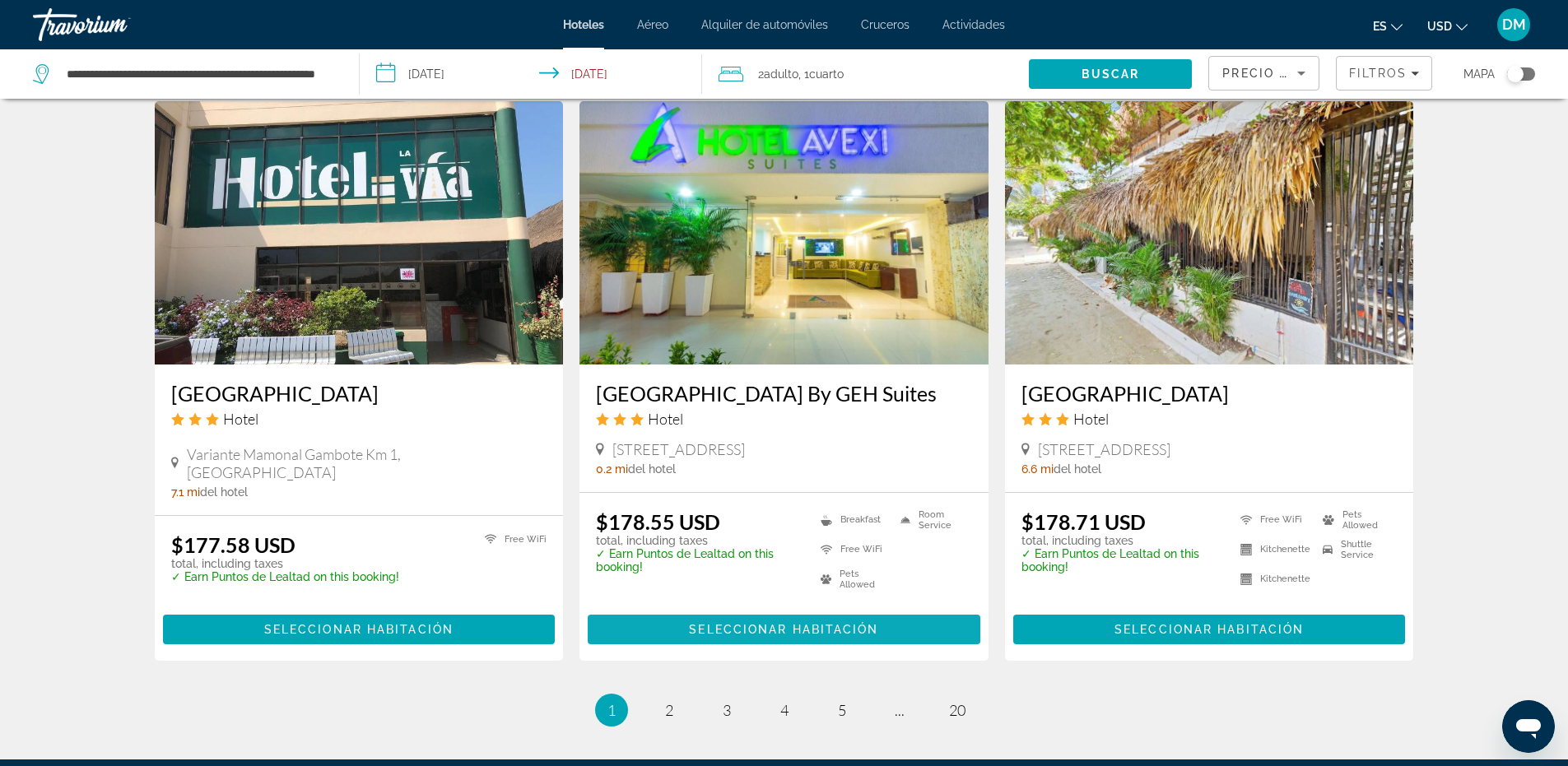
click at [765, 623] on span "Seleccionar habitación" at bounding box center [783, 629] width 189 height 13
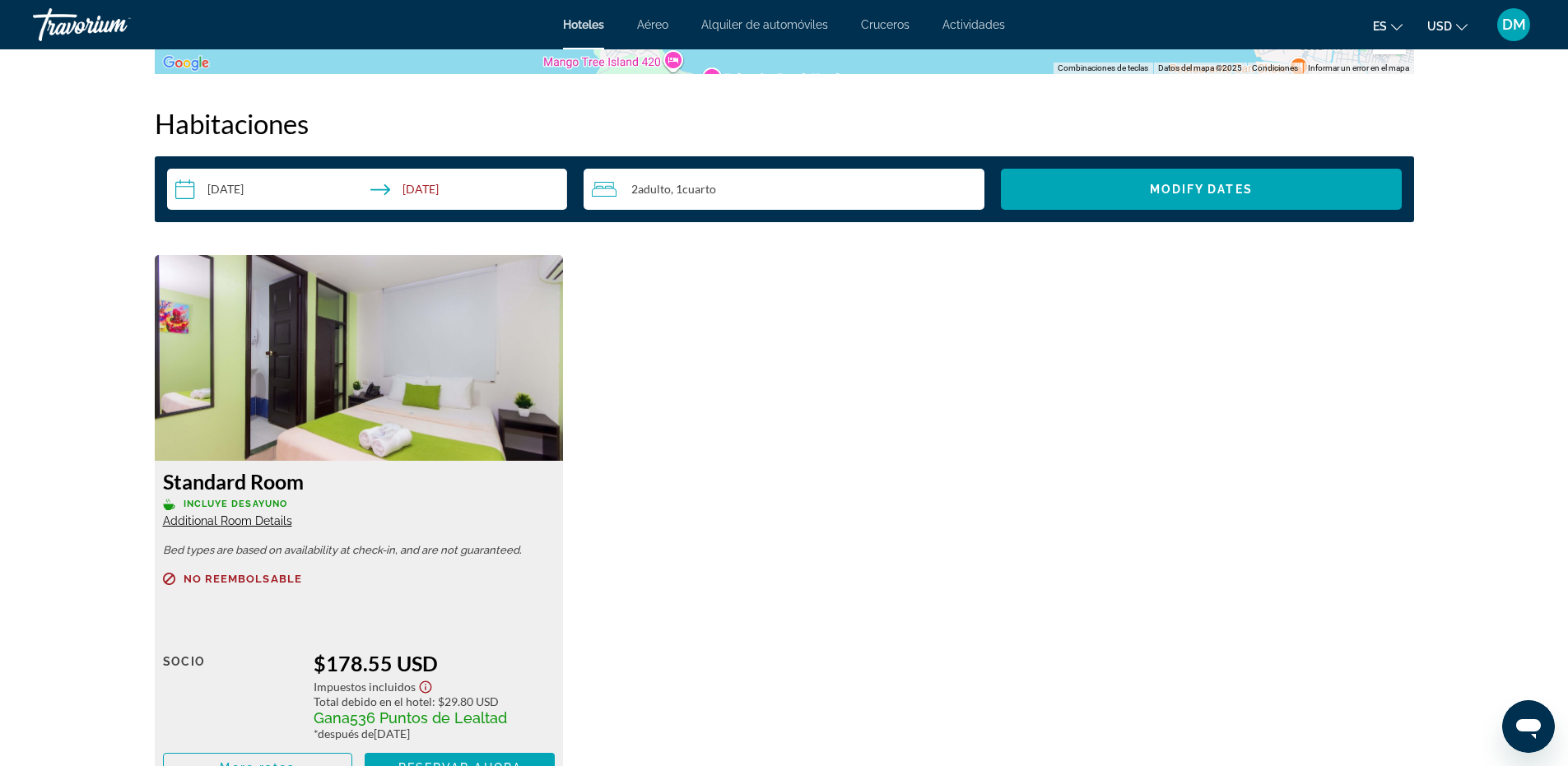
scroll to position [2199, 0]
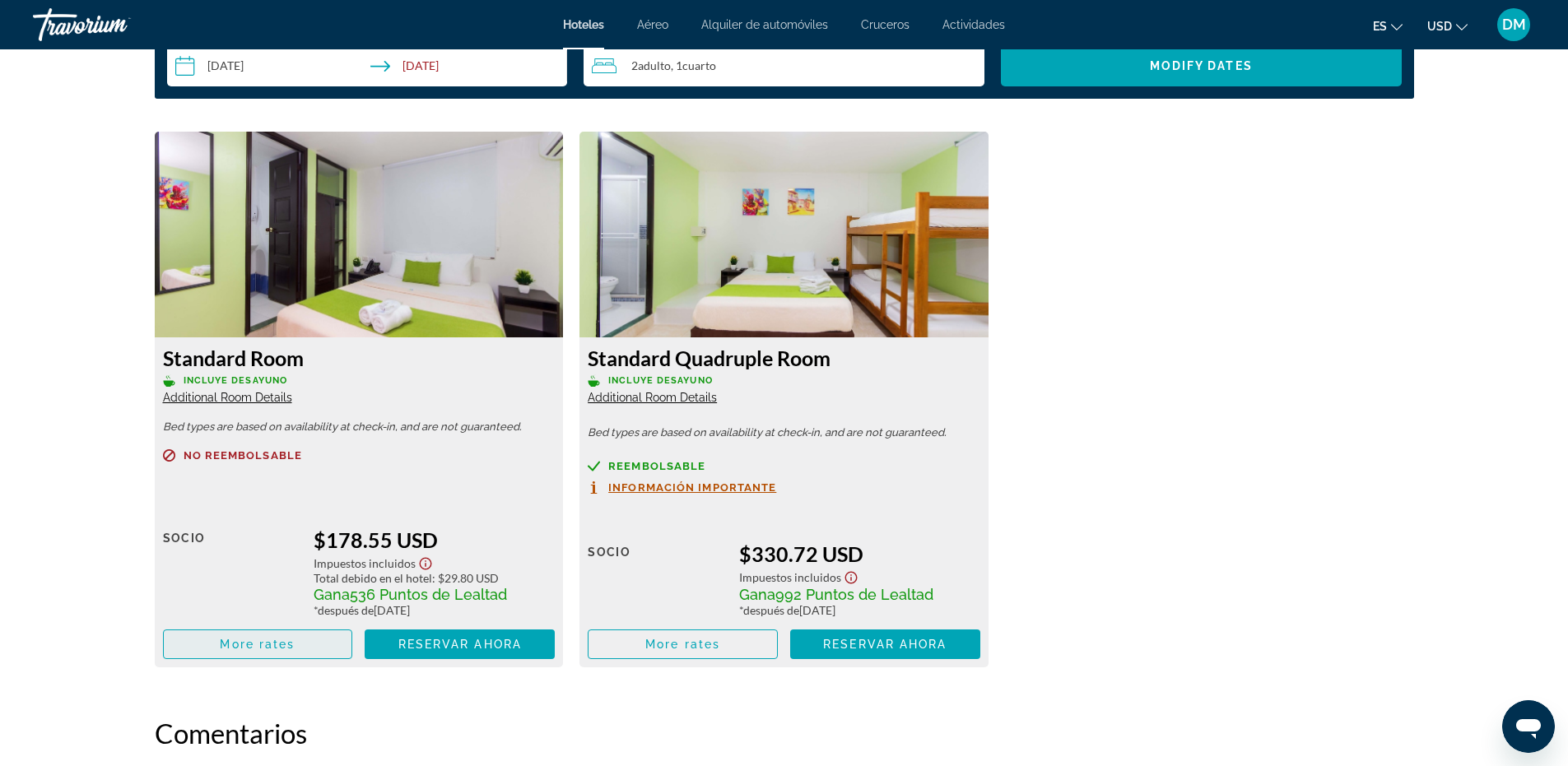
click at [284, 647] on span "More rates" at bounding box center [257, 644] width 75 height 13
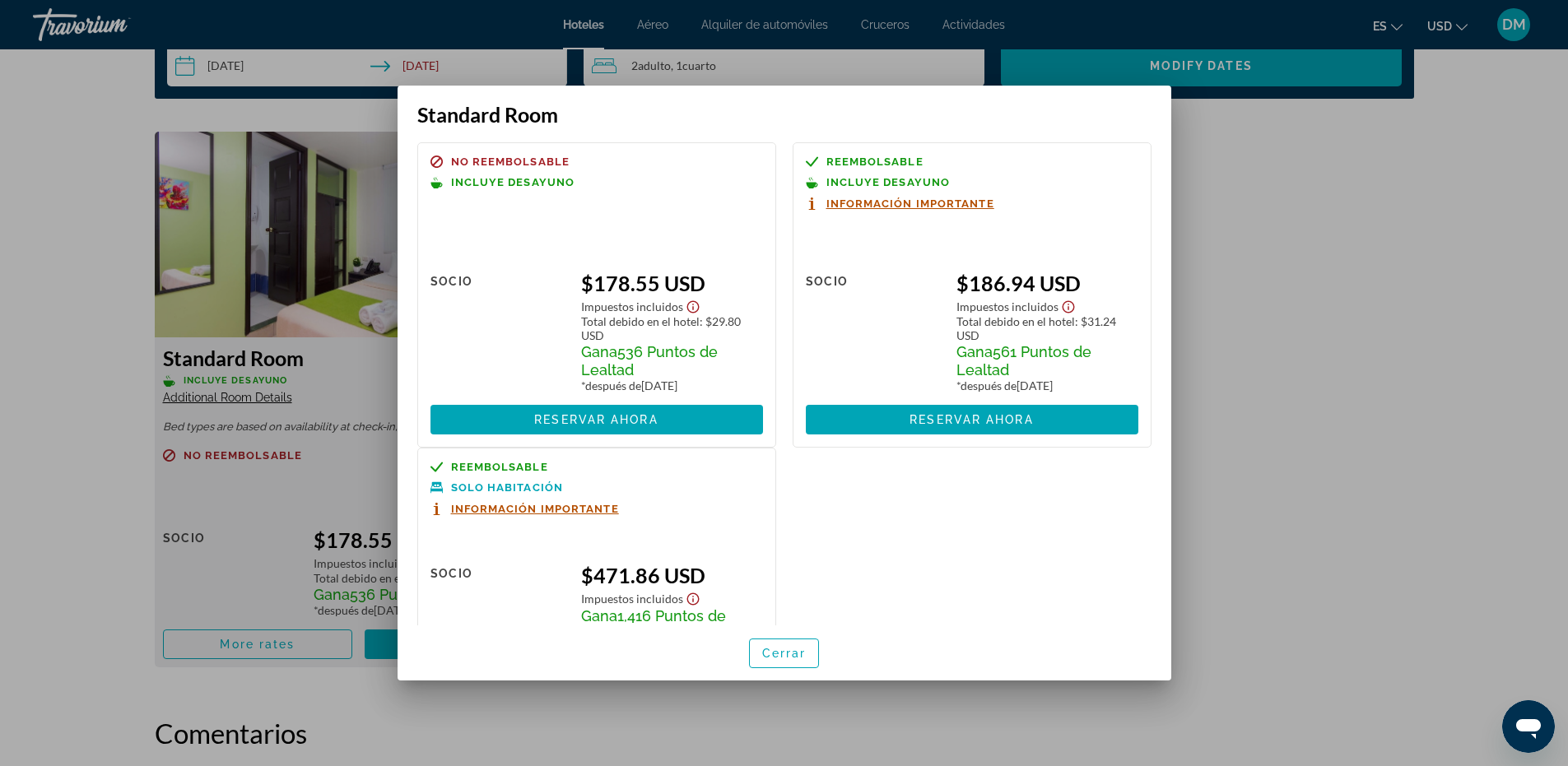
scroll to position [0, 0]
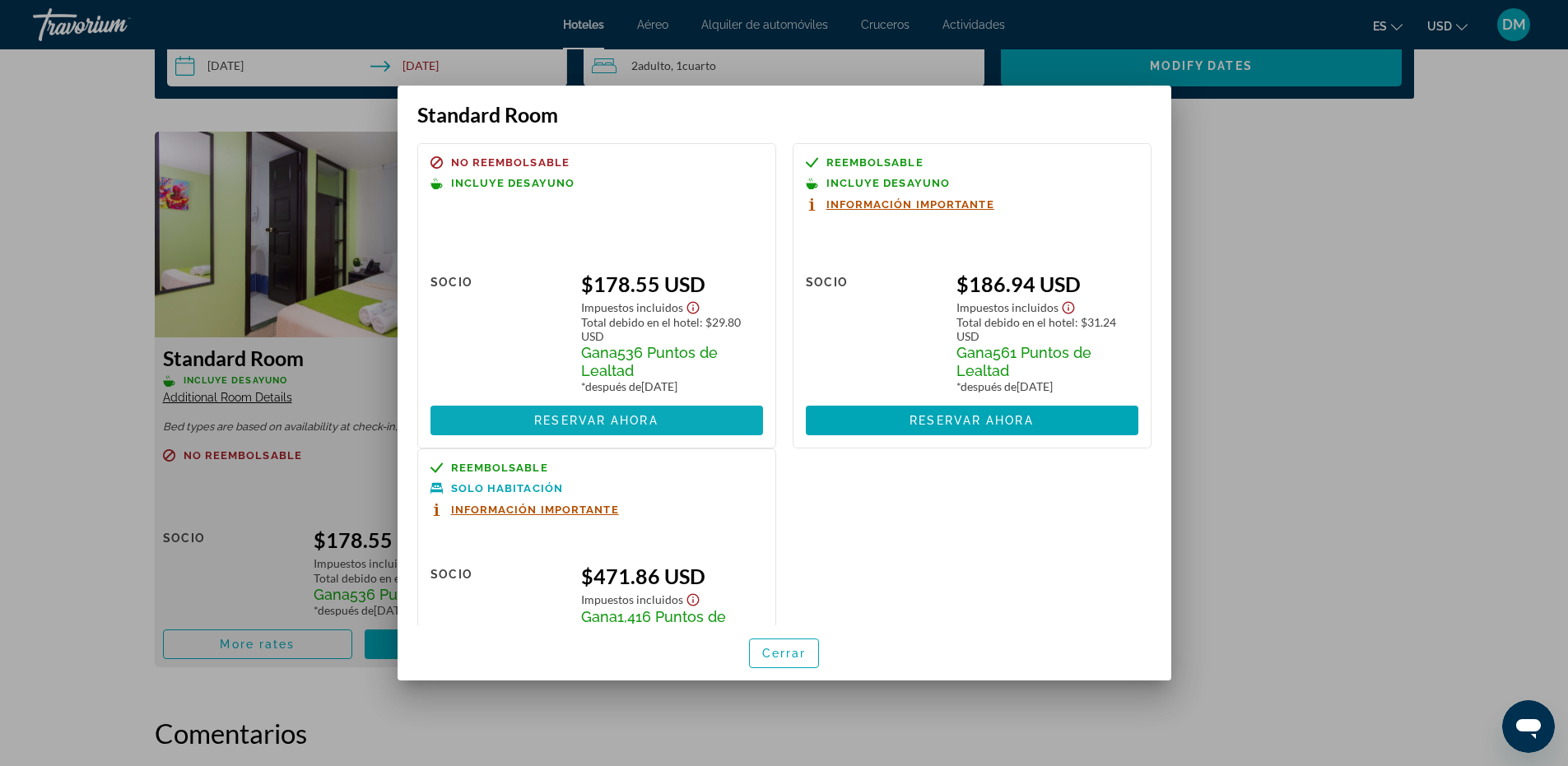
click at [579, 414] on span "Reservar ahora" at bounding box center [596, 420] width 123 height 13
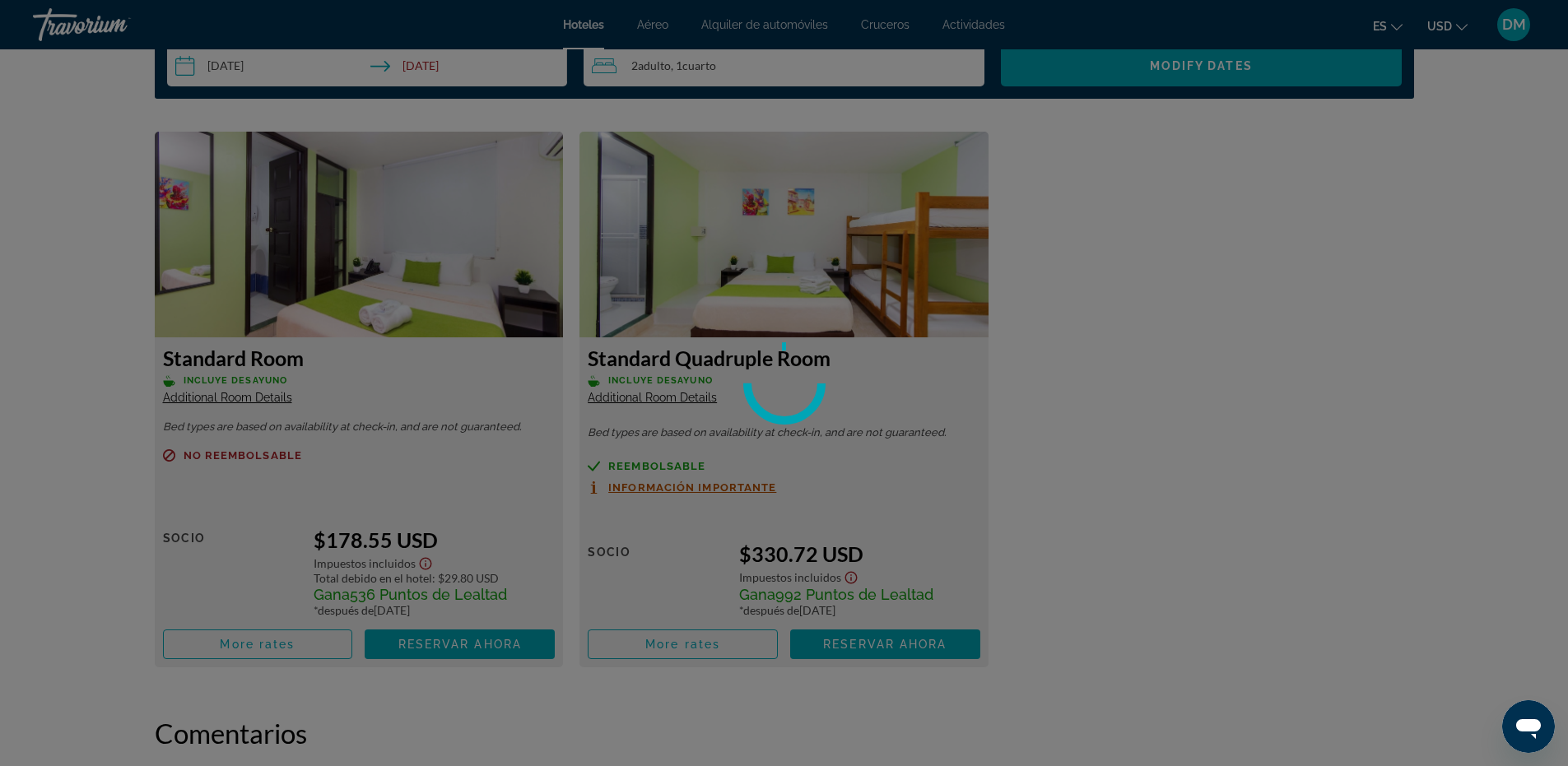
scroll to position [2199, 0]
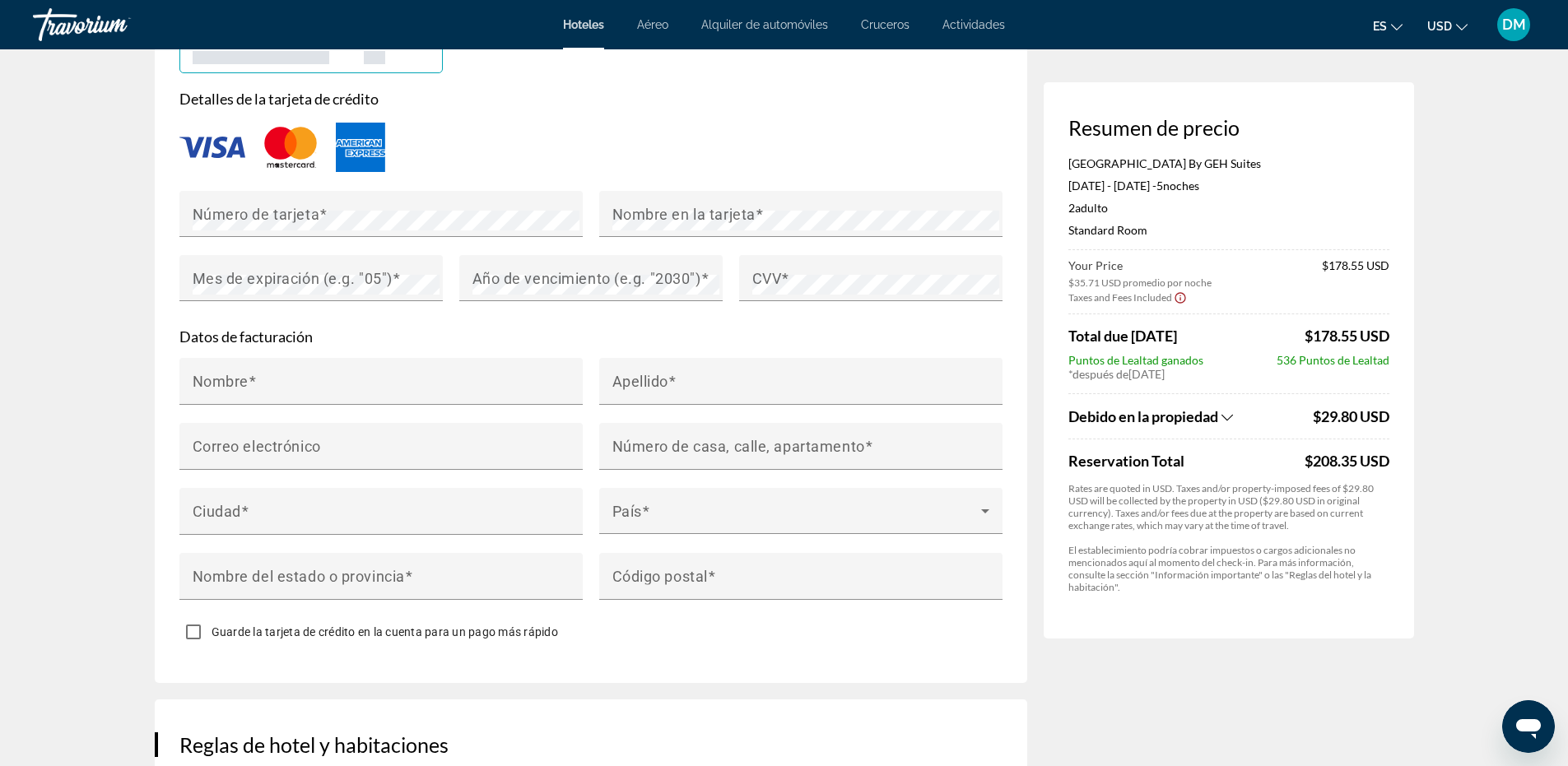
scroll to position [1399, 0]
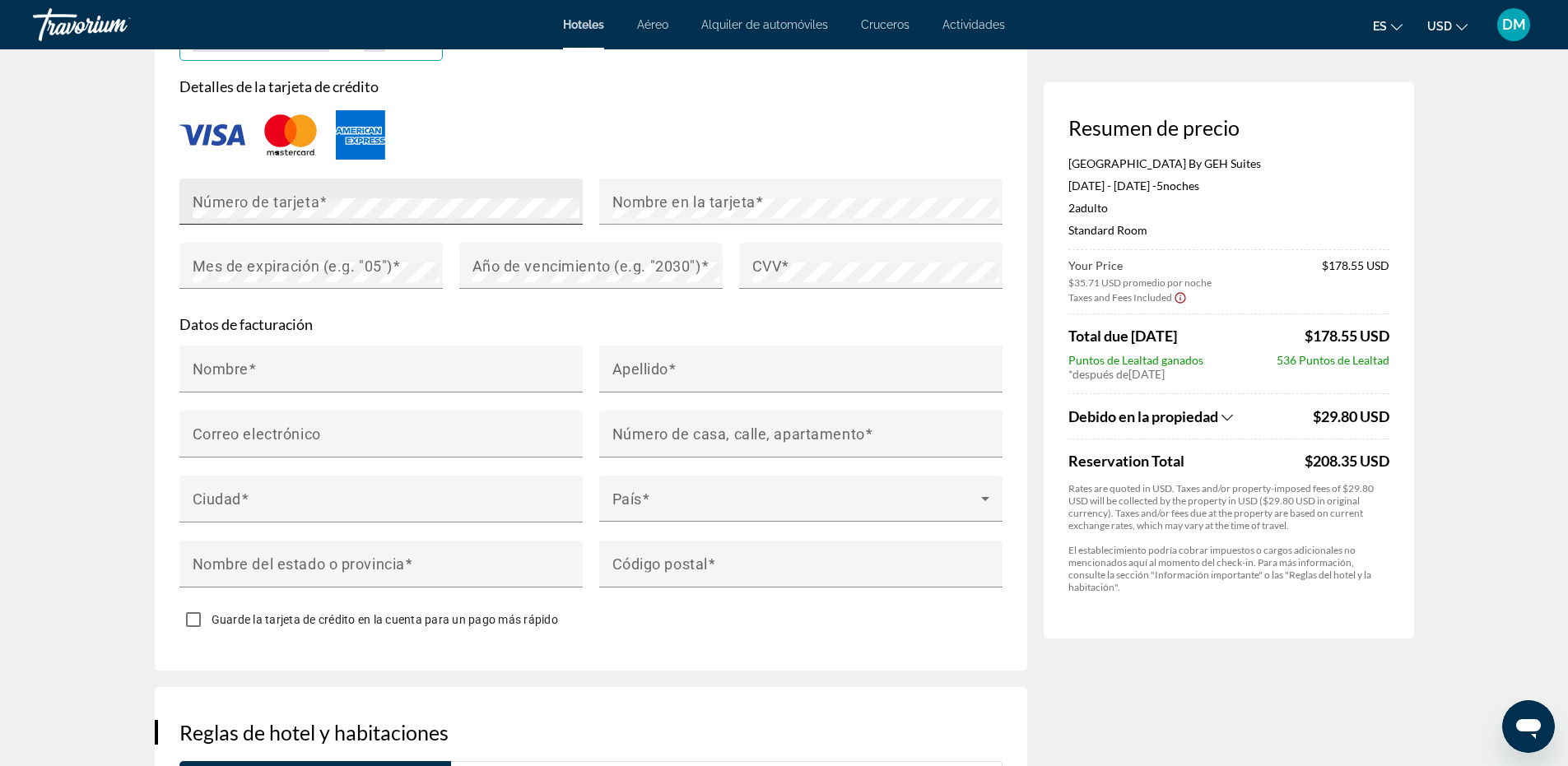
click at [266, 182] on div "Número de tarjeta" at bounding box center [386, 201] width 387 height 46
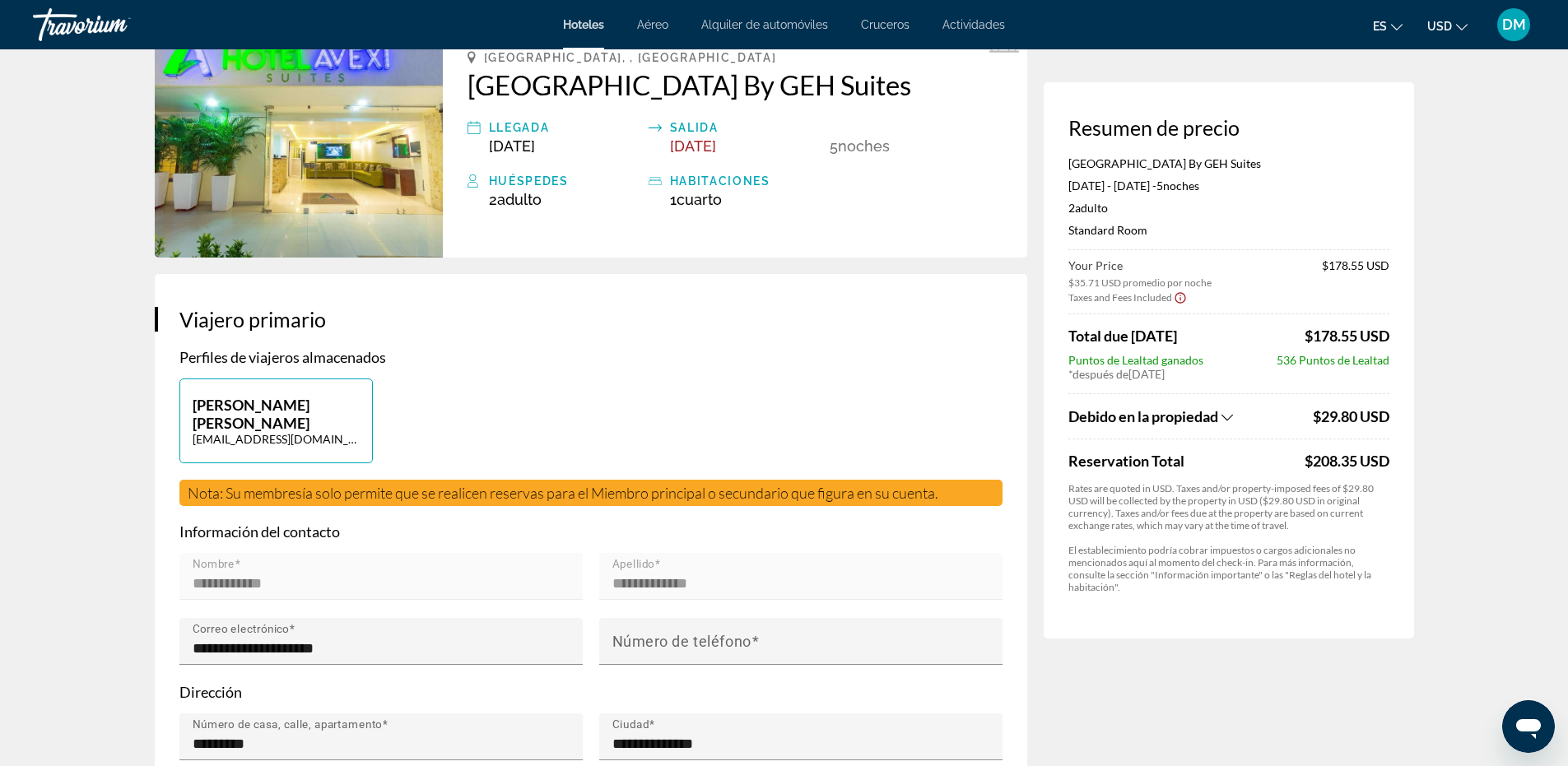
scroll to position [0, 0]
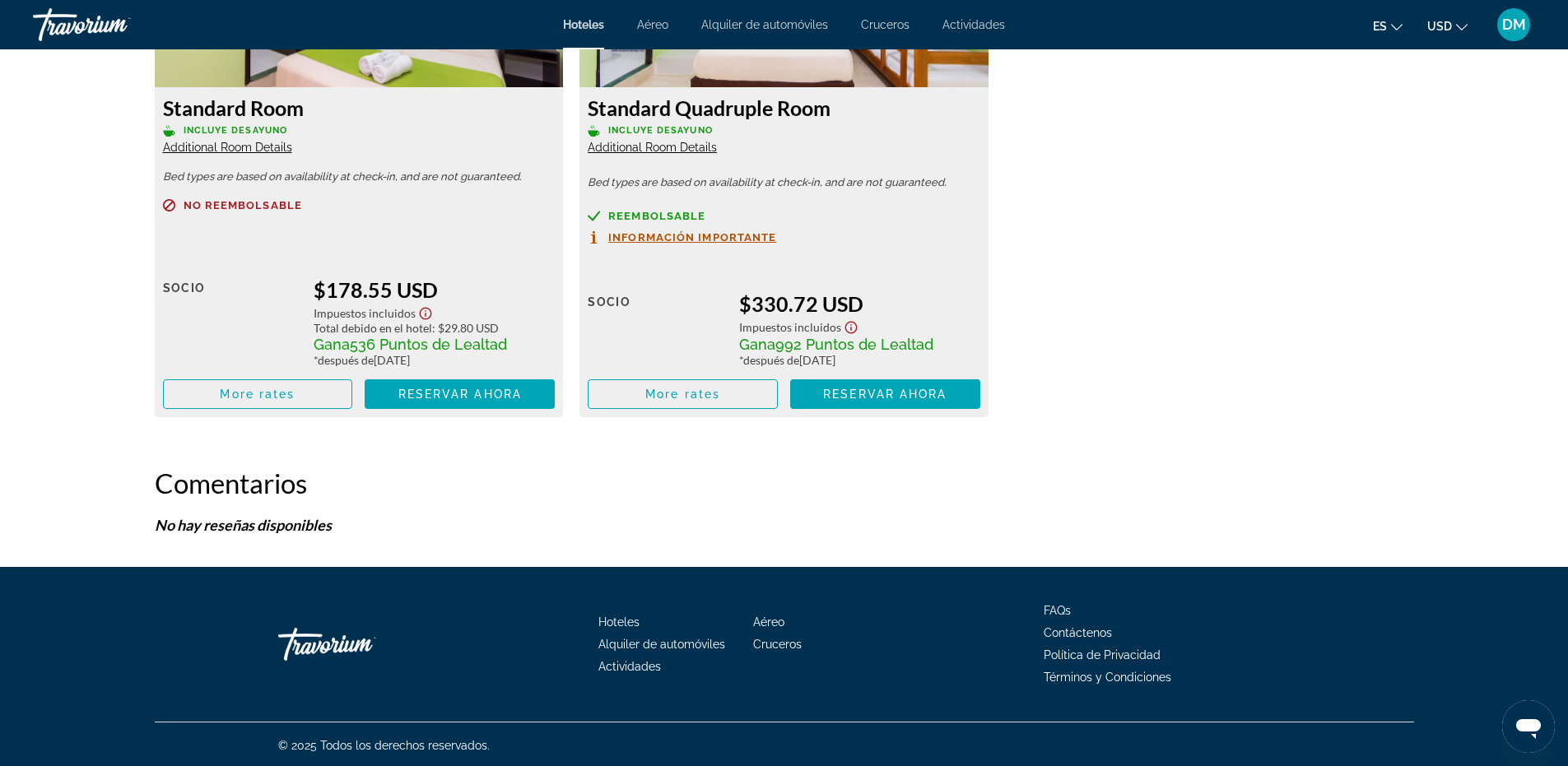
scroll to position [2451, 0]
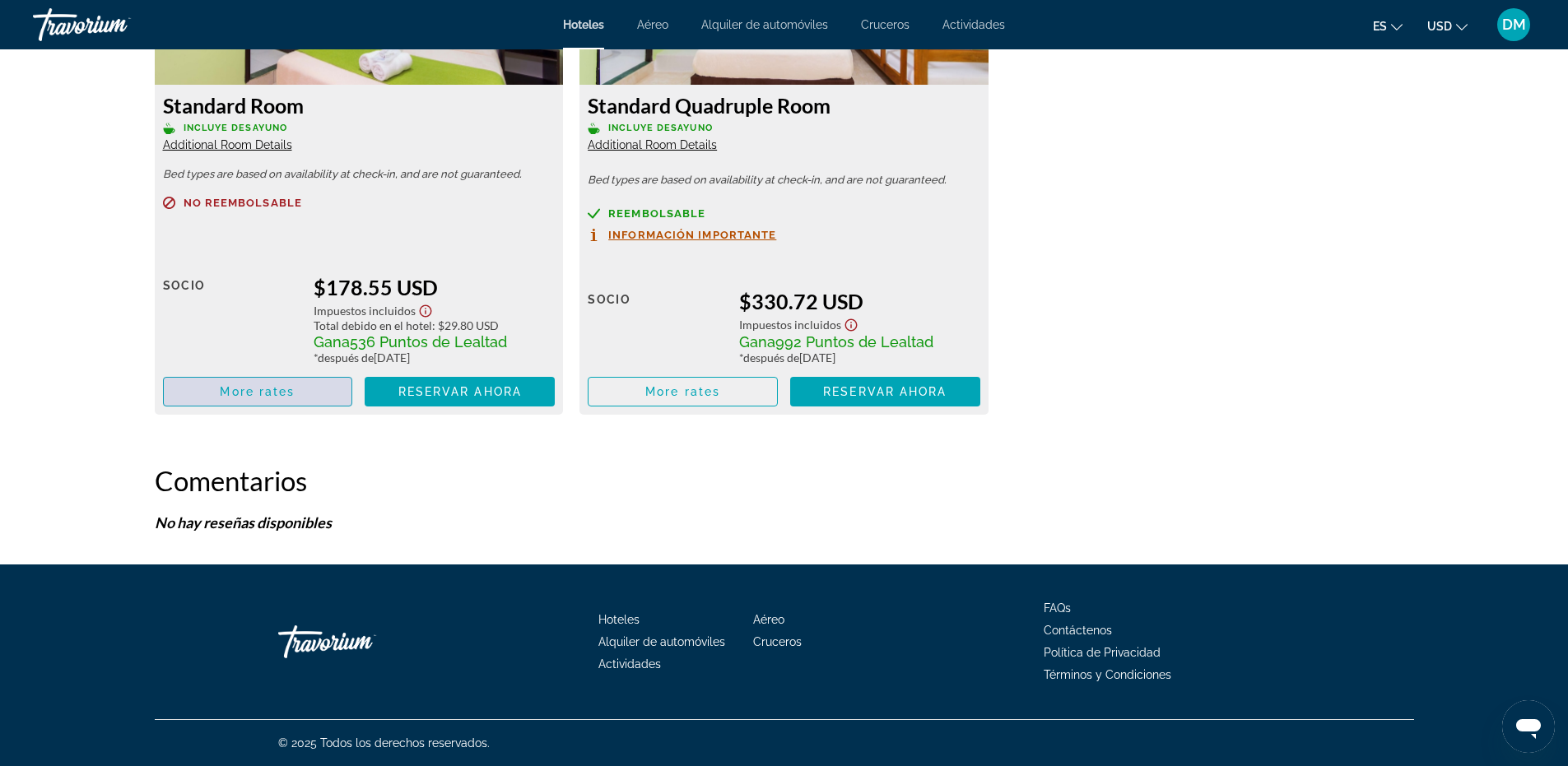
click at [299, 399] on span "Main content" at bounding box center [258, 392] width 189 height 39
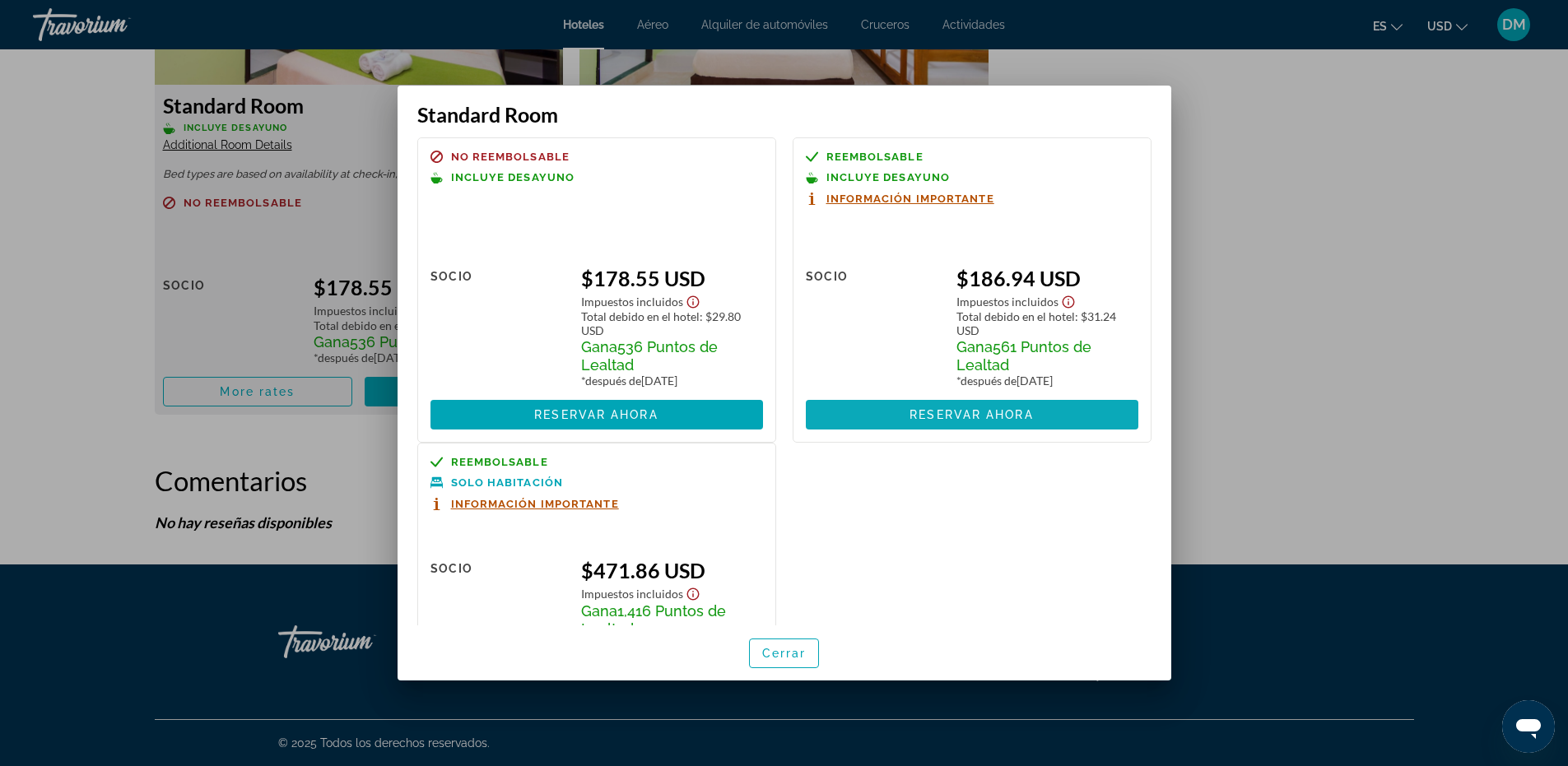
scroll to position [0, 0]
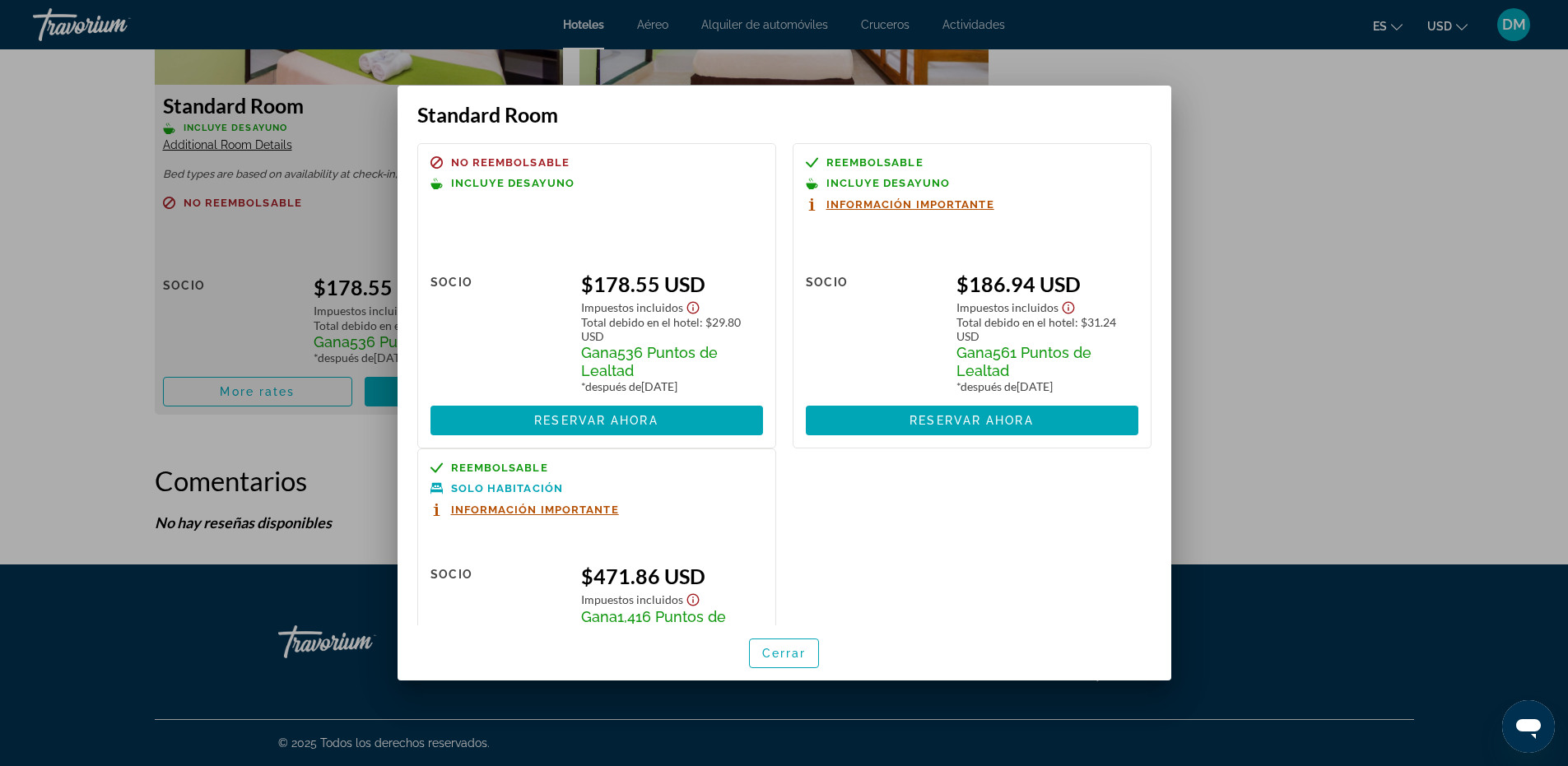
click at [852, 202] on span "Información importante" at bounding box center [911, 205] width 168 height 10
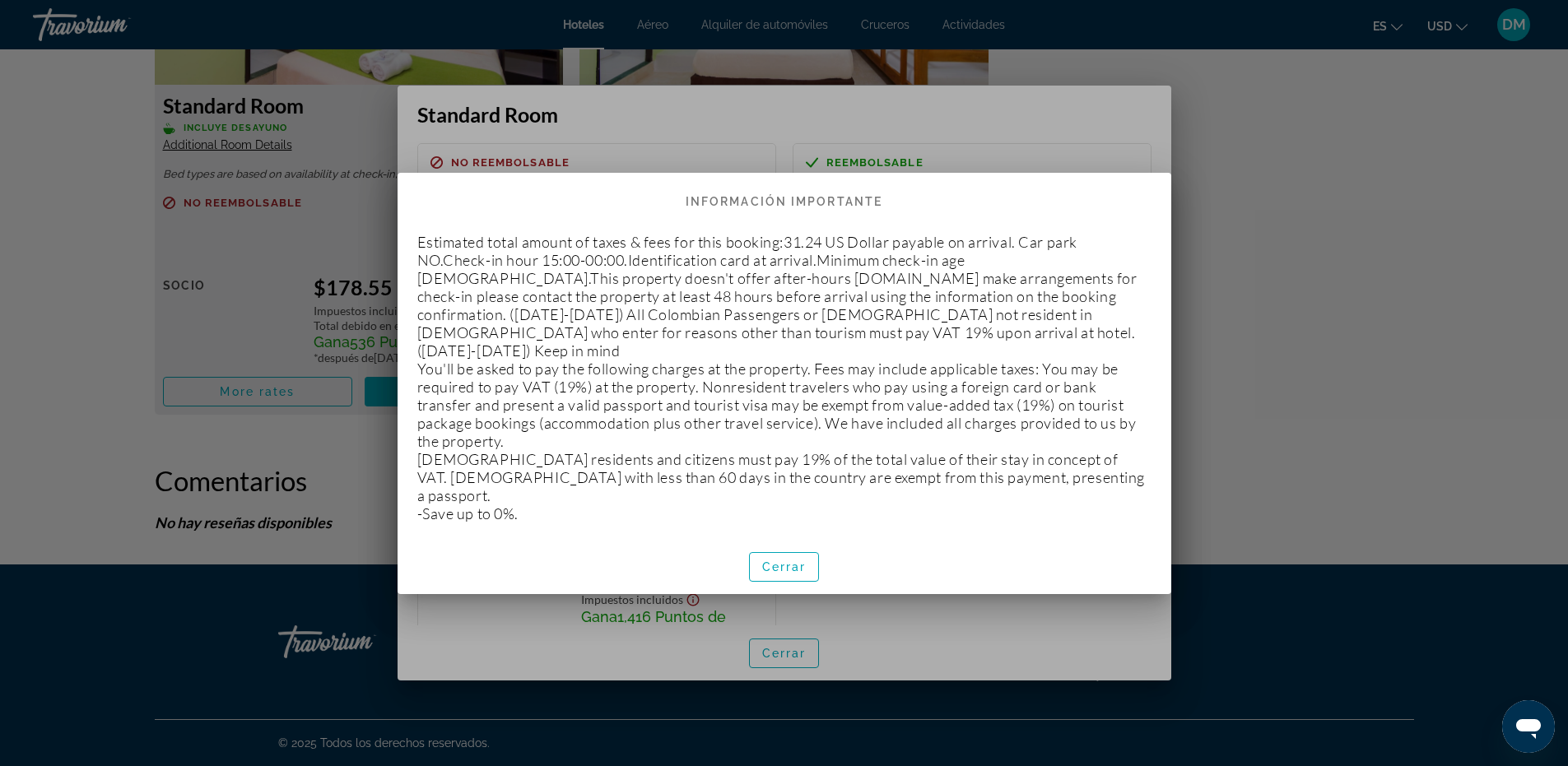
click at [1093, 115] on div at bounding box center [784, 383] width 1568 height 766
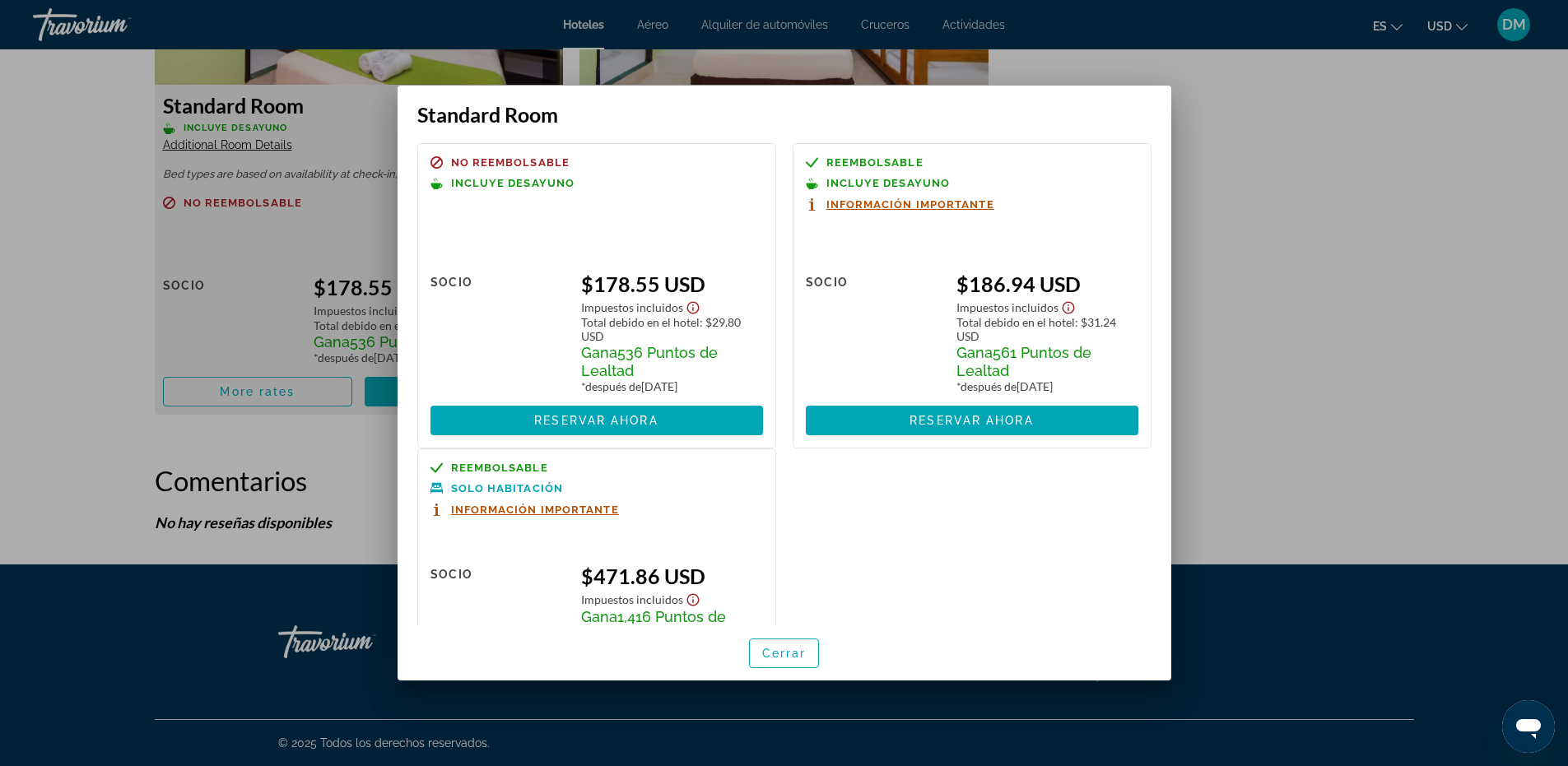
click at [1362, 141] on div at bounding box center [784, 383] width 1568 height 766
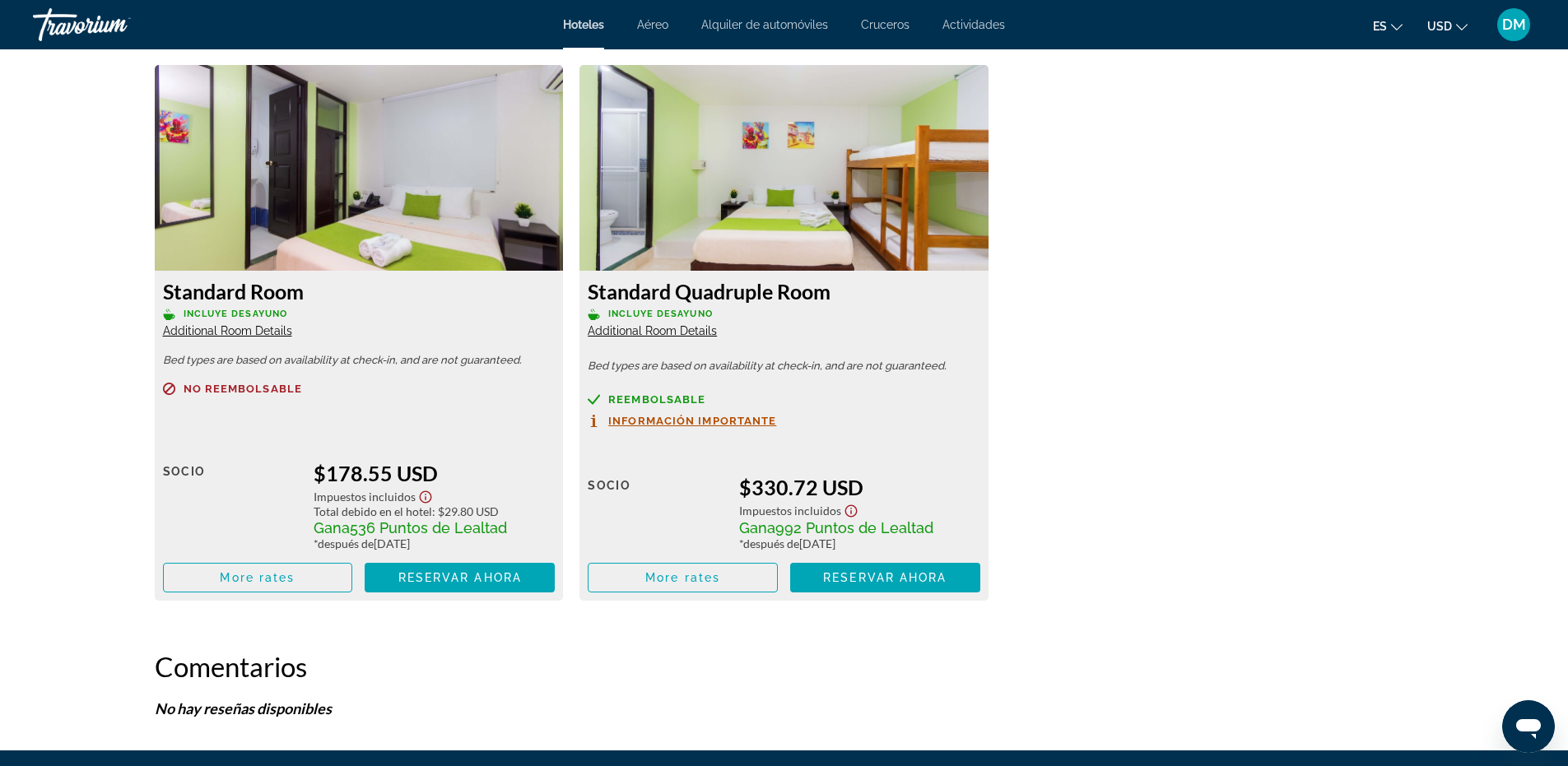
scroll to position [2205, 0]
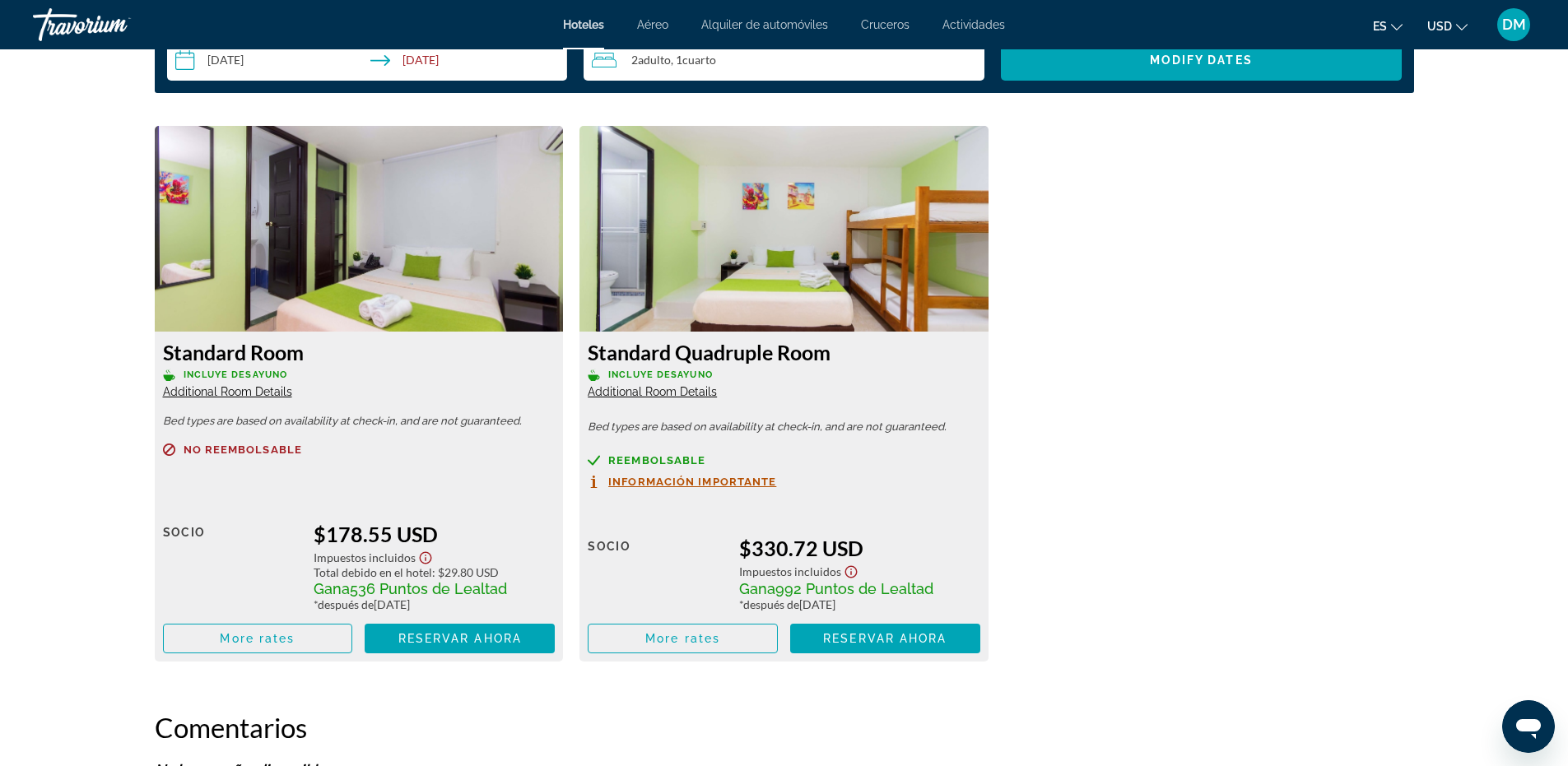
click at [336, 254] on img "Main content" at bounding box center [359, 229] width 409 height 206
click at [419, 634] on span "Reservar ahora" at bounding box center [460, 638] width 123 height 13
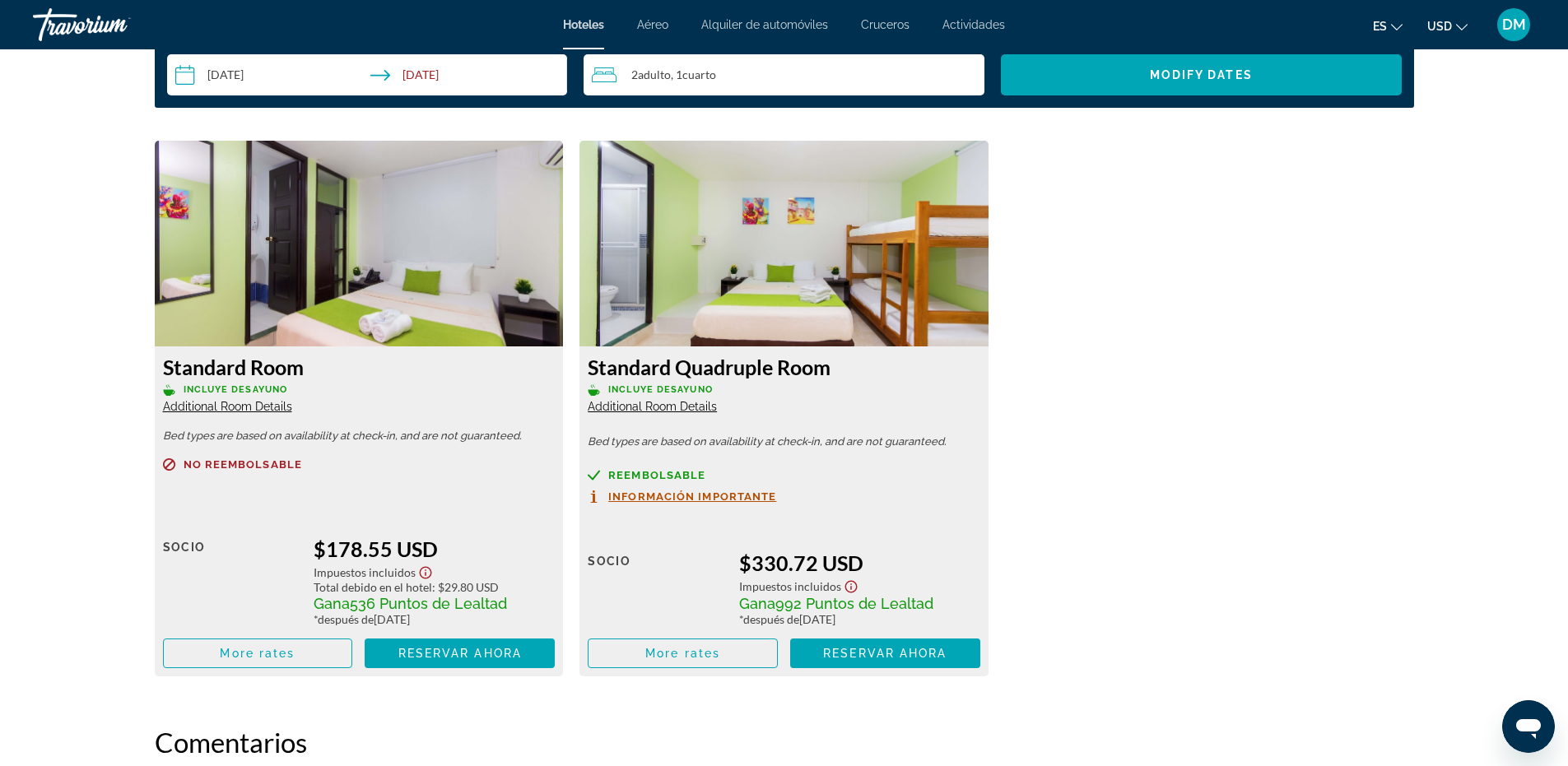
scroll to position [2182, 0]
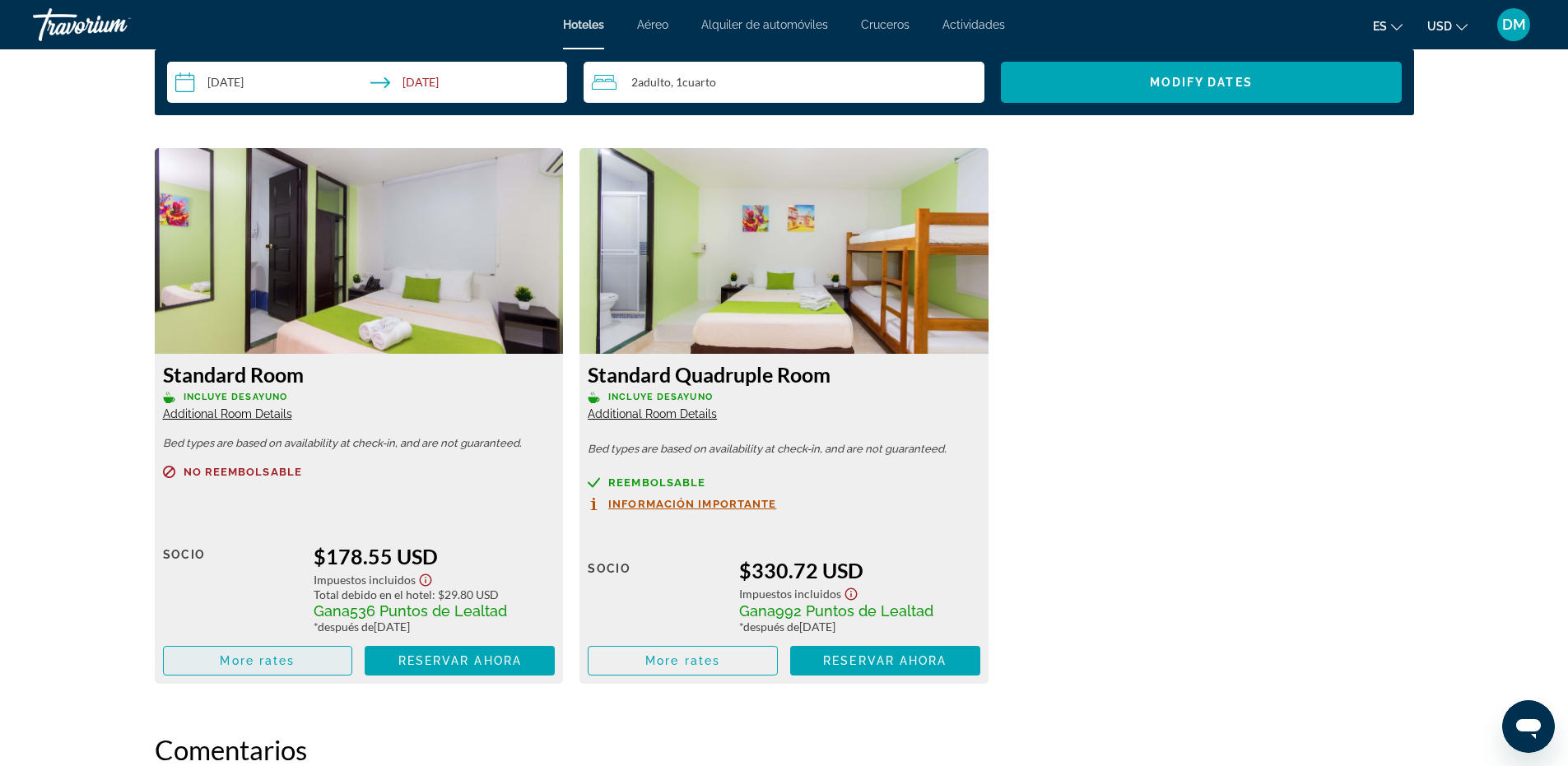
click at [299, 655] on span "Main content" at bounding box center [258, 661] width 189 height 39
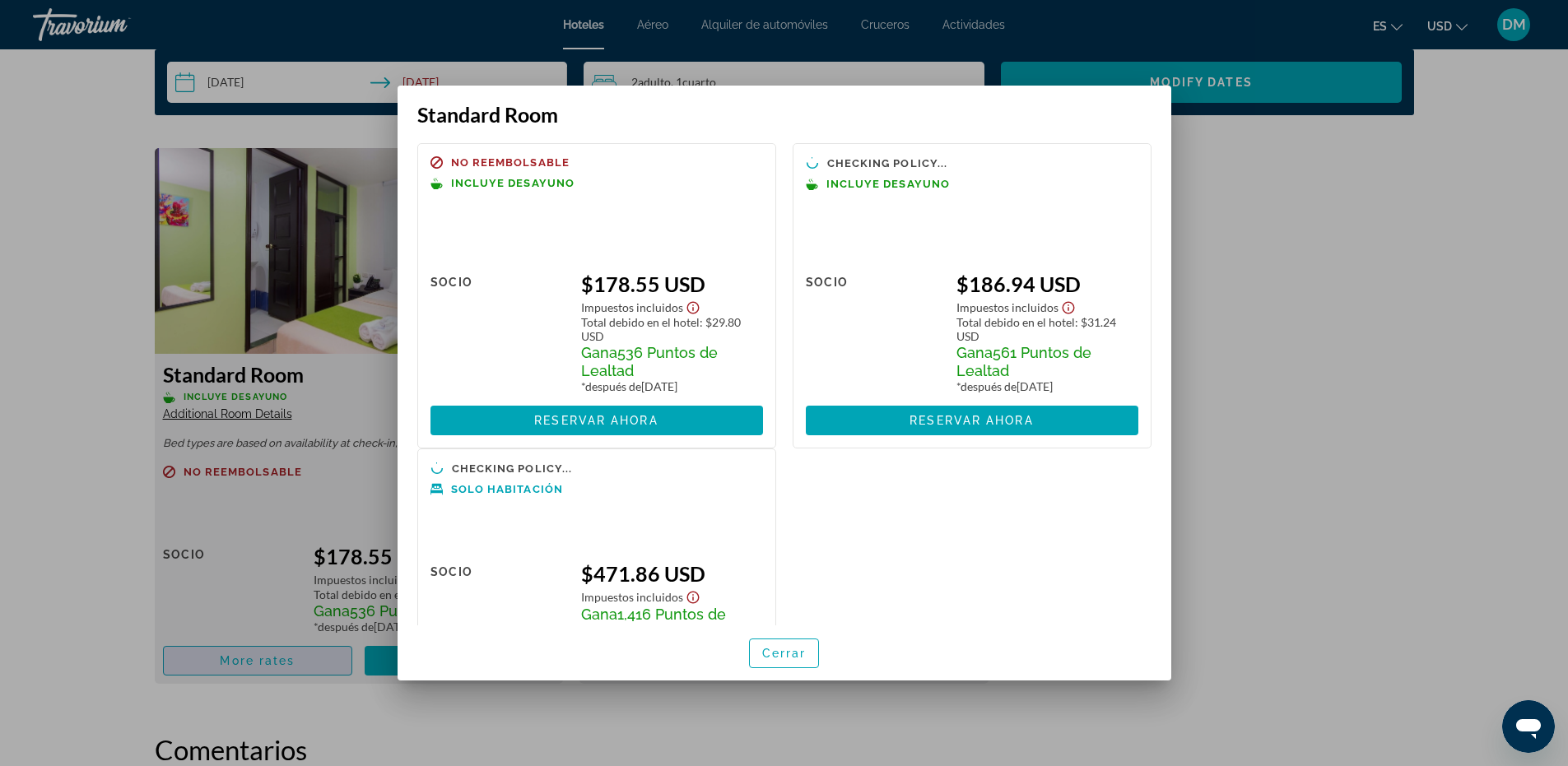
scroll to position [0, 0]
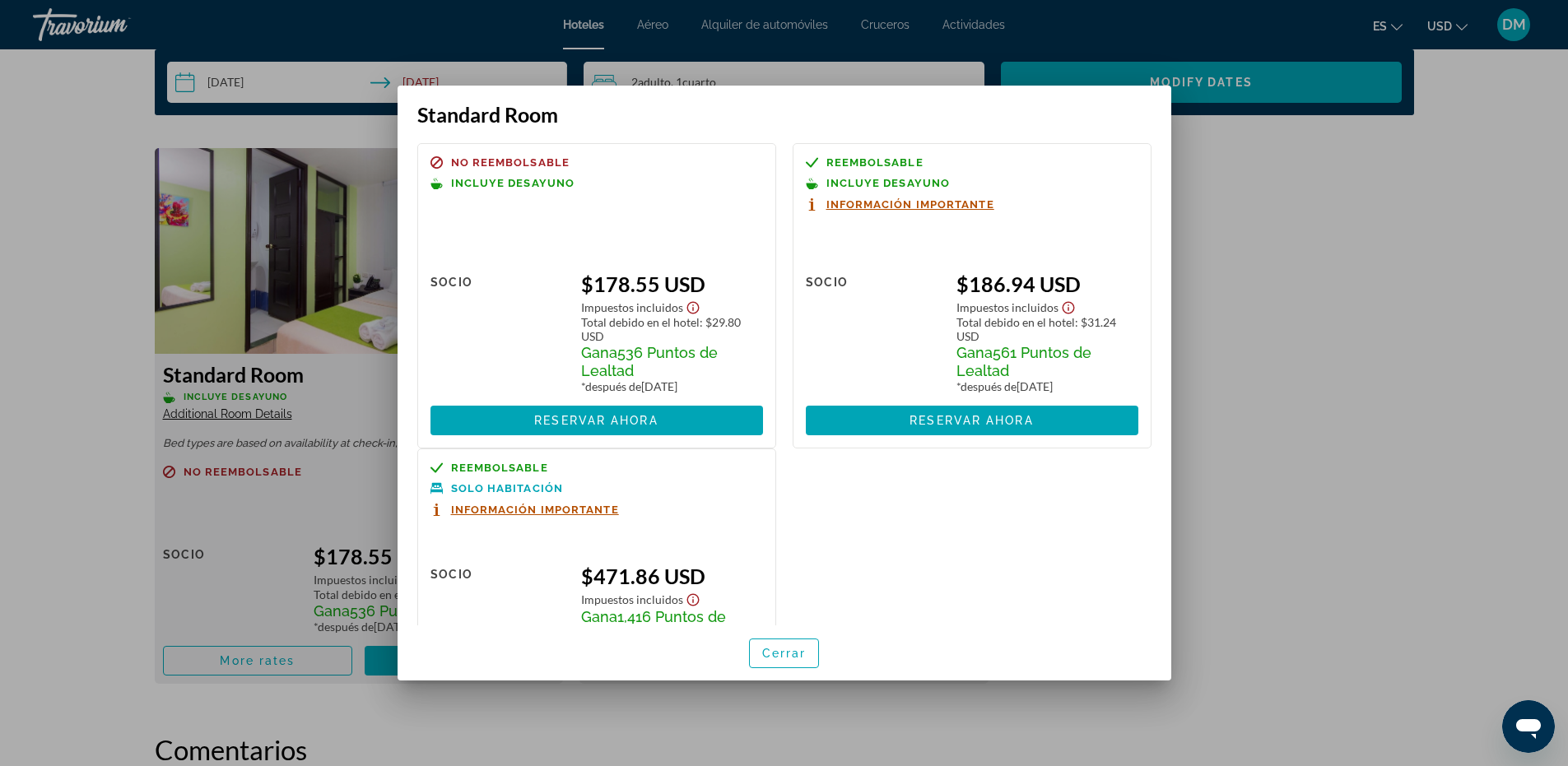
click at [892, 205] on span "Información importante" at bounding box center [911, 205] width 168 height 10
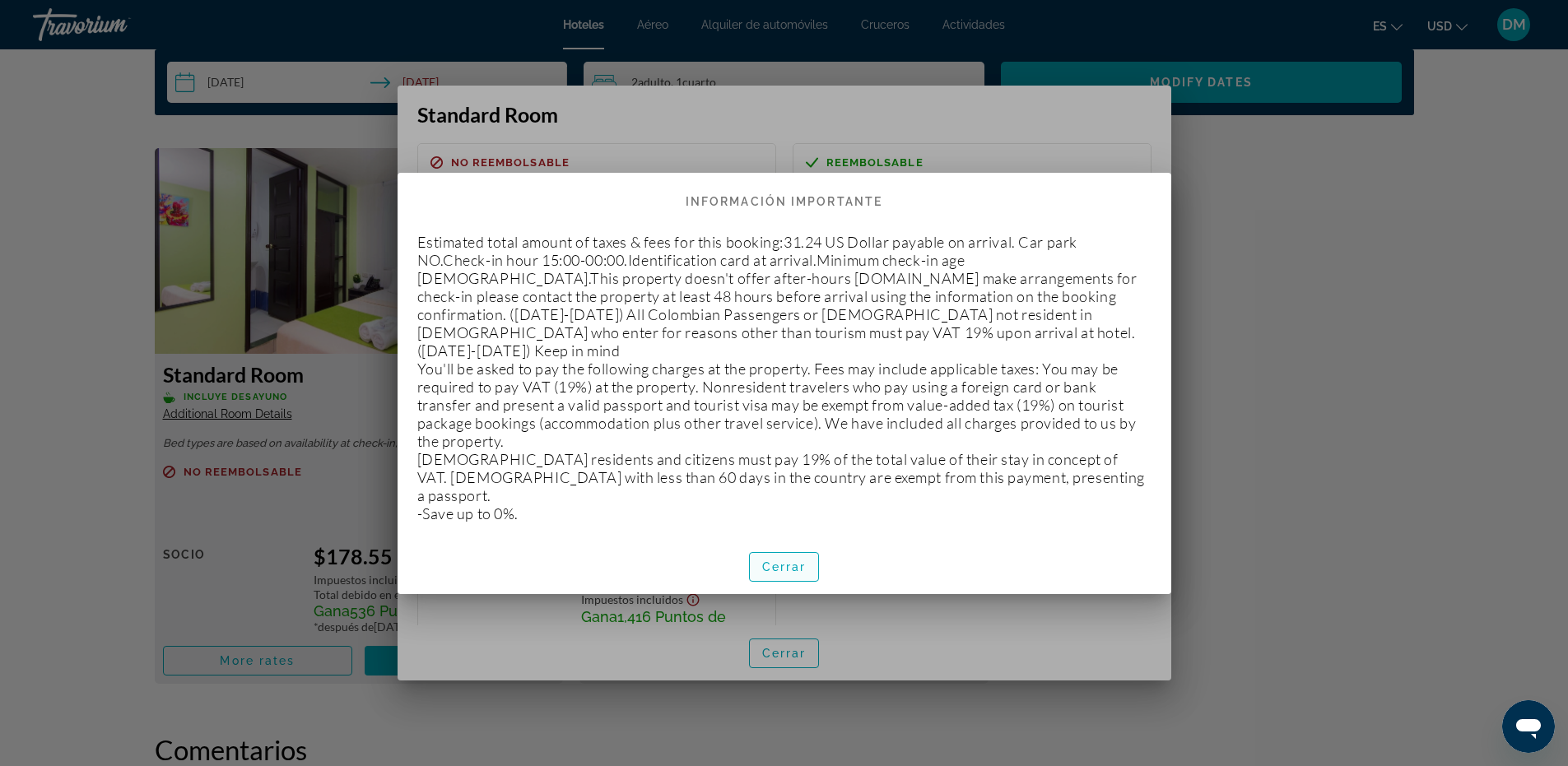
click at [813, 548] on span "button" at bounding box center [784, 567] width 69 height 39
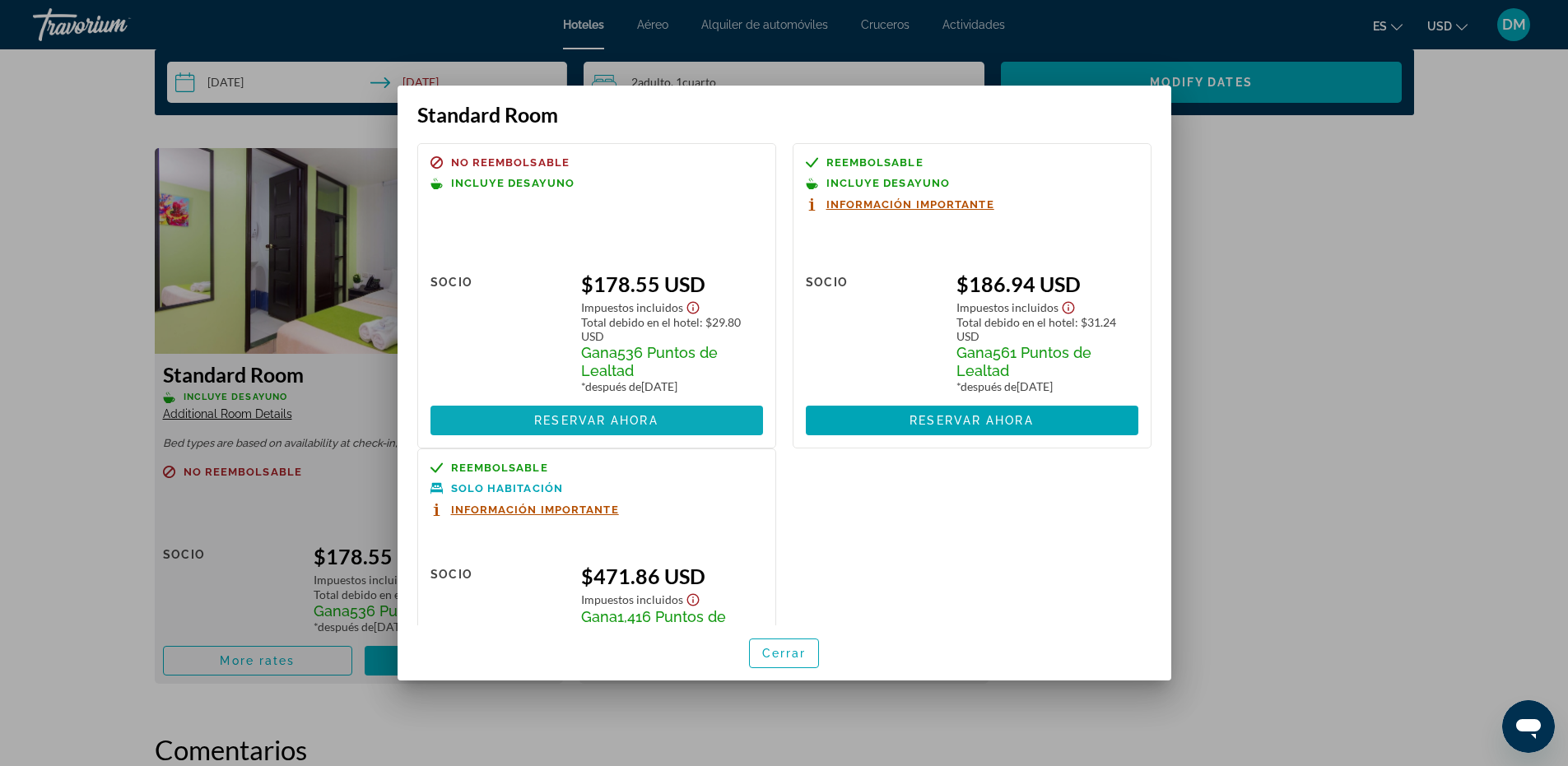
click at [631, 422] on span "Reservar ahora" at bounding box center [596, 420] width 123 height 13
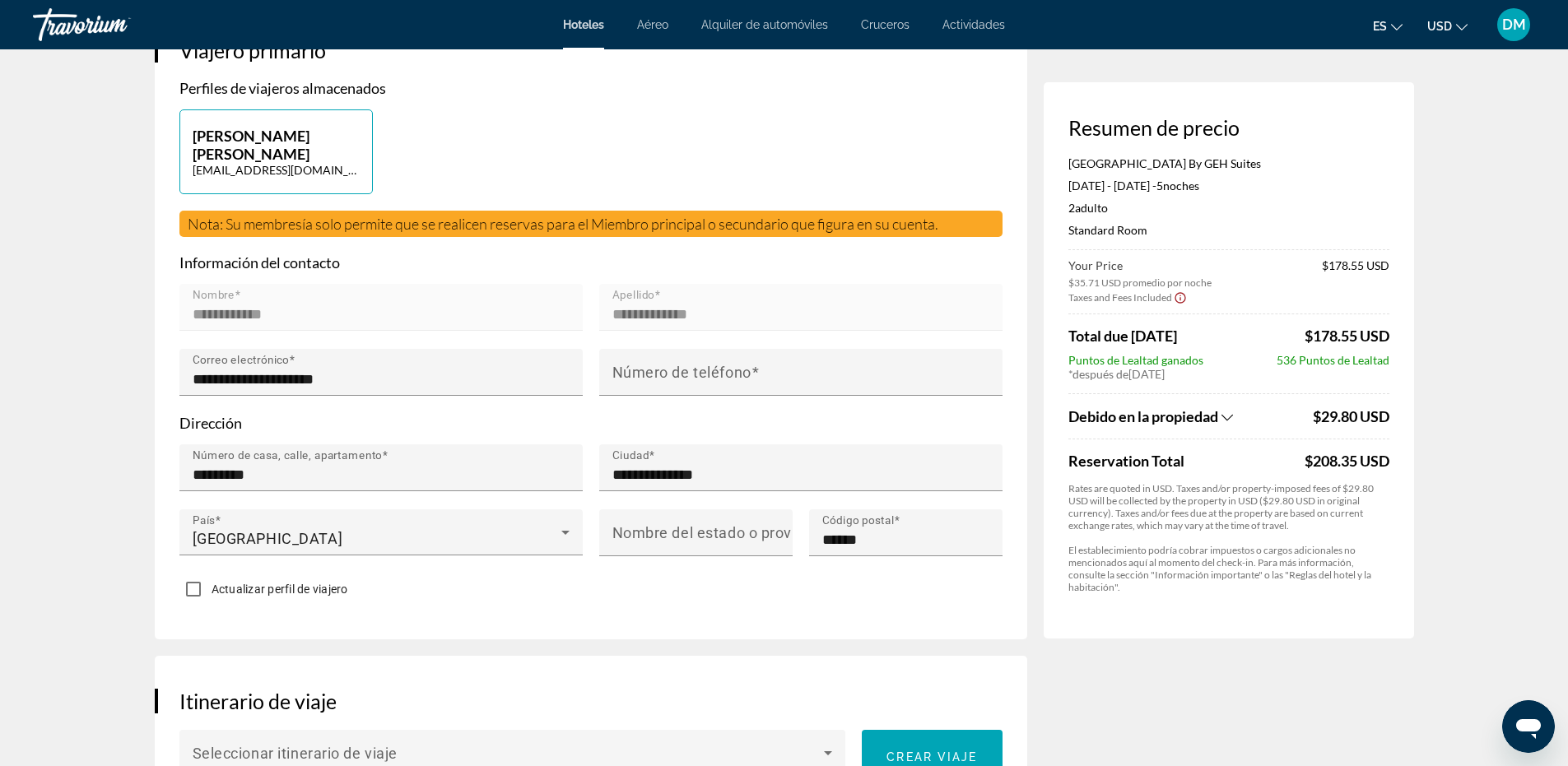
scroll to position [494, 0]
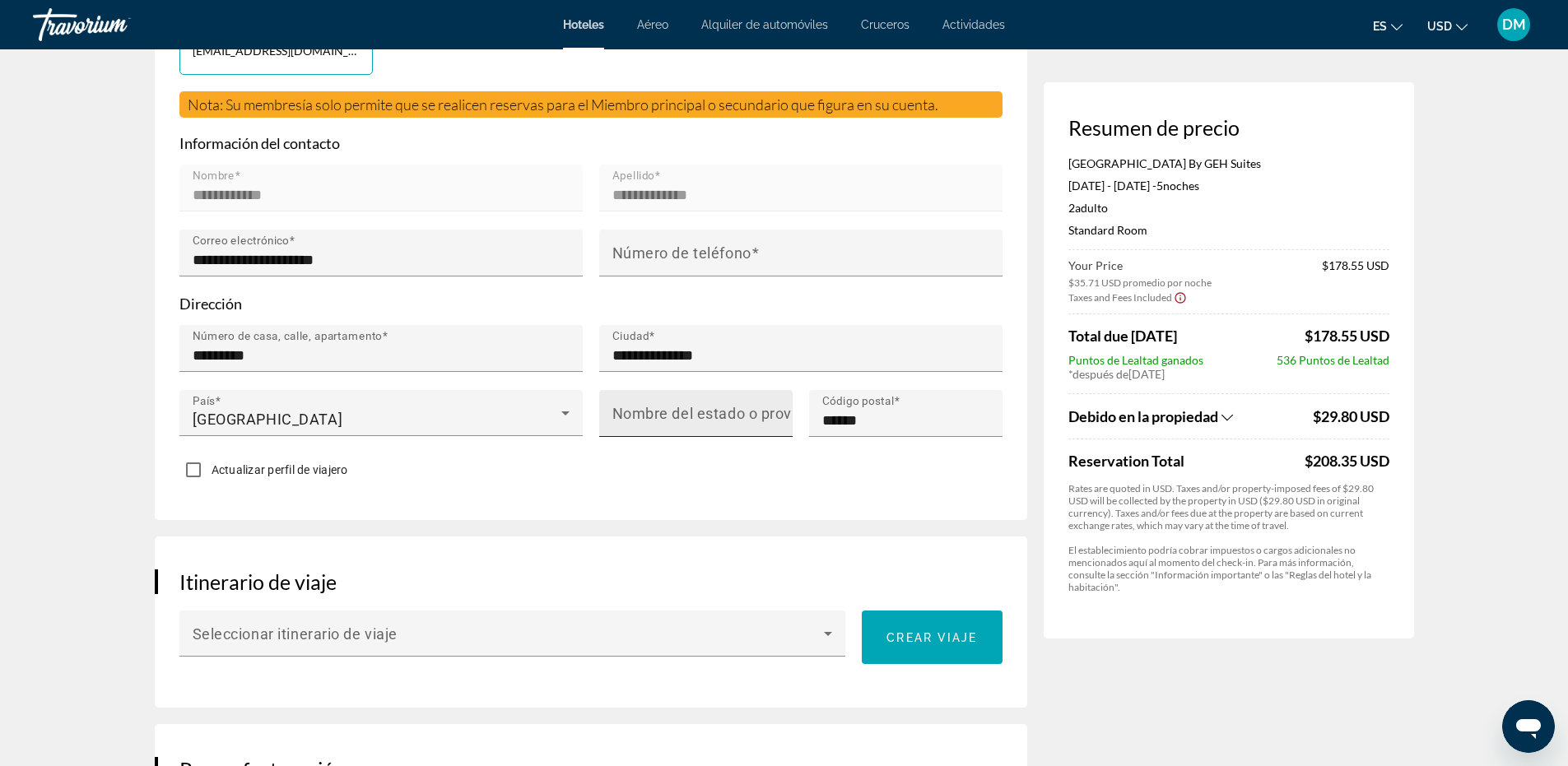
click at [714, 416] on mat-label "Nombre del estado o provincia" at bounding box center [719, 414] width 212 height 17
click at [714, 416] on input "Nombre del estado o provincia" at bounding box center [701, 420] width 177 height 20
type input "*****"
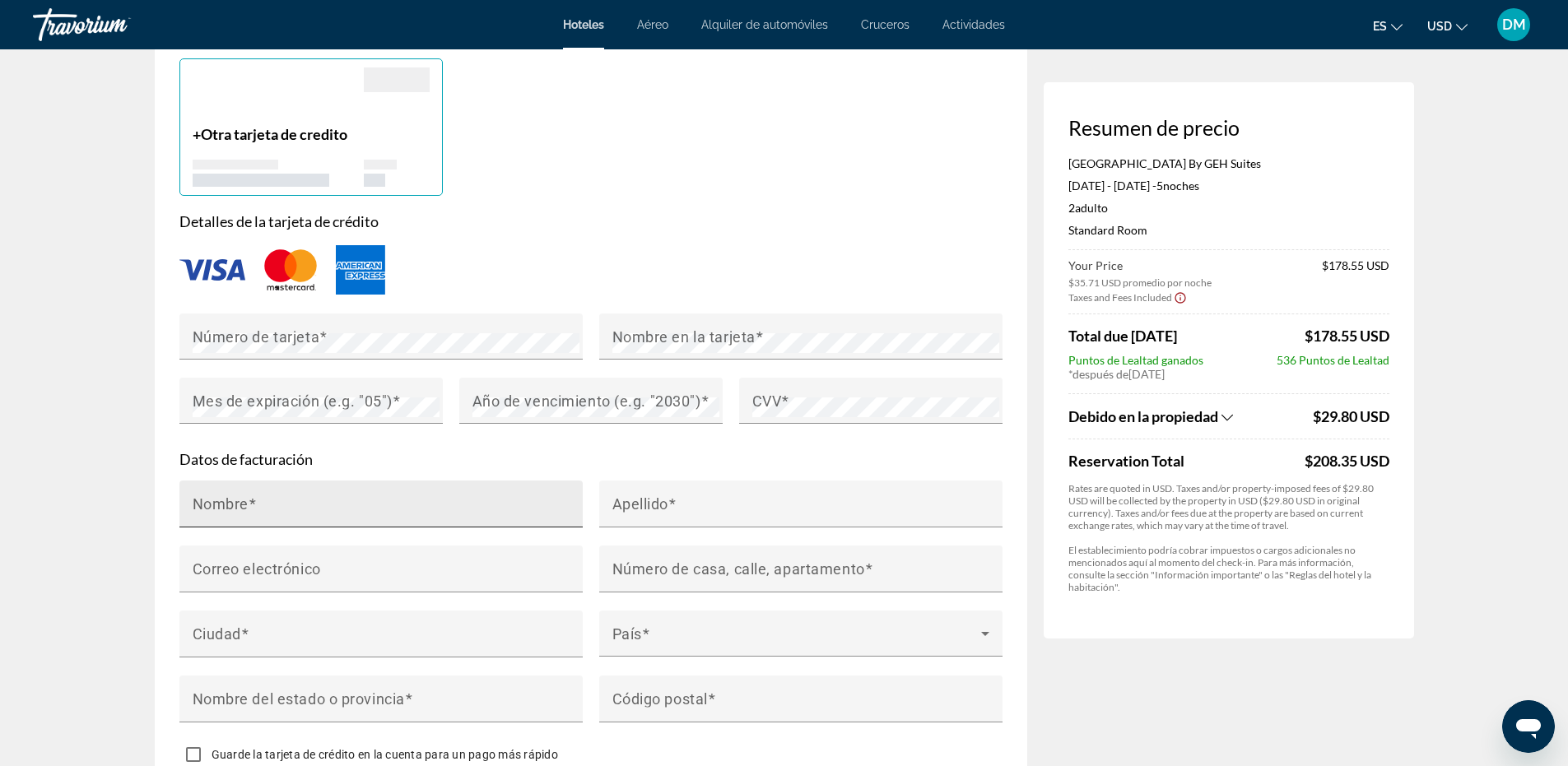
scroll to position [1317, 0]
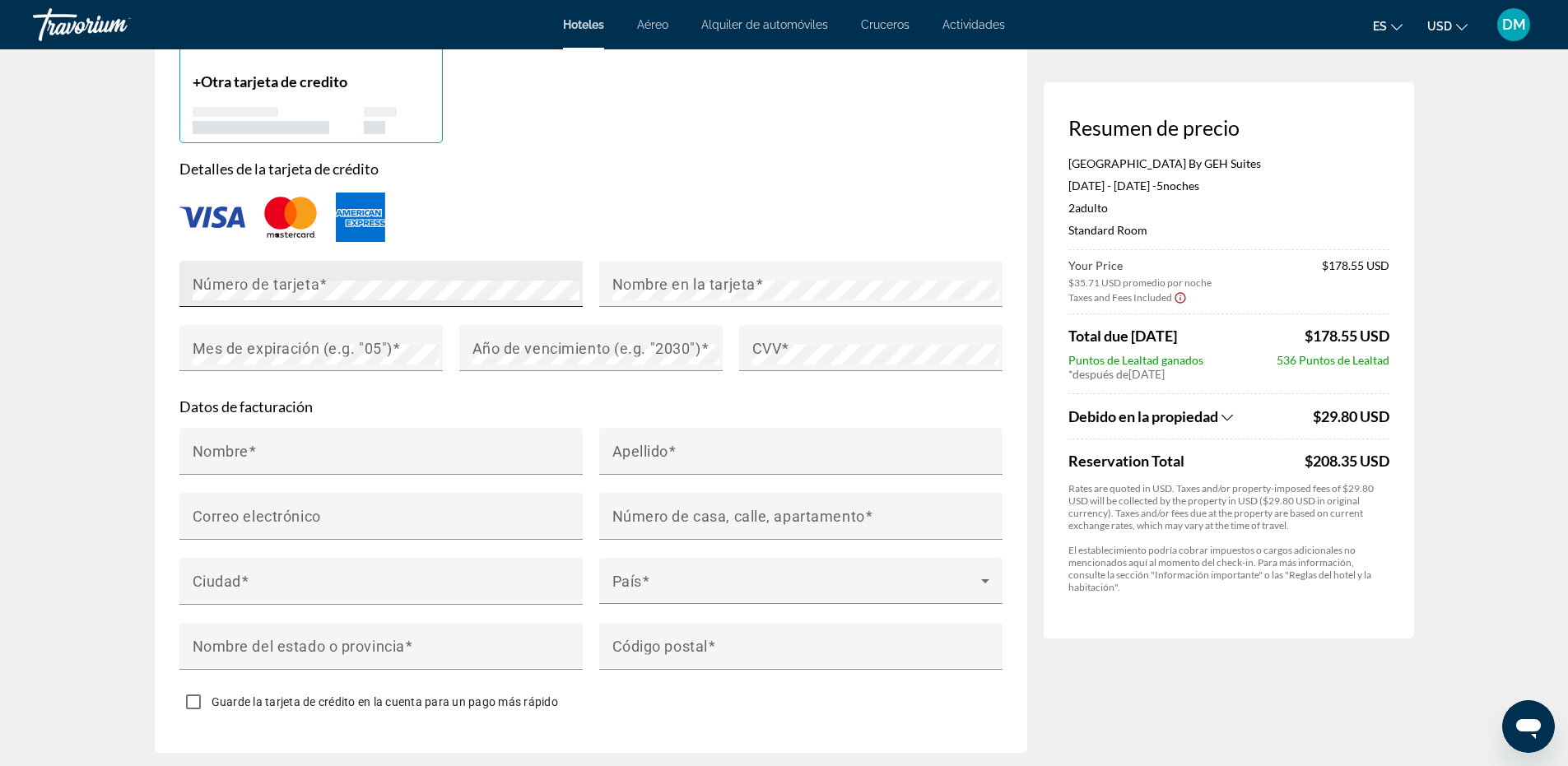
click at [284, 280] on mat-label "Número de tarjeta" at bounding box center [256, 284] width 128 height 17
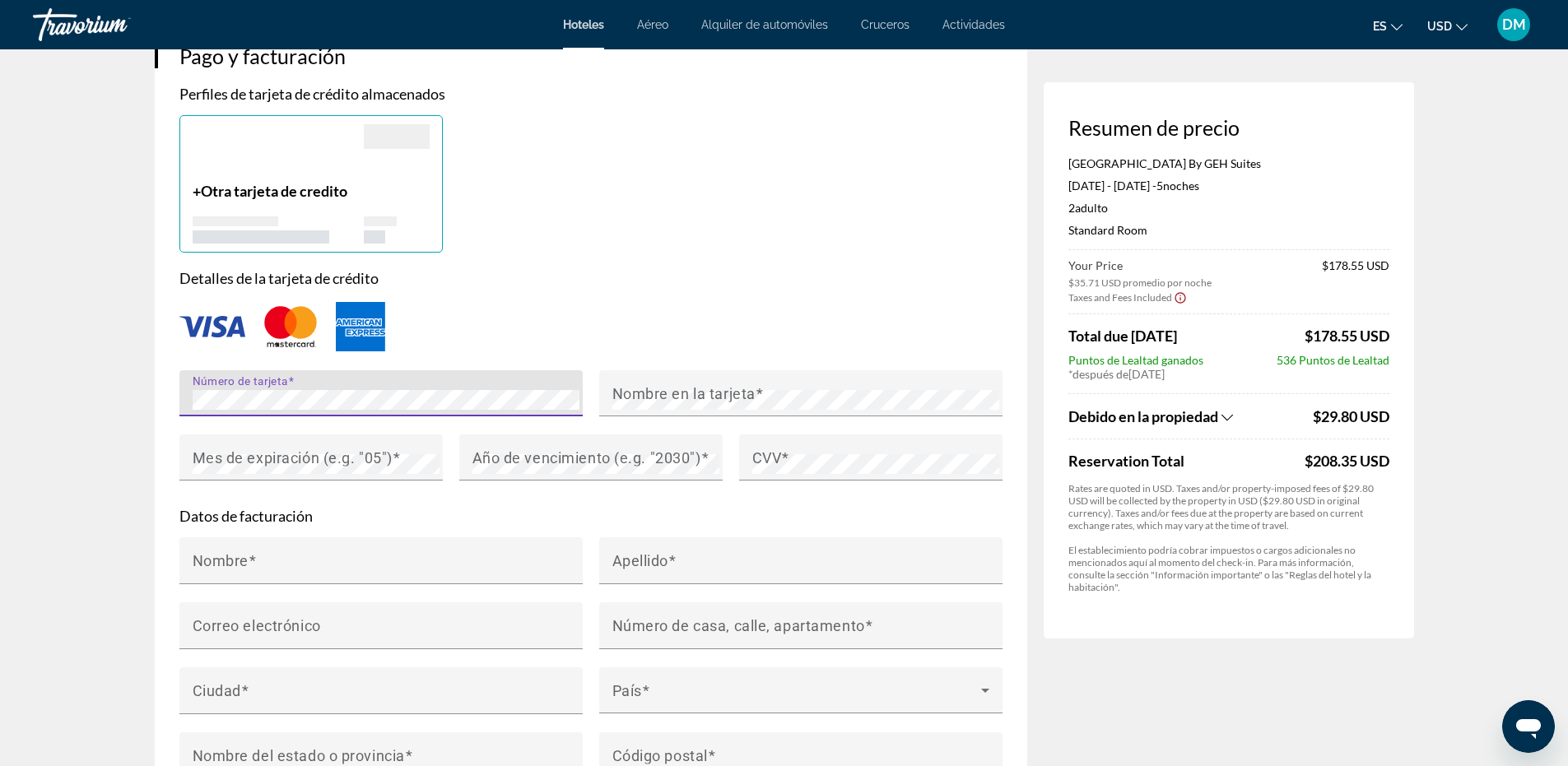
scroll to position [1183, 0]
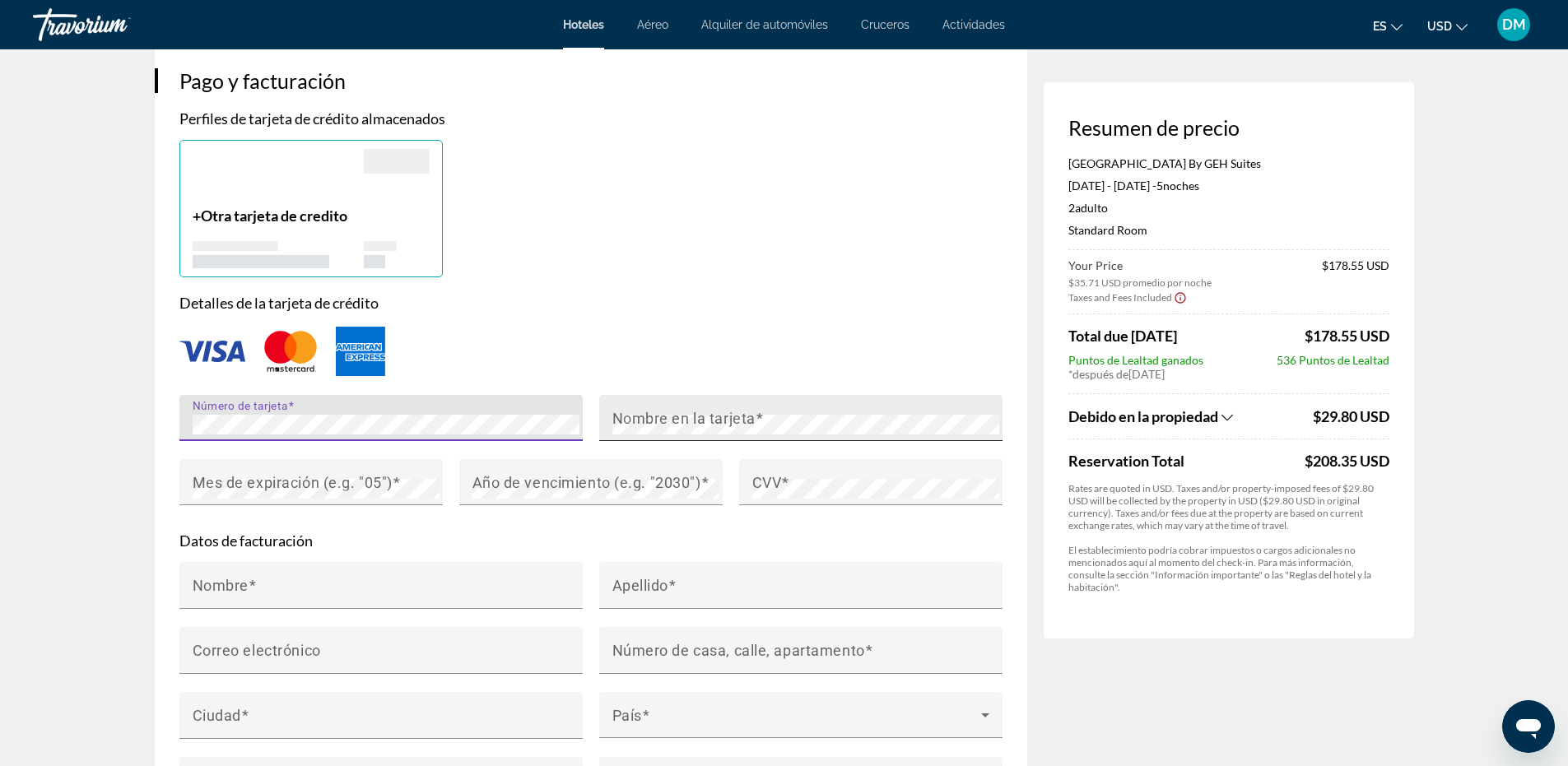
click at [664, 418] on mat-label "Nombre en la tarjeta" at bounding box center [684, 417] width 143 height 17
click at [271, 485] on mat-label "Mes de expiración (e.g. "05")" at bounding box center [292, 482] width 200 height 17
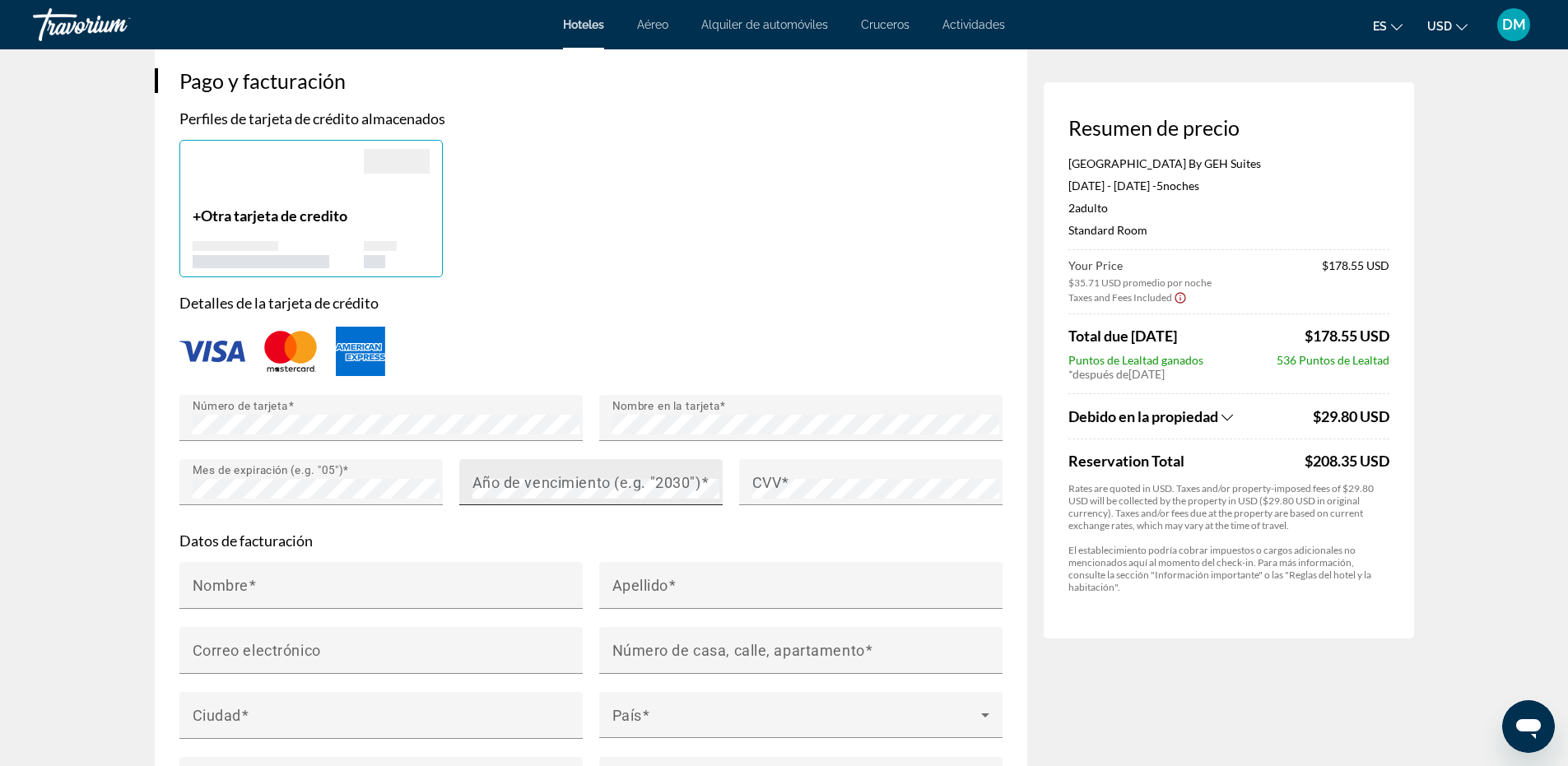
click at [598, 473] on mat-label "Año de vencimiento (e.g. "2030")" at bounding box center [586, 482] width 229 height 17
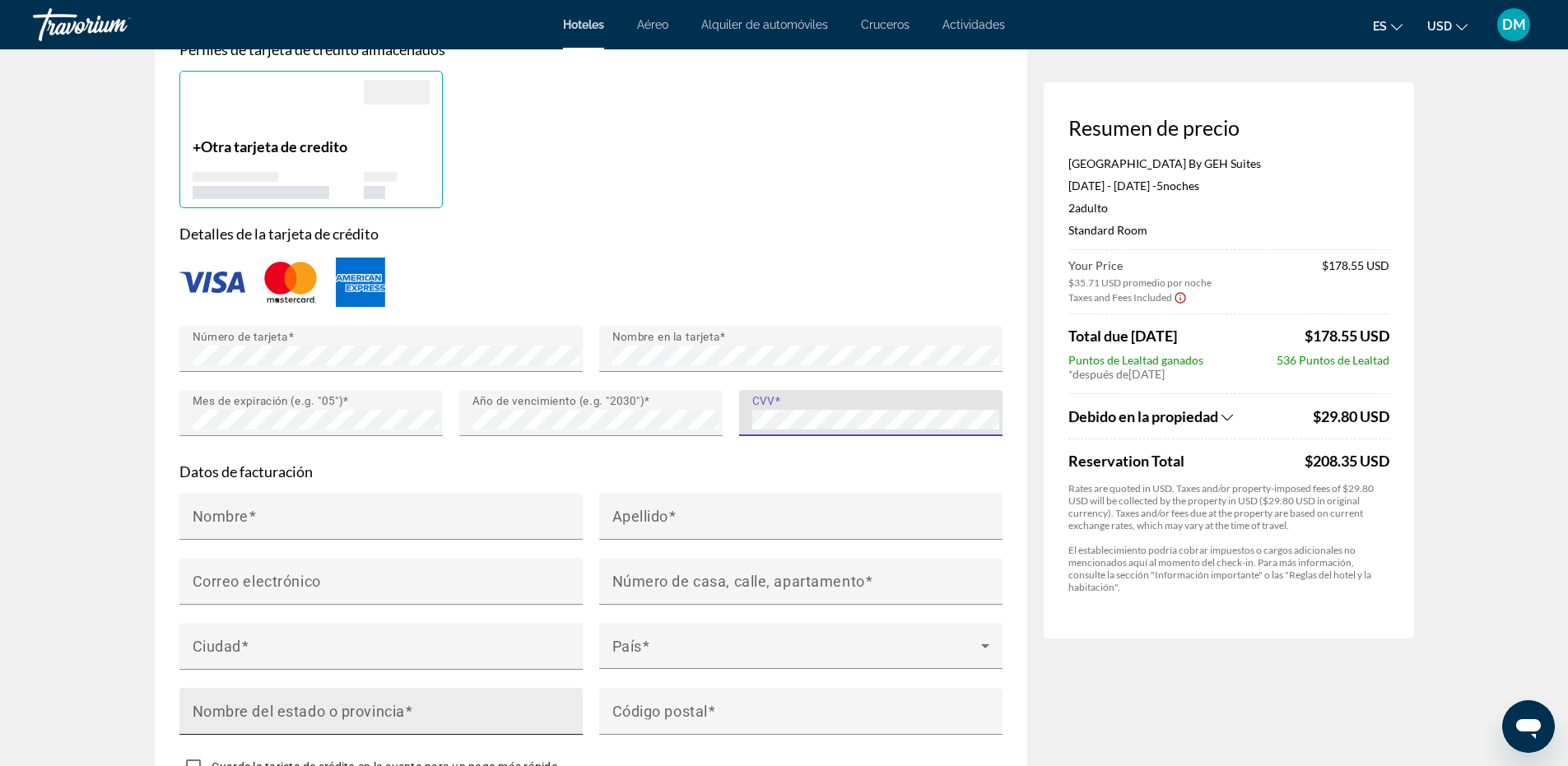
scroll to position [1430, 0]
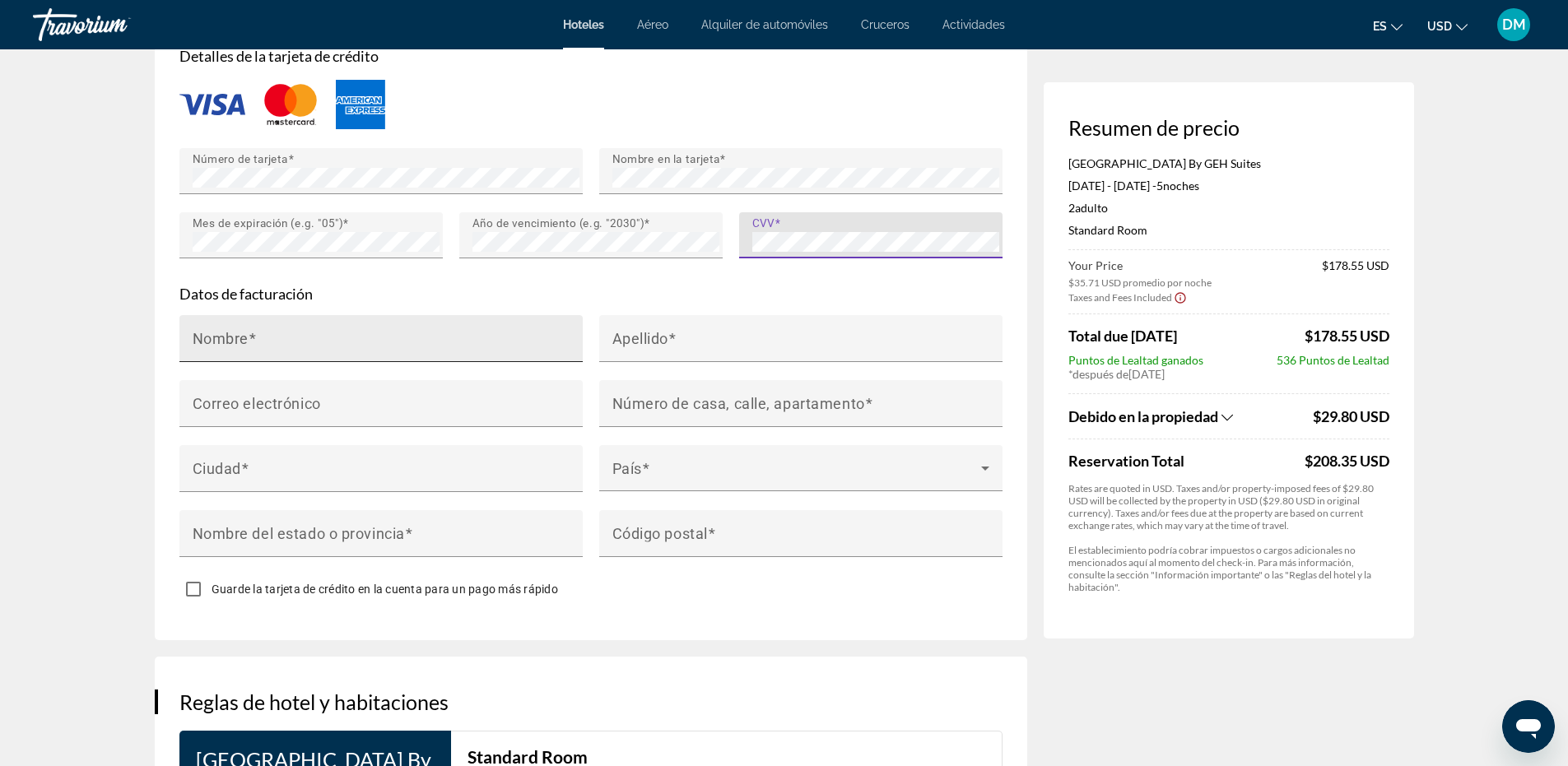
click at [255, 339] on span "Main content" at bounding box center [253, 338] width 9 height 17
click at [255, 339] on input "Nombre" at bounding box center [386, 345] width 387 height 20
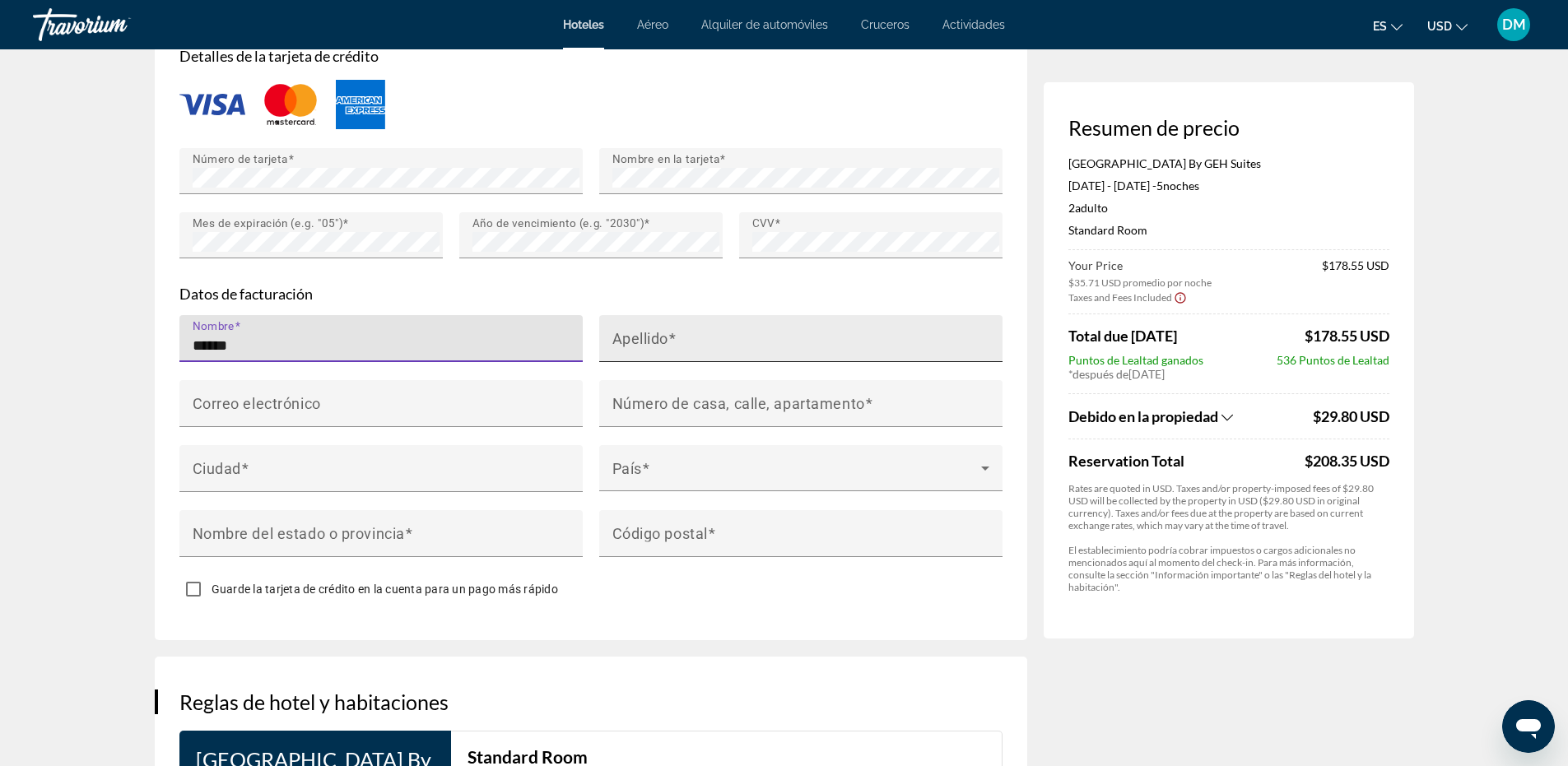
type input "*****"
click at [659, 329] on mat-label "Apellido" at bounding box center [641, 338] width 57 height 17
click at [659, 336] on input "Apellido" at bounding box center [806, 345] width 387 height 20
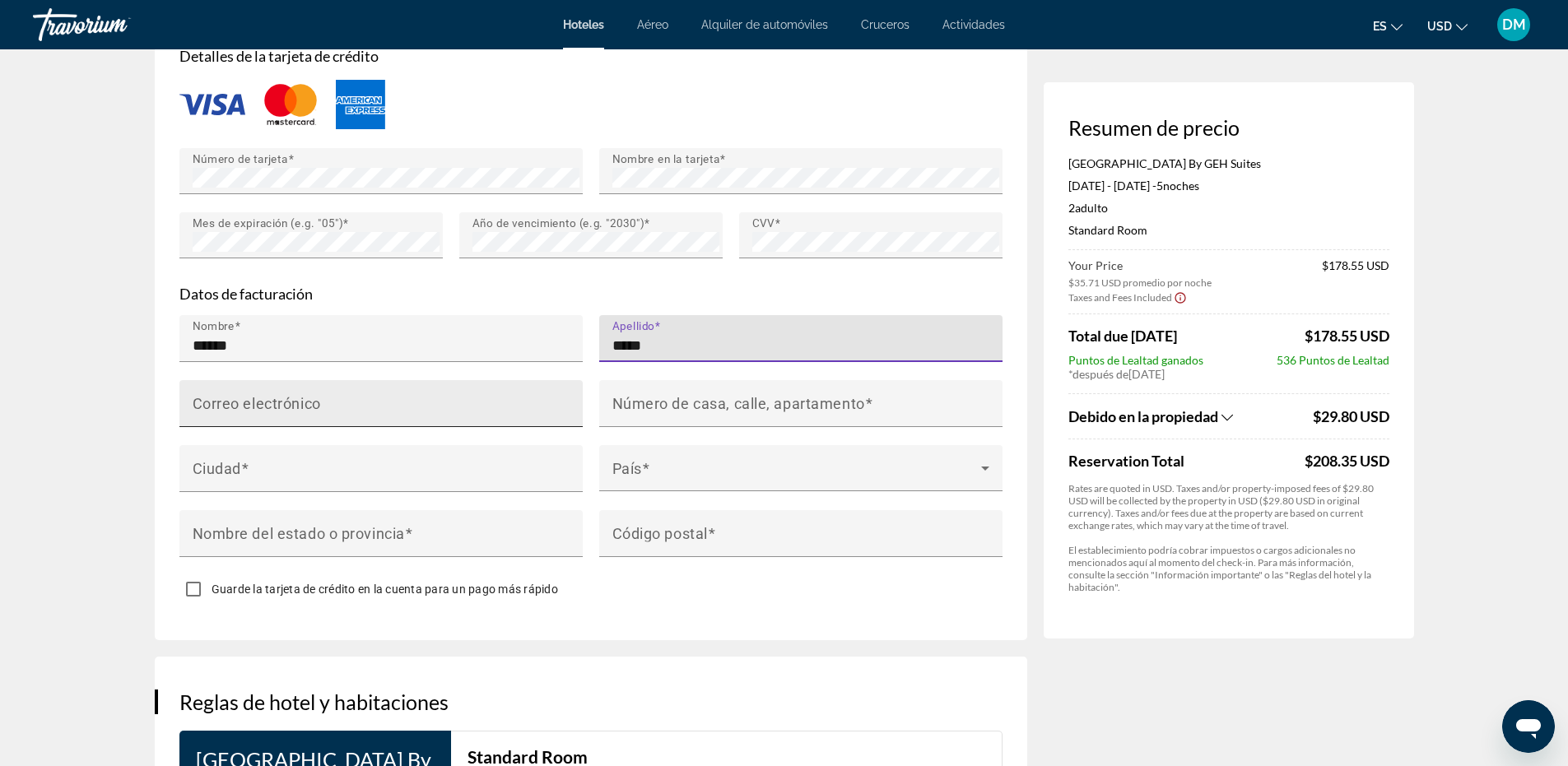
type input "*****"
click at [411, 389] on div "Correo electrónico" at bounding box center [386, 404] width 387 height 47
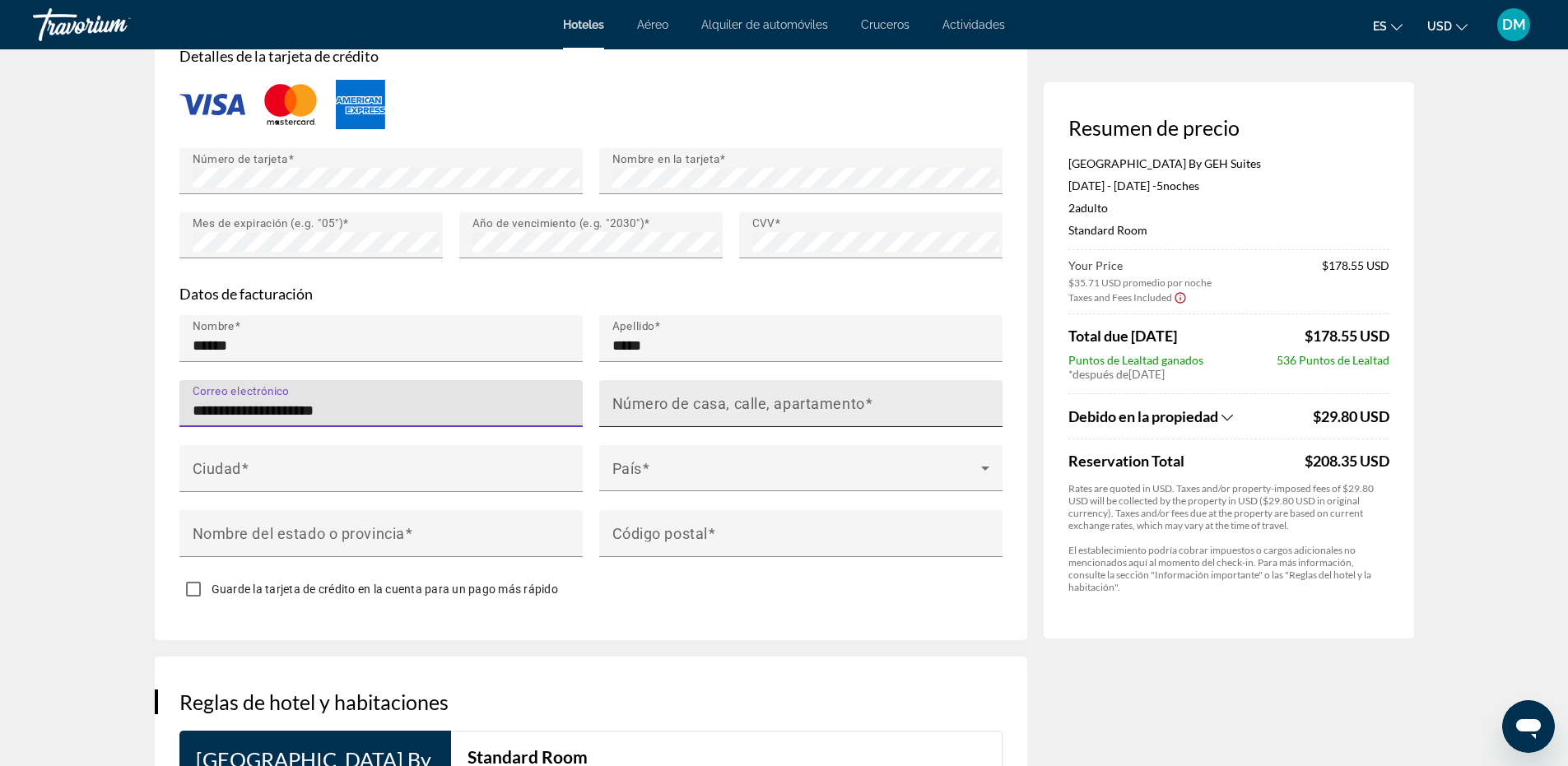
type input "**********"
click at [700, 404] on mat-label "Número de casa, calle, apartamento" at bounding box center [739, 403] width 253 height 17
click at [700, 404] on input "Número de casa, calle, apartamento" at bounding box center [806, 410] width 387 height 20
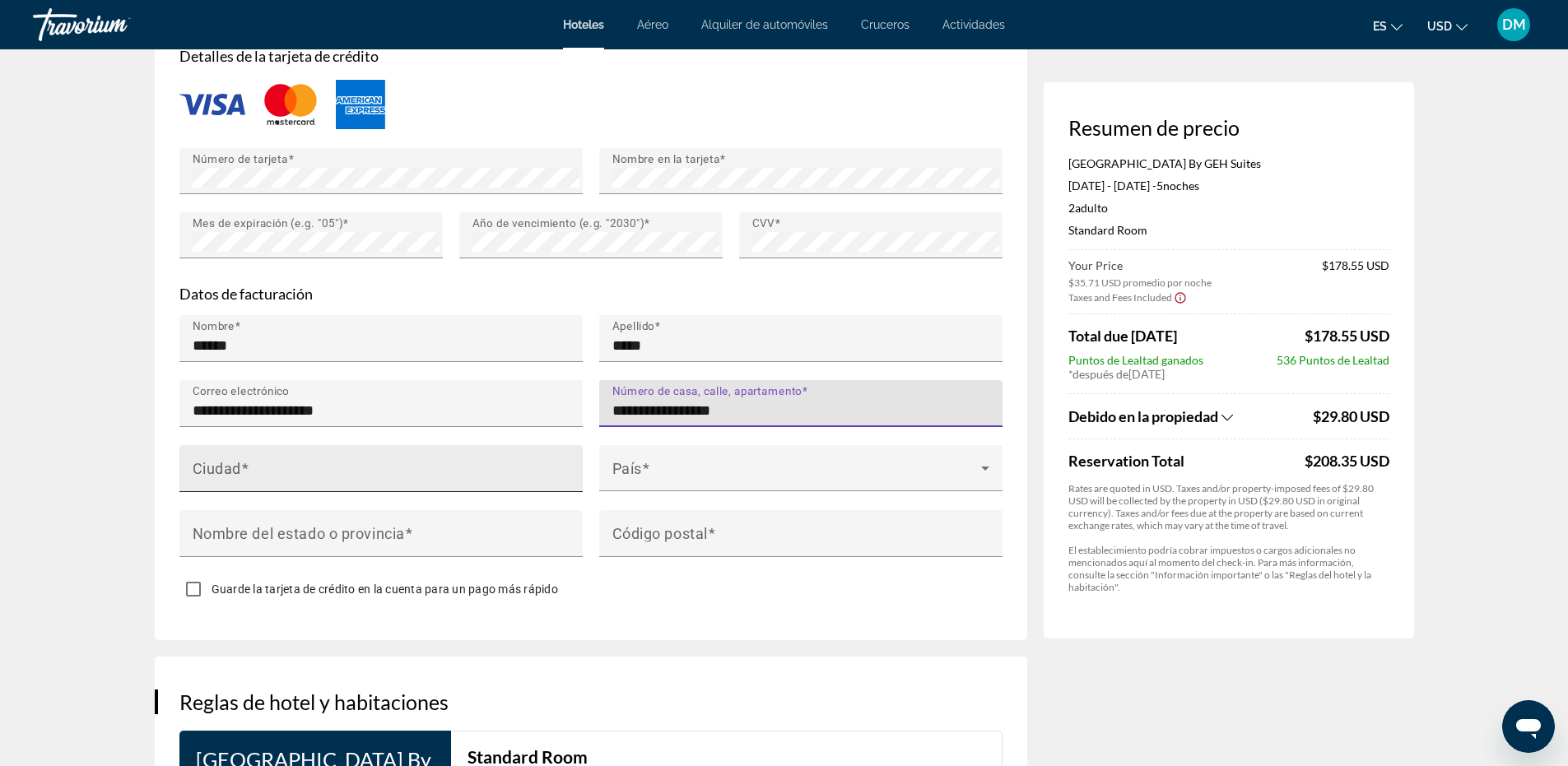
type input "**********"
click at [283, 466] on input "Ciudad" at bounding box center [386, 476] width 387 height 20
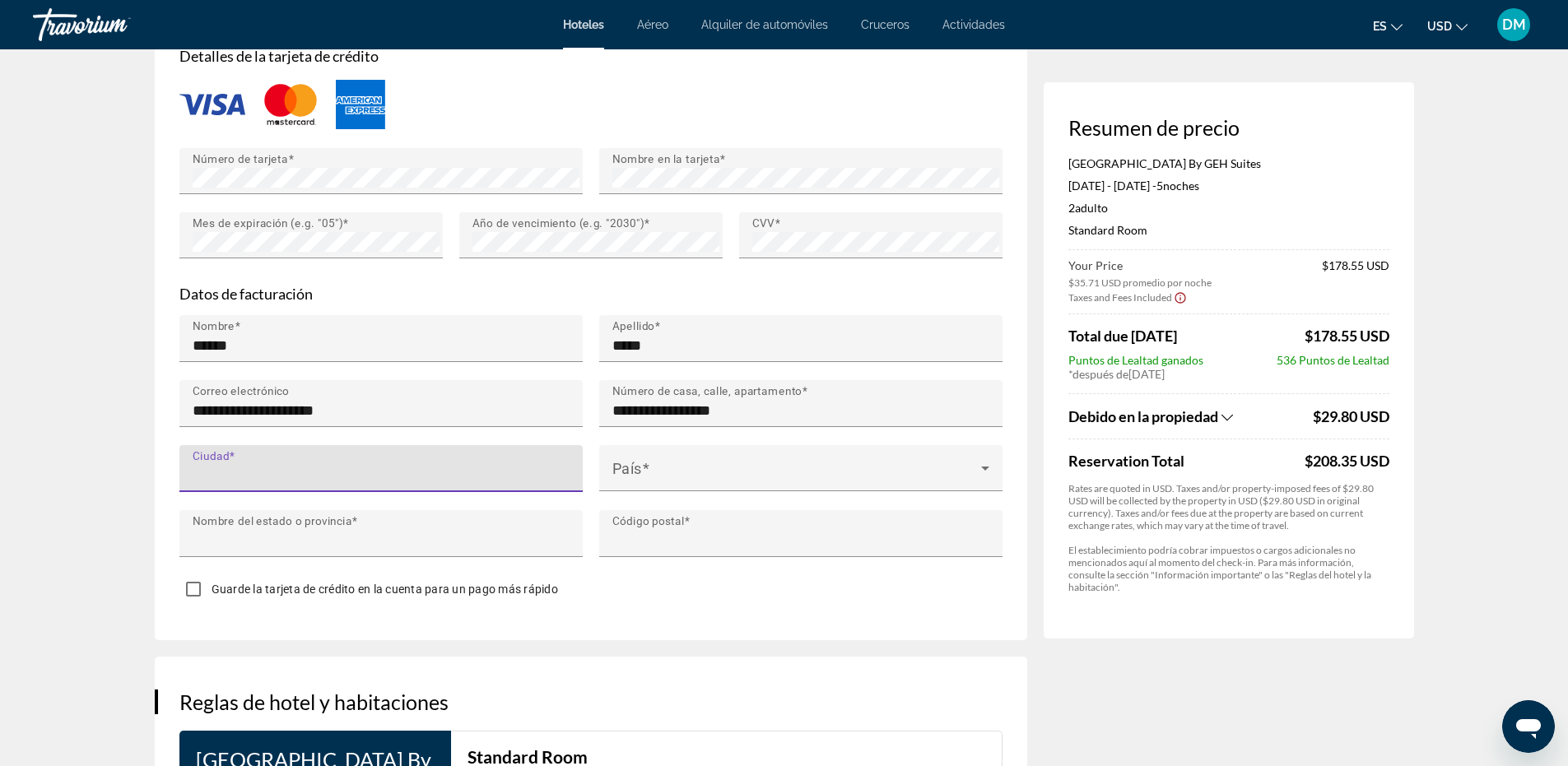
type input "********"
type input "*****"
type input "******"
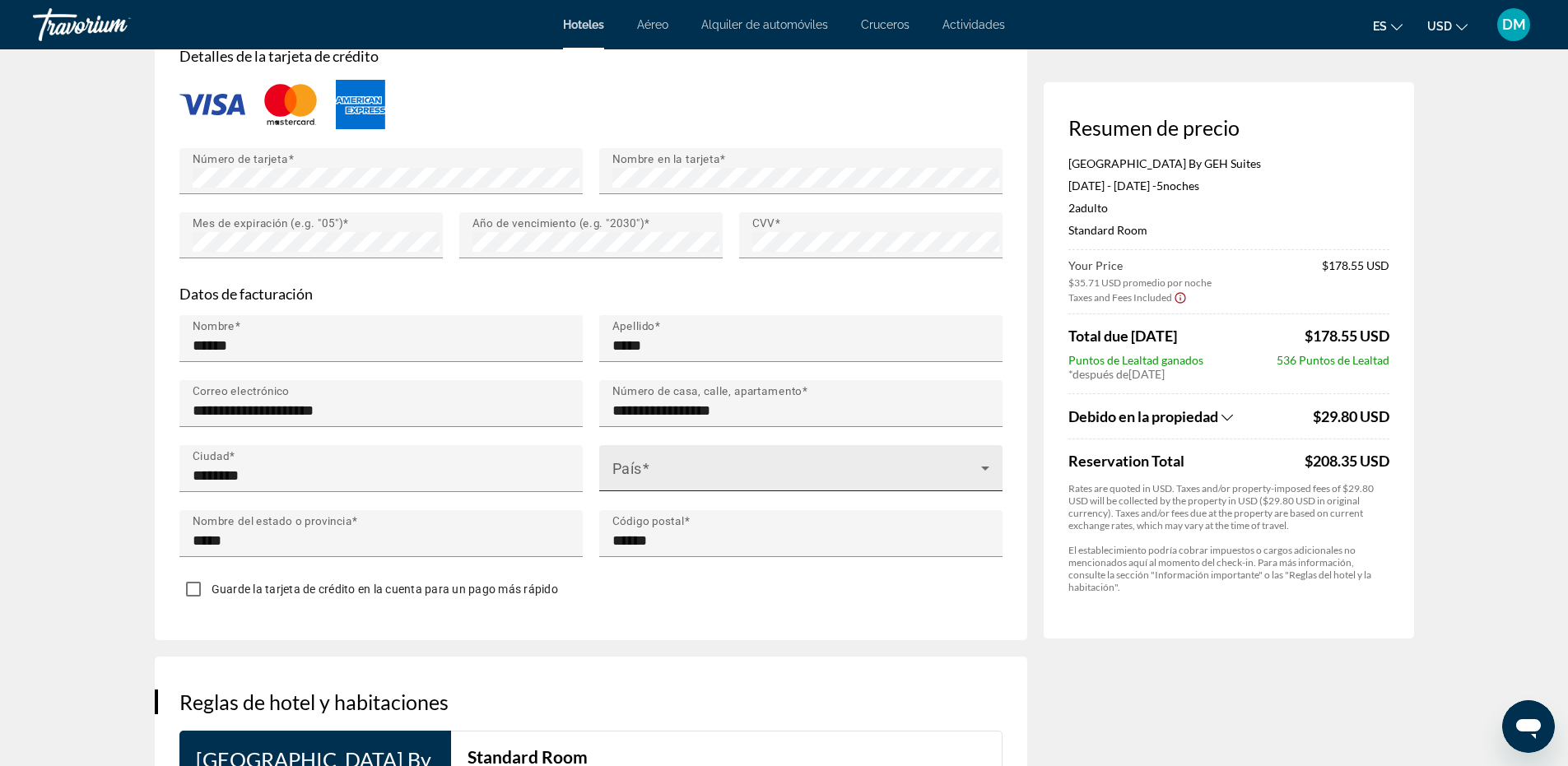
drag, startPoint x: 611, startPoint y: 466, endPoint x: 629, endPoint y: 464, distance: 18.1
click at [613, 464] on div "País" at bounding box center [800, 469] width 404 height 46
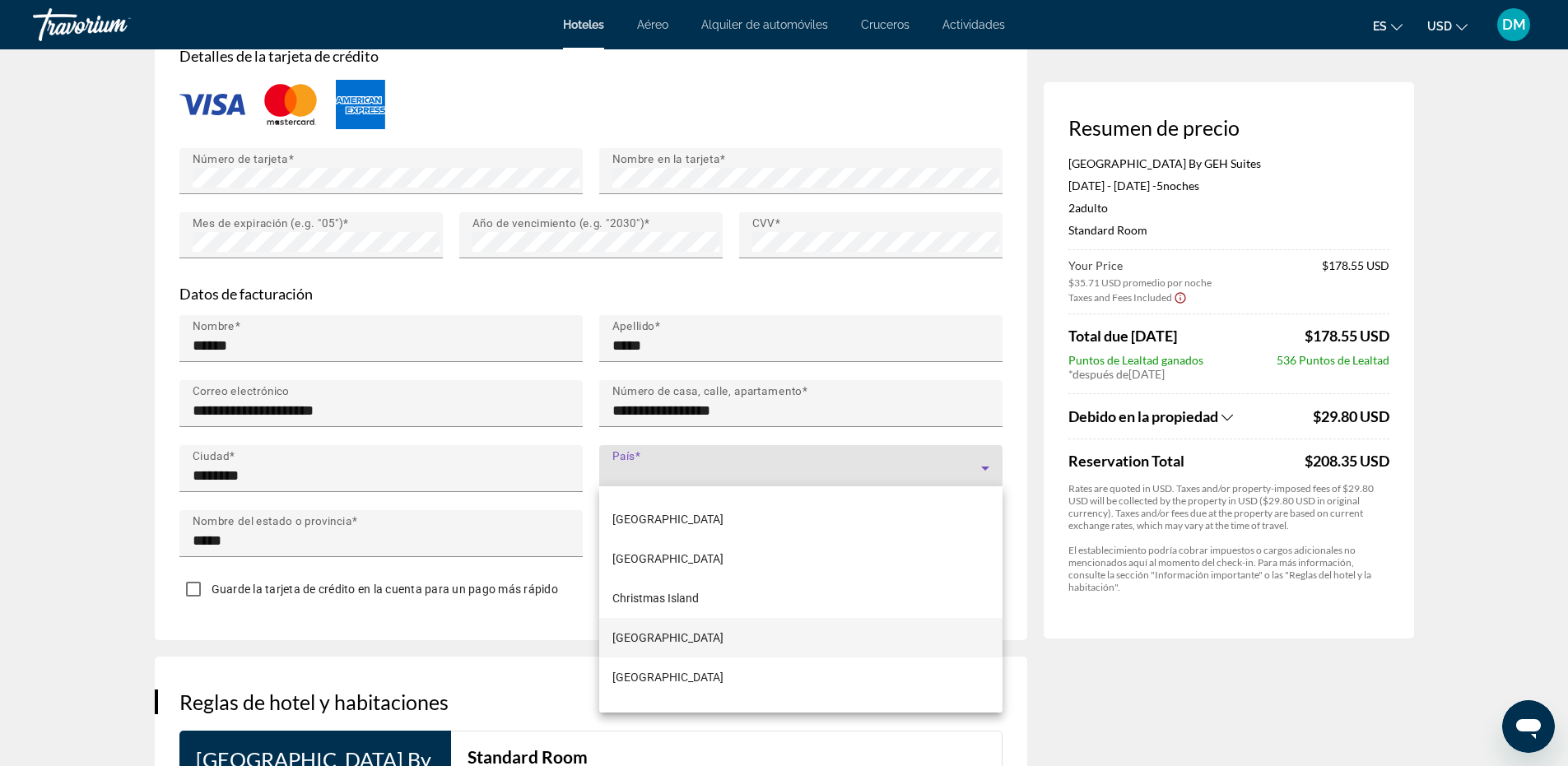
scroll to position [1976, 0]
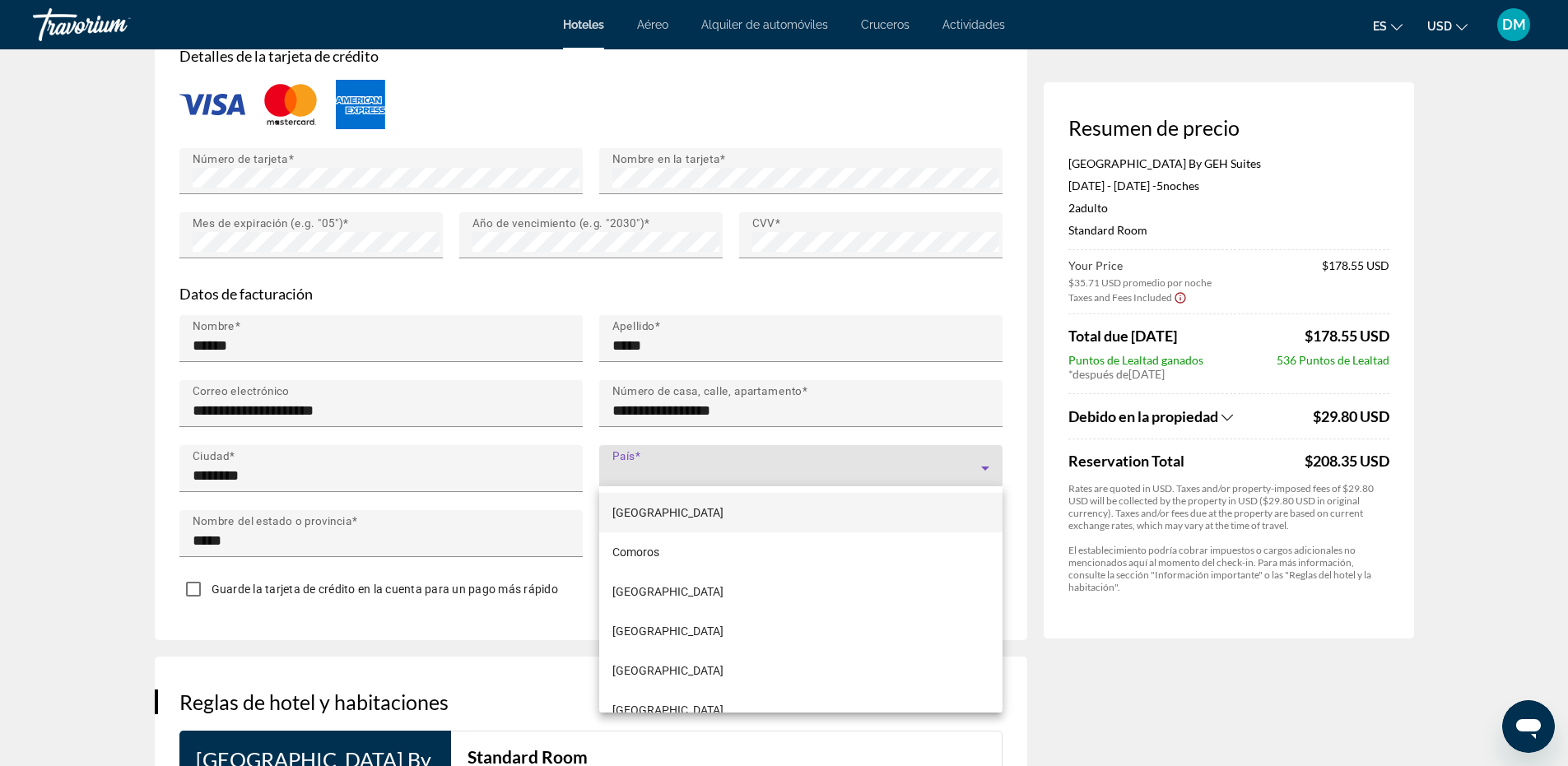
click at [649, 513] on span "[GEOGRAPHIC_DATA]" at bounding box center [668, 512] width 111 height 20
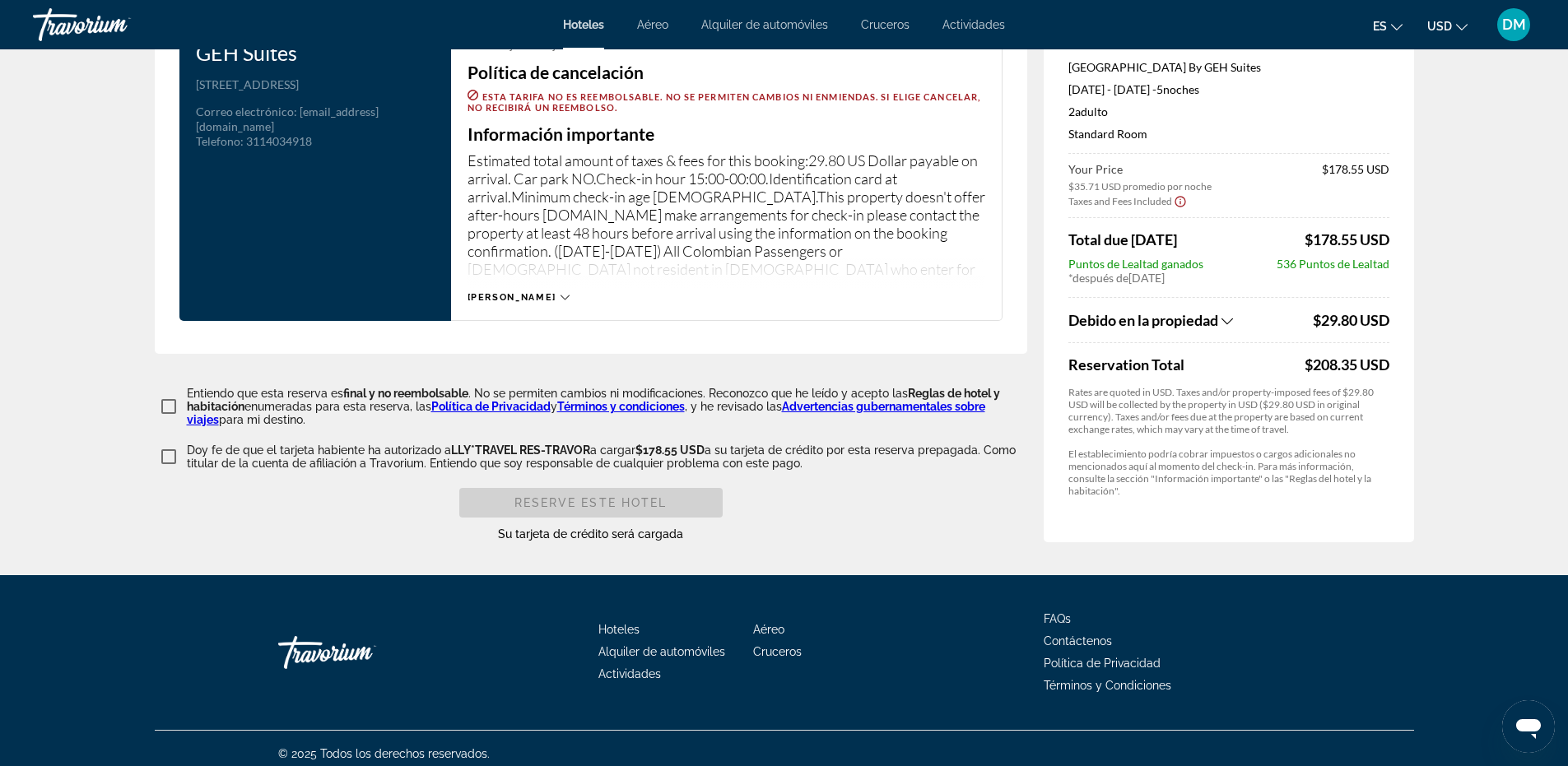
scroll to position [2166, 0]
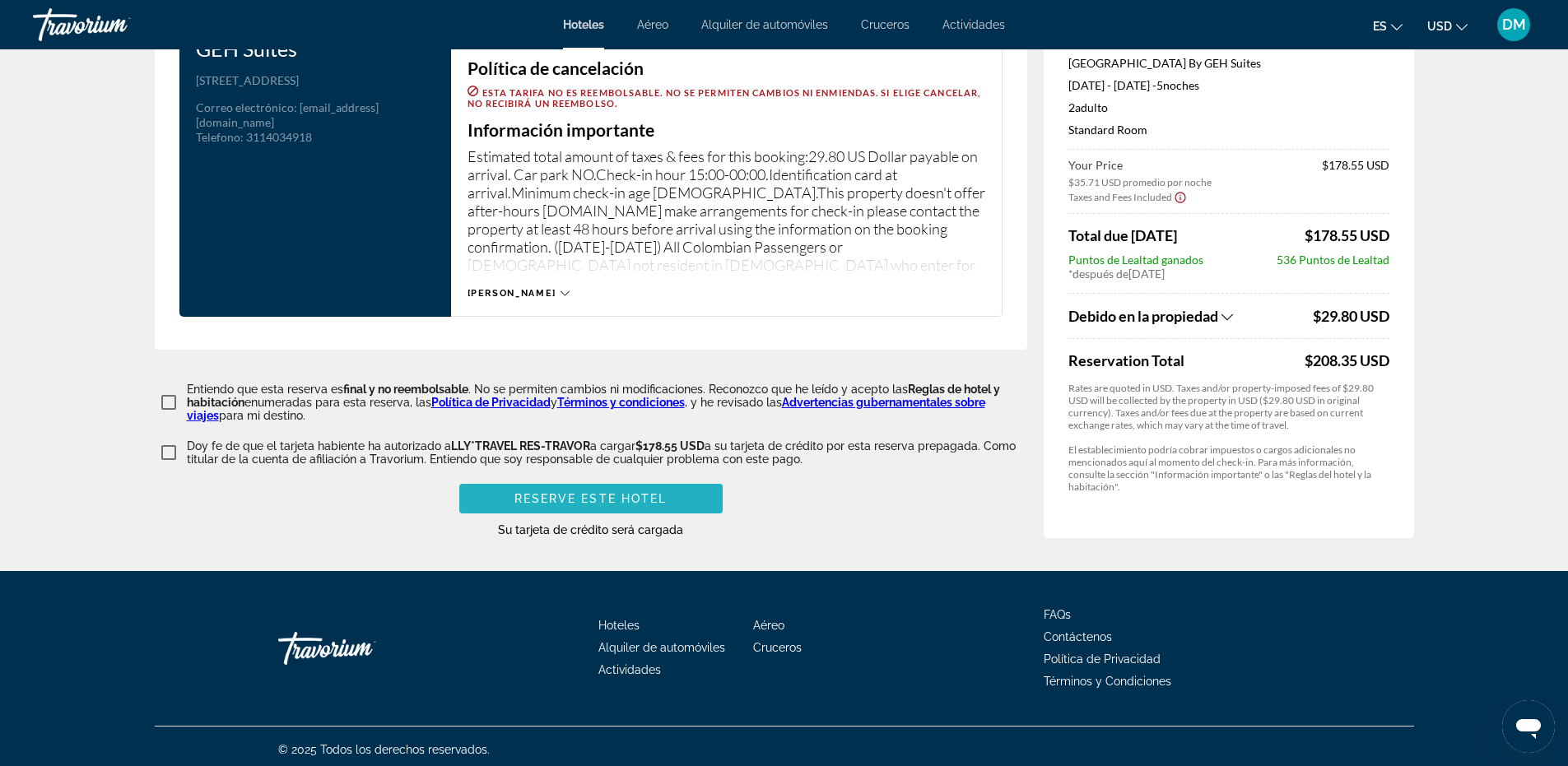
click at [524, 493] on span "Reserve este hotel" at bounding box center [590, 499] width 153 height 13
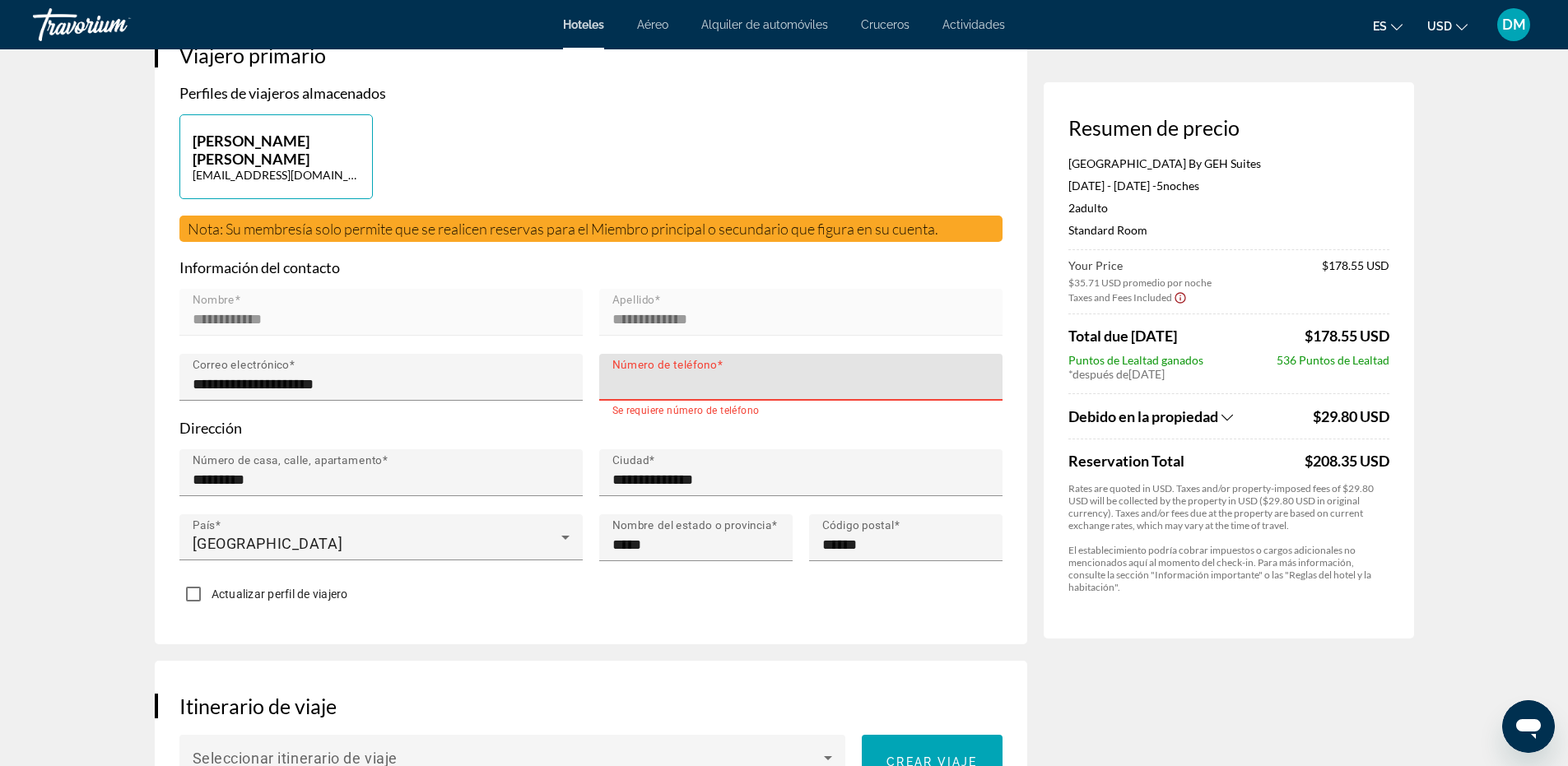
click at [655, 386] on input "Número de teléfono" at bounding box center [806, 384] width 387 height 20
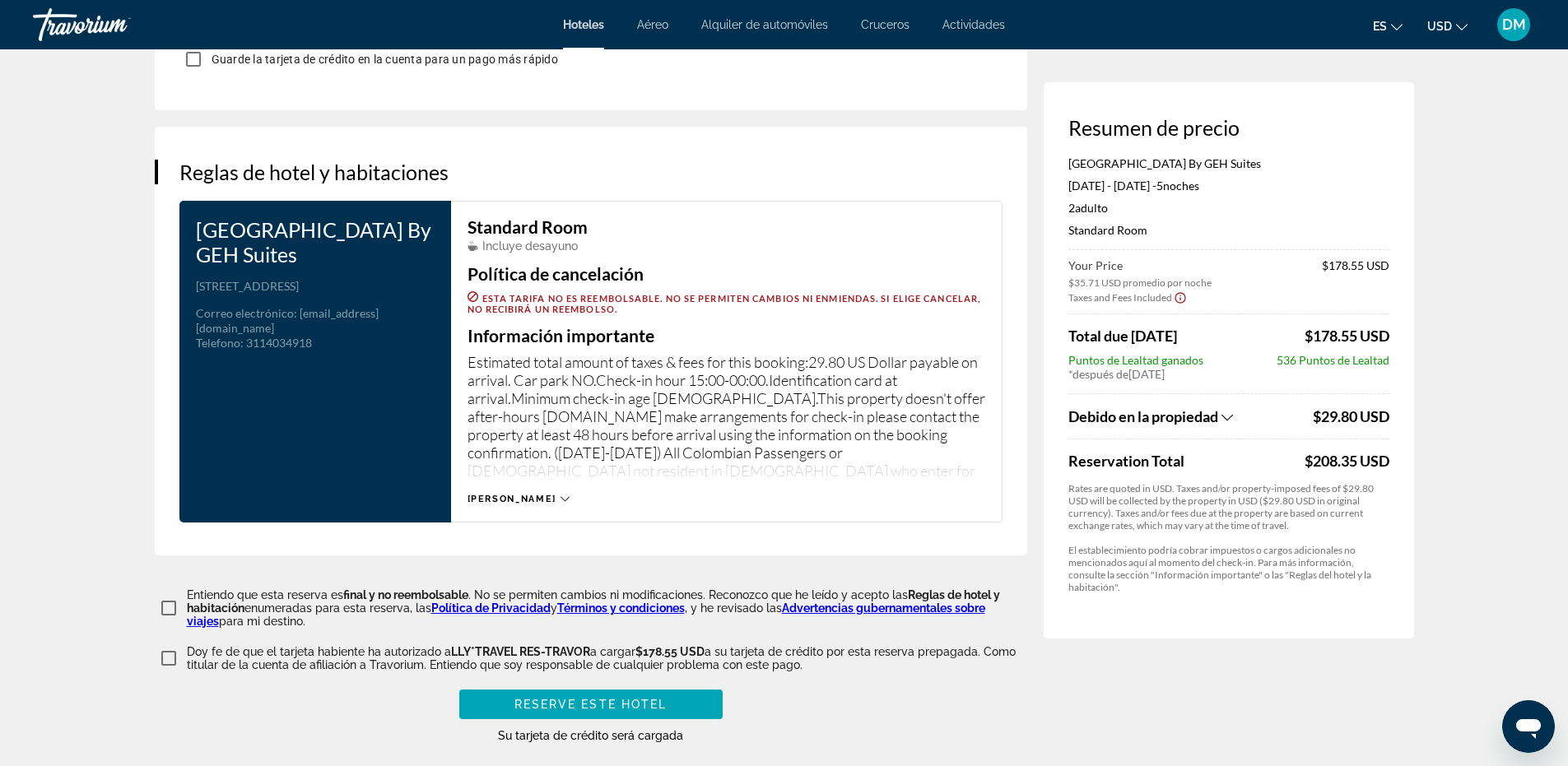
scroll to position [2166, 0]
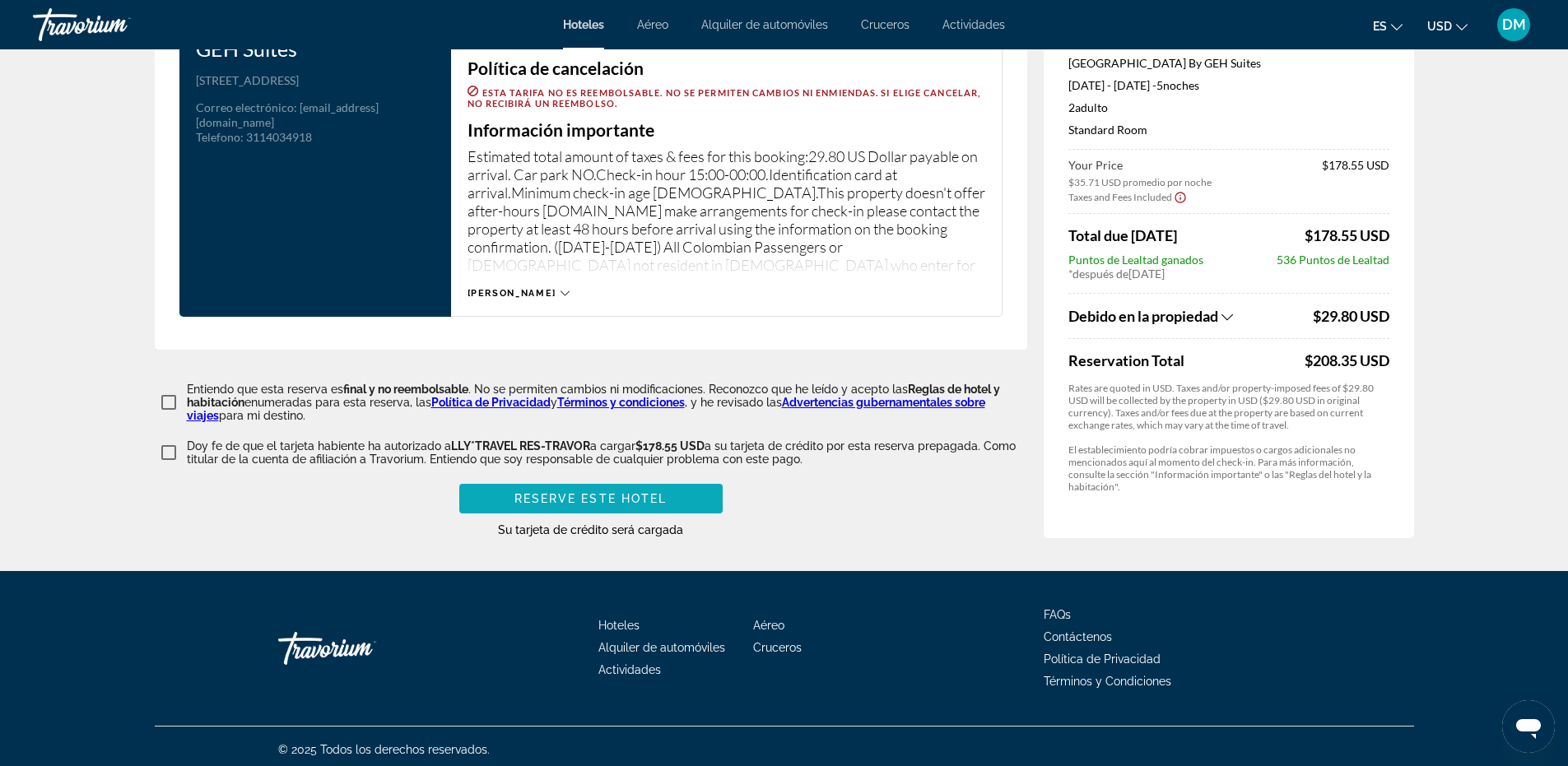
type input "**********"
click at [589, 493] on span "Reserve este hotel" at bounding box center [590, 499] width 153 height 13
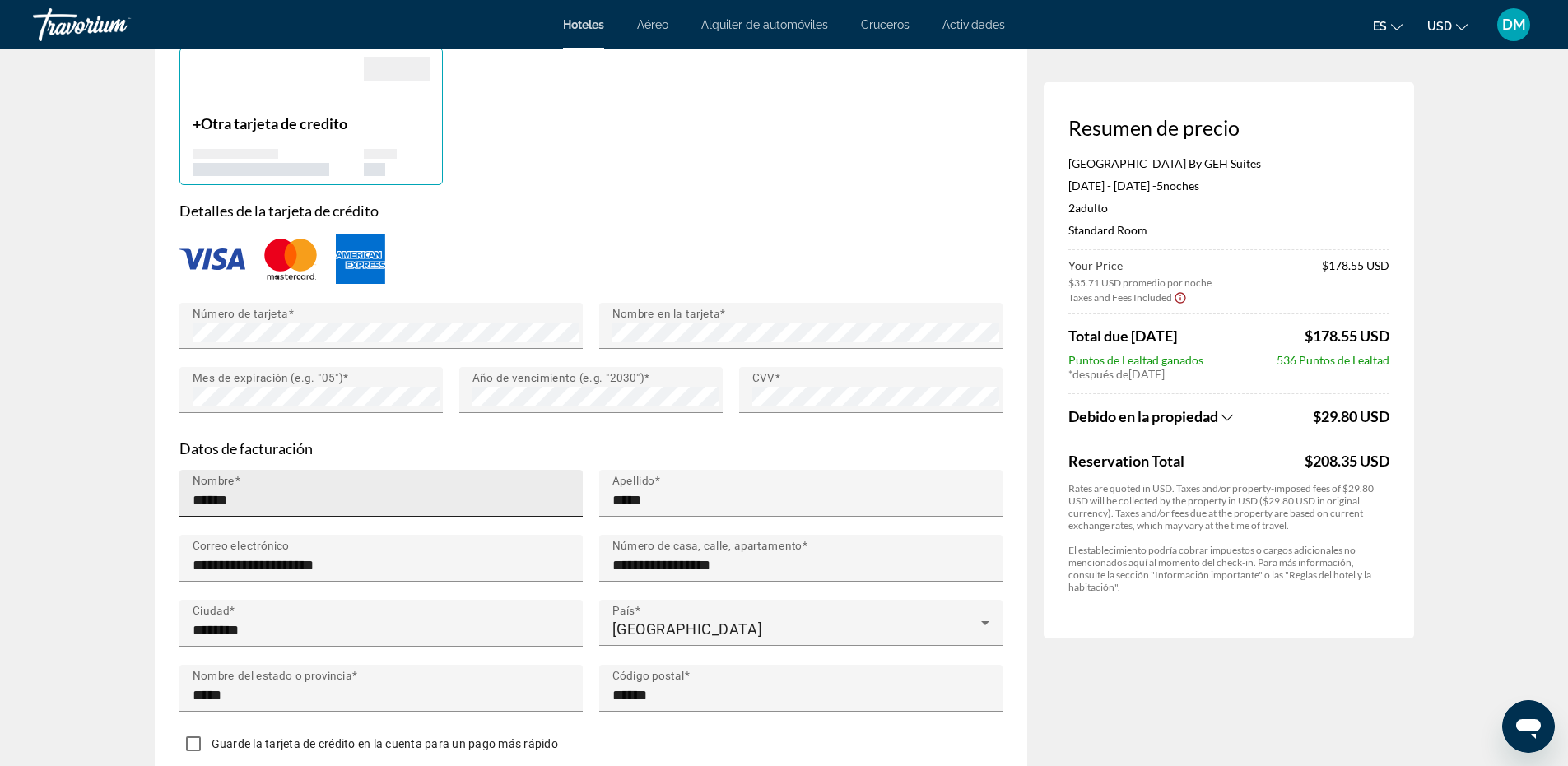
scroll to position [1399, 0]
